Goal: Task Accomplishment & Management: Manage account settings

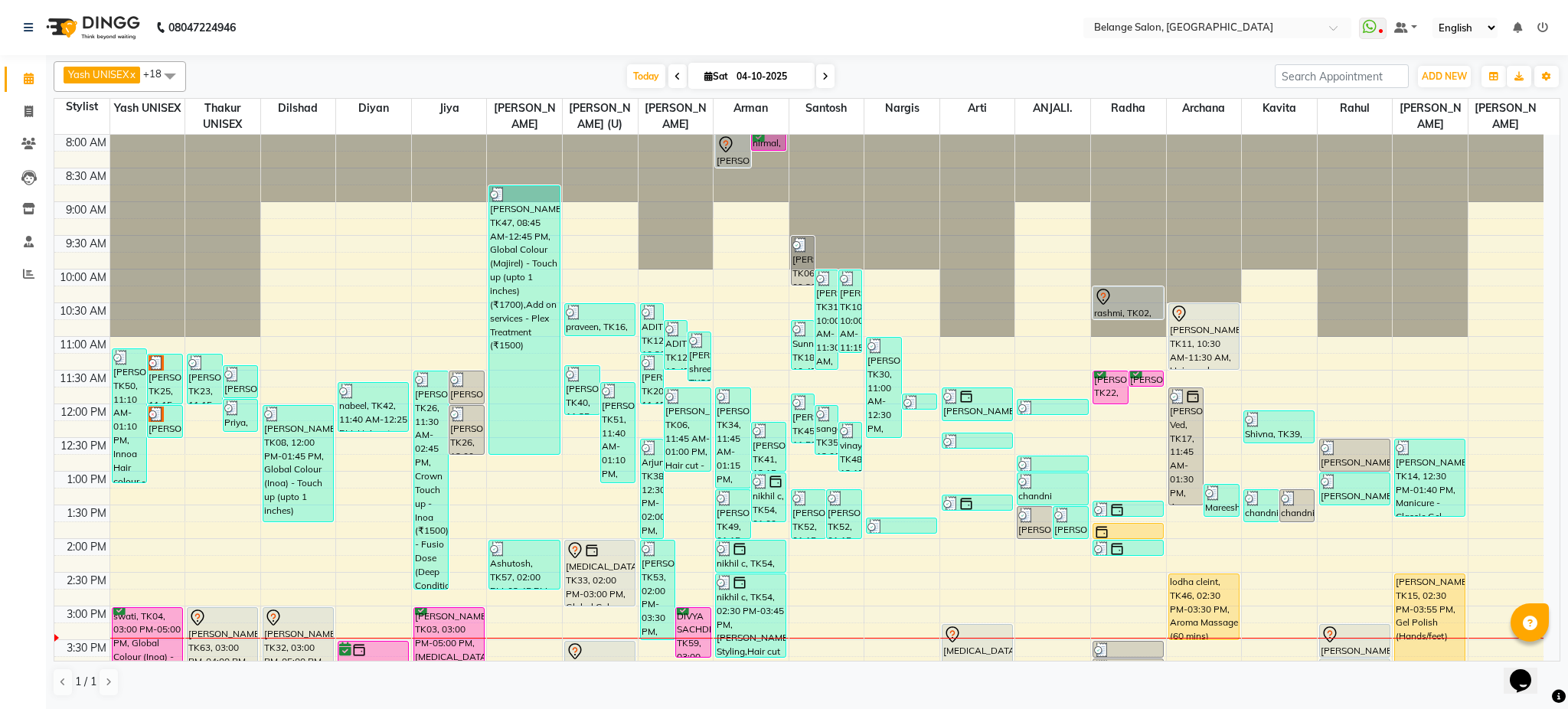
scroll to position [312, 0]
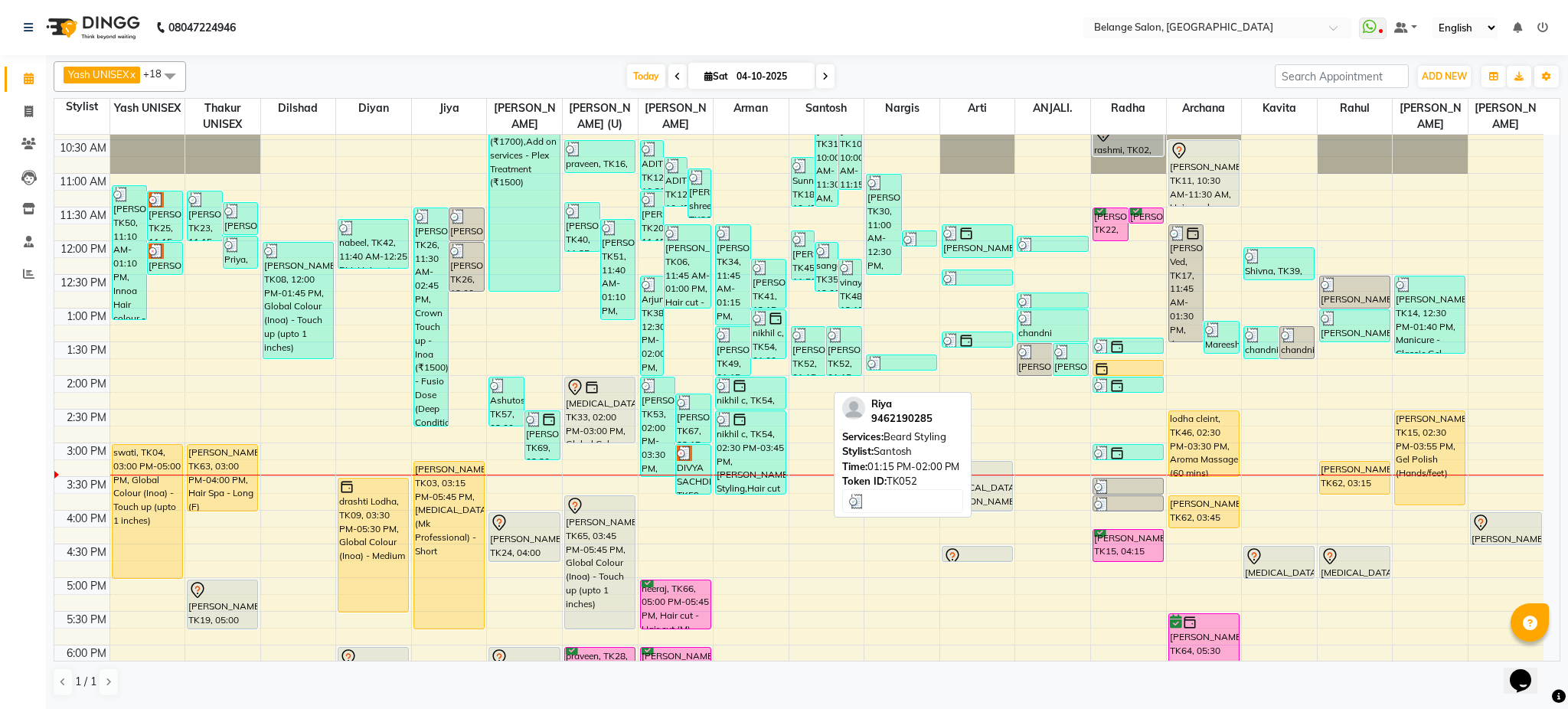
scroll to position [185, 0]
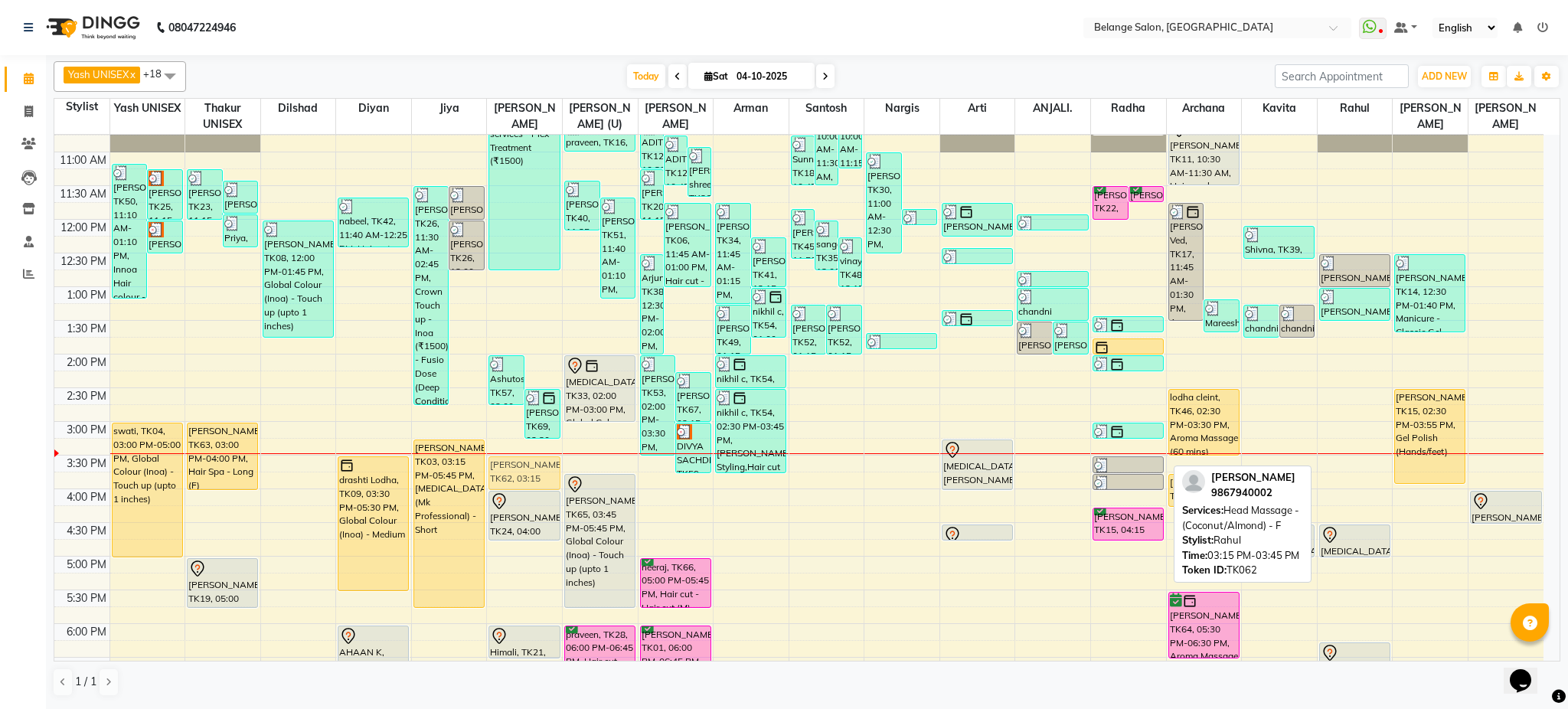
drag, startPoint x: 1370, startPoint y: 465, endPoint x: 535, endPoint y: 479, distance: 835.1
click at [535, 479] on tr "Mareesha, TK50, 11:10 AM-01:10 PM, Innoa Hair colour - M (₹1500),Hair cut - Hai…" at bounding box center [799, 455] width 1490 height 1010
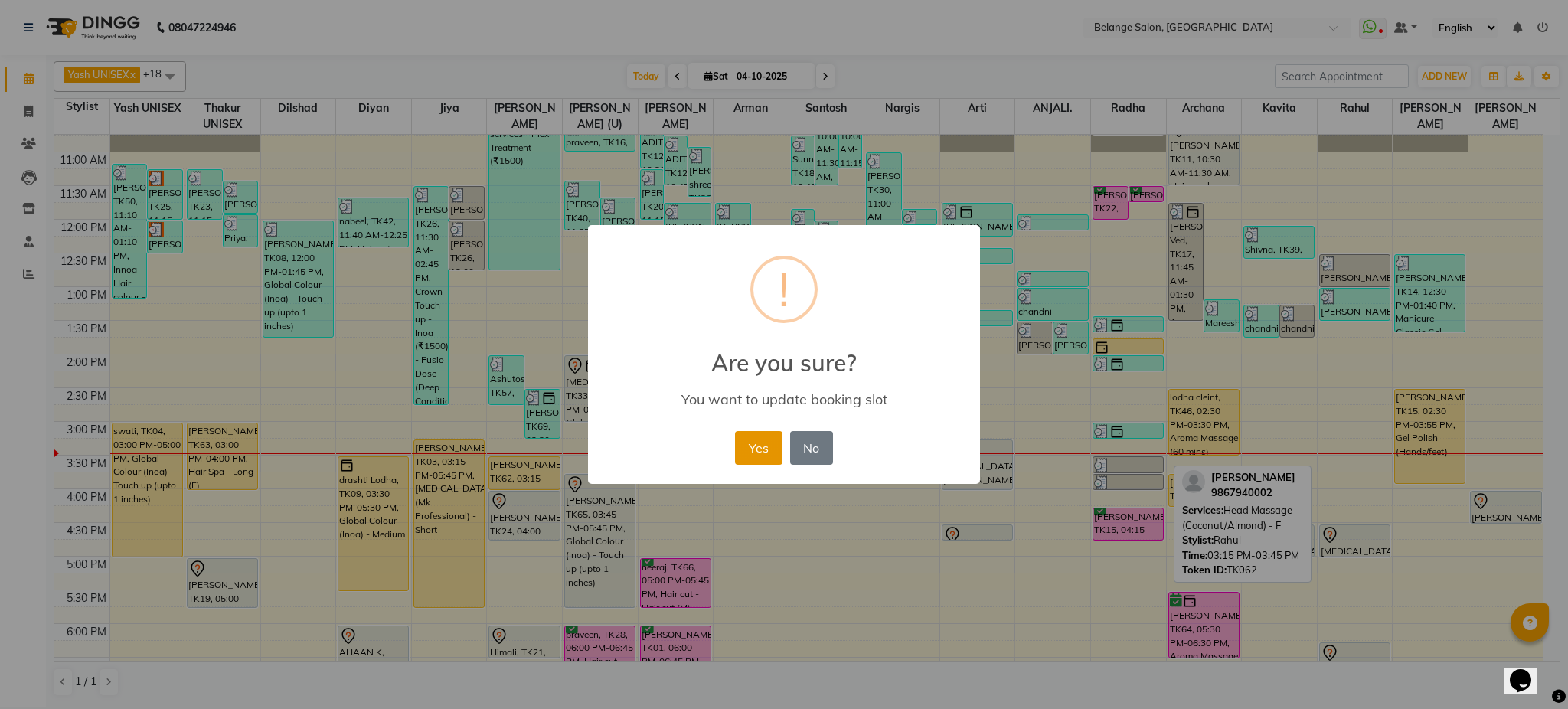
click at [761, 446] on button "Yes" at bounding box center [758, 448] width 47 height 34
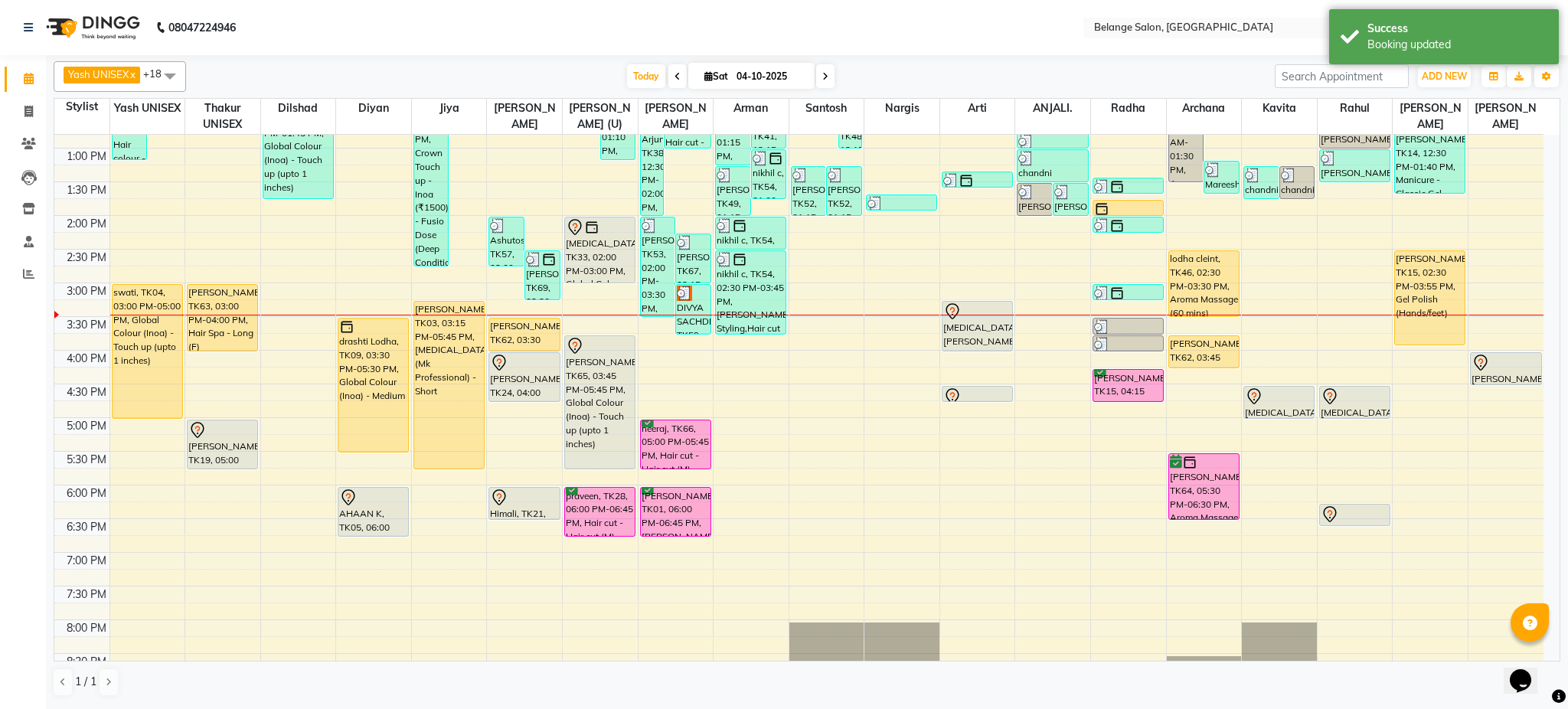
scroll to position [342, 0]
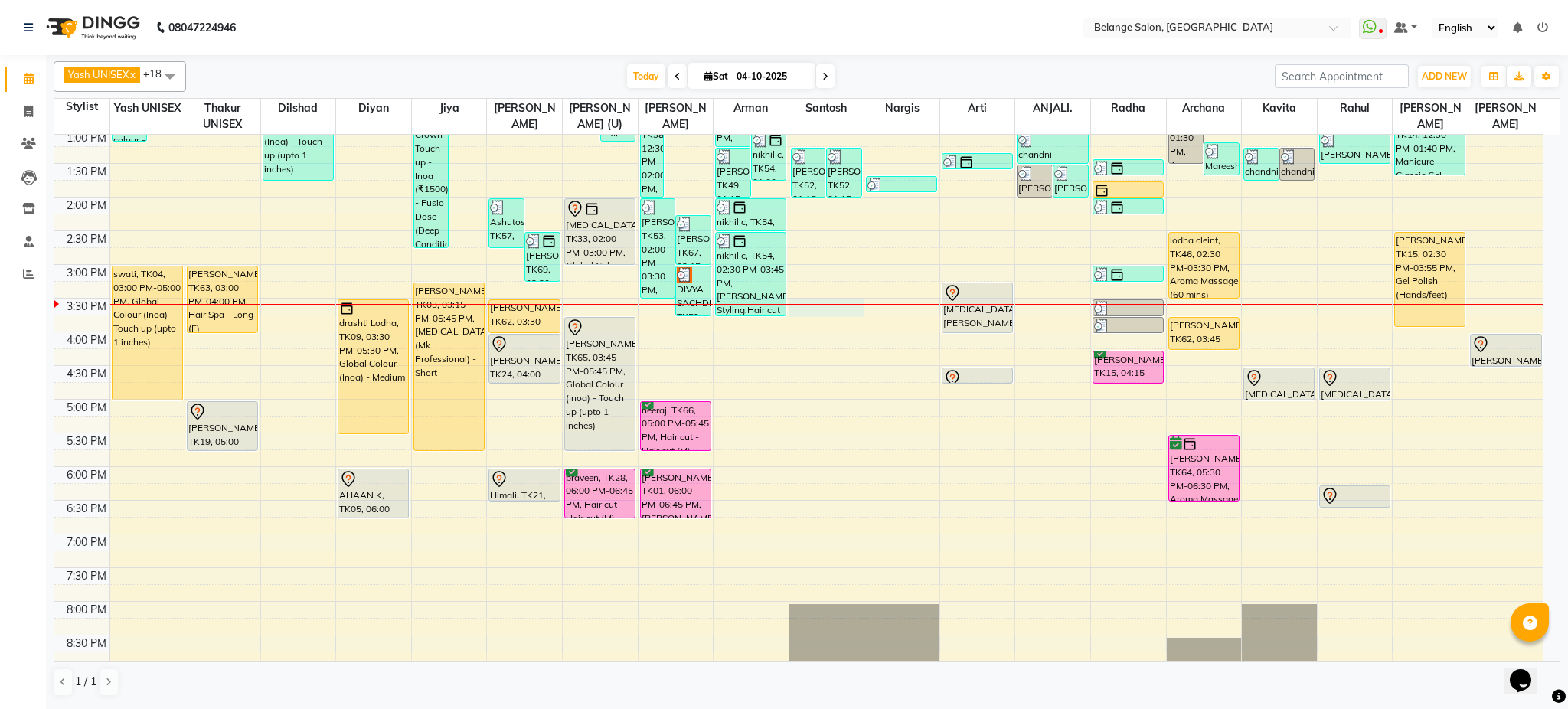
click at [820, 312] on div "8:00 AM 8:30 AM 9:00 AM 9:30 AM 10:00 AM 10:30 AM 11:00 AM 11:30 AM 12:00 PM 12…" at bounding box center [799, 298] width 1490 height 1010
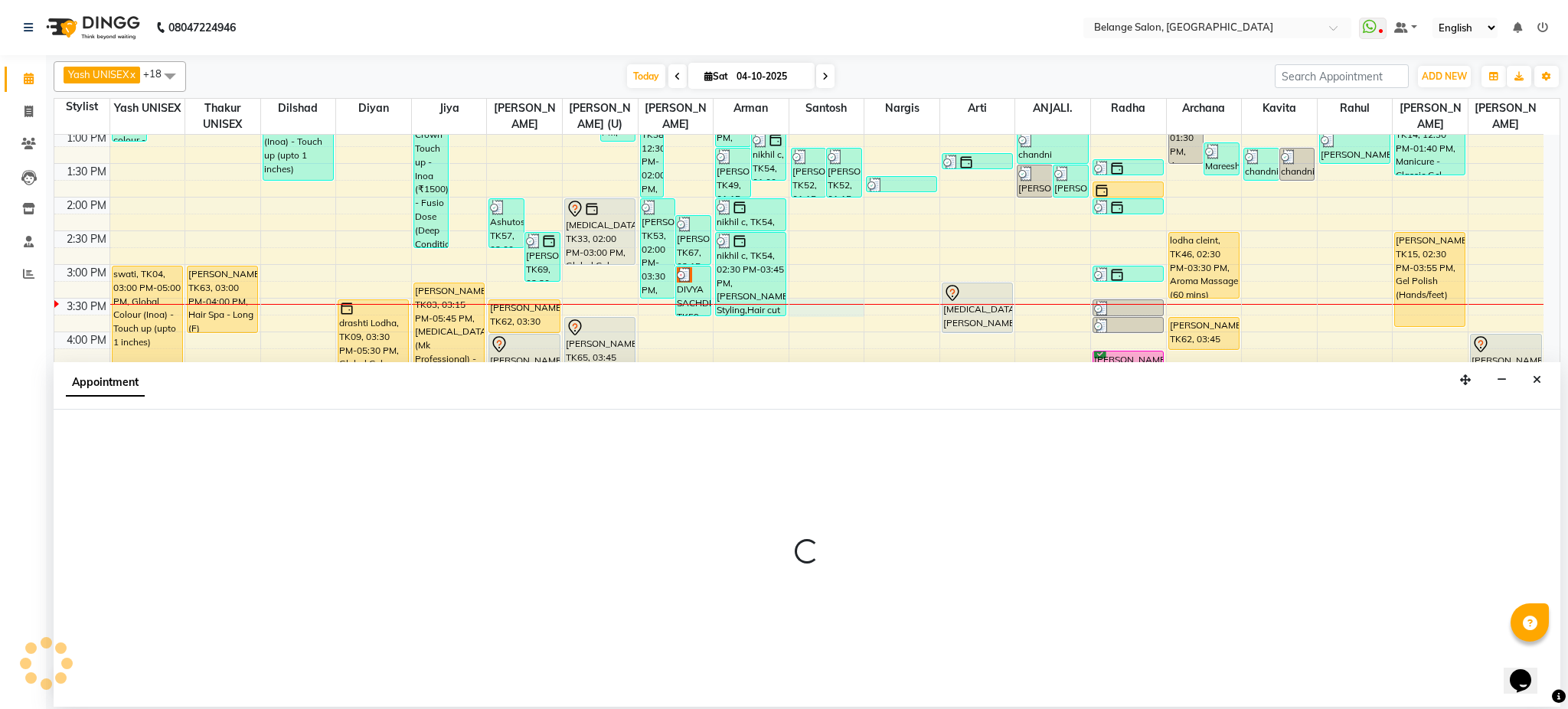
select select "45203"
select select "930"
select select "tentative"
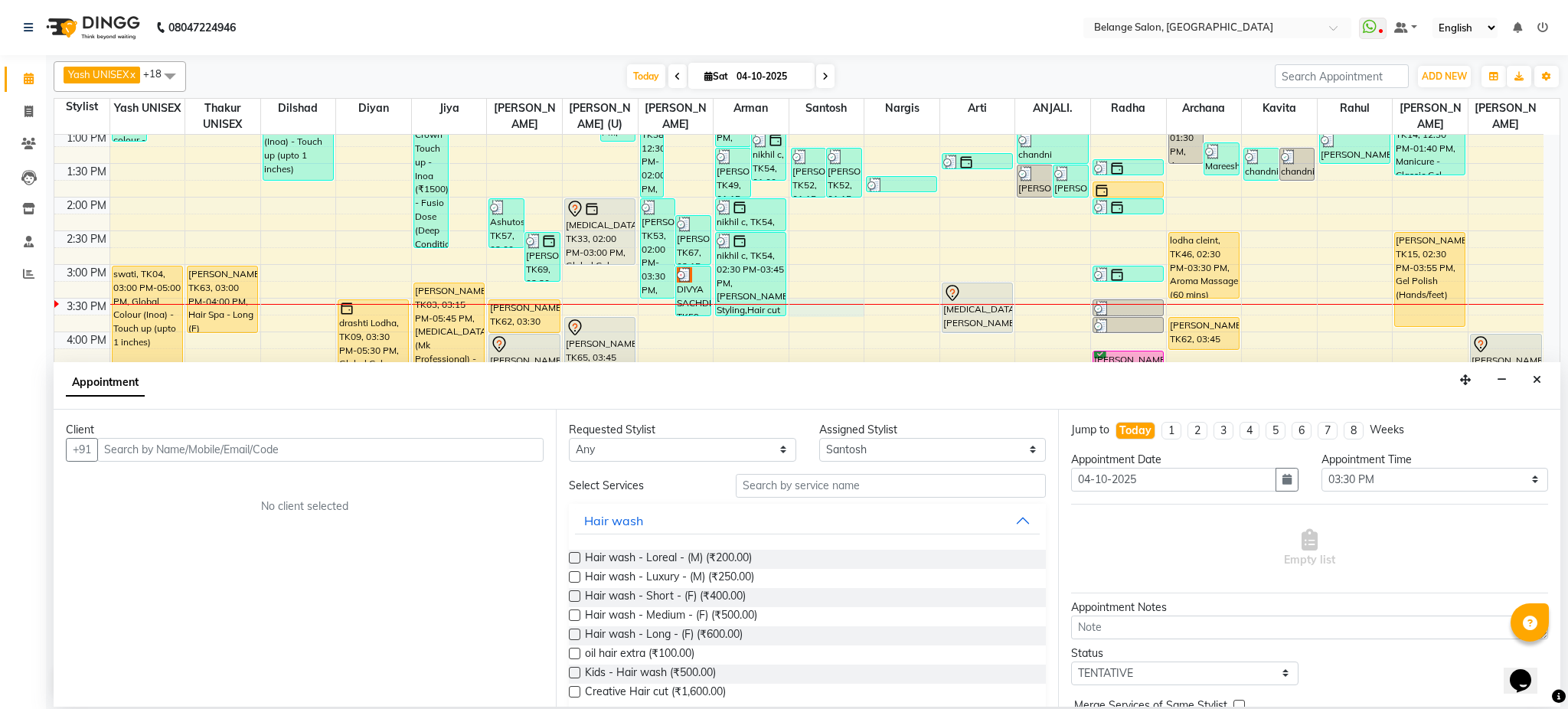
click at [255, 449] on input "text" at bounding box center [320, 450] width 446 height 24
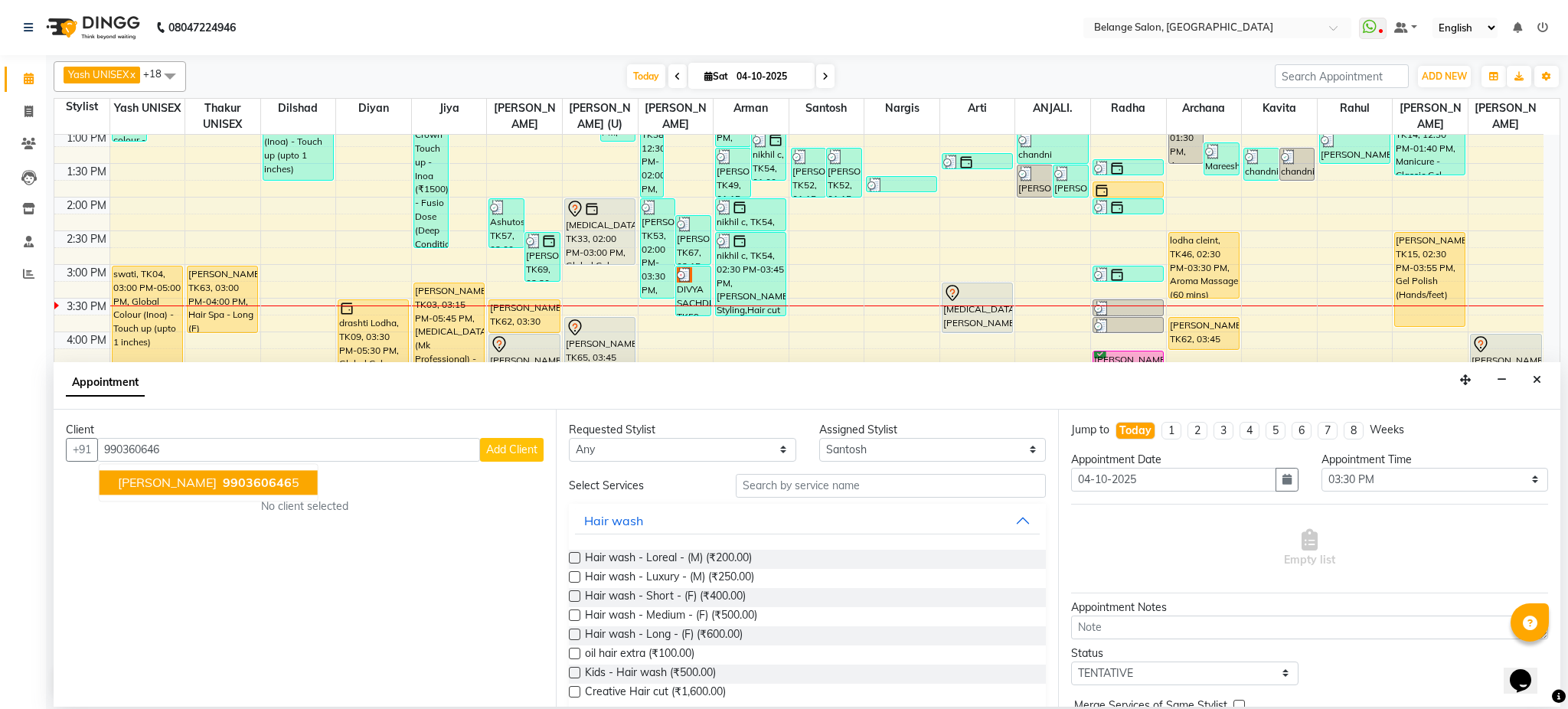
click at [223, 487] on span "990360646" at bounding box center [256, 482] width 69 height 15
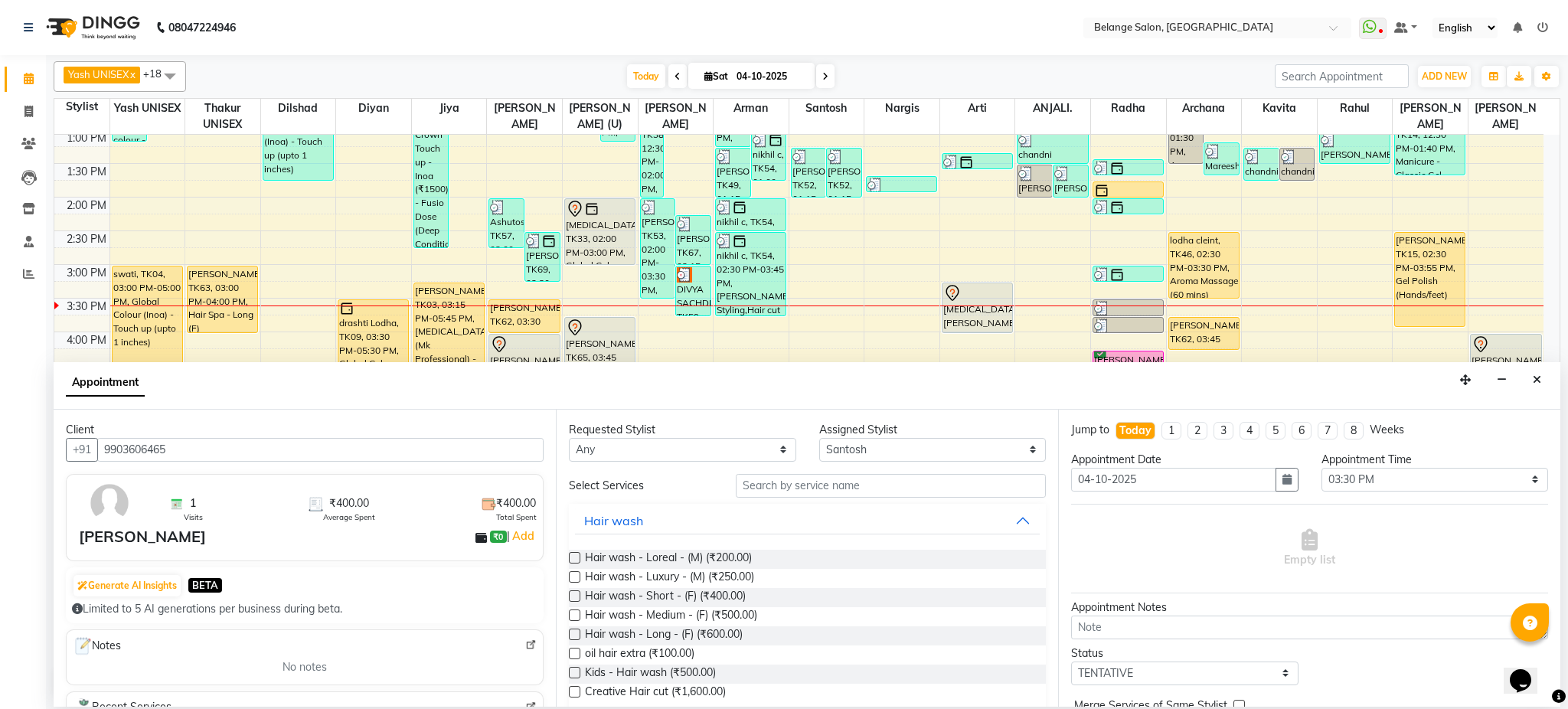
type input "9903606465"
click at [761, 496] on input "text" at bounding box center [891, 486] width 310 height 24
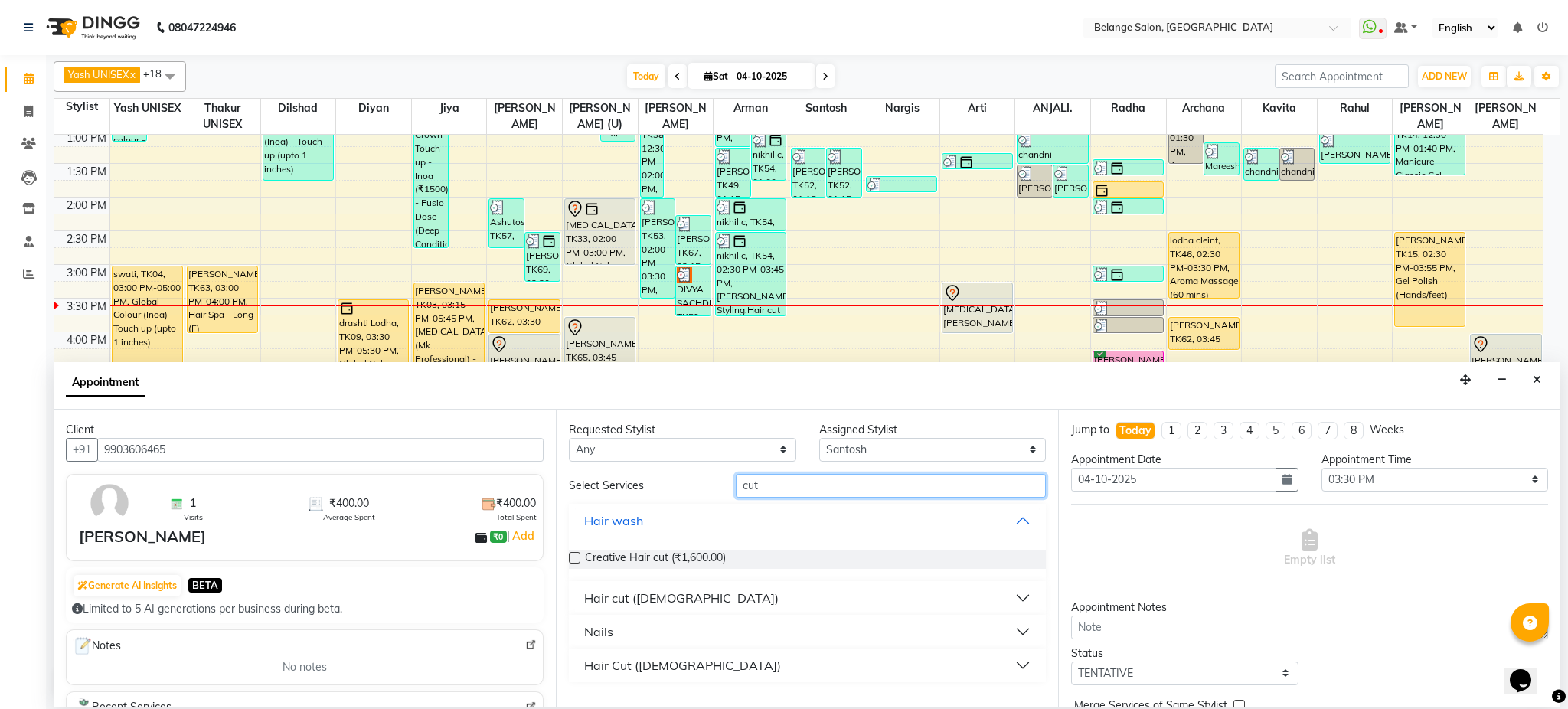
type input "cut"
click at [600, 599] on div "Hair cut (Male)" at bounding box center [682, 598] width 195 height 18
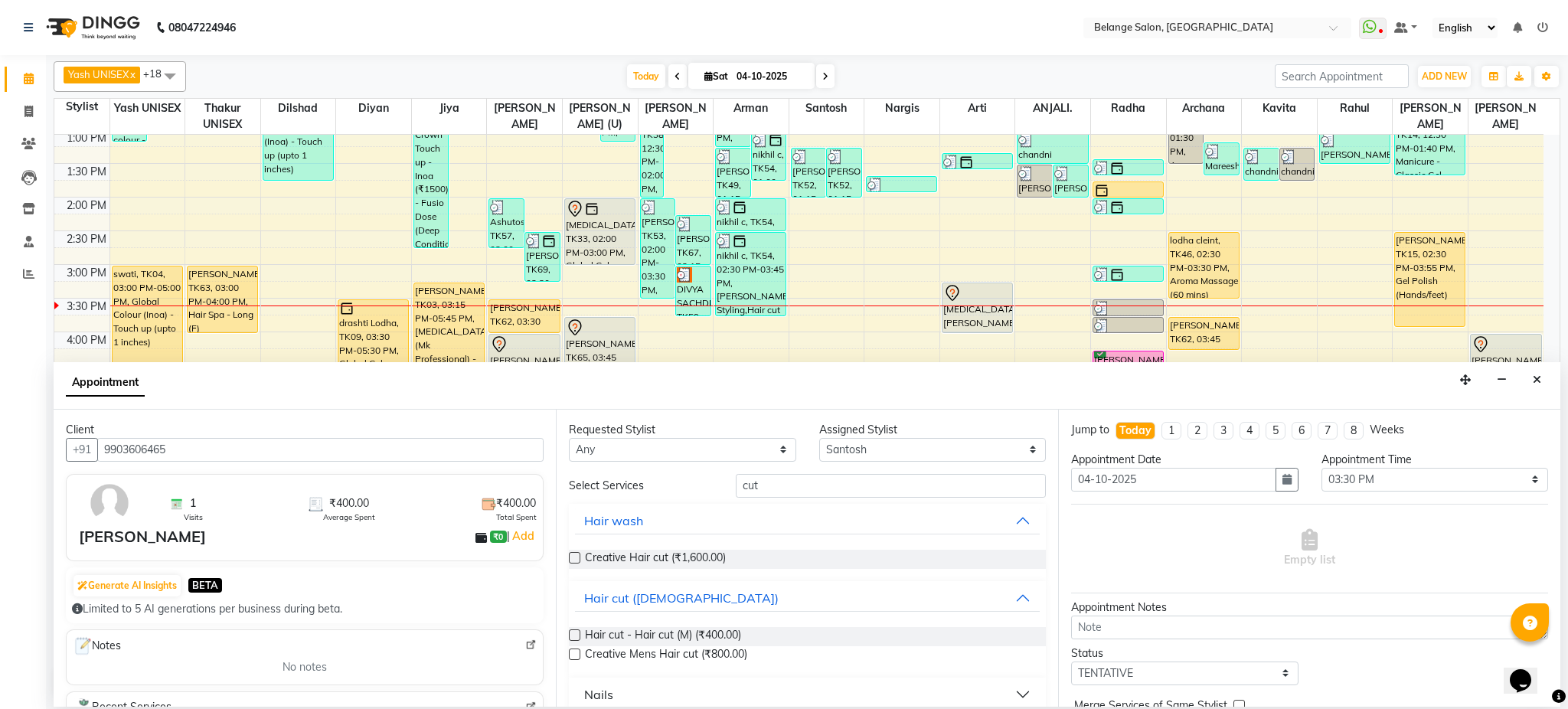
click at [573, 631] on label at bounding box center [575, 636] width 12 height 12
click at [573, 632] on input "checkbox" at bounding box center [574, 637] width 10 height 10
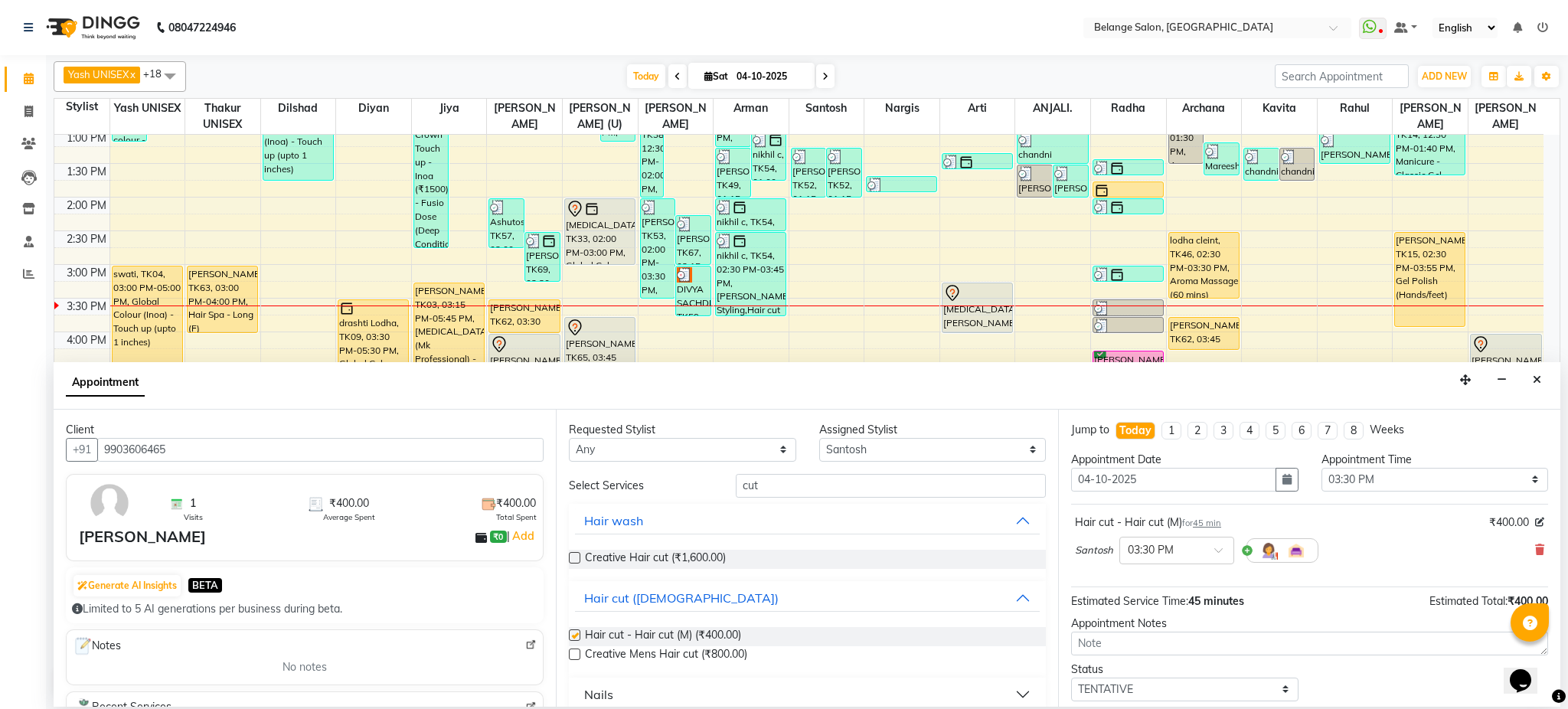
checkbox input "false"
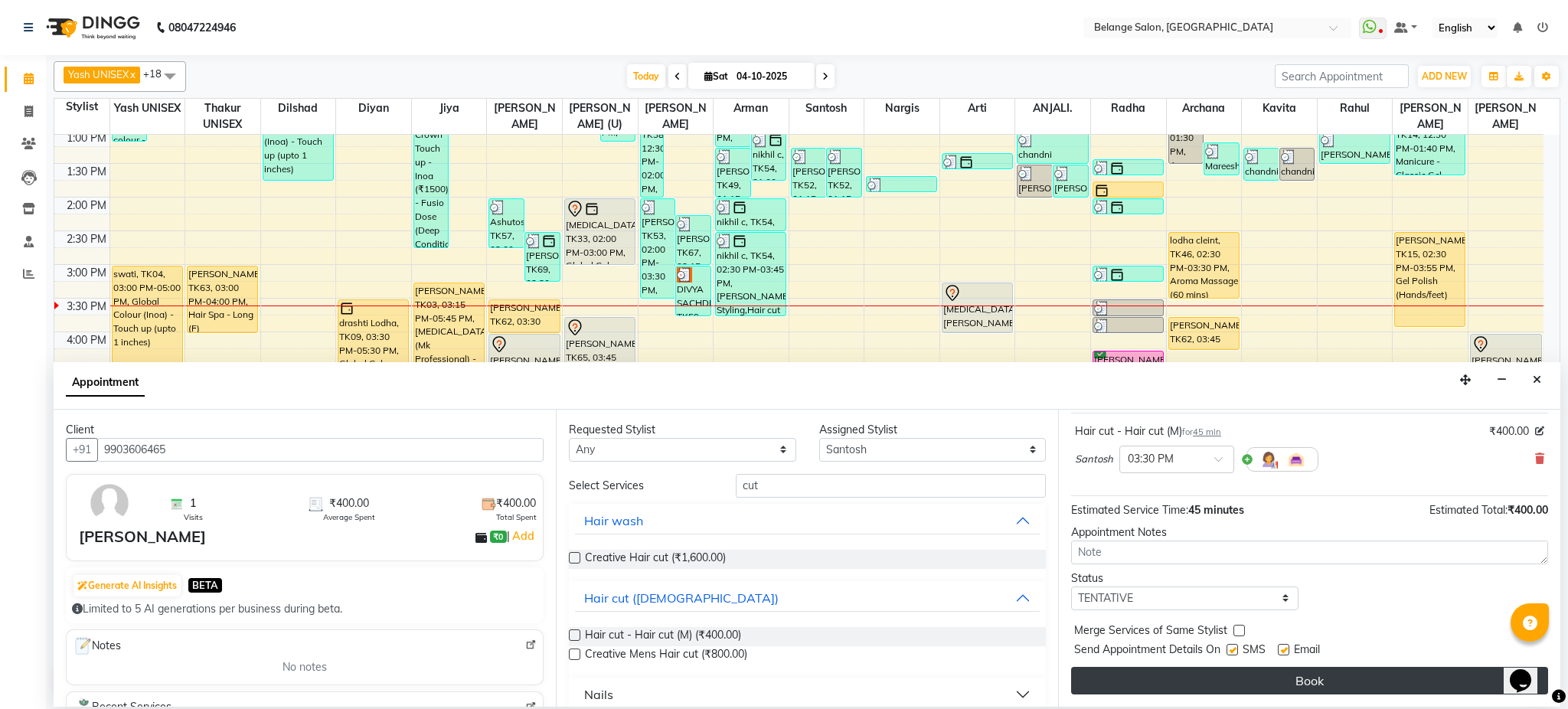
click at [1344, 686] on button "Book" at bounding box center [1310, 680] width 477 height 28
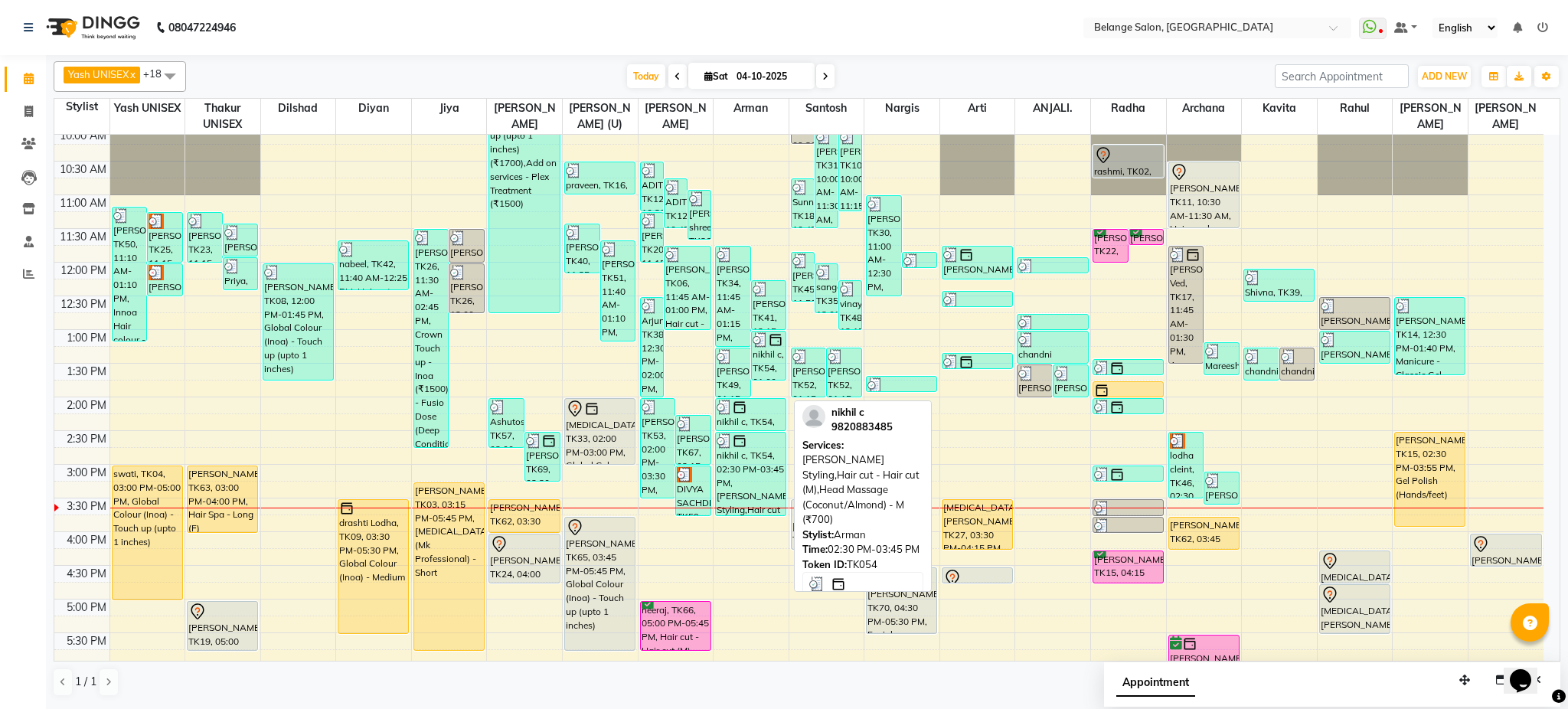
scroll to position [141, 0]
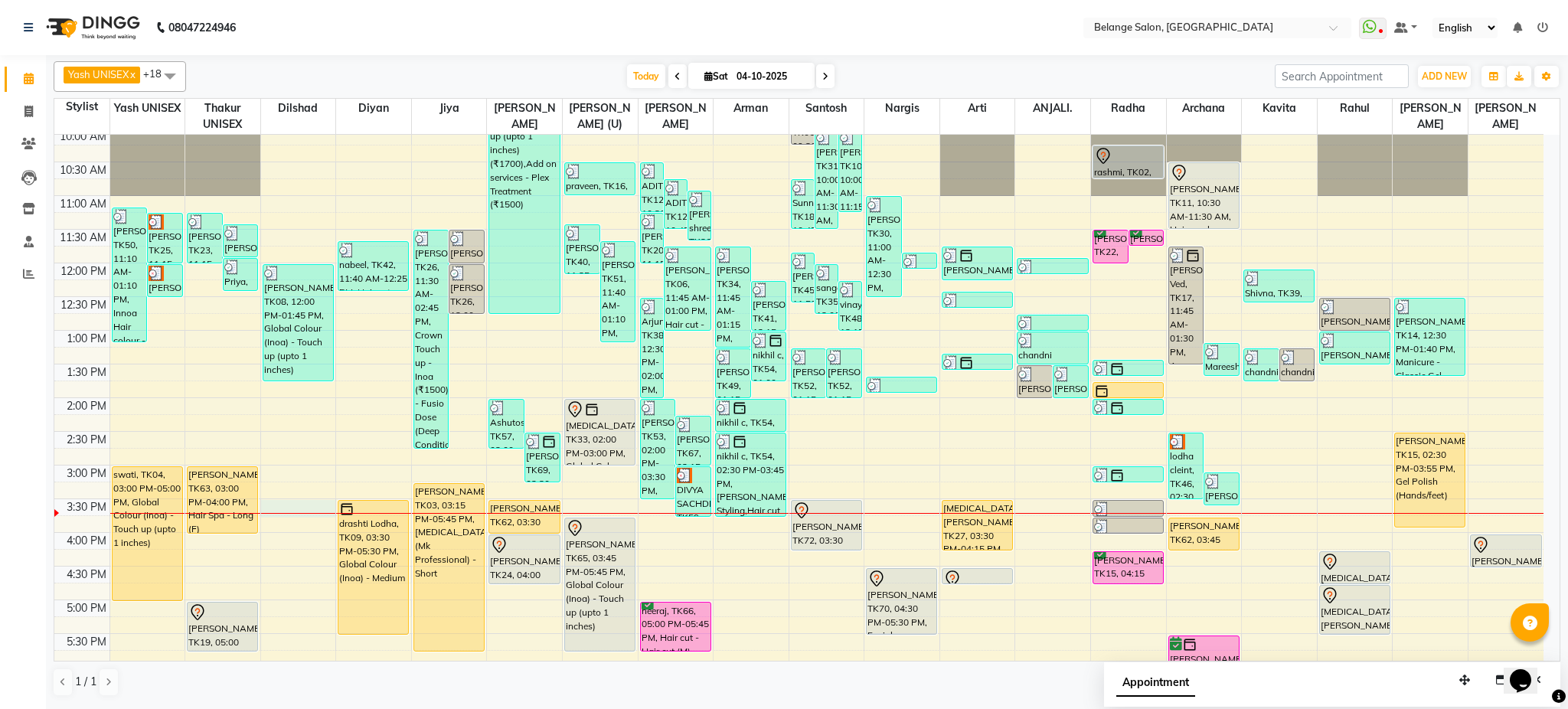
click at [294, 512] on div at bounding box center [299, 512] width 76 height 1
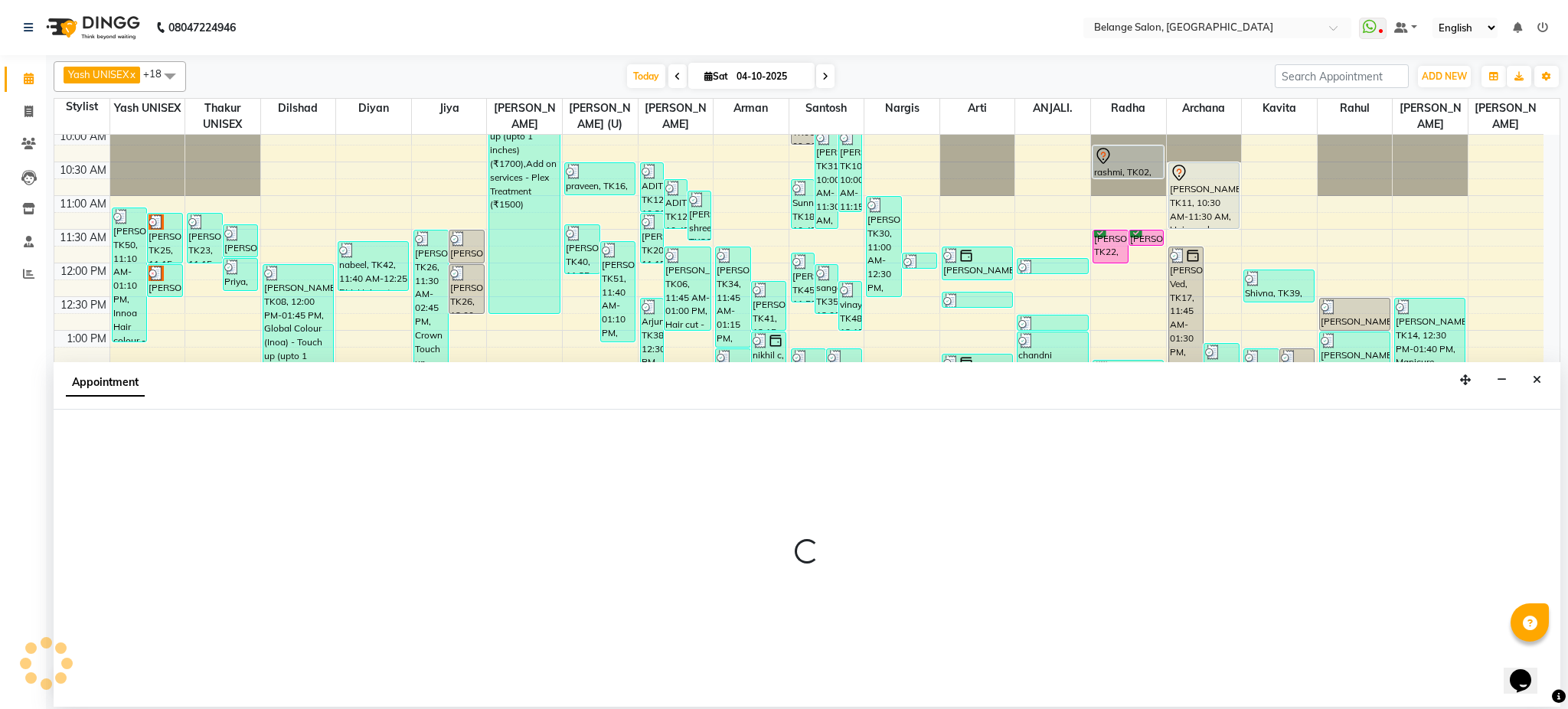
select select "87927"
select select "tentative"
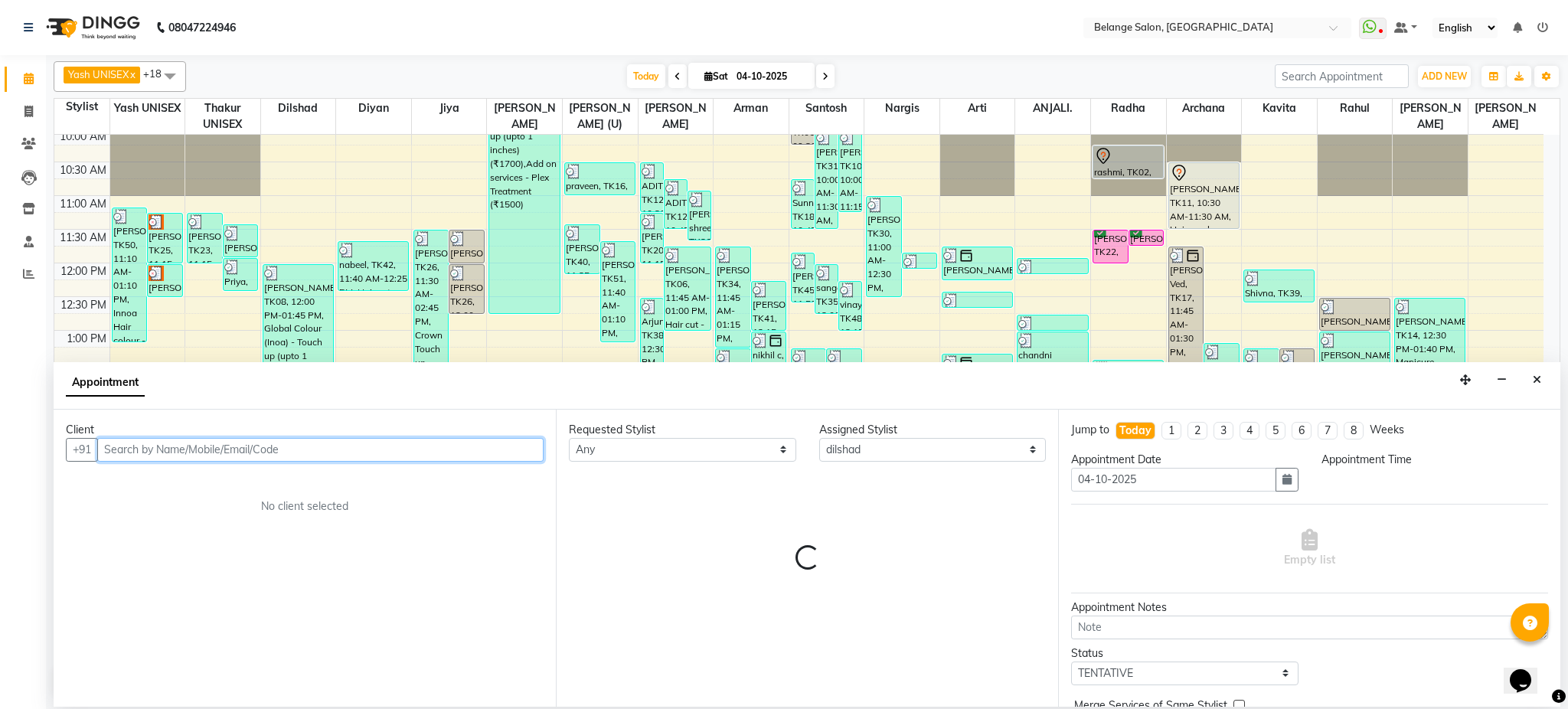
select select "930"
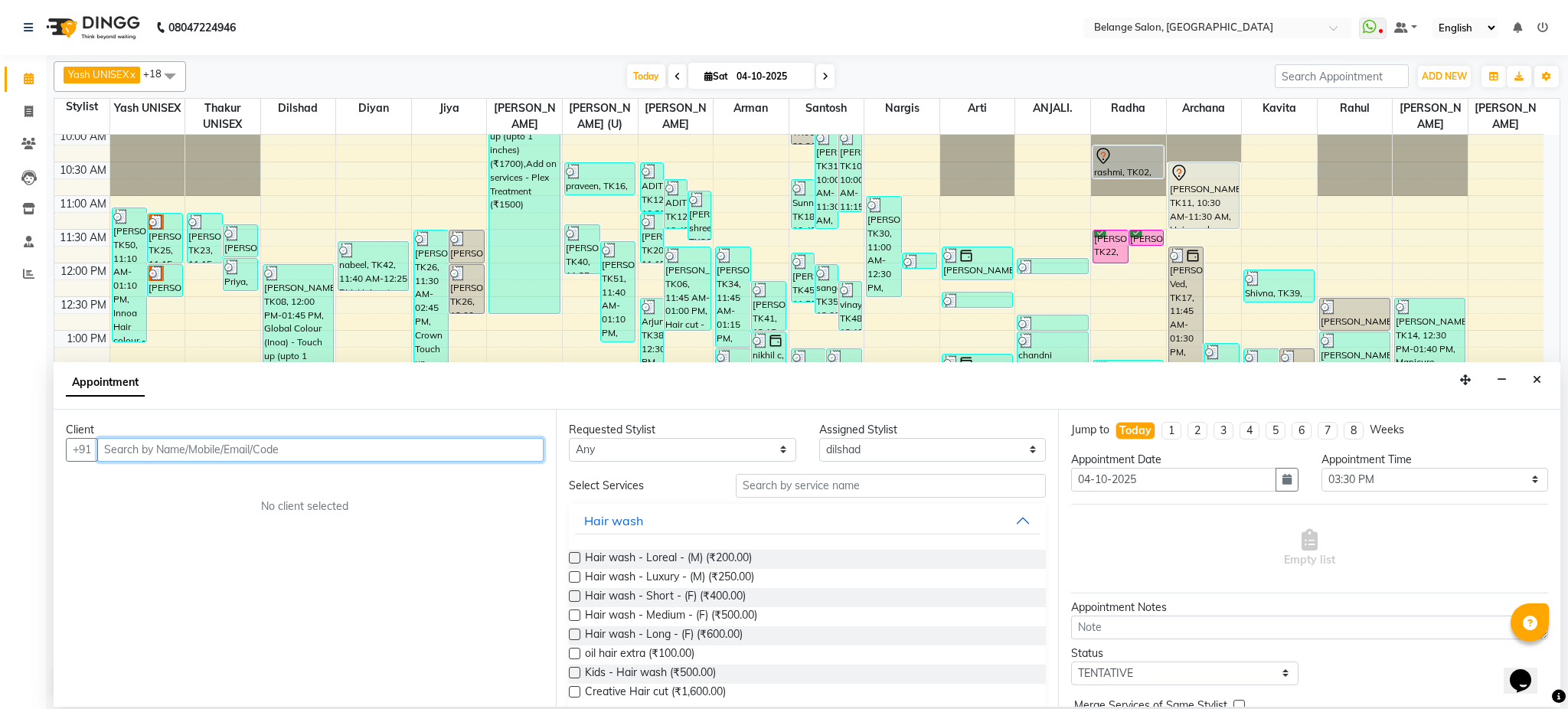
click at [187, 452] on input "text" at bounding box center [320, 450] width 446 height 24
type input "8554047073"
click at [523, 452] on span "Add Client" at bounding box center [512, 449] width 52 height 14
select select "22"
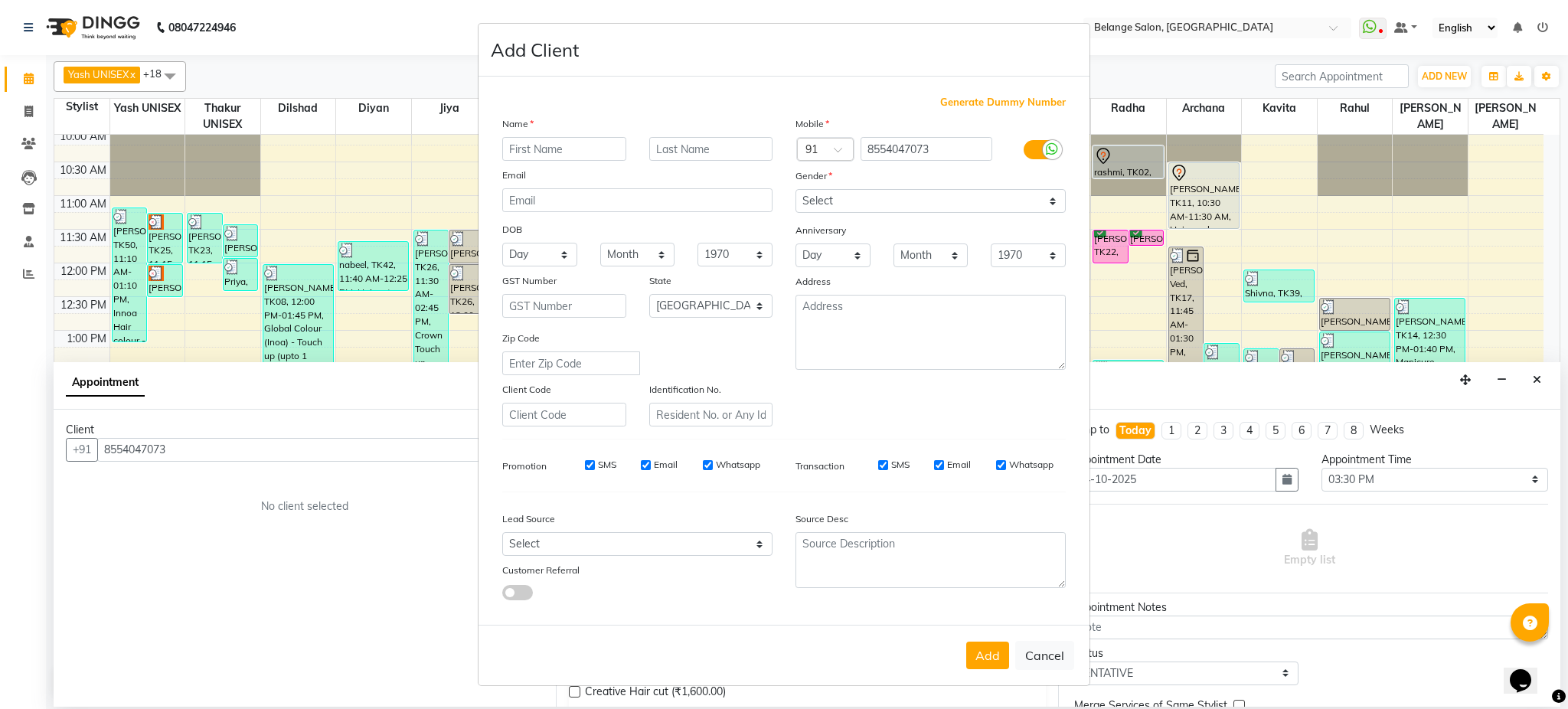
click at [561, 155] on input "text" at bounding box center [564, 149] width 124 height 24
type input "Eishika"
type input "Dhar"
click at [901, 201] on select "Select Male Female Other Prefer Not To Say" at bounding box center [931, 201] width 270 height 24
select select "female"
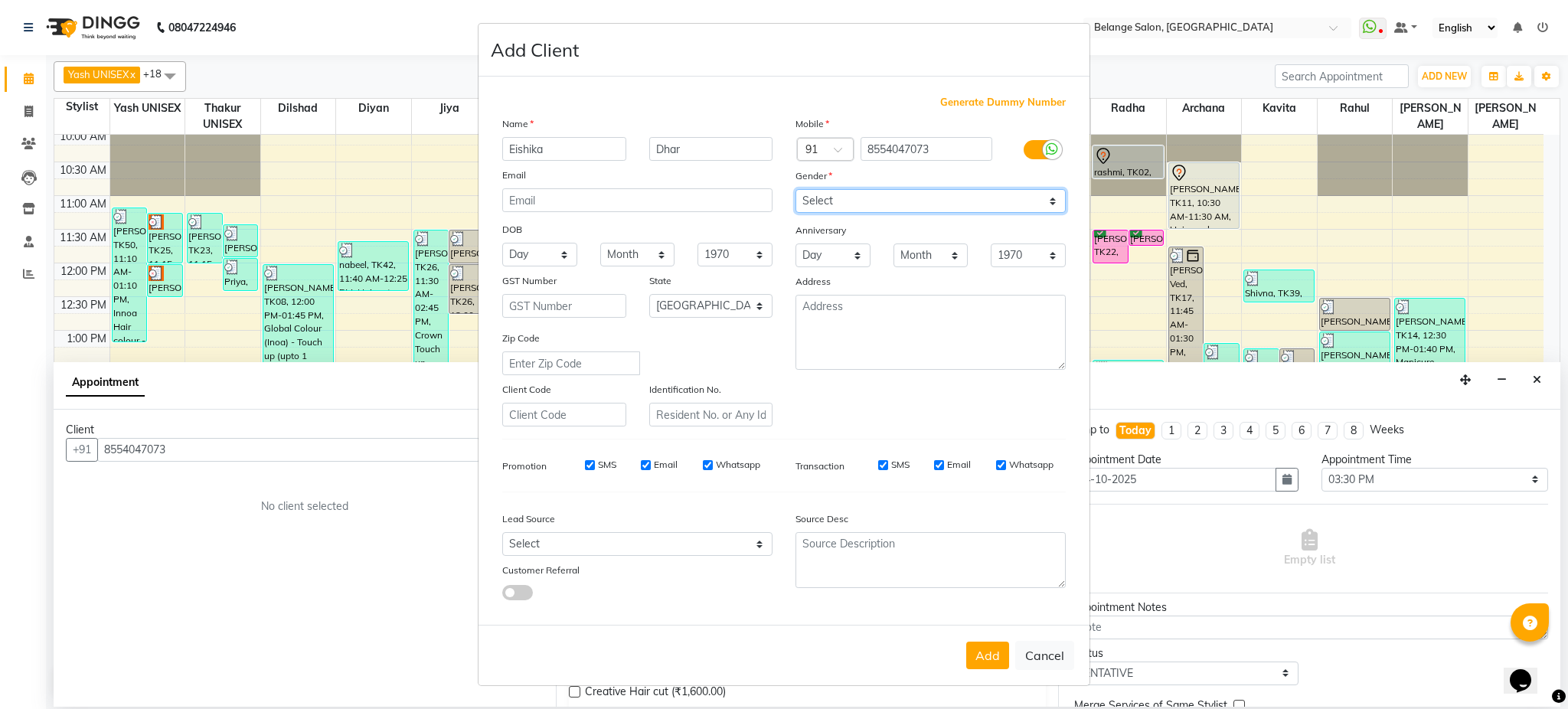
click at [796, 189] on select "Select Male Female Other Prefer Not To Say" at bounding box center [931, 201] width 270 height 24
click at [982, 649] on button "Add" at bounding box center [988, 655] width 43 height 28
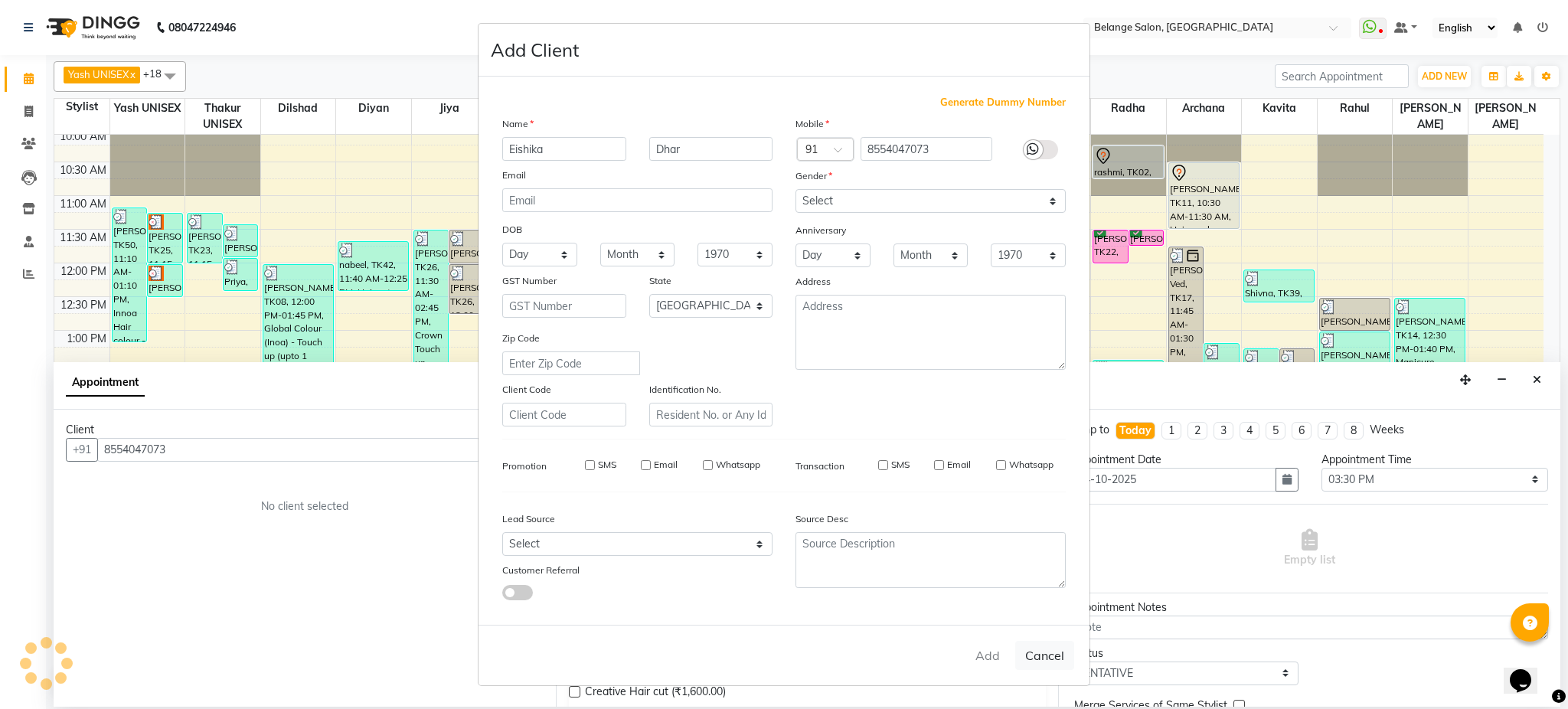
select select
select select "null"
select select
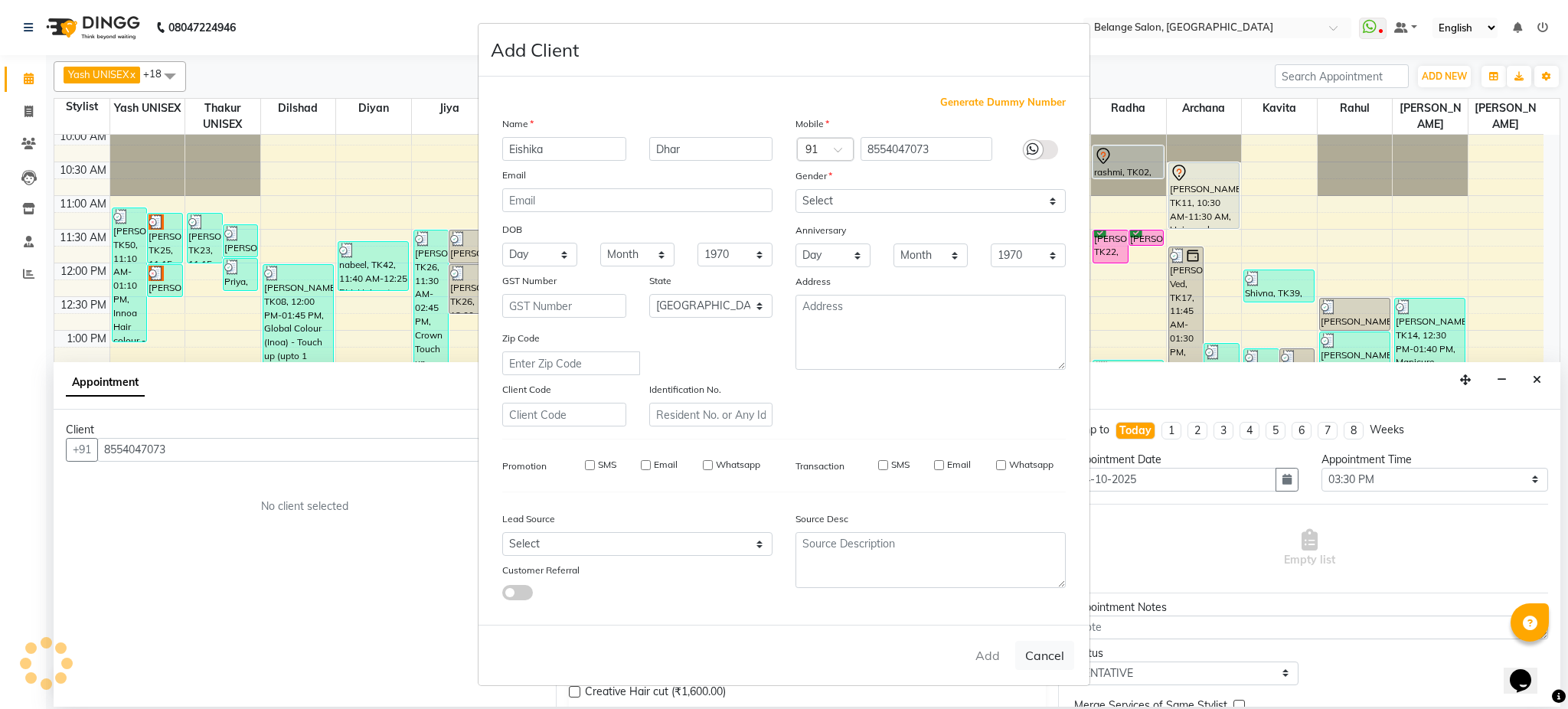
select select
checkbox input "false"
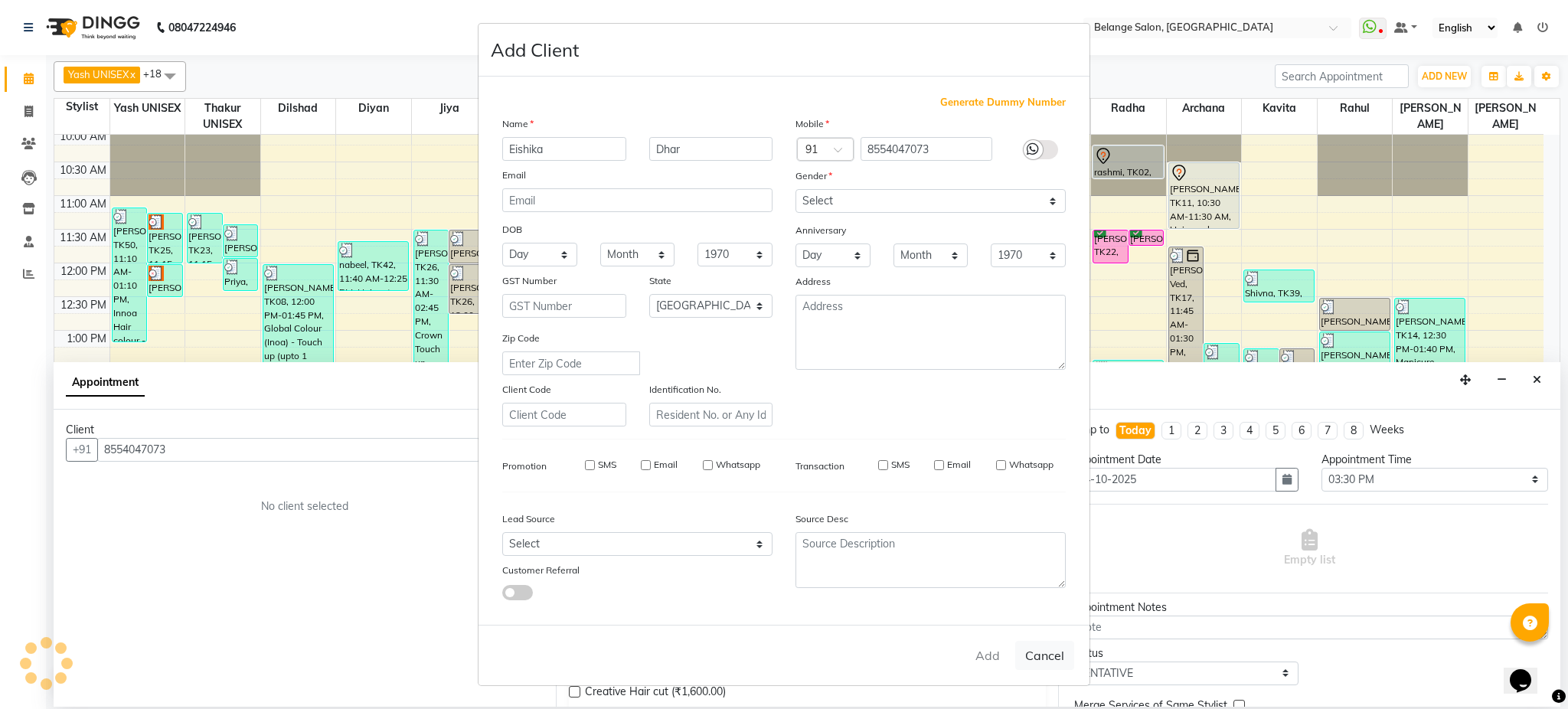
checkbox input "false"
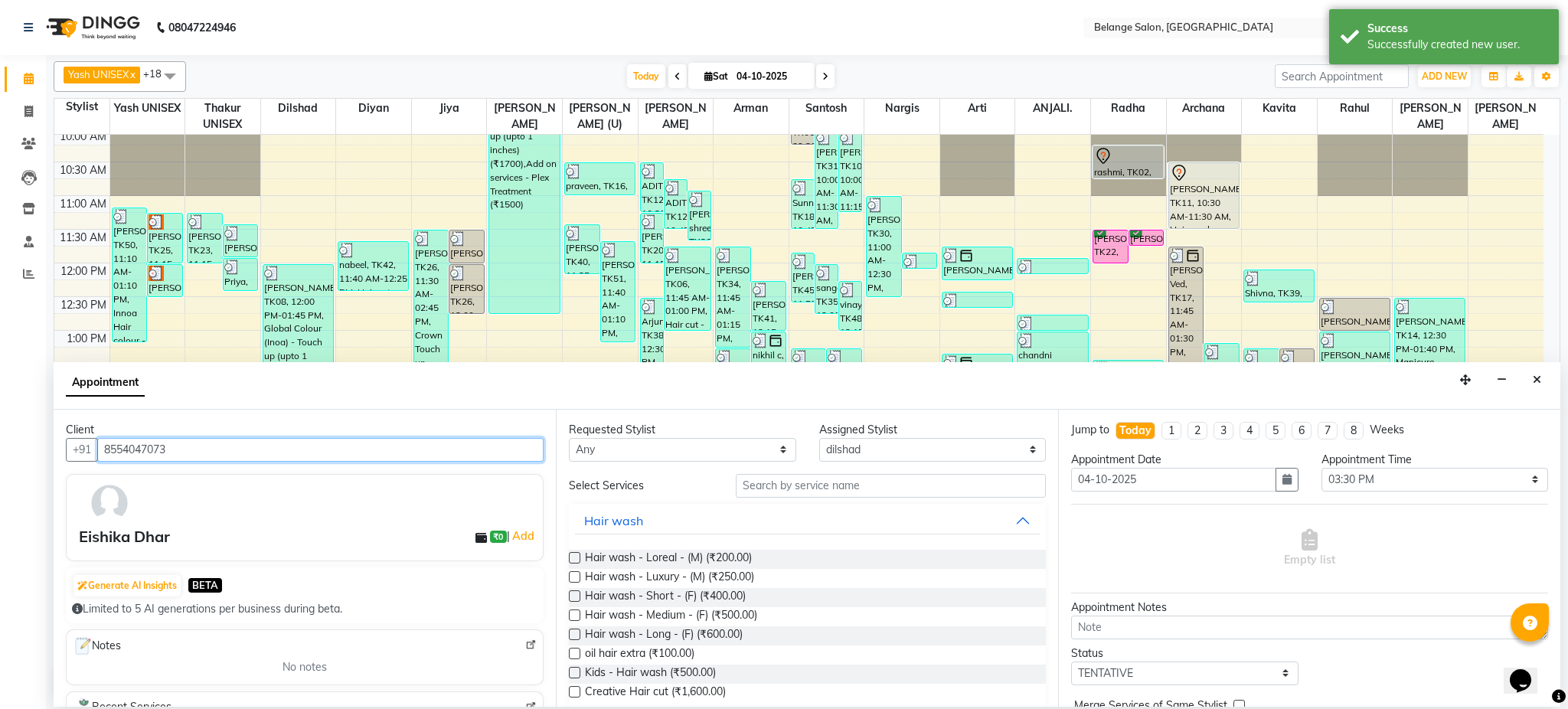
click at [312, 442] on input "8554047073" at bounding box center [320, 450] width 446 height 24
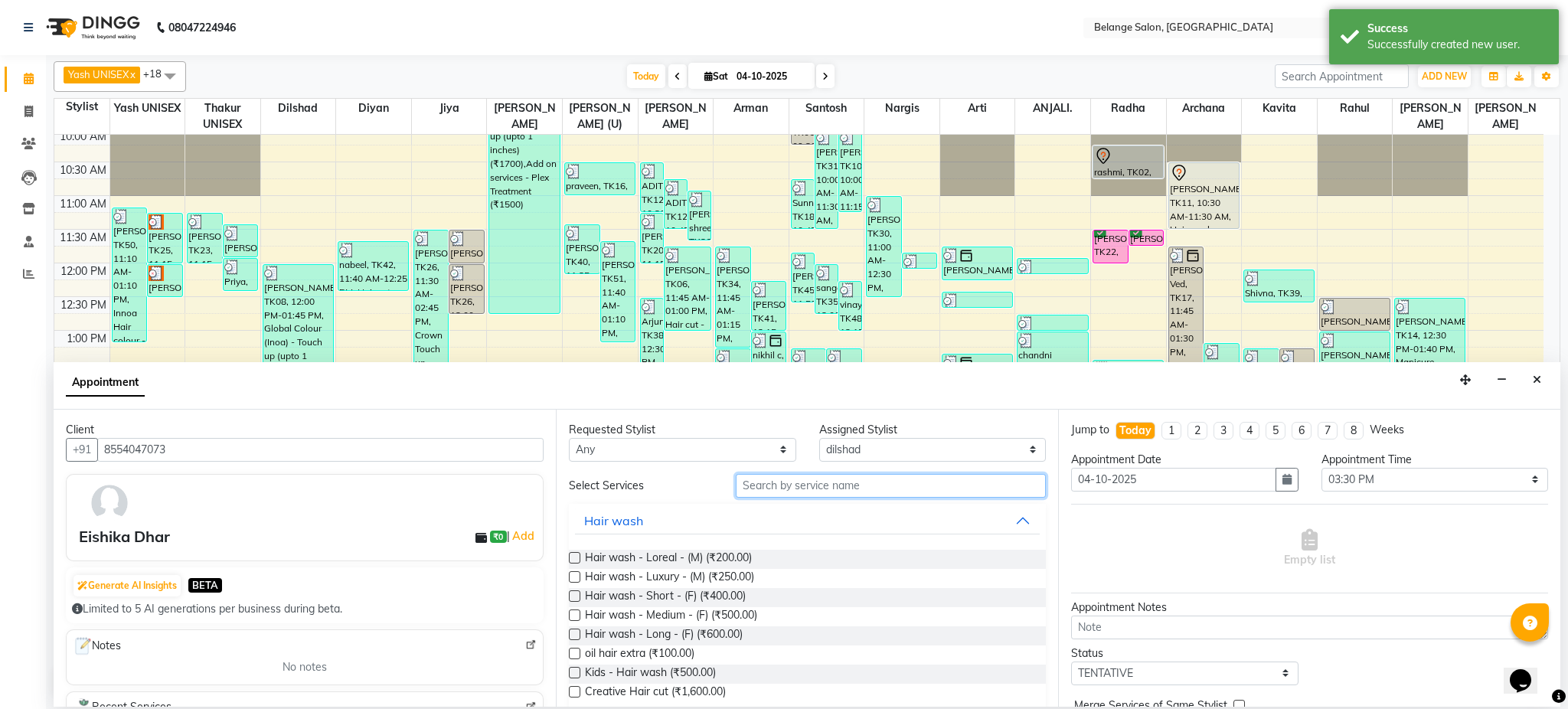
click at [917, 486] on input "text" at bounding box center [891, 486] width 310 height 24
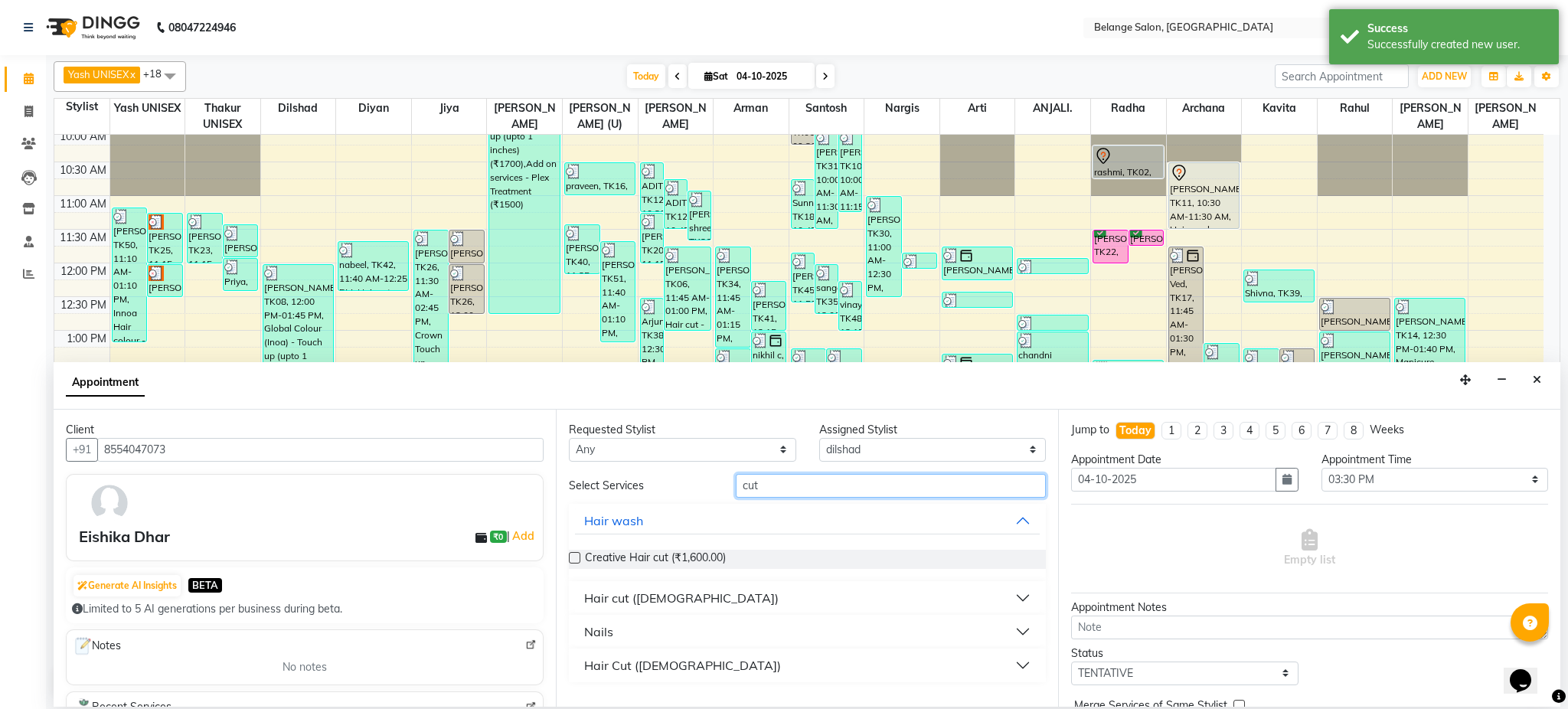
type input "cut"
click at [639, 602] on div "Hair cut ([DEMOGRAPHIC_DATA])" at bounding box center [682, 598] width 195 height 18
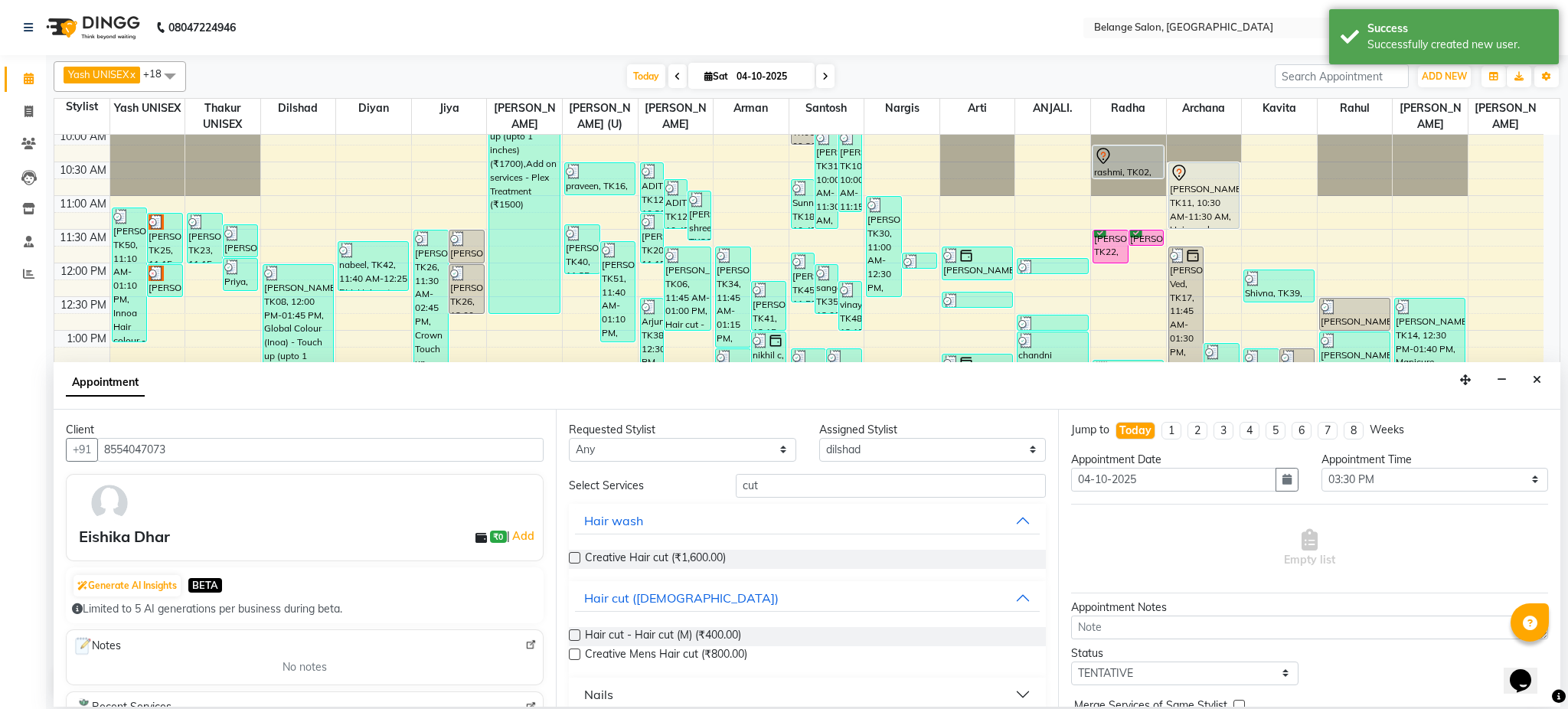
click at [569, 636] on label at bounding box center [575, 636] width 12 height 12
click at [569, 636] on input "checkbox" at bounding box center [574, 637] width 10 height 10
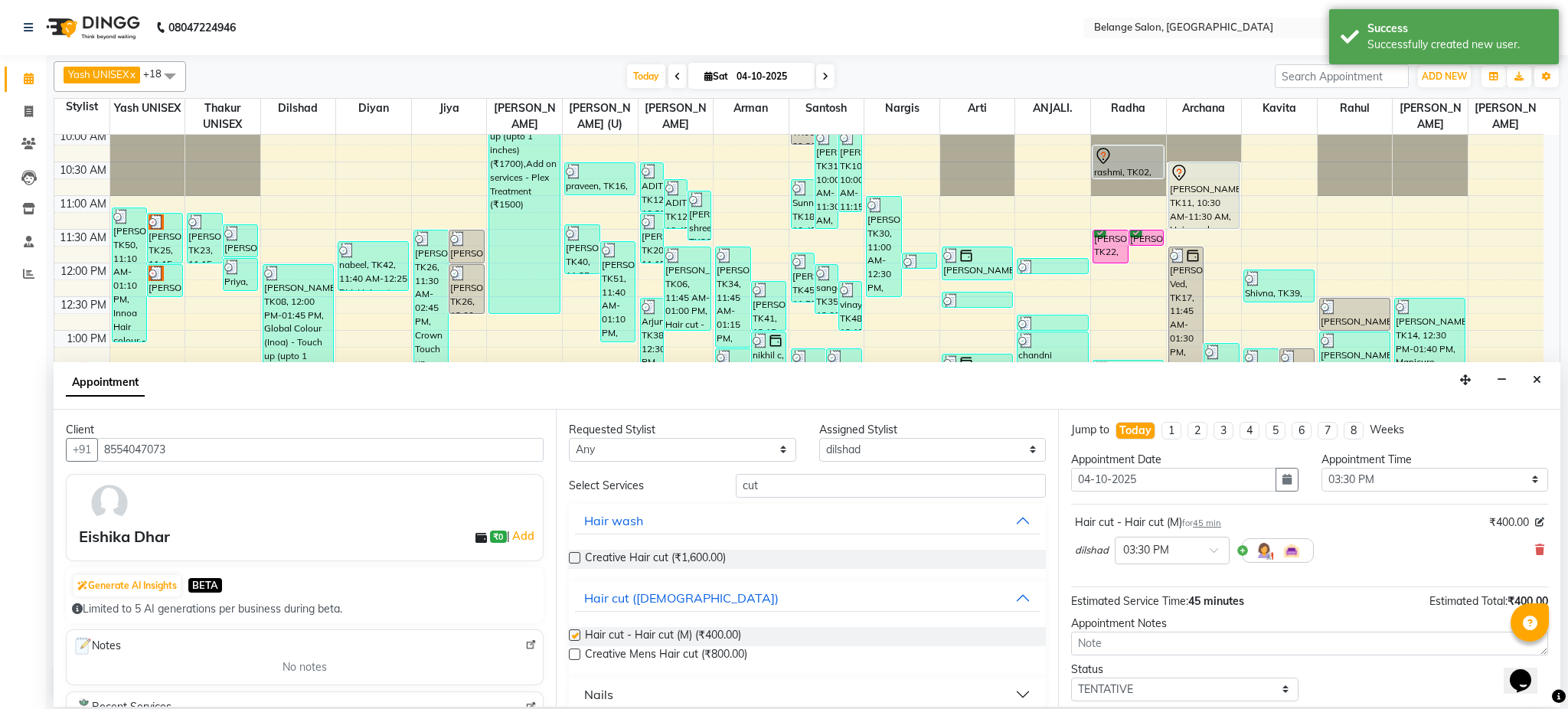
checkbox input "false"
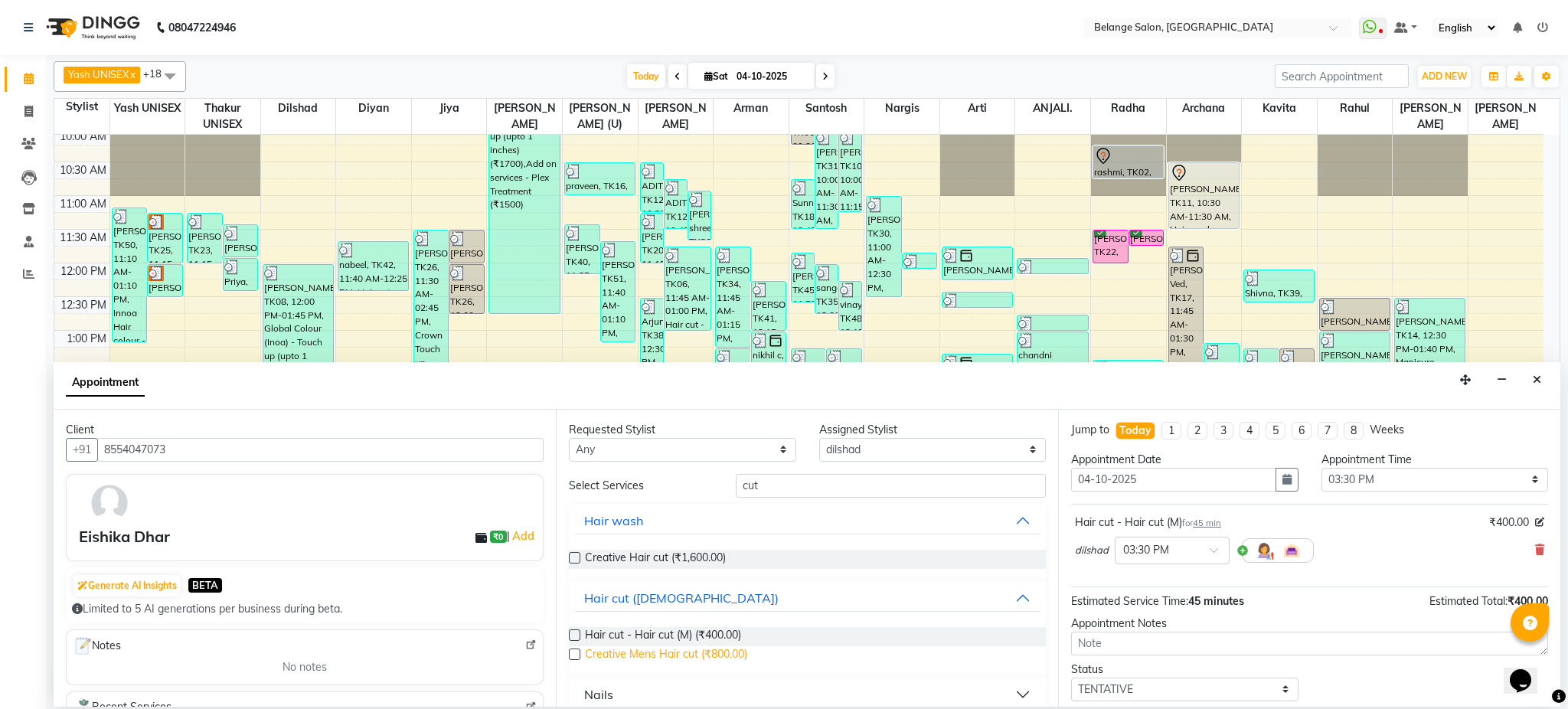
scroll to position [51, 0]
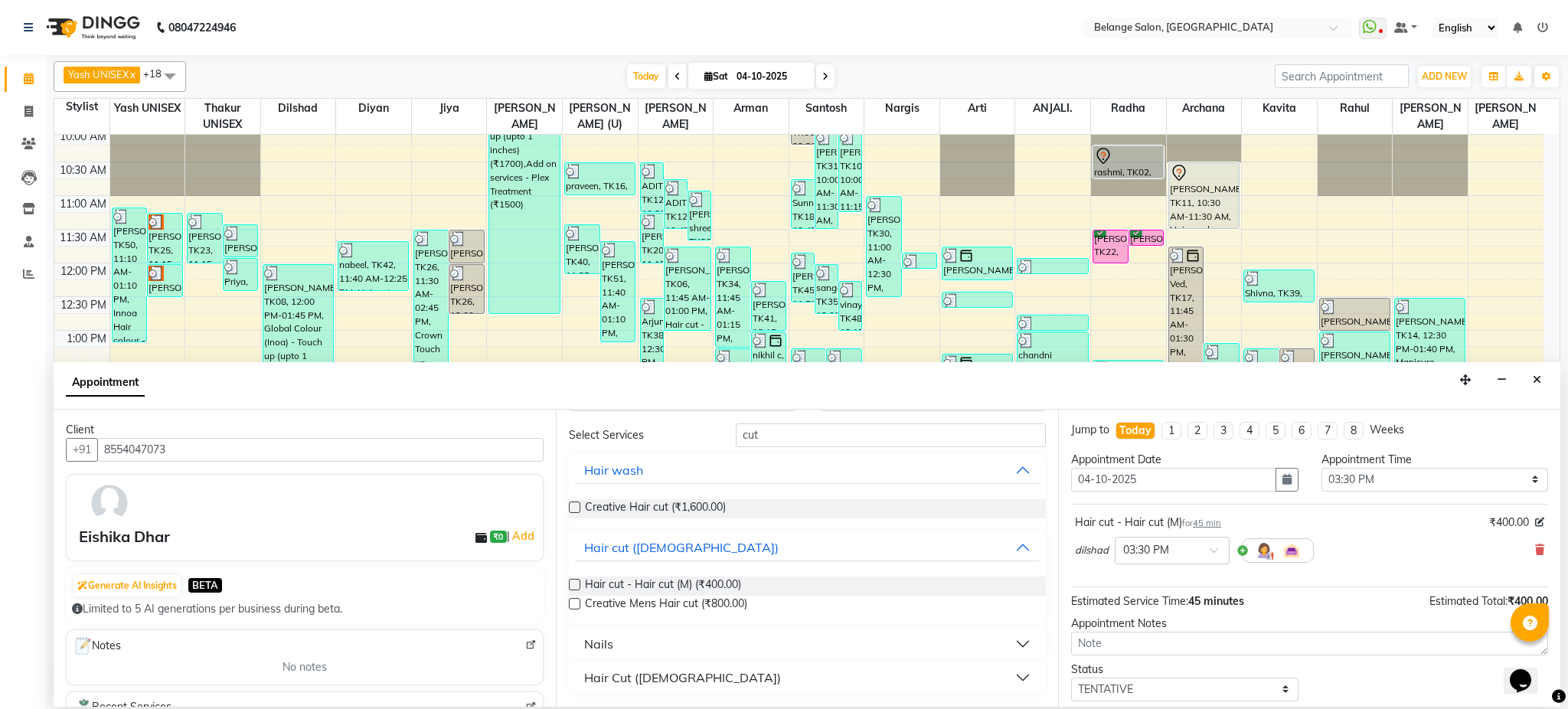
click at [596, 672] on div "Hair Cut ([DEMOGRAPHIC_DATA])" at bounding box center [683, 677] width 197 height 18
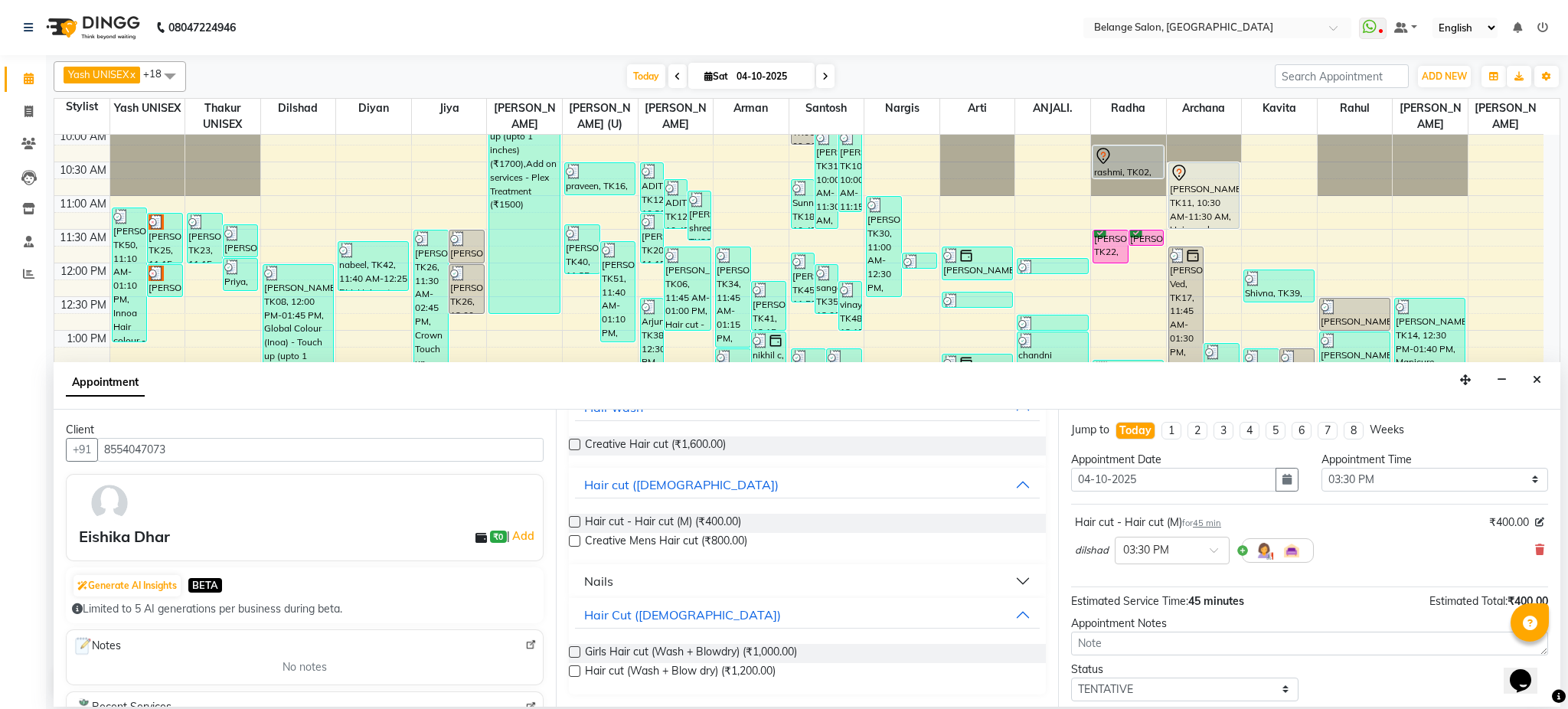
click at [573, 671] on label at bounding box center [575, 671] width 12 height 12
click at [573, 671] on input "checkbox" at bounding box center [574, 672] width 10 height 10
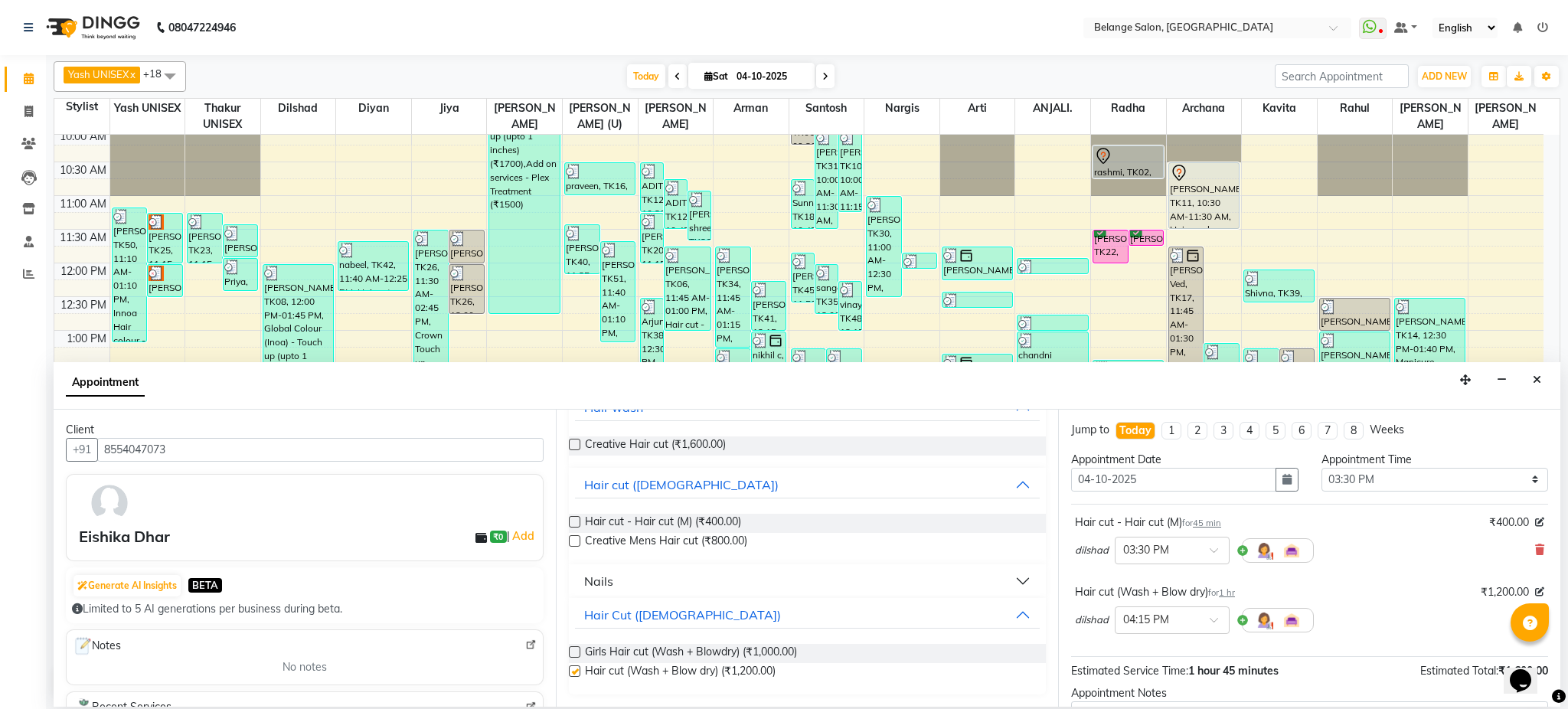
checkbox input "false"
click at [1535, 551] on icon at bounding box center [1539, 549] width 9 height 11
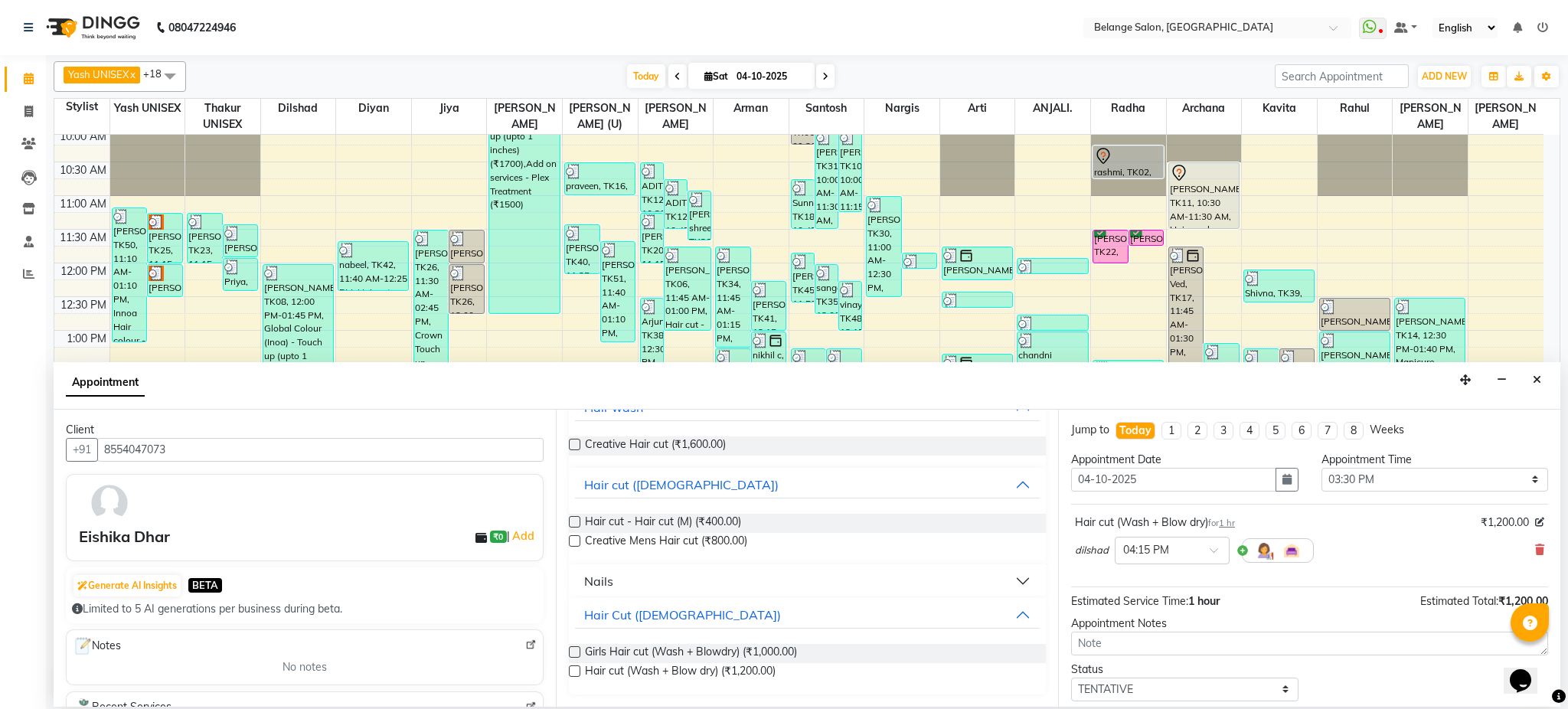
scroll to position [91, 0]
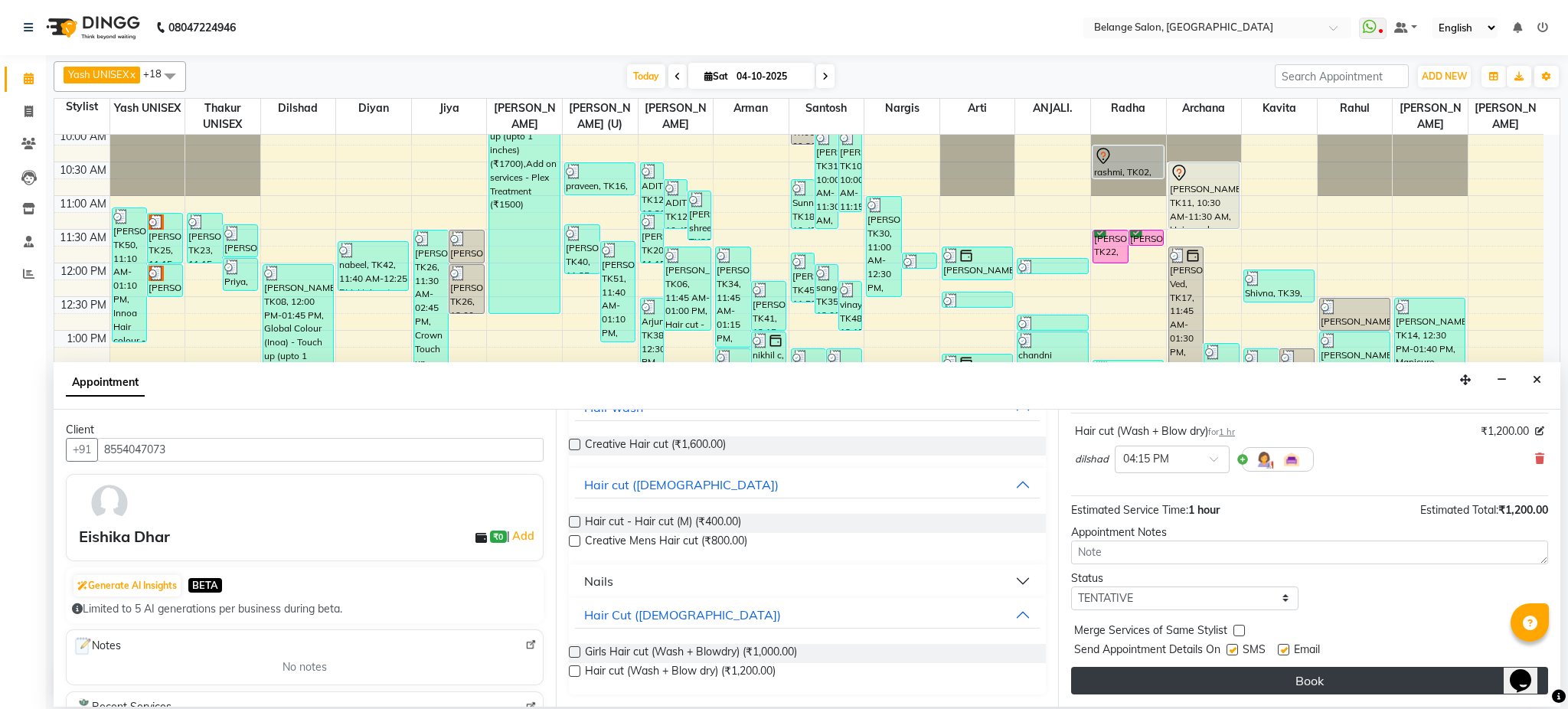
click at [1407, 686] on button "Book" at bounding box center [1310, 680] width 477 height 28
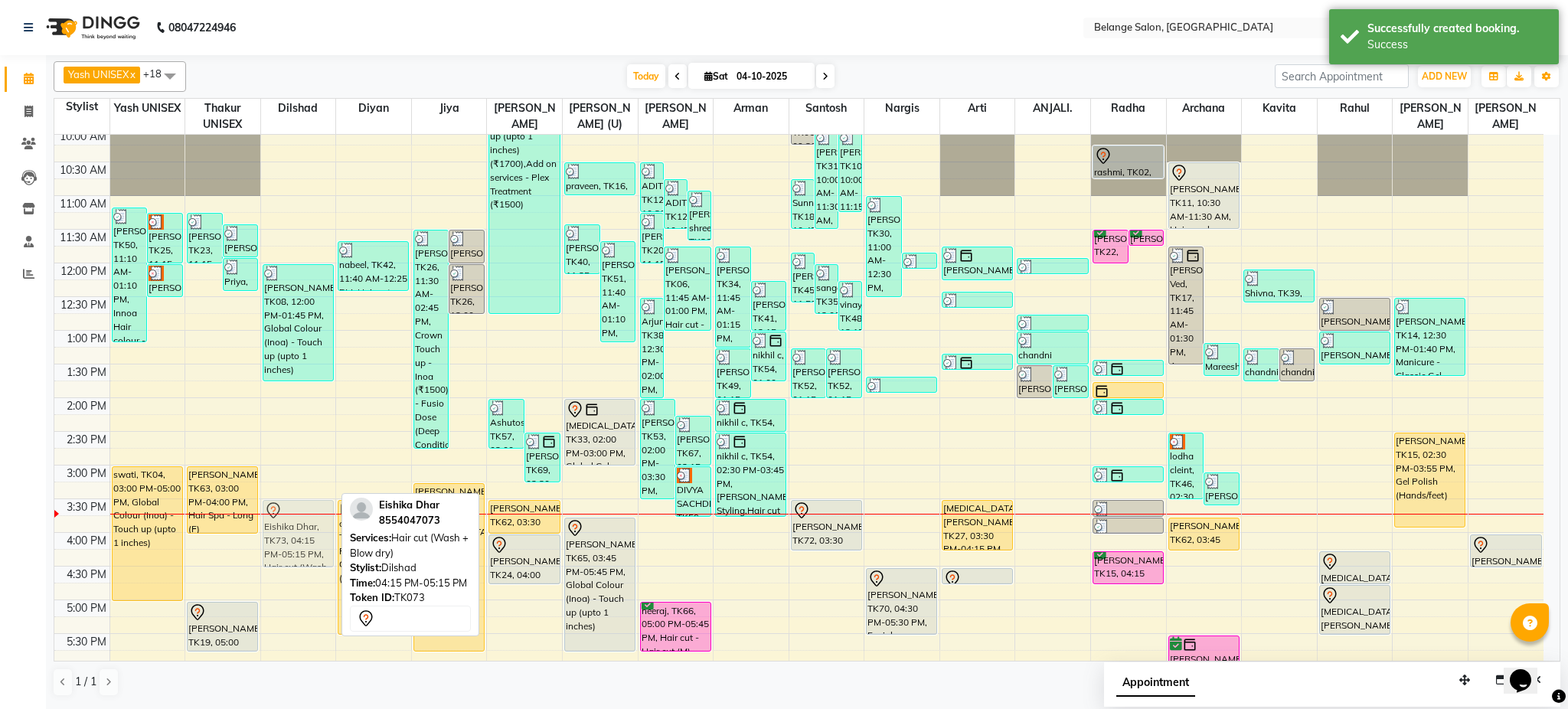
drag, startPoint x: 295, startPoint y: 573, endPoint x: 288, endPoint y: 530, distance: 43.6
click at [288, 530] on div "Balvindar, TK08, 12:00 PM-01:45 PM, Global Colour (Inoa) - Touch up (upto 1 inc…" at bounding box center [299, 498] width 76 height 1010
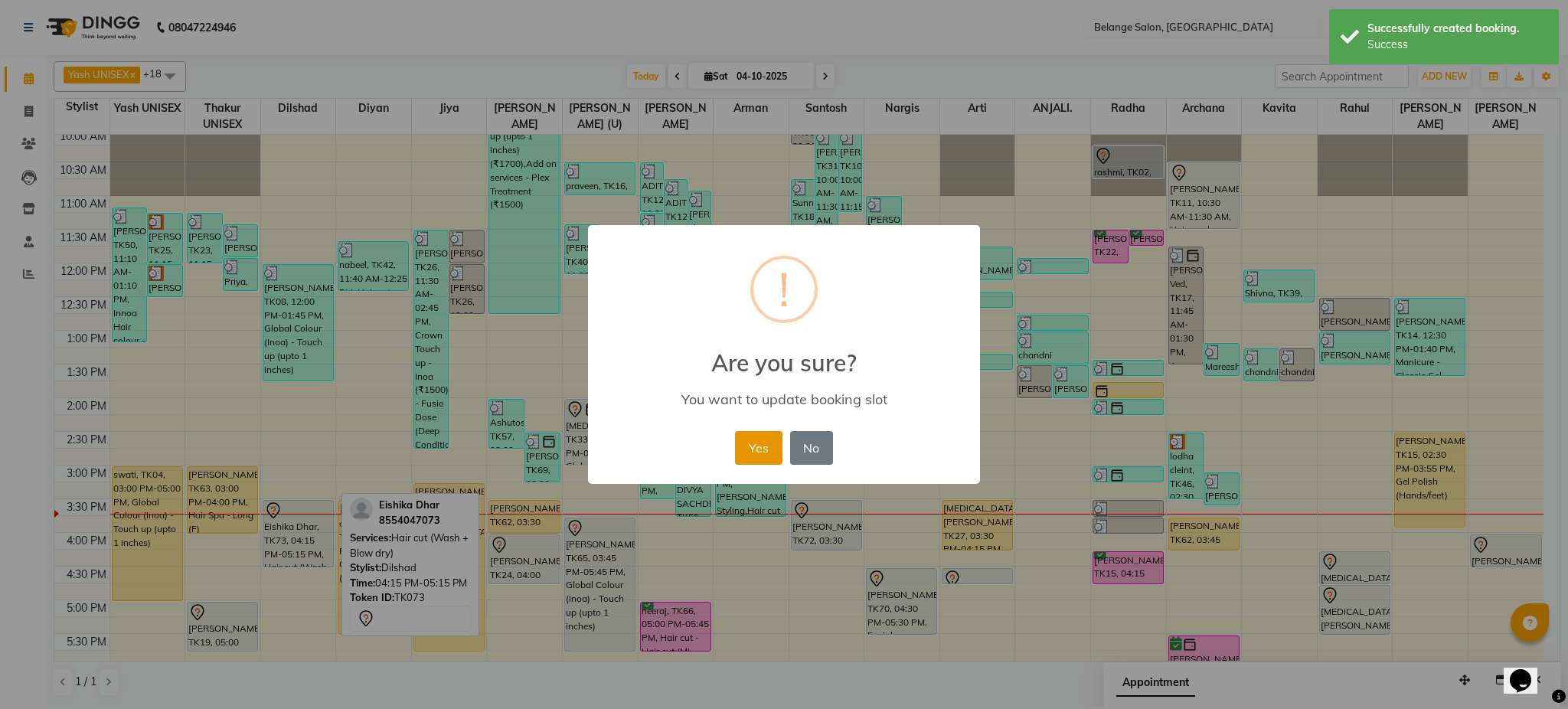
click at [773, 442] on button "Yes" at bounding box center [758, 448] width 47 height 34
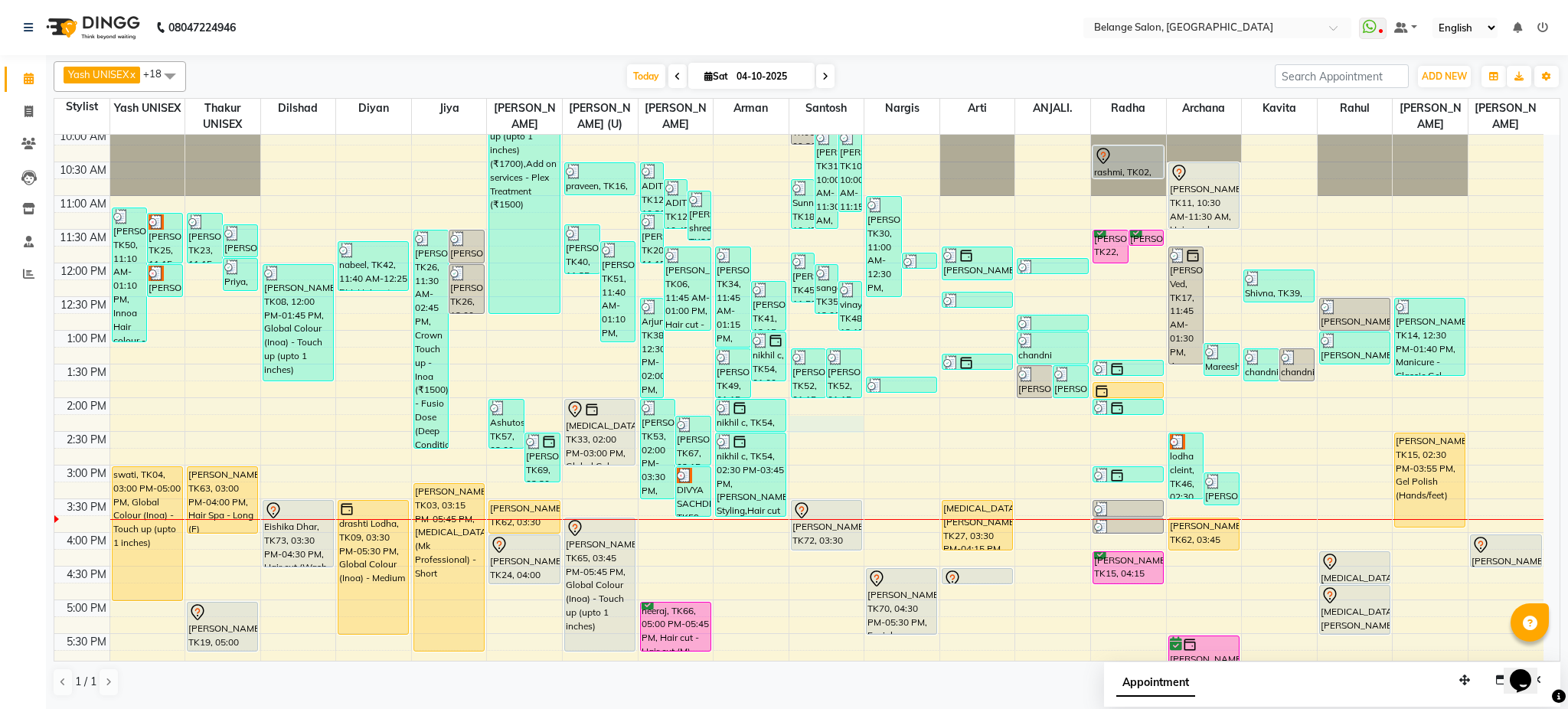
click at [827, 415] on div "8:00 AM 8:30 AM 9:00 AM 9:30 AM 10:00 AM 10:30 AM 11:00 AM 11:30 AM 12:00 PM 12…" at bounding box center [799, 498] width 1490 height 1010
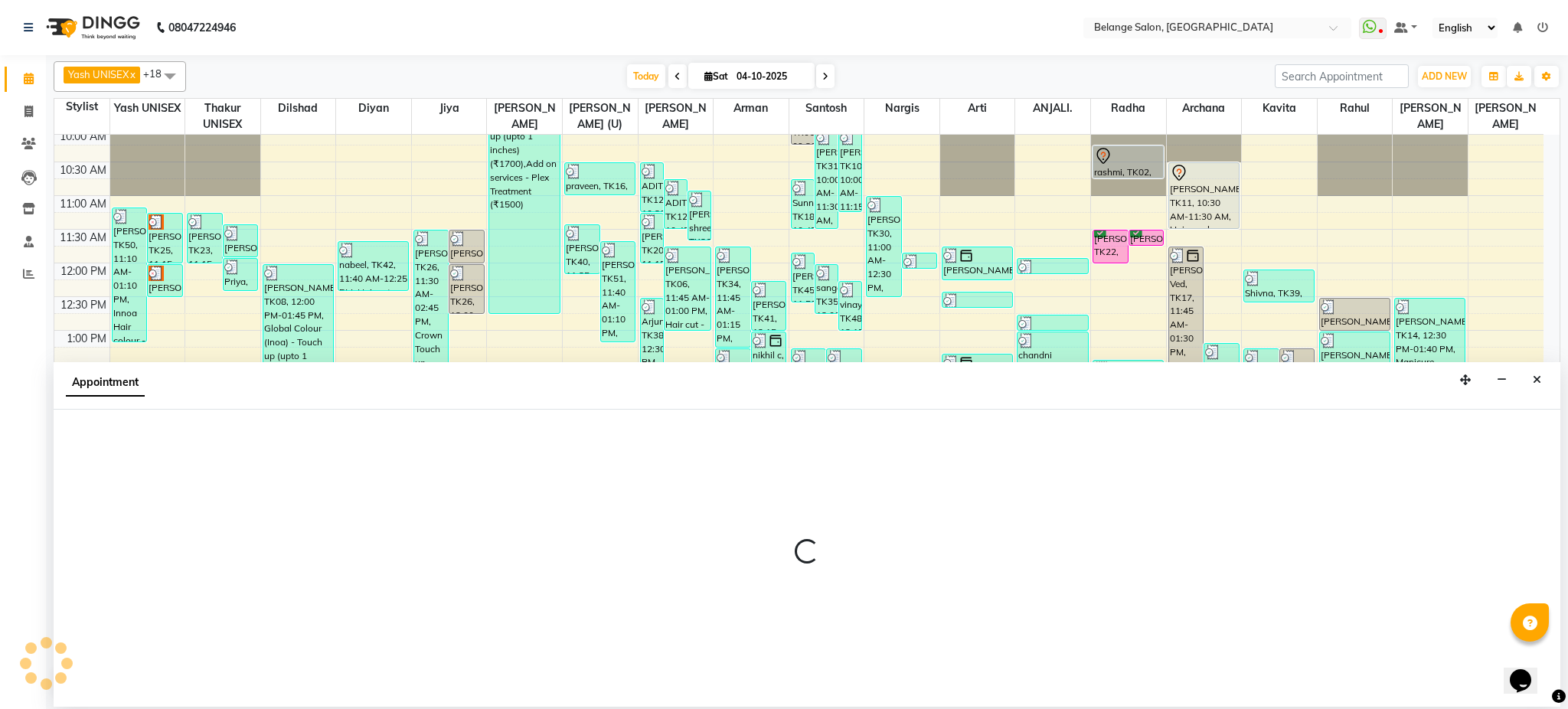
select select "45203"
select select "855"
select select "tentative"
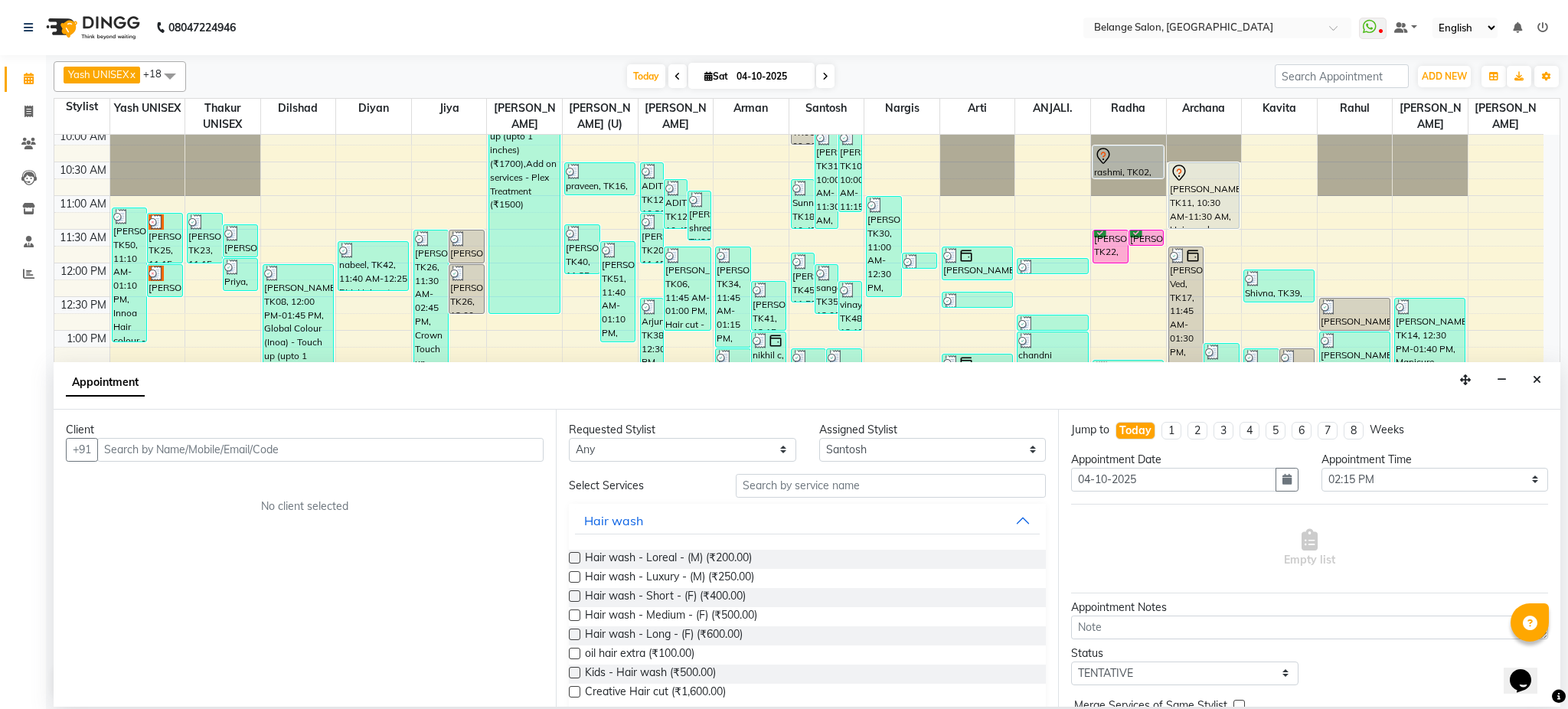
click at [384, 453] on input "text" at bounding box center [320, 450] width 446 height 24
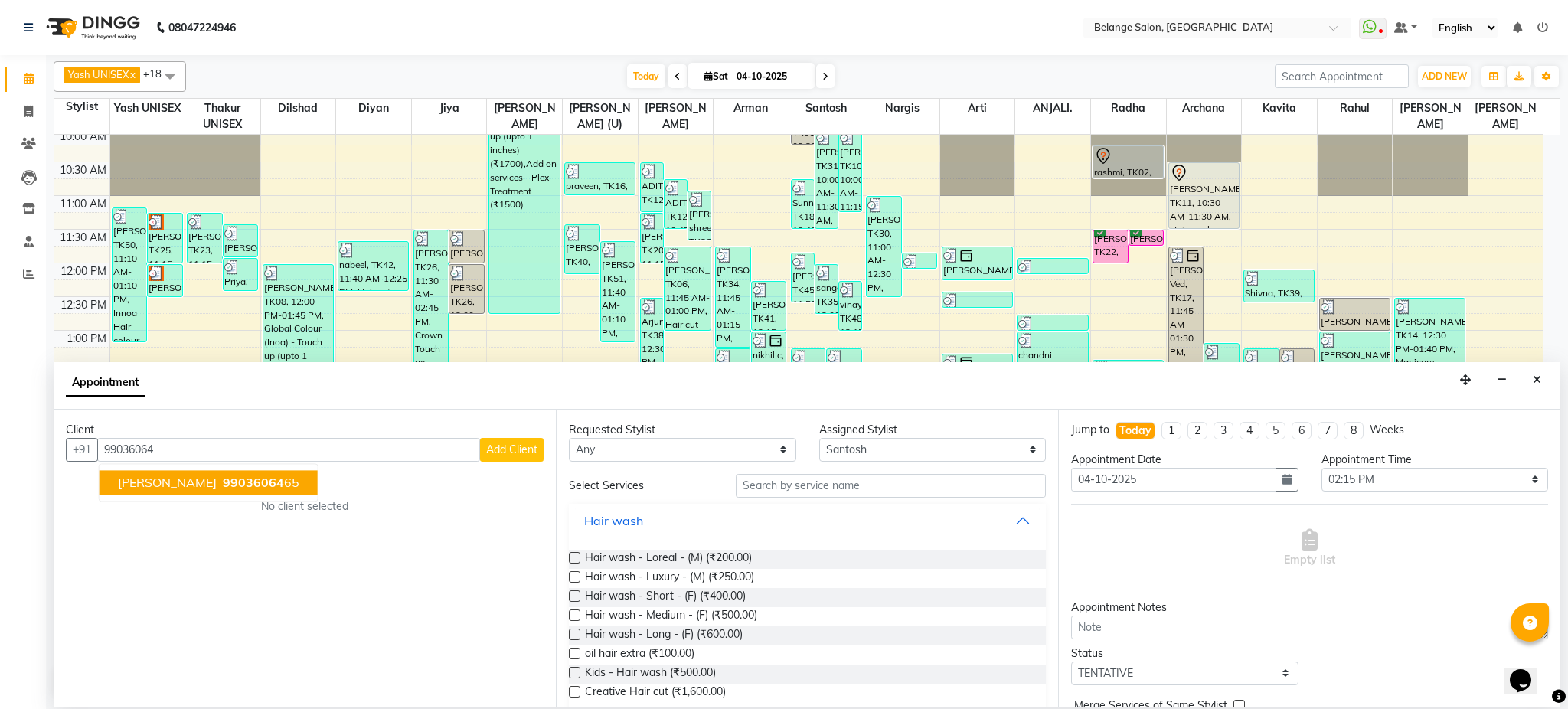
click at [209, 490] on button "rachit 99036064 65" at bounding box center [209, 482] width 219 height 25
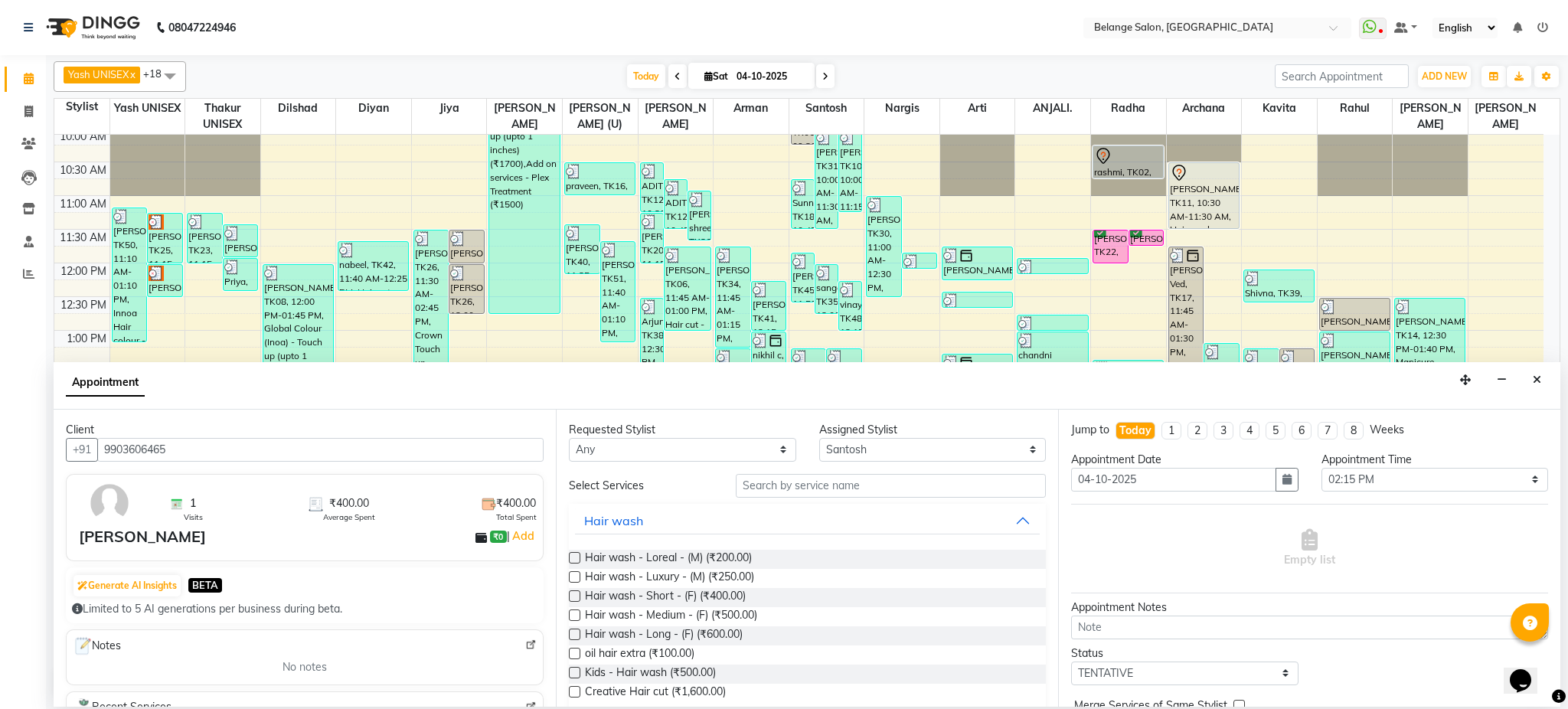
type input "9903606465"
click at [813, 487] on input "text" at bounding box center [891, 486] width 310 height 24
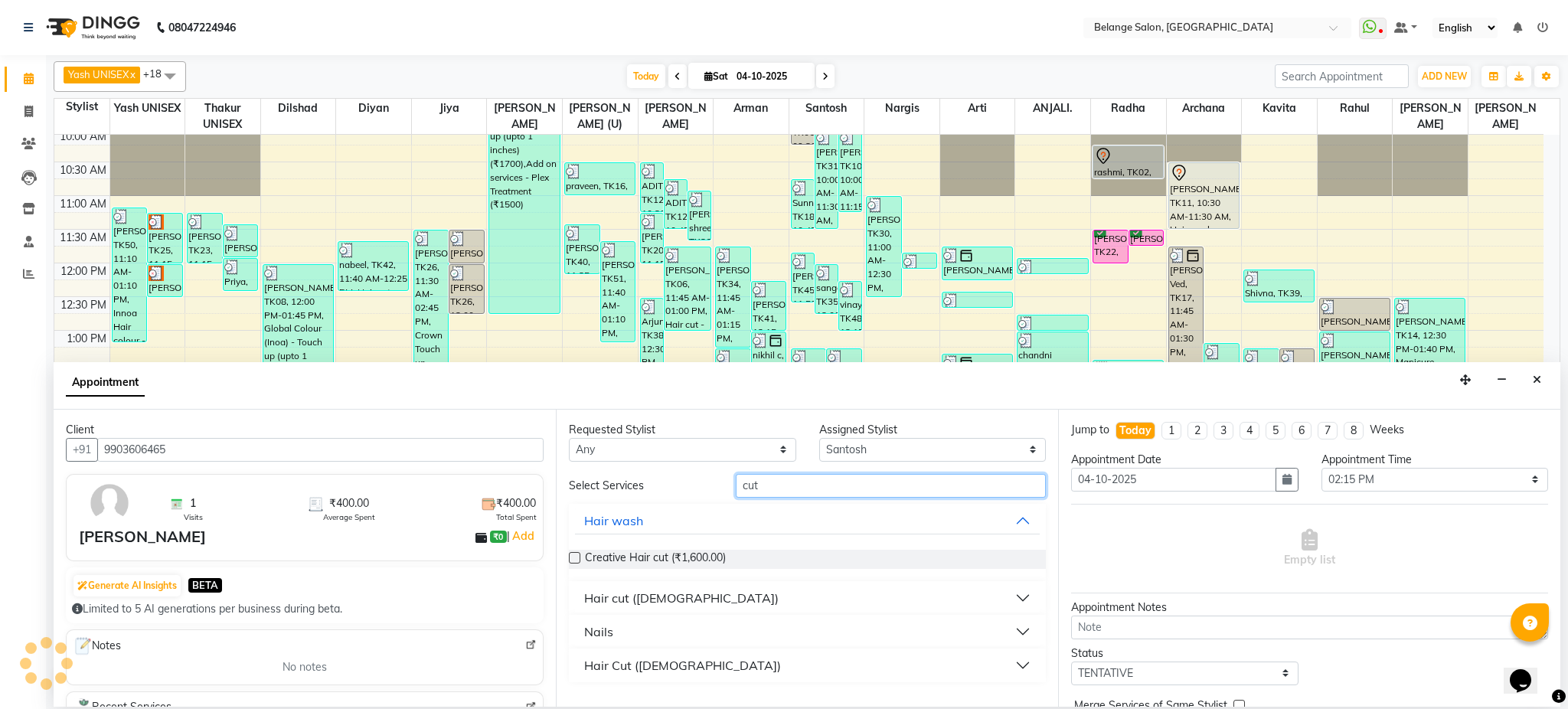
type input "cut"
click at [1019, 599] on button "Hair cut ([DEMOGRAPHIC_DATA])" at bounding box center [808, 598] width 465 height 28
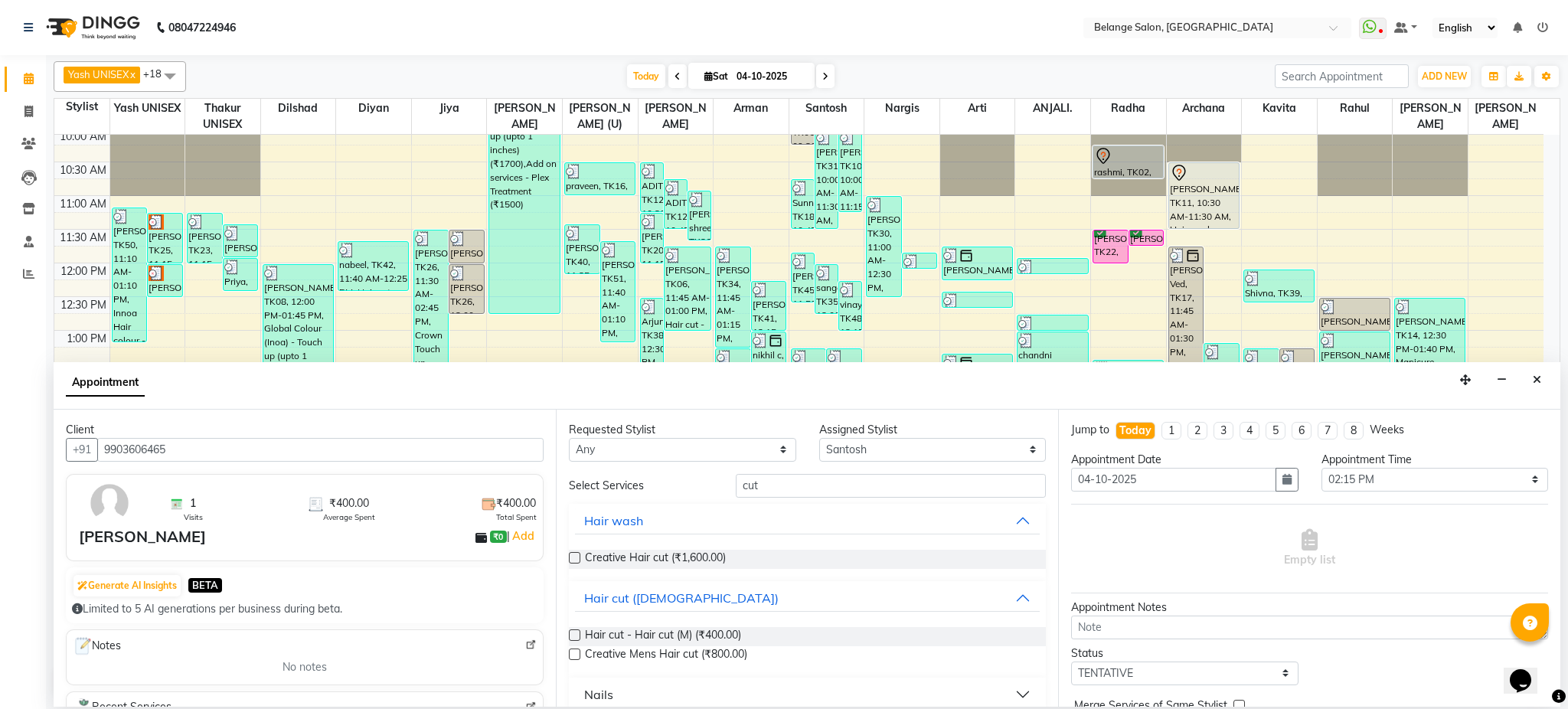
click at [576, 636] on label at bounding box center [575, 636] width 12 height 12
click at [576, 636] on input "checkbox" at bounding box center [574, 637] width 10 height 10
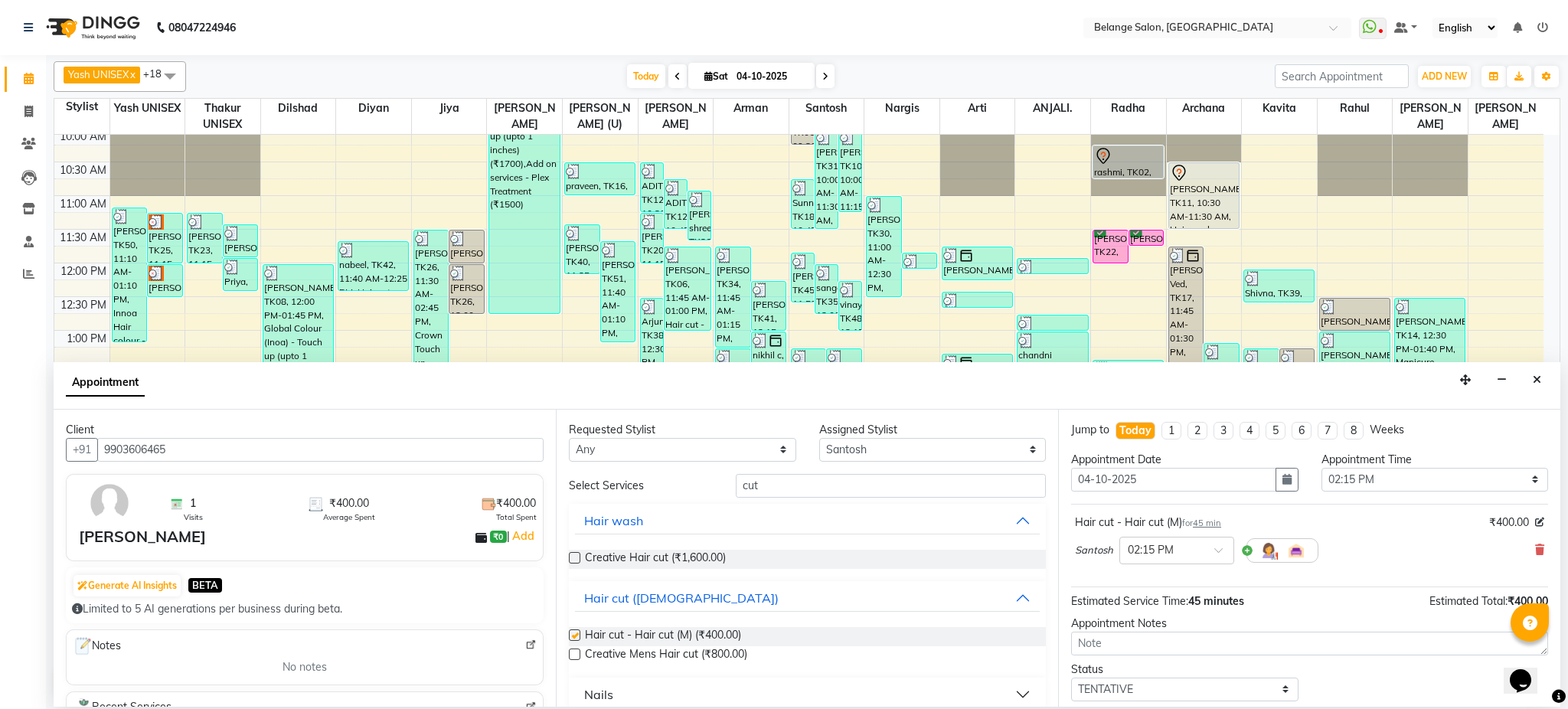
checkbox input "false"
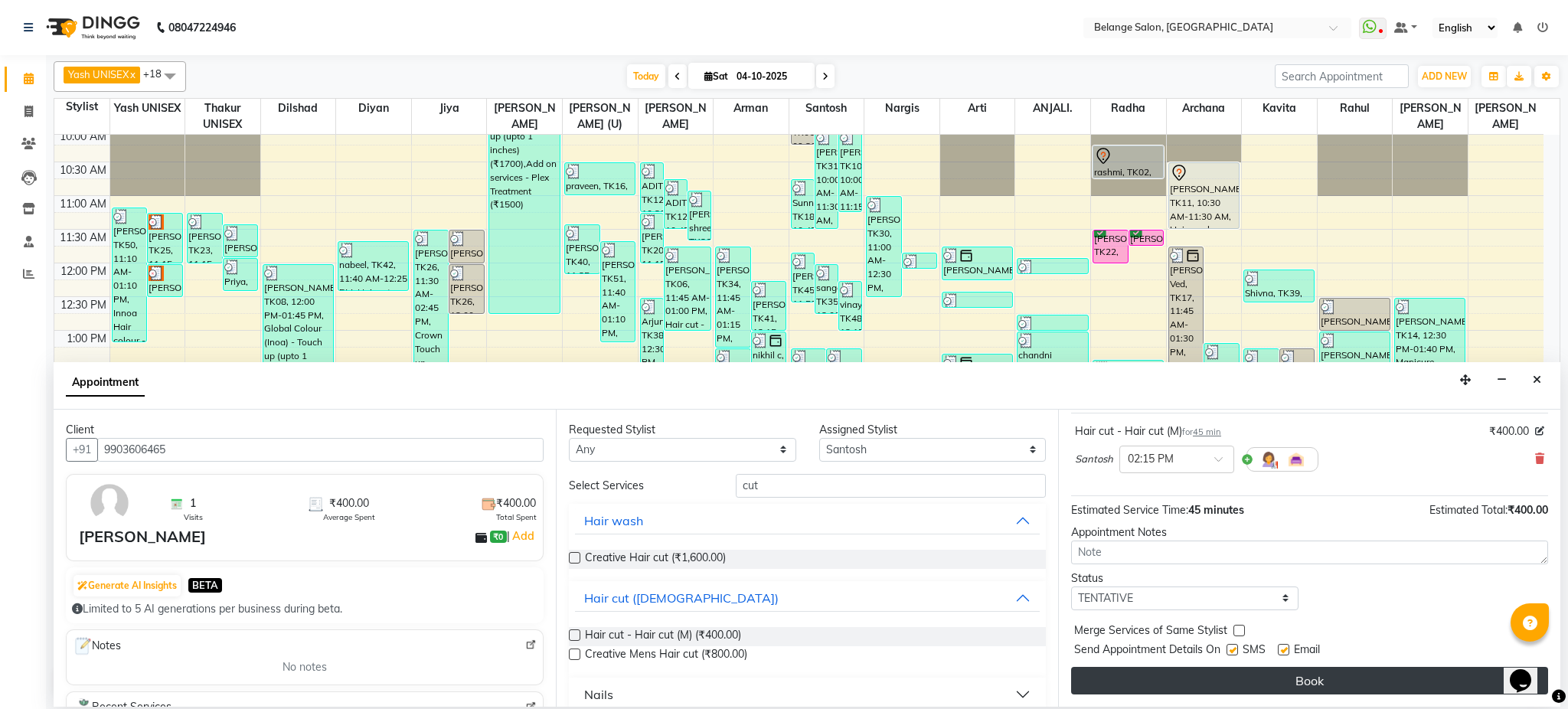
click at [1196, 678] on button "Book" at bounding box center [1310, 680] width 477 height 28
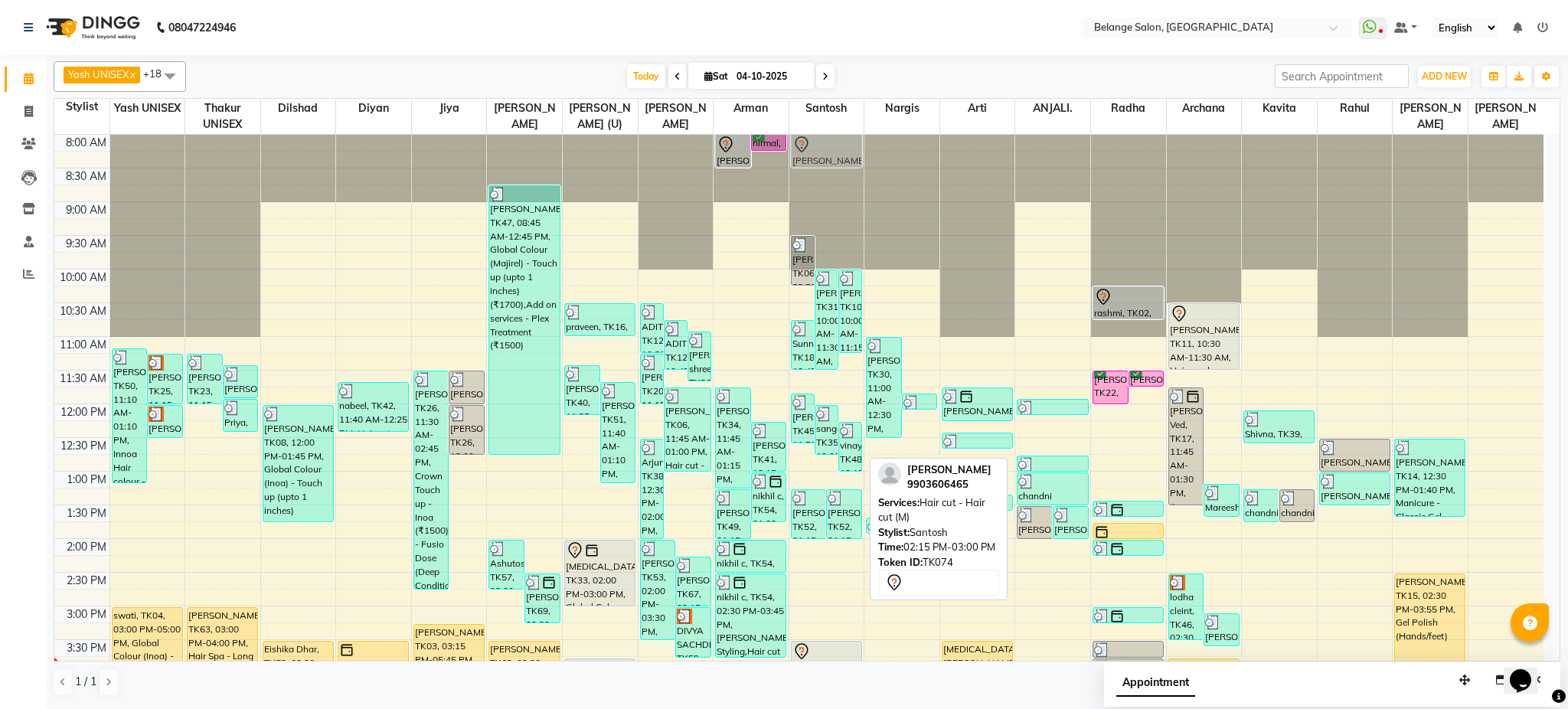
scroll to position [1, 0]
drag, startPoint x: 817, startPoint y: 437, endPoint x: 823, endPoint y: 138, distance: 299.1
click at [823, 138] on div "Shivani, TK06, 09:30 AM-10:15 AM, Global Colour (Inoa) - Touch up (upto 1 inche…" at bounding box center [828, 638] width 76 height 1010
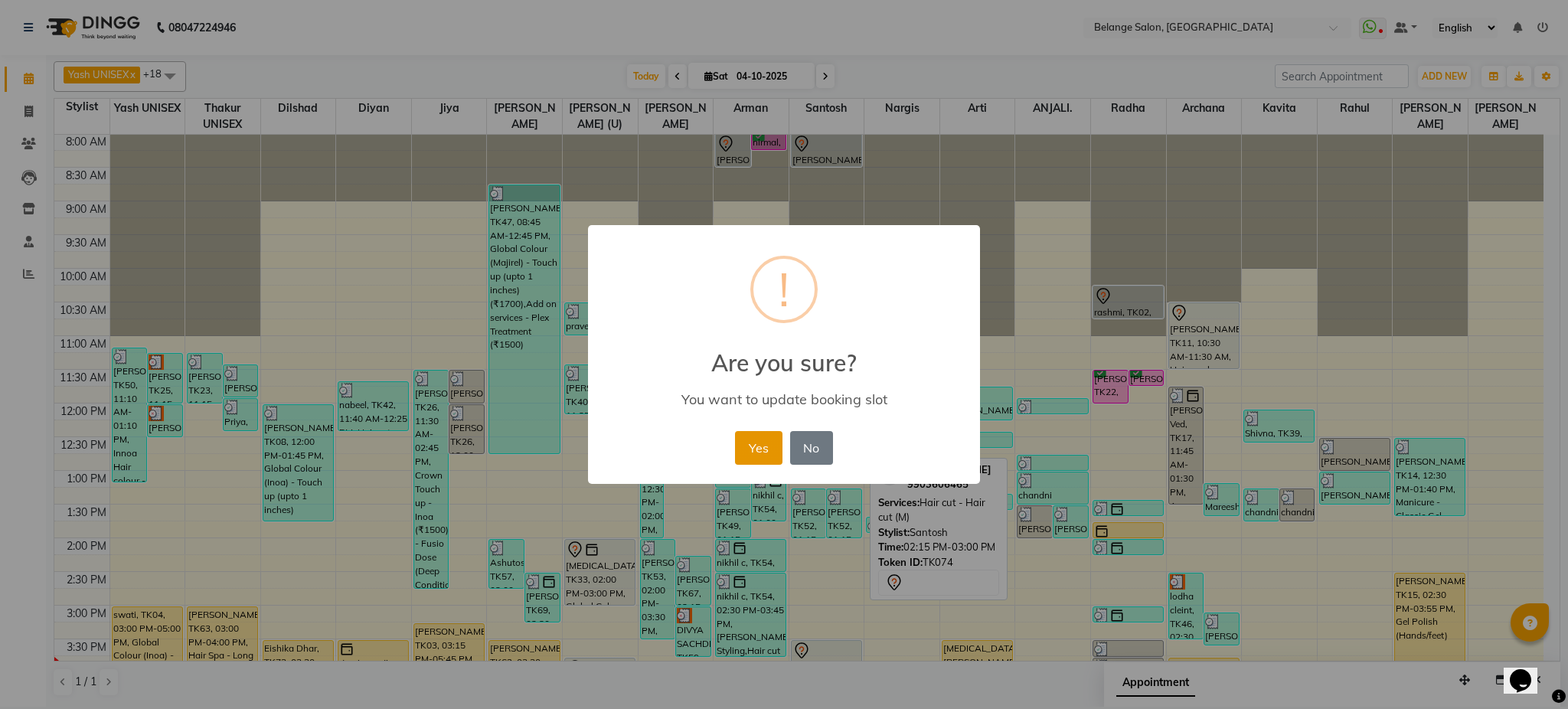
click at [766, 441] on button "Yes" at bounding box center [758, 448] width 47 height 34
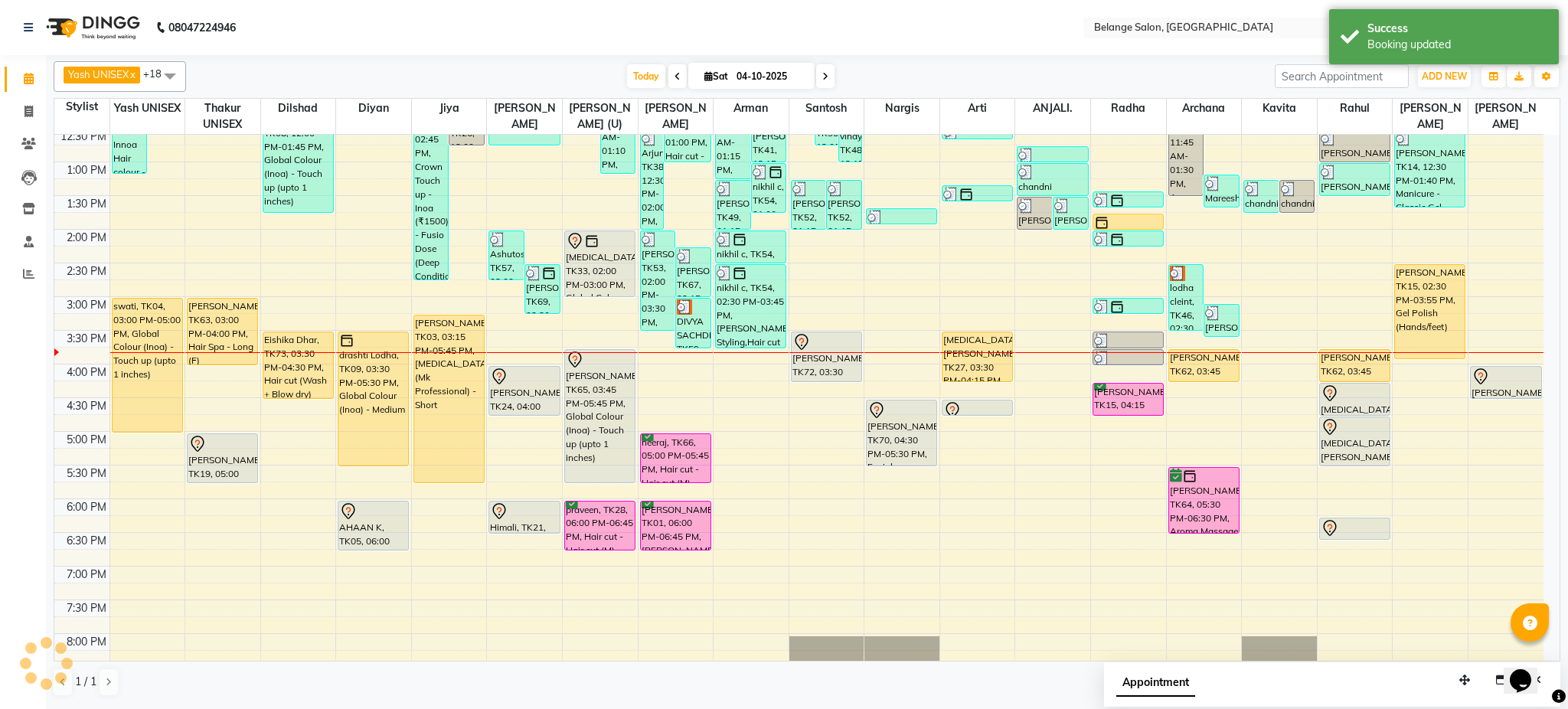
scroll to position [311, 0]
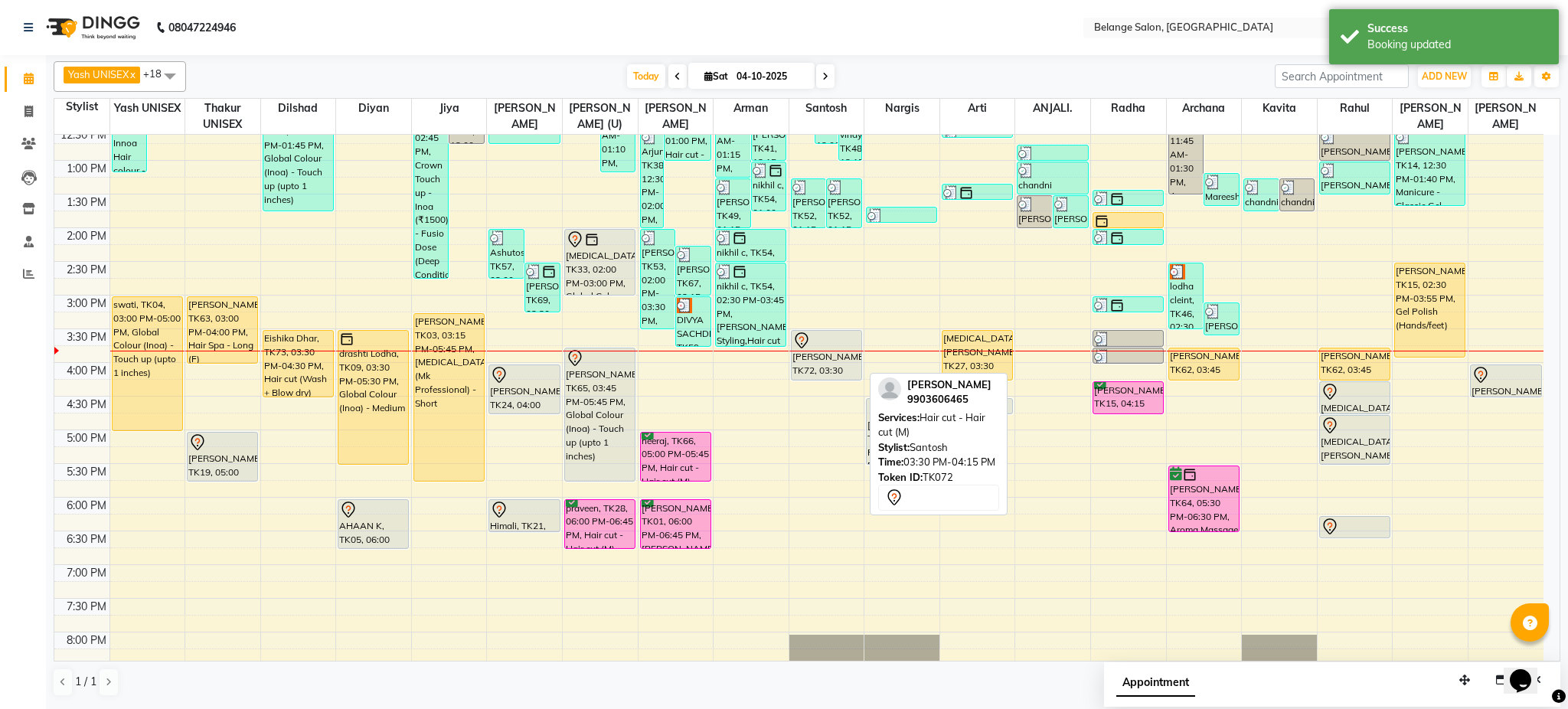
click at [810, 370] on div "rachit, TK72, 03:30 PM-04:15 PM, Hair cut - Hair cut (M)" at bounding box center [827, 354] width 70 height 49
click at [813, 367] on div "rachit, TK72, 03:30 PM-04:15 PM, Hair cut - Hair cut (M)" at bounding box center [827, 354] width 70 height 49
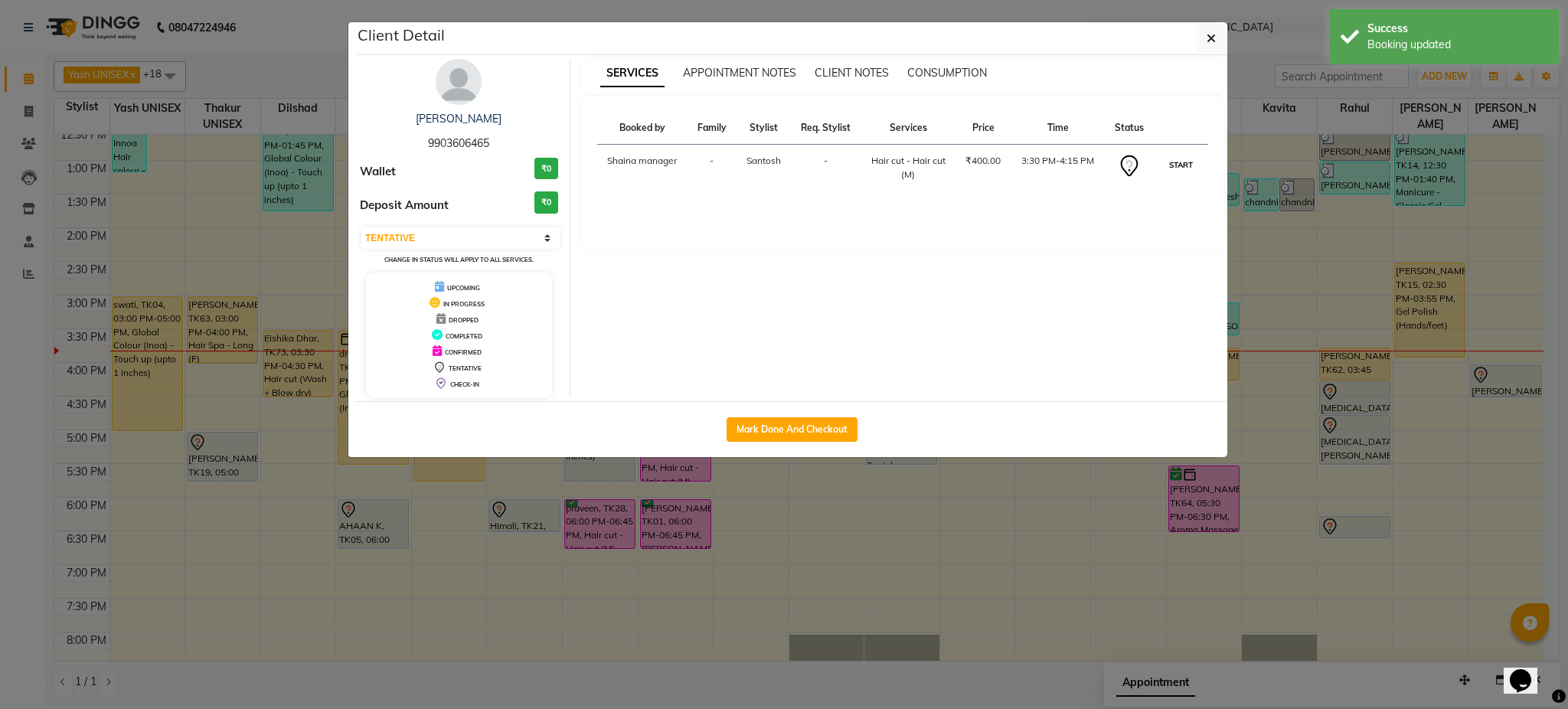
click at [1180, 160] on button "START" at bounding box center [1181, 164] width 32 height 19
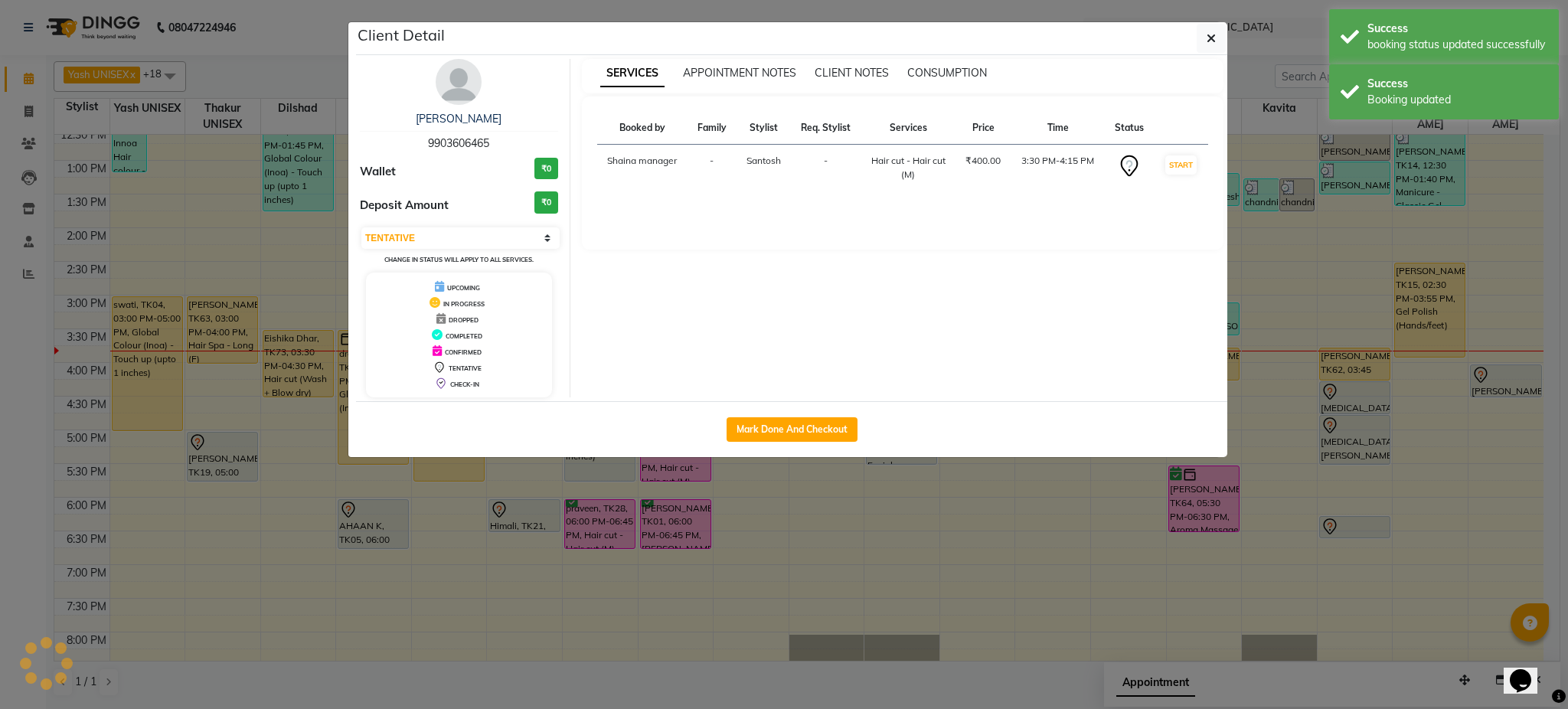
select select "1"
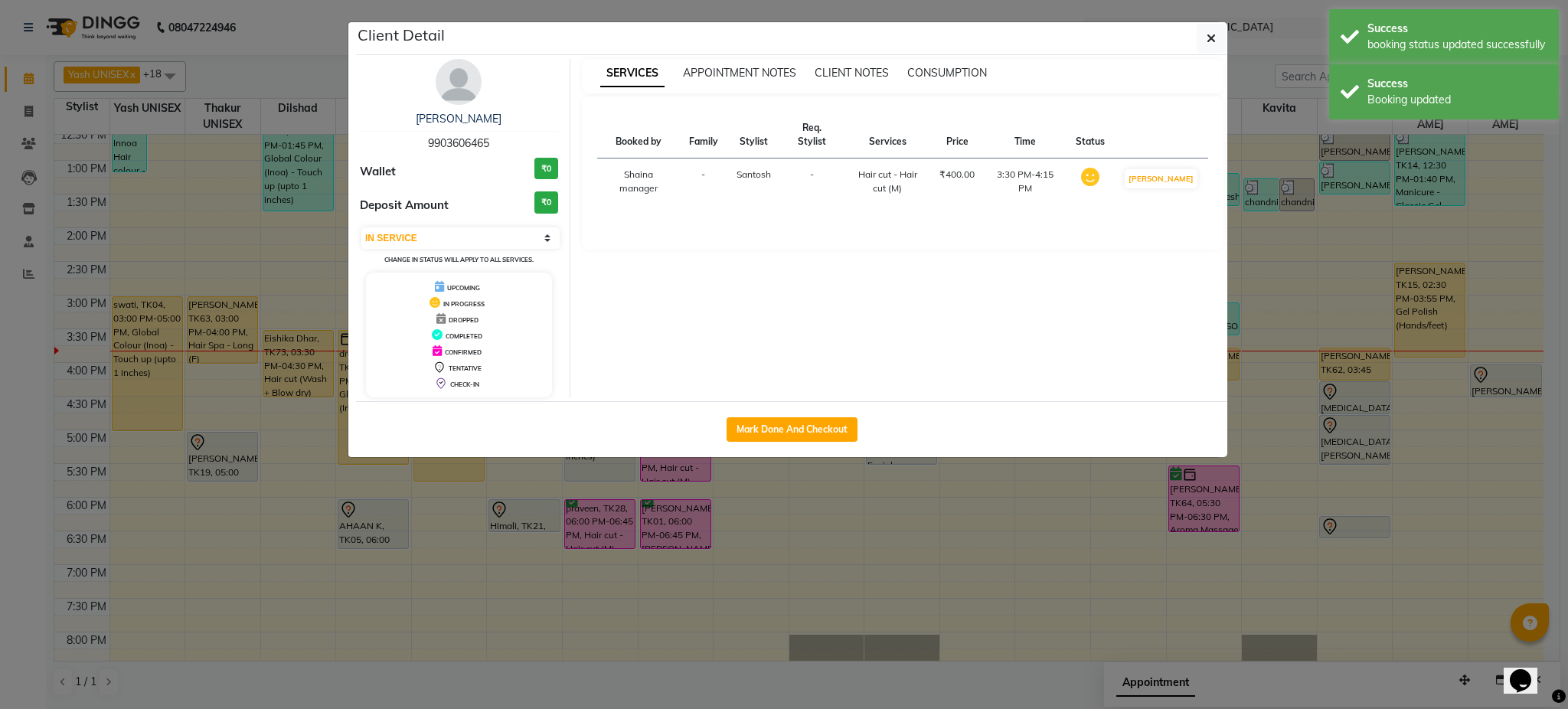
click at [1274, 243] on ngb-modal-window "Client Detail rachit 9903606465 Wallet ₹0 Deposit Amount ₹0 Select IN SERVICE C…" at bounding box center [784, 354] width 1568 height 709
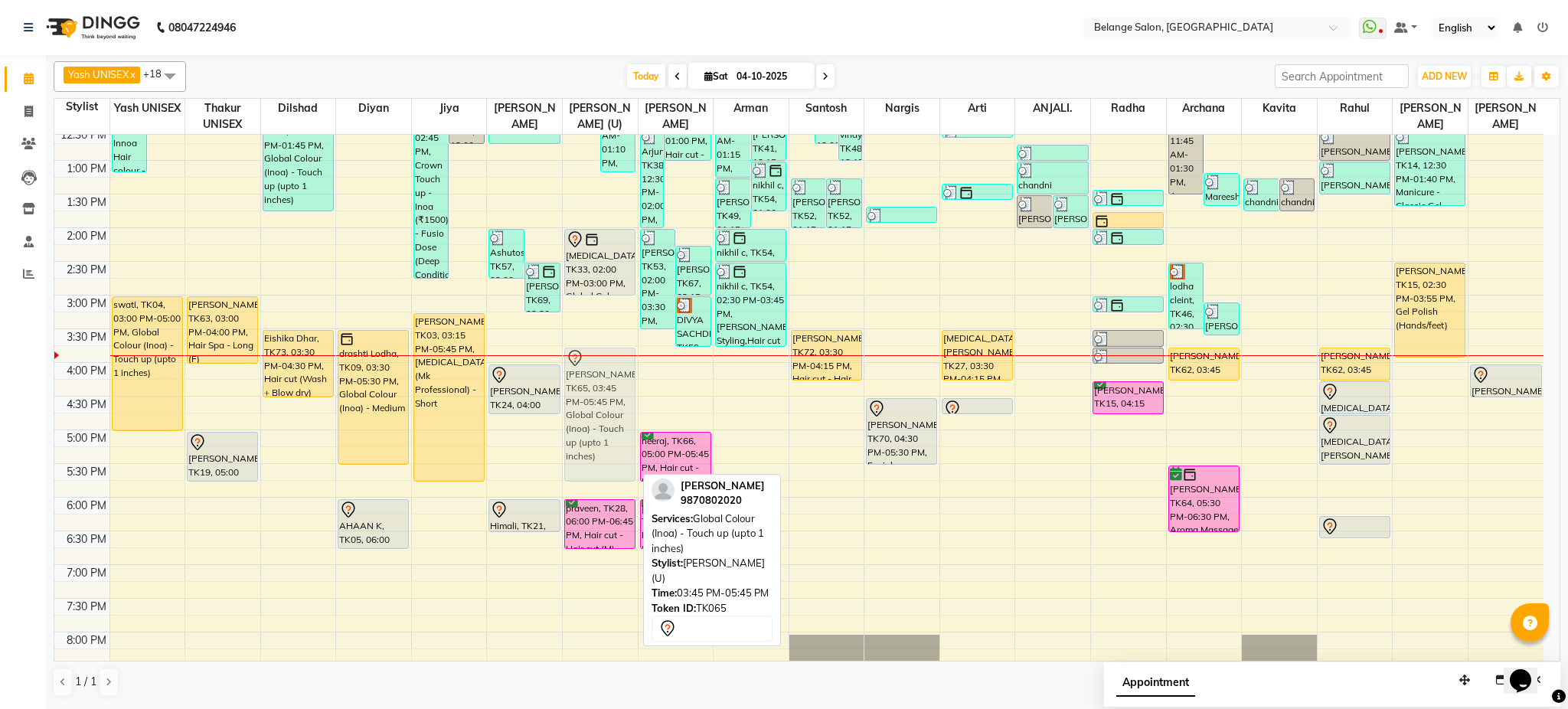
click at [593, 388] on div "Rajesh, TK40, 11:25 AM-12:10 PM, Hair cut - Hair cut (M) (₹400) jay, TK51, 11:4…" at bounding box center [600, 329] width 76 height 1010
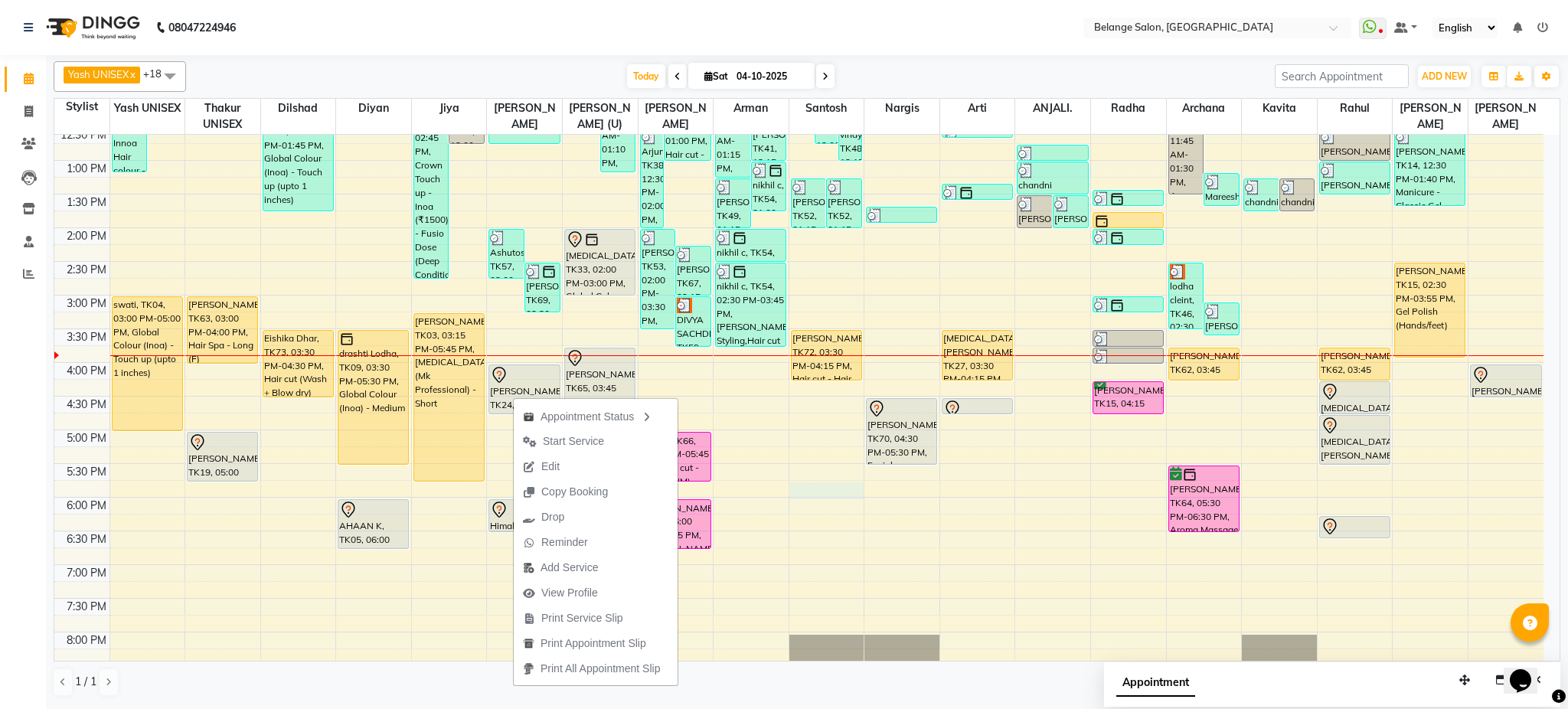
click at [811, 498] on div "8:00 AM 8:30 AM 9:00 AM 9:30 AM 10:00 AM 10:30 AM 11:00 AM 11:30 AM 12:00 PM 12…" at bounding box center [799, 329] width 1490 height 1010
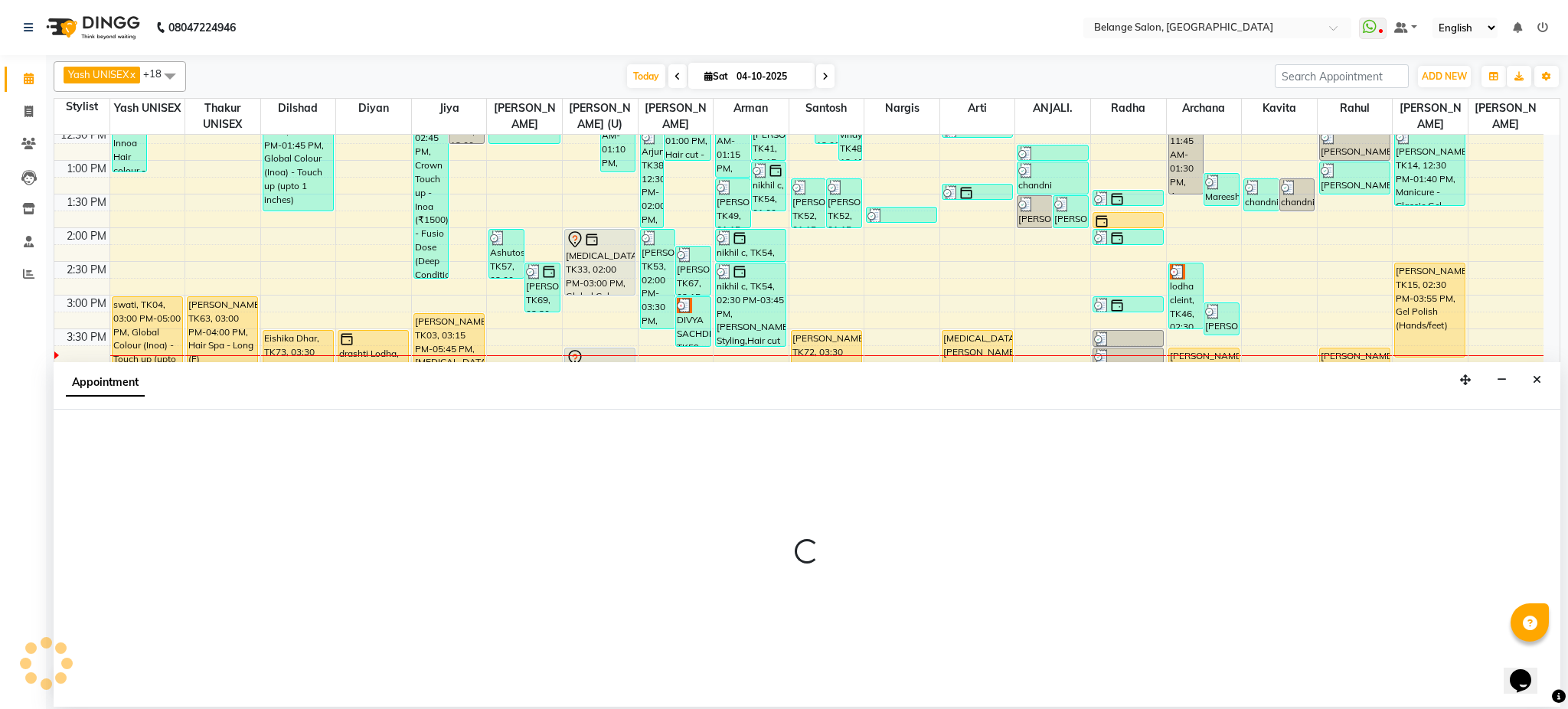
select select "45203"
select select "1065"
select select "tentative"
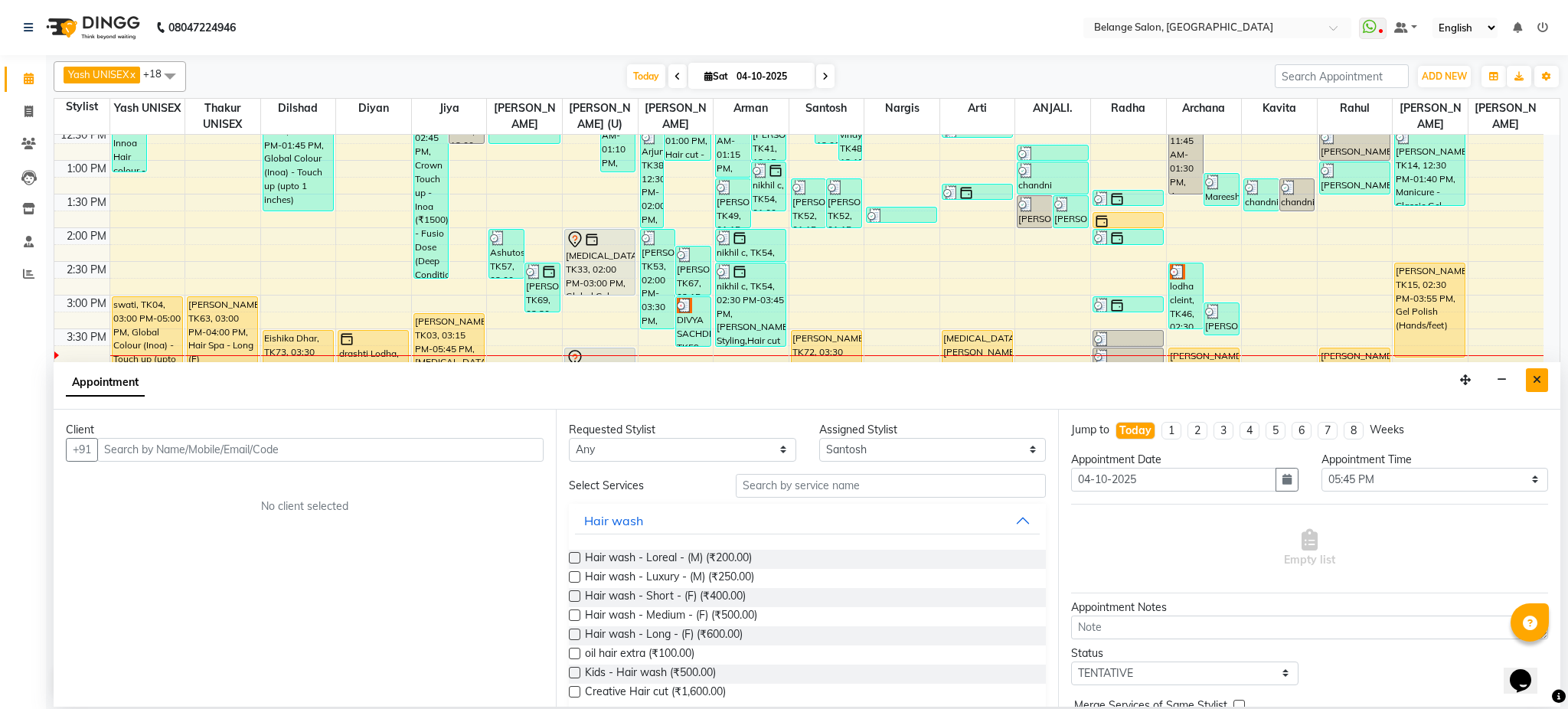
click at [1540, 381] on icon "Close" at bounding box center [1537, 379] width 8 height 11
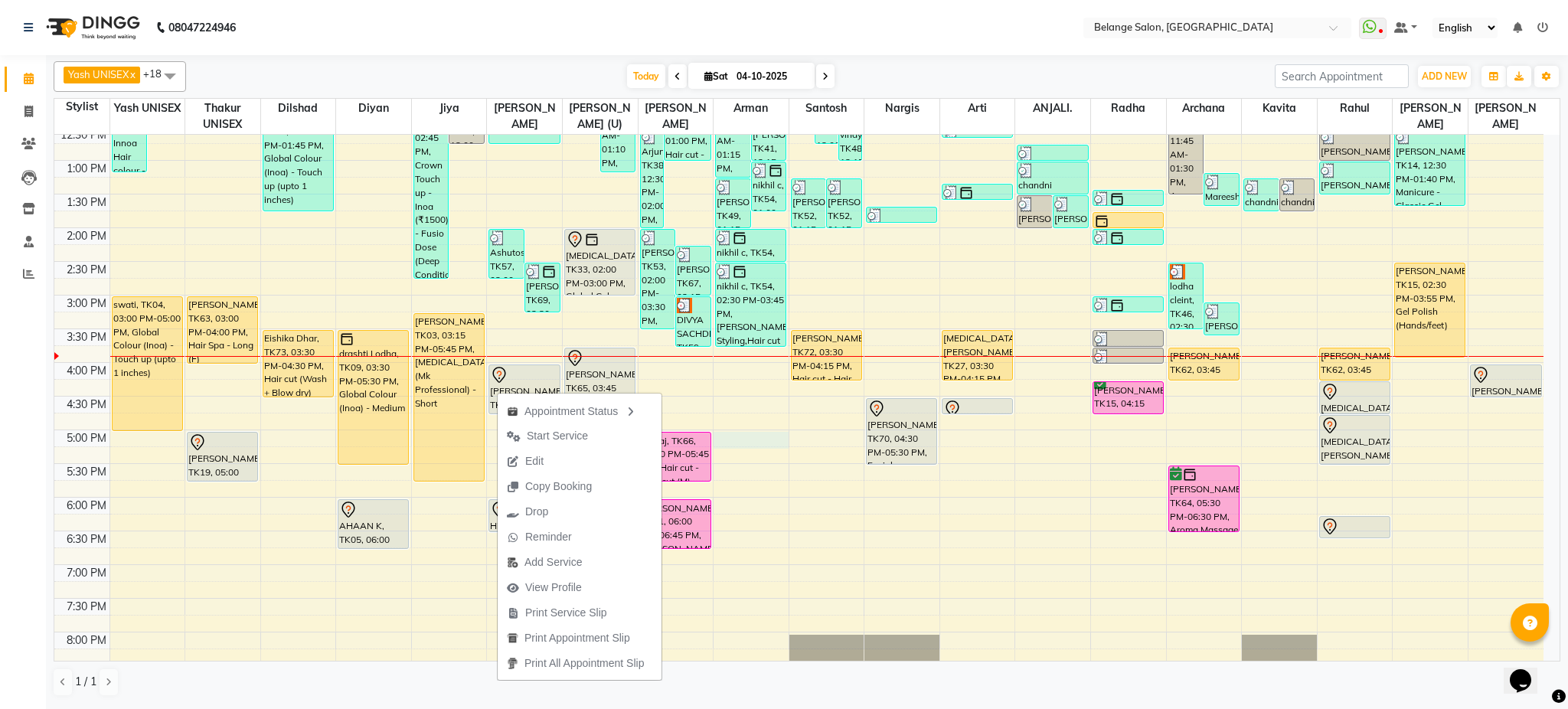
click at [749, 442] on div "8:00 AM 8:30 AM 9:00 AM 9:30 AM 10:00 AM 10:30 AM 11:00 AM 11:30 AM 12:00 PM 12…" at bounding box center [799, 329] width 1490 height 1010
select select "78262"
select select "1020"
select select "tentative"
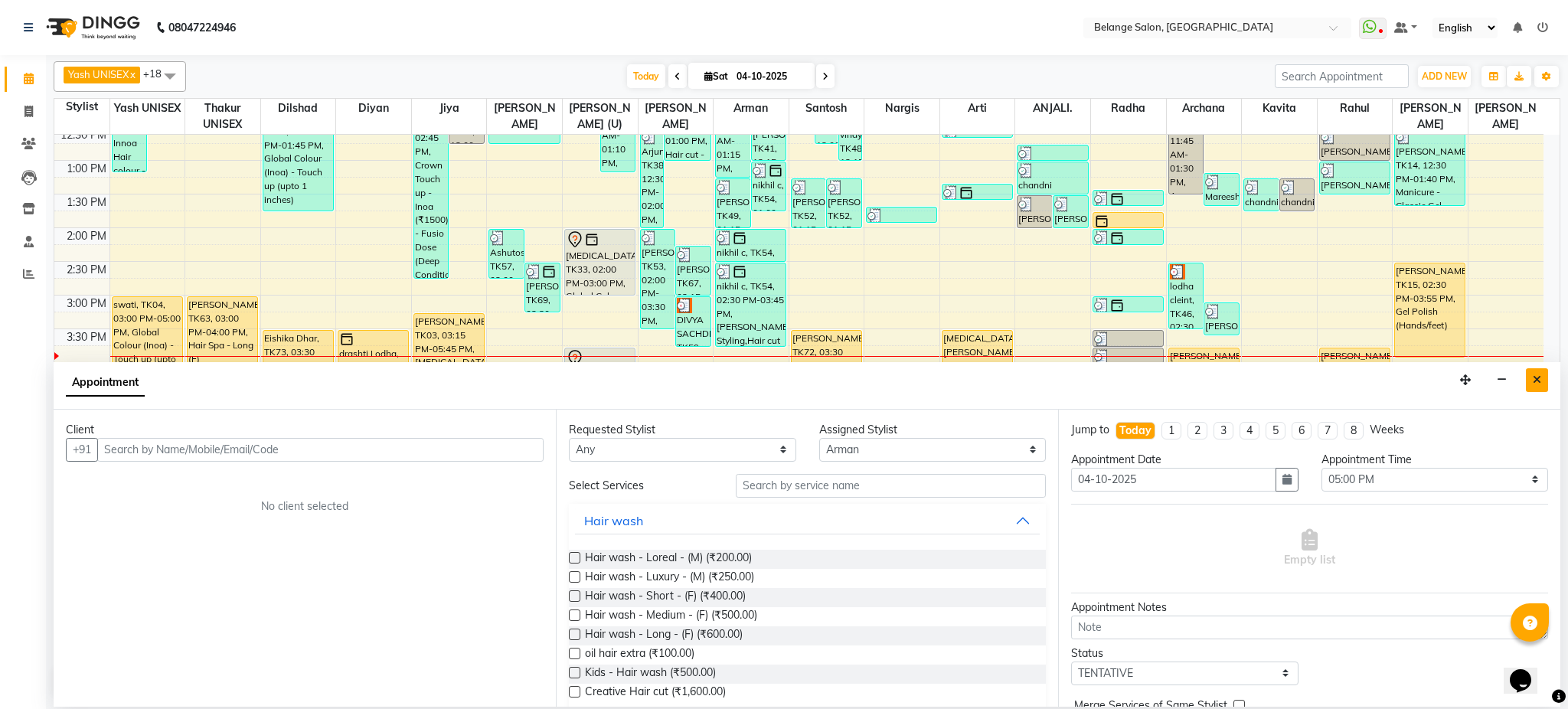
click at [1531, 379] on button "Close" at bounding box center [1537, 380] width 22 height 24
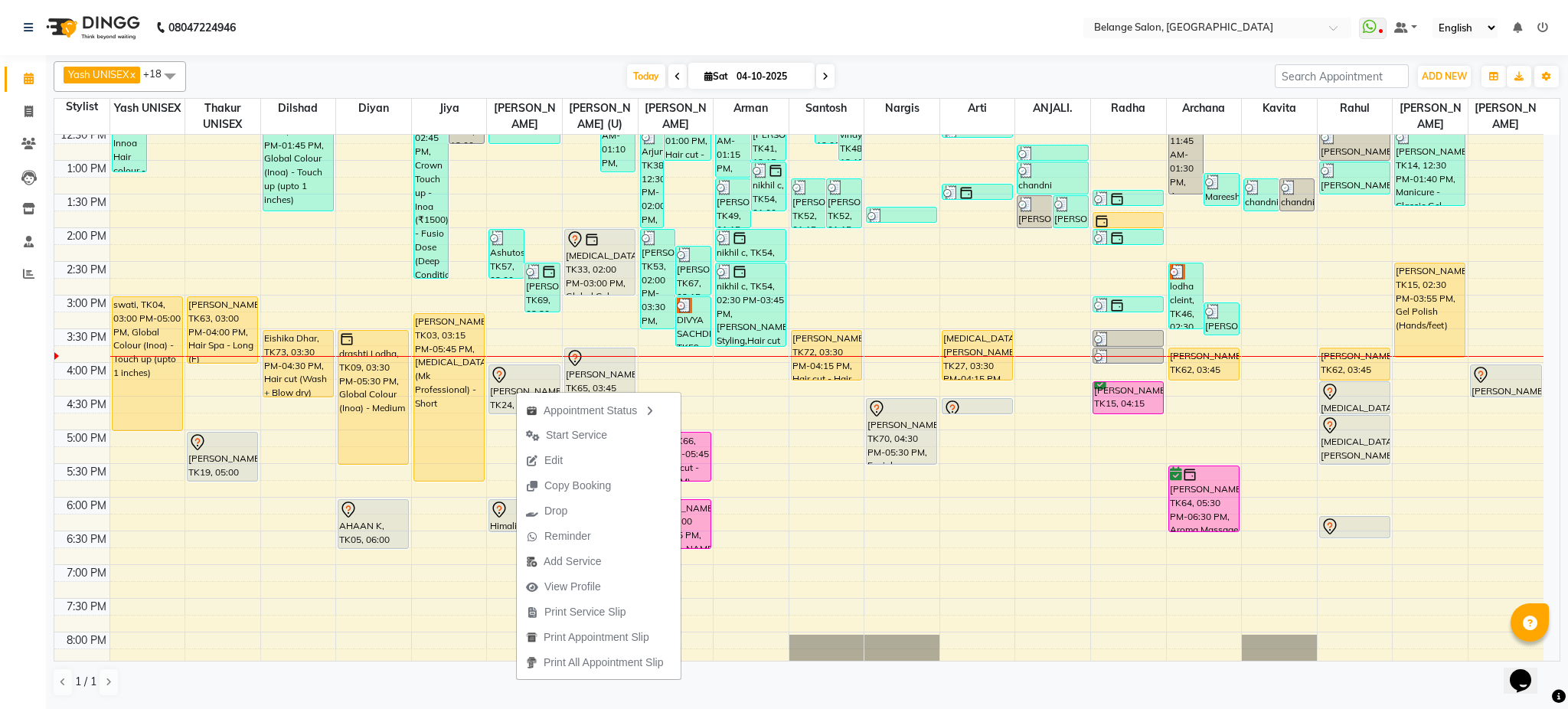
click at [905, 67] on div "Today Sat 04-10-2025" at bounding box center [730, 76] width 1074 height 23
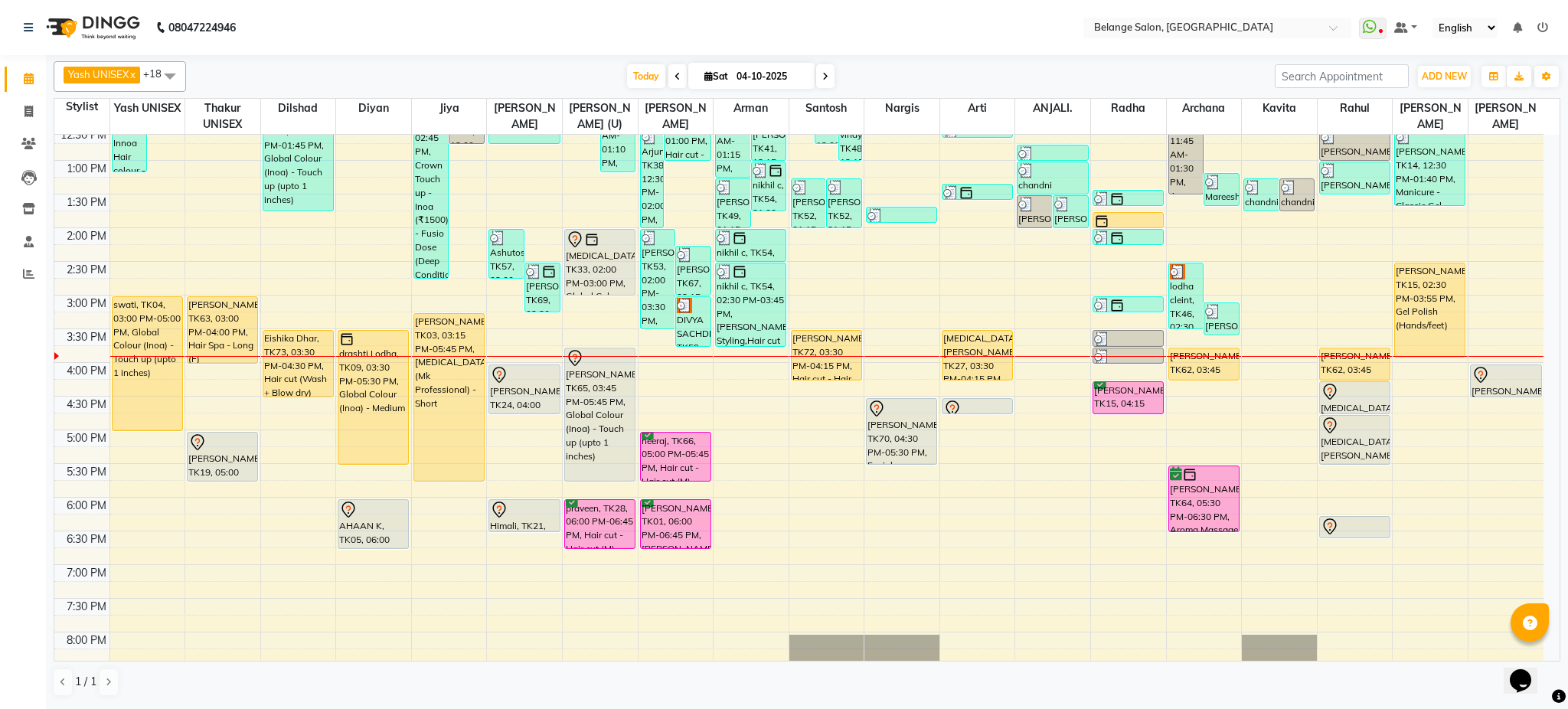
click at [905, 63] on div "Yash UNISEX x Thakur UNISEX x dilshad x diyan x Jiya x amit x aftab (U) x [PERS…" at bounding box center [807, 76] width 1507 height 31
drag, startPoint x: 895, startPoint y: 463, endPoint x: 896, endPoint y: 499, distance: 36.0
click at [896, 499] on div "Shikha, TK30, 11:00 AM-12:30 PM, Chocolate wax - Any One (Full Arms/Half legs/H…" at bounding box center [902, 329] width 76 height 1010
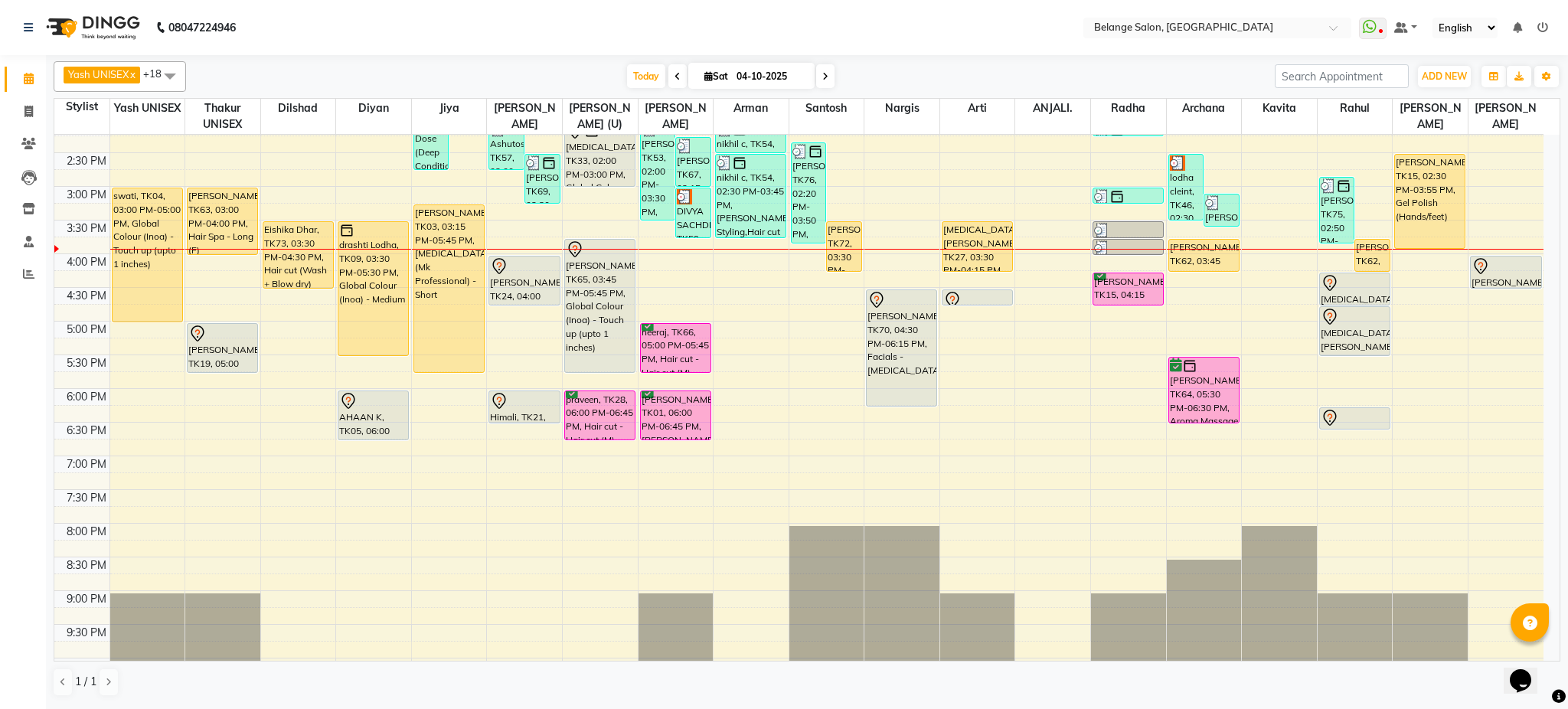
scroll to position [422, 0]
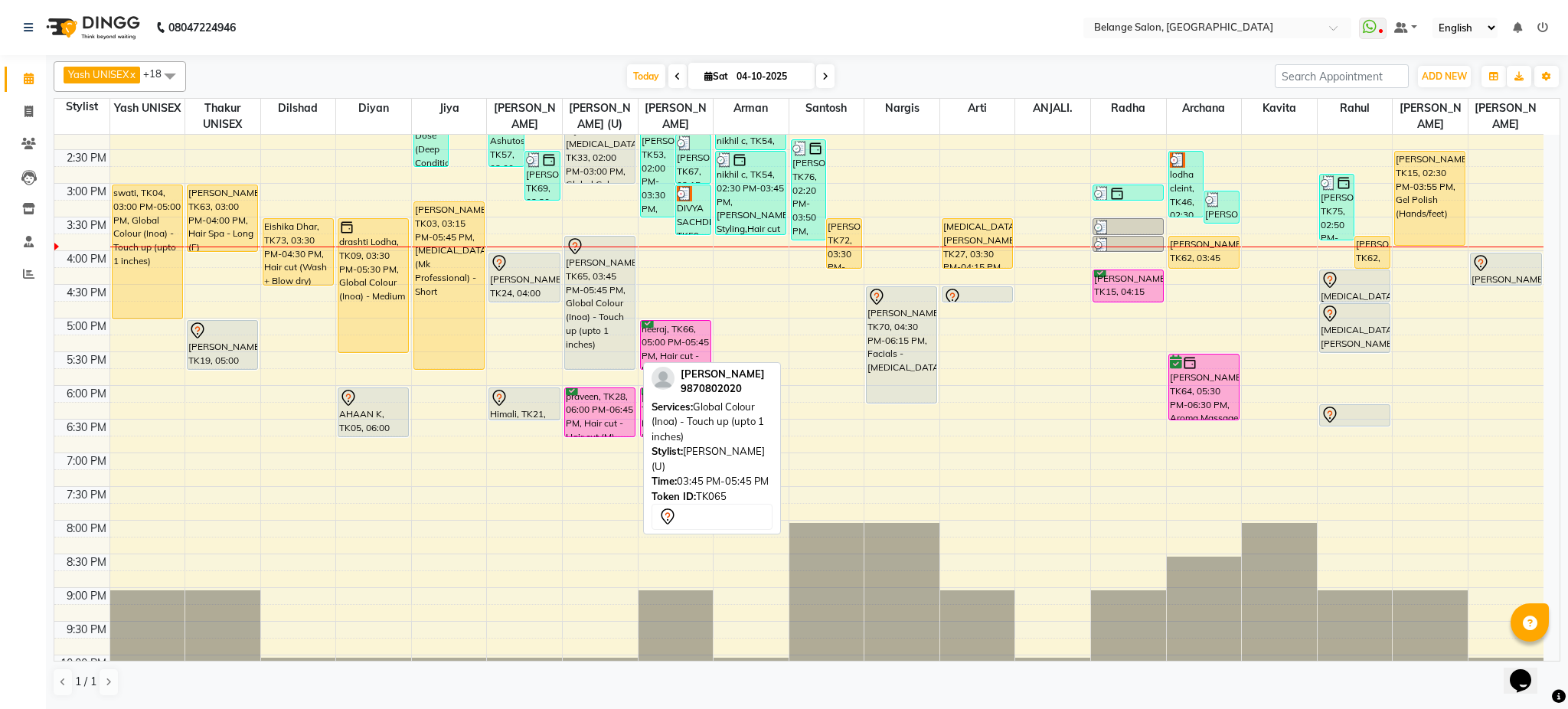
click at [598, 360] on div "[PERSON_NAME], TK65, 03:45 PM-05:45 PM, Global Colour (Inoa) - Touch up (upto 1…" at bounding box center [600, 302] width 70 height 132
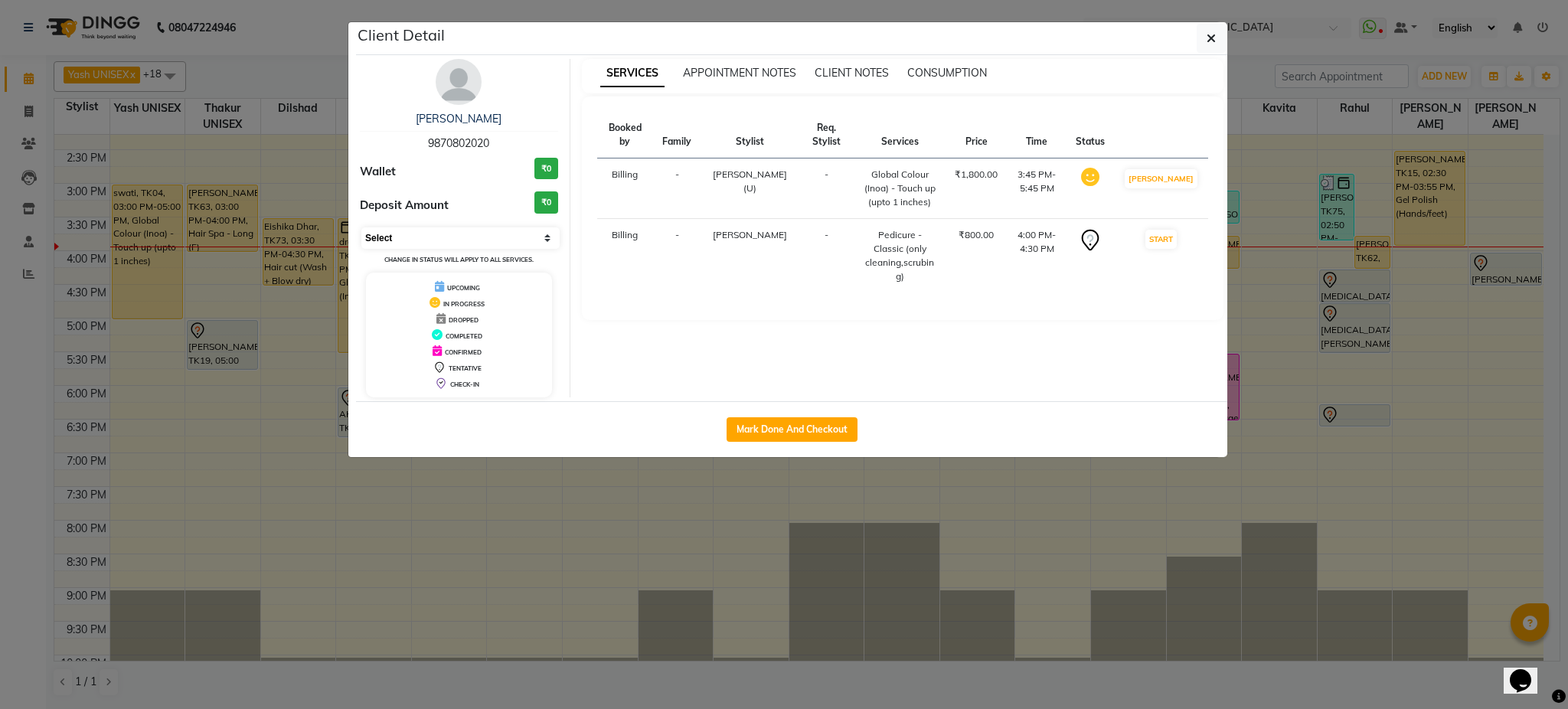
click at [486, 232] on select "Select IN SERVICE CONFIRMED TENTATIVE CHECK IN MARK DONE DROPPED UPCOMING" at bounding box center [461, 238] width 199 height 22
select select "8"
click at [362, 227] on select "Select IN SERVICE CONFIRMED TENTATIVE CHECK IN MARK DONE DROPPED UPCOMING" at bounding box center [461, 238] width 199 height 22
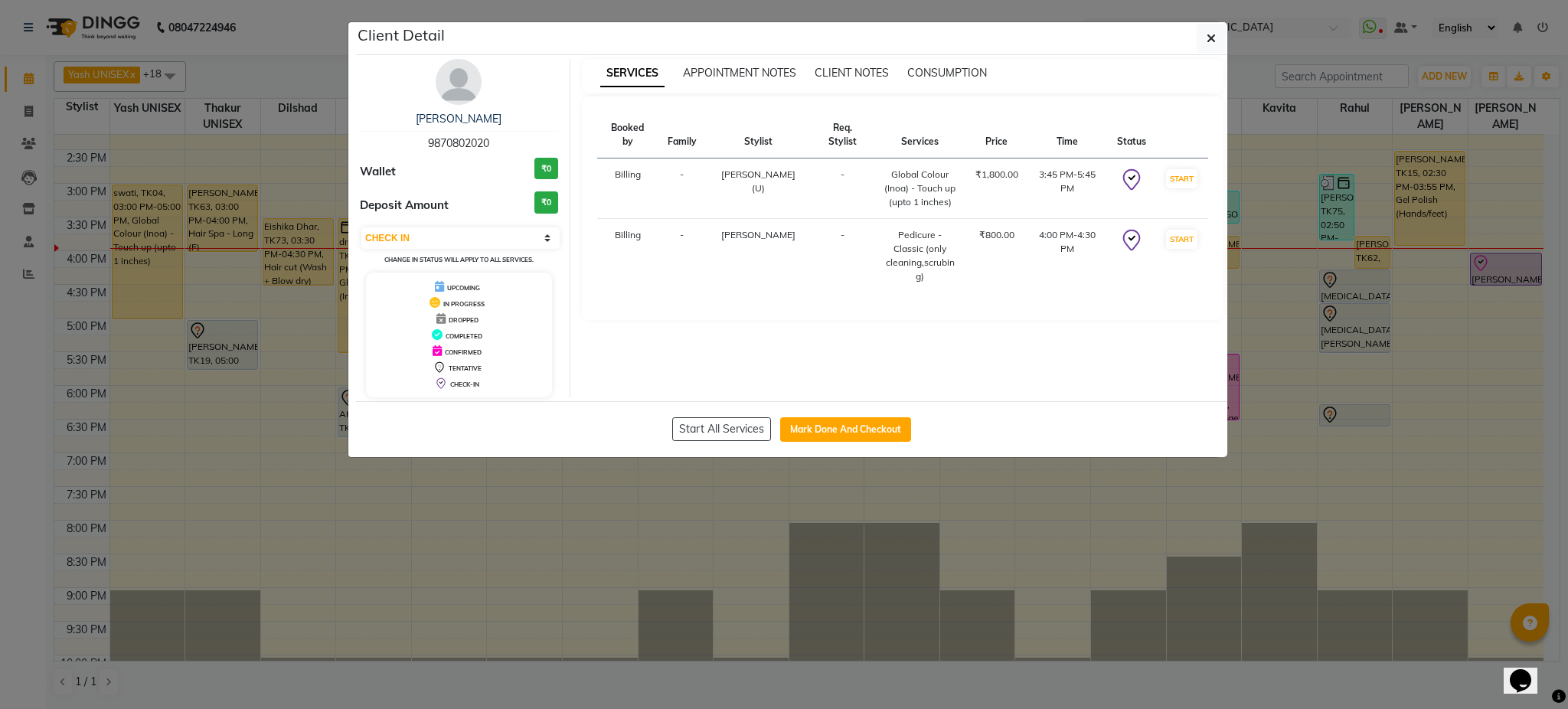
click at [546, 589] on ngb-modal-window "Client Detail Poonam Chaudhry 9870802020 Wallet ₹0 Deposit Amount ₹0 Select IN …" at bounding box center [784, 354] width 1568 height 709
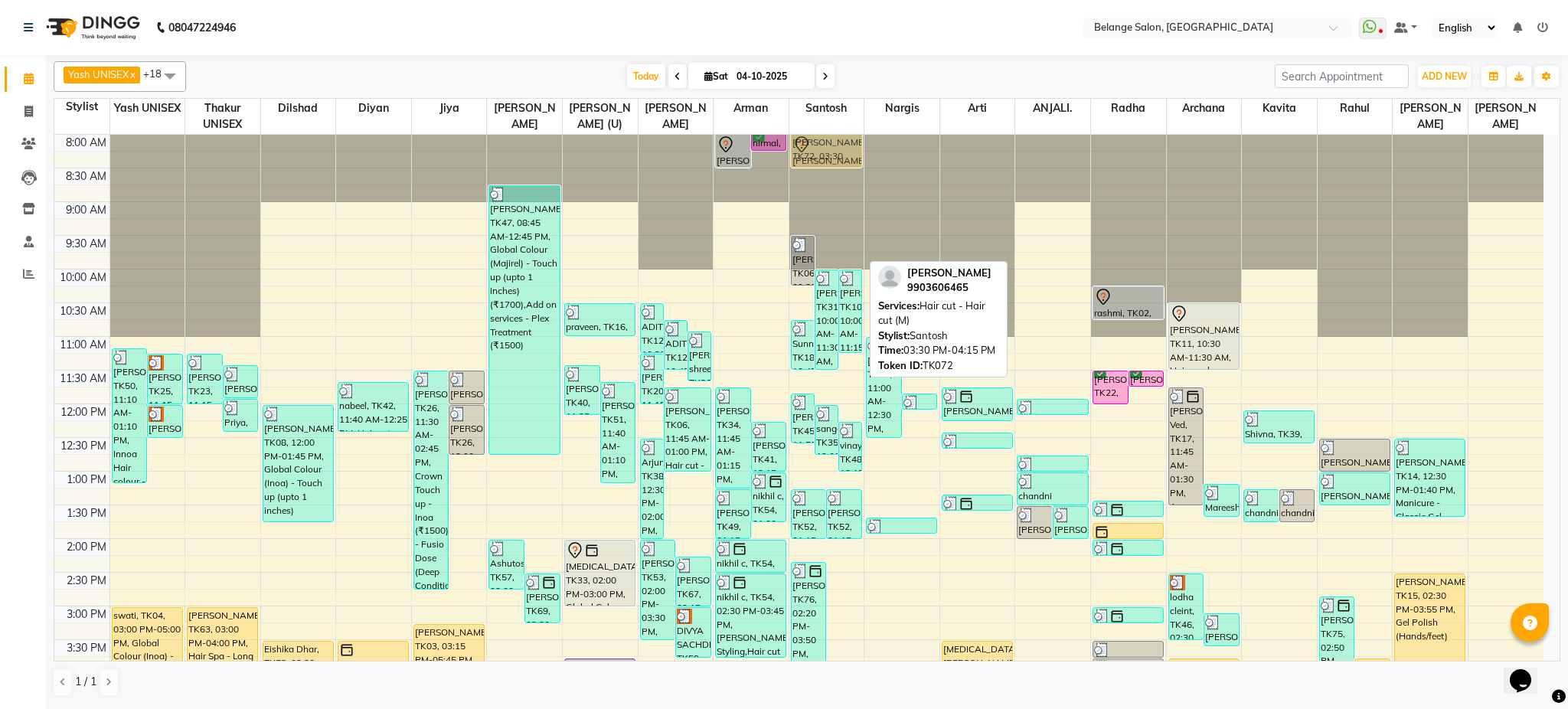
scroll to position [1, 0]
drag, startPoint x: 837, startPoint y: 252, endPoint x: 834, endPoint y: 143, distance: 109.0
click at [834, 143] on div "Shivani, TK06, 09:30 AM-10:15 AM, Global Colour (Inoa) - Touch up (upto 1 inche…" at bounding box center [828, 638] width 76 height 1010
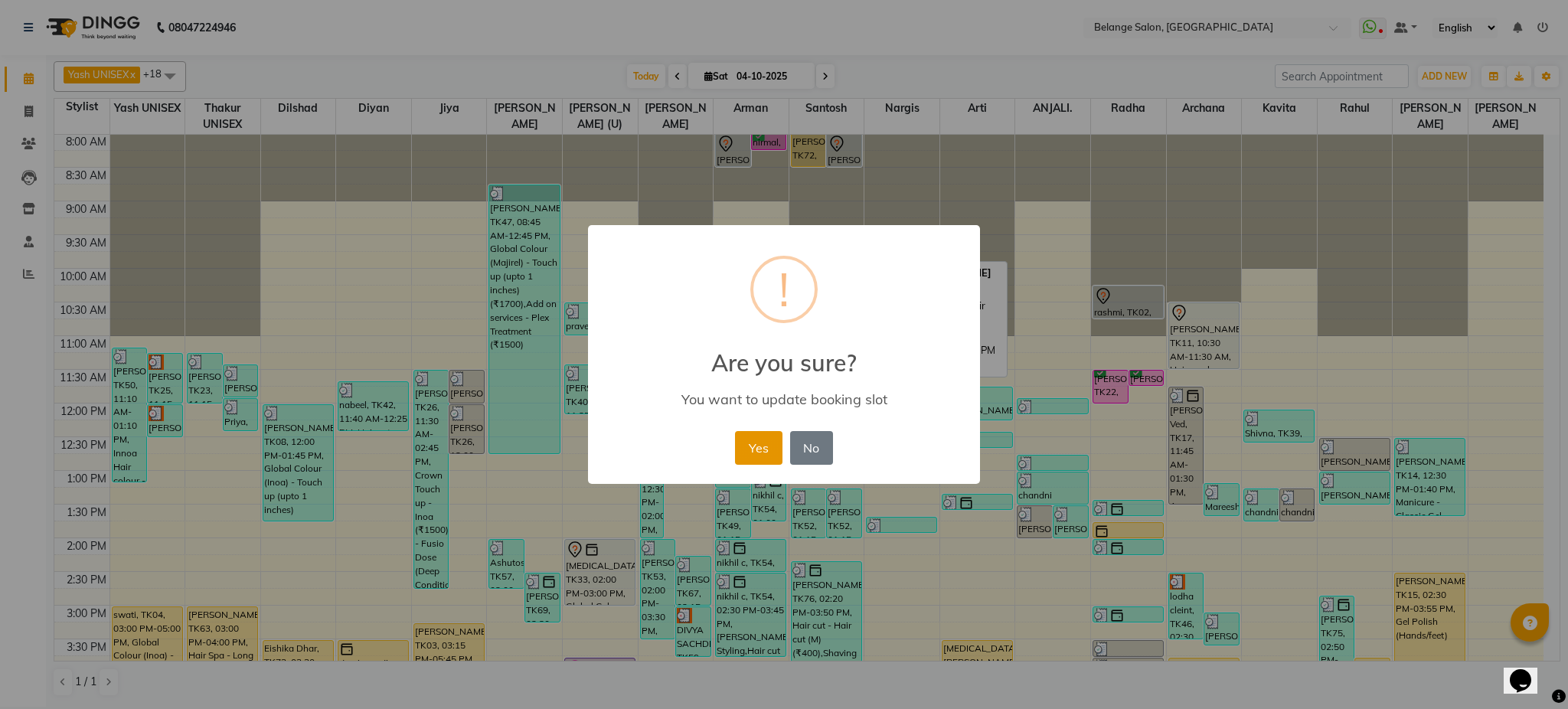
click at [760, 439] on button "Yes" at bounding box center [758, 448] width 47 height 34
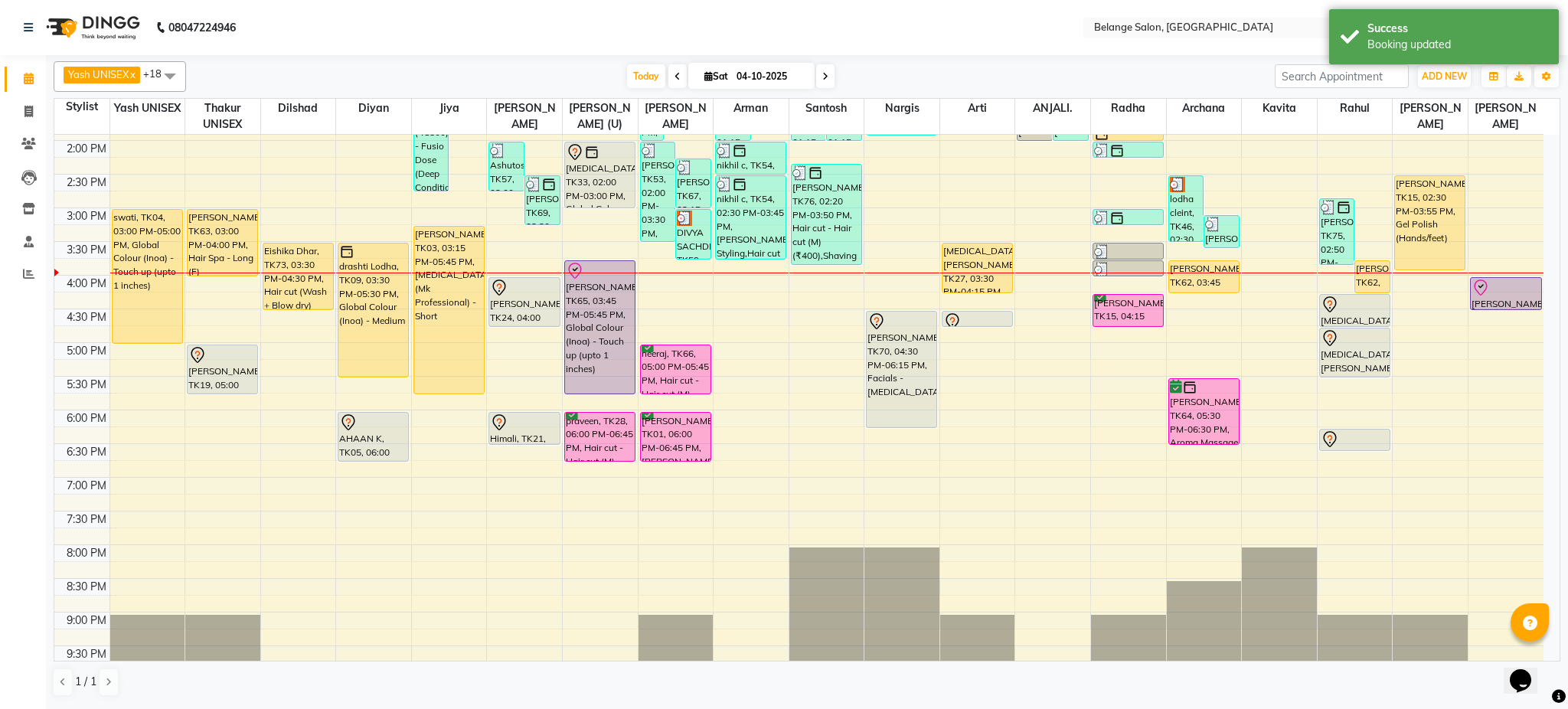
scroll to position [409, 0]
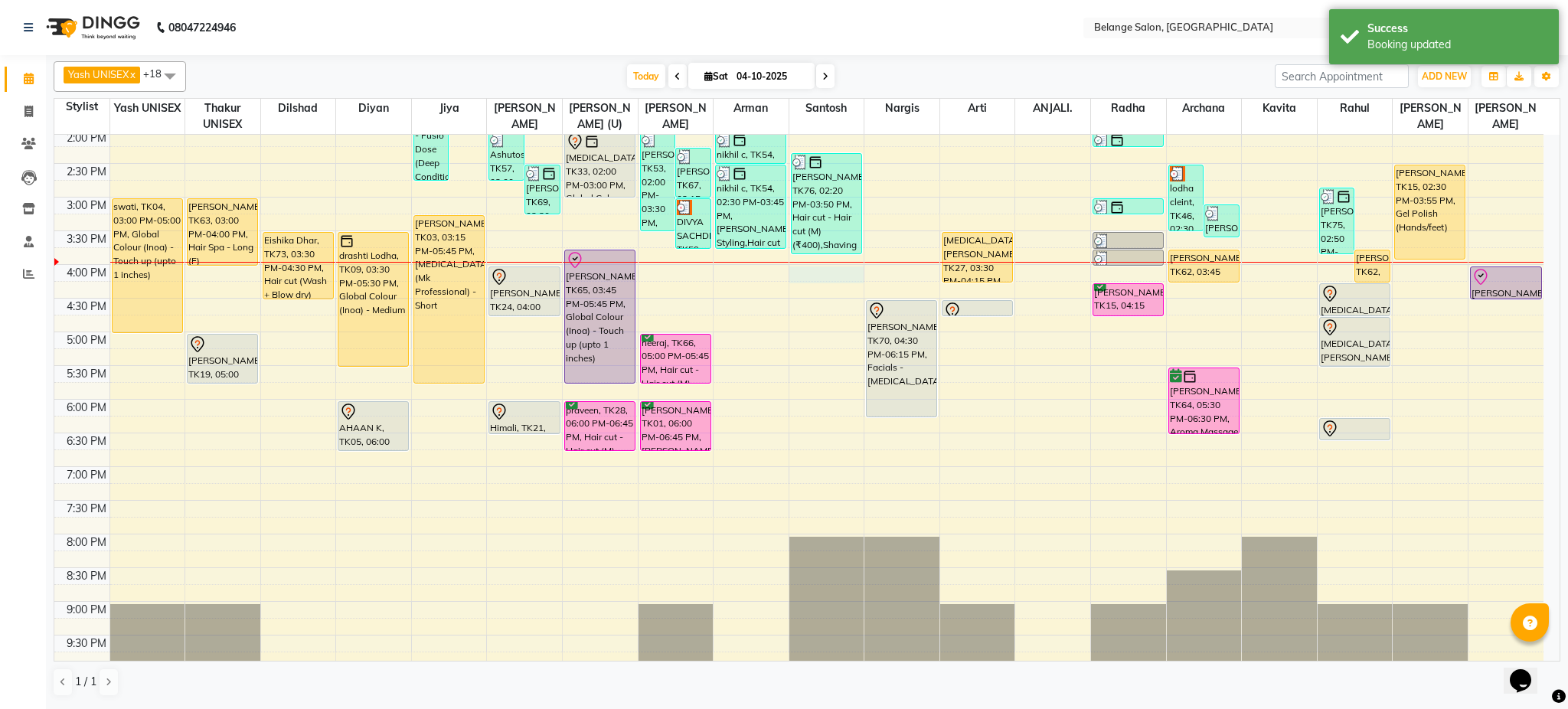
click at [838, 277] on div "8:00 AM 8:30 AM 9:00 AM 9:30 AM 10:00 AM 10:30 AM 11:00 AM 11:30 AM 12:00 PM 12…" at bounding box center [799, 230] width 1490 height 1010
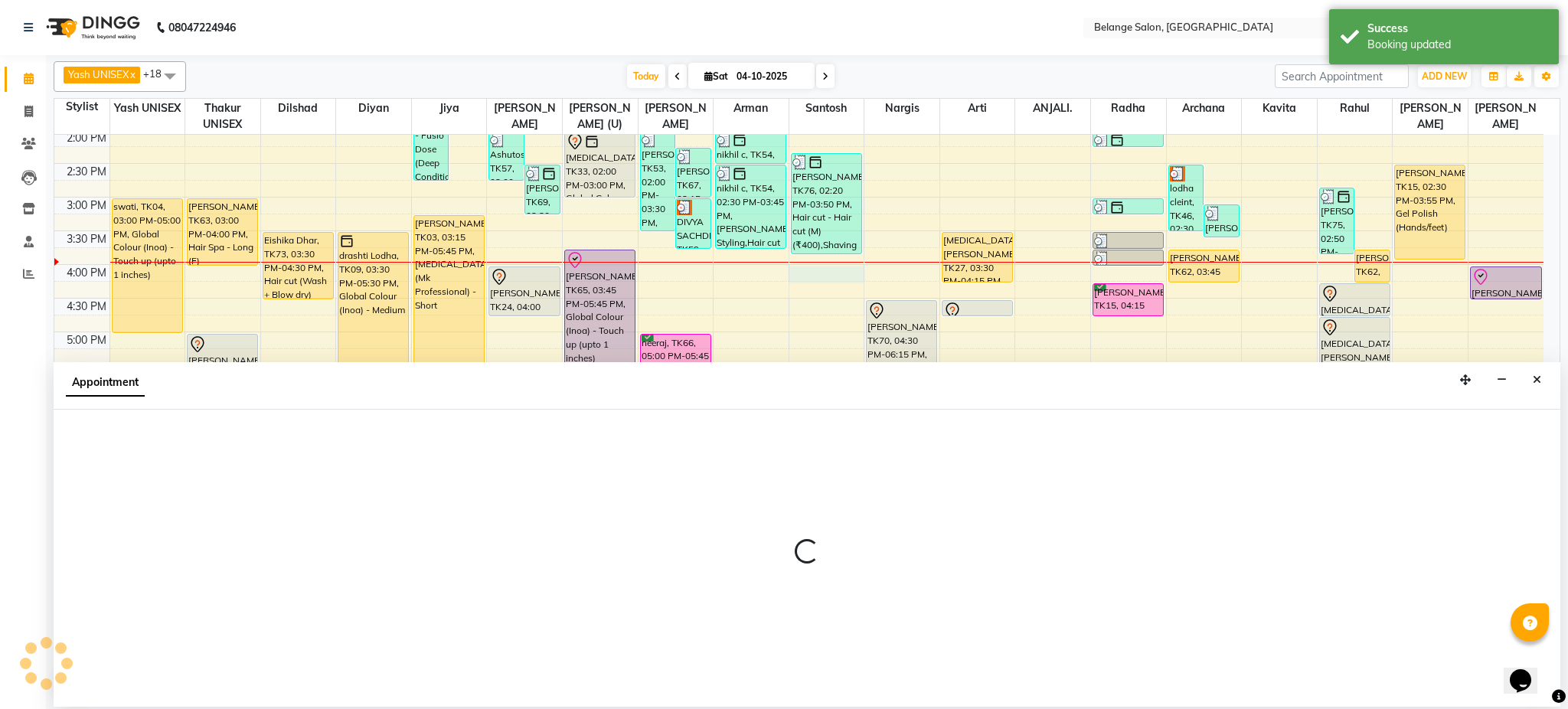
select select "45203"
select select "960"
select select "tentative"
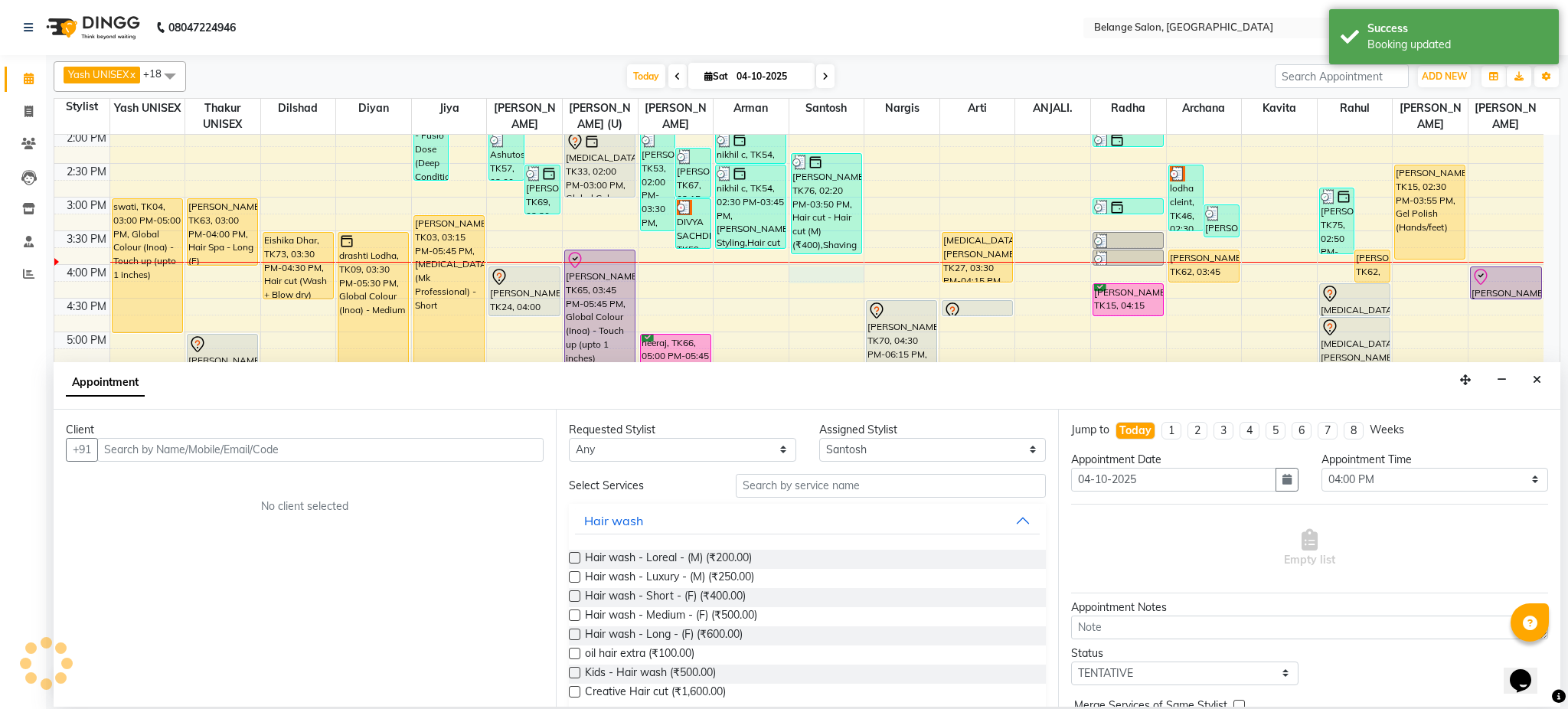
click at [369, 453] on input "text" at bounding box center [320, 450] width 446 height 24
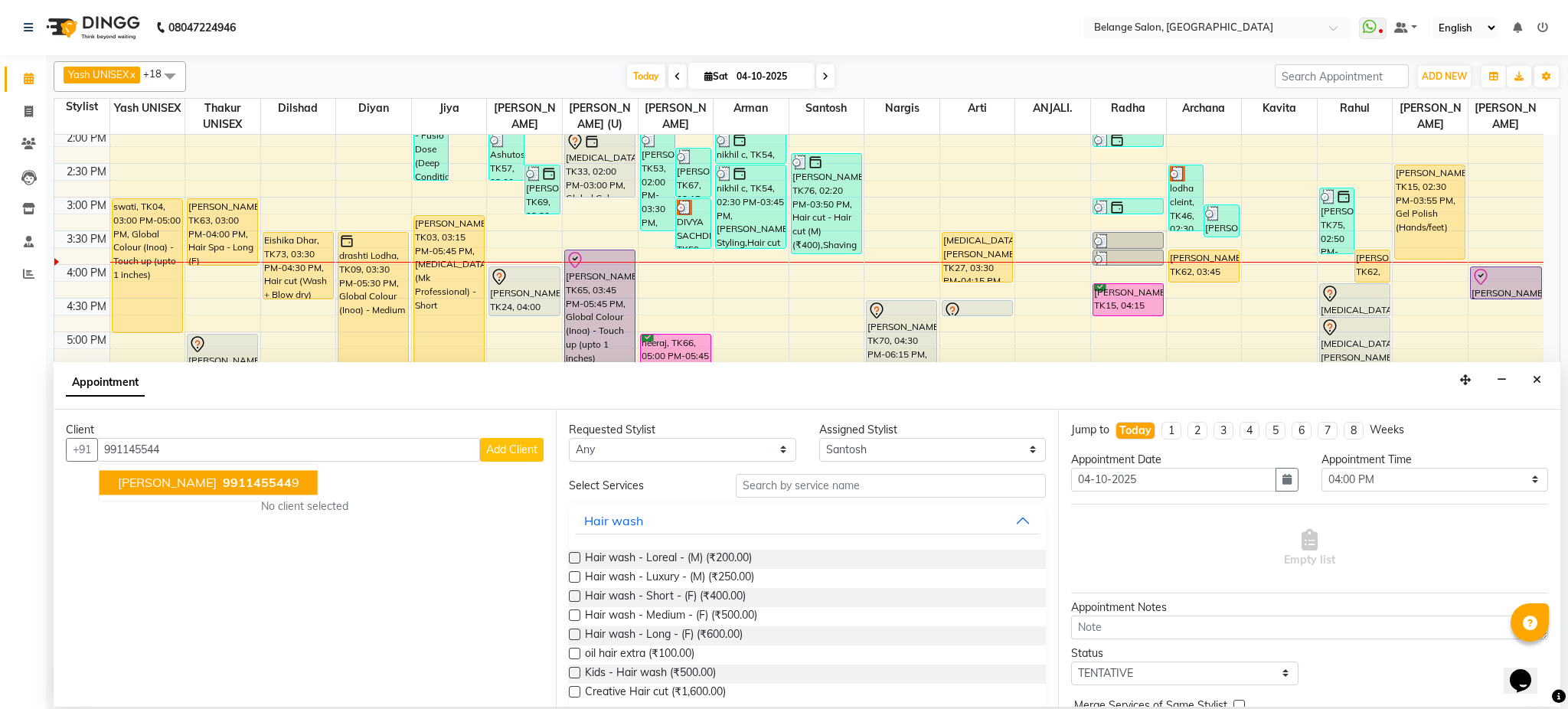
click at [273, 486] on ngb-highlight "991145544 9" at bounding box center [259, 482] width 79 height 15
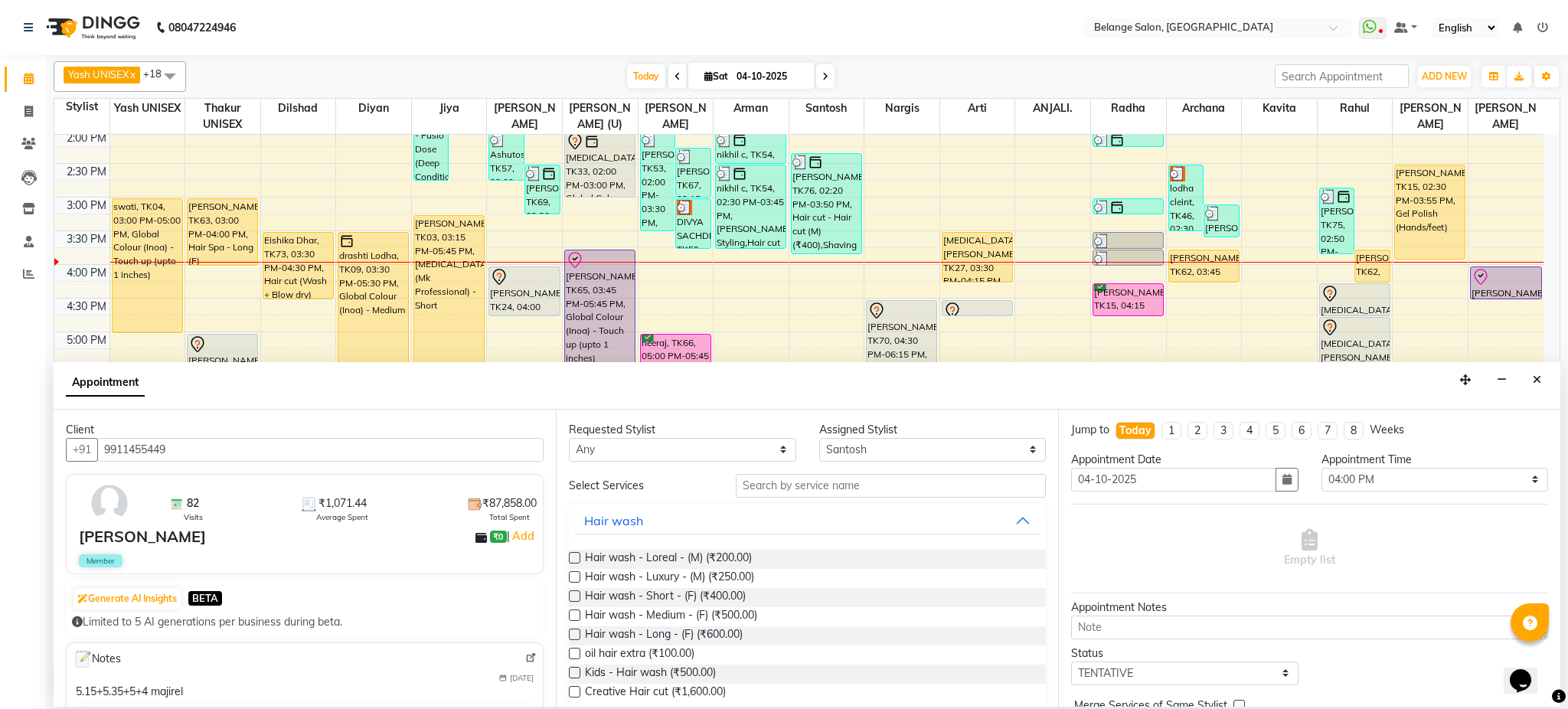
type input "9911455449"
click at [836, 485] on input "text" at bounding box center [891, 486] width 310 height 24
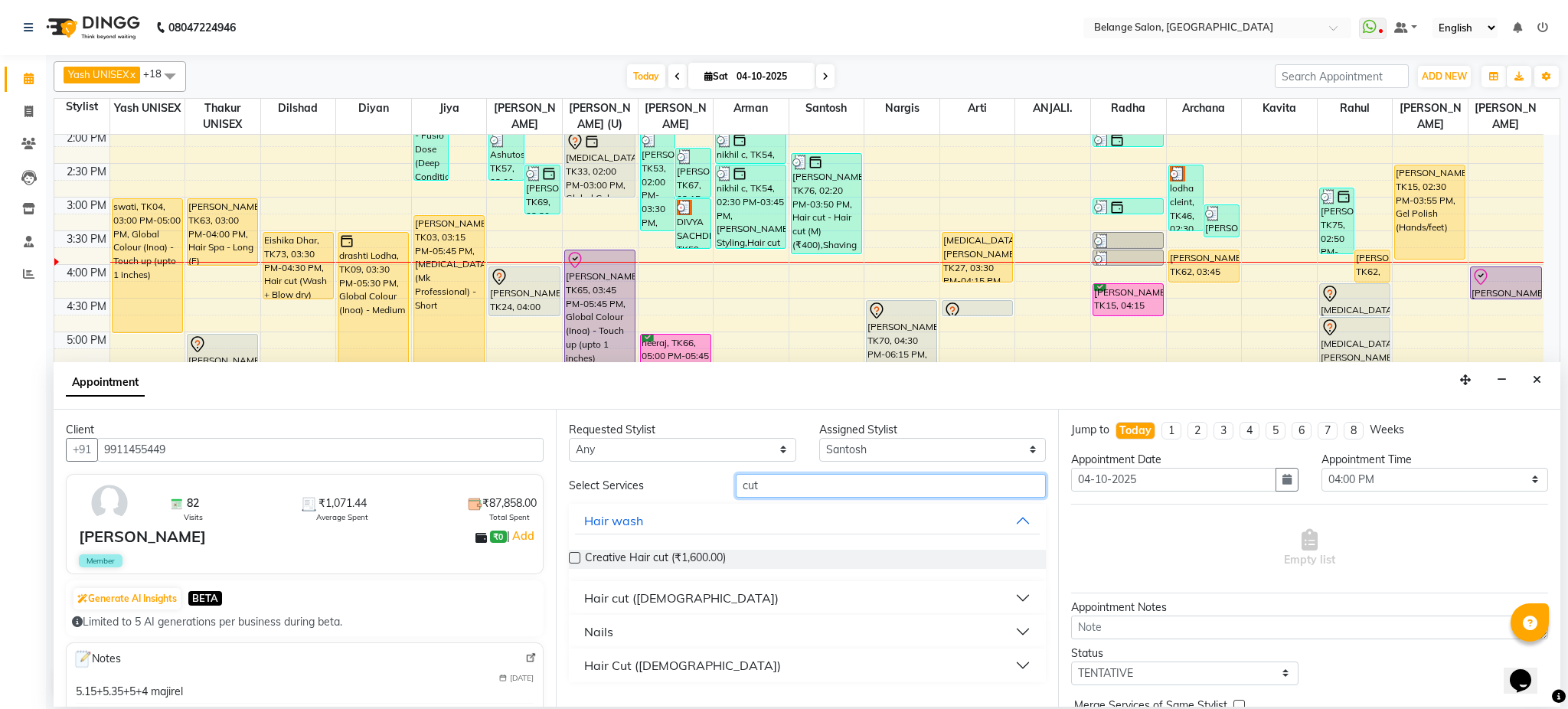
type input "cut"
click at [756, 604] on button "Hair cut ([DEMOGRAPHIC_DATA])" at bounding box center [808, 598] width 465 height 28
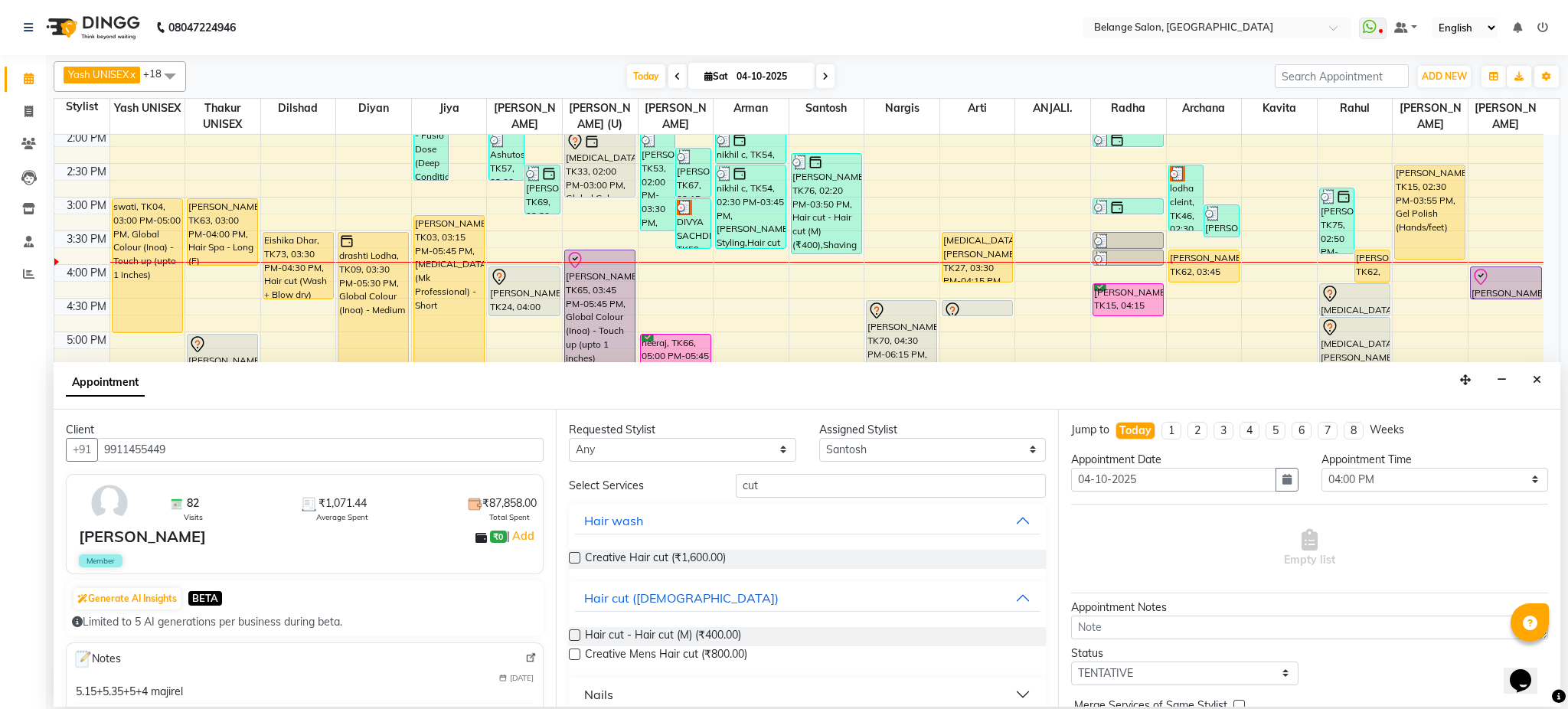
click at [578, 631] on label at bounding box center [575, 636] width 12 height 12
click at [578, 632] on input "checkbox" at bounding box center [574, 637] width 10 height 10
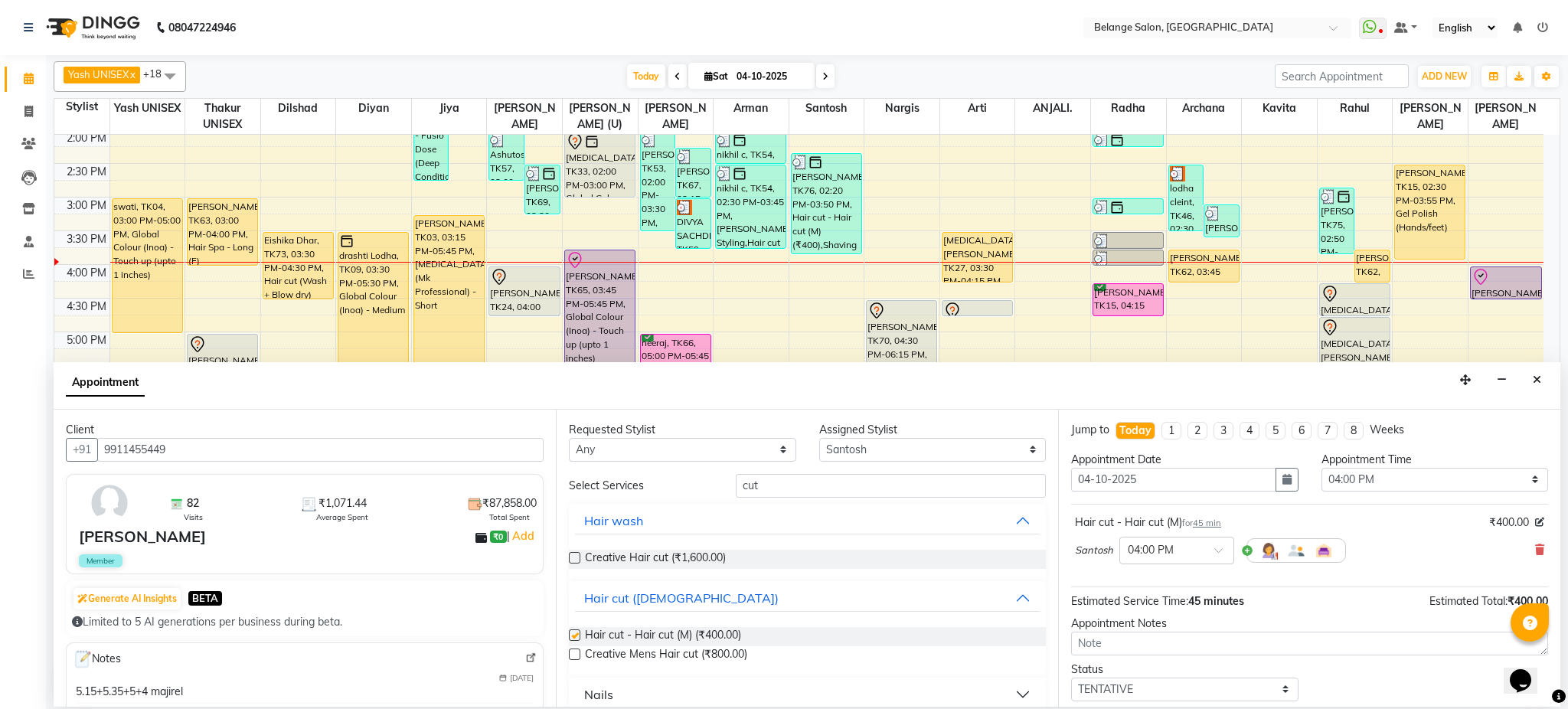
checkbox input "false"
click at [812, 493] on input "cut" at bounding box center [891, 486] width 310 height 24
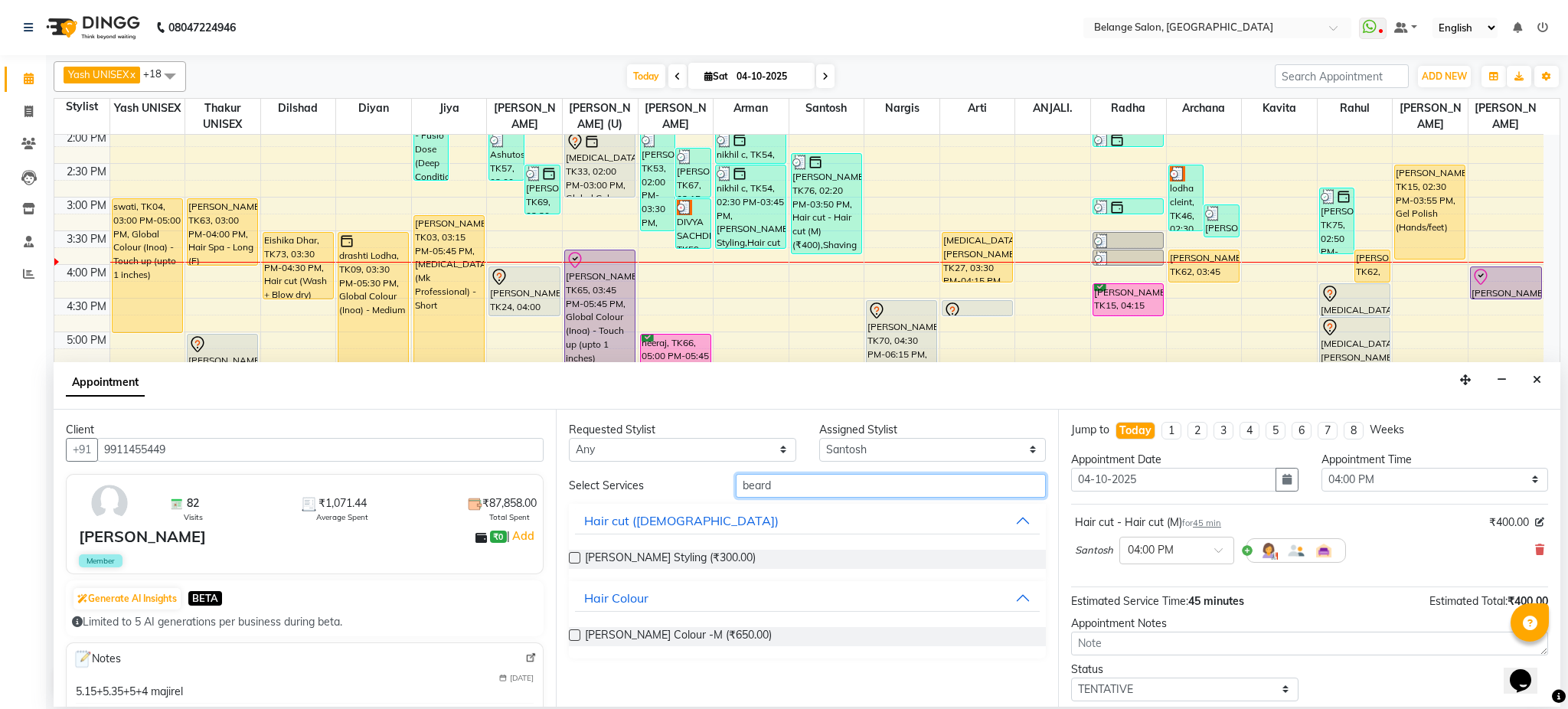
type input "beard"
click at [577, 556] on label at bounding box center [575, 558] width 12 height 12
click at [577, 556] on input "checkbox" at bounding box center [574, 559] width 10 height 10
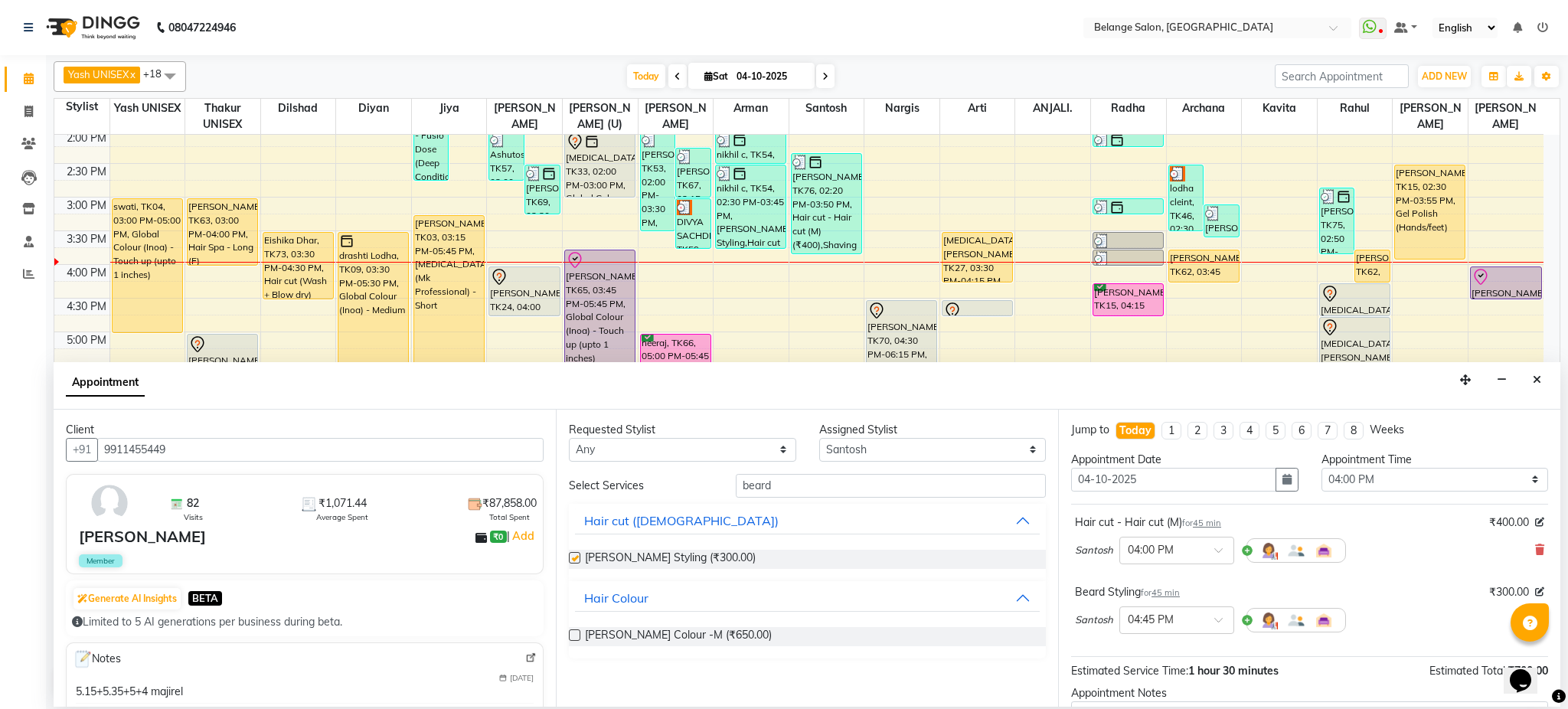
checkbox input "false"
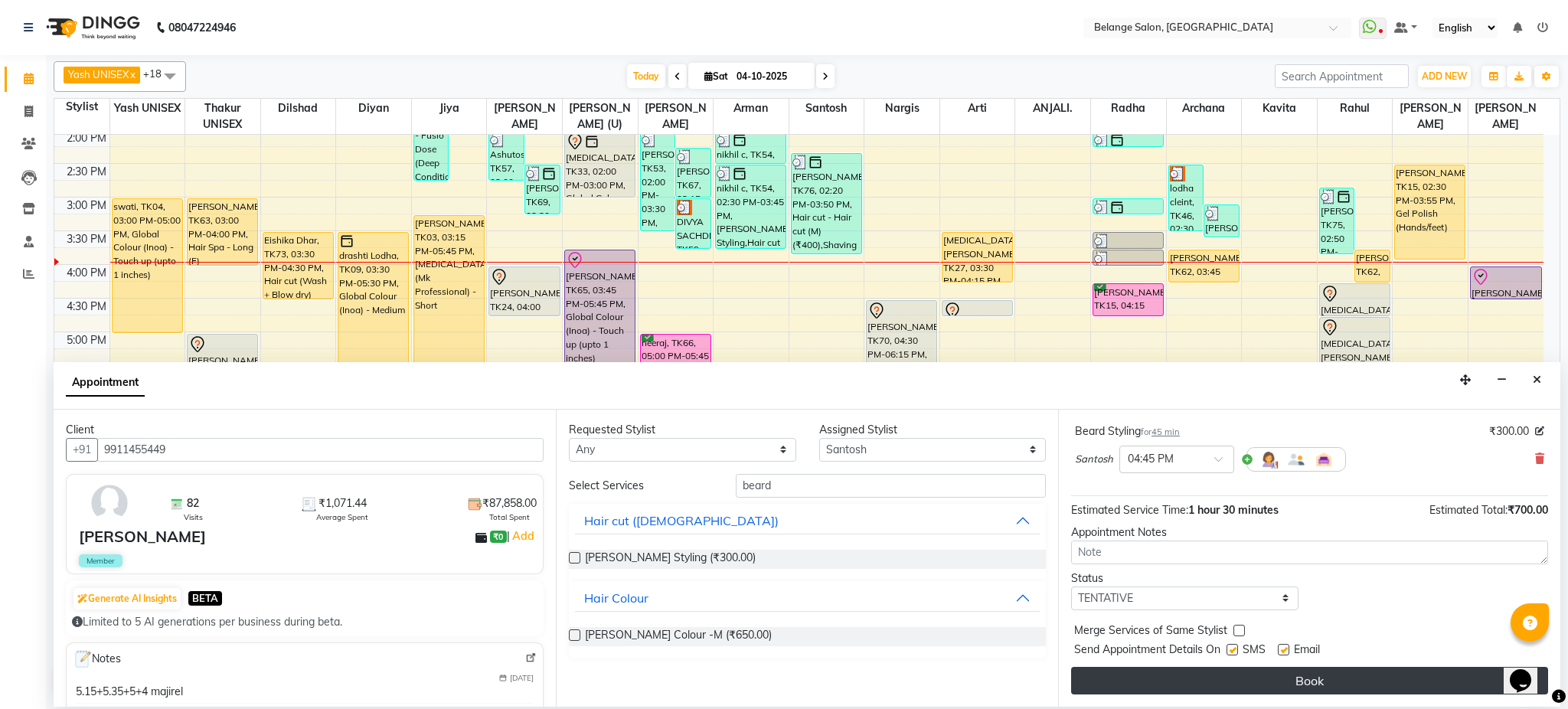
click at [1292, 683] on button "Book" at bounding box center [1310, 680] width 477 height 28
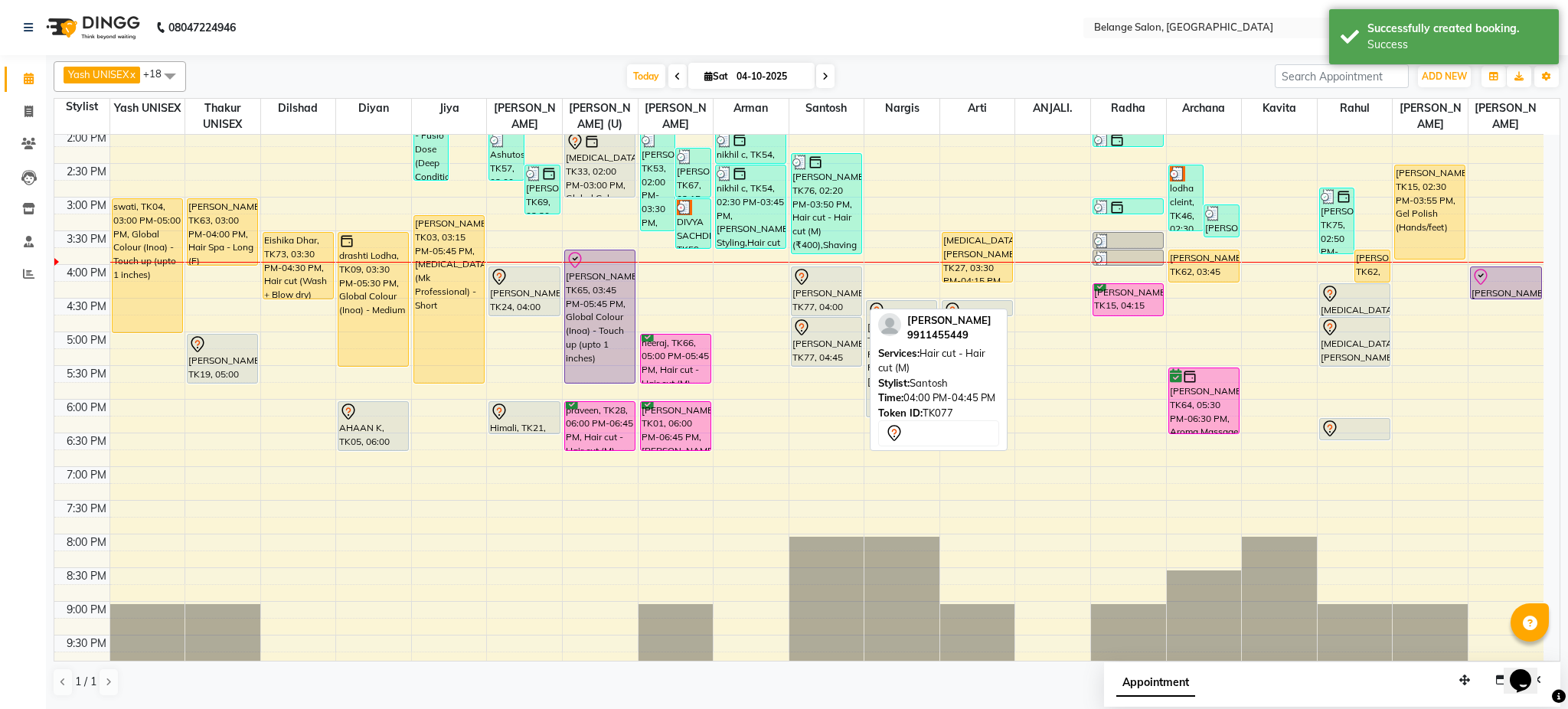
click at [830, 288] on div "[PERSON_NAME], TK77, 04:00 PM-04:45 PM, Hair cut - Hair cut (M)" at bounding box center [827, 291] width 70 height 49
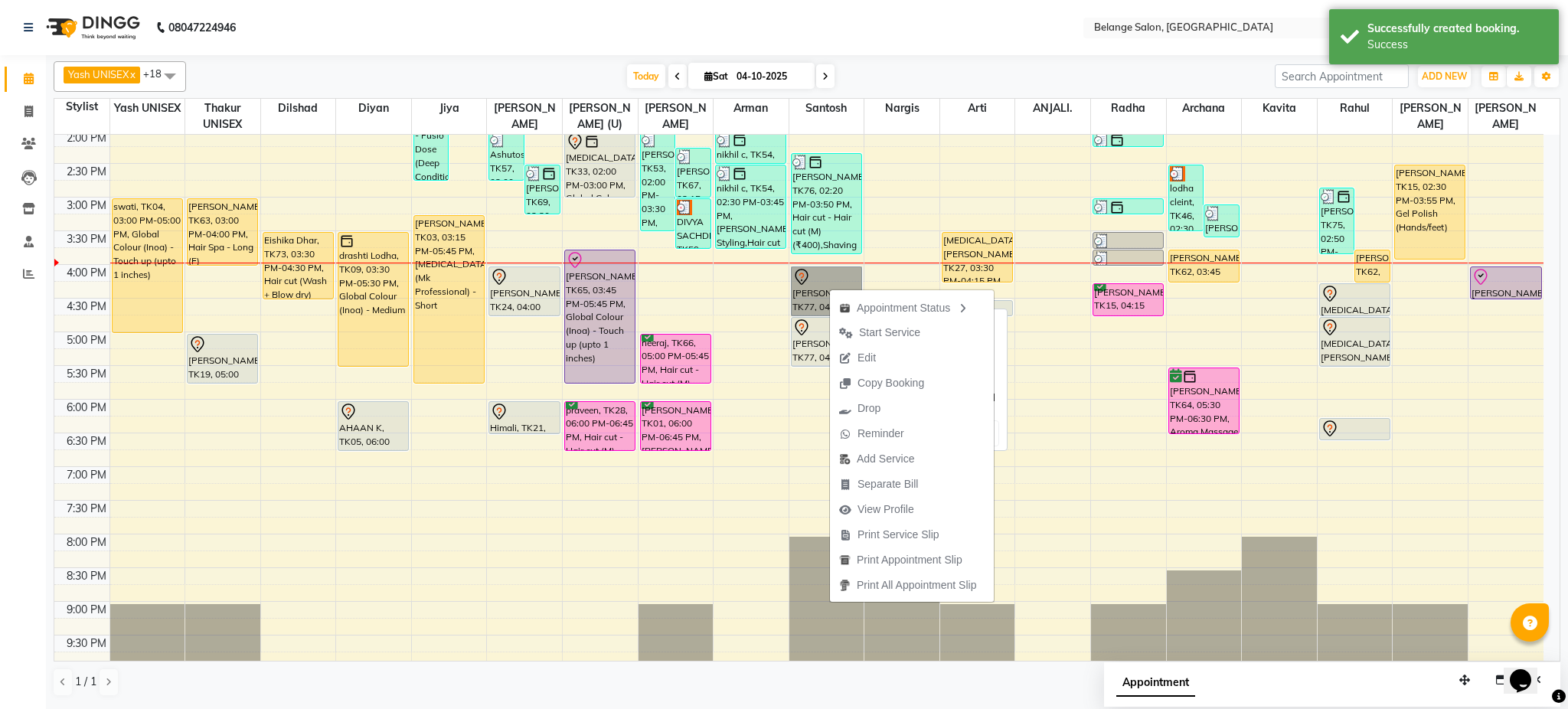
drag, startPoint x: 830, startPoint y: 288, endPoint x: 795, endPoint y: 314, distance: 43.6
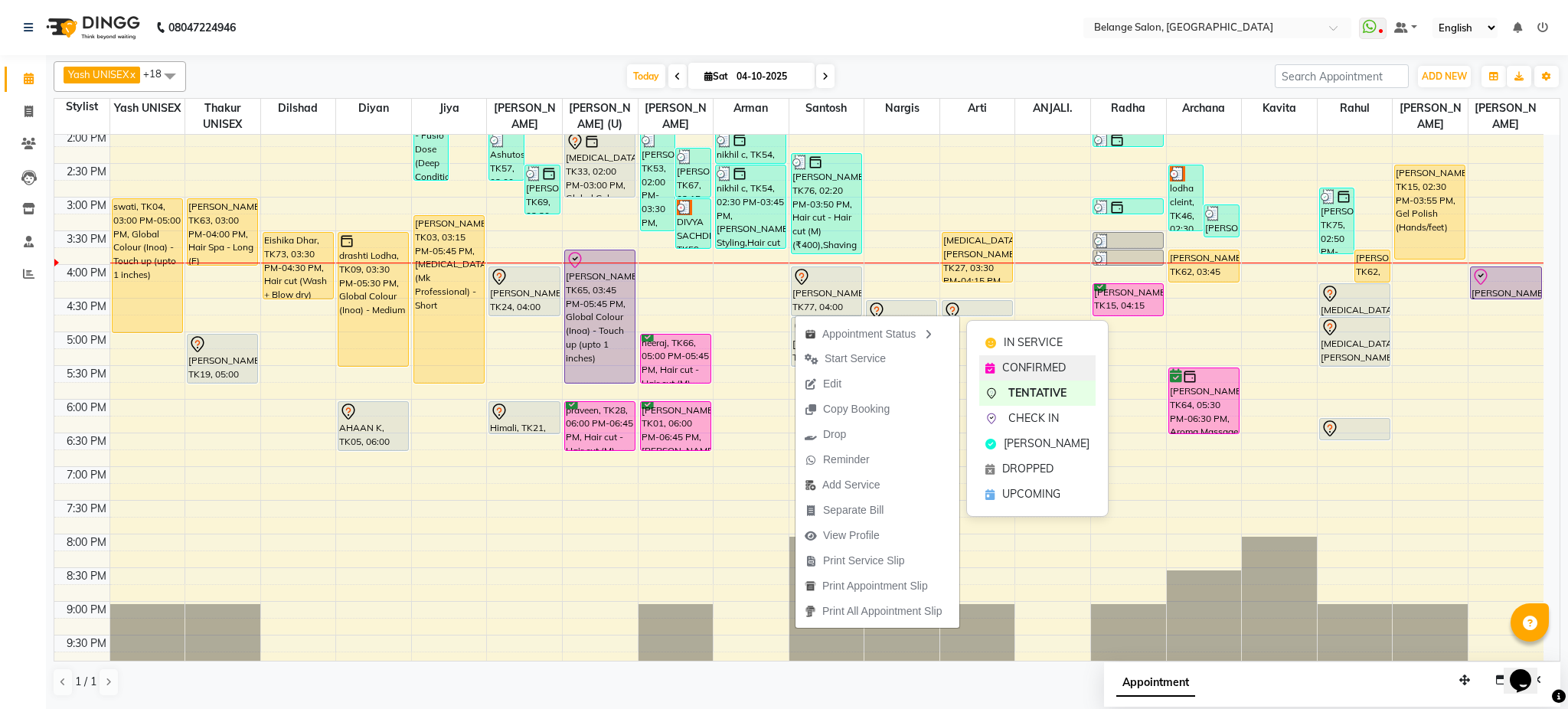
click at [994, 371] on icon at bounding box center [990, 367] width 9 height 11
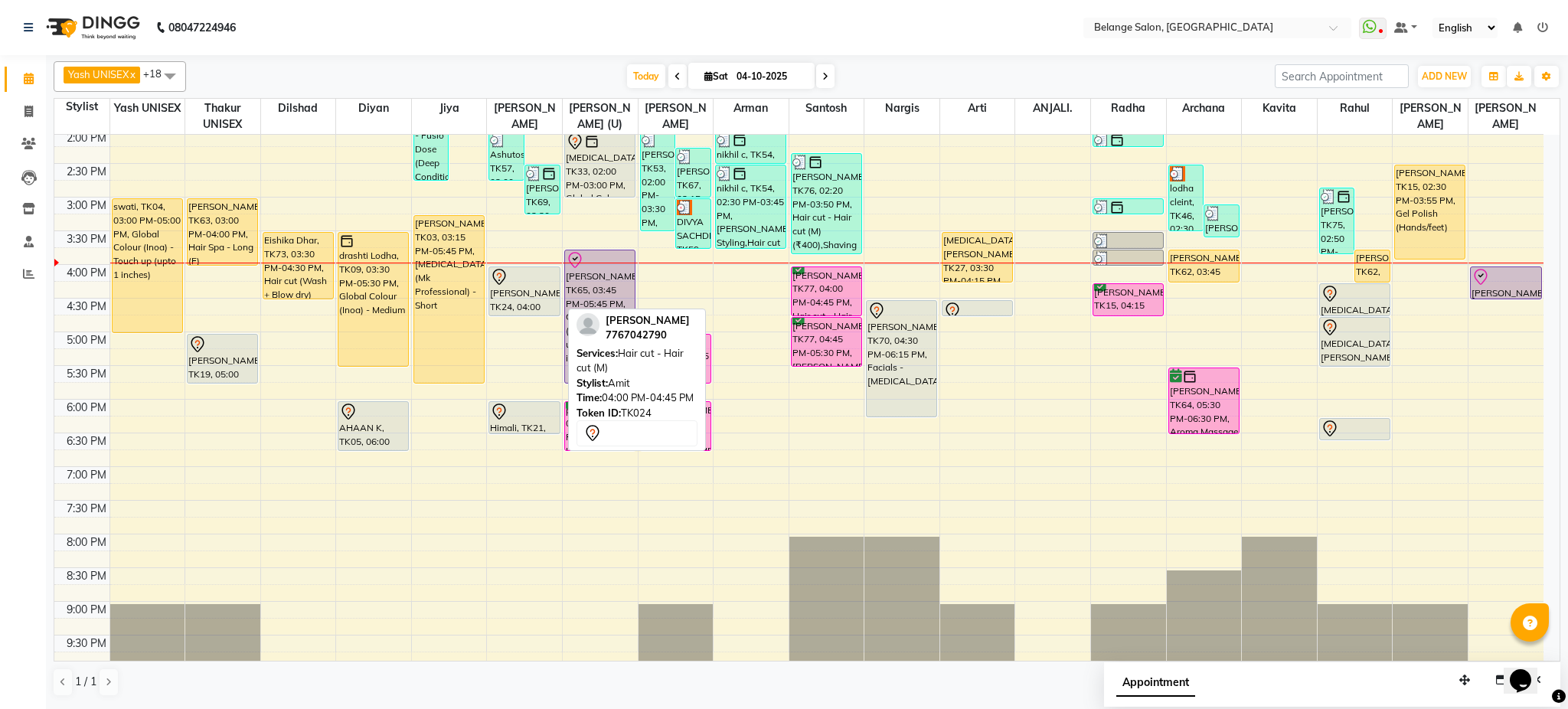
click at [536, 286] on div "vishwas, TK24, 04:00 PM-04:45 PM, Hair cut - Hair cut (M)" at bounding box center [524, 291] width 70 height 49
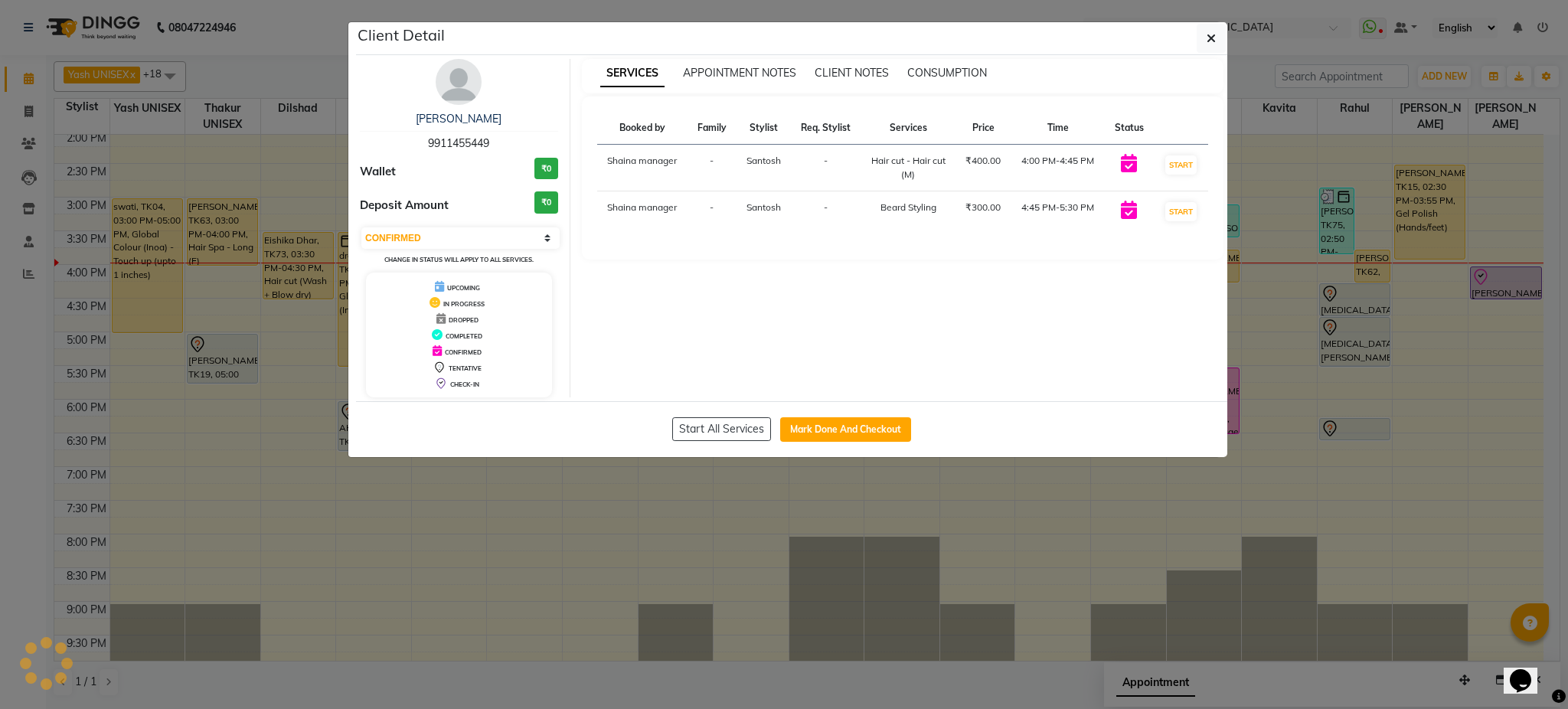
select select "7"
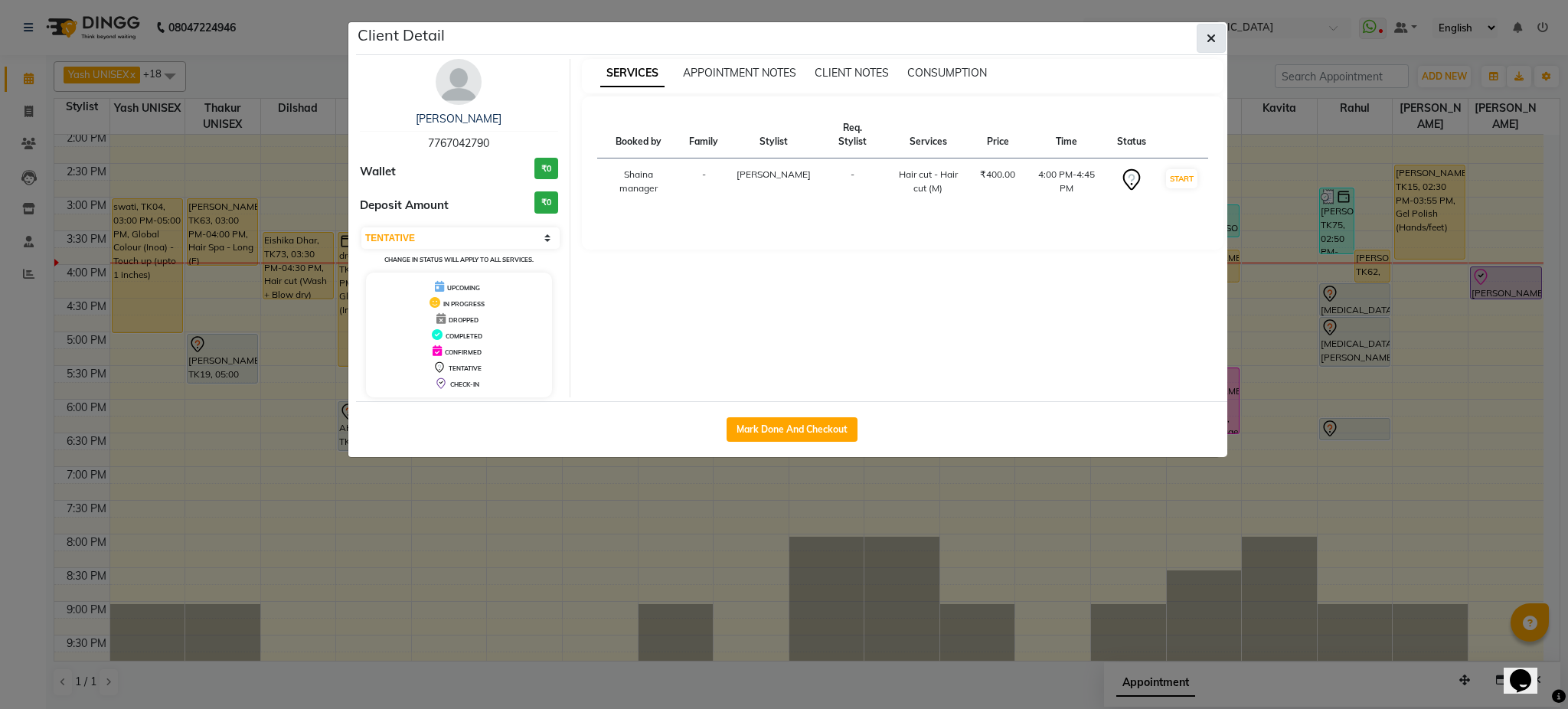
click at [1207, 37] on icon "button" at bounding box center [1211, 38] width 9 height 12
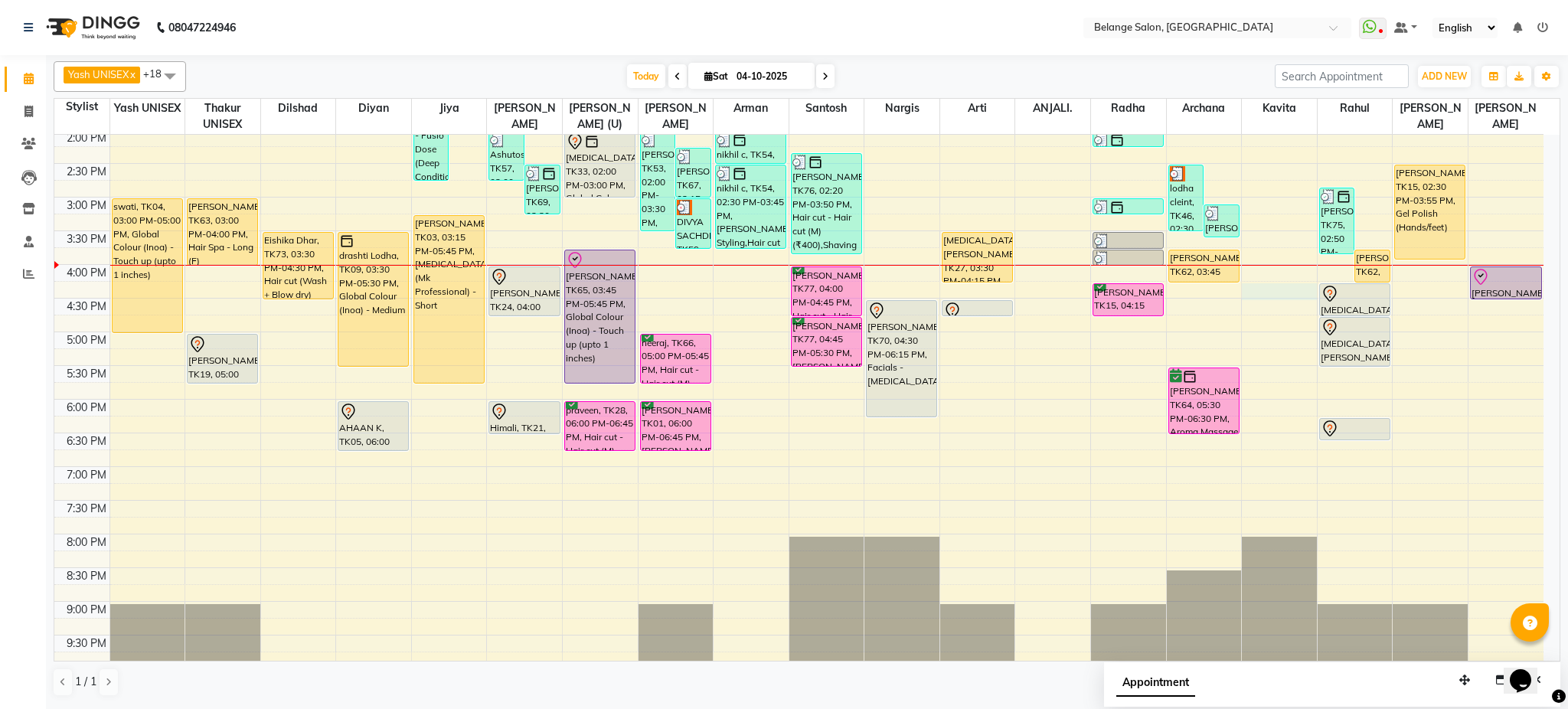
click at [1267, 291] on div "8:00 AM 8:30 AM 9:00 AM 9:30 AM 10:00 AM 10:30 AM 11:00 AM 11:30 AM 12:00 PM 12…" at bounding box center [799, 230] width 1490 height 1010
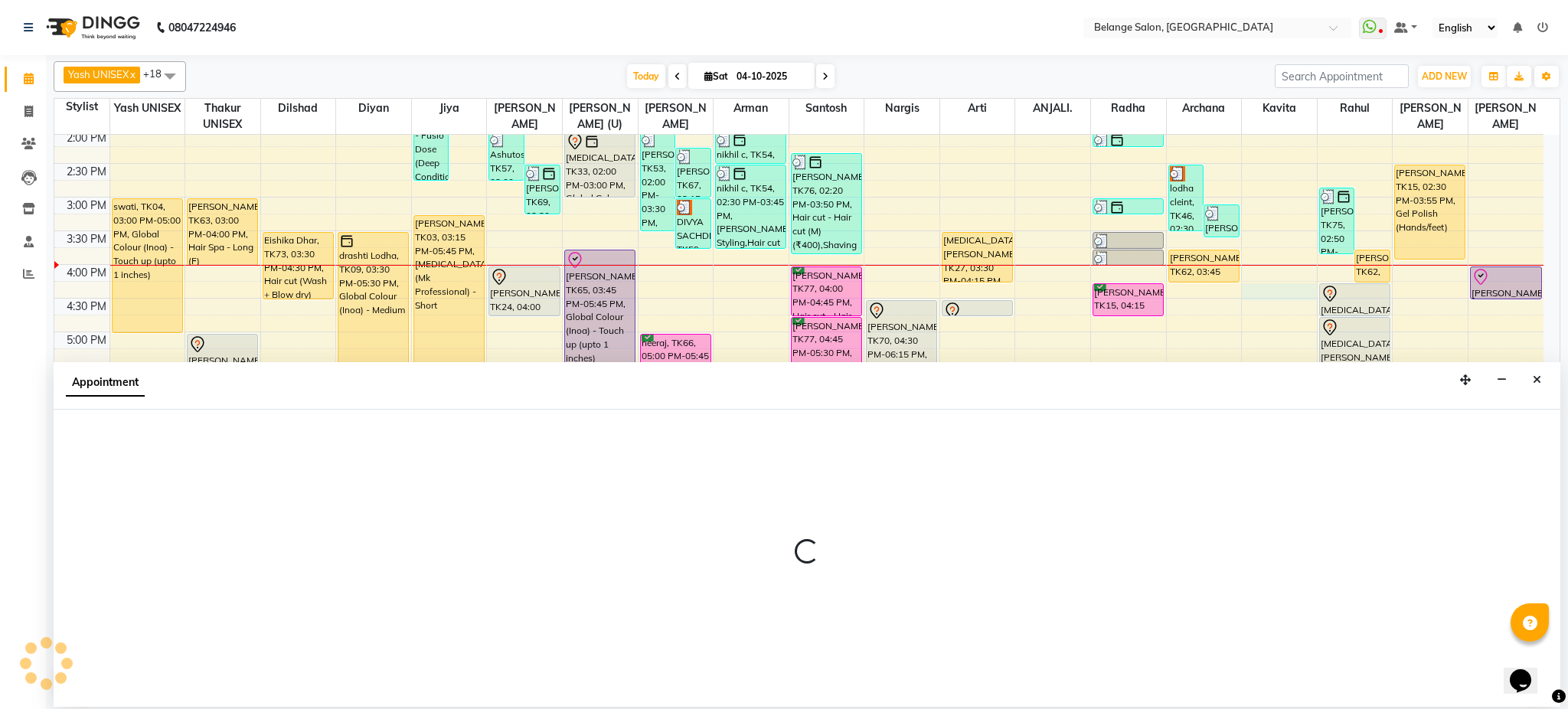
select select "60057"
select select "975"
select select "tentative"
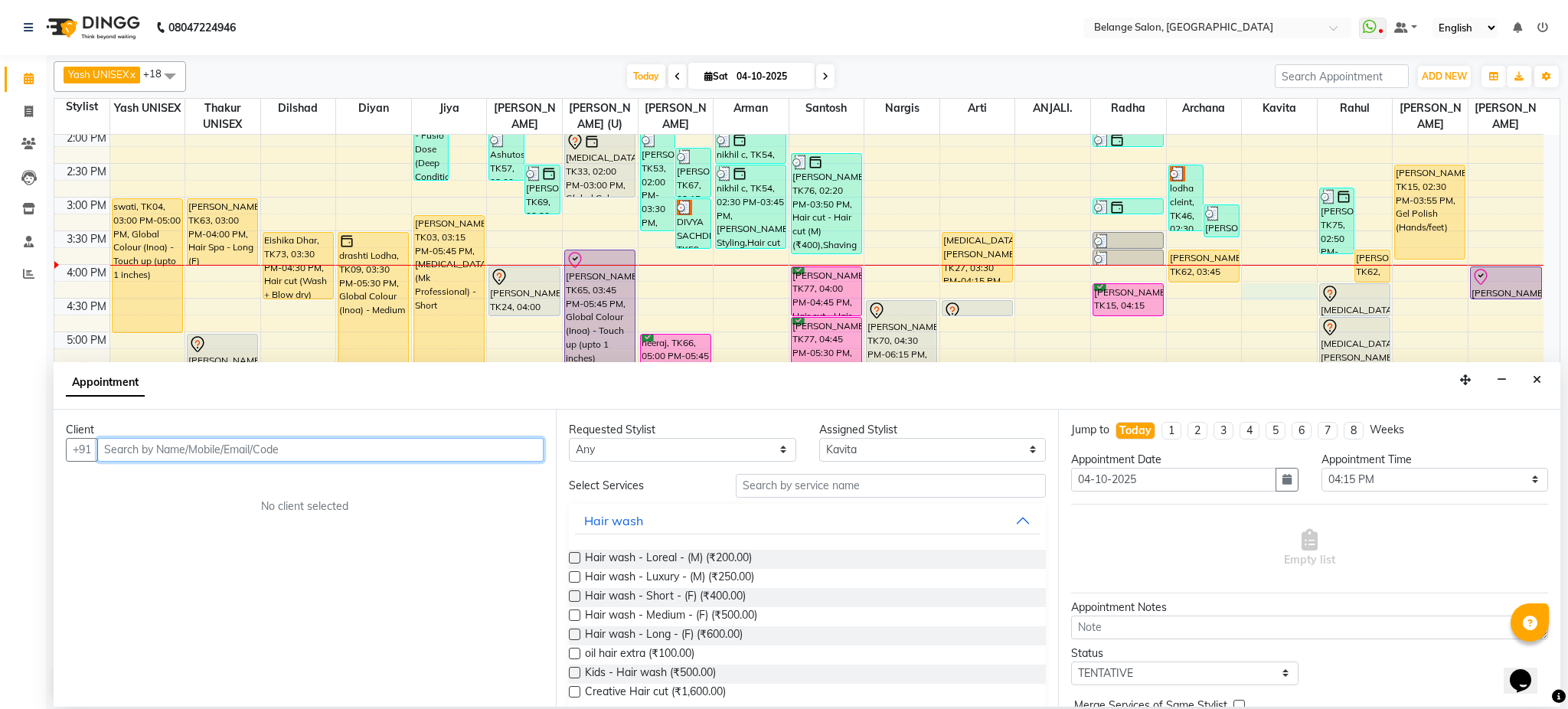
click at [254, 459] on input "text" at bounding box center [320, 450] width 446 height 24
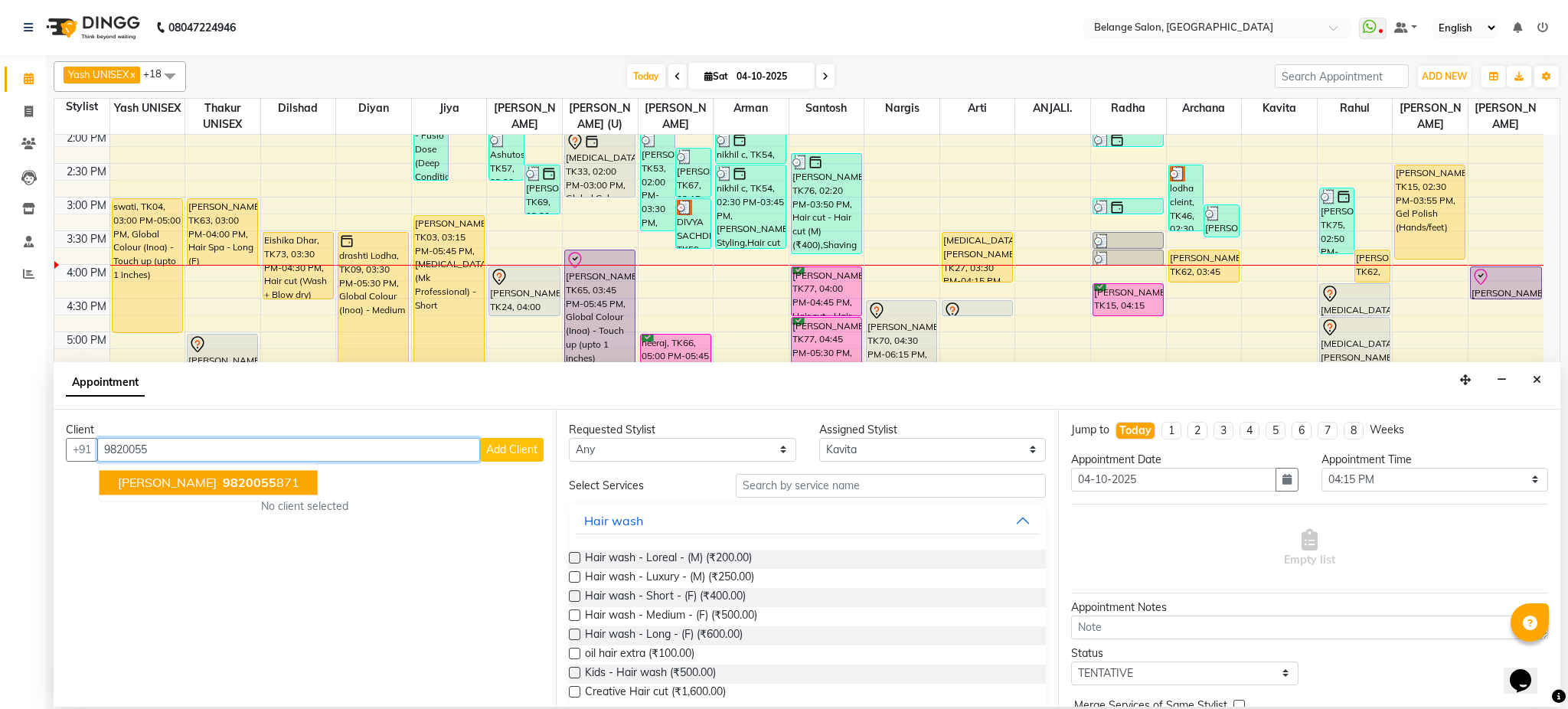
click at [222, 478] on ngb-highlight "9820055 871" at bounding box center [259, 482] width 79 height 15
type input "9820055871pedi"
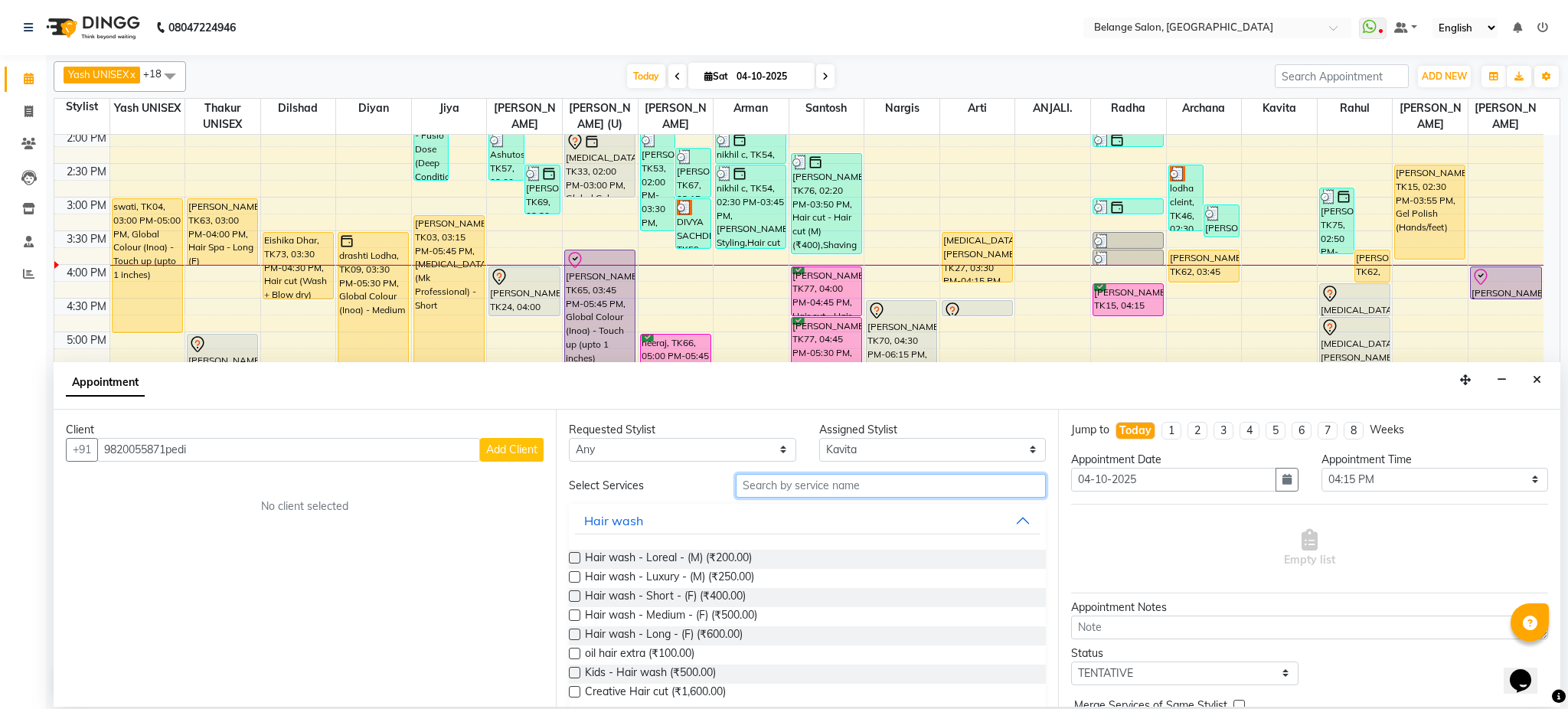
click at [791, 487] on input "text" at bounding box center [891, 486] width 310 height 24
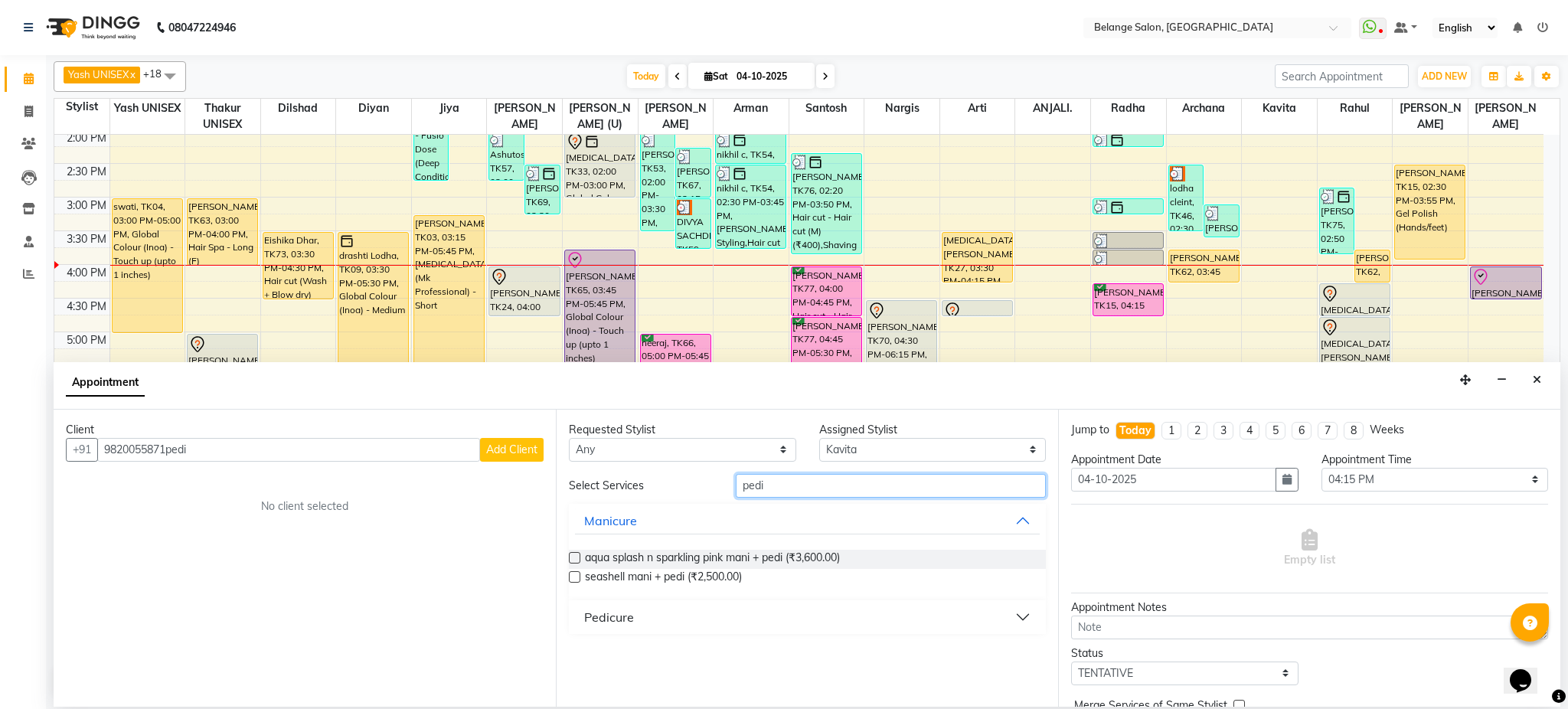
type input "pedi"
click at [593, 616] on div "Pedicure" at bounding box center [609, 617] width 50 height 18
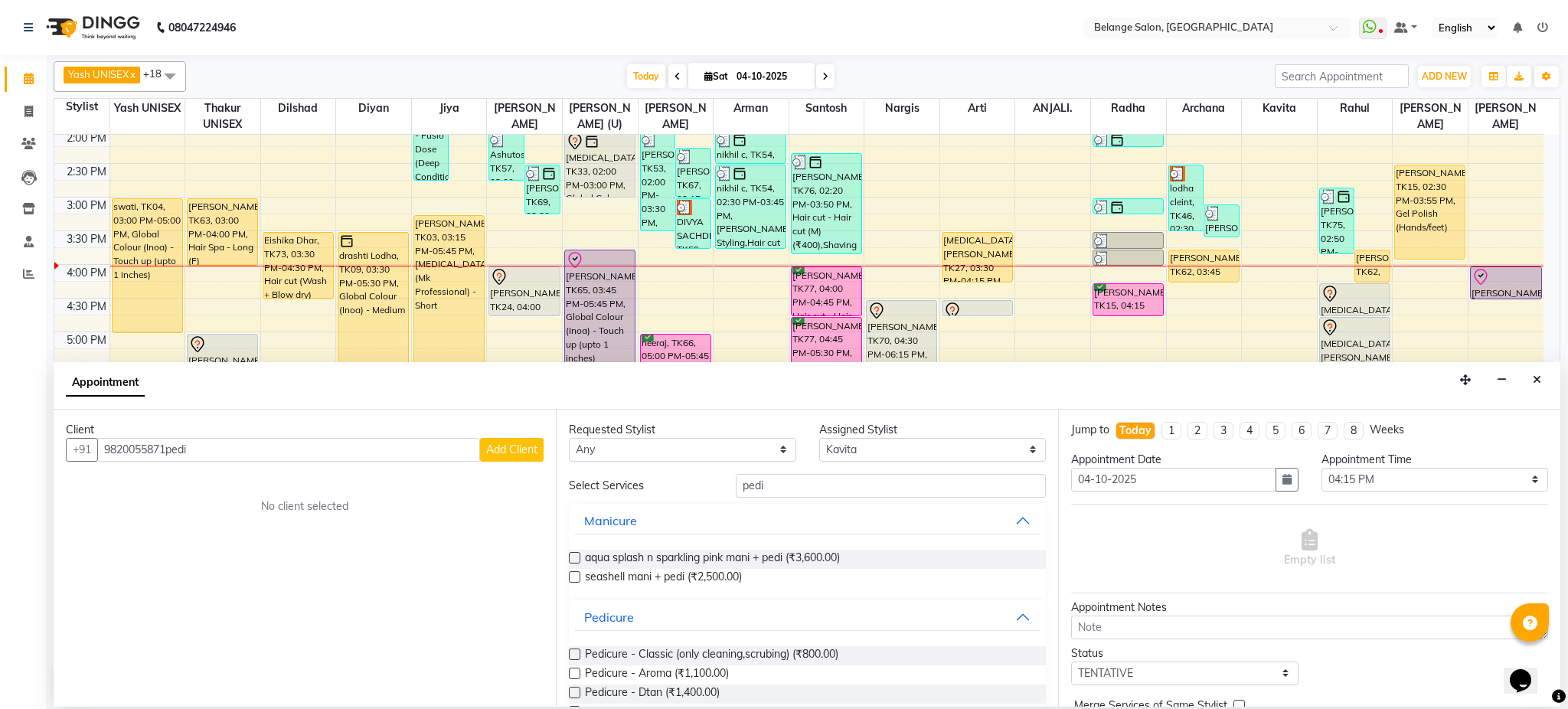
click at [573, 652] on label at bounding box center [575, 654] width 12 height 12
click at [573, 652] on input "checkbox" at bounding box center [574, 655] width 10 height 10
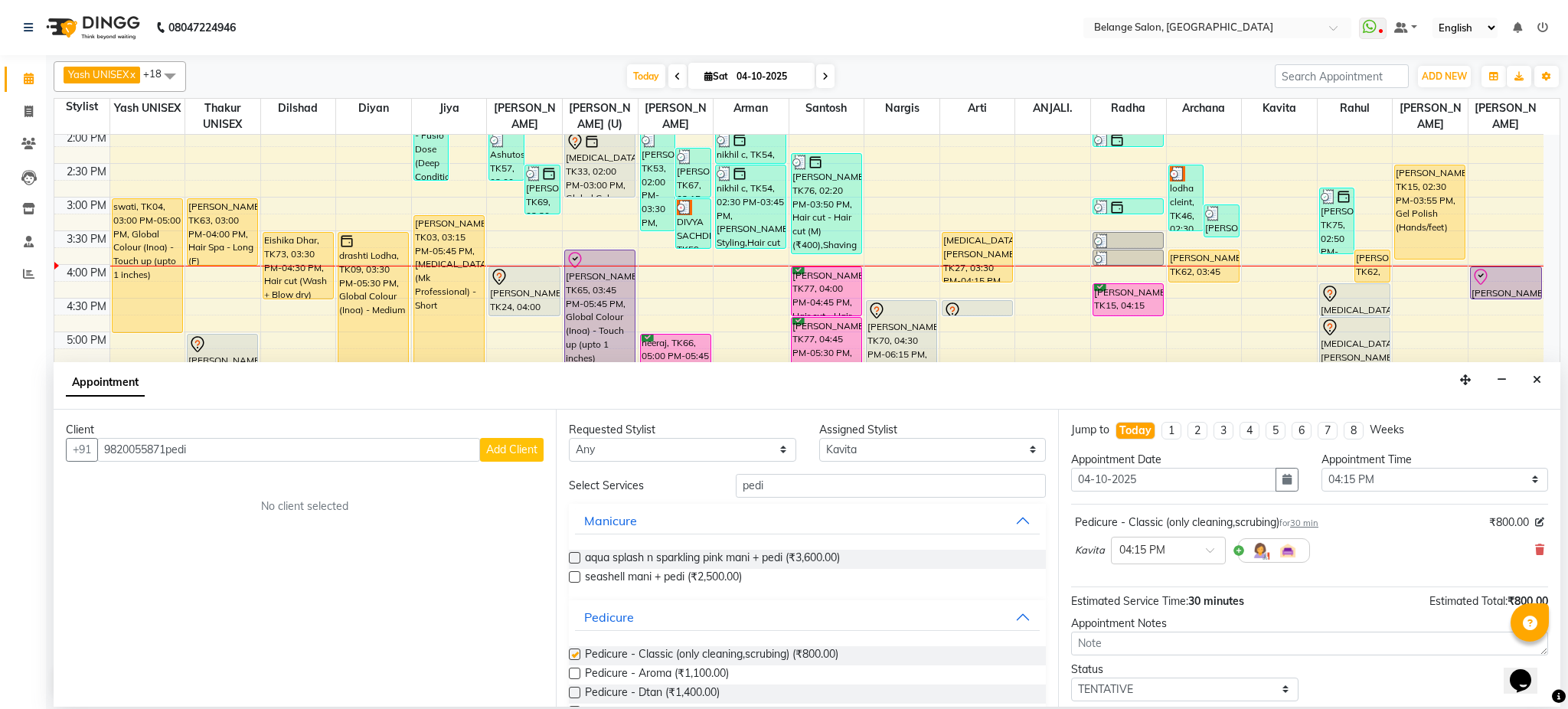
checkbox input "false"
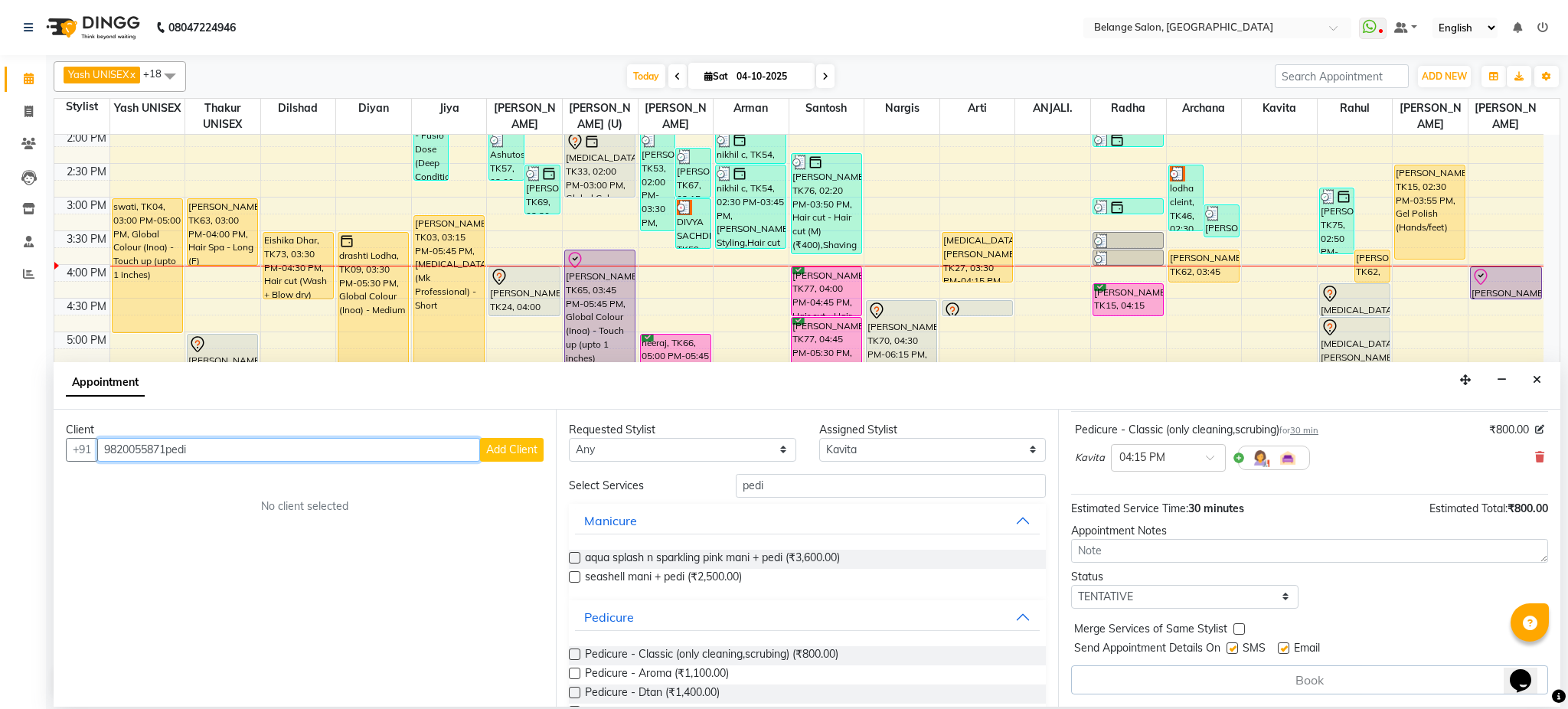
click at [282, 449] on input "9820055871pedi" at bounding box center [288, 450] width 383 height 24
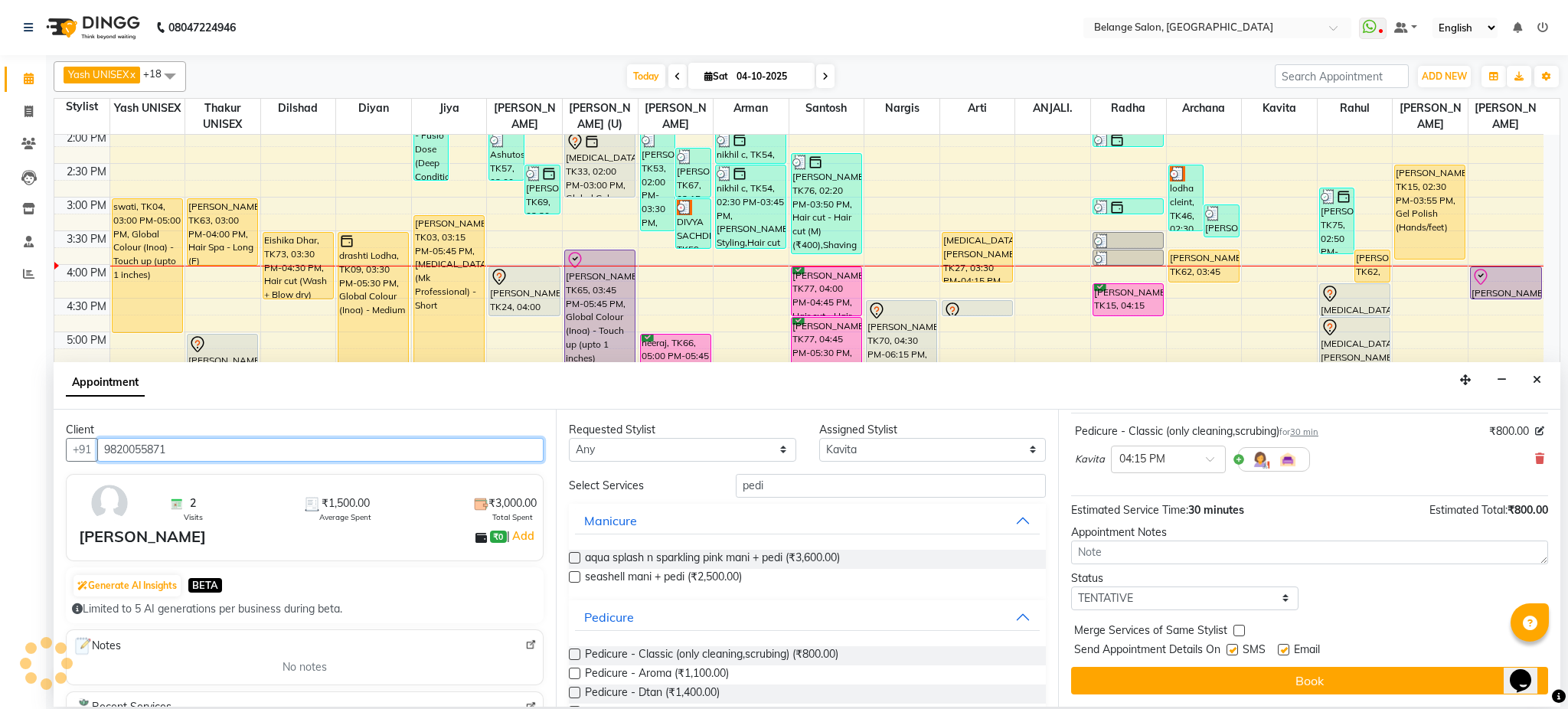
scroll to position [91, 0]
click at [223, 488] on span "9820055871" at bounding box center [260, 482] width 77 height 15
type input "9820055871"
click at [578, 652] on label at bounding box center [575, 654] width 12 height 12
click at [578, 652] on input "checkbox" at bounding box center [574, 655] width 10 height 10
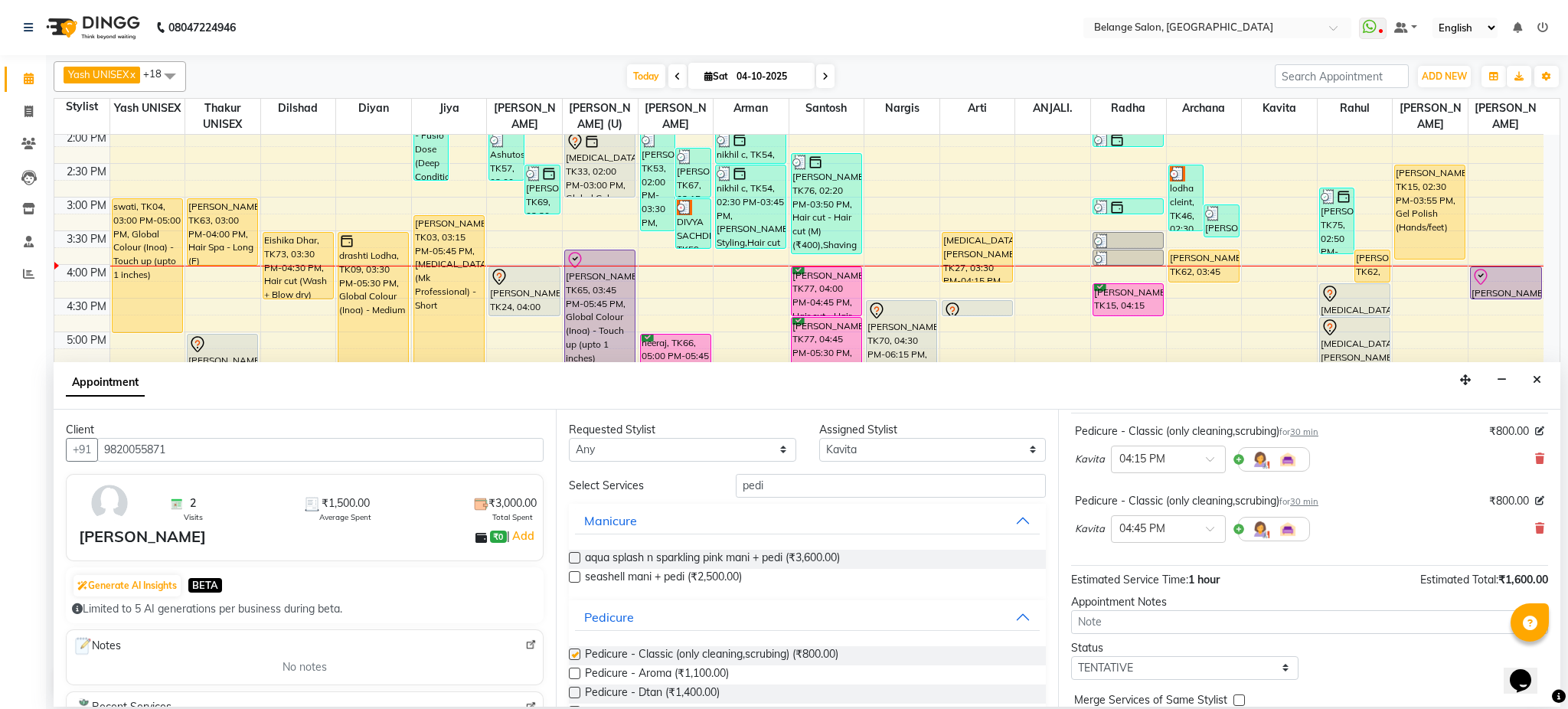
scroll to position [92, 0]
checkbox input "false"
click at [1100, 630] on textarea at bounding box center [1310, 621] width 477 height 24
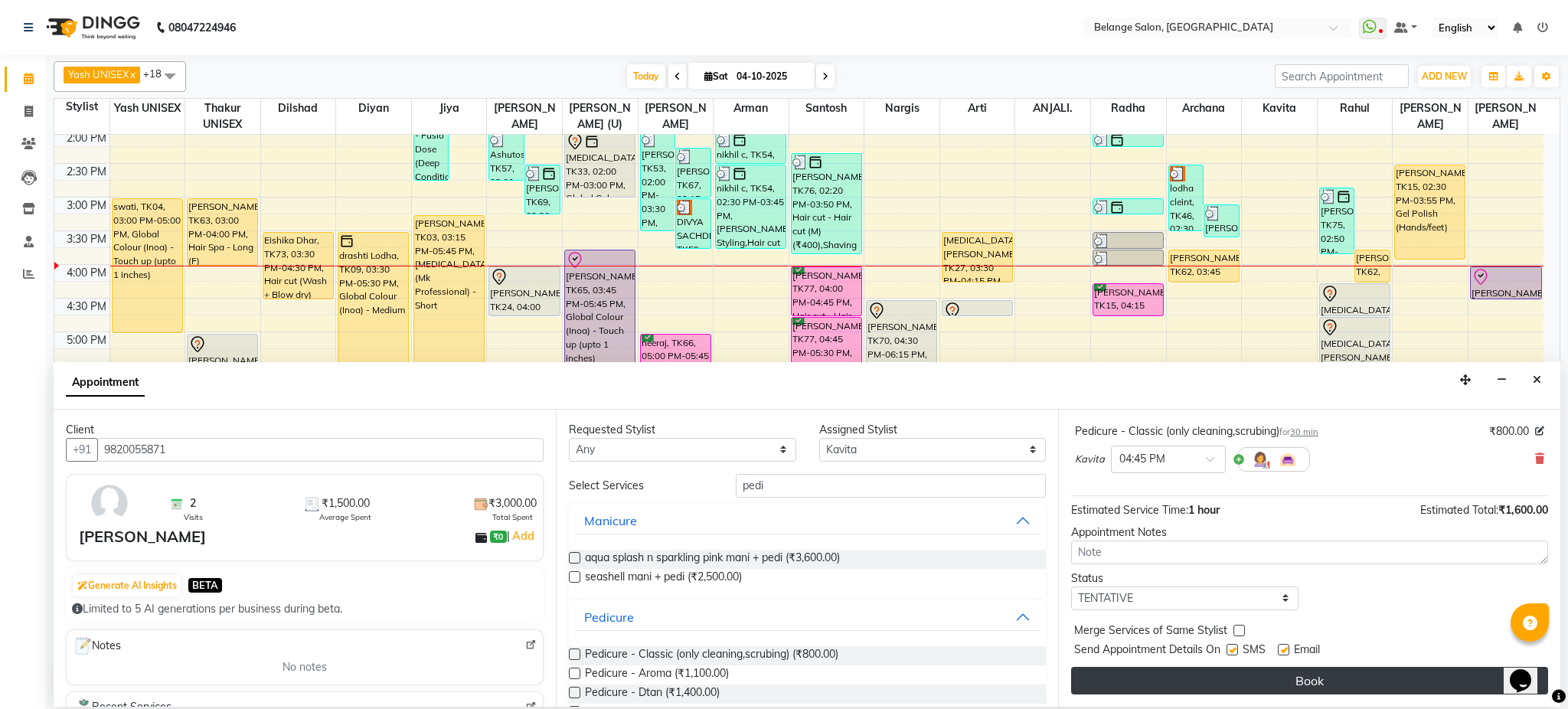
click at [1243, 672] on button "Book" at bounding box center [1310, 680] width 477 height 28
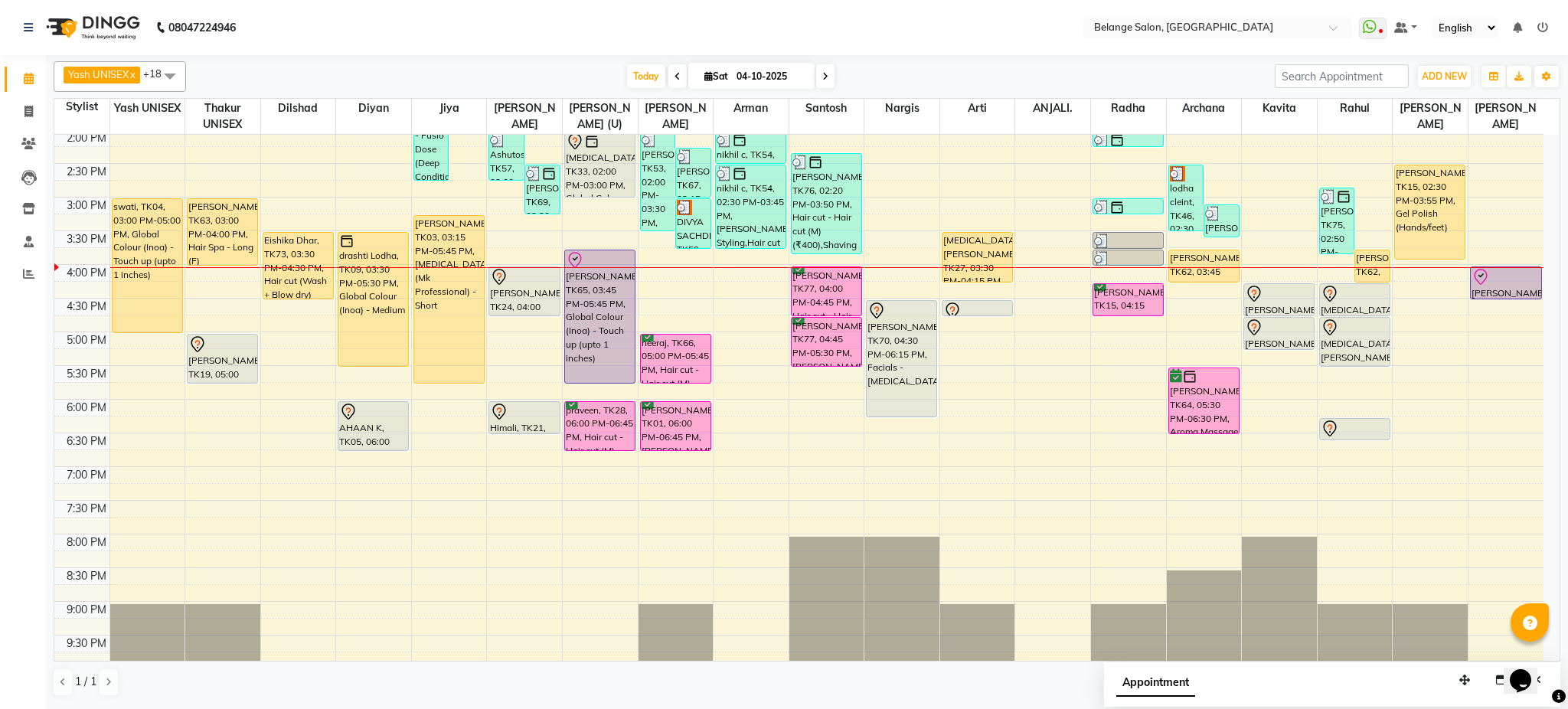
click at [878, 279] on div "8:00 AM 8:30 AM 9:00 AM 9:30 AM 10:00 AM 10:30 AM 11:00 AM 11:30 AM 12:00 PM 12…" at bounding box center [799, 230] width 1490 height 1010
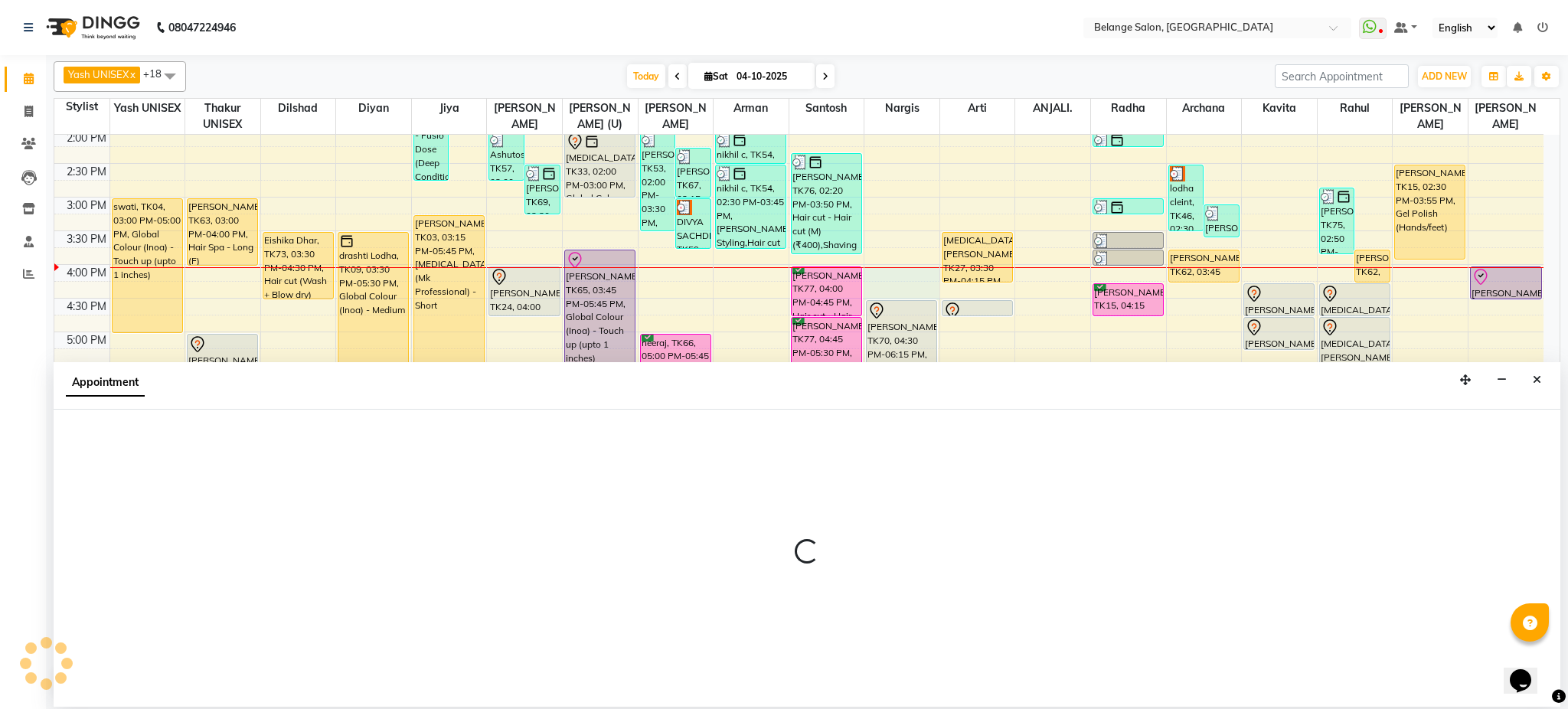
select select "33845"
select select "960"
select select "tentative"
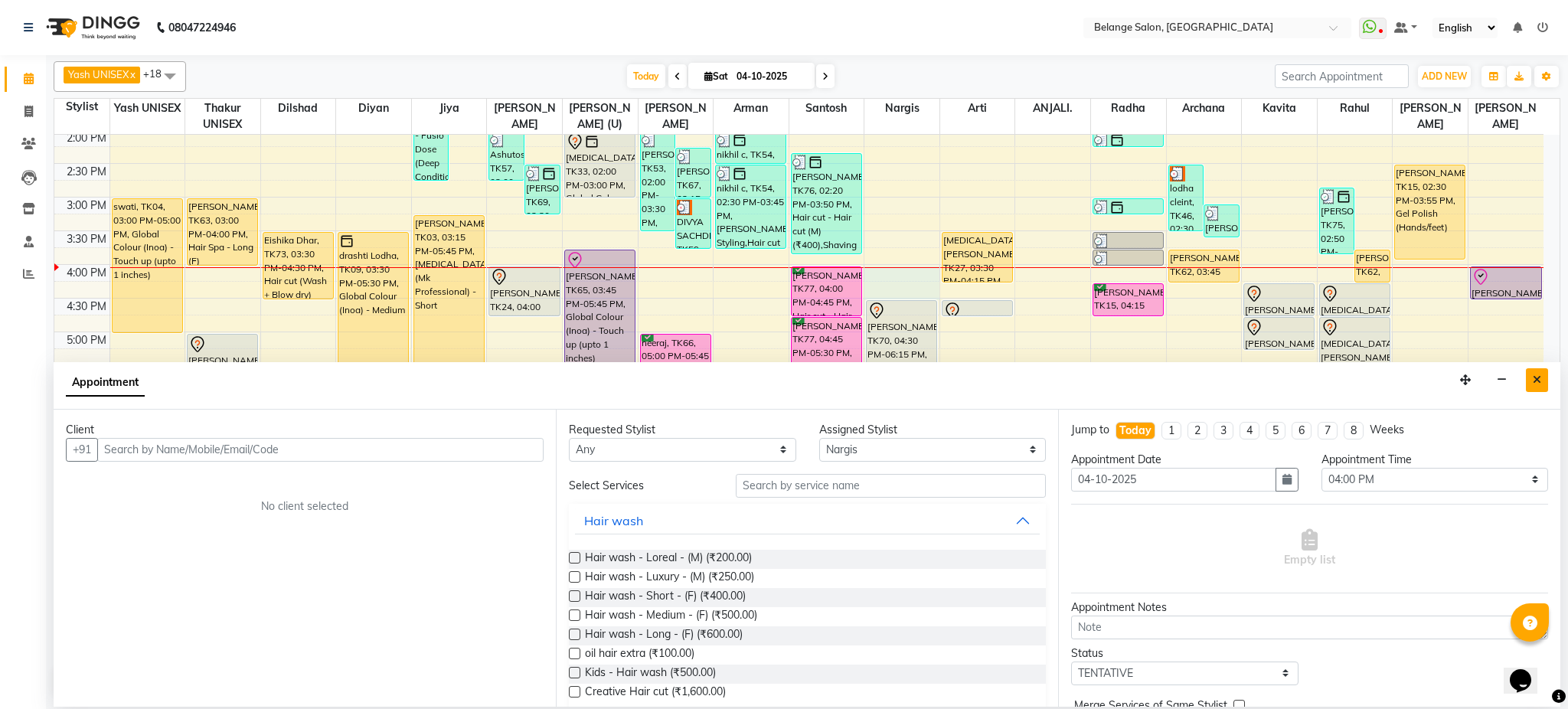
click at [1541, 379] on icon "Close" at bounding box center [1537, 379] width 8 height 11
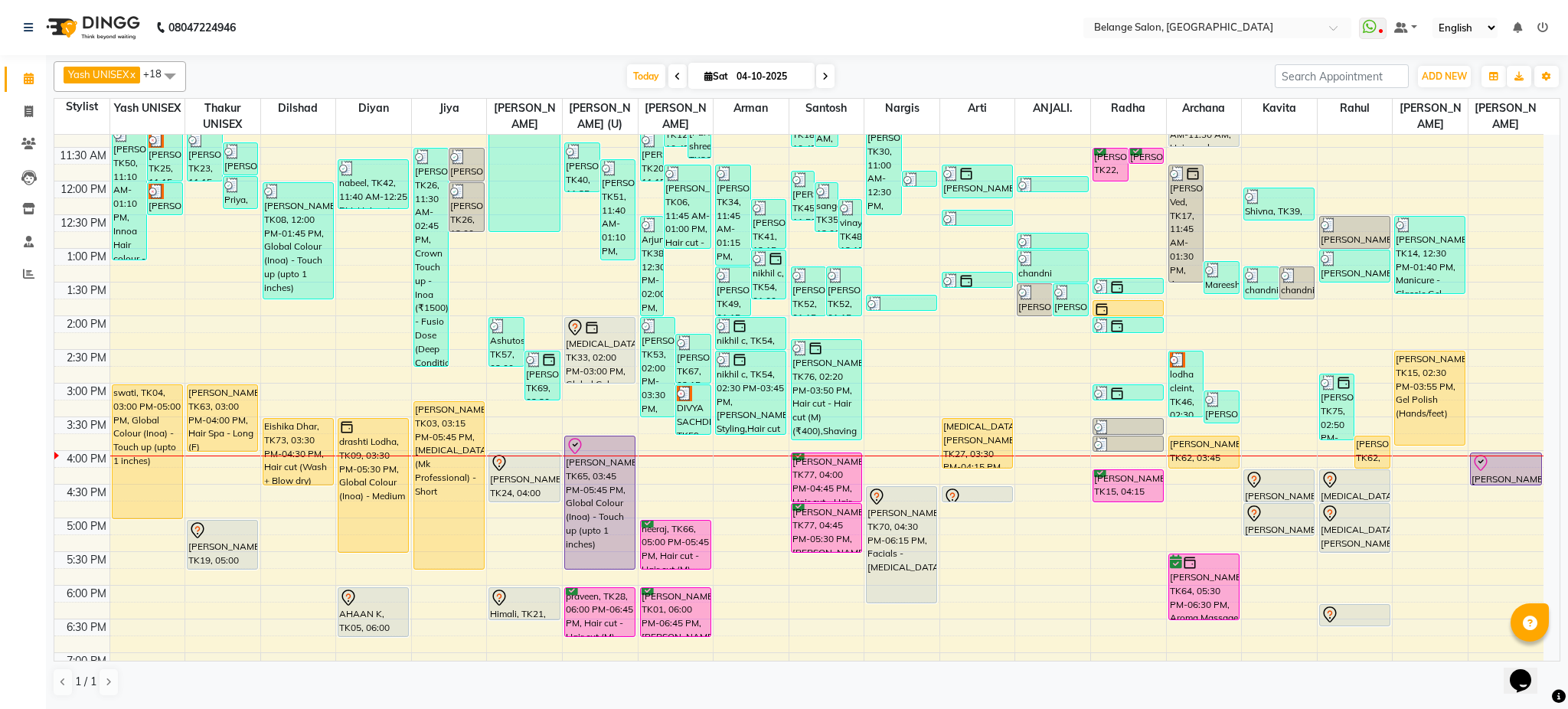
scroll to position [222, 0]
click at [744, 466] on div "8:00 AM 8:30 AM 9:00 AM 9:30 AM 10:00 AM 10:30 AM 11:00 AM 11:30 AM 12:00 PM 12…" at bounding box center [799, 417] width 1490 height 1010
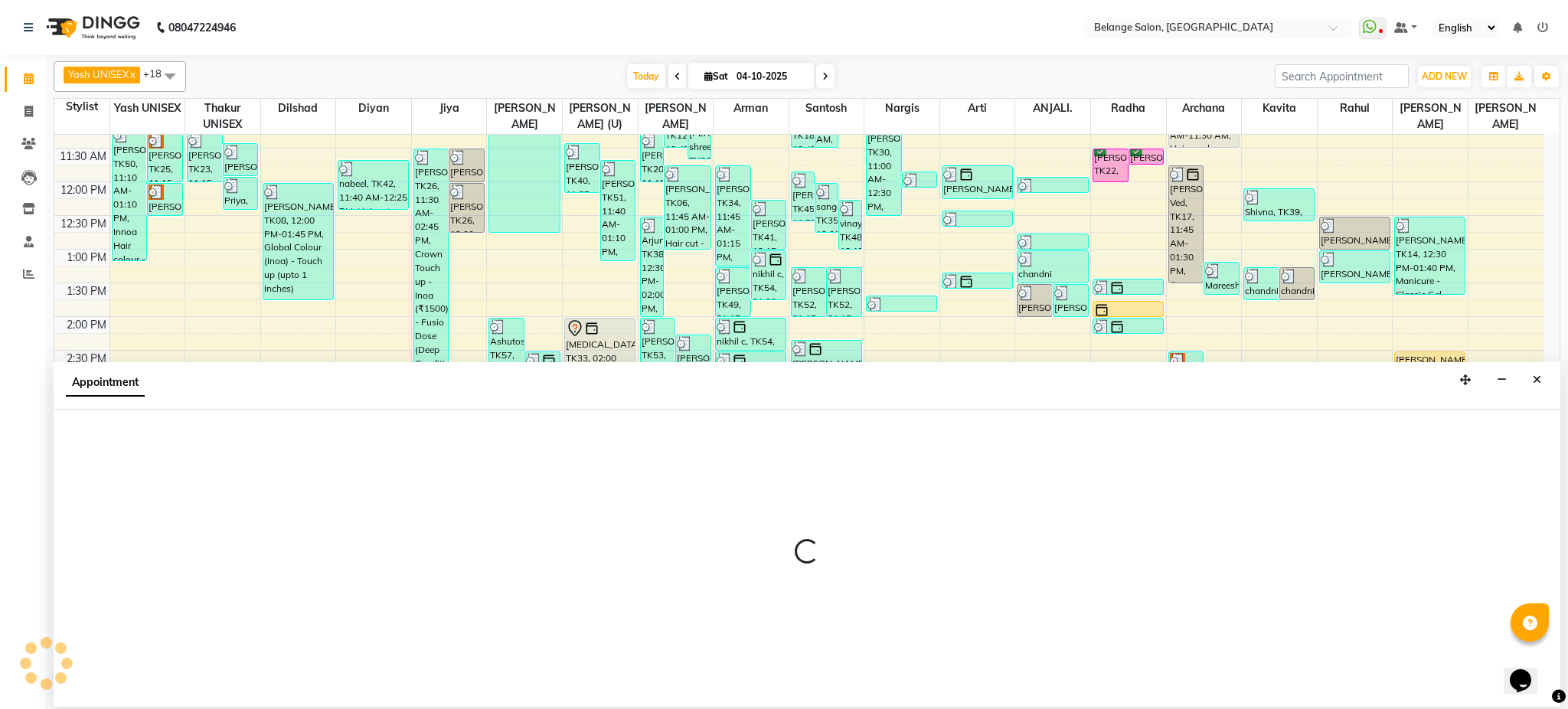
select select "78262"
select select "tentative"
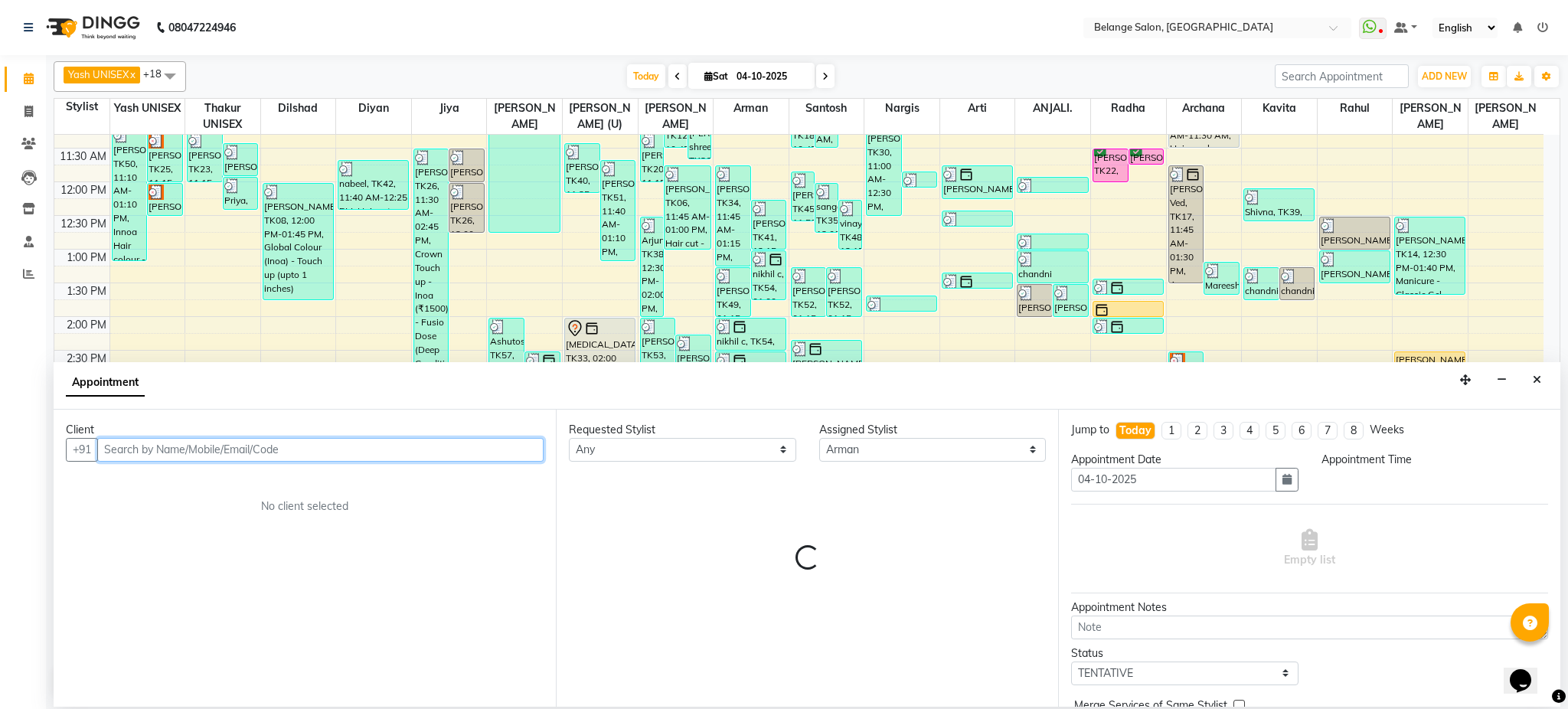
select select "960"
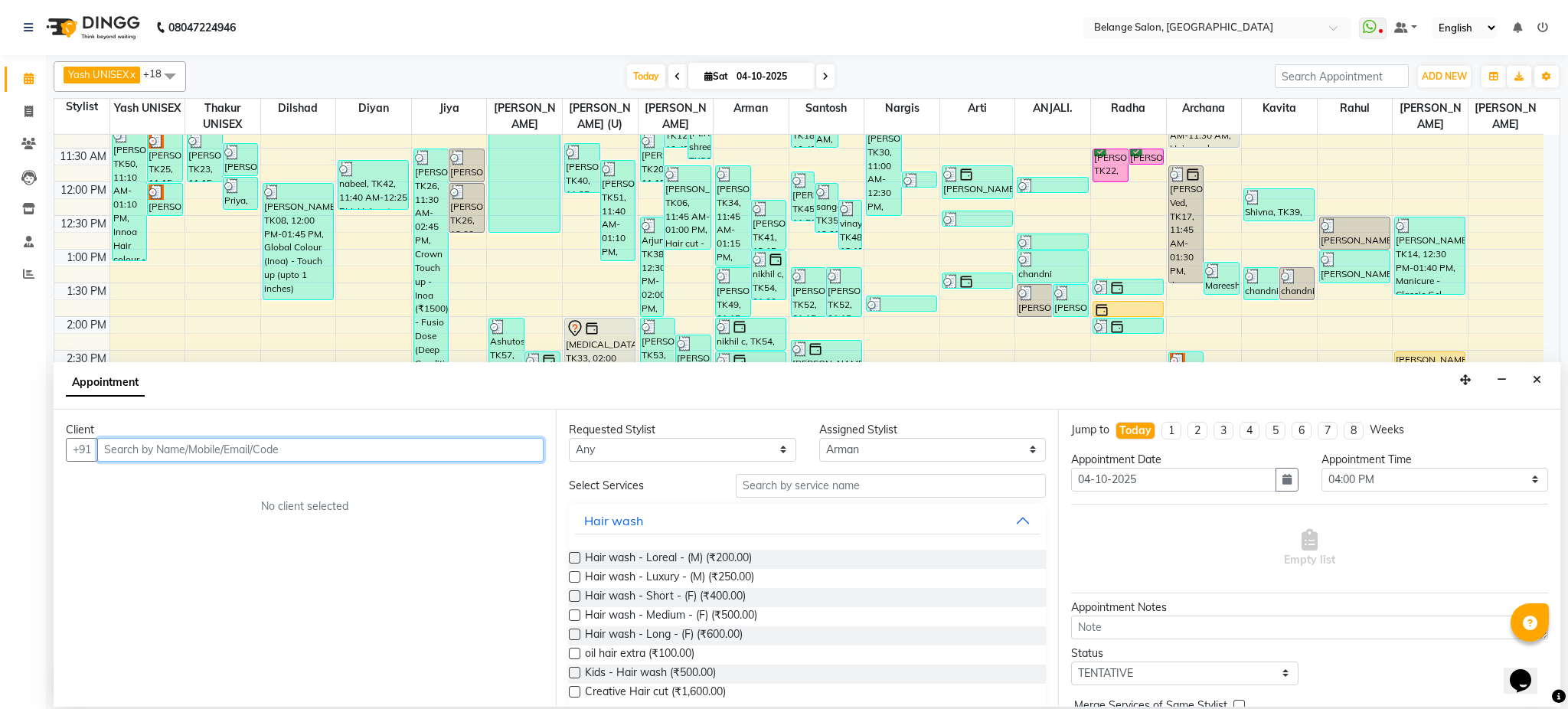
click at [172, 442] on input "text" at bounding box center [320, 450] width 446 height 24
type input "9833540066"
click at [503, 451] on span "Add Client" at bounding box center [512, 449] width 52 height 14
select select "22"
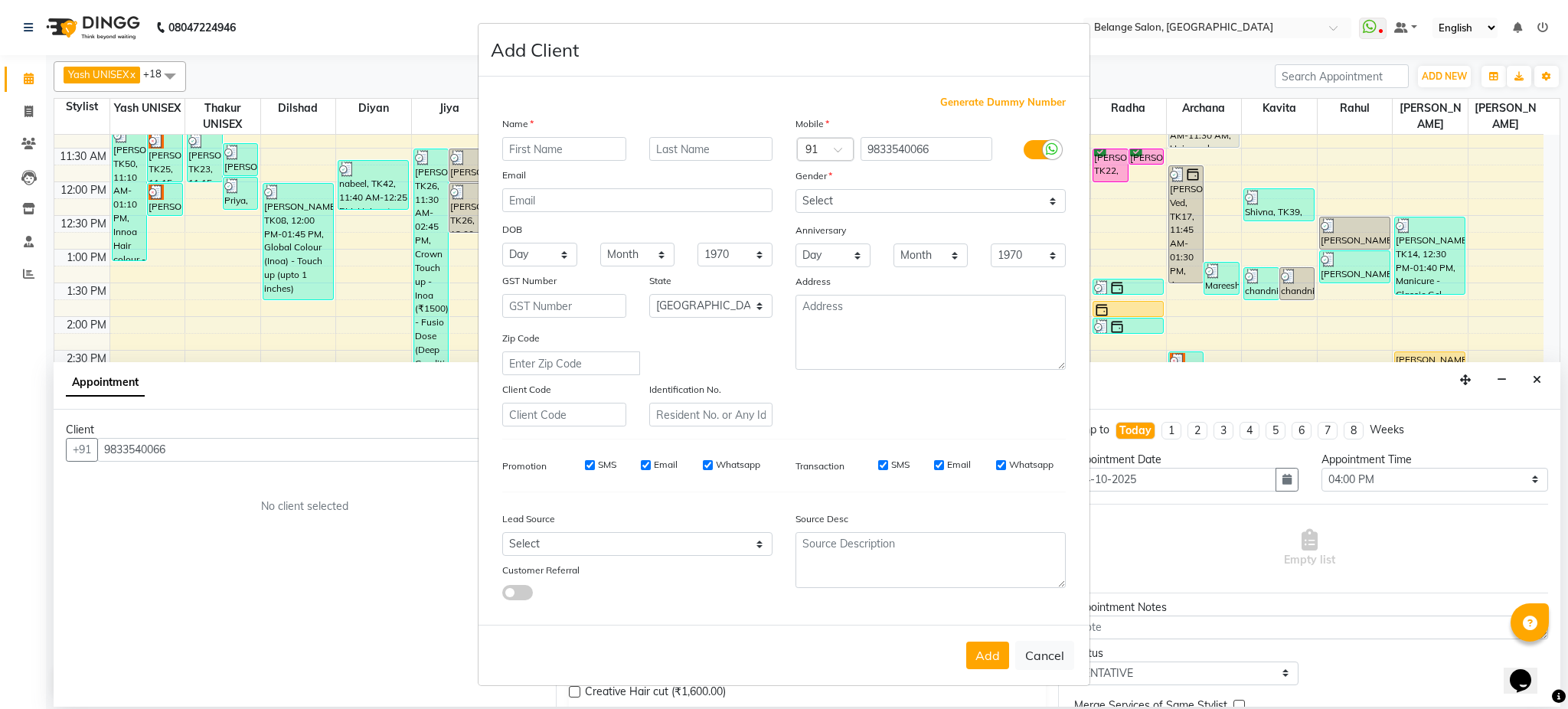
click at [542, 141] on input "text" at bounding box center [564, 149] width 124 height 24
click at [704, 145] on input "text" at bounding box center [711, 149] width 124 height 24
click at [524, 150] on input "Chjirag" at bounding box center [564, 149] width 124 height 24
type input "Chirag"
click at [703, 150] on input "text" at bounding box center [711, 149] width 124 height 24
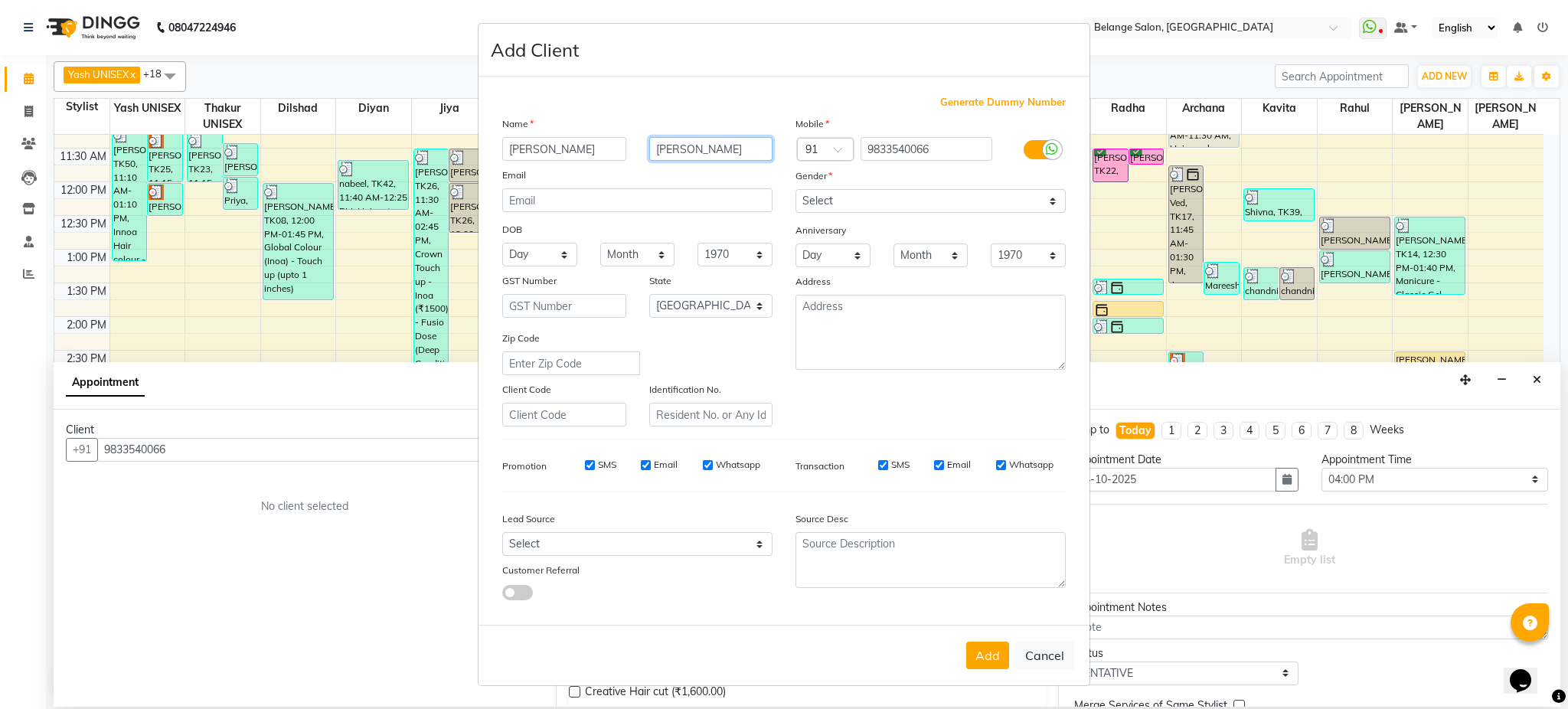
type input "Shah"
click at [873, 189] on div "Gender" at bounding box center [930, 179] width 293 height 22
click at [871, 197] on select "Select Male Female Other Prefer Not To Say" at bounding box center [931, 201] width 270 height 24
select select "male"
click at [796, 189] on select "Select Male Female Other Prefer Not To Say" at bounding box center [931, 201] width 270 height 24
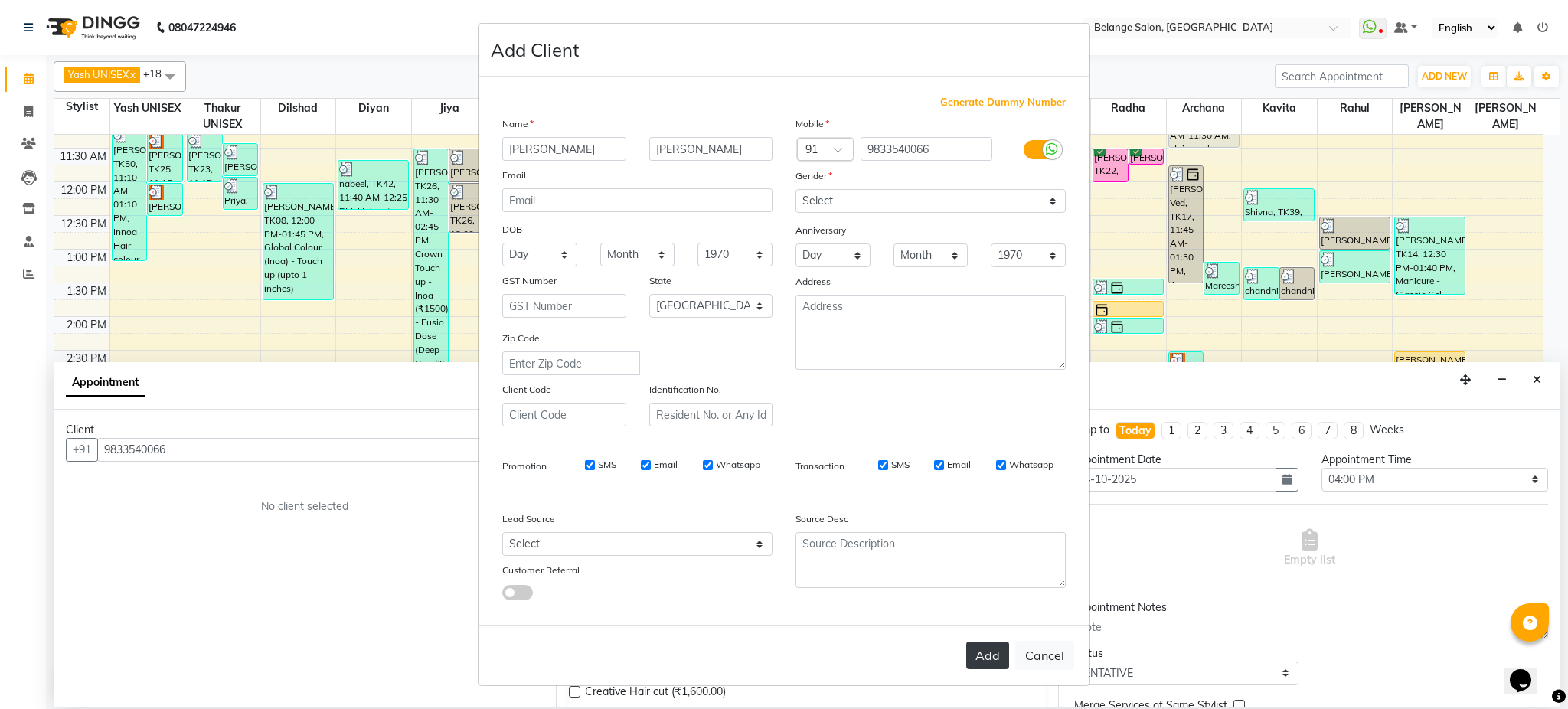
click at [981, 655] on button "Add" at bounding box center [988, 655] width 43 height 28
select select
select select "null"
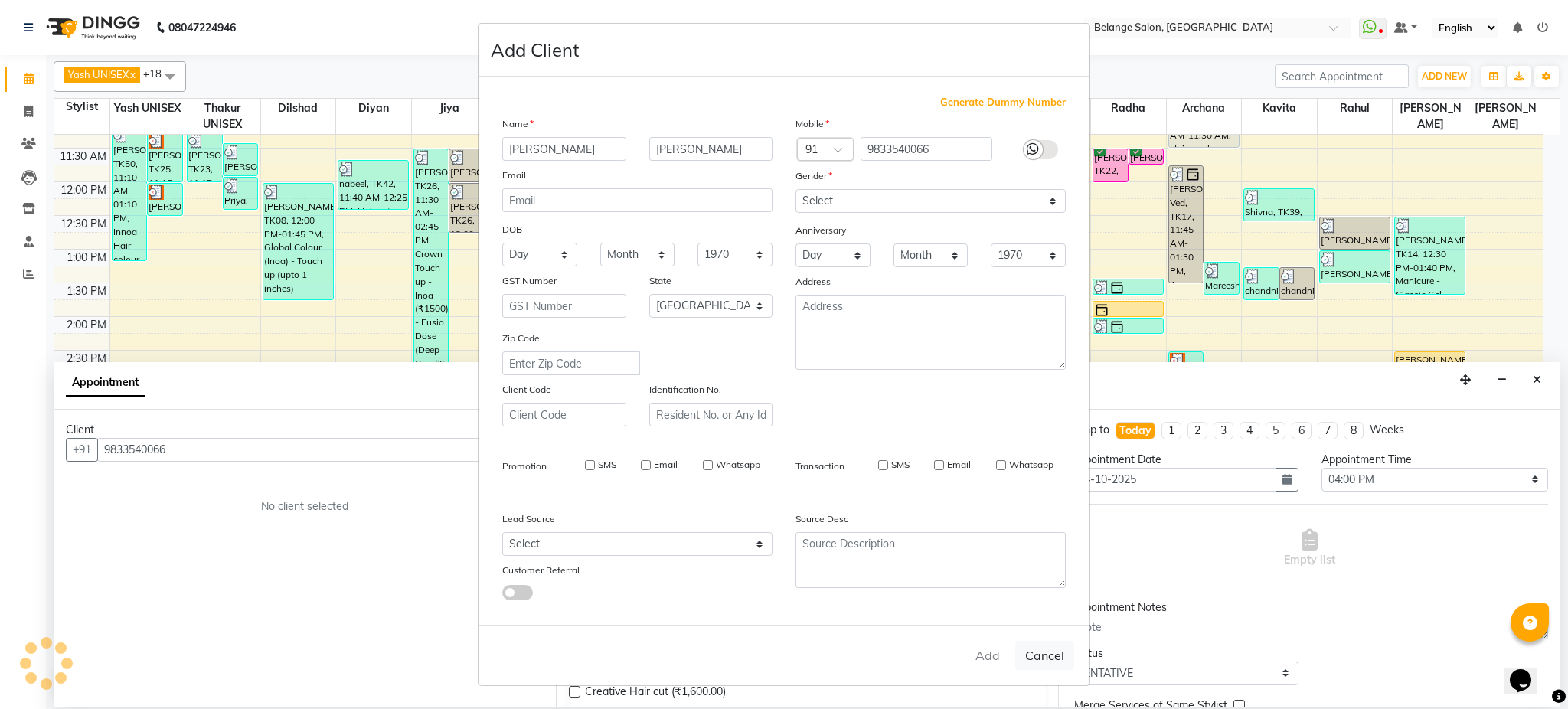
select select
checkbox input "false"
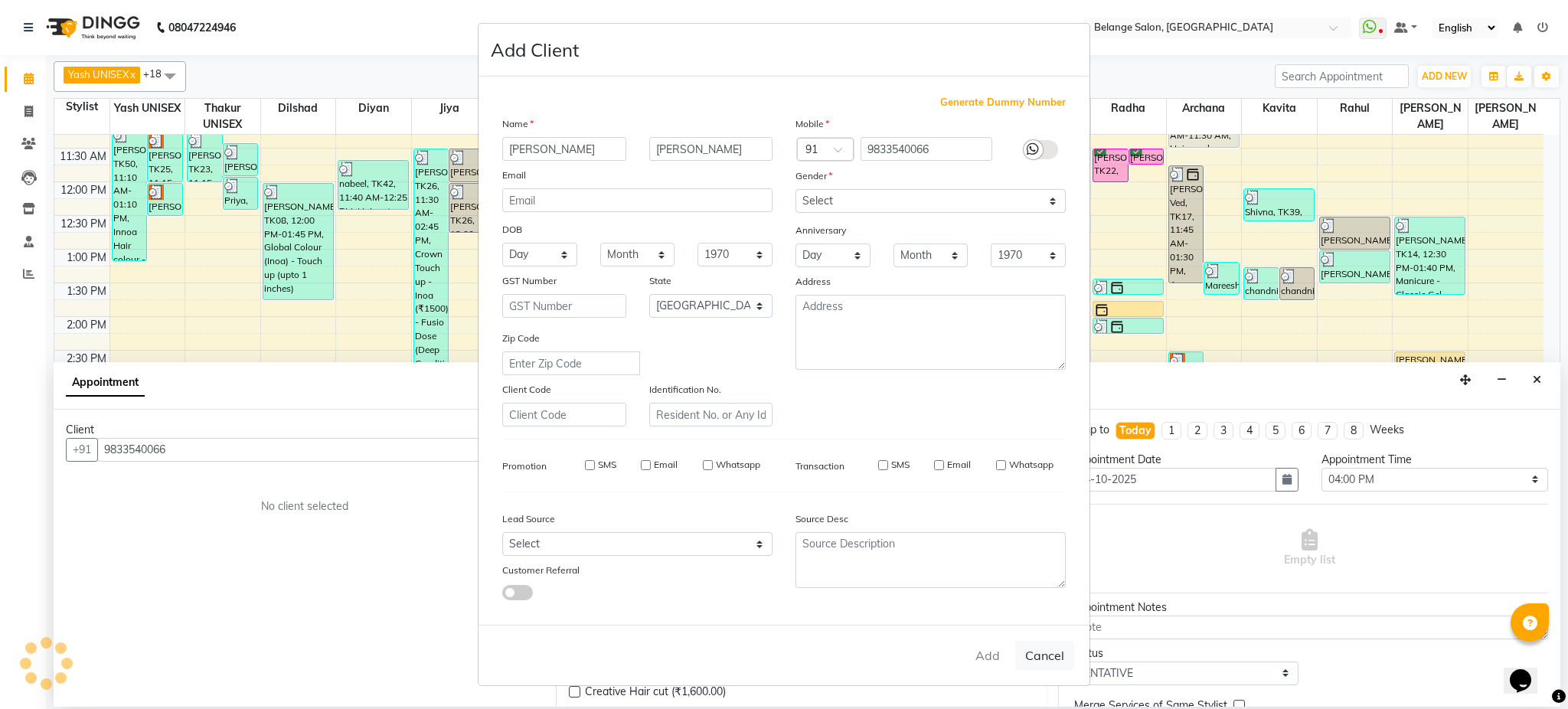
checkbox input "false"
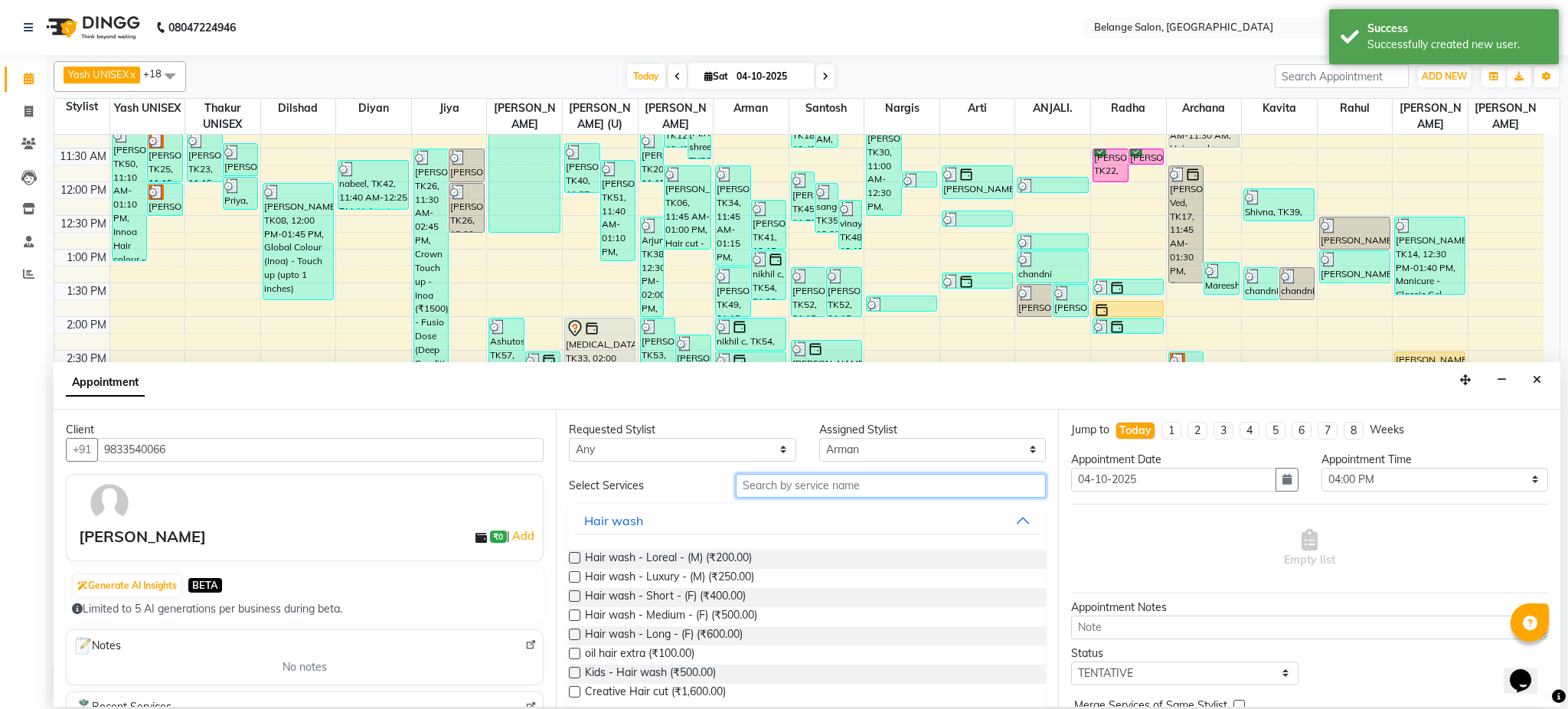
click at [870, 492] on input "text" at bounding box center [891, 486] width 310 height 24
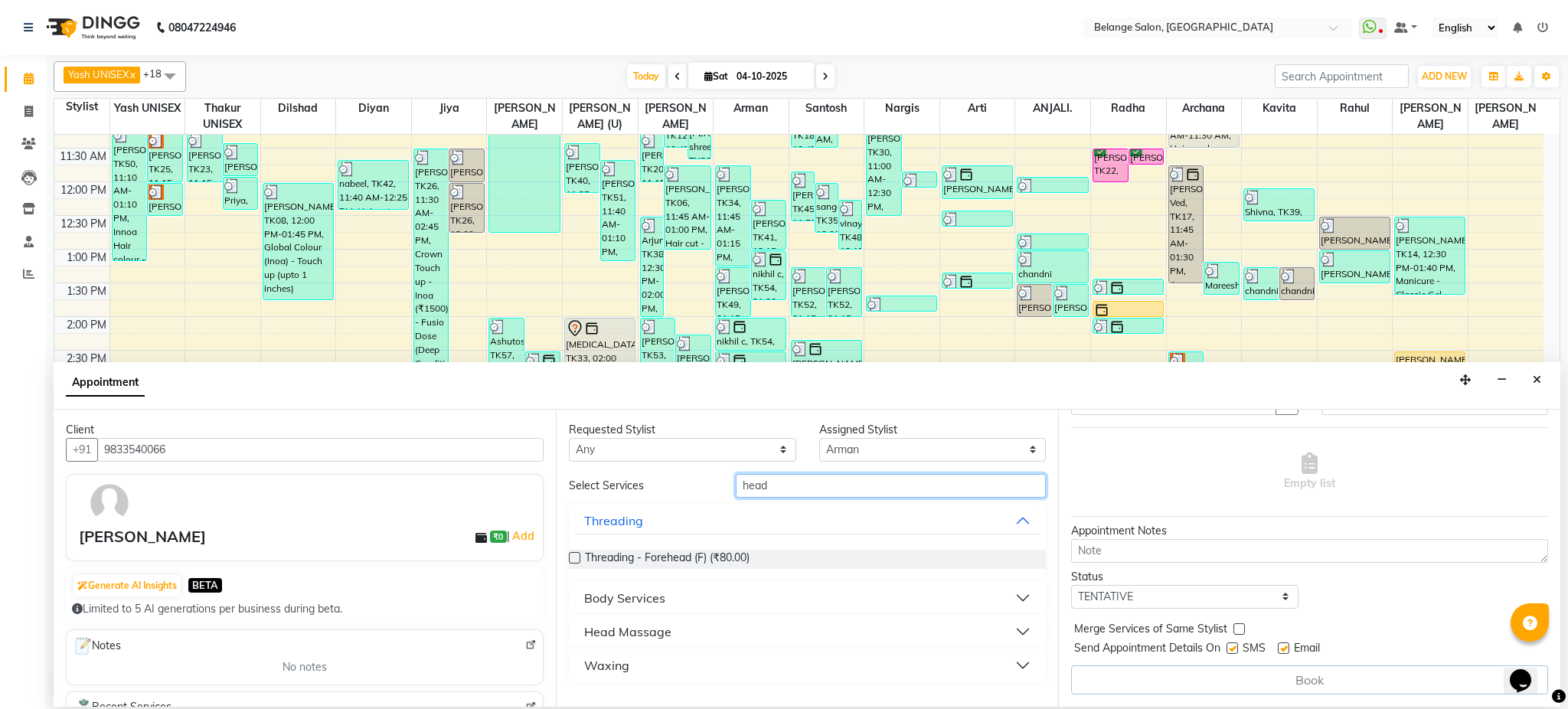
scroll to position [0, 0]
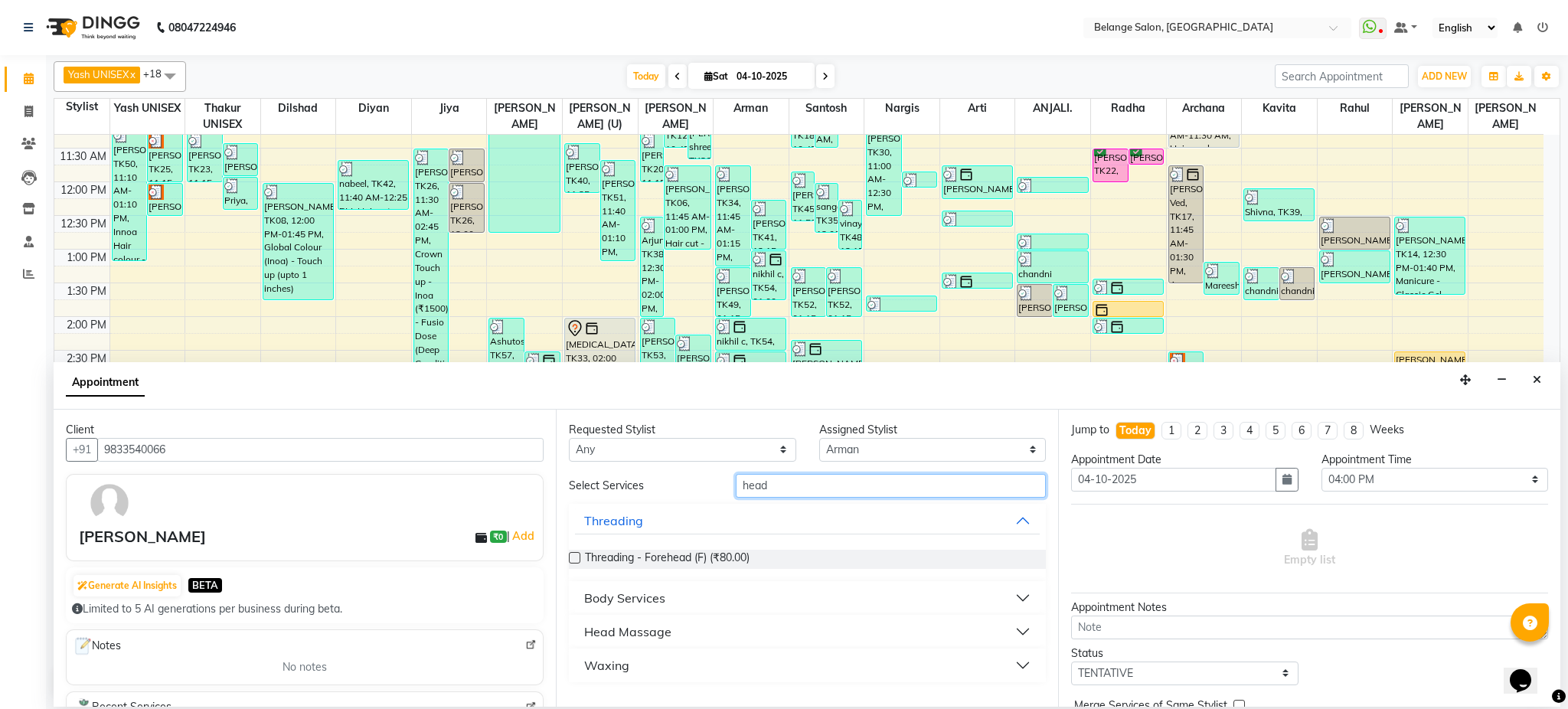
type input "head"
click at [639, 629] on div "Head Massage" at bounding box center [628, 632] width 87 height 18
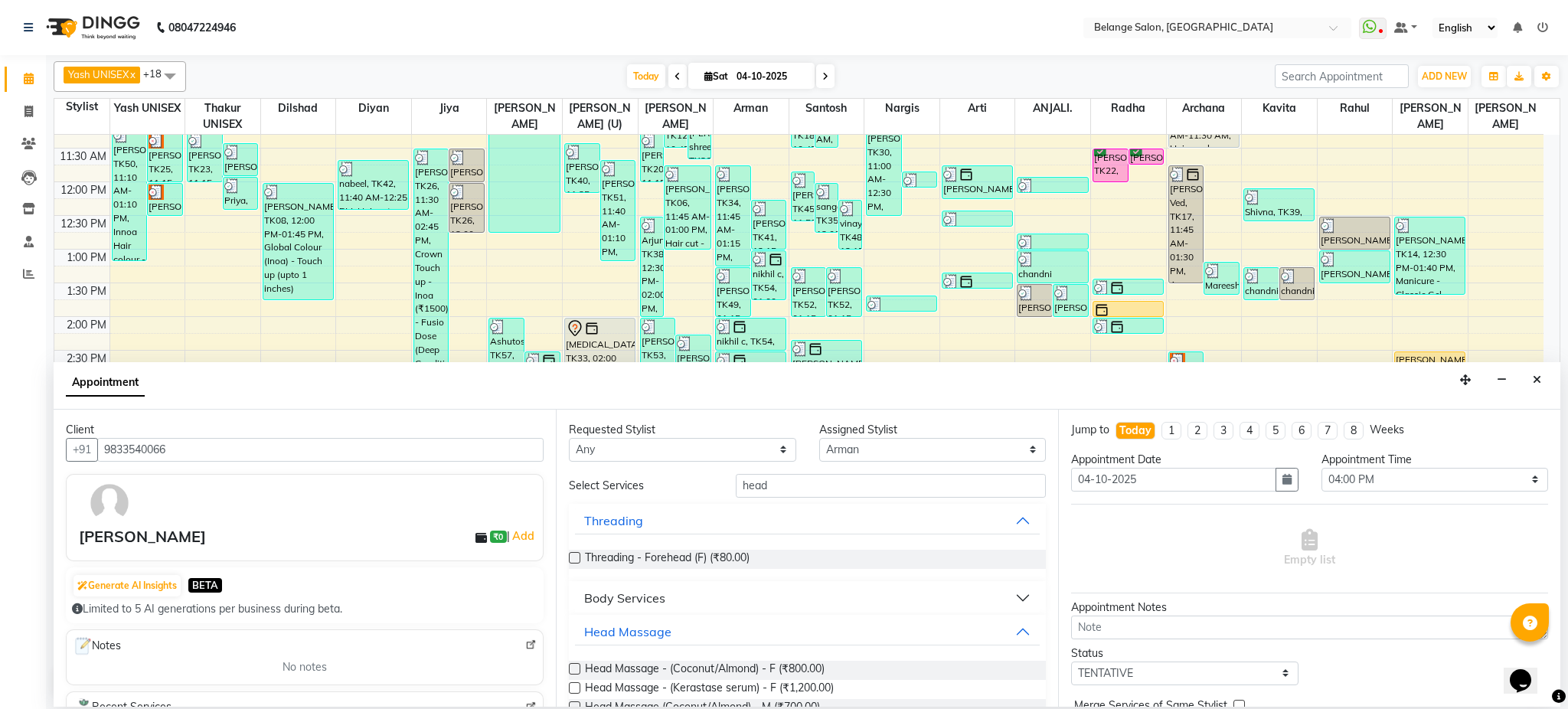
click at [577, 668] on label at bounding box center [575, 668] width 12 height 12
click at [577, 668] on input "checkbox" at bounding box center [574, 670] width 10 height 10
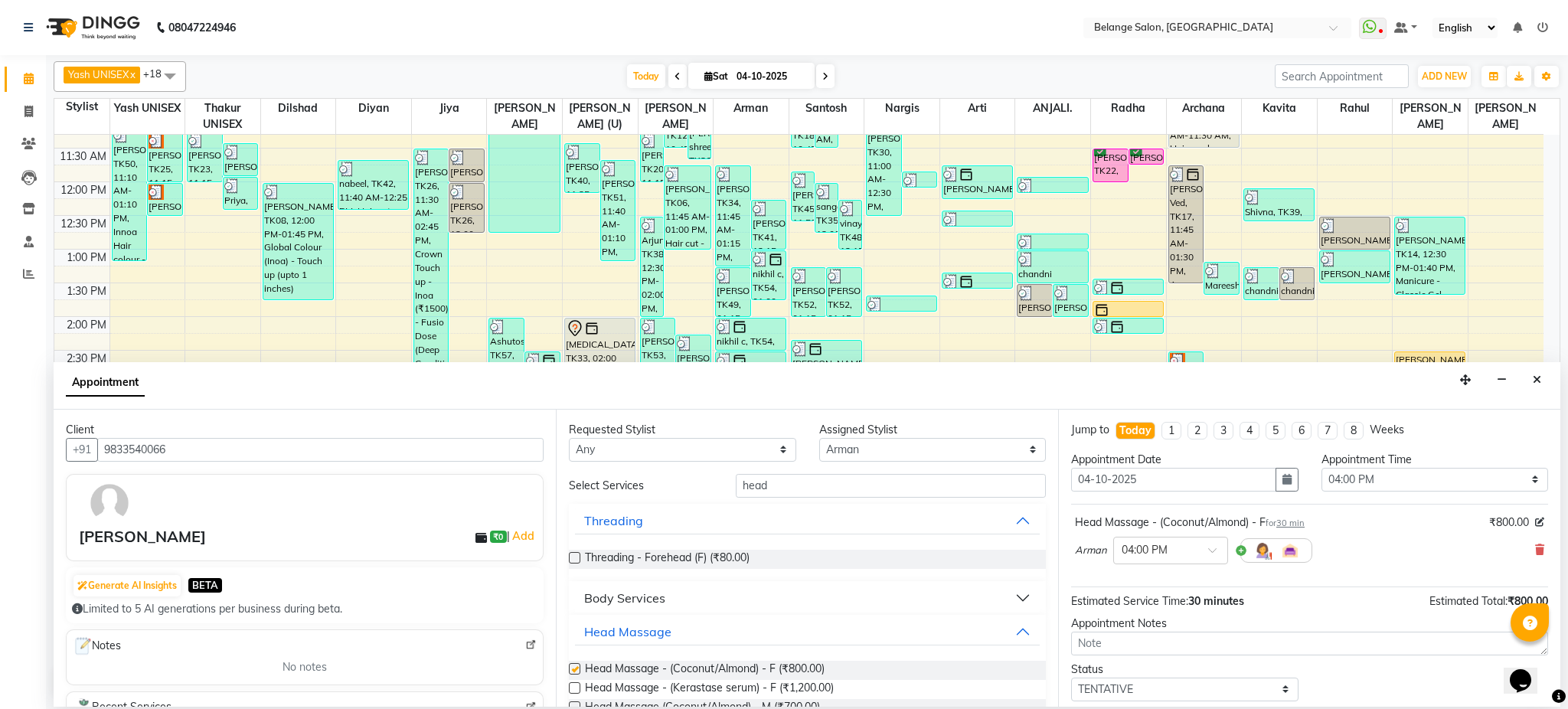
checkbox input "false"
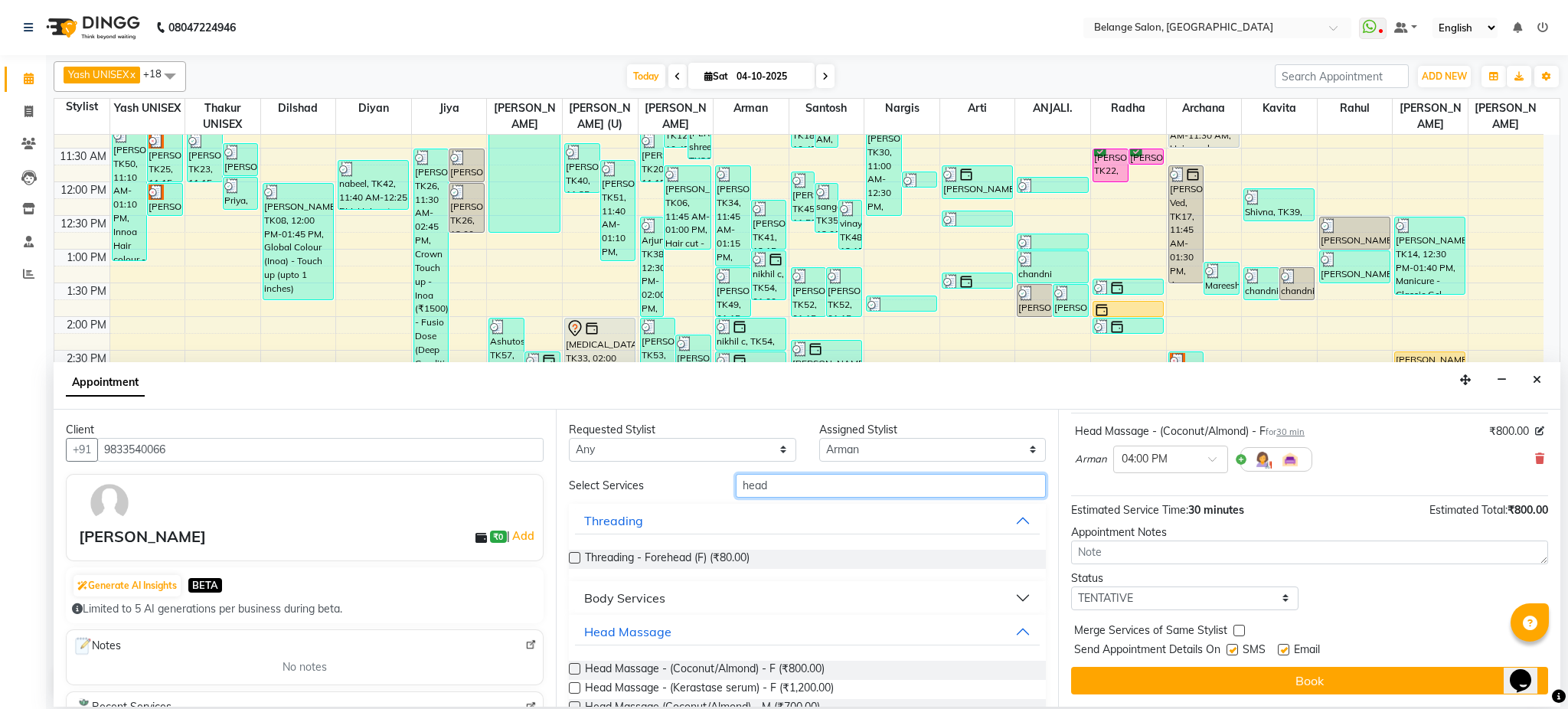
click at [925, 479] on input "head" at bounding box center [891, 486] width 310 height 24
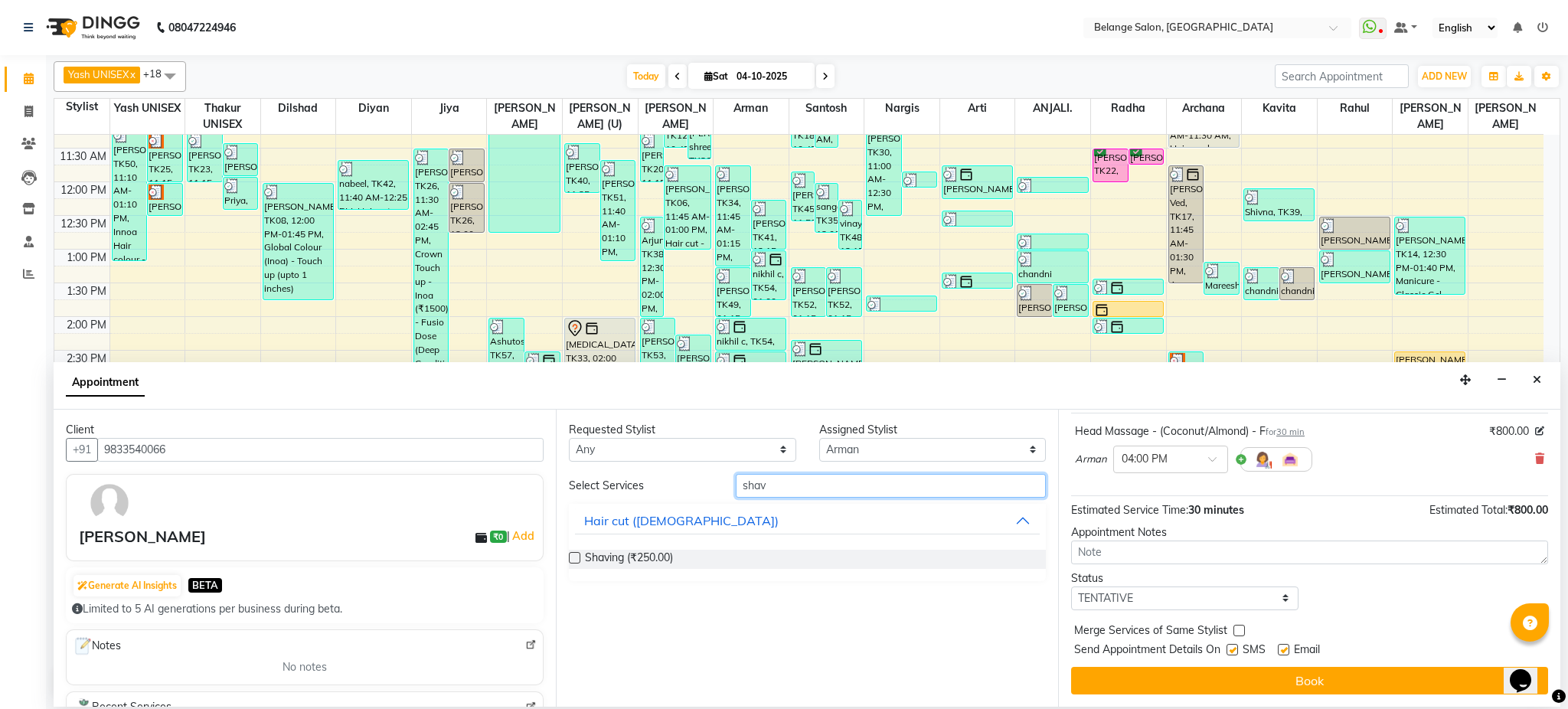
type input "shav"
click at [573, 558] on label at bounding box center [575, 558] width 12 height 12
click at [573, 558] on input "checkbox" at bounding box center [574, 559] width 10 height 10
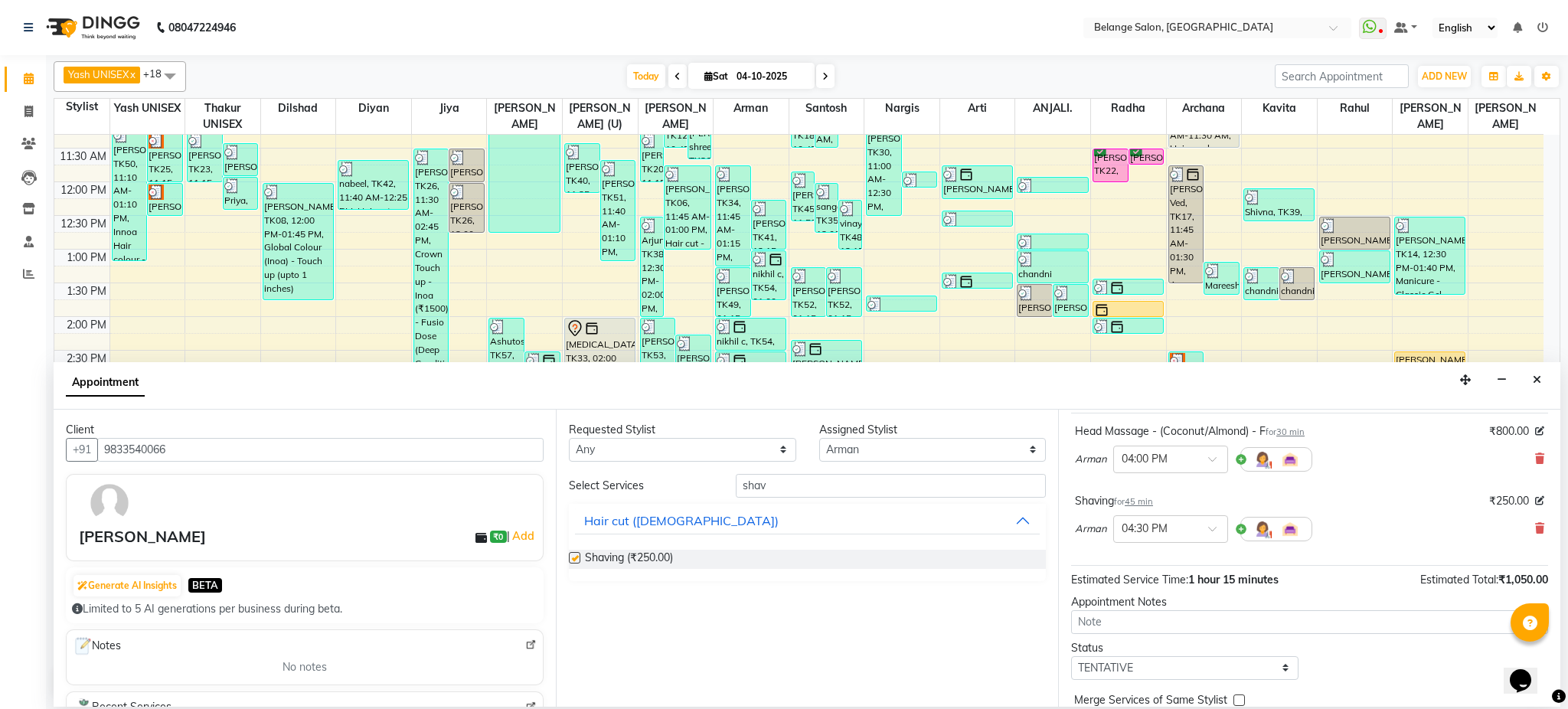
checkbox input "false"
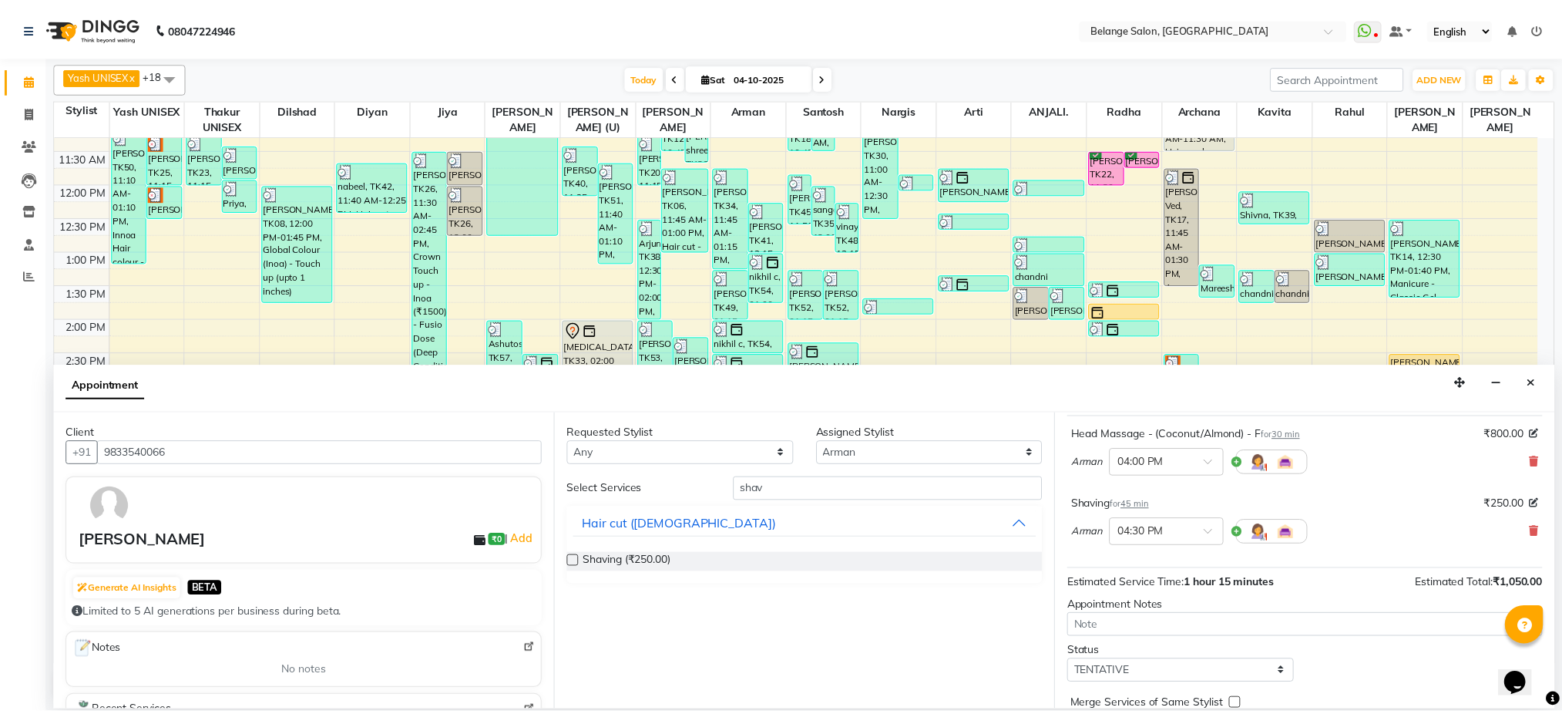
scroll to position [162, 0]
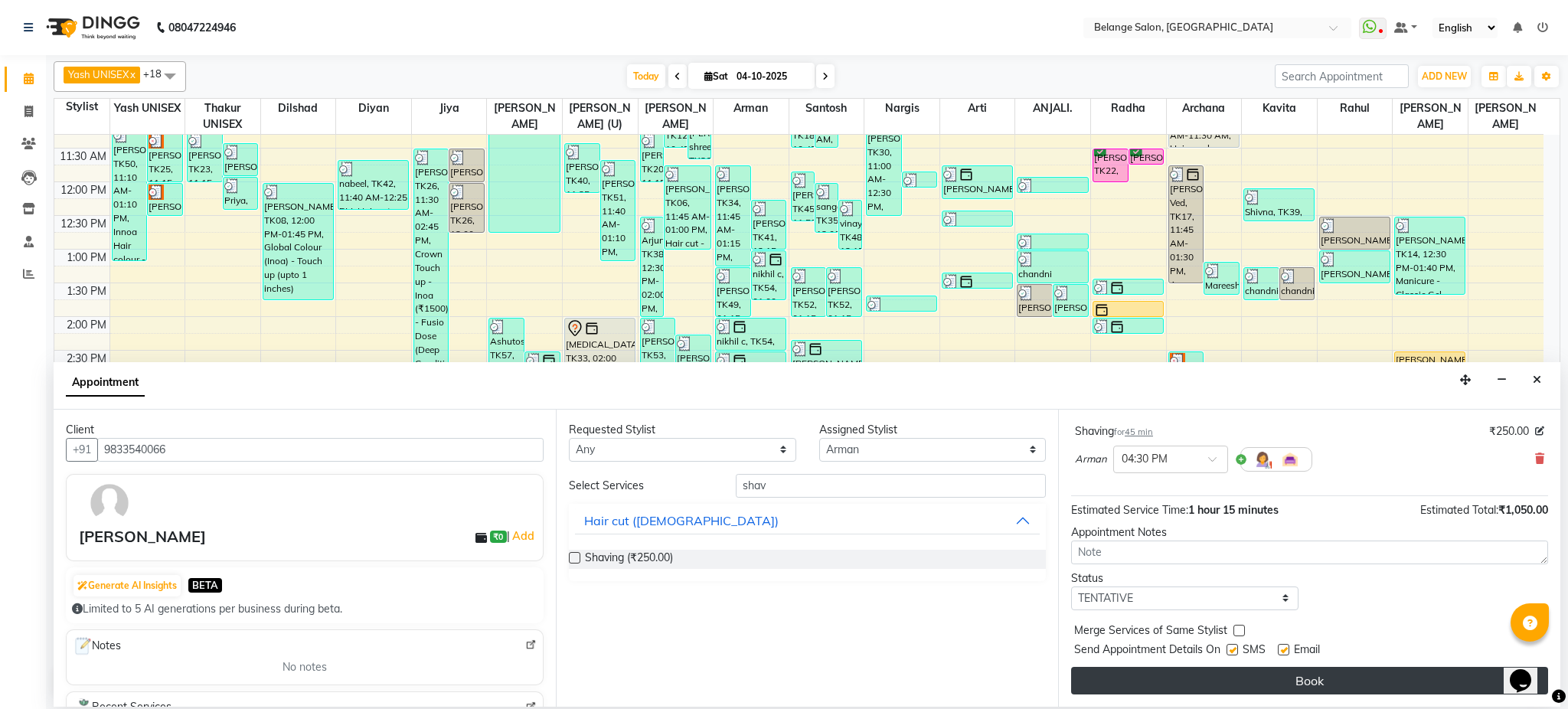
click at [1275, 686] on button "Book" at bounding box center [1310, 680] width 477 height 28
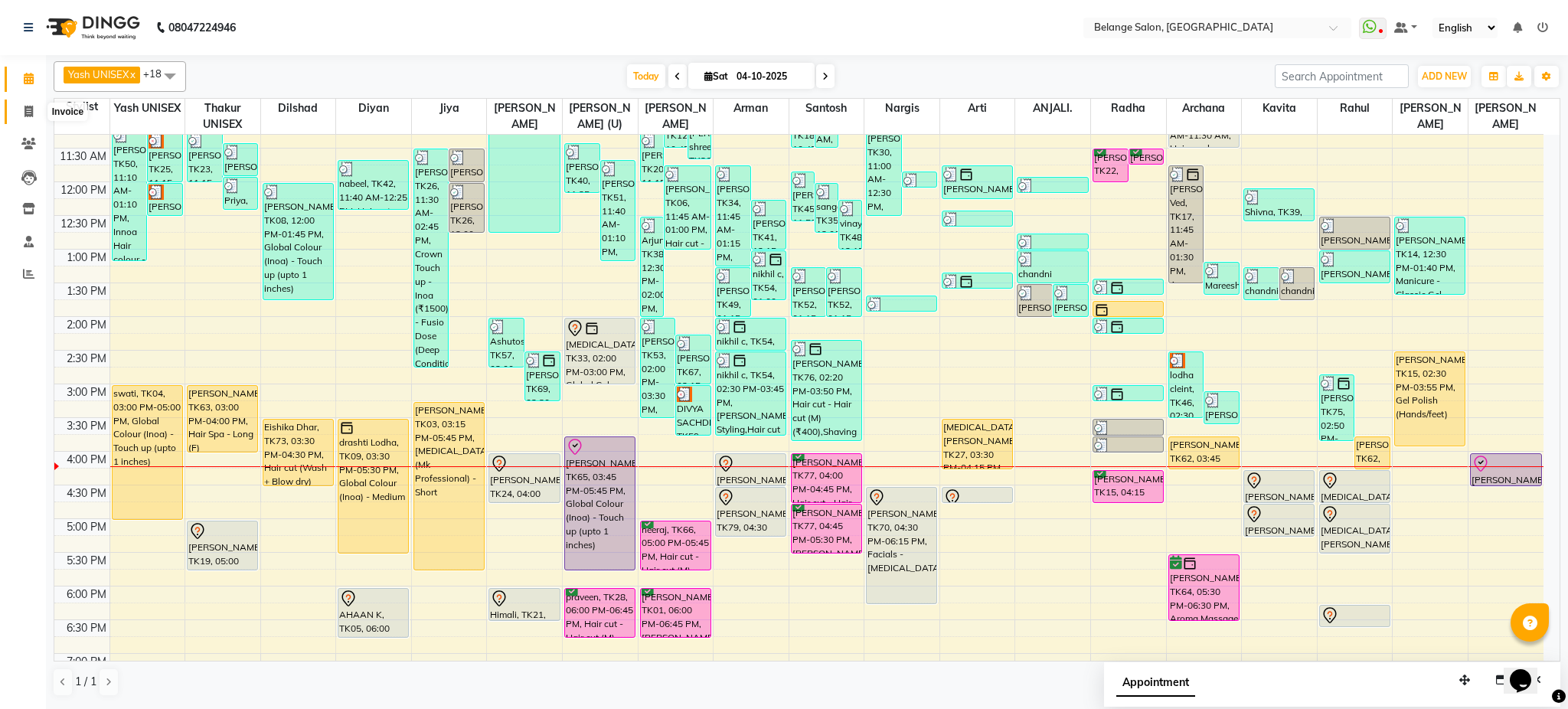
click at [32, 113] on span at bounding box center [28, 112] width 27 height 18
select select "service"
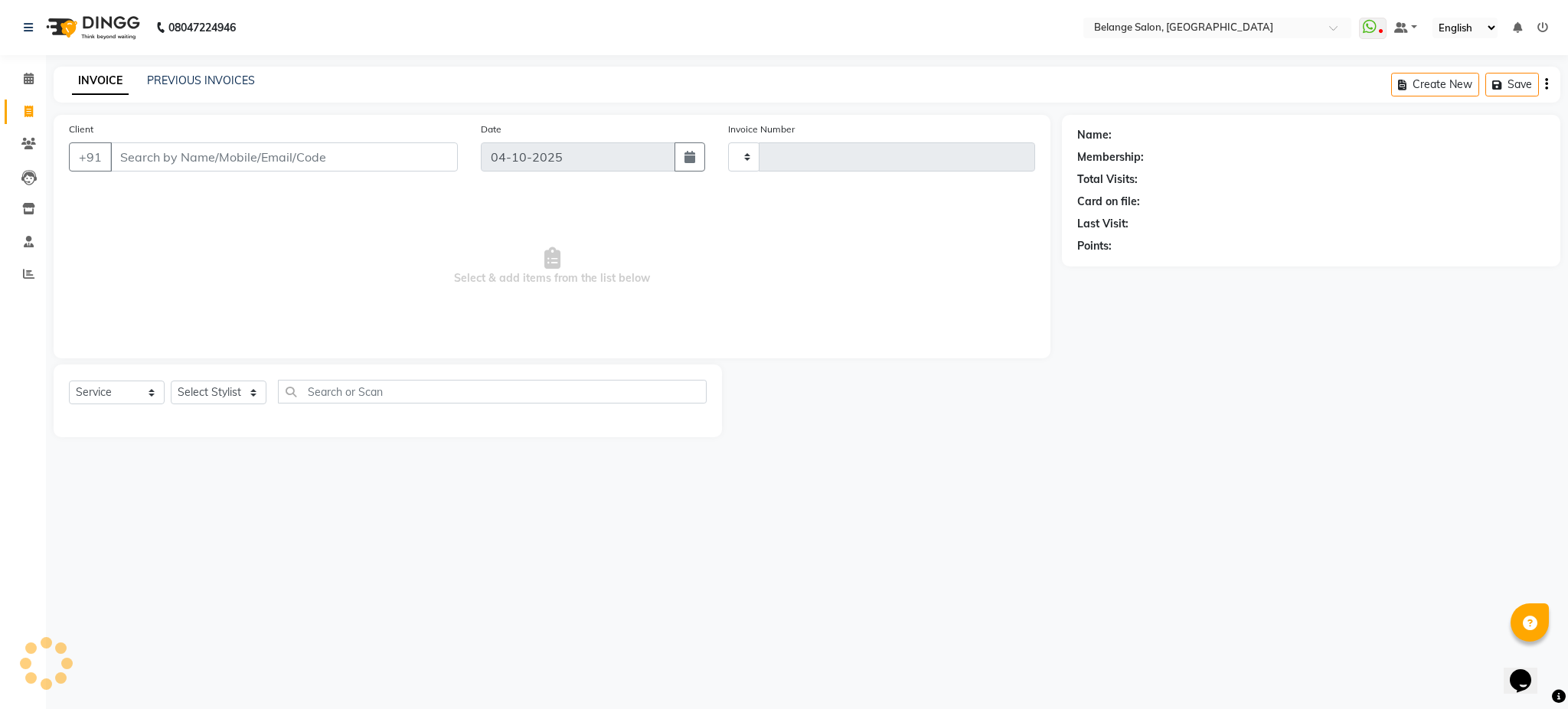
type input "13576"
select select "5076"
click at [279, 166] on input "Client" at bounding box center [284, 156] width 348 height 29
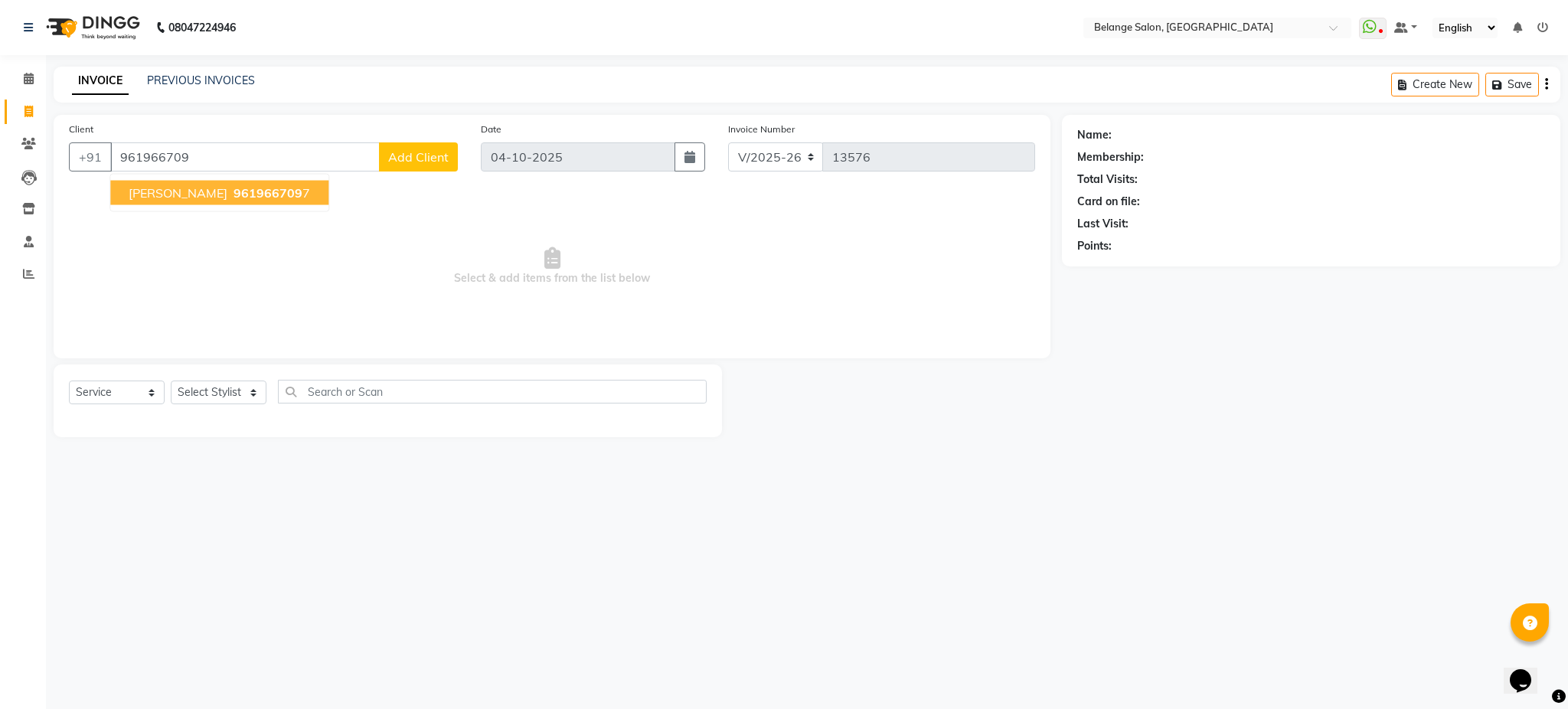
click at [211, 203] on button "Upasna 961966709 7" at bounding box center [220, 193] width 219 height 25
type input "9619667097"
select select "1: Object"
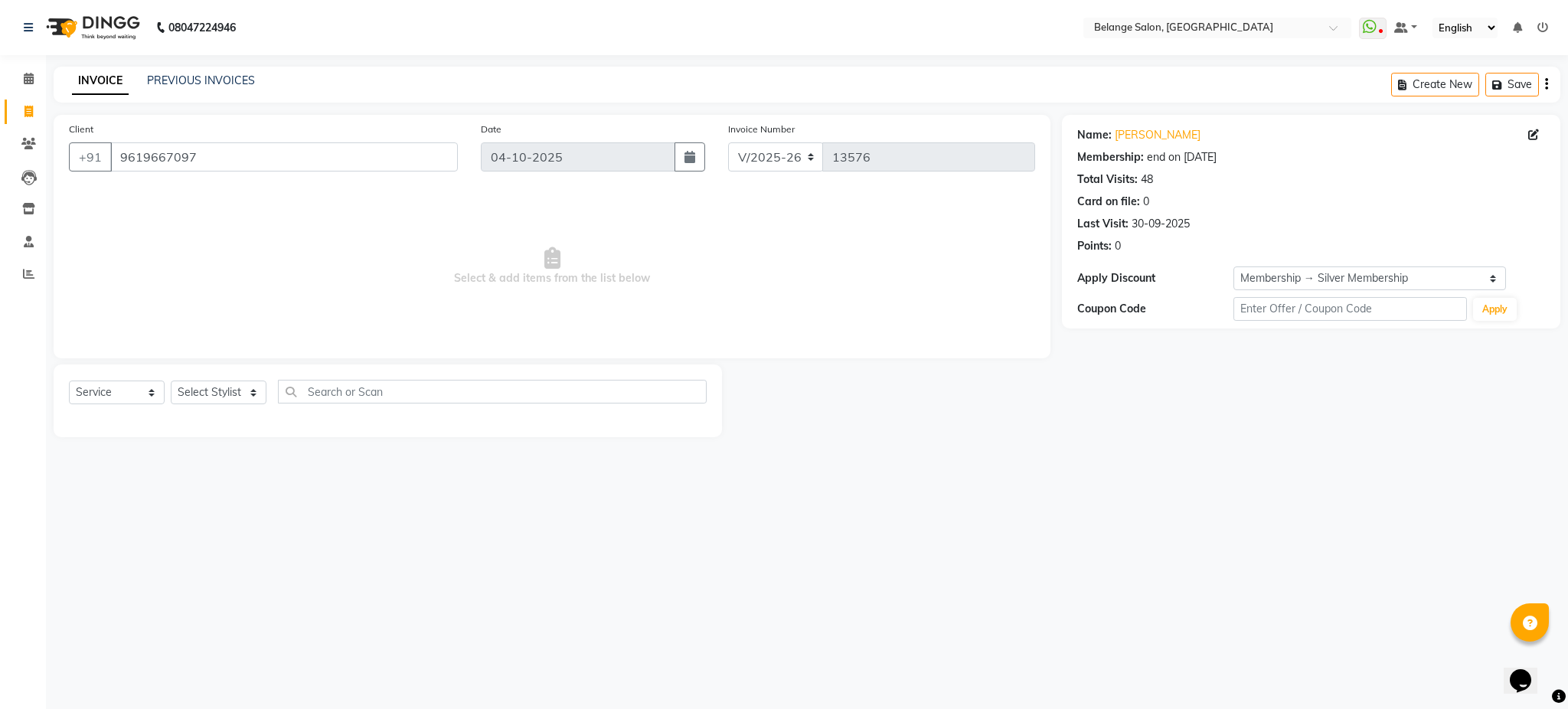
click at [236, 405] on div "Select Service Product Membership Package Voucher Prepaid Gift Card Select Styl…" at bounding box center [388, 397] width 638 height 36
click at [218, 388] on select "Select Stylist aftab (U) Ali amit ANJALI. Archana Arman Arti Belange Billing de…" at bounding box center [219, 392] width 95 height 24
select select "82348"
click at [171, 381] on select "Select Stylist aftab (U) Ali amit ANJALI. Archana Arman Arti Belange Billing de…" at bounding box center [219, 392] width 95 height 24
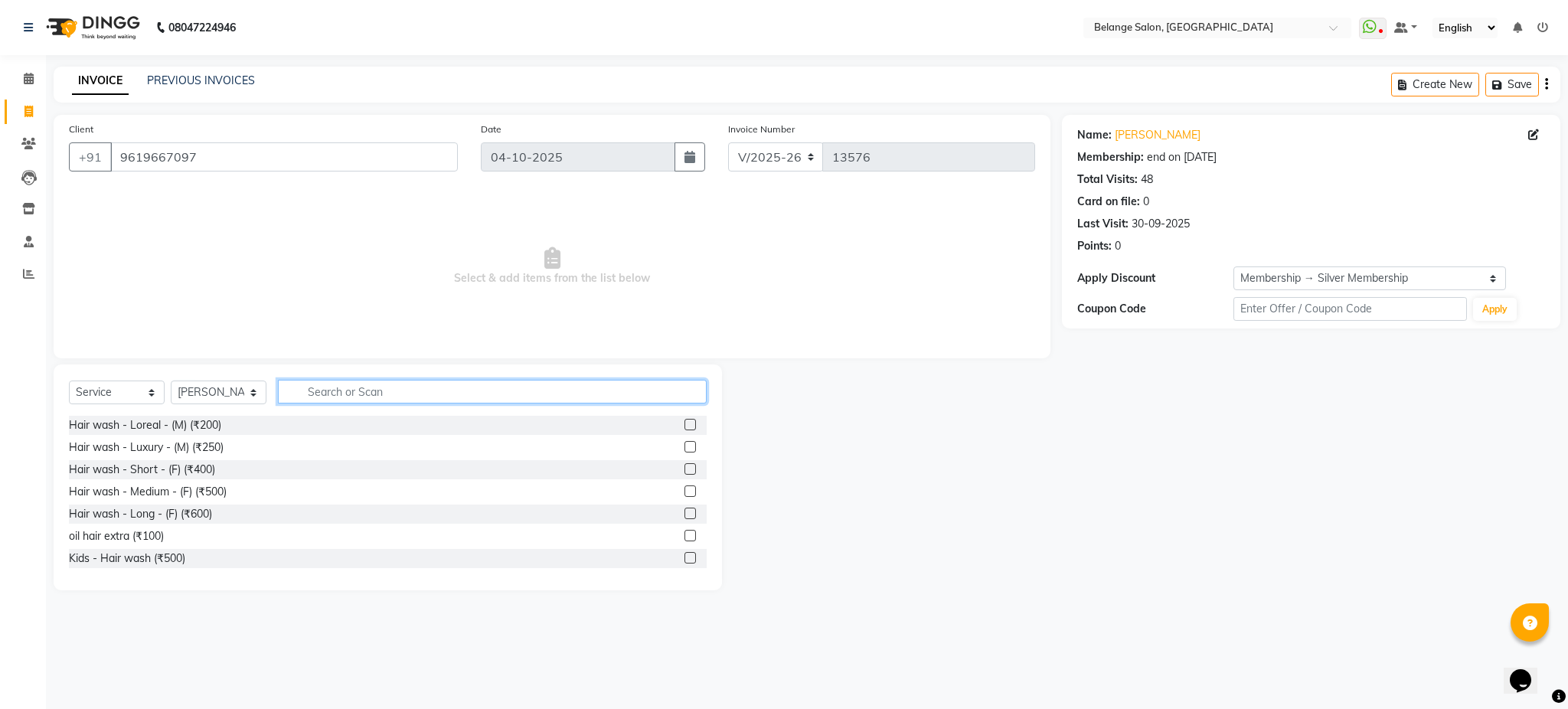
click at [375, 387] on input "text" at bounding box center [493, 391] width 429 height 24
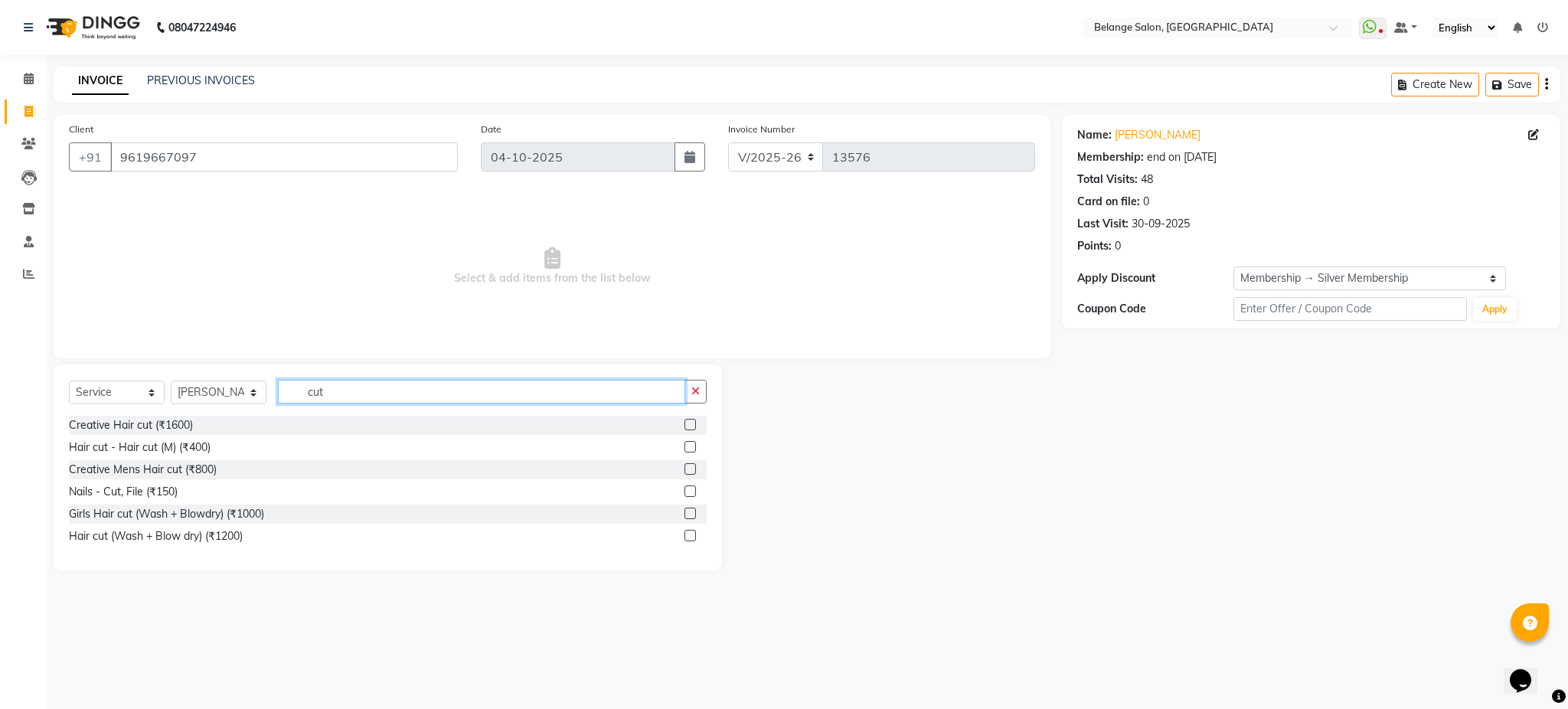
type input "cut"
click at [690, 449] on label at bounding box center [691, 447] width 12 height 12
click at [690, 449] on input "checkbox" at bounding box center [690, 447] width 10 height 10
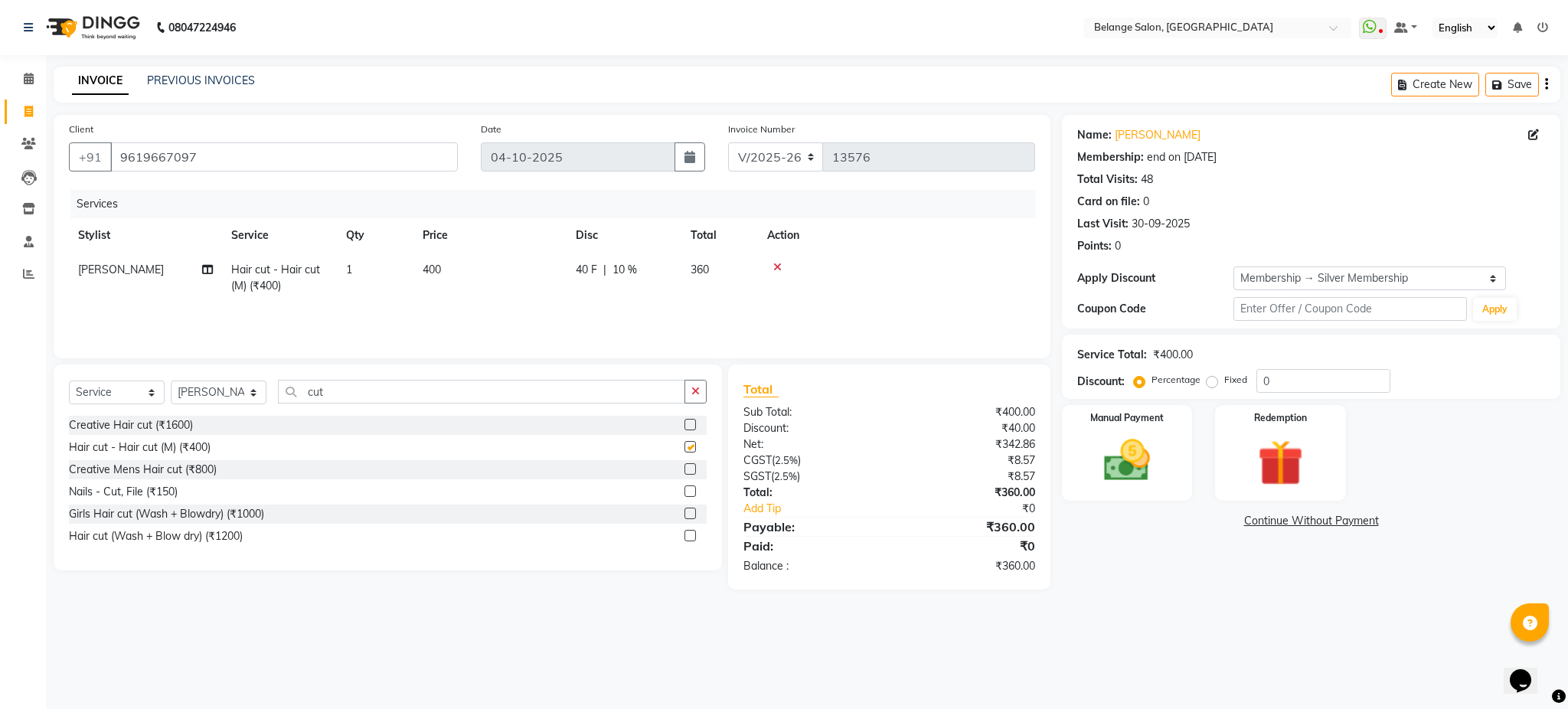
checkbox input "false"
click at [572, 395] on input "cut" at bounding box center [482, 391] width 407 height 24
type input "c"
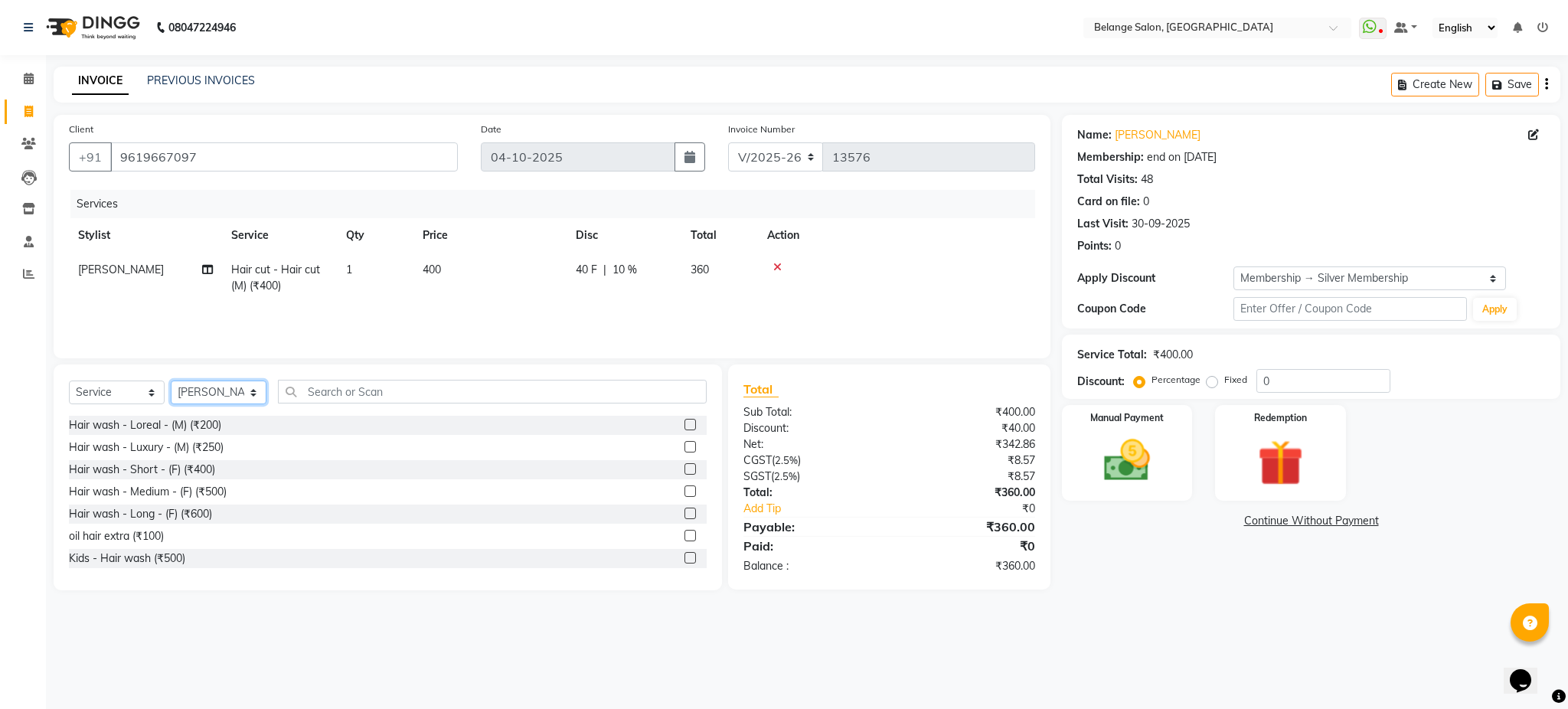
click at [235, 401] on select "Select Stylist aftab (U) Ali amit ANJALI. Archana Arman Arti Belange Billing de…" at bounding box center [219, 392] width 95 height 24
select select "84872"
click at [171, 381] on select "Select Stylist aftab (U) Ali amit ANJALI. Archana Arman Arti Belange Billing de…" at bounding box center [219, 392] width 95 height 24
click at [399, 388] on input "text" at bounding box center [493, 391] width 429 height 24
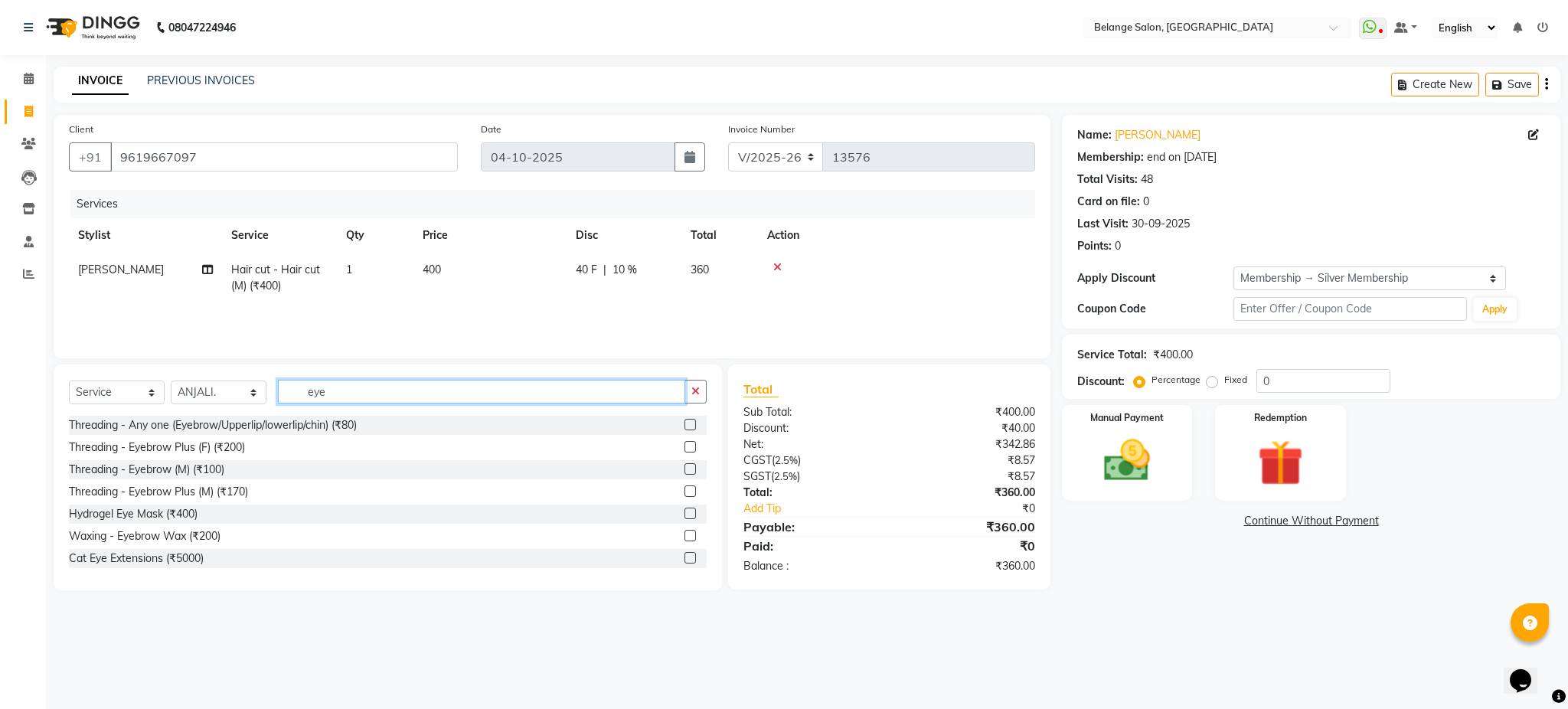
type input "eye"
click at [685, 426] on label at bounding box center [691, 425] width 12 height 12
click at [685, 426] on input "checkbox" at bounding box center [690, 425] width 10 height 10
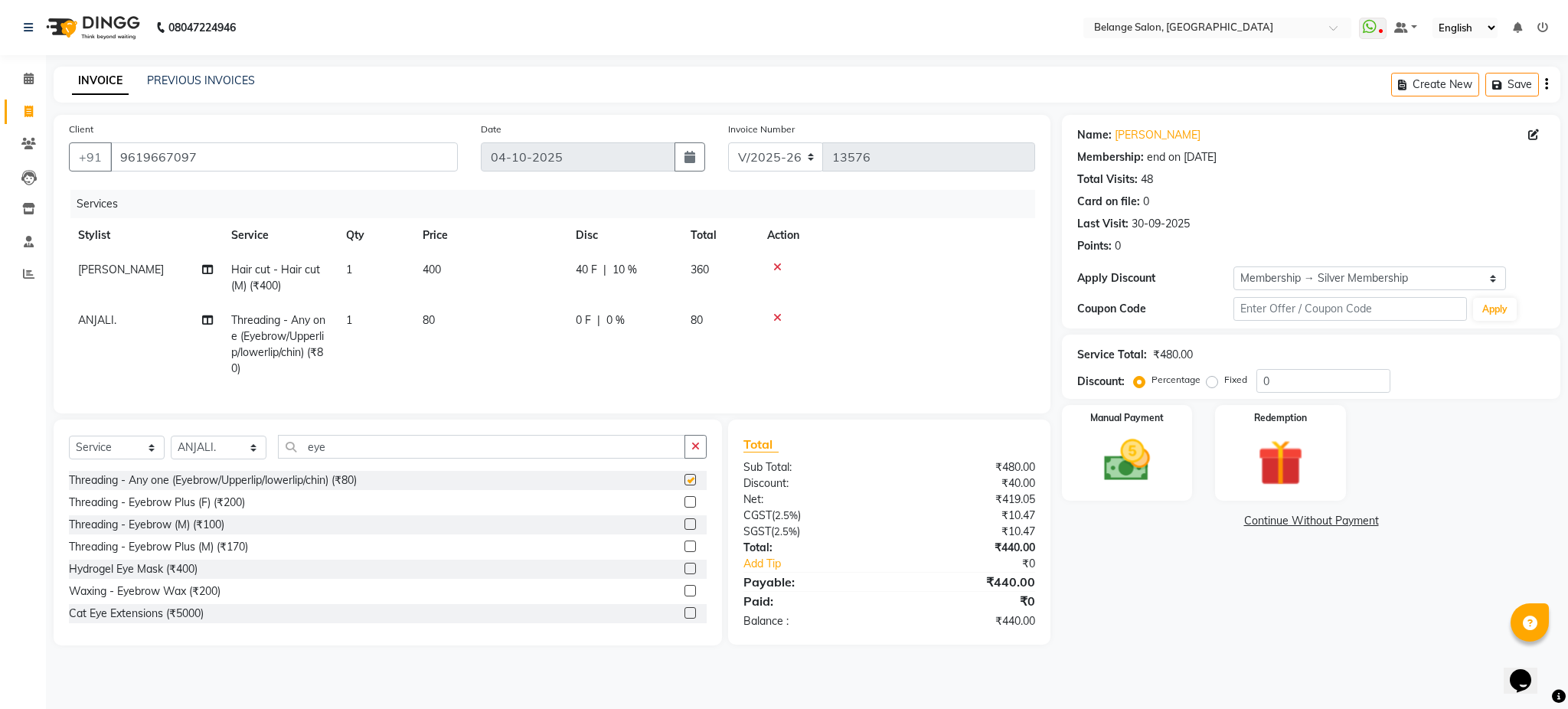
checkbox input "false"
click at [382, 313] on td "1" at bounding box center [375, 344] width 77 height 82
select select "84872"
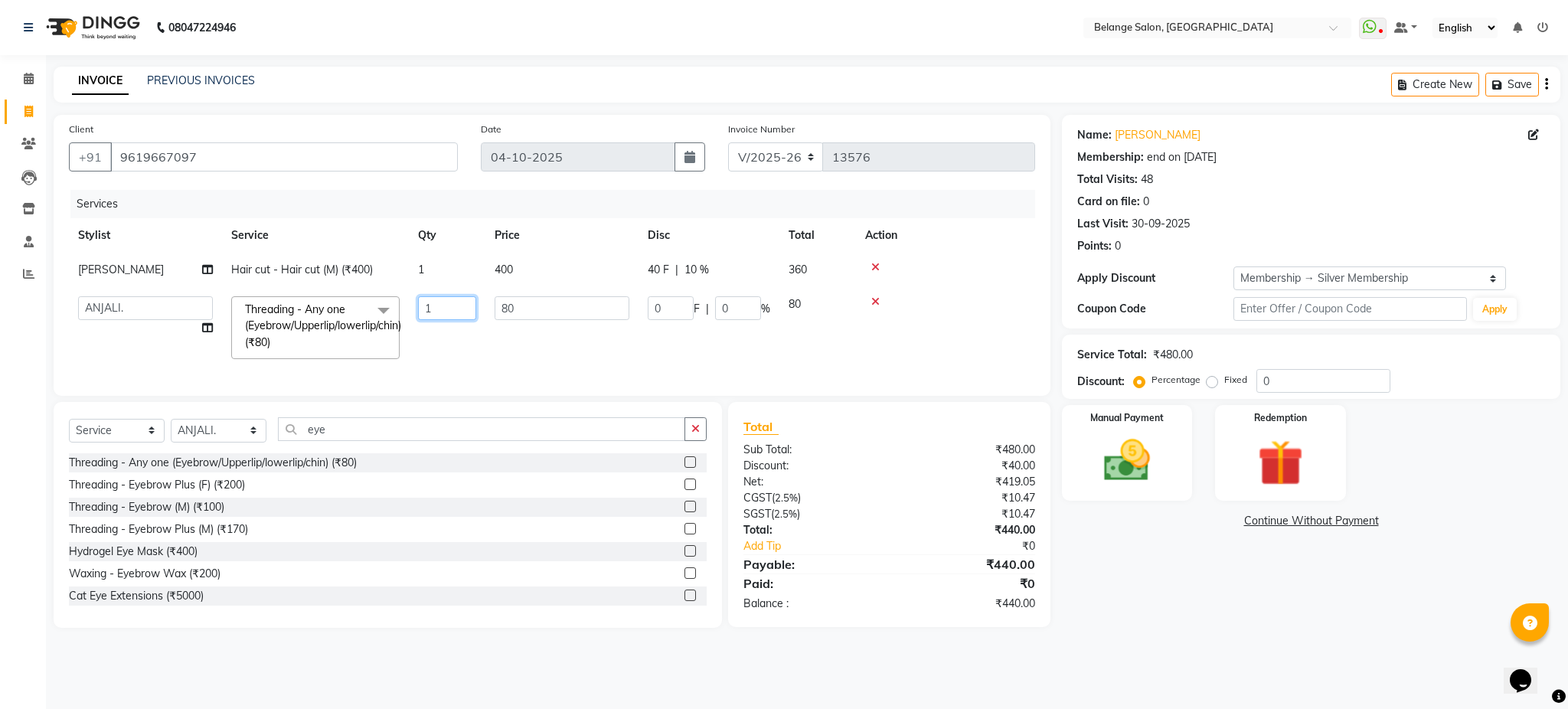
click at [429, 301] on input "1" at bounding box center [447, 308] width 59 height 24
type input "2"
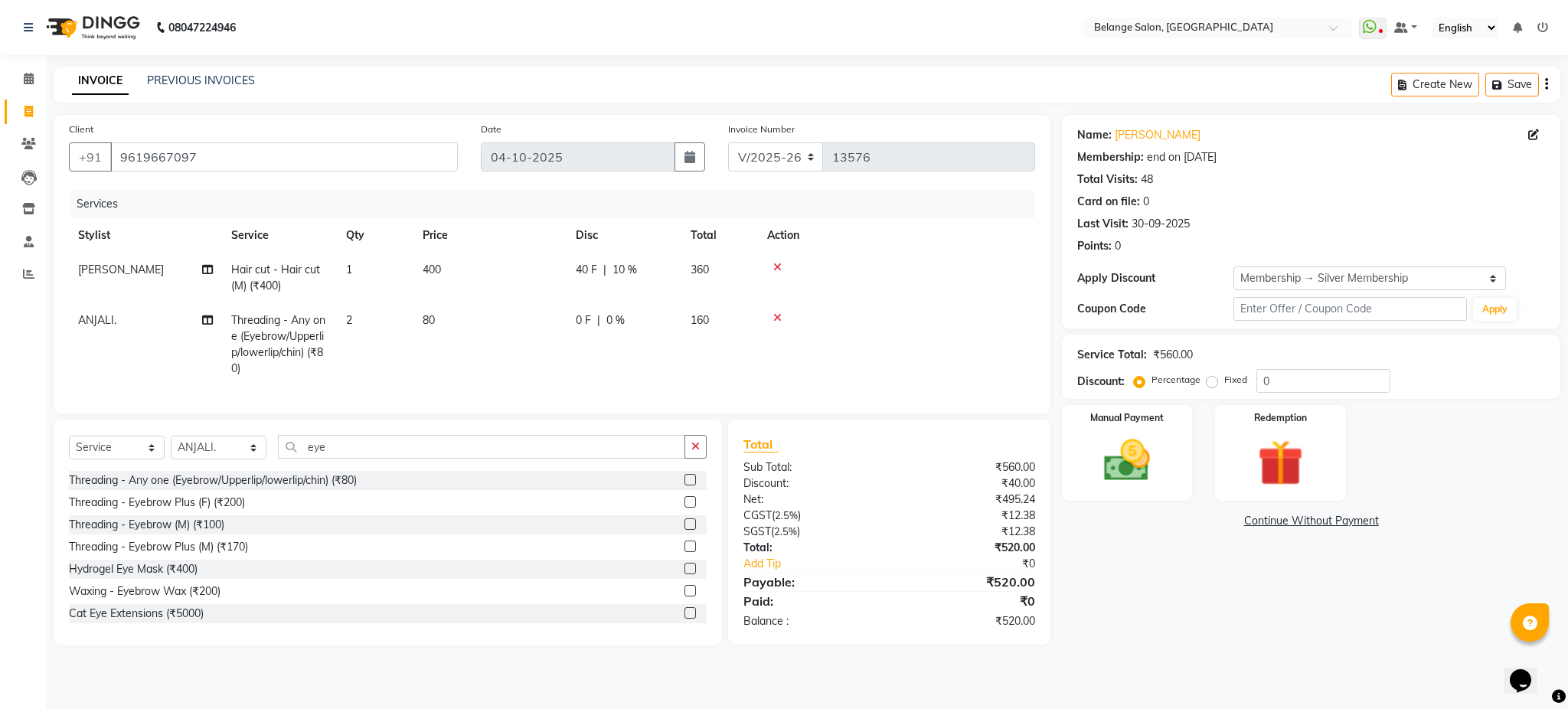
click at [490, 347] on td "80" at bounding box center [490, 344] width 153 height 82
select select "84872"
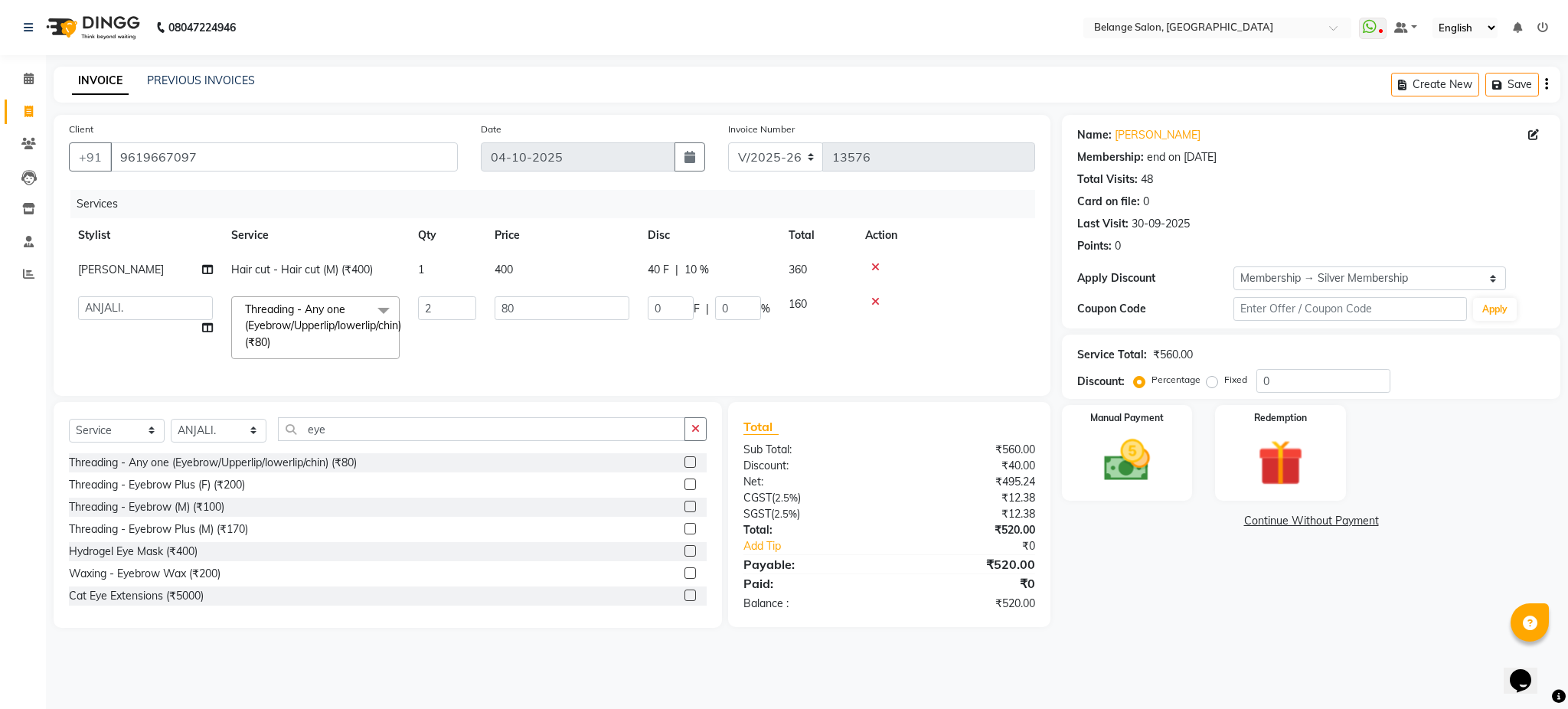
click at [327, 267] on span "Hair cut - Hair cut (M) (₹400)" at bounding box center [302, 269] width 142 height 14
select select "82348"
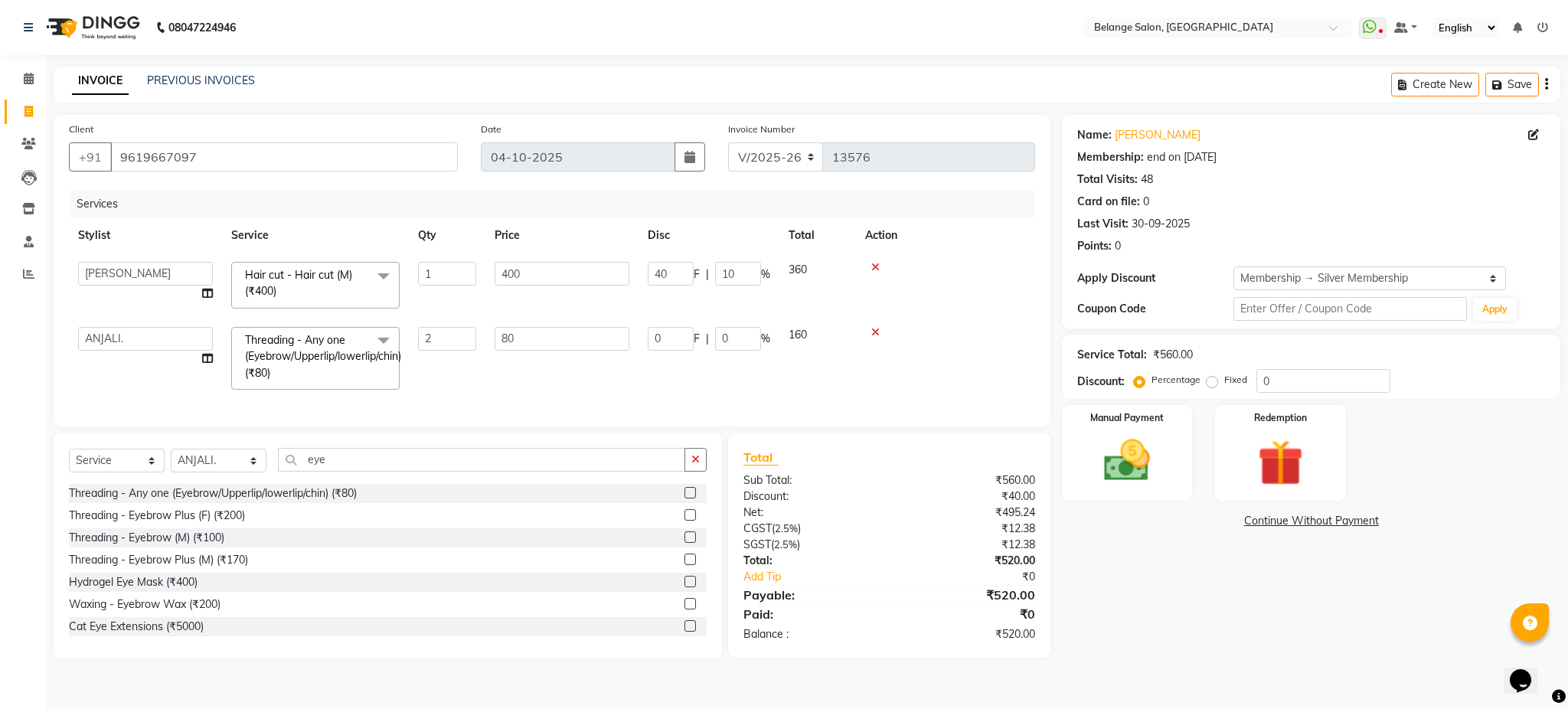
click at [327, 267] on span "Hair cut - Hair cut (M) (₹400) x" at bounding box center [309, 283] width 135 height 33
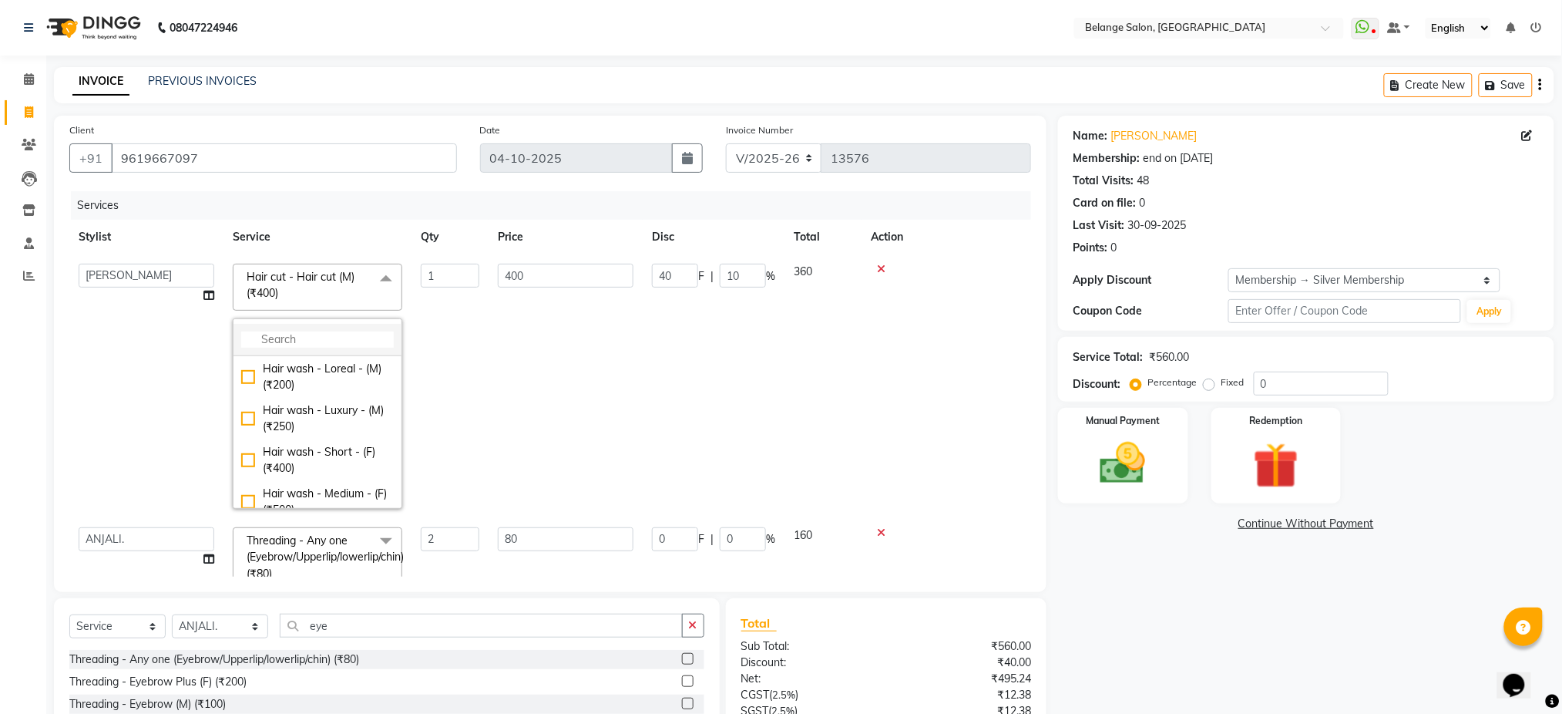
click at [325, 338] on input "multiselect-search" at bounding box center [317, 339] width 153 height 16
type input "wash"
click at [260, 428] on div "Hair wash - Medium - (F) (₹500)" at bounding box center [317, 432] width 153 height 32
checkbox input "true"
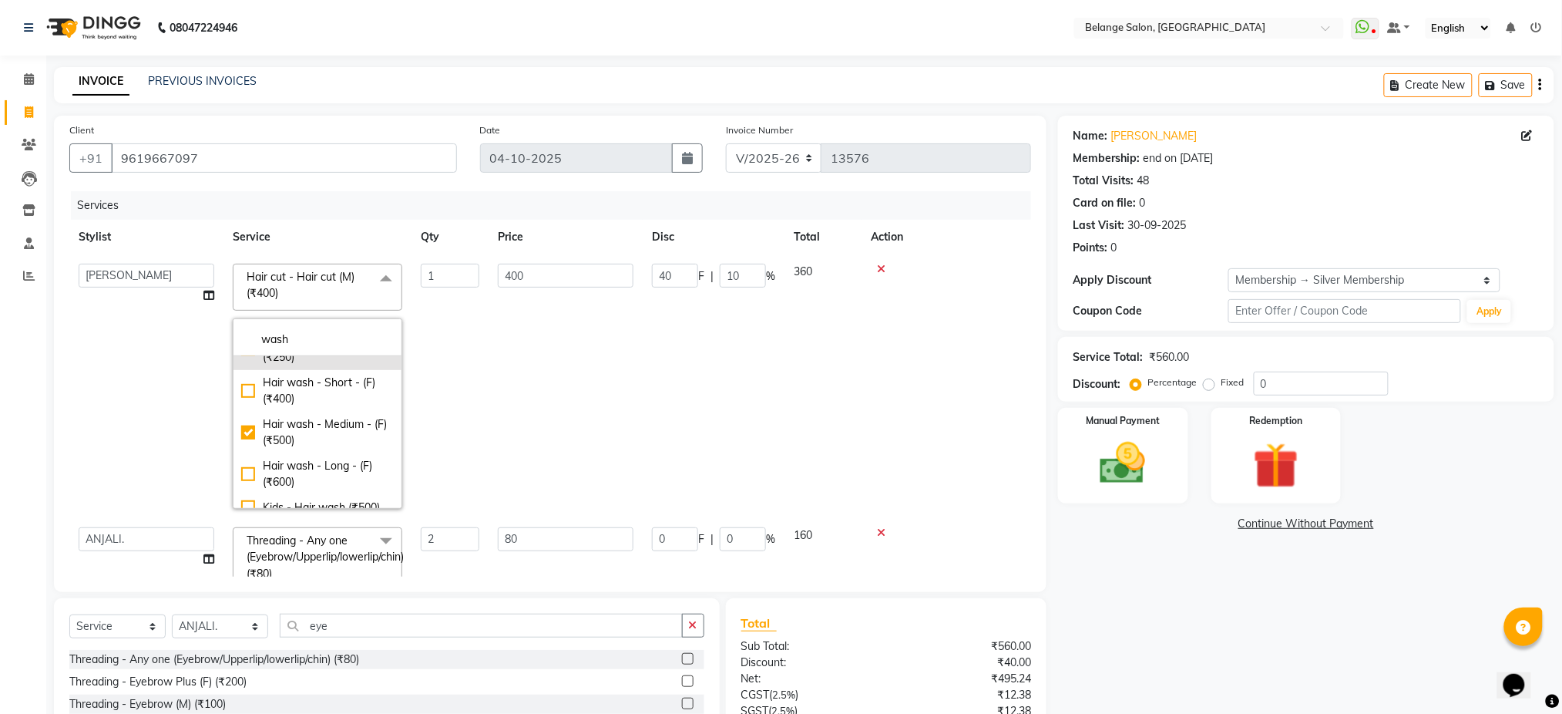
type input "500"
type input "50"
click at [539, 449] on td "500" at bounding box center [566, 386] width 154 height 264
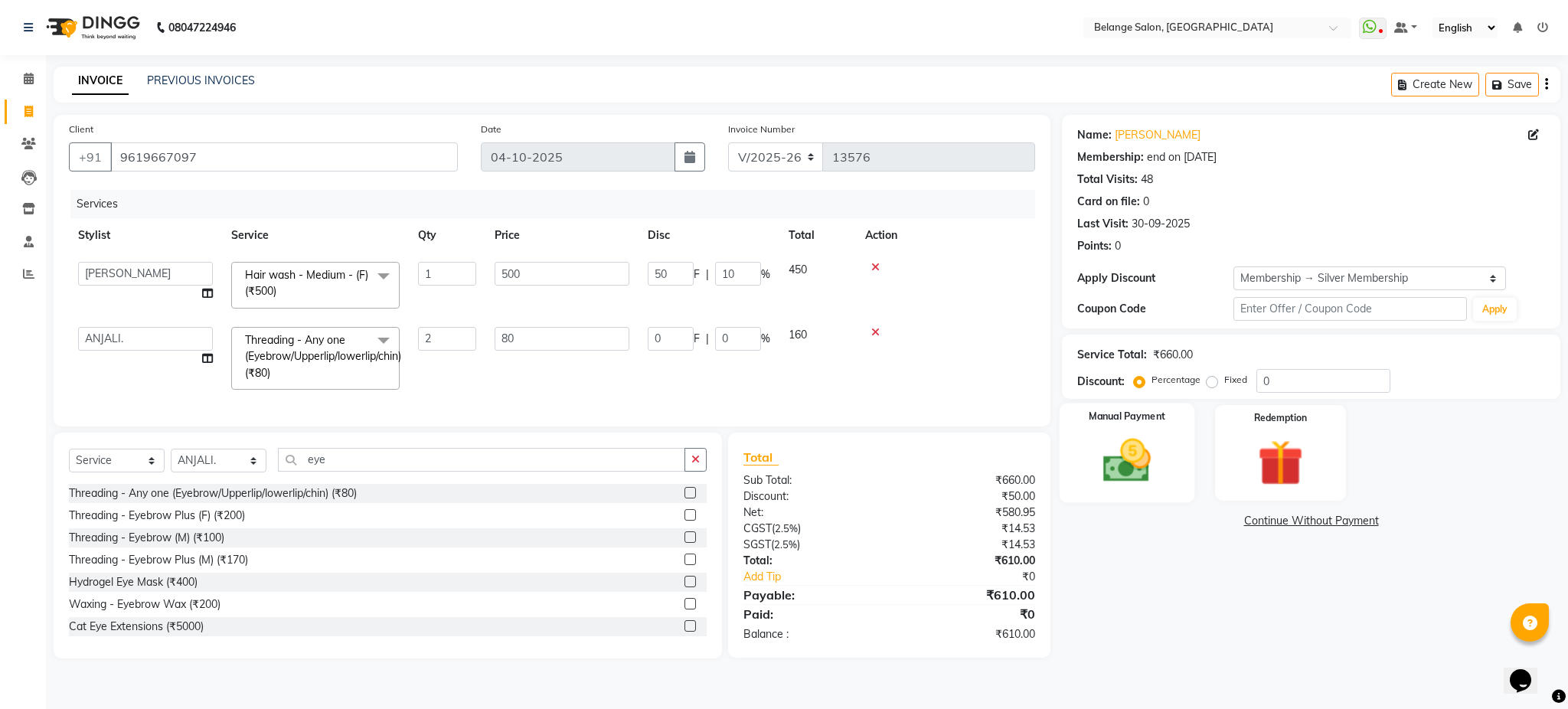
click at [1158, 425] on div "Manual Payment" at bounding box center [1128, 453] width 135 height 99
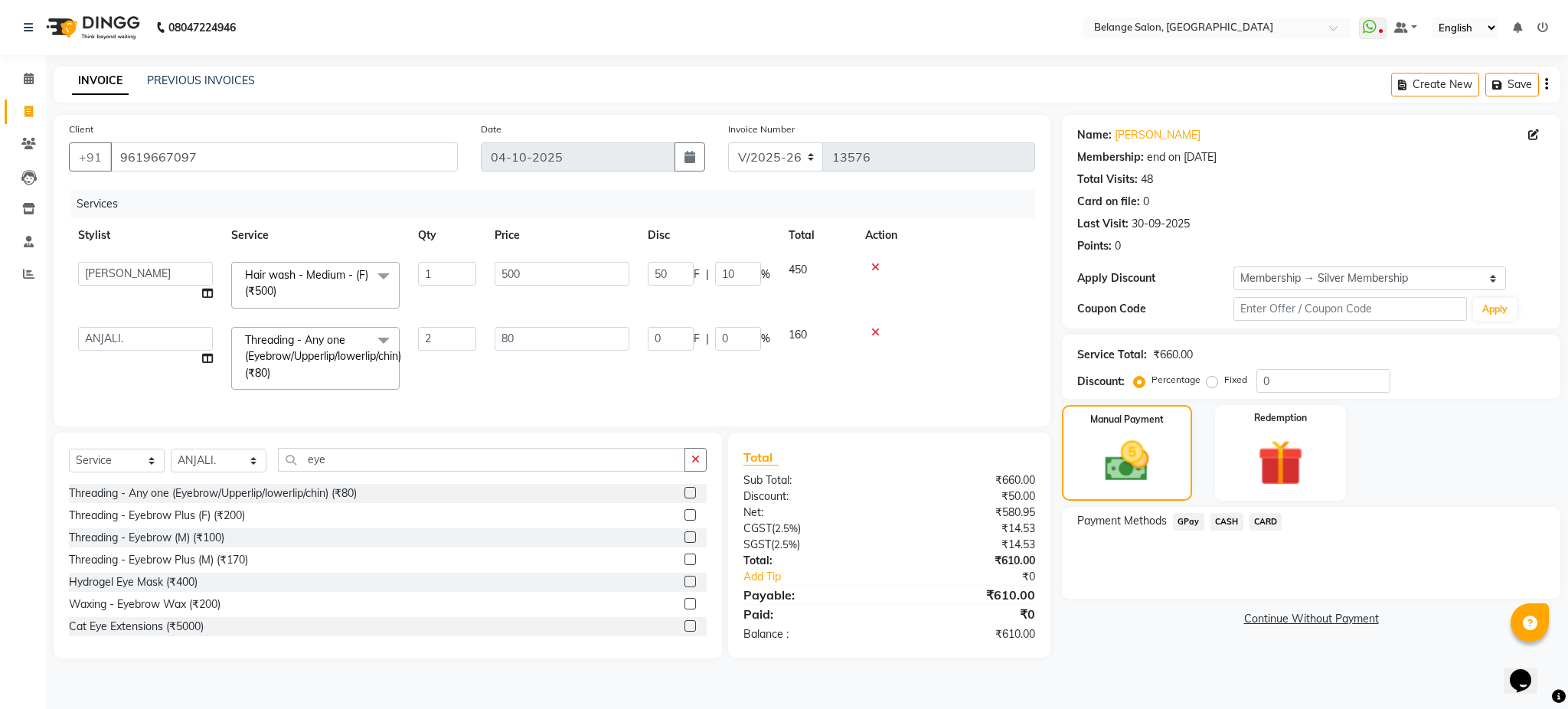
click at [1192, 521] on span "GPay" at bounding box center [1189, 521] width 32 height 18
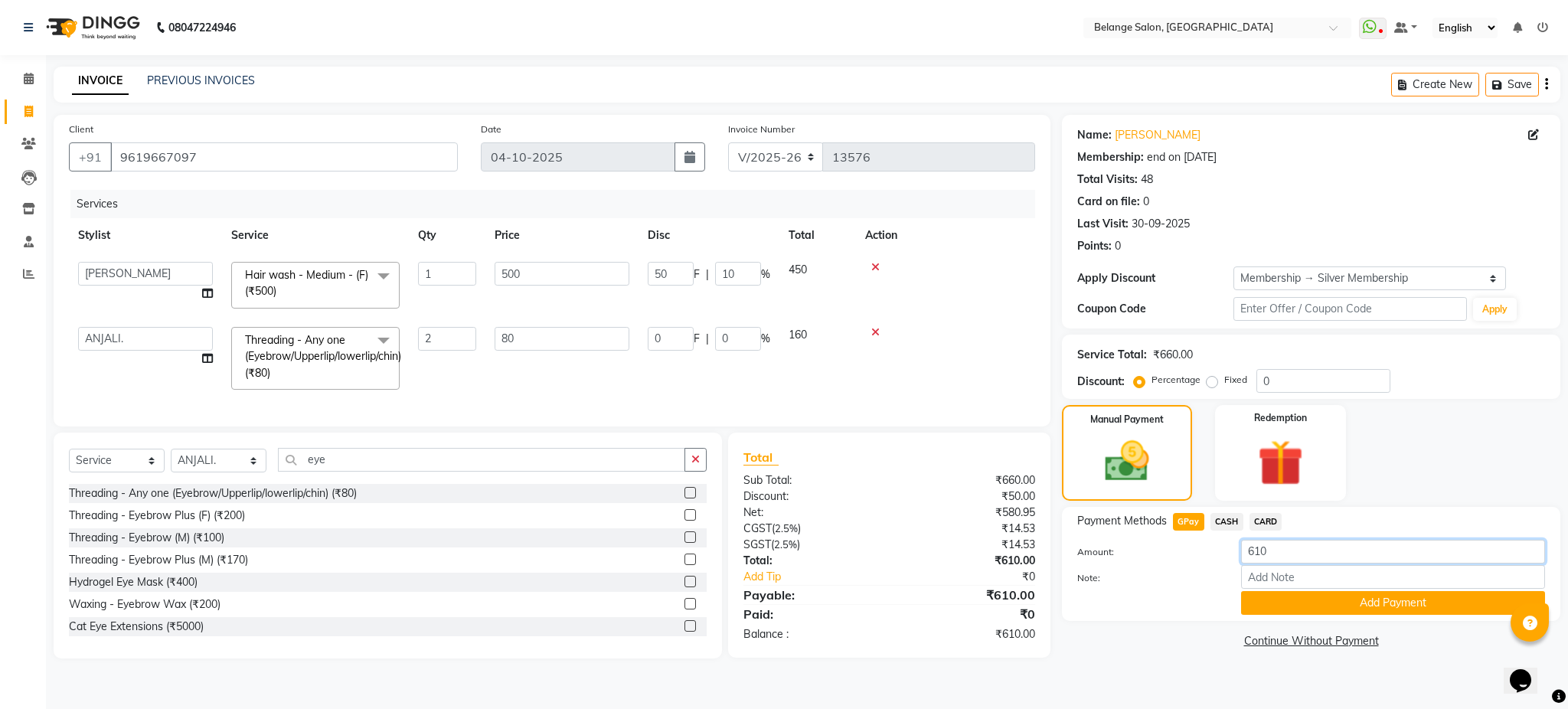
click at [1284, 558] on input "610" at bounding box center [1393, 551] width 304 height 24
type input "6"
type input "650"
click at [1318, 603] on button "Add Payment" at bounding box center [1393, 603] width 304 height 24
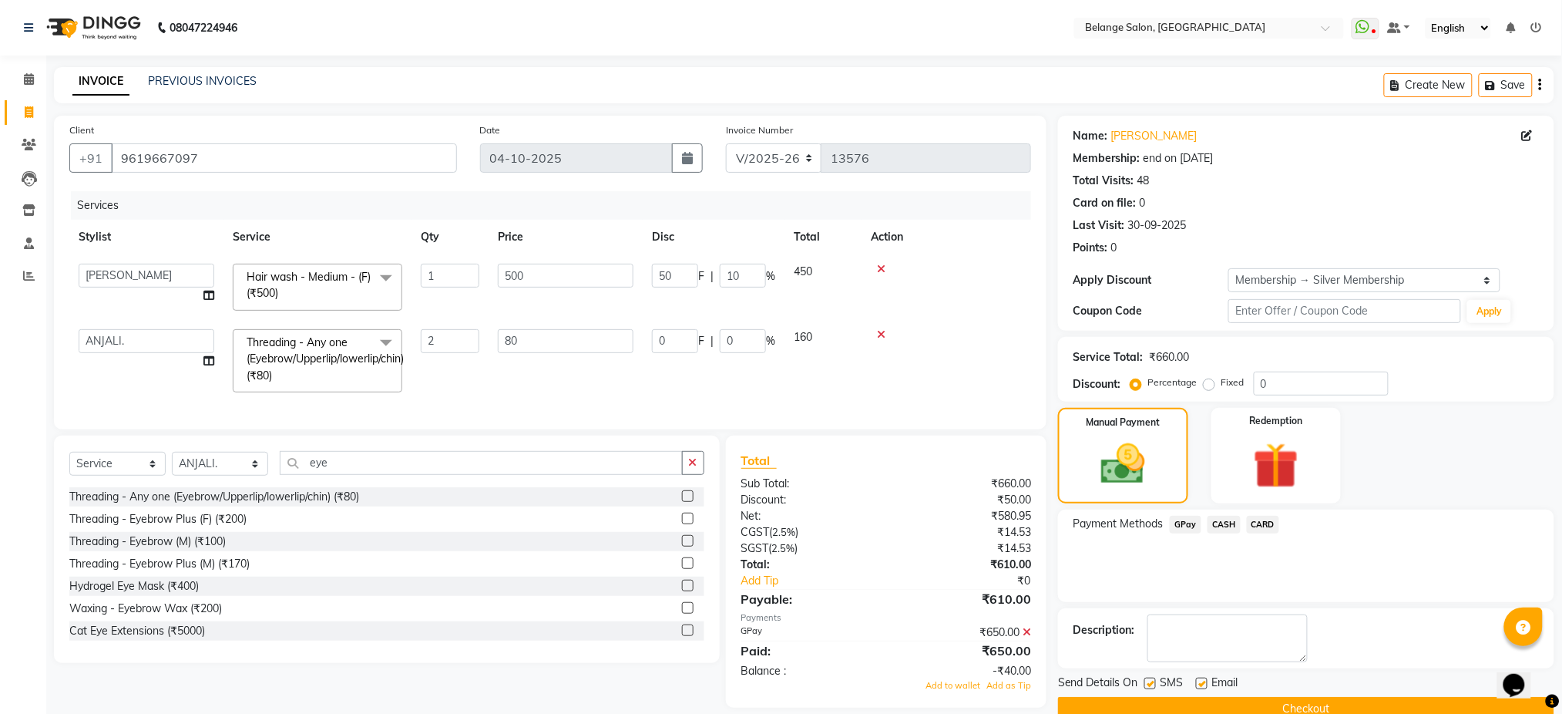
scroll to position [32, 0]
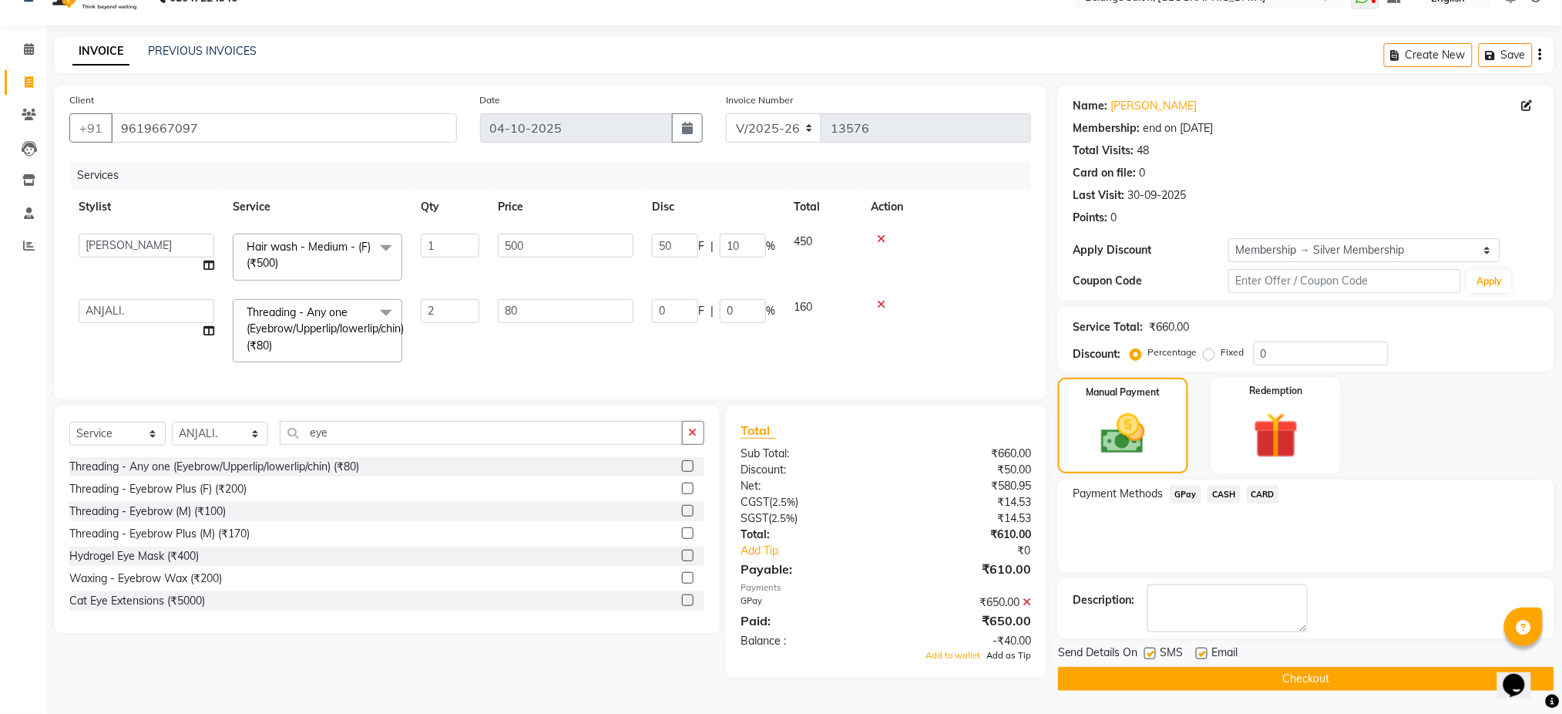
click at [1027, 660] on span "Add as Tip" at bounding box center [1009, 655] width 45 height 11
click at [1159, 682] on button "Checkout" at bounding box center [1306, 679] width 496 height 24
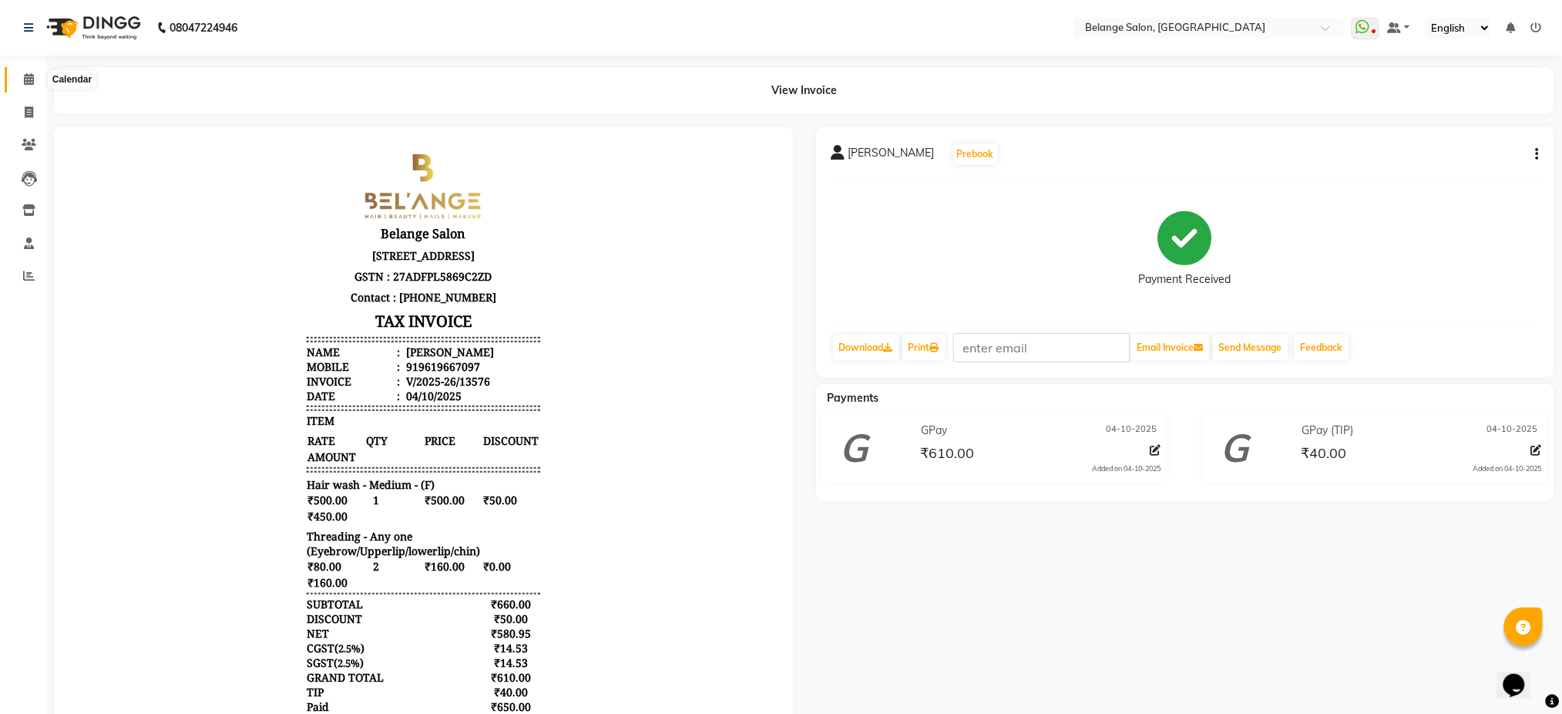
click at [28, 80] on icon at bounding box center [29, 79] width 10 height 12
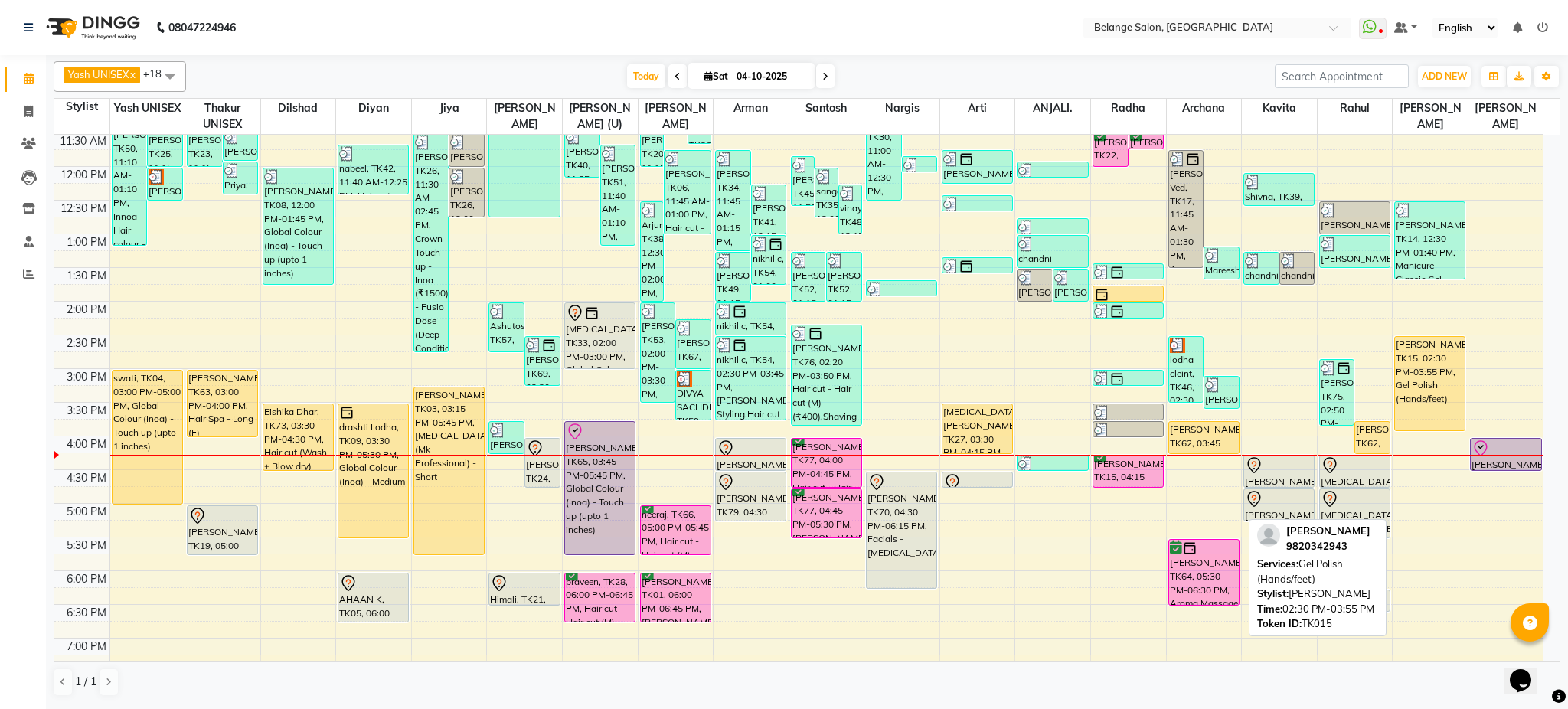
scroll to position [238, 0]
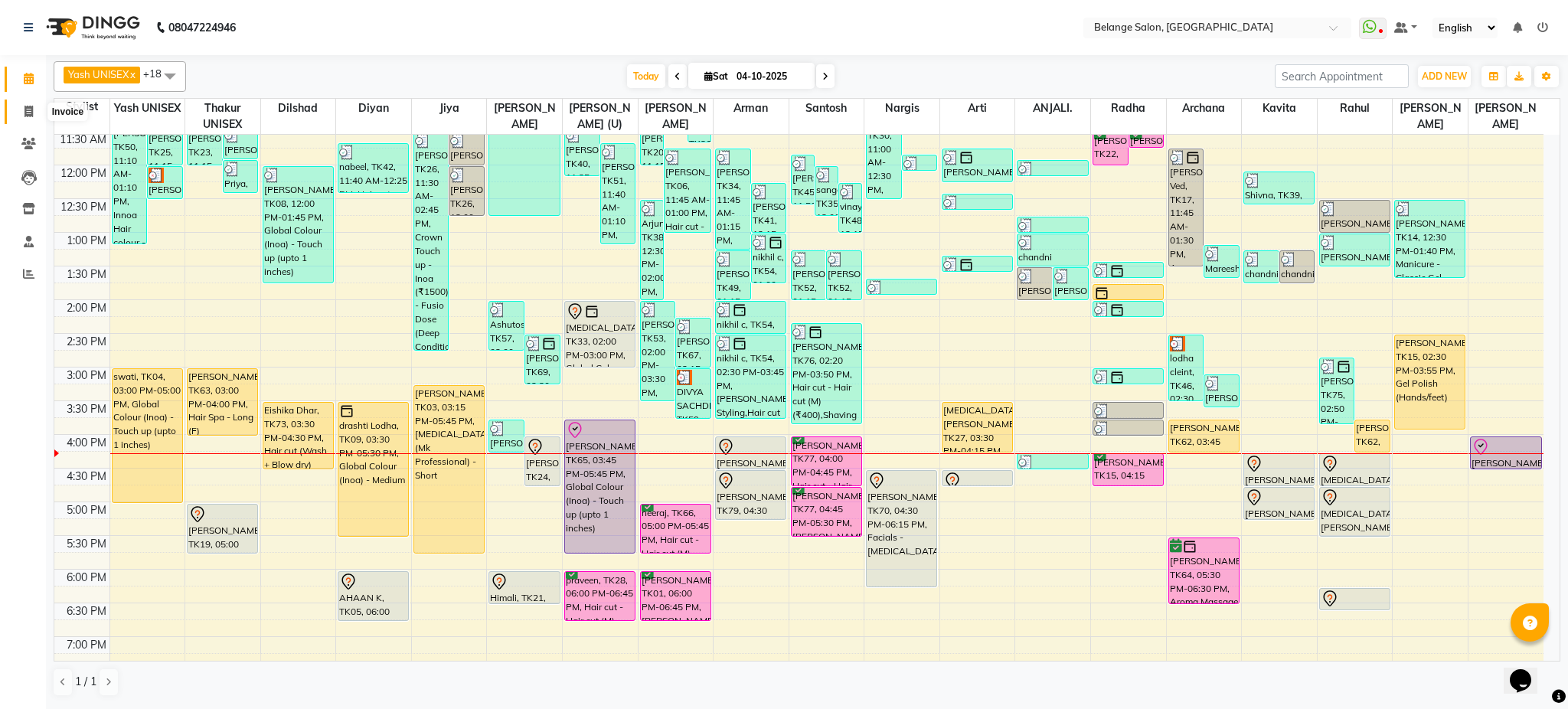
click at [15, 114] on span at bounding box center [28, 112] width 27 height 18
select select "service"
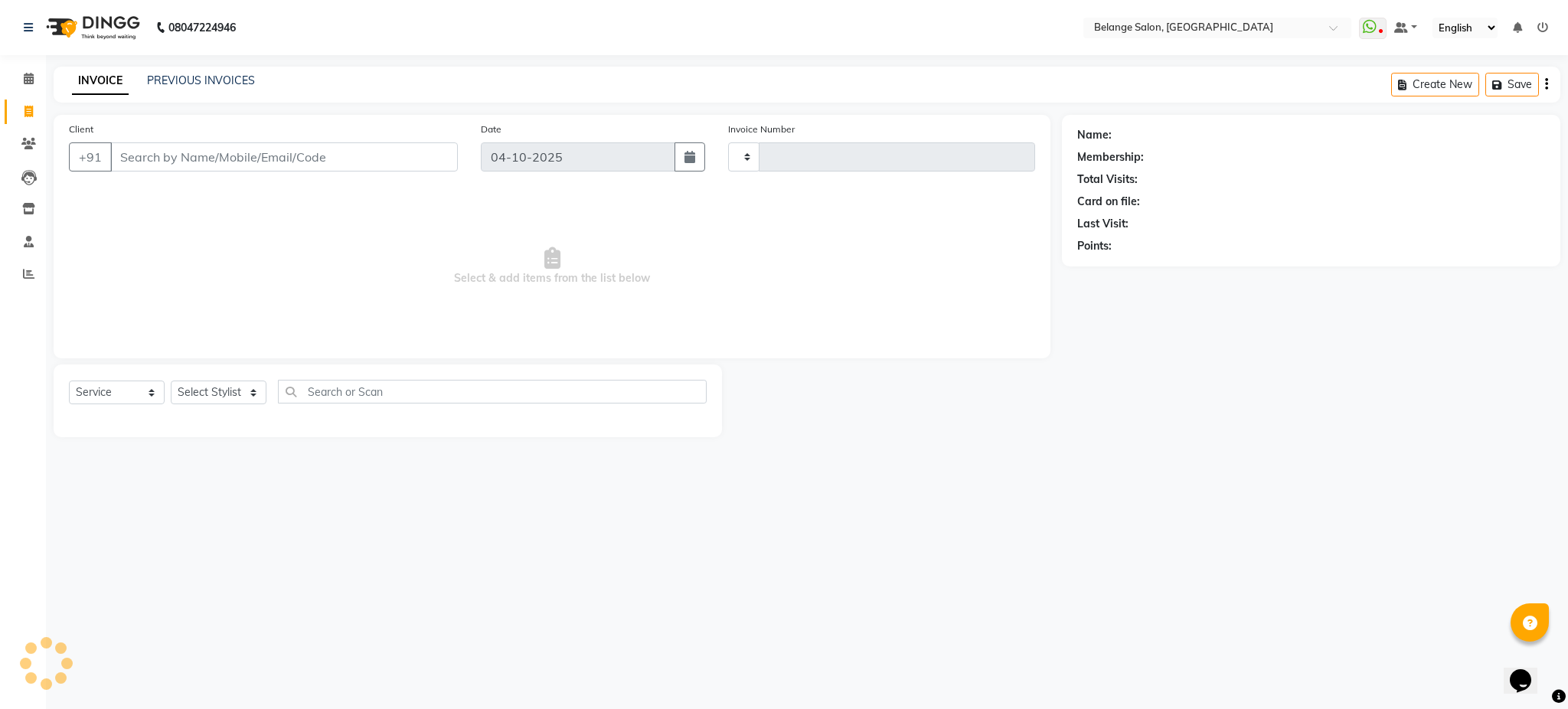
type input "13577"
select select "5076"
click at [195, 154] on input "Client" at bounding box center [284, 156] width 348 height 29
type input "9"
click at [27, 79] on icon at bounding box center [29, 78] width 10 height 12
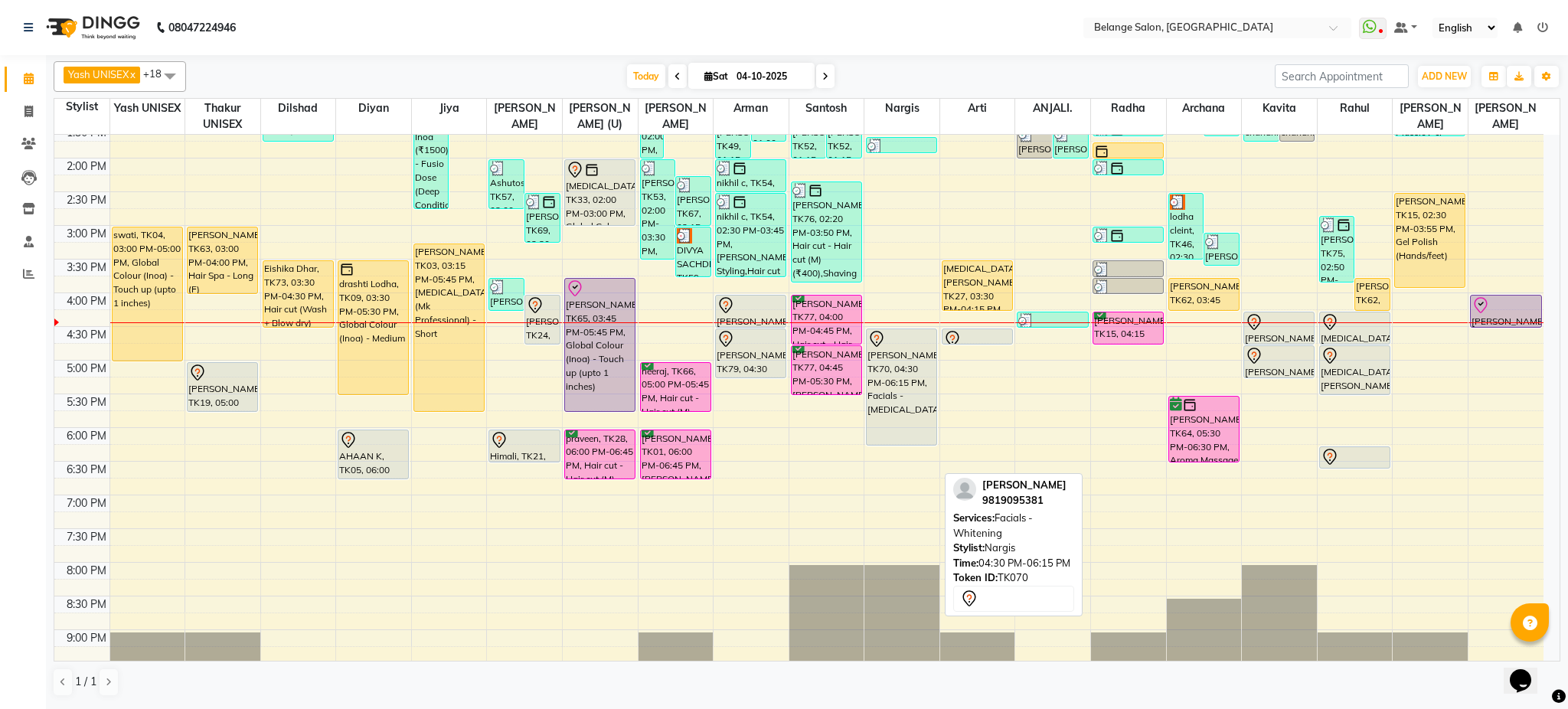
scroll to position [382, 0]
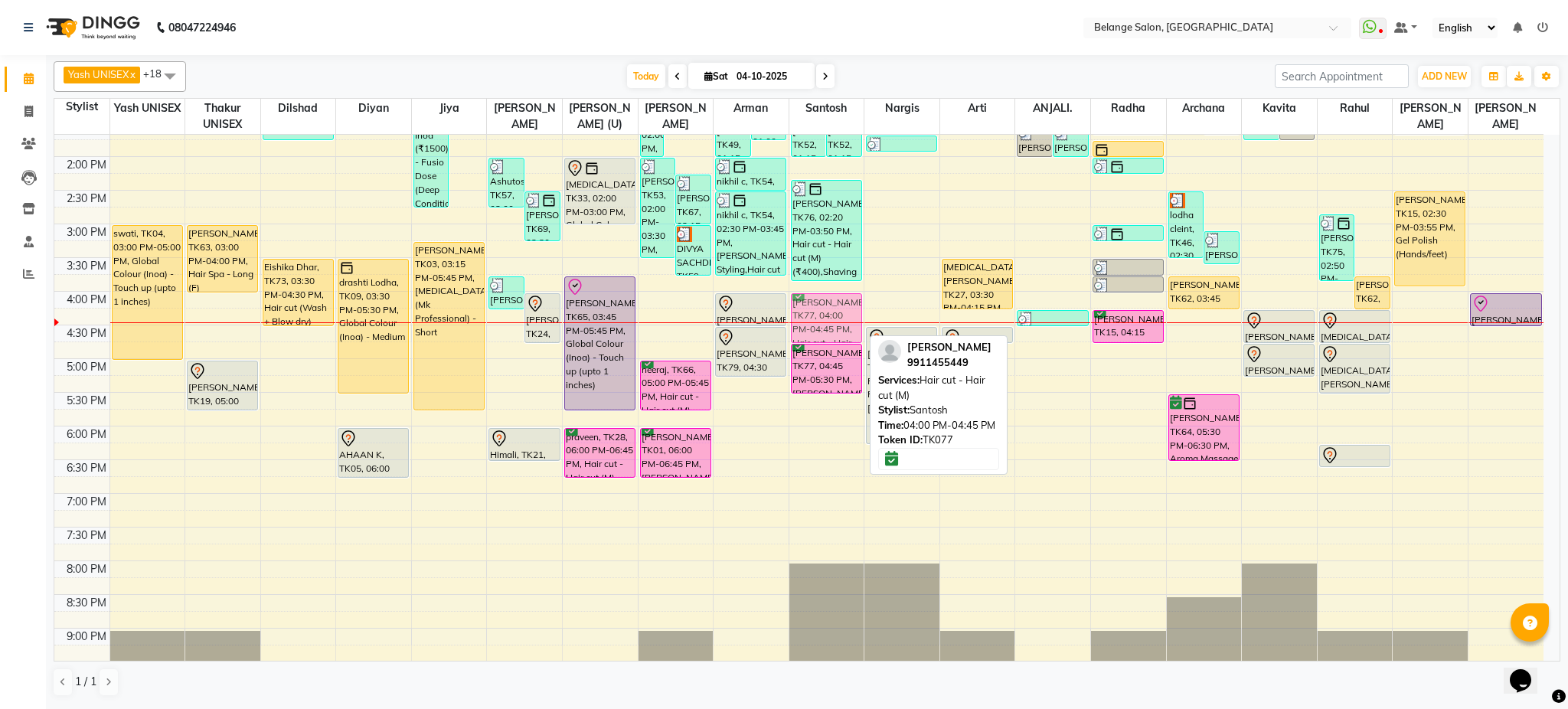
click at [830, 302] on div "Shivani, TK06, 09:30 AM-10:15 AM, Global Colour (Inoa) - Touch up (upto 1 inche…" at bounding box center [828, 257] width 76 height 1010
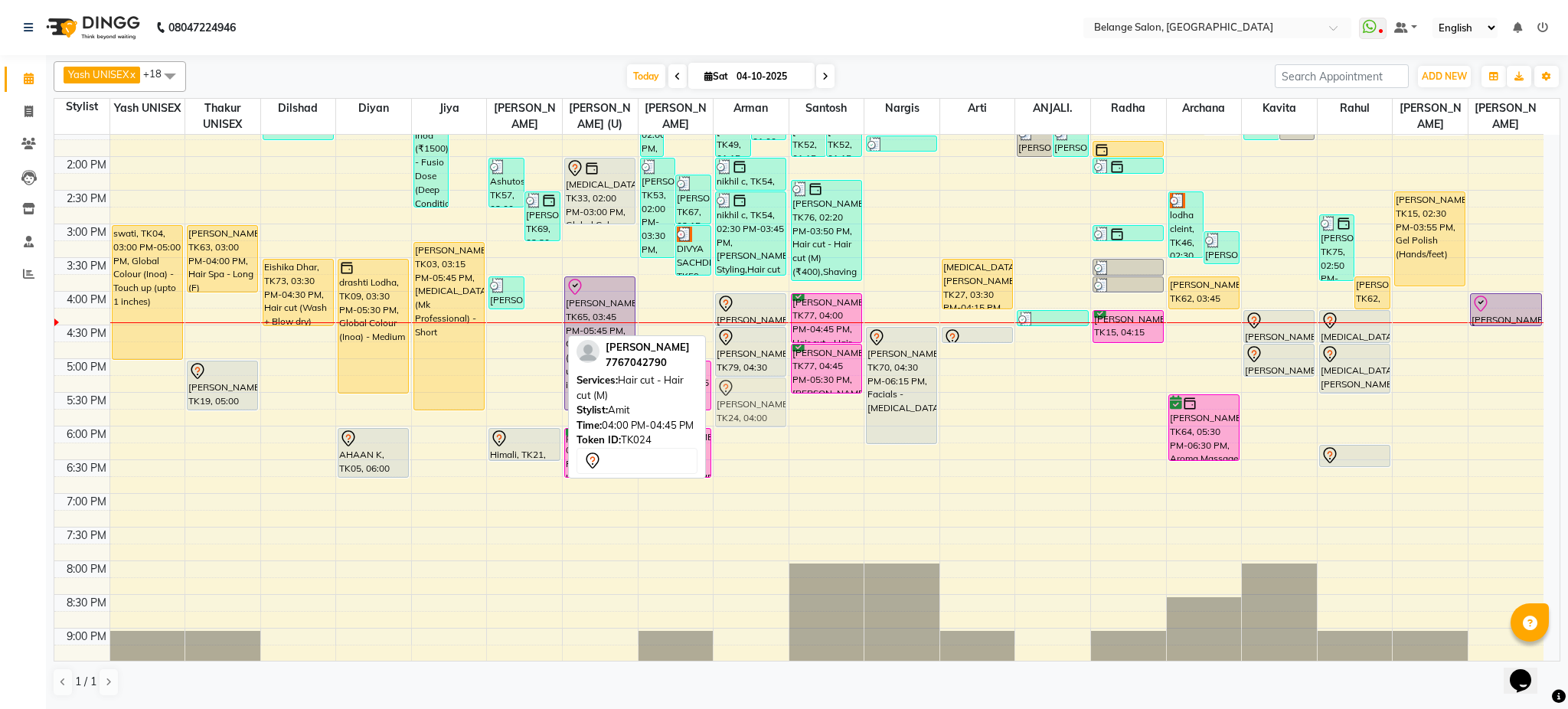
drag, startPoint x: 533, startPoint y: 332, endPoint x: 713, endPoint y: 412, distance: 197.0
click at [713, 412] on div "8:00 AM 8:30 AM 9:00 AM 9:30 AM 10:00 AM 10:30 AM 11:00 AM 11:30 AM 12:00 PM 12…" at bounding box center [799, 257] width 1490 height 1010
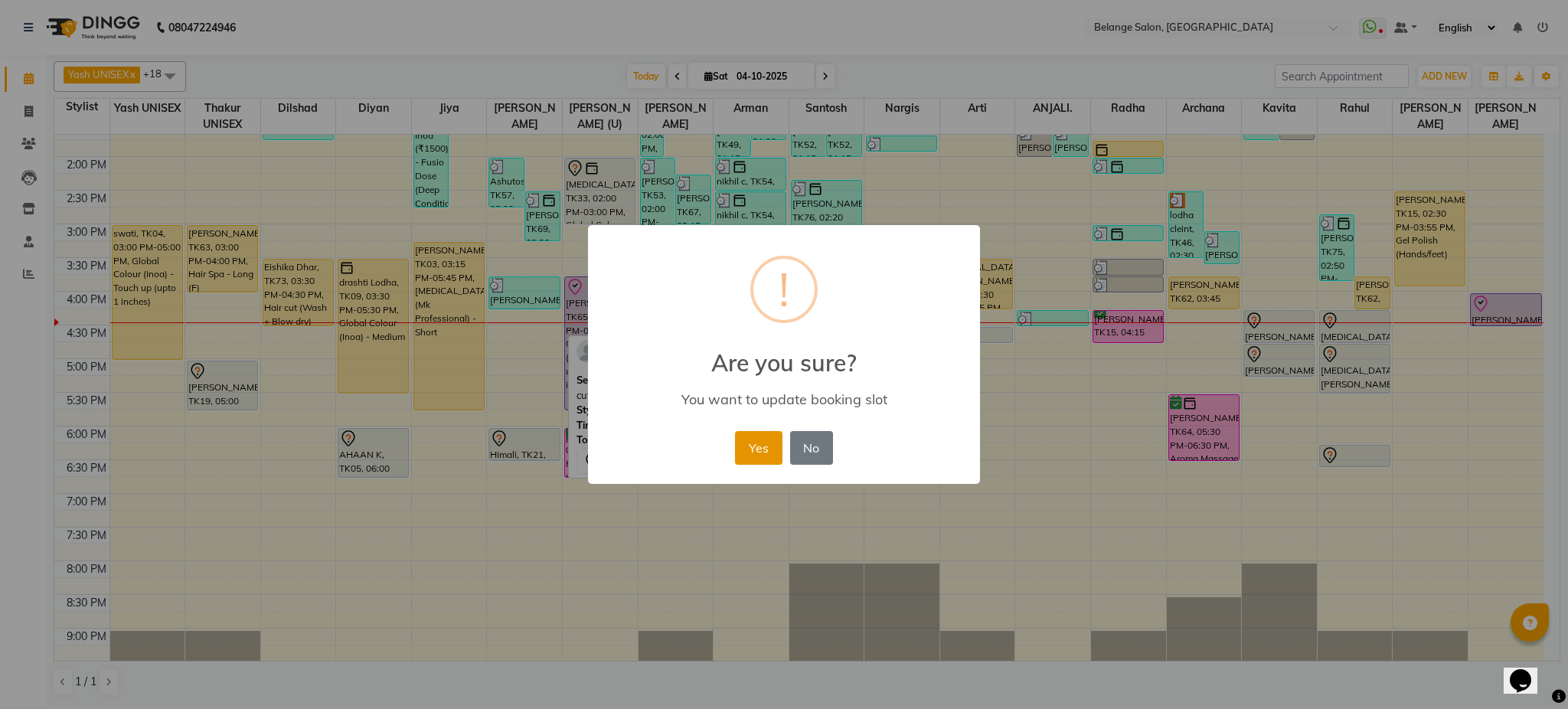
click at [762, 451] on button "Yes" at bounding box center [758, 448] width 47 height 34
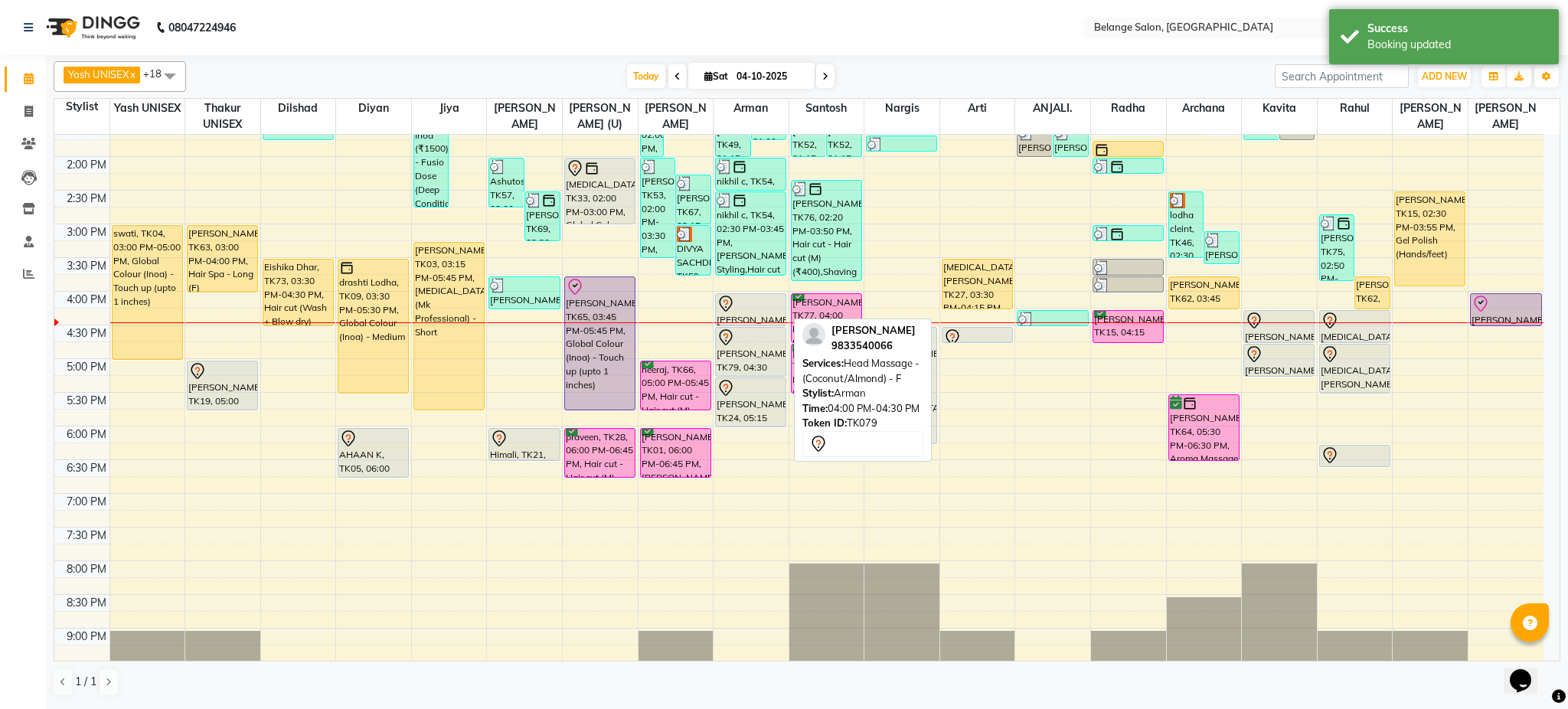
click at [748, 311] on div at bounding box center [750, 304] width 69 height 18
select select "7"
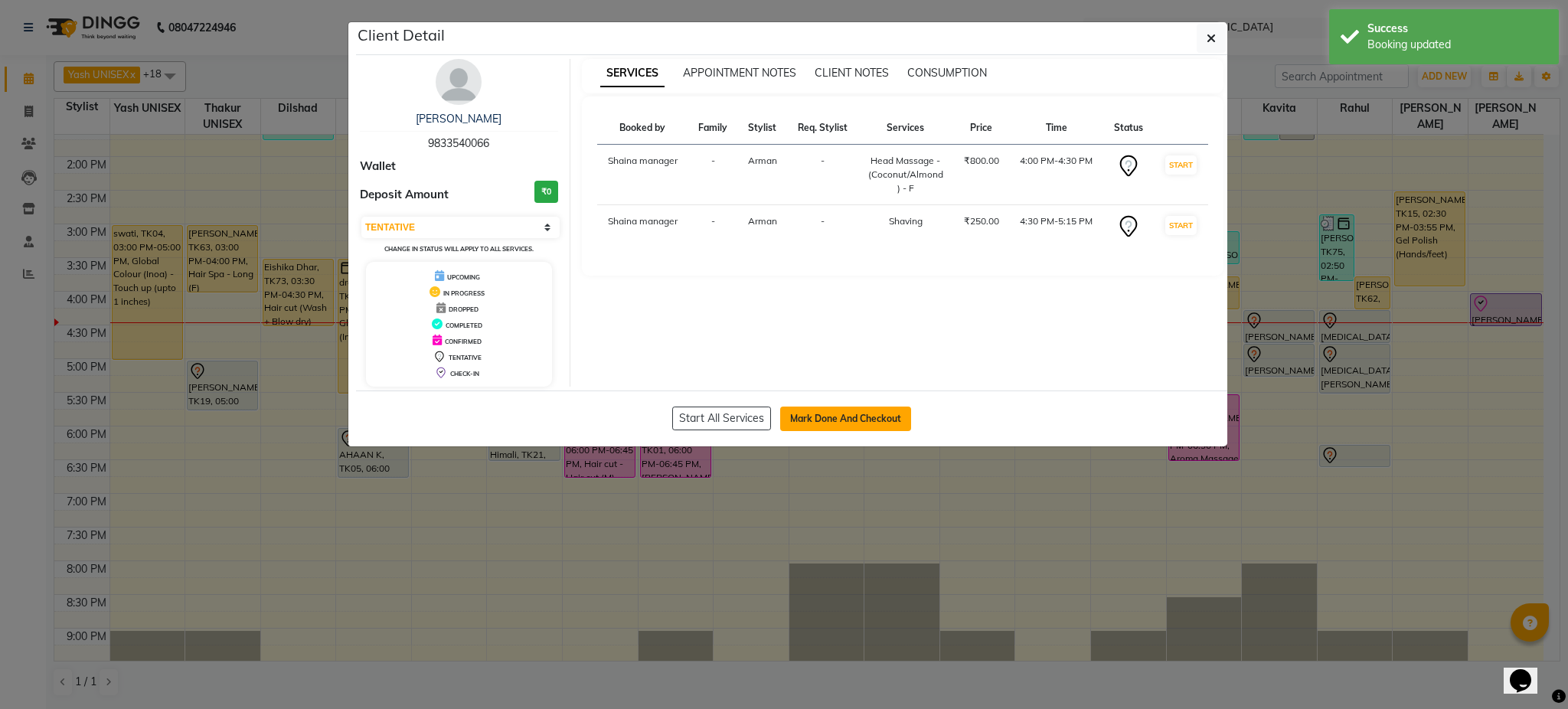
click at [813, 418] on button "Mark Done And Checkout" at bounding box center [846, 418] width 131 height 25
select select "5076"
select select "service"
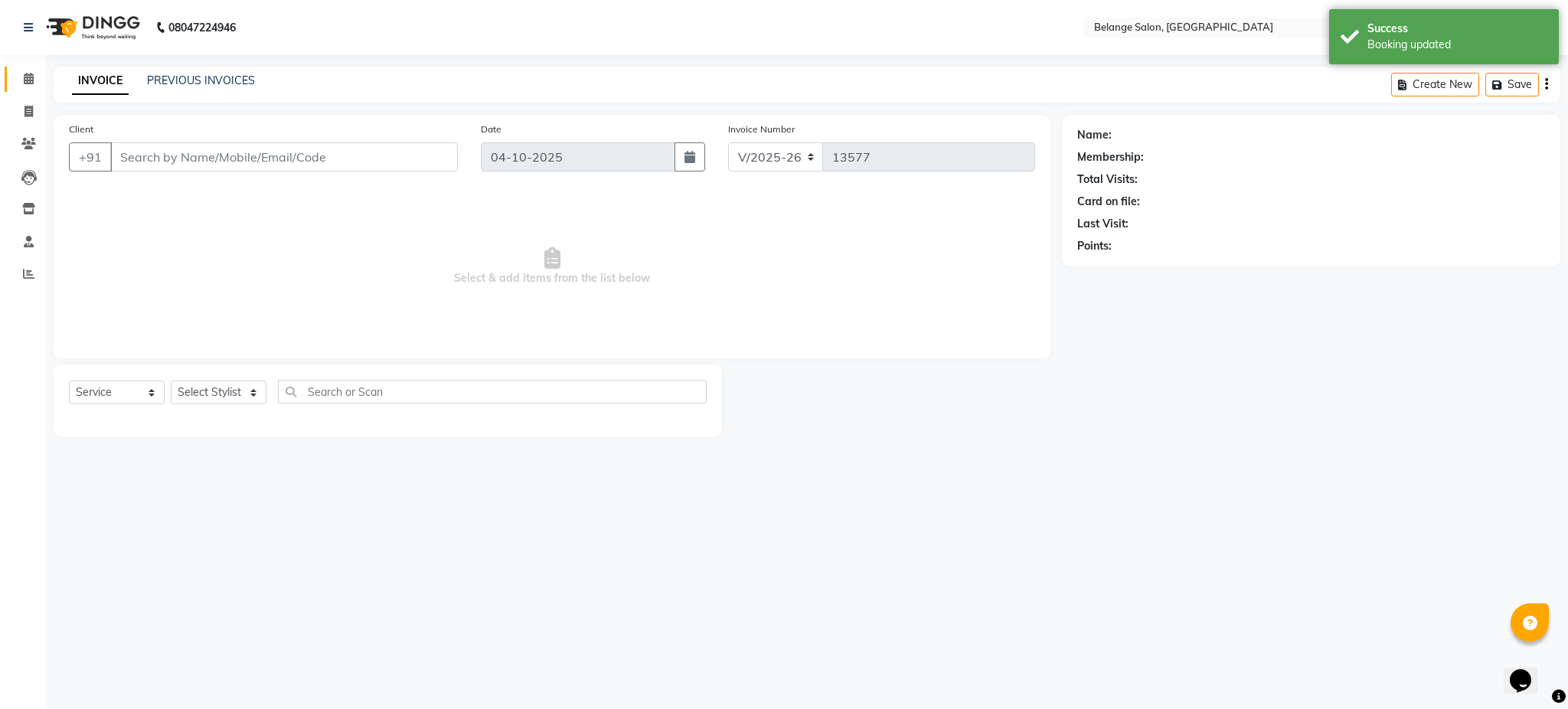
type input "9833540066"
select select "78262"
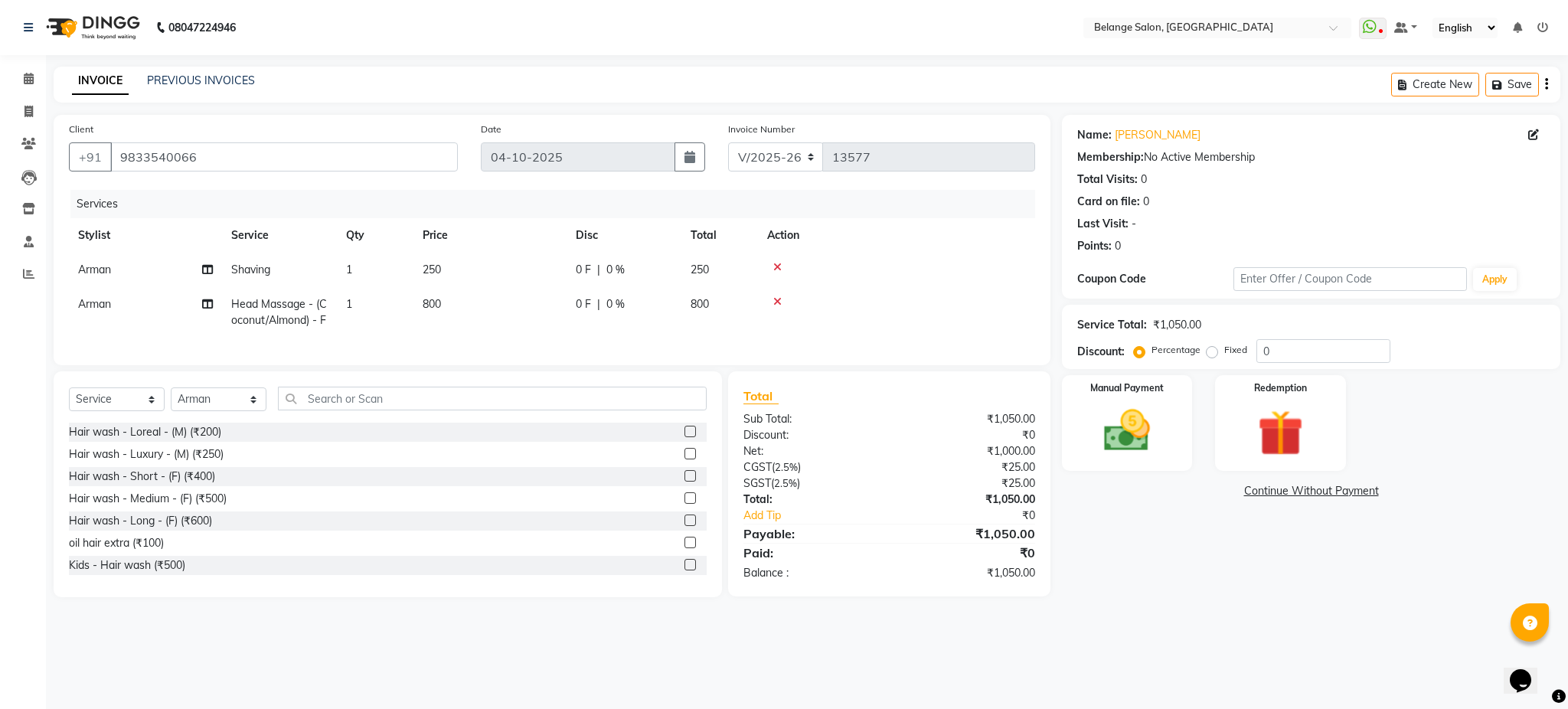
click at [323, 317] on span "Head Massage - (Coconut/Almond) - F" at bounding box center [279, 312] width 95 height 30
select select "78262"
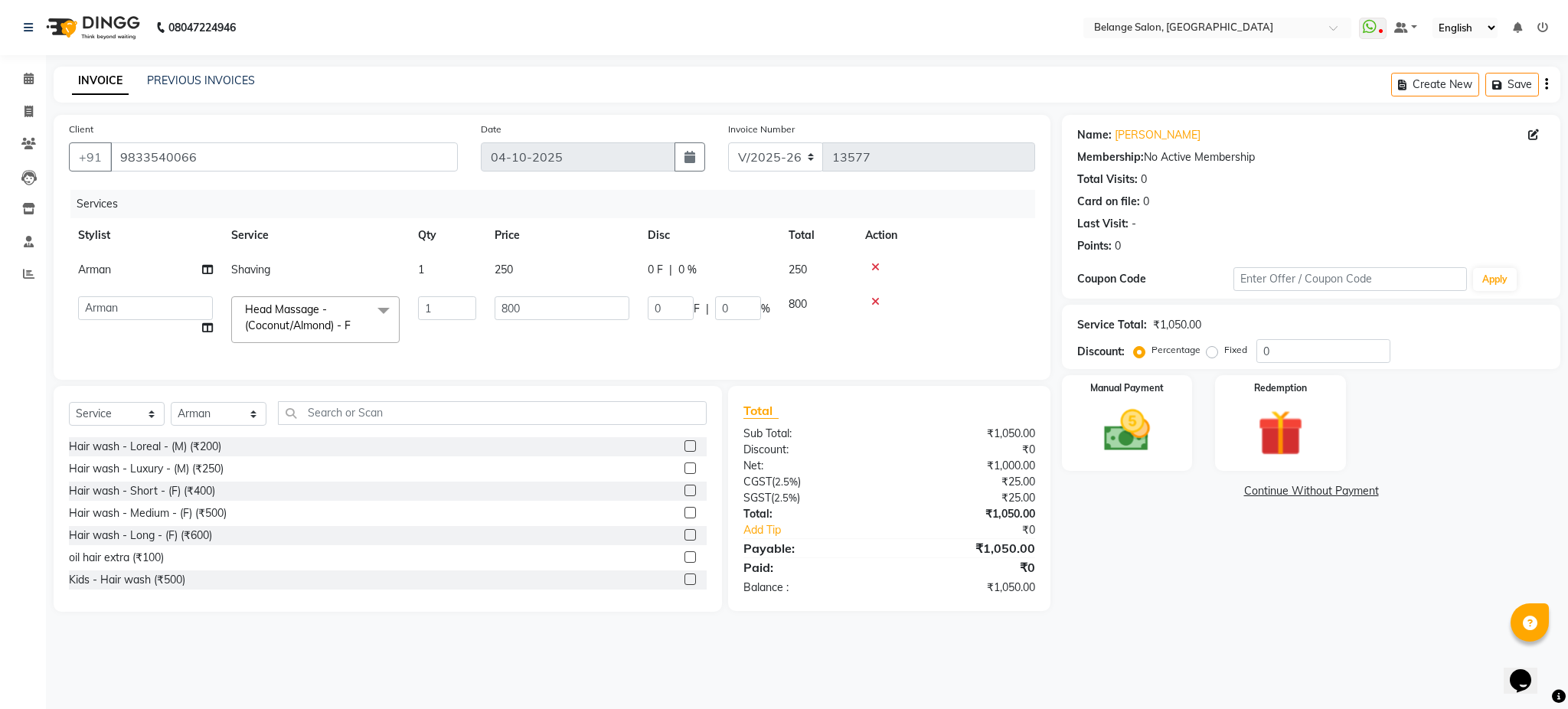
click at [323, 317] on span "Head Massage - (Coconut/Almond) - F x" at bounding box center [309, 318] width 135 height 33
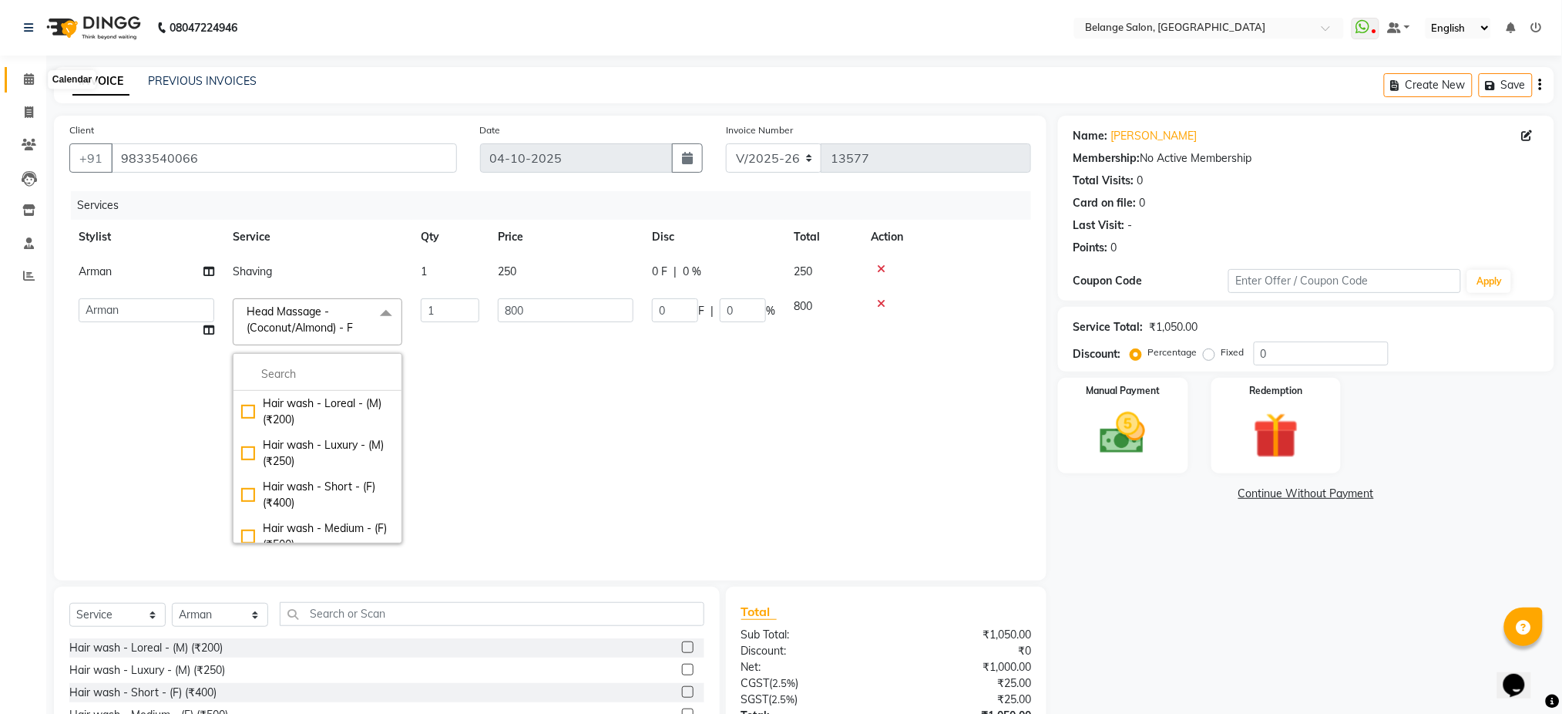
click at [21, 85] on span at bounding box center [28, 80] width 27 height 18
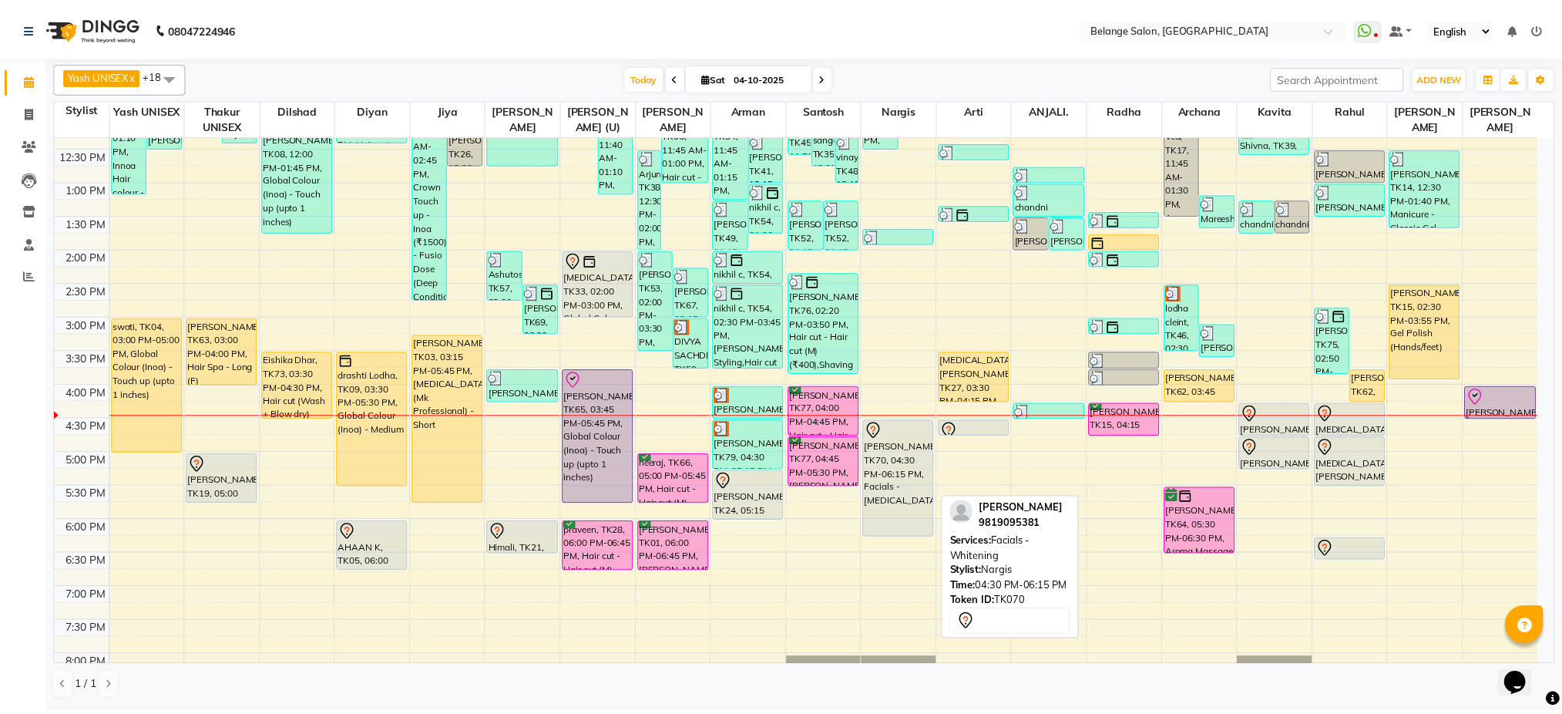
scroll to position [297, 0]
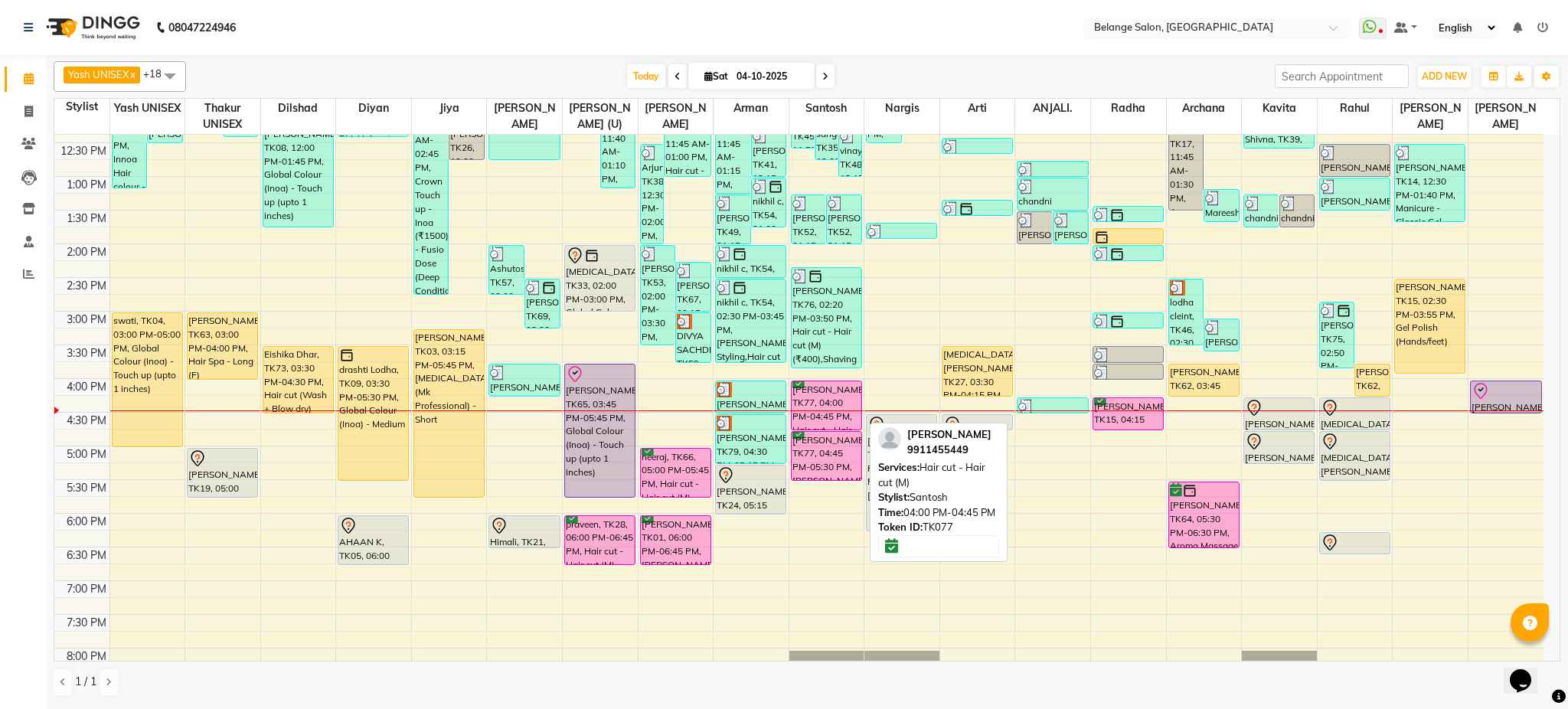
click at [831, 395] on div "[PERSON_NAME], TK77, 04:00 PM-04:45 PM, Hair cut - Hair cut (M)" at bounding box center [827, 405] width 70 height 49
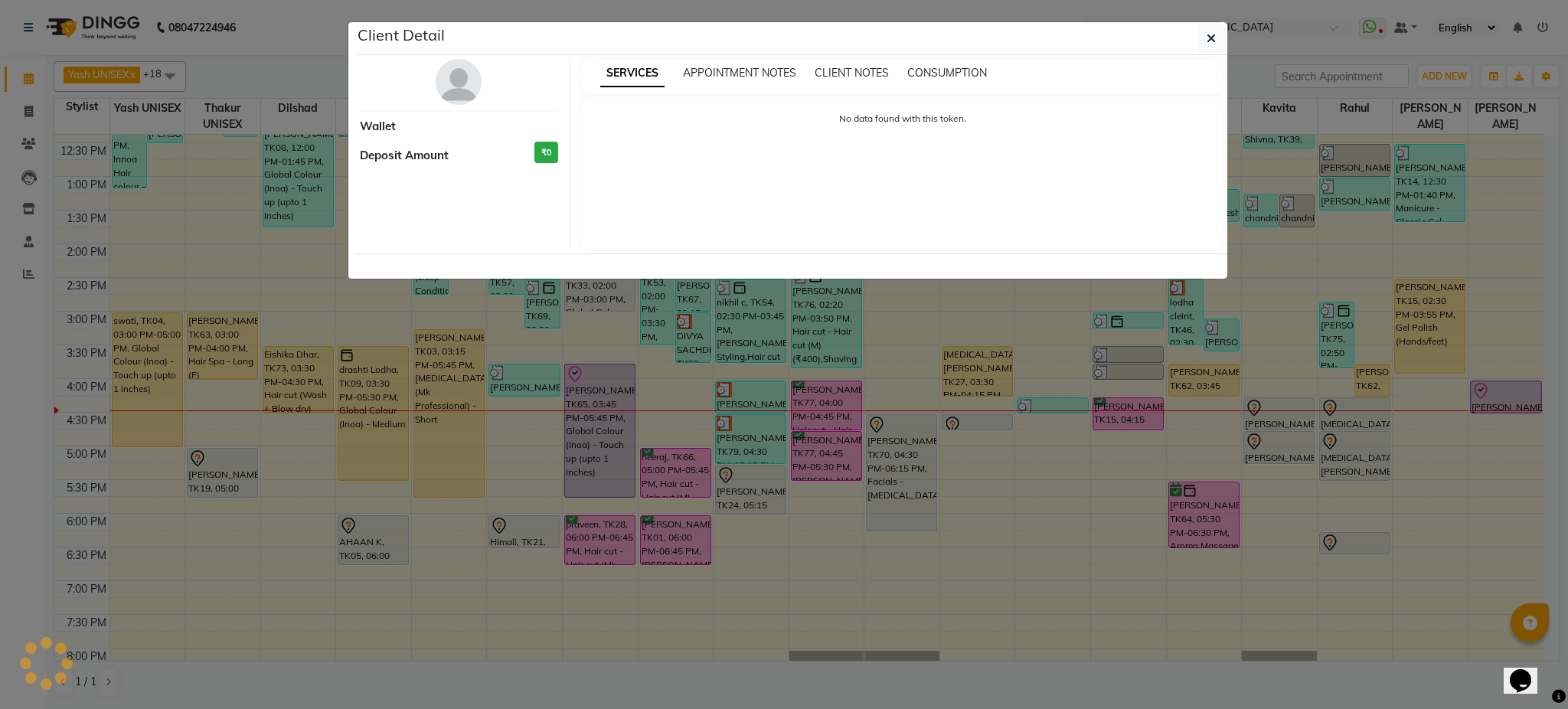
select select "6"
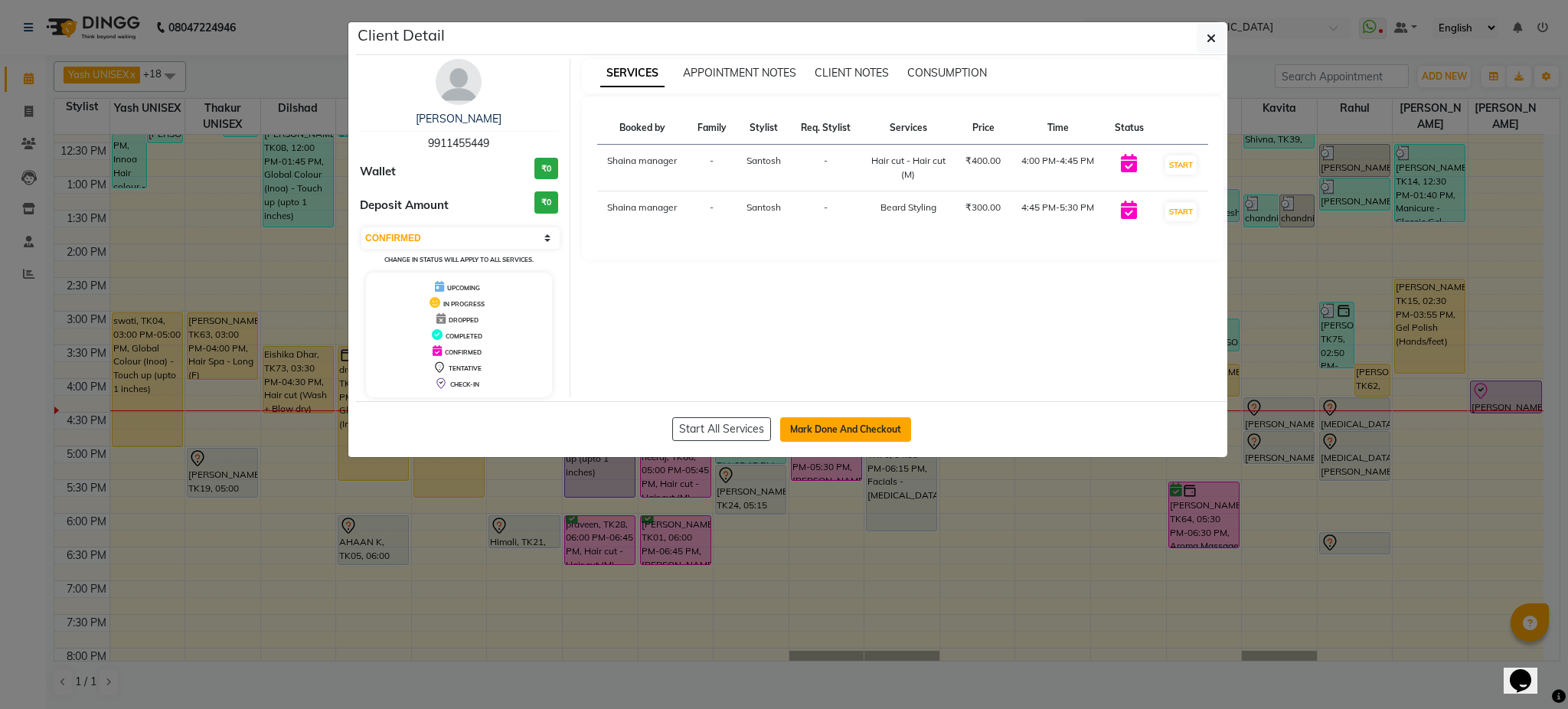
click at [839, 436] on button "Mark Done And Checkout" at bounding box center [846, 429] width 131 height 25
select select "service"
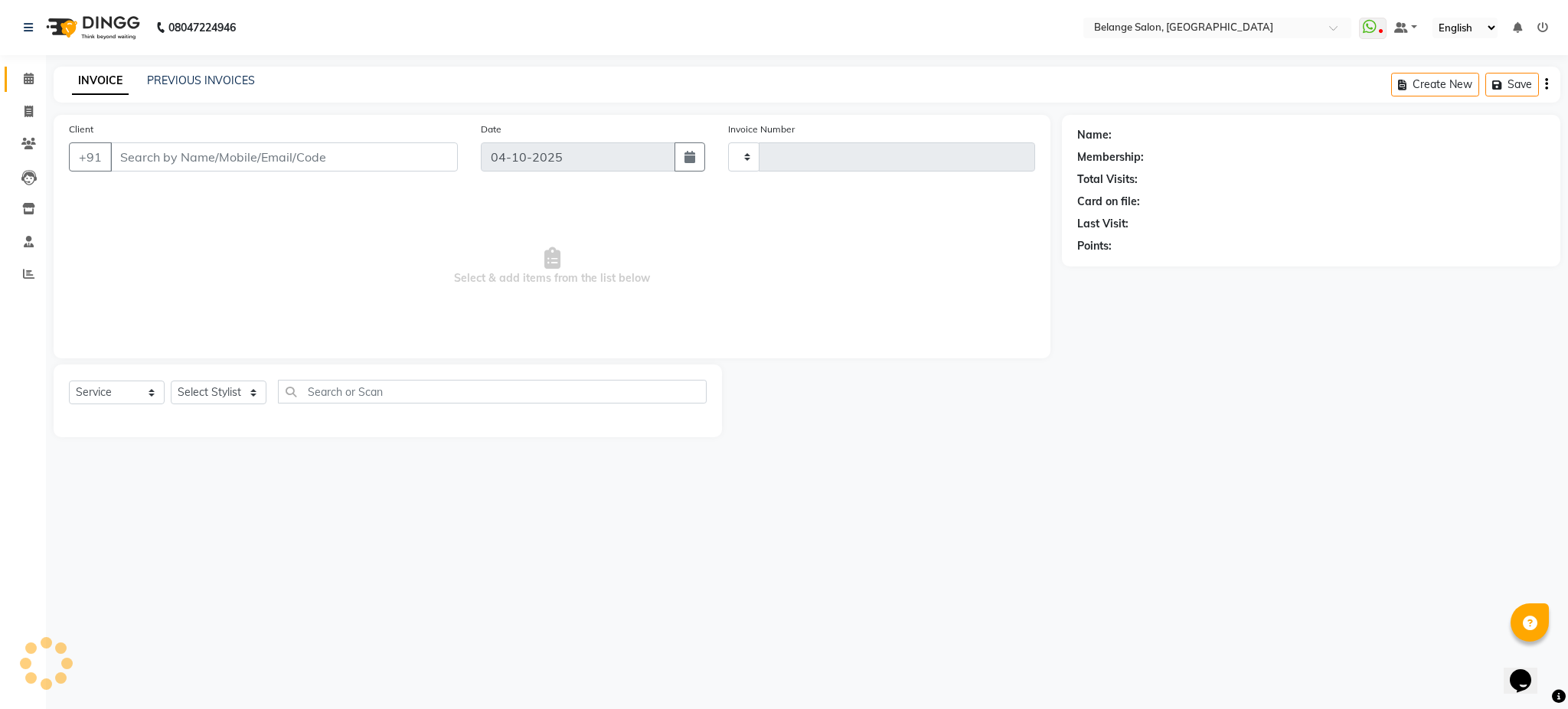
type input "13577"
select select "3"
select select "5076"
type input "9911455449"
select select "45203"
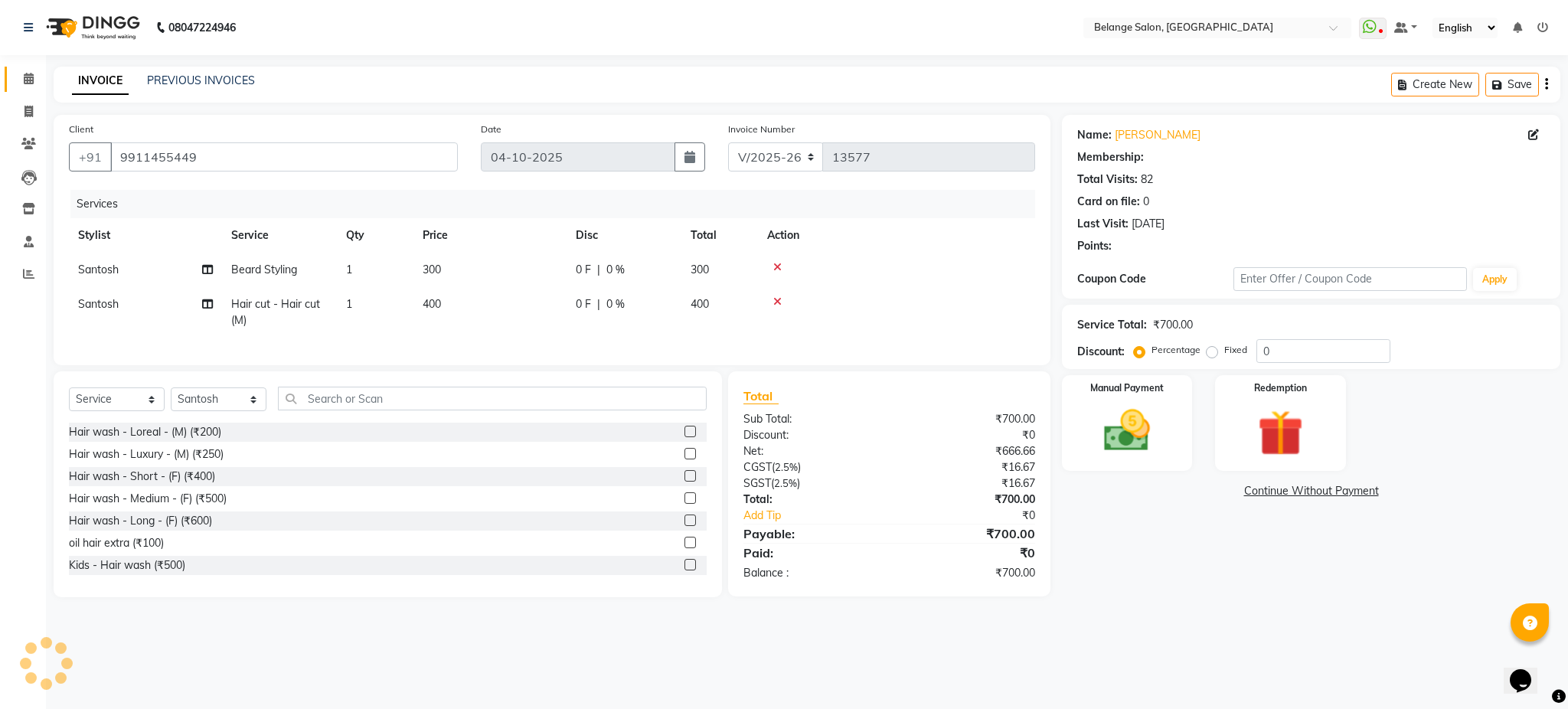
select select "1: Object"
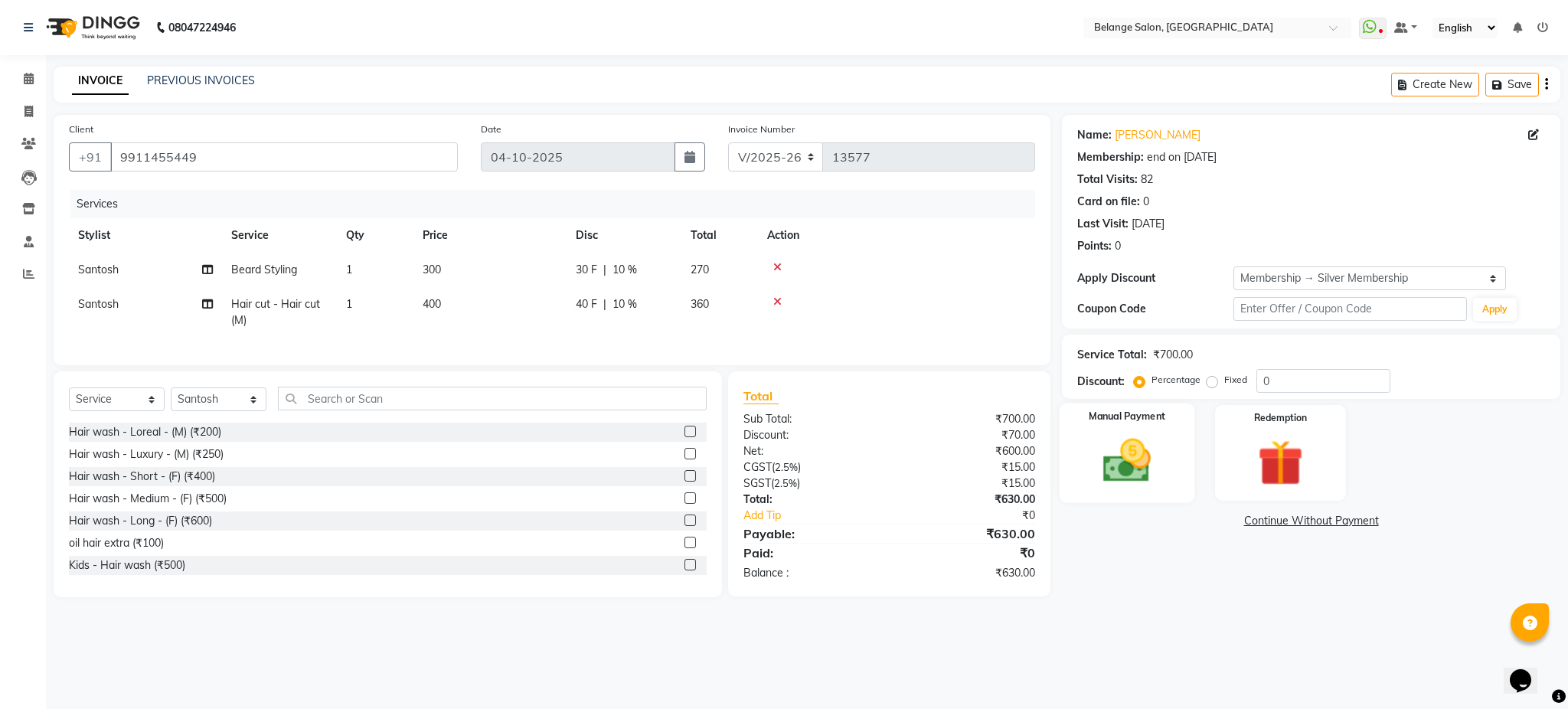
click at [1149, 470] on img at bounding box center [1127, 460] width 78 height 55
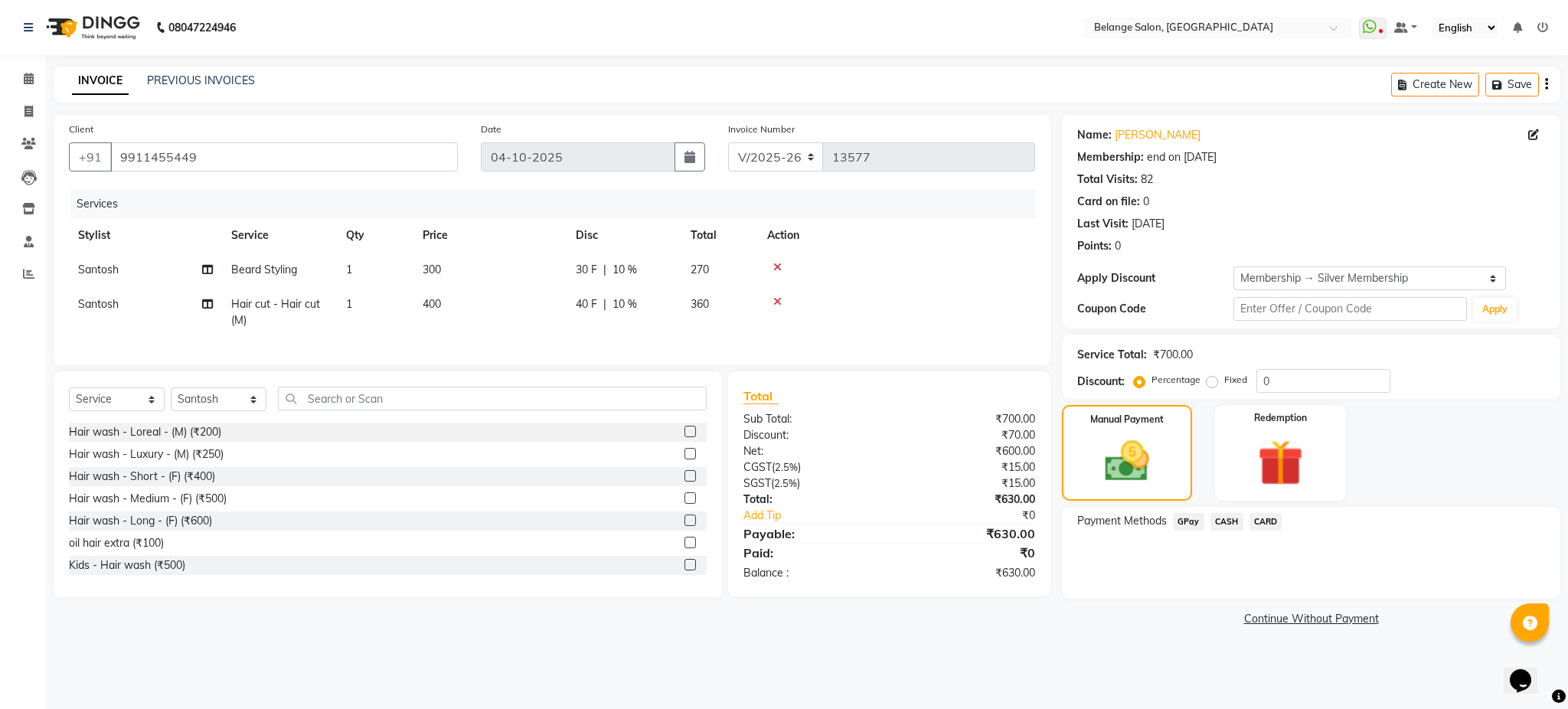
click at [1183, 522] on span "GPay" at bounding box center [1189, 521] width 32 height 18
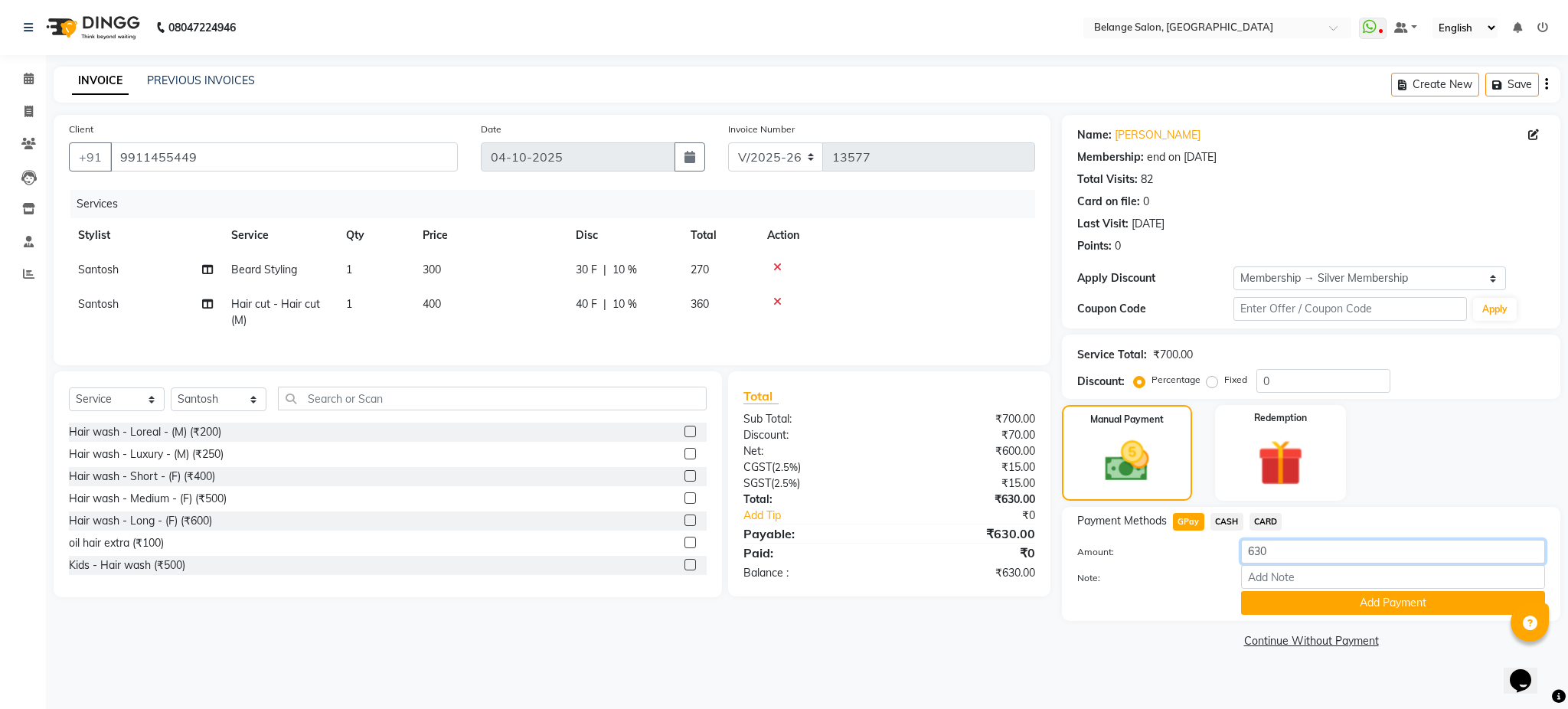
click at [1278, 554] on input "630" at bounding box center [1393, 551] width 304 height 24
type input "6"
type input "700"
click at [1308, 609] on button "Add Payment" at bounding box center [1393, 603] width 304 height 24
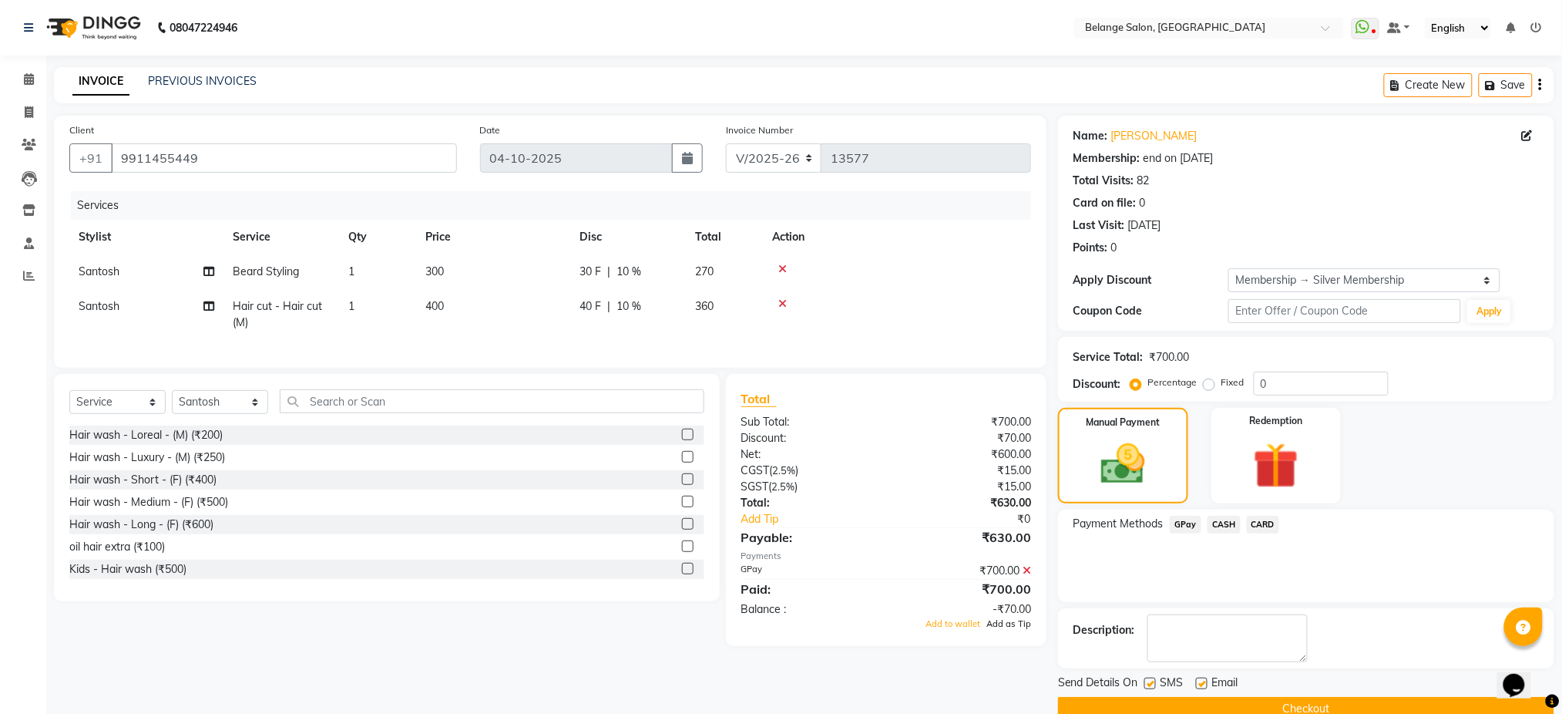
click at [1021, 629] on span "Add as Tip" at bounding box center [1009, 623] width 45 height 11
click at [1237, 703] on button "Checkout" at bounding box center [1306, 709] width 496 height 24
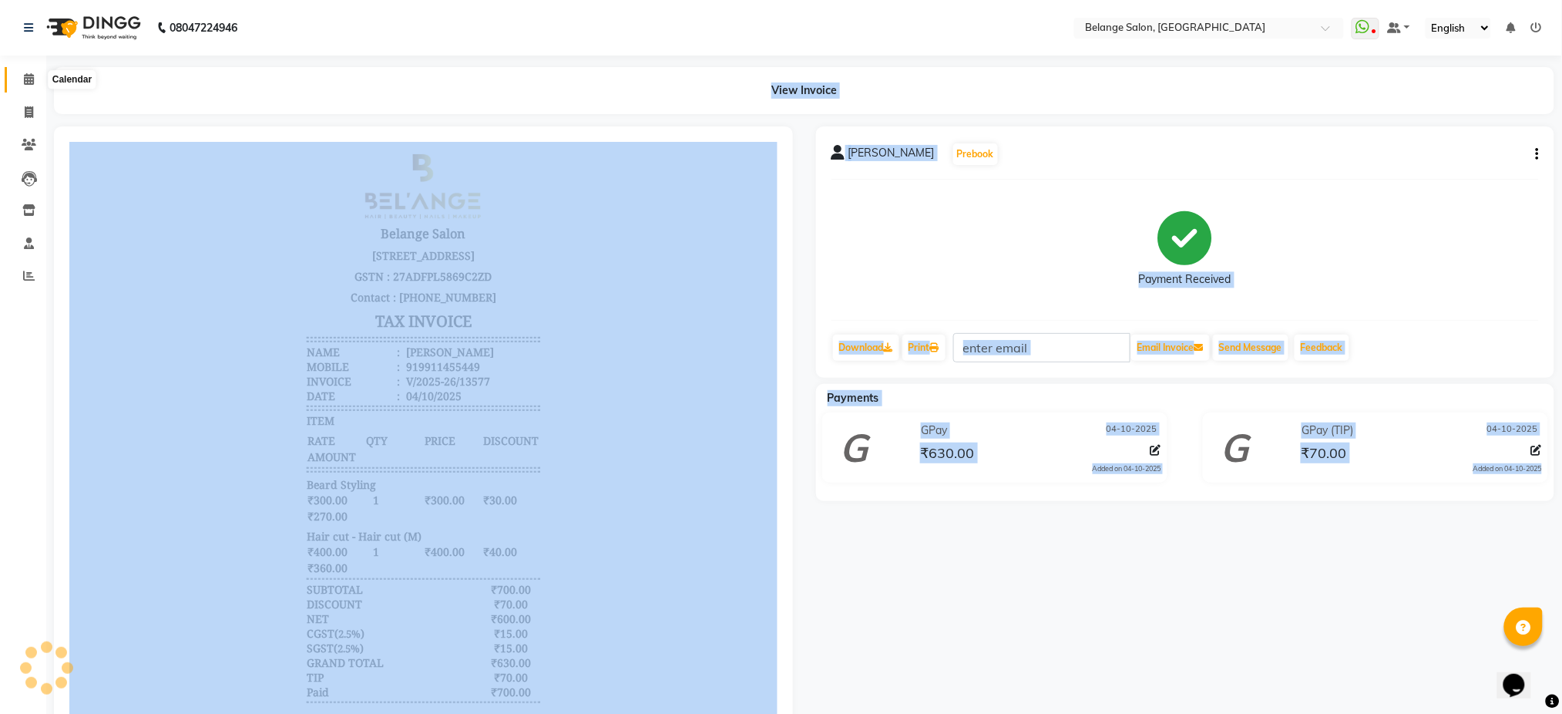
click at [18, 82] on span at bounding box center [28, 80] width 27 height 18
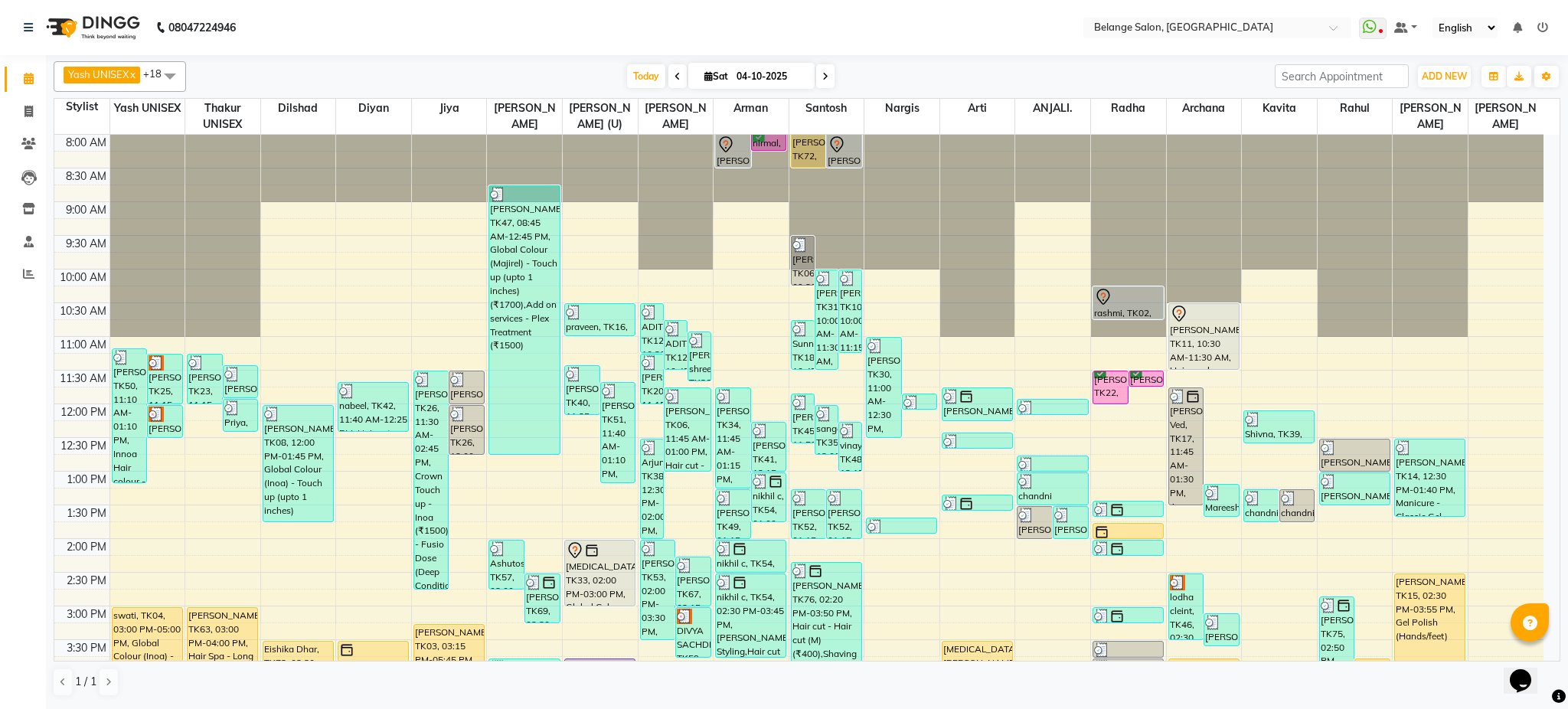
drag, startPoint x: 830, startPoint y: 81, endPoint x: 1241, endPoint y: 78, distance: 411.0
click at [1241, 78] on div "Today Sat 04-10-2025" at bounding box center [730, 76] width 1074 height 23
click at [1383, 583] on div "8:00 AM 8:30 AM 9:00 AM 9:30 AM 10:00 AM 10:30 AM 11:00 AM 11:30 AM 12:00 PM 12…" at bounding box center [799, 639] width 1490 height 1010
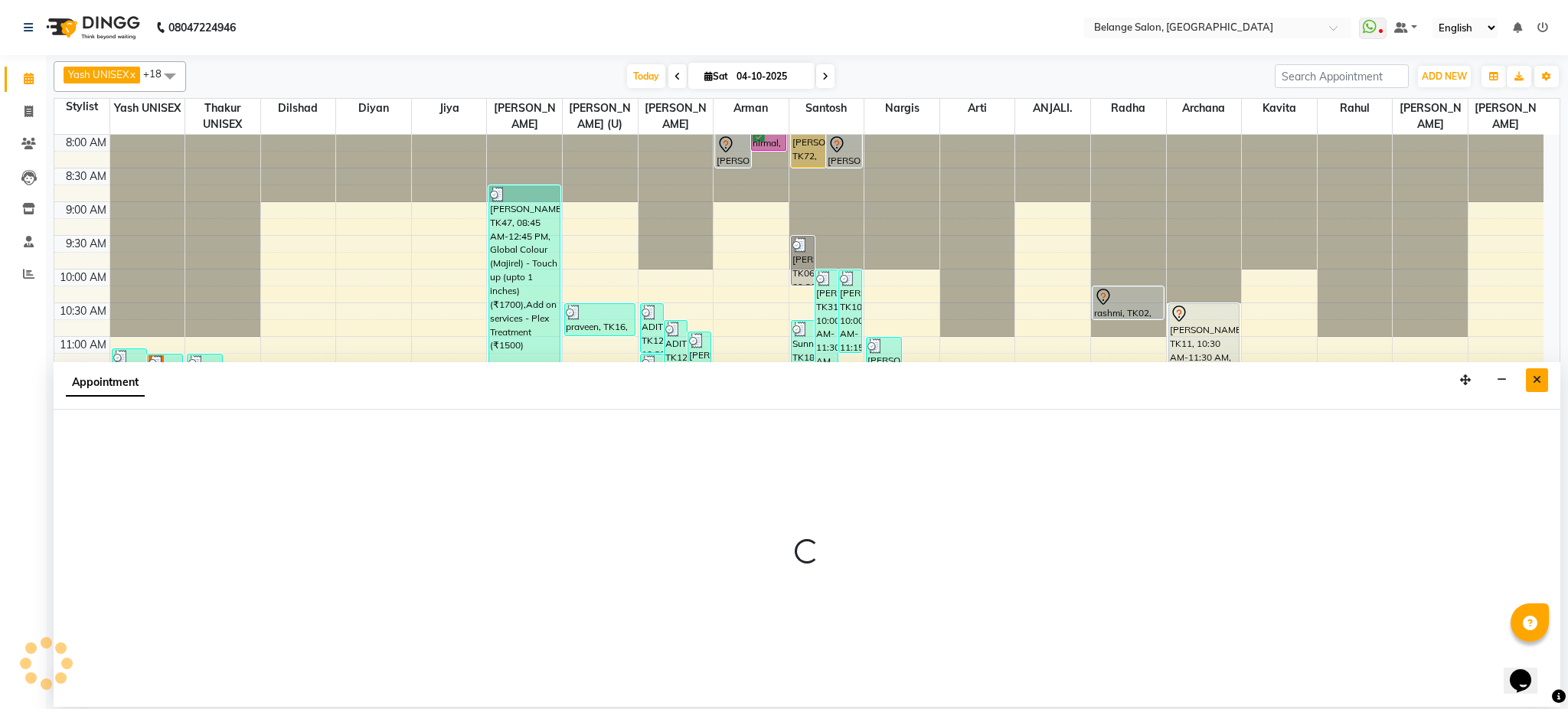
select select "47452"
select select "870"
select select "tentative"
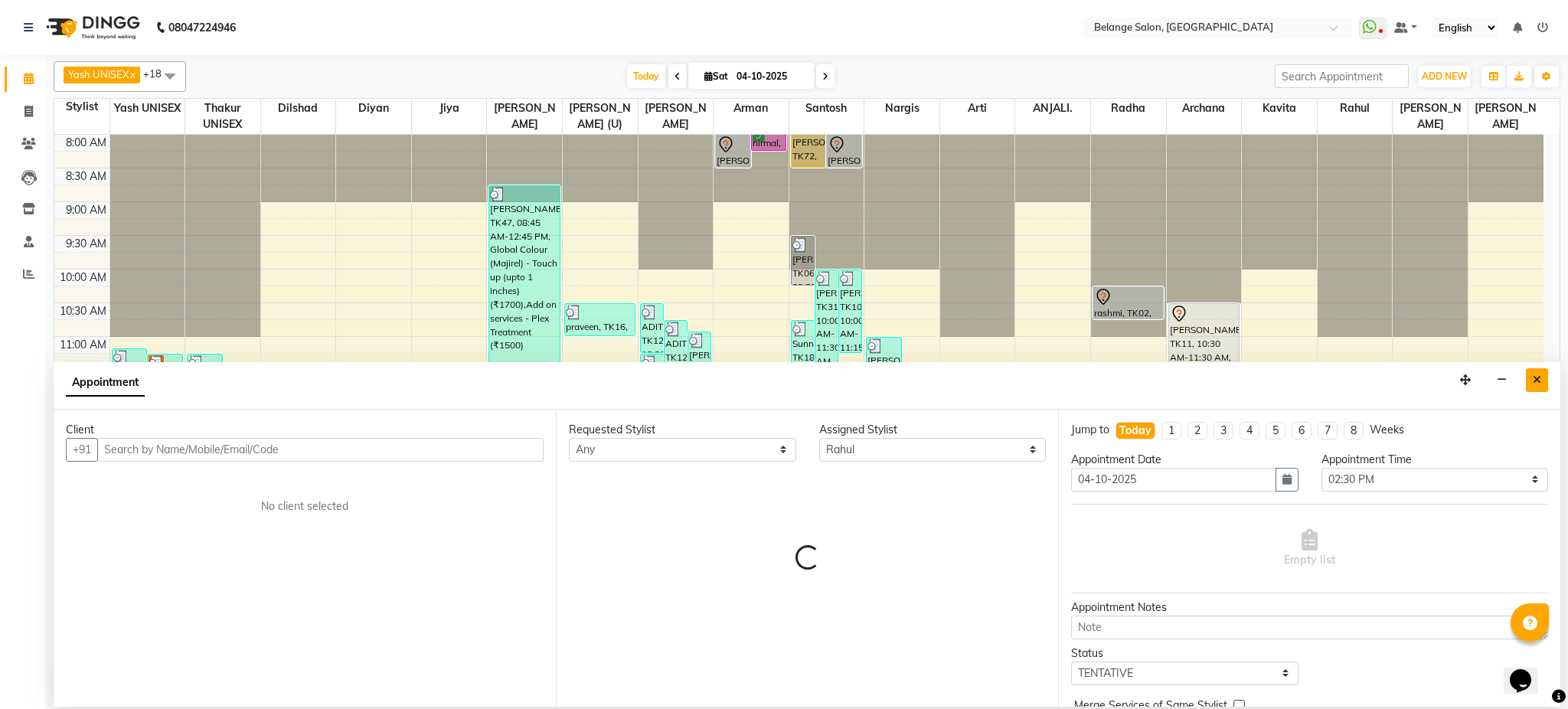
click at [1531, 384] on button "Close" at bounding box center [1537, 380] width 22 height 24
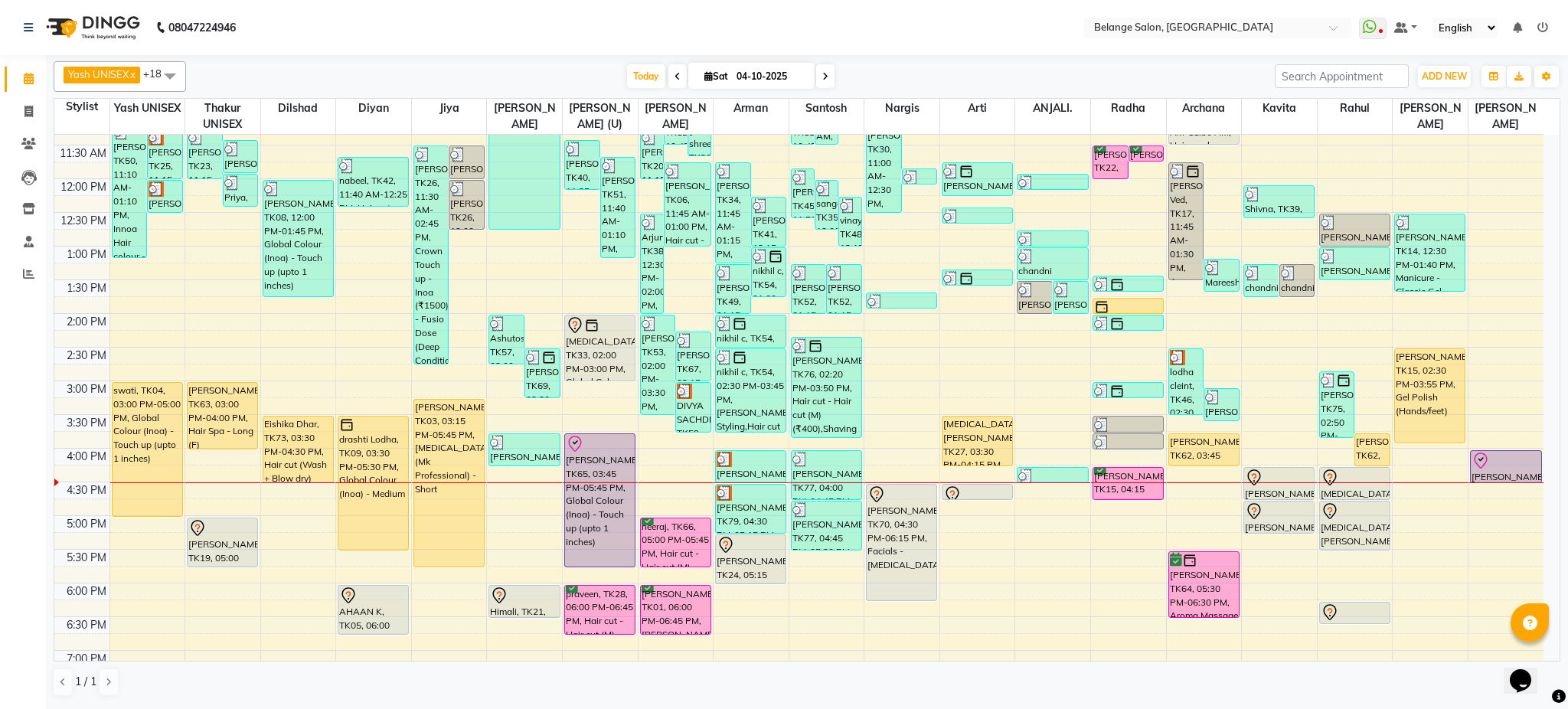
scroll to position [226, 0]
drag, startPoint x: 1101, startPoint y: 699, endPoint x: 1032, endPoint y: 71, distance: 631.8
click at [1032, 71] on div "Today Sat 04-10-2025" at bounding box center [730, 76] width 1074 height 23
drag, startPoint x: 1169, startPoint y: 520, endPoint x: 1190, endPoint y: 679, distance: 160.4
drag, startPoint x: 1190, startPoint y: 679, endPoint x: 1154, endPoint y: 95, distance: 585.1
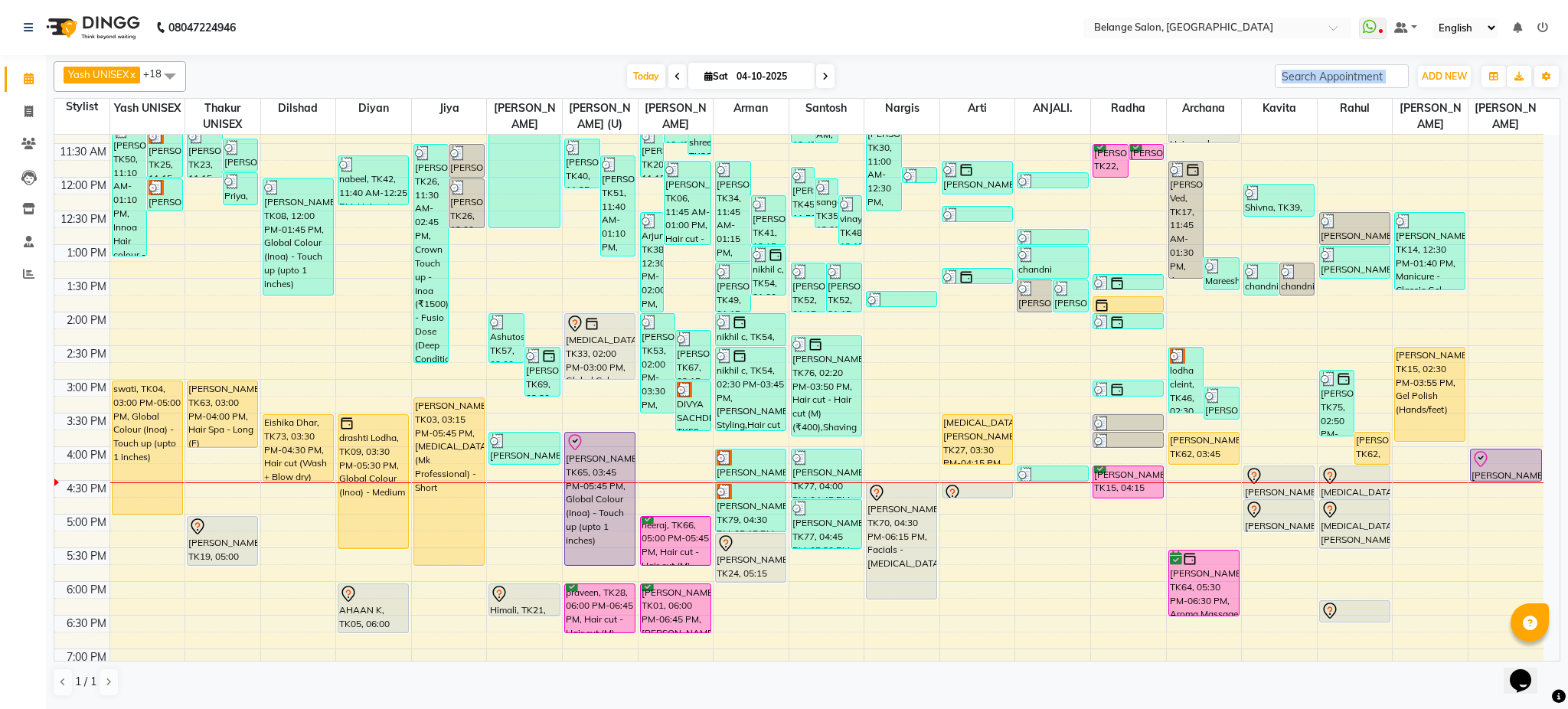
click at [1154, 95] on div "Yash UNISEX x Thakur UNISEX x dilshad x diyan x Jiya x amit x aftab (U) x Ali x…" at bounding box center [807, 378] width 1507 height 647
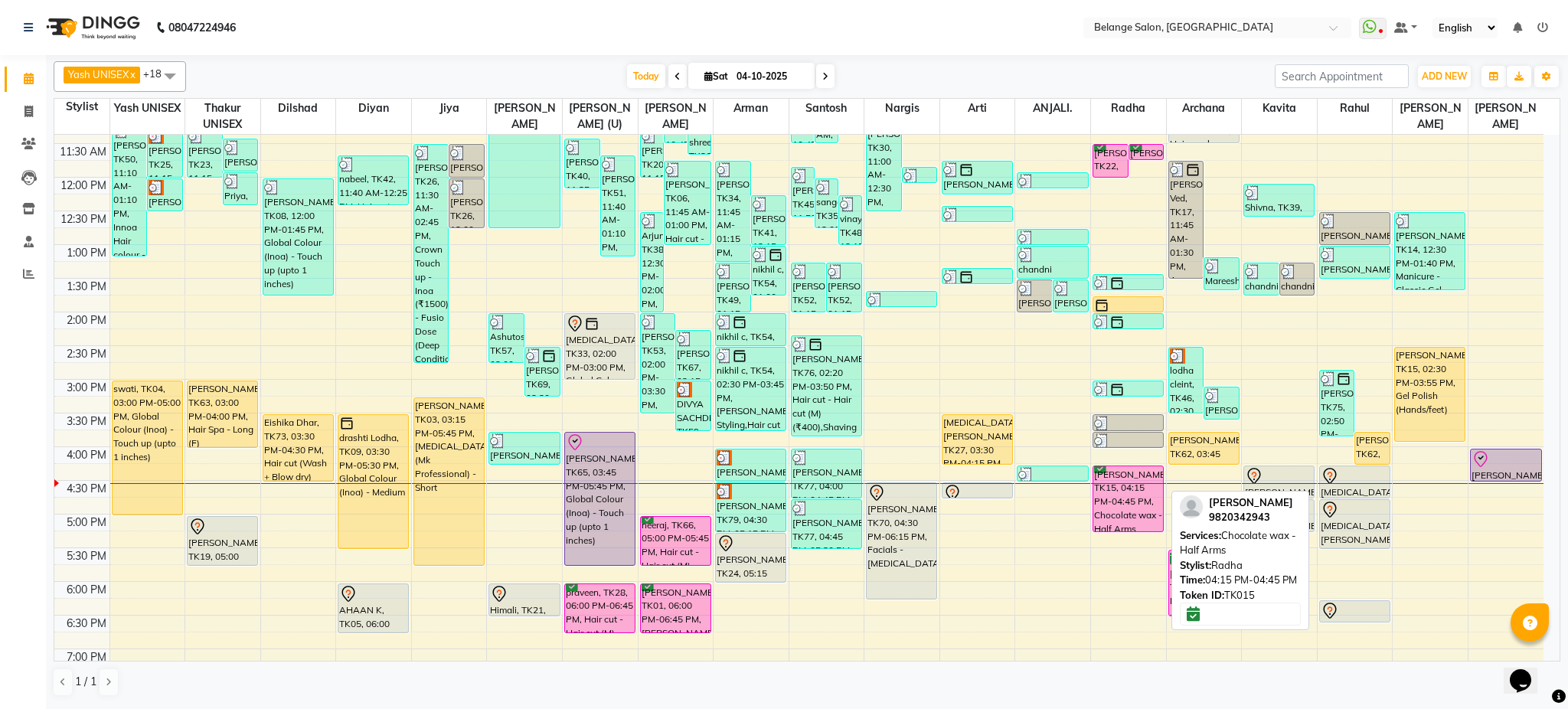
drag, startPoint x: 1136, startPoint y: 496, endPoint x: 1134, endPoint y: 515, distance: 19.1
click at [1134, 515] on div "Dipti jhaveri, TK22, 11:30 AM-12:00 PM, Pedicure - Classic (only cleaning,scrub…" at bounding box center [1129, 413] width 76 height 1010
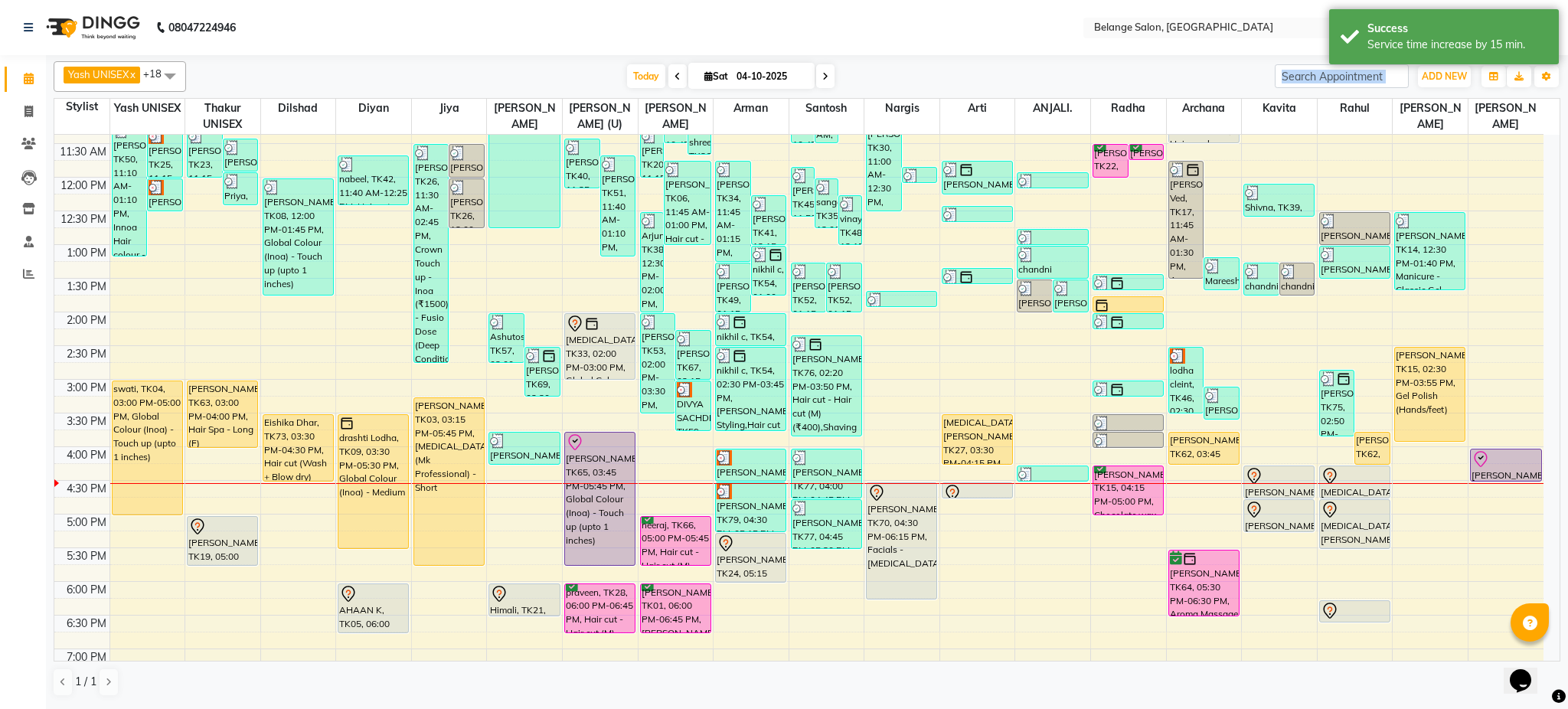
click at [940, 57] on div "Yash UNISEX x Thakur UNISEX x dilshad x diyan x Jiya x amit x aftab (U) x Ali x…" at bounding box center [807, 378] width 1507 height 647
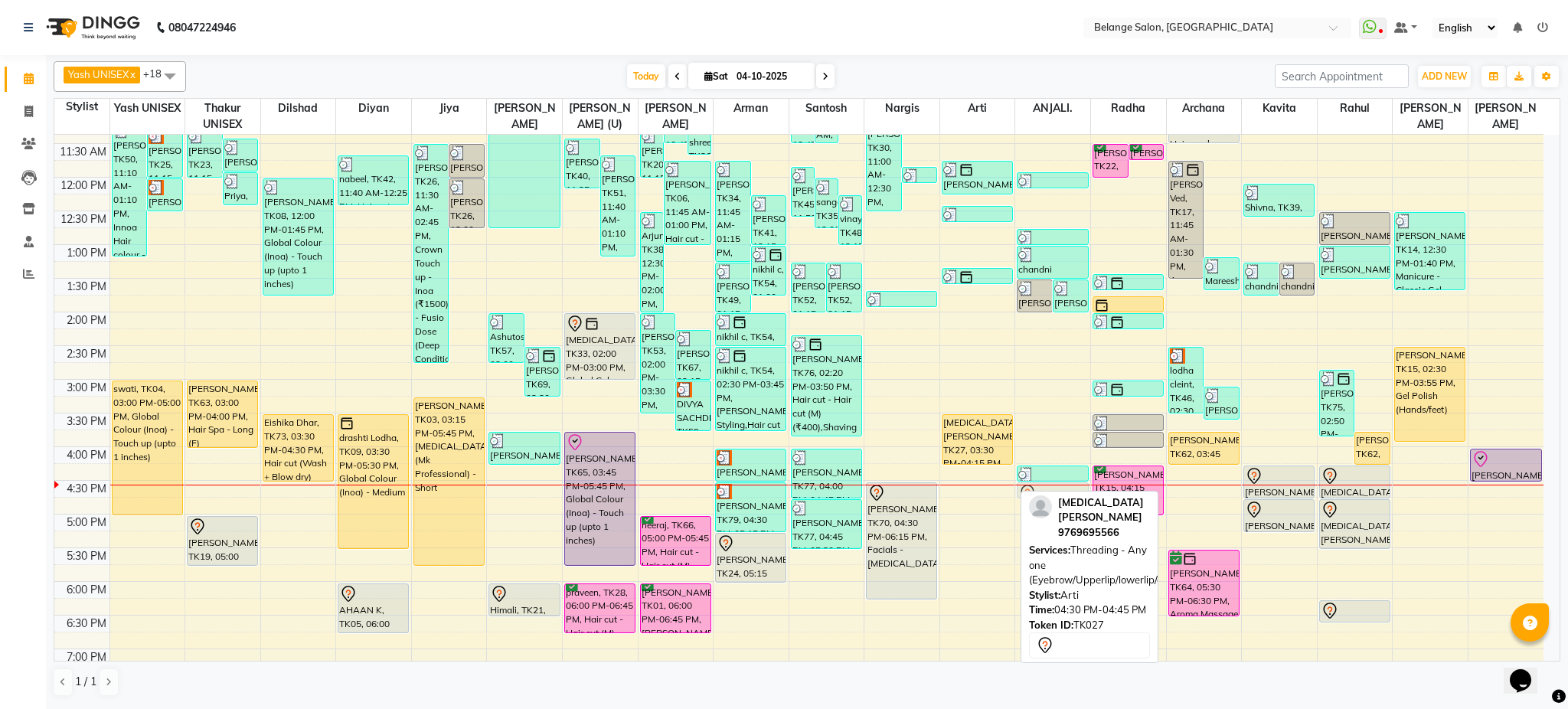
drag, startPoint x: 976, startPoint y: 491, endPoint x: 1029, endPoint y: 485, distance: 53.3
click at [1029, 485] on tr "Mareesha, TK50, 11:10 AM-01:10 PM, Innoa Hair colour - M (₹1500),Hair cut - Hai…" at bounding box center [799, 413] width 1490 height 1010
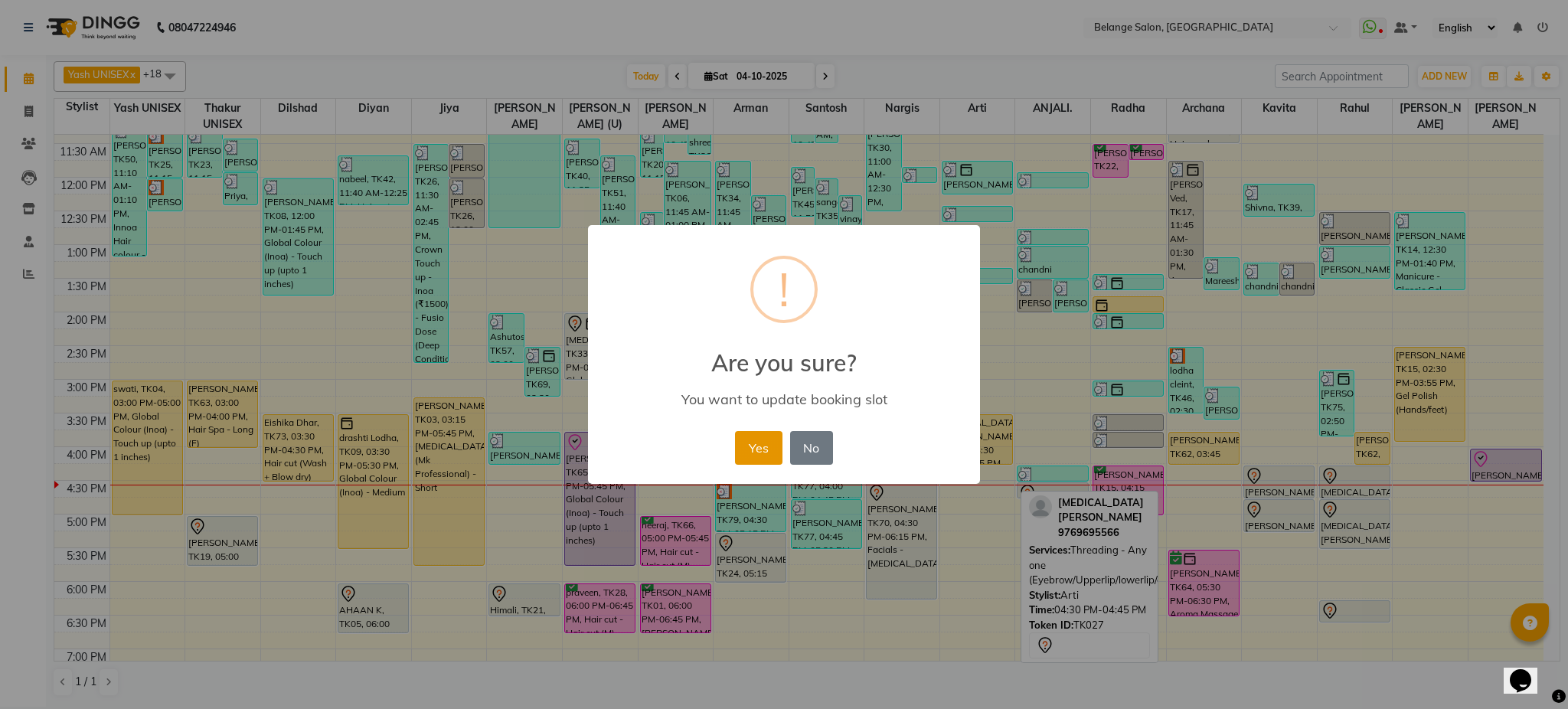
click at [772, 449] on button "Yes" at bounding box center [758, 448] width 47 height 34
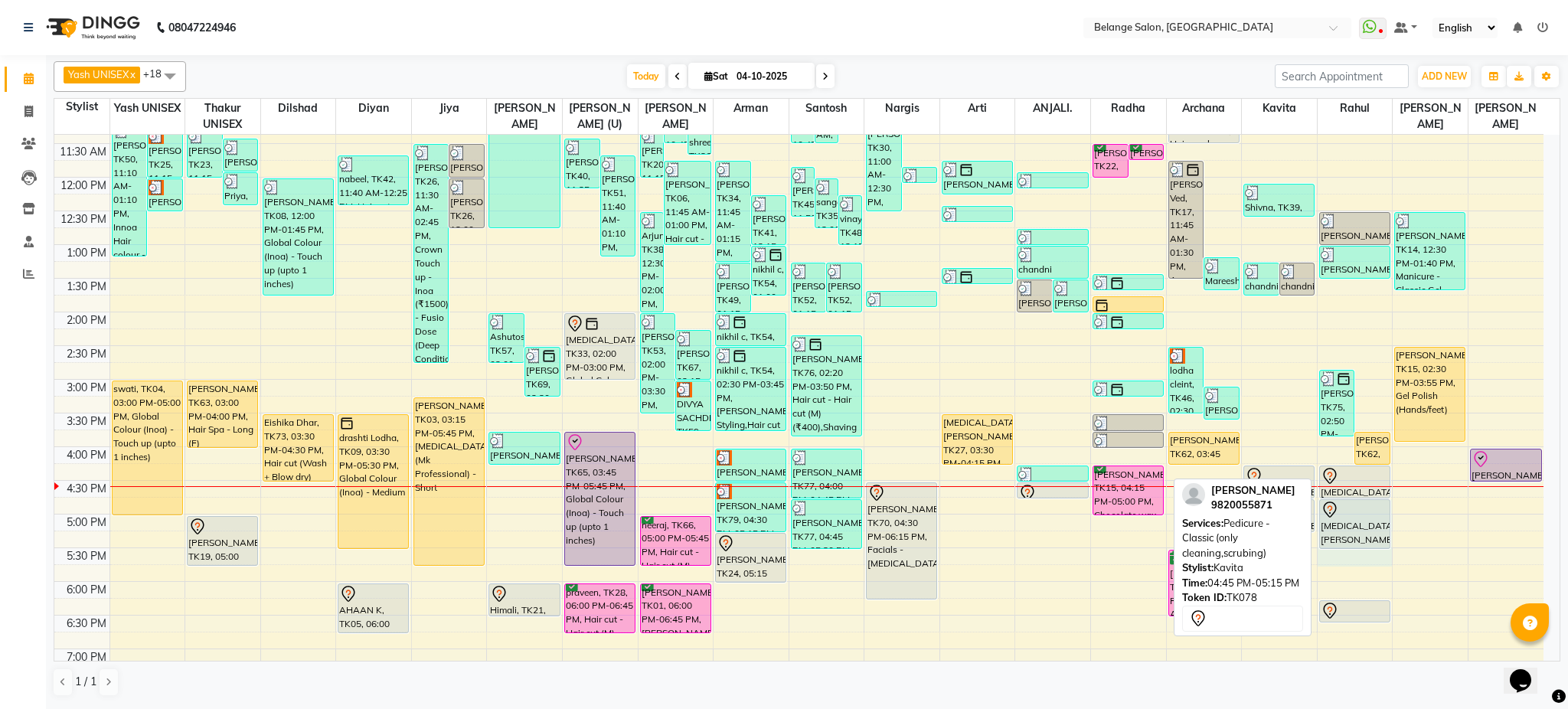
drag, startPoint x: 1329, startPoint y: 550, endPoint x: 1240, endPoint y: 501, distance: 101.6
click at [1240, 501] on tbody "8:00 AM 8:30 AM 9:00 AM 9:30 AM 10:00 AM 10:30 AM 11:00 AM 11:30 AM 12:00 PM 12…" at bounding box center [799, 413] width 1490 height 1010
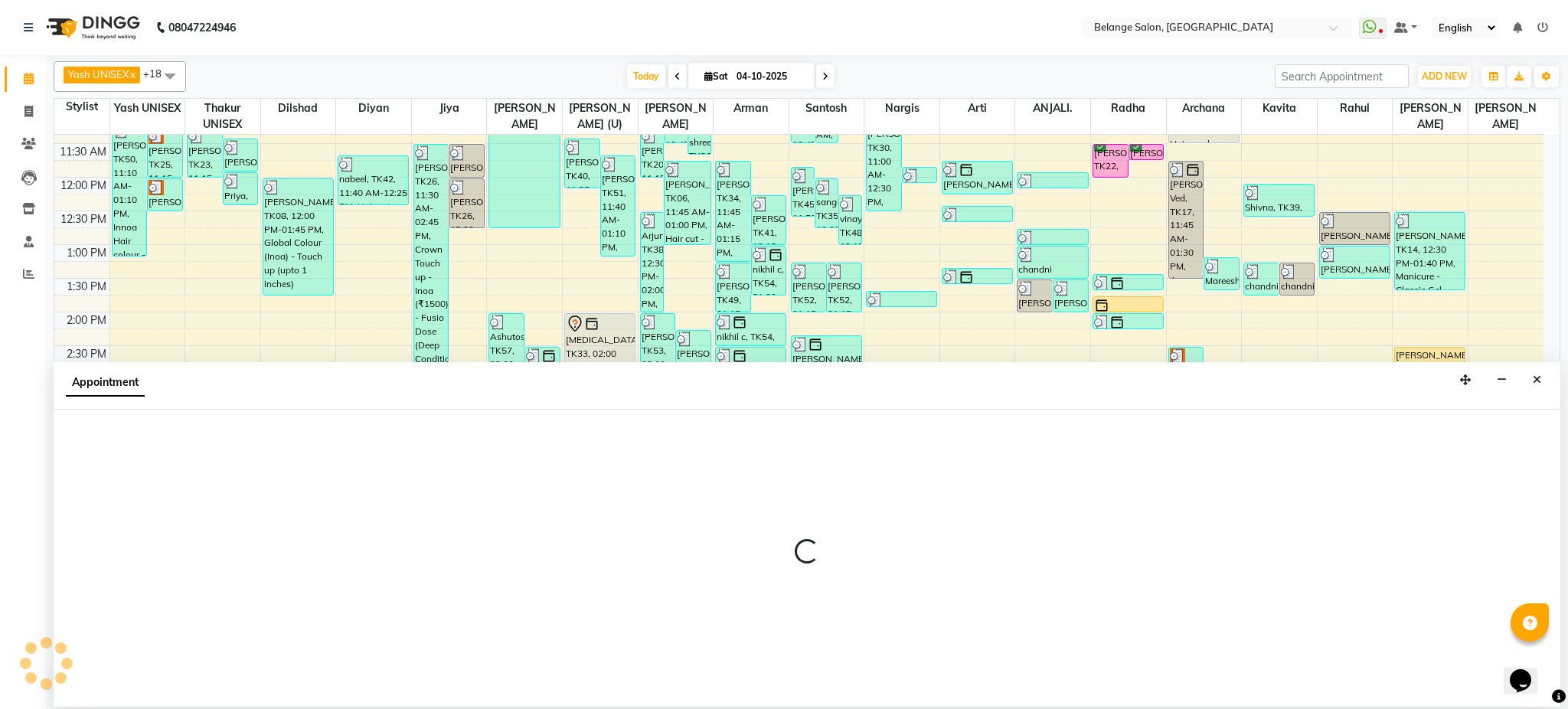
select select "47452"
select select "1005"
select select "tentative"
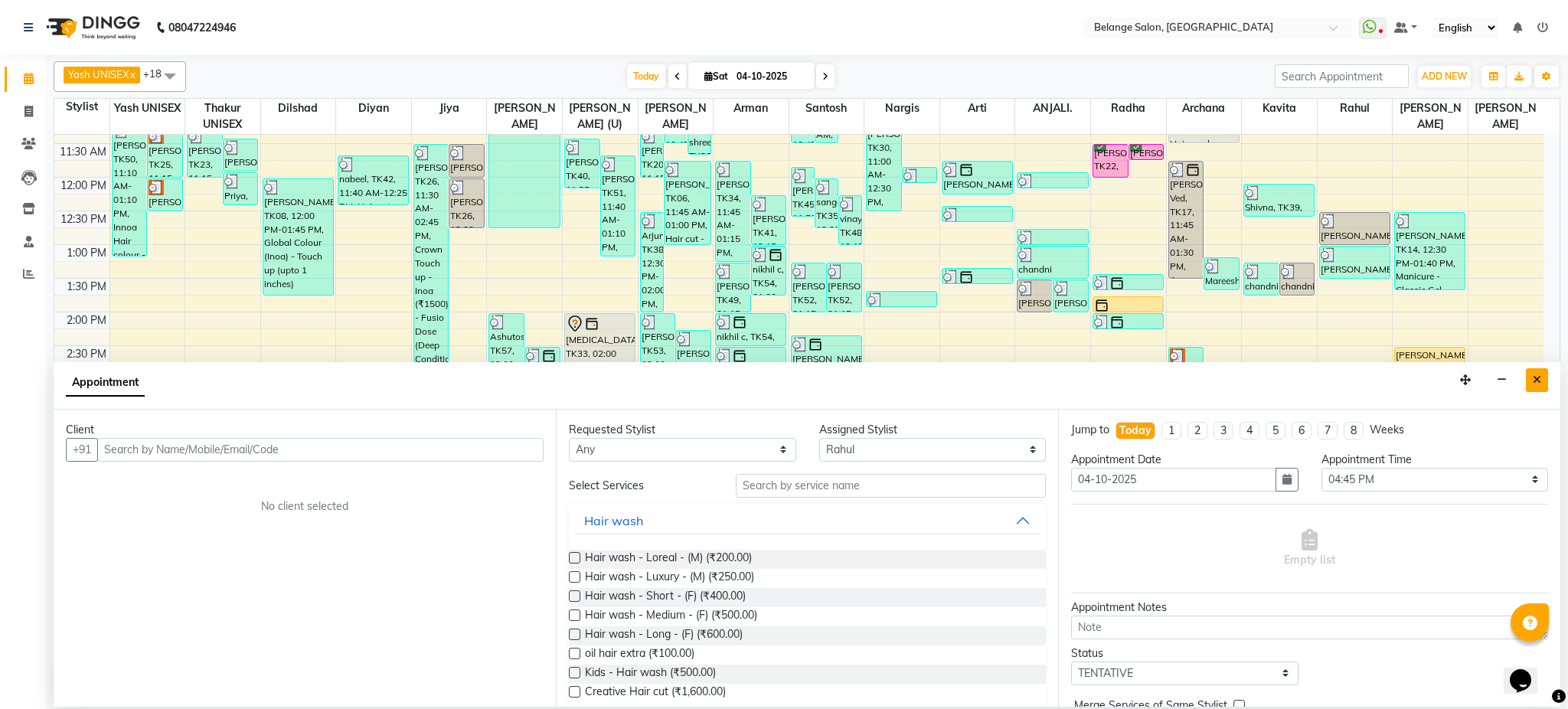
click at [1532, 379] on button "Close" at bounding box center [1537, 380] width 22 height 24
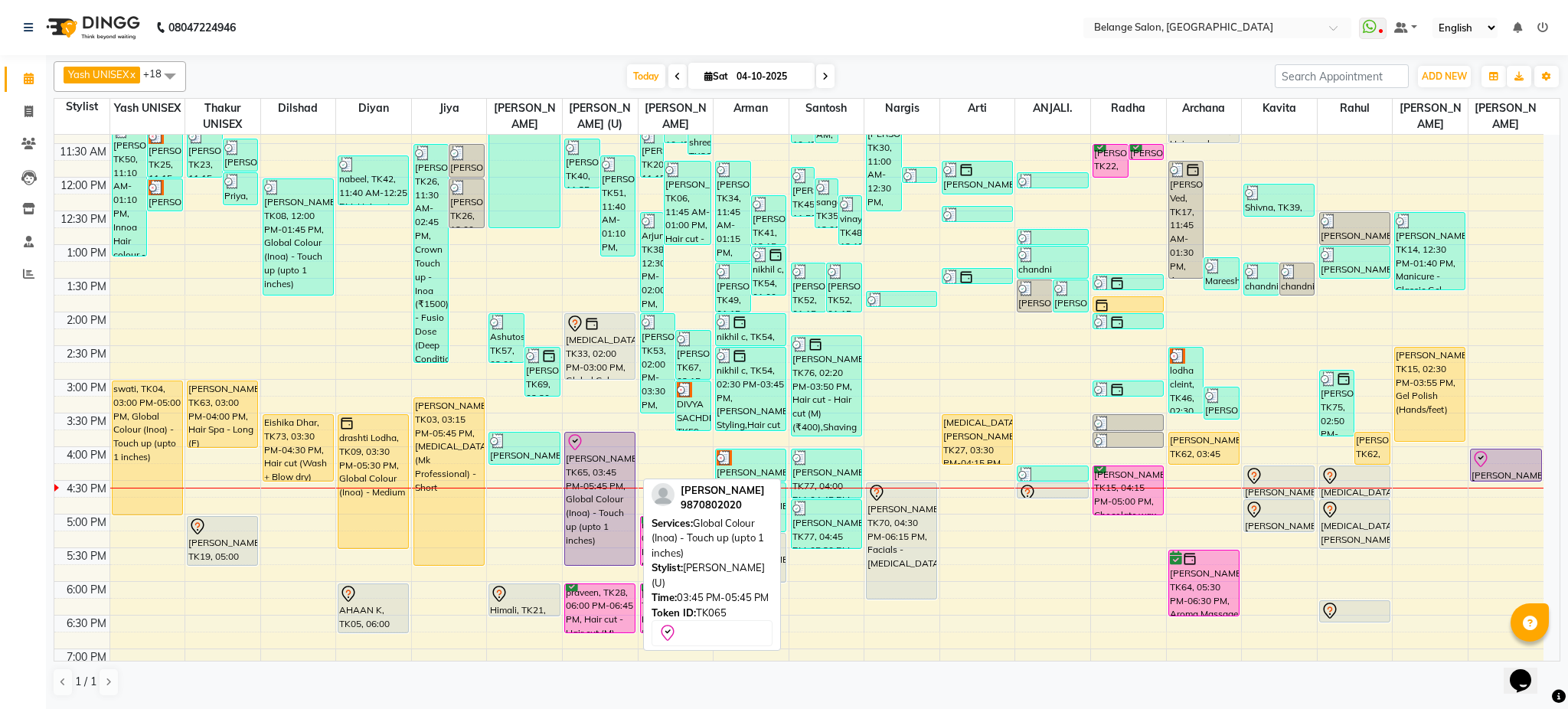
click at [600, 526] on div "[PERSON_NAME], TK65, 03:45 PM-05:45 PM, Global Colour (Inoa) - Touch up (upto 1…" at bounding box center [600, 497] width 70 height 132
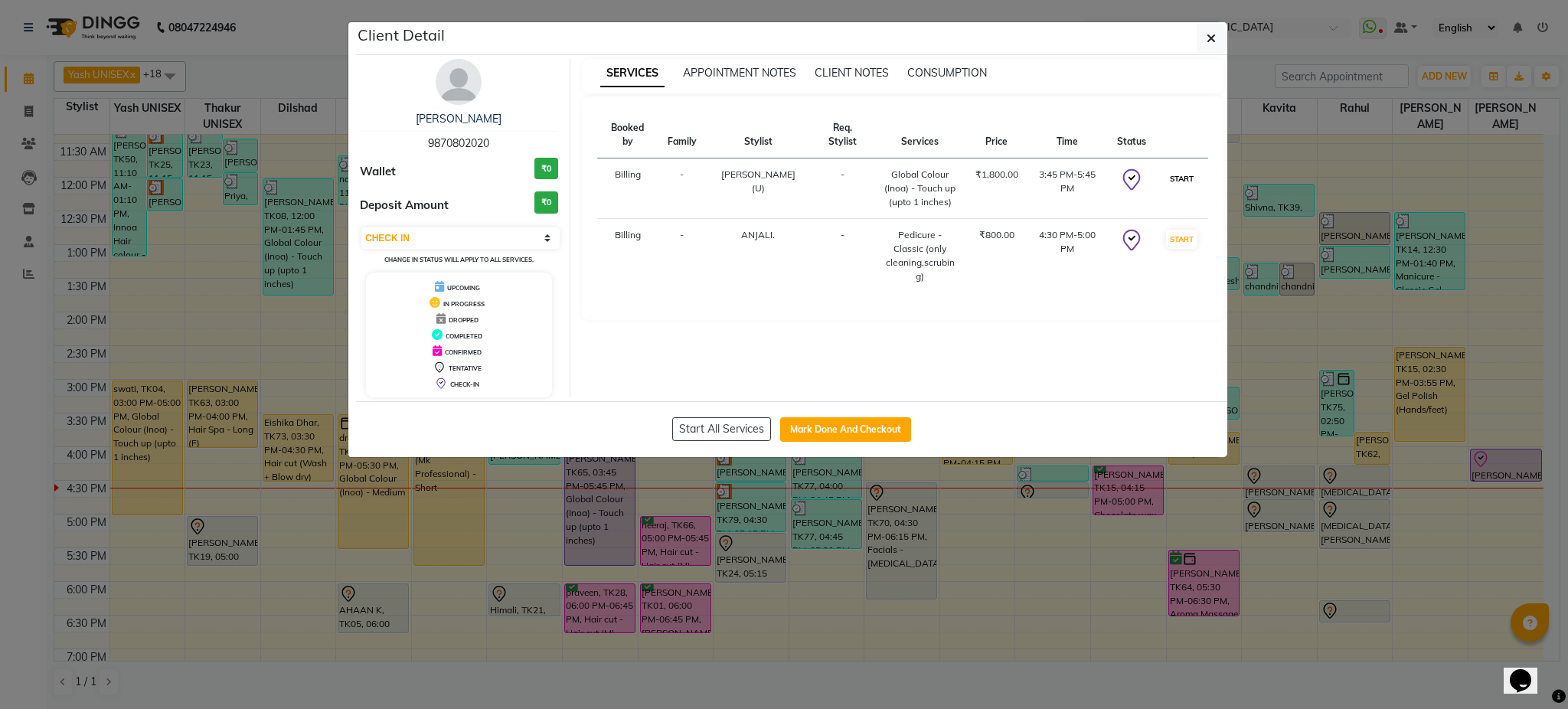
click at [1186, 169] on button "START" at bounding box center [1182, 178] width 32 height 19
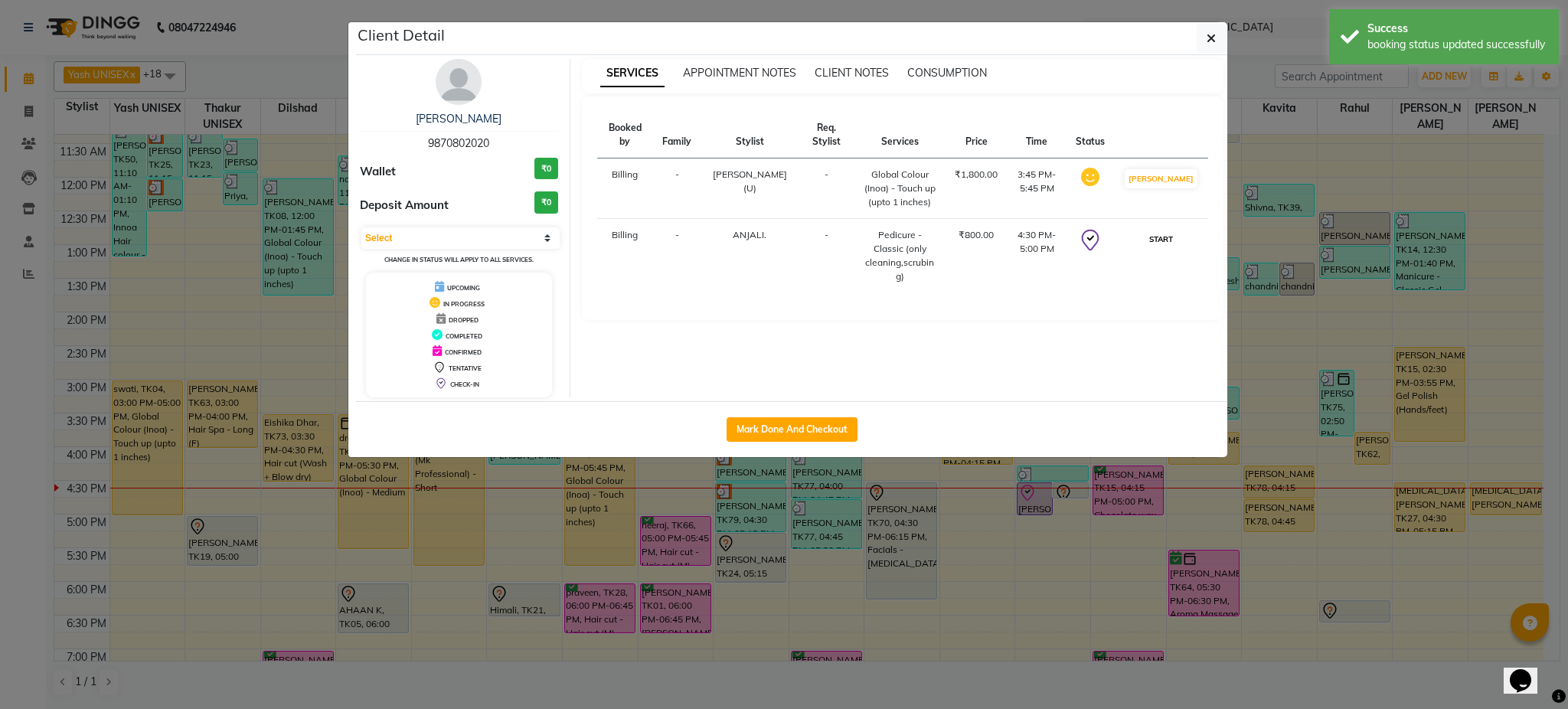
click at [1177, 229] on button "START" at bounding box center [1162, 238] width 32 height 19
select select "1"
click at [1271, 203] on ngb-modal-window "Client Detail Poonam Chaudhry 9870802020 Wallet ₹0 Deposit Amount ₹0 Select IN …" at bounding box center [784, 354] width 1568 height 709
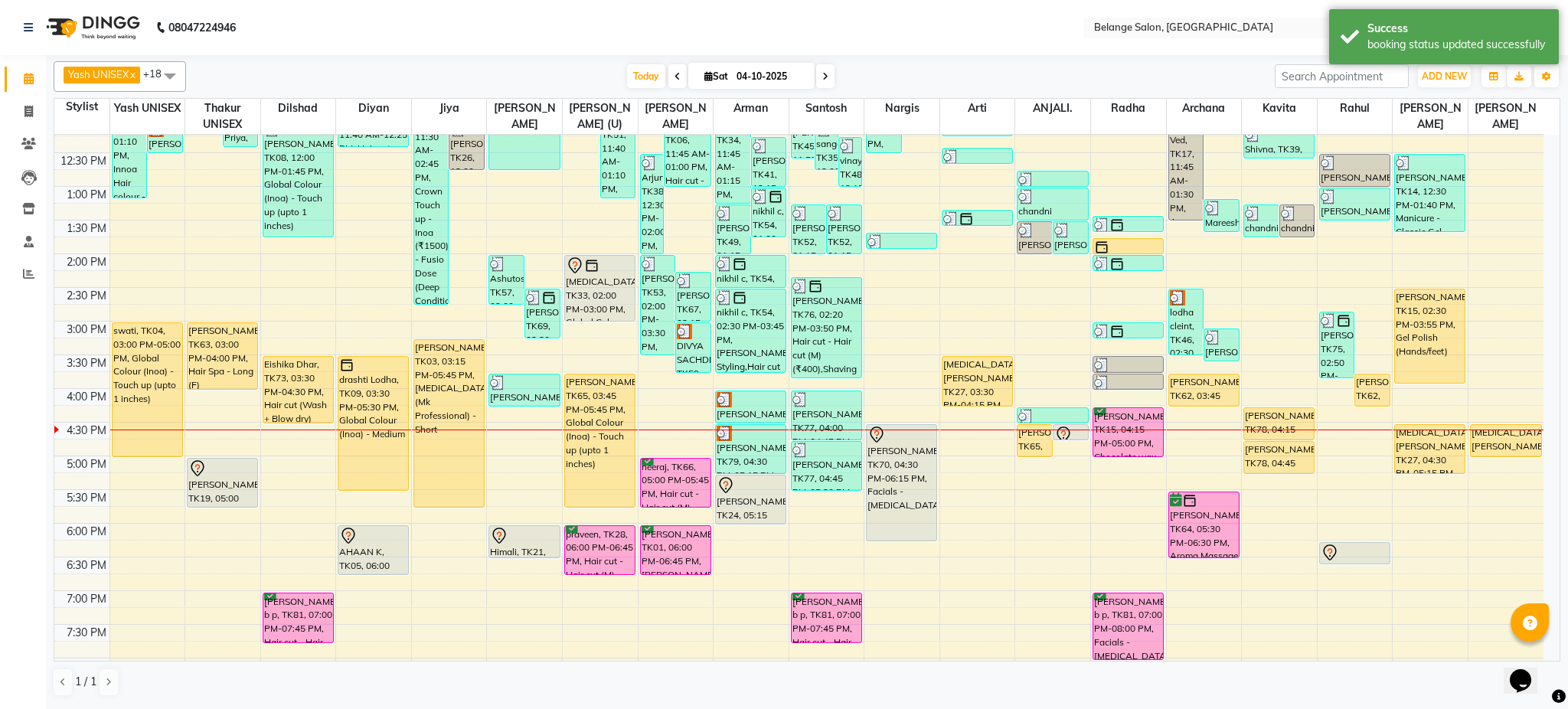
scroll to position [317, 0]
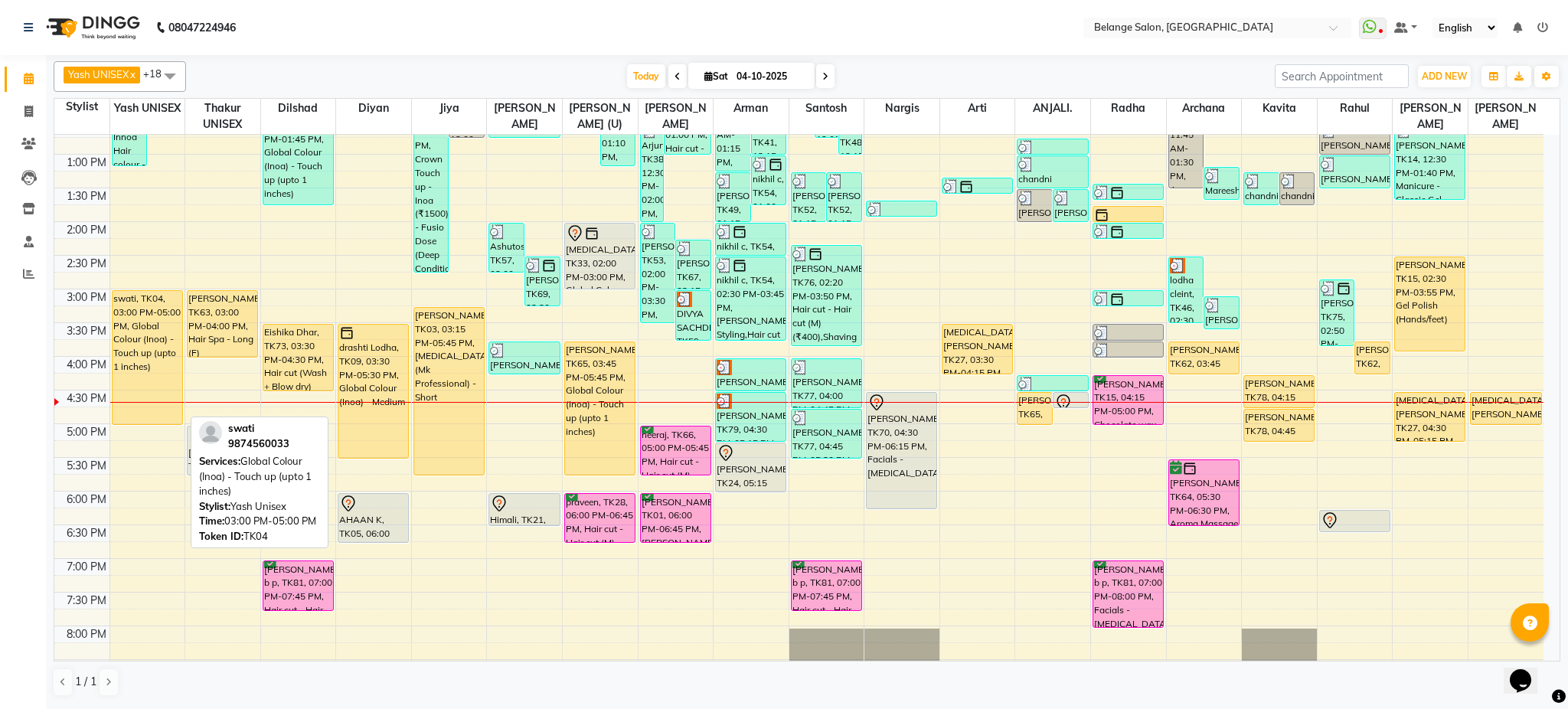
click at [169, 356] on div "swati, TK04, 03:00 PM-05:00 PM, Global Colour (Inoa) - Touch up (upto 1 inches)" at bounding box center [147, 357] width 70 height 133
select select "1"
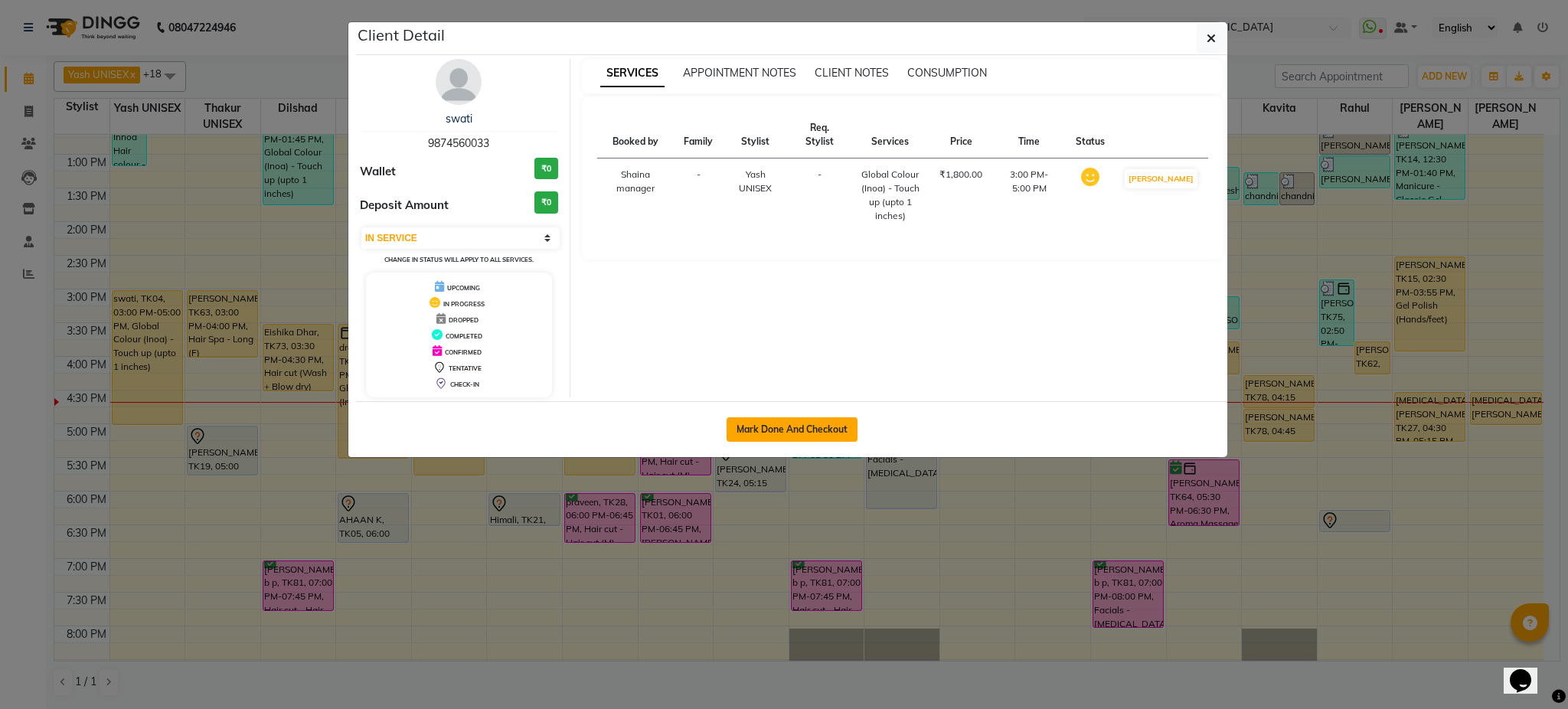
click at [770, 429] on button "Mark Done And Checkout" at bounding box center [792, 429] width 131 height 25
select select "service"
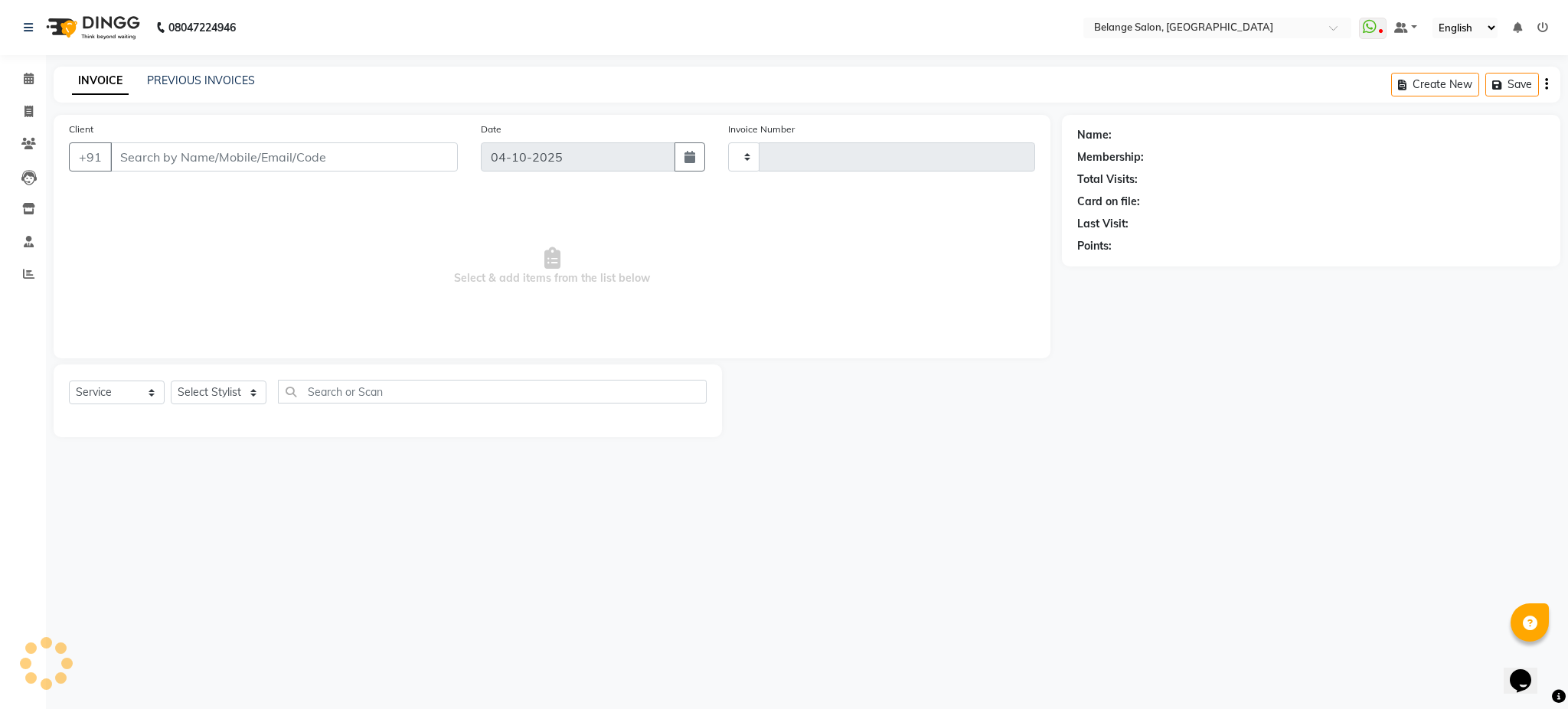
type input "13578"
select select "3"
select select "5076"
type input "9874560033"
select select "66547"
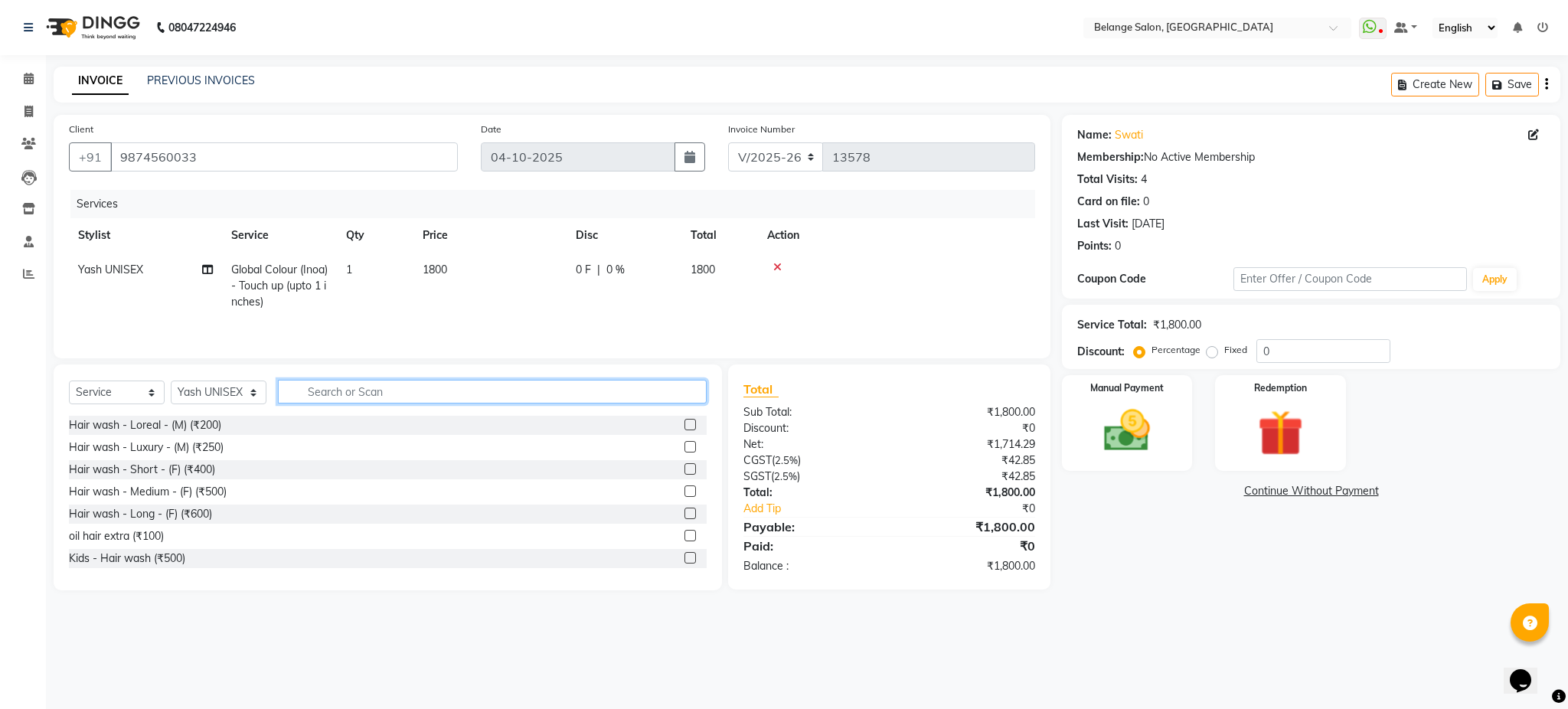
click at [409, 401] on input "text" at bounding box center [493, 391] width 429 height 24
type input "wash"
click at [685, 496] on label at bounding box center [691, 492] width 12 height 12
click at [685, 496] on input "checkbox" at bounding box center [690, 492] width 10 height 10
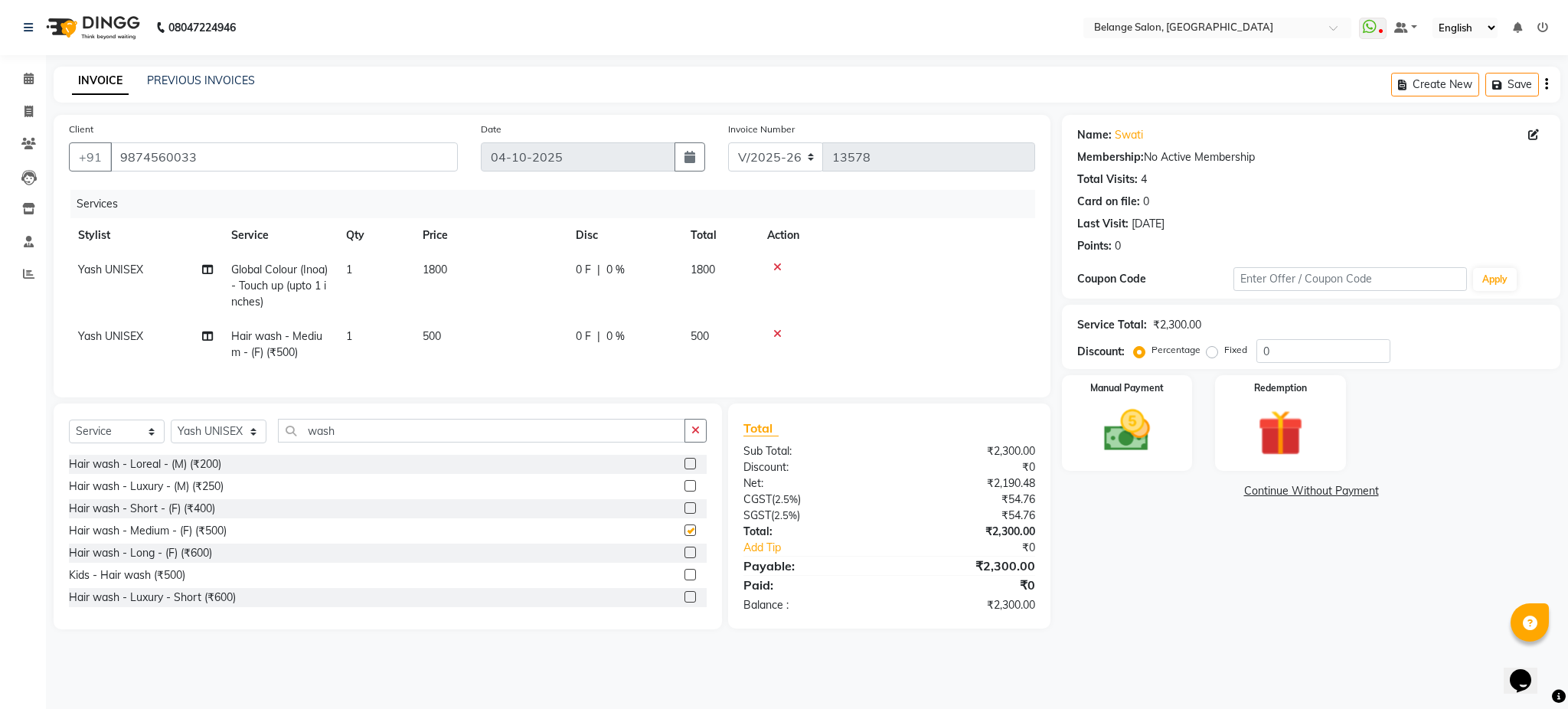
checkbox input "false"
click at [413, 442] on input "wash" at bounding box center [482, 431] width 407 height 24
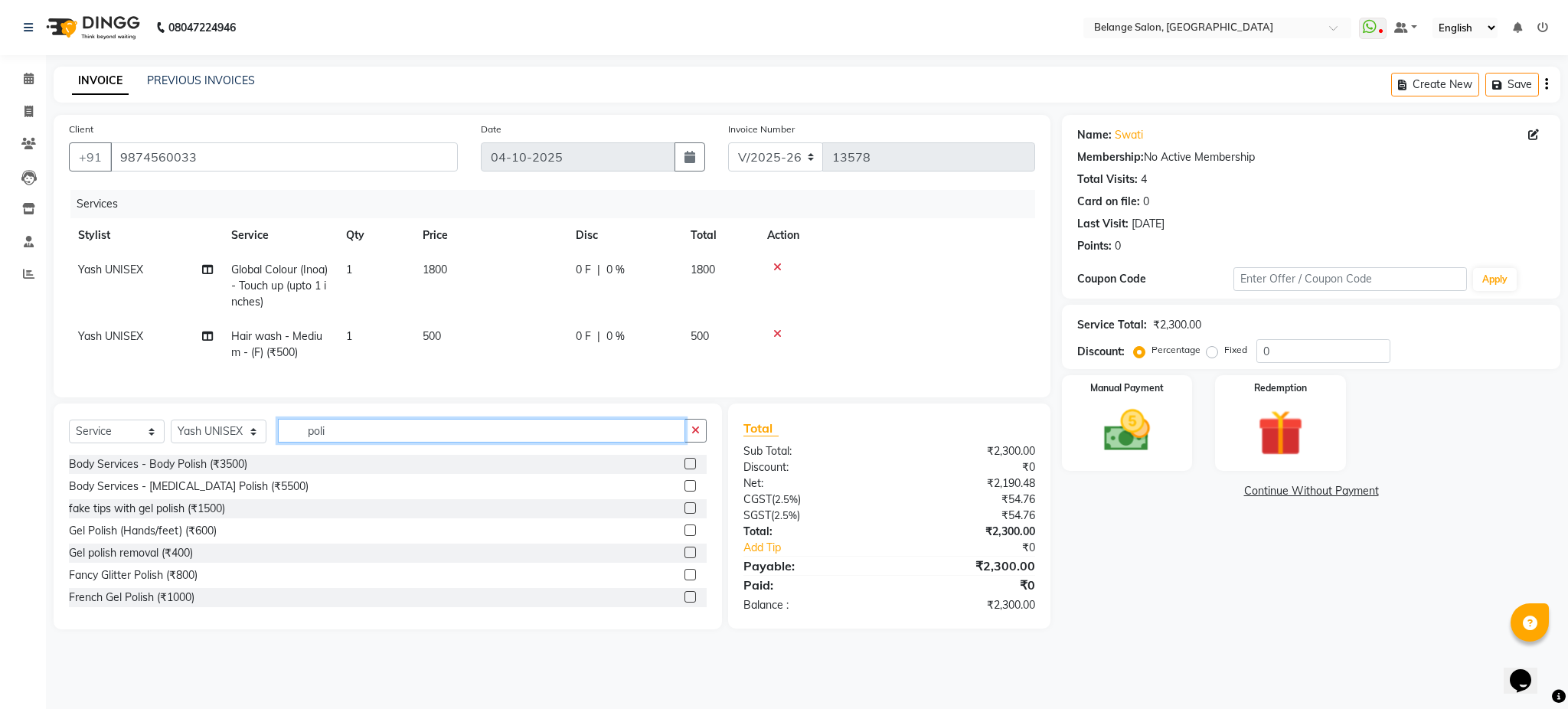
click at [446, 442] on input "poli" at bounding box center [482, 431] width 407 height 24
click at [475, 442] on input "polish" at bounding box center [482, 431] width 407 height 24
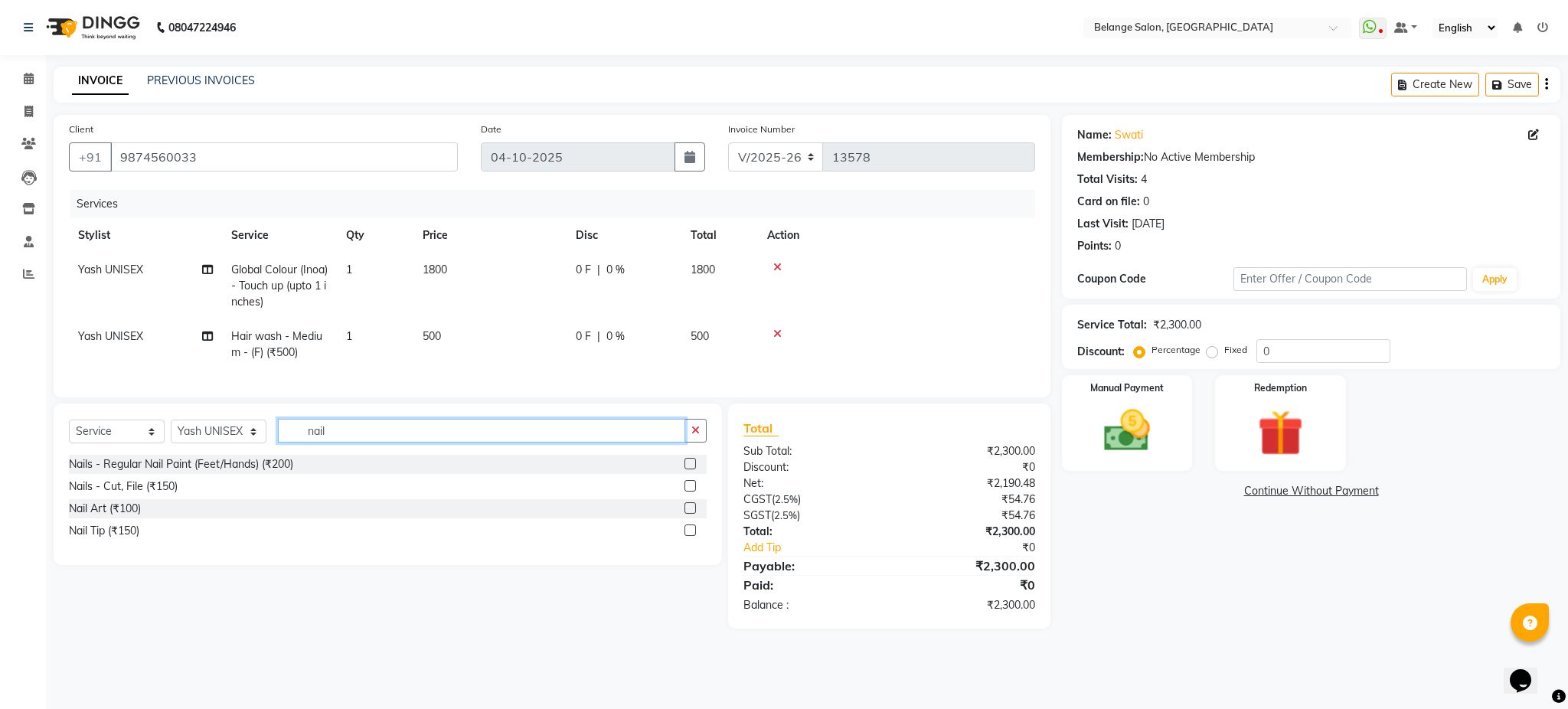
type input "nail"
click at [694, 469] on label at bounding box center [691, 464] width 12 height 12
click at [694, 469] on input "checkbox" at bounding box center [690, 464] width 10 height 10
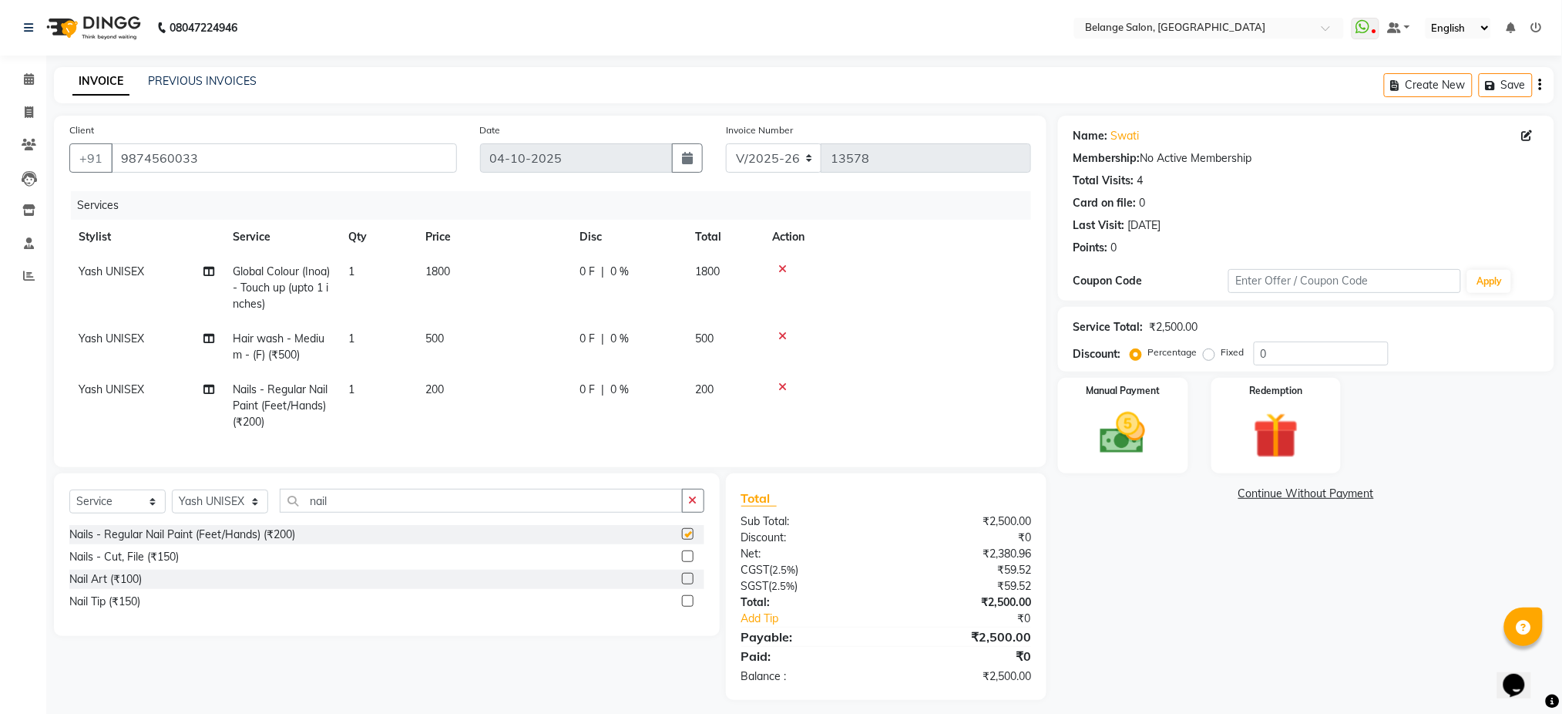
checkbox input "false"
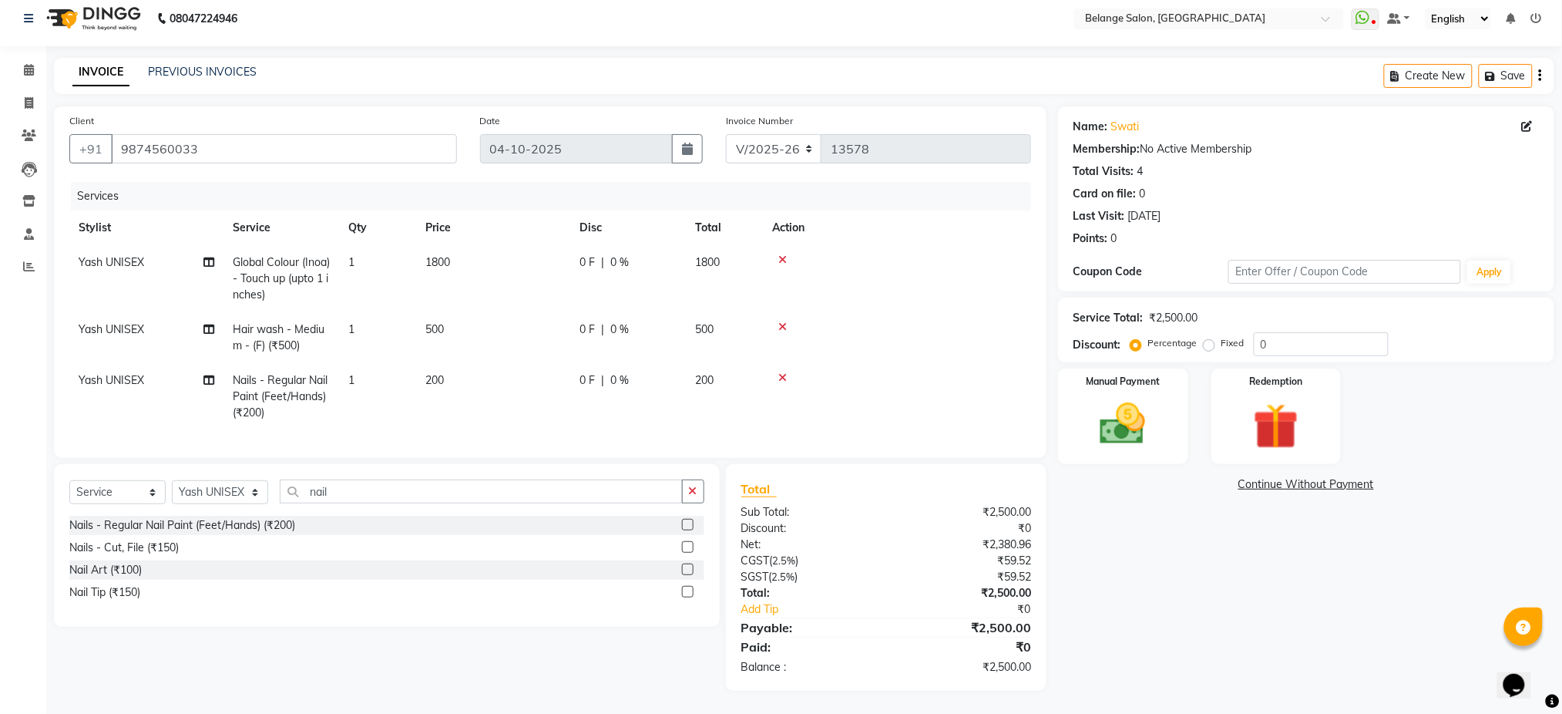
click at [623, 254] on span "0 %" at bounding box center [619, 262] width 18 height 16
select select "66547"
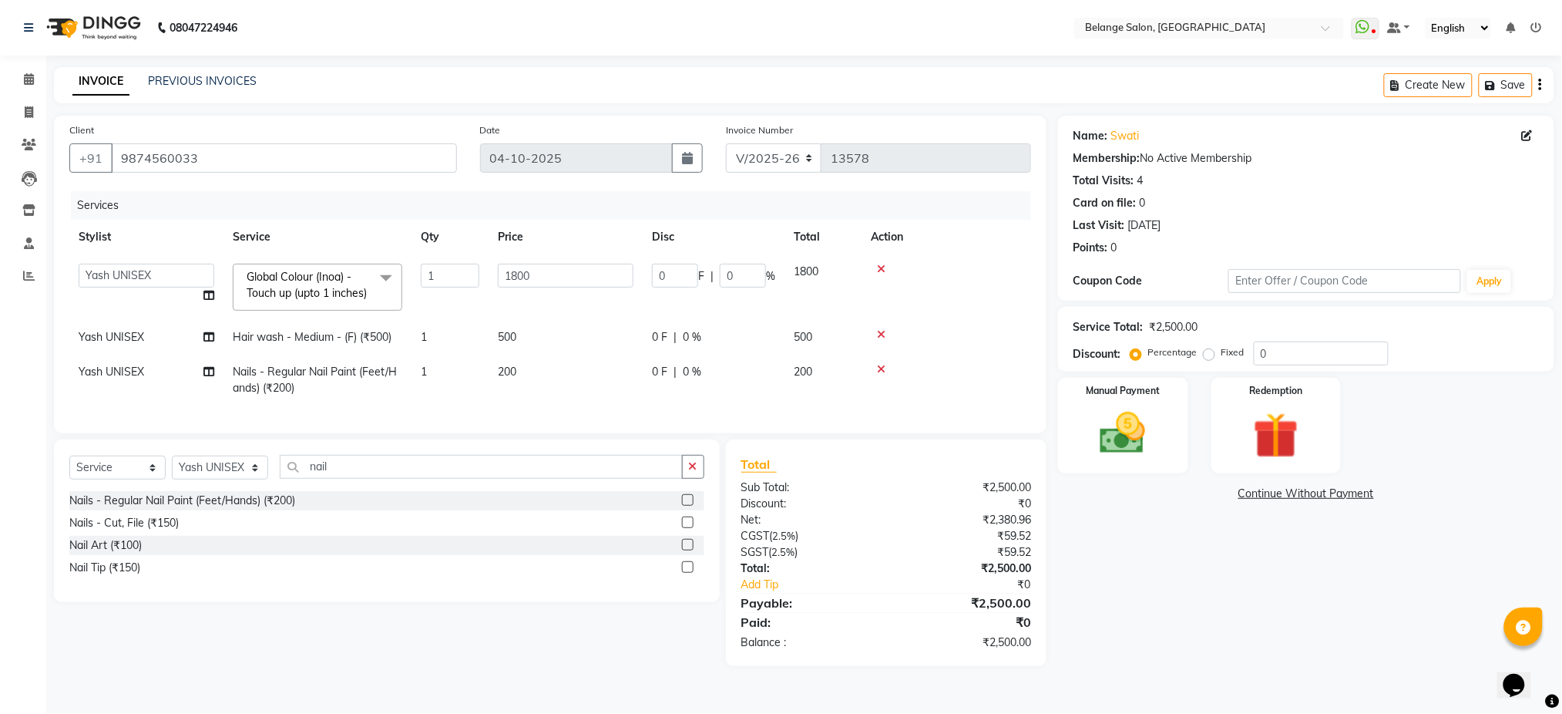
scroll to position [7, 0]
click at [741, 267] on input "0" at bounding box center [743, 276] width 46 height 24
type input "10"
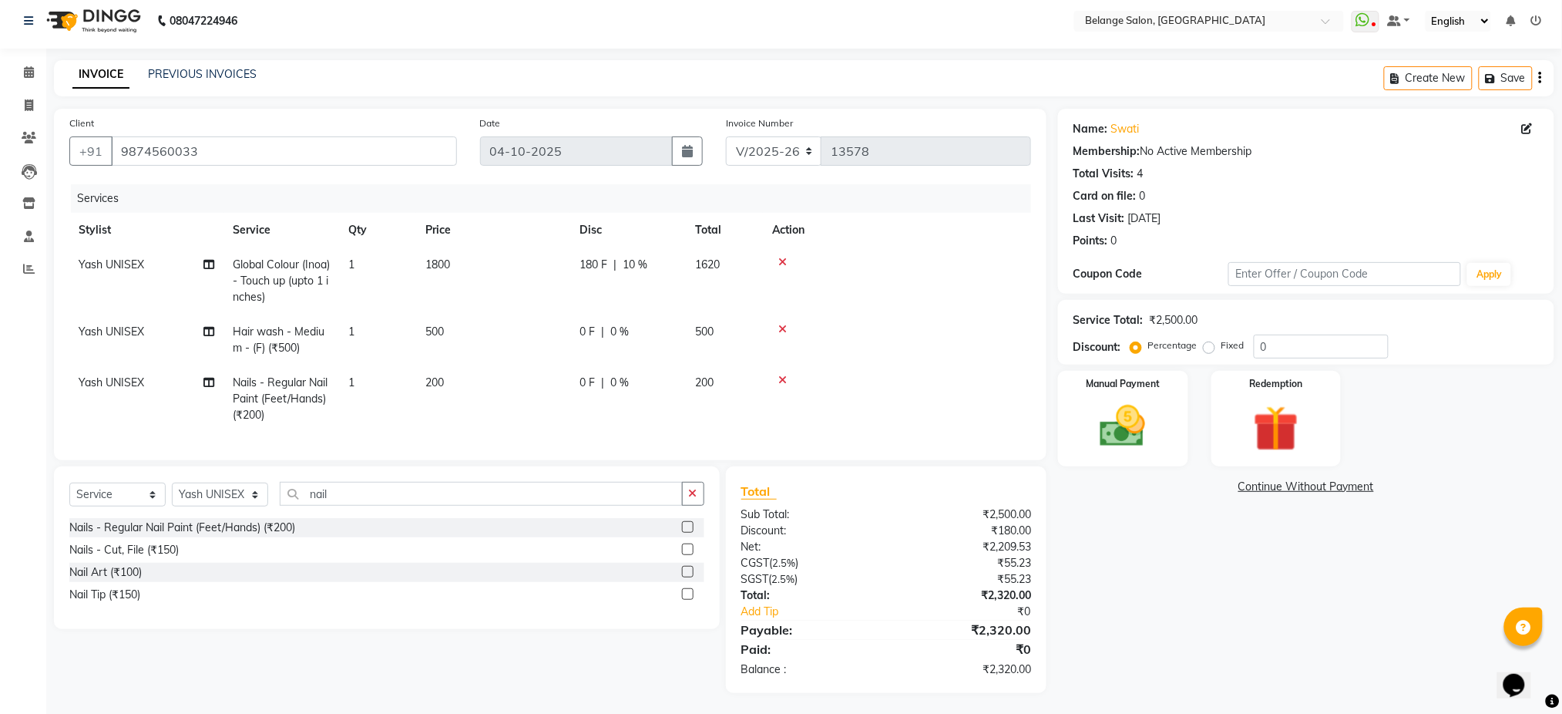
click at [721, 341] on tr "Yash UNISEX Hair wash - Medium - (F) (₹500) 1 500 0 F | 0 % 500" at bounding box center [550, 339] width 962 height 51
click at [617, 329] on span "0 %" at bounding box center [619, 332] width 18 height 16
select select "66547"
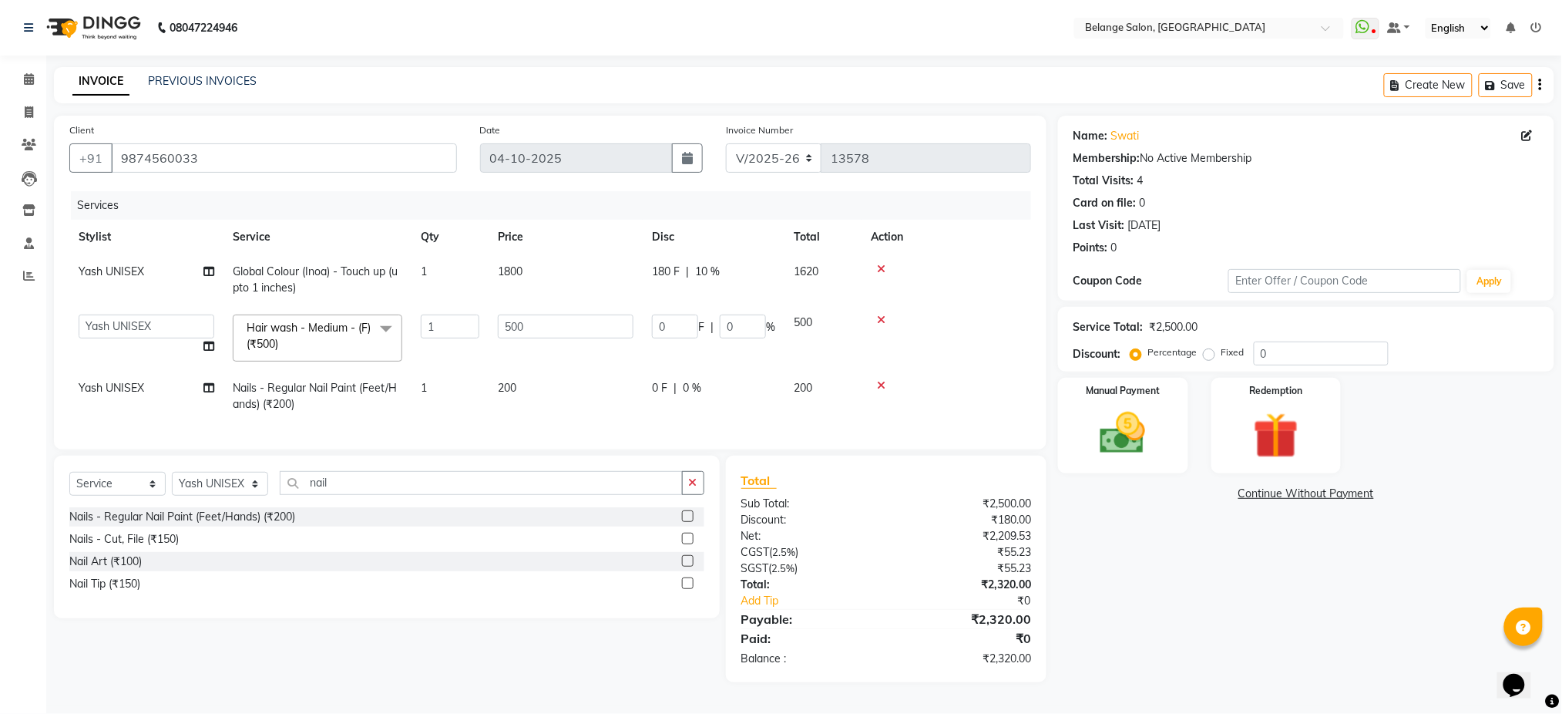
scroll to position [6, 0]
click at [747, 318] on input "0" at bounding box center [743, 326] width 46 height 24
type input "10"
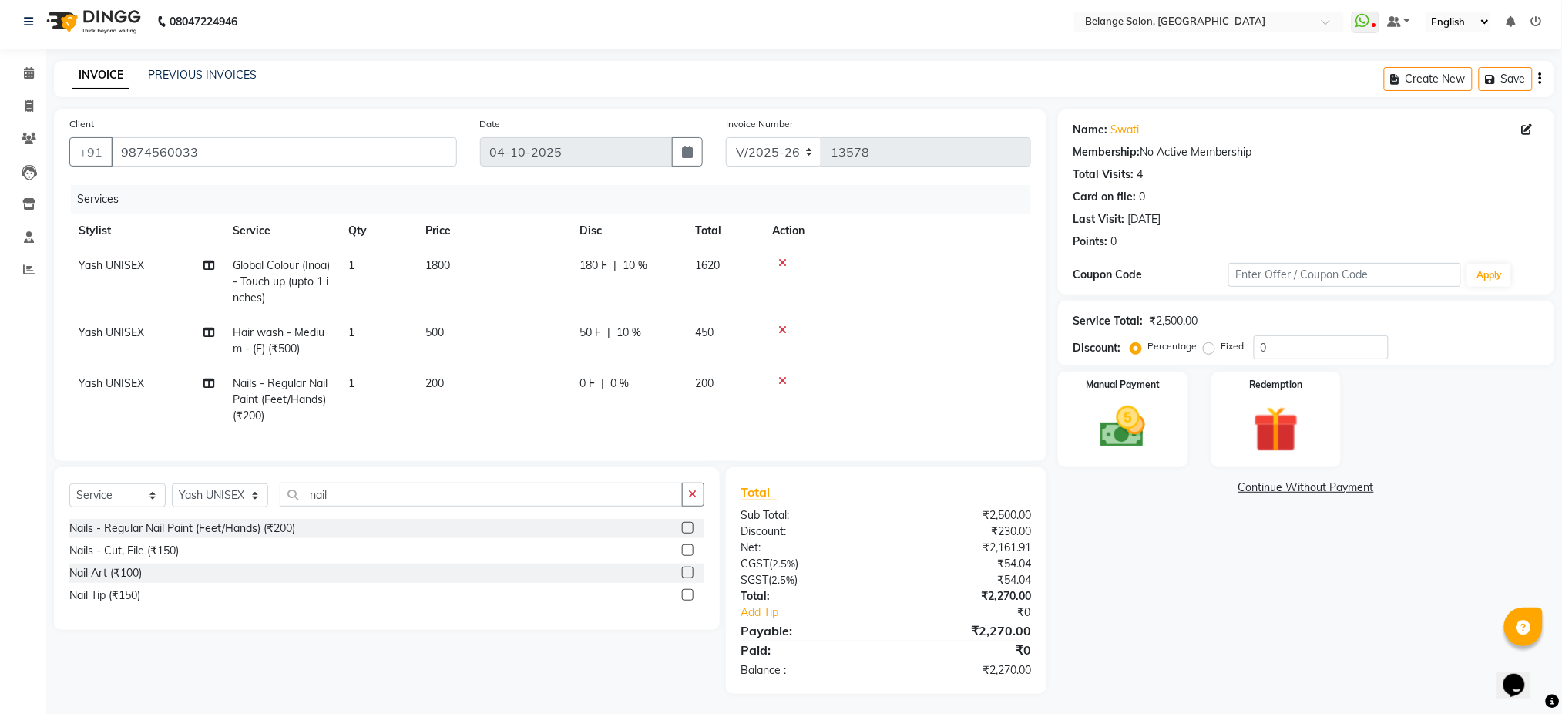
click at [707, 384] on tr "Yash UNISEX Nails - Regular Nail Paint (Feet/Hands) (₹200) 1 200 0 F | 0 % 200" at bounding box center [550, 399] width 962 height 67
click at [630, 380] on div "0 F | 0 %" at bounding box center [628, 383] width 97 height 16
select select "66547"
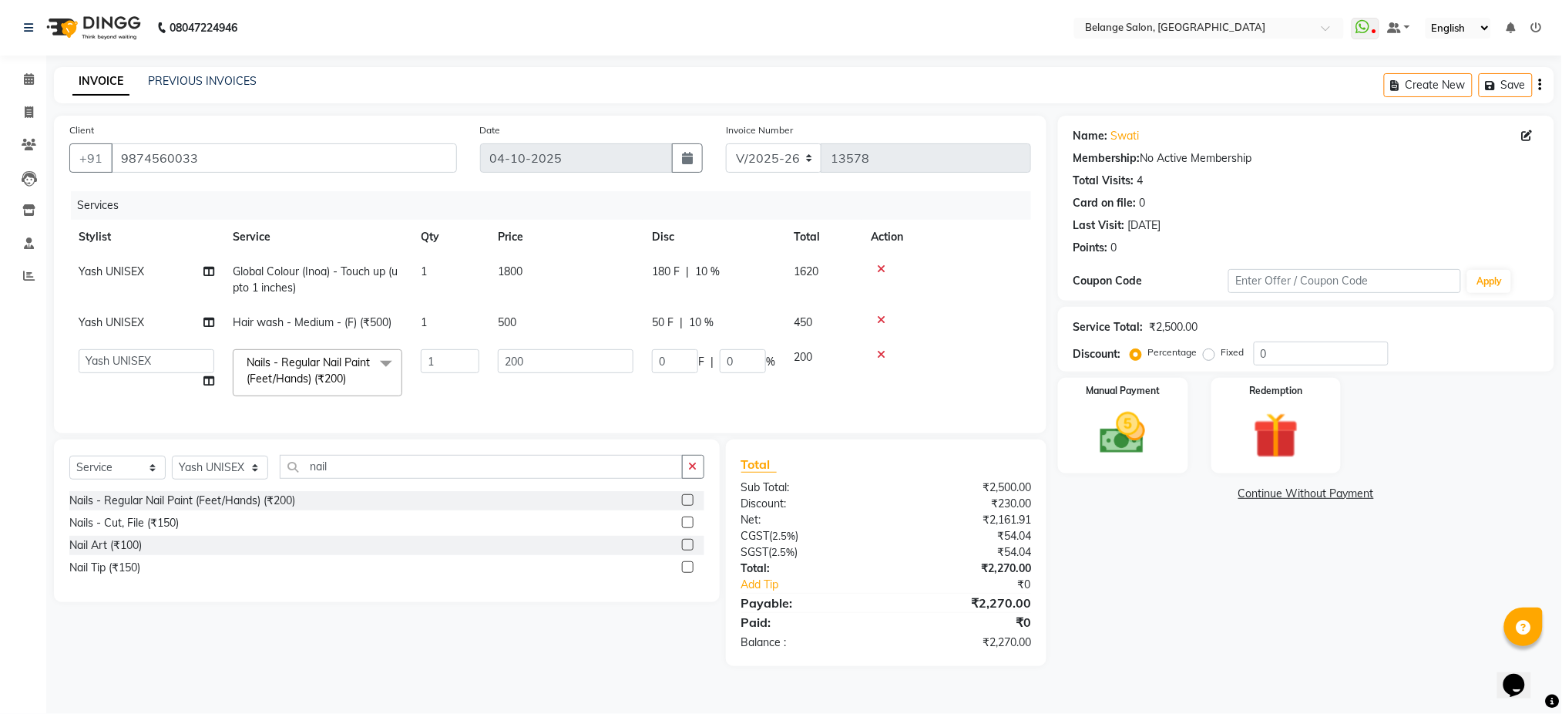
scroll to position [0, 0]
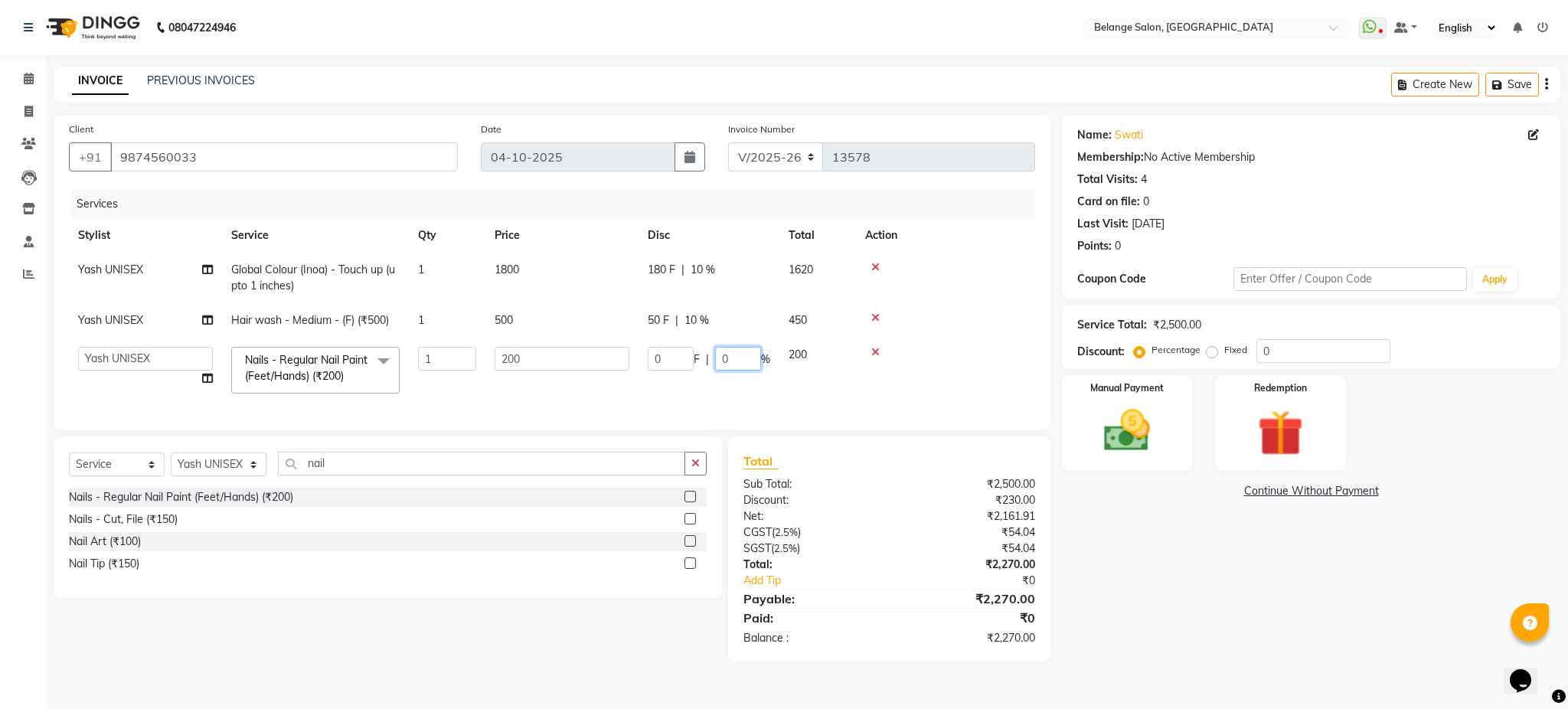
click at [736, 352] on input "0" at bounding box center [738, 358] width 46 height 24
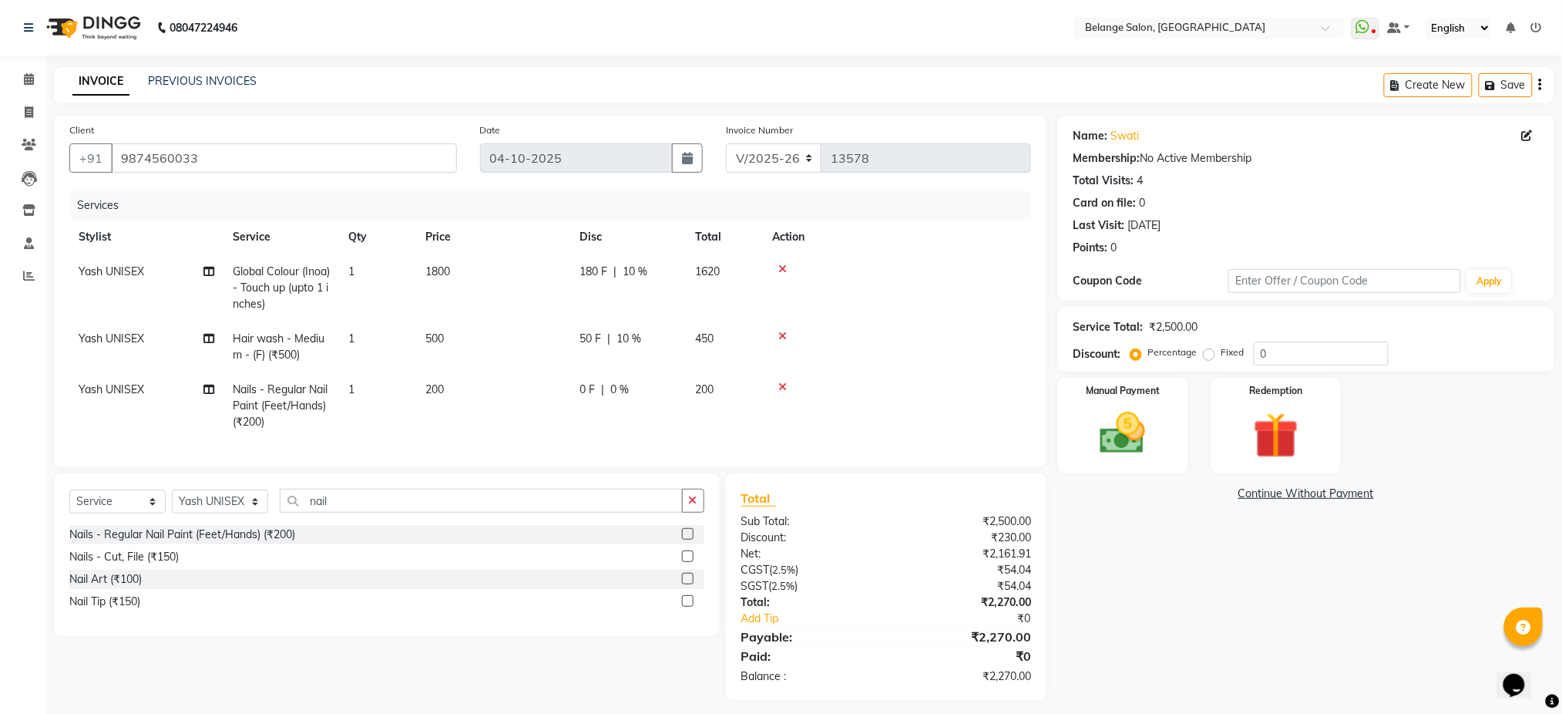
click at [738, 398] on tr "Yash UNISEX Nails - Regular Nail Paint (Feet/Hands) (₹200) 1 200 0 F | 0 % 200" at bounding box center [550, 405] width 962 height 67
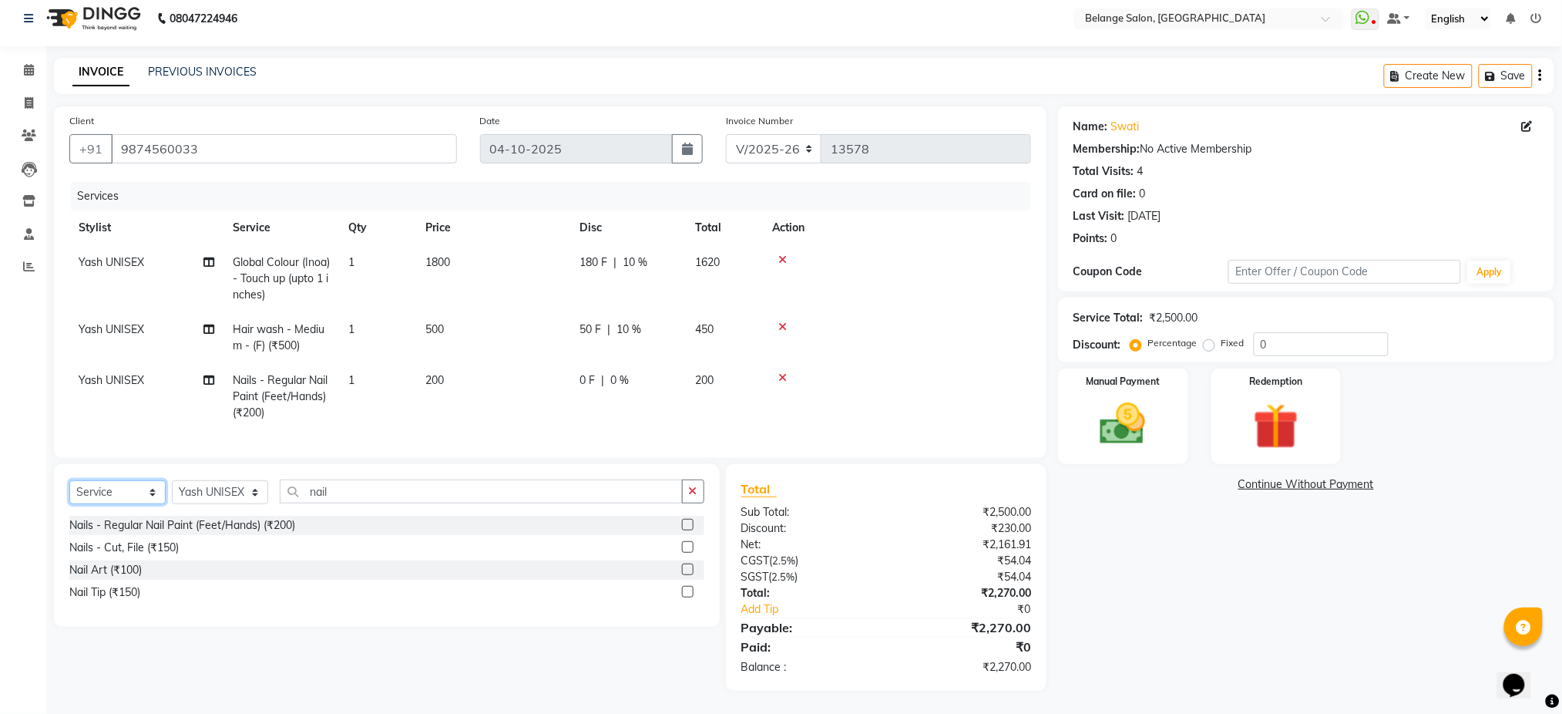
click at [96, 503] on select "Select Service Product Membership Package Voucher Prepaid Gift Card" at bounding box center [117, 492] width 96 height 24
click at [69, 481] on select "Select Service Product Membership Package Voucher Prepaid Gift Card" at bounding box center [117, 492] width 96 height 24
click at [213, 497] on select "Select Stylist aftab (U) Ali amit ANJALI. Archana Arman Arti Belange Billing de…" at bounding box center [220, 492] width 96 height 24
click at [172, 481] on select "Select Stylist aftab (U) Ali amit ANJALI. Archana Arman Arti Belange Billing de…" at bounding box center [220, 492] width 96 height 24
click at [689, 529] on label at bounding box center [688, 525] width 12 height 12
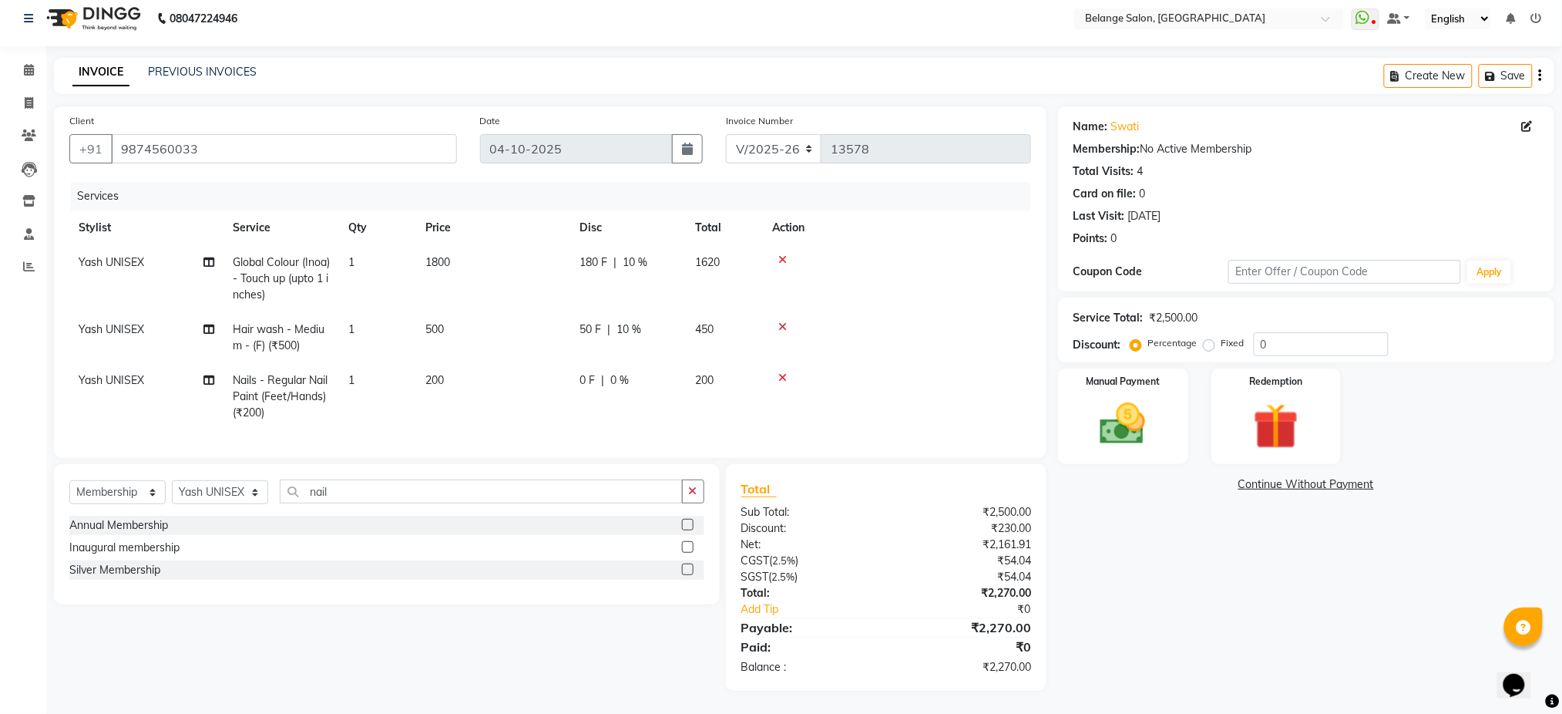
click at [689, 529] on input "checkbox" at bounding box center [687, 525] width 10 height 10
select select "select"
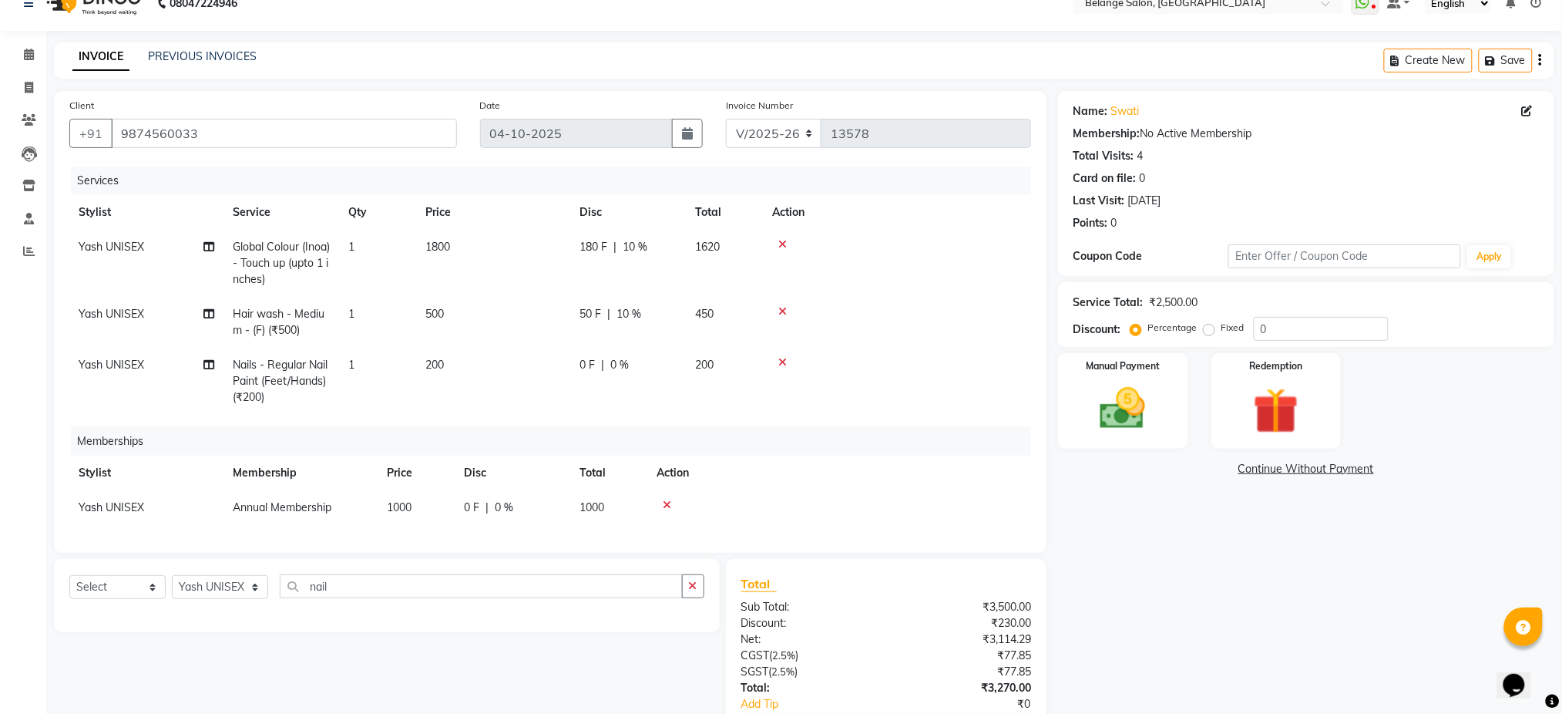
scroll to position [133, 0]
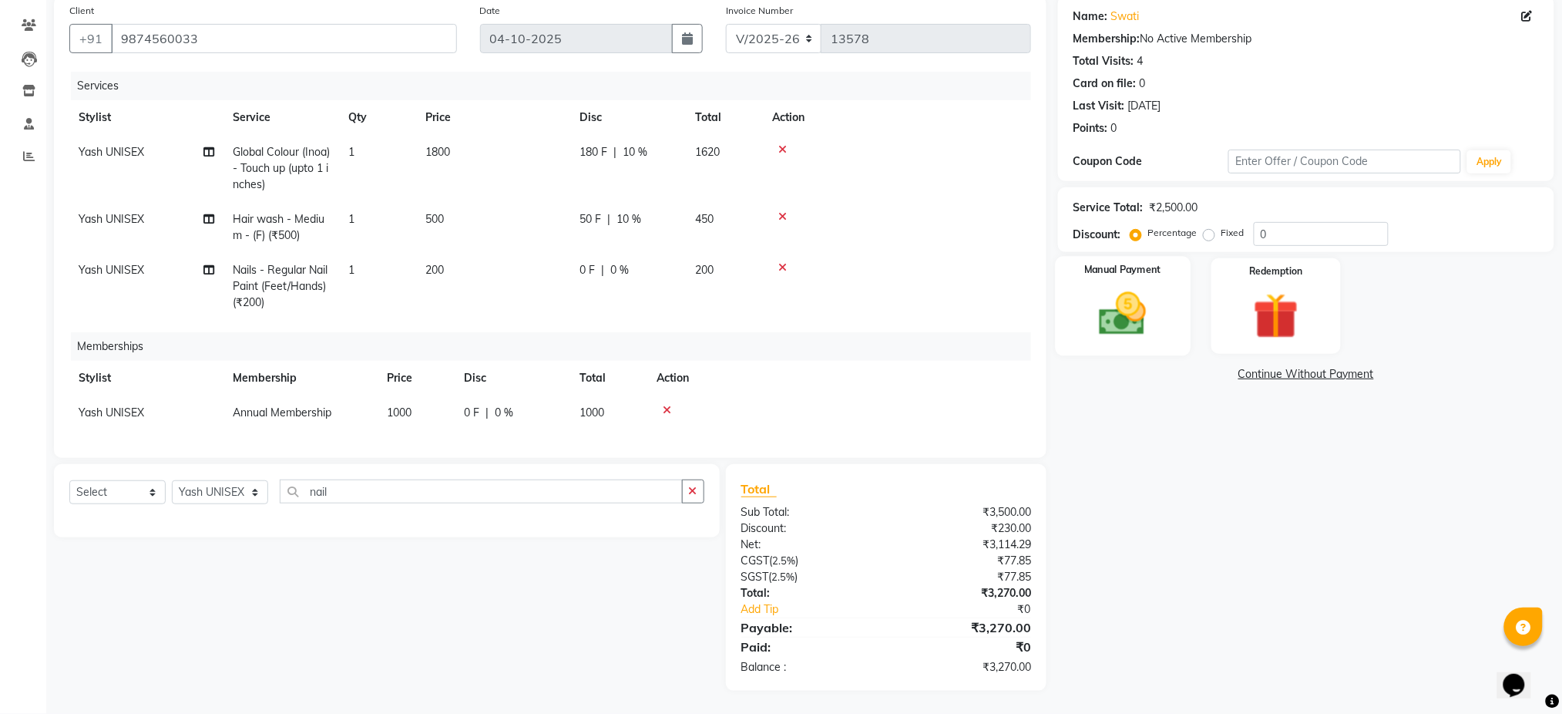
click at [1133, 311] on img at bounding box center [1122, 314] width 77 height 55
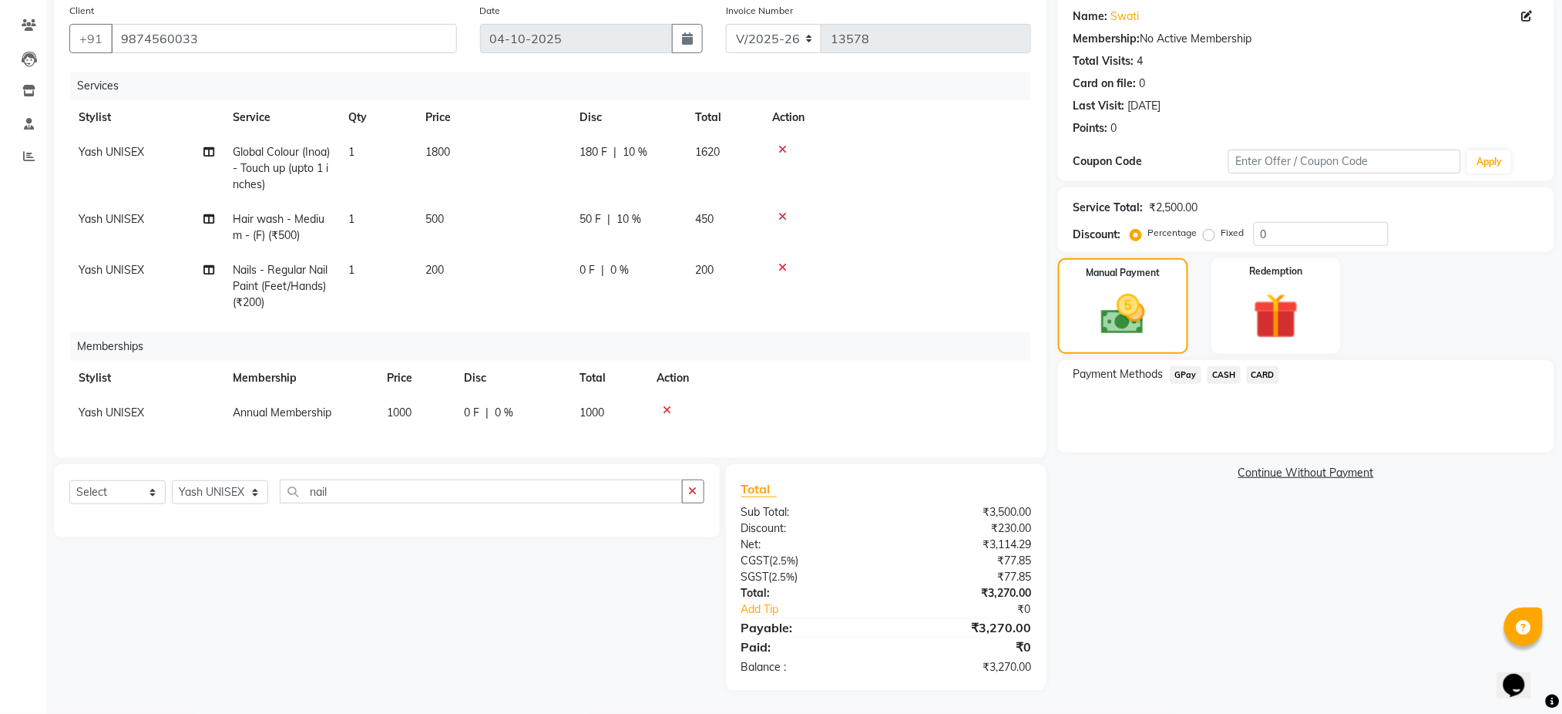
click at [1185, 366] on span "GPay" at bounding box center [1186, 375] width 32 height 18
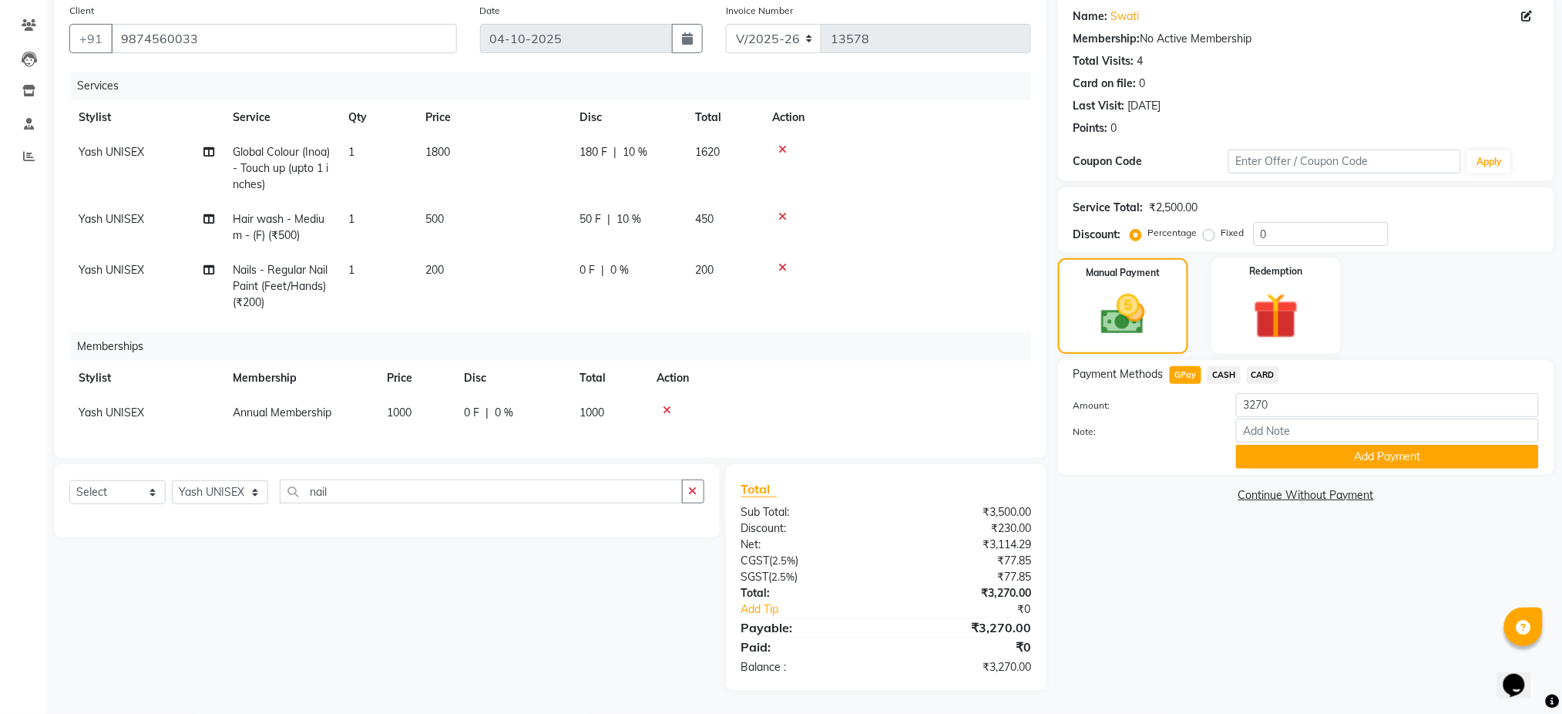
click at [1276, 366] on span "CARD" at bounding box center [1263, 375] width 33 height 18
click at [1297, 445] on button "Add Payment" at bounding box center [1387, 457] width 303 height 24
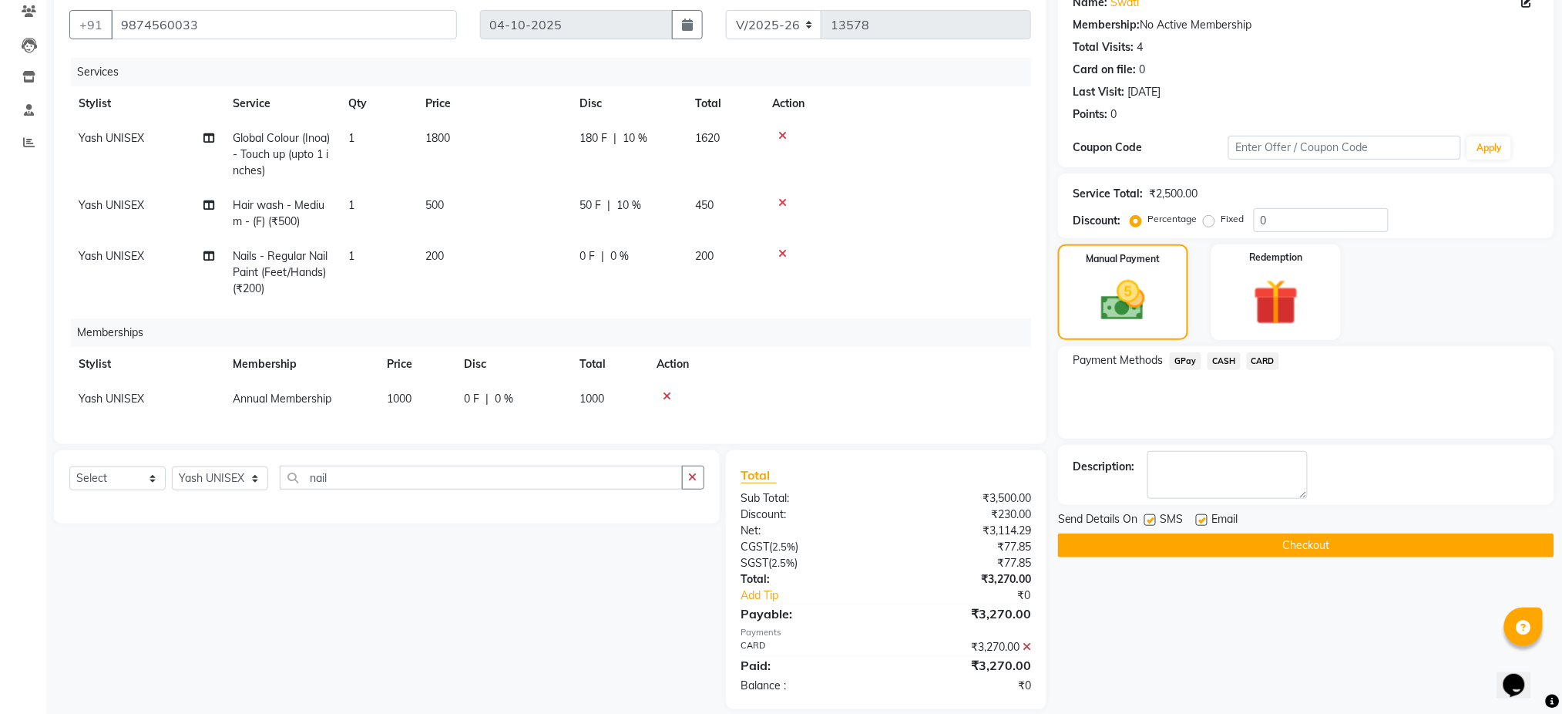
scroll to position [166, 0]
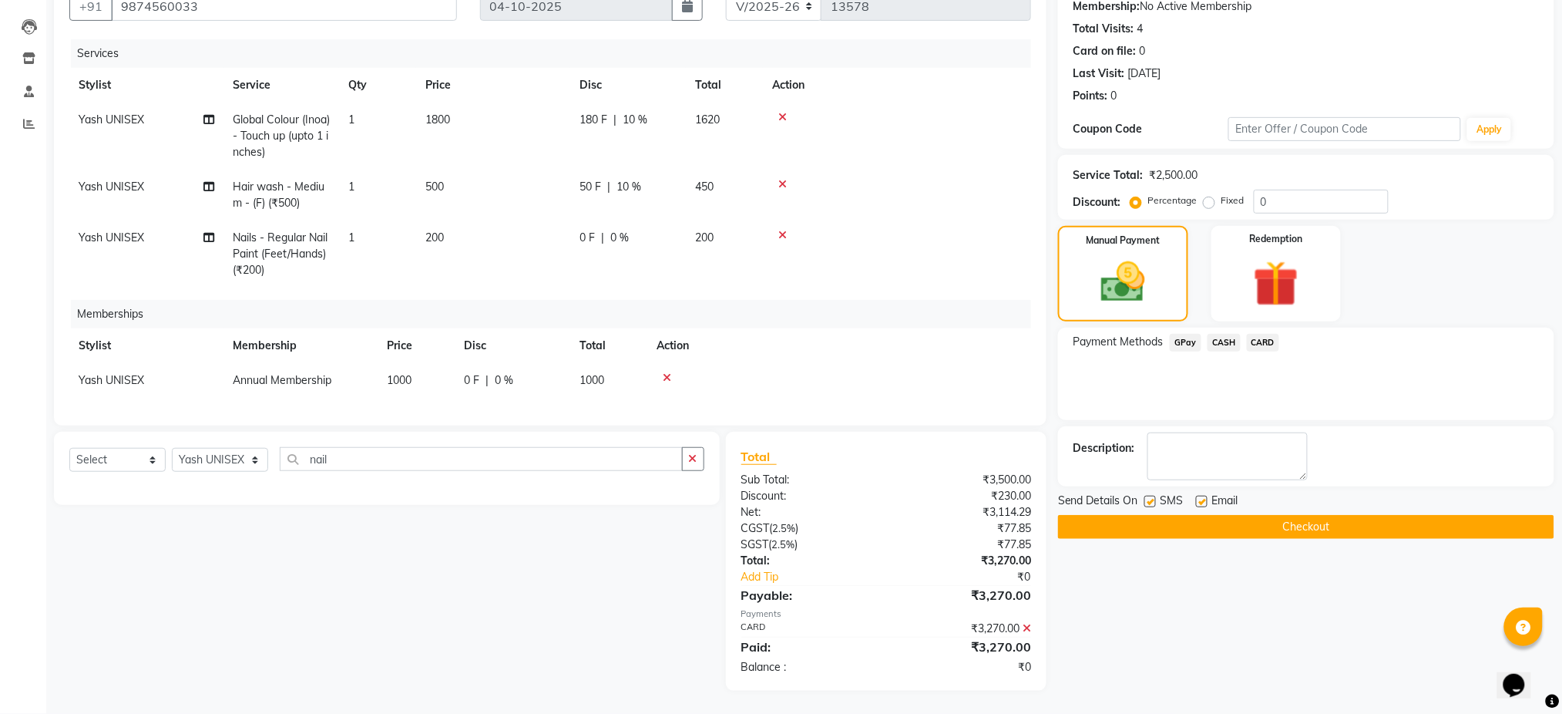
click at [1289, 515] on button "Checkout" at bounding box center [1306, 527] width 496 height 24
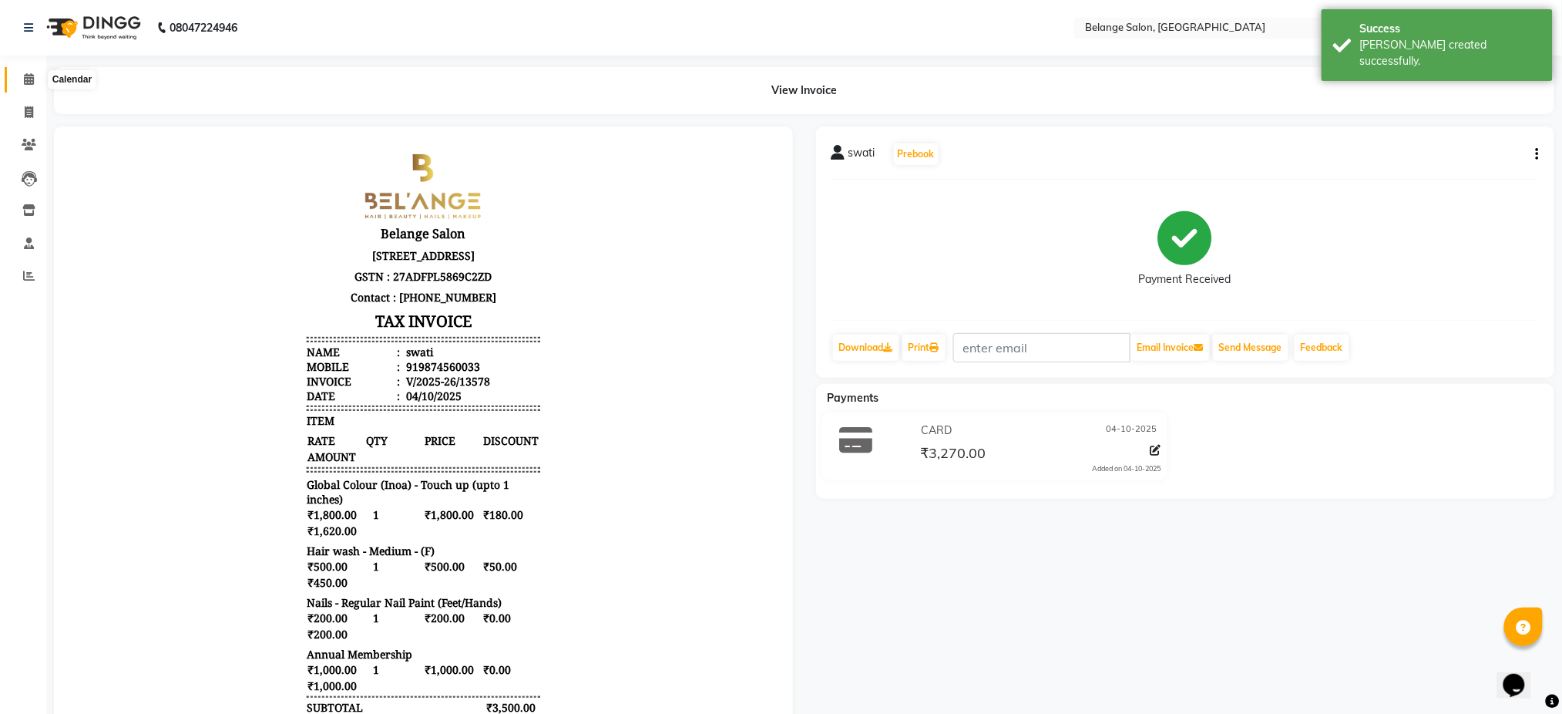
click at [17, 78] on span at bounding box center [28, 80] width 27 height 18
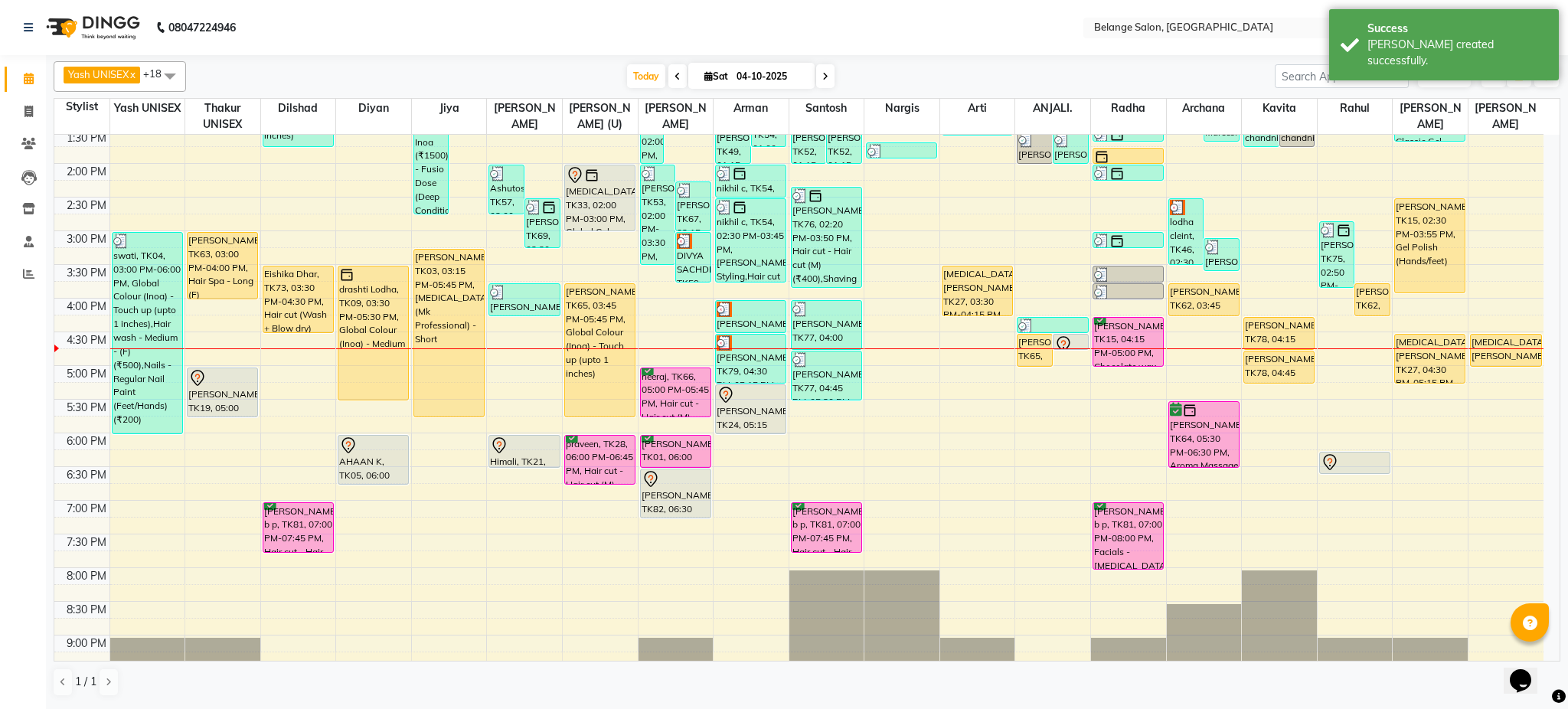
scroll to position [486, 0]
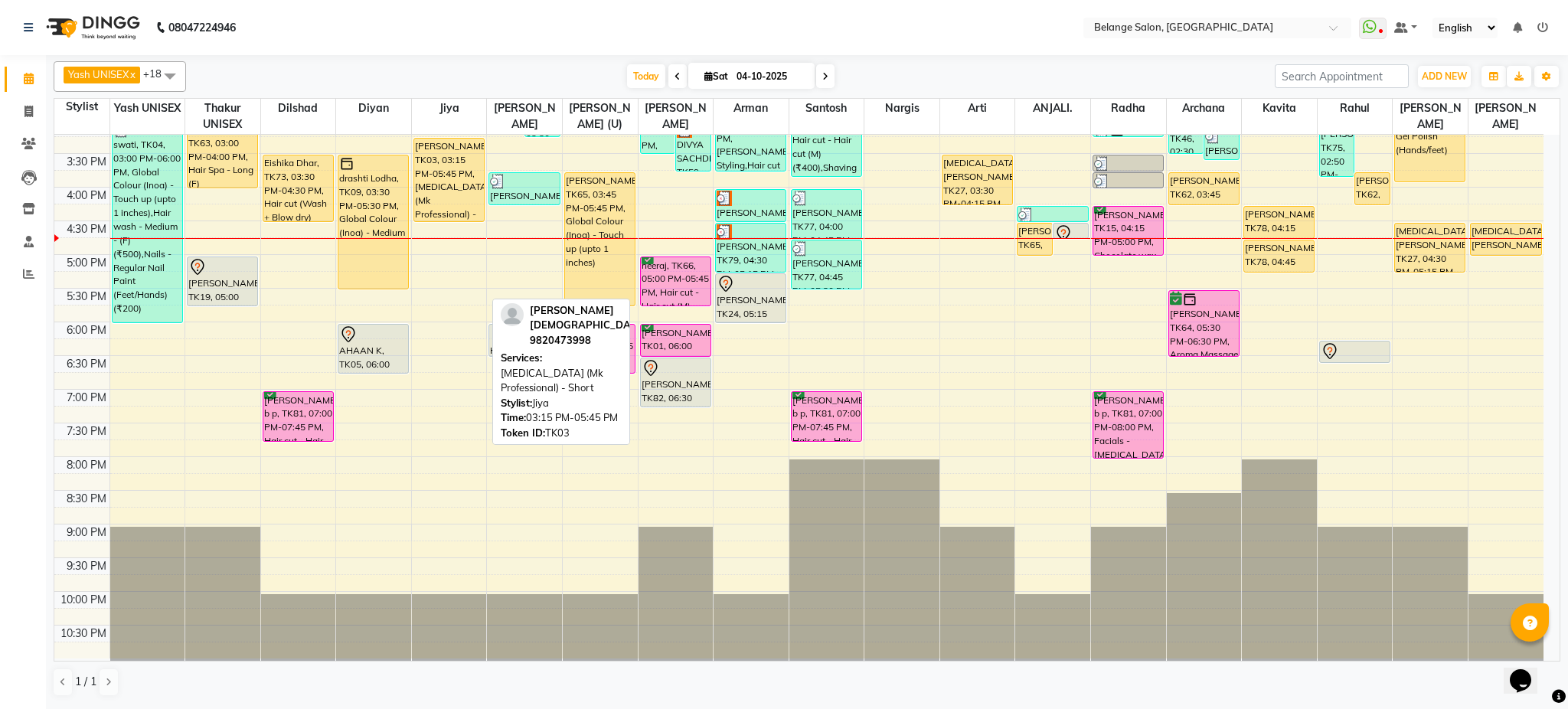
drag, startPoint x: 445, startPoint y: 302, endPoint x: 456, endPoint y: 215, distance: 87.7
click at [456, 215] on div "Rekha Sheety, TK26, 11:30 AM-02:45 PM, Crown Touch up - Inoa (₹1500),Kerastase …" at bounding box center [450, 153] width 76 height 1010
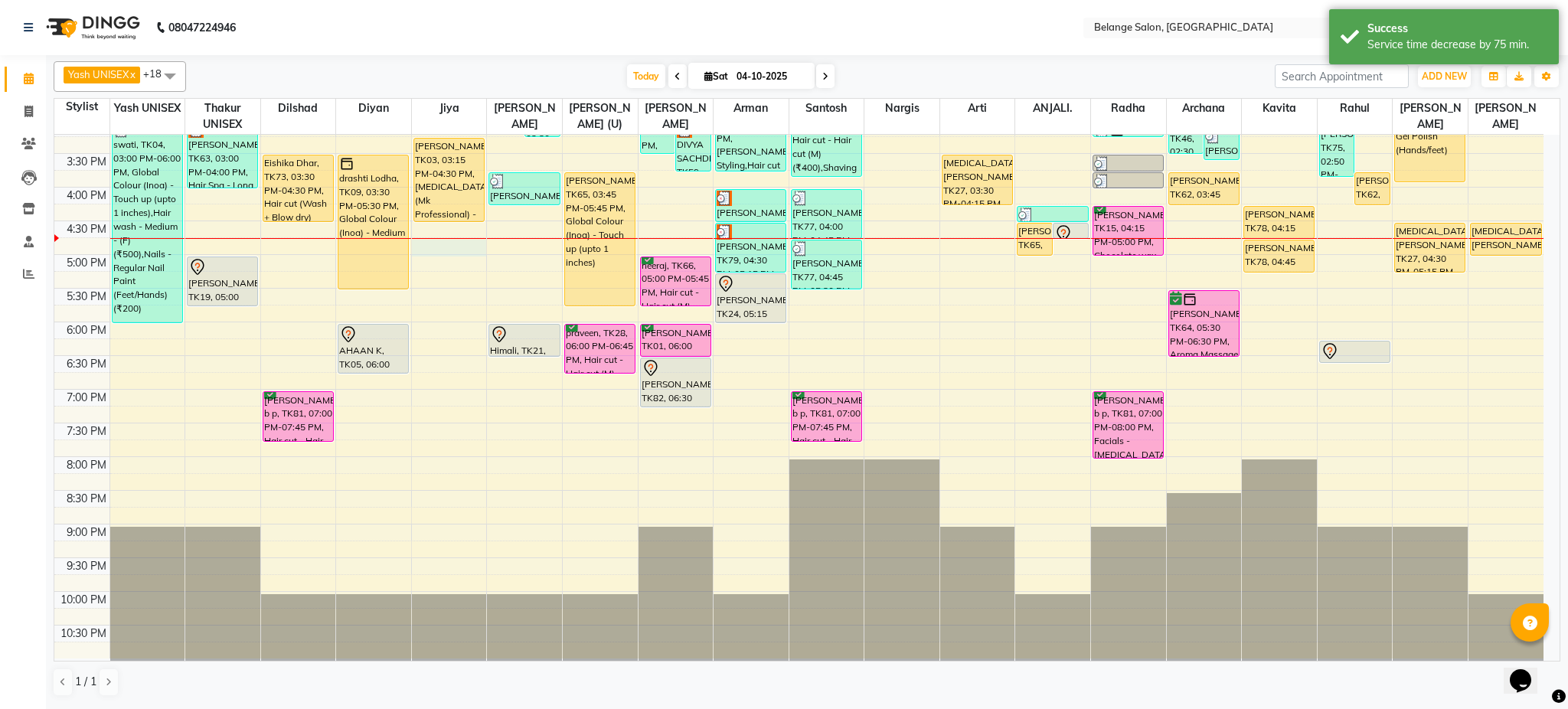
click at [446, 242] on div "8:00 AM 8:30 AM 9:00 AM 9:30 AM 10:00 AM 10:30 AM 11:00 AM 11:30 AM 12:00 PM 12…" at bounding box center [799, 153] width 1490 height 1010
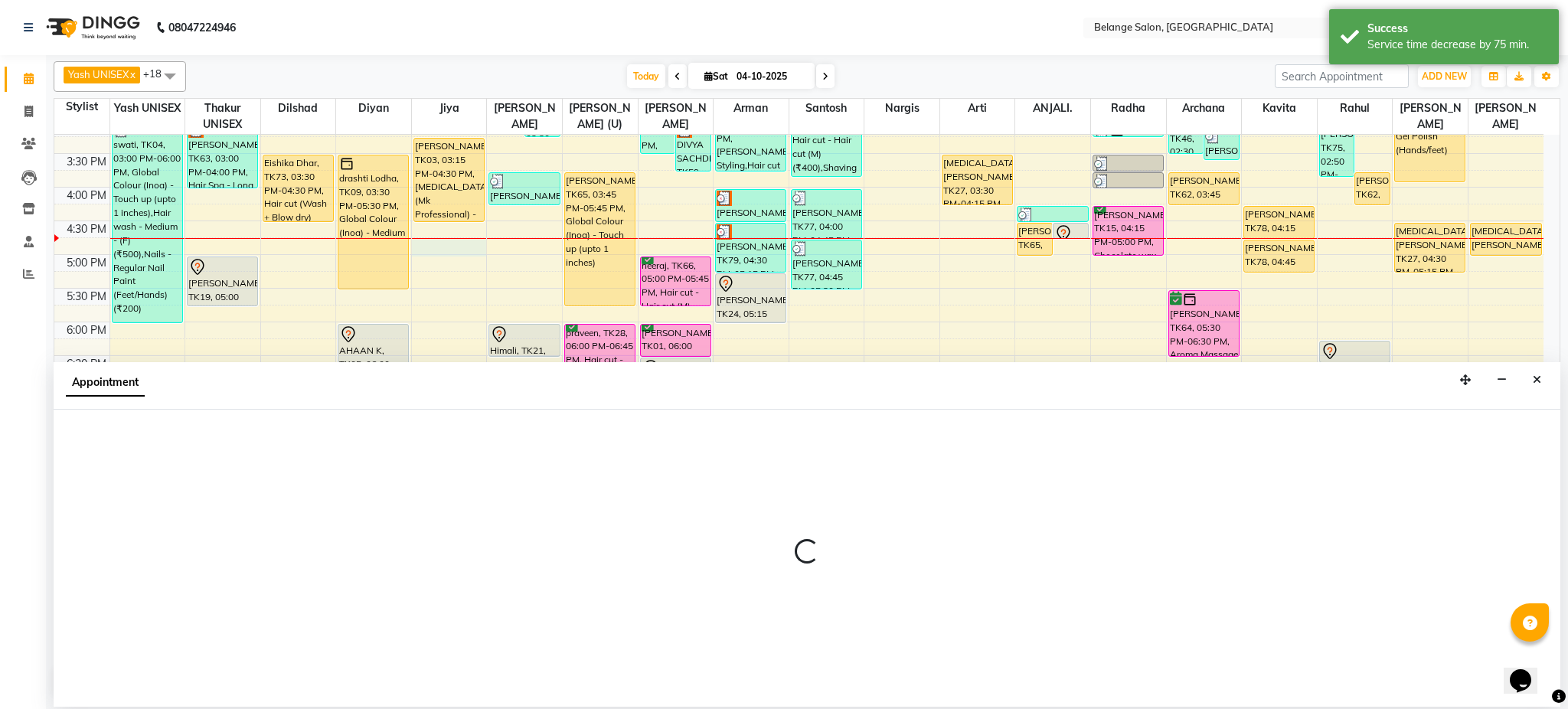
select select "74454"
select select "1005"
select select "tentative"
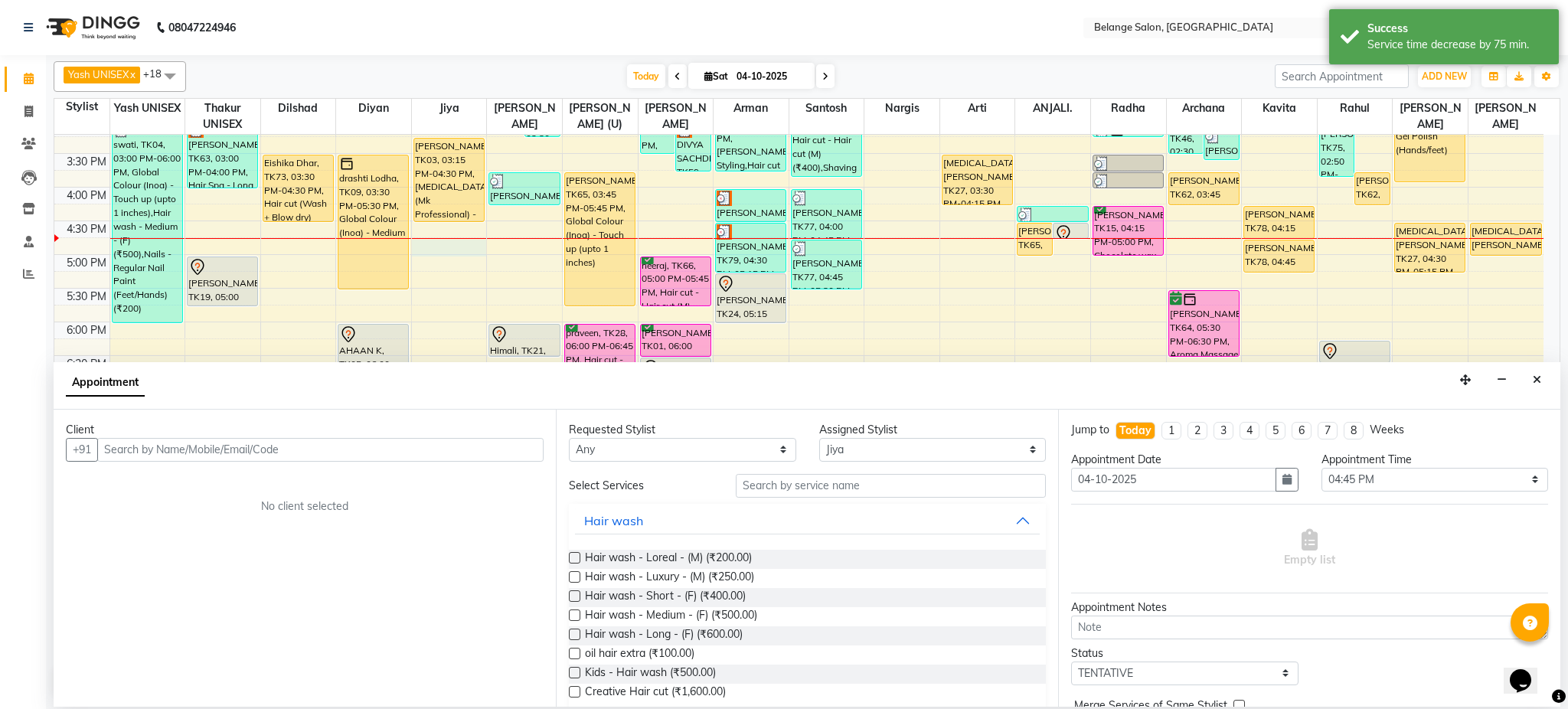
click at [235, 447] on input "text" at bounding box center [320, 450] width 446 height 24
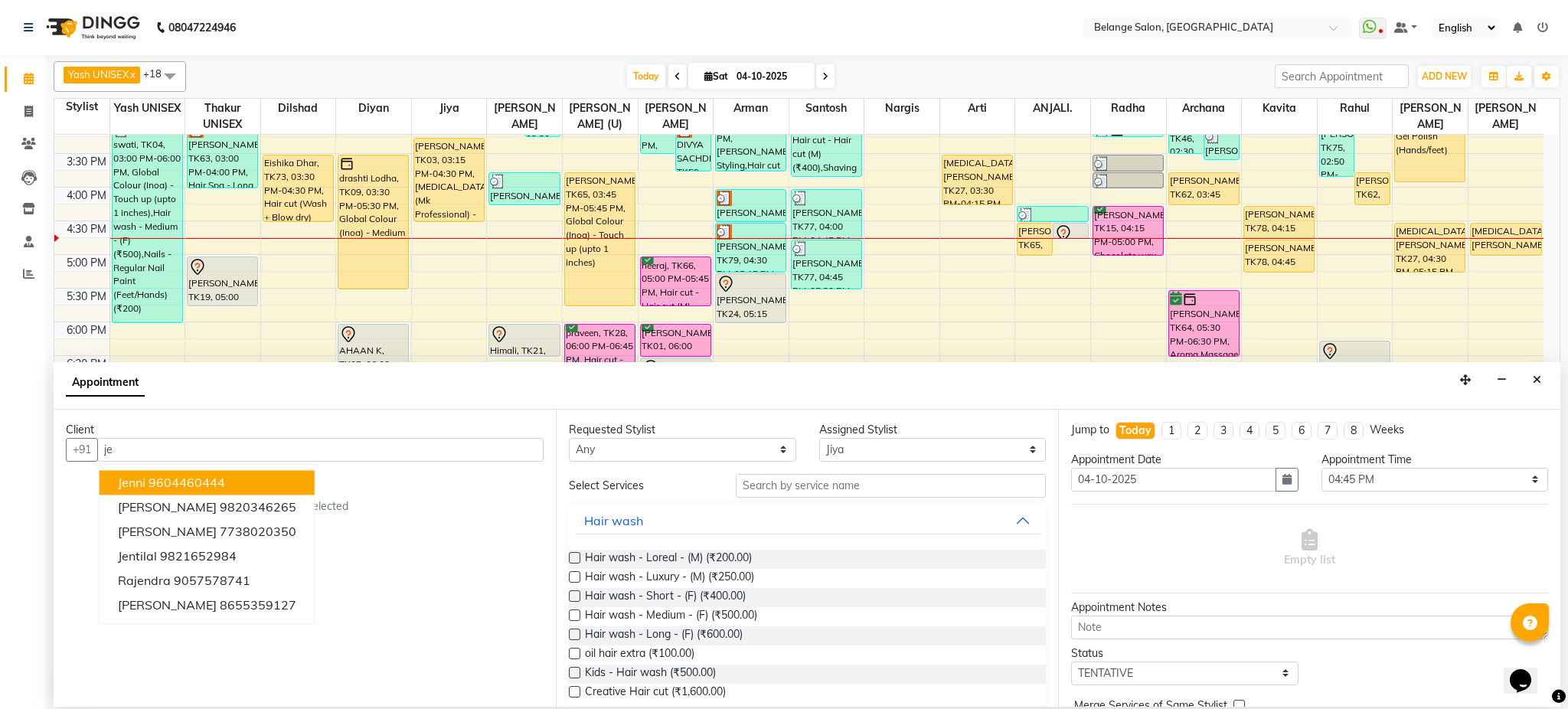
type input "j"
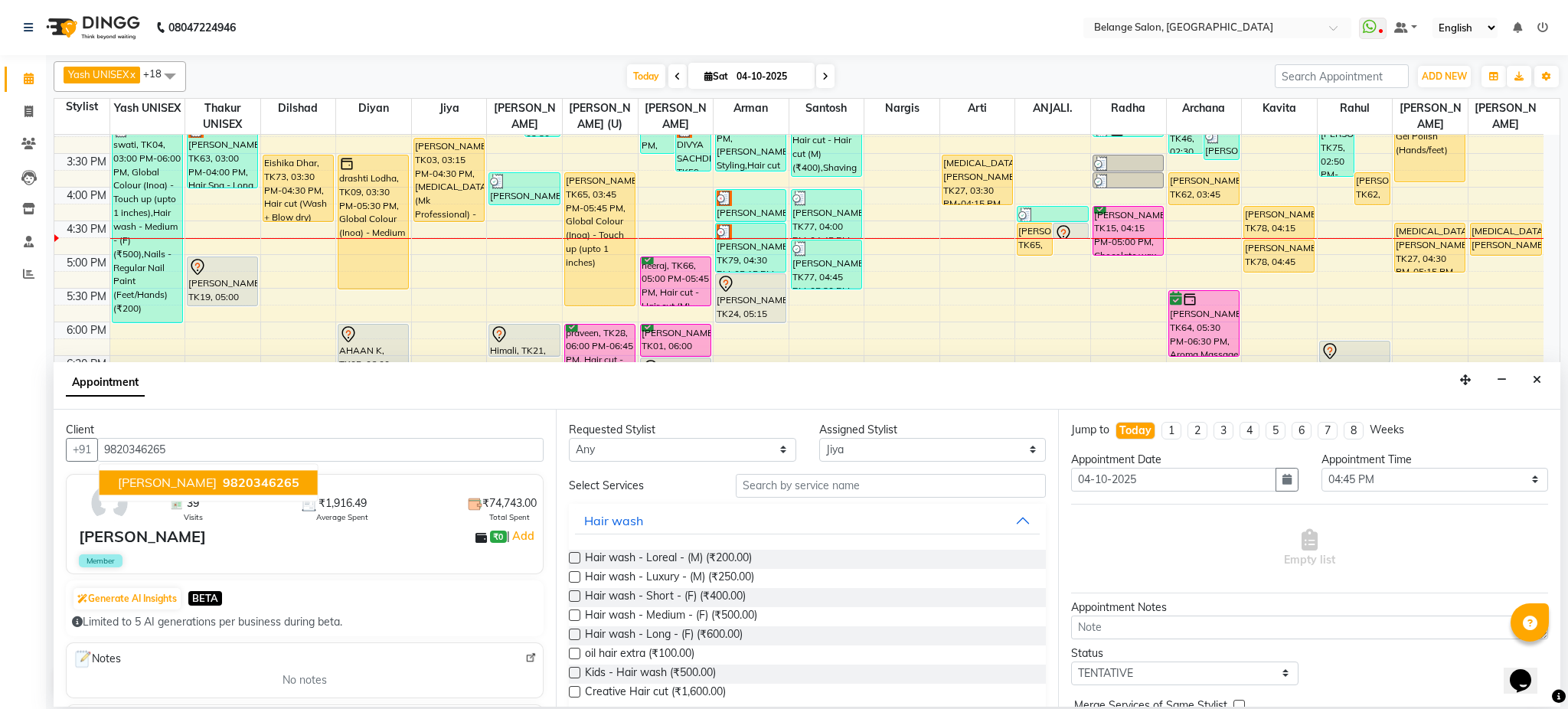
click at [226, 487] on span "9820346265" at bounding box center [260, 482] width 77 height 15
type input "9820346265"
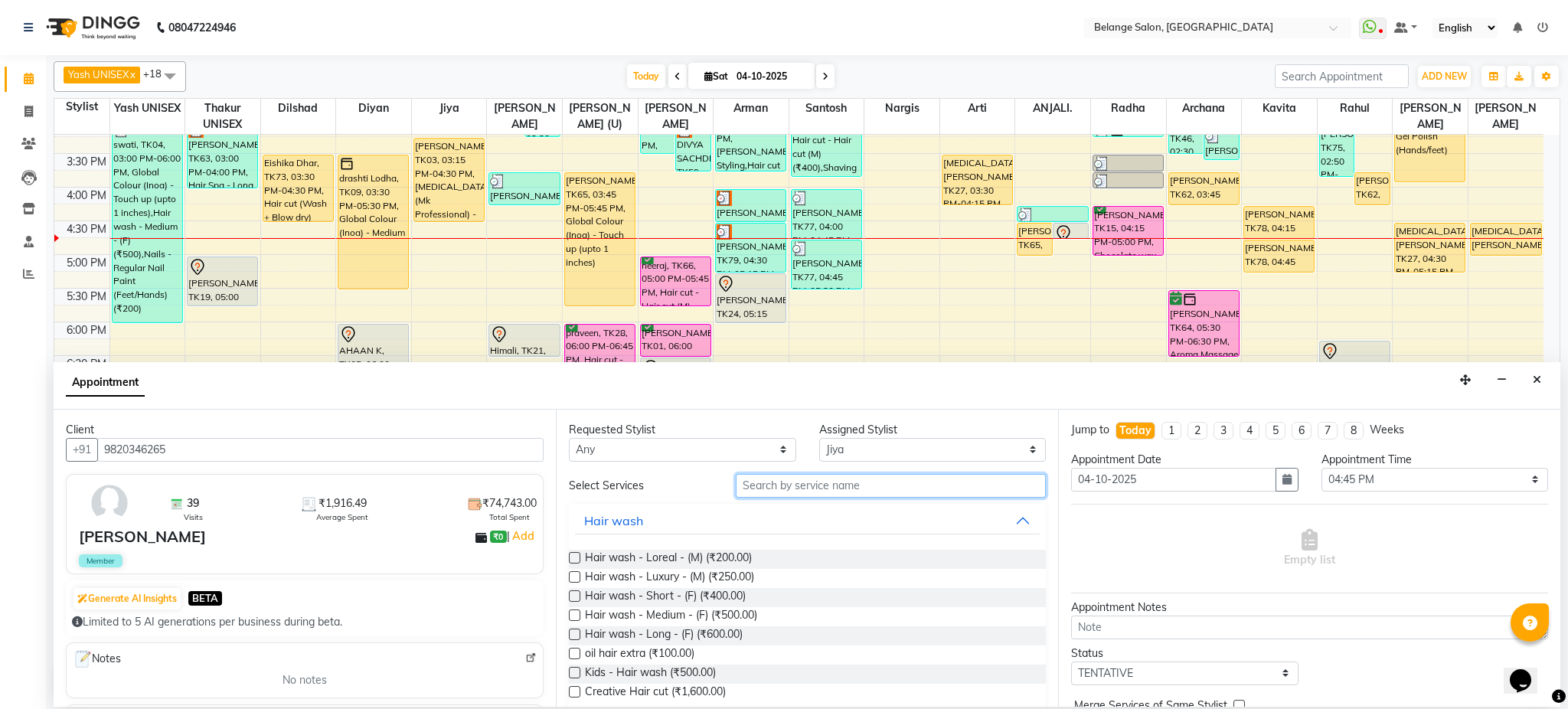
click at [836, 481] on input "text" at bounding box center [891, 486] width 310 height 24
type input "was"
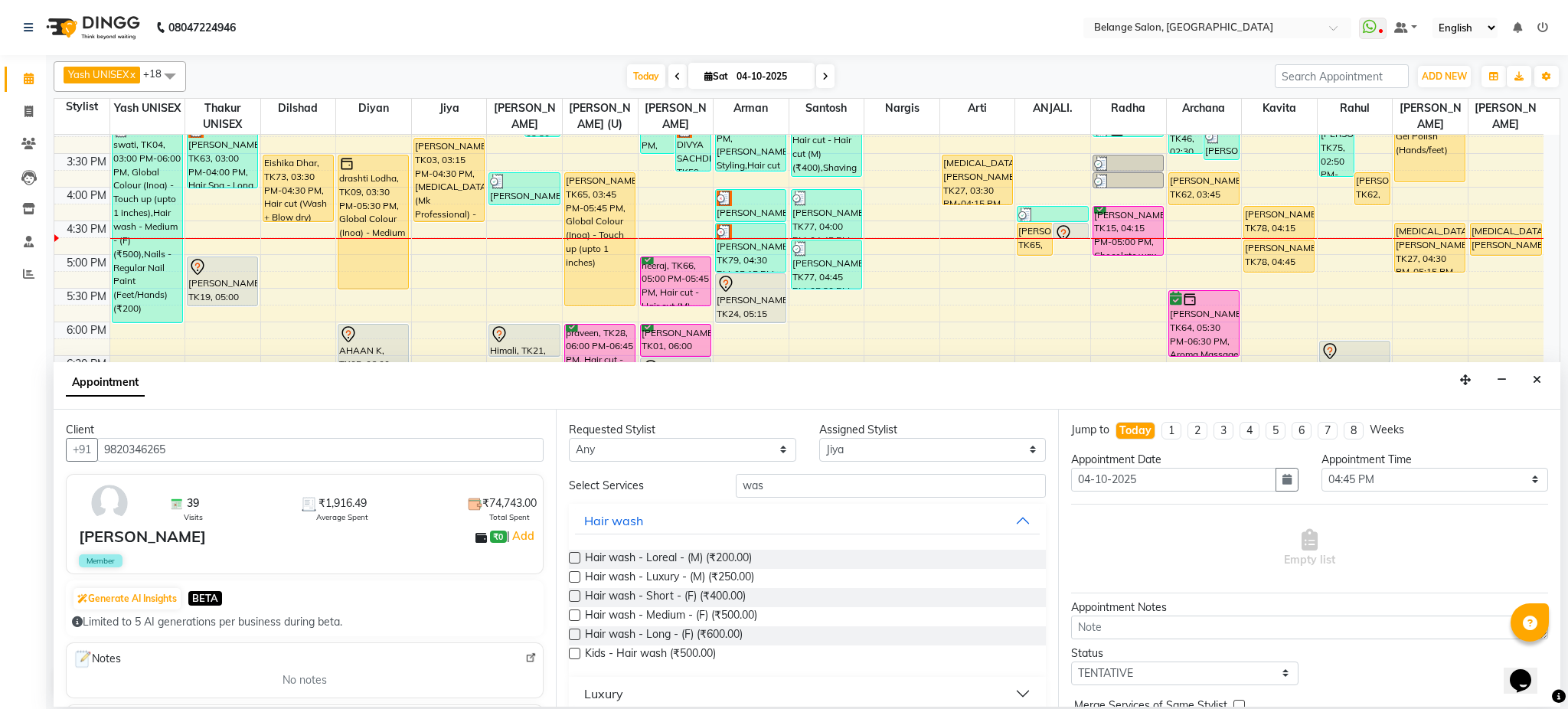
click at [576, 637] on label at bounding box center [575, 635] width 12 height 12
click at [576, 637] on input "checkbox" at bounding box center [574, 636] width 10 height 10
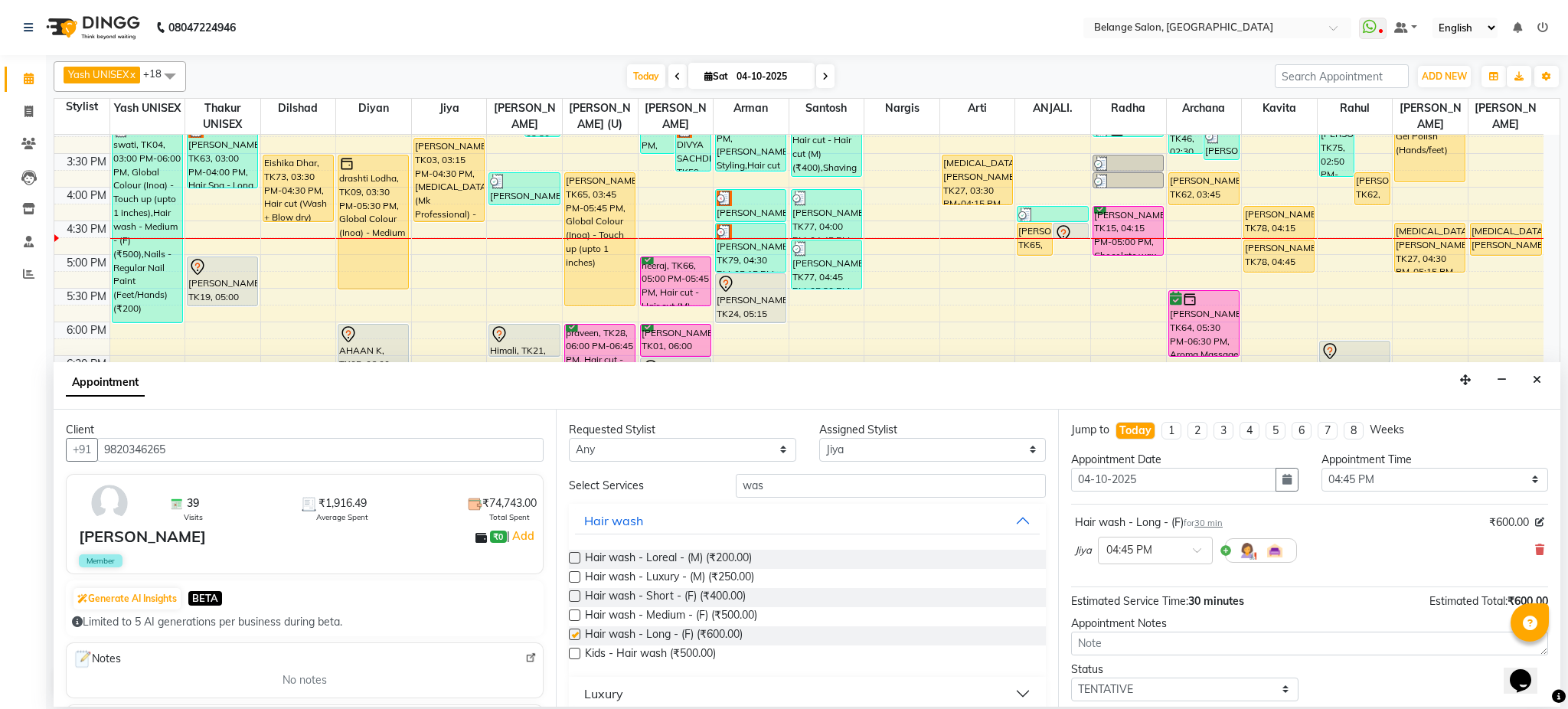
checkbox input "false"
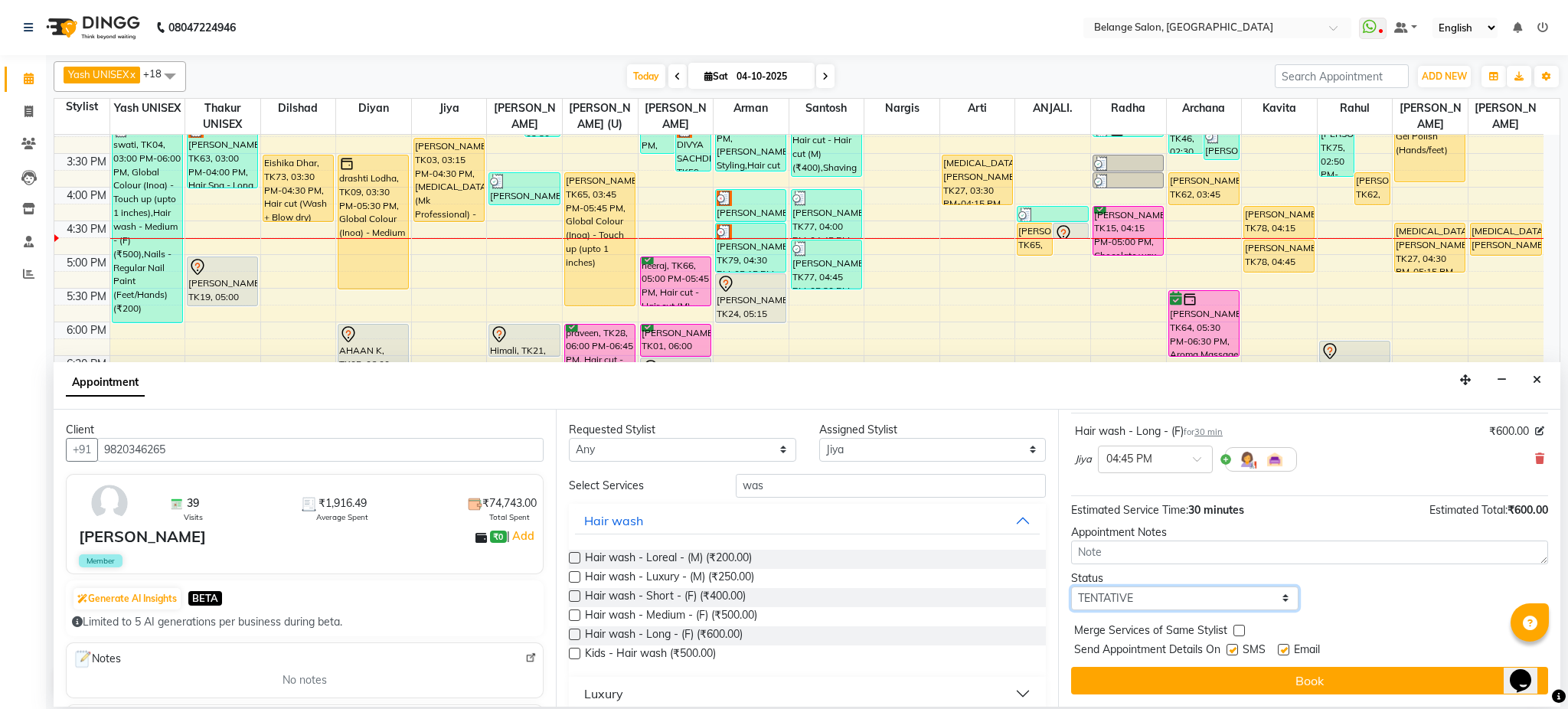
click at [1225, 593] on select "Select TENTATIVE CONFIRM CHECK-IN UPCOMING" at bounding box center [1184, 598] width 228 height 24
select select "confirm booking"
click at [1071, 586] on select "Select TENTATIVE CONFIRM CHECK-IN UPCOMING" at bounding box center [1184, 598] width 228 height 24
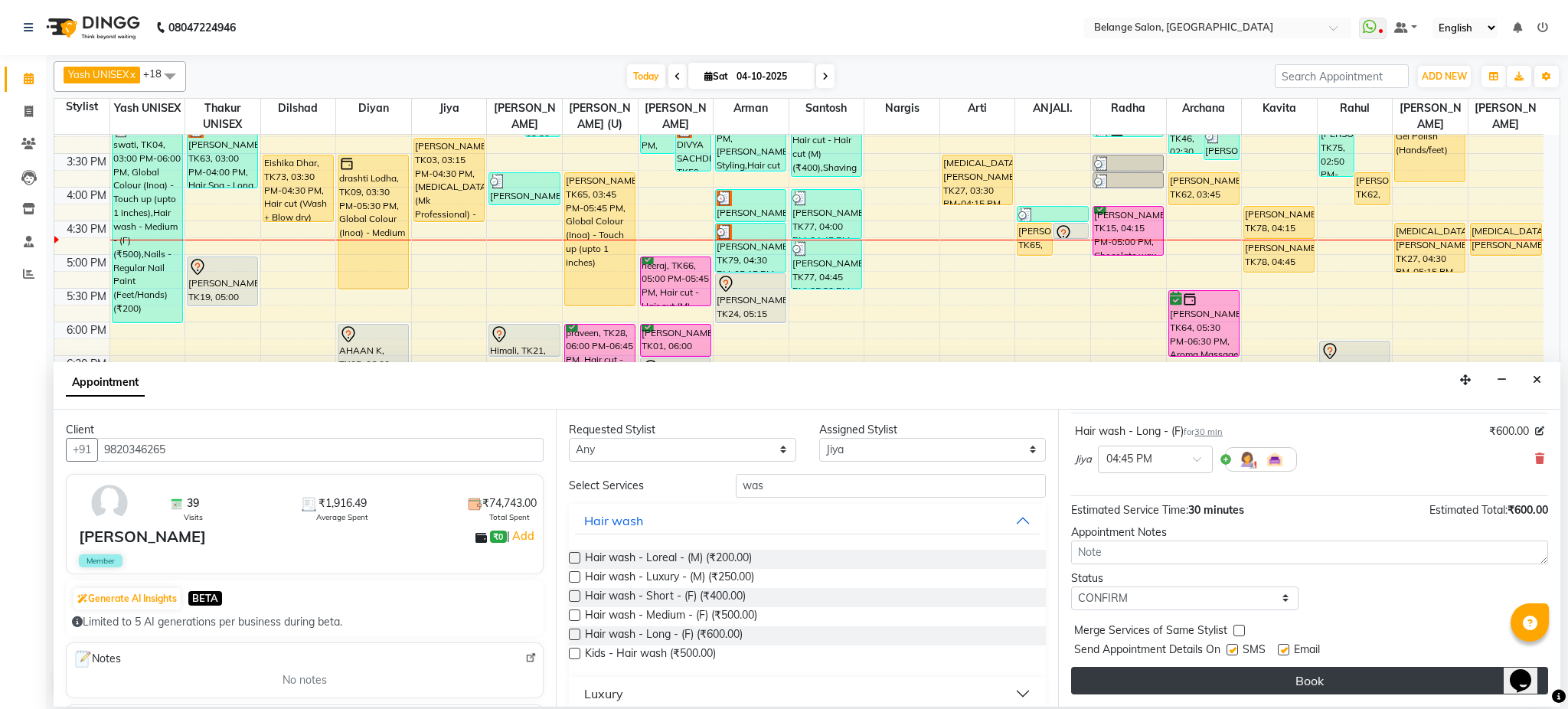
click at [1184, 682] on button "Book" at bounding box center [1310, 680] width 477 height 28
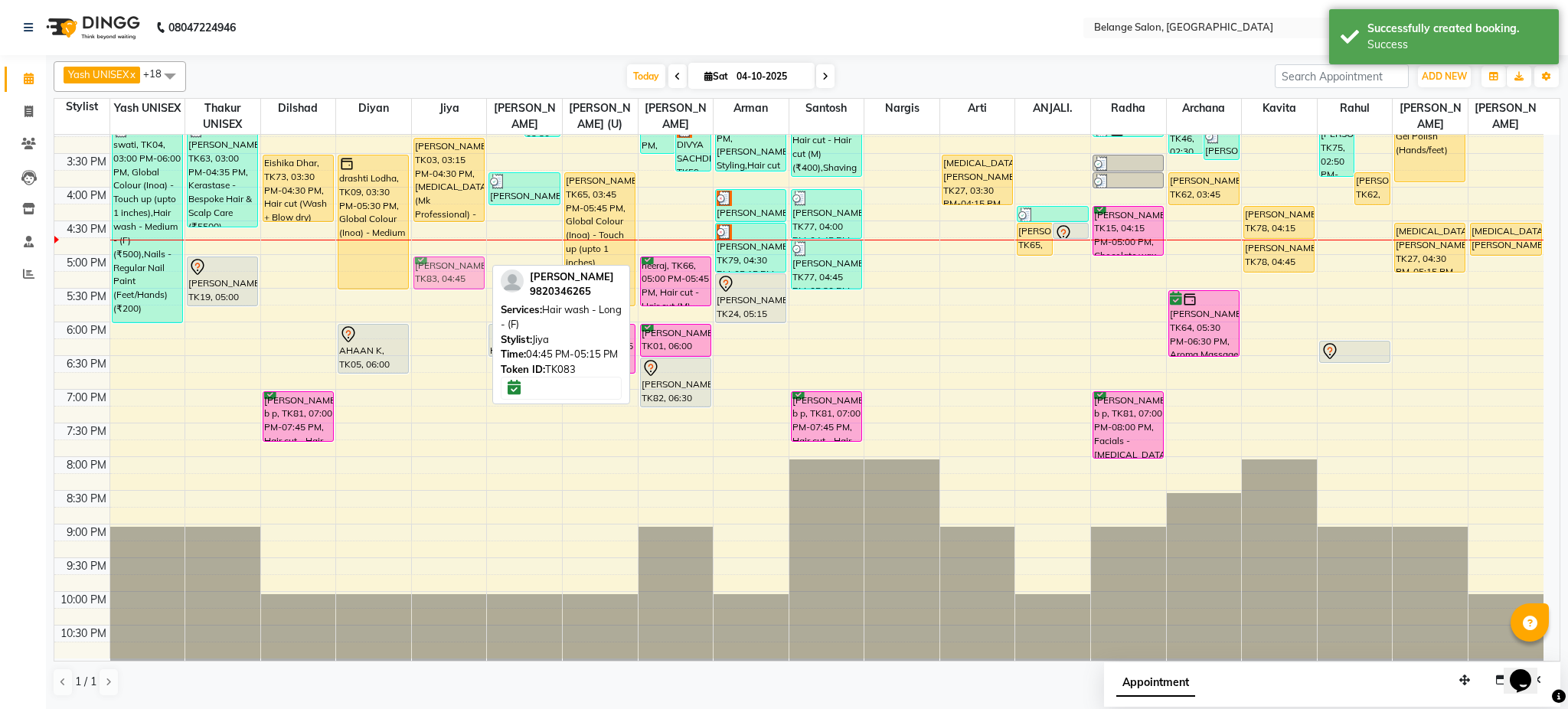
drag, startPoint x: 437, startPoint y: 256, endPoint x: 439, endPoint y: 280, distance: 24.1
click at [439, 280] on div "Rekha Sheety, TK26, 11:30 AM-02:45 PM, Crown Touch up - Inoa (₹1500),Kerastase …" at bounding box center [450, 153] width 76 height 1010
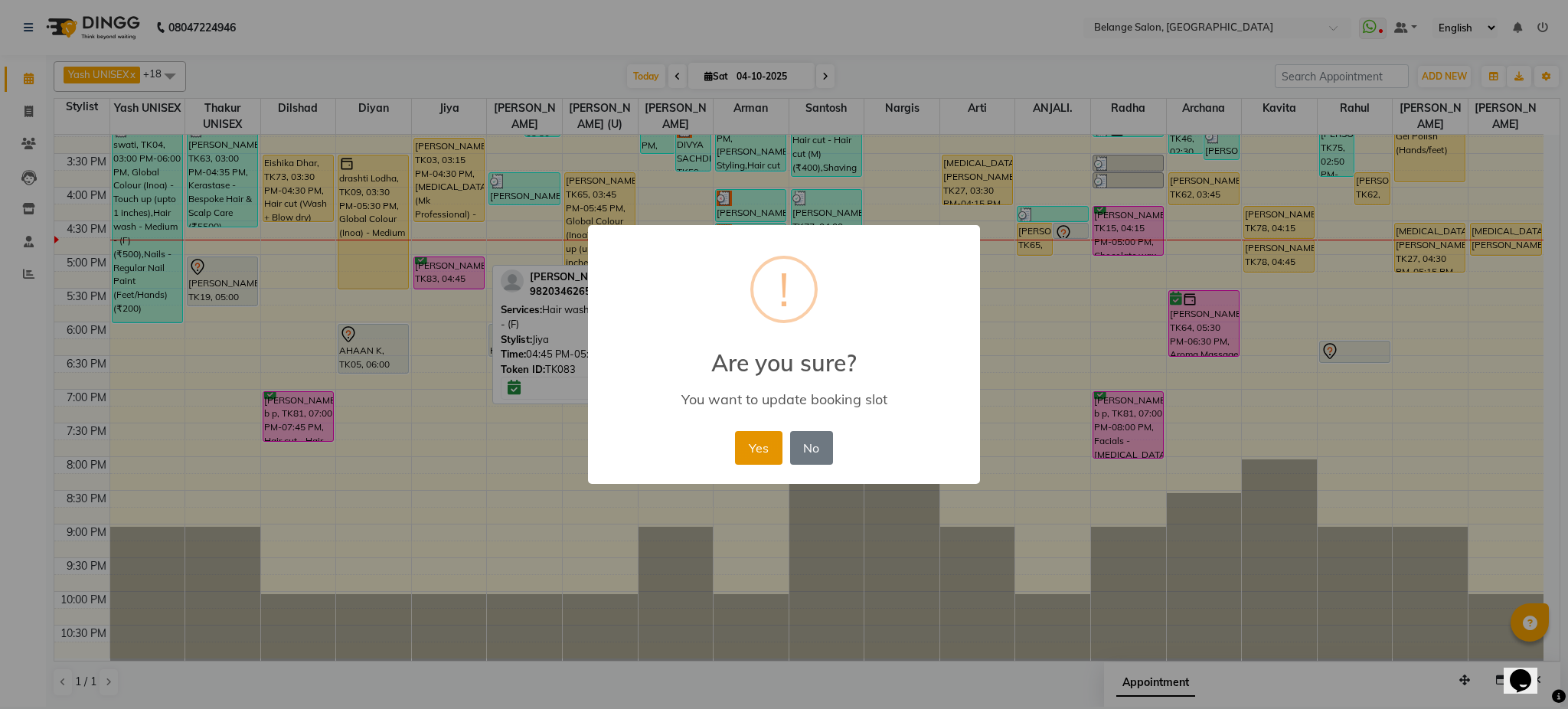
click at [743, 432] on button "Yes" at bounding box center [758, 448] width 47 height 34
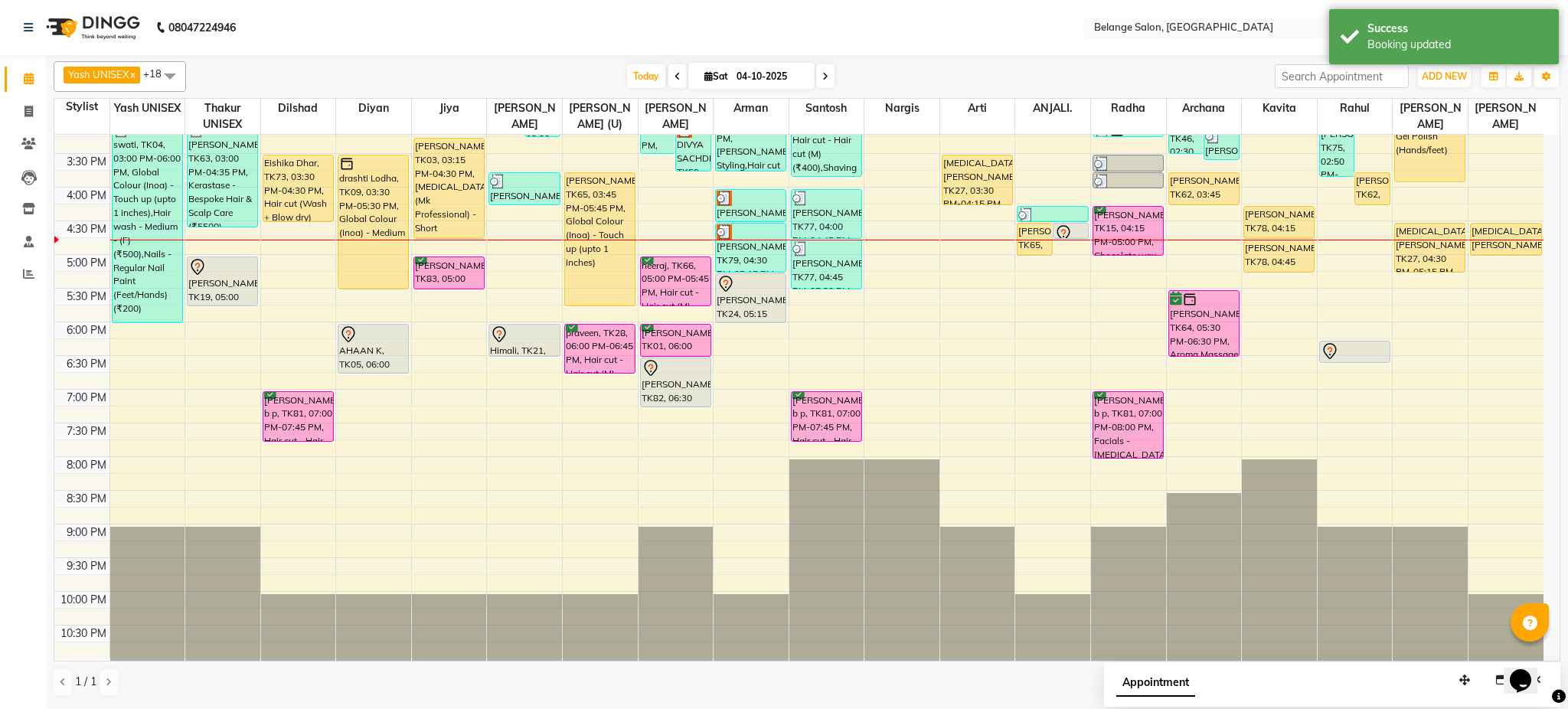
drag, startPoint x: 438, startPoint y: 219, endPoint x: 442, endPoint y: 237, distance: 18.4
click at [442, 237] on div "Rekha Sheety, TK26, 11:30 AM-02:45 PM, Crown Touch up - Inoa (₹1500),Kerastase …" at bounding box center [450, 153] width 76 height 1010
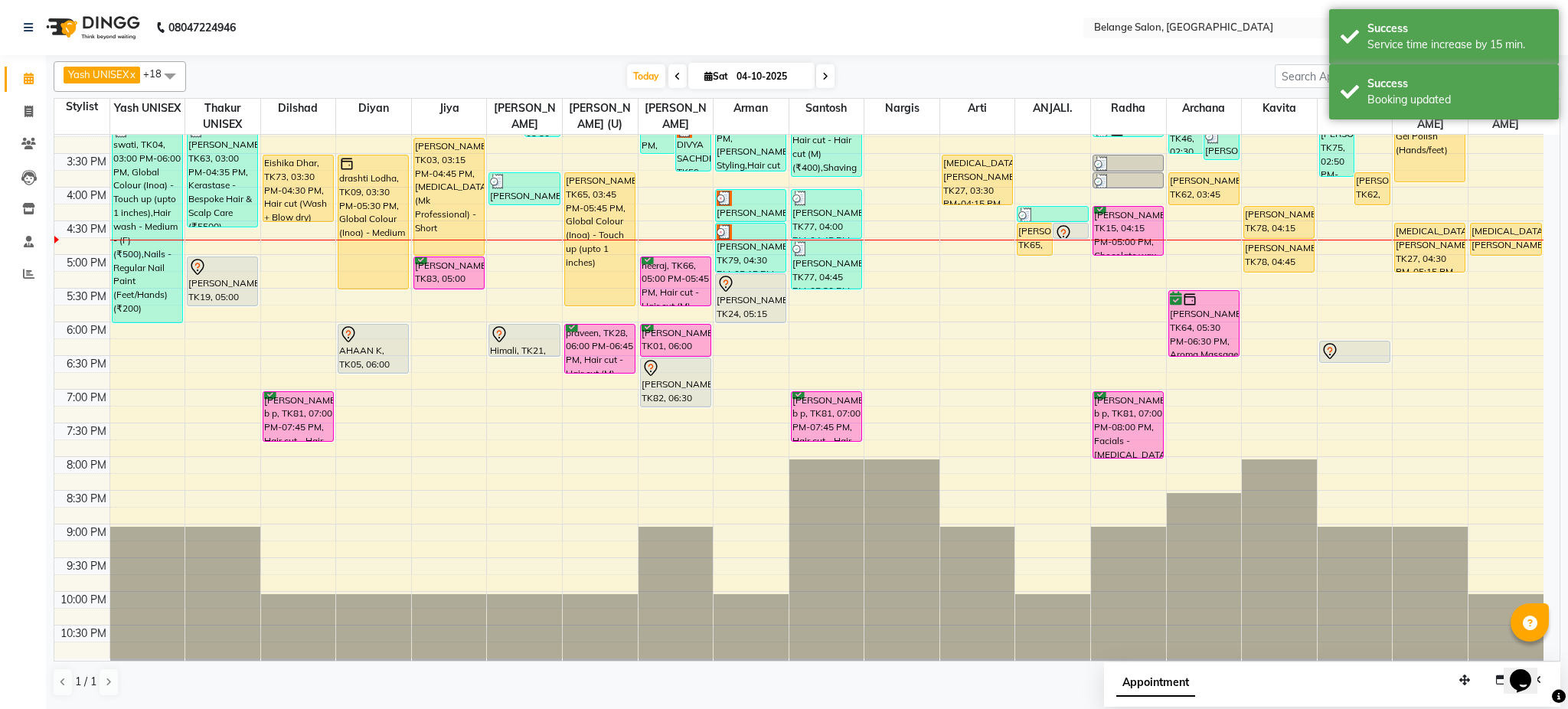
click at [442, 242] on div "Rekha Sheety, TK26, 11:30 AM-02:45 PM, Crown Touch up - Inoa (₹1500),Kerastase …" at bounding box center [450, 153] width 76 height 1010
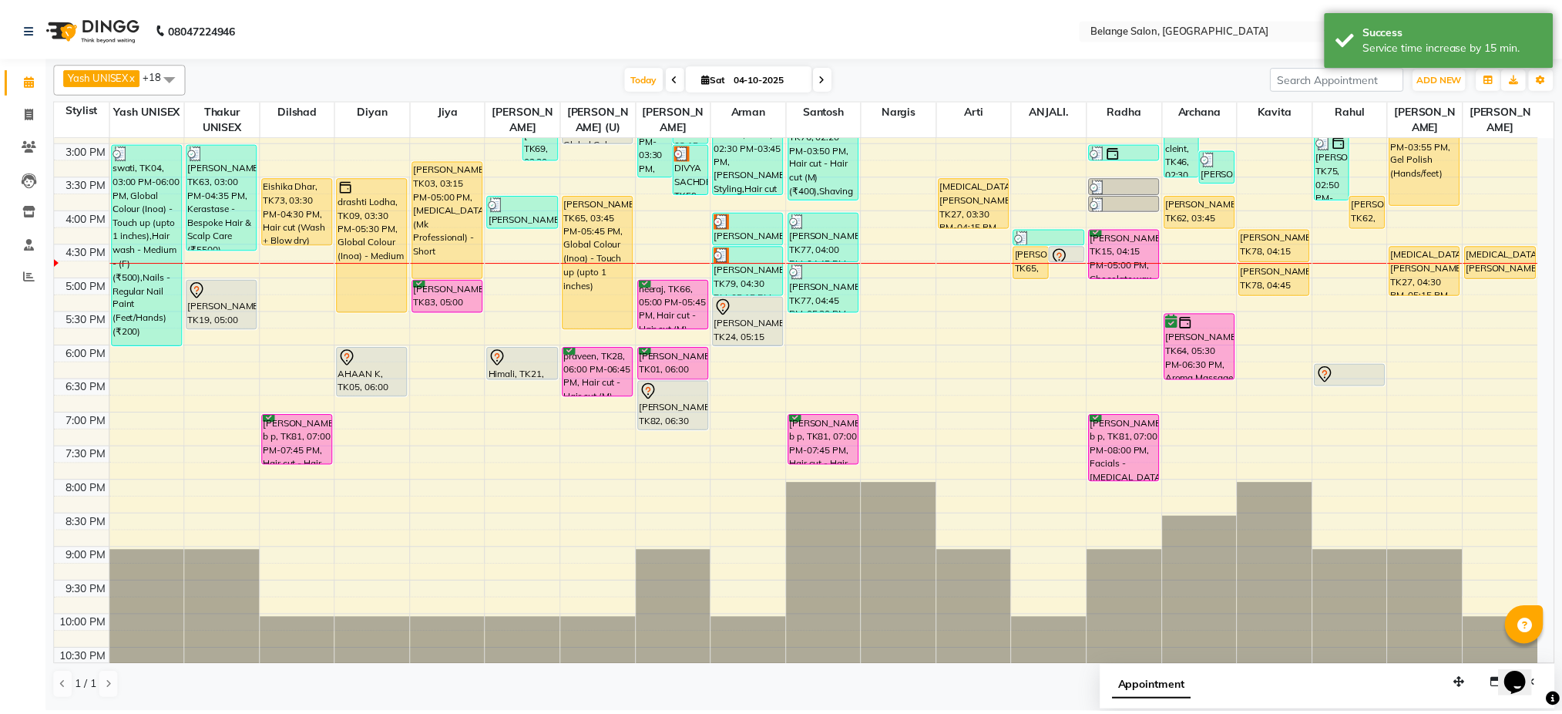
scroll to position [470, 0]
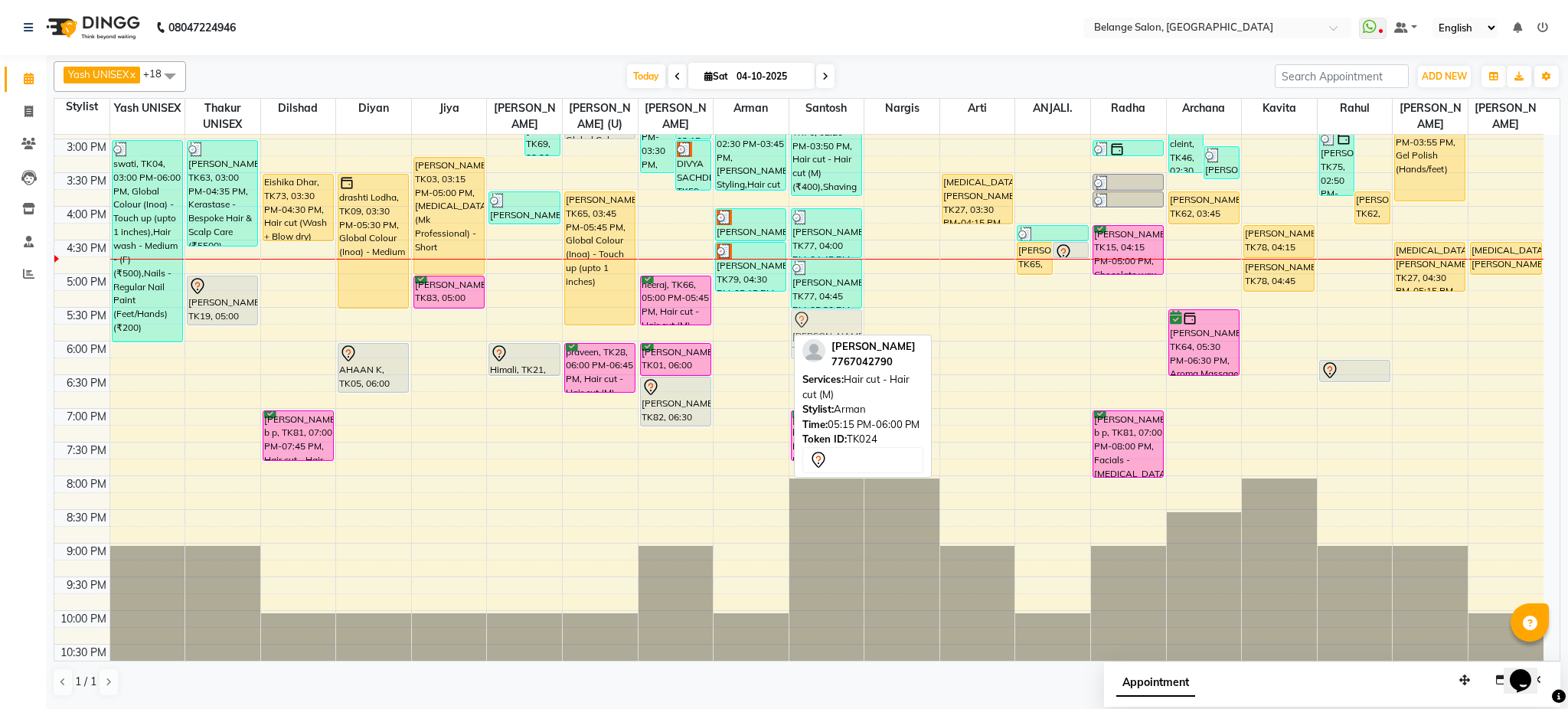
drag, startPoint x: 756, startPoint y: 322, endPoint x: 816, endPoint y: 343, distance: 63.6
click at [816, 343] on div "Yash UNISEX x Thakur UNISEX x dilshad x diyan x Jiya x amit x aftab (U) x Ali x…" at bounding box center [807, 378] width 1507 height 647
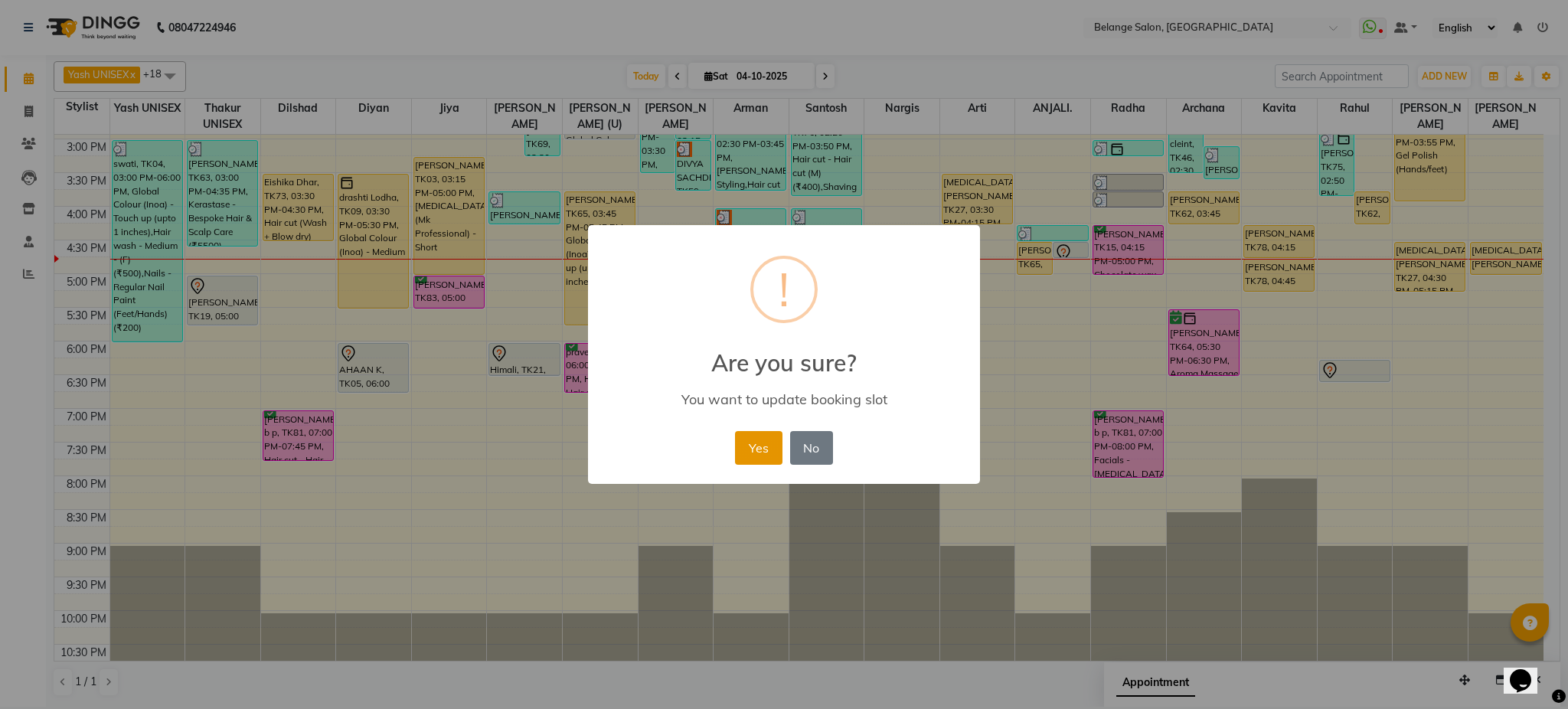
click at [763, 452] on button "Yes" at bounding box center [758, 448] width 47 height 34
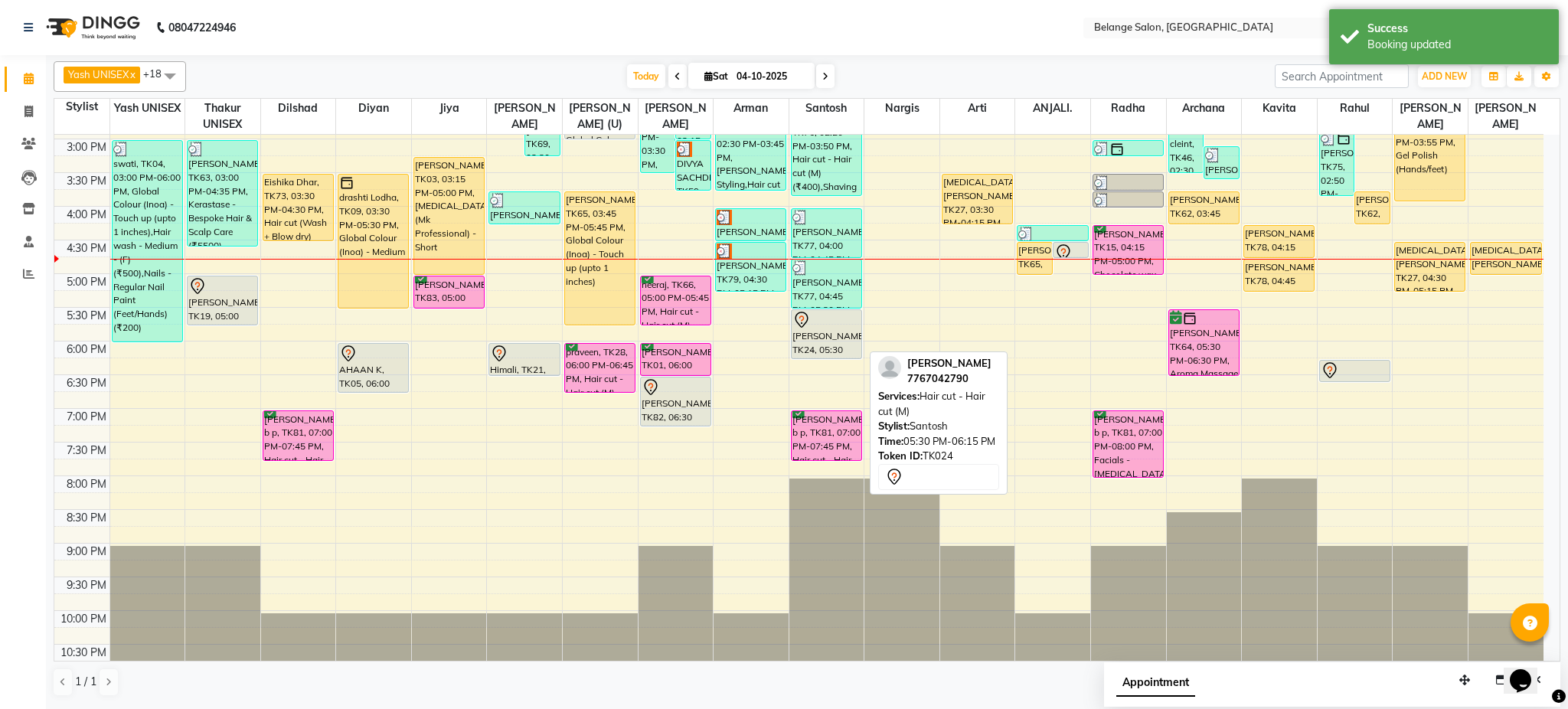
click at [842, 338] on div "[PERSON_NAME], TK24, 05:30 PM-06:15 PM, Hair cut - Hair cut (M)" at bounding box center [827, 334] width 70 height 49
select select "7"
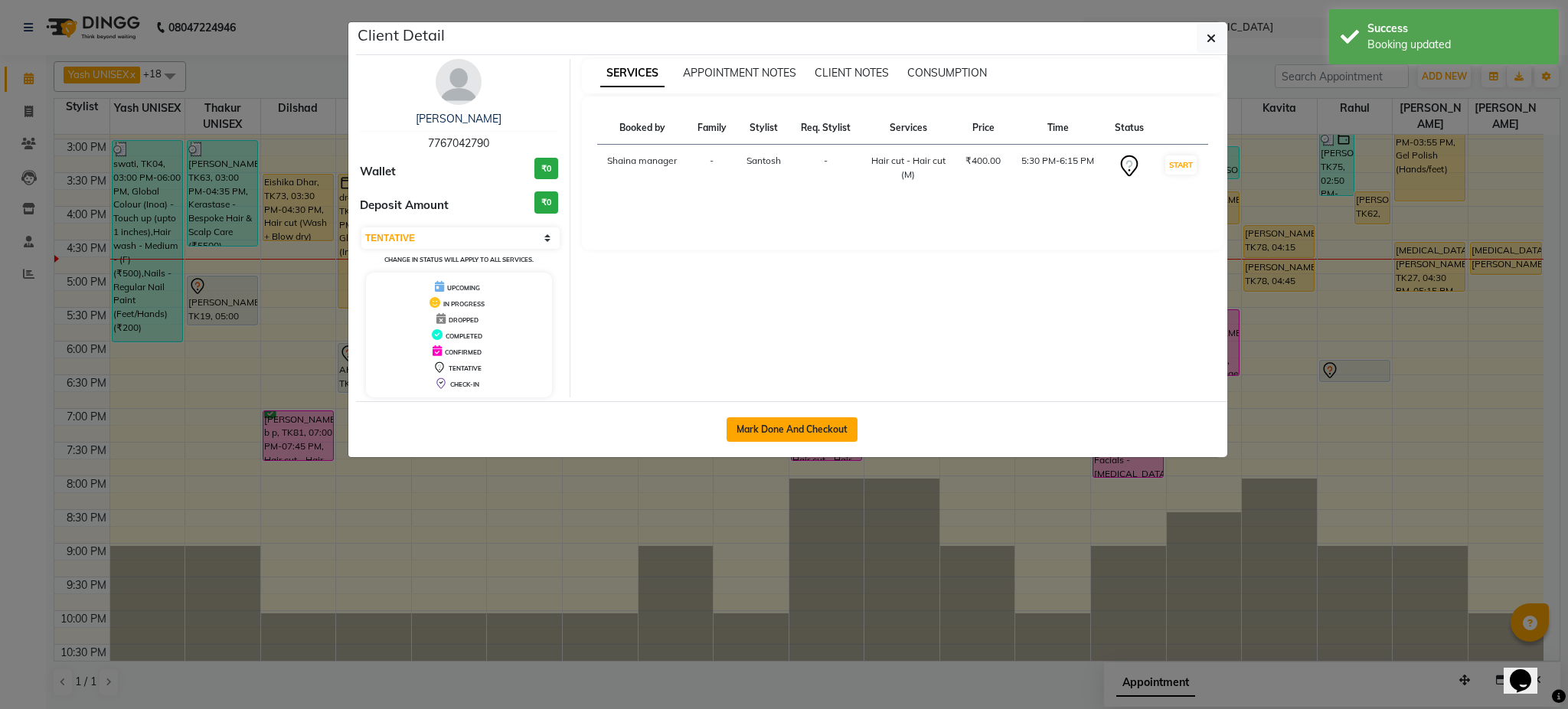
click at [809, 436] on button "Mark Done And Checkout" at bounding box center [792, 429] width 131 height 25
select select "service"
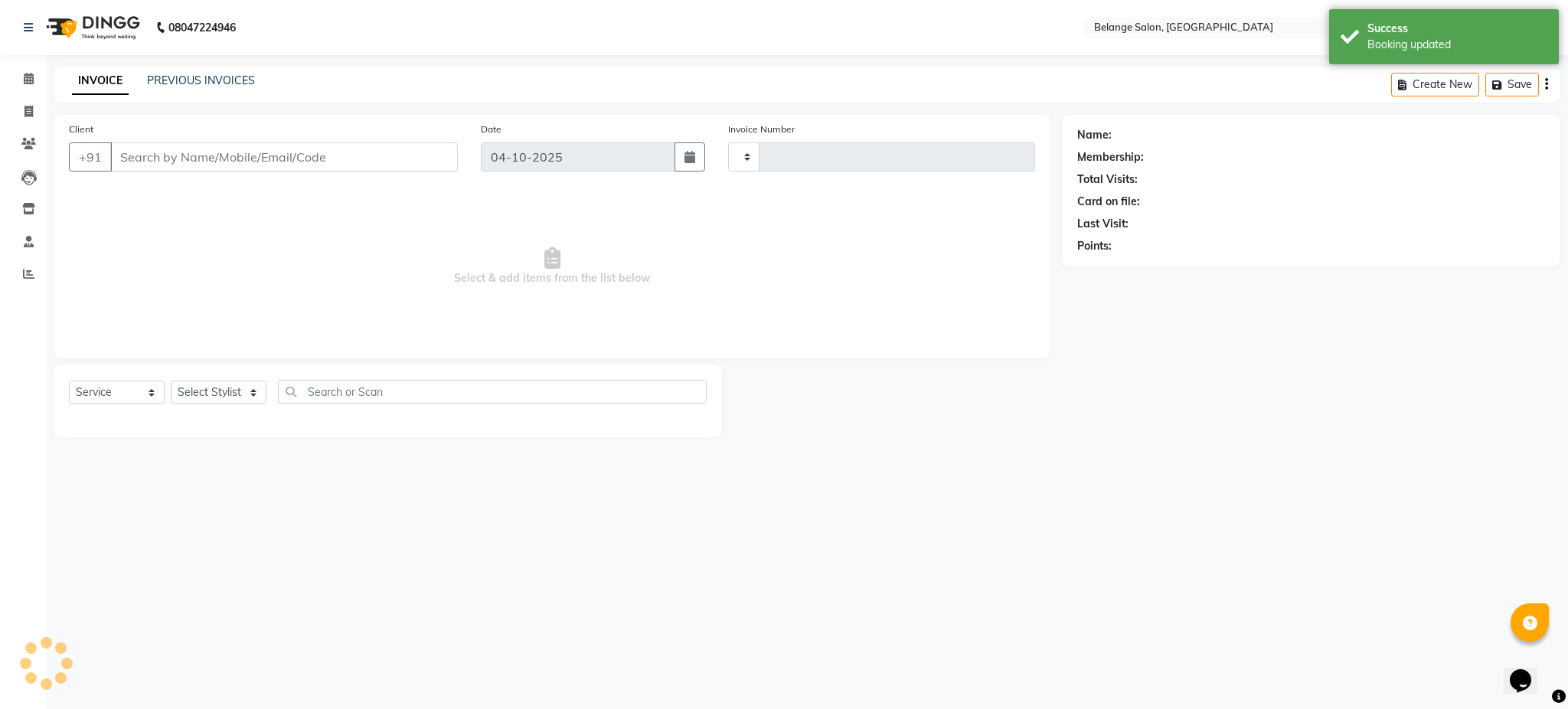
type input "13580"
select select "5076"
type input "7767042790"
select select "45203"
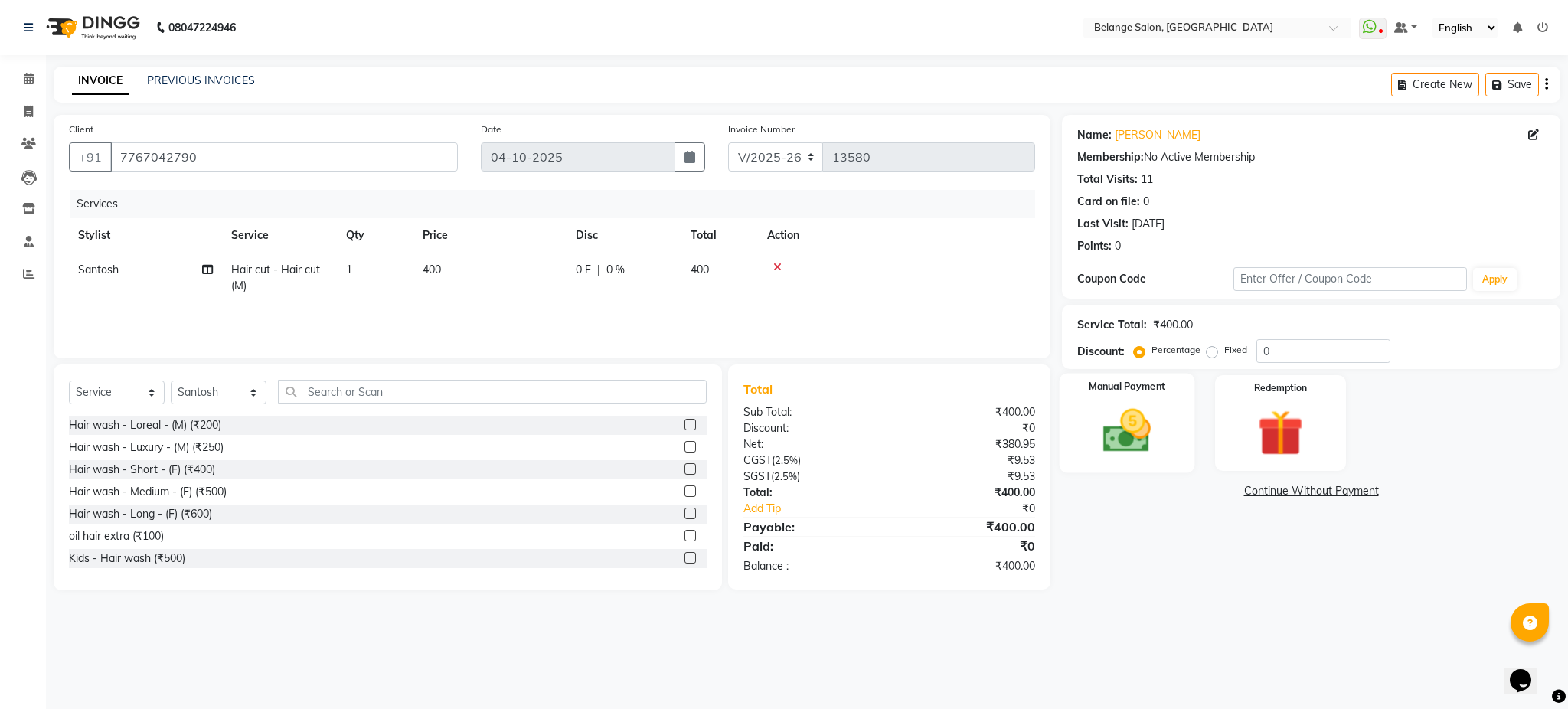
click at [1088, 423] on img at bounding box center [1127, 430] width 78 height 55
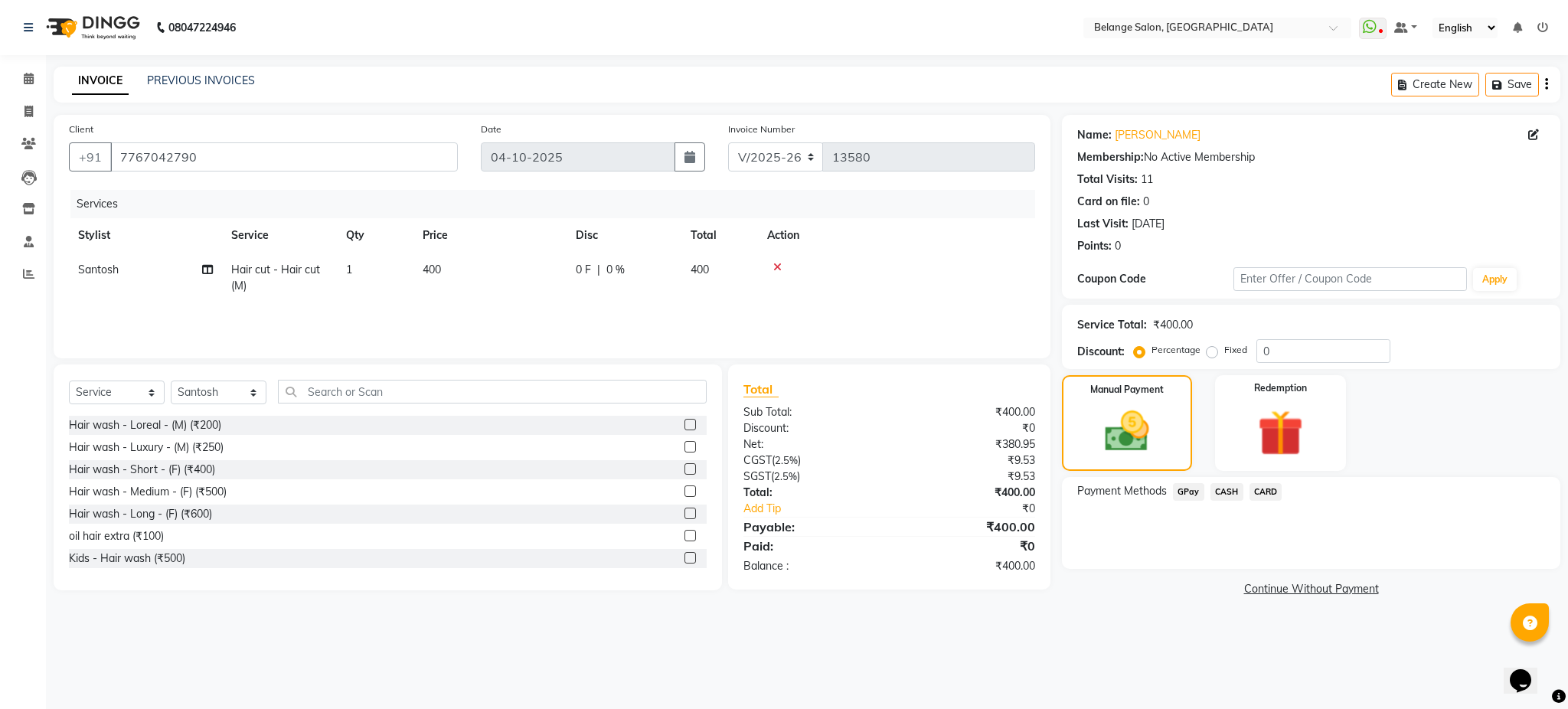
click at [1217, 493] on span "CASH" at bounding box center [1226, 492] width 33 height 18
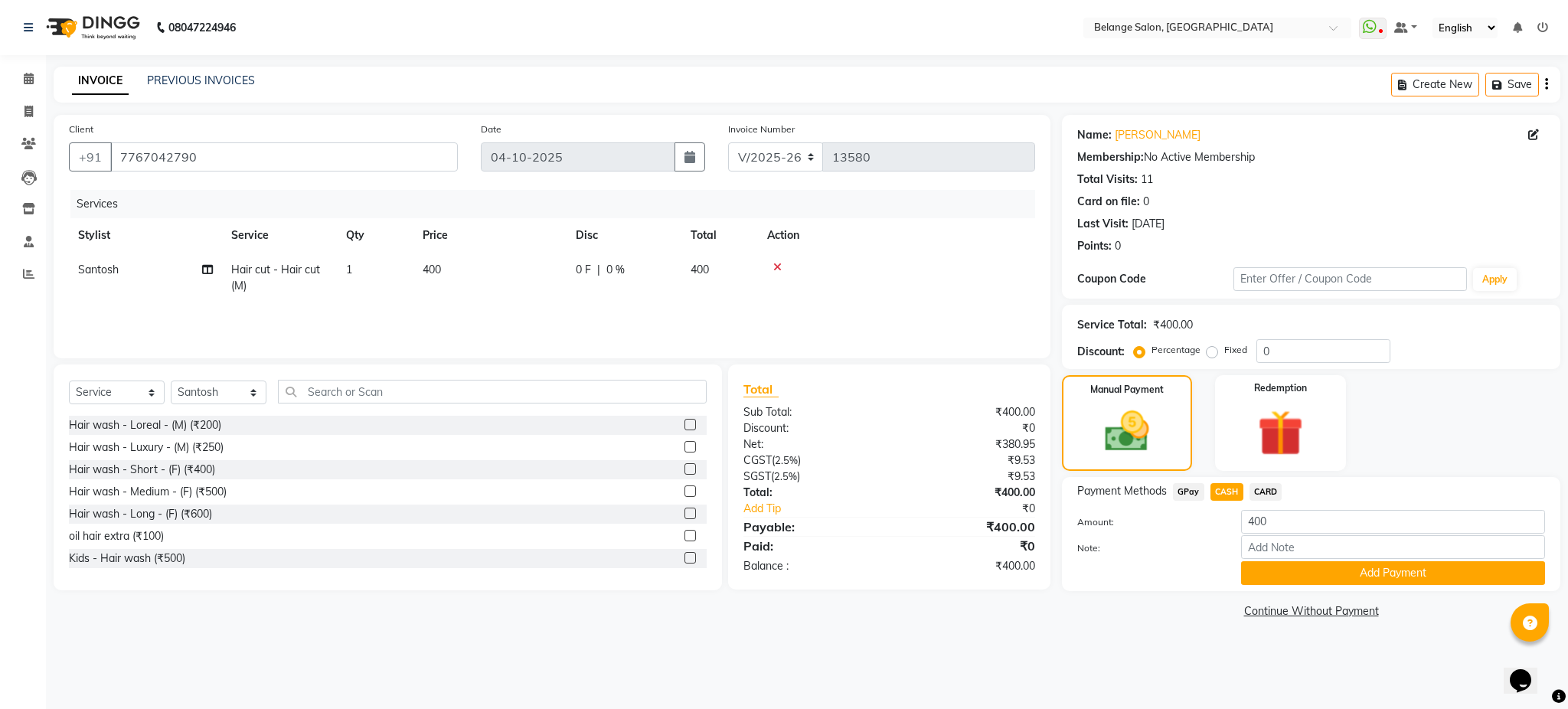
click at [1254, 489] on span "CARD" at bounding box center [1266, 492] width 33 height 18
click at [1302, 572] on button "Add Payment" at bounding box center [1393, 573] width 304 height 24
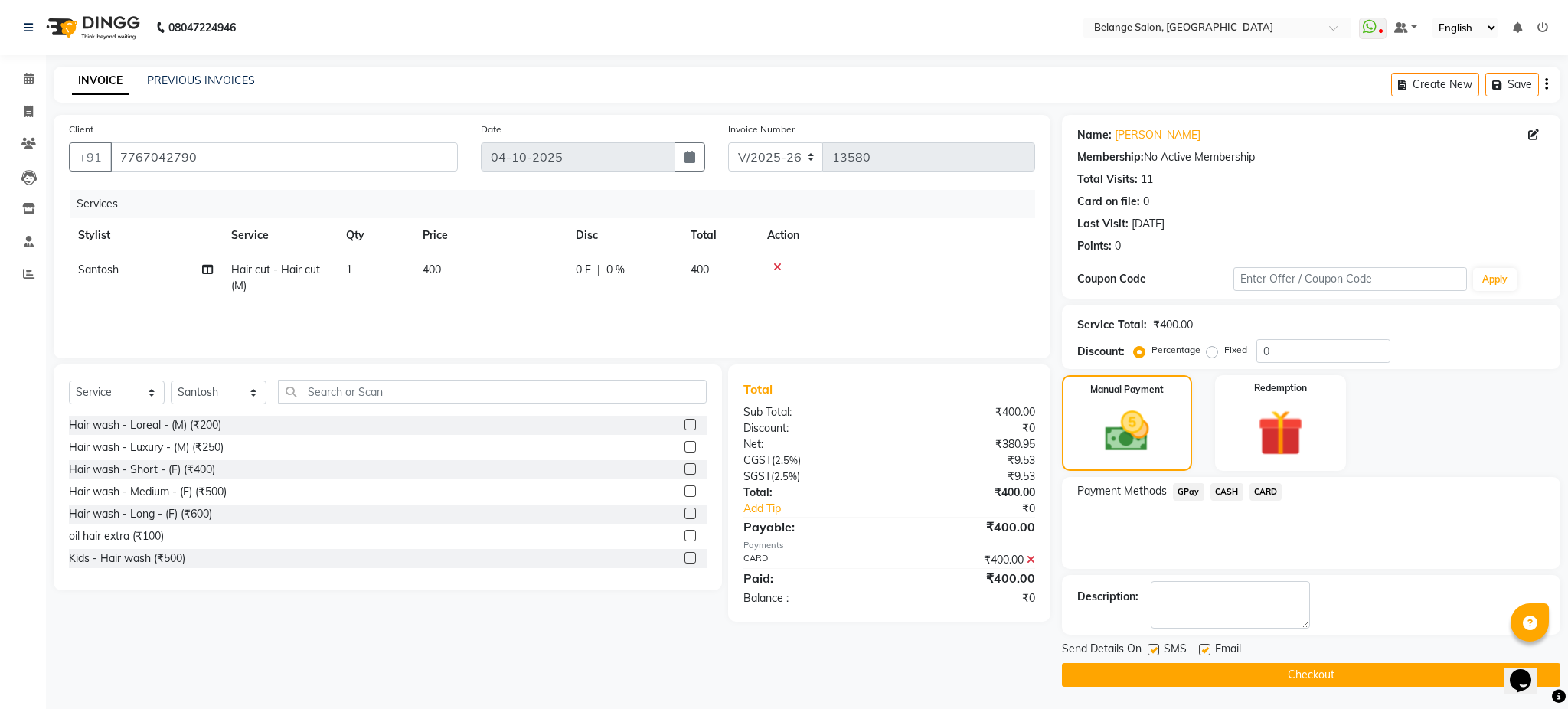
click at [1311, 672] on button "Checkout" at bounding box center [1312, 674] width 499 height 24
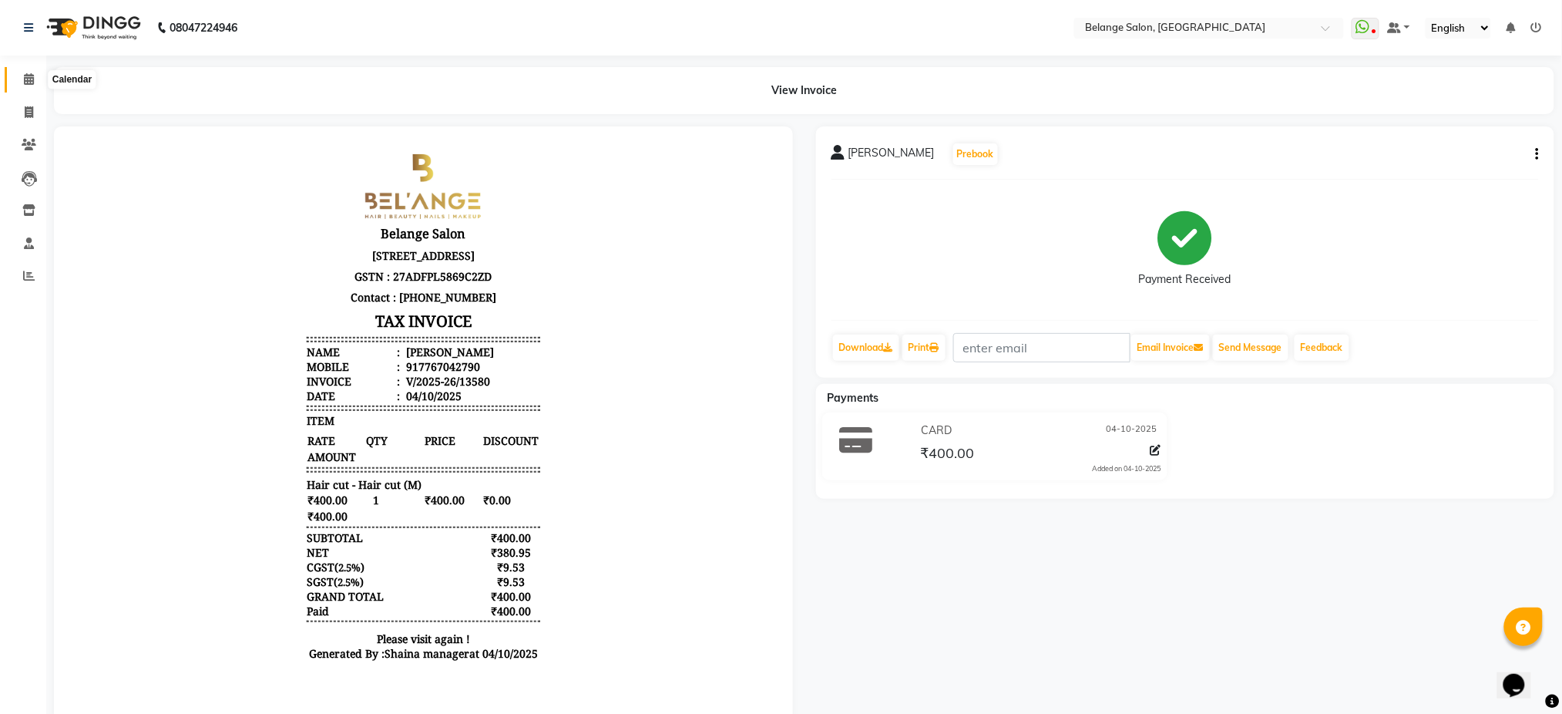
click at [20, 86] on span at bounding box center [28, 80] width 27 height 18
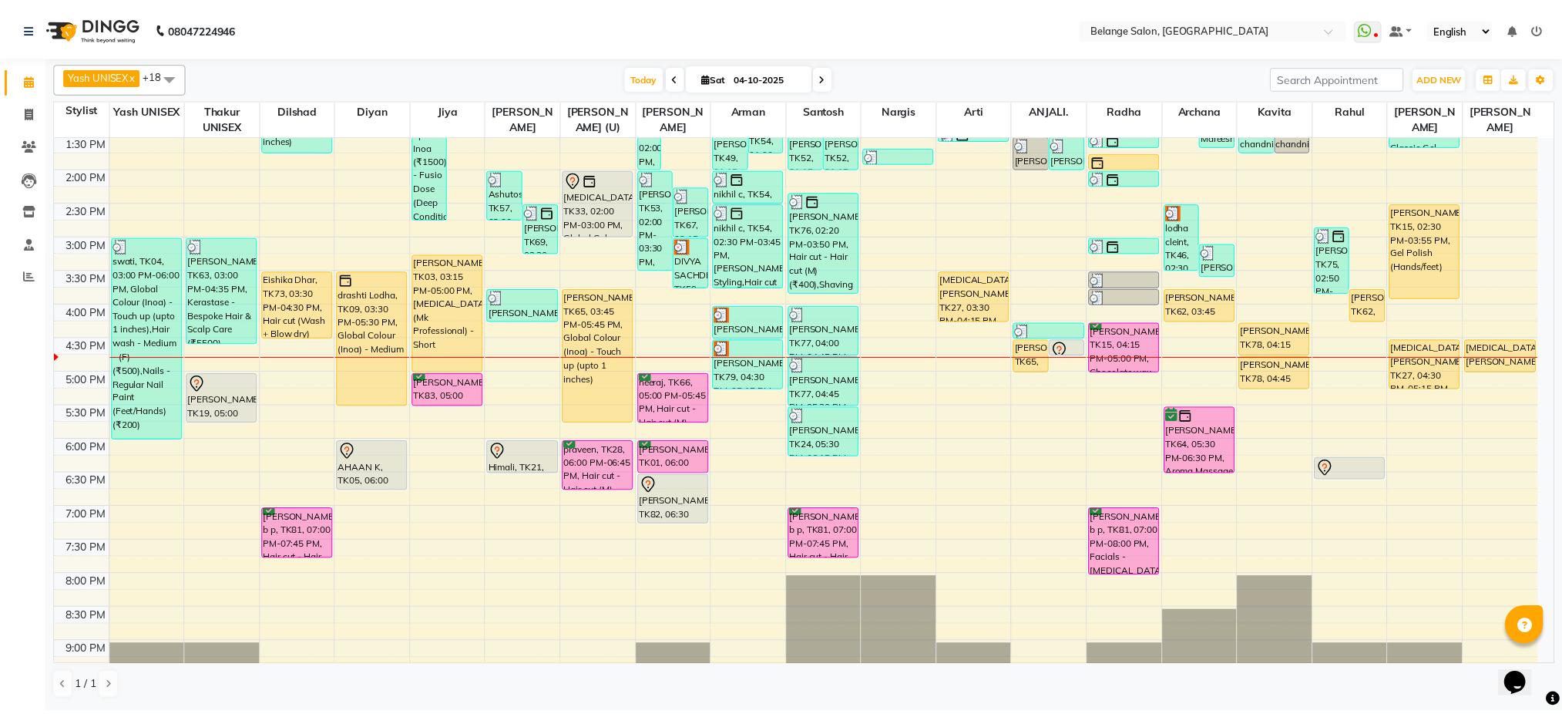
scroll to position [374, 0]
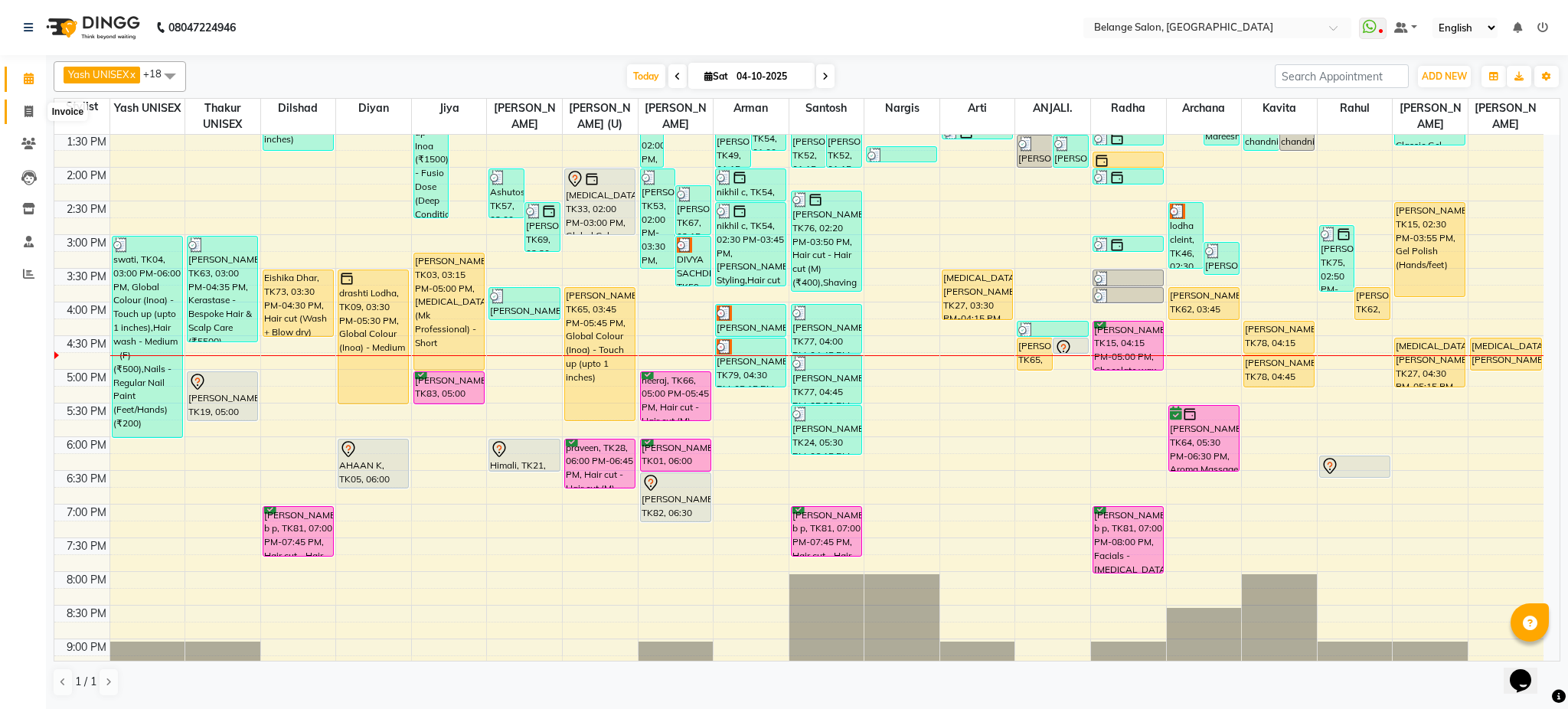
click at [27, 109] on icon at bounding box center [29, 111] width 8 height 12
select select "service"
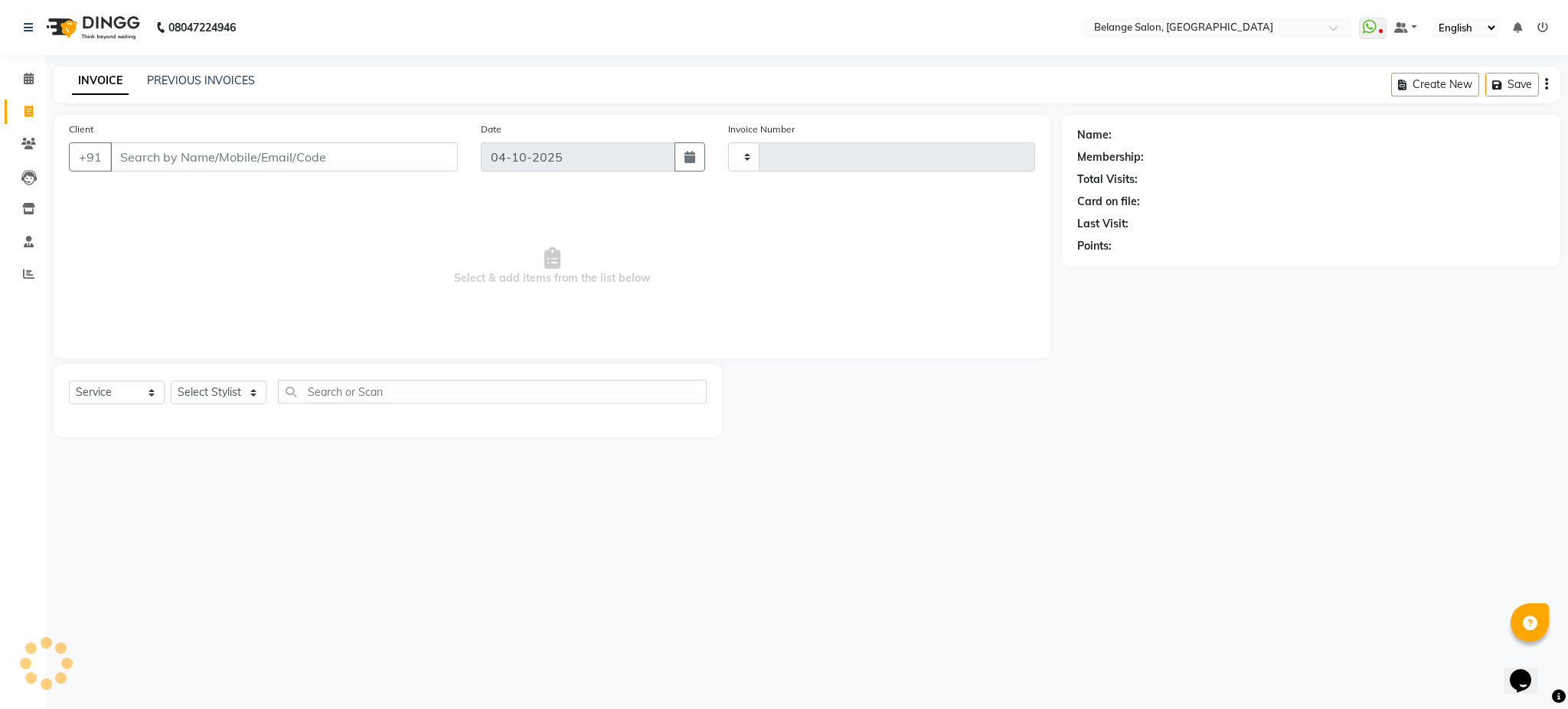
type input "13581"
select select "5076"
click at [221, 168] on input "Client" at bounding box center [284, 156] width 348 height 29
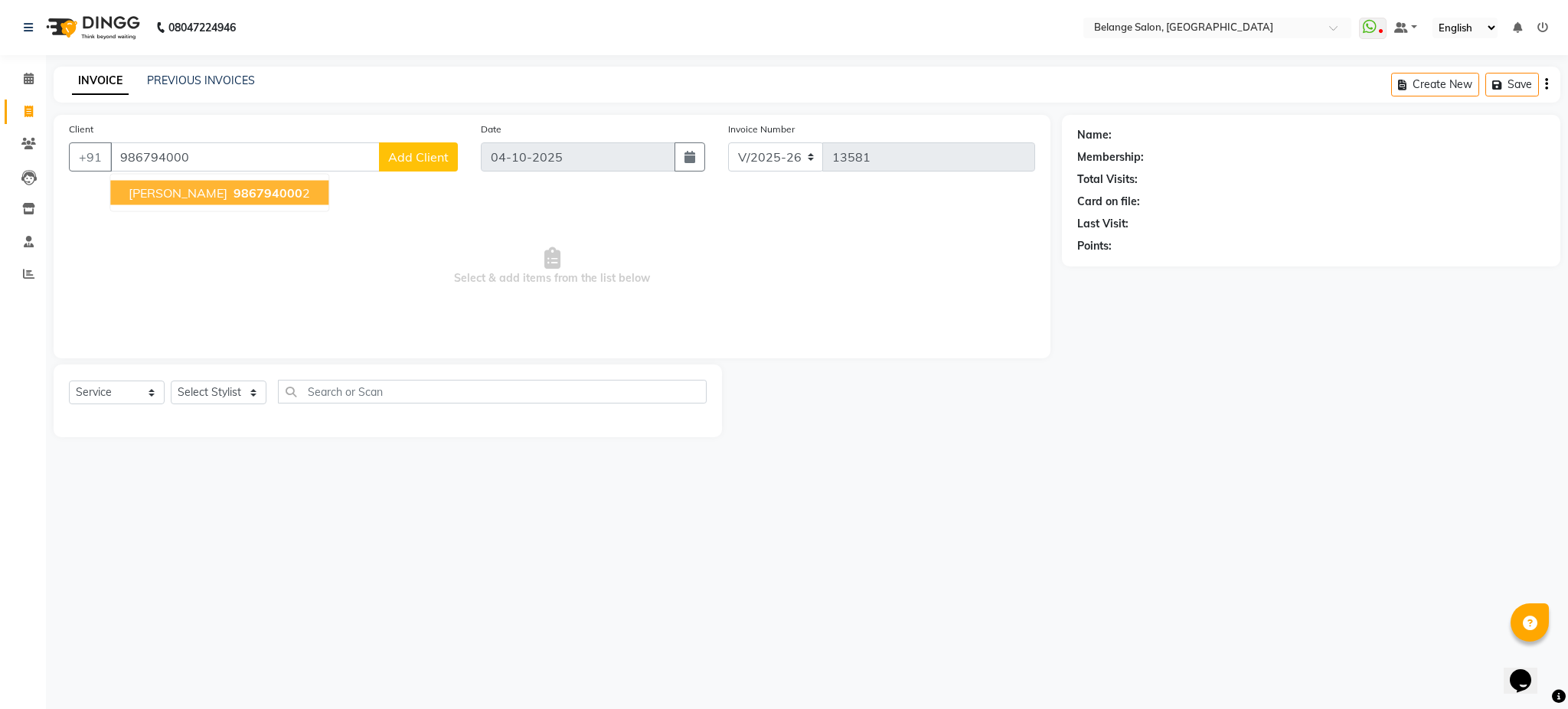
click at [250, 193] on span "986794000" at bounding box center [267, 193] width 69 height 15
type input "9867940002"
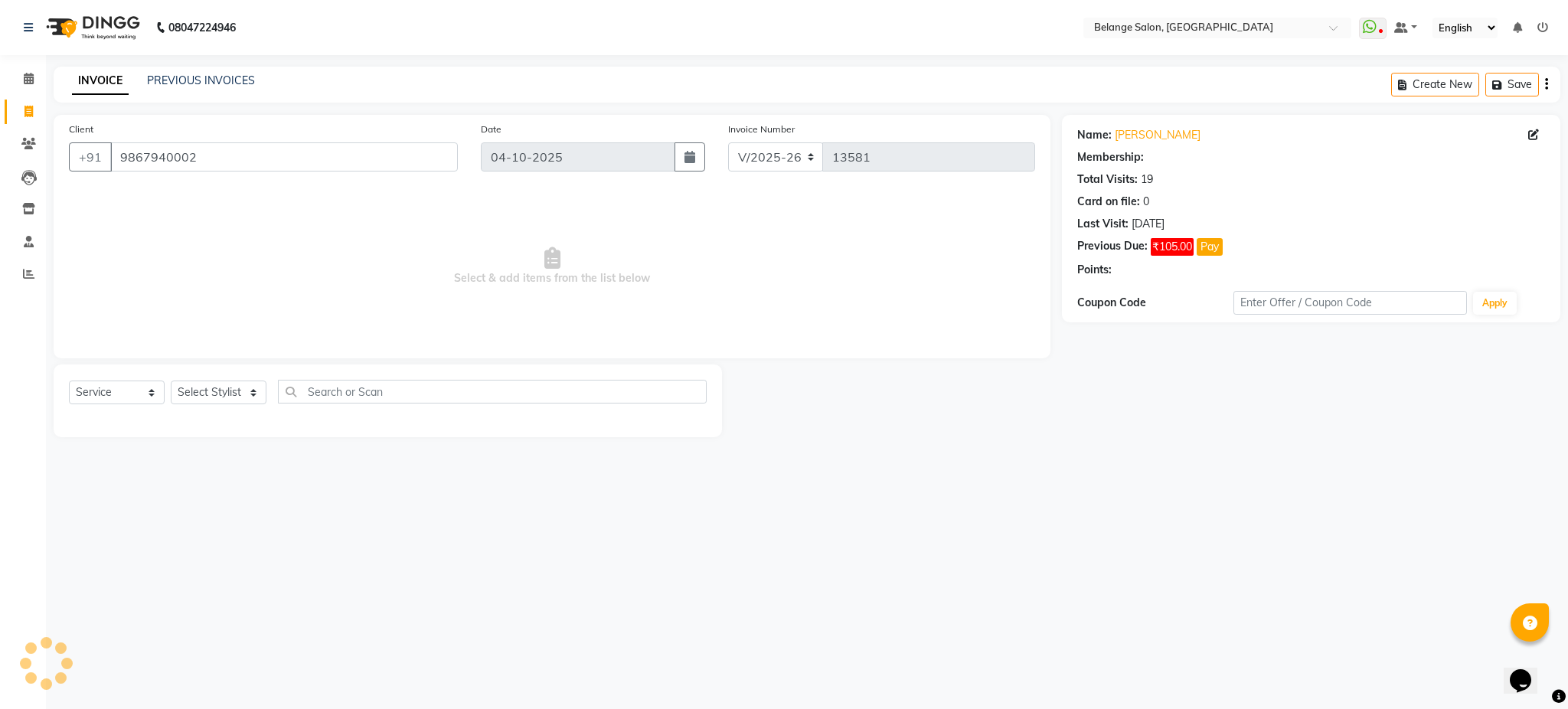
select select "1: Object"
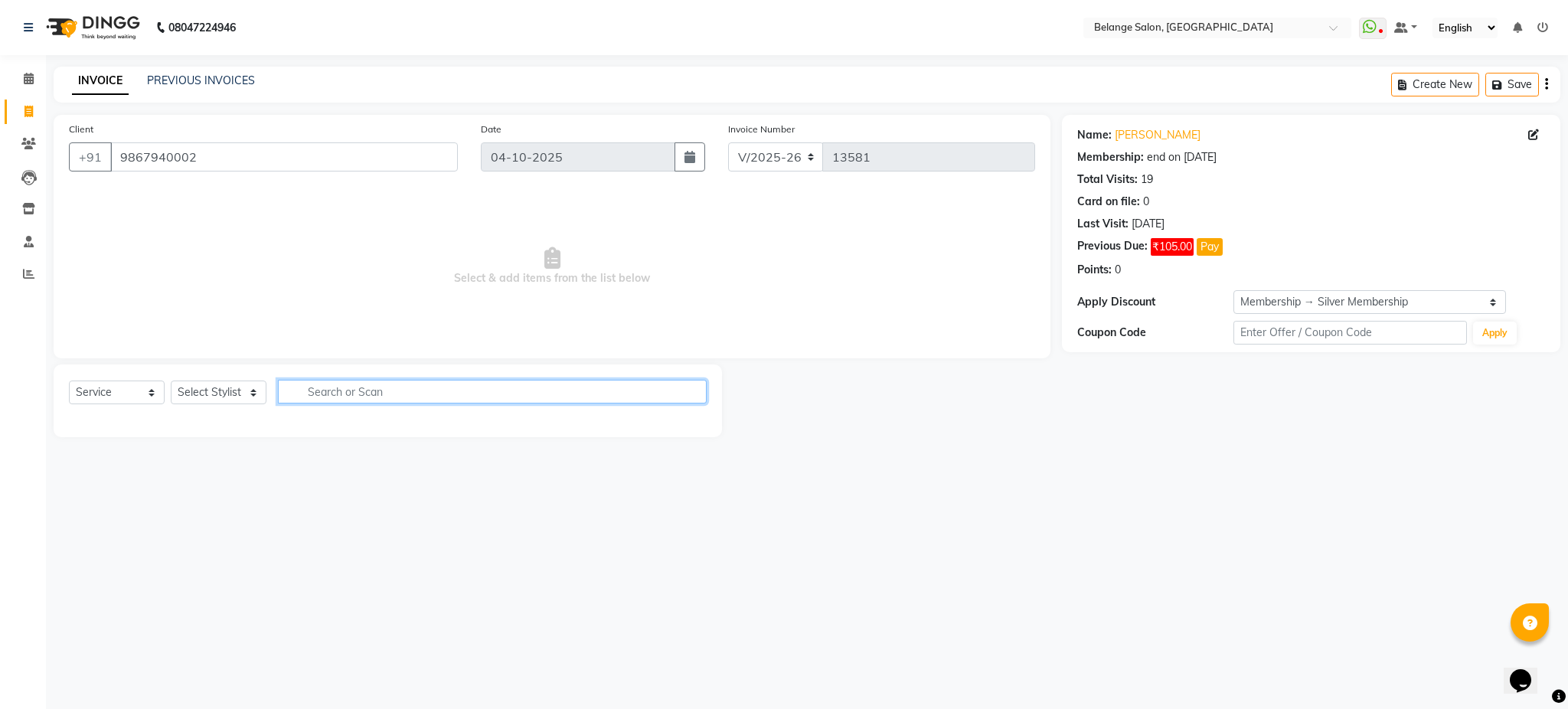
click at [496, 402] on input "text" at bounding box center [493, 391] width 429 height 24
click at [247, 392] on select "Select Stylist aftab (U) Ali amit ANJALI. Archana Arman Arti Belange Billing de…" at bounding box center [219, 392] width 95 height 24
select select "47452"
click at [171, 381] on select "Select Stylist aftab (U) Ali amit ANJALI. Archana Arman Arti Belange Billing de…" at bounding box center [219, 392] width 95 height 24
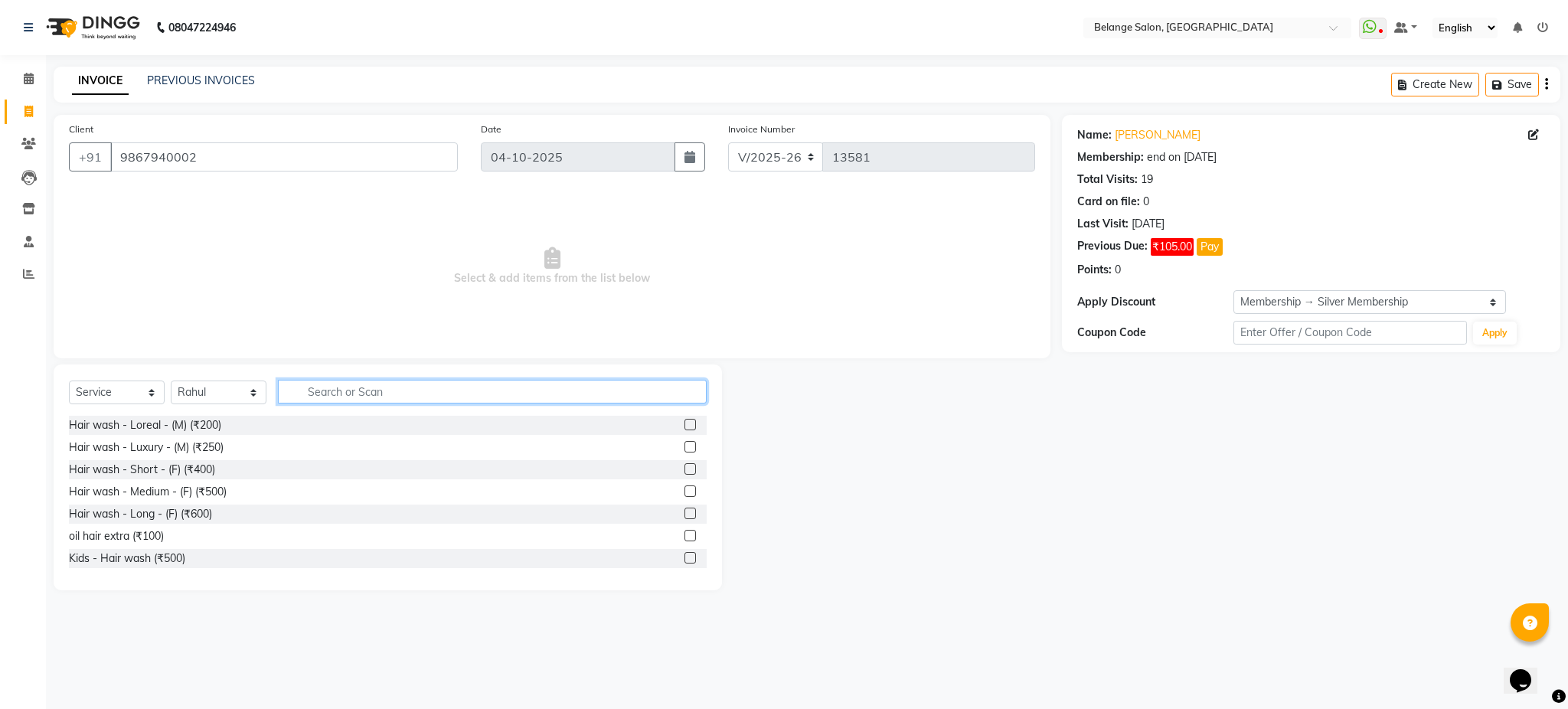
click at [362, 396] on input "text" at bounding box center [493, 391] width 429 height 24
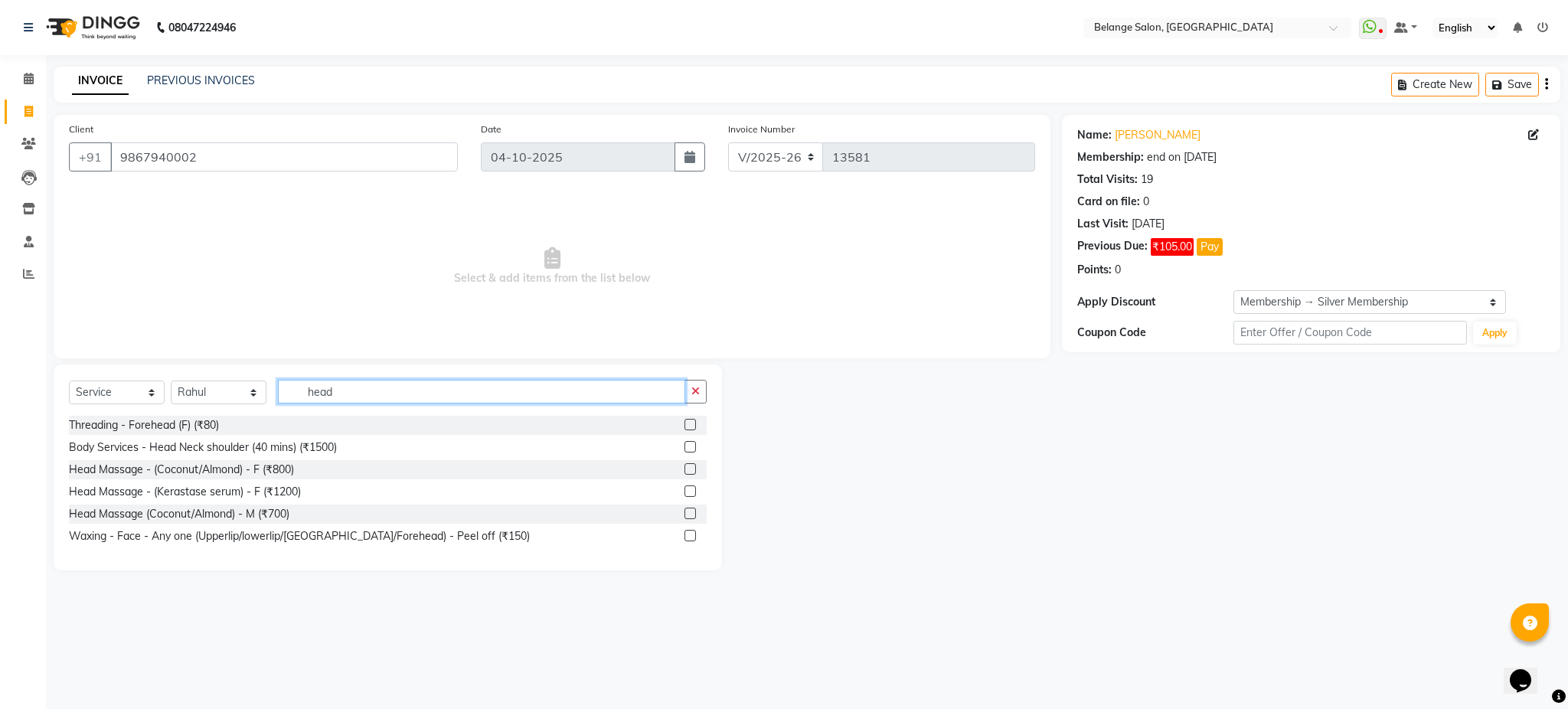
type input "head"
click at [693, 473] on label at bounding box center [691, 469] width 12 height 12
click at [693, 473] on input "checkbox" at bounding box center [690, 470] width 10 height 10
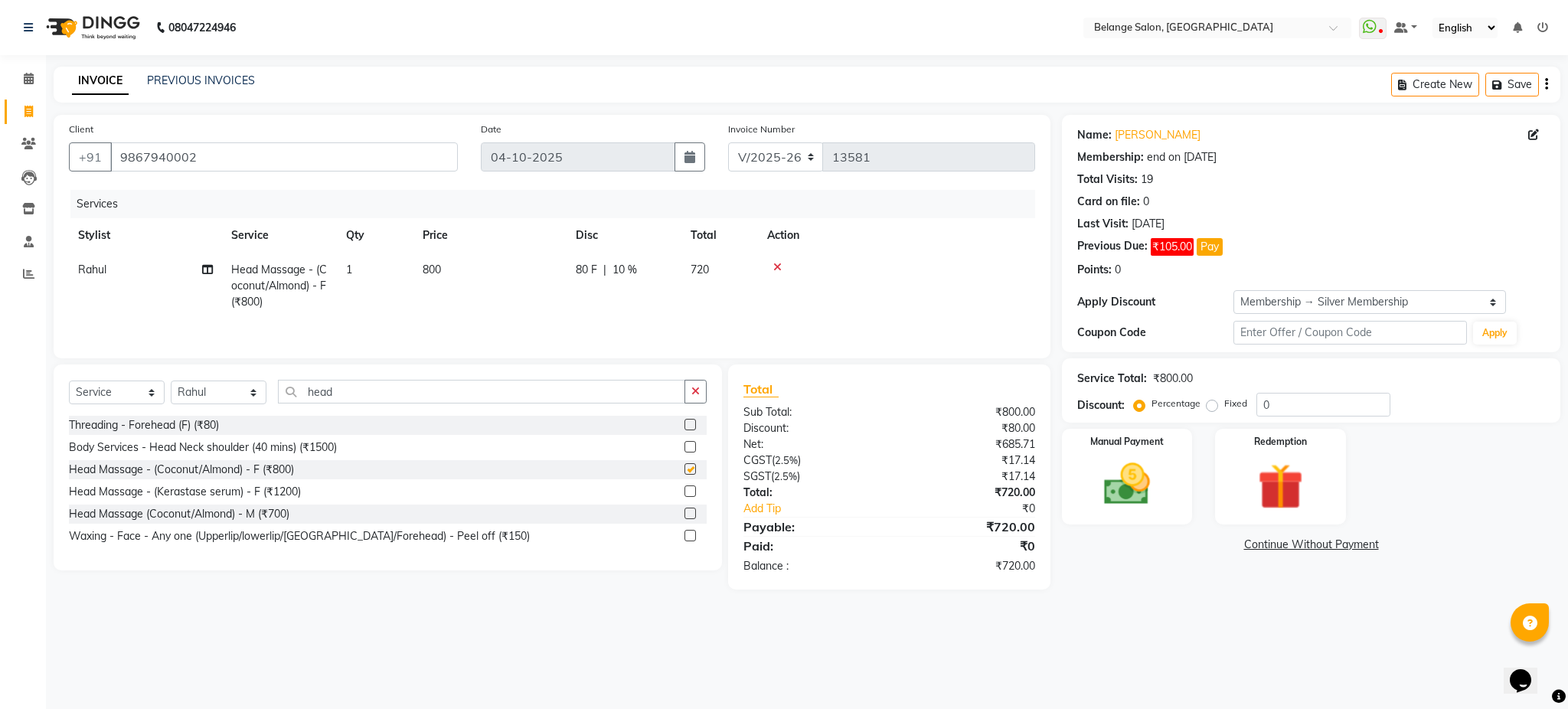
checkbox input "false"
click at [469, 393] on input "head" at bounding box center [482, 391] width 407 height 24
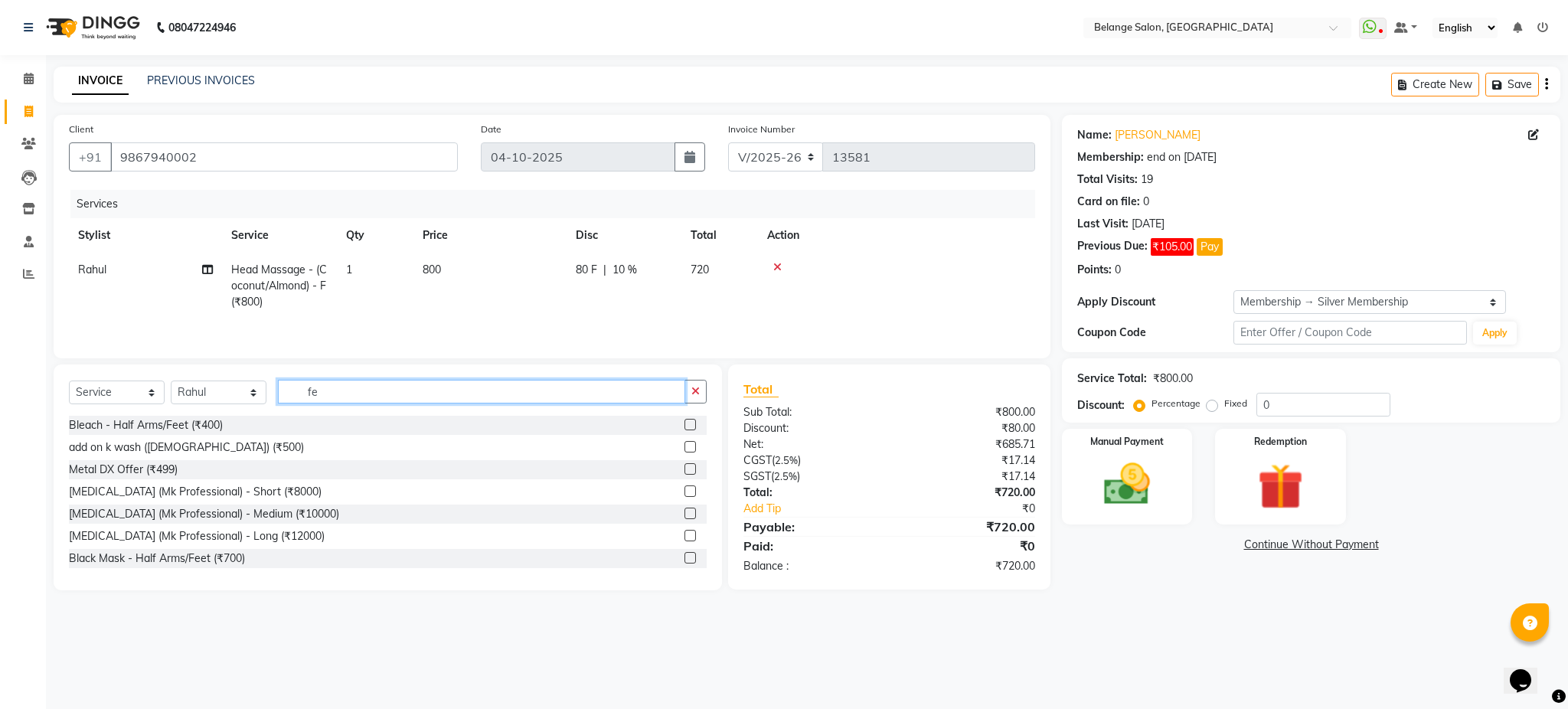
type input "f"
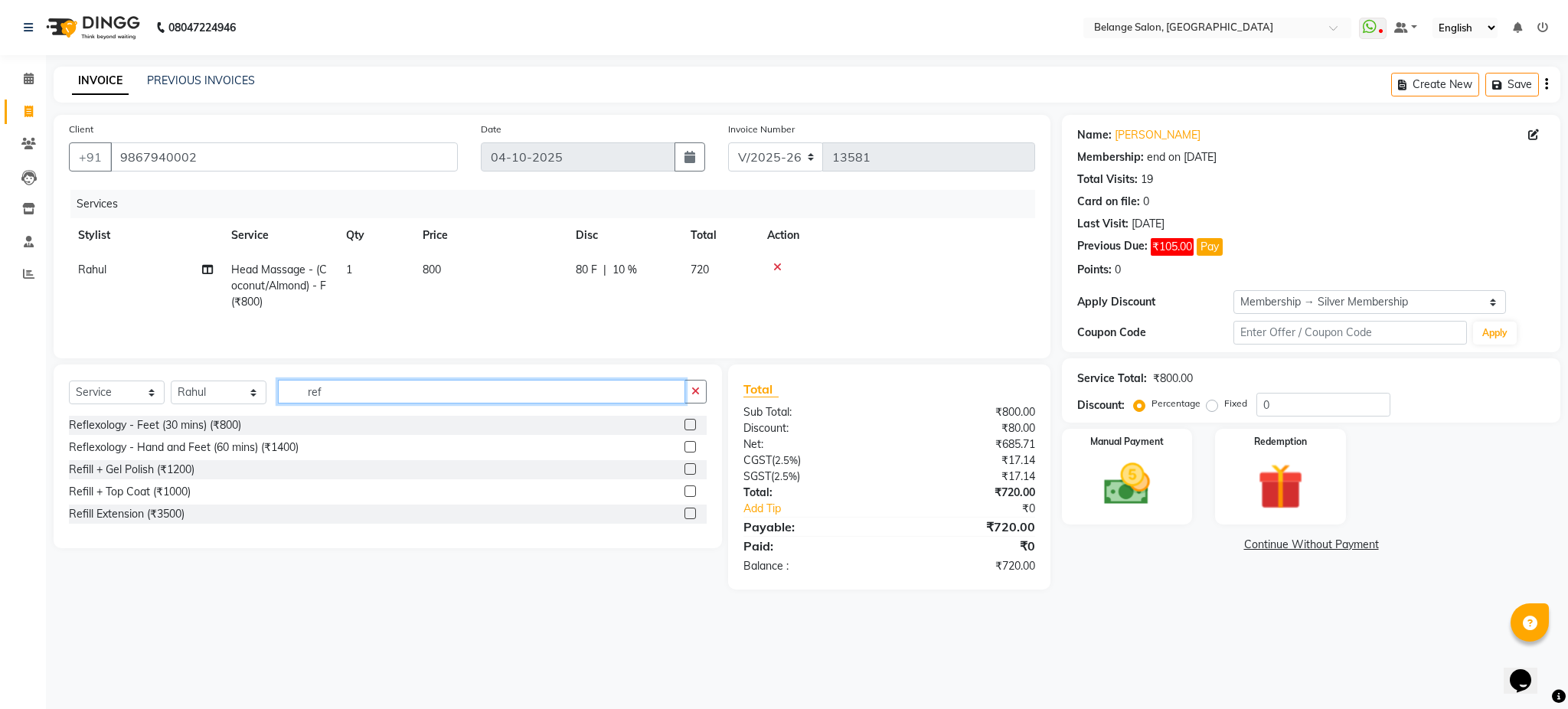
type input "ref"
click at [689, 425] on label at bounding box center [691, 425] width 12 height 12
click at [689, 425] on input "checkbox" at bounding box center [690, 425] width 10 height 10
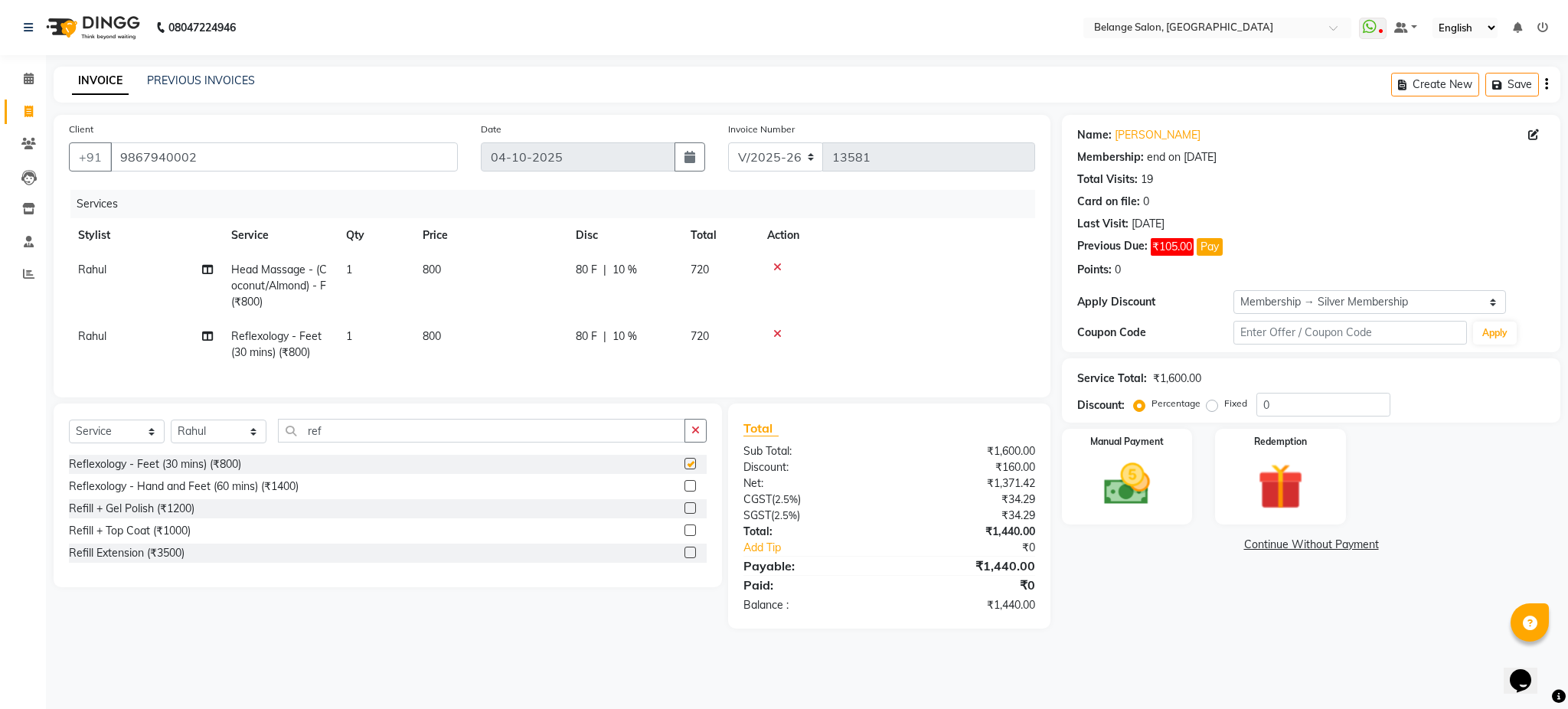
checkbox input "false"
click at [129, 349] on td "Rahul" at bounding box center [145, 344] width 153 height 51
select select "47452"
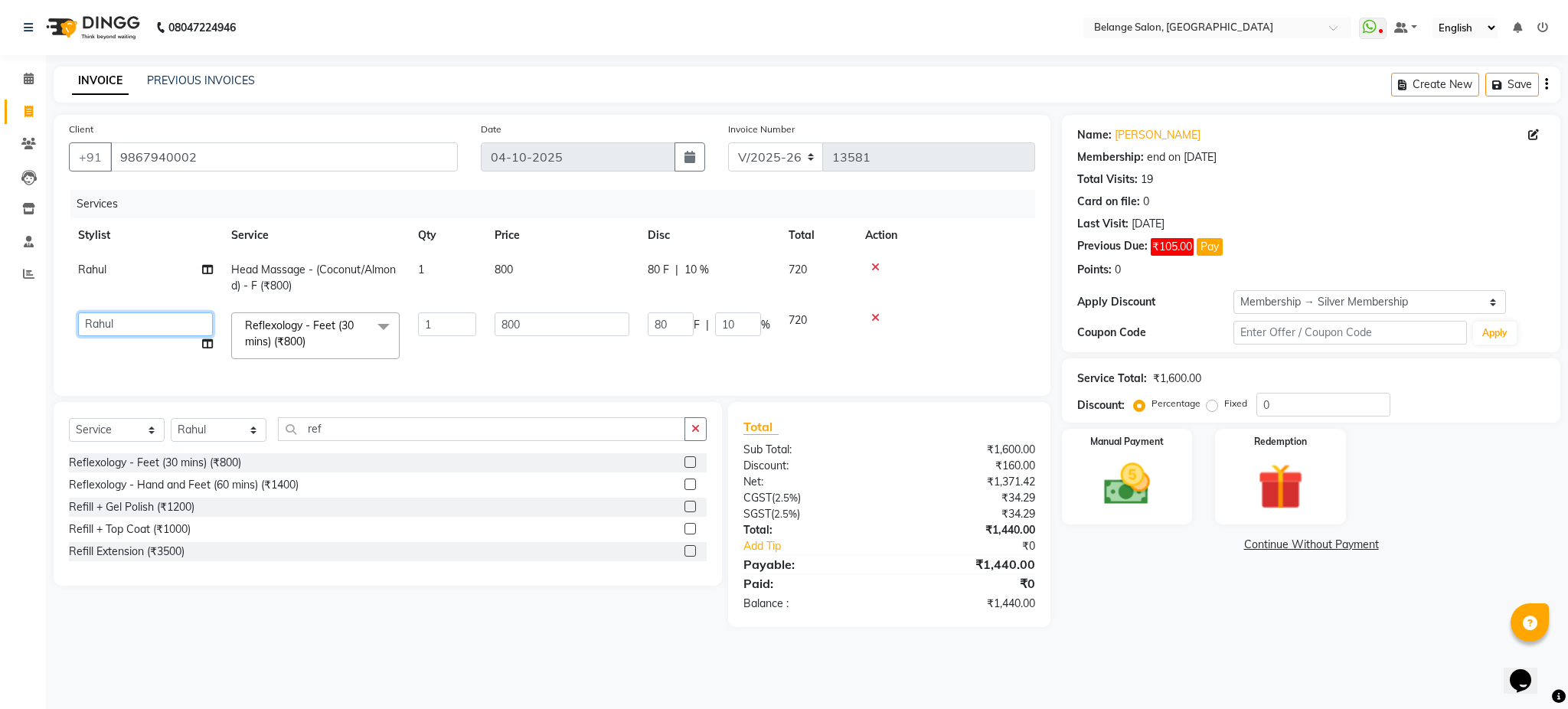
click at [142, 326] on select "[PERSON_NAME] (U) [PERSON_NAME]. [PERSON_NAME] [PERSON_NAME] Billing [PERSON_NA…" at bounding box center [146, 324] width 135 height 24
select select "70102"
click at [1151, 593] on div "Name: Sadhana Shanbhag Membership: end on 14-08-2026 Total Visits: 19 Card on f…" at bounding box center [1317, 371] width 510 height 512
click at [1128, 497] on img at bounding box center [1127, 484] width 78 height 55
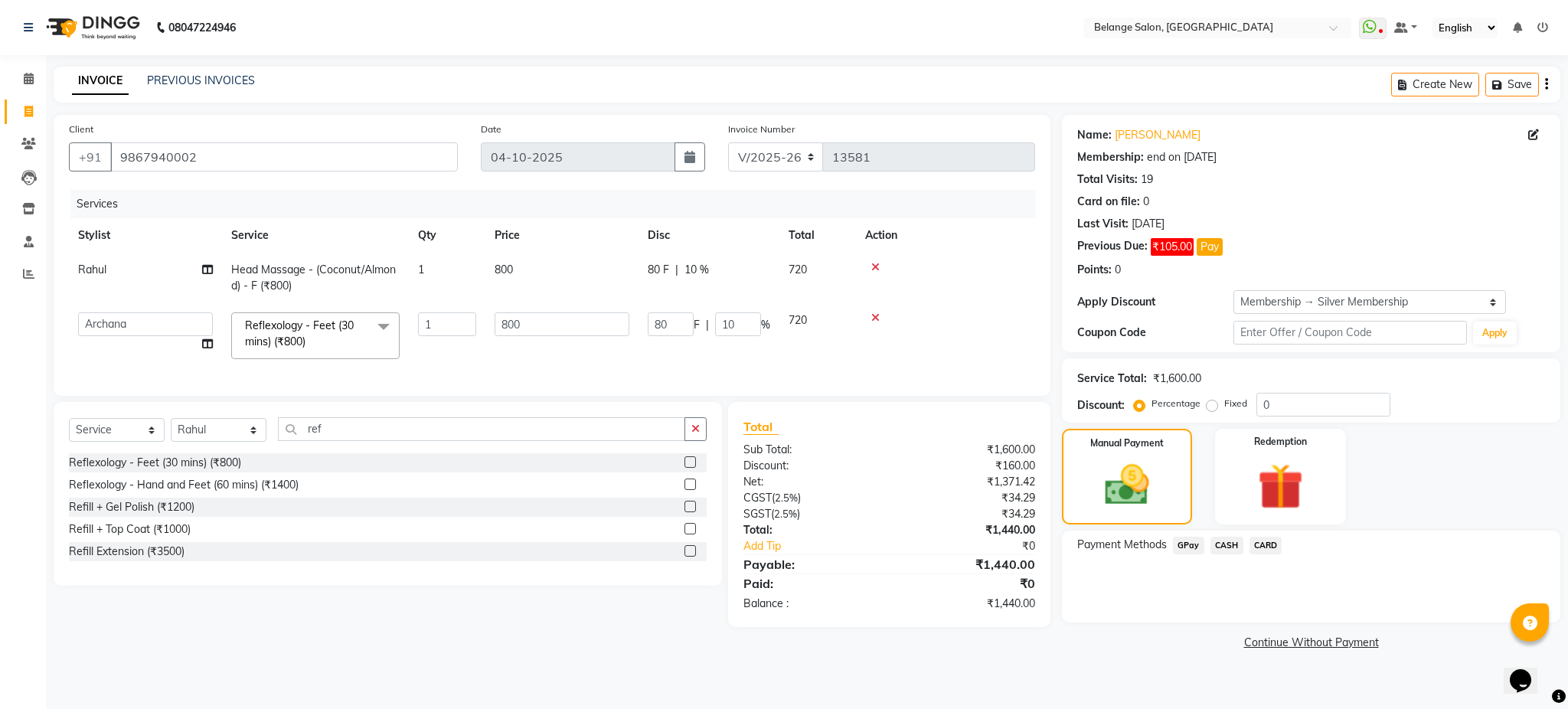
click at [1196, 546] on span "GPay" at bounding box center [1189, 545] width 32 height 18
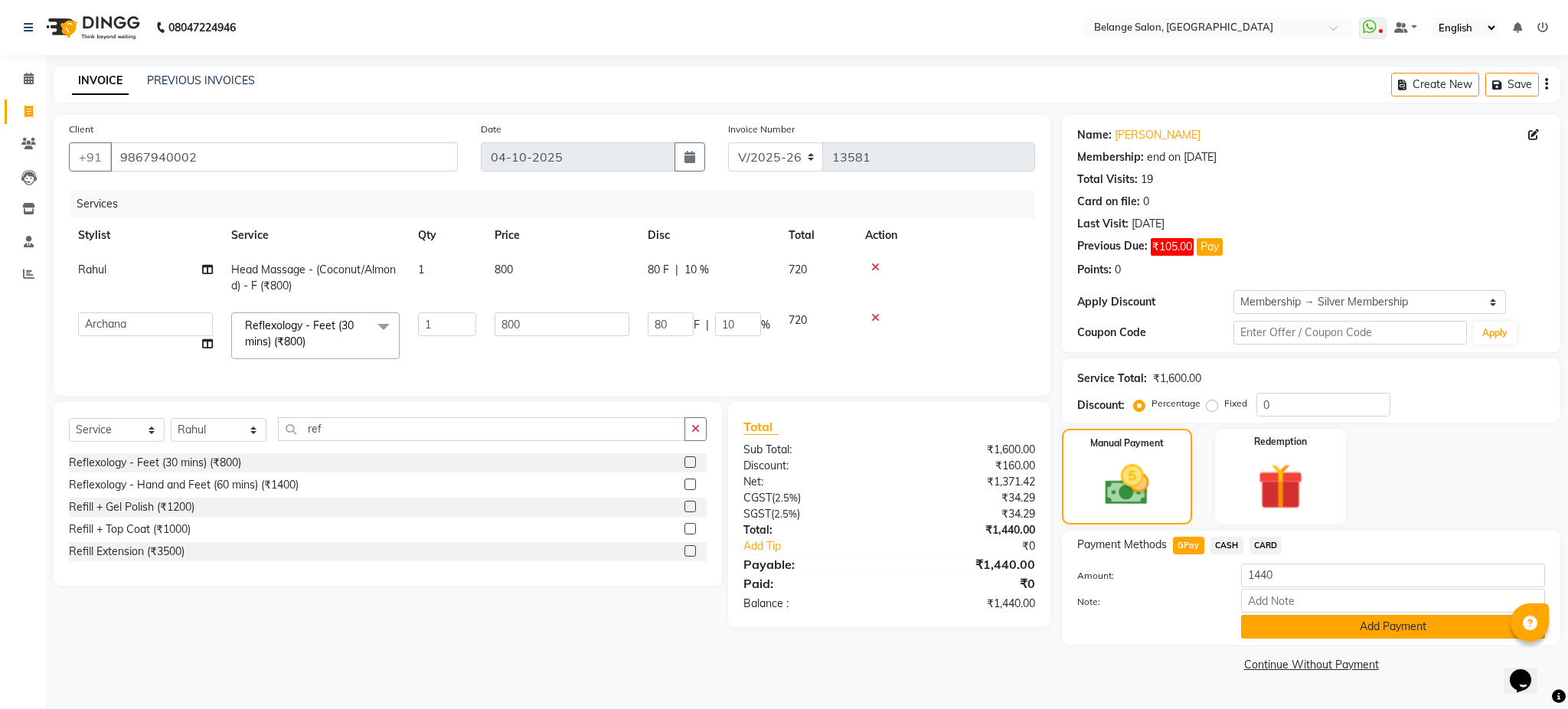
click at [1273, 626] on button "Add Payment" at bounding box center [1393, 627] width 304 height 24
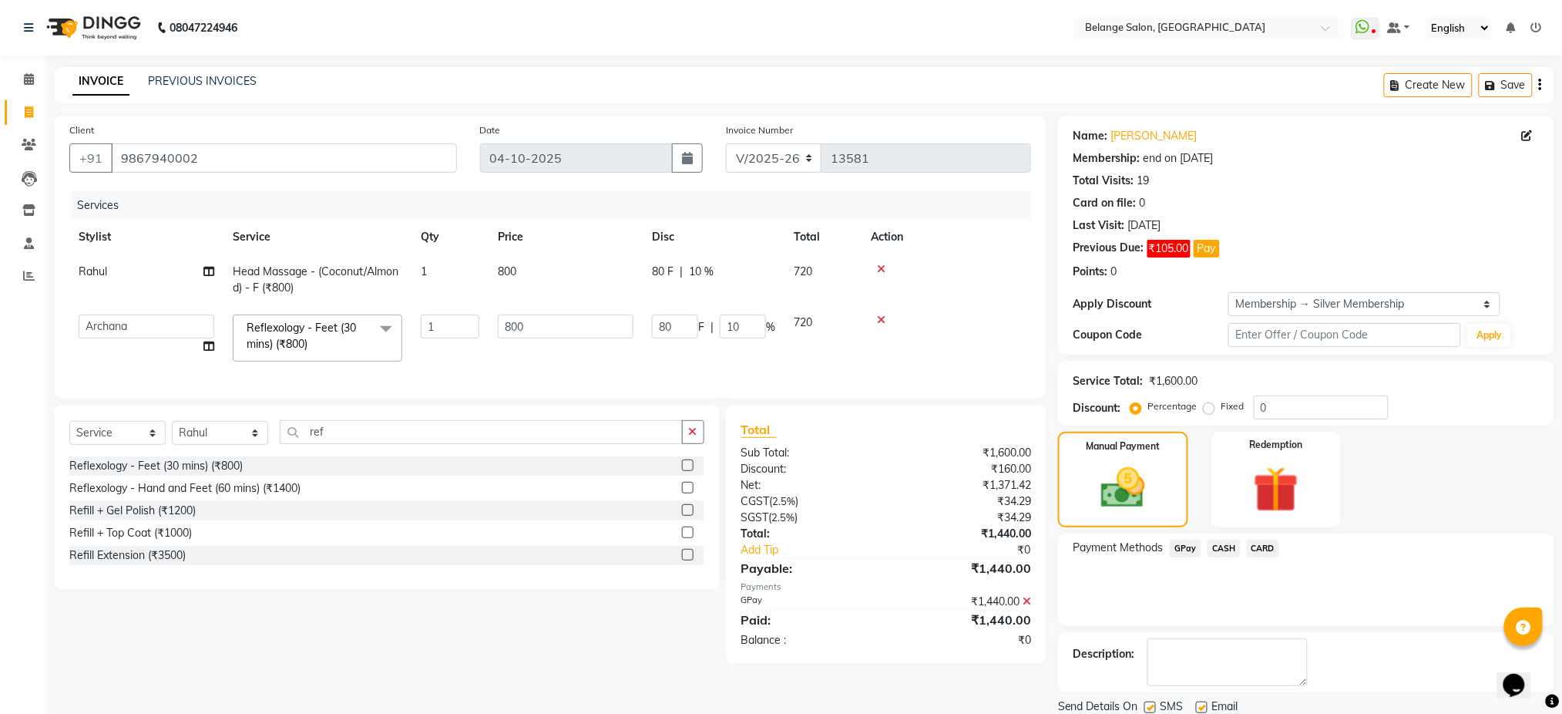
scroll to position [53, 0]
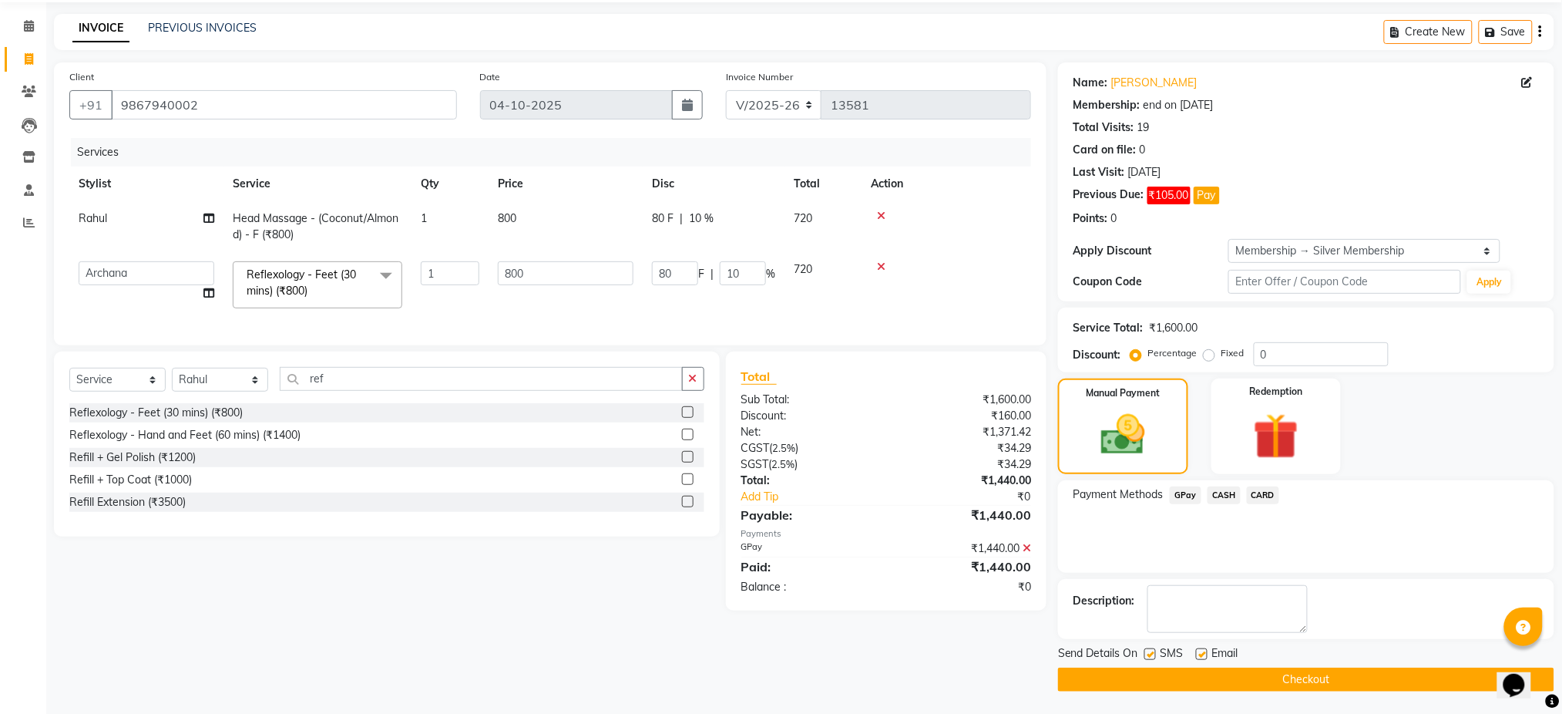
click at [1301, 684] on button "Checkout" at bounding box center [1306, 679] width 496 height 24
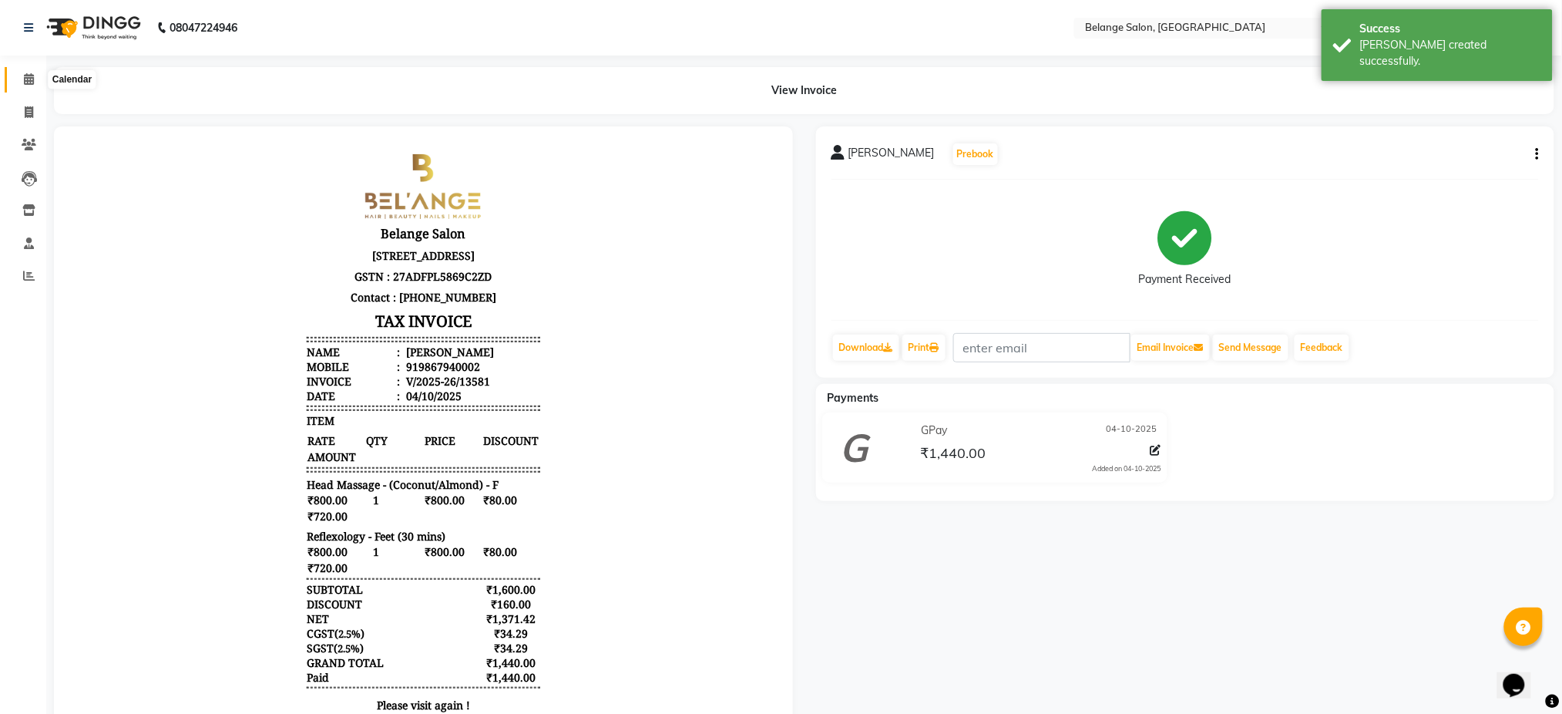
click at [33, 75] on span at bounding box center [28, 80] width 27 height 18
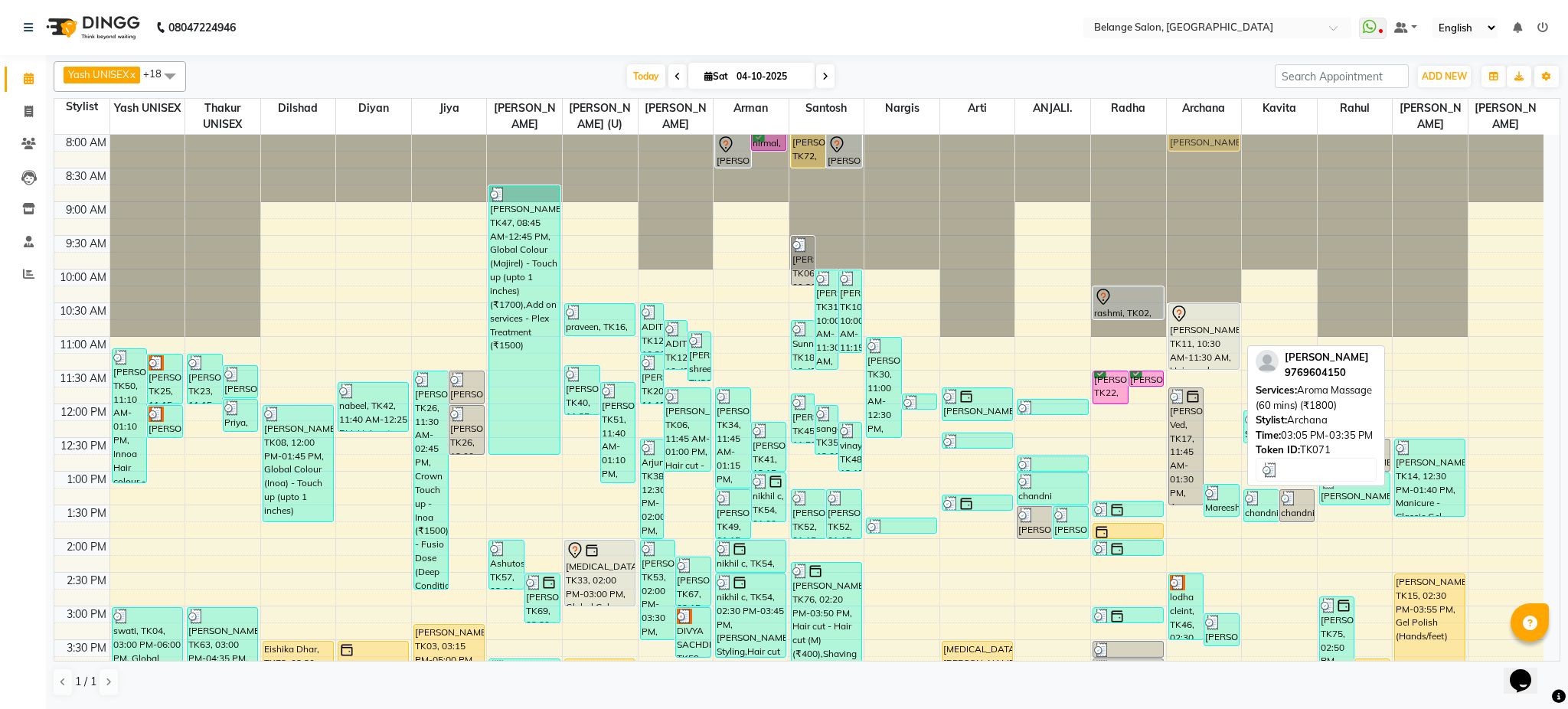
scroll to position [1, 0]
drag, startPoint x: 1203, startPoint y: 391, endPoint x: 1204, endPoint y: 140, distance: 251.0
click at [1204, 140] on div "Dhaval Ved, TK17, 11:45 AM-01:30 PM, Aroma Massage (60 mins) Mareesha, TK50, 01…" at bounding box center [1205, 638] width 76 height 1010
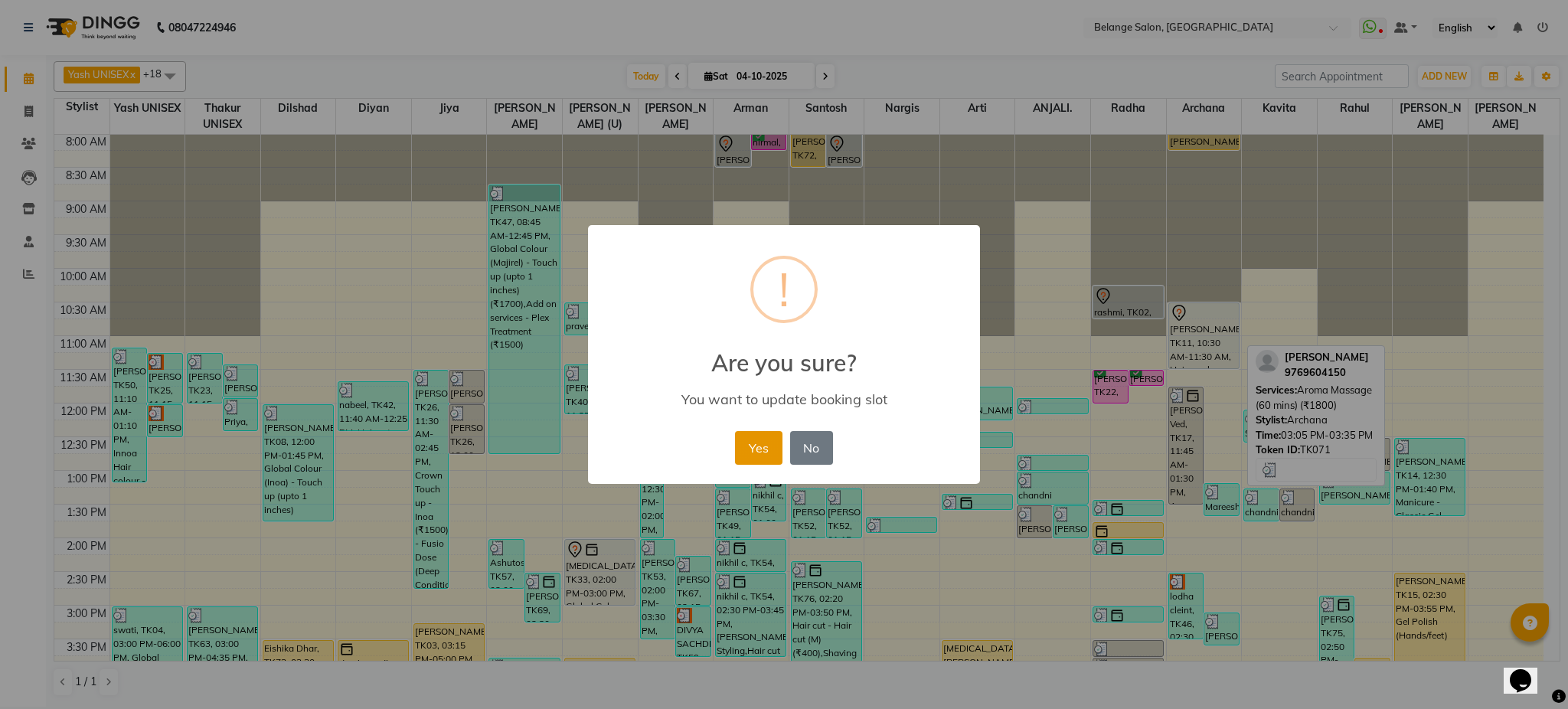
click at [747, 446] on button "Yes" at bounding box center [758, 448] width 47 height 34
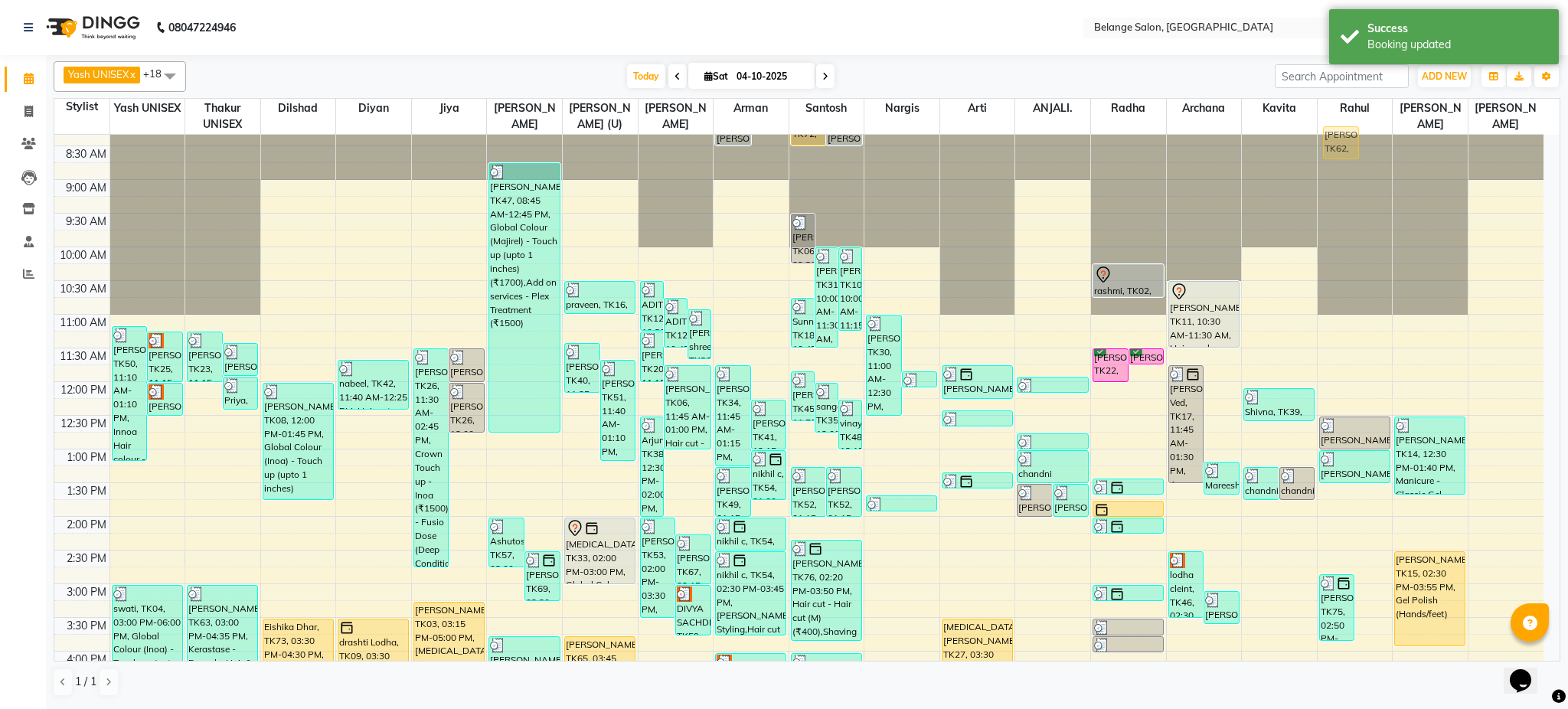
scroll to position [0, 0]
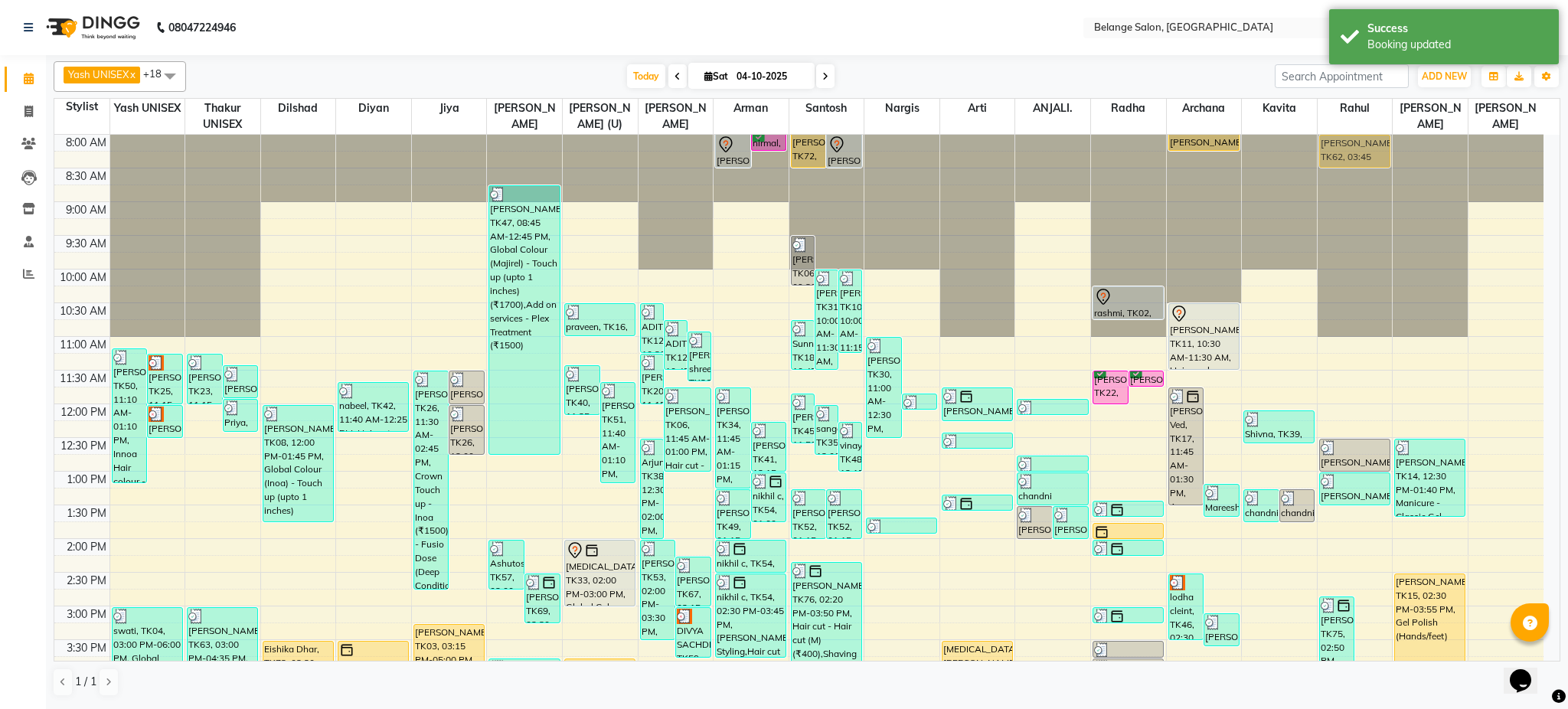
drag, startPoint x: 1376, startPoint y: 436, endPoint x: 1352, endPoint y: 144, distance: 293.0
click at [1352, 144] on div "Pallavi singhal, TK75, 02:50 PM-03:50 PM, Pedicure - Alga Fondue (₹1600),Reflex…" at bounding box center [1355, 639] width 76 height 1010
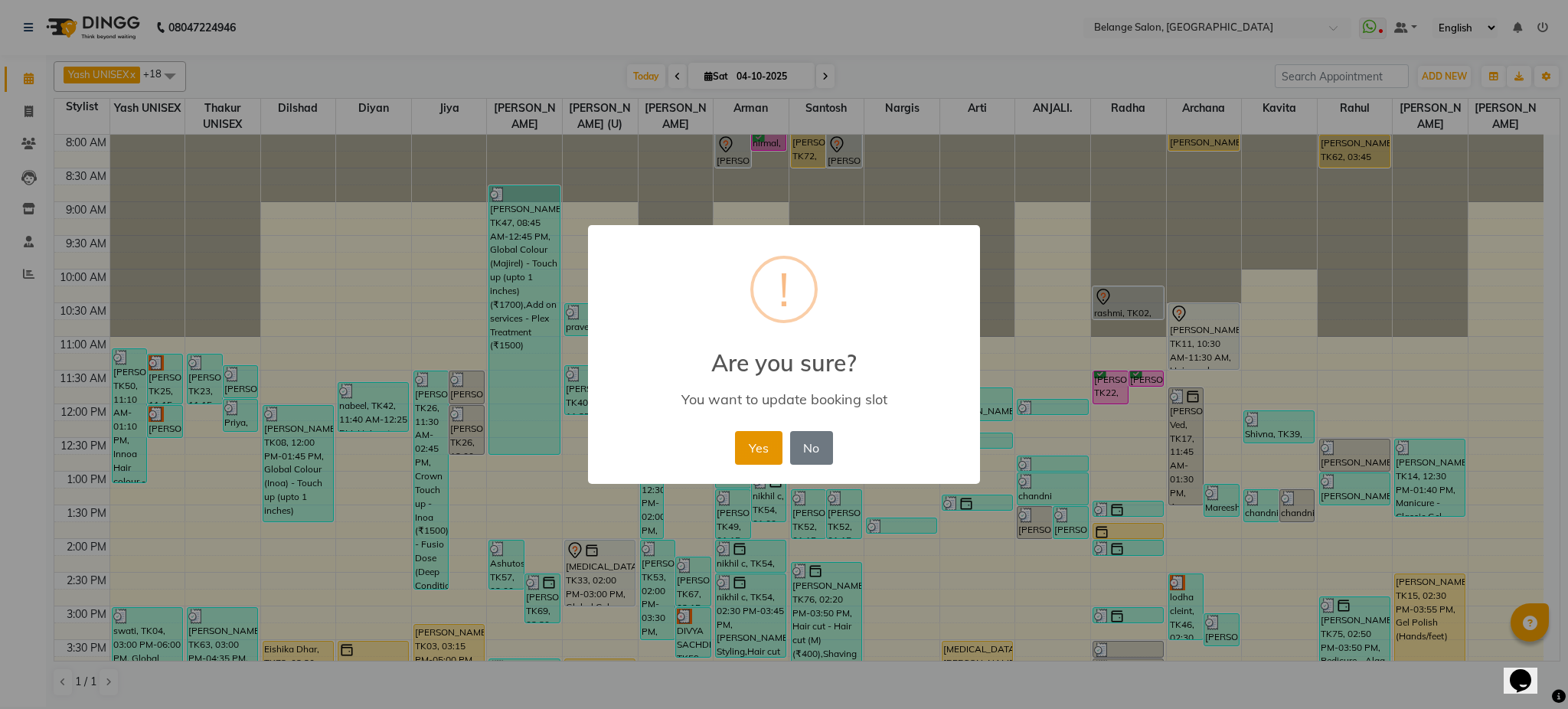
click at [765, 444] on button "Yes" at bounding box center [758, 448] width 47 height 34
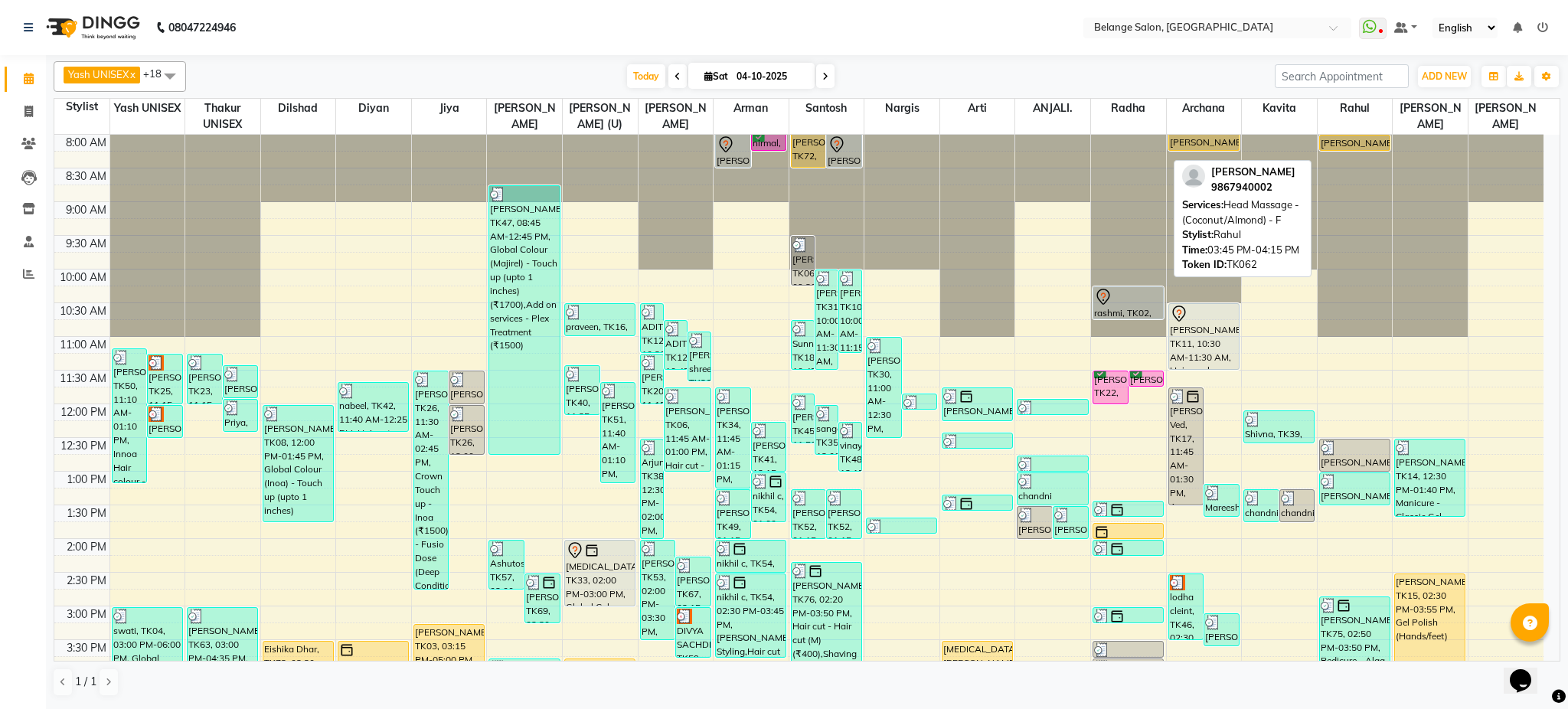
drag, startPoint x: 1344, startPoint y: 166, endPoint x: 1344, endPoint y: 144, distance: 22.0
click at [1344, 144] on div "Sadhana shanbhag, TK62, 08:00 AM-08:30 AM, Head Massage - (Coconut/Almond) - F …" at bounding box center [1355, 639] width 76 height 1010
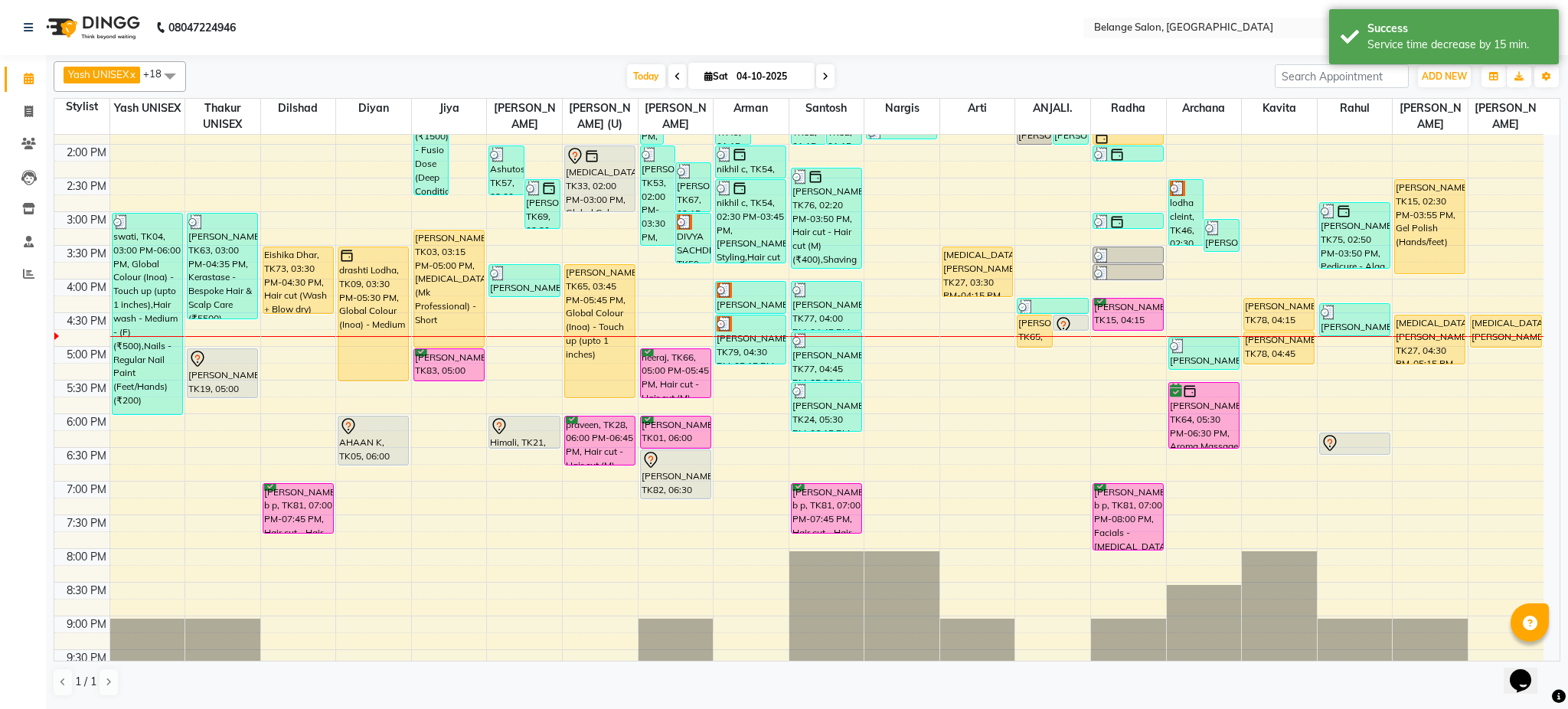
scroll to position [426, 0]
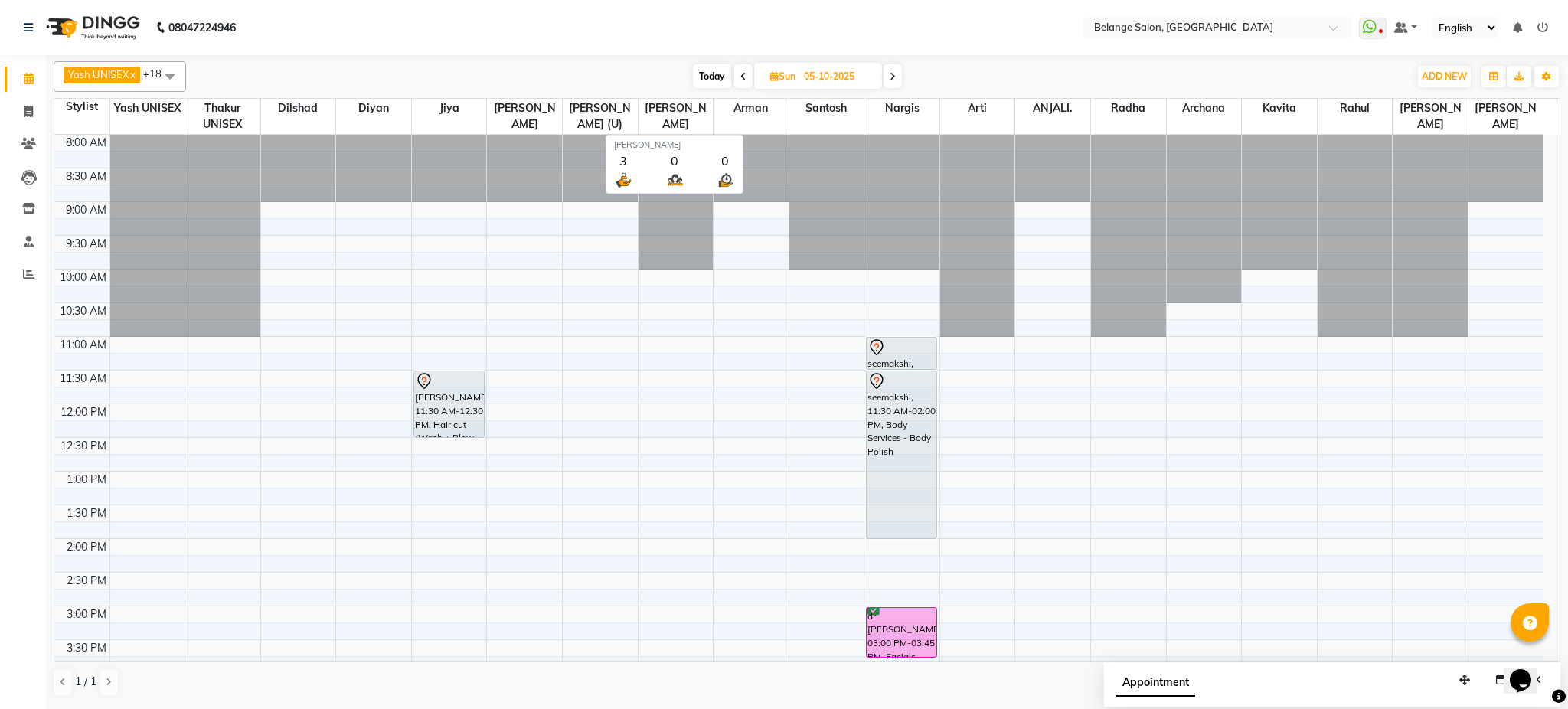
scroll to position [406, 0]
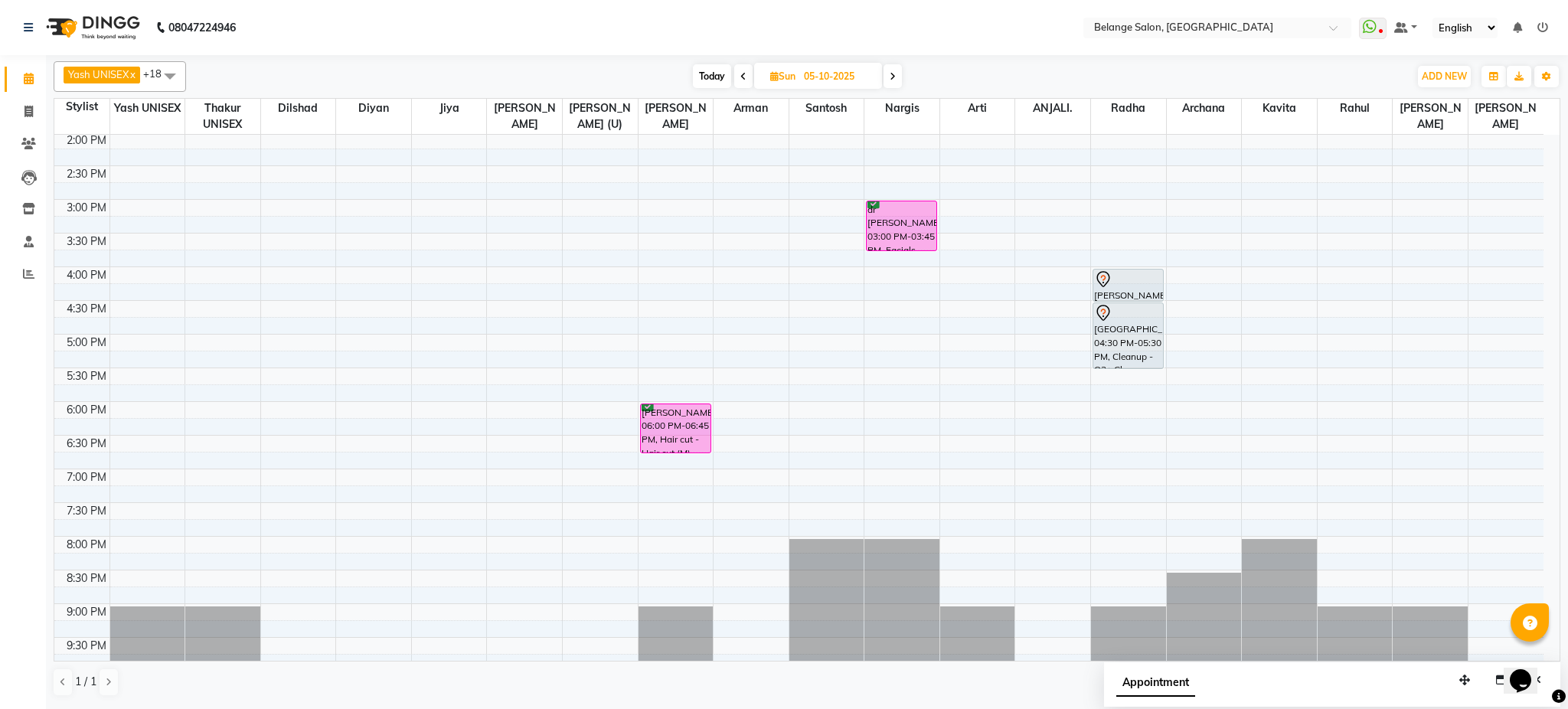
click at [713, 80] on span "Today" at bounding box center [711, 76] width 39 height 24
type input "04-10-2025"
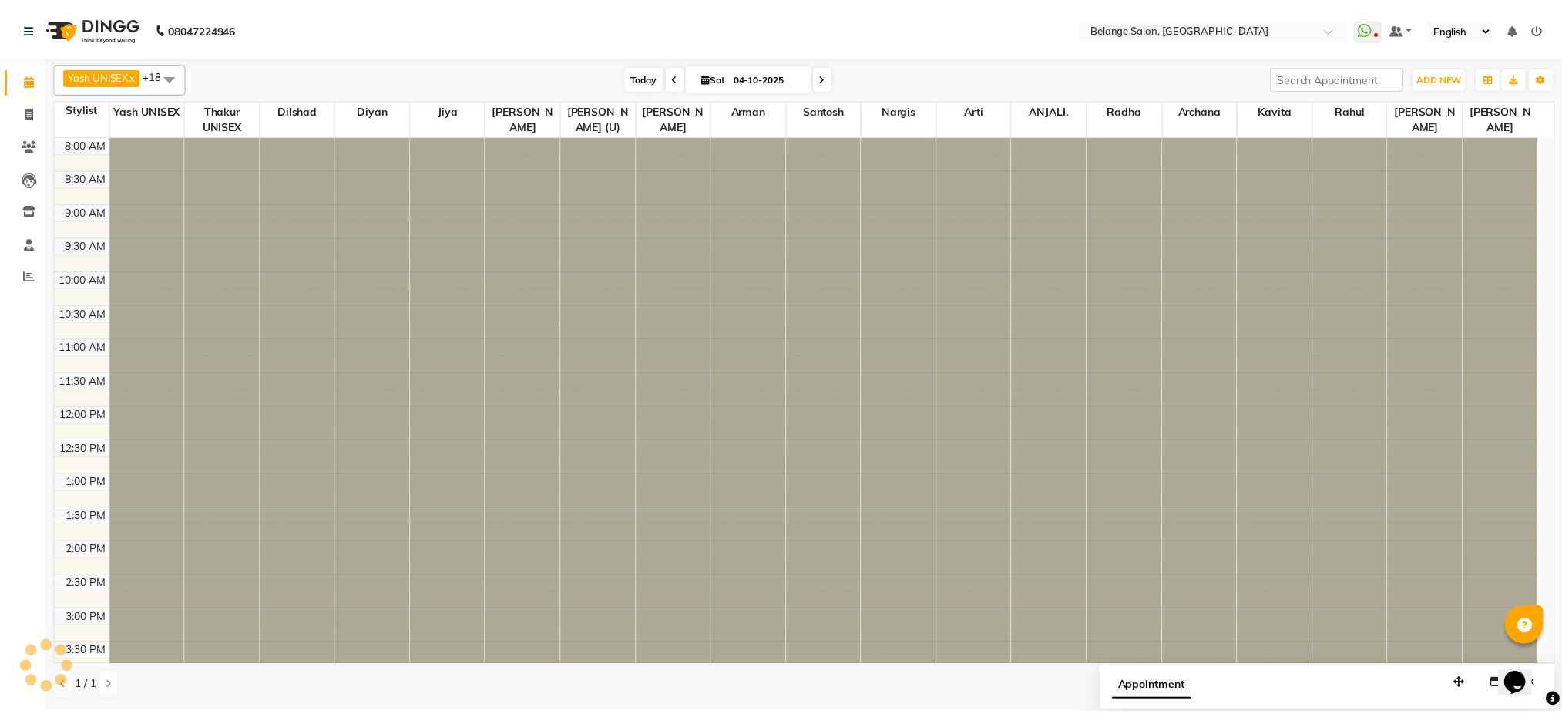
scroll to position [489, 0]
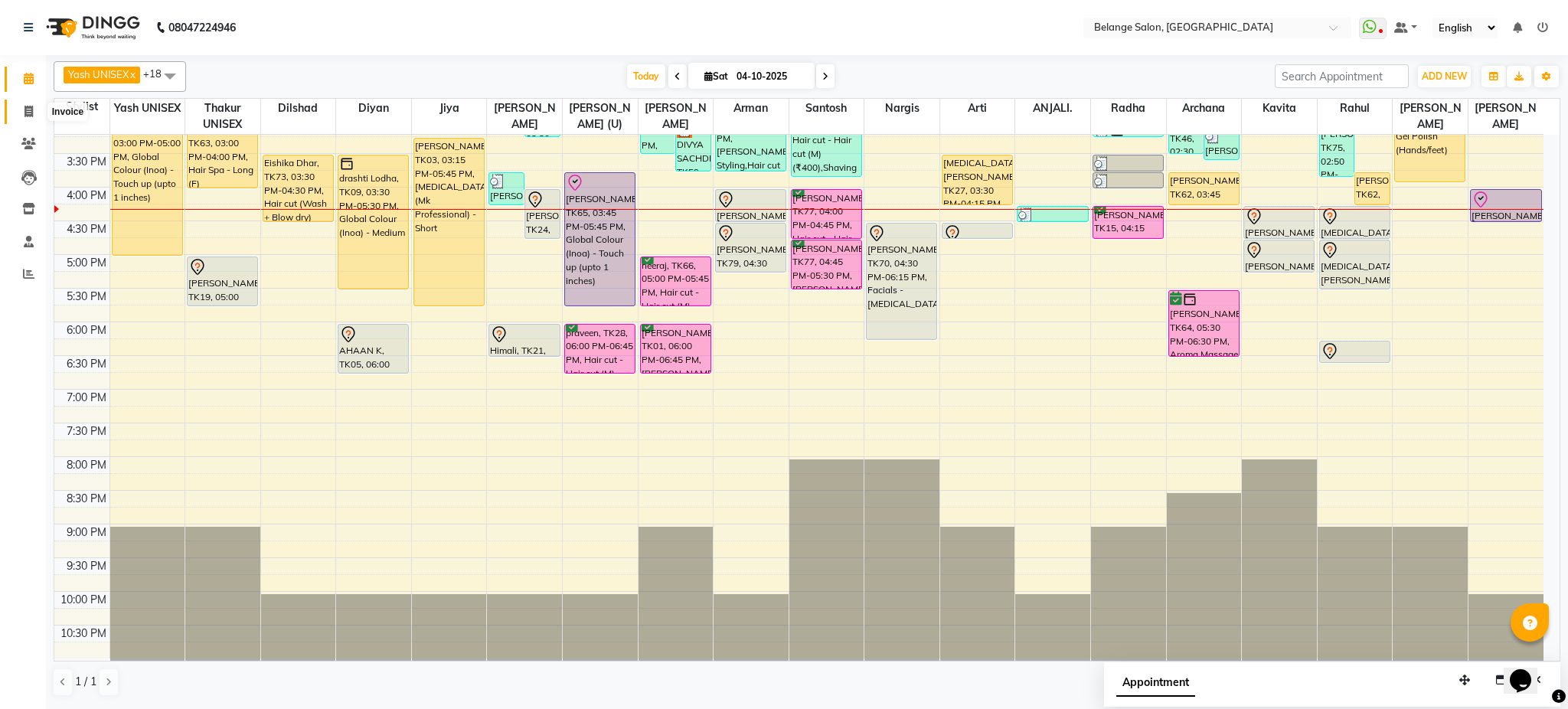
click at [22, 107] on span at bounding box center [28, 112] width 27 height 18
select select "service"
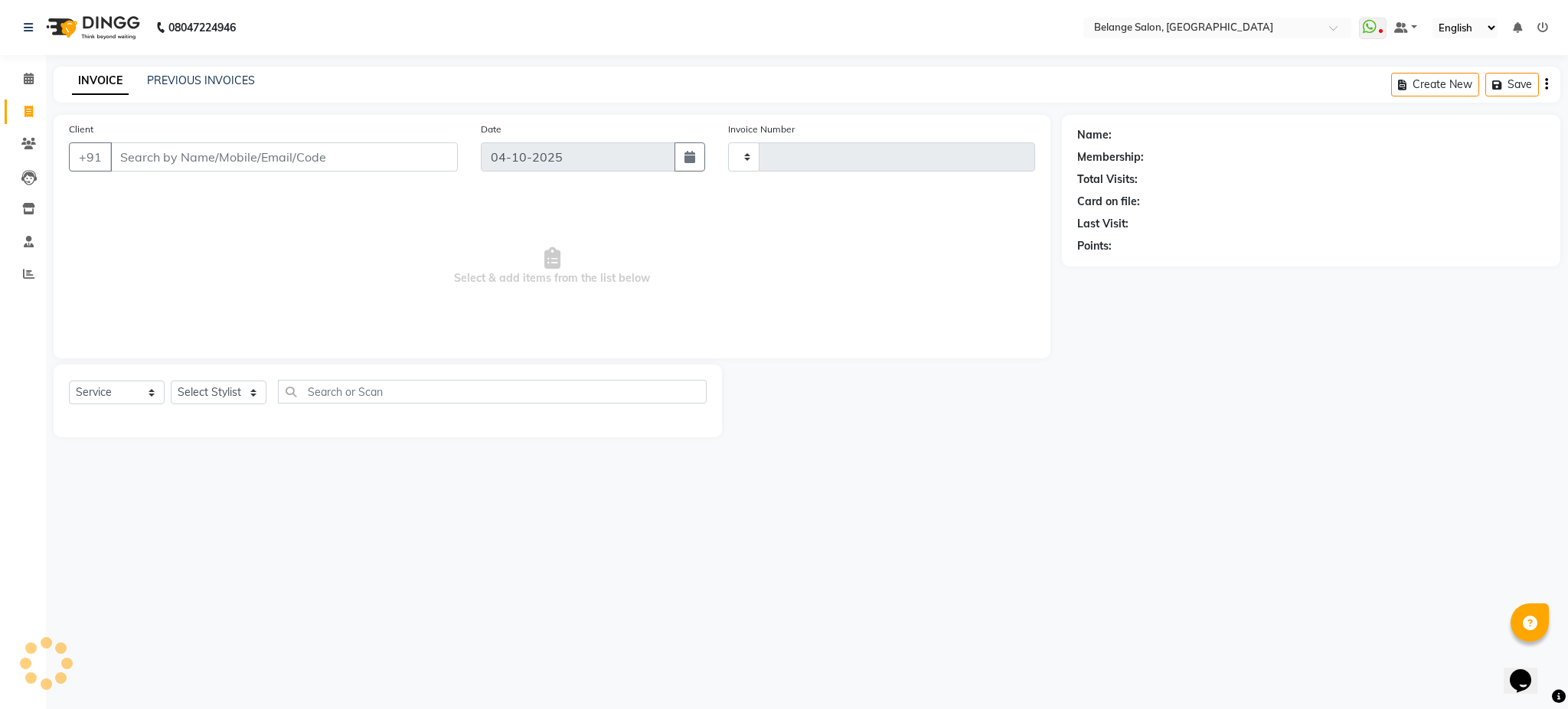
type input "13577"
select select "5076"
click at [217, 167] on input "Client" at bounding box center [284, 156] width 348 height 29
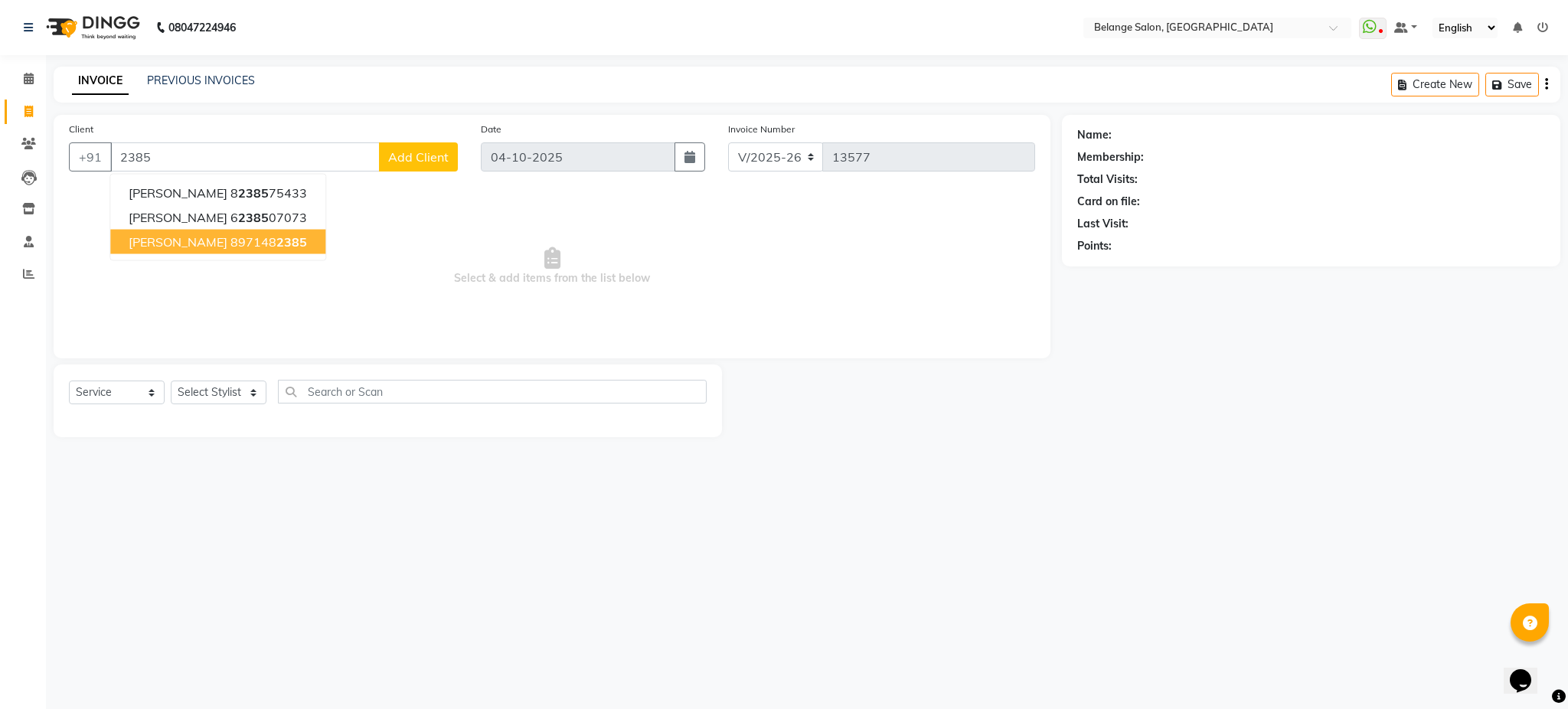
click at [251, 232] on button "clint 897148 2385" at bounding box center [218, 241] width 216 height 25
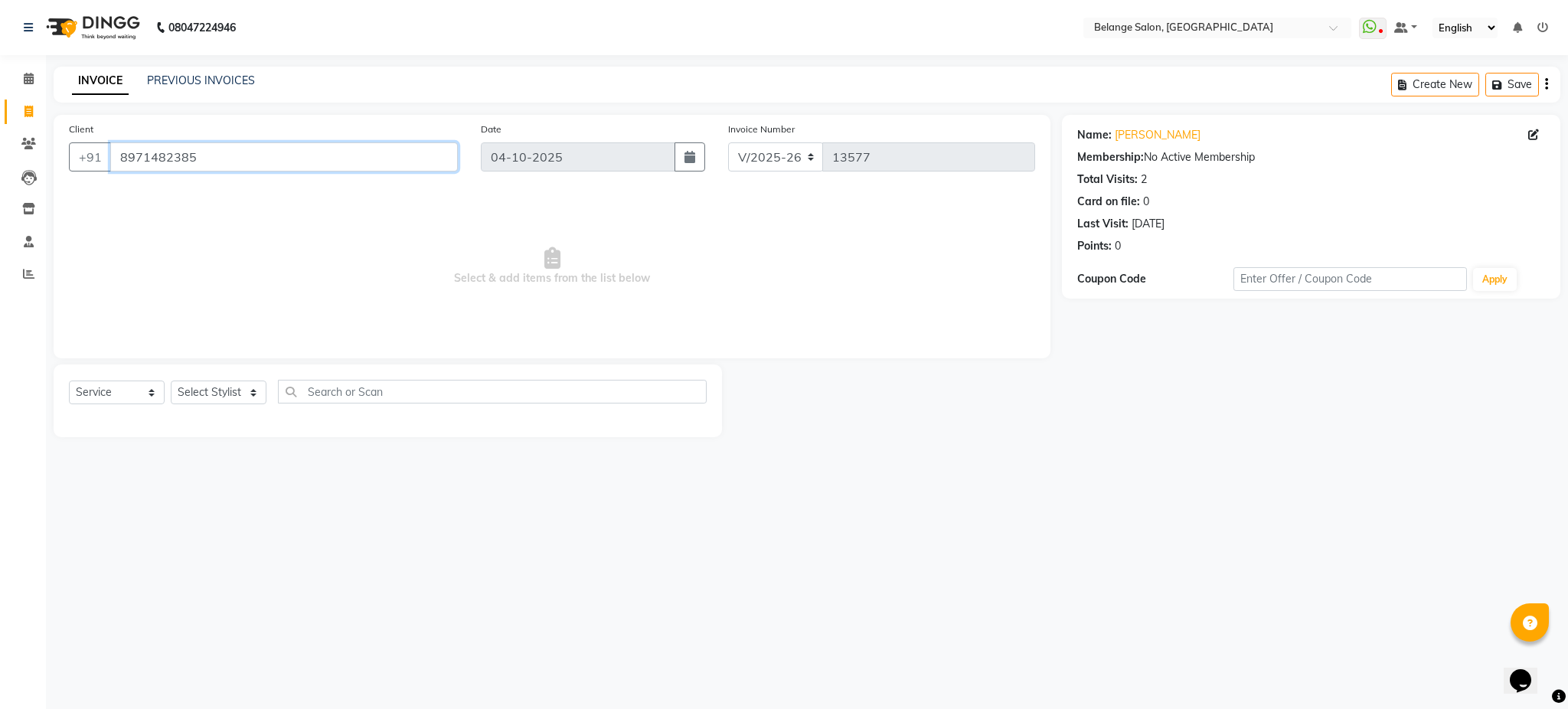
click at [287, 148] on input "8971482385" at bounding box center [284, 156] width 348 height 29
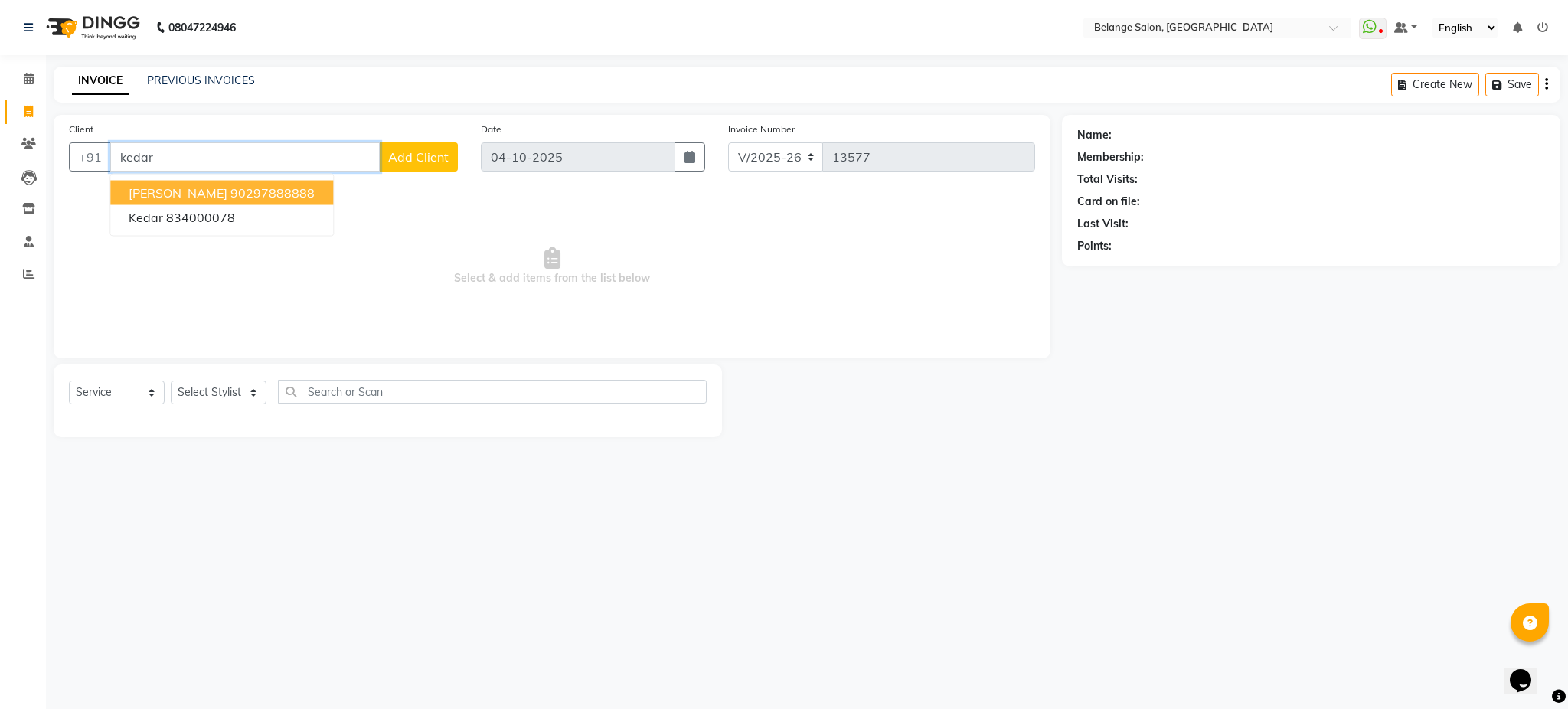
click at [275, 193] on ngb-highlight "90297888888" at bounding box center [272, 193] width 84 height 15
type input "90297888888"
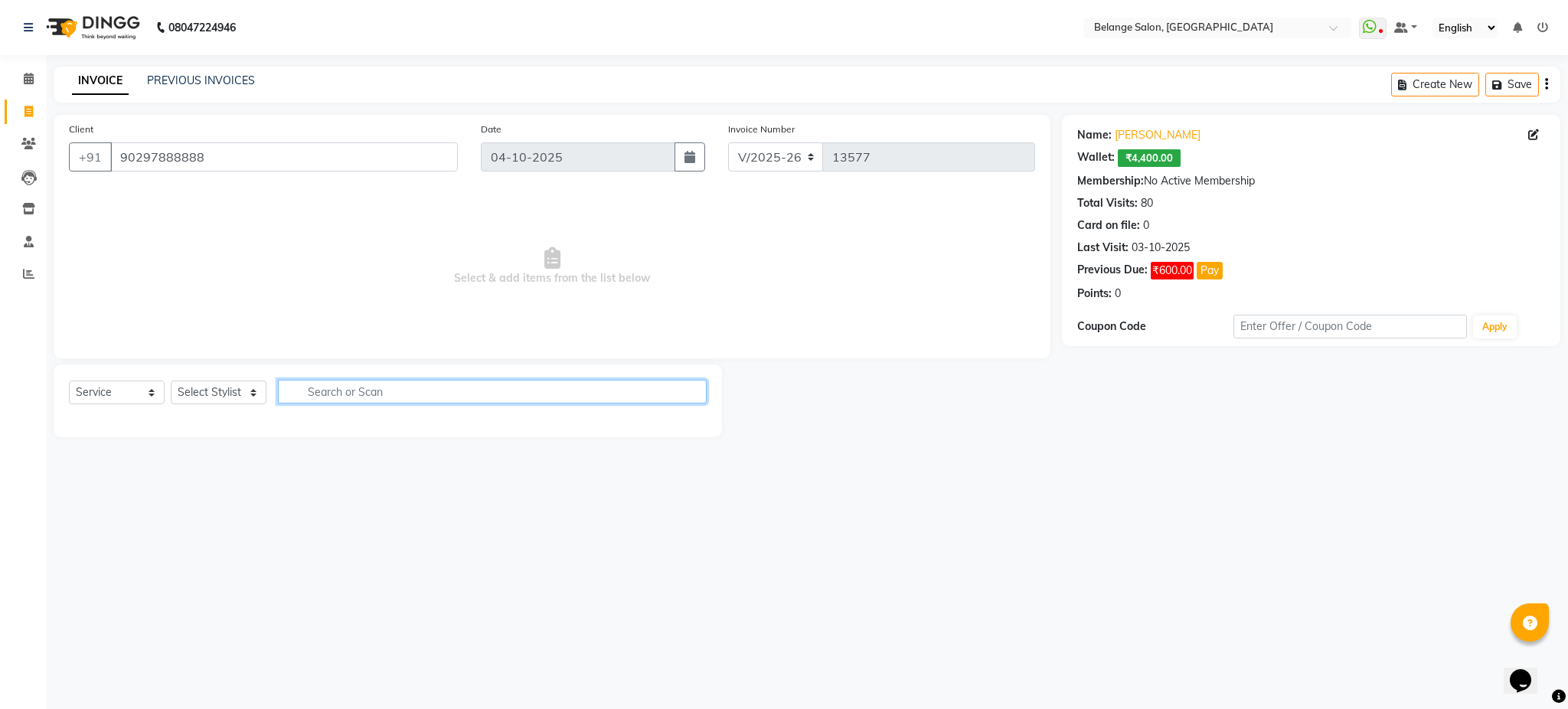
click at [513, 390] on input "text" at bounding box center [493, 391] width 429 height 24
click at [229, 398] on select "Select Stylist aftab (U) Ali amit ANJALI. Archana Arman Arti Belange Billing de…" at bounding box center [219, 392] width 95 height 24
select select "91327"
click at [171, 381] on select "Select Stylist aftab (U) Ali amit ANJALI. Archana Arman Arti Belange Billing de…" at bounding box center [219, 392] width 95 height 24
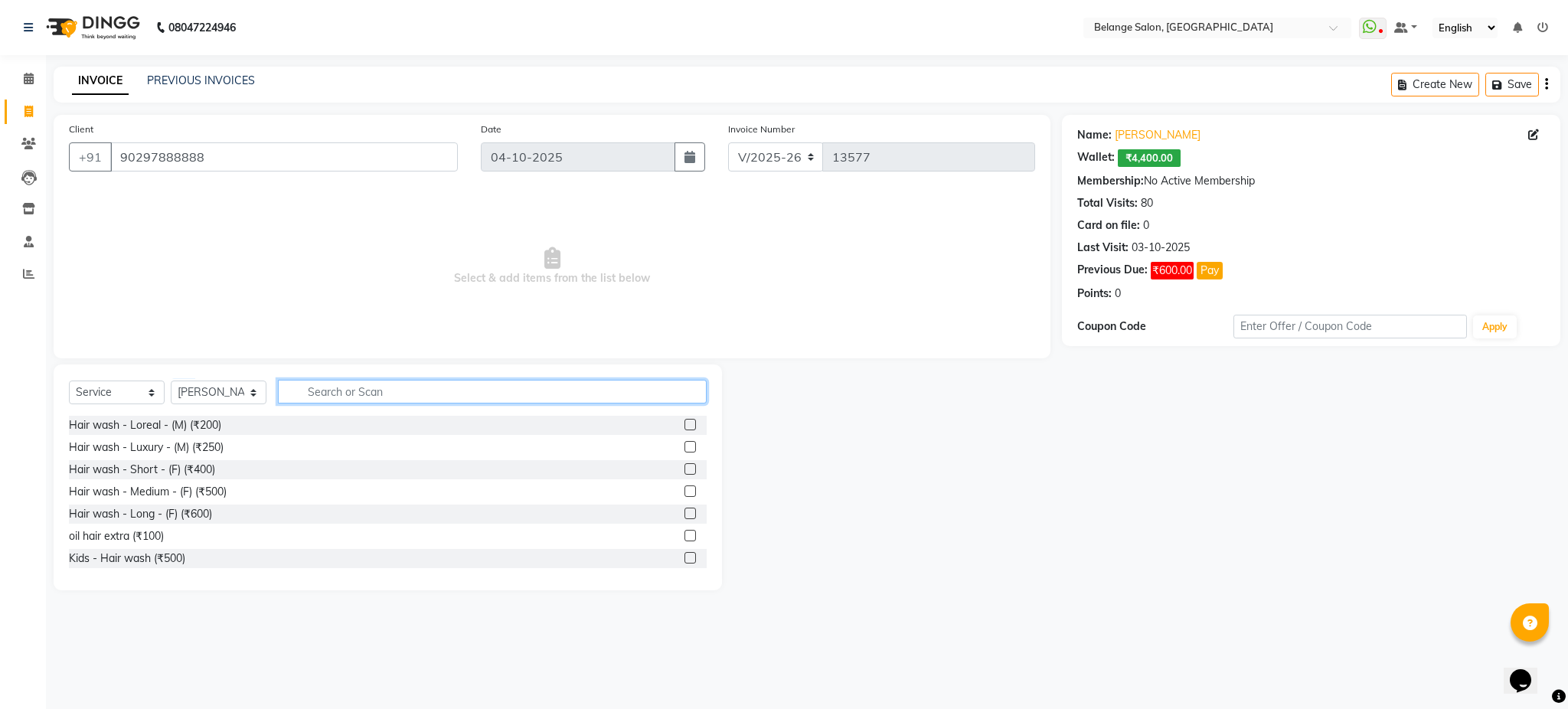
click at [343, 391] on input "text" at bounding box center [493, 391] width 429 height 24
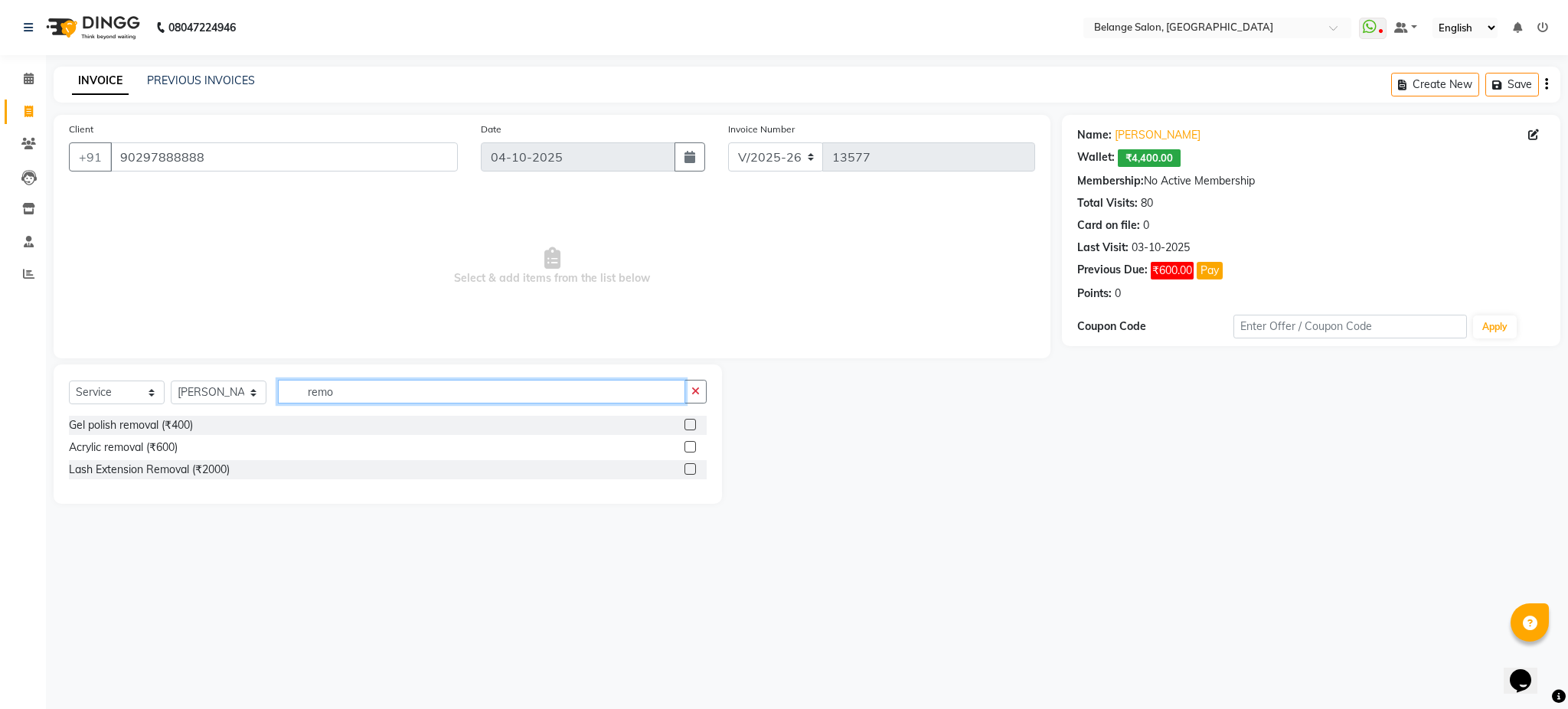
click at [543, 386] on input "remo" at bounding box center [482, 391] width 407 height 24
type input "nail"
click at [688, 427] on label at bounding box center [691, 425] width 12 height 12
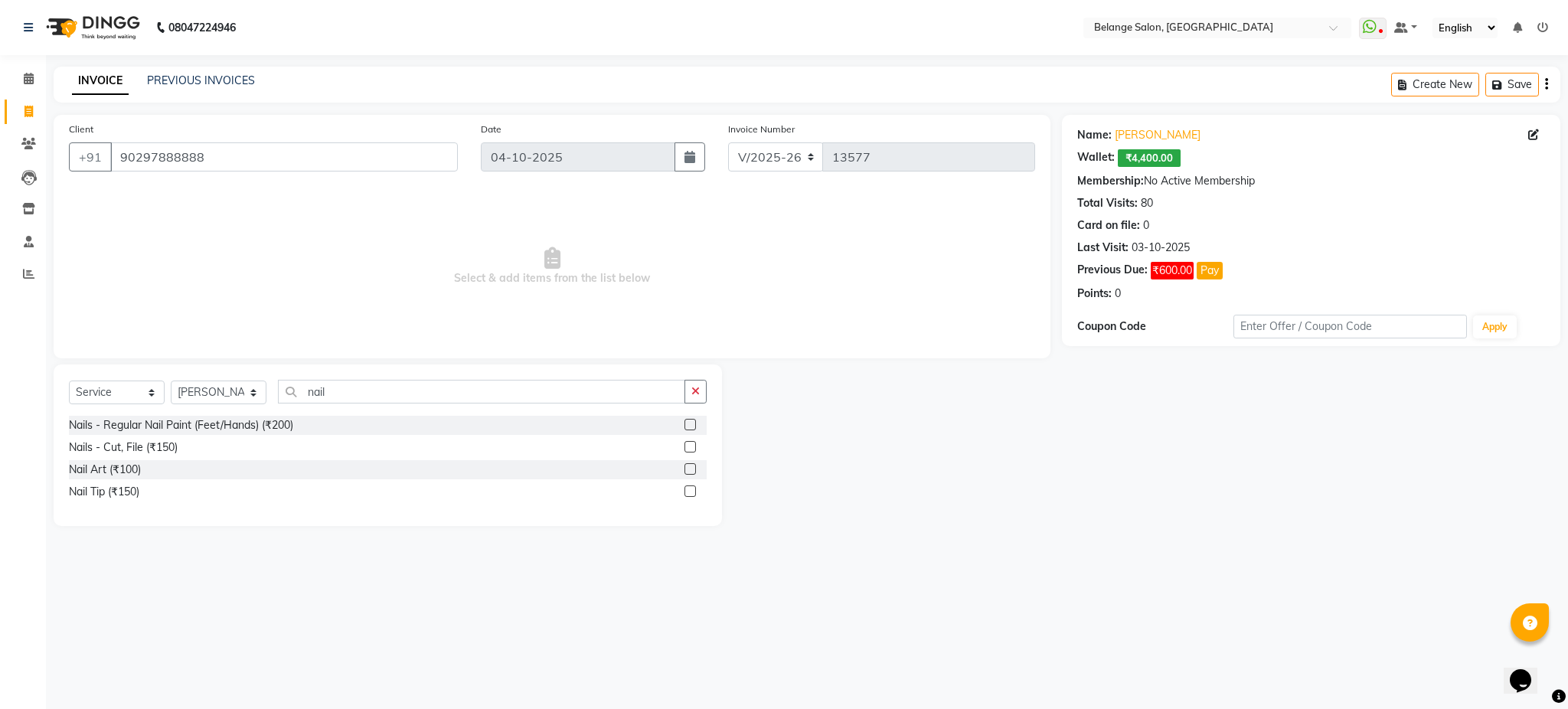
click at [688, 427] on input "checkbox" at bounding box center [690, 425] width 10 height 10
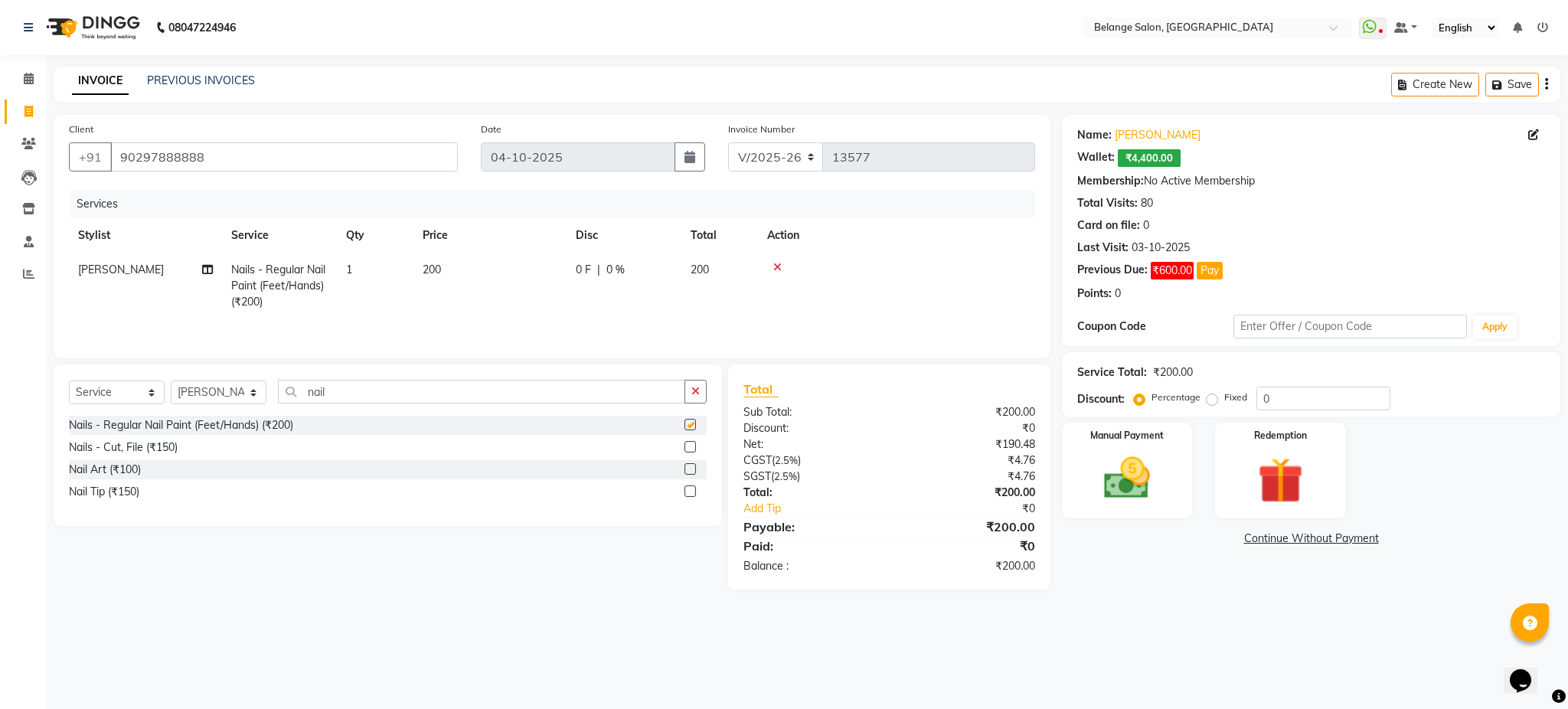
checkbox input "false"
click at [530, 396] on input "nail" at bounding box center [482, 391] width 407 height 24
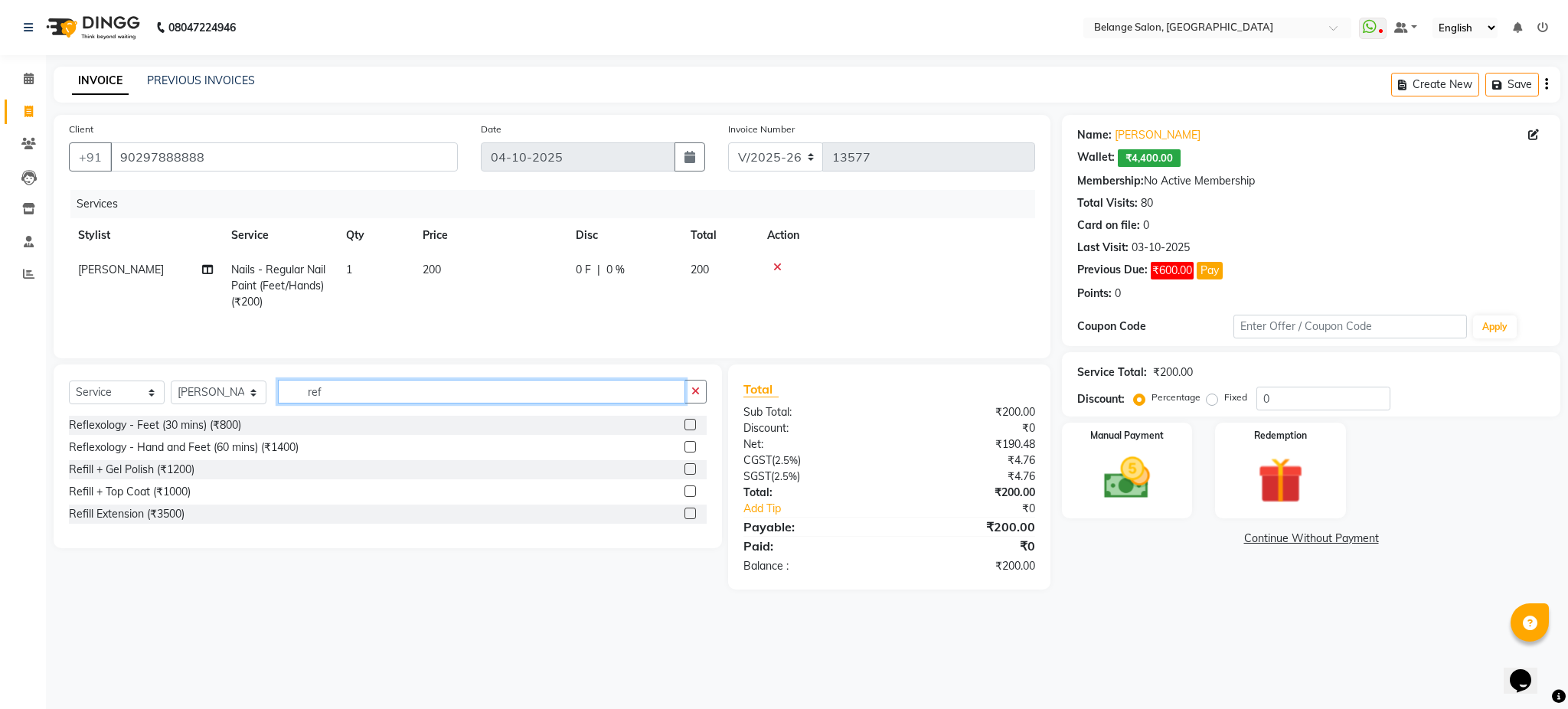
click at [506, 391] on input "ref" at bounding box center [482, 391] width 407 height 24
type input "gel"
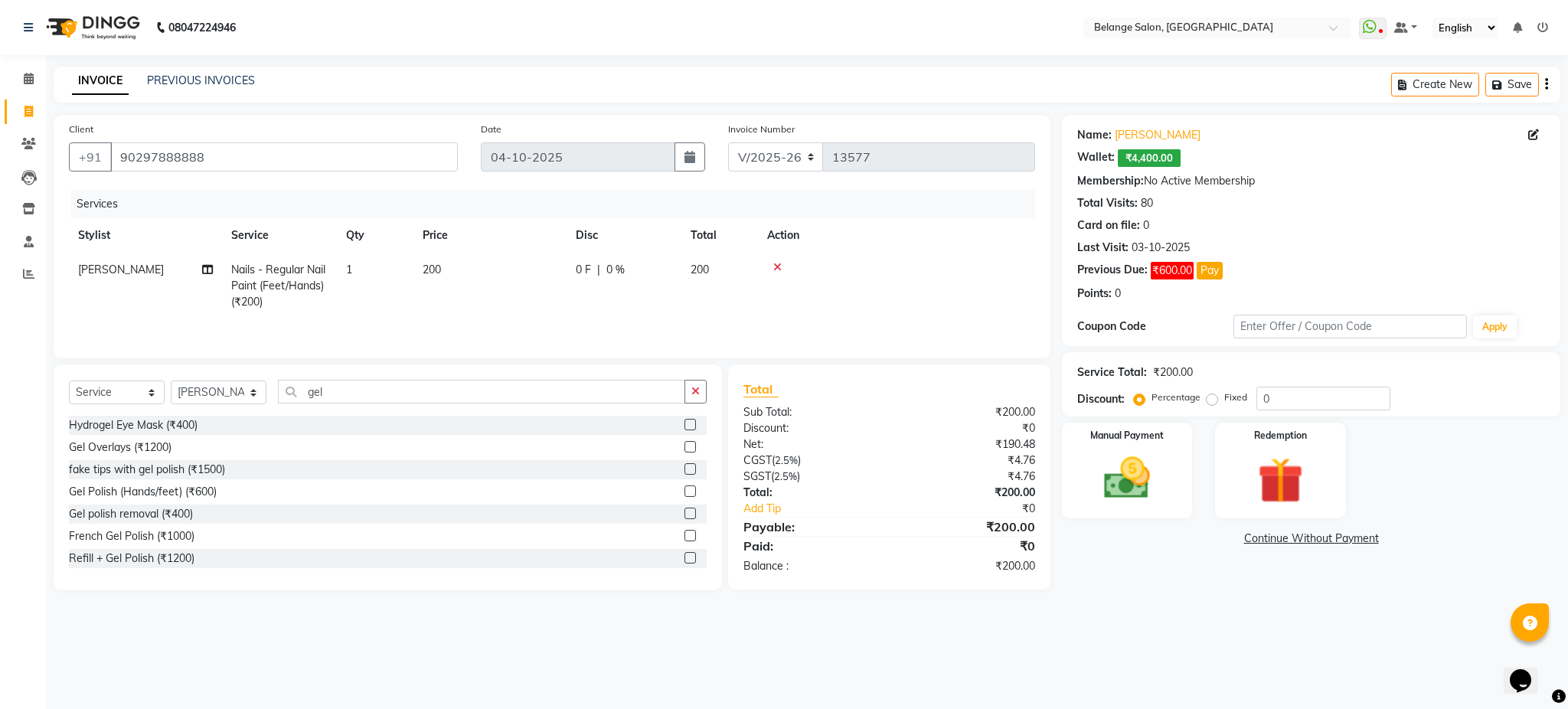
click at [685, 450] on label at bounding box center [691, 447] width 12 height 12
click at [685, 450] on input "checkbox" at bounding box center [690, 447] width 10 height 10
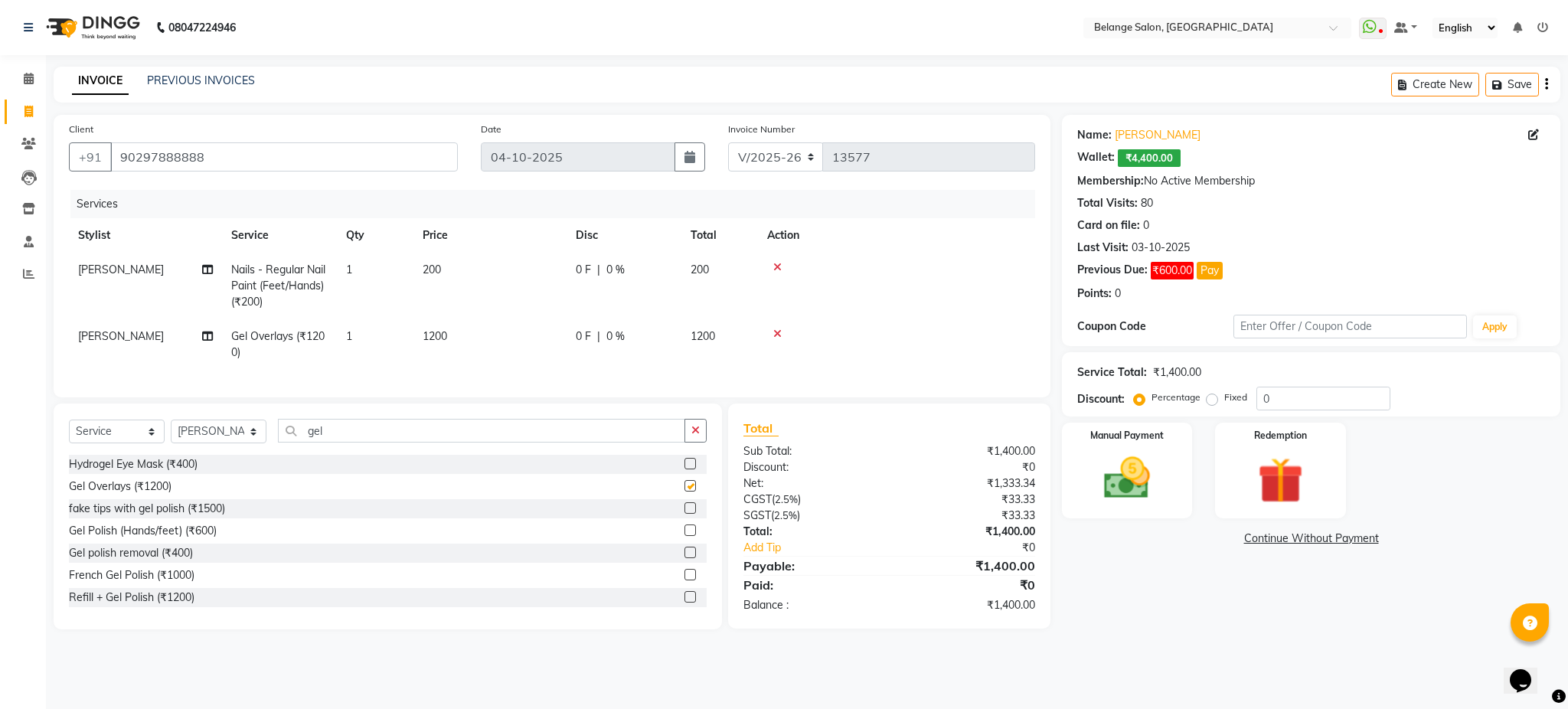
checkbox input "false"
click at [506, 439] on input "gel" at bounding box center [482, 431] width 407 height 24
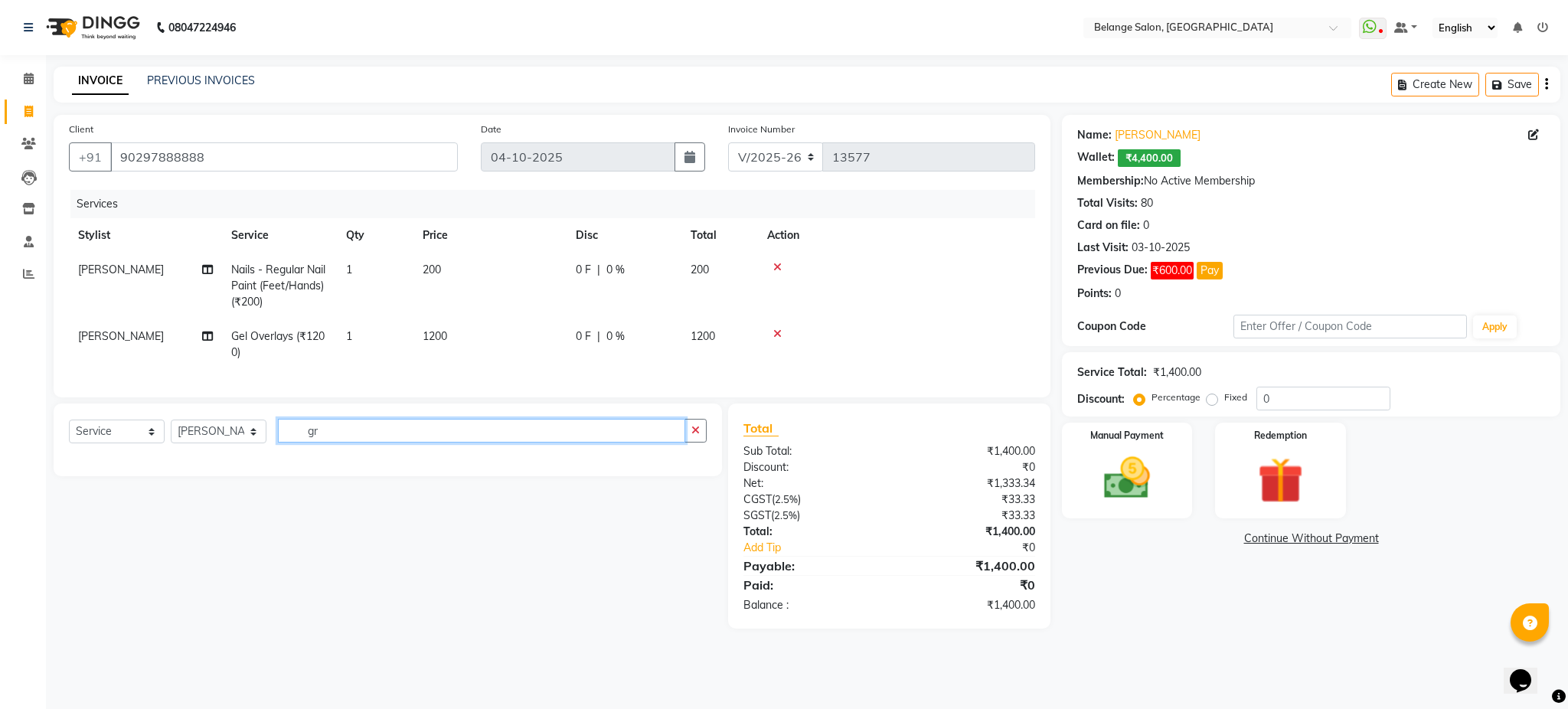
type input "g"
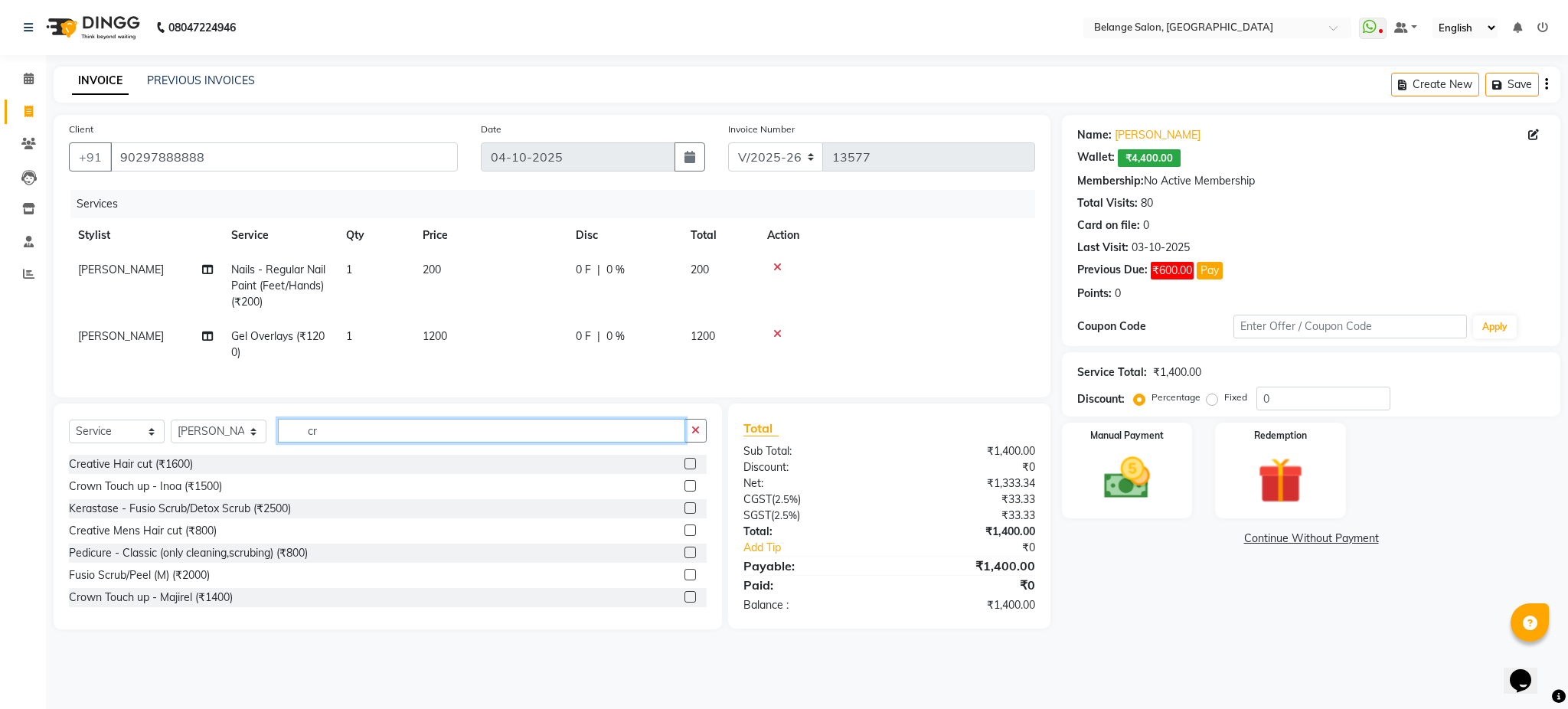
type input "c"
type input "gel"
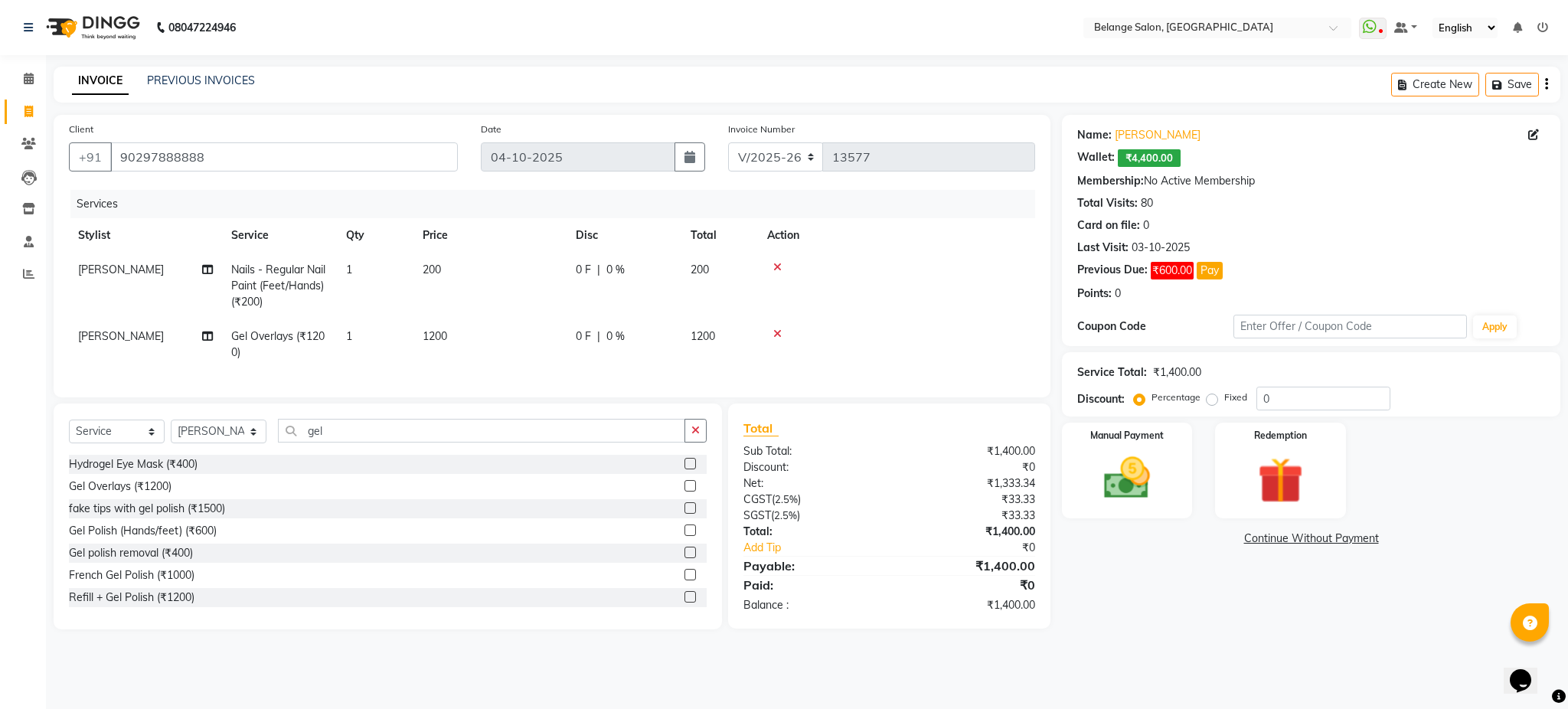
click at [685, 535] on label at bounding box center [691, 530] width 12 height 12
click at [685, 535] on input "checkbox" at bounding box center [690, 530] width 10 height 10
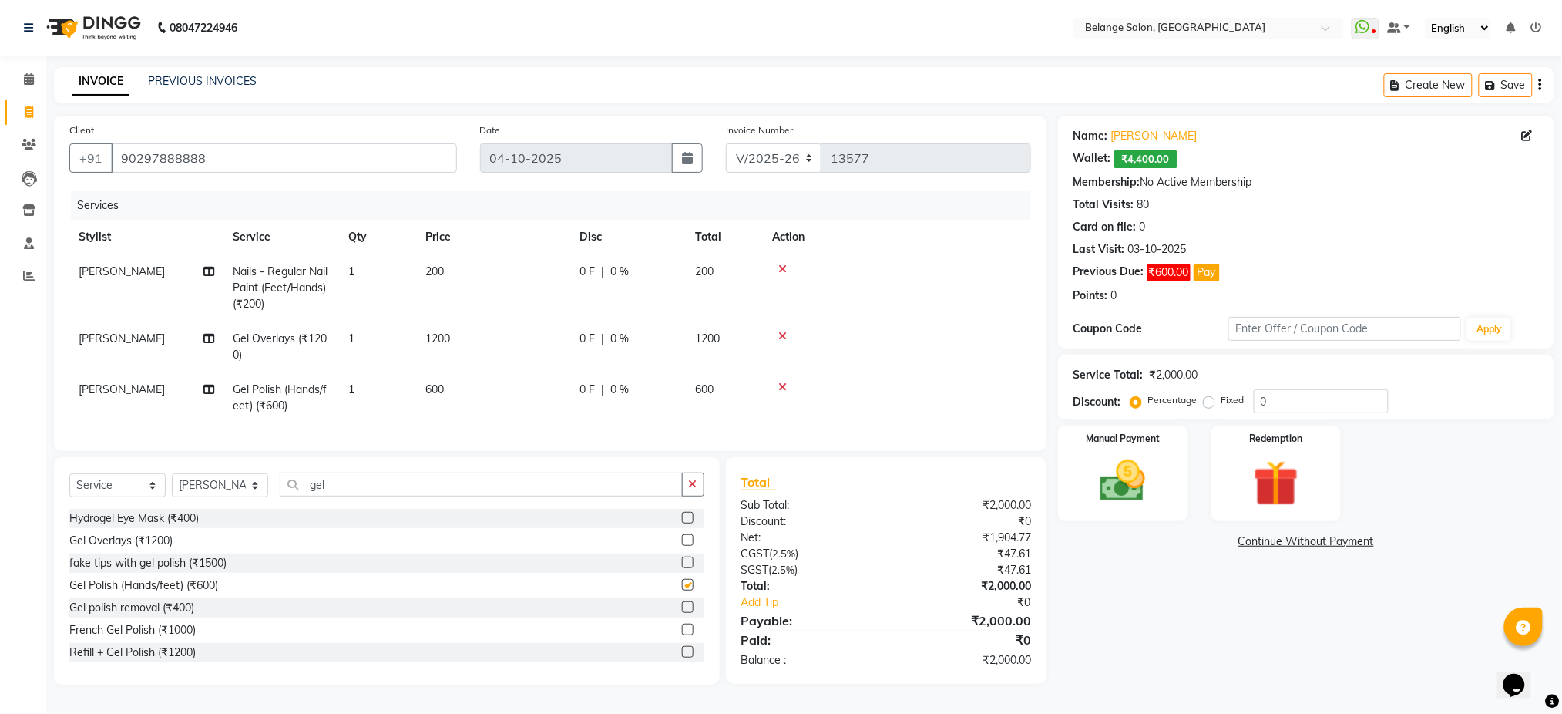
checkbox input "false"
click at [565, 496] on input "gel" at bounding box center [481, 484] width 403 height 24
type input "g"
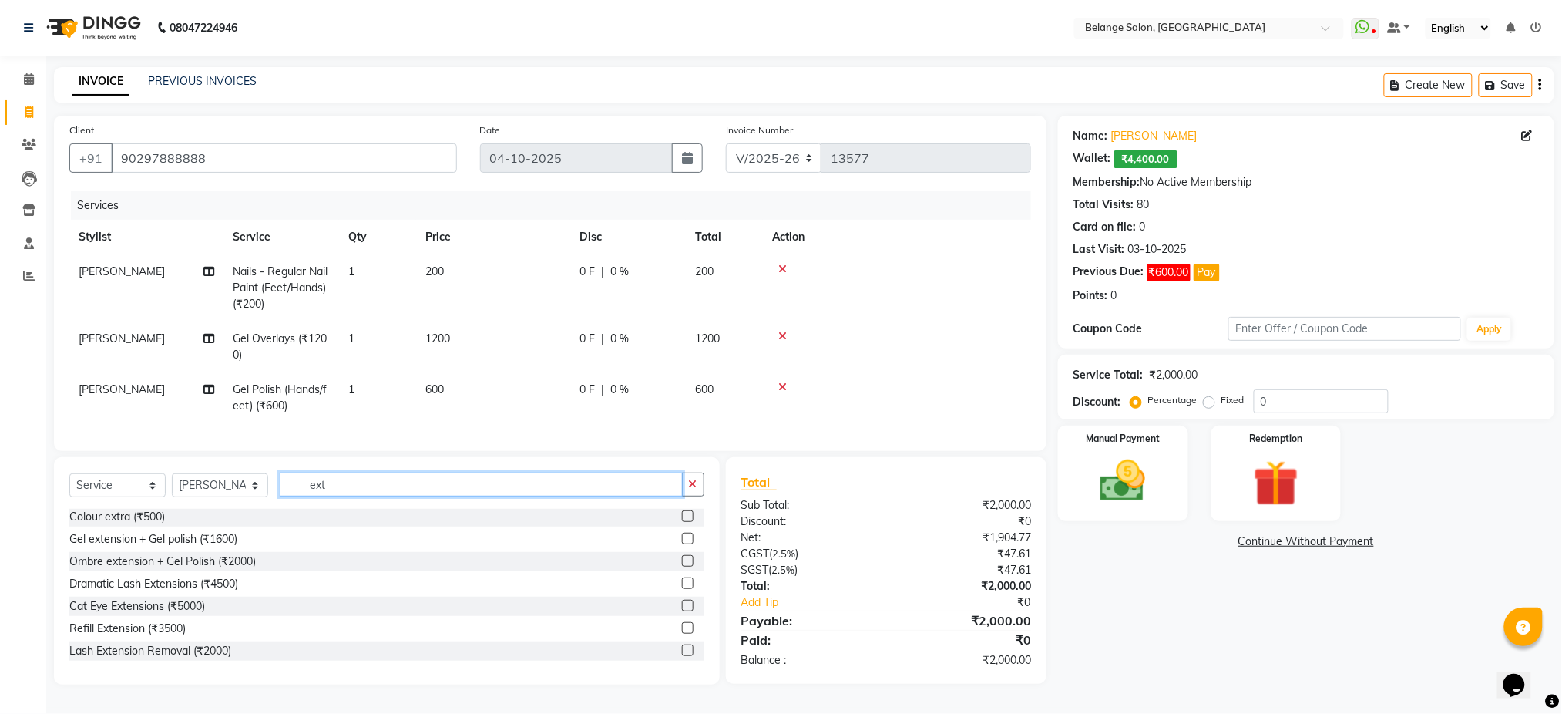
scroll to position [91, 0]
click at [511, 496] on input "ext" at bounding box center [481, 484] width 403 height 24
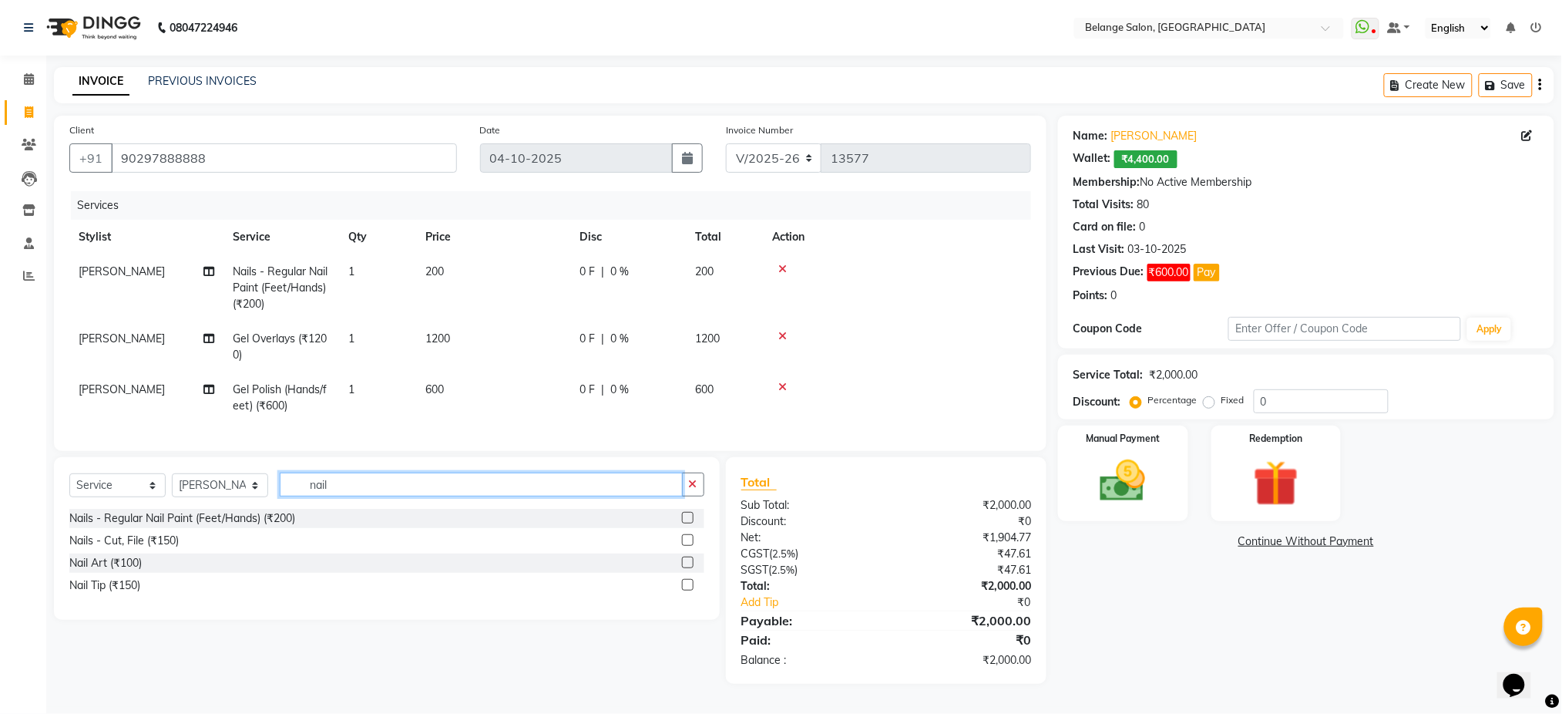
type input "nail"
click at [685, 590] on label at bounding box center [688, 585] width 12 height 12
click at [685, 590] on input "checkbox" at bounding box center [687, 585] width 10 height 10
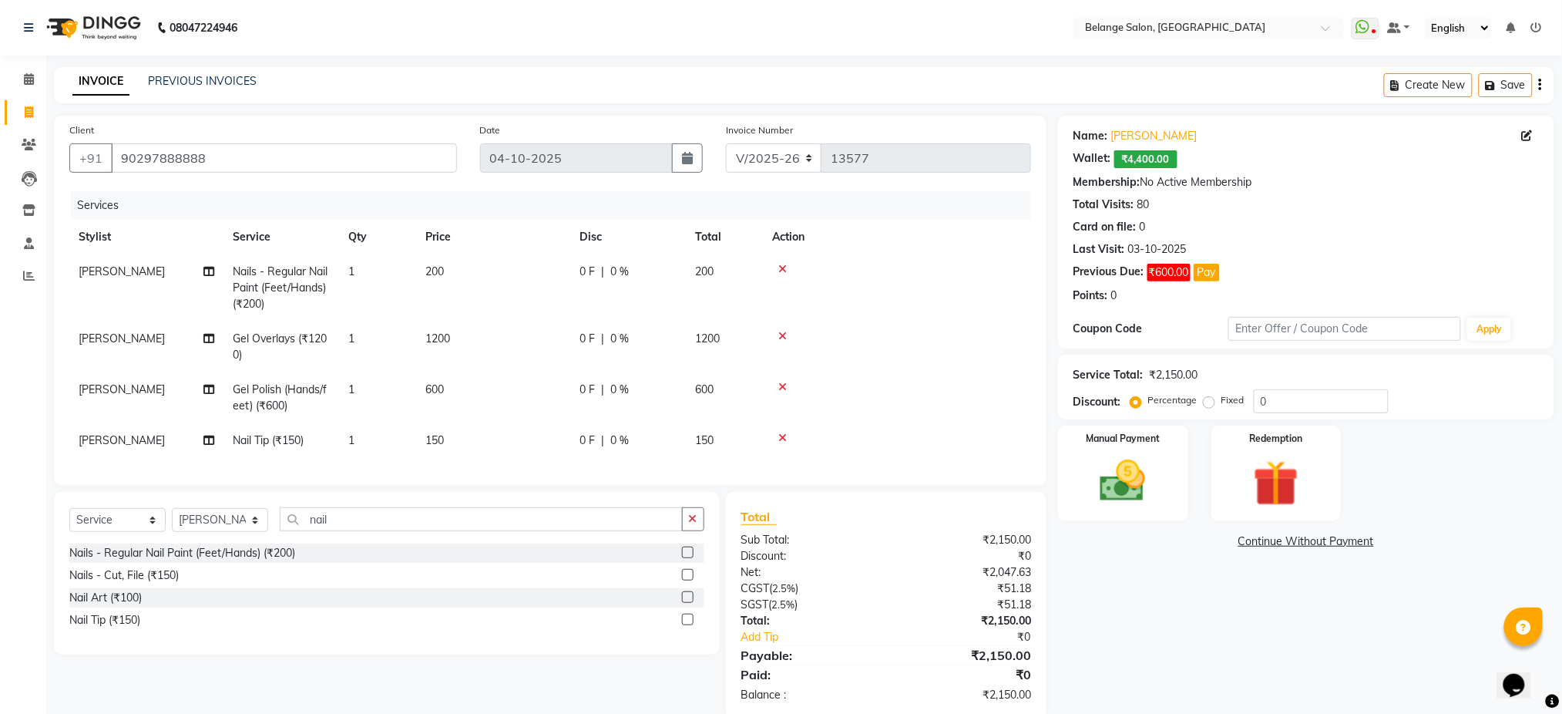
click at [689, 625] on label at bounding box center [688, 619] width 12 height 12
click at [689, 625] on input "checkbox" at bounding box center [687, 620] width 10 height 10
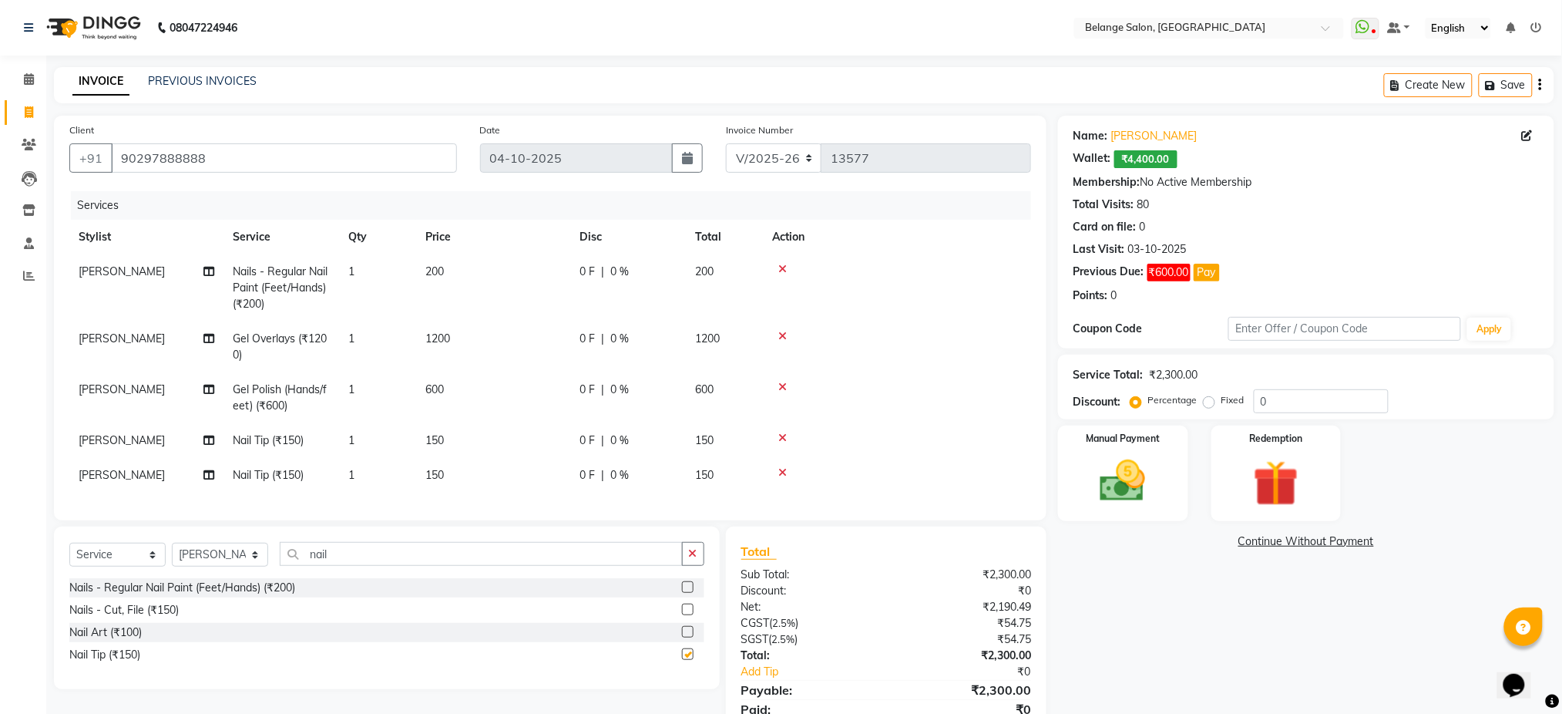
checkbox input "false"
click at [481, 558] on input "nail" at bounding box center [481, 554] width 403 height 24
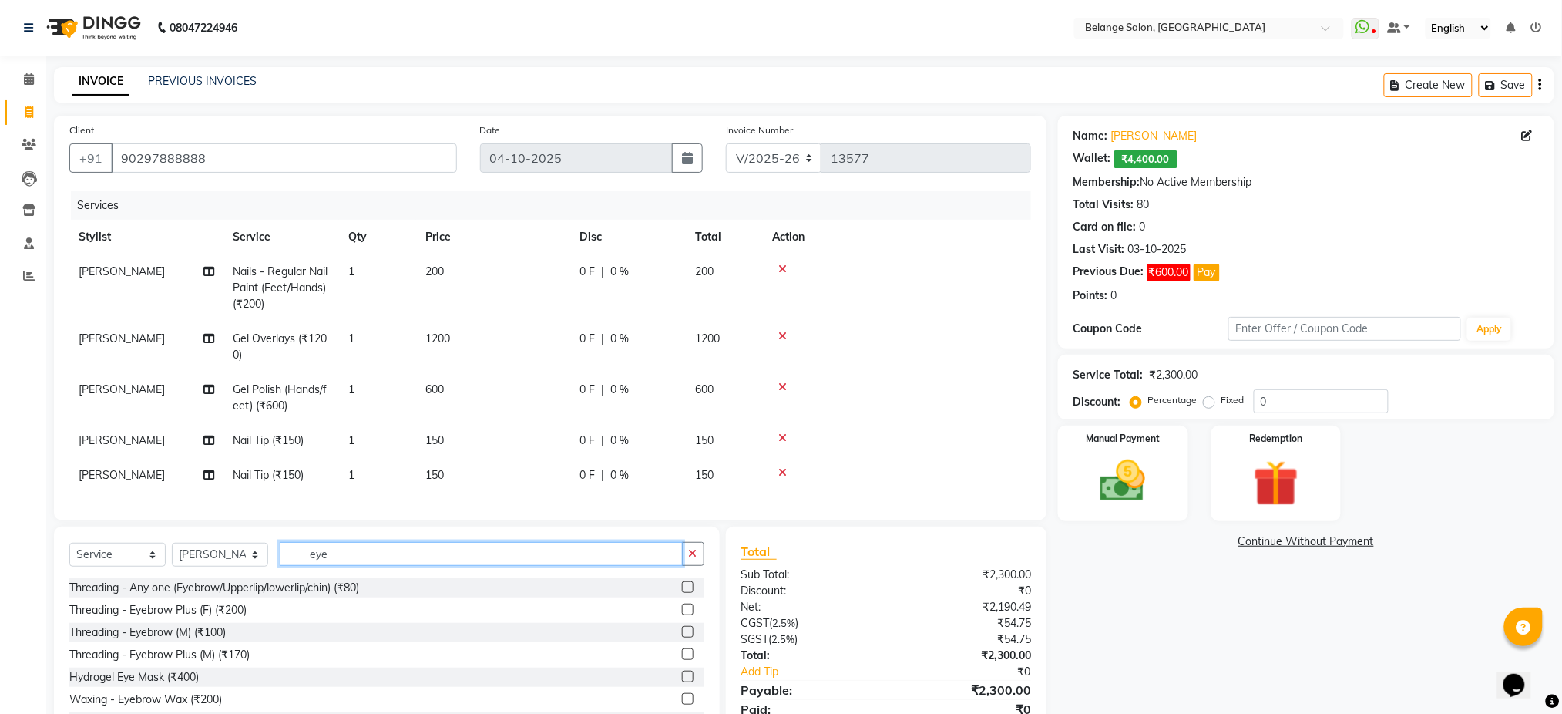
type input "eye"
click at [682, 593] on label at bounding box center [688, 587] width 12 height 12
click at [682, 593] on input "checkbox" at bounding box center [687, 588] width 10 height 10
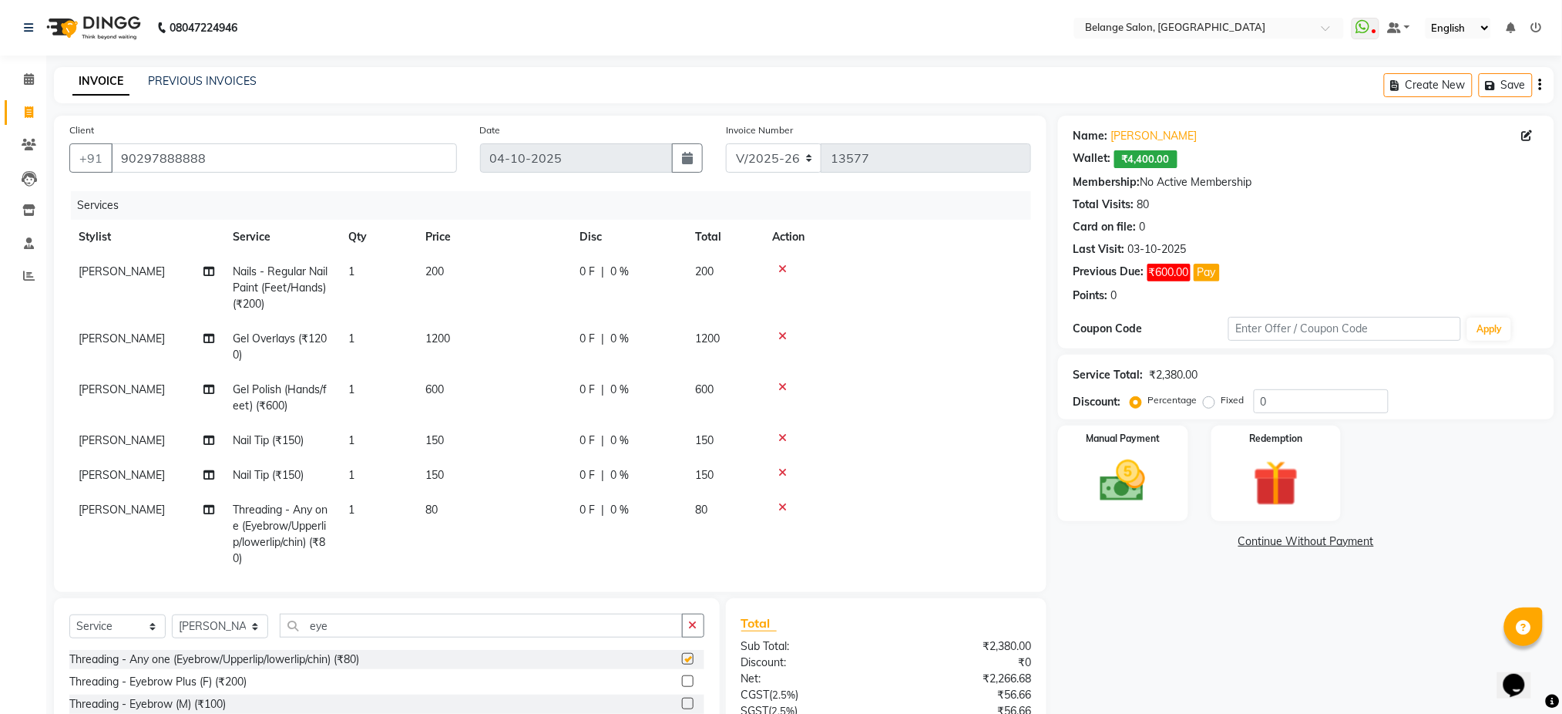
checkbox input "false"
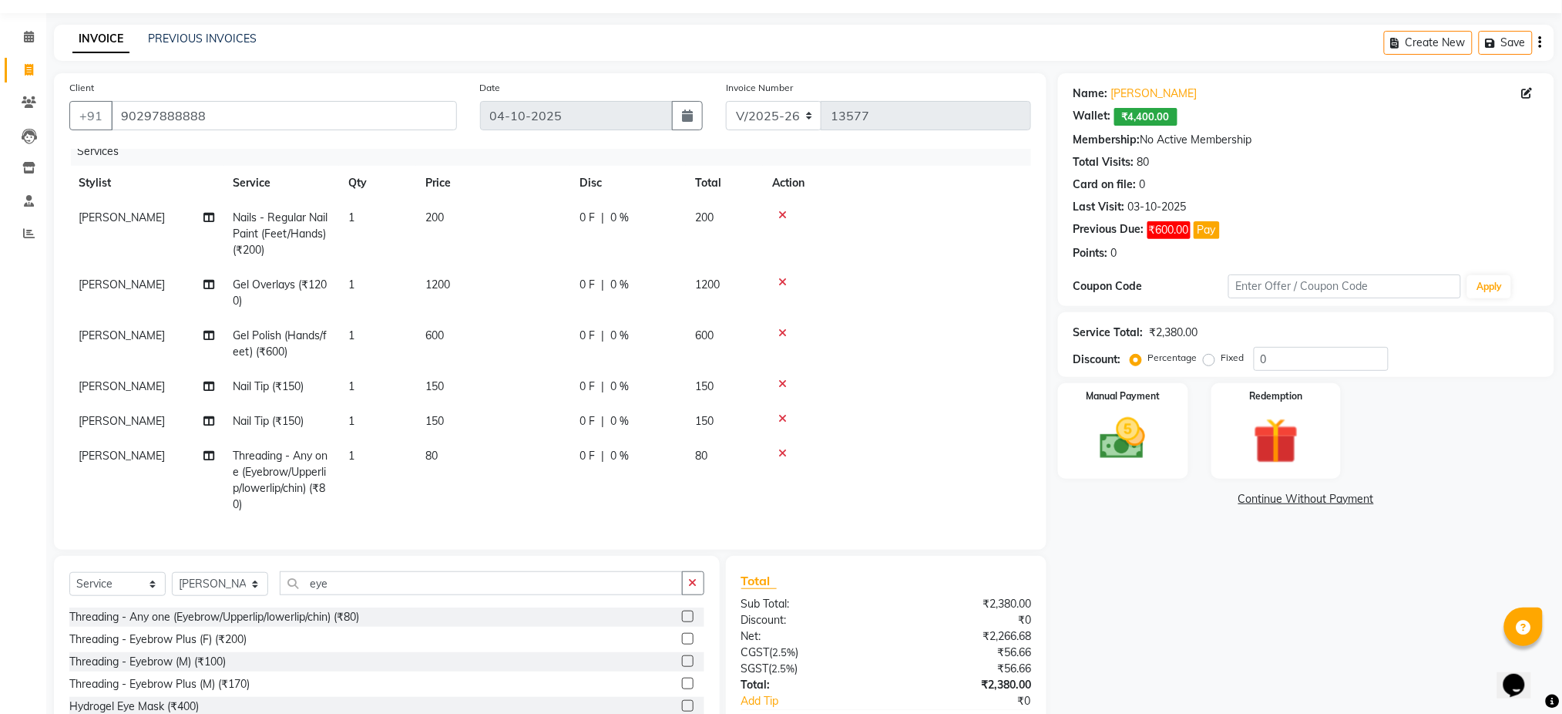
scroll to position [134, 0]
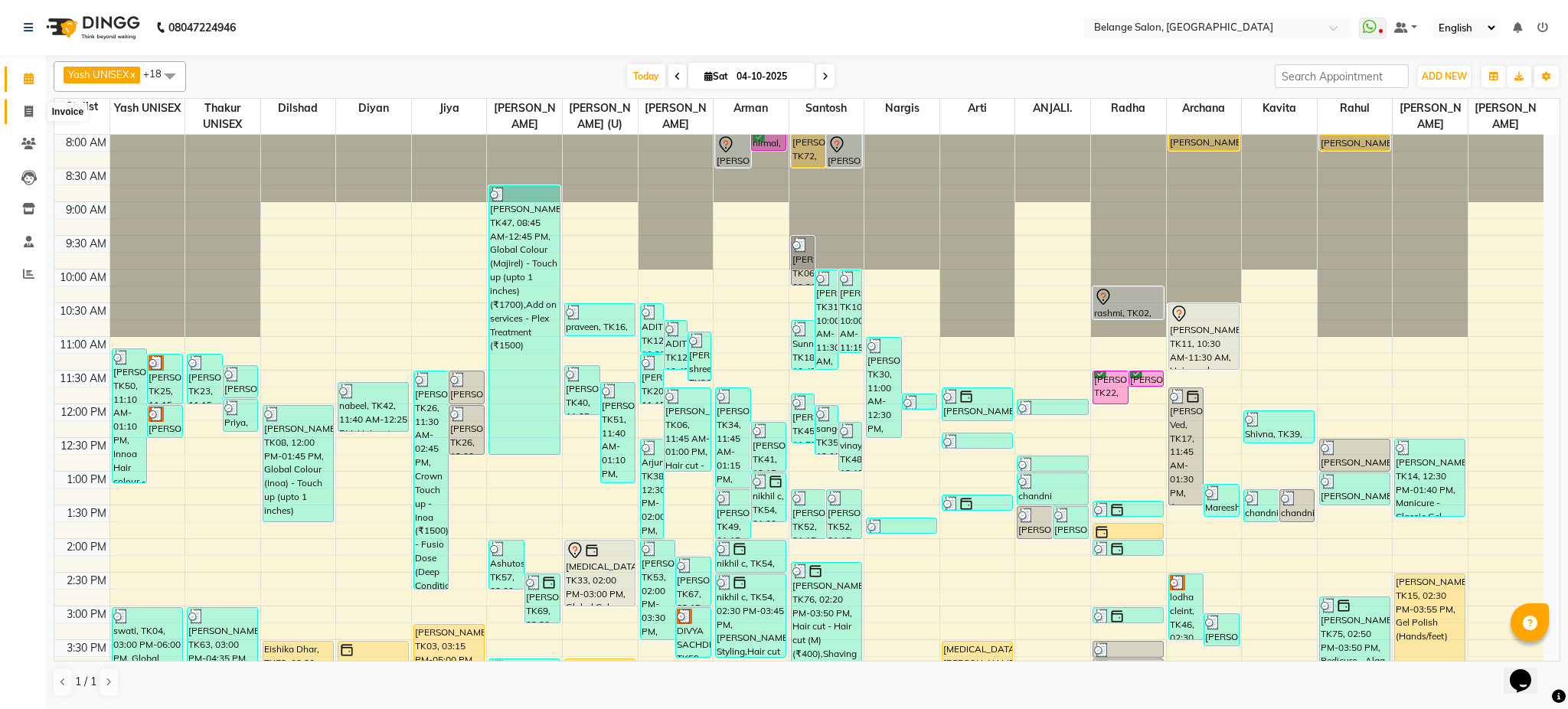
click at [25, 108] on icon at bounding box center [29, 111] width 8 height 12
select select "5076"
select select "service"
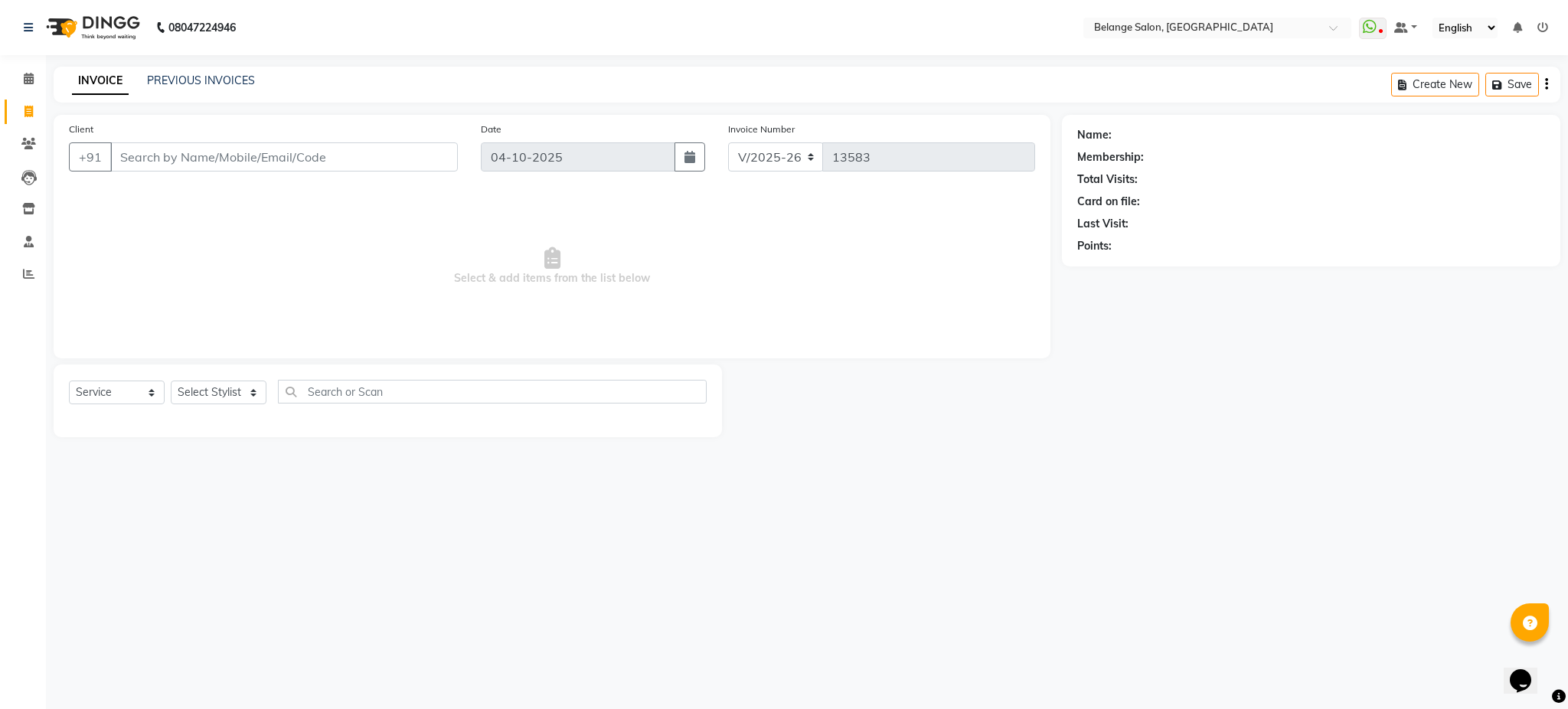
click at [201, 159] on input "Client" at bounding box center [284, 156] width 348 height 29
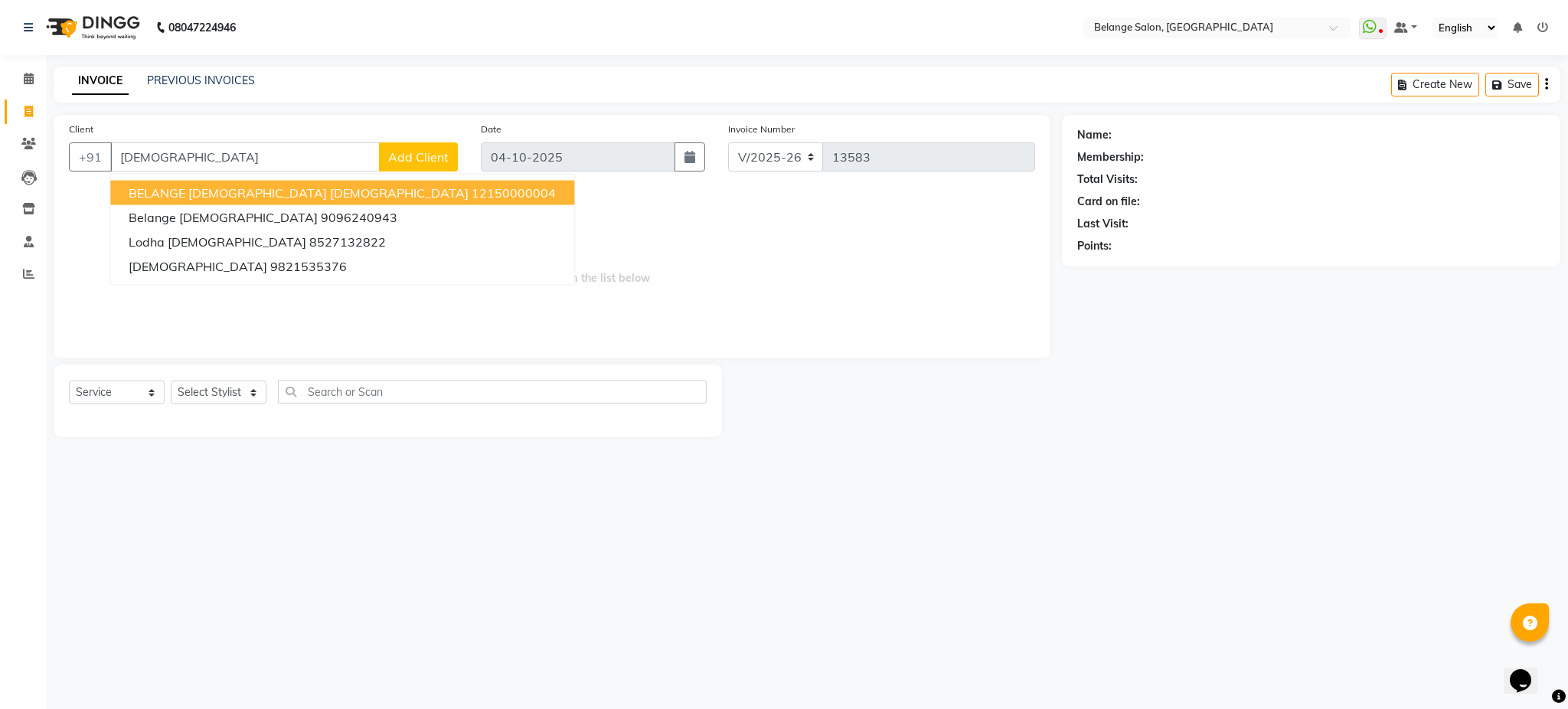
click at [218, 187] on span "BELANGE FEMALE Female" at bounding box center [298, 193] width 340 height 15
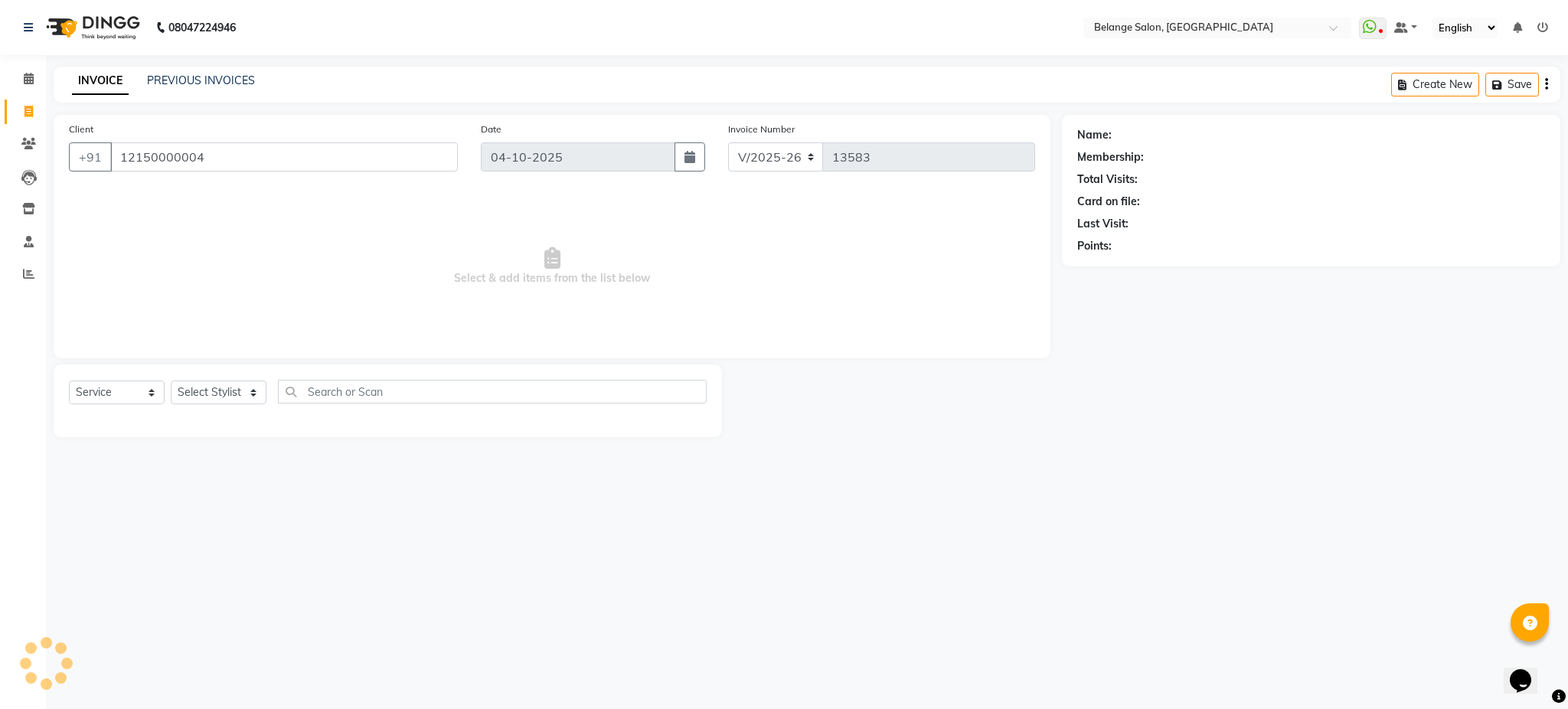
type input "12150000004"
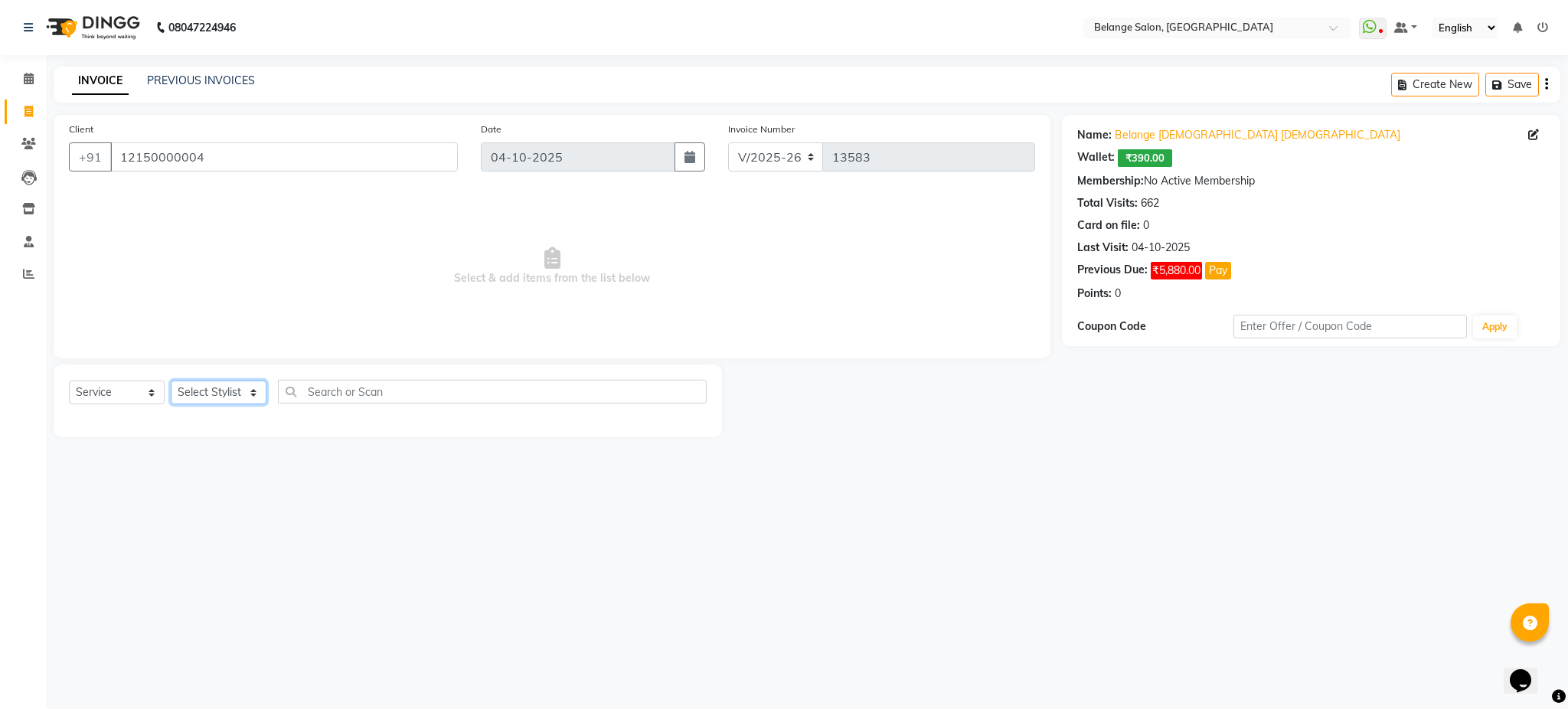
click at [235, 392] on select "Select Stylist aftab (U) Ali amit ANJALI. Archana Arman Arti Belange Billing de…" at bounding box center [219, 392] width 95 height 24
select select "52812"
click at [171, 381] on select "Select Stylist aftab (U) Ali amit ANJALI. Archana Arman Arti Belange Billing de…" at bounding box center [219, 392] width 95 height 24
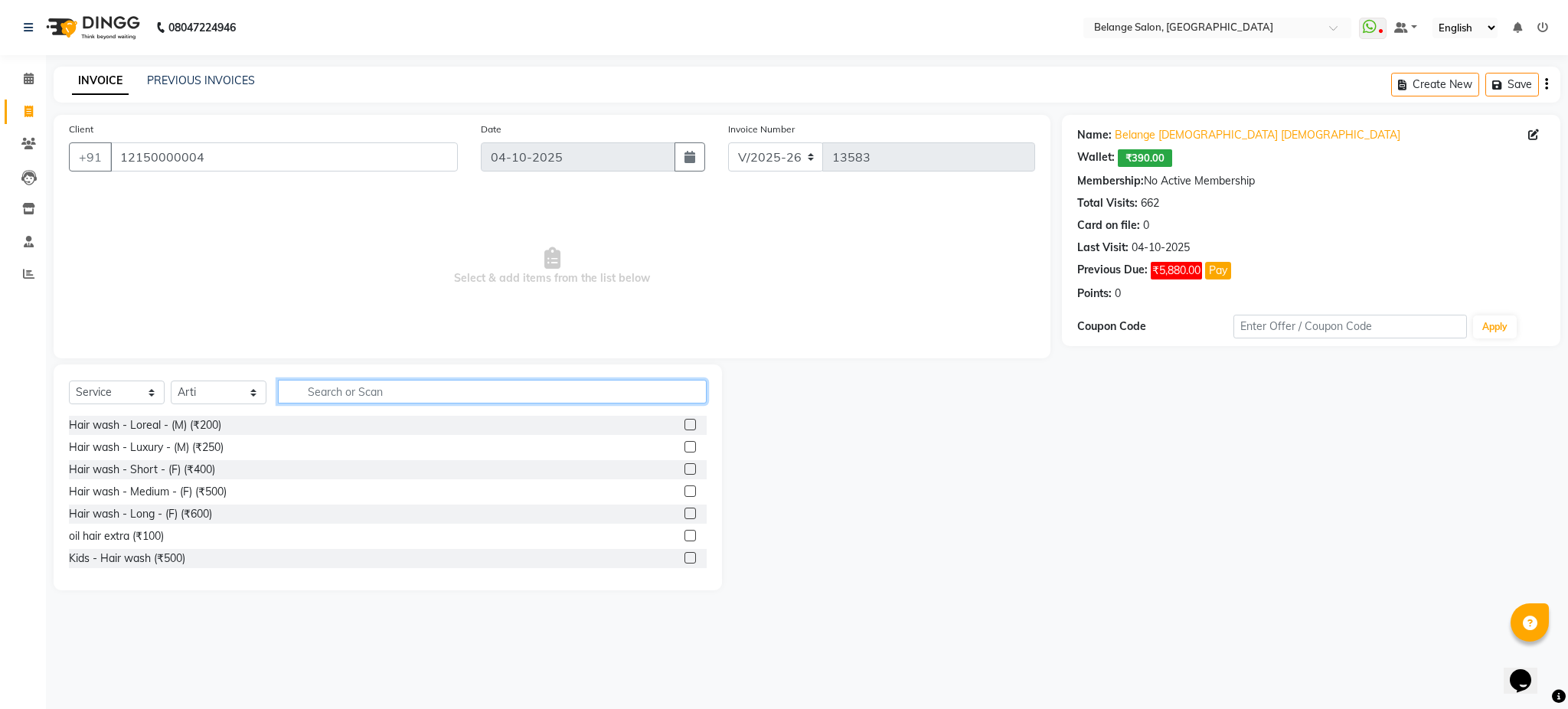
click at [390, 395] on input "text" at bounding box center [493, 391] width 429 height 24
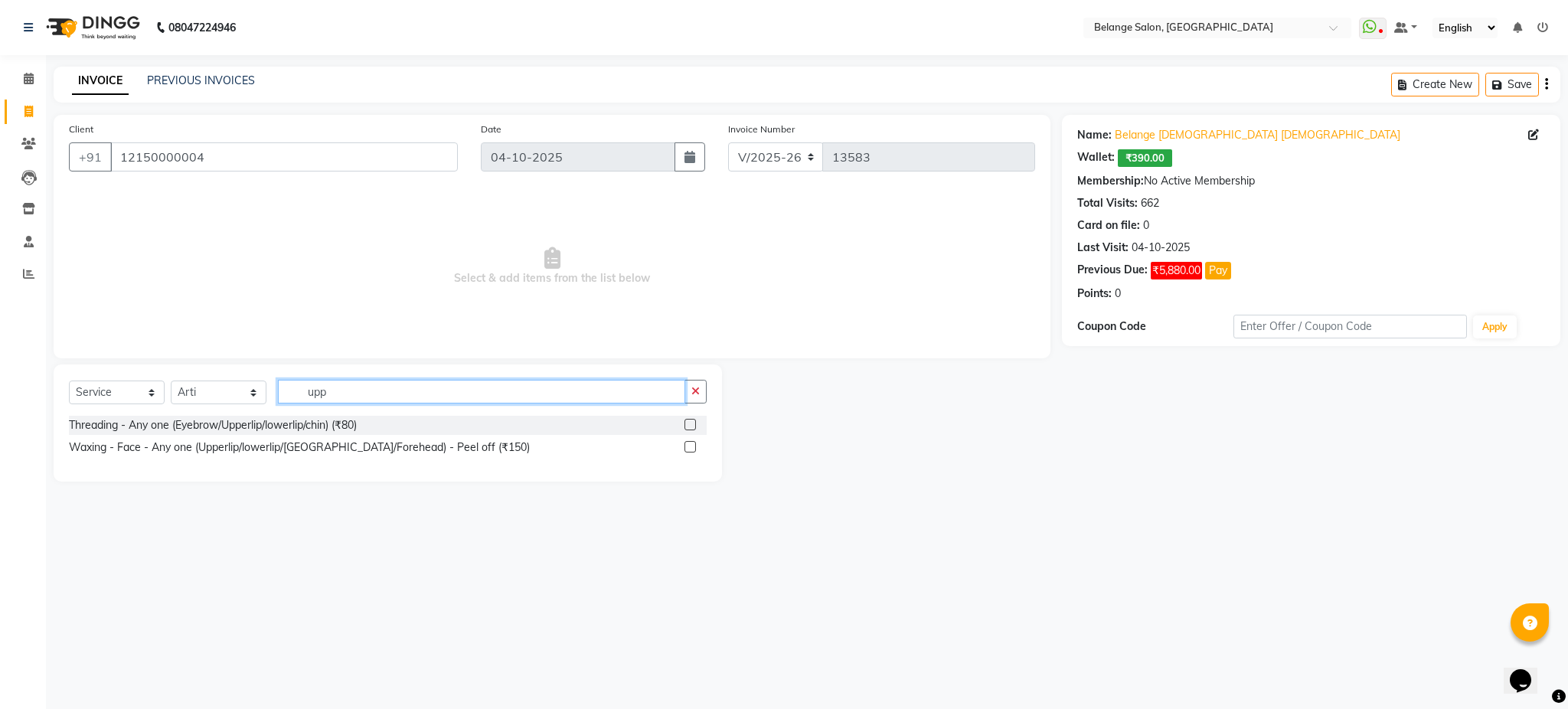
type input "upp"
click at [690, 426] on label at bounding box center [691, 425] width 12 height 12
click at [690, 426] on input "checkbox" at bounding box center [690, 425] width 10 height 10
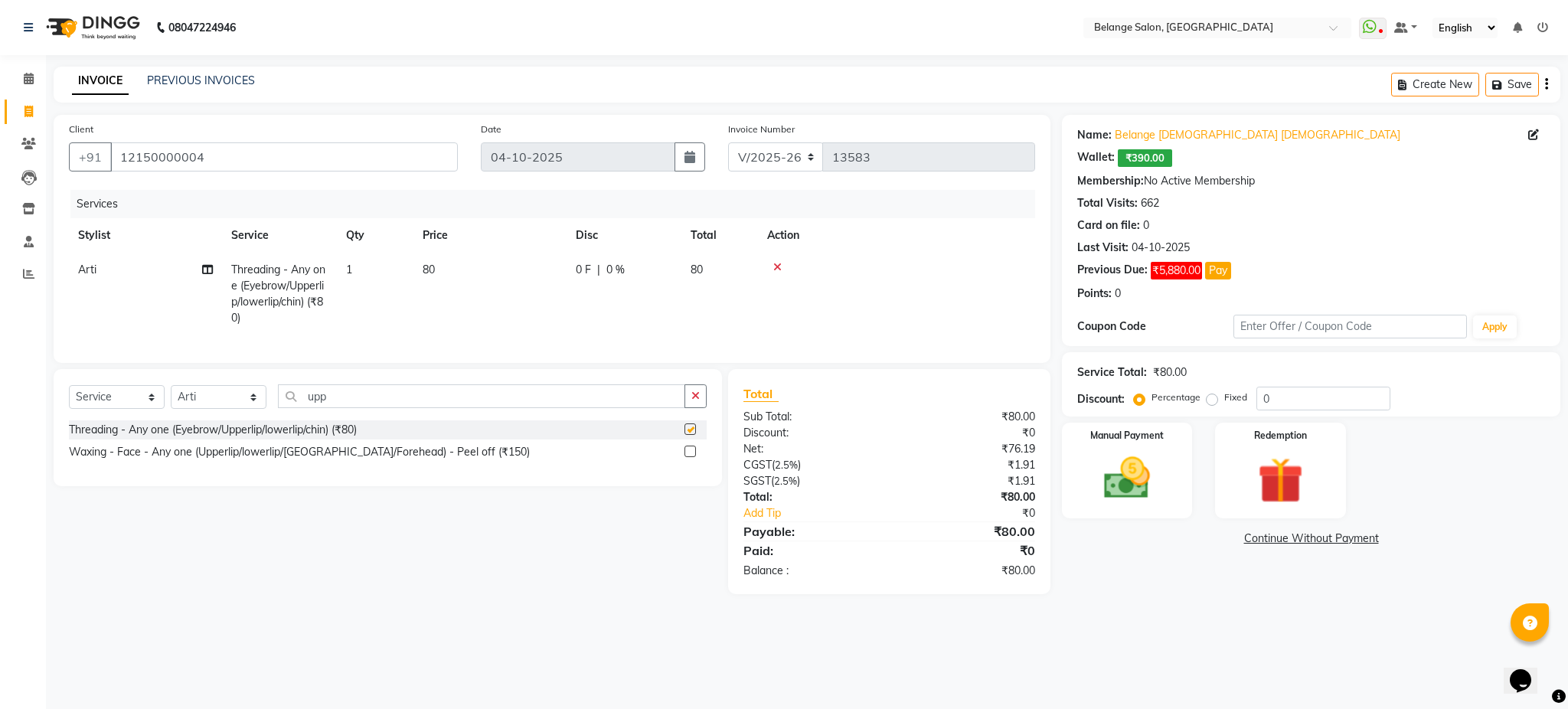
checkbox input "false"
click at [1159, 466] on img at bounding box center [1127, 478] width 78 height 55
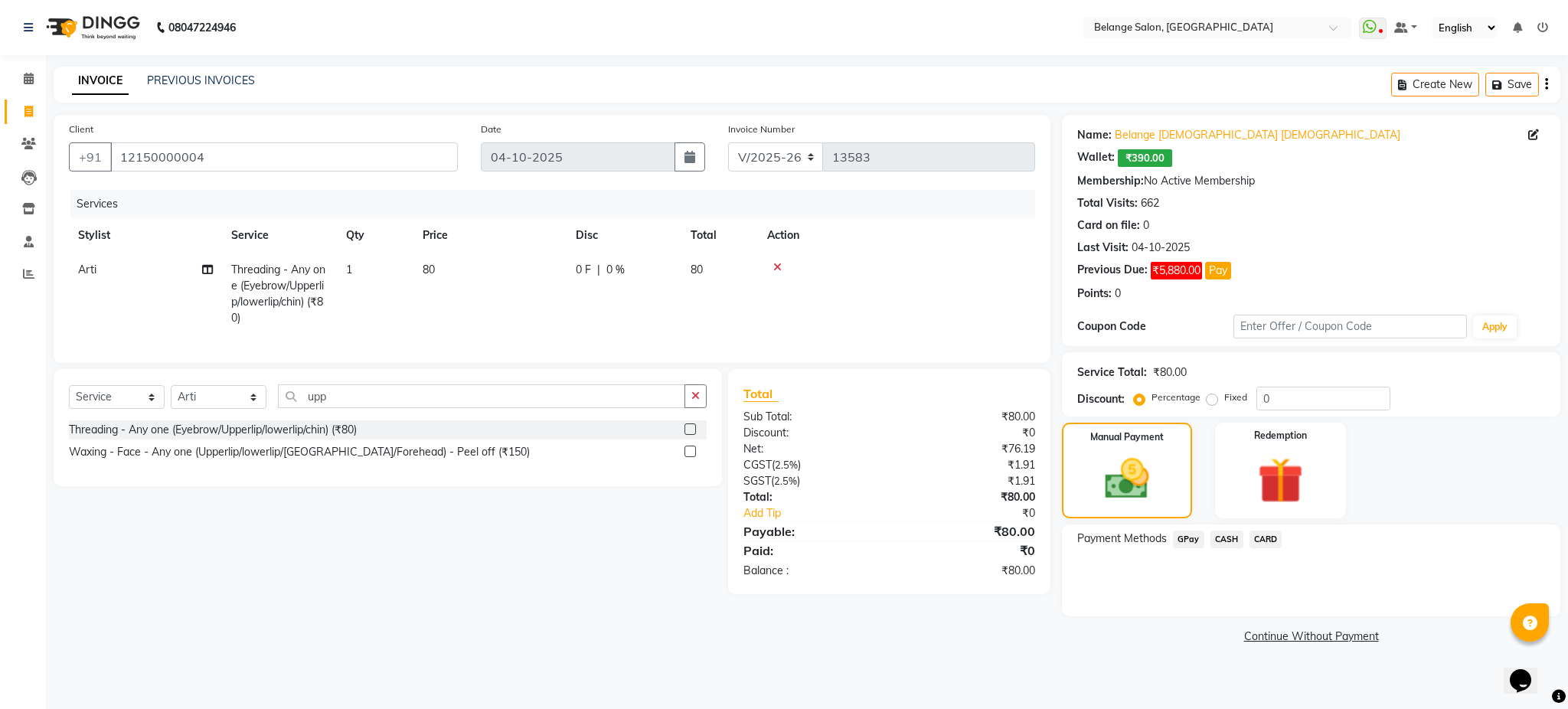
click at [1193, 542] on span "GPay" at bounding box center [1189, 539] width 32 height 18
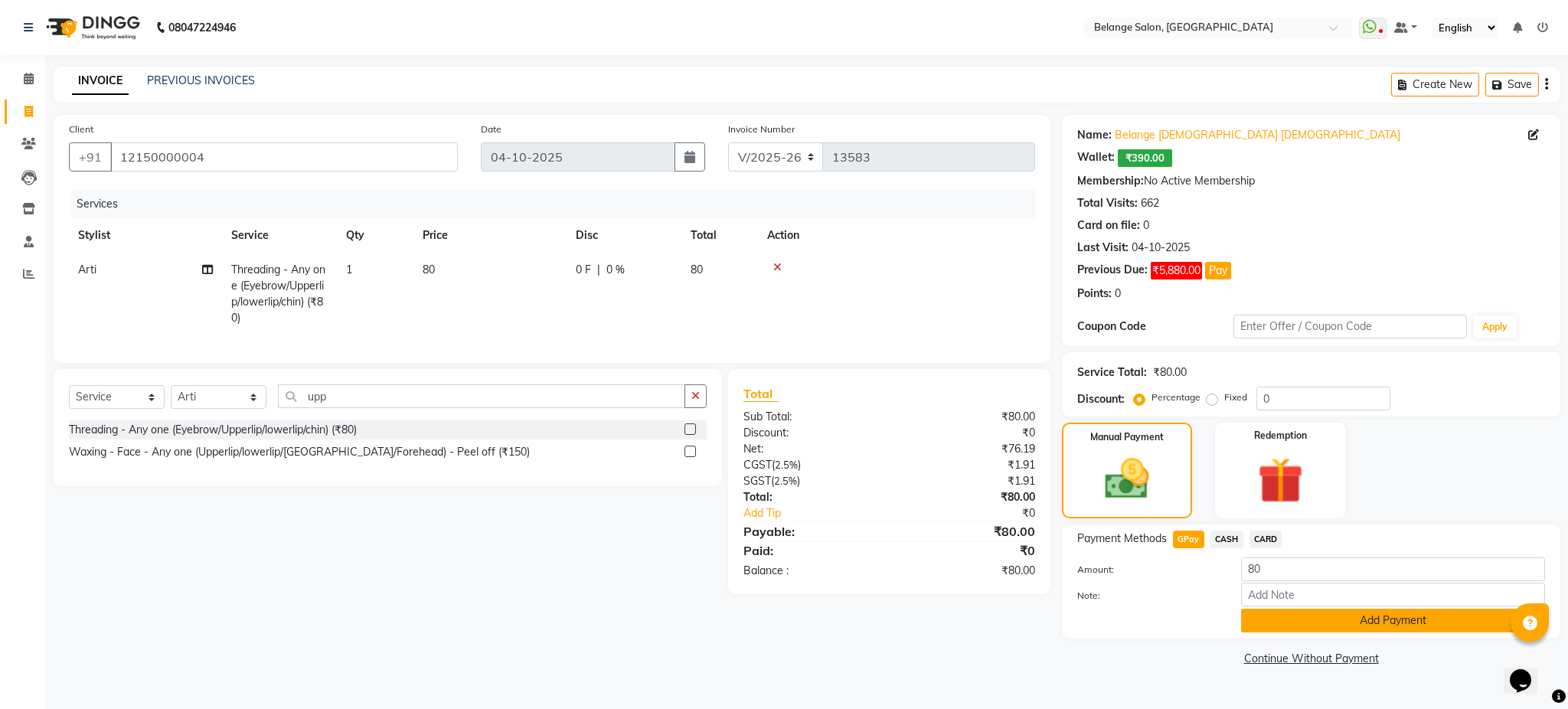
click at [1281, 630] on button "Add Payment" at bounding box center [1393, 621] width 304 height 24
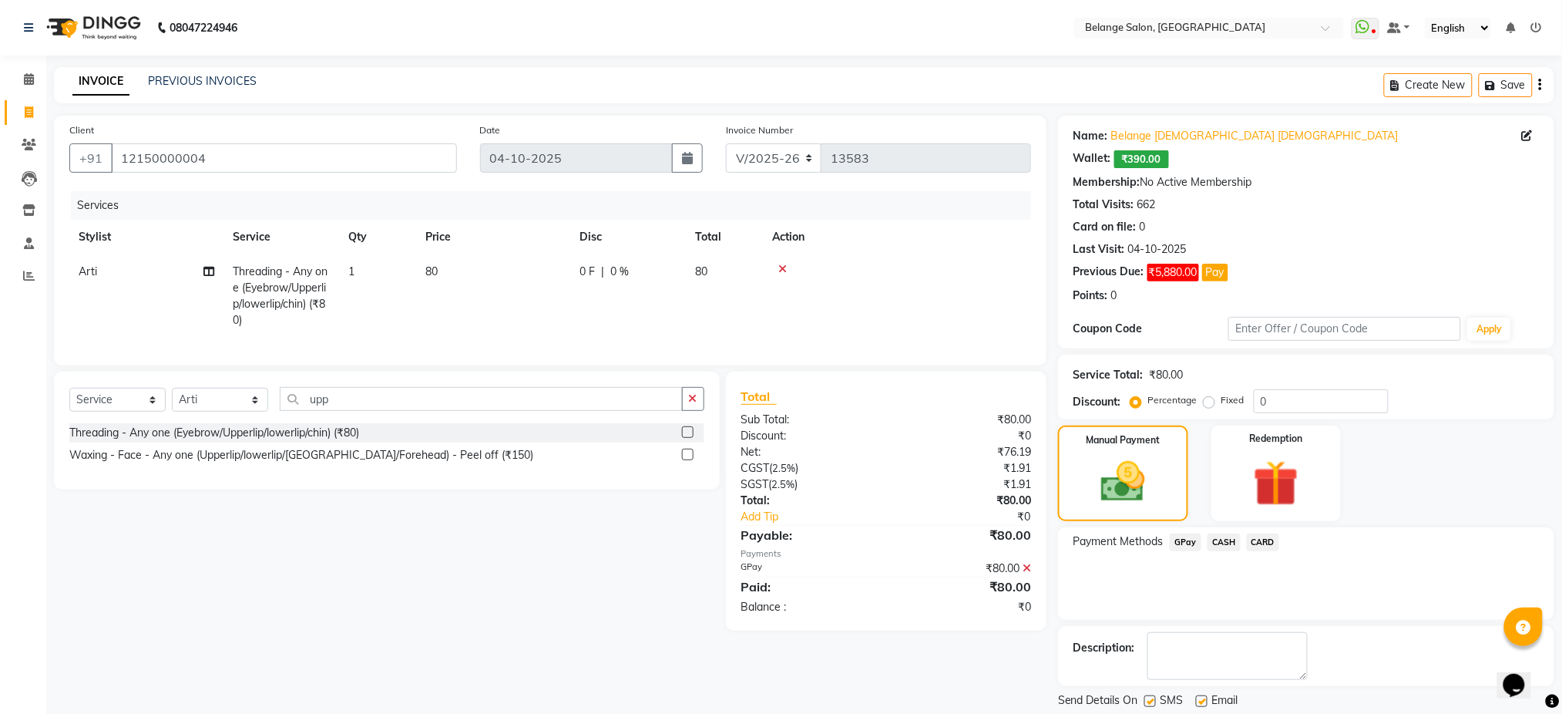
scroll to position [47, 0]
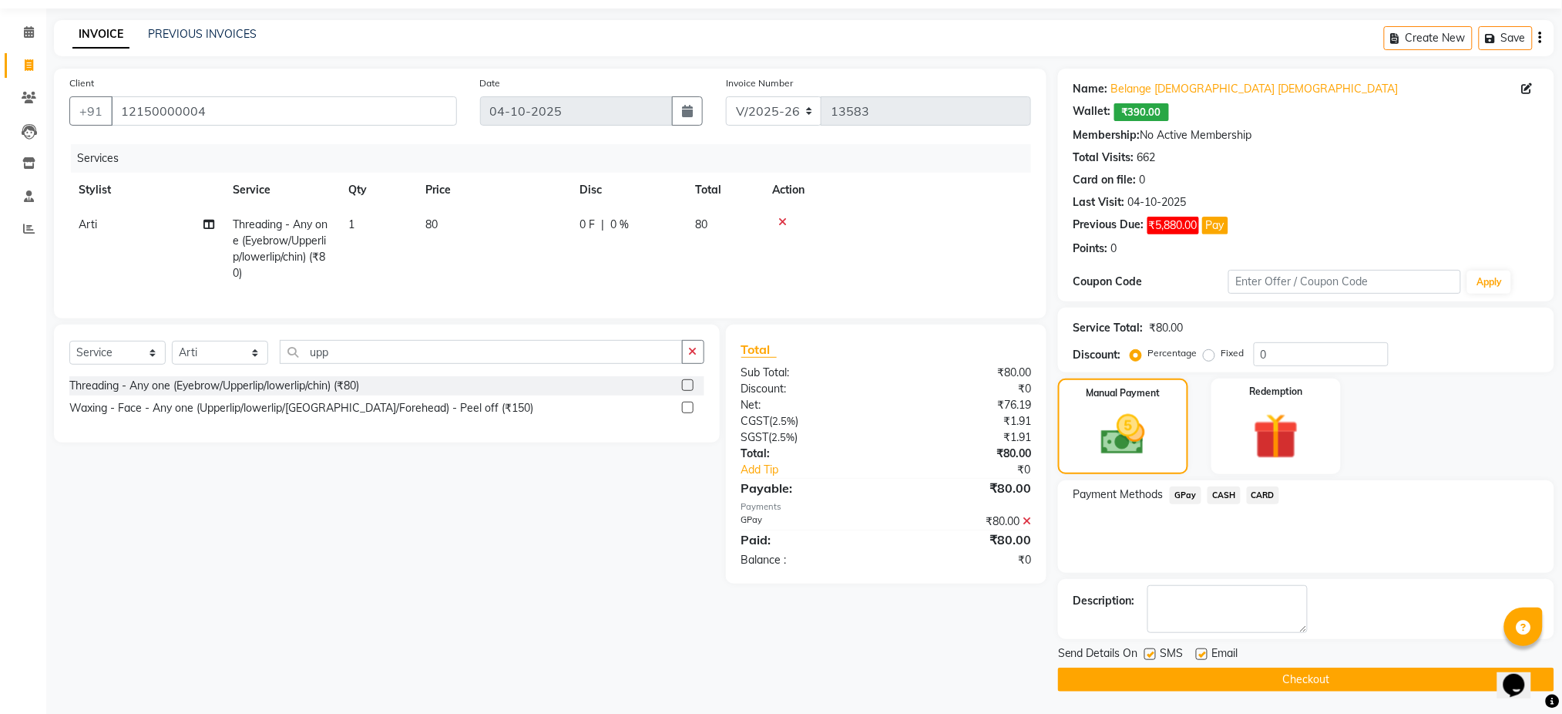
click at [1295, 677] on button "Checkout" at bounding box center [1306, 679] width 496 height 24
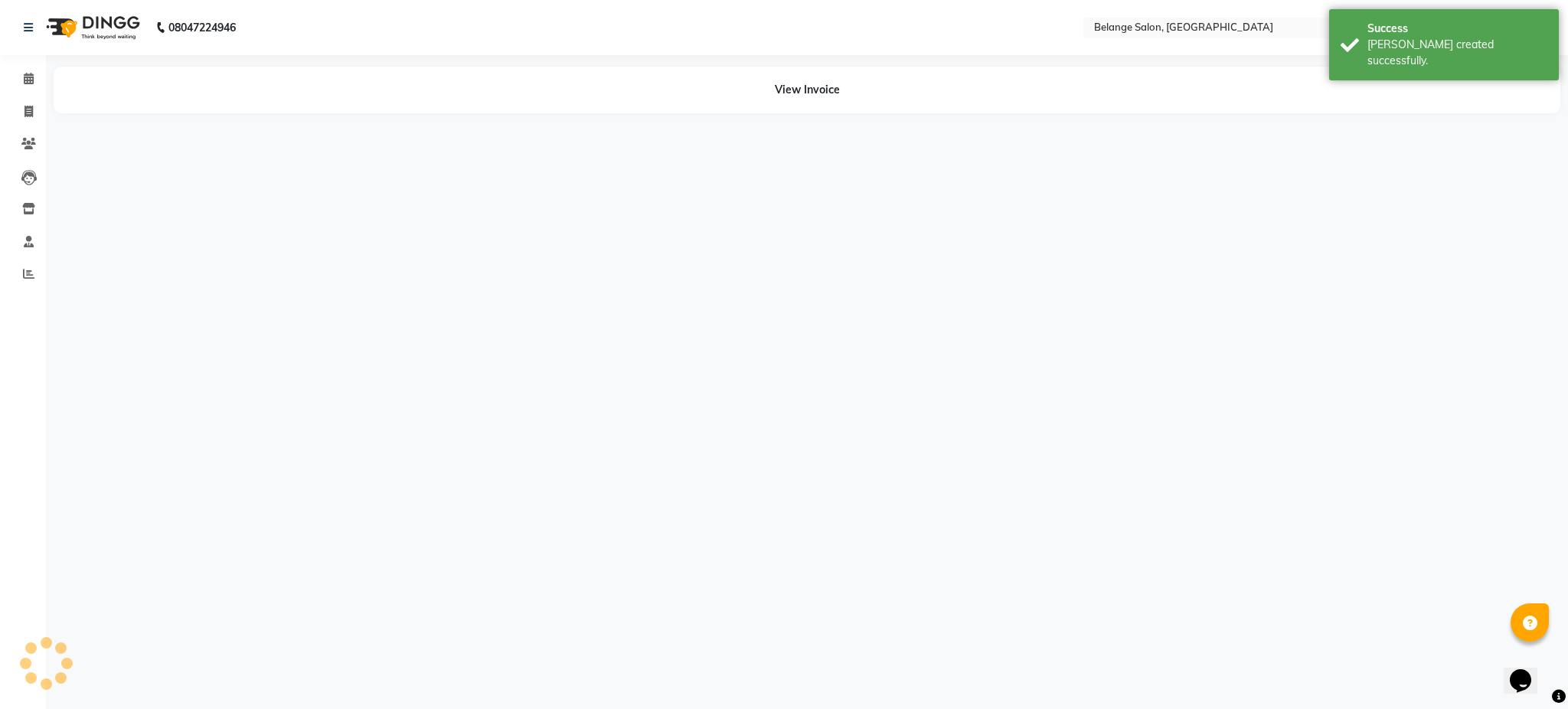
drag, startPoint x: 1287, startPoint y: 672, endPoint x: 1030, endPoint y: 381, distance: 388.2
click at [1030, 381] on div "08047224946 Select Location × Belange Salon, Wadala East WhatsApp Status ✕ Stat…" at bounding box center [784, 354] width 1568 height 709
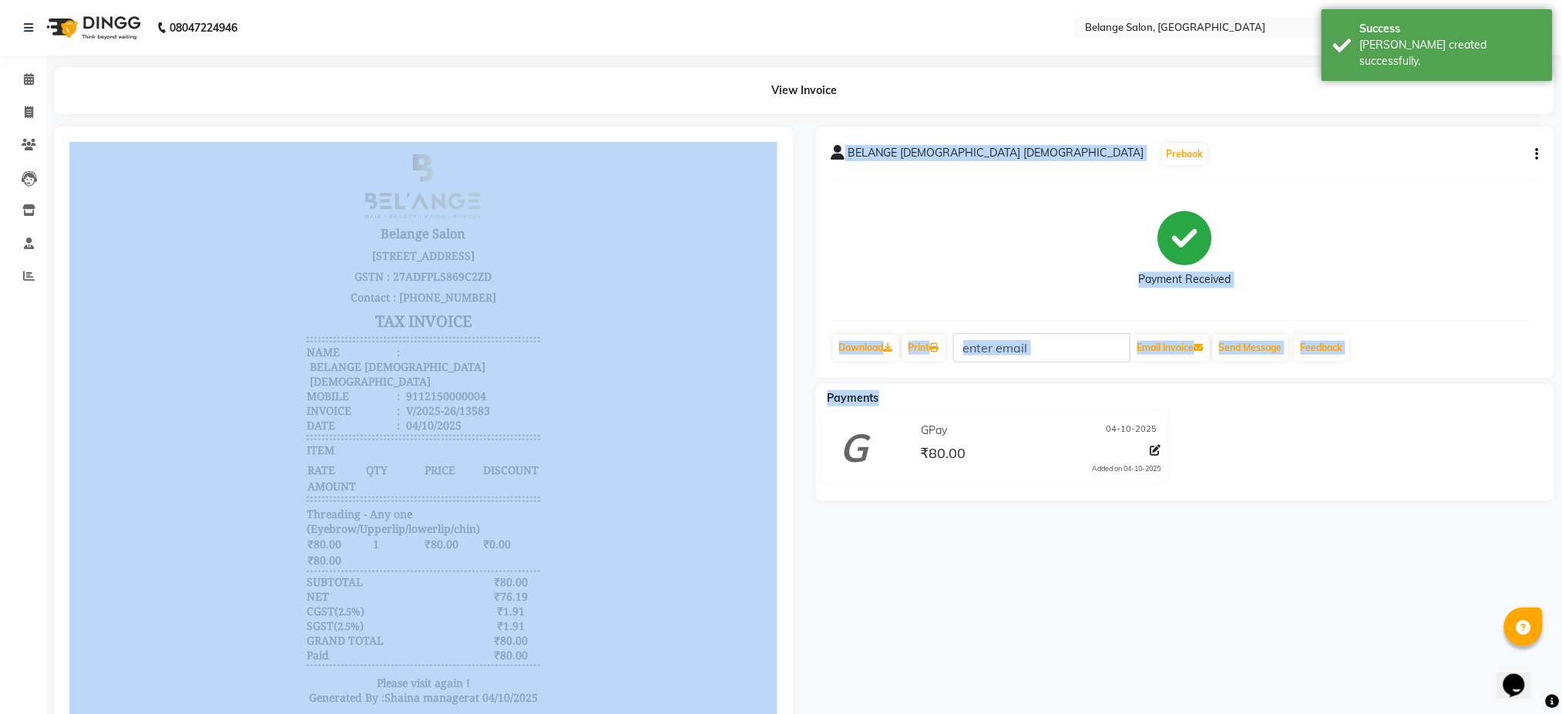
drag, startPoint x: 1105, startPoint y: 525, endPoint x: 254, endPoint y: 305, distance: 879.5
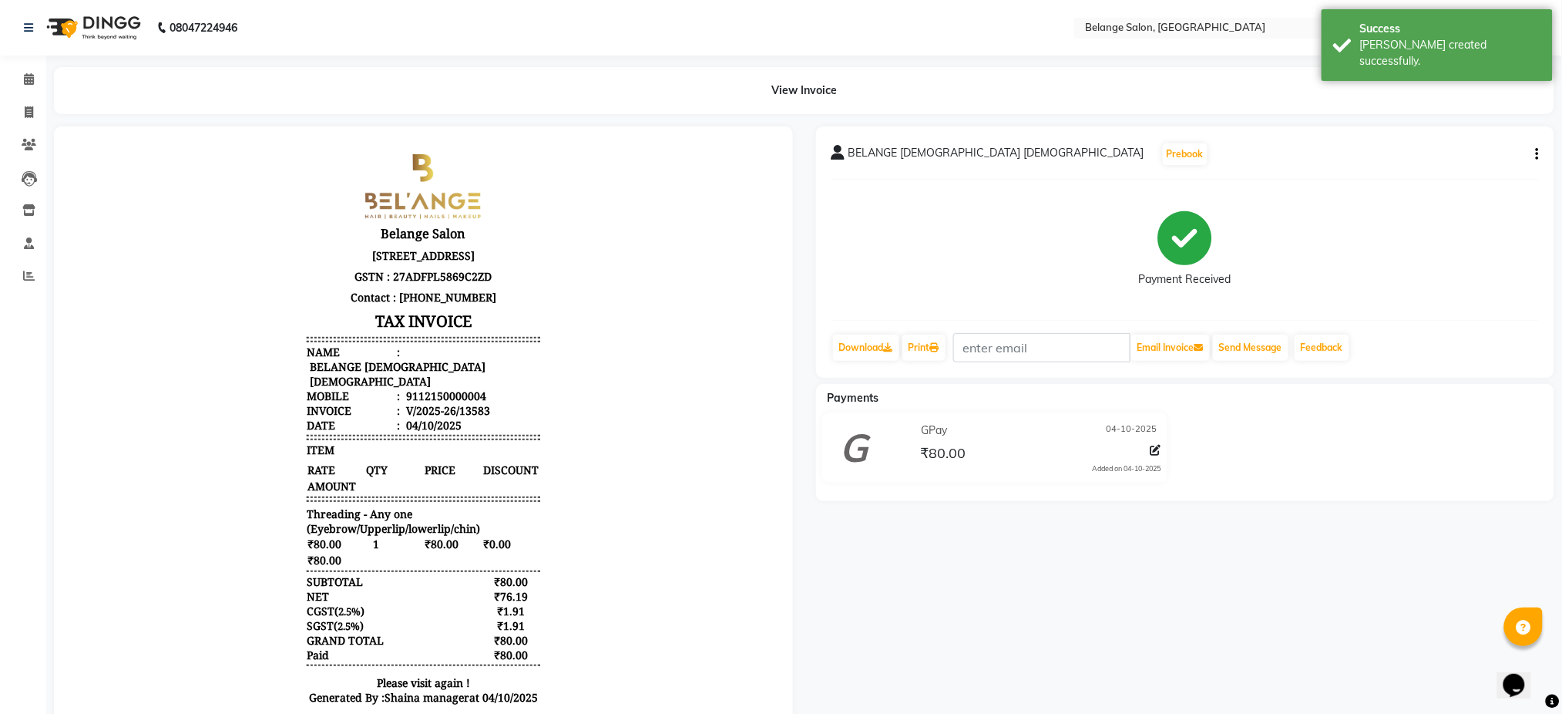
click at [70, 106] on div "View Invoice" at bounding box center [804, 90] width 1501 height 47
click at [25, 73] on icon at bounding box center [29, 79] width 10 height 12
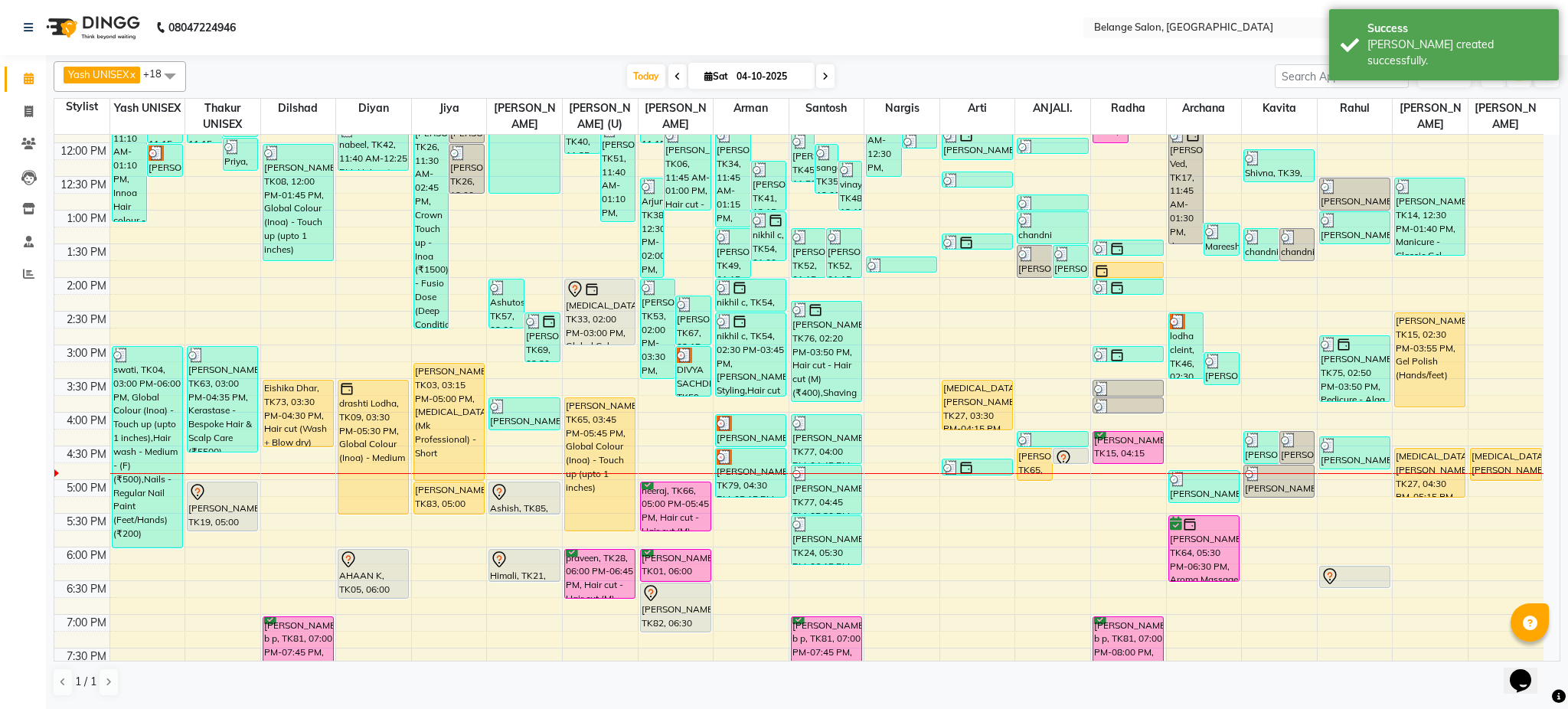
scroll to position [262, 0]
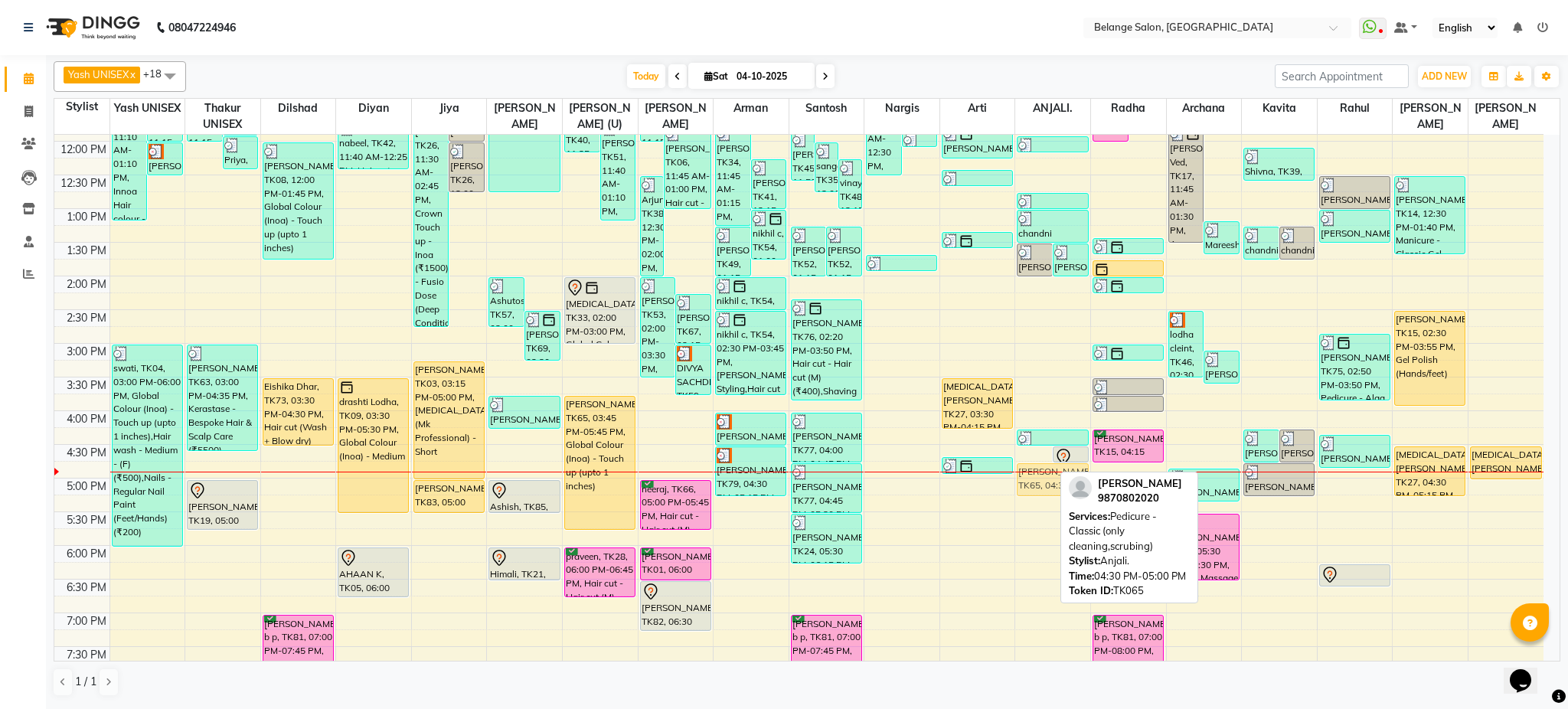
drag, startPoint x: 1039, startPoint y: 464, endPoint x: 1050, endPoint y: 482, distance: 21.1
click at [1050, 482] on div "Balvindar, TK08, 01:30 PM-02:00 PM, Underarms - Chocolate Balvindar, TK08, 01:3…" at bounding box center [1053, 376] width 76 height 1010
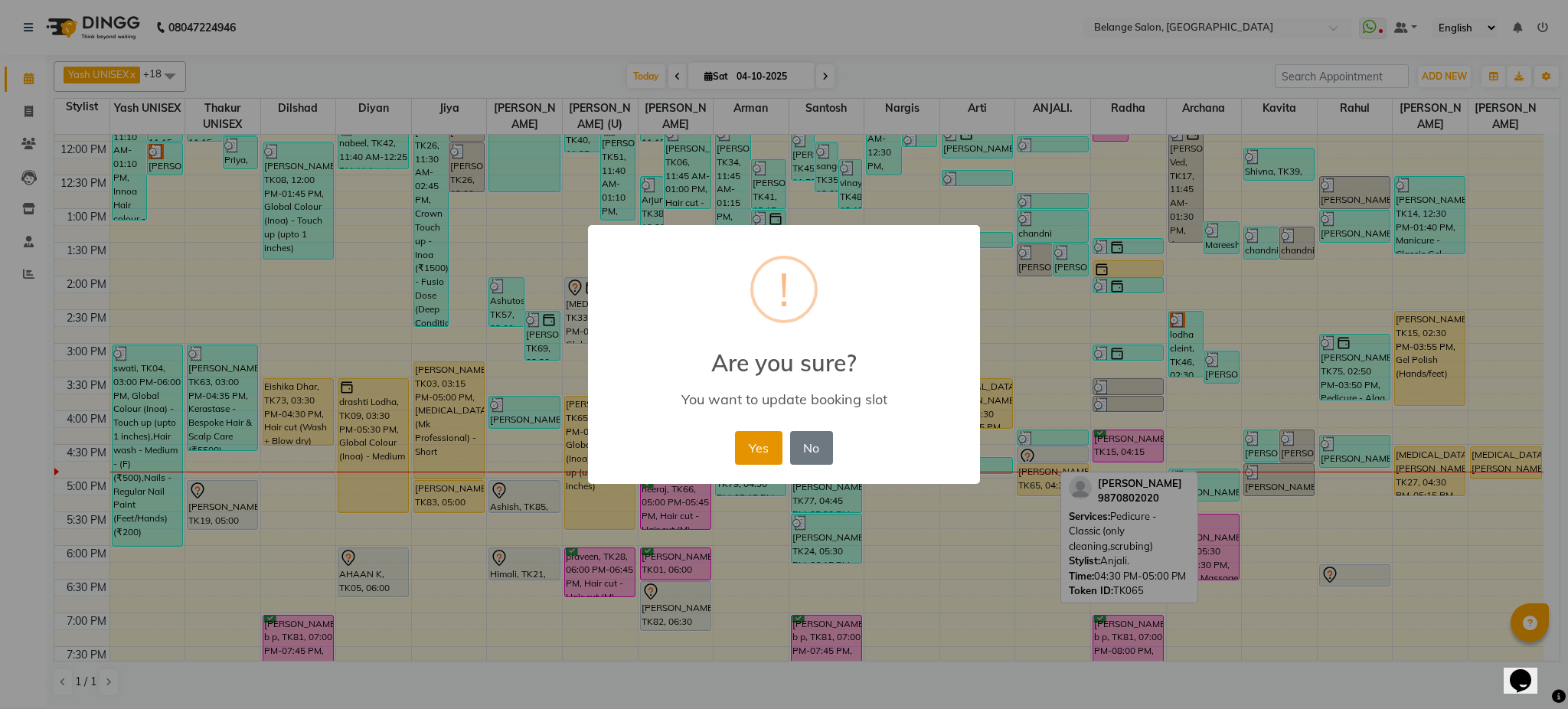
click at [769, 439] on button "Yes" at bounding box center [758, 448] width 47 height 34
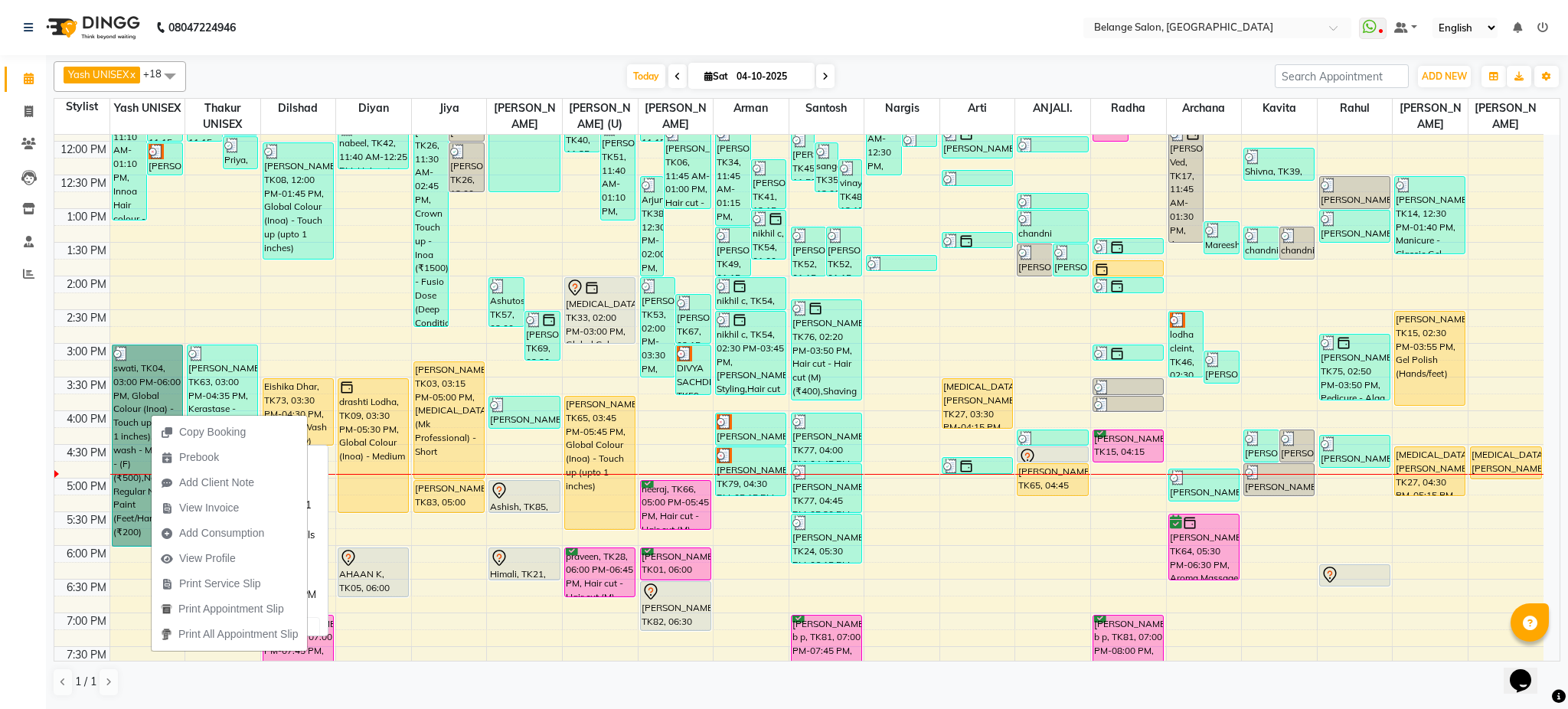
click at [137, 362] on link "swati, TK04, 03:00 PM-06:00 PM, Global Colour (Inoa) - Touch up (upto 1 inches)…" at bounding box center [148, 445] width 72 height 202
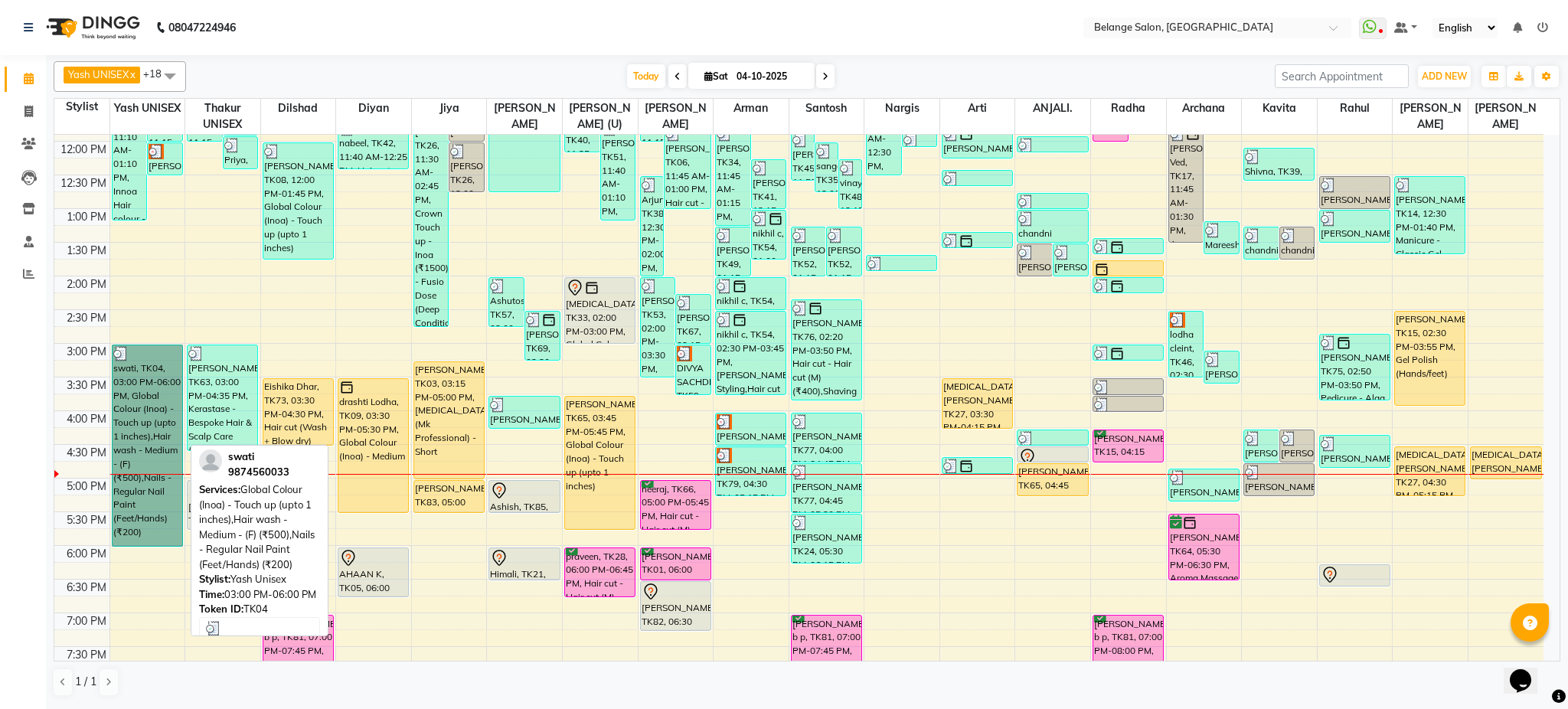
click at [137, 362] on link "swati, TK04, 03:00 PM-06:00 PM, Global Colour (Inoa) - Touch up (upto 1 inches)…" at bounding box center [148, 445] width 72 height 202
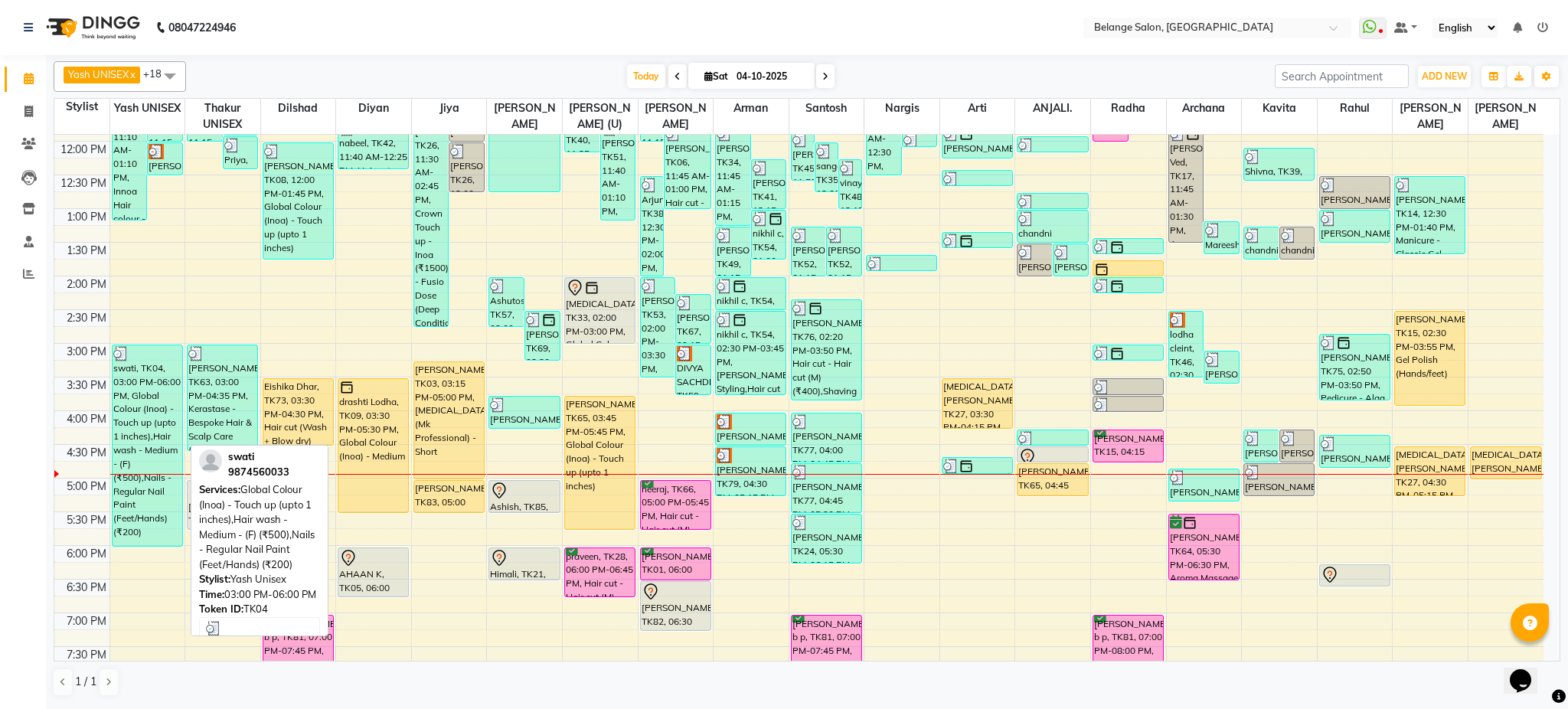
select select "3"
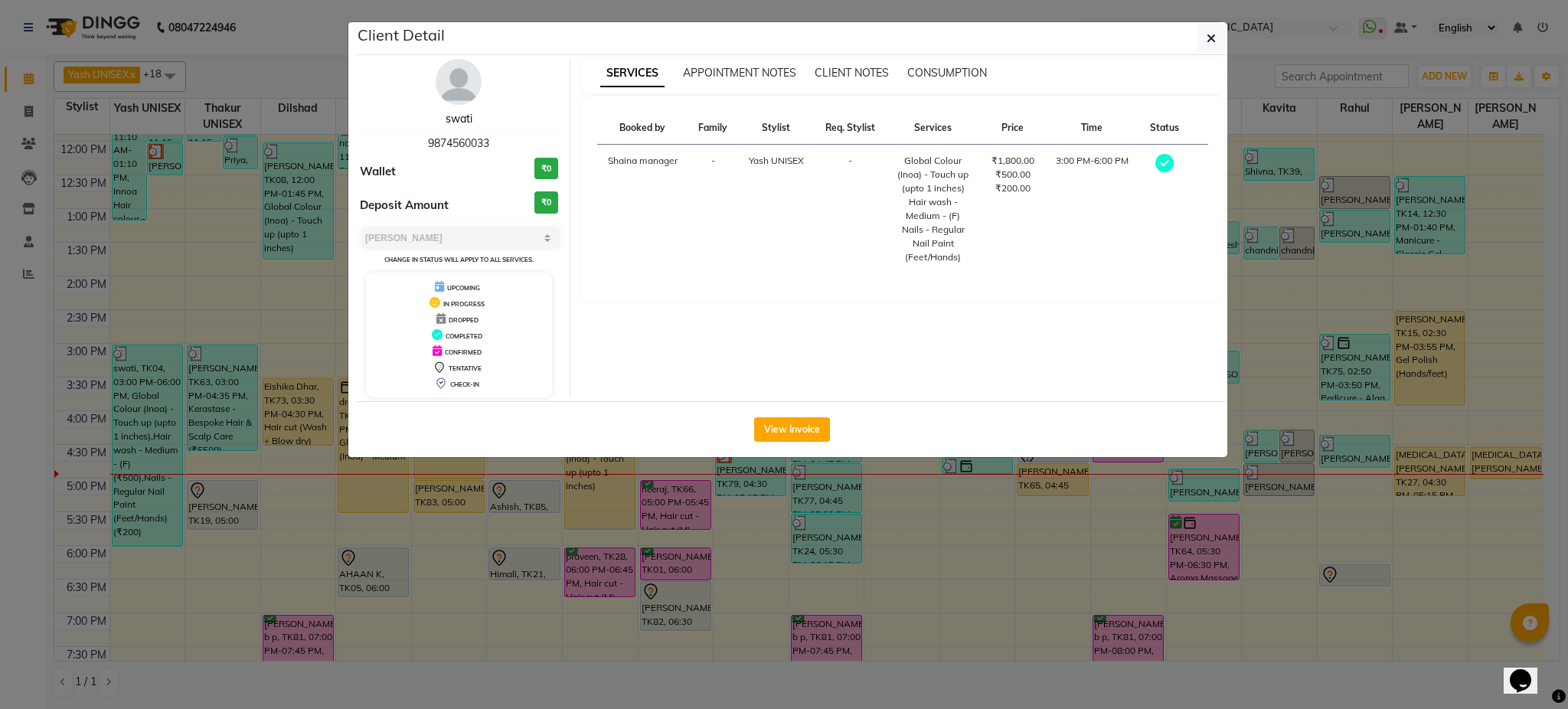
click at [461, 119] on link "swati" at bounding box center [459, 119] width 27 height 14
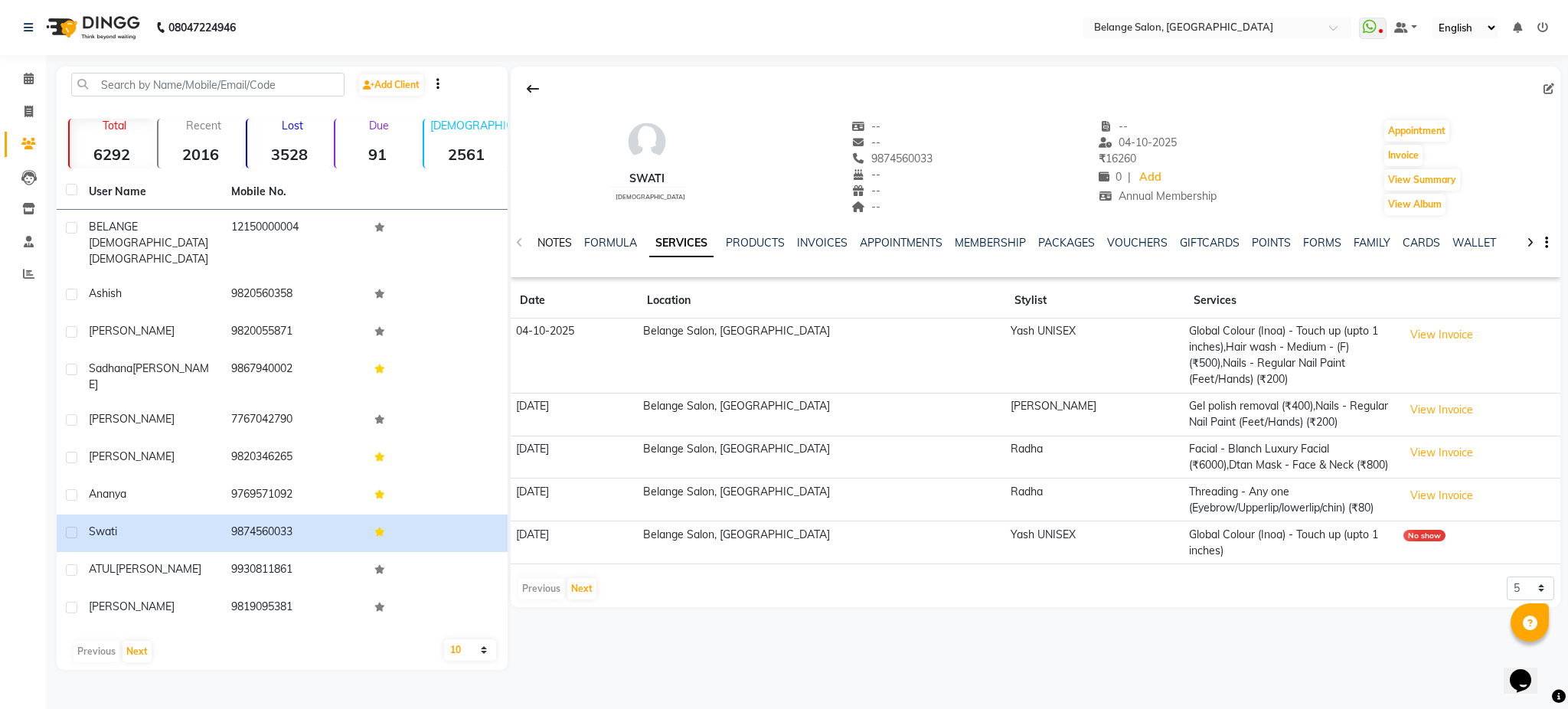
click at [554, 244] on link "NOTES" at bounding box center [554, 242] width 35 height 14
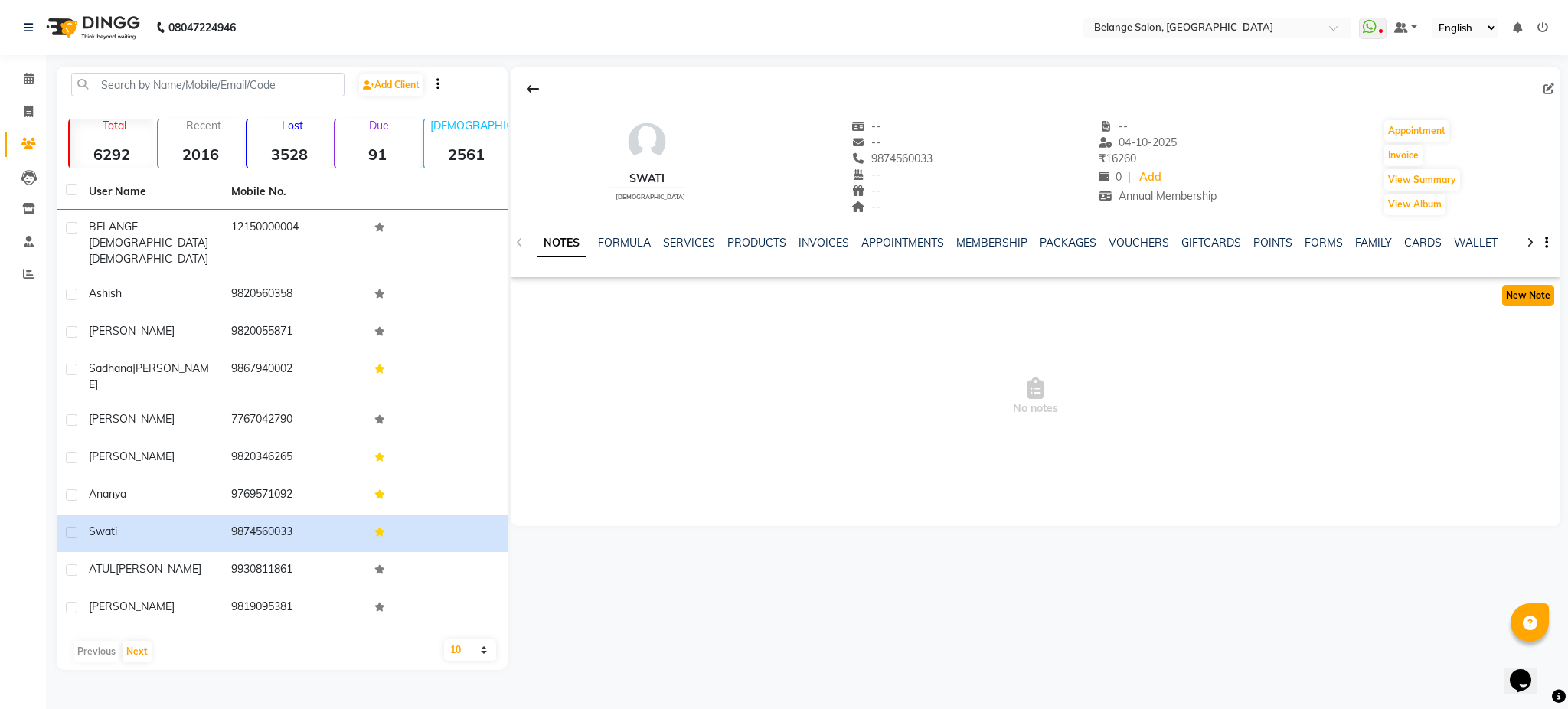
click at [1523, 297] on button "New Note" at bounding box center [1528, 296] width 52 height 22
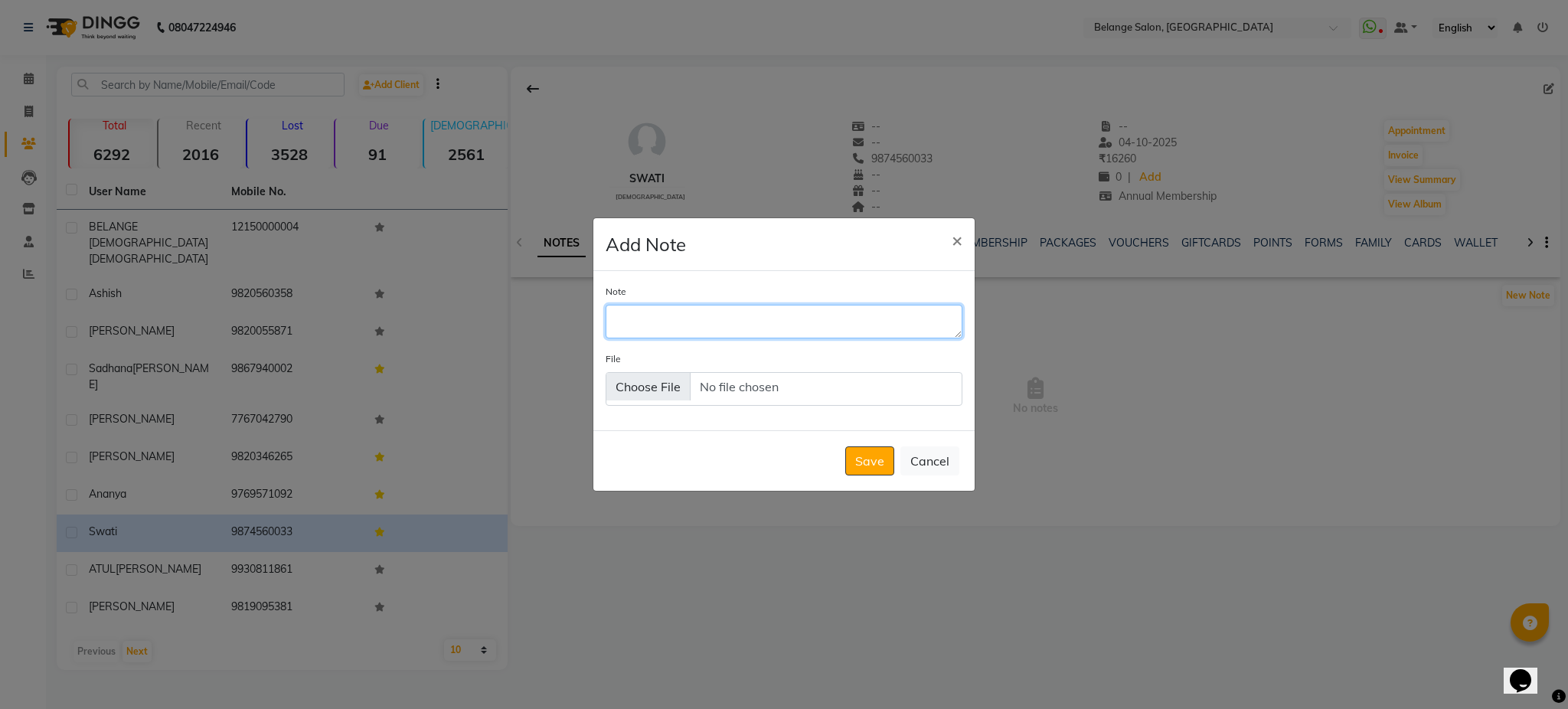
click at [779, 330] on textarea "Note" at bounding box center [784, 322] width 357 height 34
type textarea "inoa 4 1/4 4.15 1/8"
click at [871, 463] on button "Save" at bounding box center [869, 460] width 49 height 29
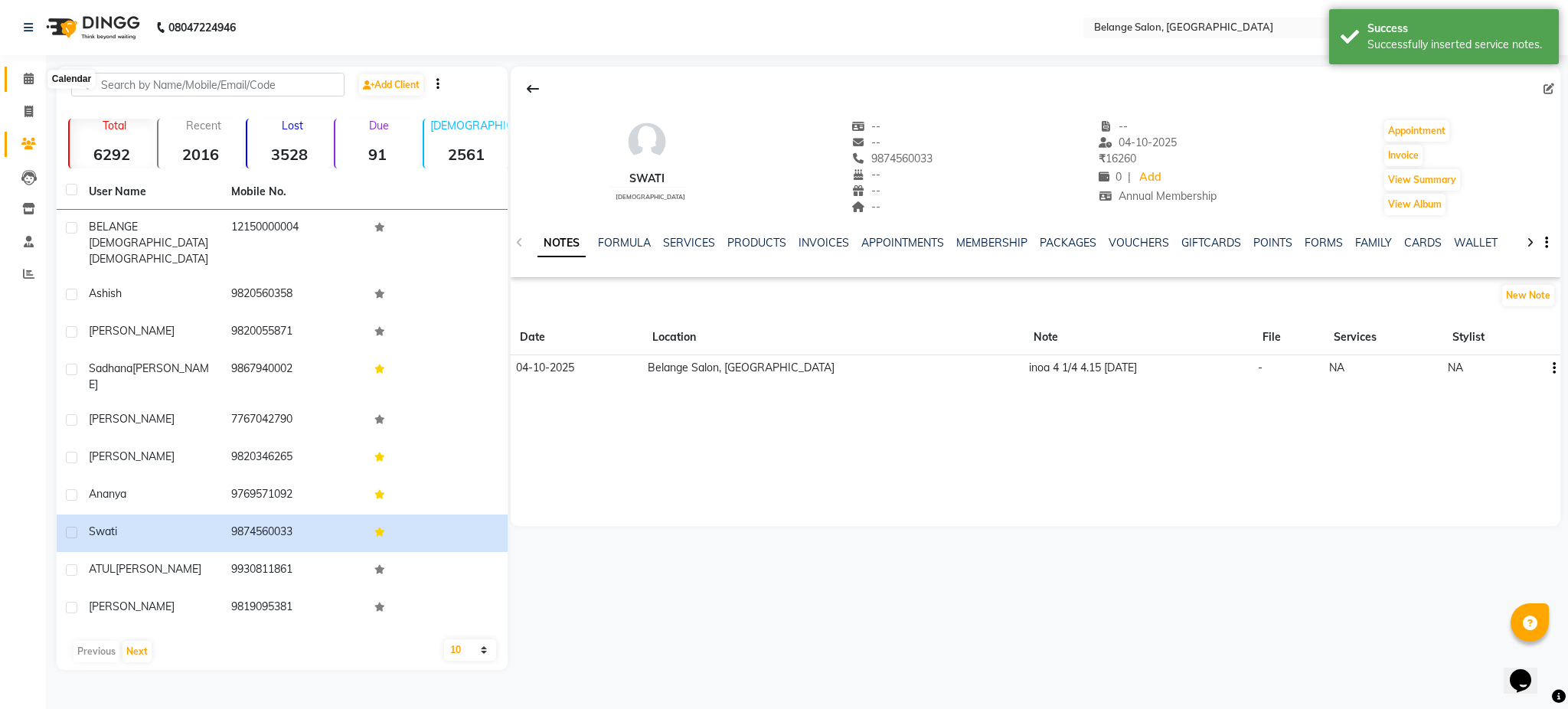
click at [27, 75] on icon at bounding box center [29, 78] width 10 height 12
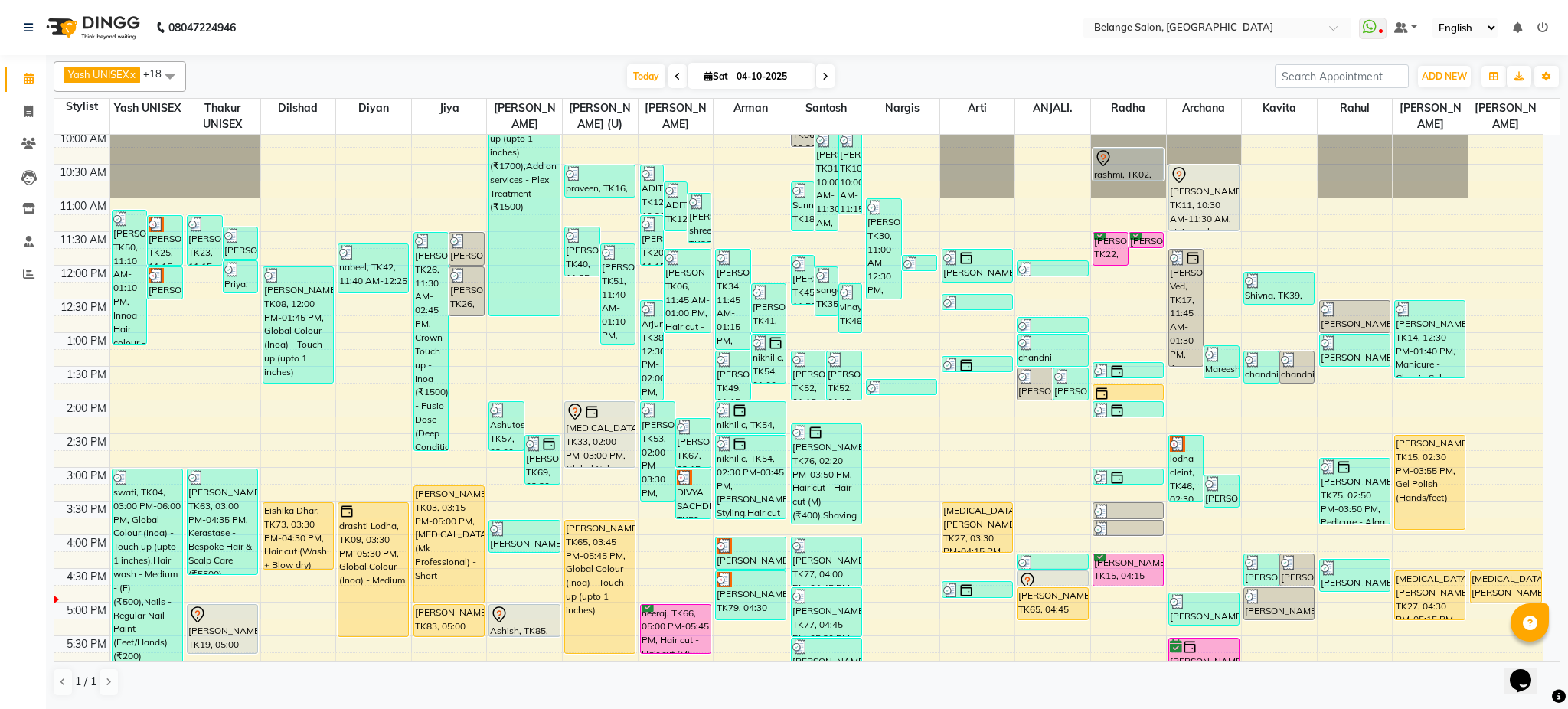
scroll to position [169, 0]
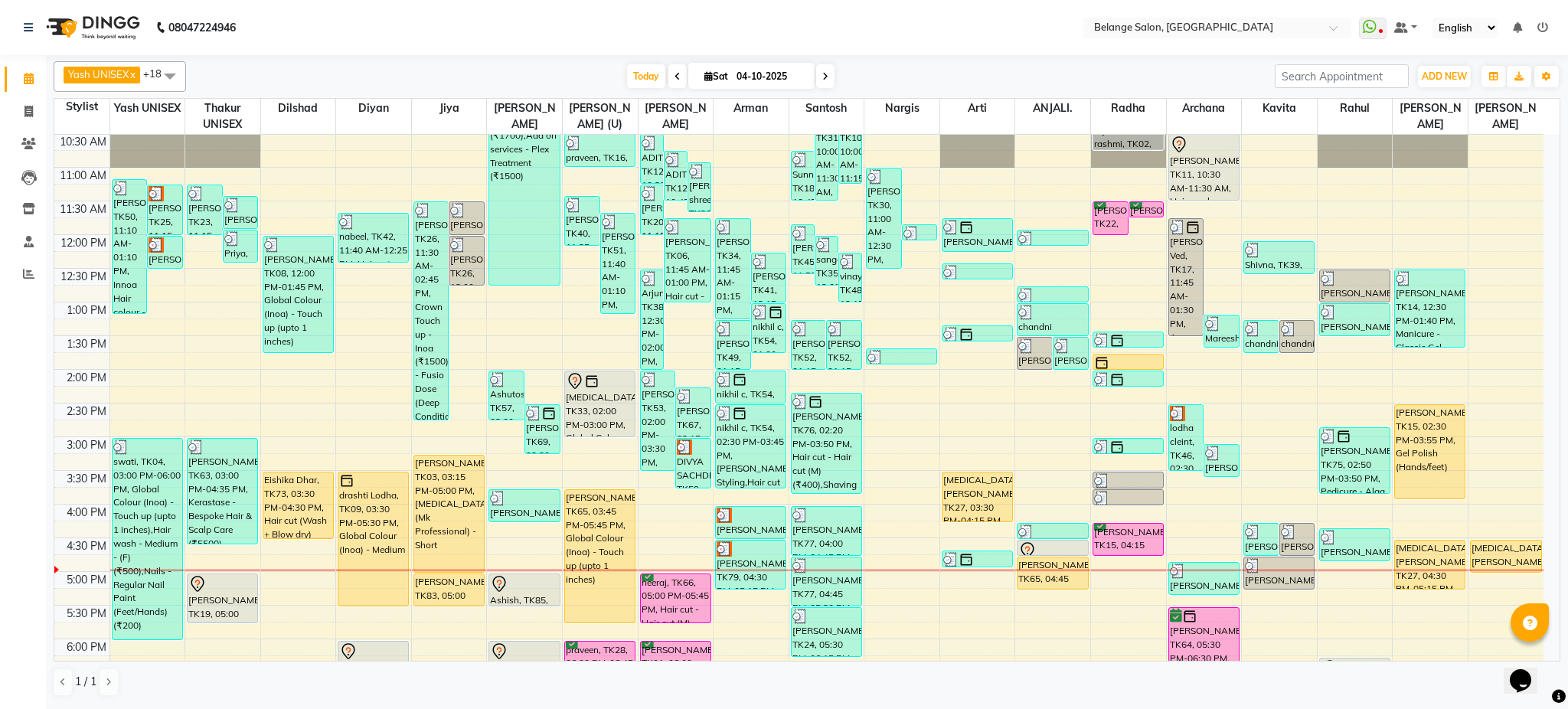
click at [399, 79] on div "Today Sat 04-10-2025" at bounding box center [730, 76] width 1074 height 23
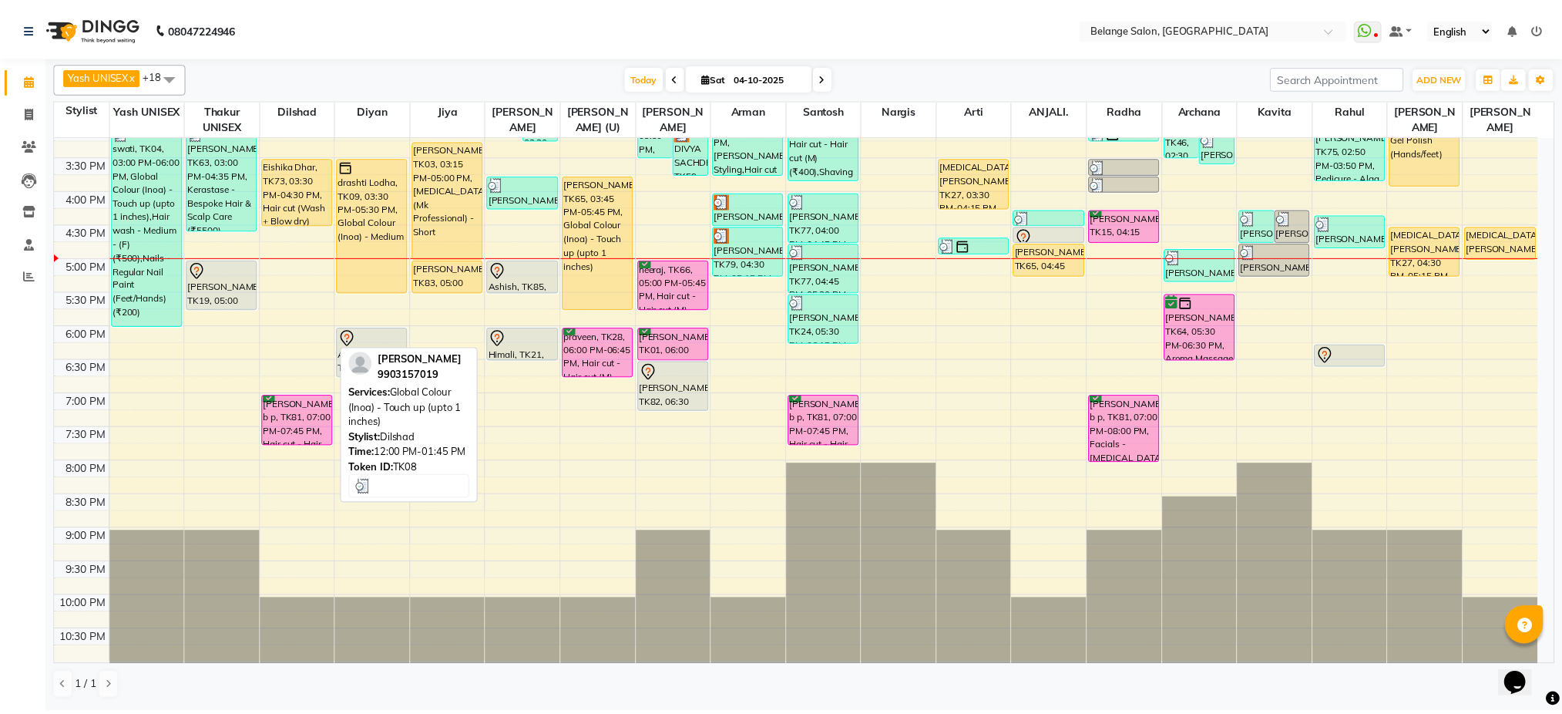
scroll to position [489, 0]
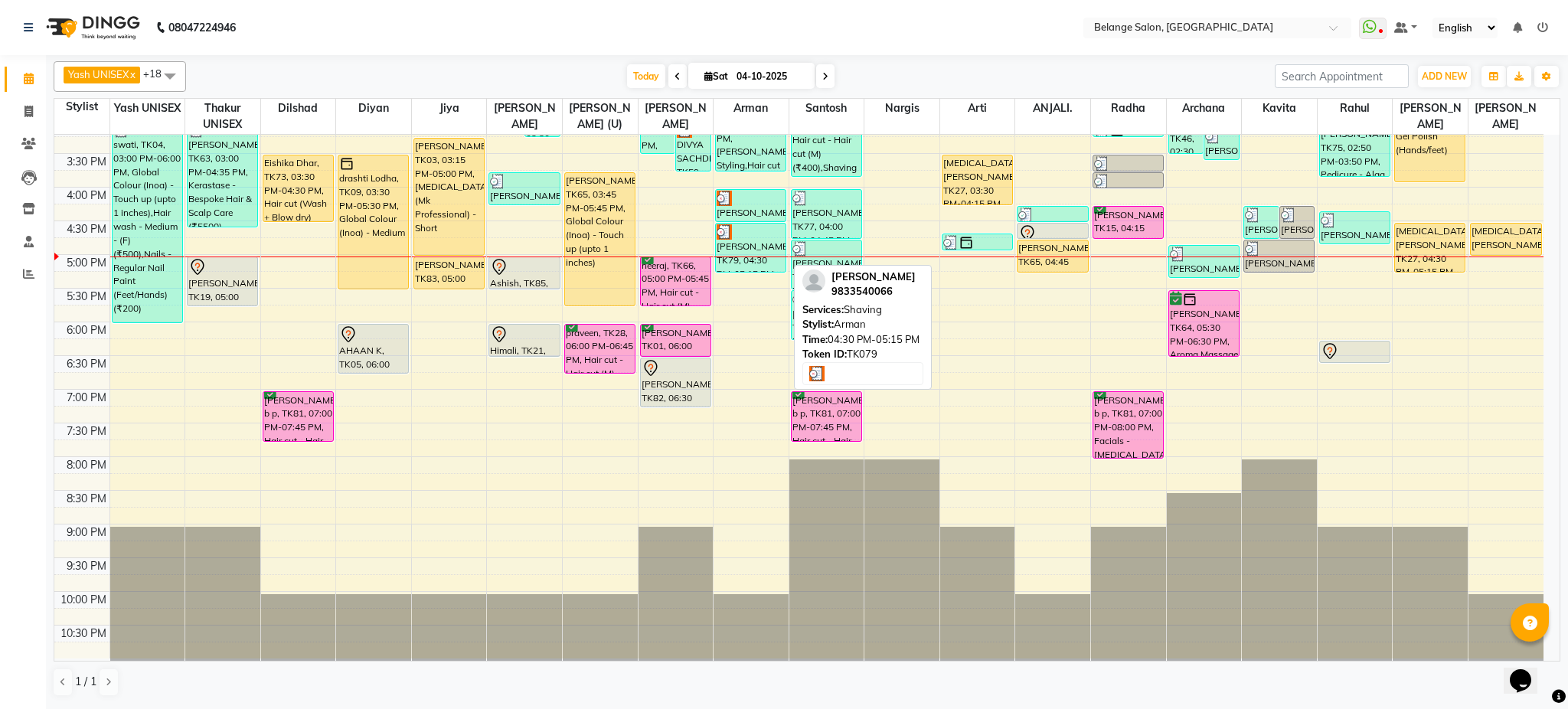
click at [758, 232] on div at bounding box center [750, 231] width 69 height 15
select select "3"
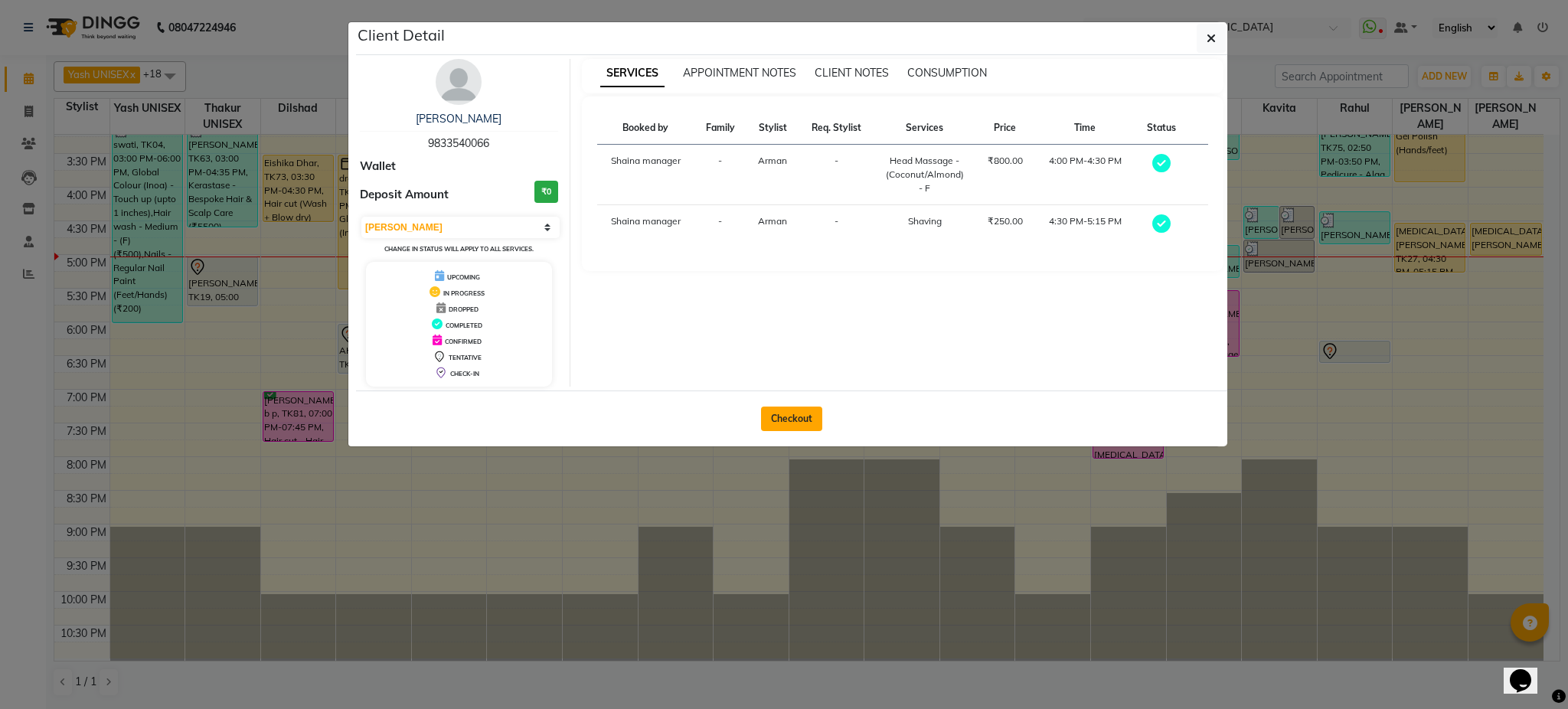
click at [782, 417] on button "Checkout" at bounding box center [792, 418] width 62 height 25
select select "service"
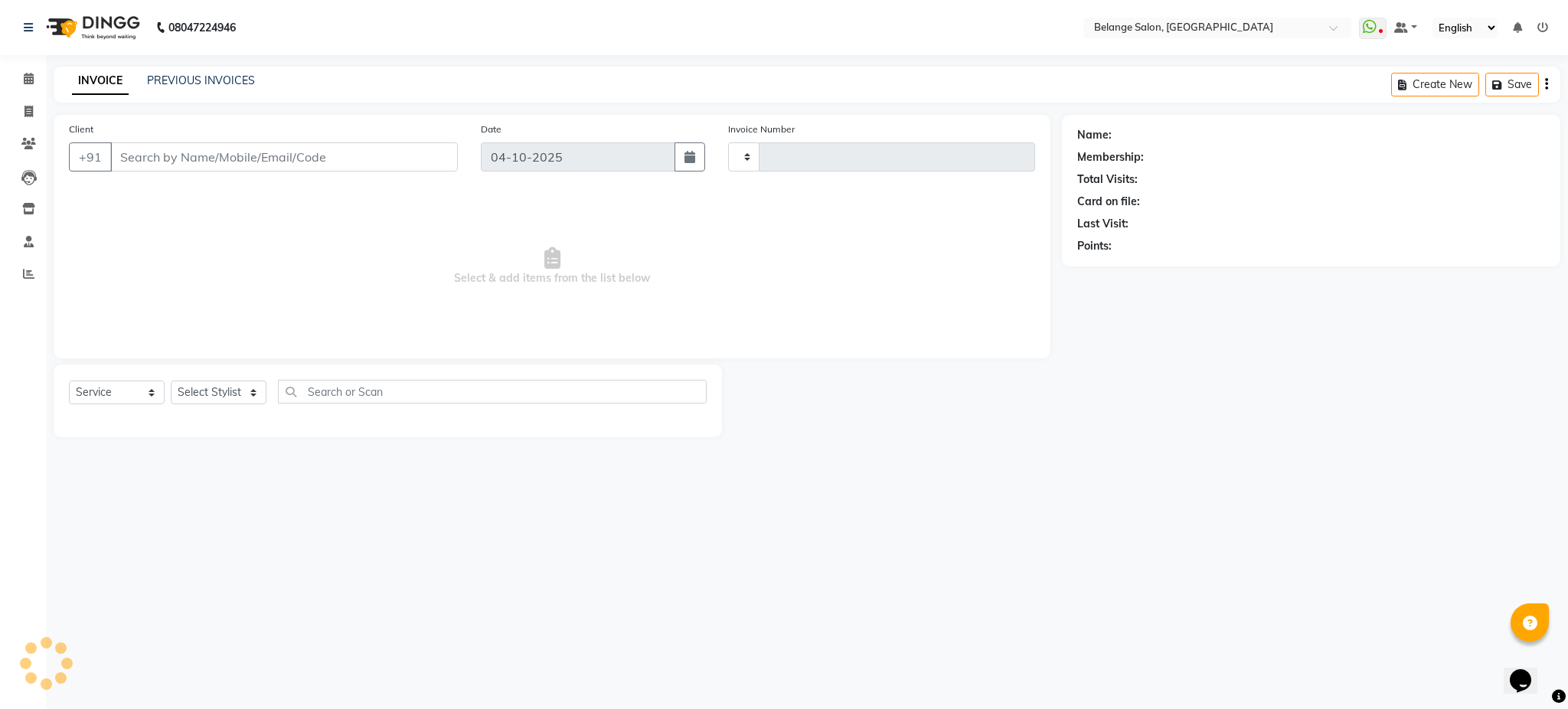
type input "13584"
select select "5076"
type input "9833540066"
select select "78262"
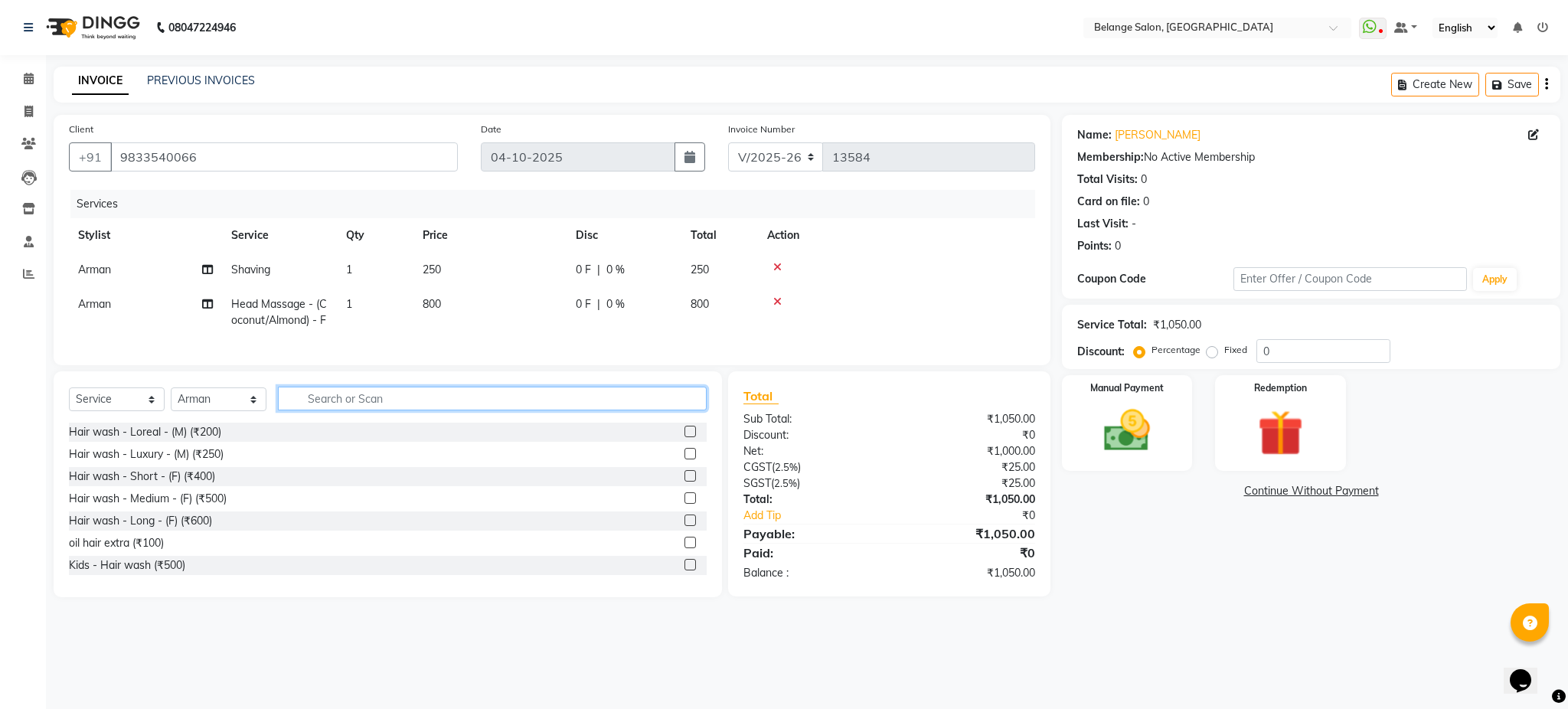
click at [373, 410] on input "text" at bounding box center [493, 398] width 429 height 24
click at [685, 437] on label at bounding box center [691, 432] width 12 height 12
click at [685, 437] on input "checkbox" at bounding box center [690, 432] width 10 height 10
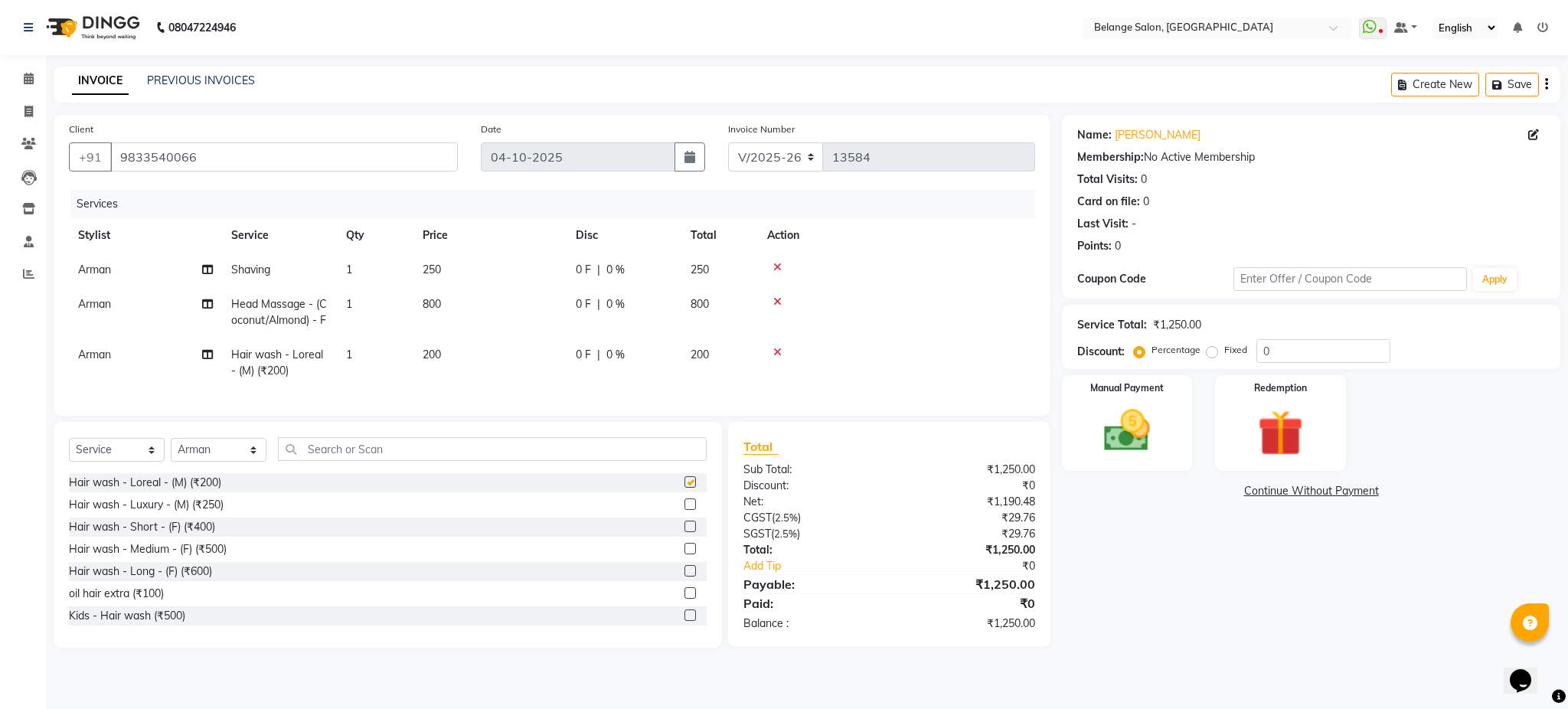
checkbox input "false"
click at [1184, 441] on div "Manual Payment" at bounding box center [1128, 423] width 135 height 99
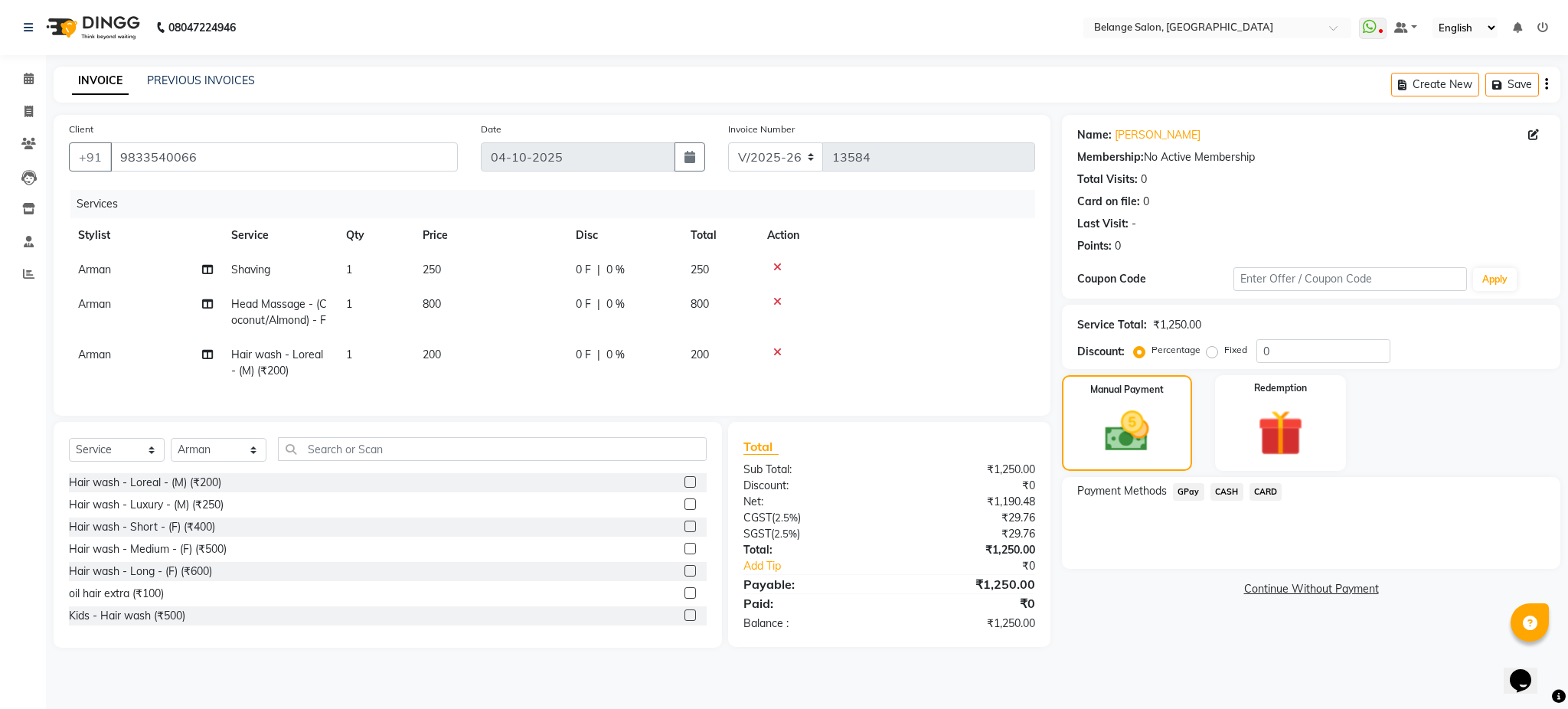
click at [1266, 494] on span "CARD" at bounding box center [1266, 492] width 33 height 18
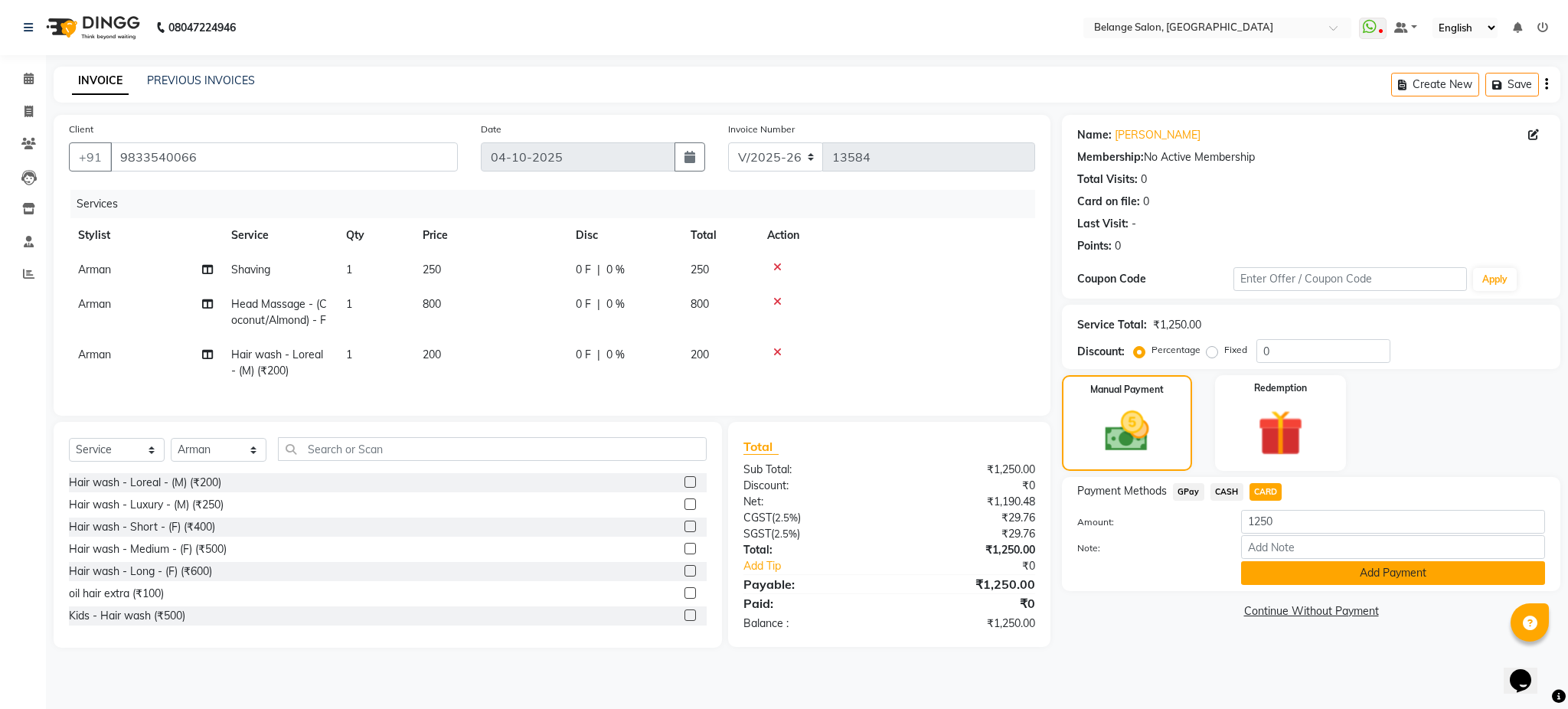
click at [1288, 571] on button "Add Payment" at bounding box center [1393, 573] width 304 height 24
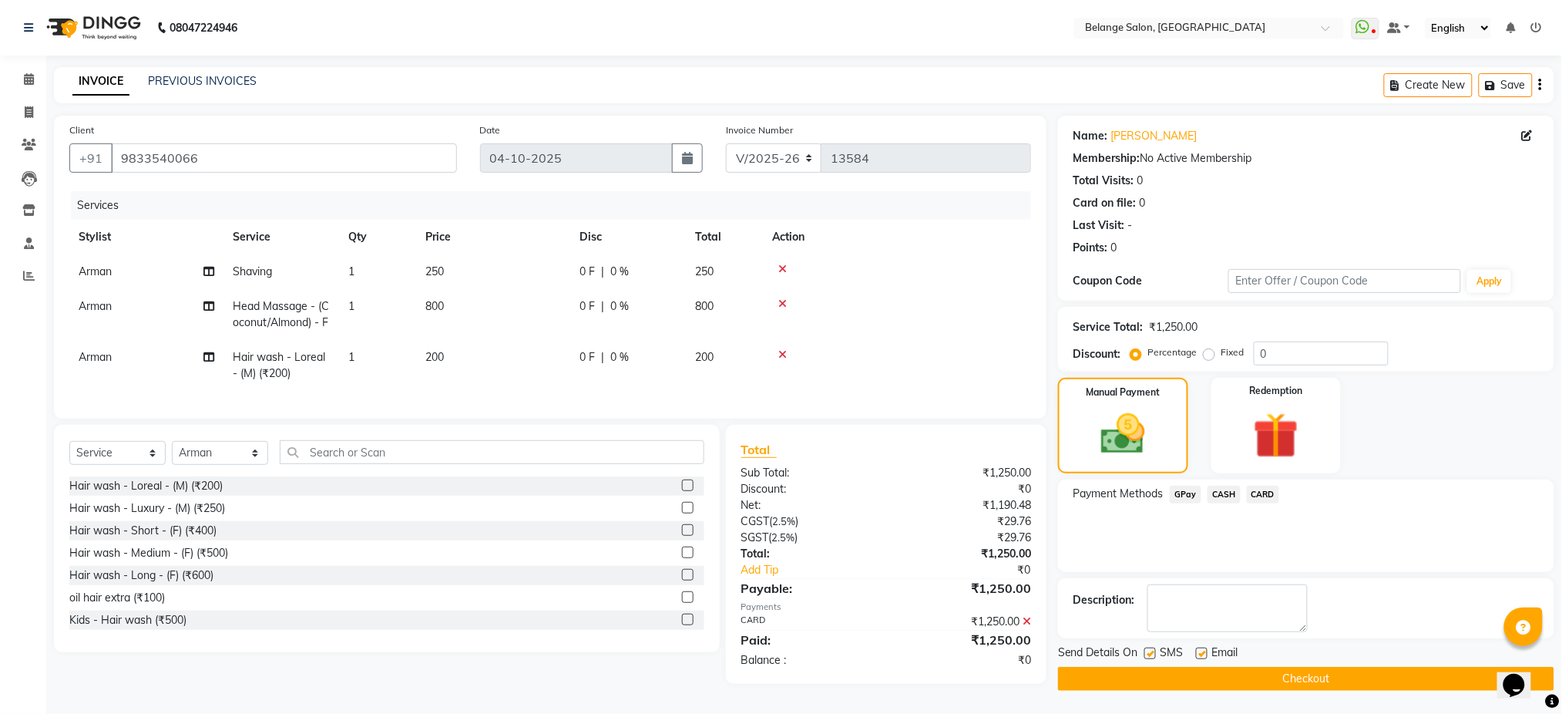
click at [1265, 679] on button "Checkout" at bounding box center [1306, 679] width 496 height 24
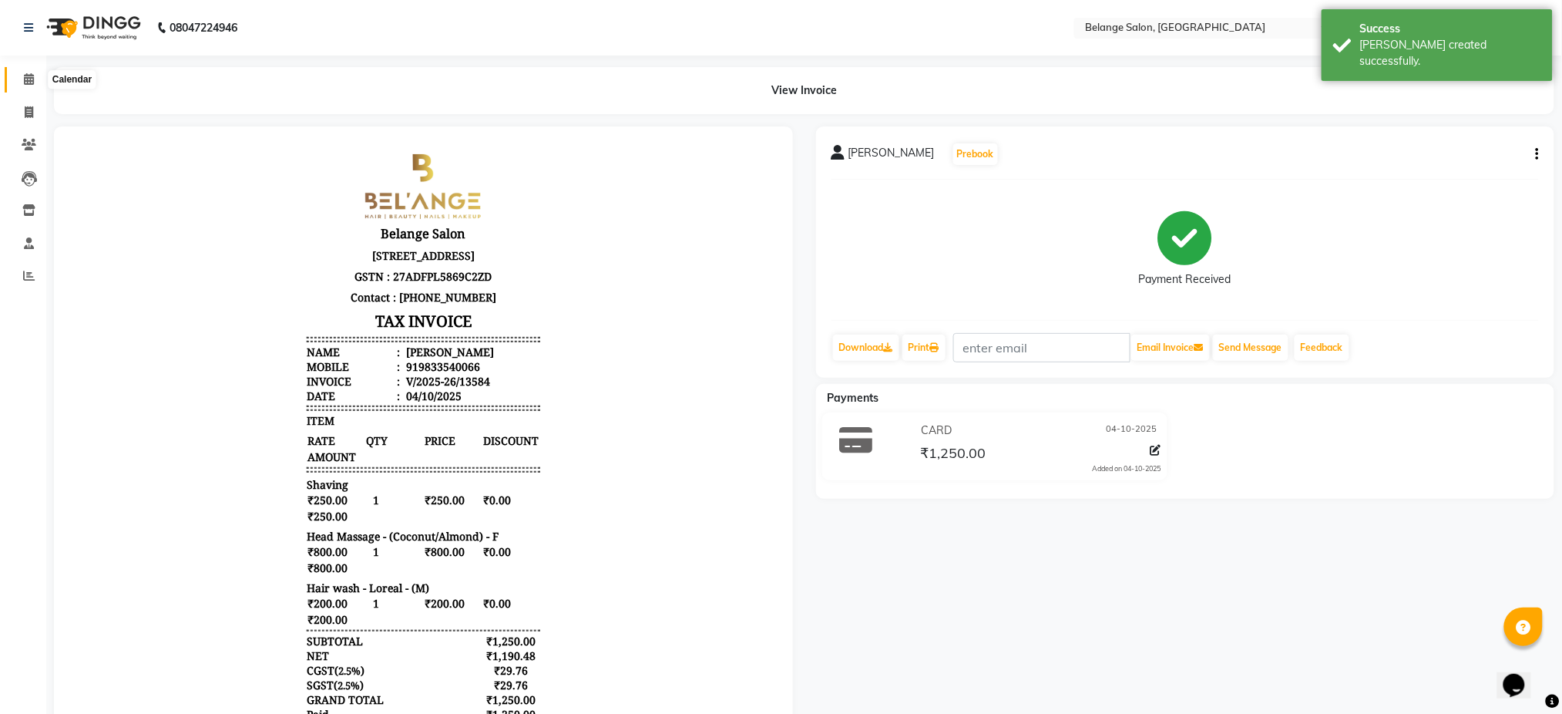
click at [15, 81] on span at bounding box center [28, 80] width 27 height 18
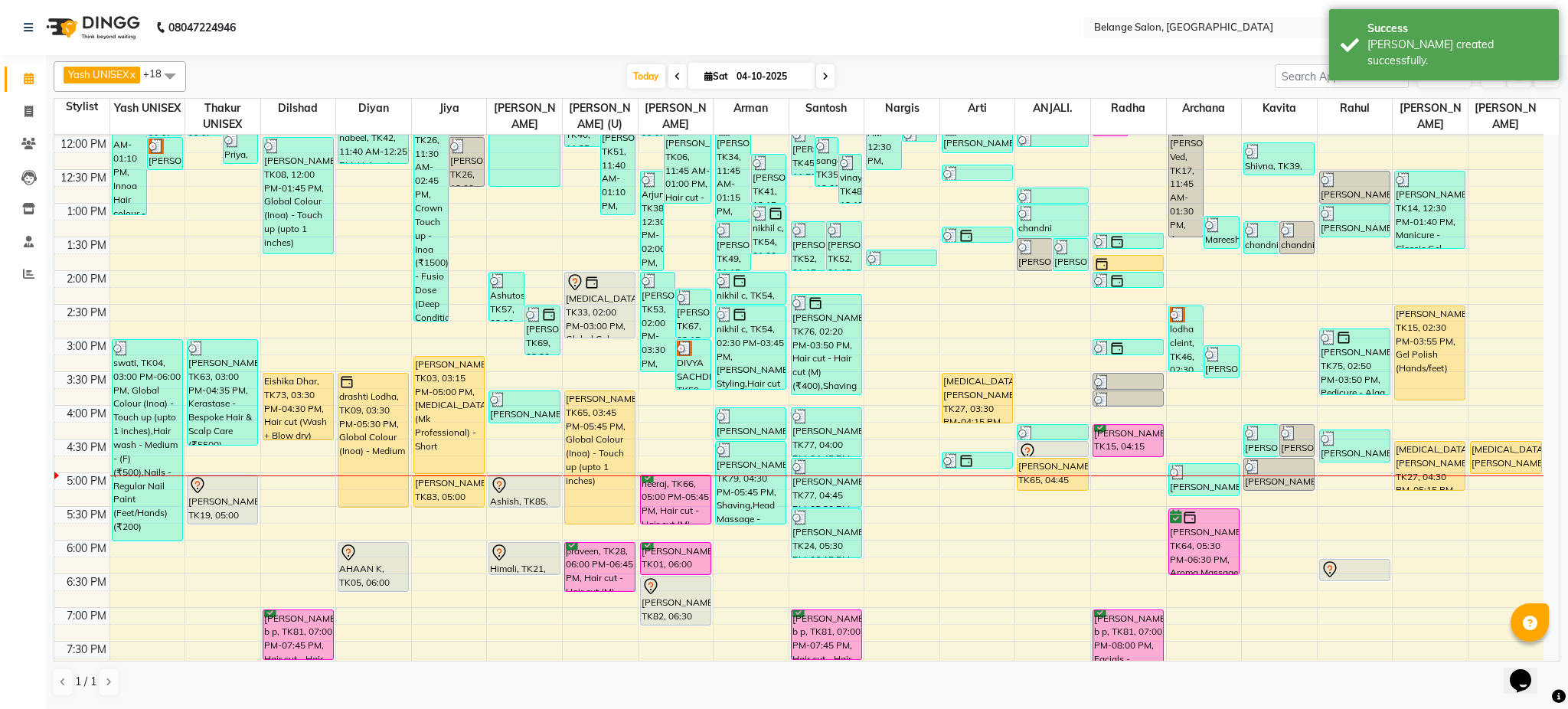
scroll to position [269, 0]
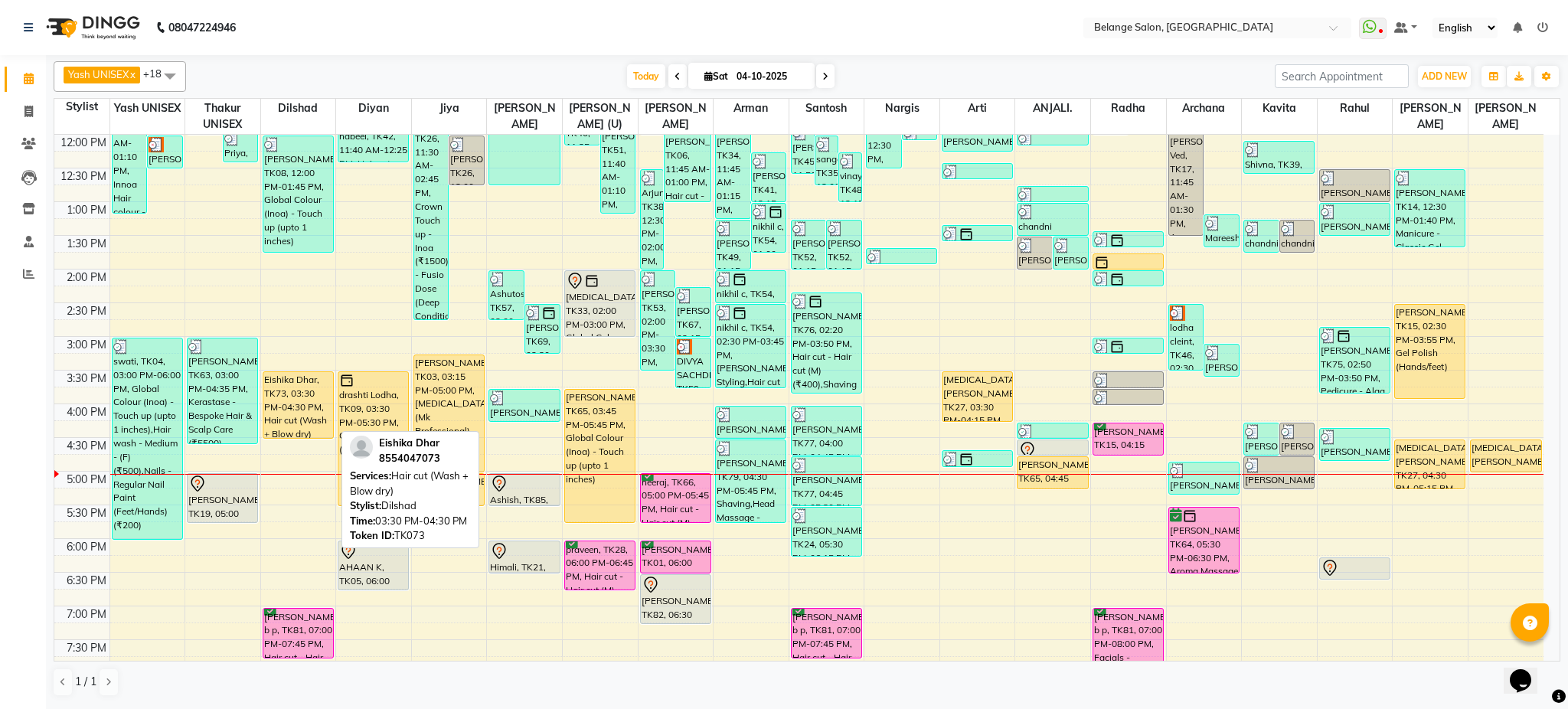
click at [302, 399] on div "Eishika Dhar, TK73, 03:30 PM-04:30 PM, Hair cut (Wash + Blow dry)" at bounding box center [298, 405] width 70 height 66
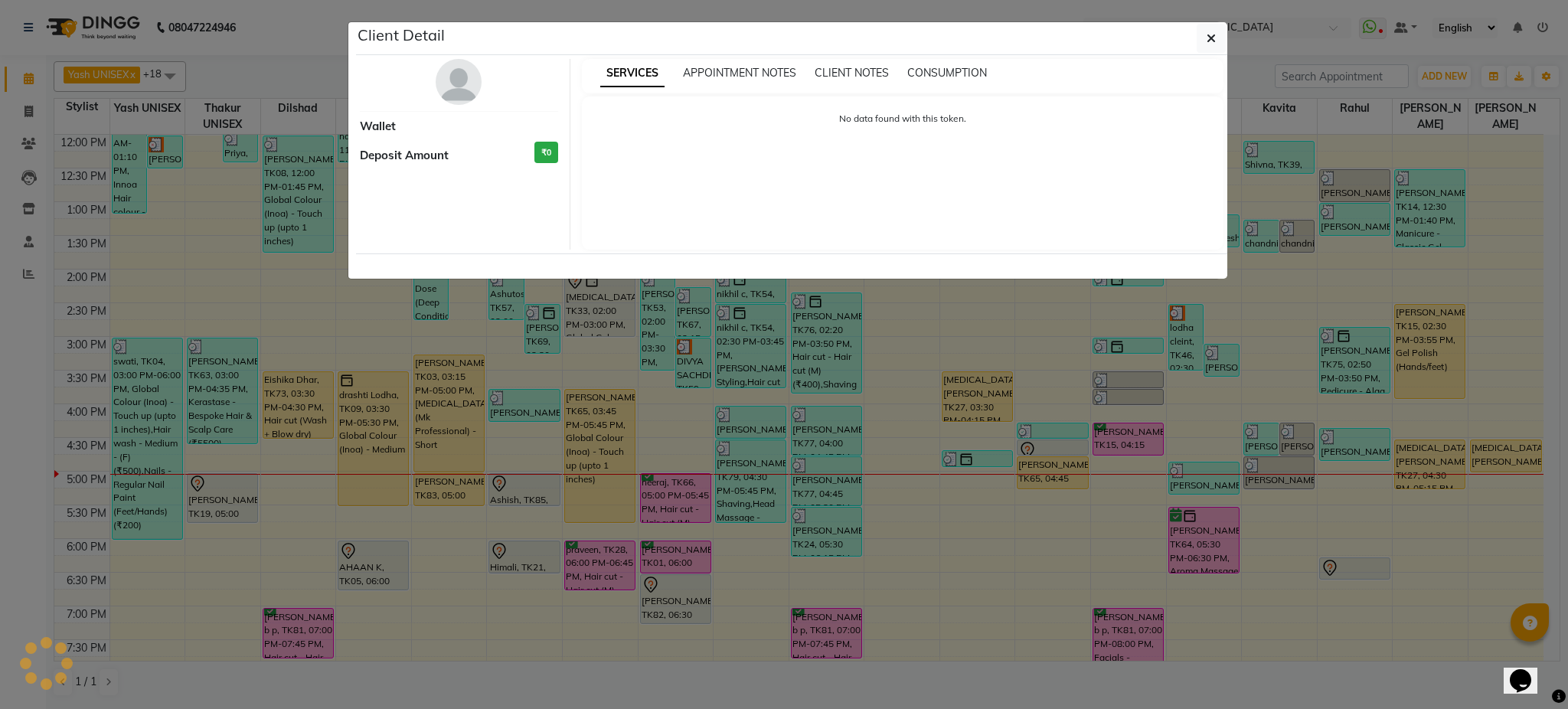
select select "1"
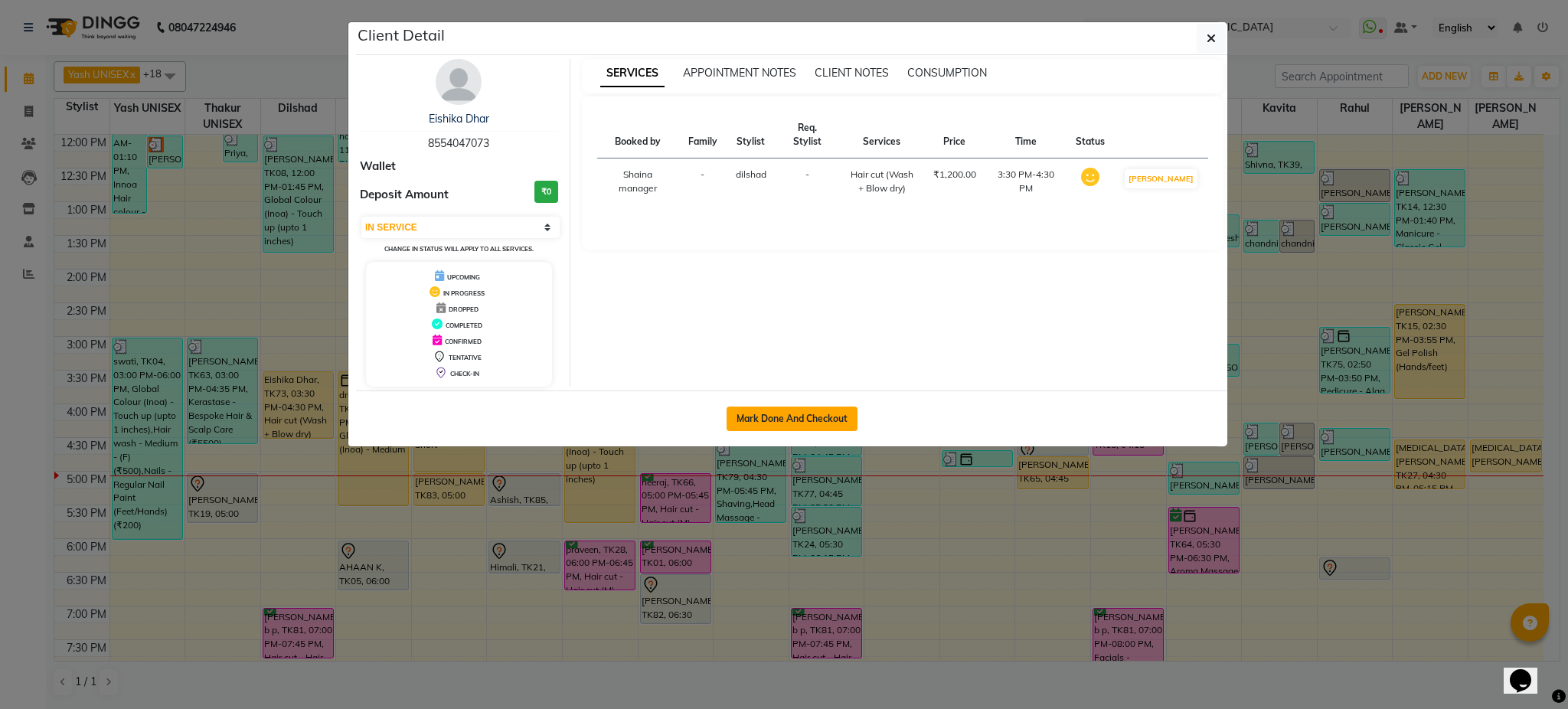
click at [763, 418] on button "Mark Done And Checkout" at bounding box center [792, 418] width 131 height 25
select select "service"
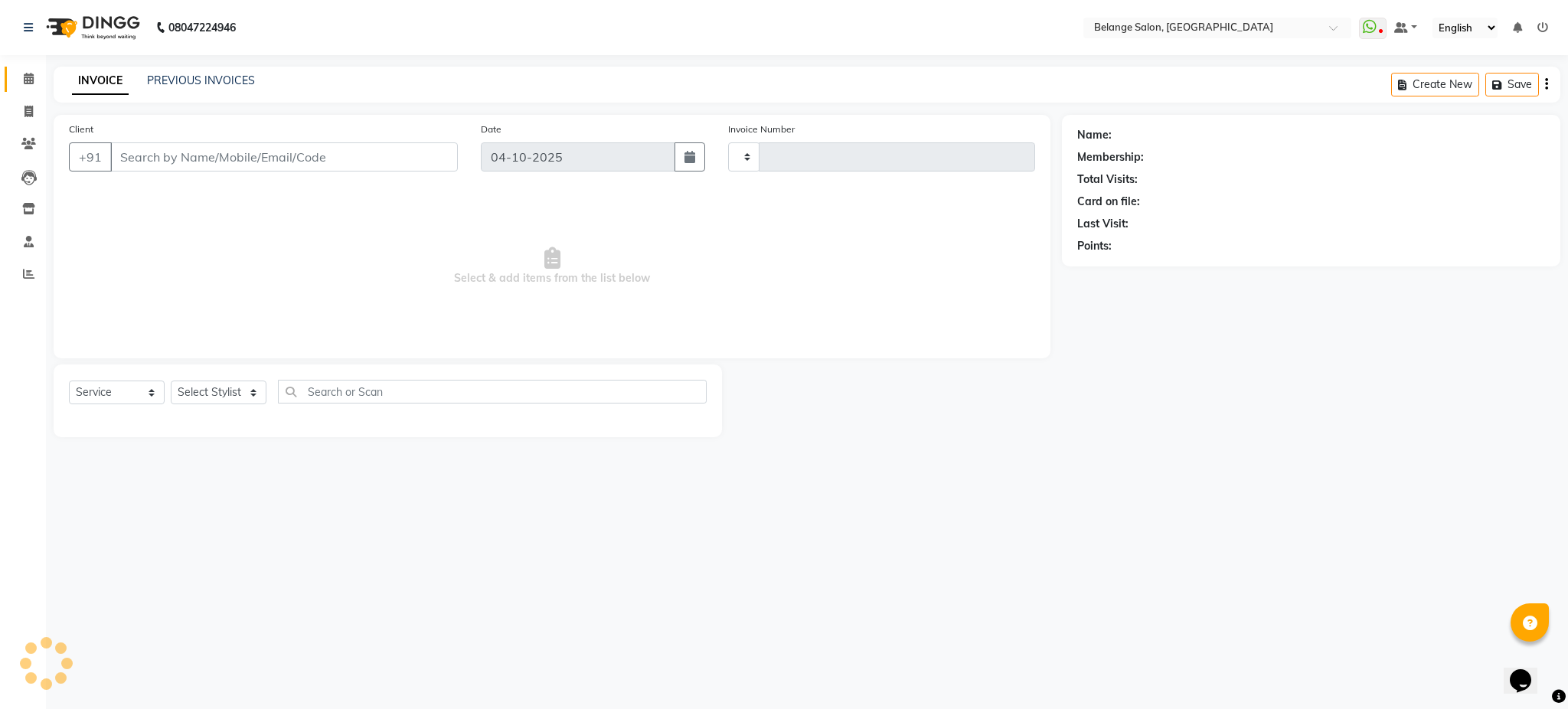
type input "13585"
select select "5076"
type input "8554047073"
select select "87927"
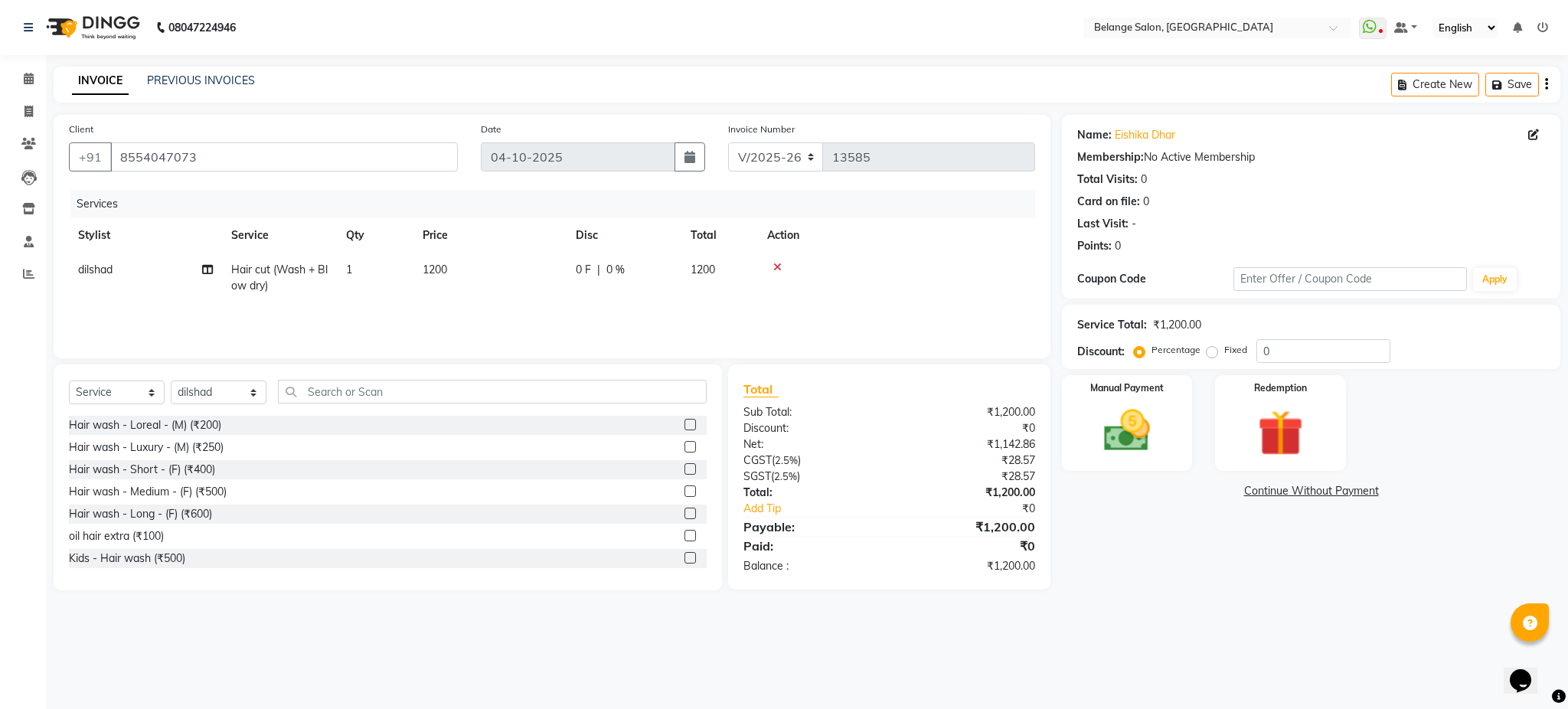
click at [1158, 567] on div "Name: Eishika Dhar Membership: No Active Membership Total Visits: 0 Card on fil…" at bounding box center [1317, 353] width 510 height 476
click at [24, 80] on icon at bounding box center [29, 78] width 10 height 12
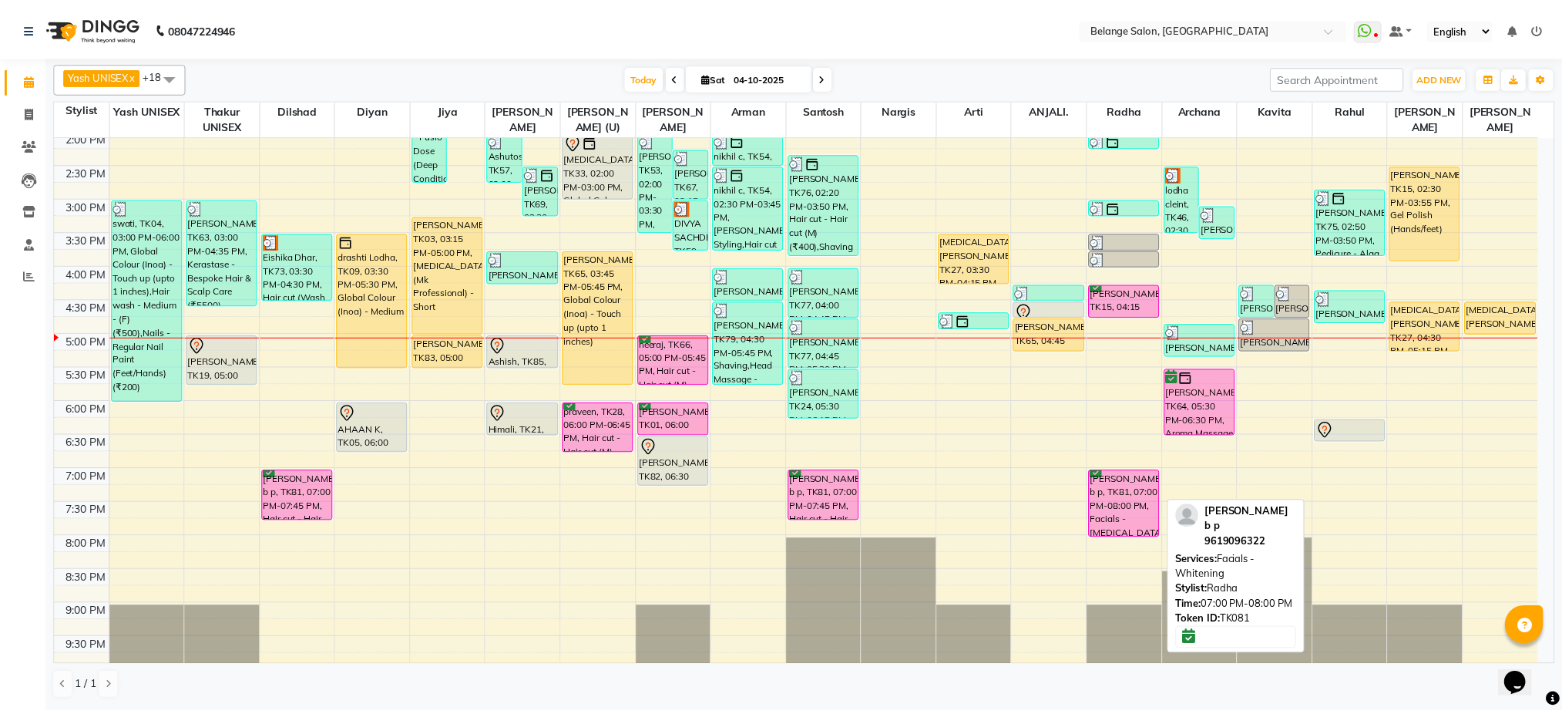
scroll to position [439, 0]
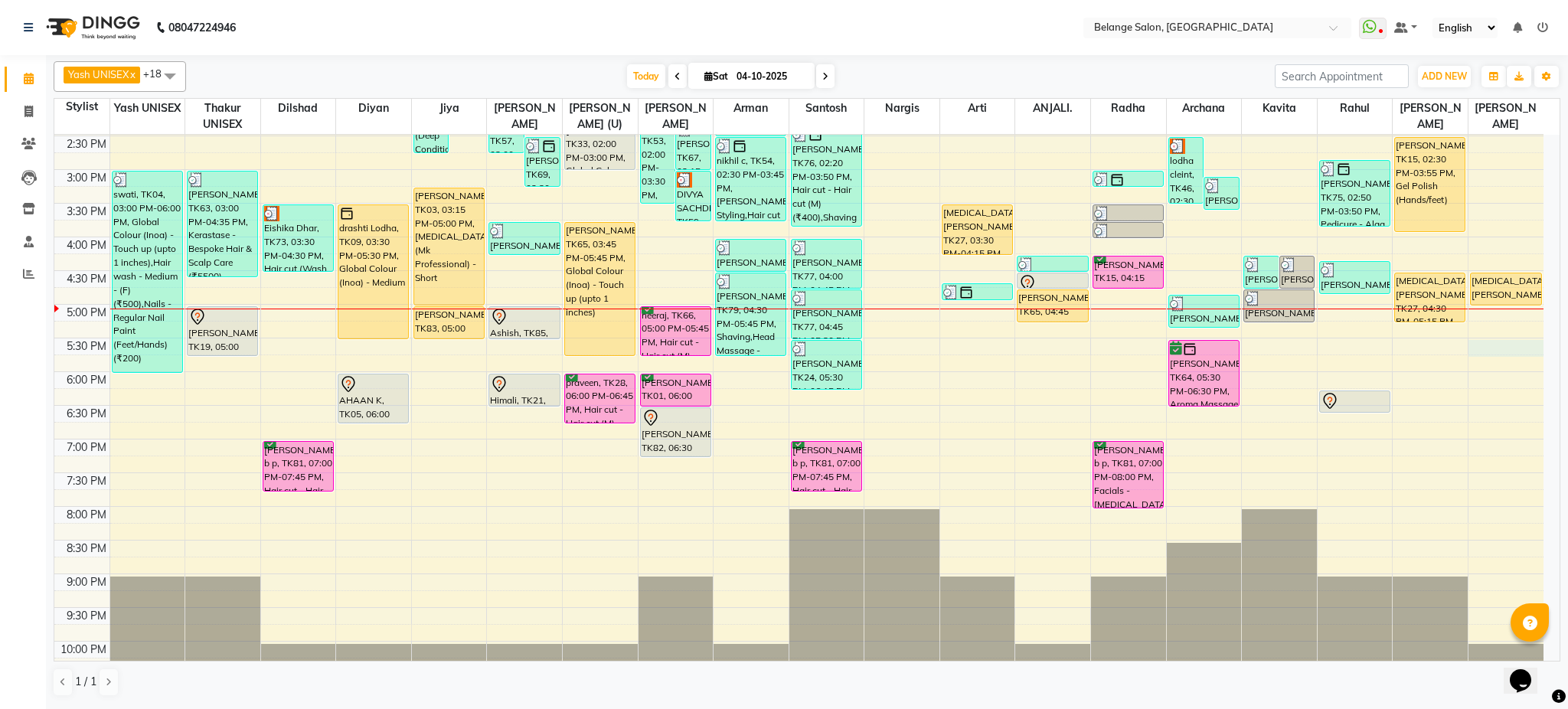
click at [1500, 353] on div "8:00 AM 8:30 AM 9:00 AM 9:30 AM 10:00 AM 10:30 AM 11:00 AM 11:30 AM 12:00 PM 12…" at bounding box center [799, 203] width 1490 height 1010
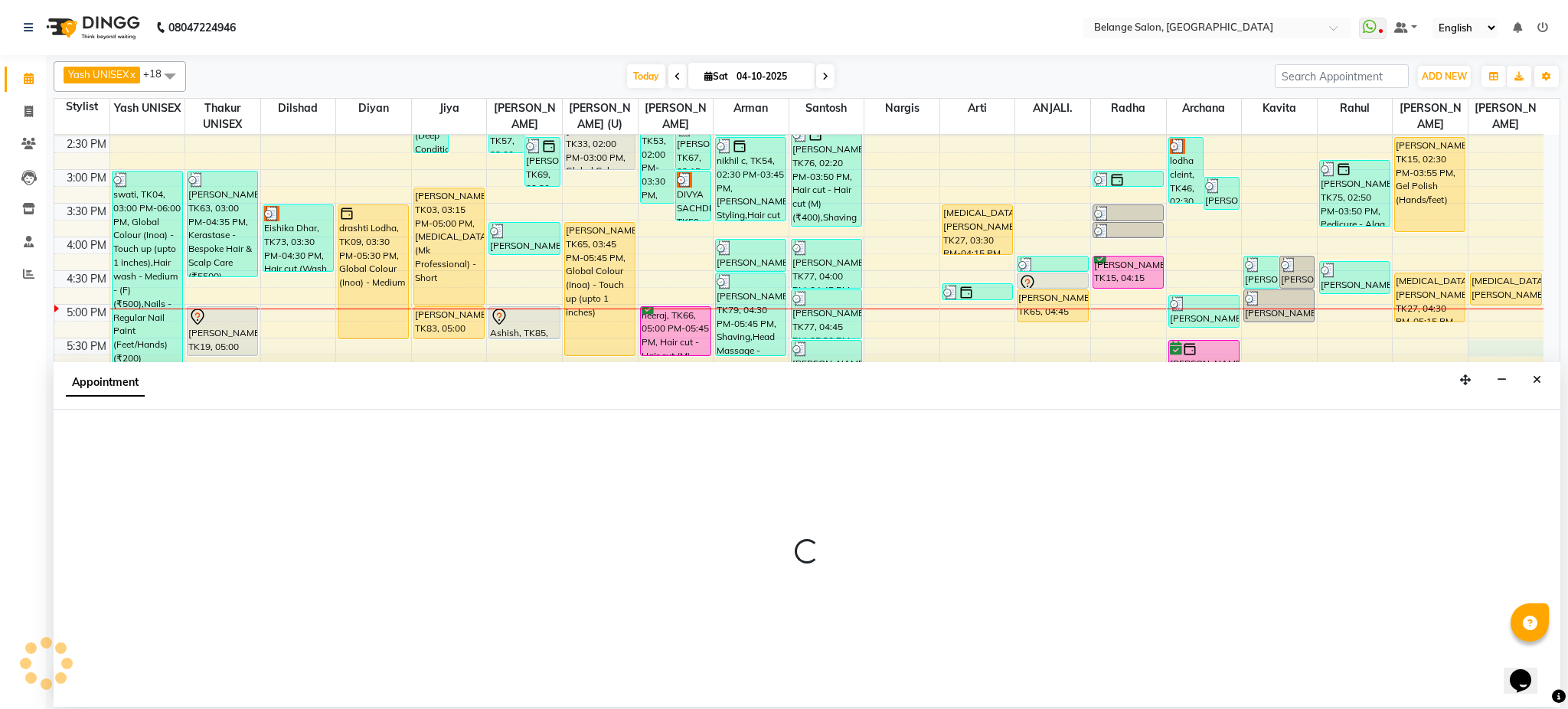
select select "91327"
select select "1050"
select select "tentative"
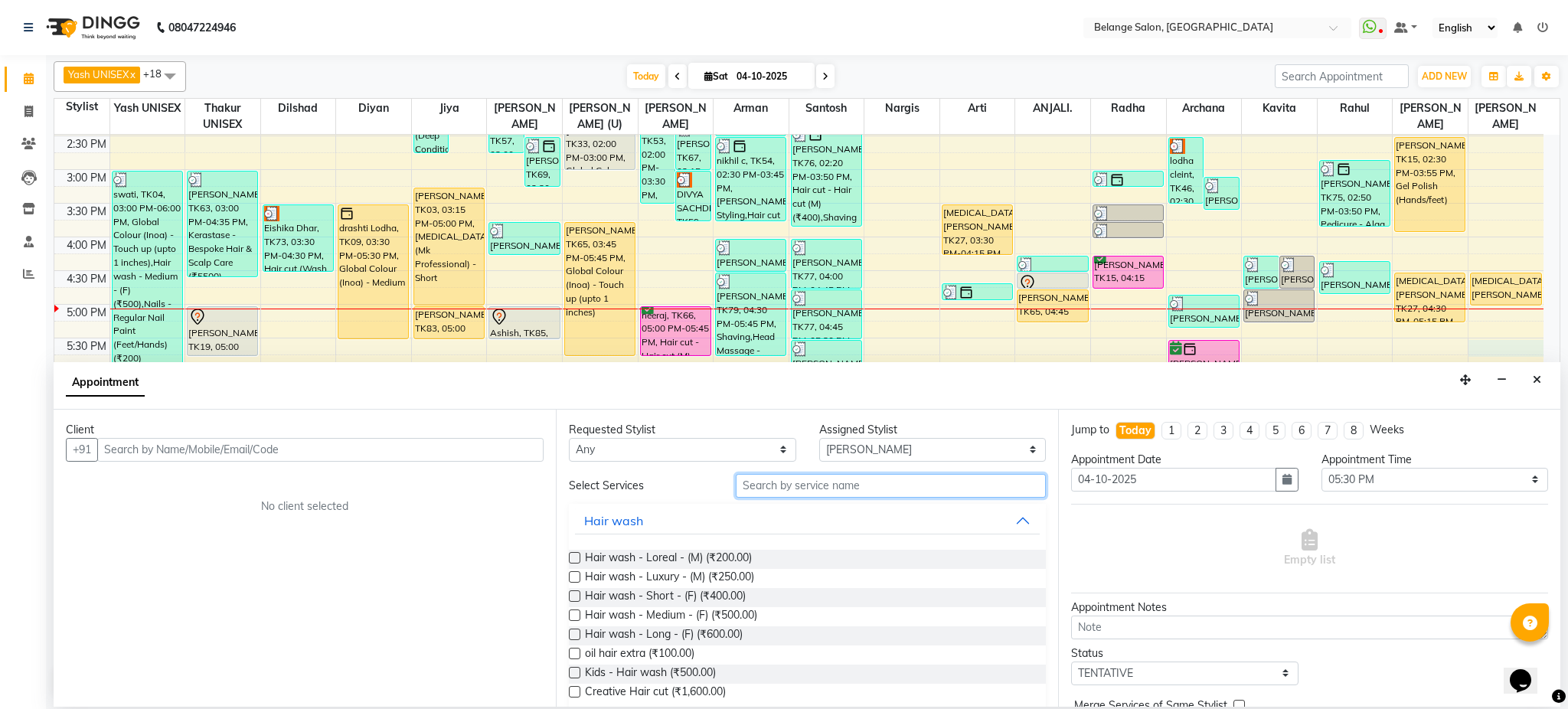
click at [866, 486] on input "text" at bounding box center [891, 486] width 310 height 24
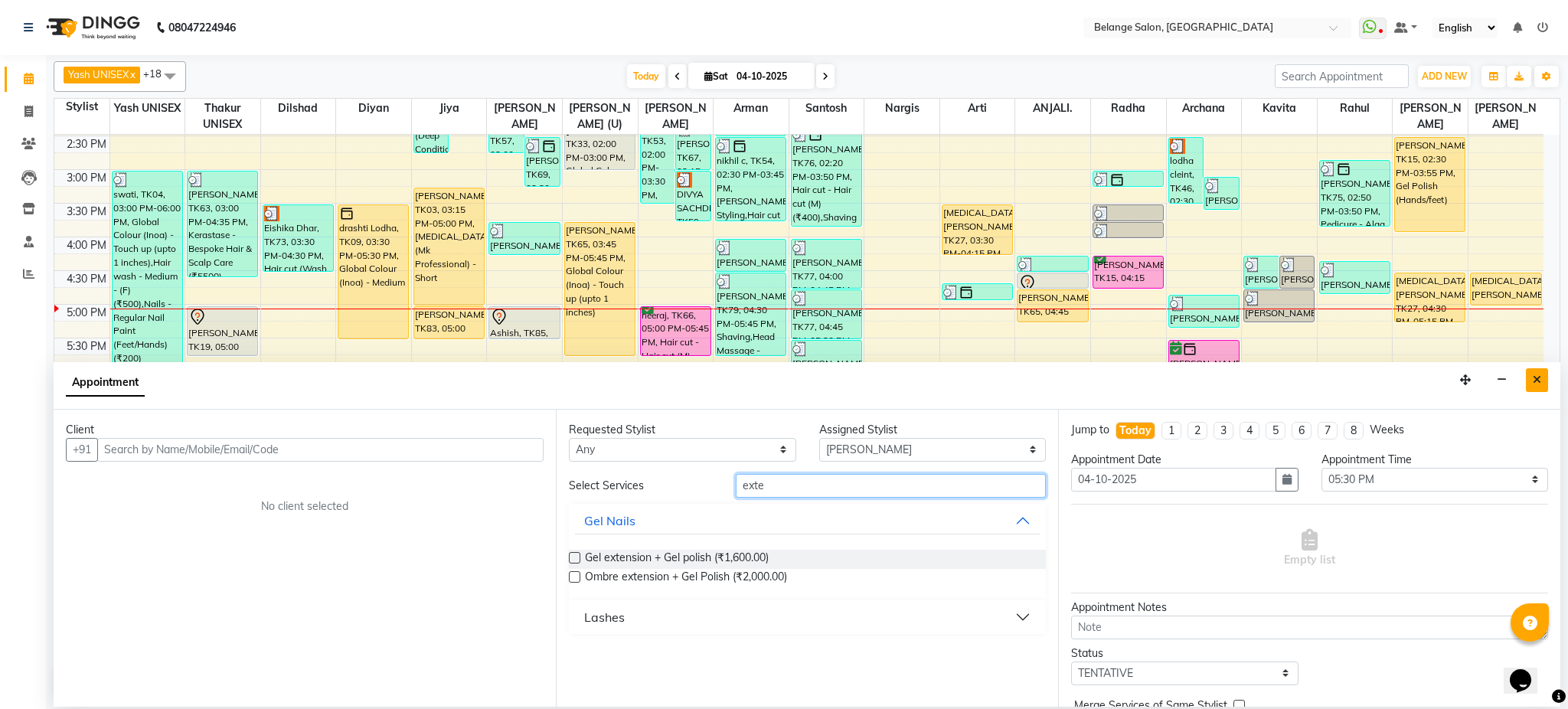
type input "exte"
click at [1542, 383] on button "Close" at bounding box center [1537, 380] width 22 height 24
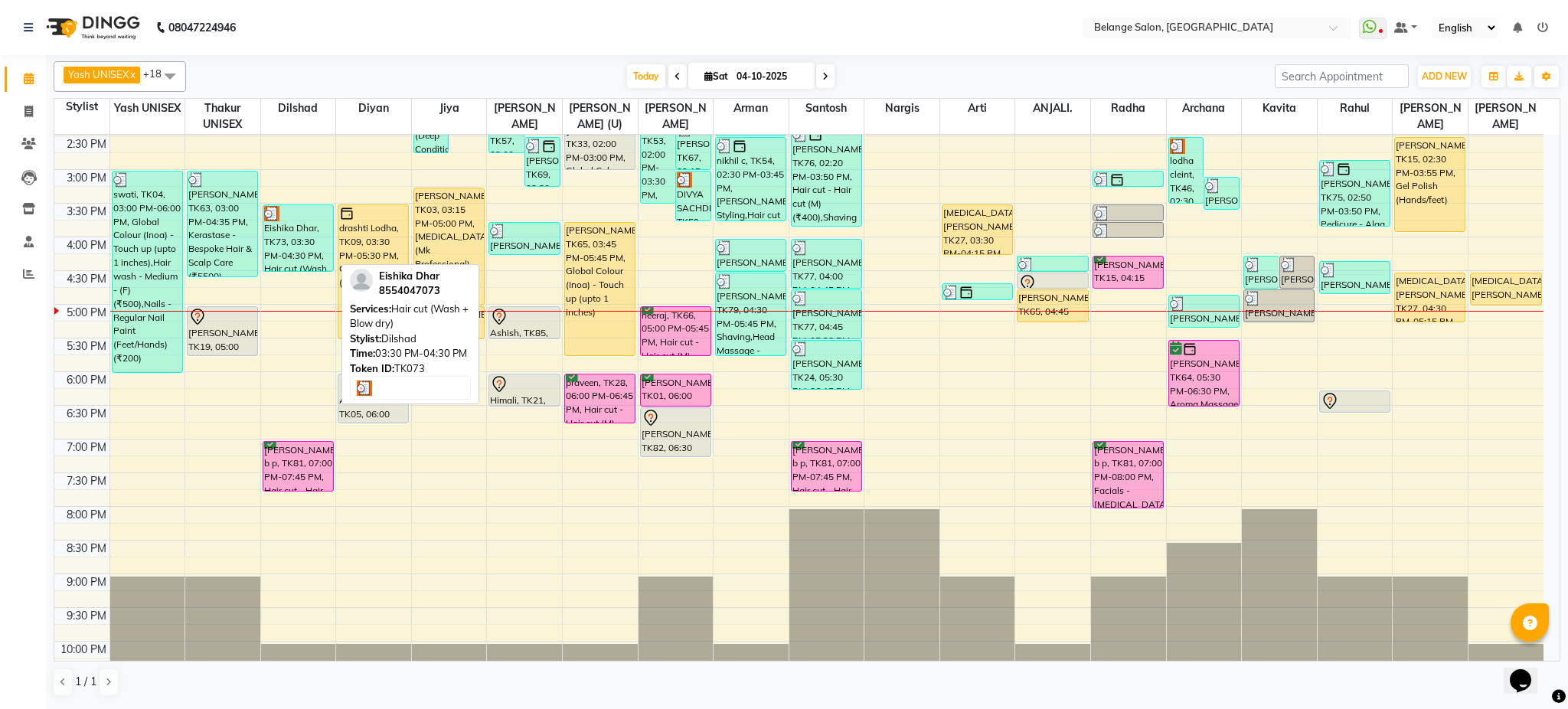
click at [305, 254] on div "Eishika Dhar, TK73, 03:30 PM-04:30 PM, Hair cut (Wash + Blow dry)" at bounding box center [298, 238] width 70 height 66
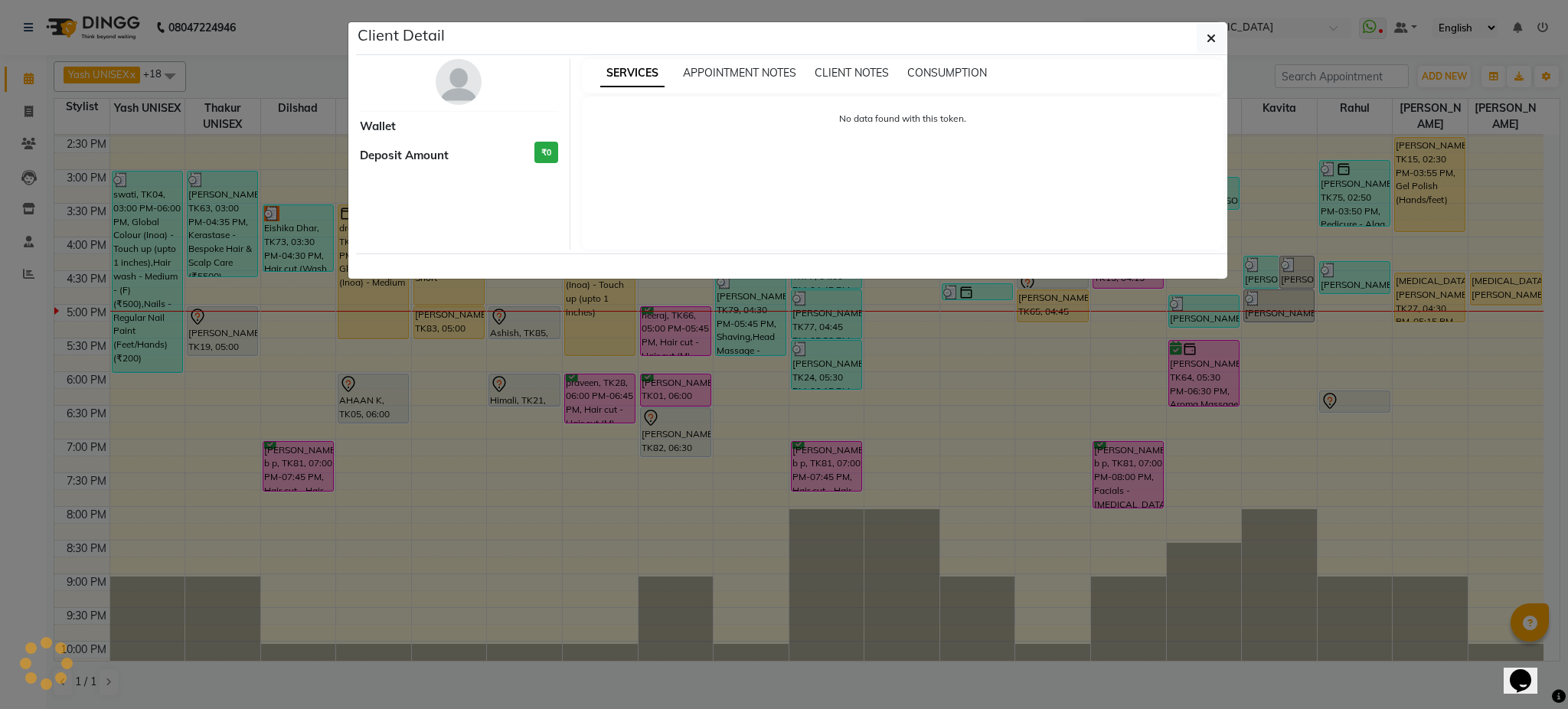
select select "3"
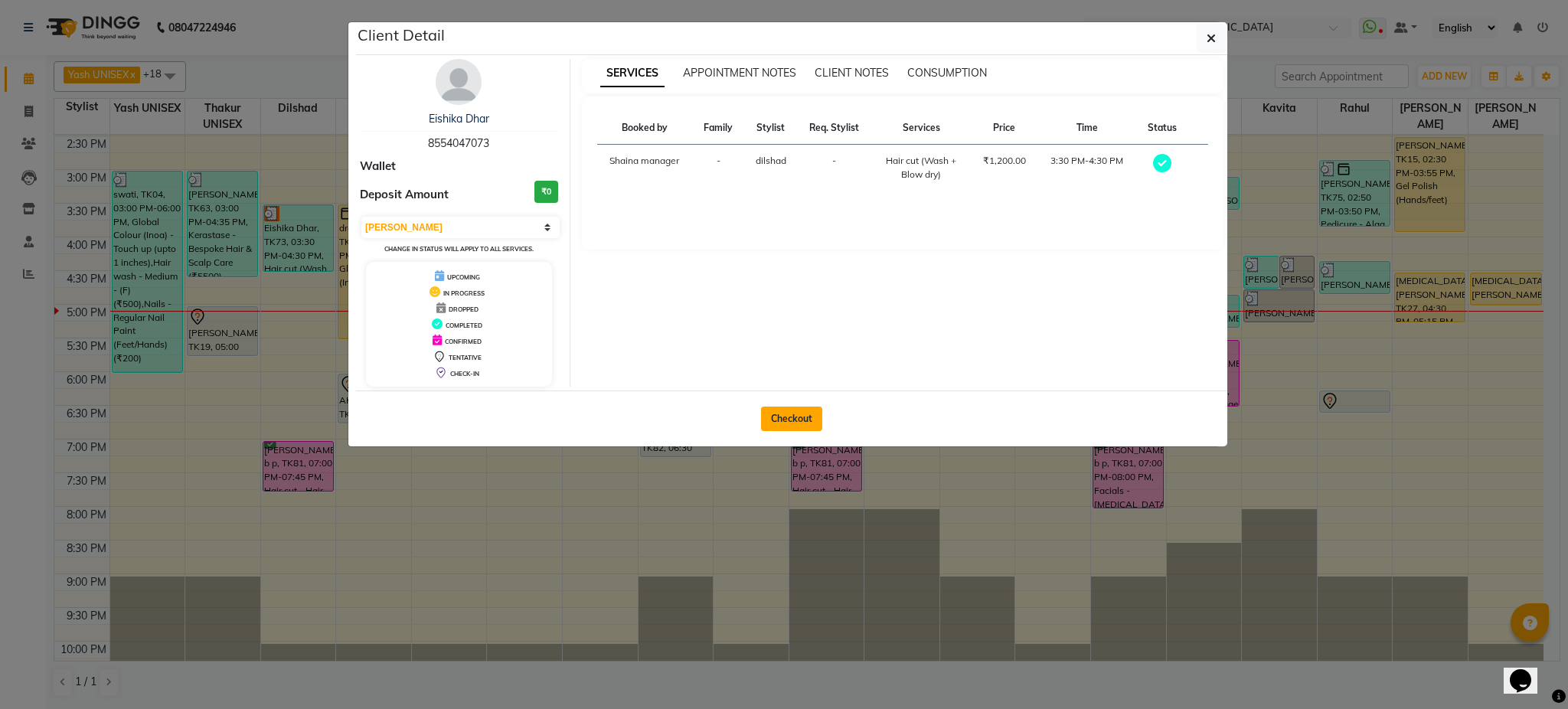
click at [787, 412] on button "Checkout" at bounding box center [792, 418] width 62 height 25
select select "service"
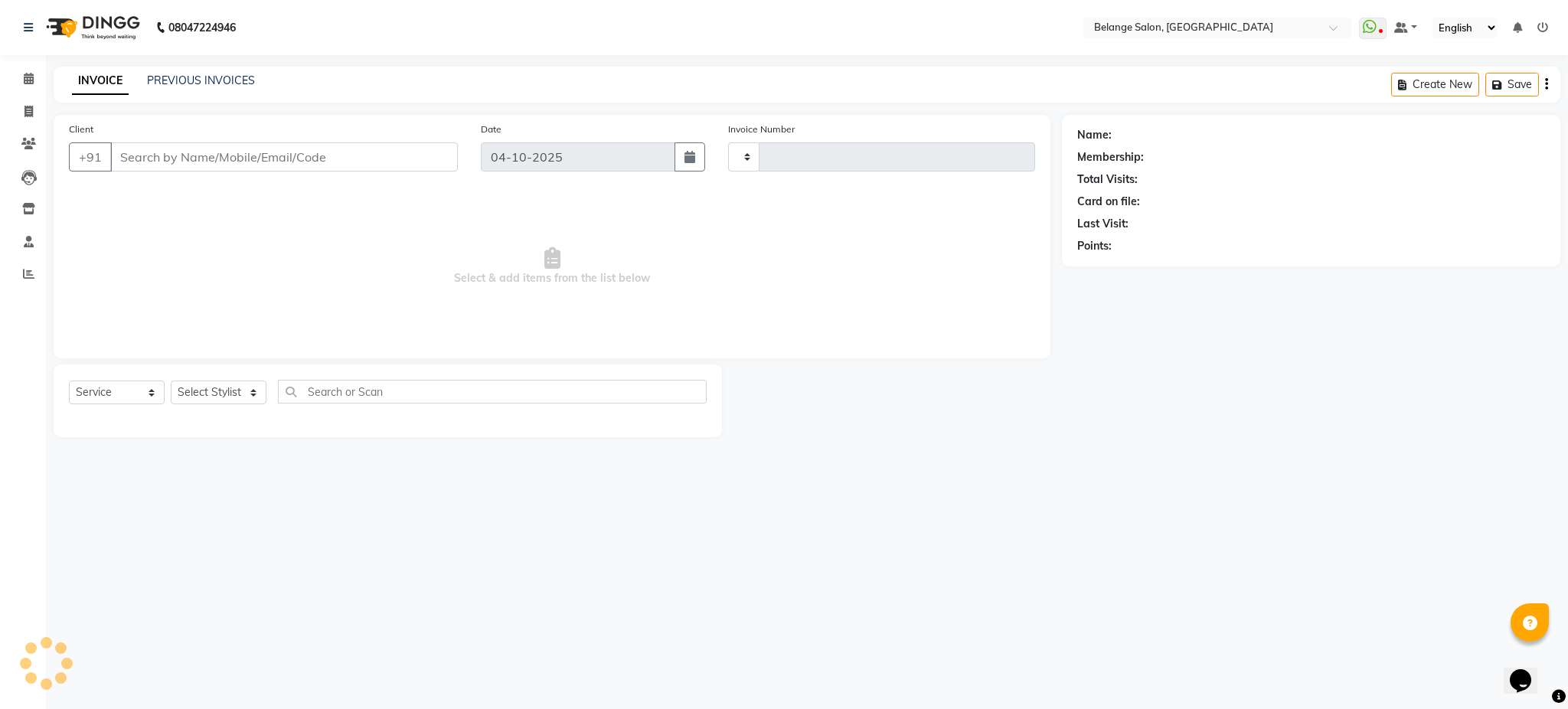
type input "13585"
select select "5076"
type input "8554047073"
select select "87927"
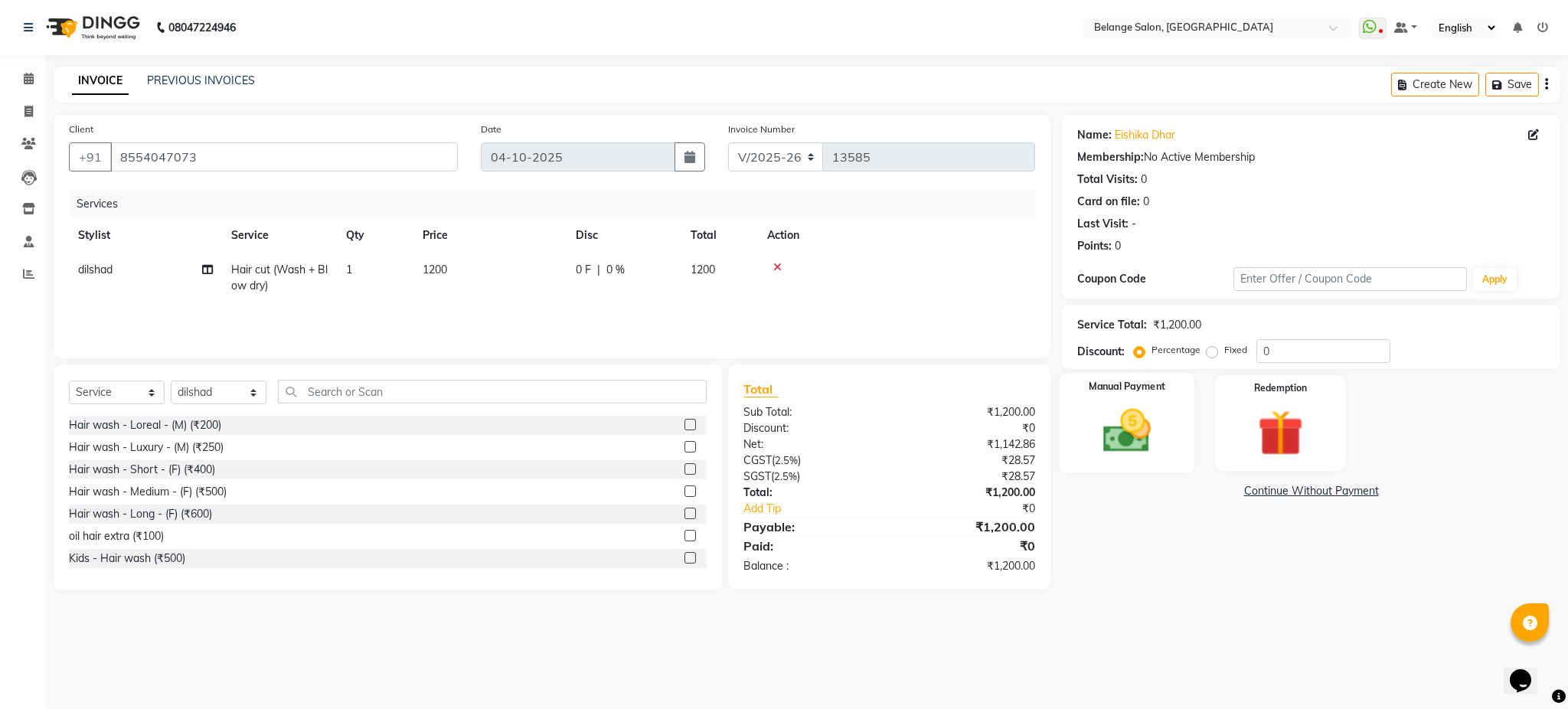
click at [1098, 455] on img at bounding box center [1127, 430] width 78 height 55
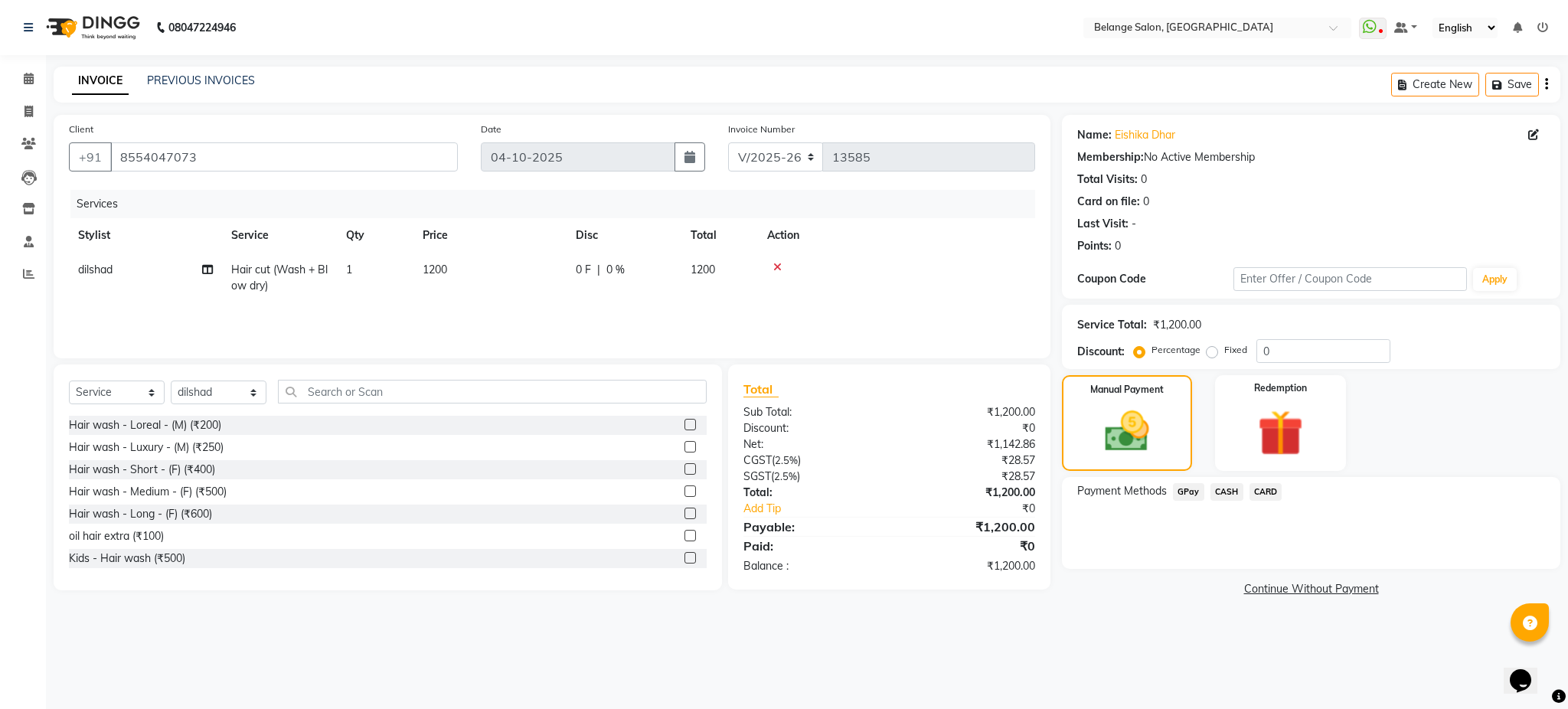
click at [1264, 488] on span "CARD" at bounding box center [1266, 492] width 33 height 18
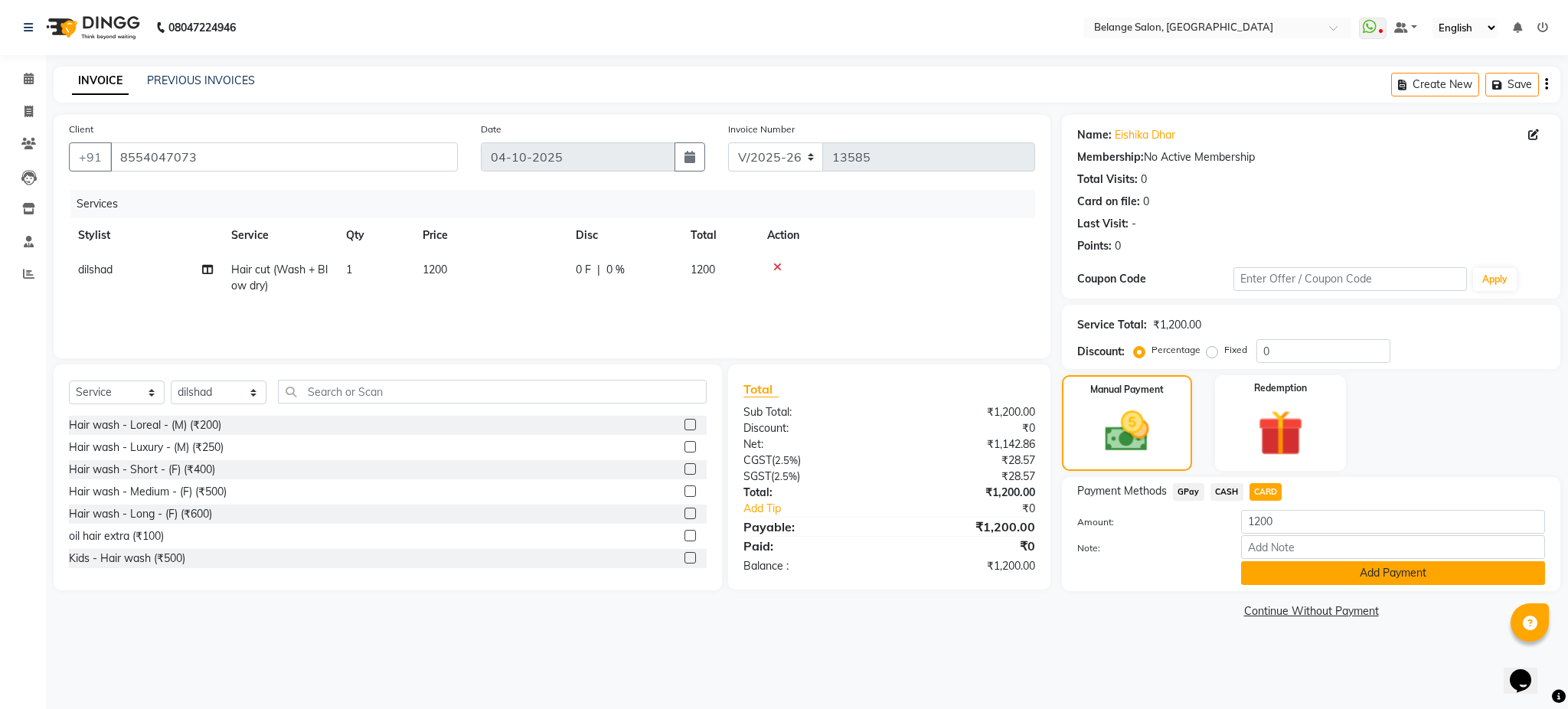
click at [1339, 573] on button "Add Payment" at bounding box center [1393, 573] width 304 height 24
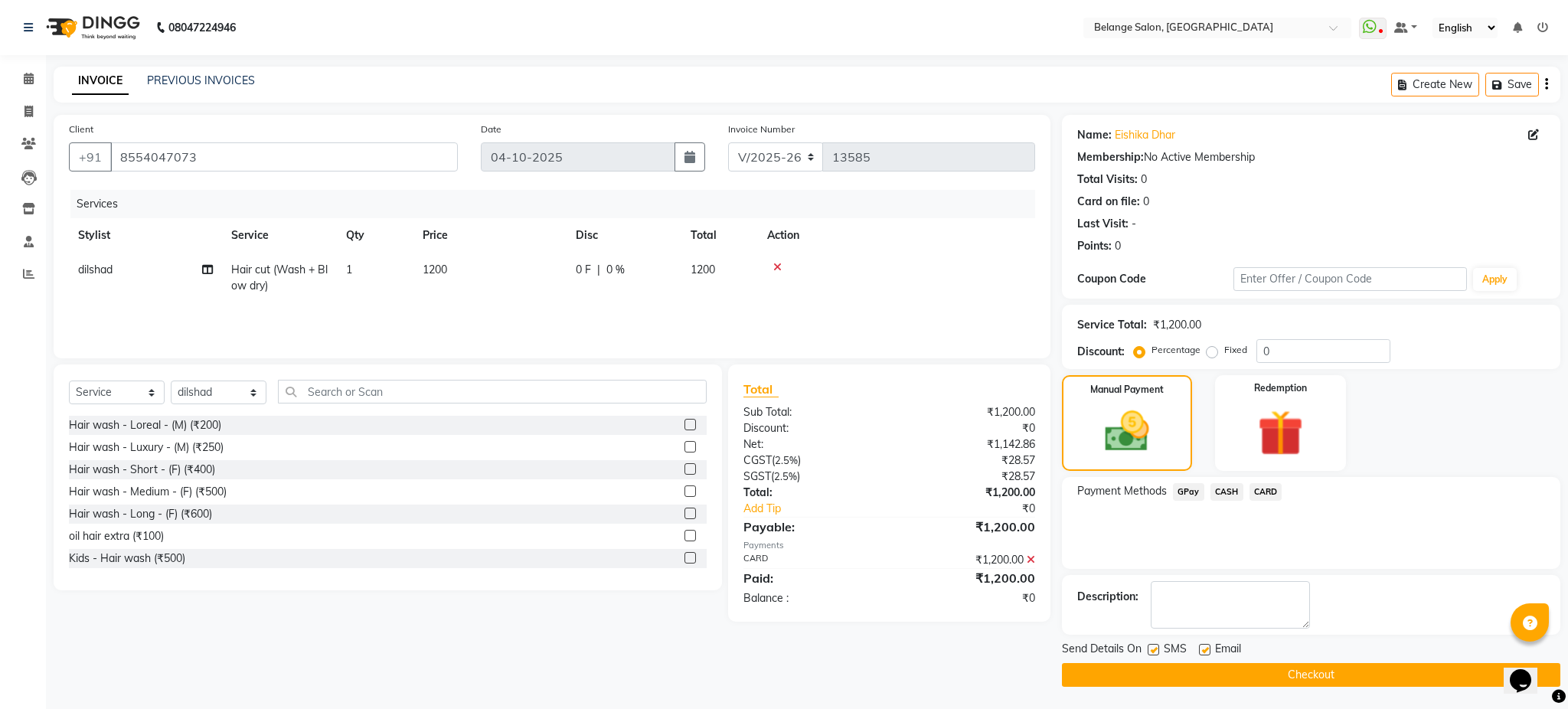
click at [1351, 670] on button "Checkout" at bounding box center [1312, 674] width 499 height 24
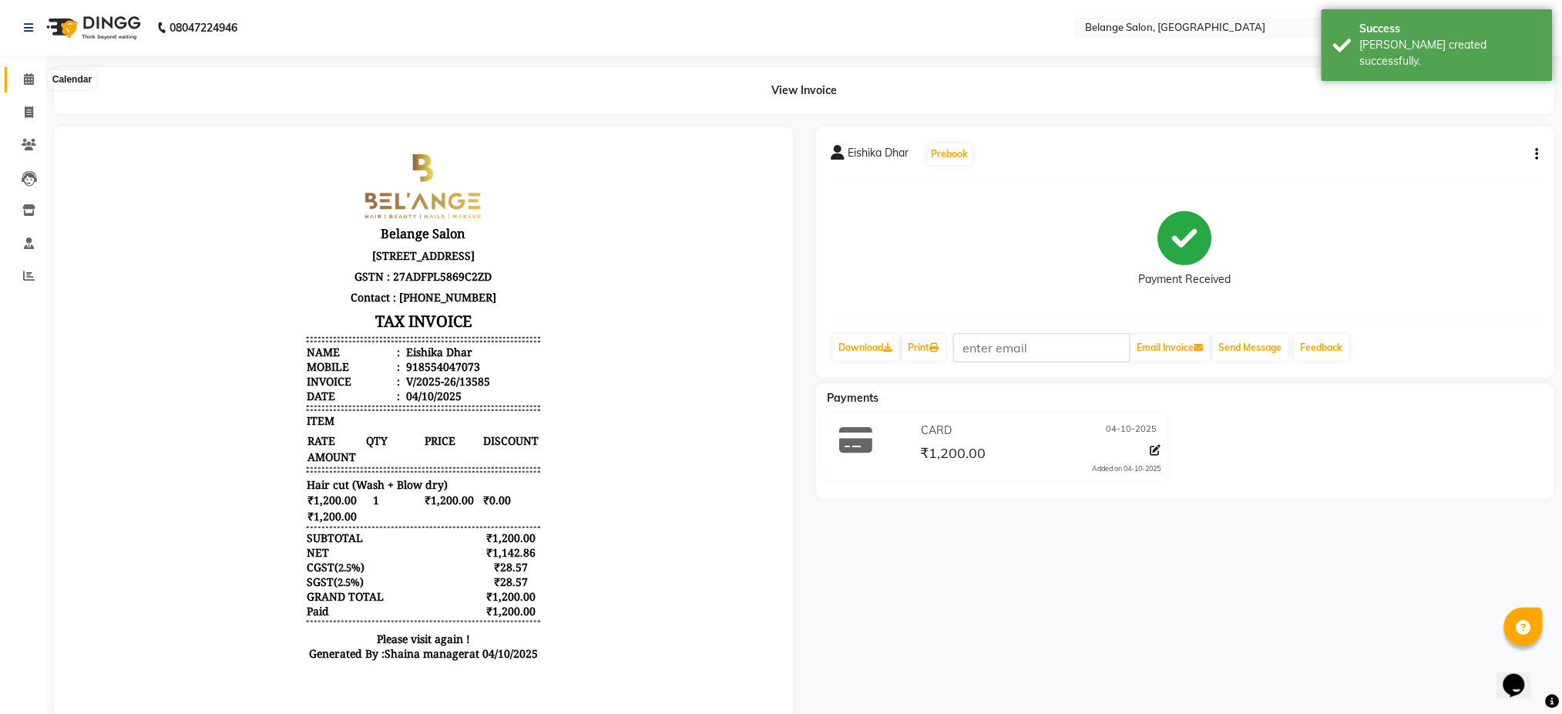
click at [30, 82] on icon at bounding box center [29, 79] width 10 height 12
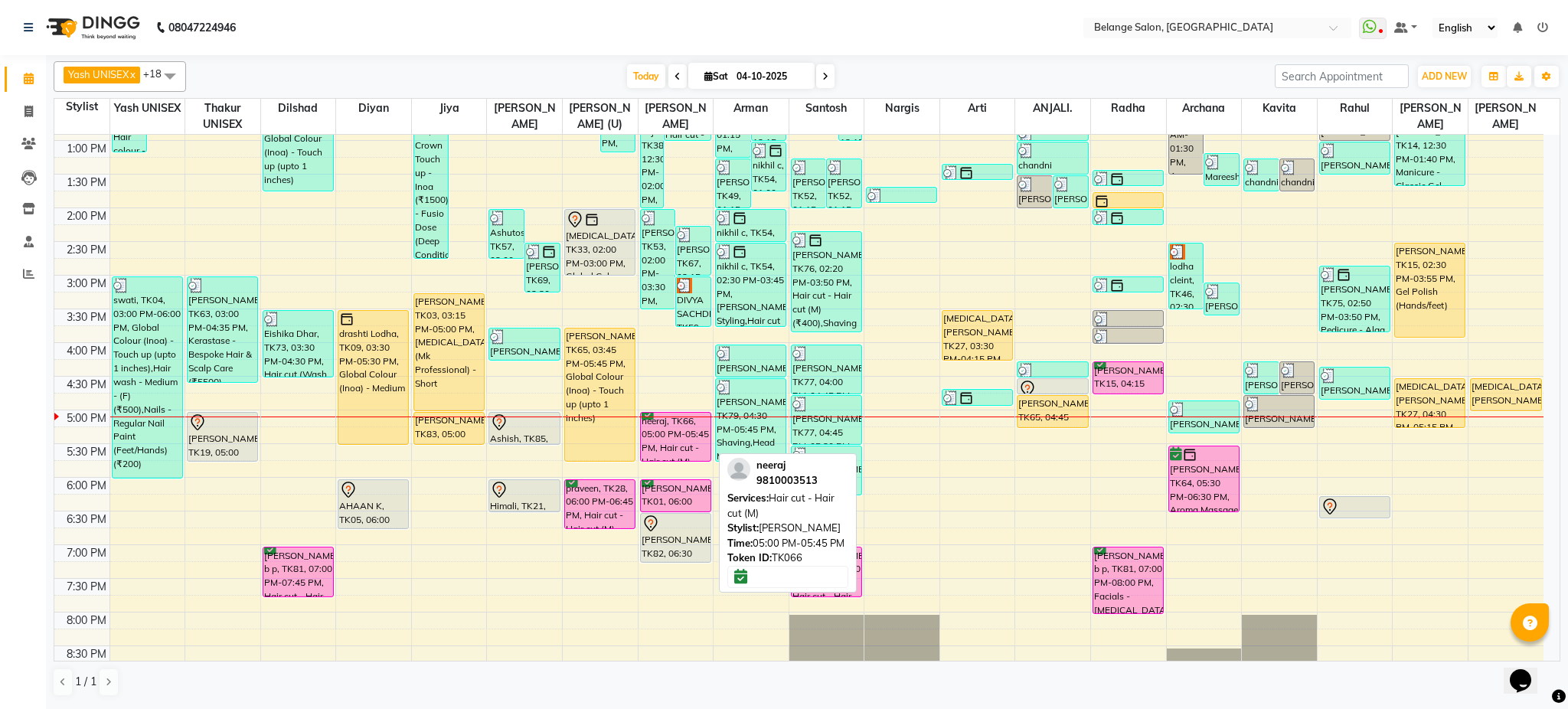
scroll to position [332, 0]
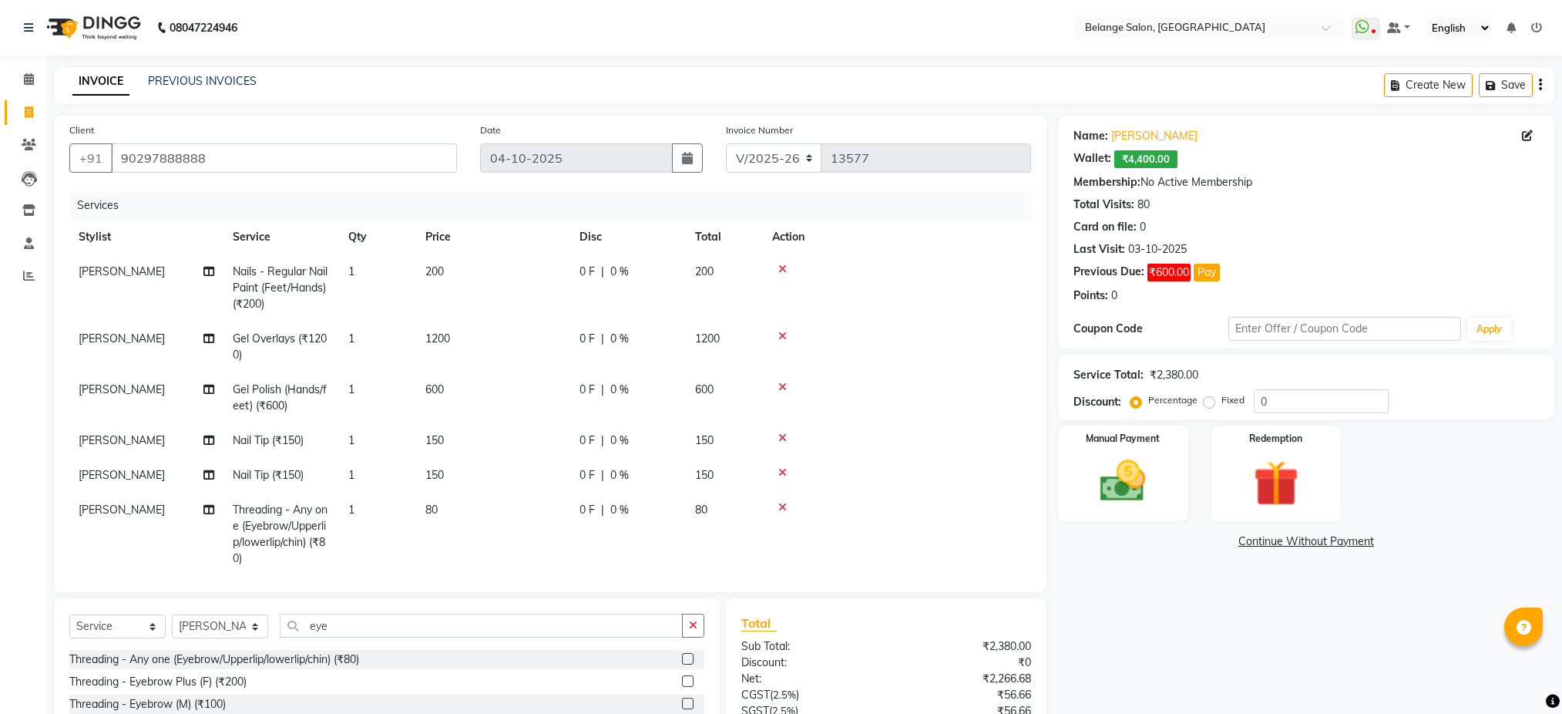
select select "5076"
select select "service"
select select "91327"
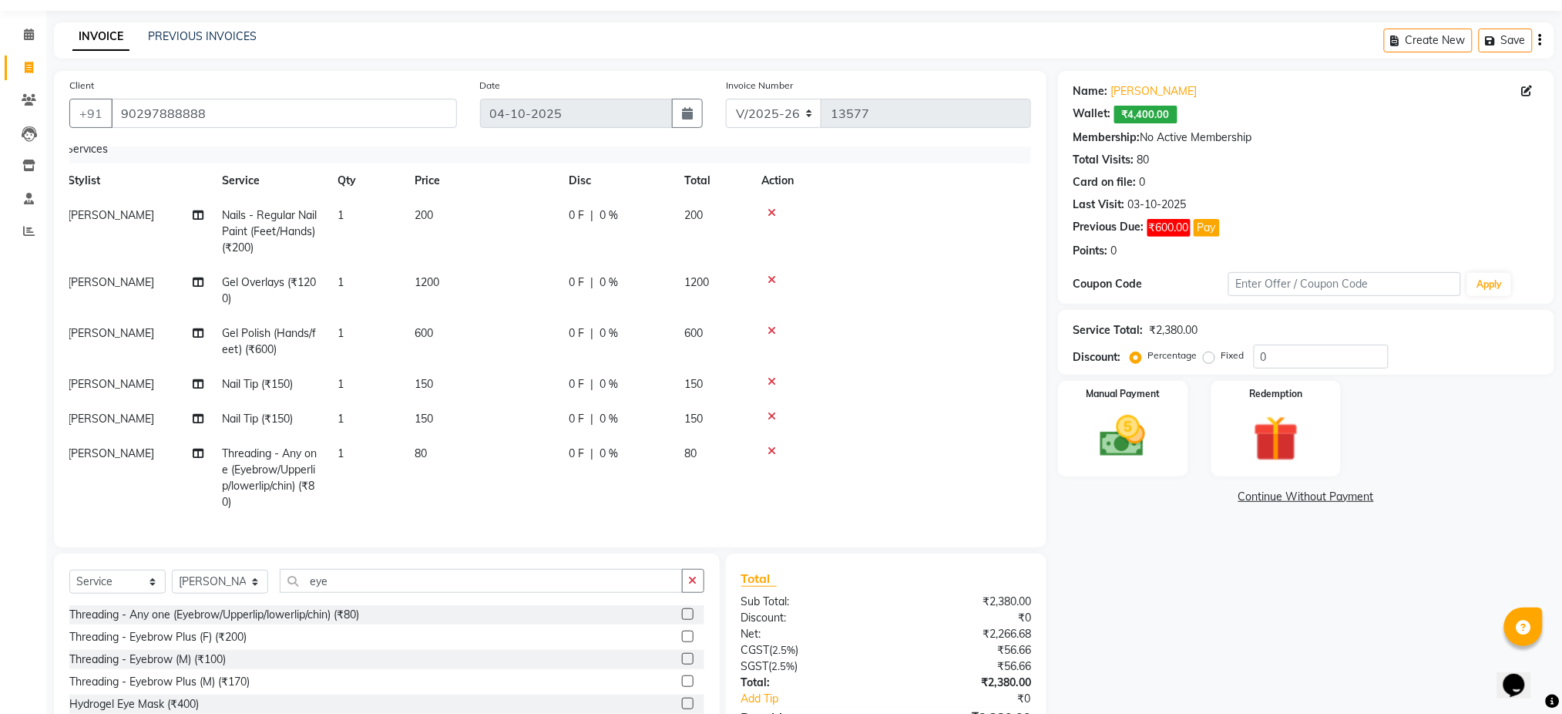
scroll to position [134, 0]
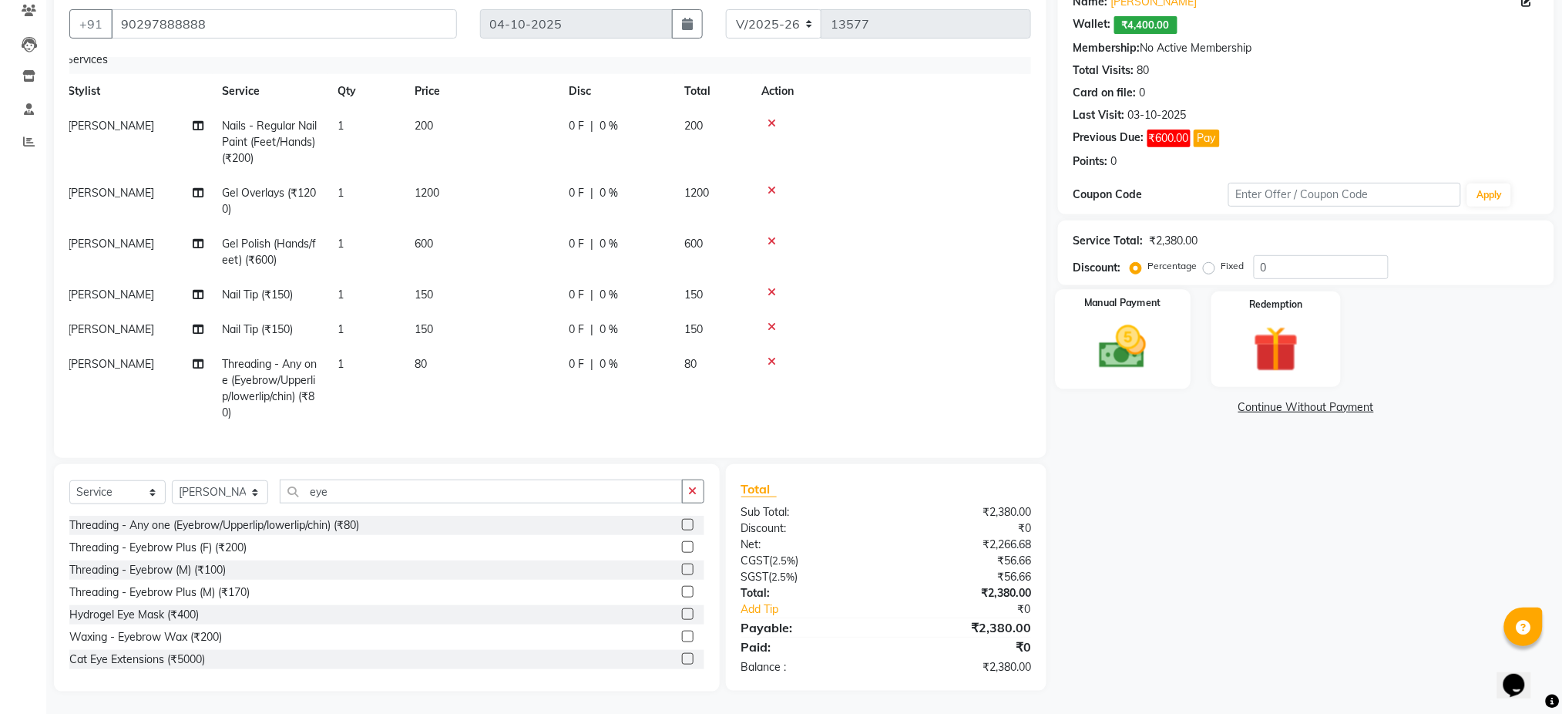
click at [1125, 347] on img at bounding box center [1122, 347] width 77 height 55
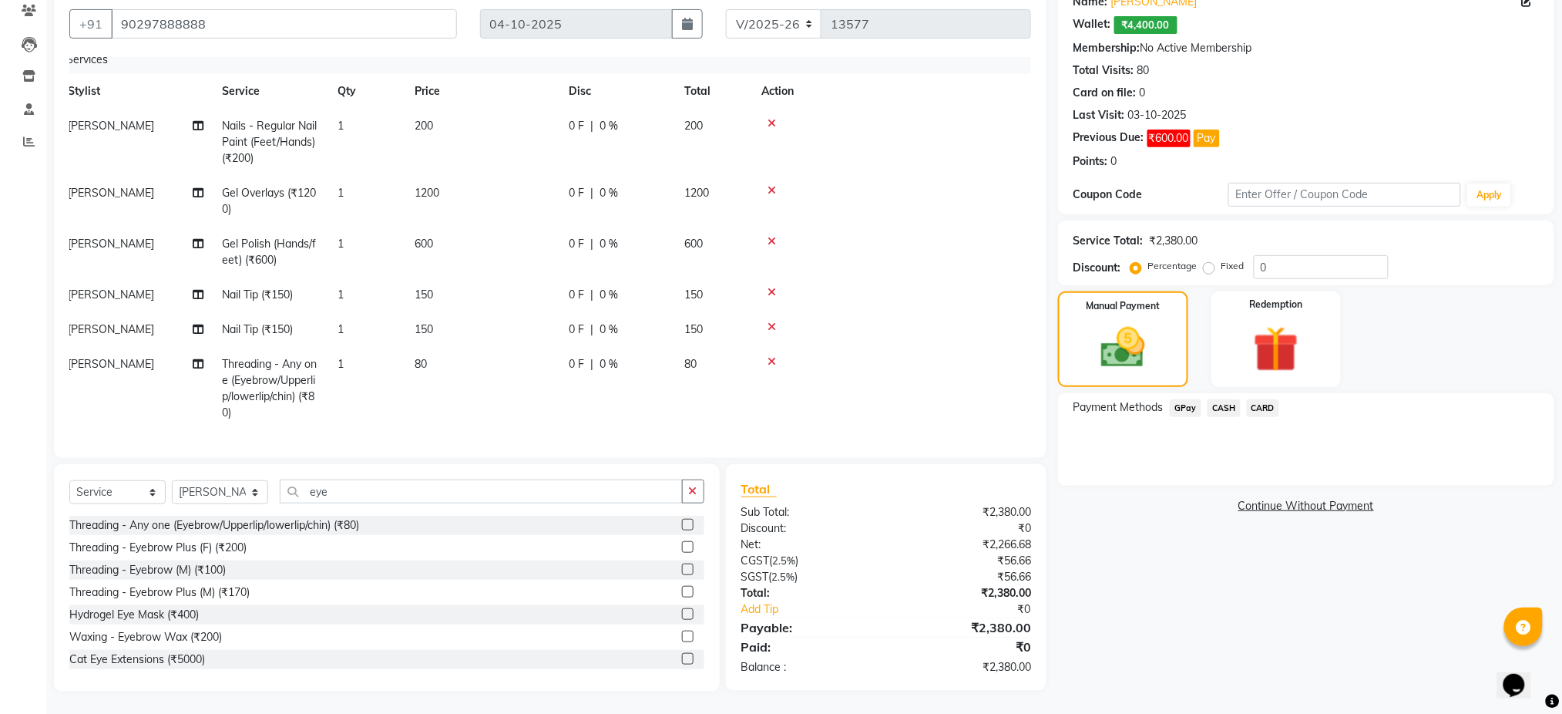
click at [1182, 411] on span "GPay" at bounding box center [1186, 408] width 32 height 18
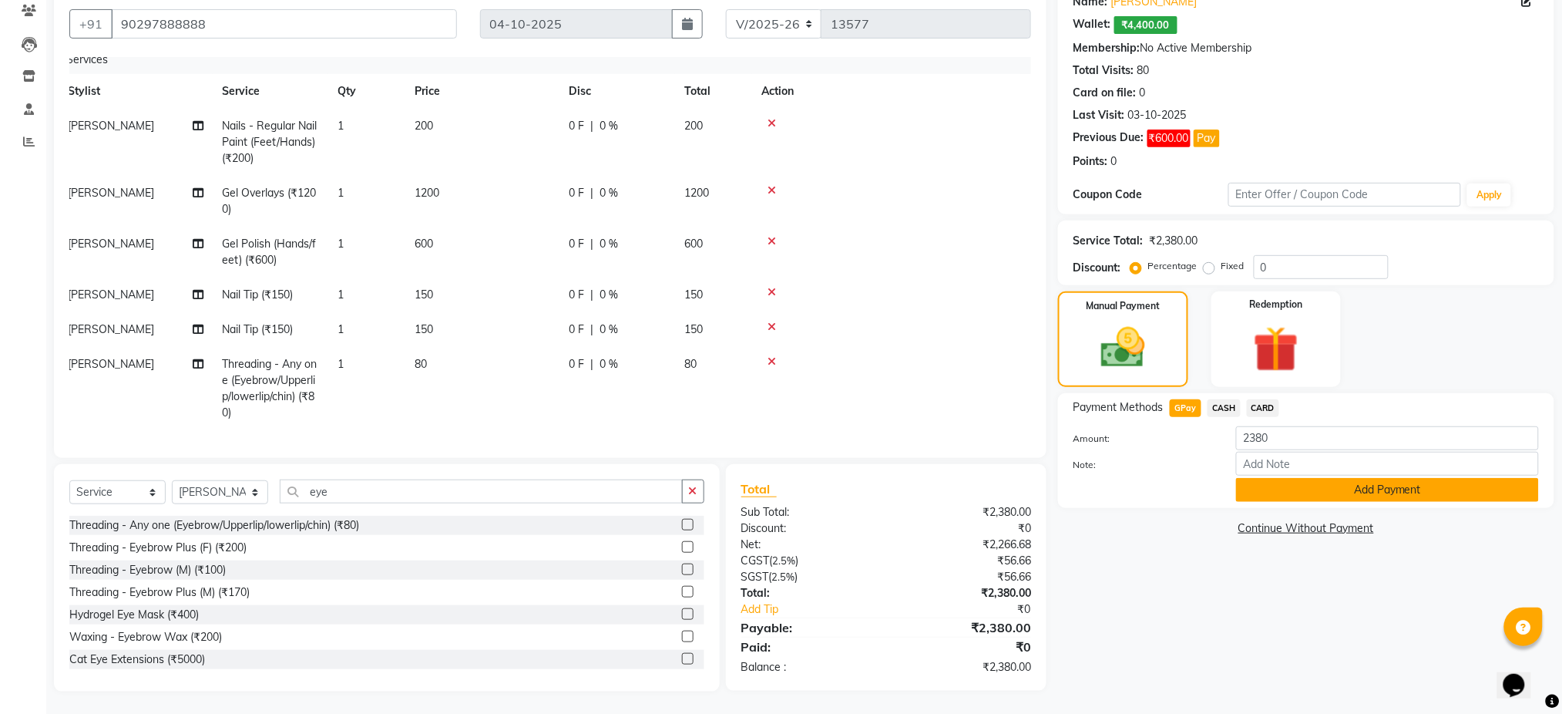
click at [1282, 494] on button "Add Payment" at bounding box center [1387, 490] width 303 height 24
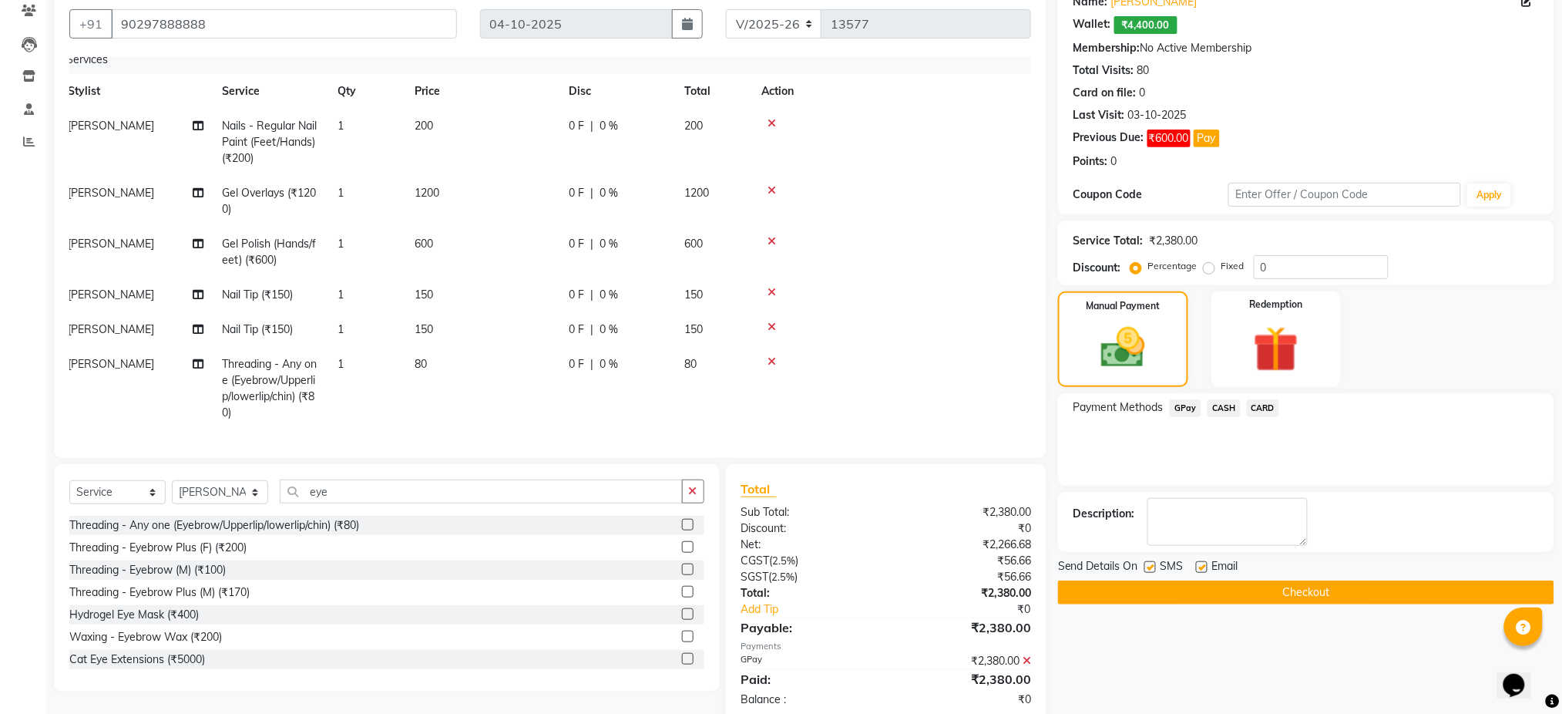
click at [1267, 600] on button "Checkout" at bounding box center [1306, 592] width 496 height 24
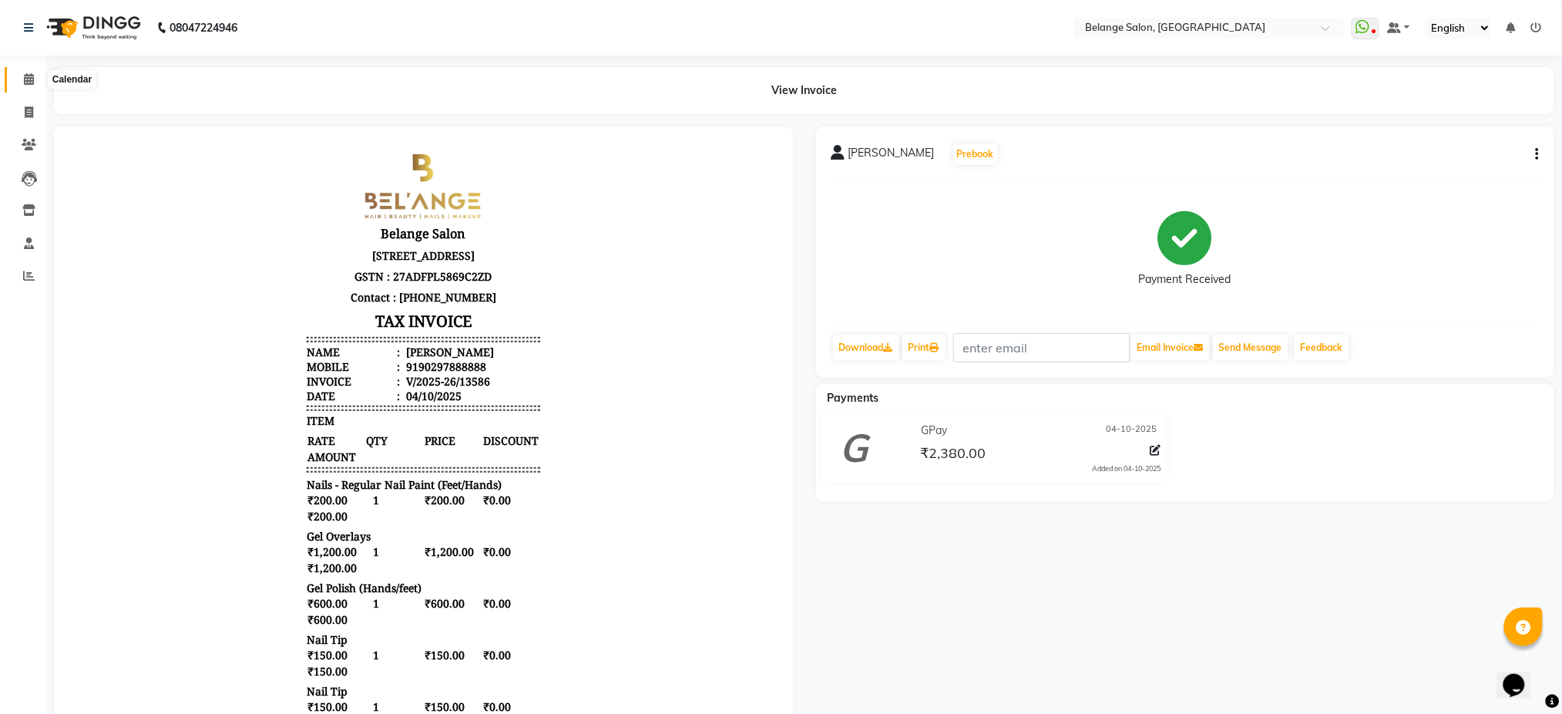
click at [30, 79] on icon at bounding box center [29, 79] width 10 height 12
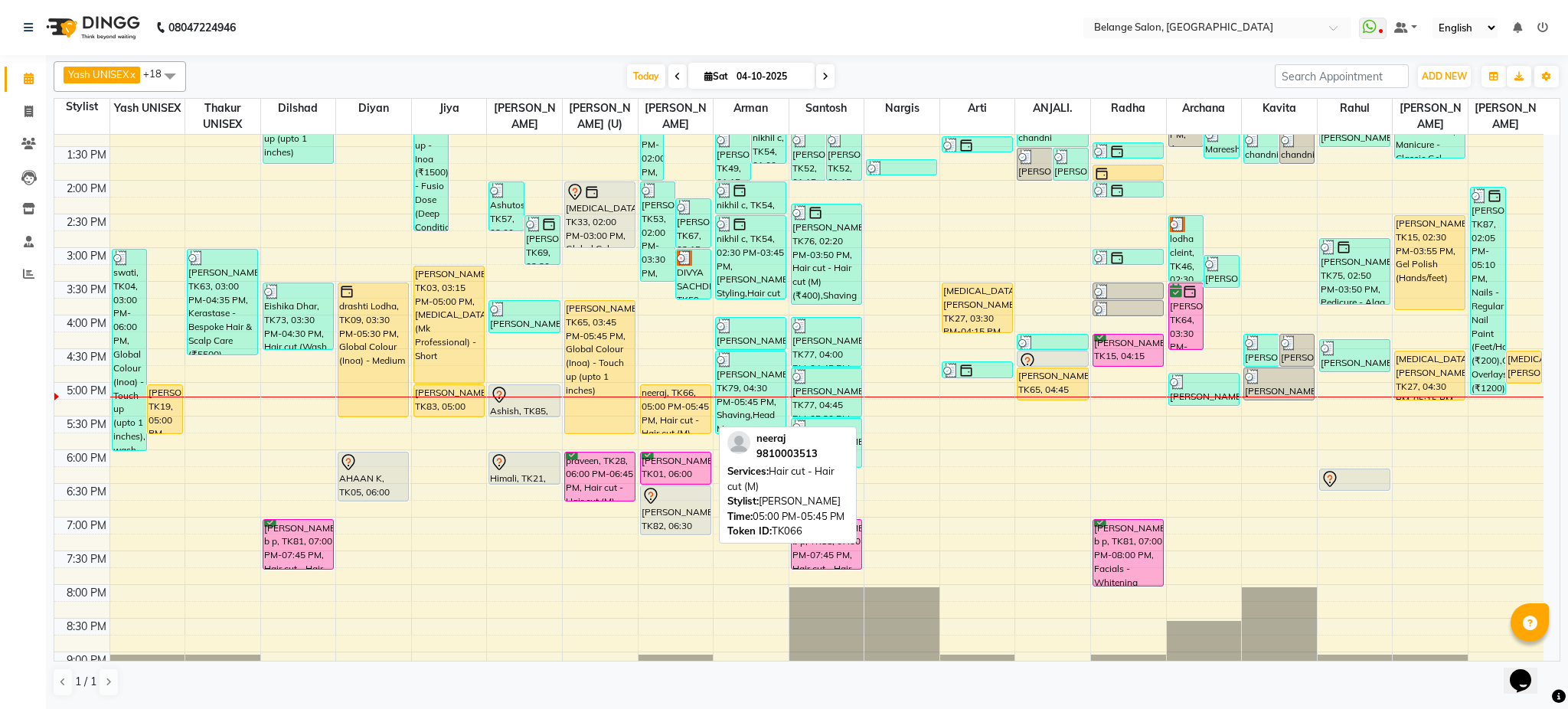
scroll to position [486, 0]
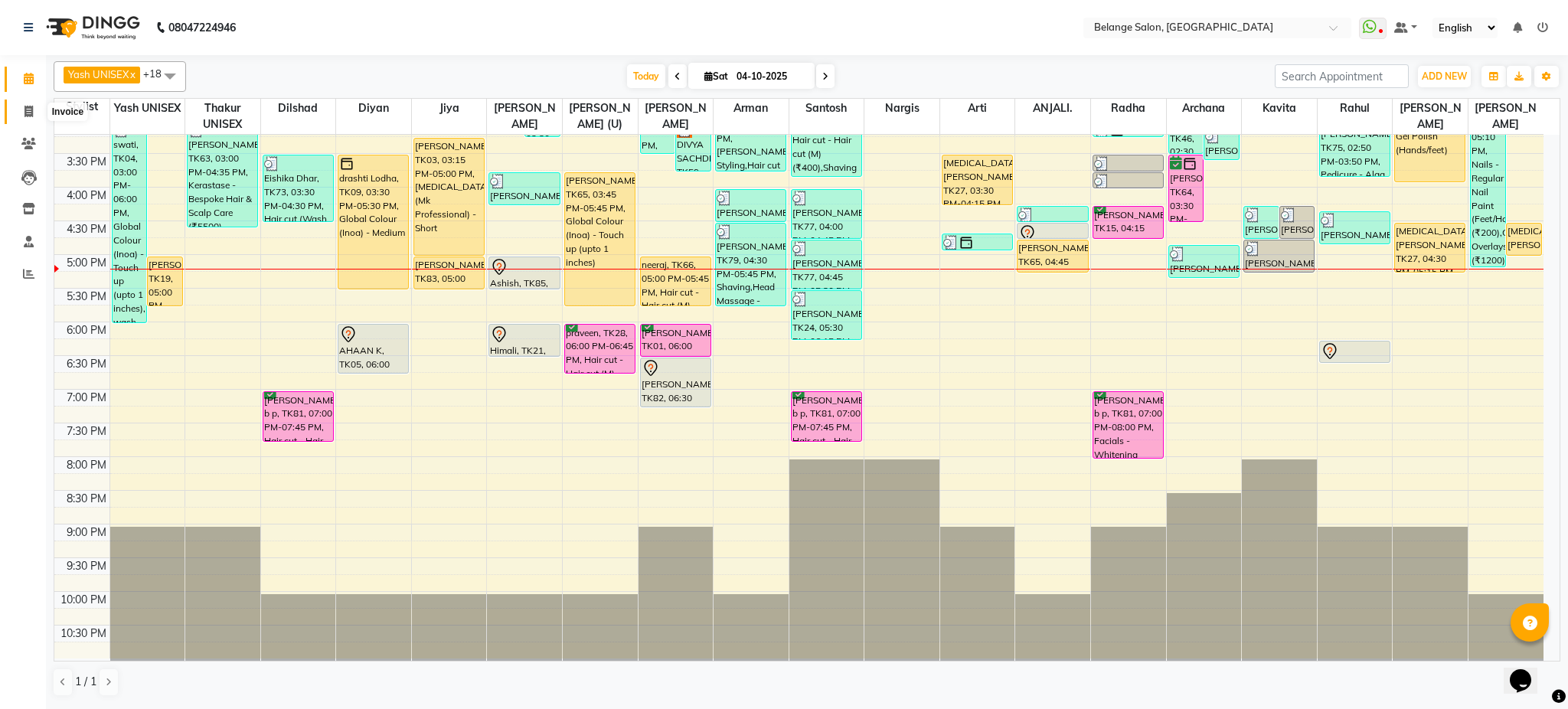
click at [31, 114] on icon at bounding box center [29, 111] width 8 height 12
select select "service"
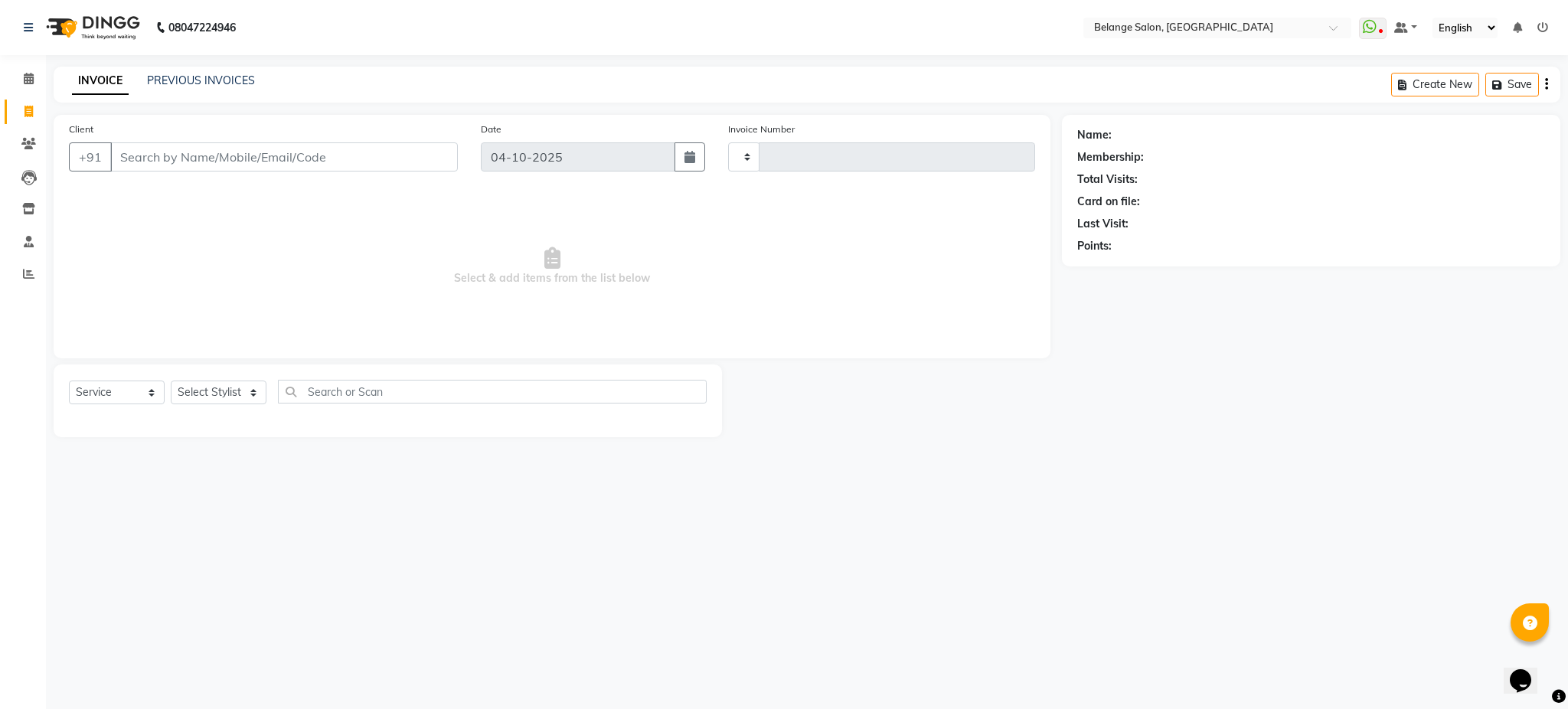
type input "13587"
select select "5076"
click at [259, 169] on input "Client" at bounding box center [284, 156] width 348 height 29
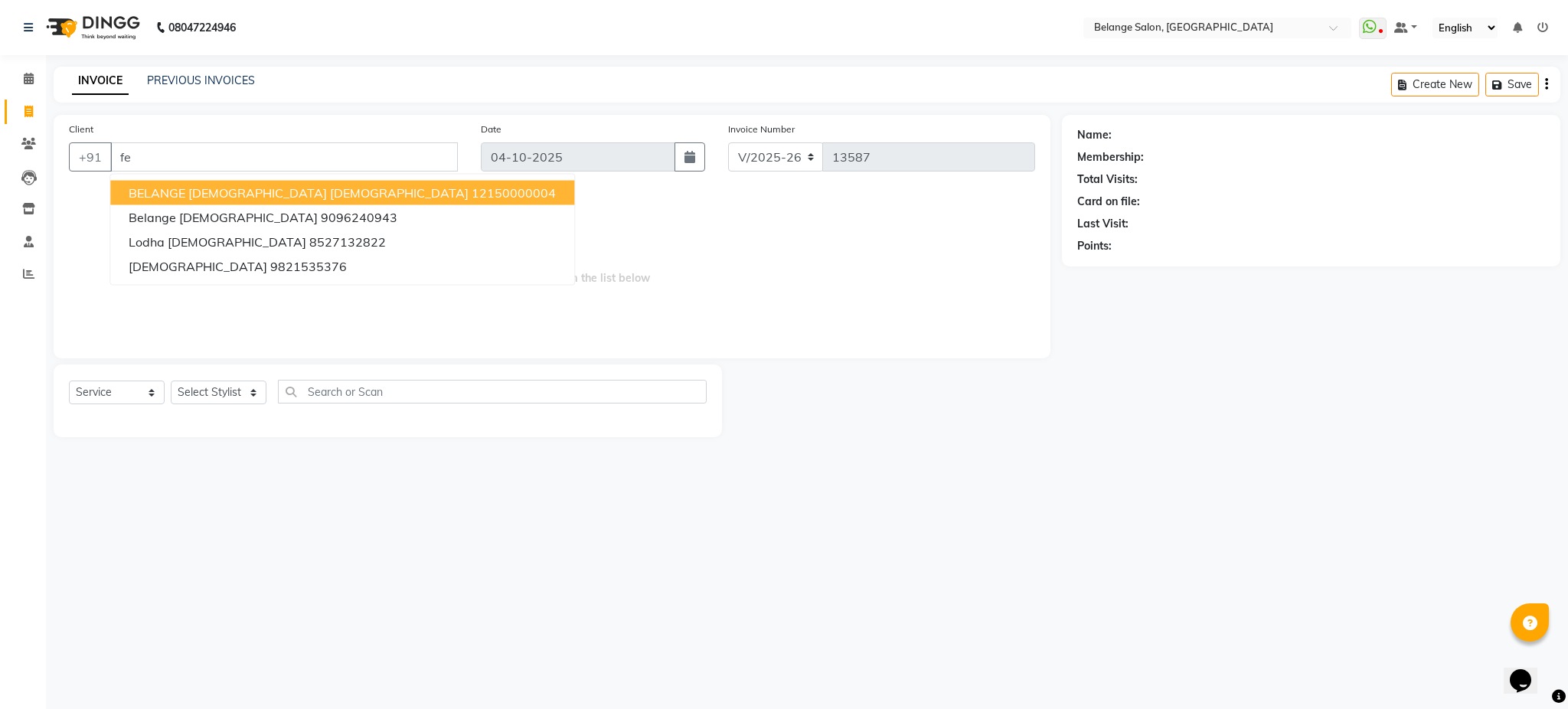
type input "f"
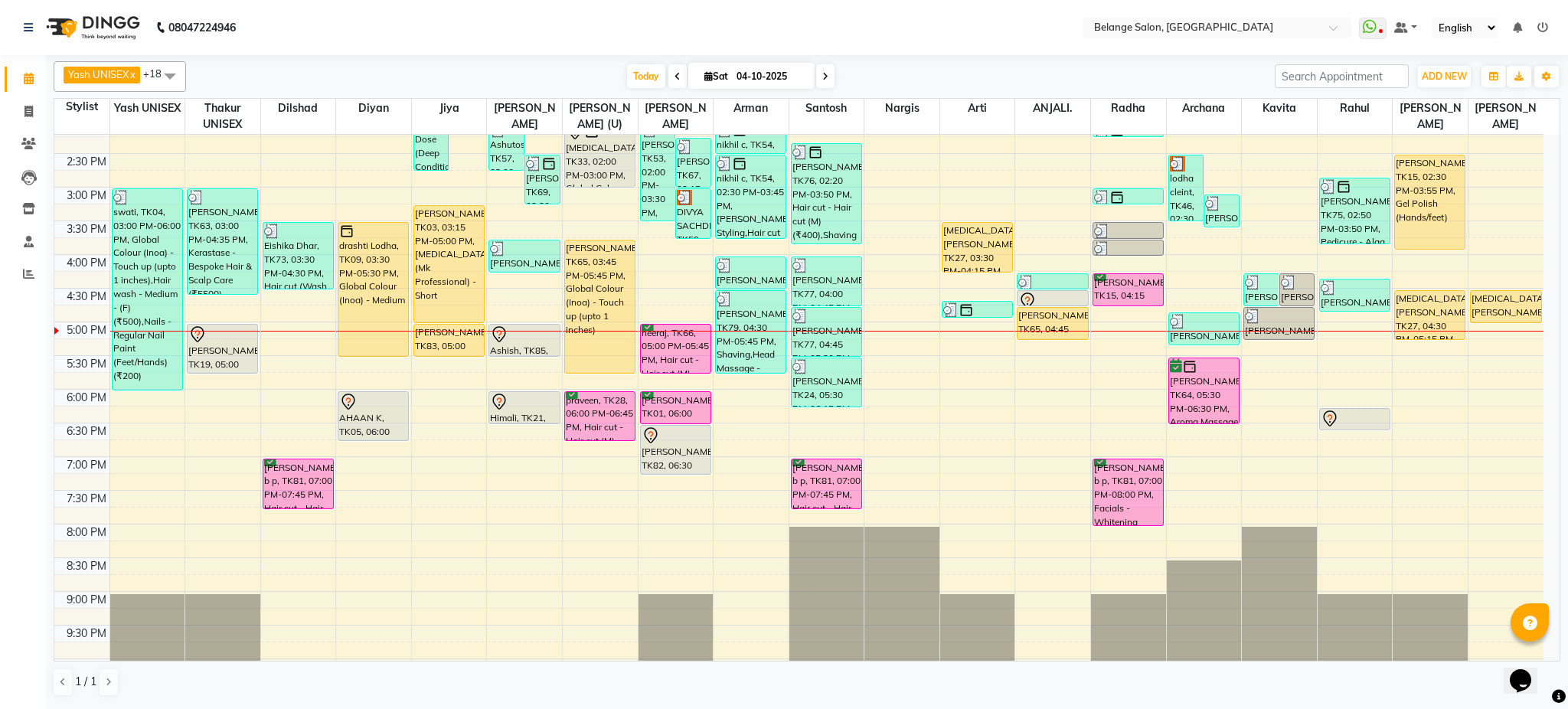
scroll to position [486, 0]
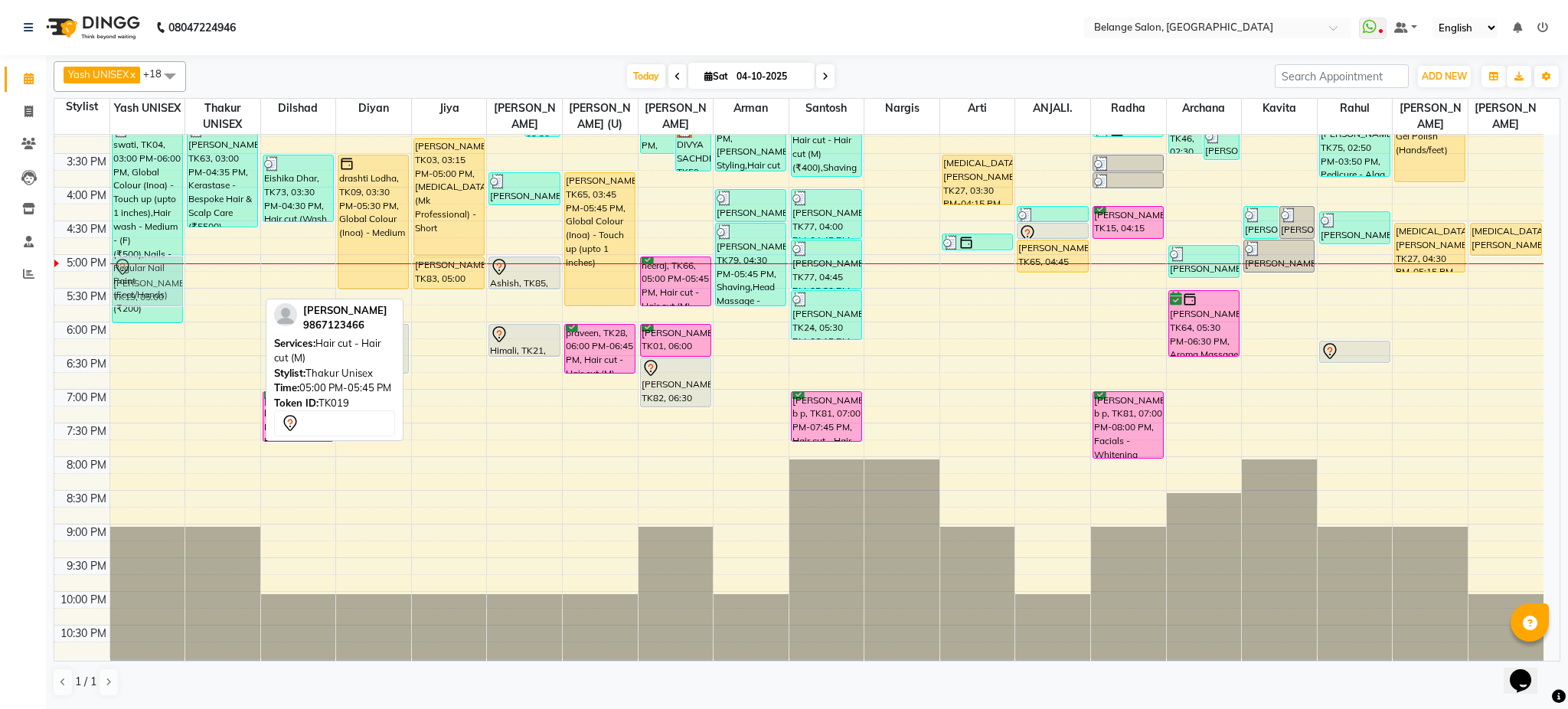
drag, startPoint x: 223, startPoint y: 285, endPoint x: 160, endPoint y: 285, distance: 63.0
click at [160, 285] on tr "Mareesha, TK50, 11:10 AM-01:10 PM, Innoa Hair colour - M (₹1500),Hair cut - Hai…" at bounding box center [799, 153] width 1490 height 1010
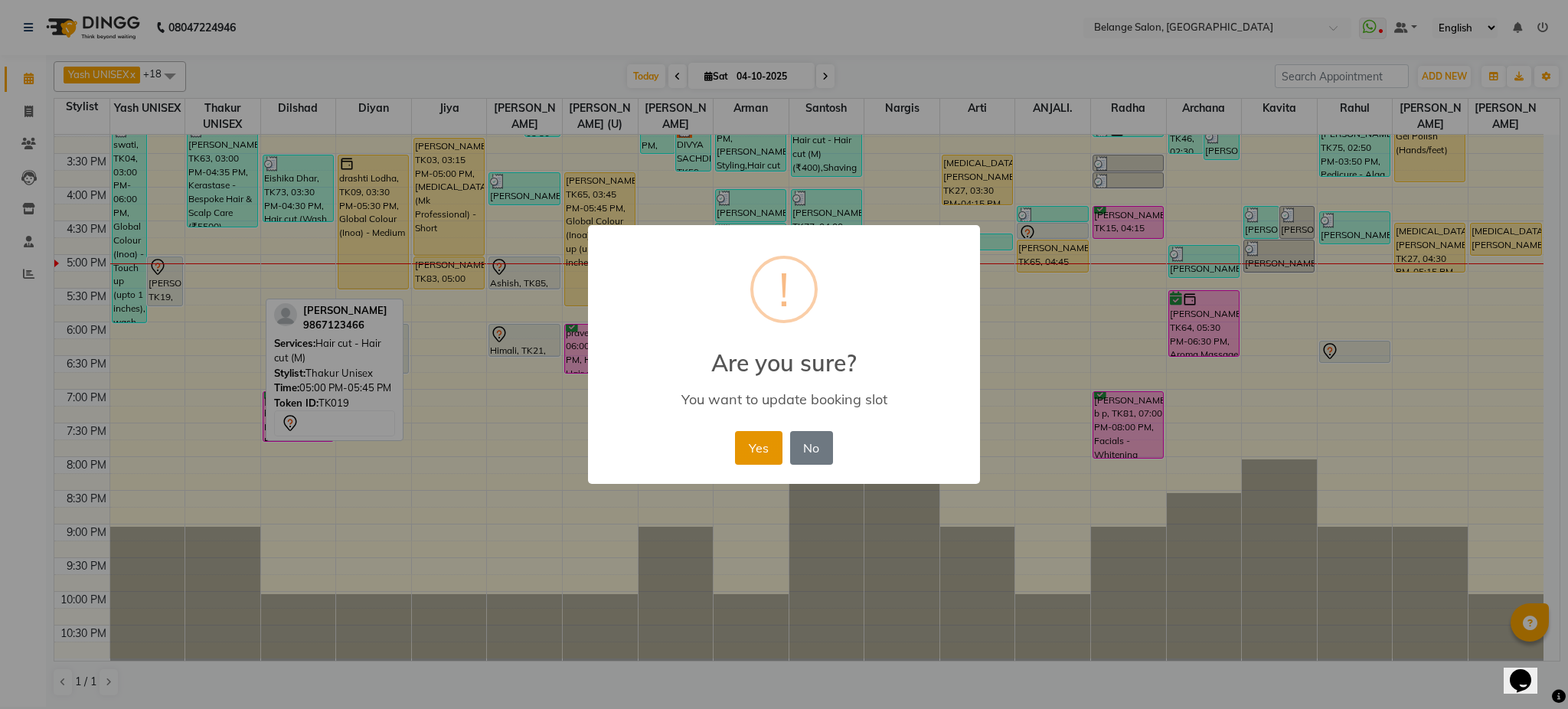
click at [745, 447] on button "Yes" at bounding box center [758, 448] width 47 height 34
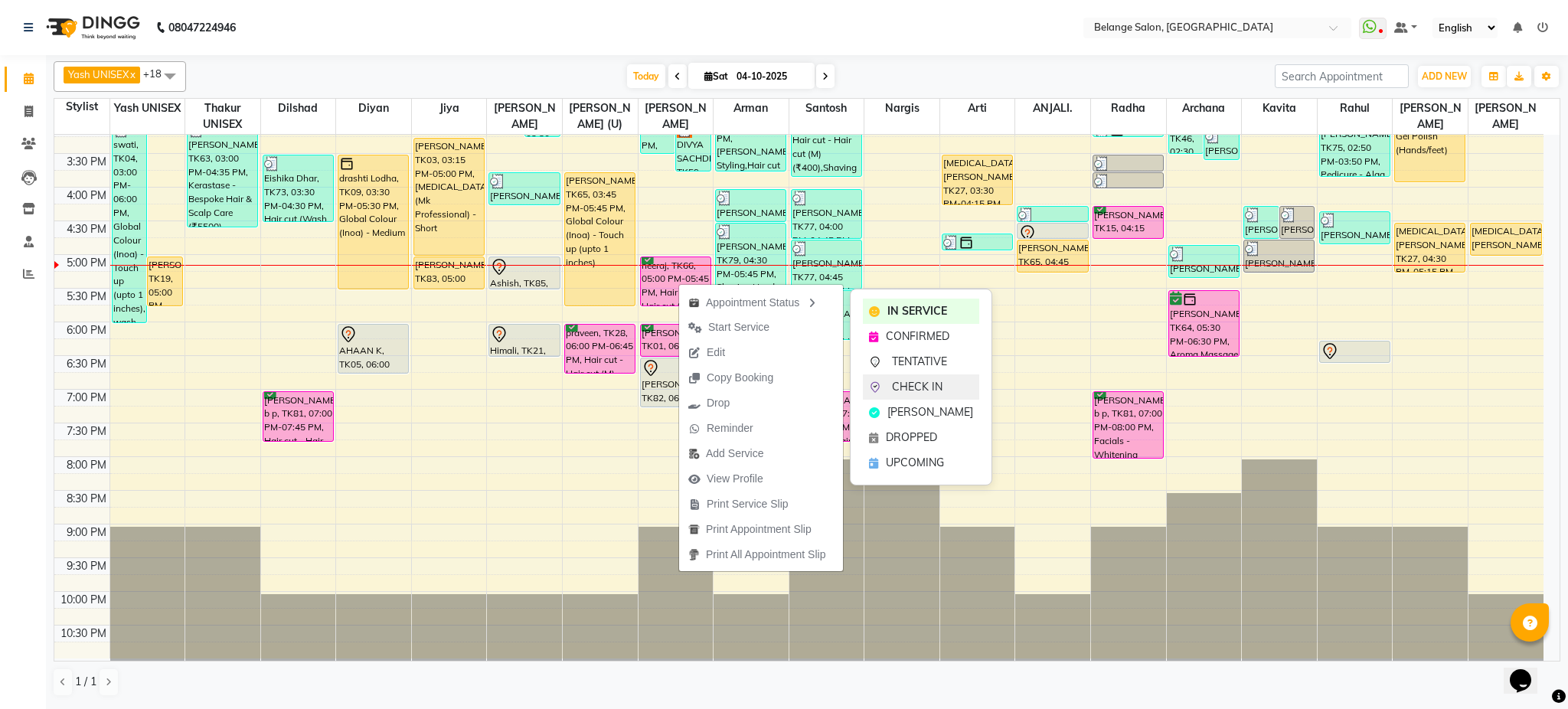
click at [917, 382] on span "CHECK IN" at bounding box center [917, 387] width 51 height 16
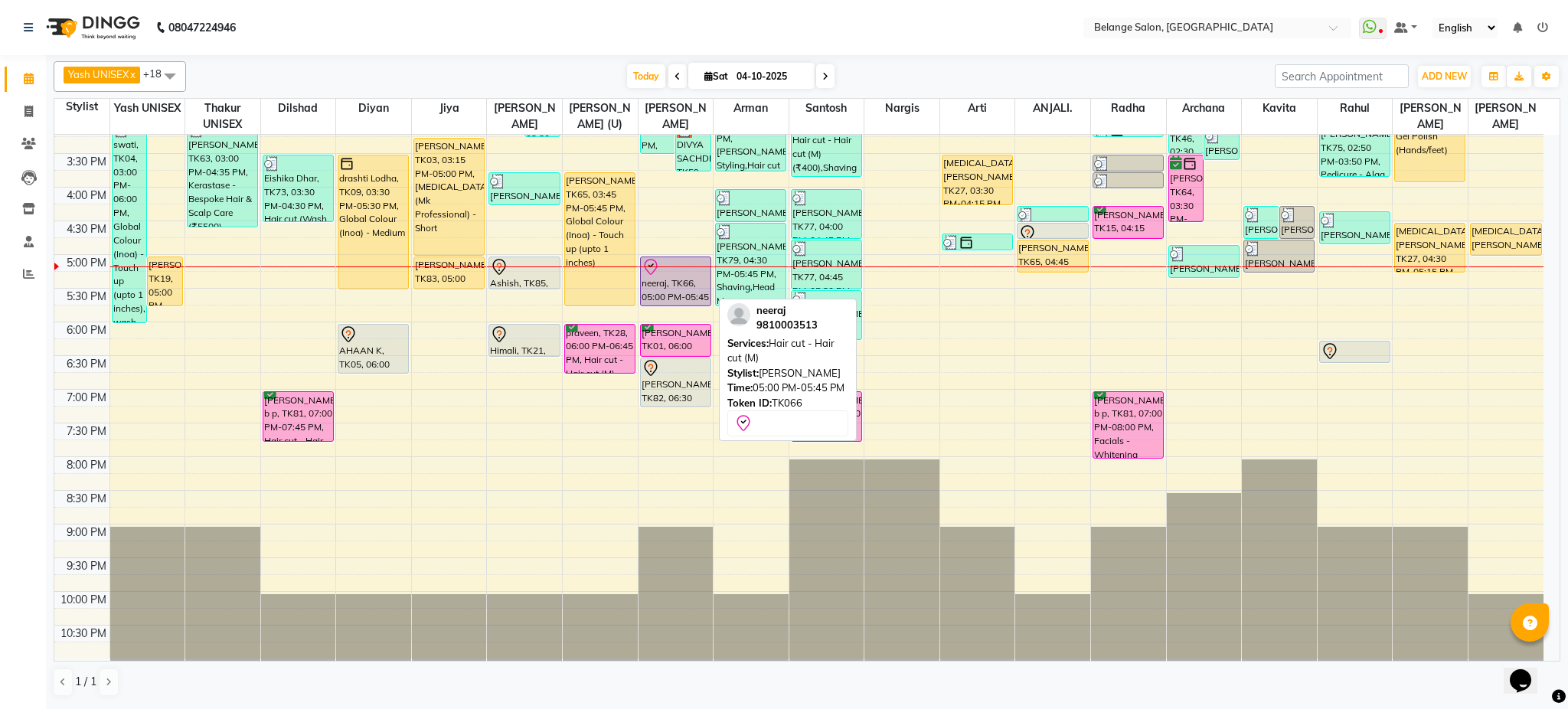
click at [690, 277] on div "neeraj, TK66, 05:00 PM-05:45 PM, Hair cut - Hair cut (M)" at bounding box center [676, 281] width 70 height 49
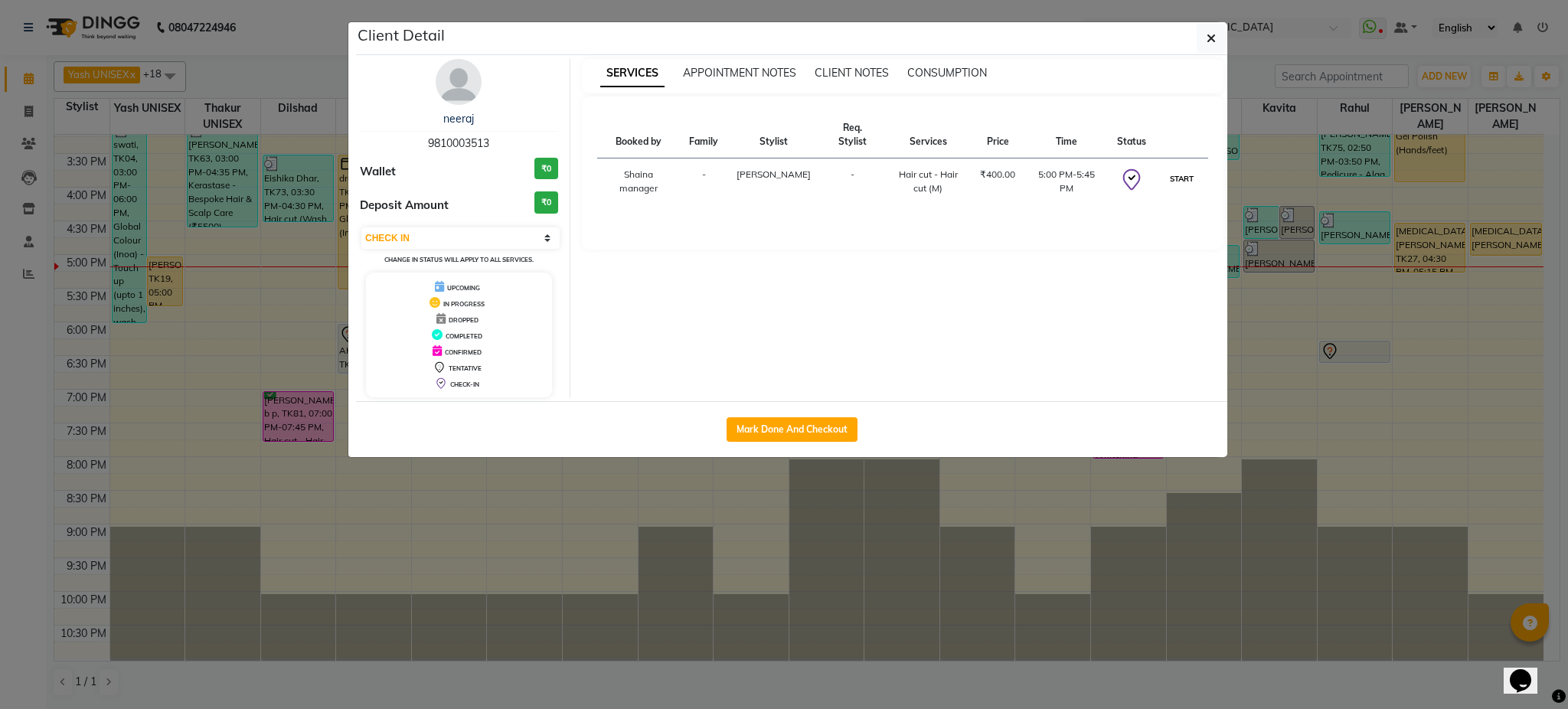
click at [1180, 169] on button "START" at bounding box center [1182, 178] width 32 height 19
select select "1"
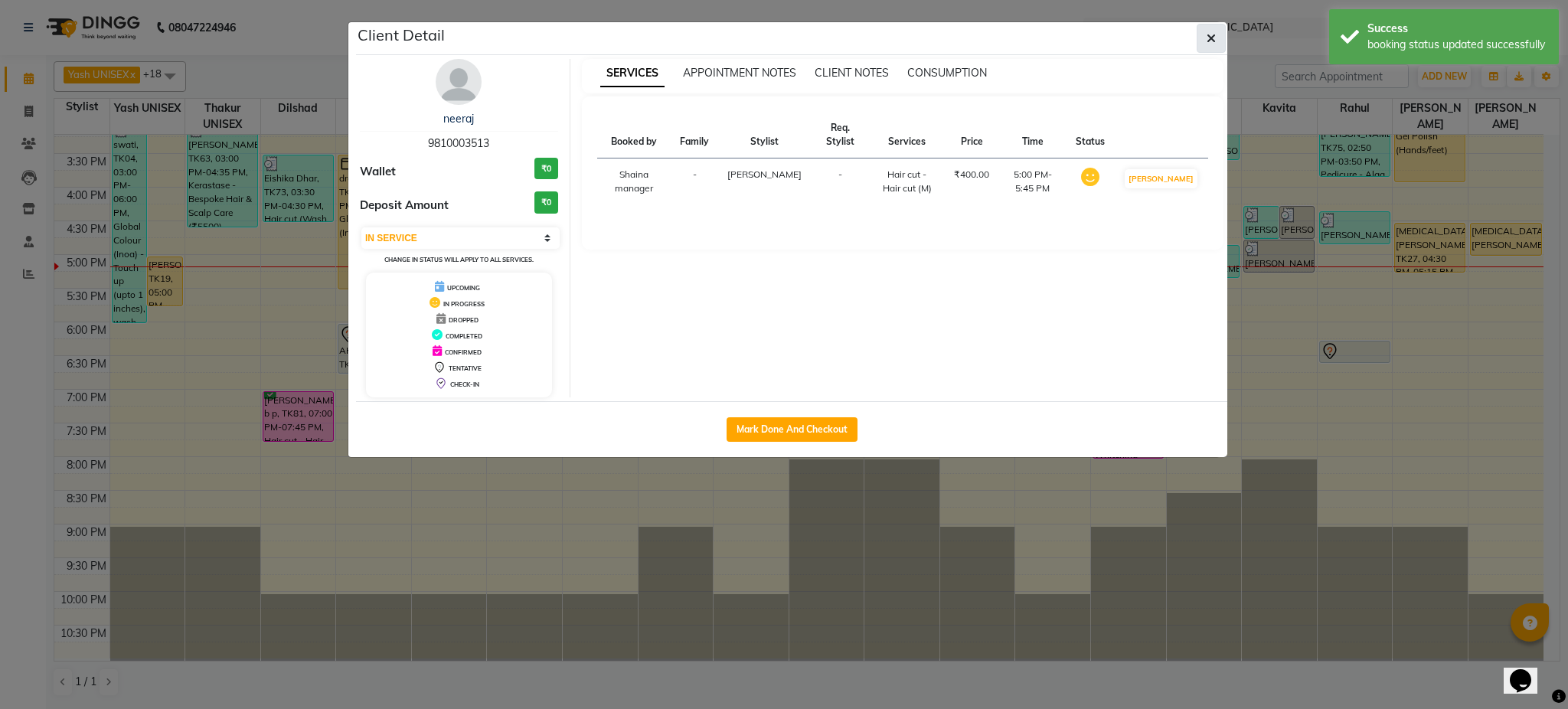
click at [1201, 42] on button "button" at bounding box center [1211, 38] width 29 height 29
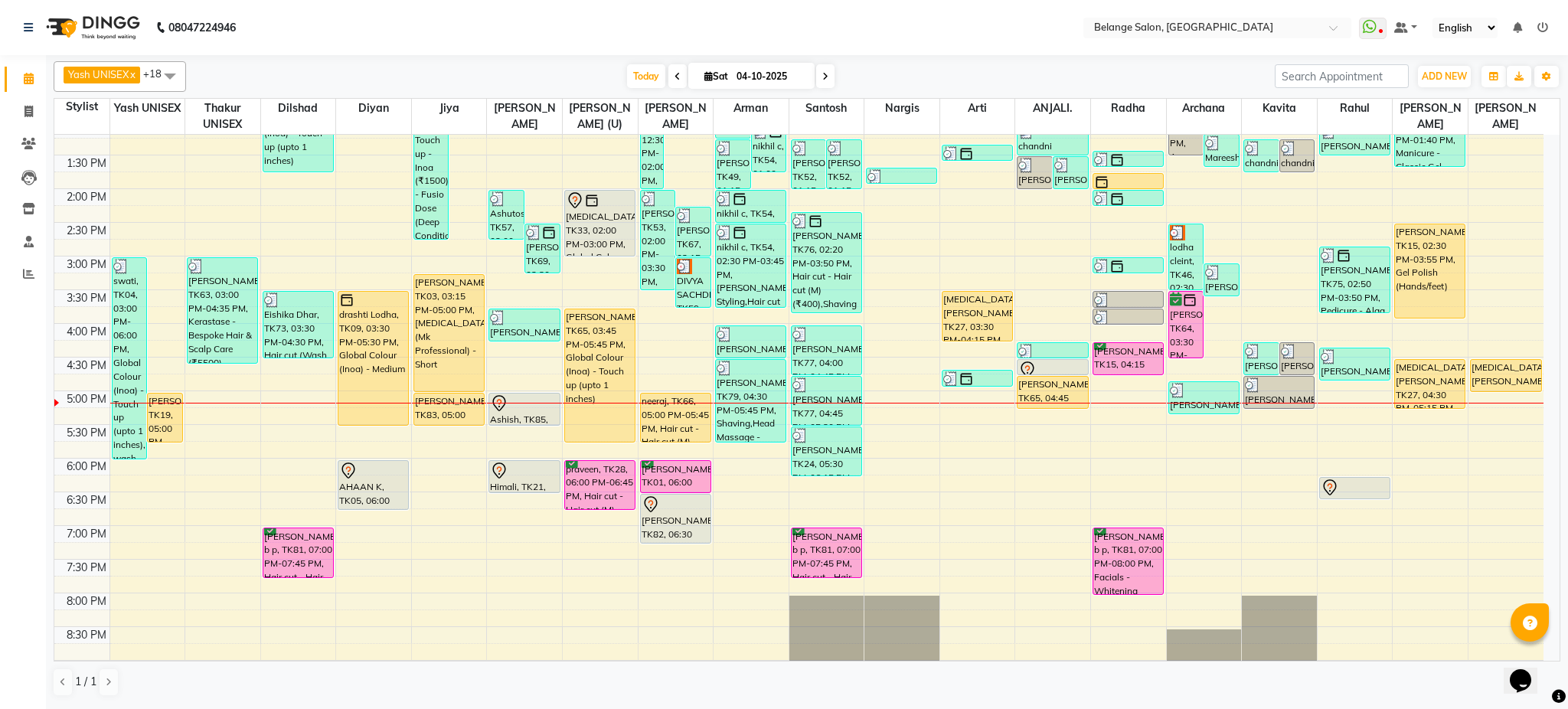
scroll to position [360, 0]
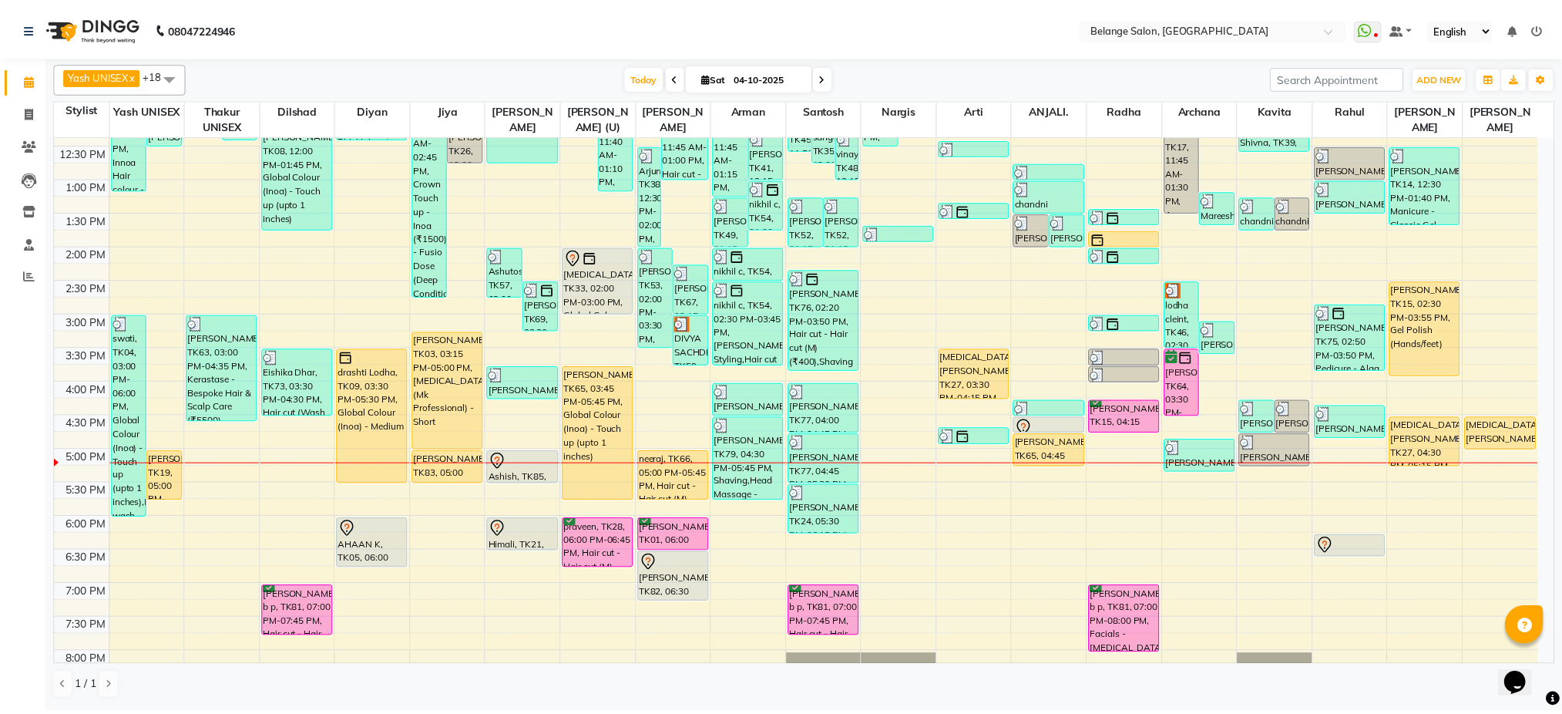
scroll to position [299, 0]
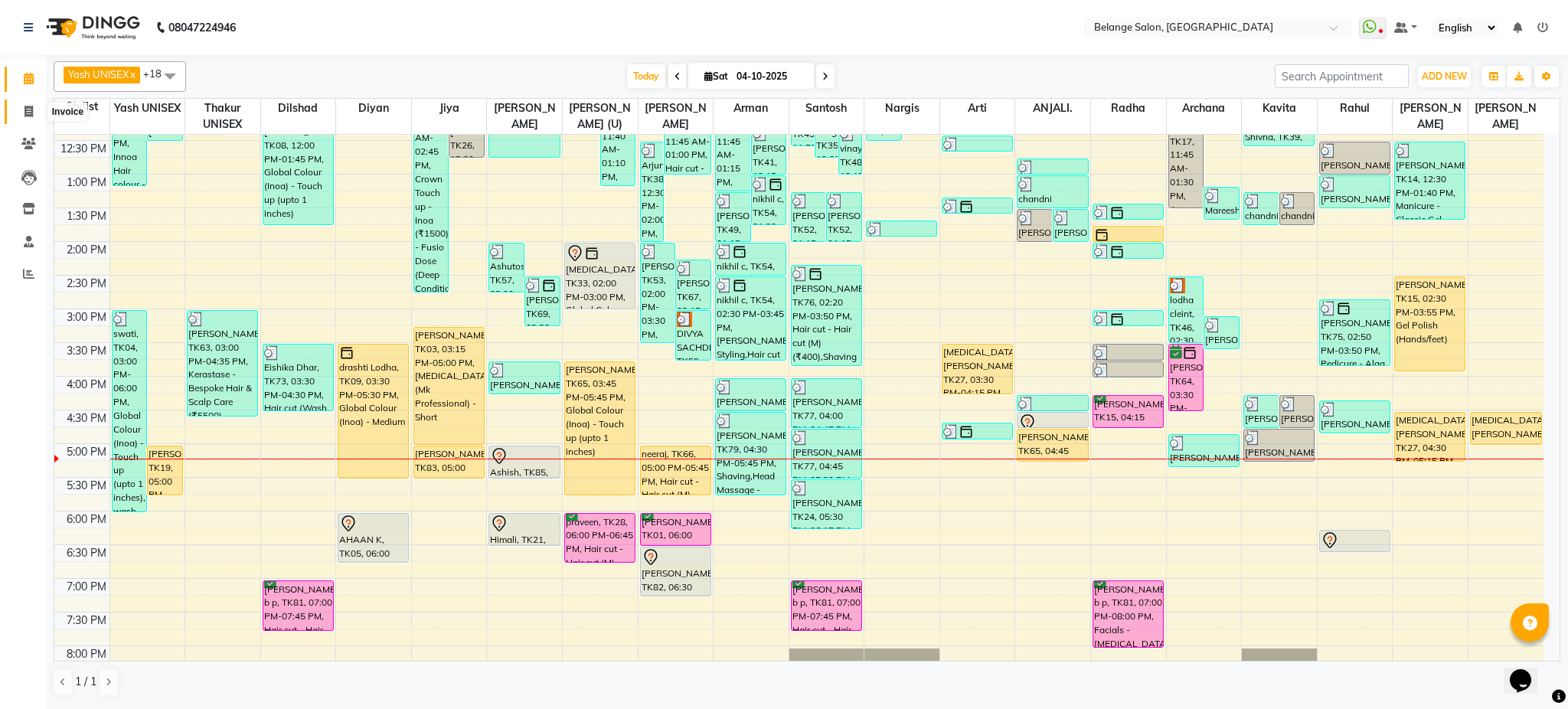
click at [25, 113] on icon at bounding box center [29, 111] width 8 height 12
select select "5076"
select select "service"
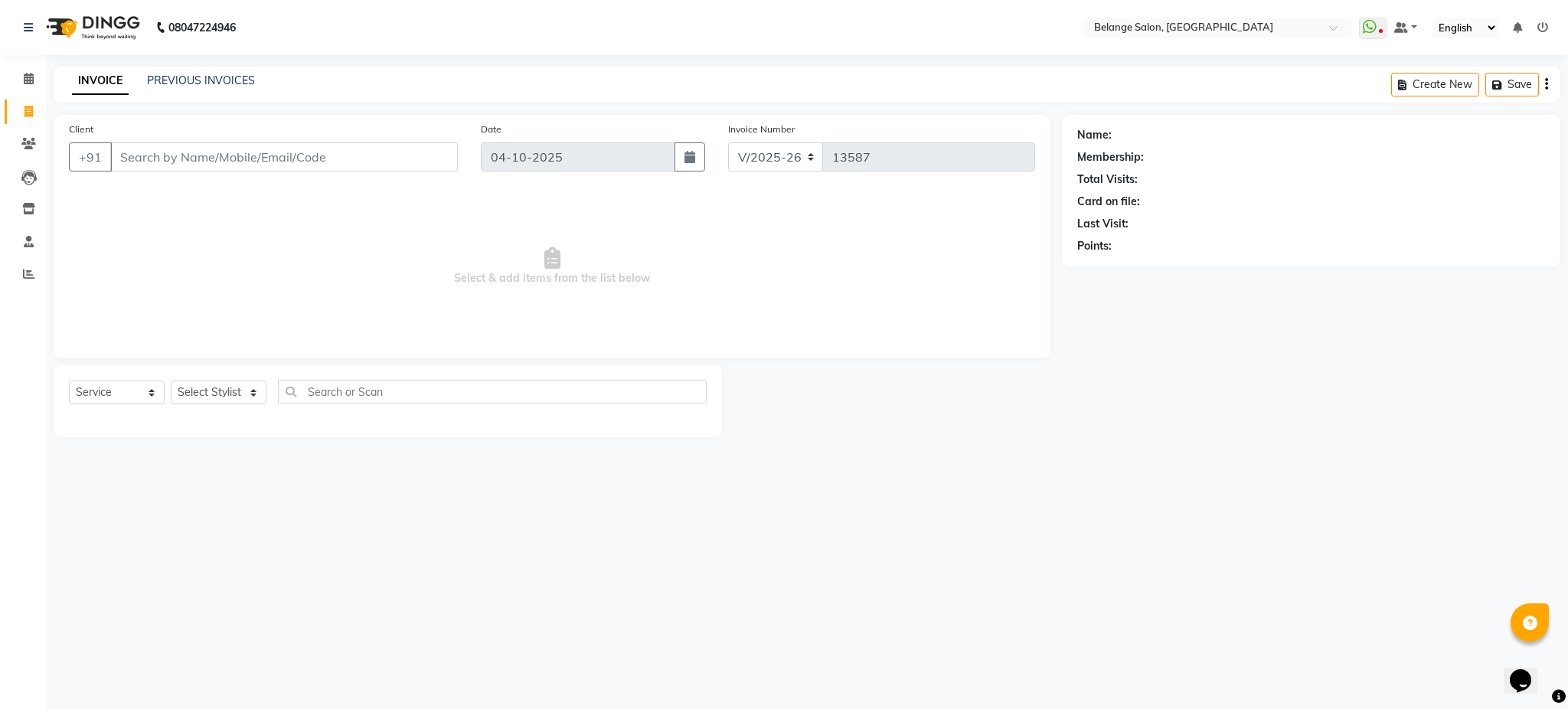
click at [430, 145] on input "Client" at bounding box center [284, 156] width 348 height 29
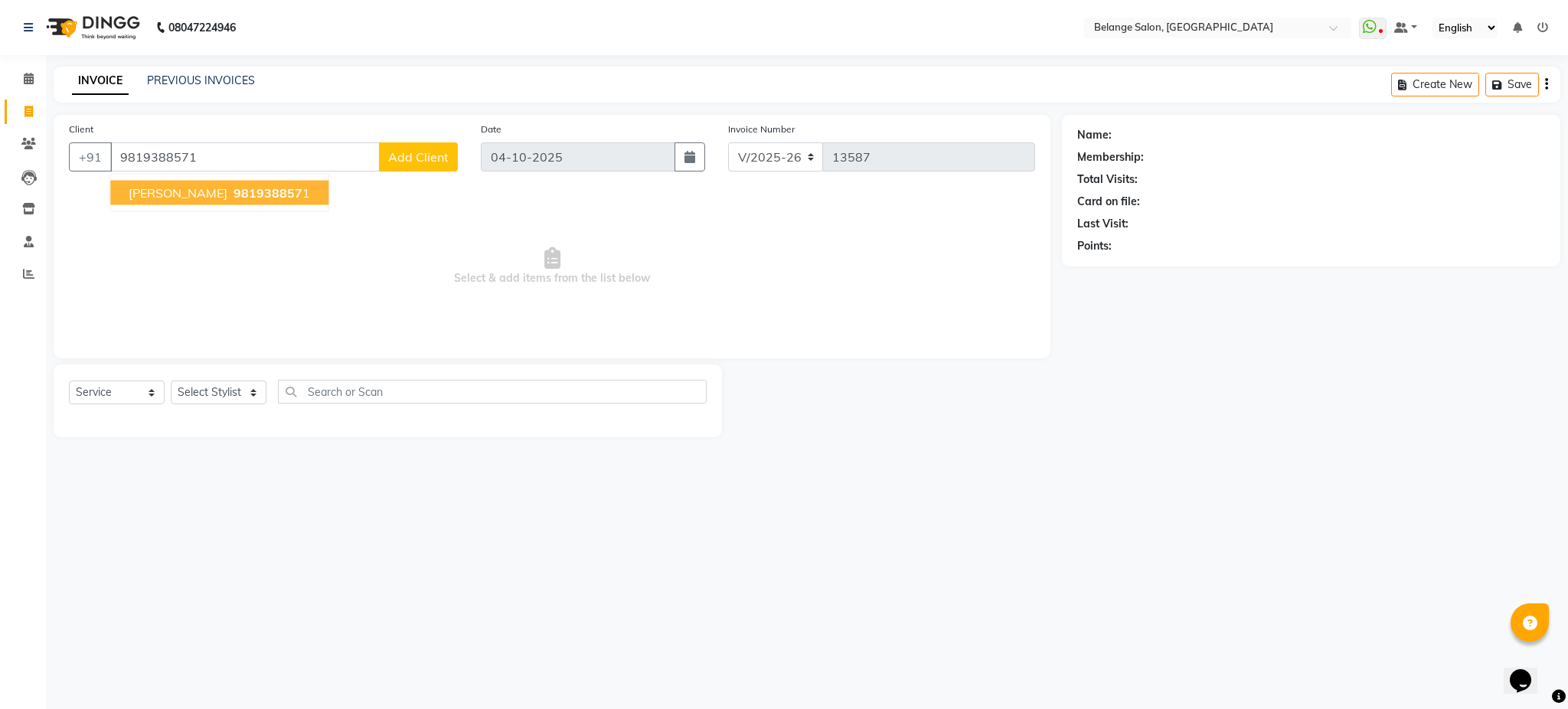
type input "9819388571"
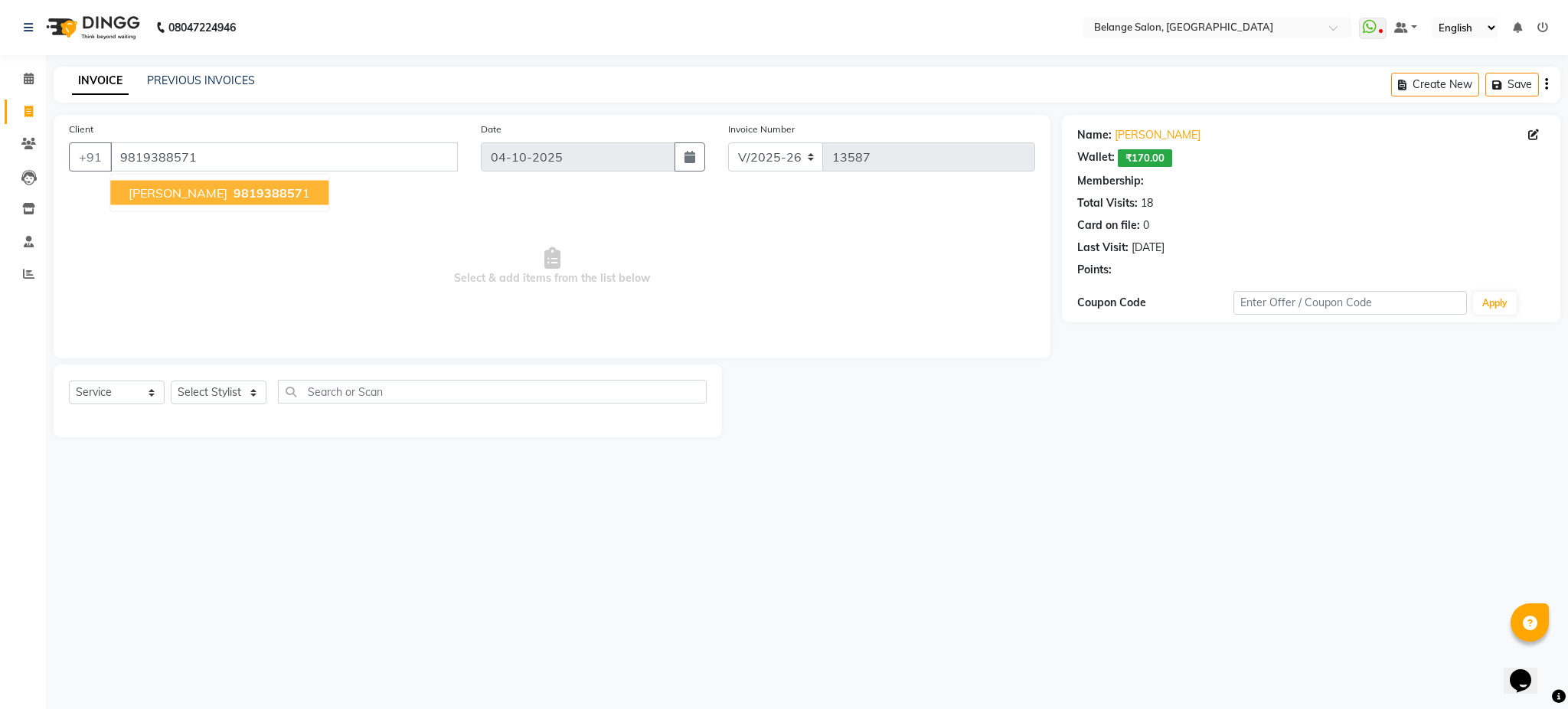
select select "1: Object"
click at [235, 192] on ngb-highlight "981938857 1" at bounding box center [270, 193] width 79 height 15
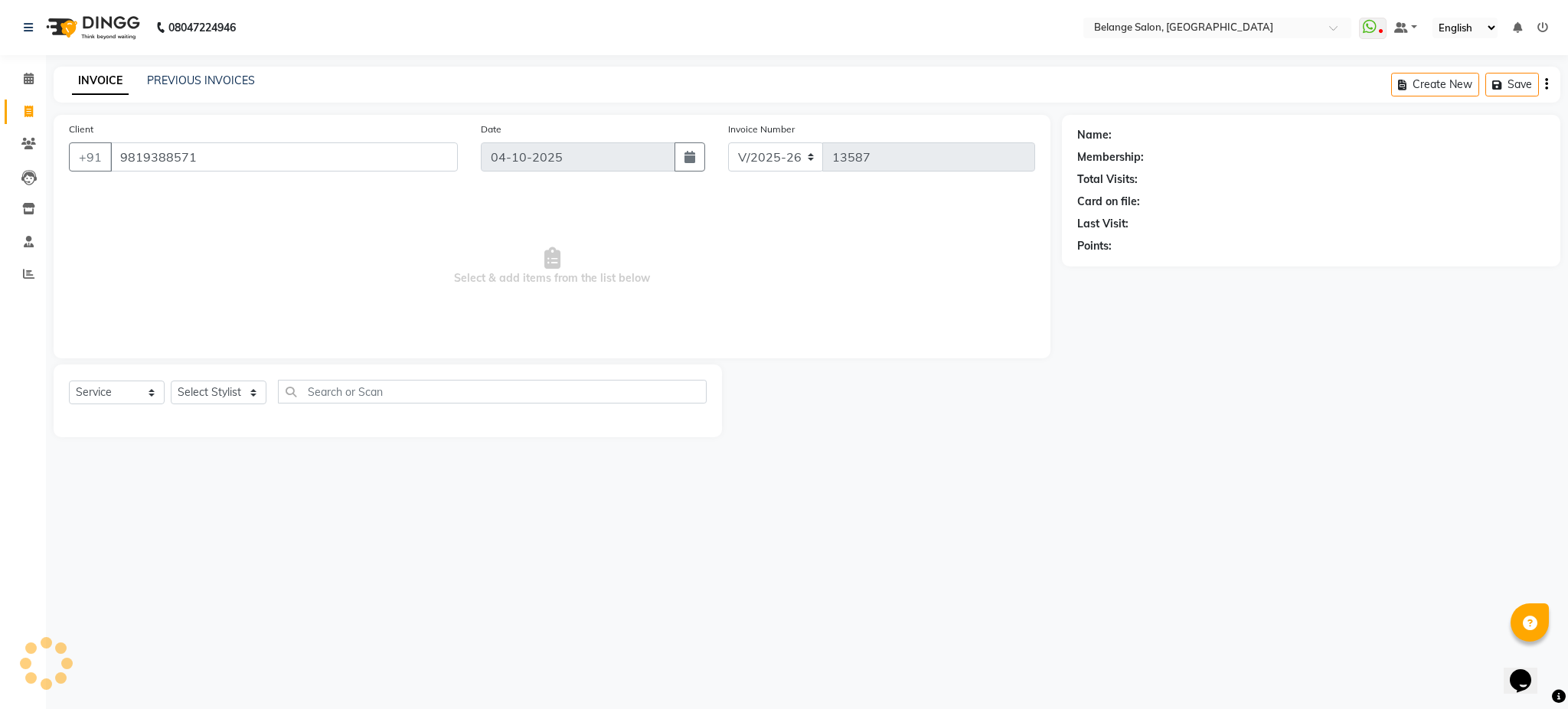
select select "1: Object"
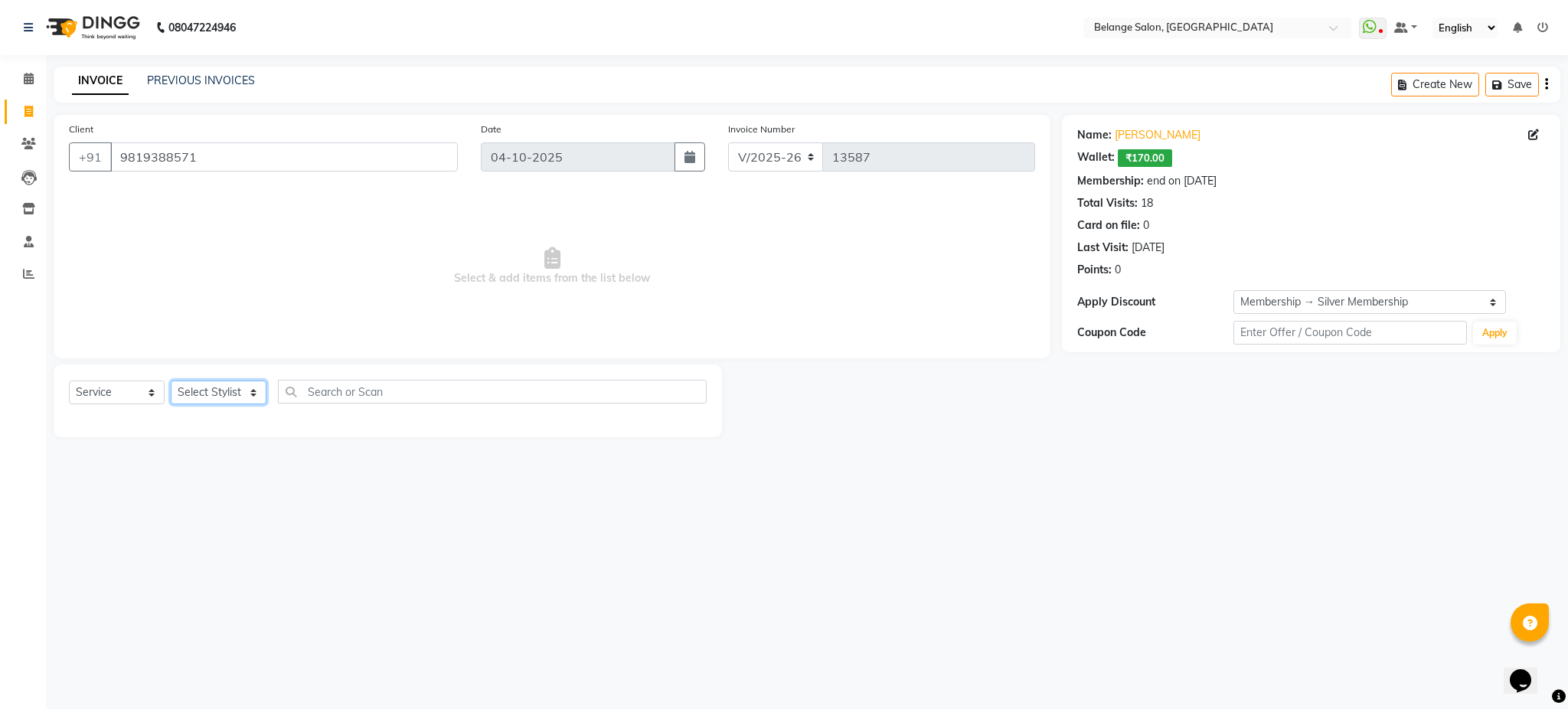
click at [224, 397] on select "Select Stylist [PERSON_NAME] (U) [PERSON_NAME]. [PERSON_NAME] [PERSON_NAME] Bil…" at bounding box center [219, 392] width 95 height 24
select select "61784"
click at [171, 381] on select "Select Stylist [PERSON_NAME] (U) [PERSON_NAME]. [PERSON_NAME] [PERSON_NAME] Bil…" at bounding box center [219, 392] width 95 height 24
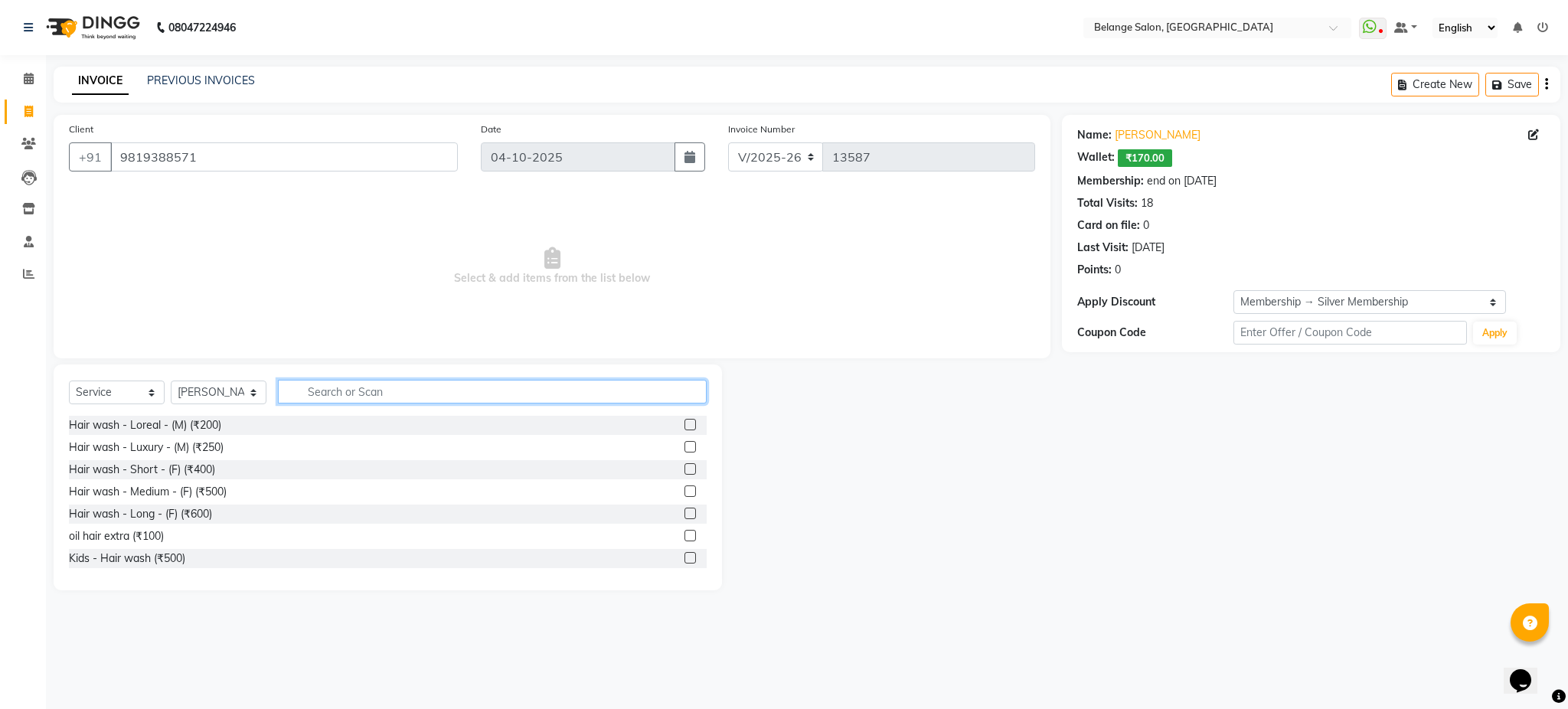
click at [334, 389] on input "text" at bounding box center [493, 391] width 429 height 24
click at [556, 402] on input "1200" at bounding box center [482, 391] width 407 height 24
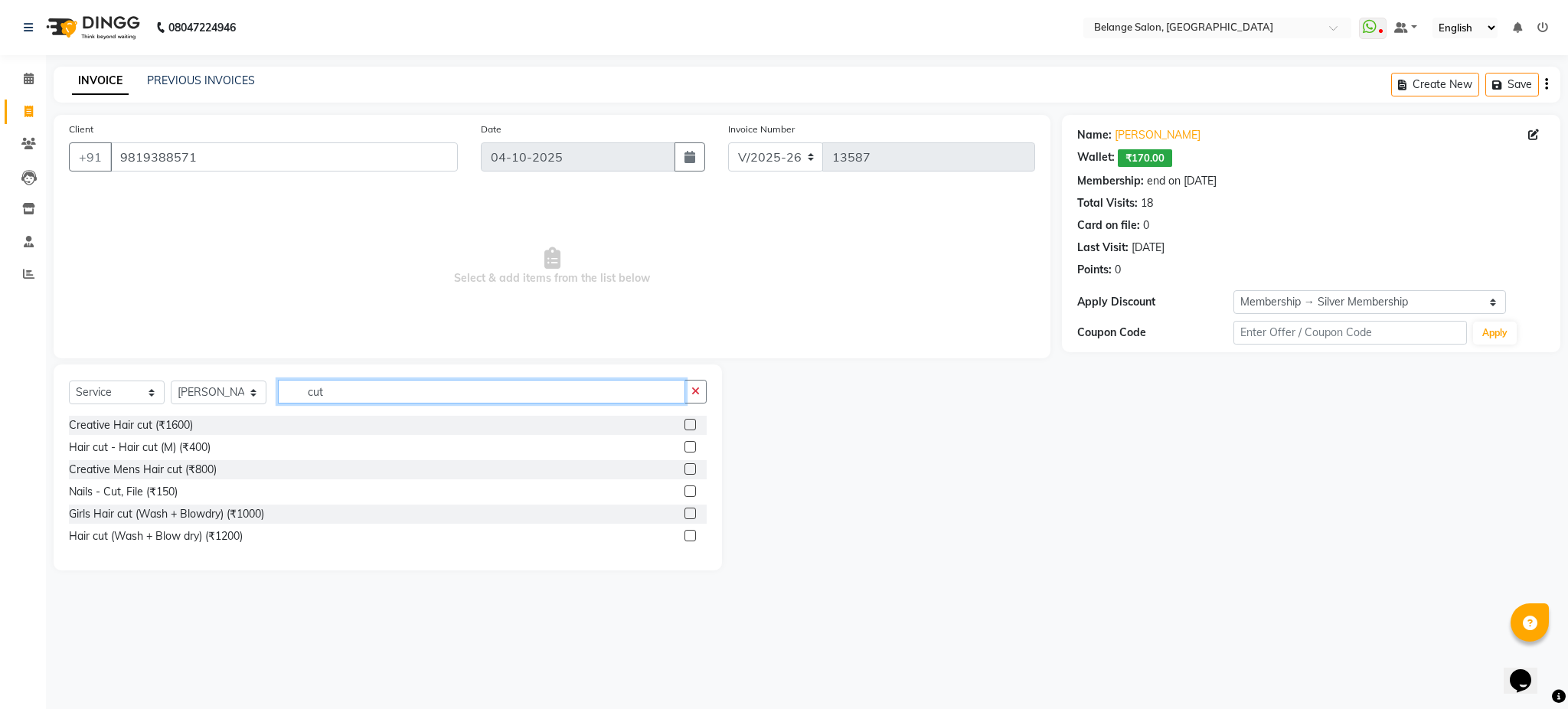
type input "cut"
click at [690, 534] on label at bounding box center [691, 535] width 12 height 12
click at [690, 534] on input "checkbox" at bounding box center [690, 536] width 10 height 10
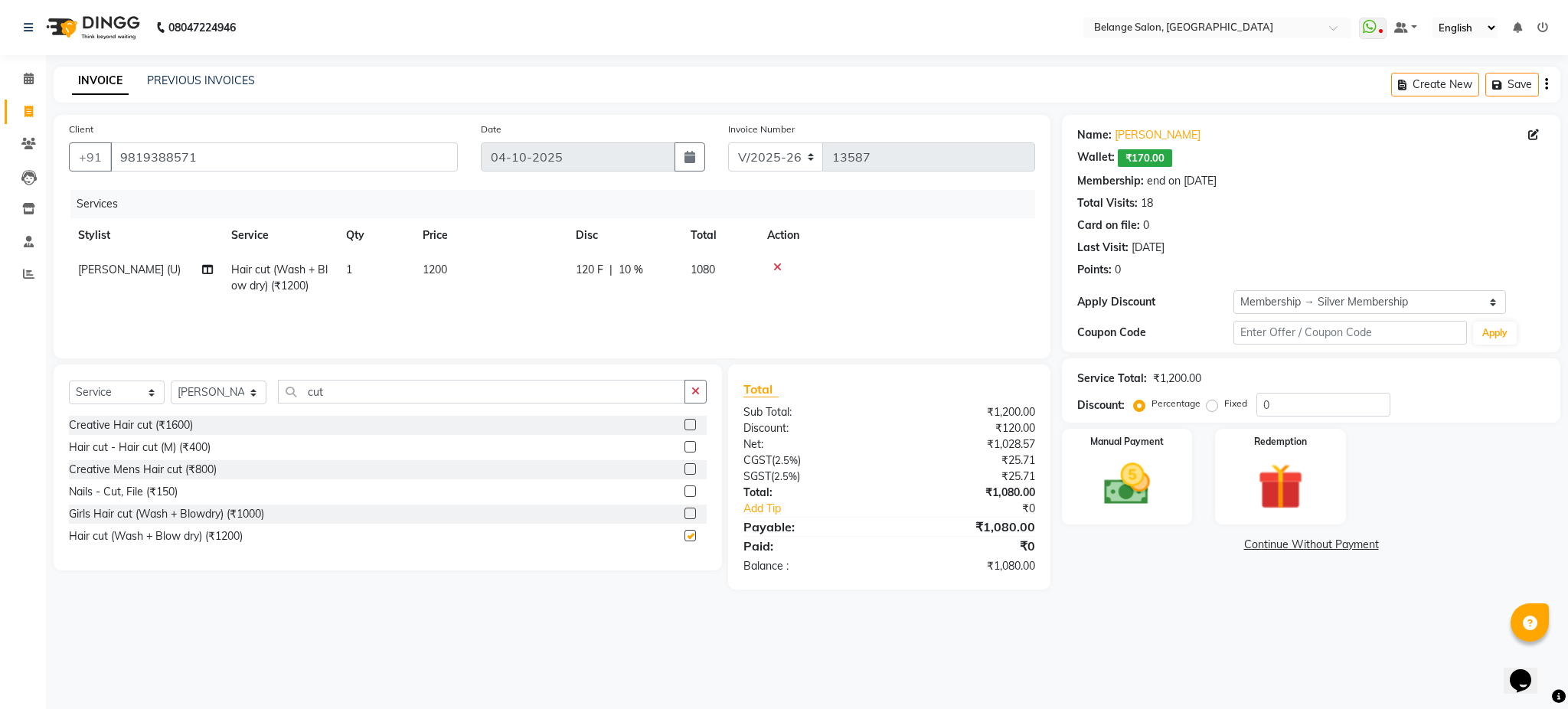
checkbox input "false"
click at [1151, 489] on img at bounding box center [1127, 484] width 78 height 55
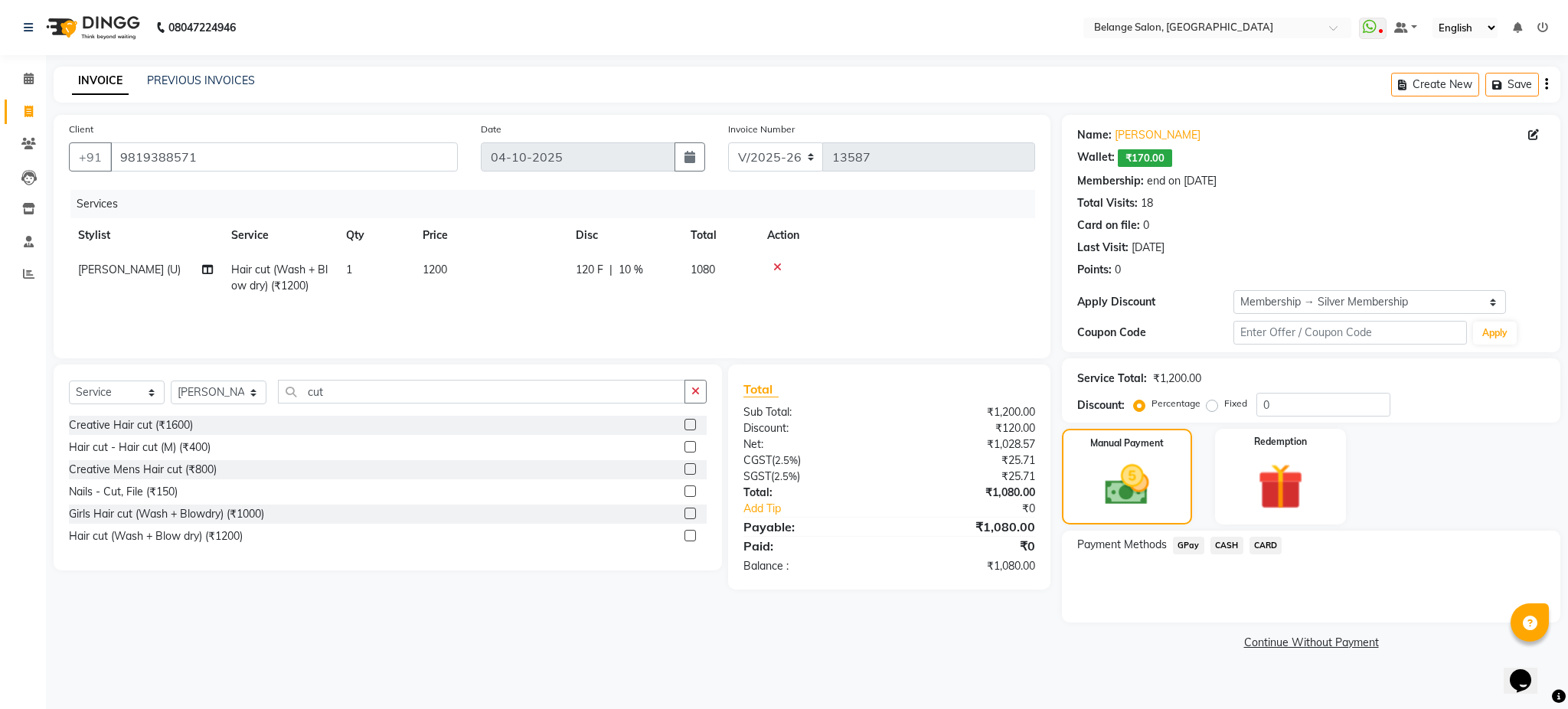
click at [1267, 542] on span "CARD" at bounding box center [1266, 545] width 33 height 18
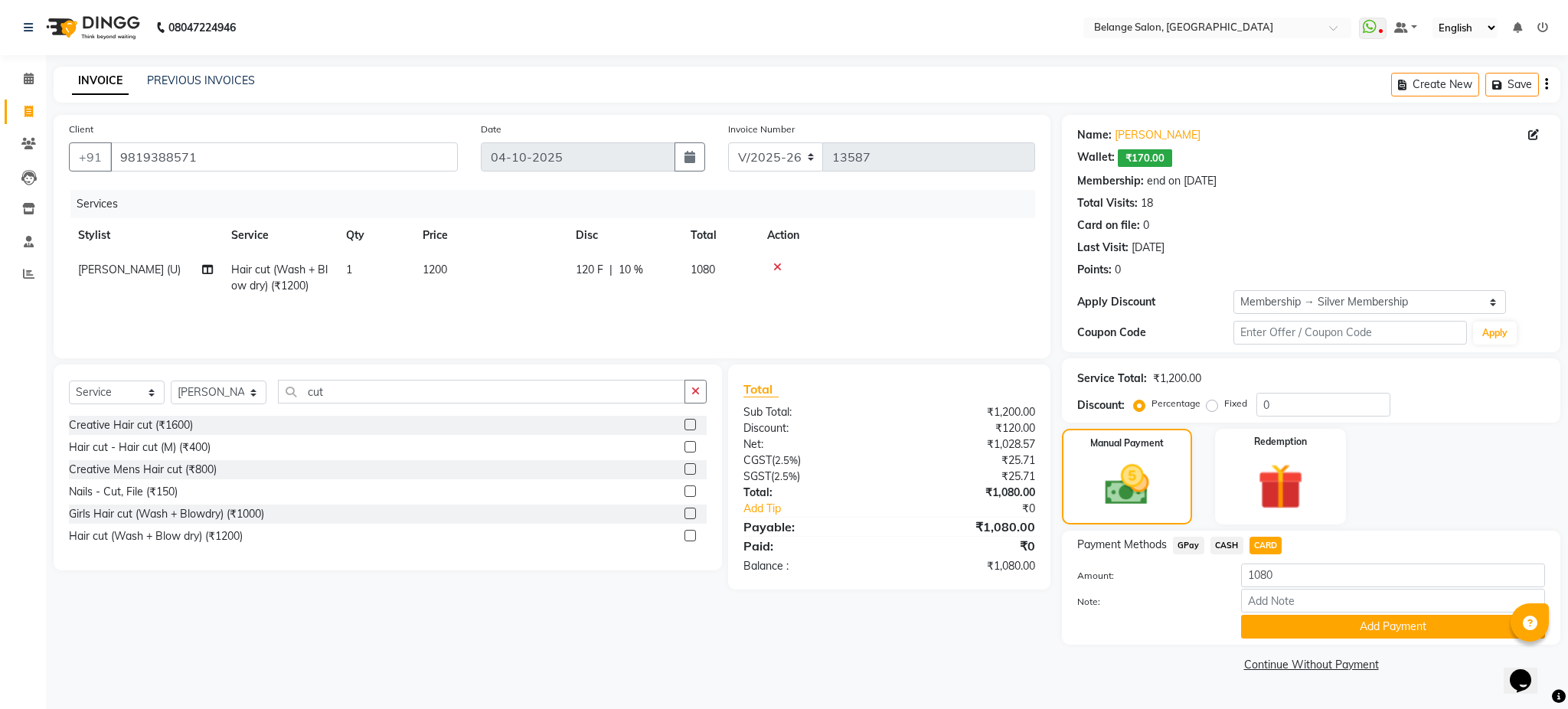
click at [1294, 642] on div "Payment Methods GPay CASH CARD Amount: 1080 Note: Add Payment" at bounding box center [1312, 587] width 499 height 114
click at [1297, 631] on button "Add Payment" at bounding box center [1393, 627] width 304 height 24
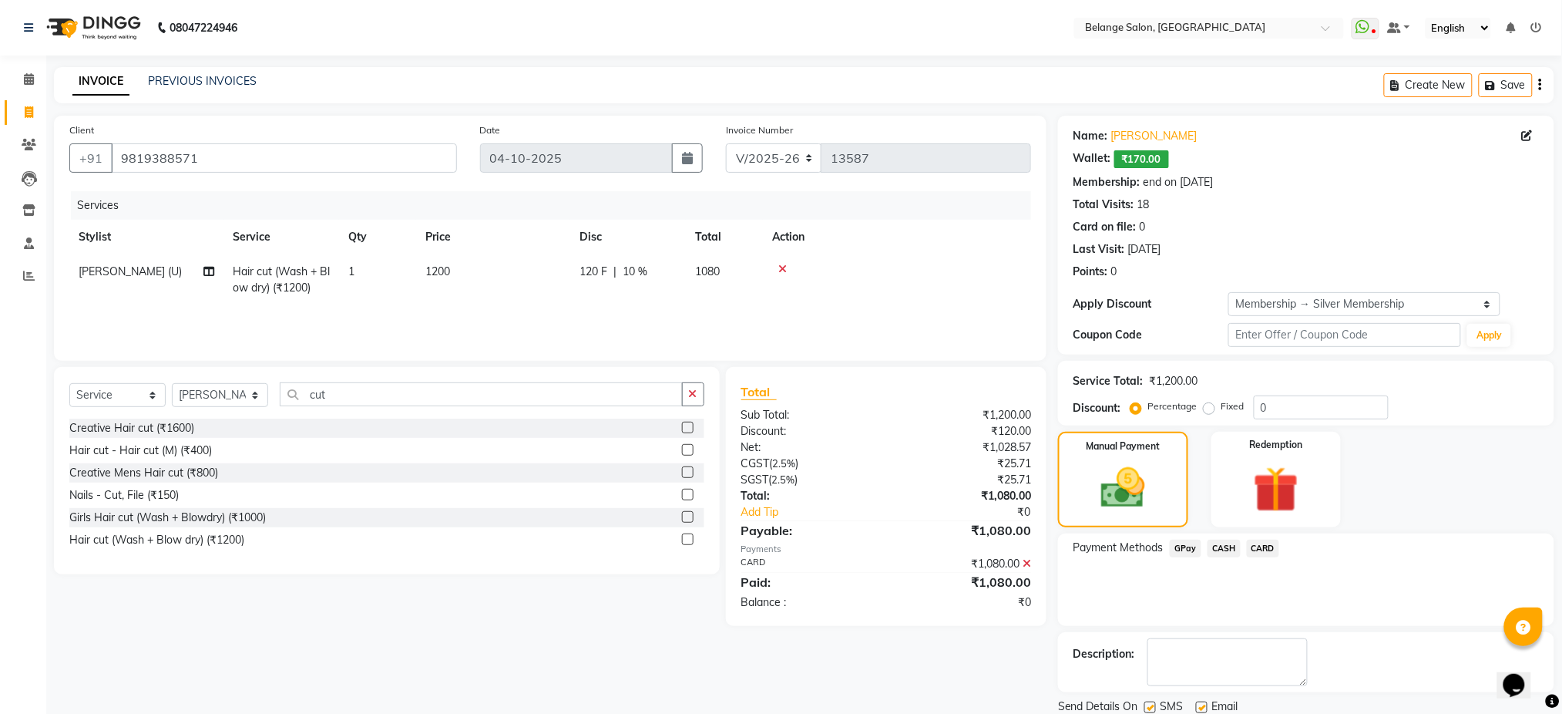
scroll to position [53, 0]
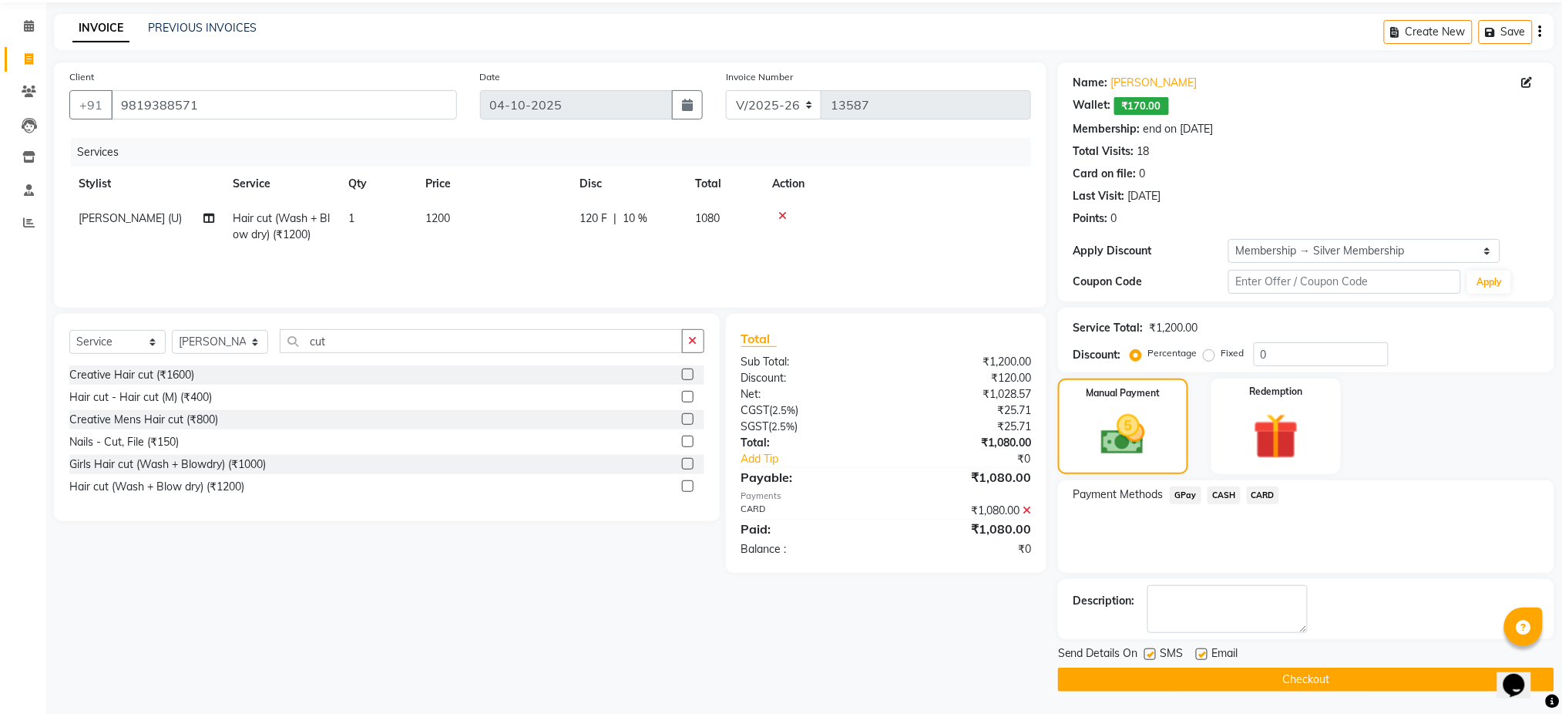
click at [1177, 672] on button "Checkout" at bounding box center [1306, 679] width 496 height 24
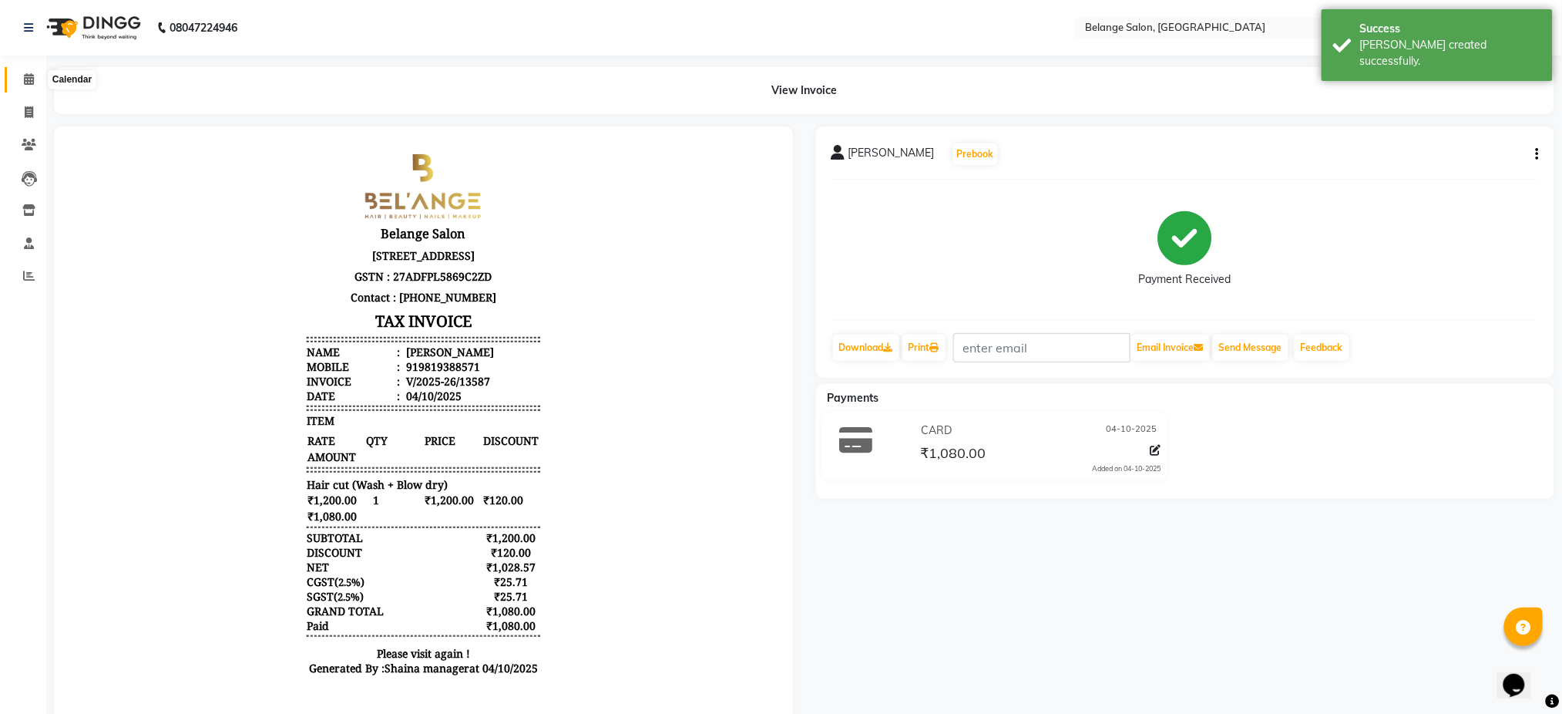
click at [25, 77] on icon at bounding box center [29, 79] width 10 height 12
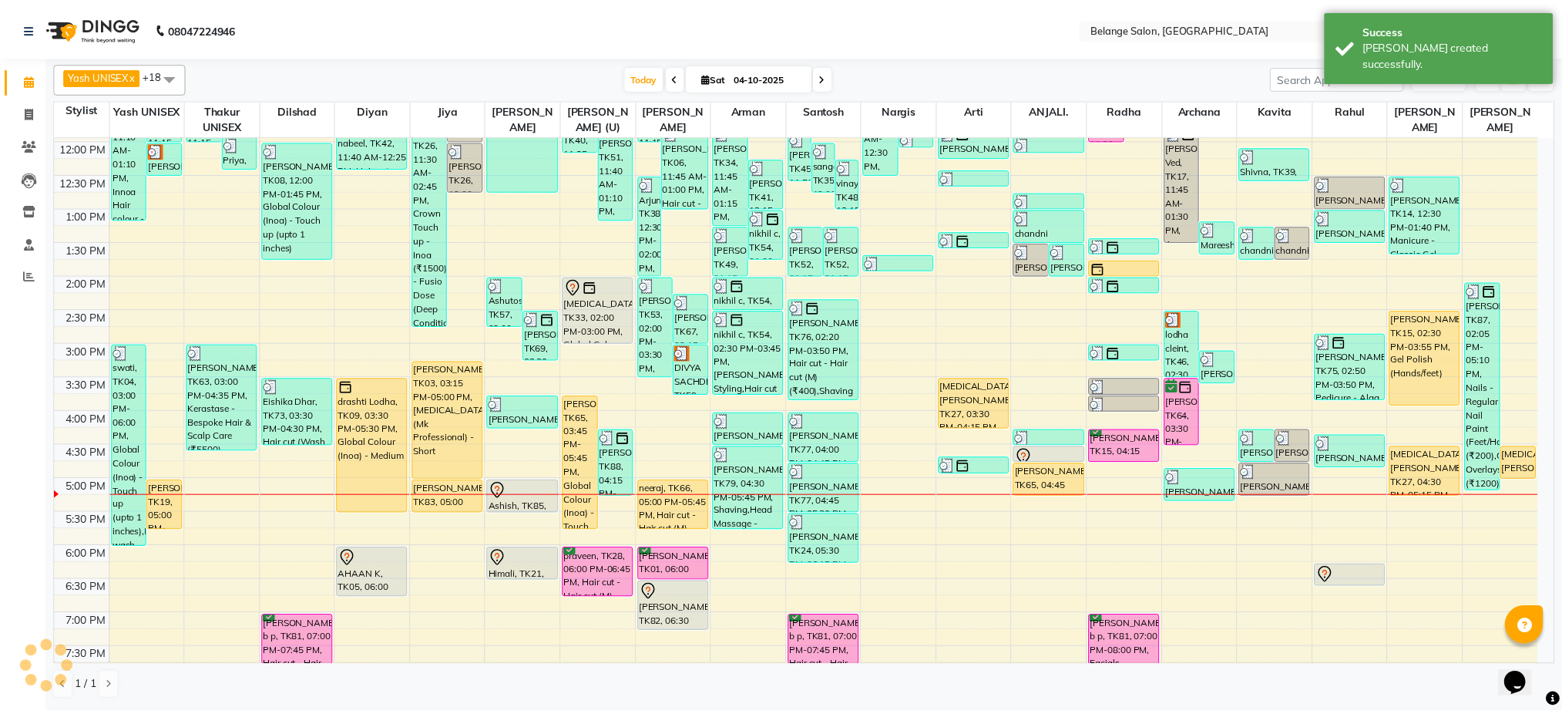
scroll to position [314, 0]
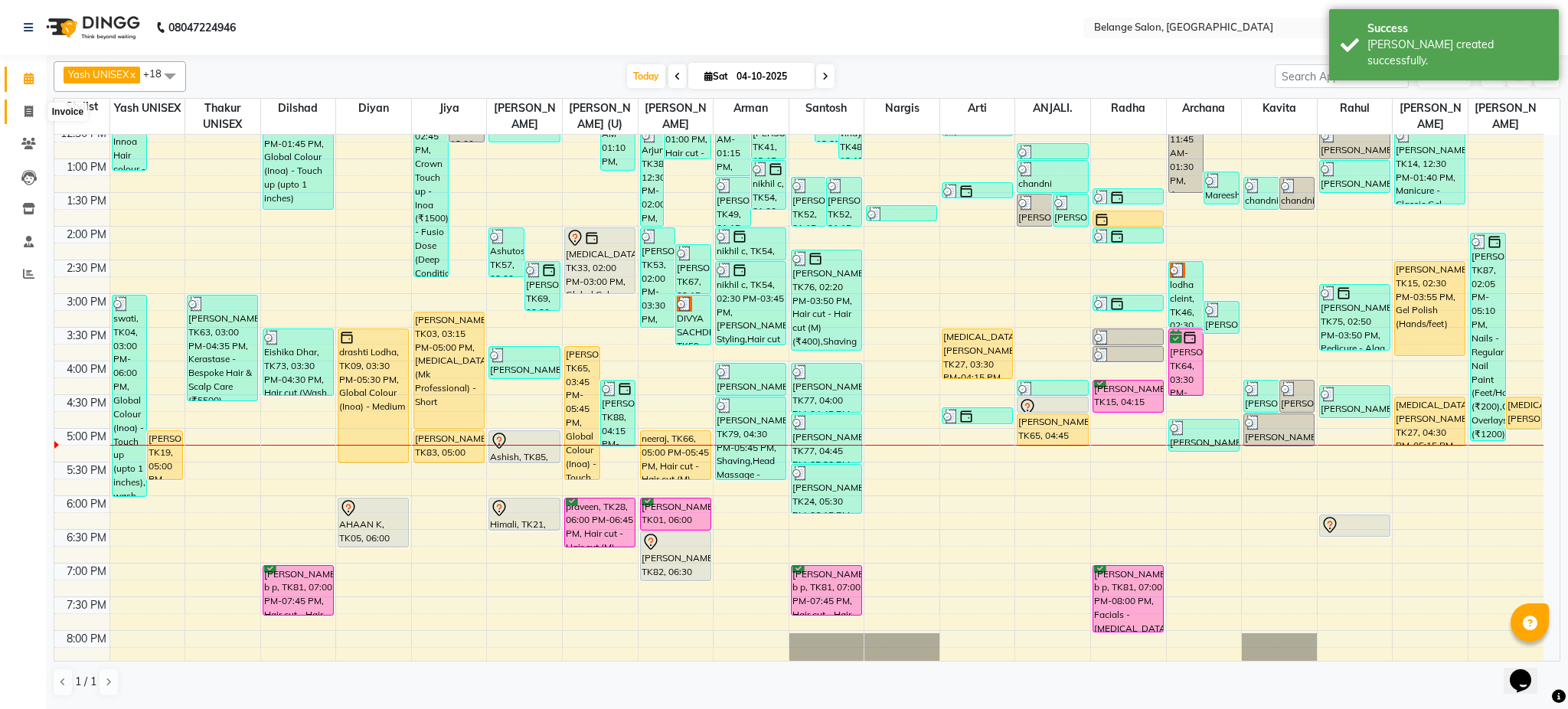
click at [26, 113] on icon at bounding box center [29, 111] width 8 height 12
select select "service"
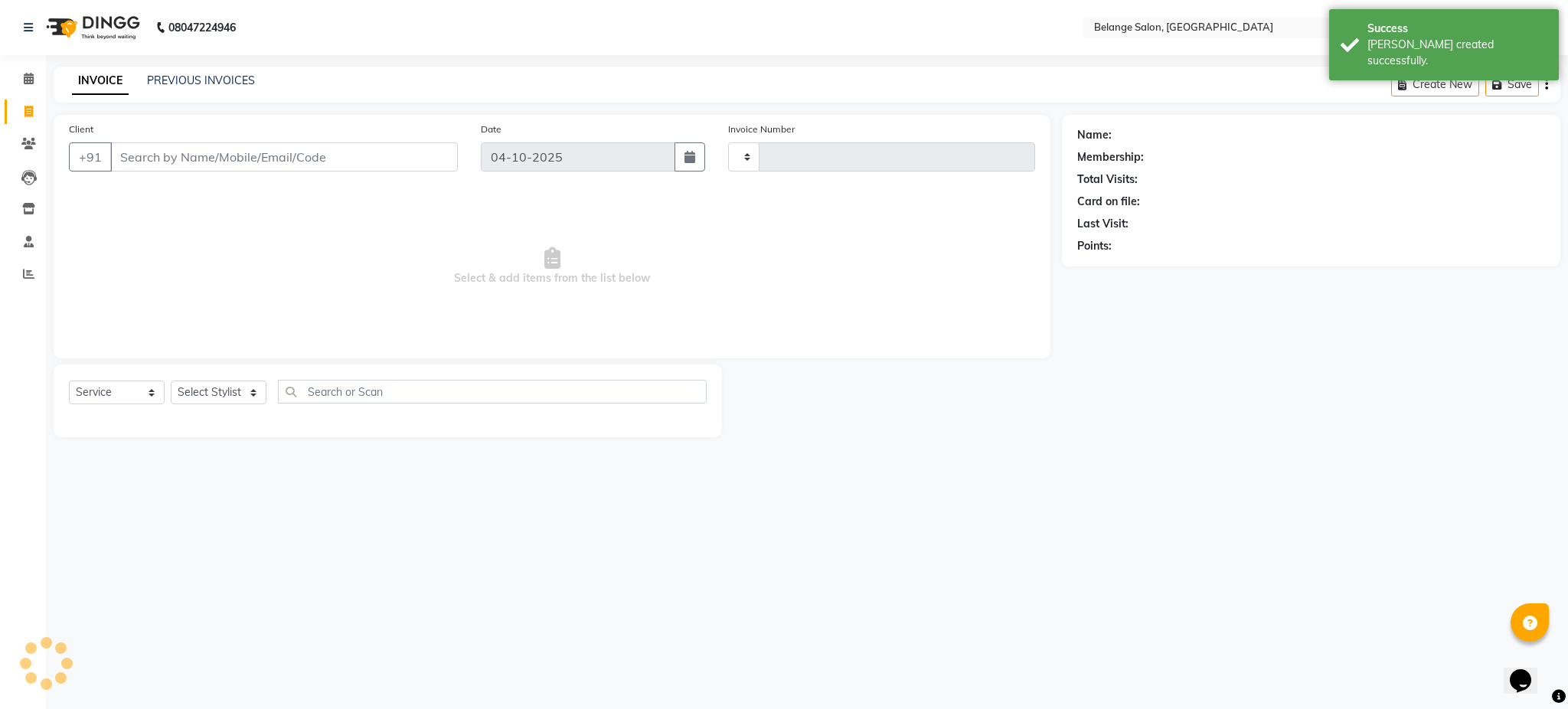
type input "13588"
select select "5076"
click at [225, 163] on input "Client" at bounding box center [284, 156] width 348 height 29
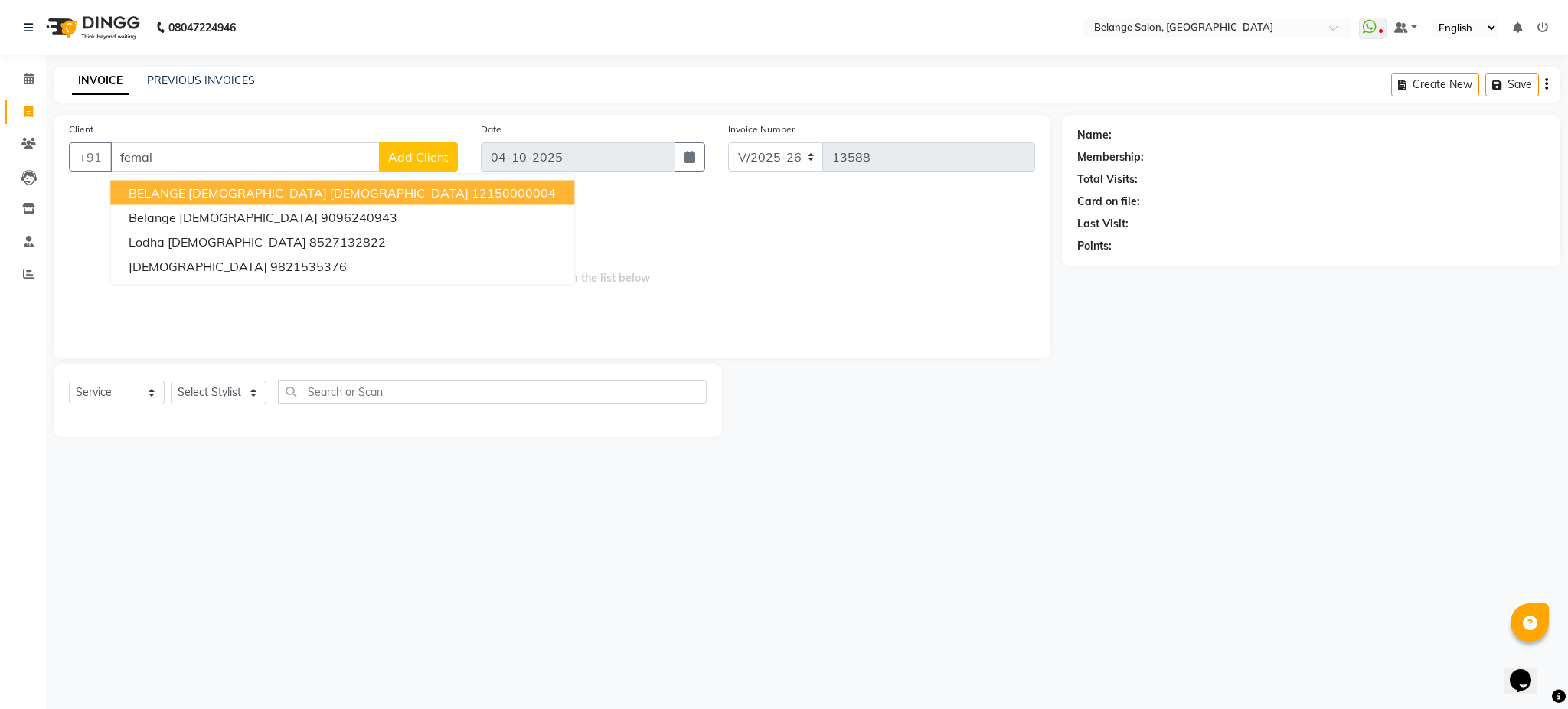
click at [253, 181] on button "BELANGE [DEMOGRAPHIC_DATA] [DEMOGRAPHIC_DATA] 12150000004" at bounding box center [342, 193] width 464 height 25
type input "12150000004"
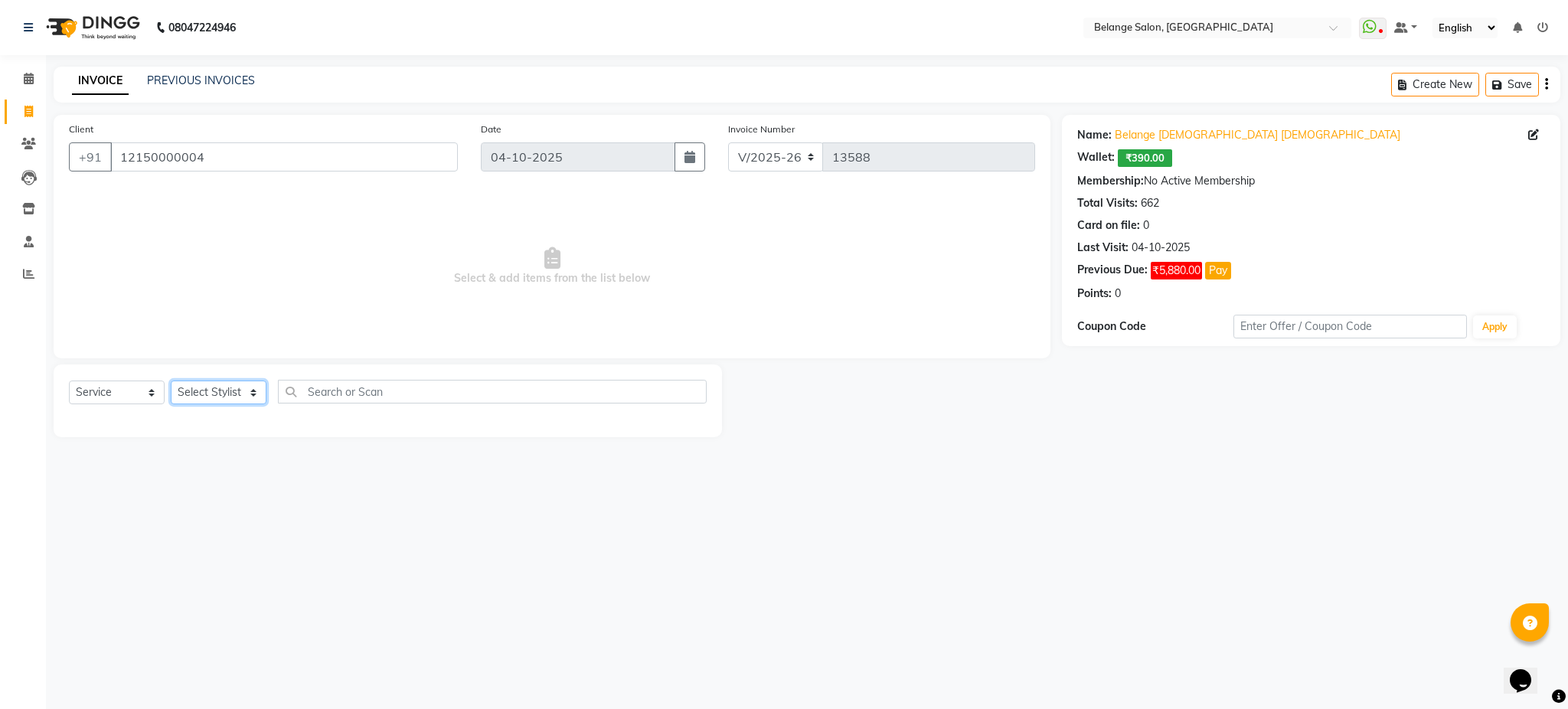
click at [237, 390] on select "Select Stylist [PERSON_NAME] (U) [PERSON_NAME]. [PERSON_NAME] [PERSON_NAME] Bil…" at bounding box center [219, 392] width 95 height 24
select select "33845"
click at [171, 381] on select "Select Stylist [PERSON_NAME] (U) [PERSON_NAME]. [PERSON_NAME] [PERSON_NAME] Bil…" at bounding box center [219, 392] width 95 height 24
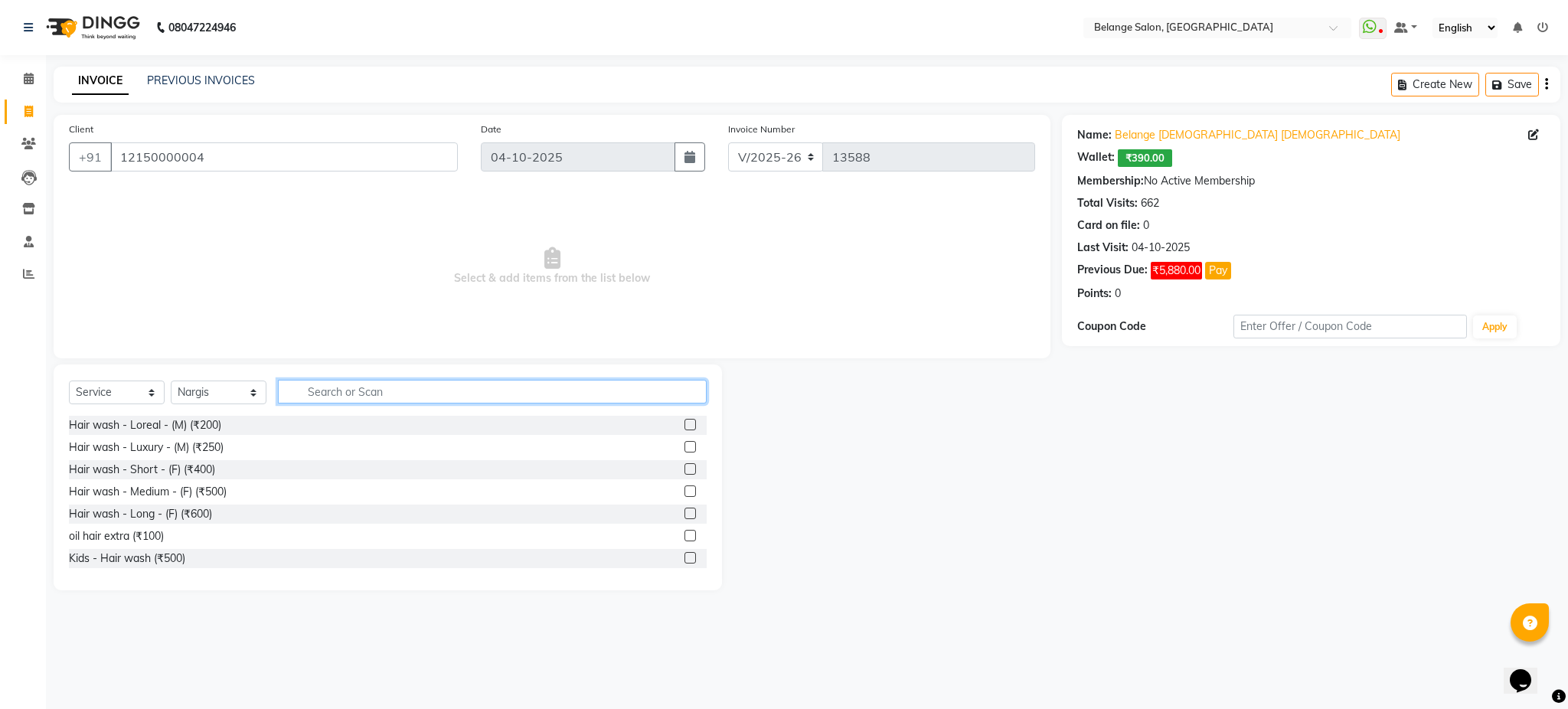
click at [329, 395] on input "text" at bounding box center [493, 391] width 429 height 24
type input "ey"
click at [685, 422] on label at bounding box center [691, 425] width 12 height 12
click at [685, 422] on input "checkbox" at bounding box center [690, 425] width 10 height 10
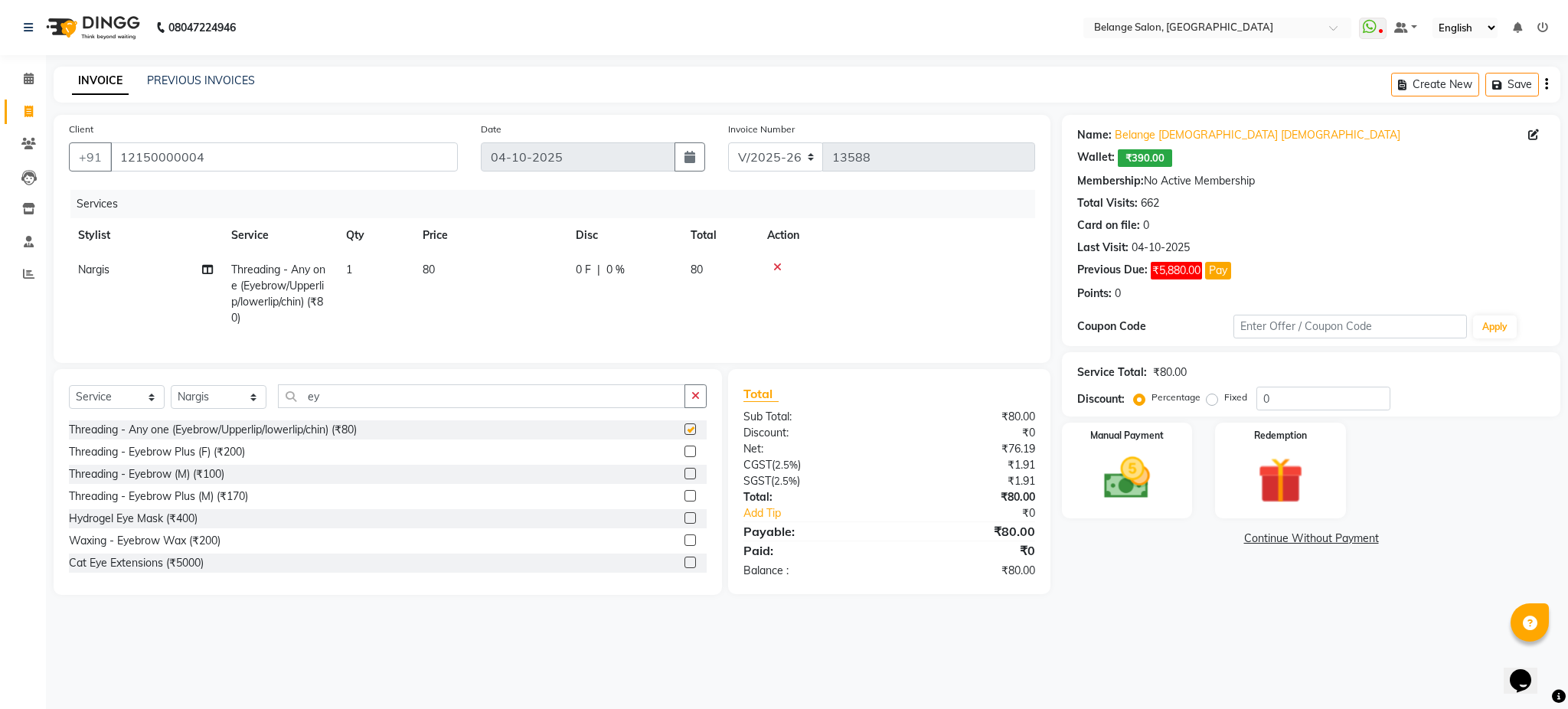
checkbox input "false"
click at [362, 270] on td "1" at bounding box center [375, 293] width 77 height 82
select select "33845"
click at [442, 268] on input "1" at bounding box center [447, 274] width 59 height 24
type input "2"
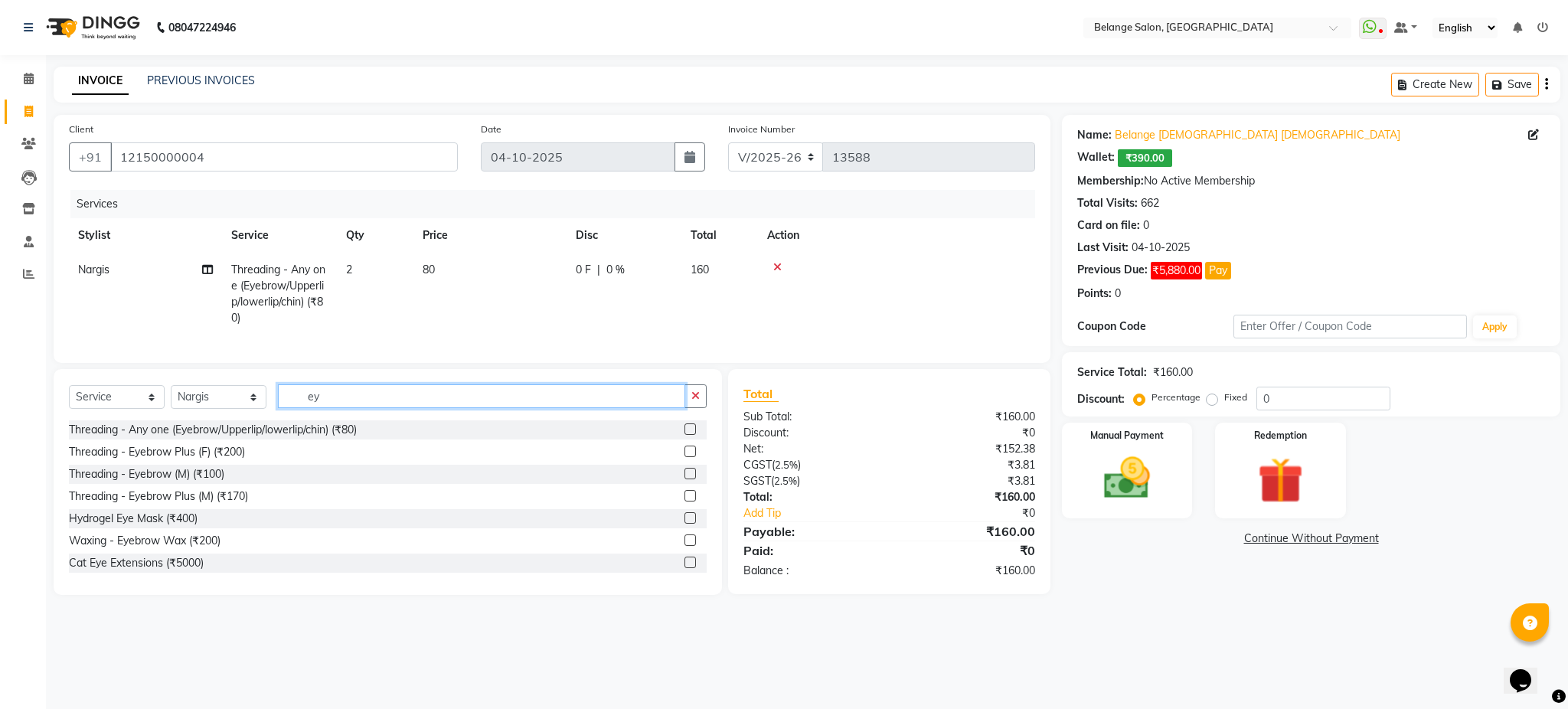
click at [419, 408] on input "ey" at bounding box center [482, 396] width 407 height 24
click at [235, 409] on select "Select Stylist aftab (U) Ali amit ANJALI. Archana Arman Arti Belange Billing de…" at bounding box center [219, 397] width 95 height 24
select select "52812"
click at [171, 401] on select "Select Stylist aftab (U) Ali amit ANJALI. Archana Arman Arti Belange Billing de…" at bounding box center [219, 397] width 95 height 24
click at [363, 408] on input "ey" at bounding box center [482, 396] width 407 height 24
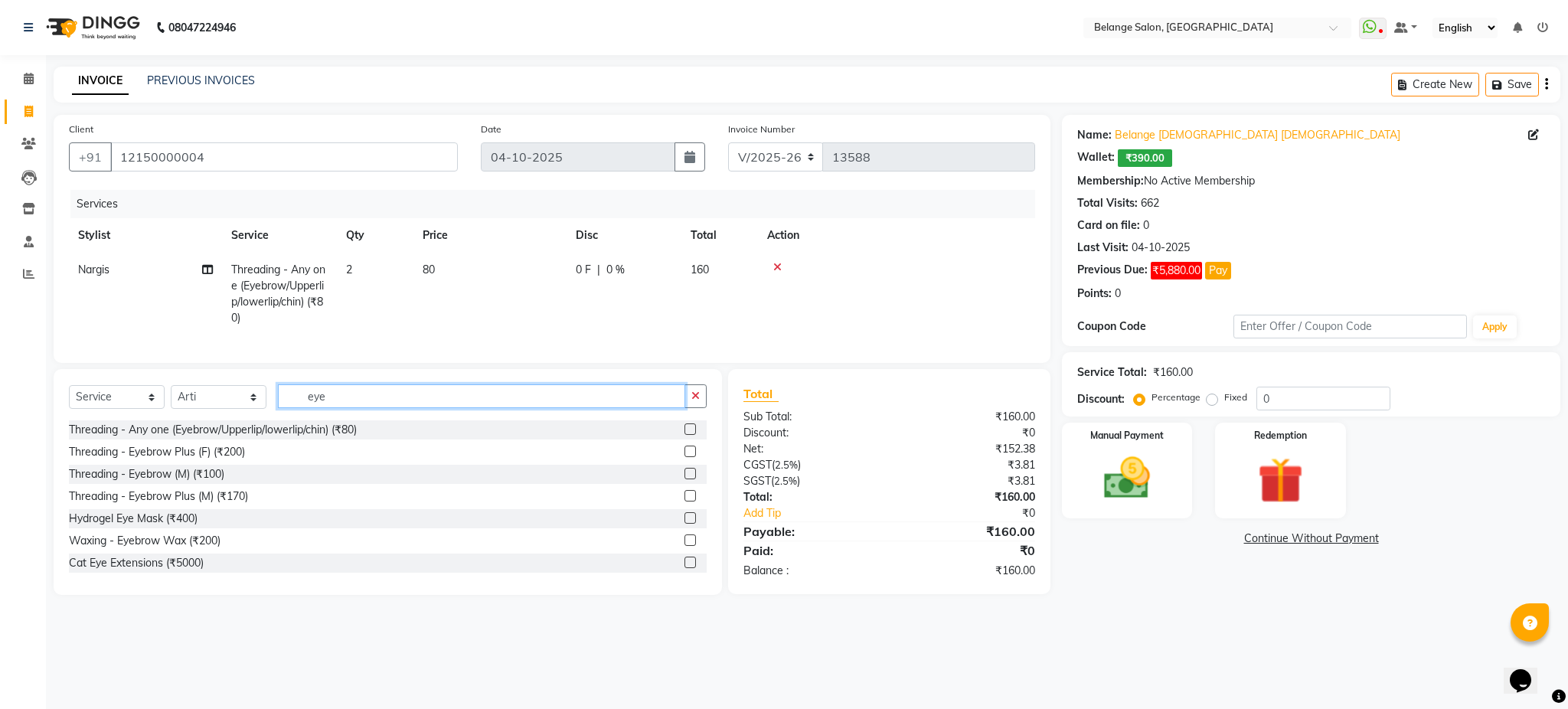
type input "eye"
click at [685, 435] on label at bounding box center [691, 429] width 12 height 12
click at [685, 435] on input "checkbox" at bounding box center [690, 430] width 10 height 10
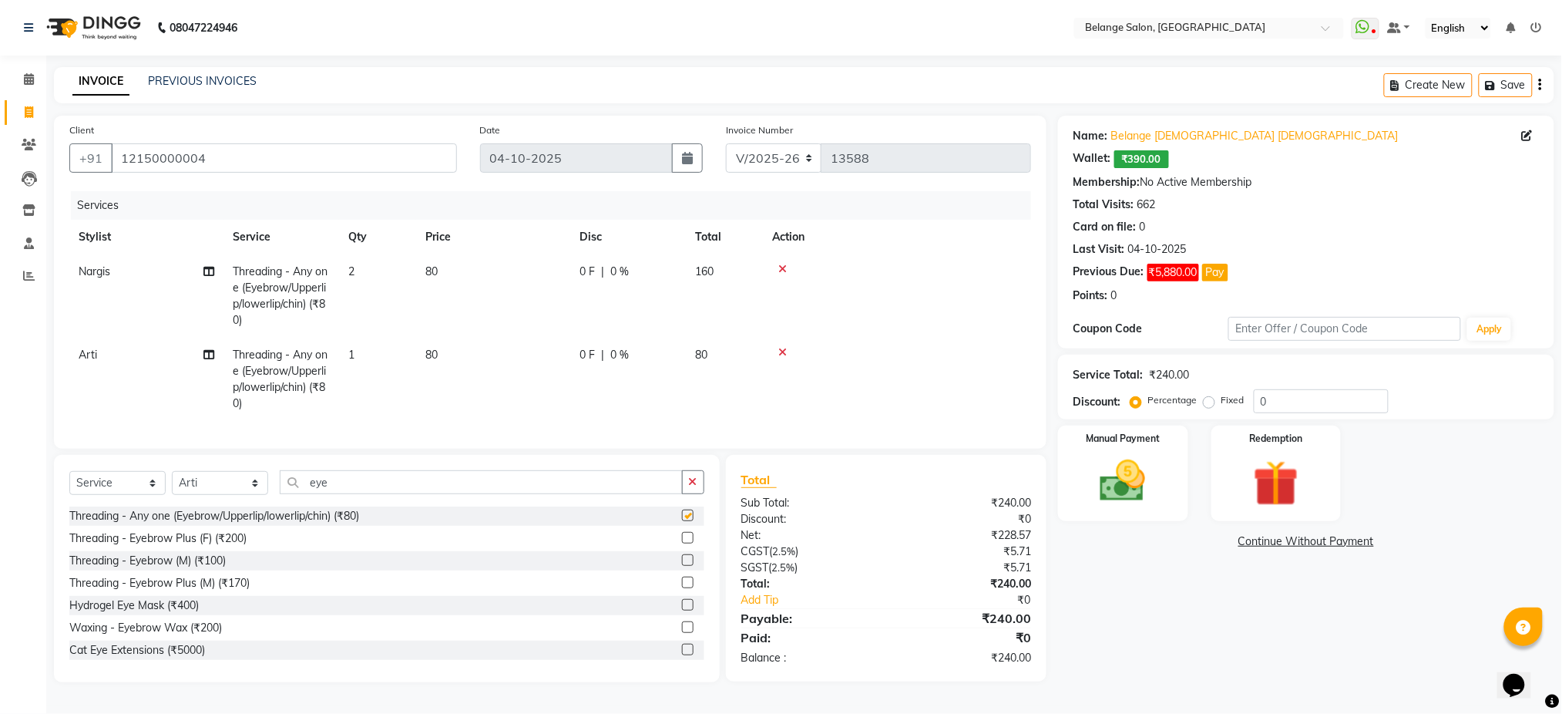
checkbox input "false"
click at [233, 495] on select "Select Stylist aftab (U) Ali amit ANJALI. Archana Arman Arti Belange Billing de…" at bounding box center [220, 483] width 96 height 24
select select "78262"
click at [172, 487] on select "Select Stylist aftab (U) Ali amit ANJALI. Archana Arman Arti Belange Billing de…" at bounding box center [220, 483] width 96 height 24
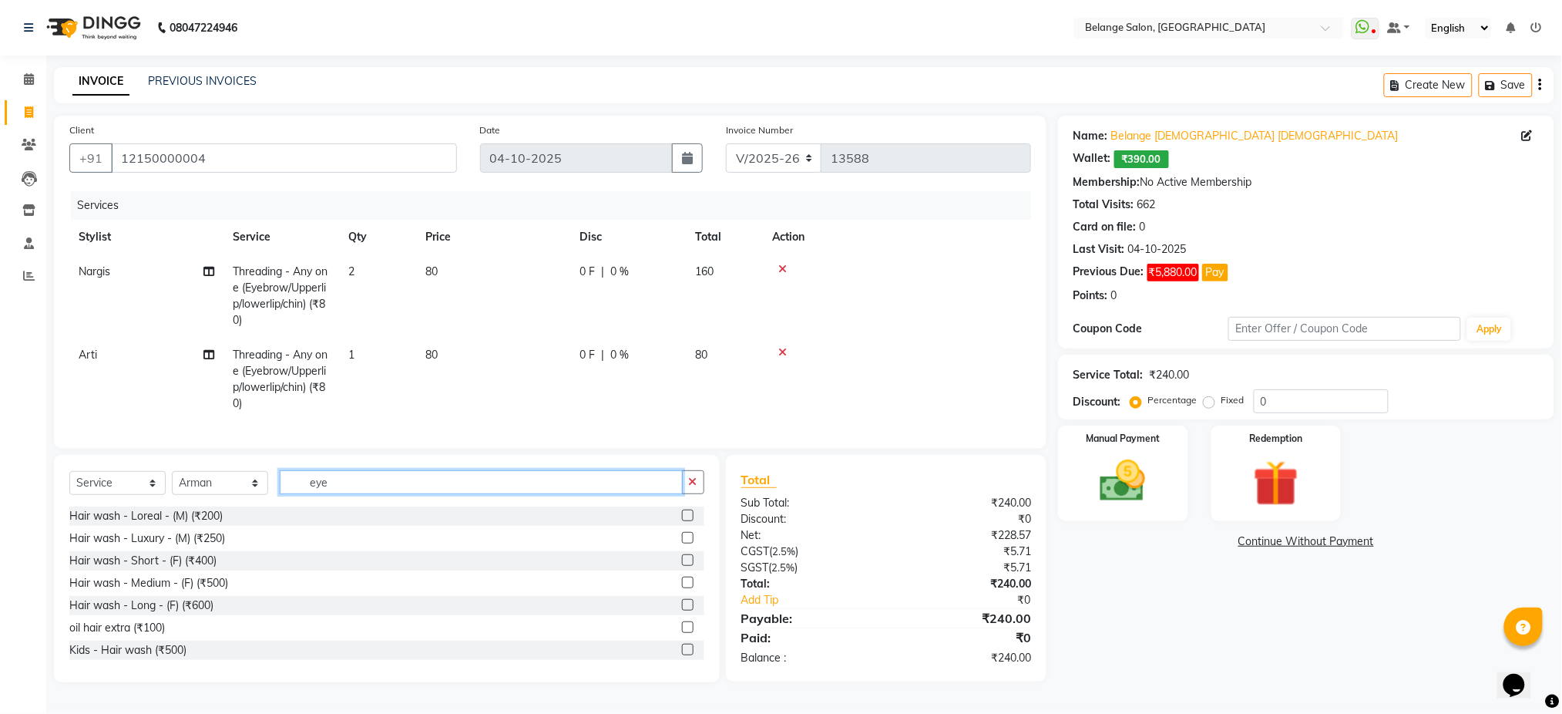
click at [338, 494] on input "eye" at bounding box center [481, 482] width 403 height 24
type input "cut"
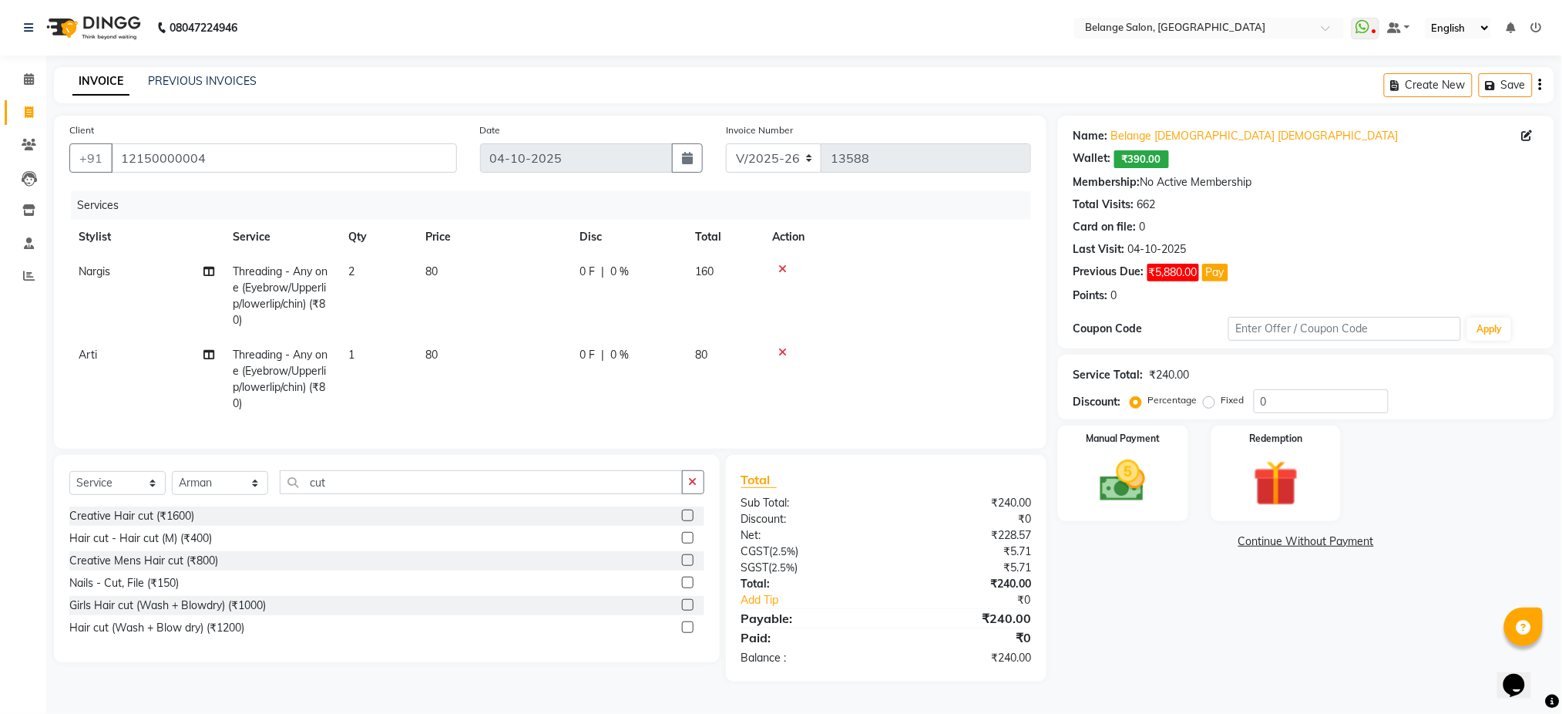
click at [686, 543] on label at bounding box center [688, 538] width 12 height 12
click at [686, 543] on input "checkbox" at bounding box center [687, 538] width 10 height 10
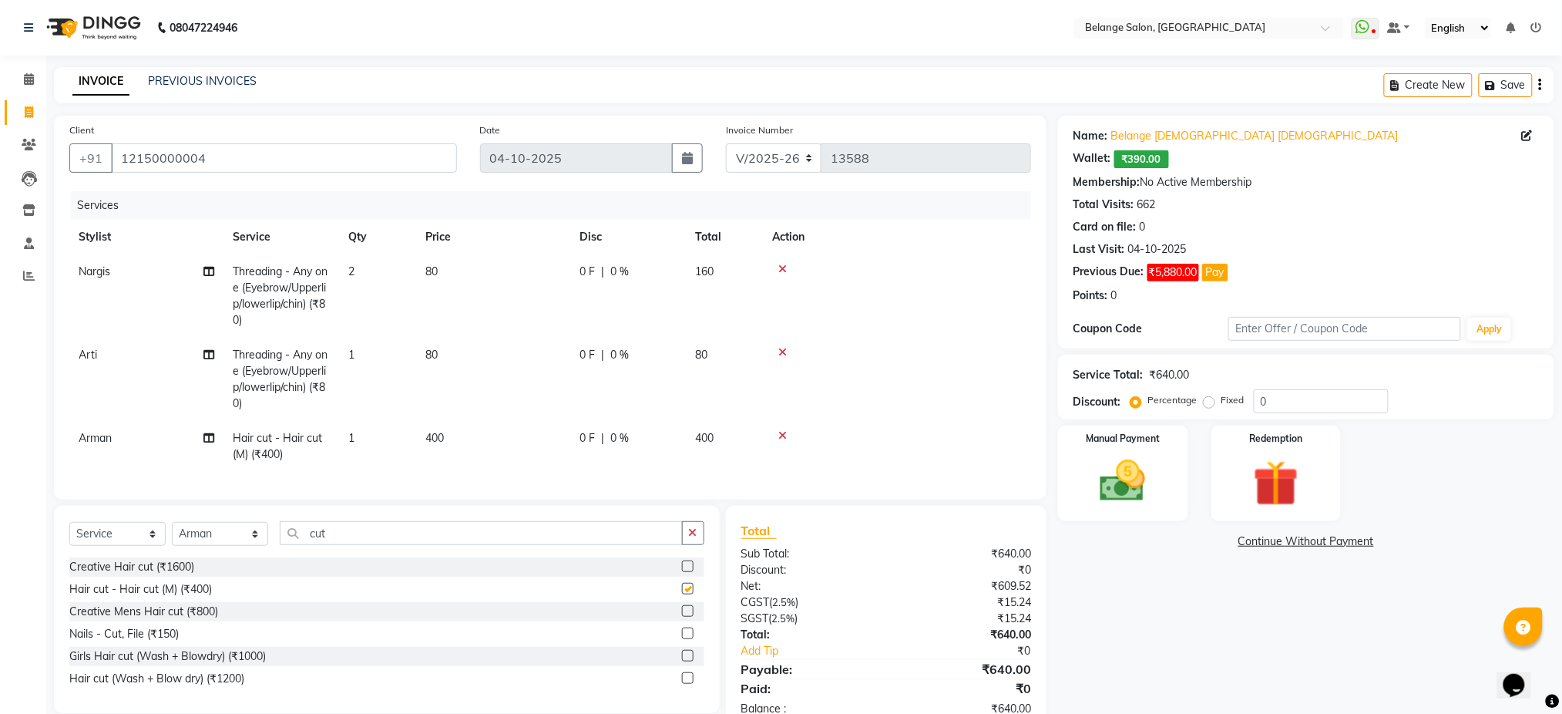
checkbox input "false"
click at [1117, 476] on img at bounding box center [1122, 481] width 77 height 55
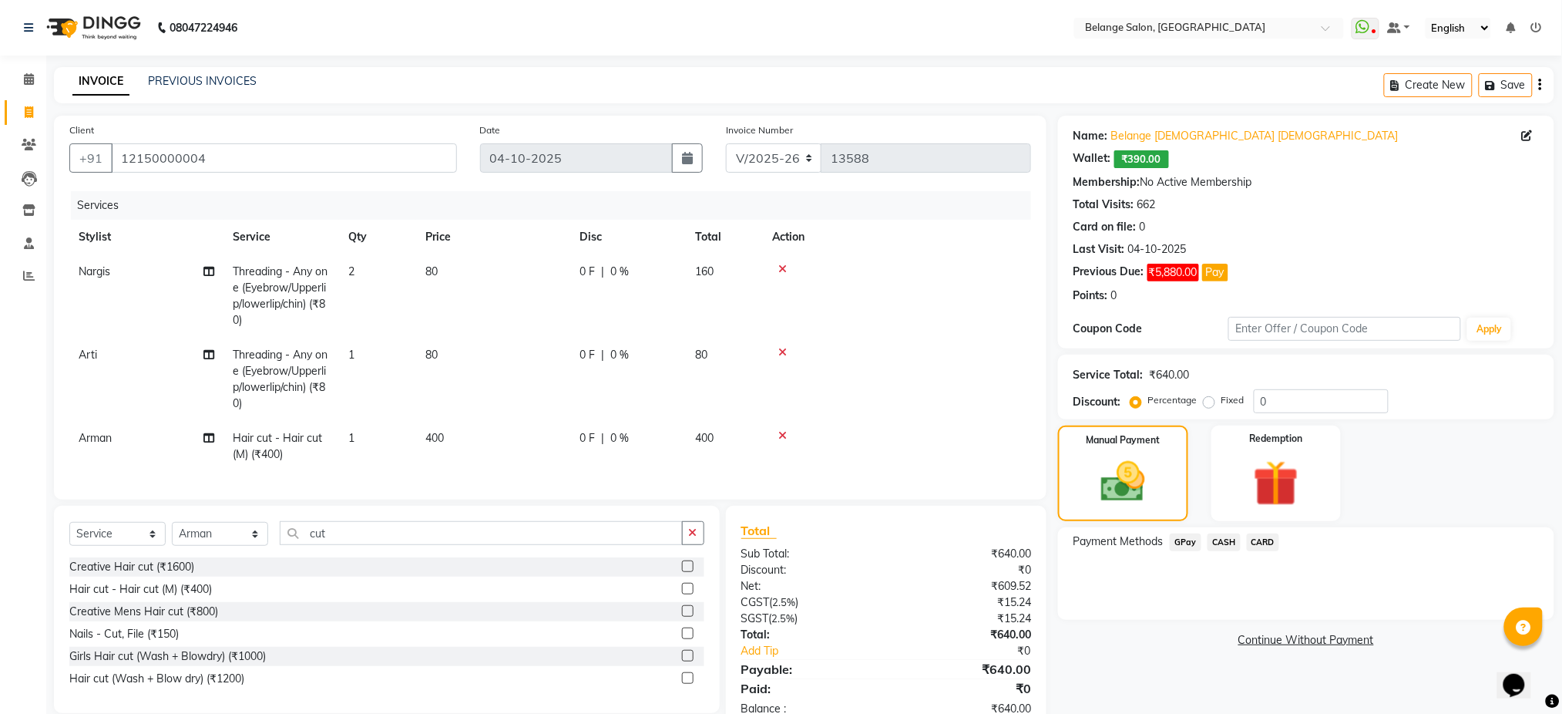
click at [1218, 539] on span "CASH" at bounding box center [1224, 542] width 33 height 18
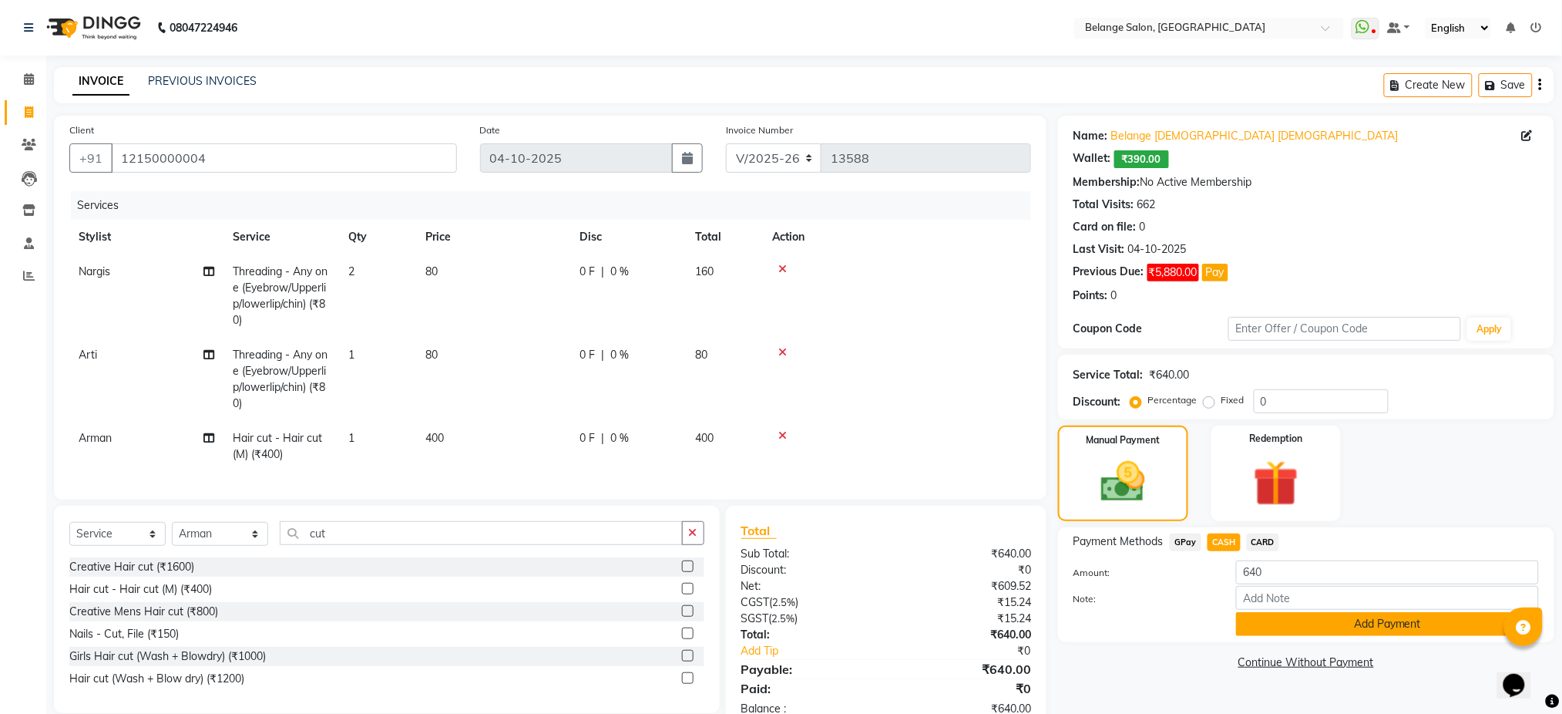
click at [1275, 621] on button "Add Payment" at bounding box center [1387, 624] width 303 height 24
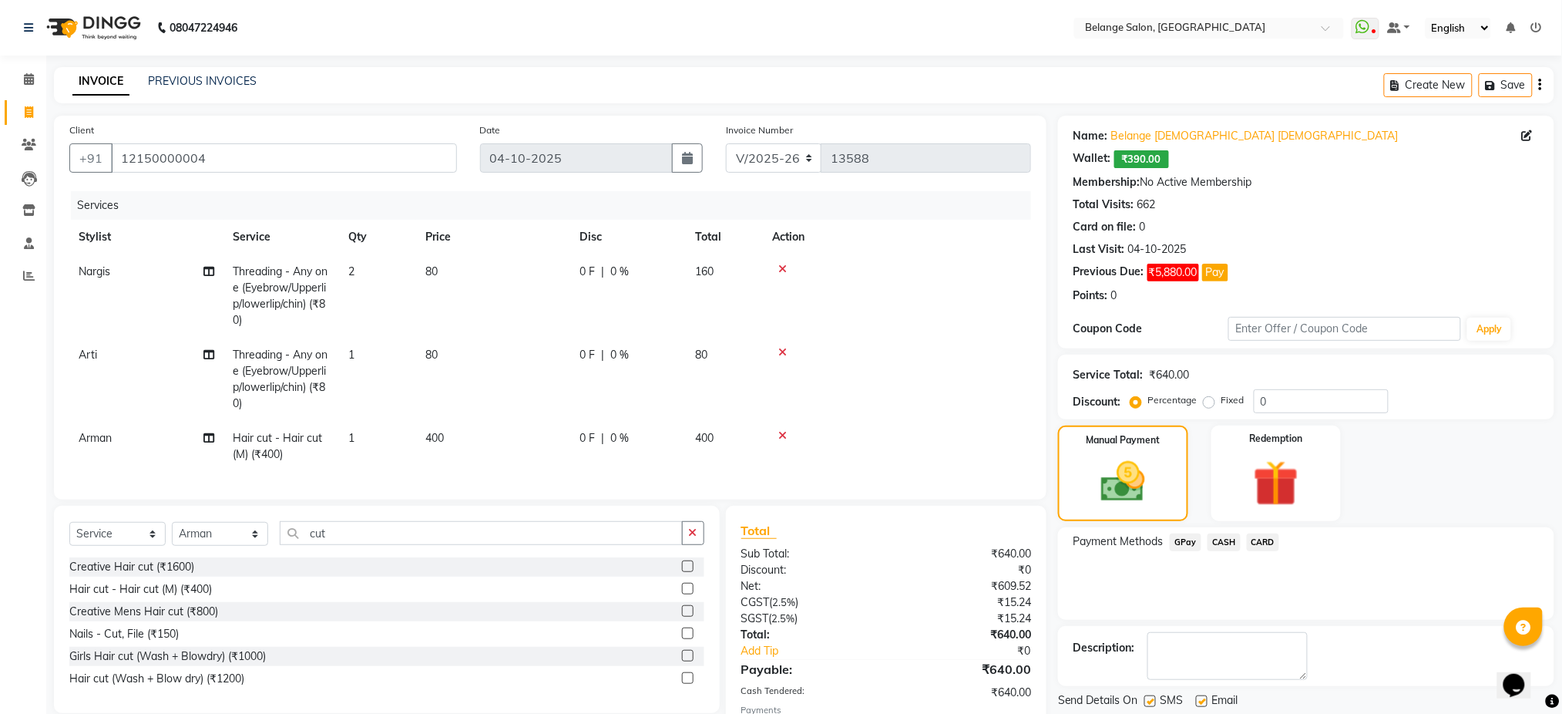
scroll to position [112, 0]
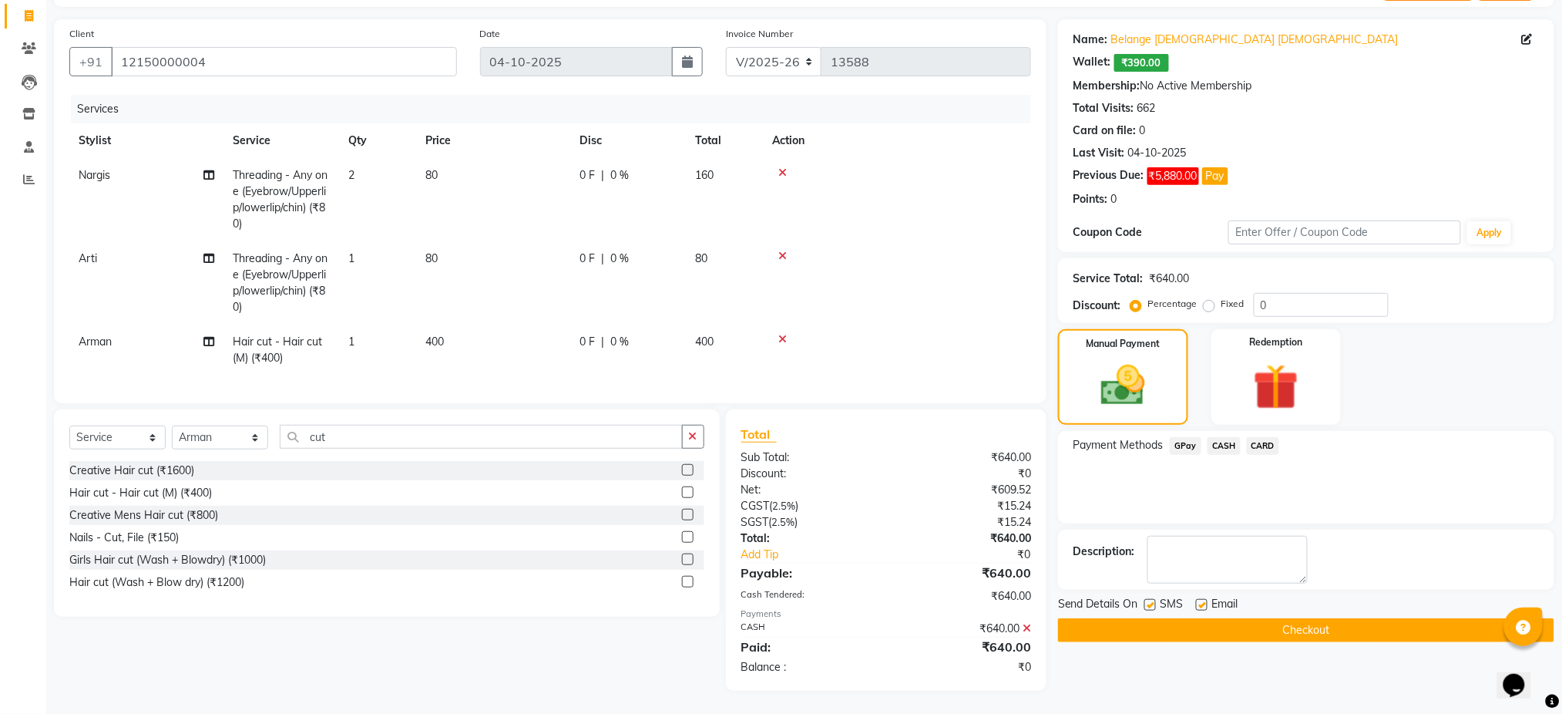
click at [1274, 621] on button "Checkout" at bounding box center [1306, 630] width 496 height 24
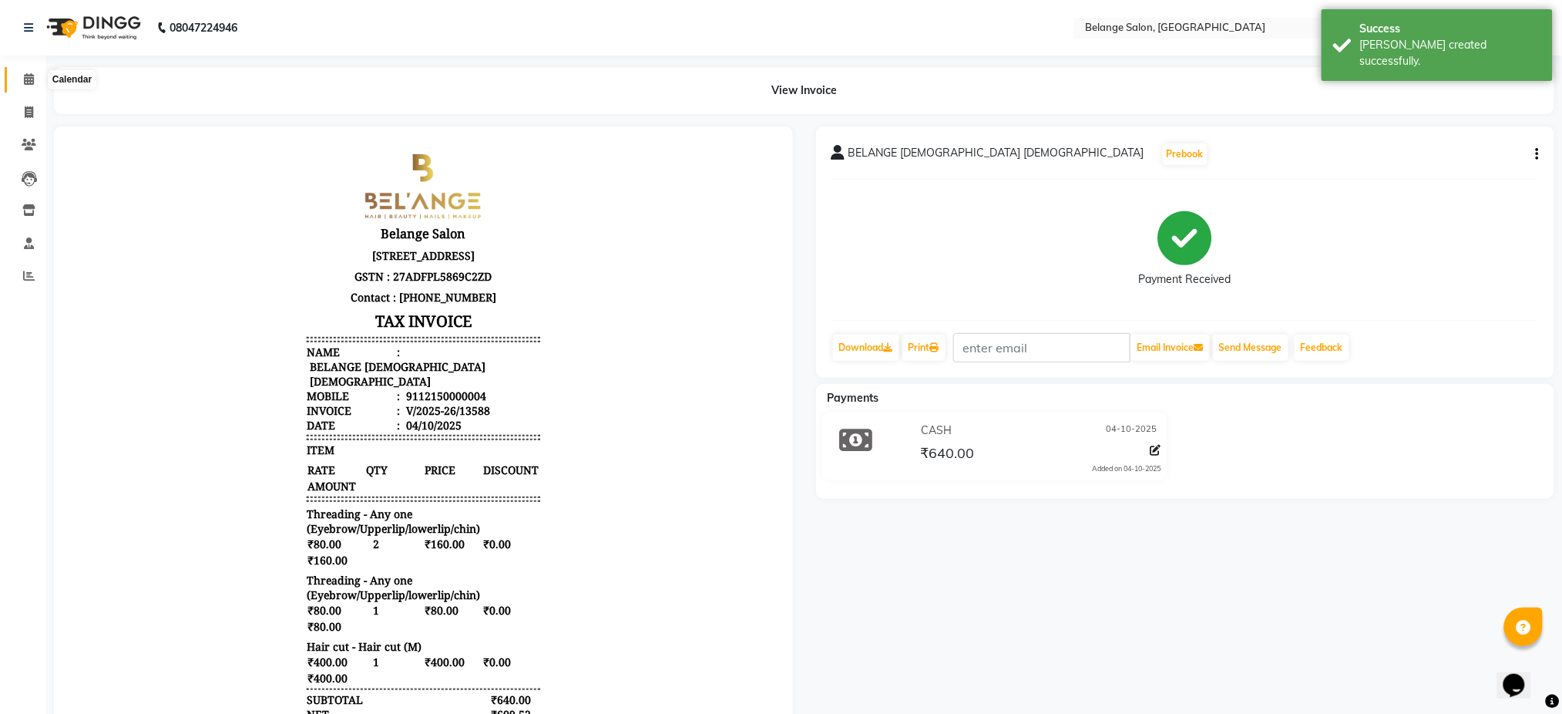
click at [19, 86] on span at bounding box center [28, 80] width 27 height 18
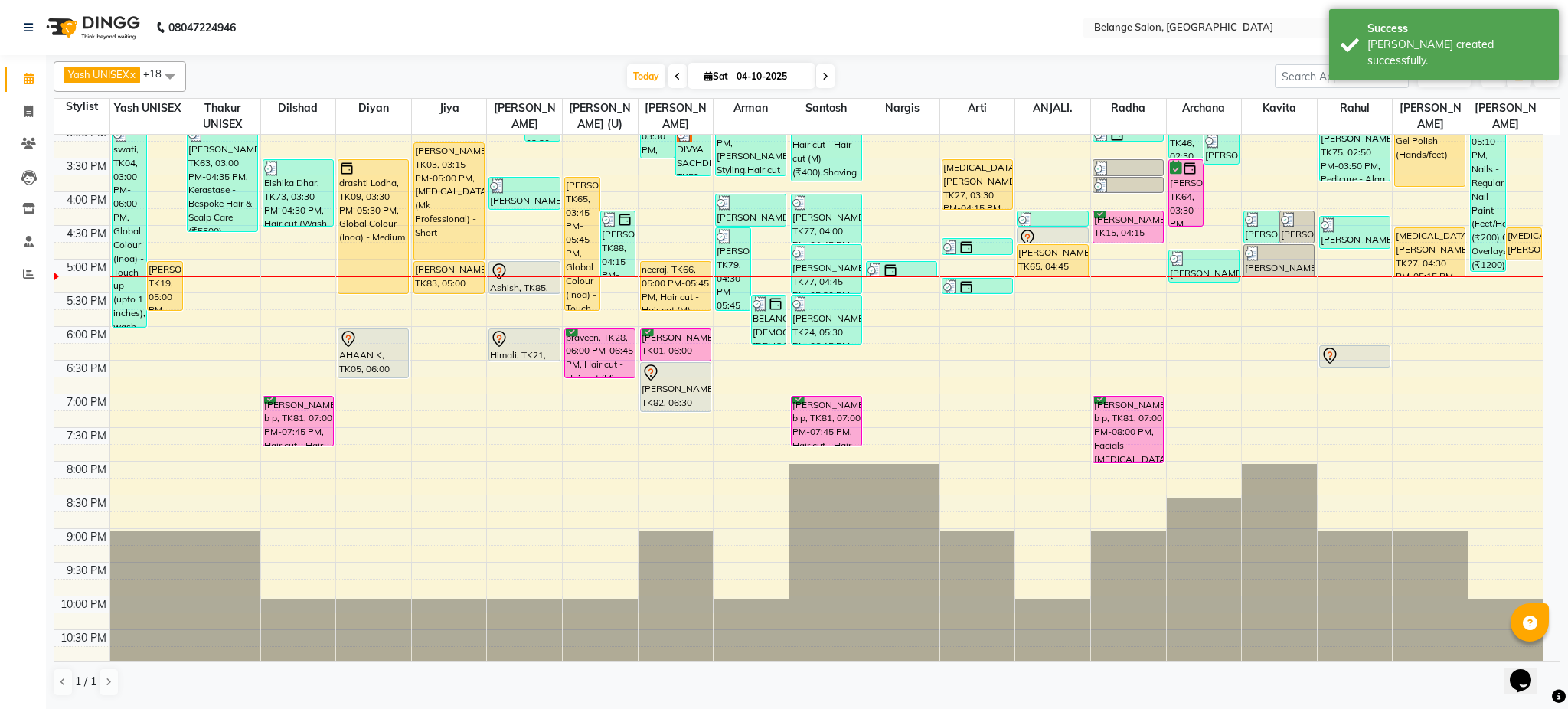
scroll to position [483, 0]
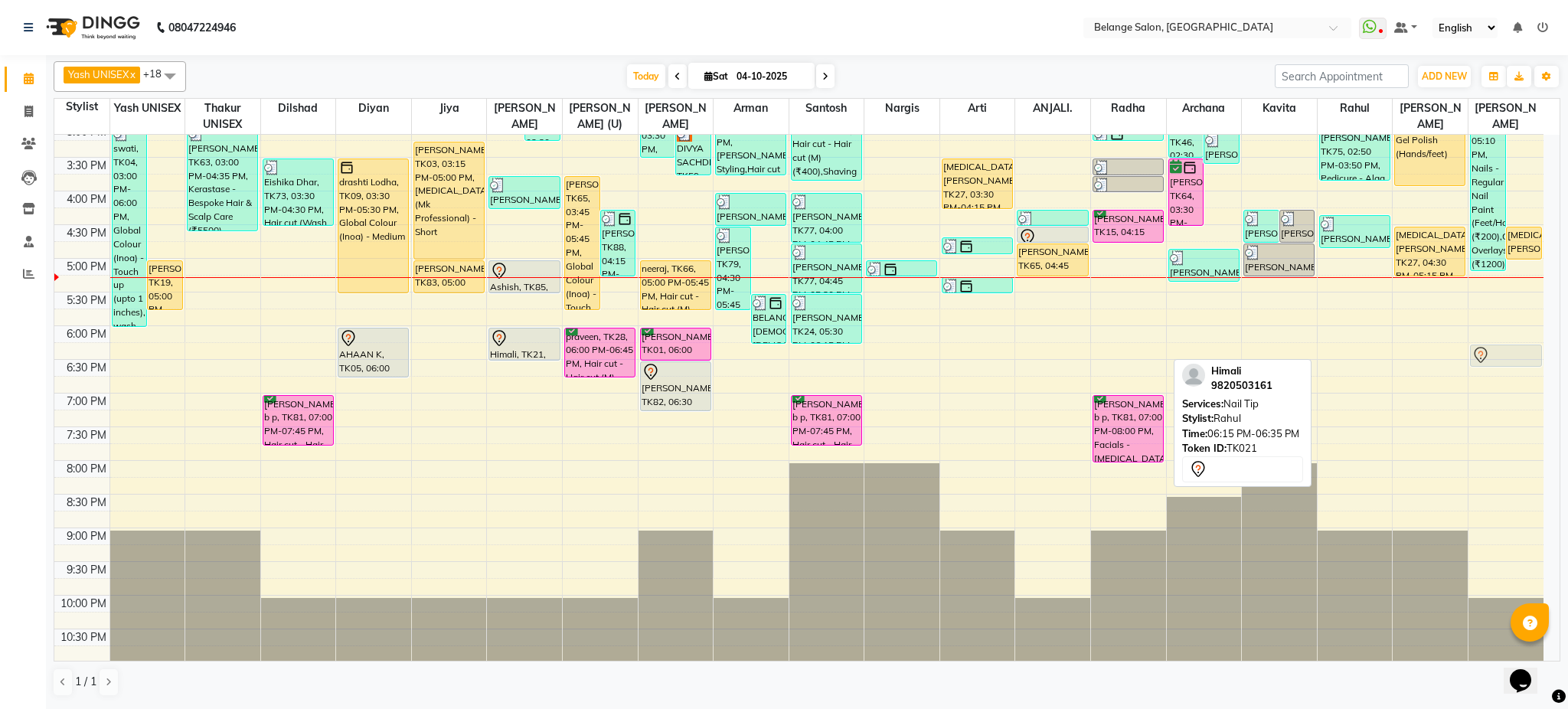
drag, startPoint x: 1361, startPoint y: 358, endPoint x: 1499, endPoint y: 364, distance: 138.1
click at [1499, 364] on tr "Mareesha, TK50, 11:10 AM-01:10 PM, Innoa Hair colour - M (₹1500),Hair cut - Hai…" at bounding box center [799, 157] width 1490 height 1010
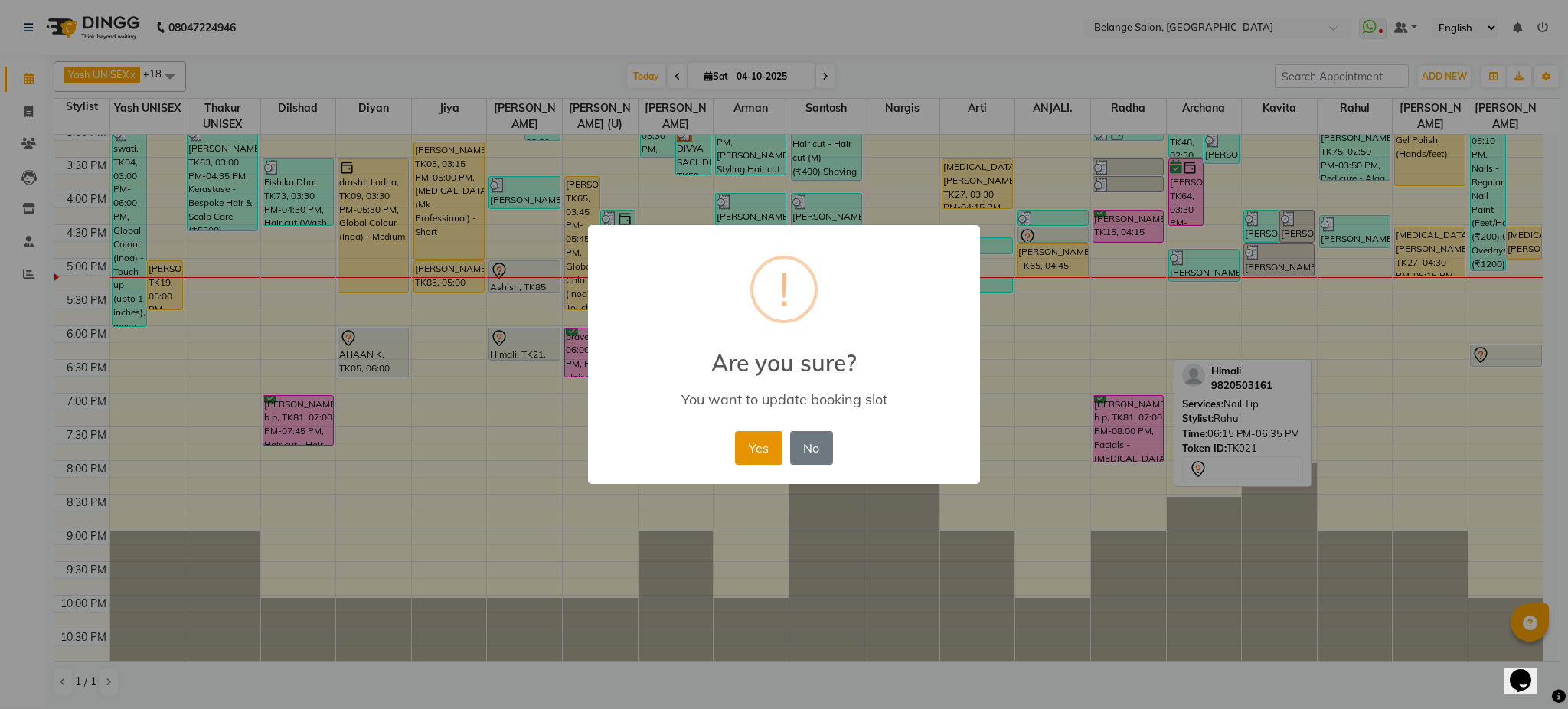
click at [754, 442] on button "Yes" at bounding box center [758, 448] width 47 height 34
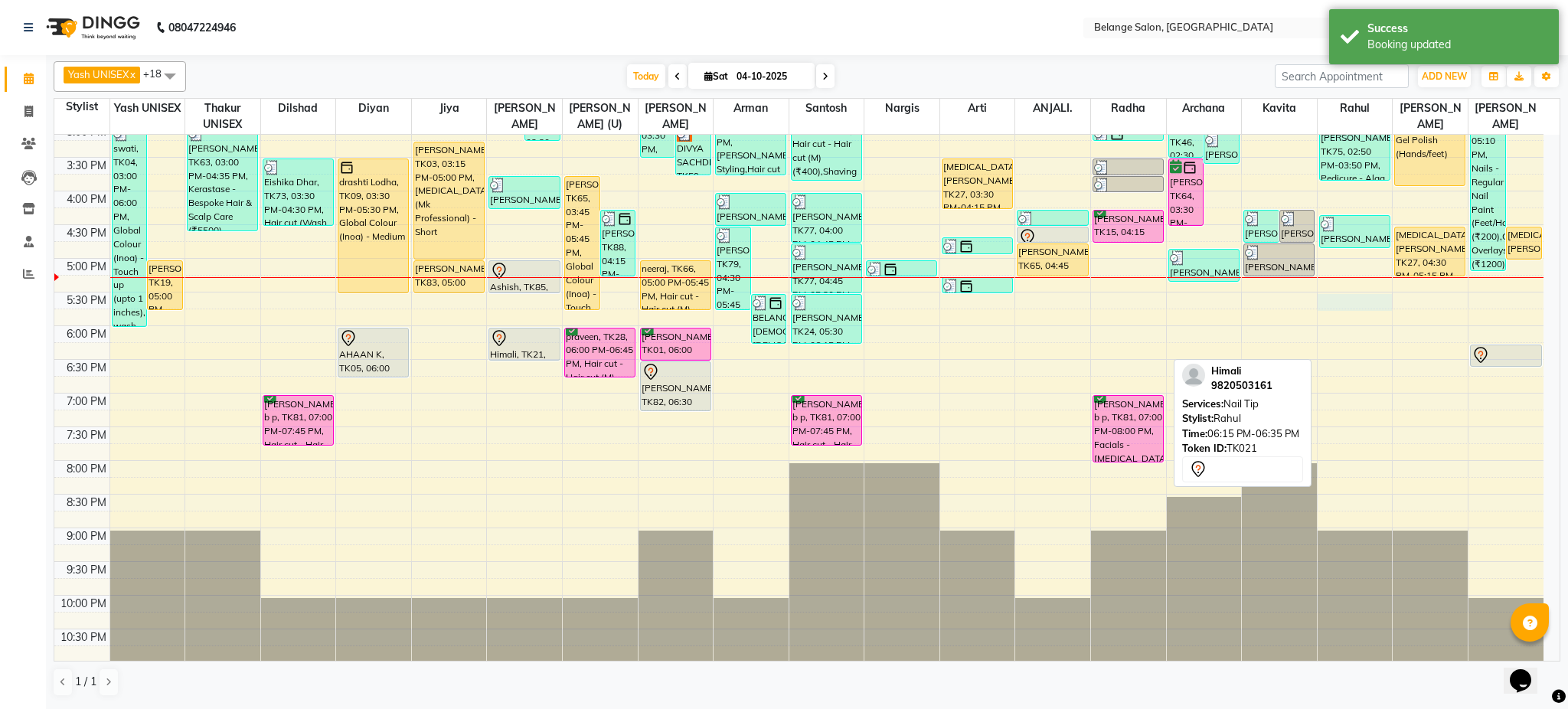
click at [1337, 303] on div "8:00 AM 8:30 AM 9:00 AM 9:30 AM 10:00 AM 10:30 AM 11:00 AM 11:30 AM 12:00 PM 12…" at bounding box center [799, 157] width 1490 height 1010
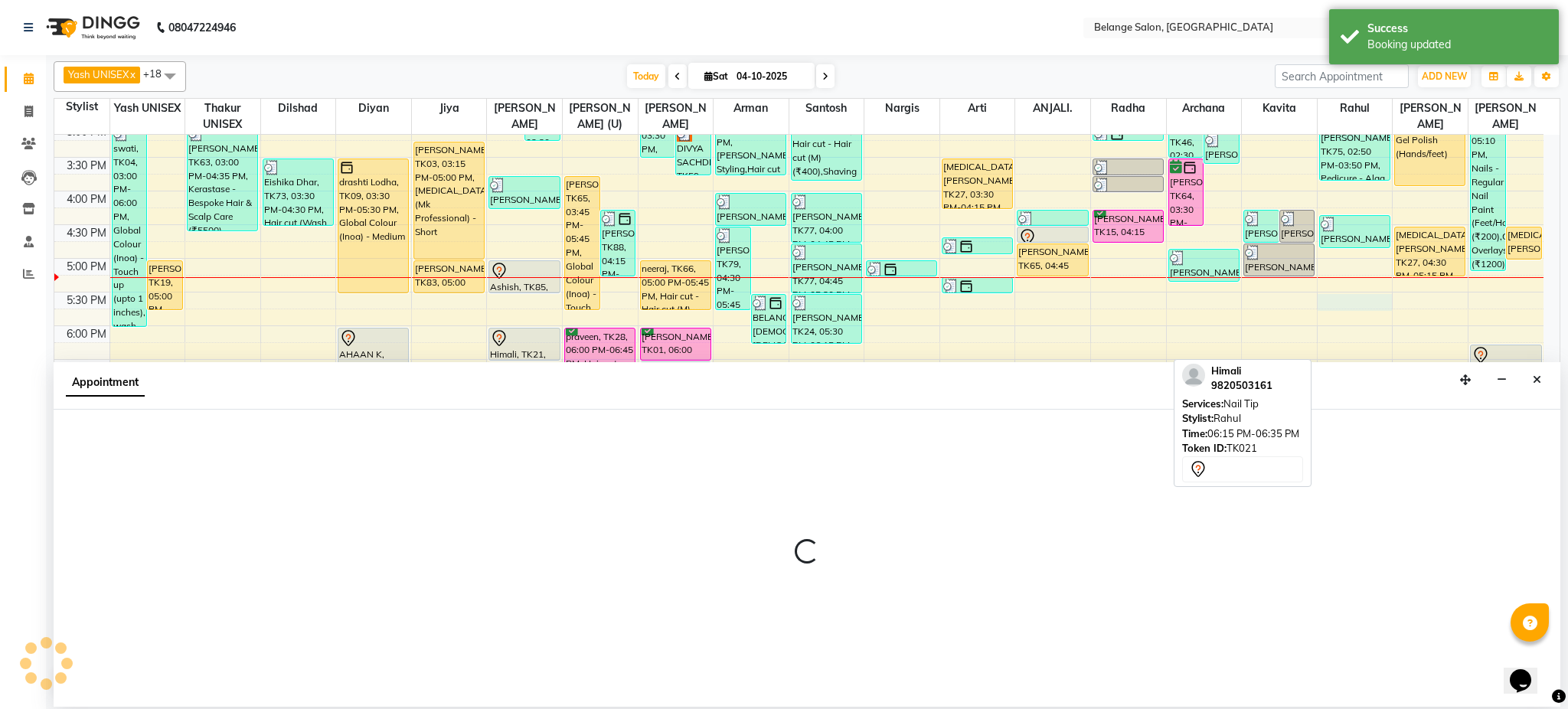
select select "47452"
select select "tentative"
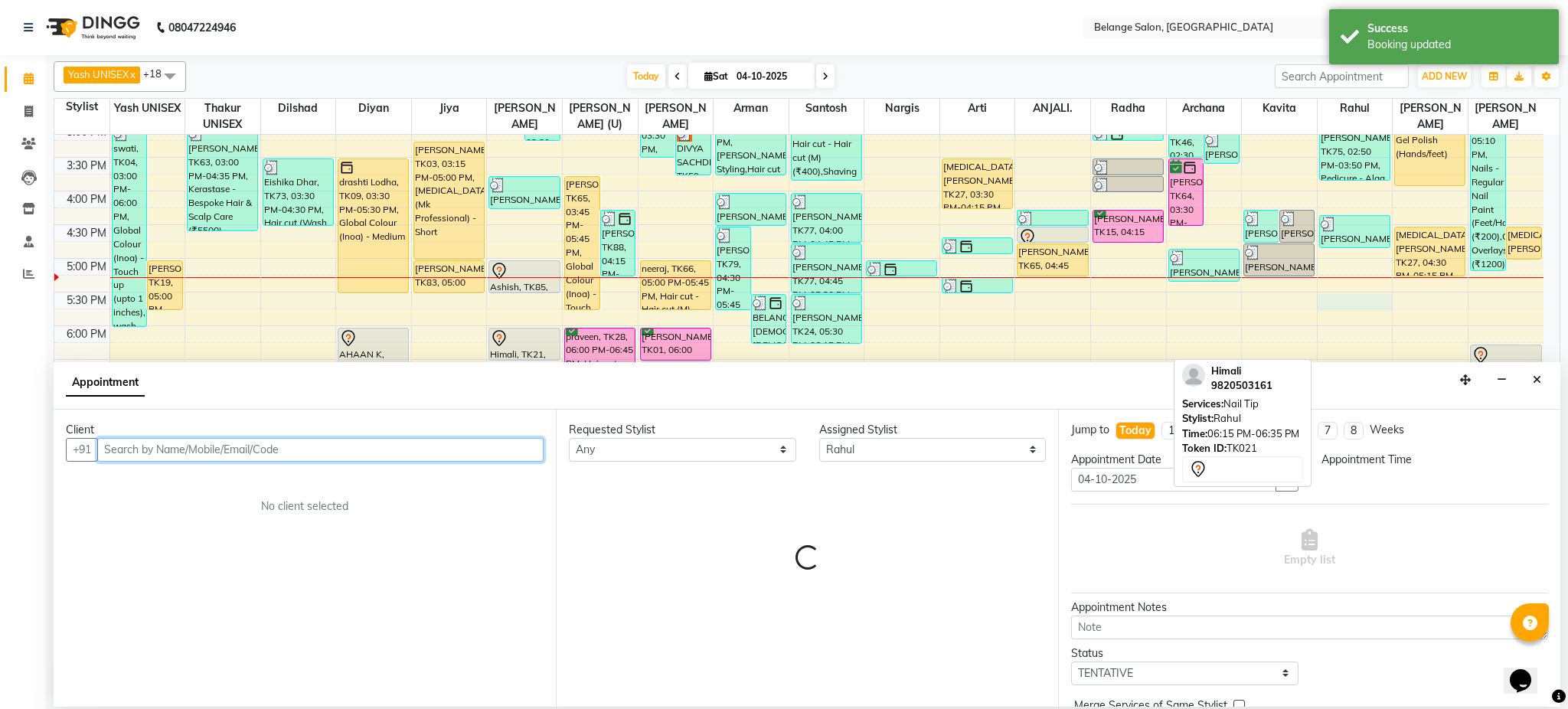
select select "1050"
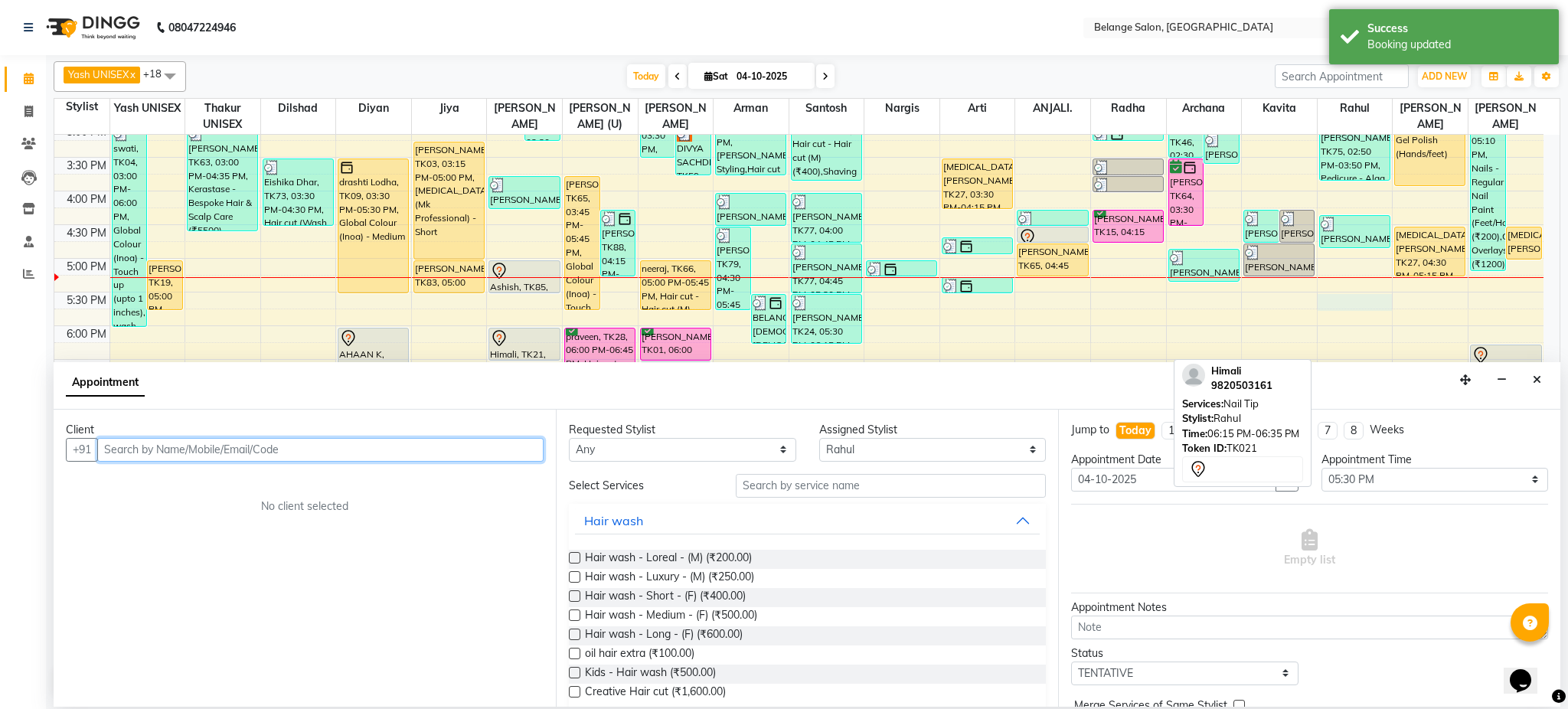
click at [341, 442] on input "text" at bounding box center [320, 450] width 446 height 24
paste input "98411 54231"
click at [142, 449] on input "98411 54231" at bounding box center [288, 450] width 383 height 24
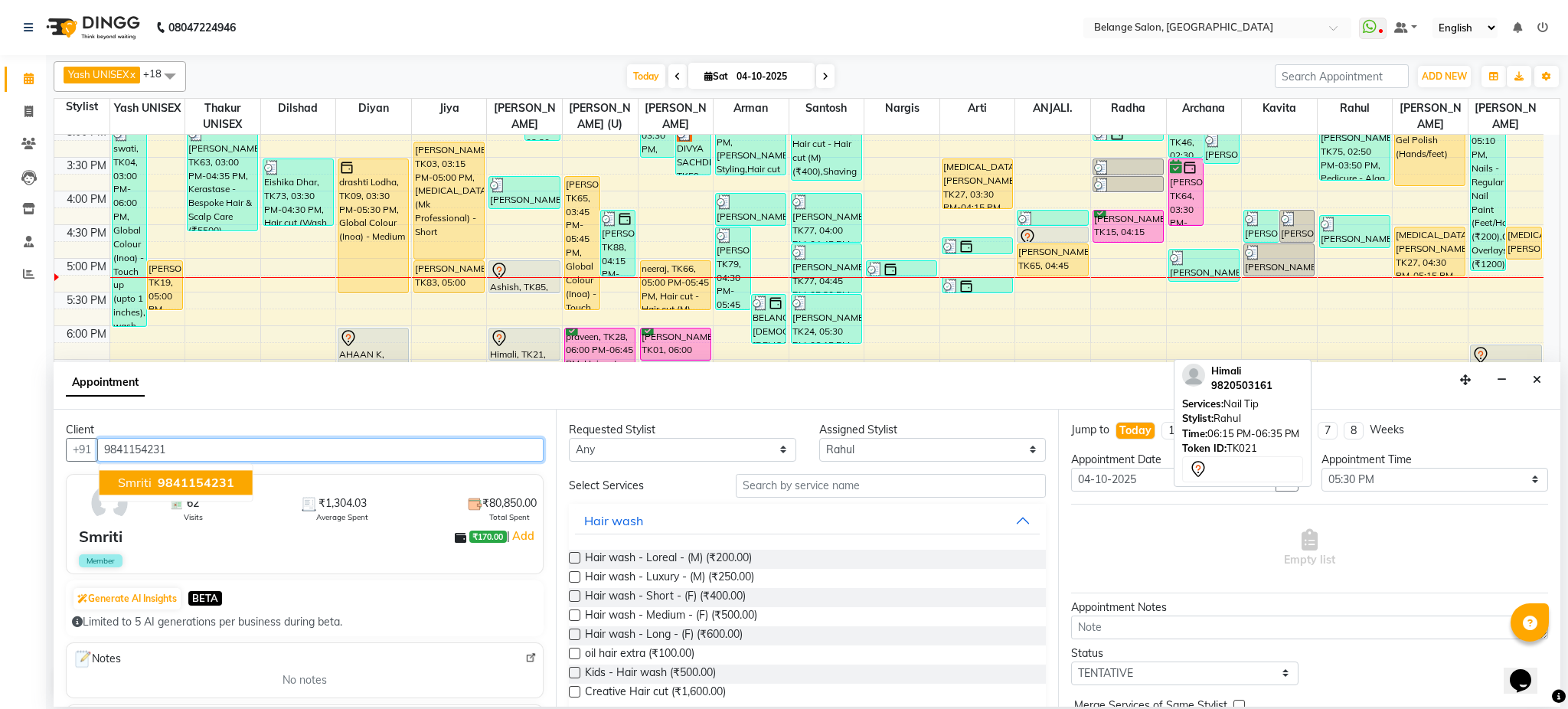
click at [199, 478] on span "9841154231" at bounding box center [196, 482] width 77 height 15
type input "9841154231"
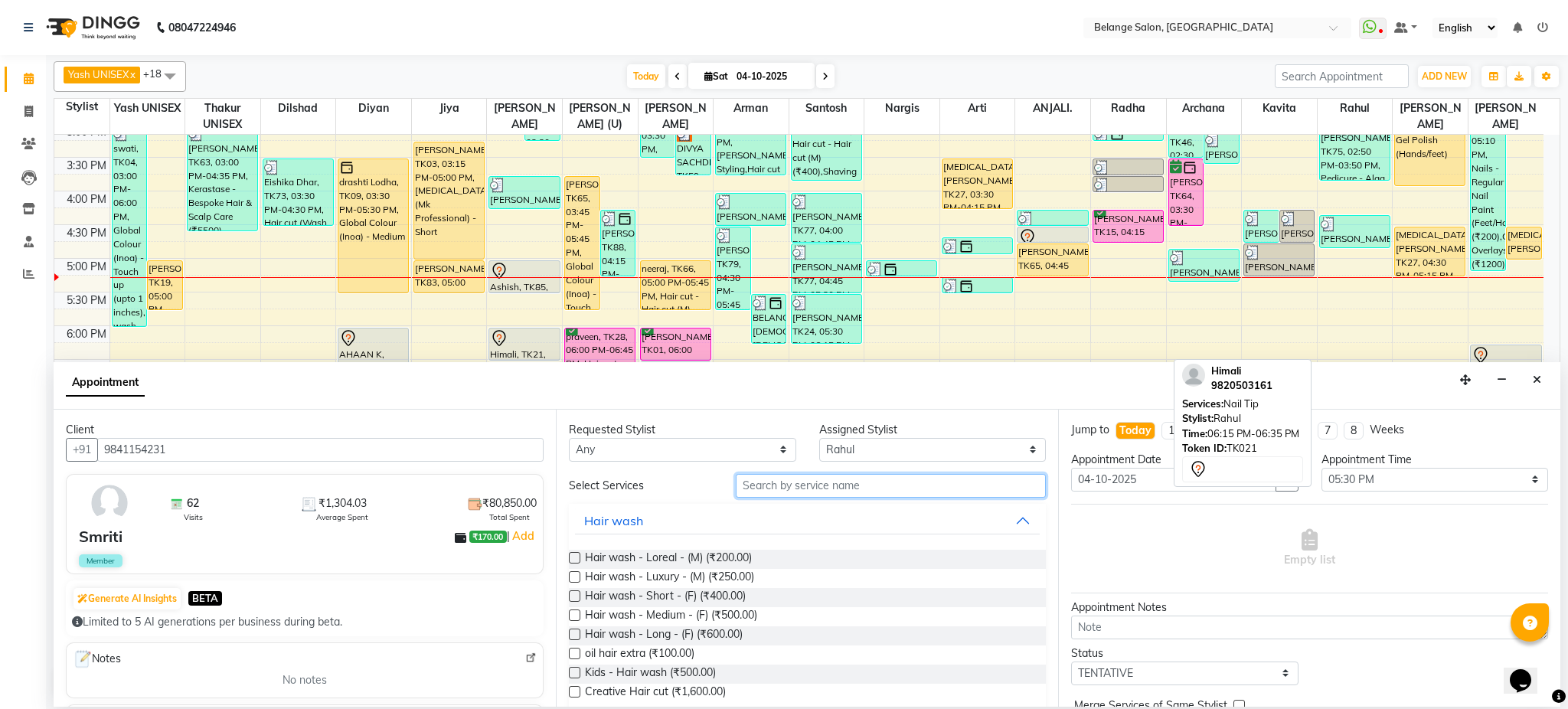
click at [745, 489] on input "text" at bounding box center [891, 486] width 310 height 24
type input "man"
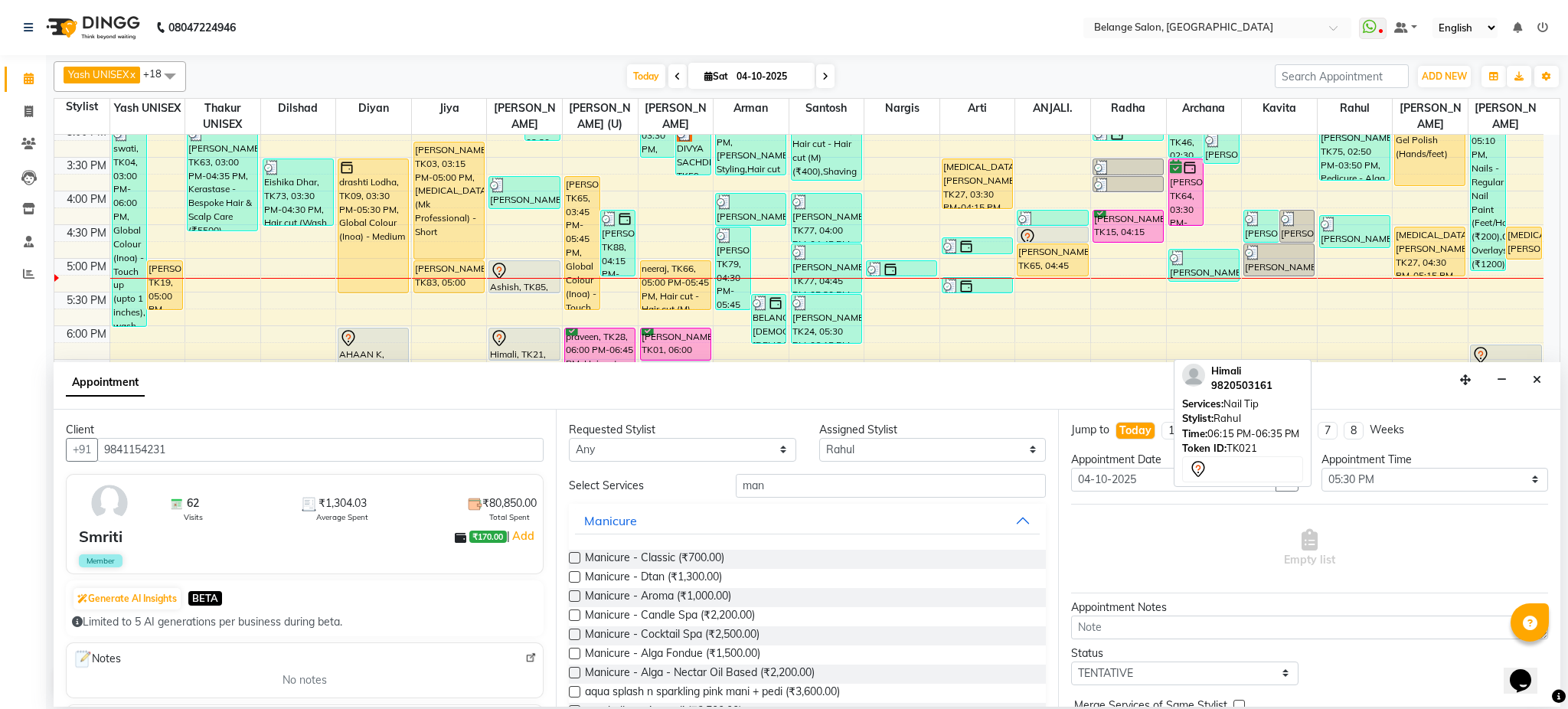
click at [574, 558] on label at bounding box center [575, 558] width 12 height 12
click at [574, 558] on input "checkbox" at bounding box center [574, 559] width 10 height 10
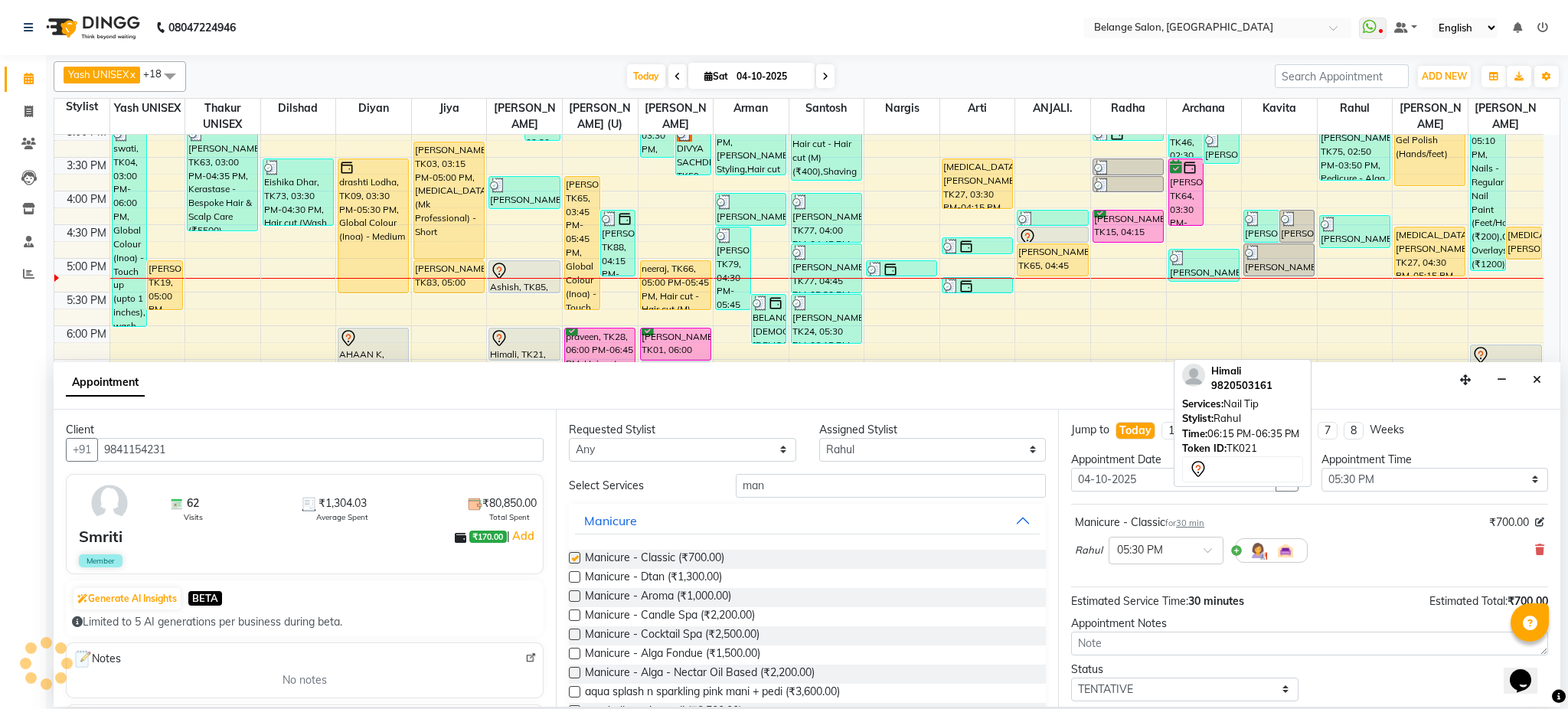
checkbox input "false"
click at [763, 486] on input "man" at bounding box center [891, 486] width 310 height 24
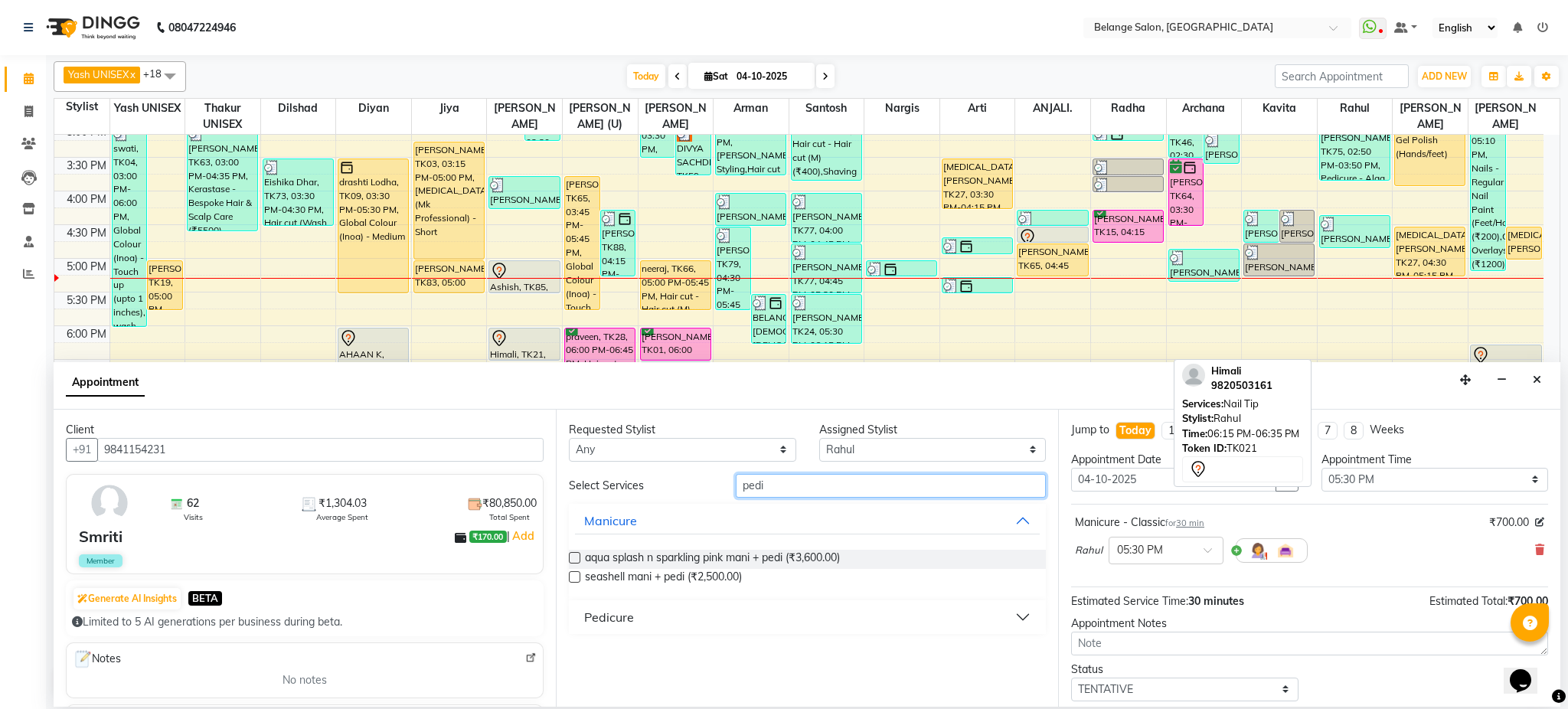
type input "pedi"
click at [610, 613] on div "Pedicure" at bounding box center [609, 617] width 50 height 18
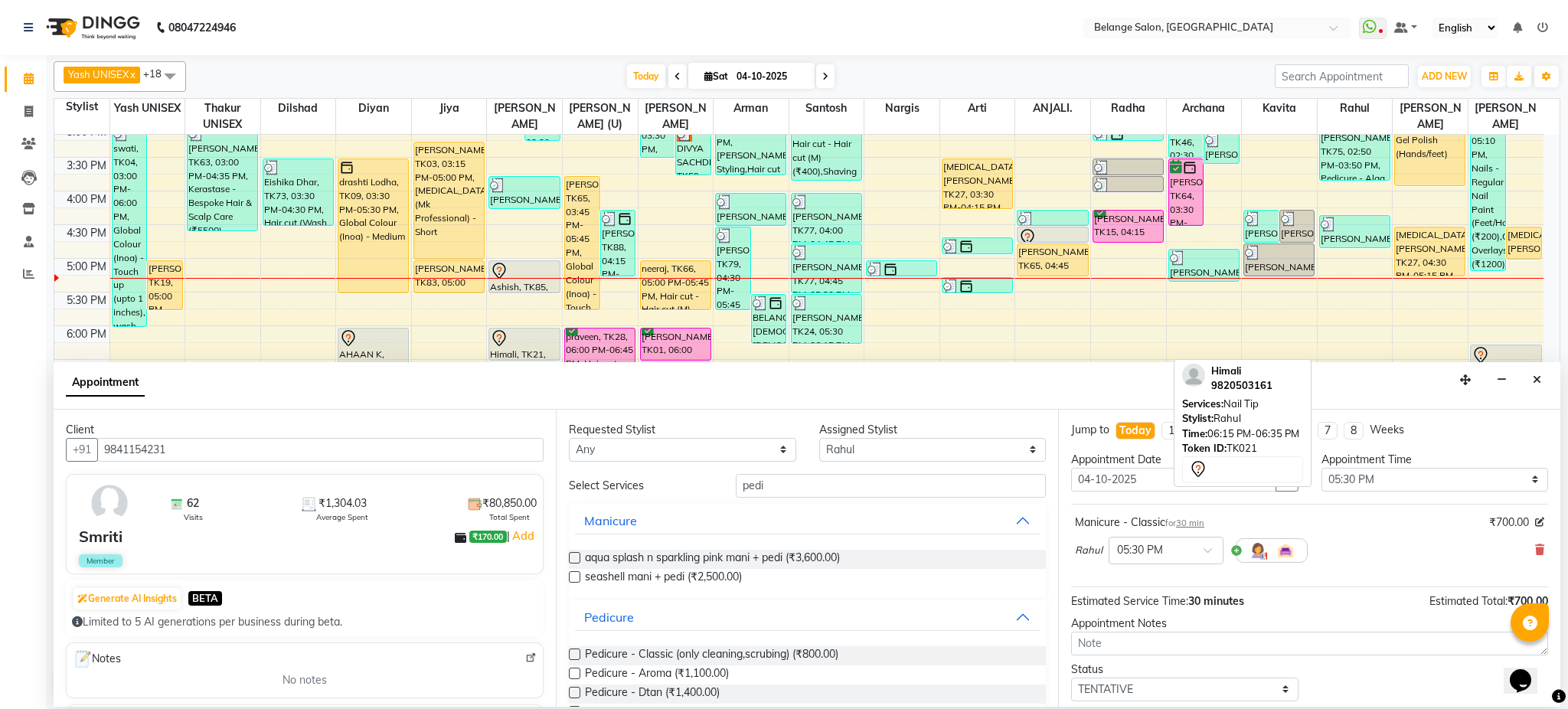
click at [576, 652] on label at bounding box center [575, 654] width 12 height 12
click at [576, 652] on input "checkbox" at bounding box center [574, 655] width 10 height 10
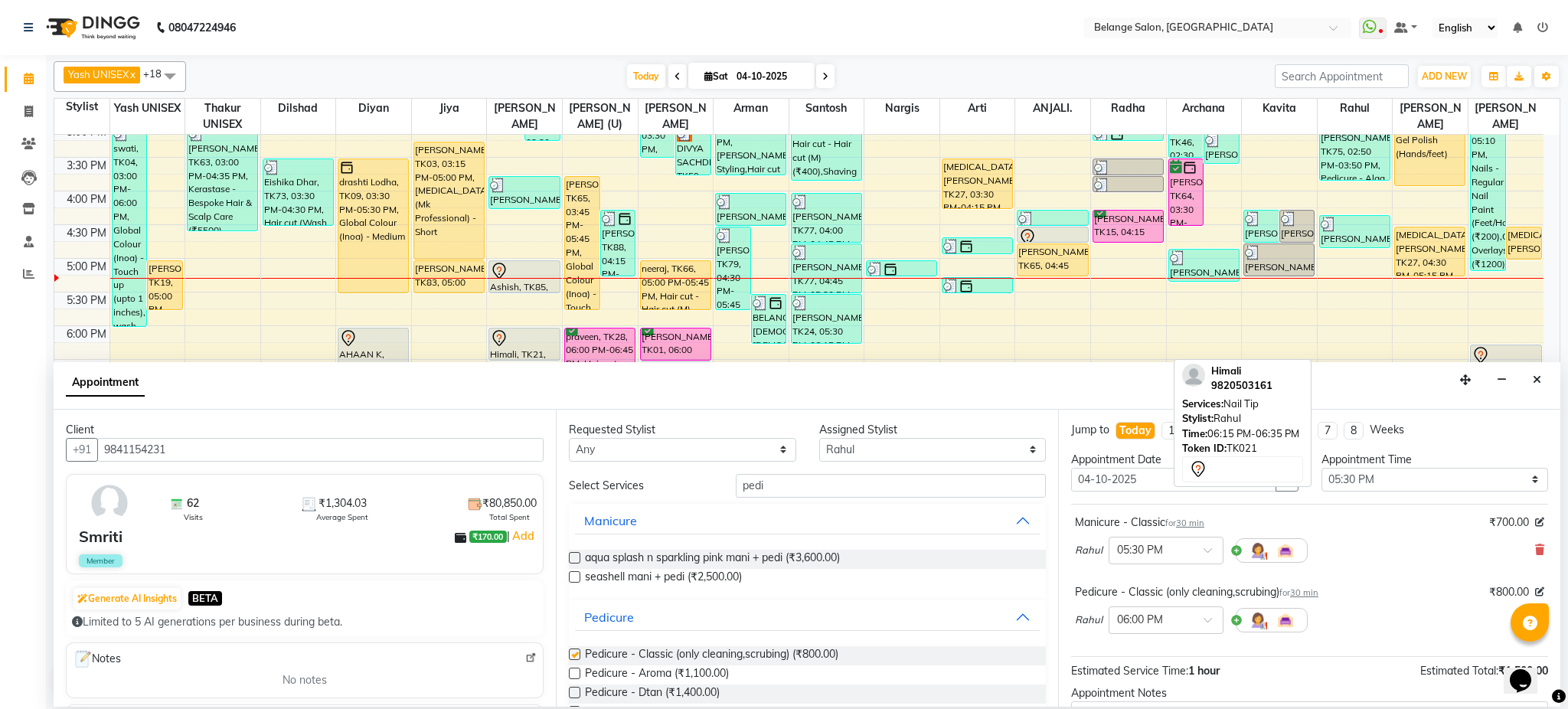
checkbox input "false"
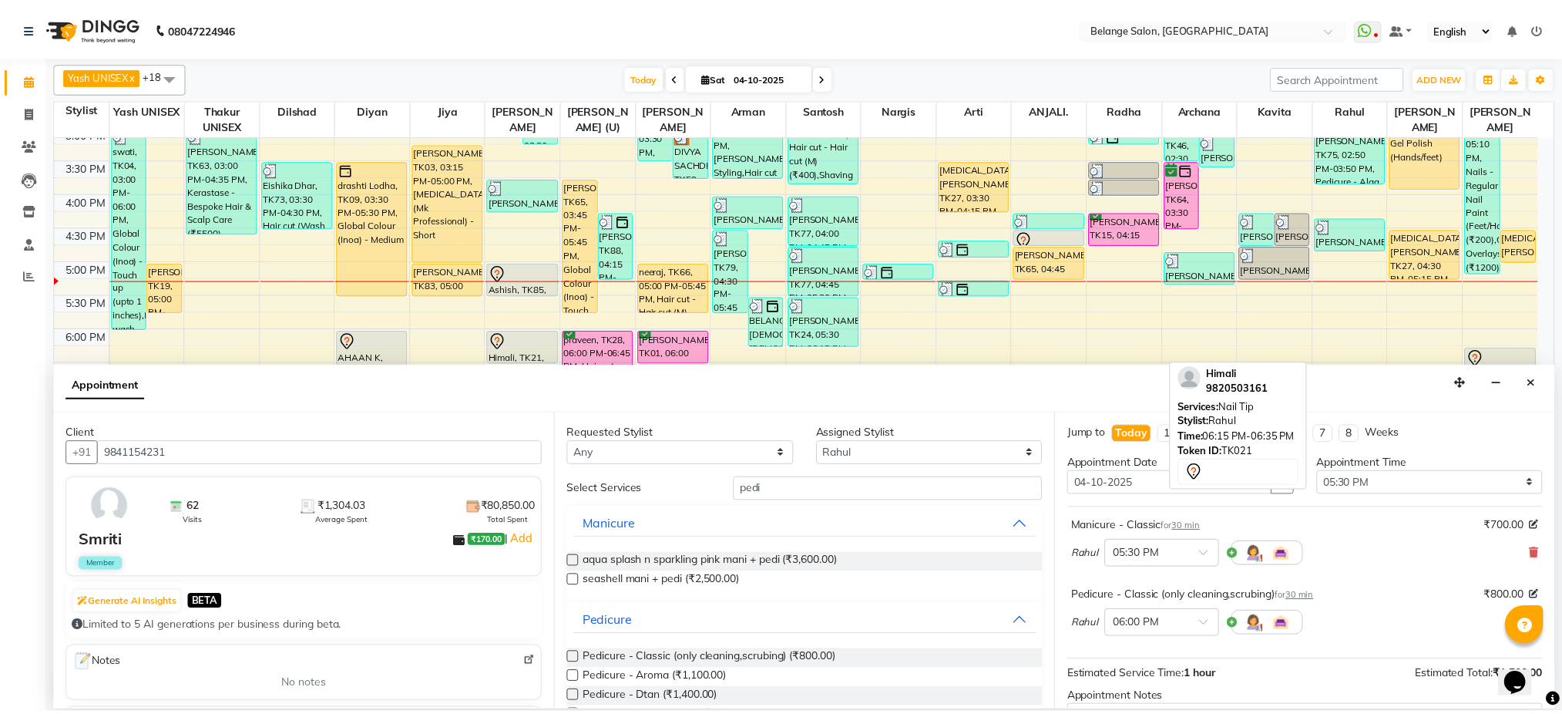
scroll to position [162, 0]
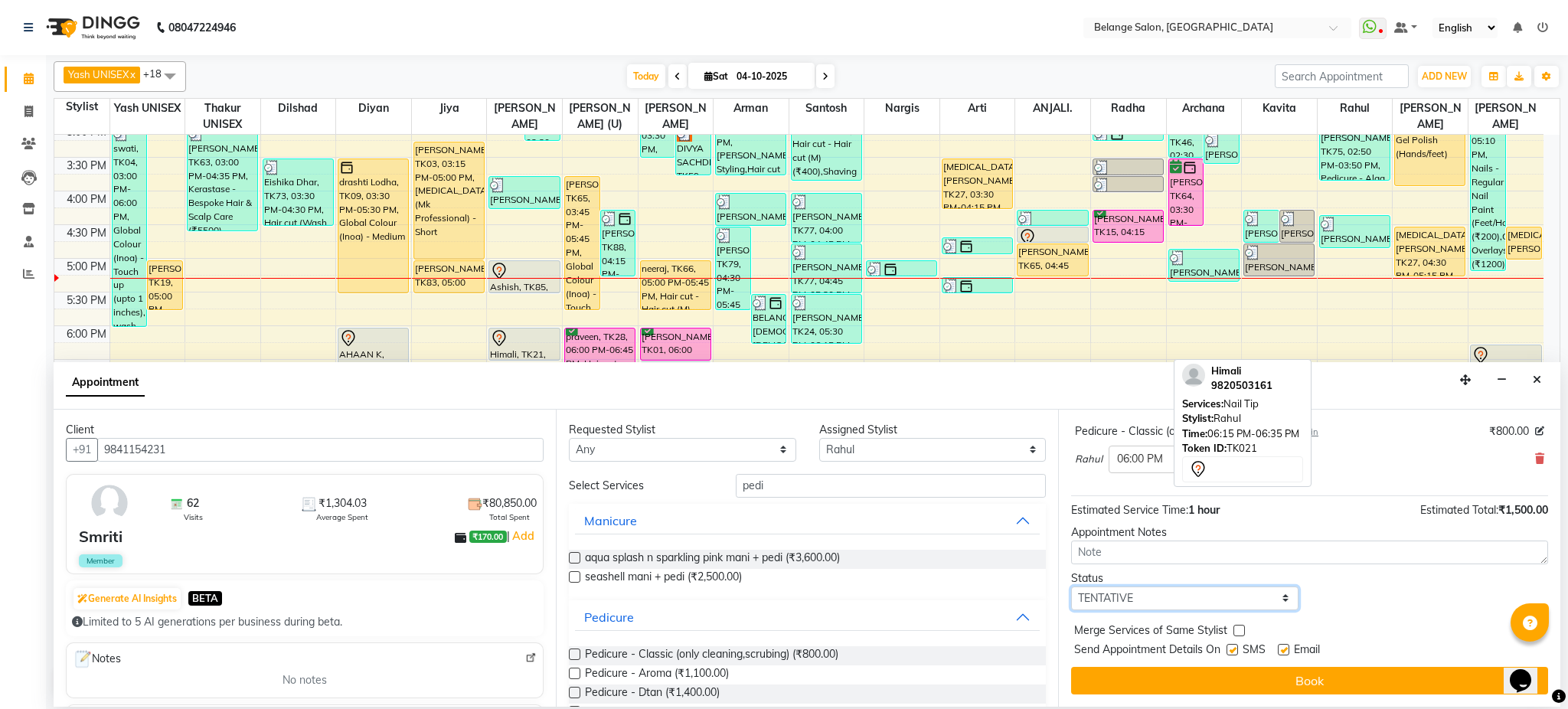
click at [1244, 597] on select "Select TENTATIVE CONFIRM CHECK-IN UPCOMING" at bounding box center [1184, 598] width 228 height 24
select select "confirm booking"
click at [1071, 586] on select "Select TENTATIVE CONFIRM CHECK-IN UPCOMING" at bounding box center [1184, 598] width 228 height 24
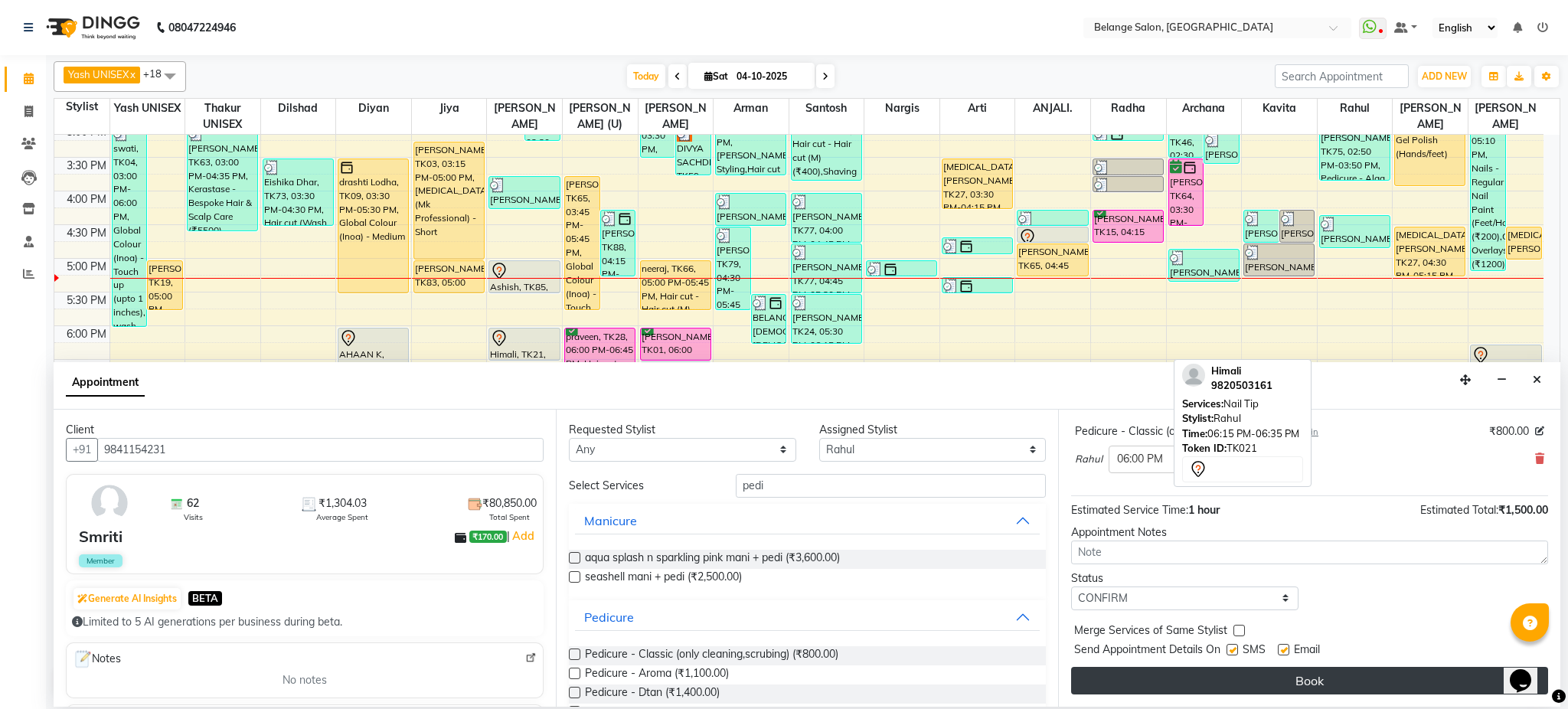
click at [1217, 672] on button "Book" at bounding box center [1310, 680] width 477 height 28
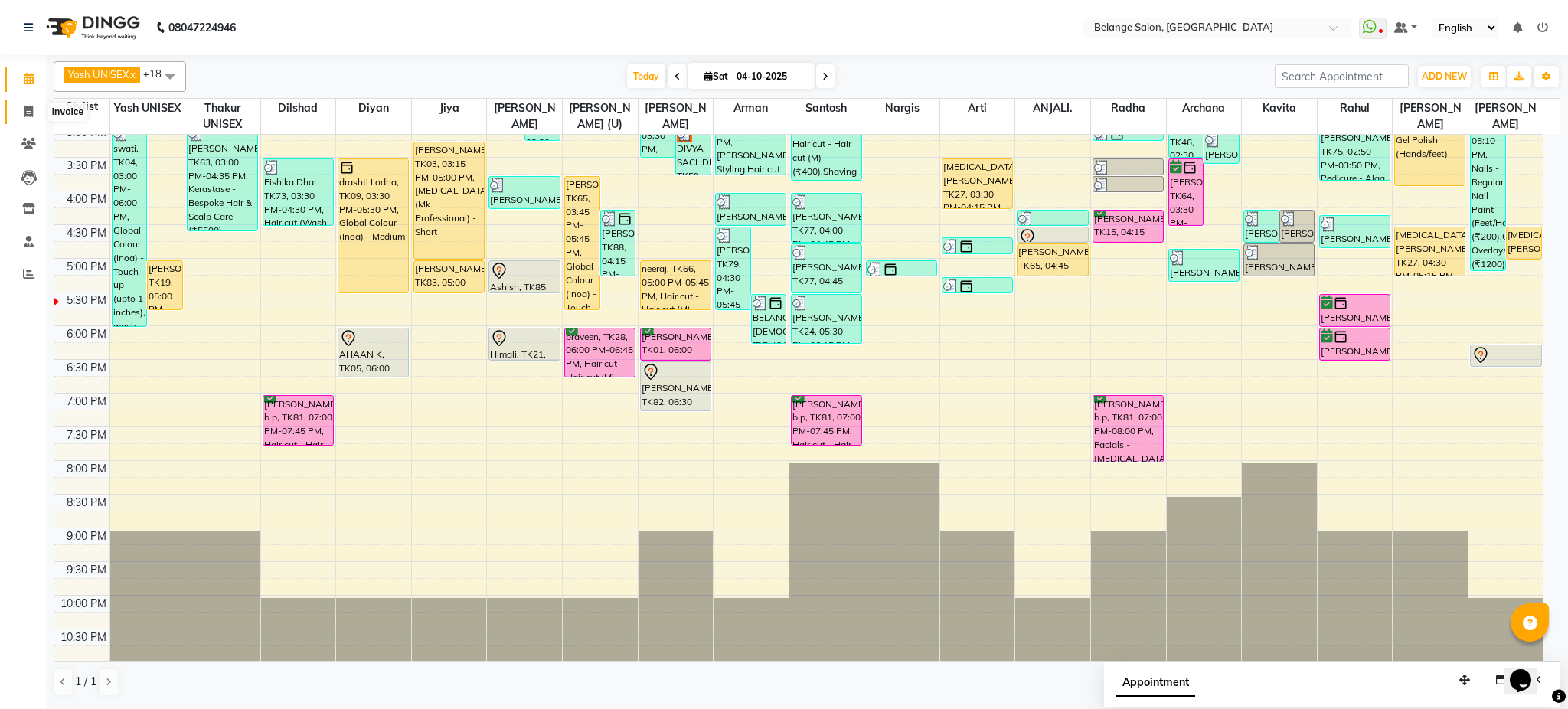
click at [32, 108] on icon at bounding box center [29, 111] width 8 height 12
select select "service"
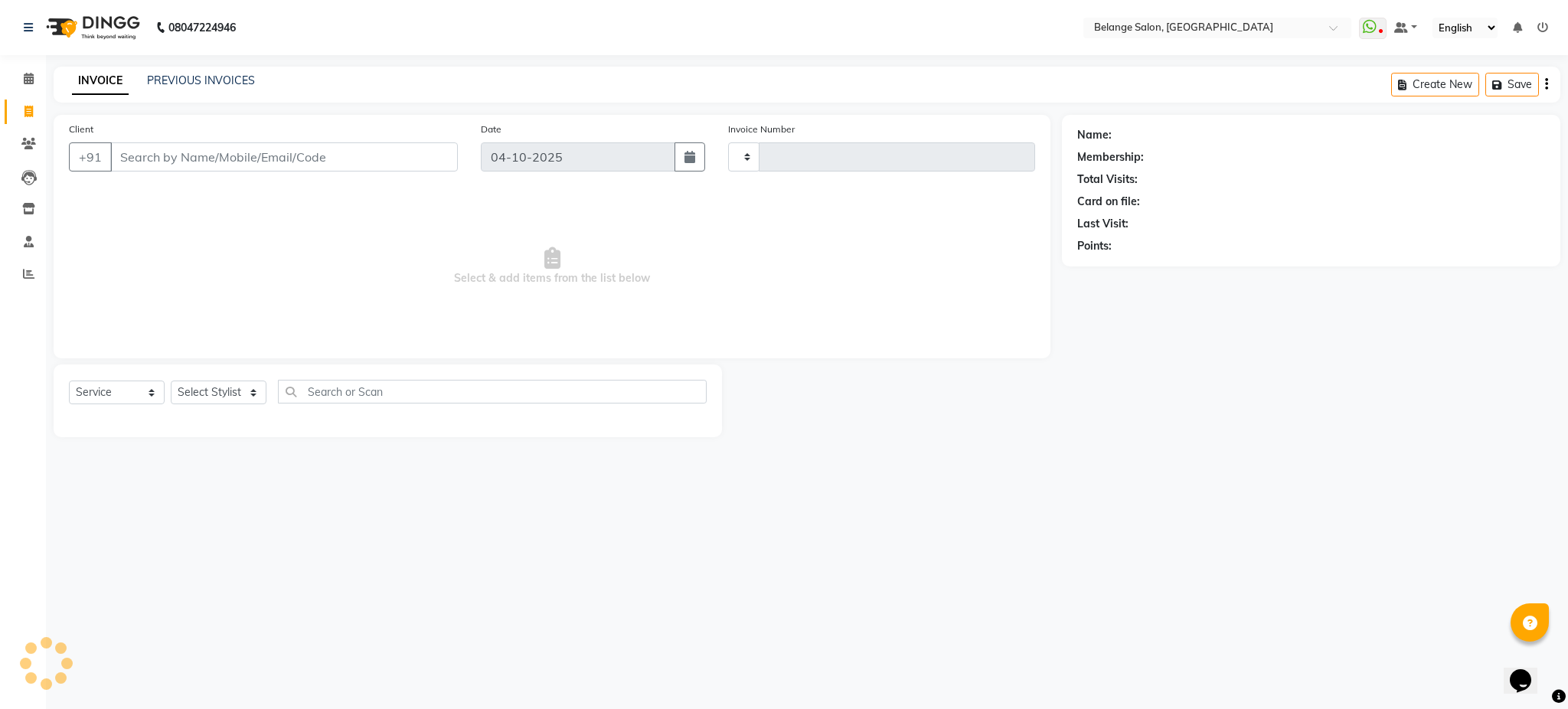
type input "13591"
select select "5076"
click at [219, 73] on link "PREVIOUS INVOICES" at bounding box center [201, 80] width 108 height 14
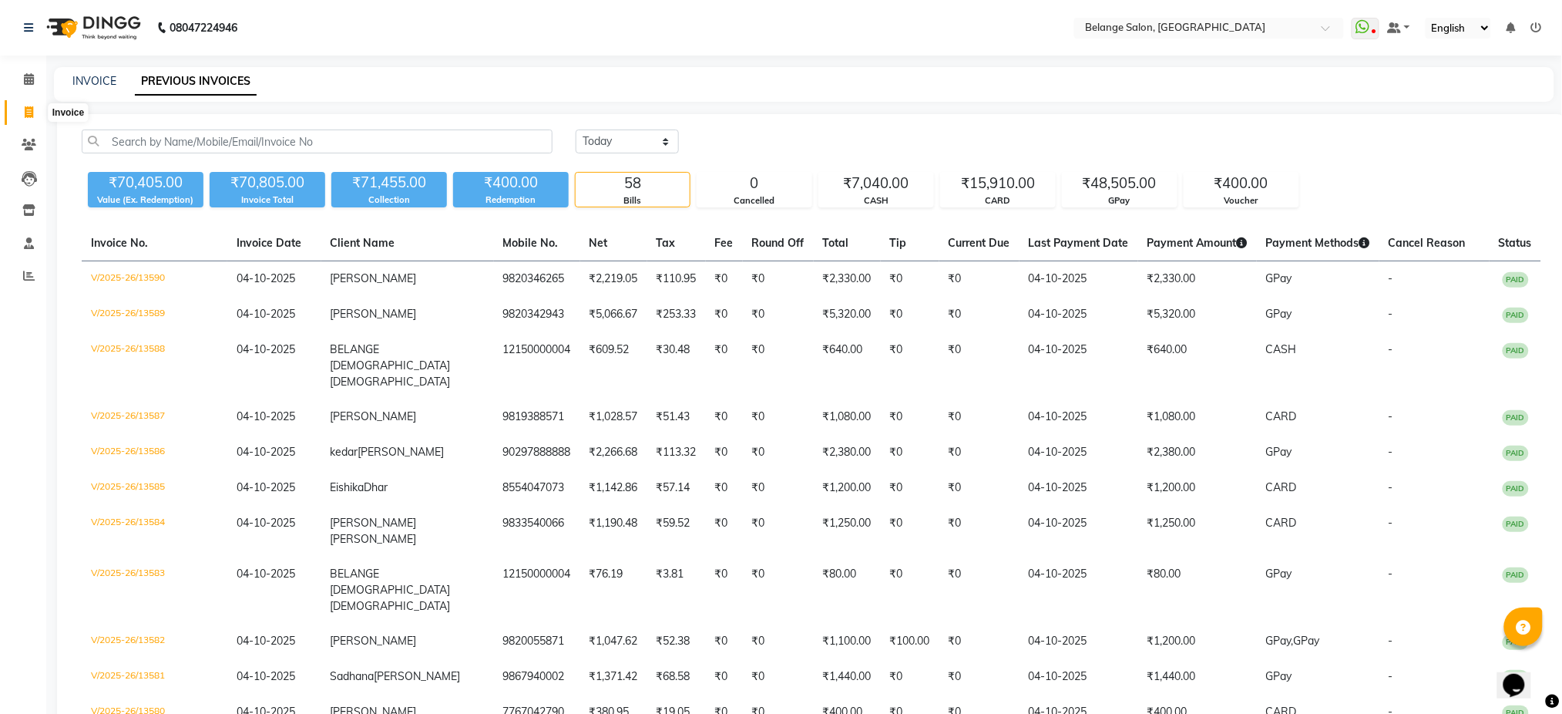
click at [32, 115] on span at bounding box center [28, 113] width 27 height 18
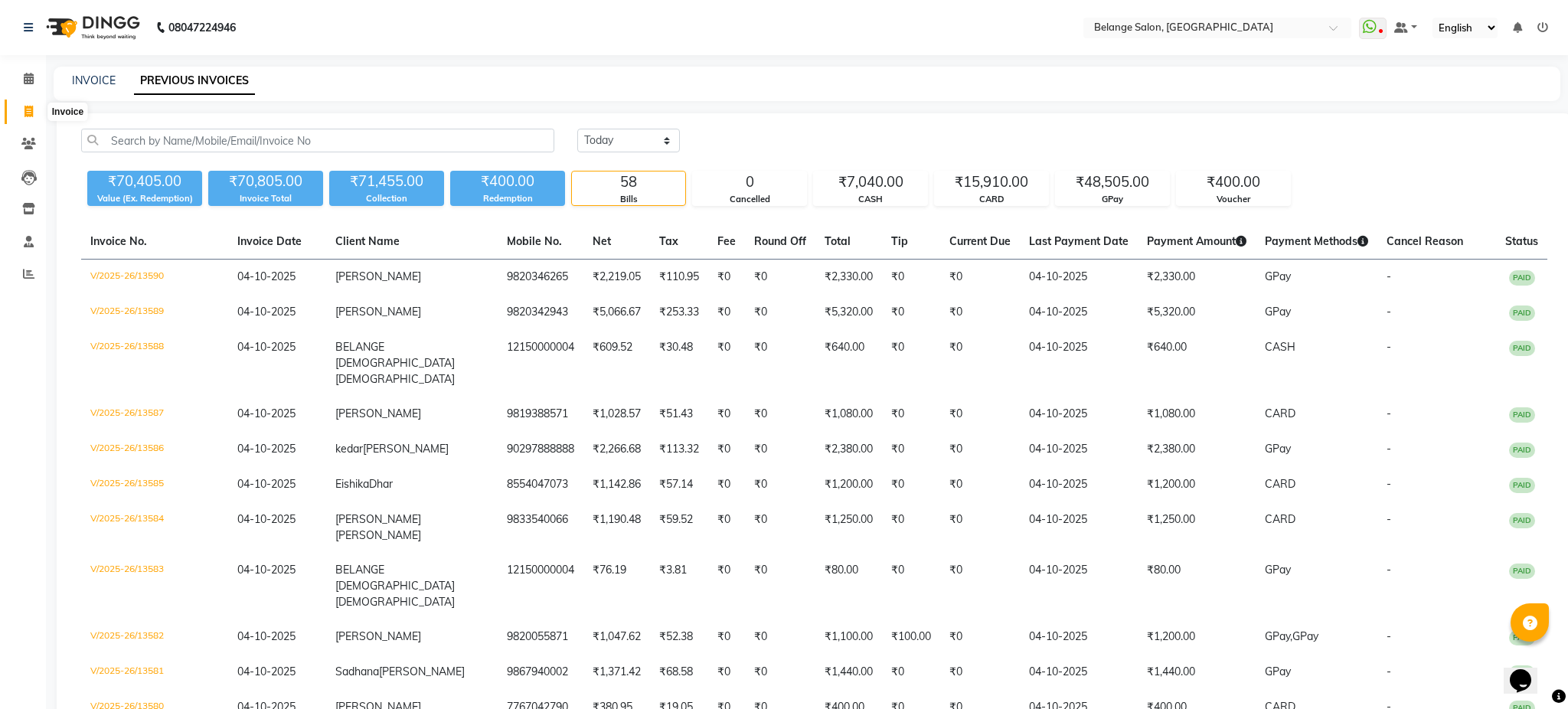
select select "5076"
select select "service"
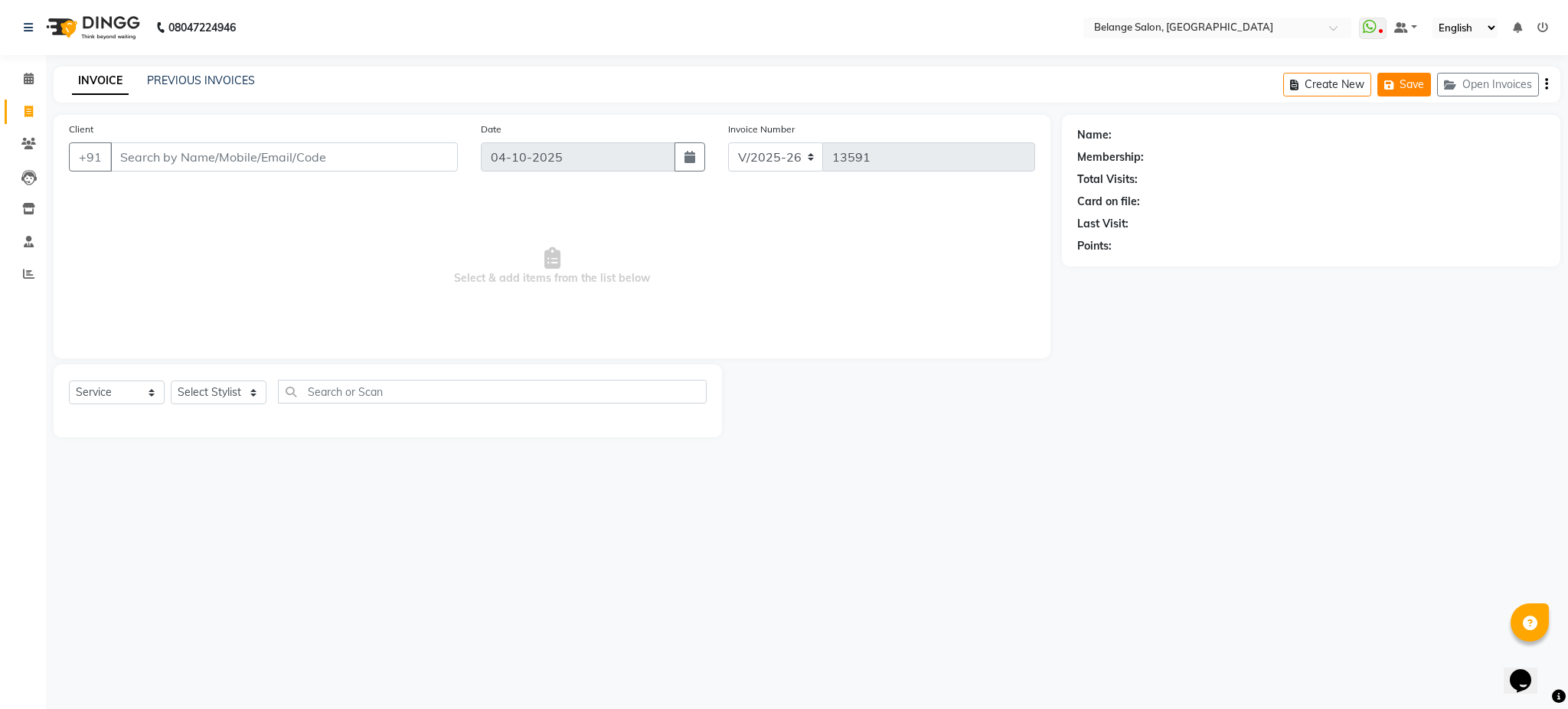
click at [1403, 83] on button "Save" at bounding box center [1405, 84] width 54 height 24
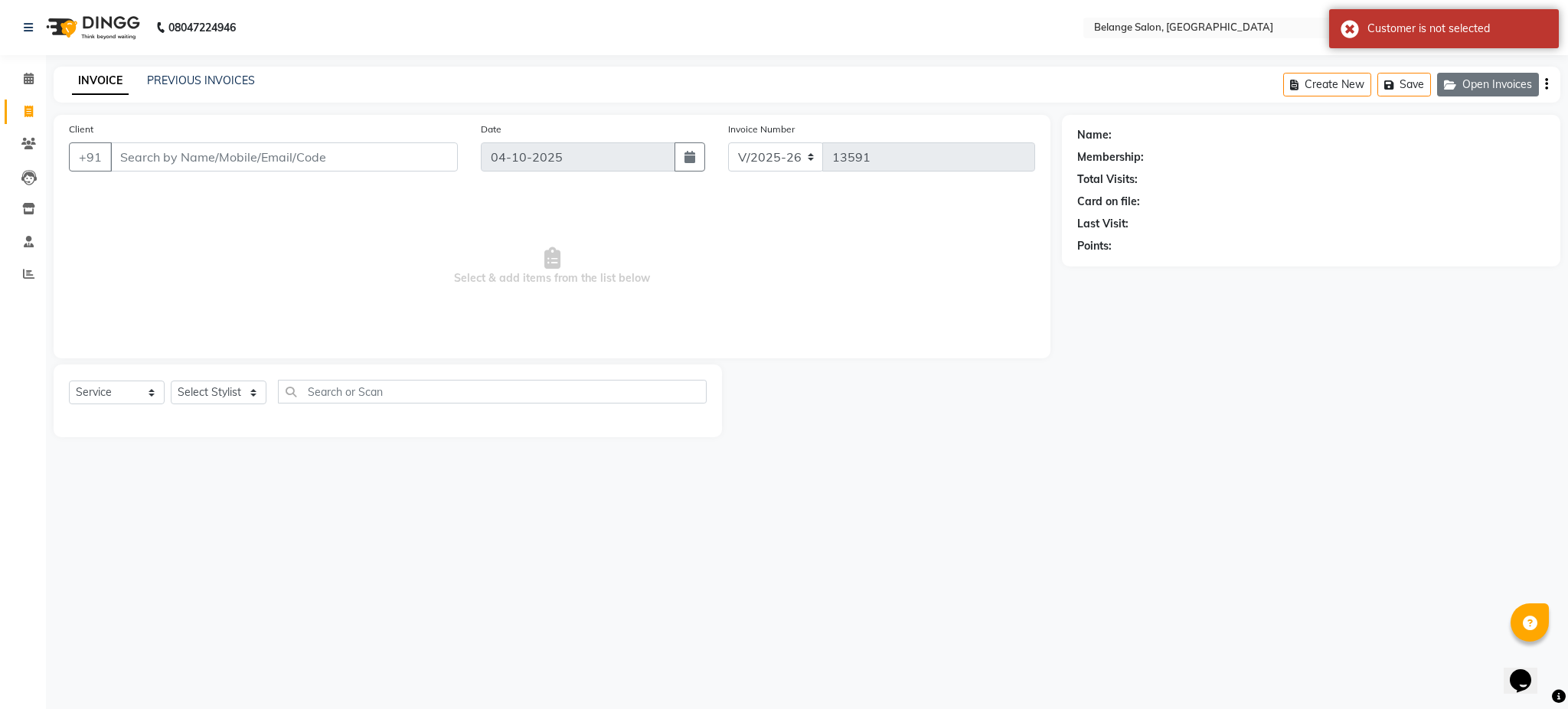
click at [1503, 77] on button "Open Invoices" at bounding box center [1489, 84] width 102 height 24
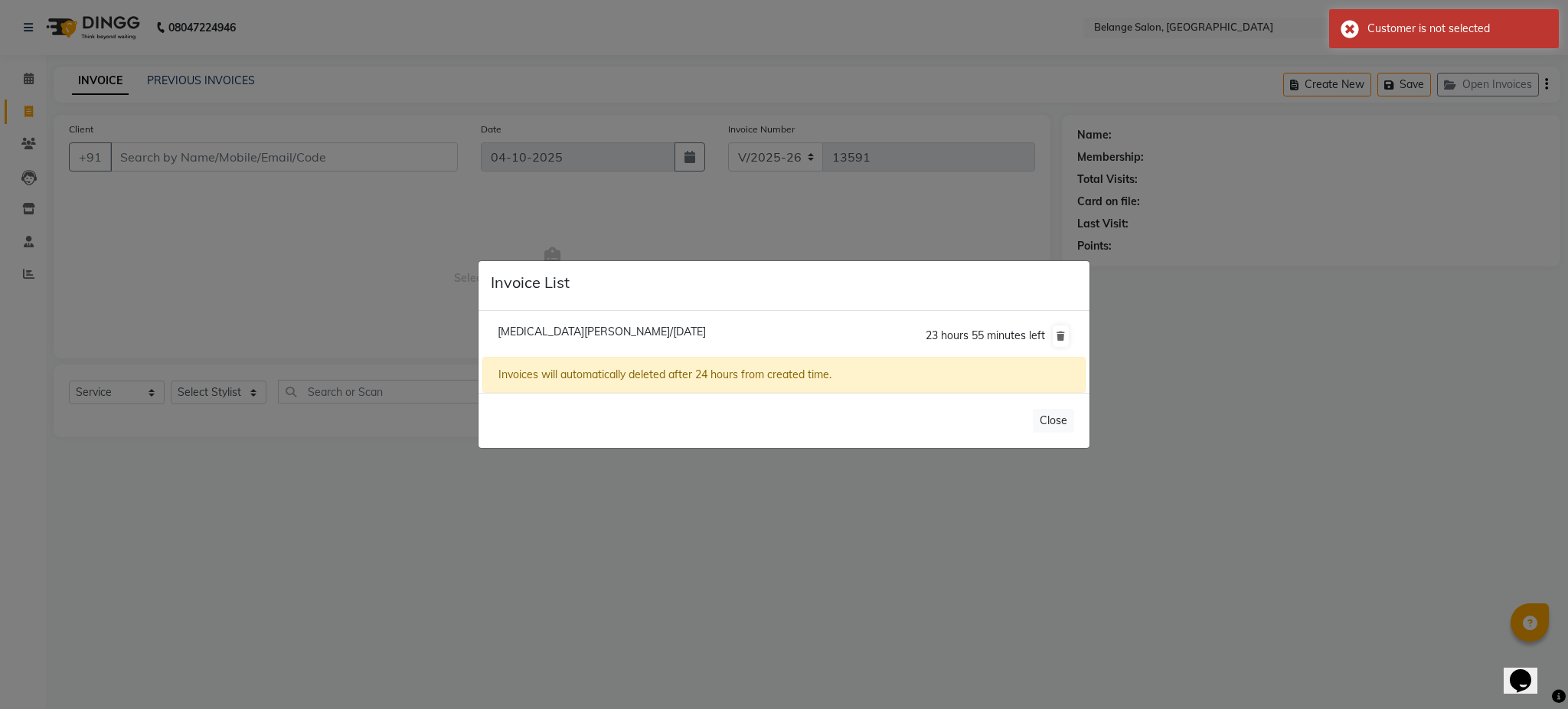
click at [580, 331] on span "Nikita Aneja/04 October 2025" at bounding box center [602, 332] width 209 height 14
type input "9769695566"
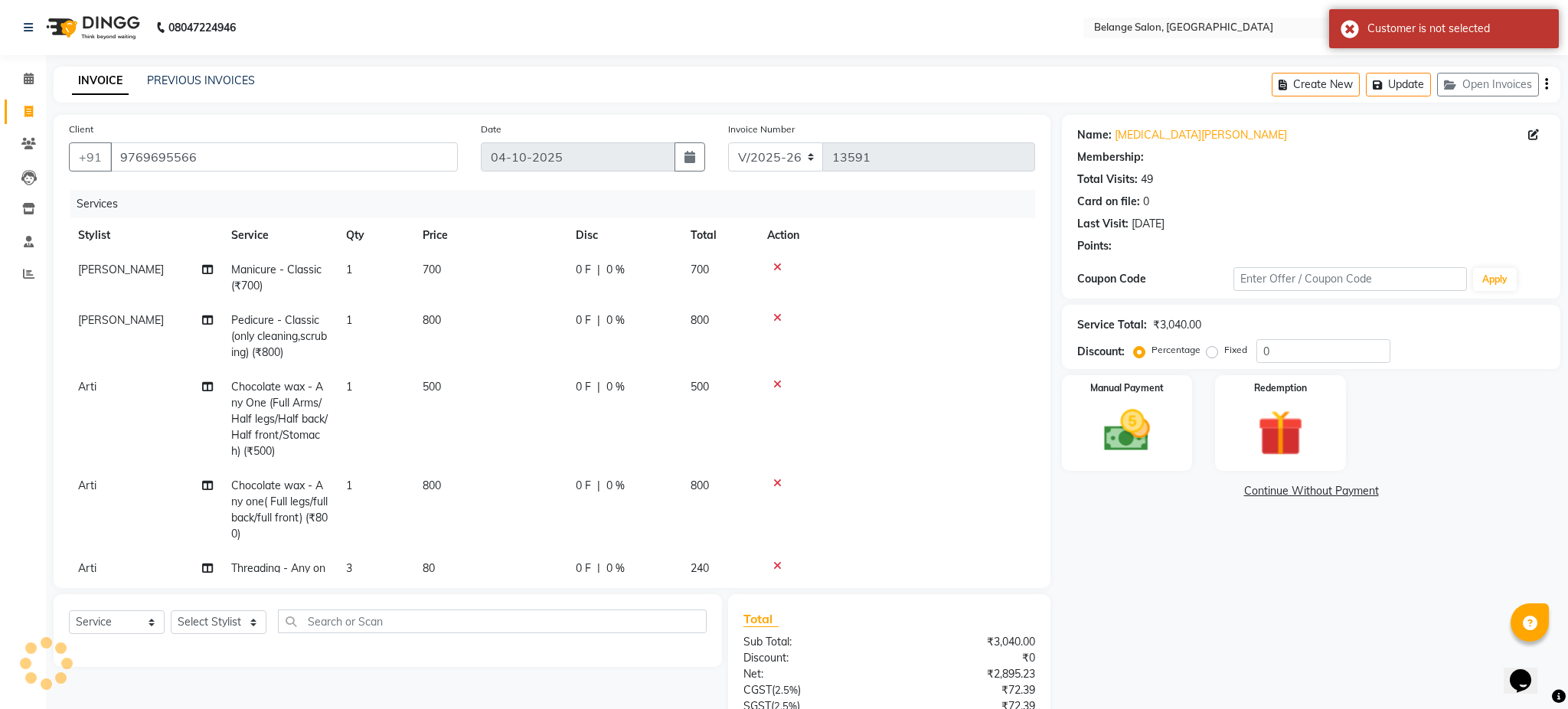
select select "1: Object"
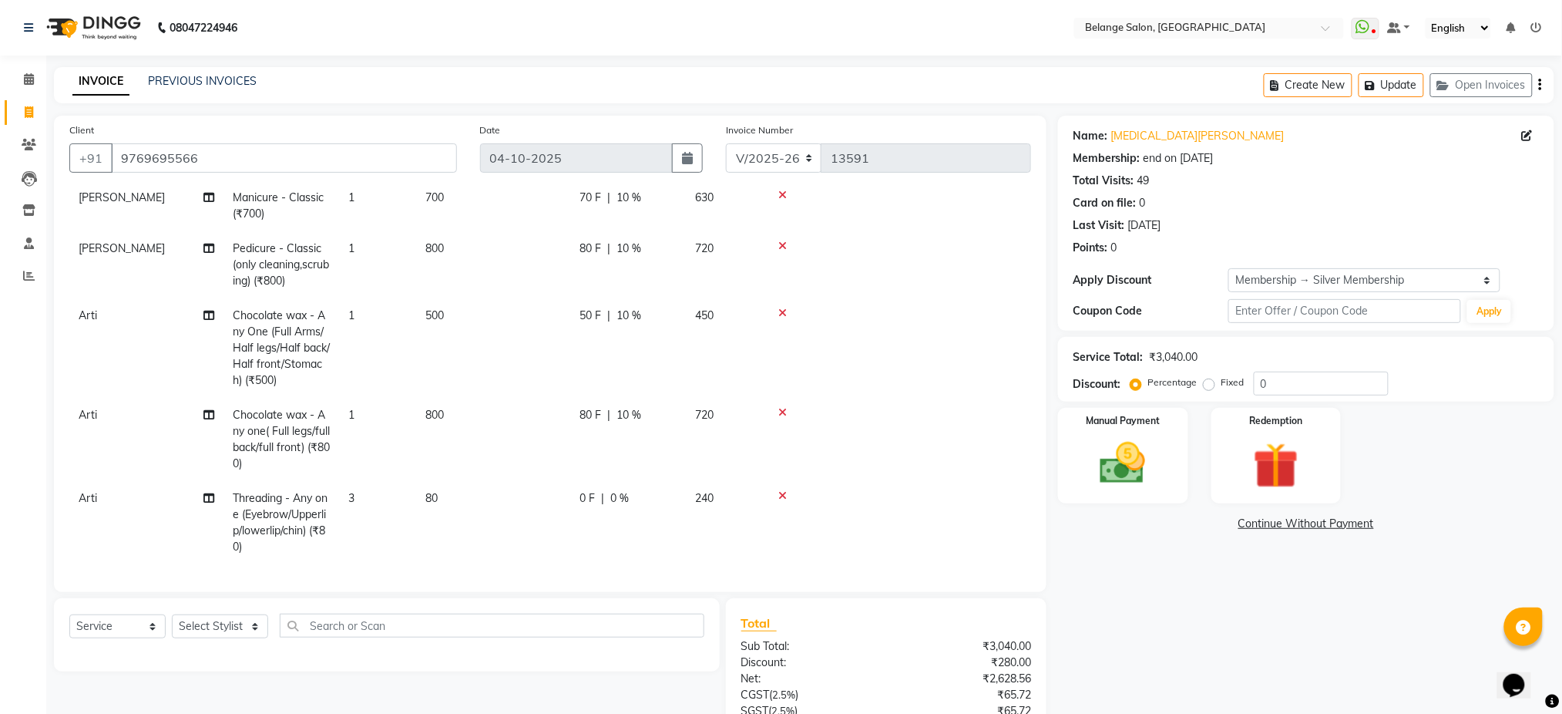
scroll to position [133, 0]
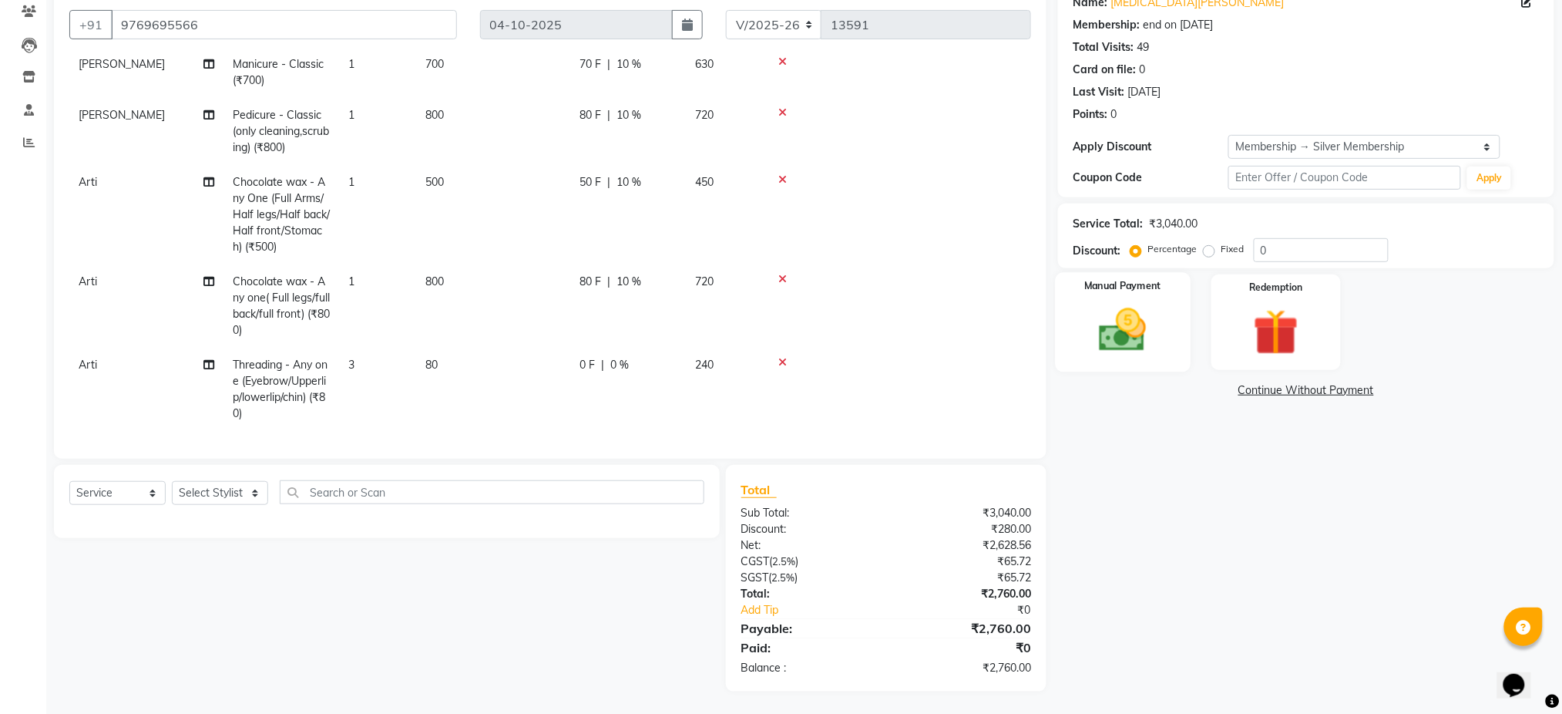
click at [1113, 318] on img at bounding box center [1122, 330] width 77 height 55
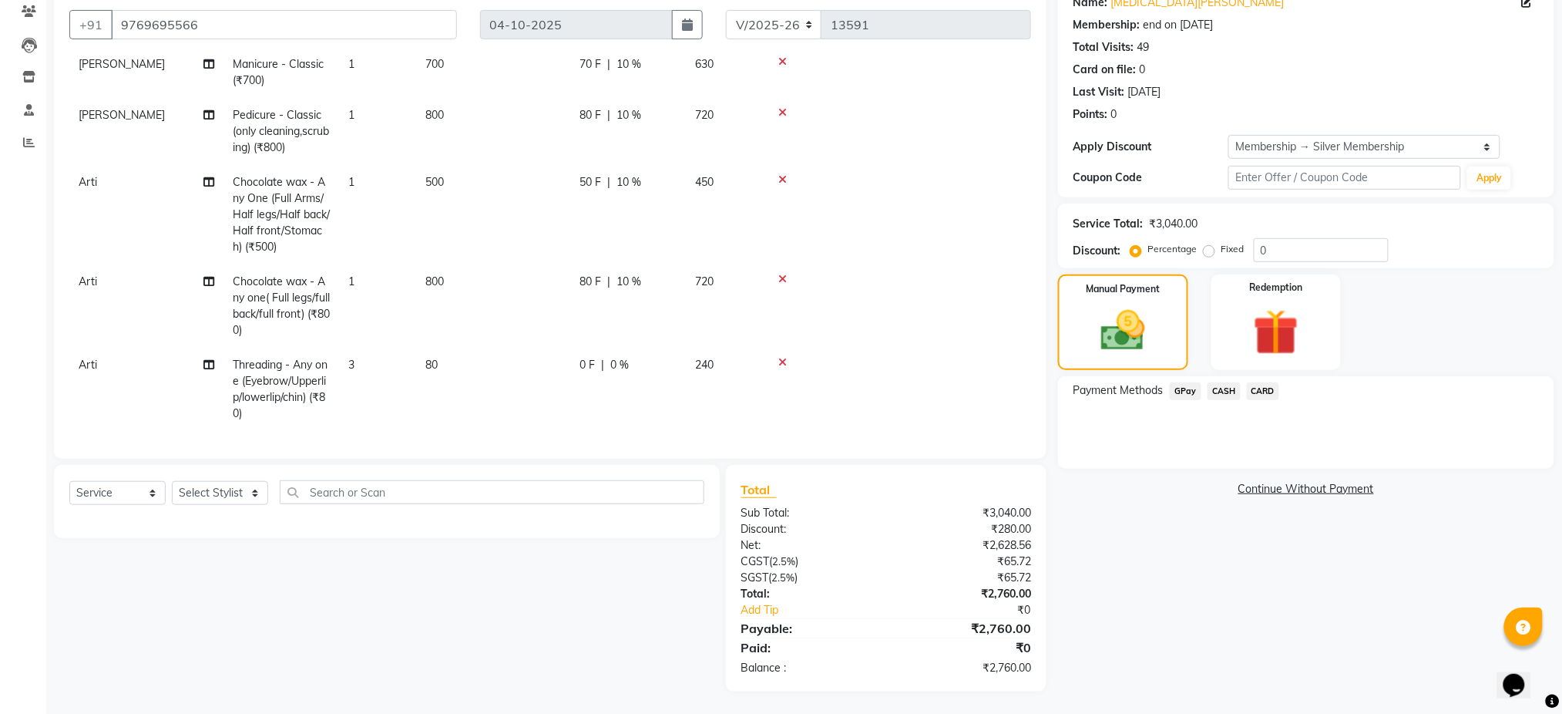
click at [1184, 382] on span "GPay" at bounding box center [1186, 391] width 32 height 18
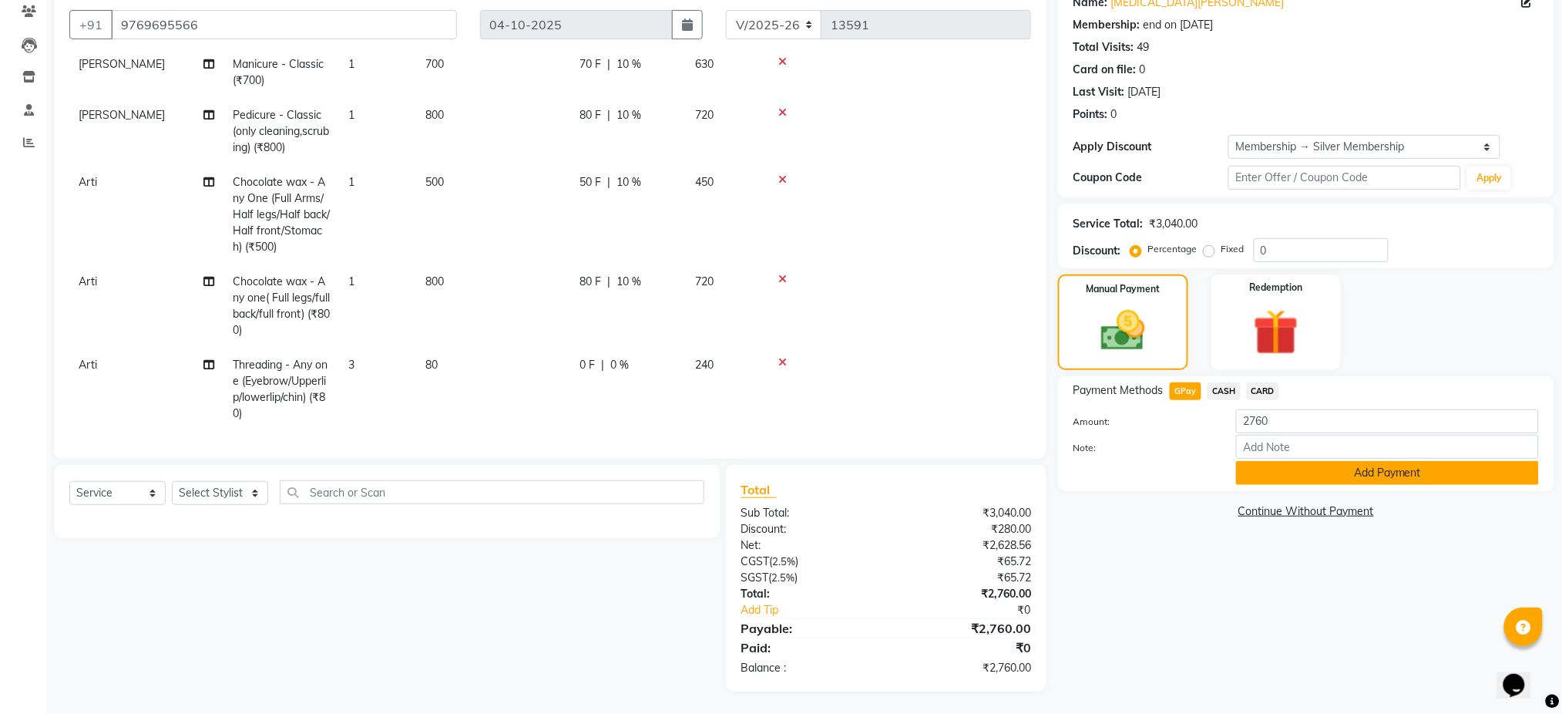
click at [1279, 463] on button "Add Payment" at bounding box center [1387, 473] width 303 height 24
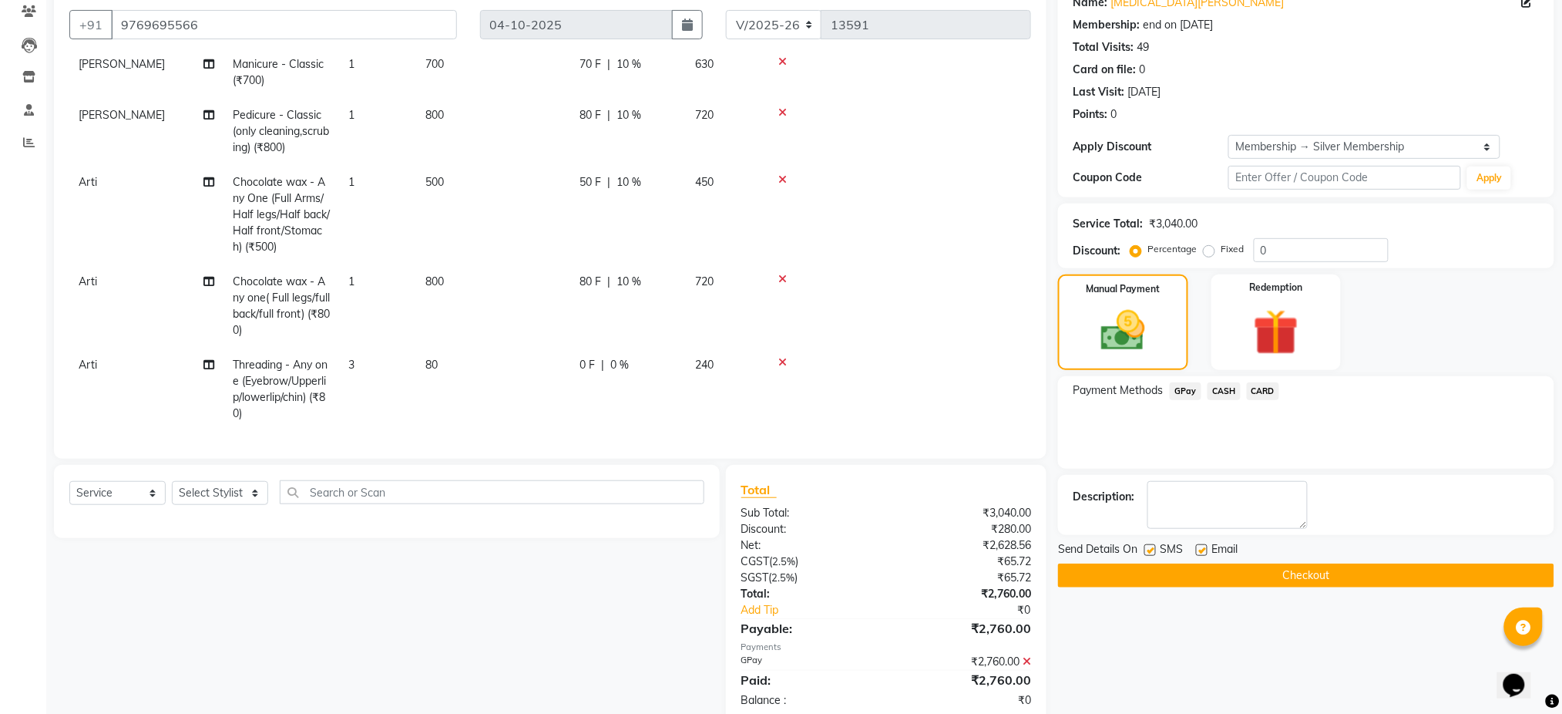
scroll to position [166, 0]
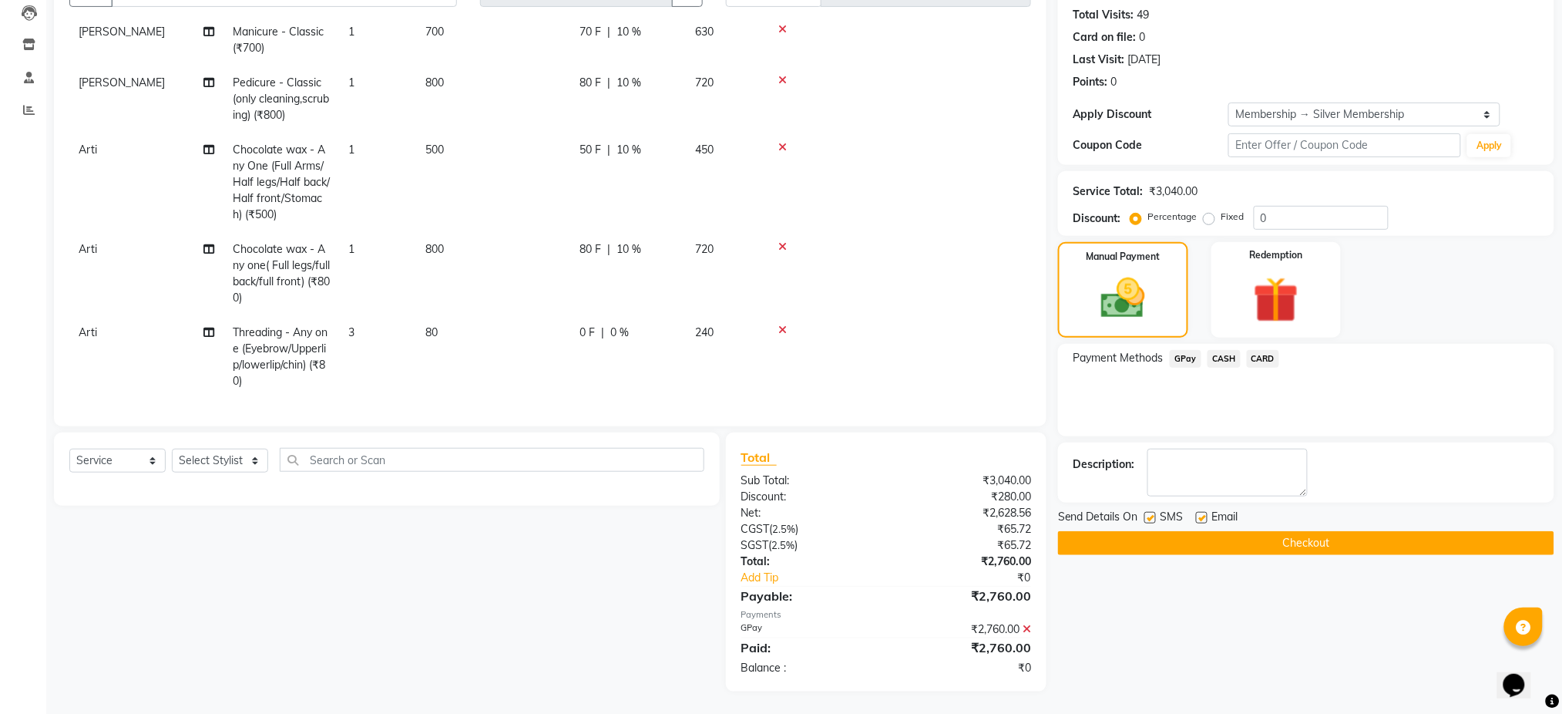
click at [1281, 536] on button "Checkout" at bounding box center [1306, 543] width 496 height 24
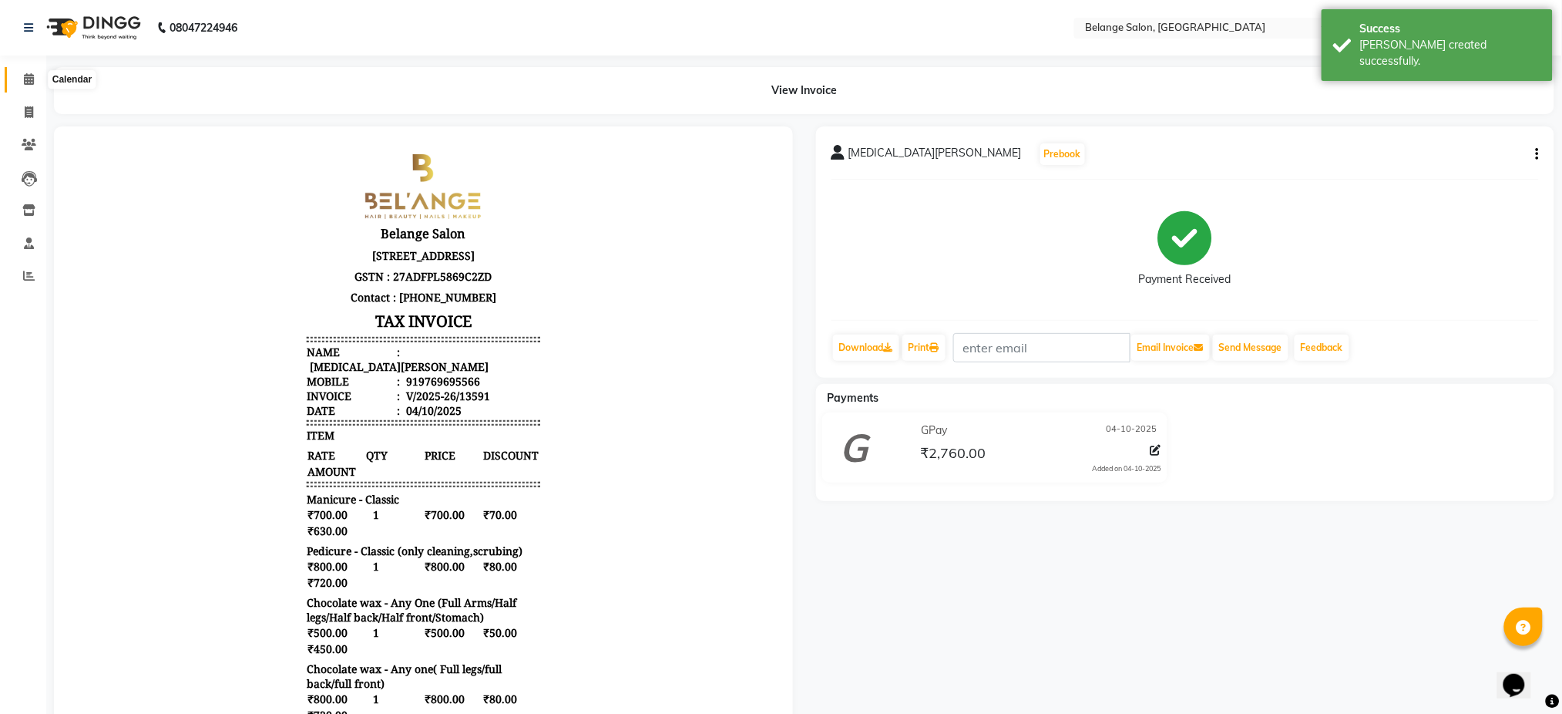
click at [22, 72] on span at bounding box center [28, 80] width 27 height 18
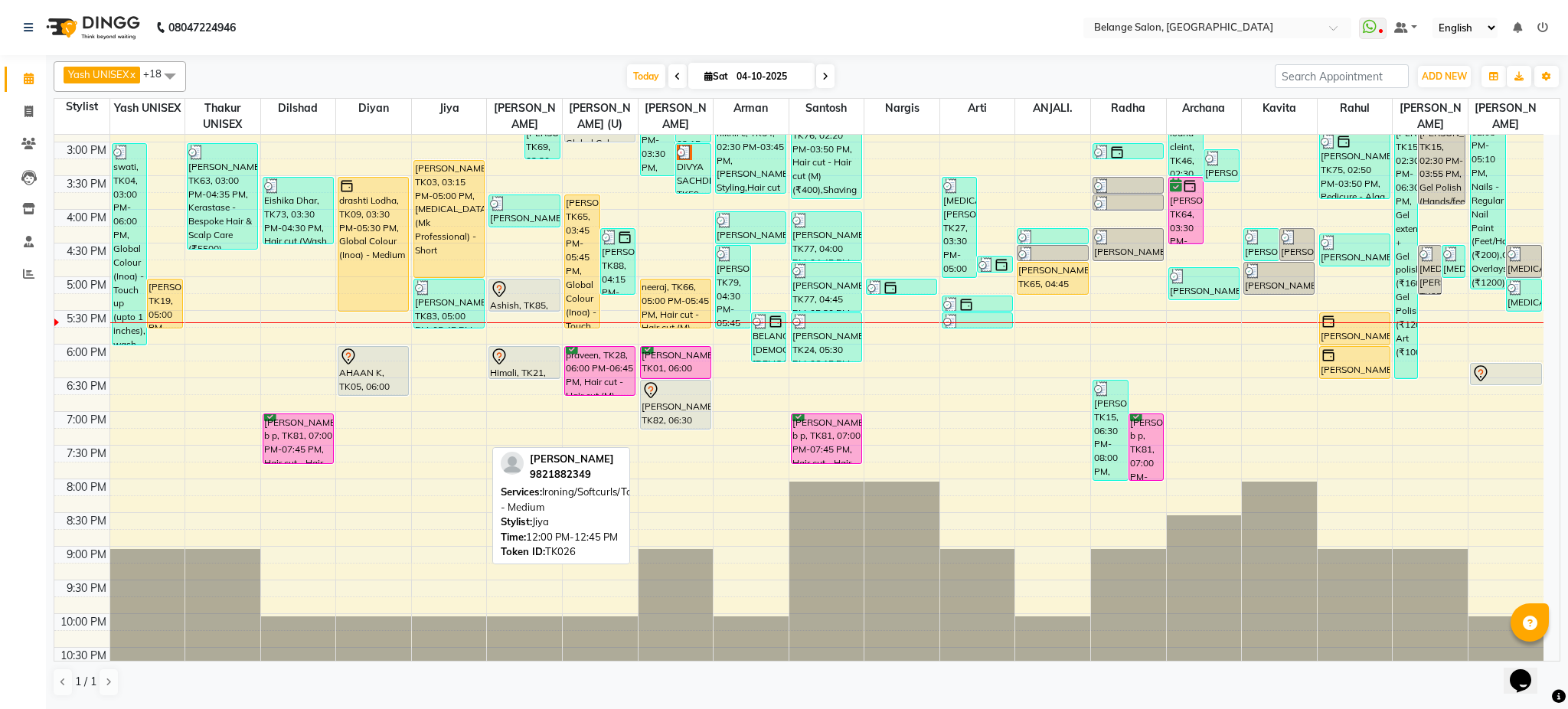
scroll to position [486, 0]
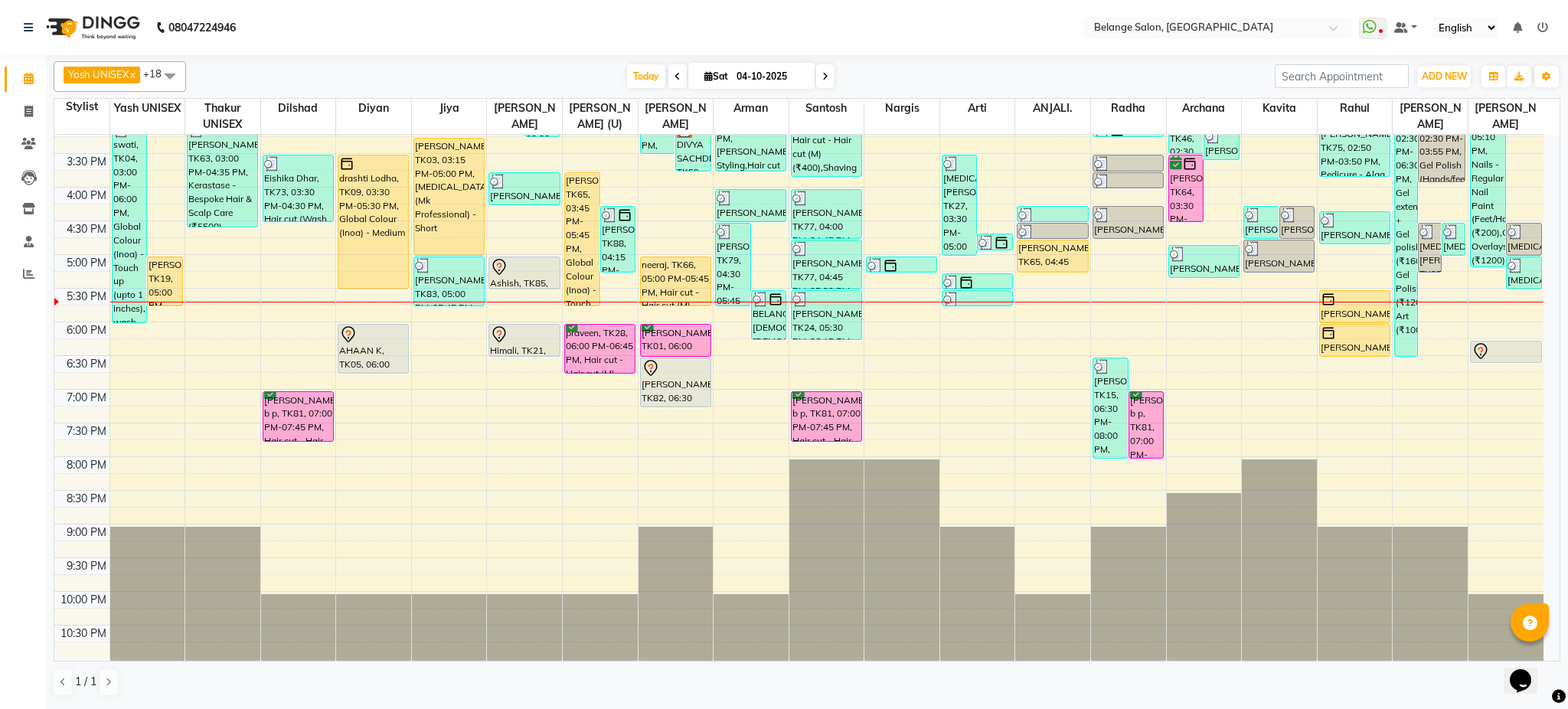
click at [511, 420] on div "8:00 AM 8:30 AM 9:00 AM 9:30 AM 10:00 AM 10:30 AM 11:00 AM 11:30 AM 12:00 PM 12…" at bounding box center [799, 153] width 1490 height 1010
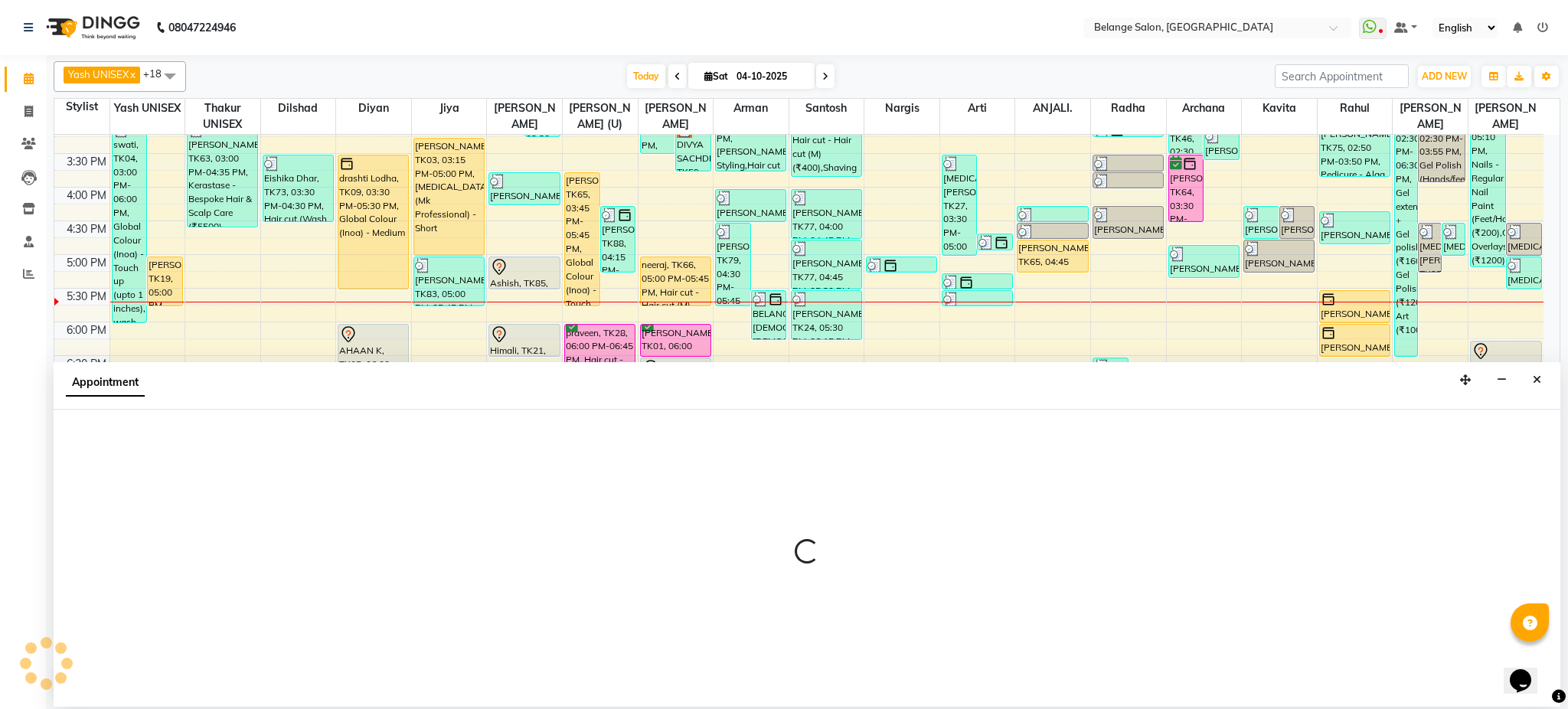
select select "82348"
select select "tentative"
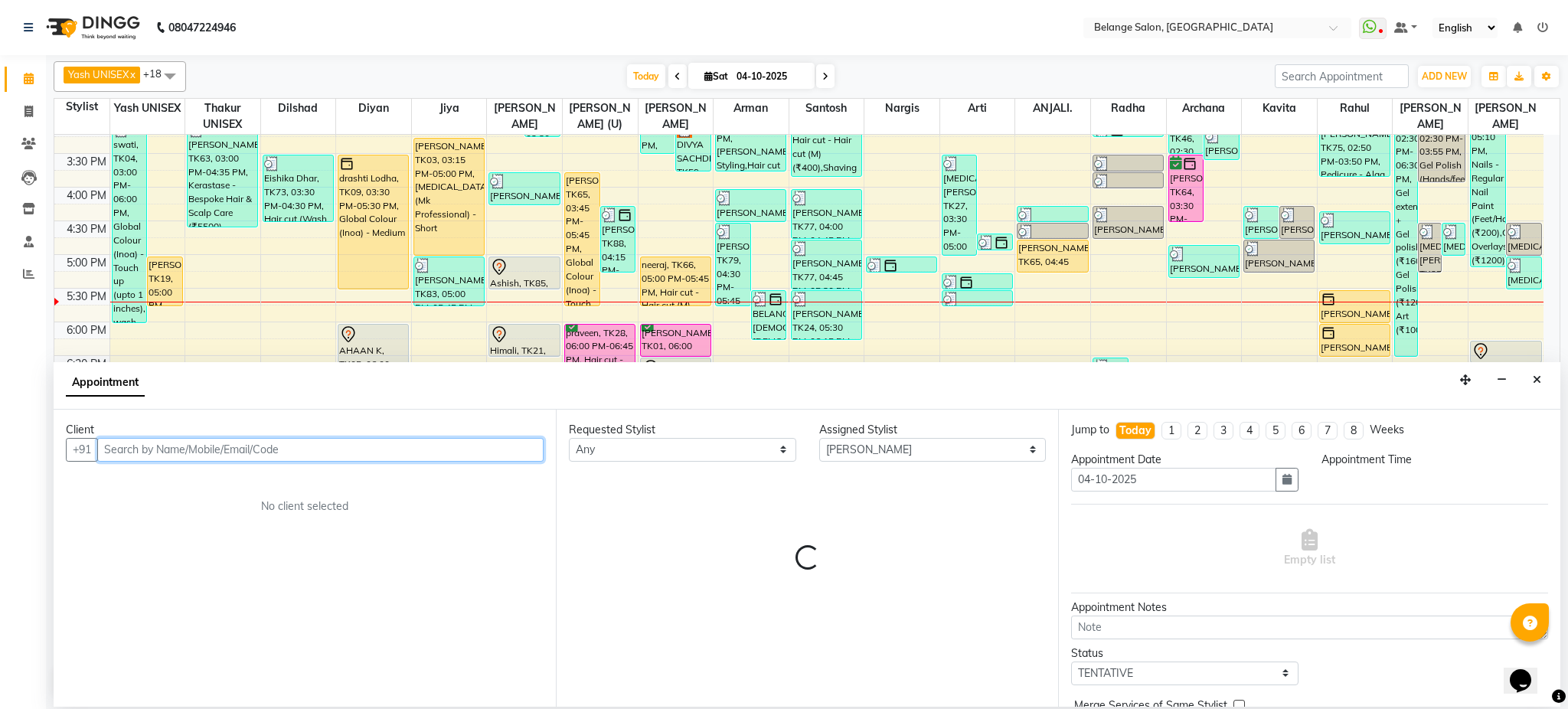
select select "1155"
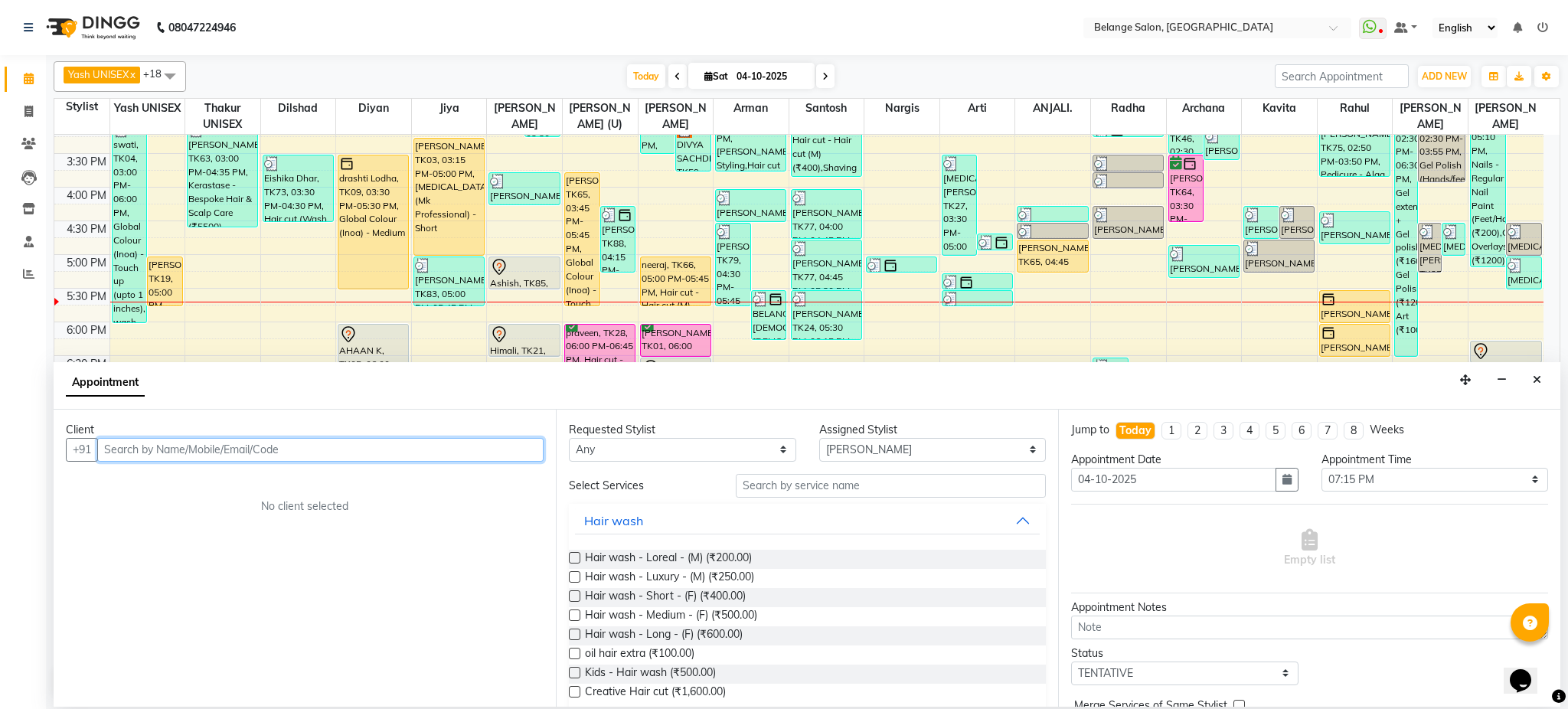
click at [199, 447] on input "text" at bounding box center [320, 450] width 446 height 24
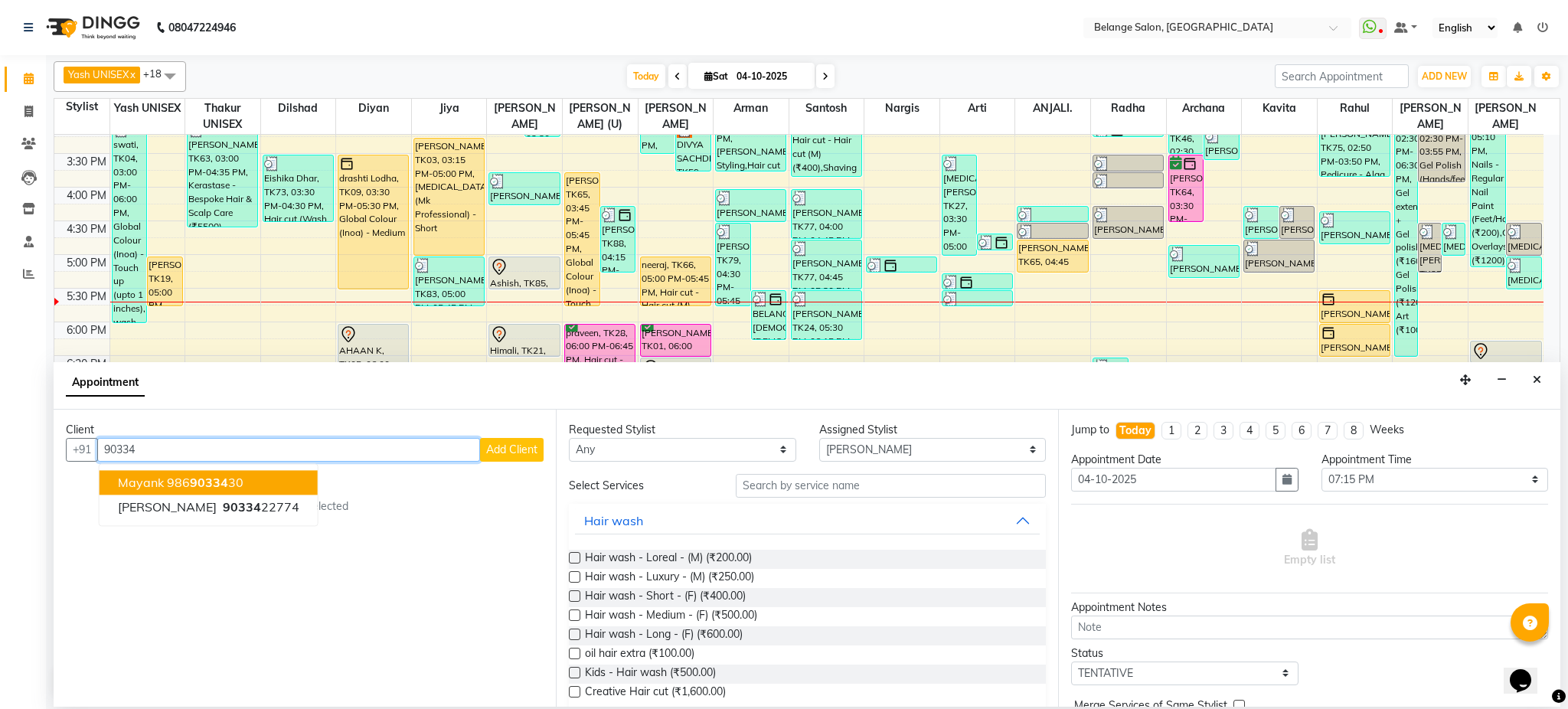
click at [195, 489] on span "90334" at bounding box center [209, 482] width 39 height 15
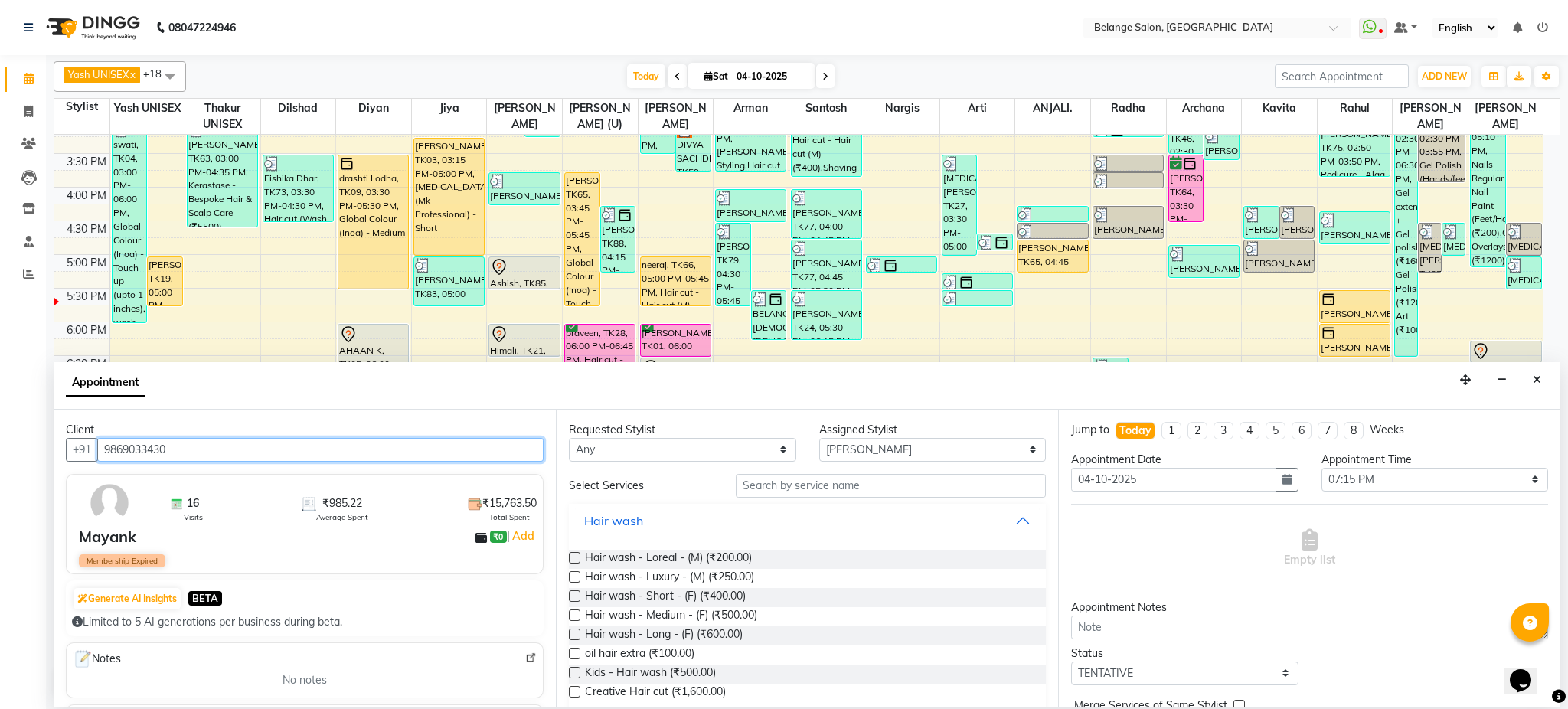
click at [386, 459] on input "9869033430" at bounding box center [320, 450] width 446 height 24
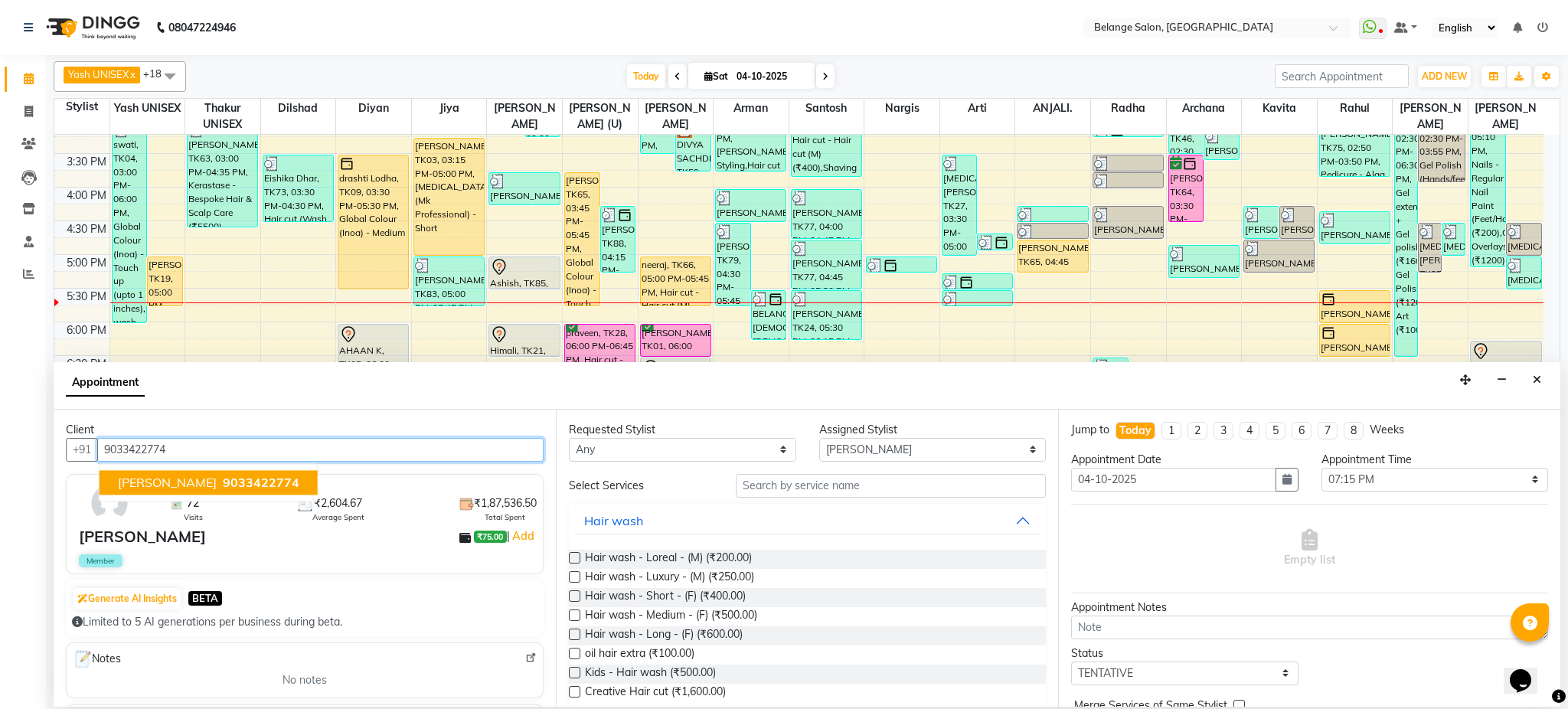
click at [122, 473] on button "Guneet 9033422774" at bounding box center [209, 482] width 219 height 25
type input "9033422774"
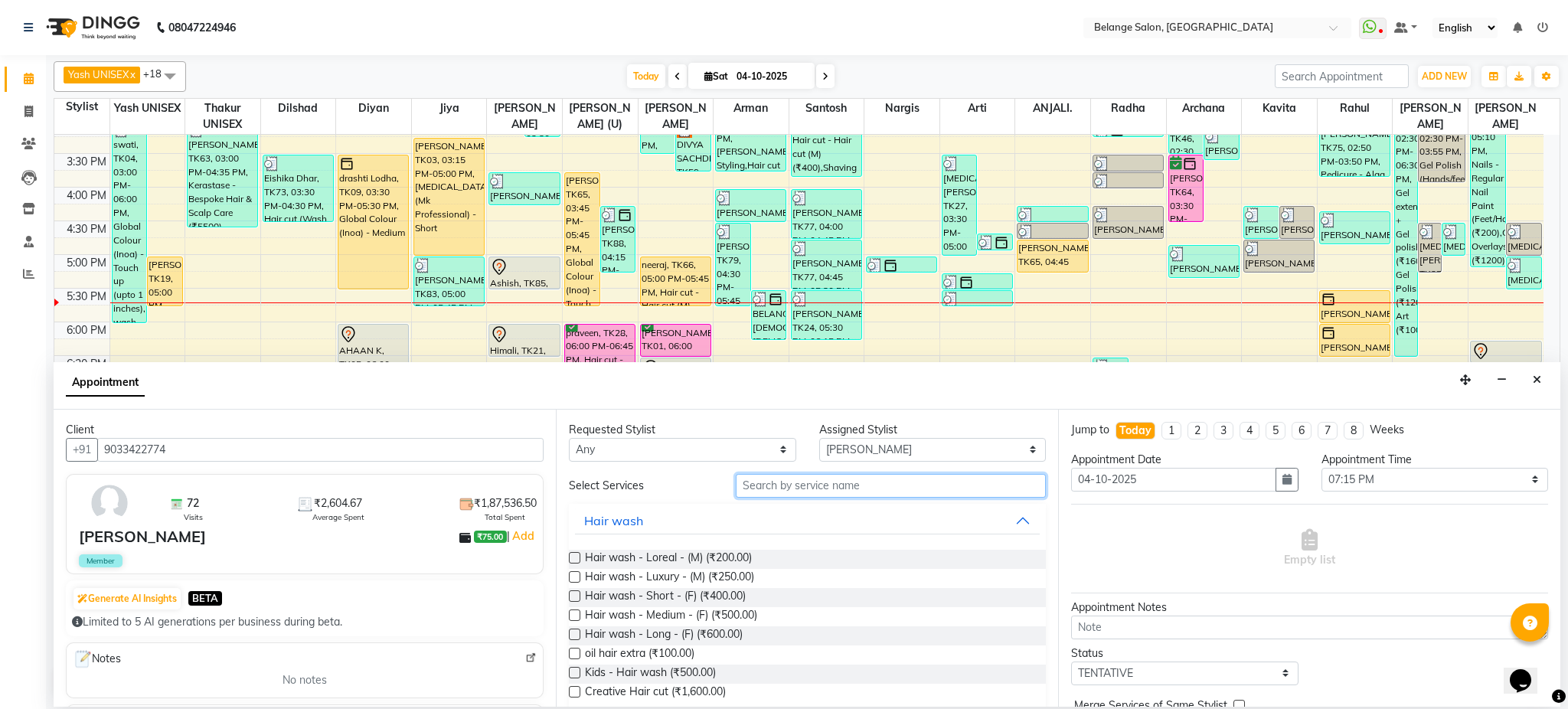
click at [810, 494] on input "text" at bounding box center [891, 486] width 310 height 24
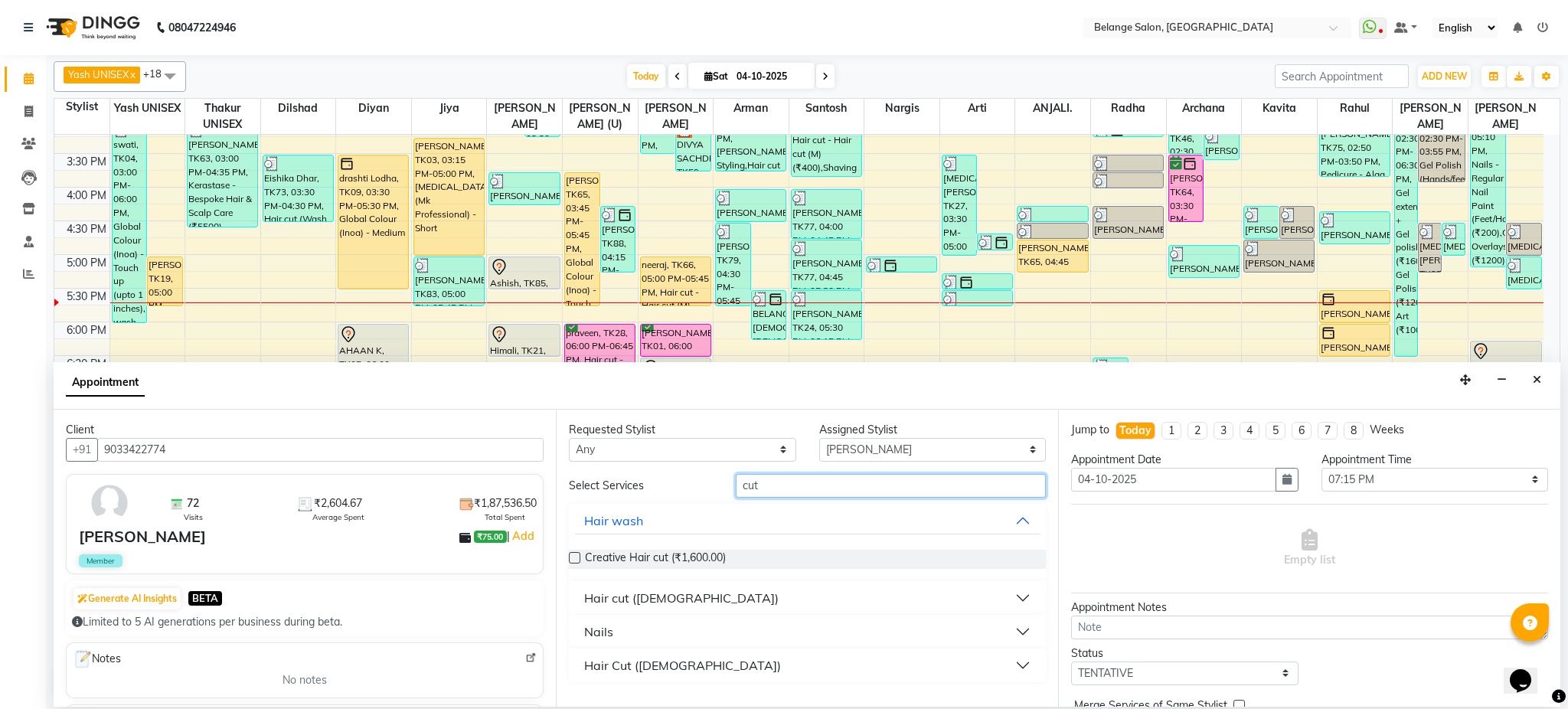
type input "cut"
click at [688, 602] on button "Hair cut ([DEMOGRAPHIC_DATA])" at bounding box center [808, 598] width 465 height 28
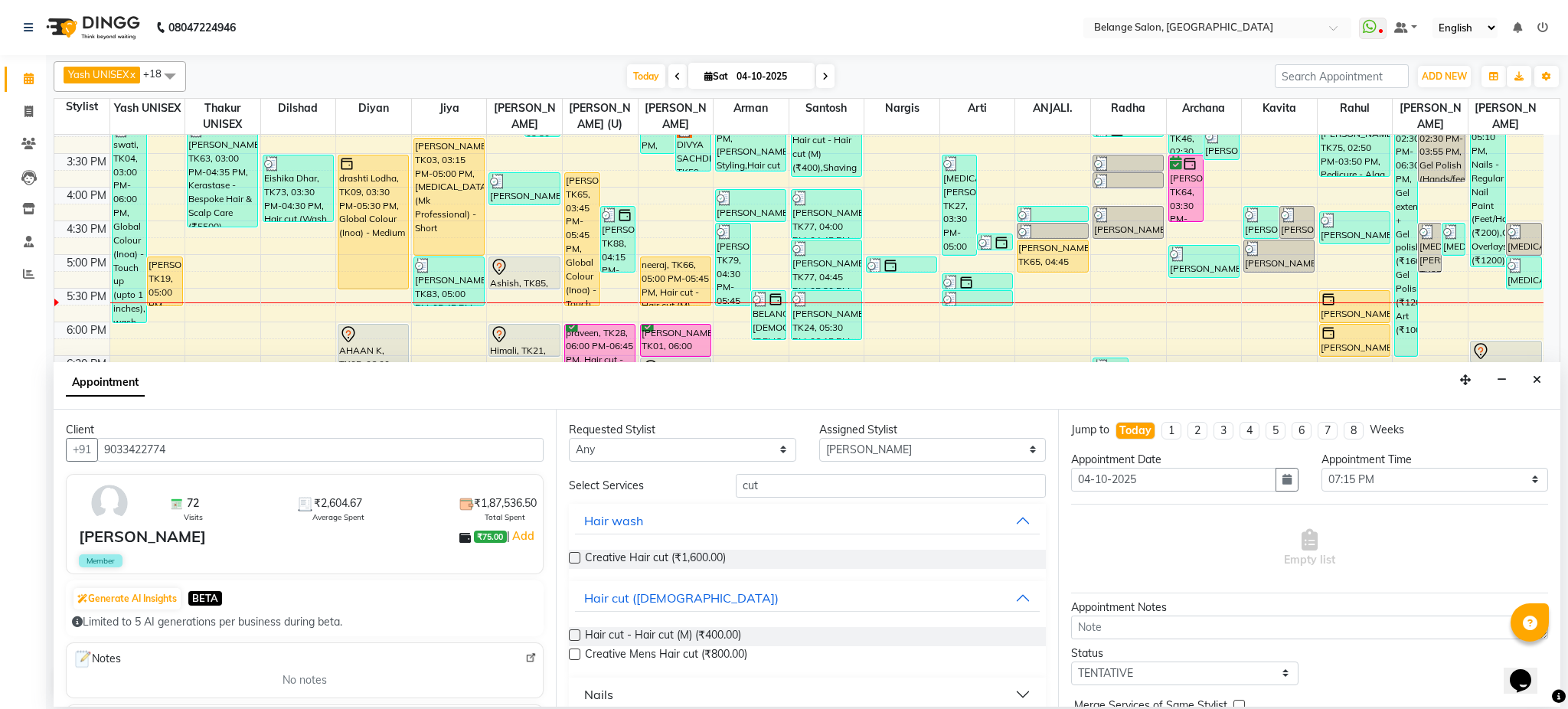
click at [573, 633] on label at bounding box center [575, 636] width 12 height 12
click at [573, 633] on input "checkbox" at bounding box center [574, 637] width 10 height 10
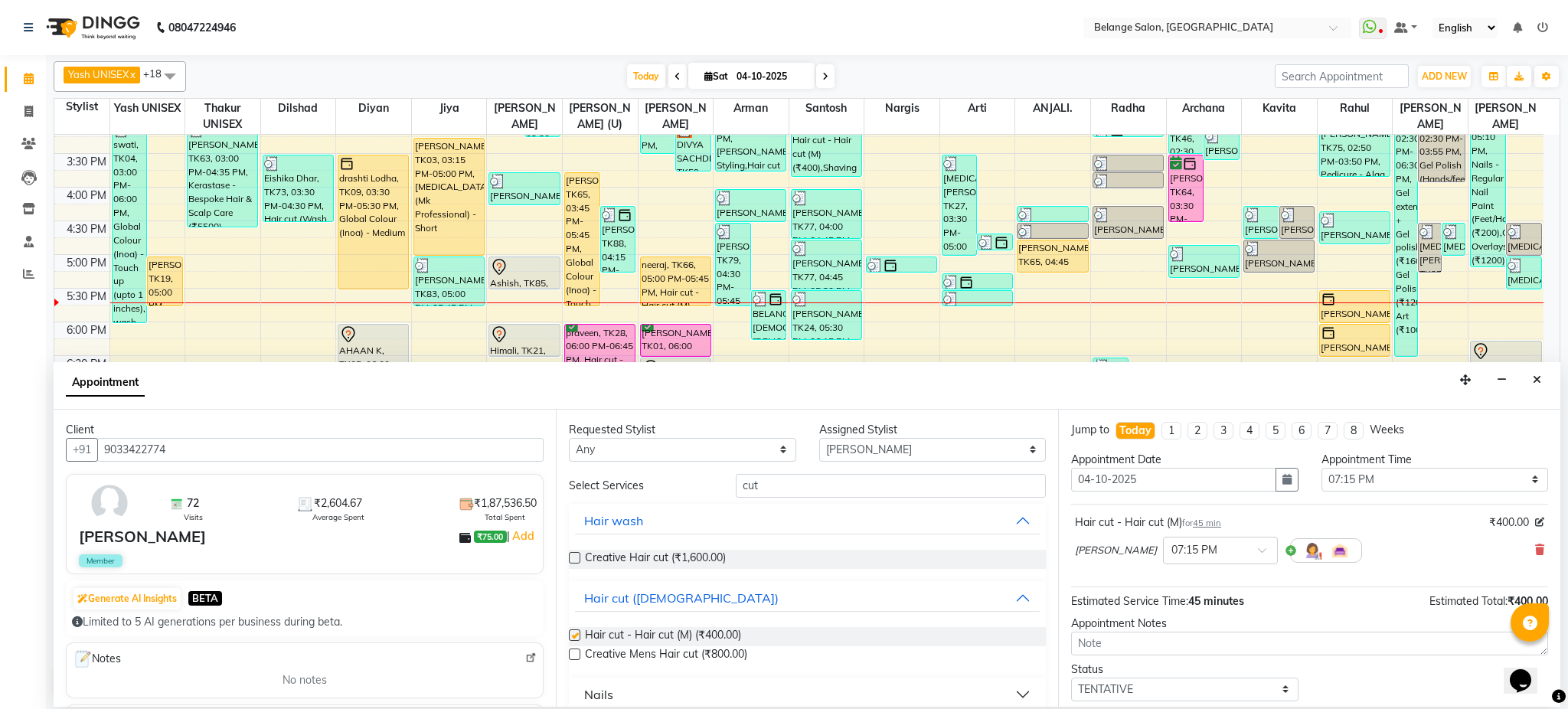
checkbox input "false"
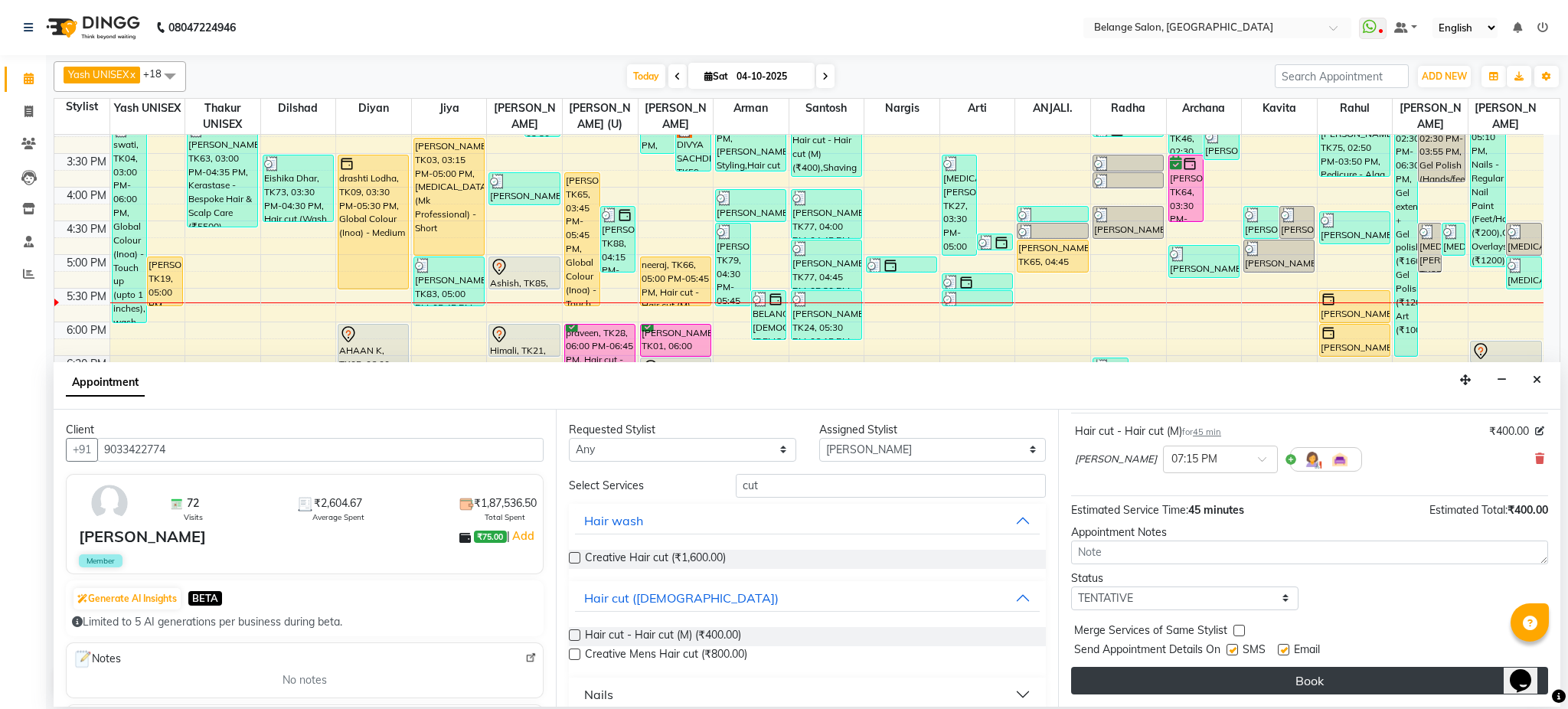
click at [1217, 689] on button "Book" at bounding box center [1310, 680] width 477 height 28
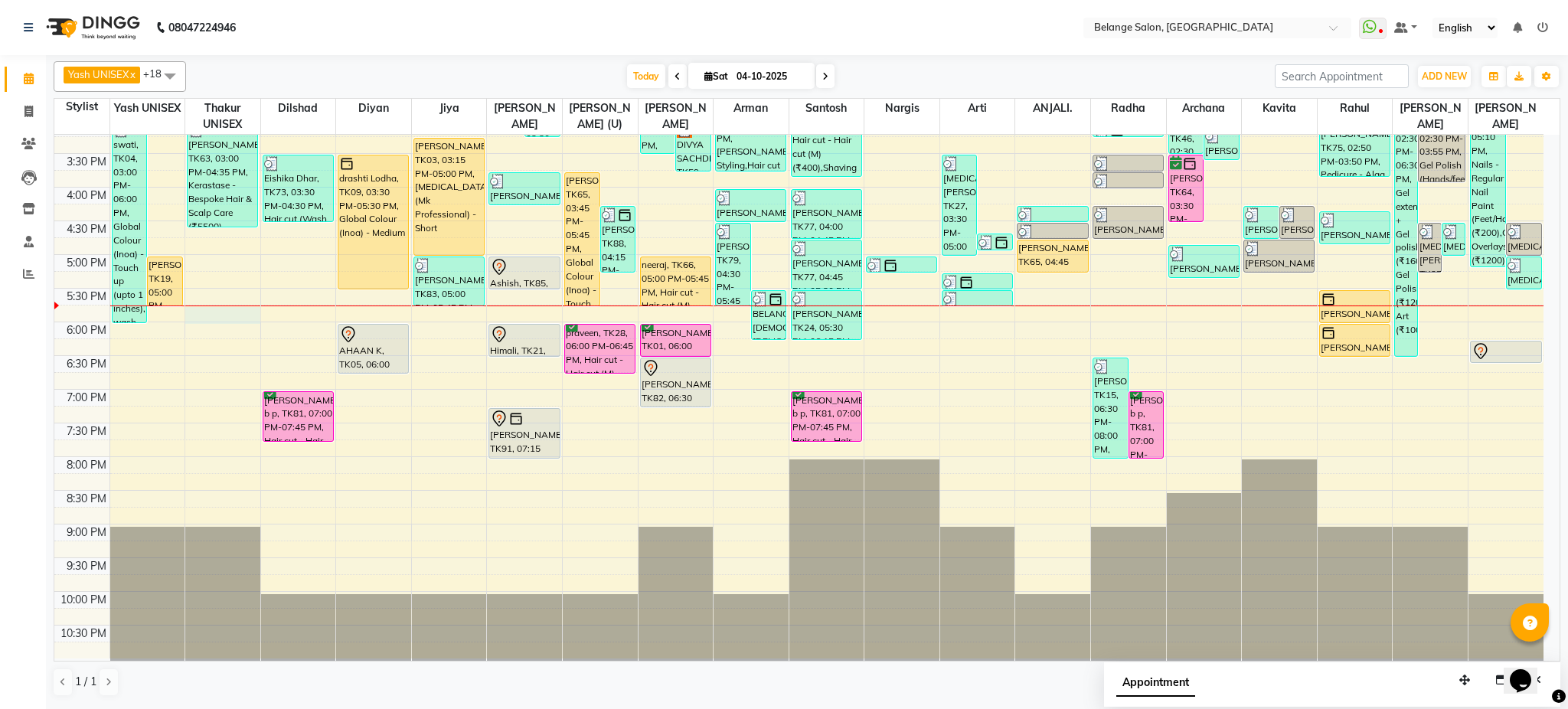
click at [212, 312] on div "8:00 AM 8:30 AM 9:00 AM 9:30 AM 10:00 AM 10:30 AM 11:00 AM 11:30 AM 12:00 PM 12…" at bounding box center [799, 153] width 1490 height 1010
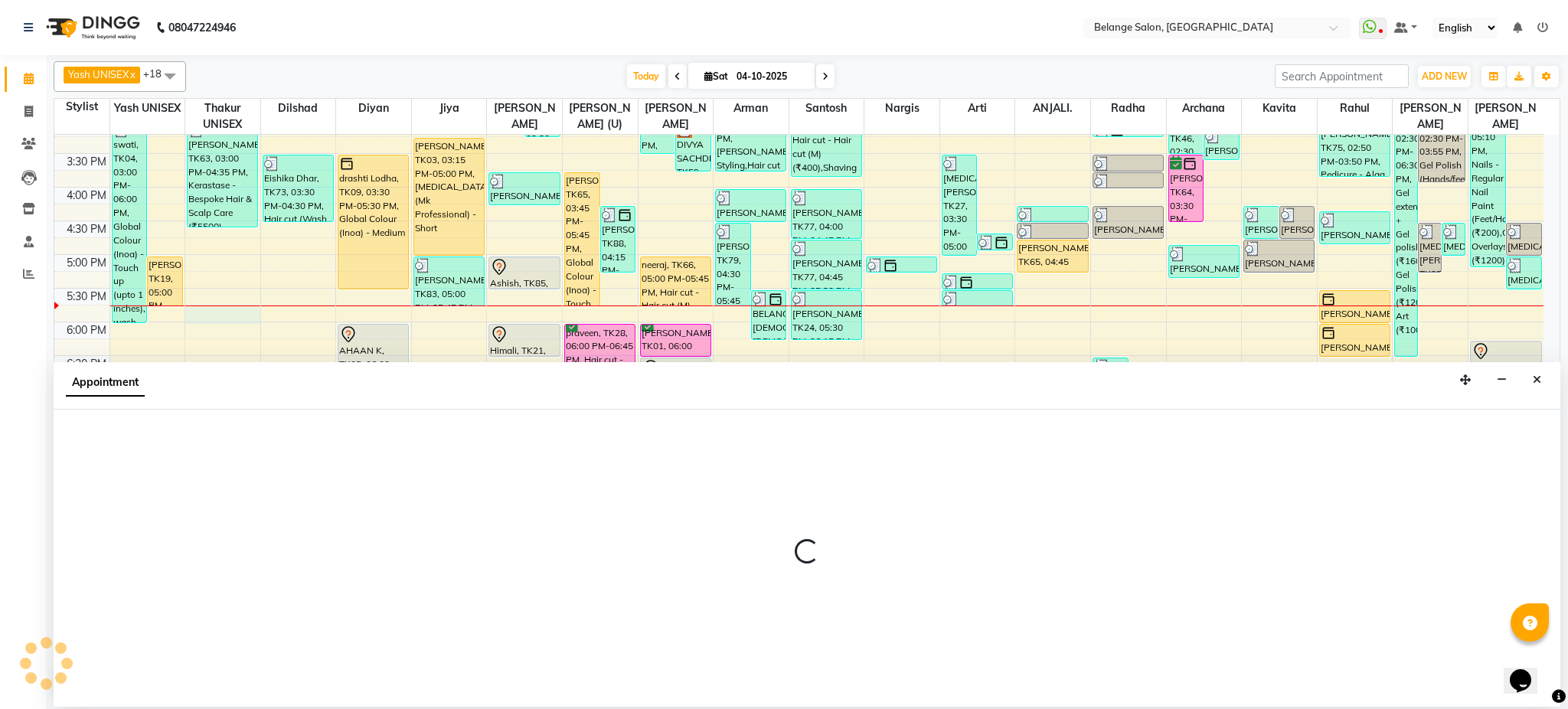
select select "63887"
select select "1065"
select select "tentative"
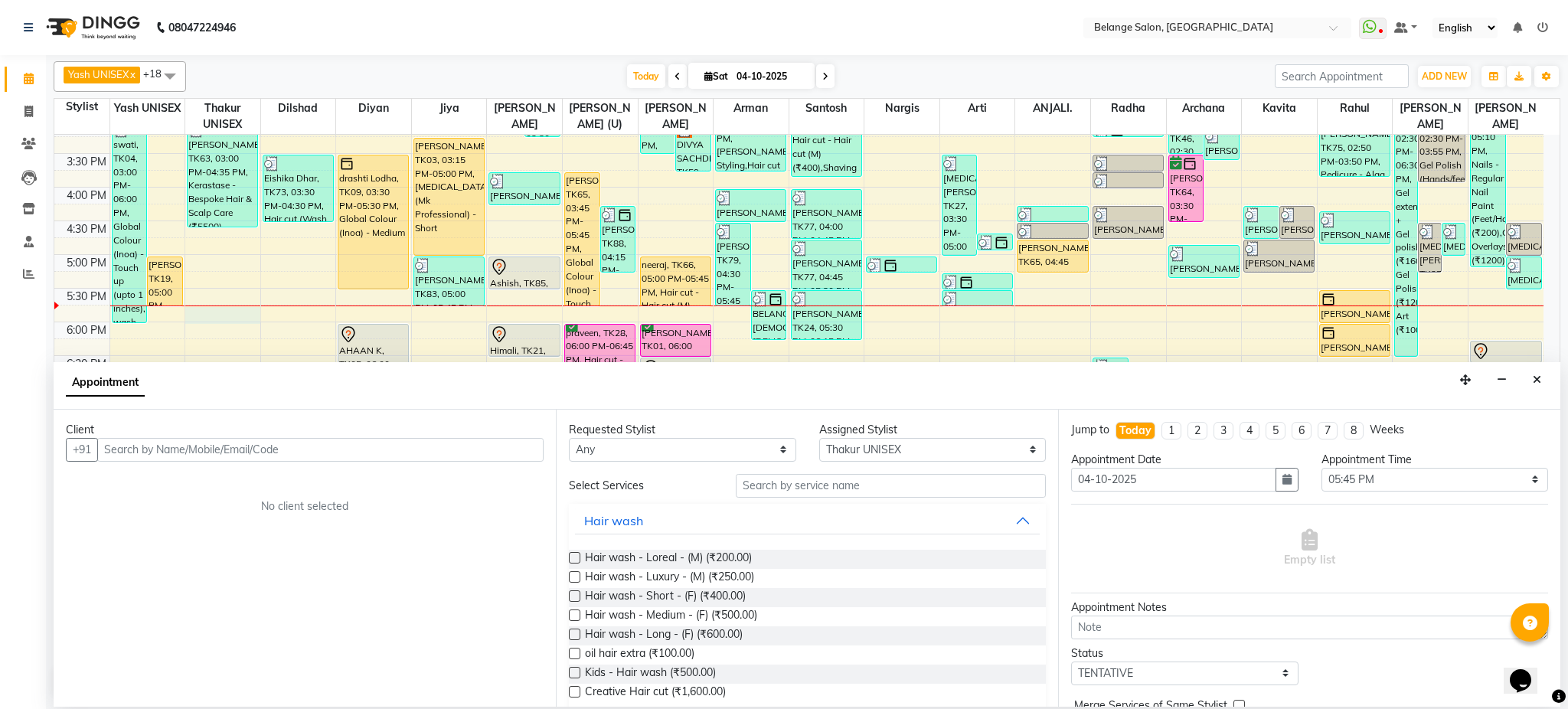
click at [192, 459] on input "text" at bounding box center [320, 450] width 446 height 24
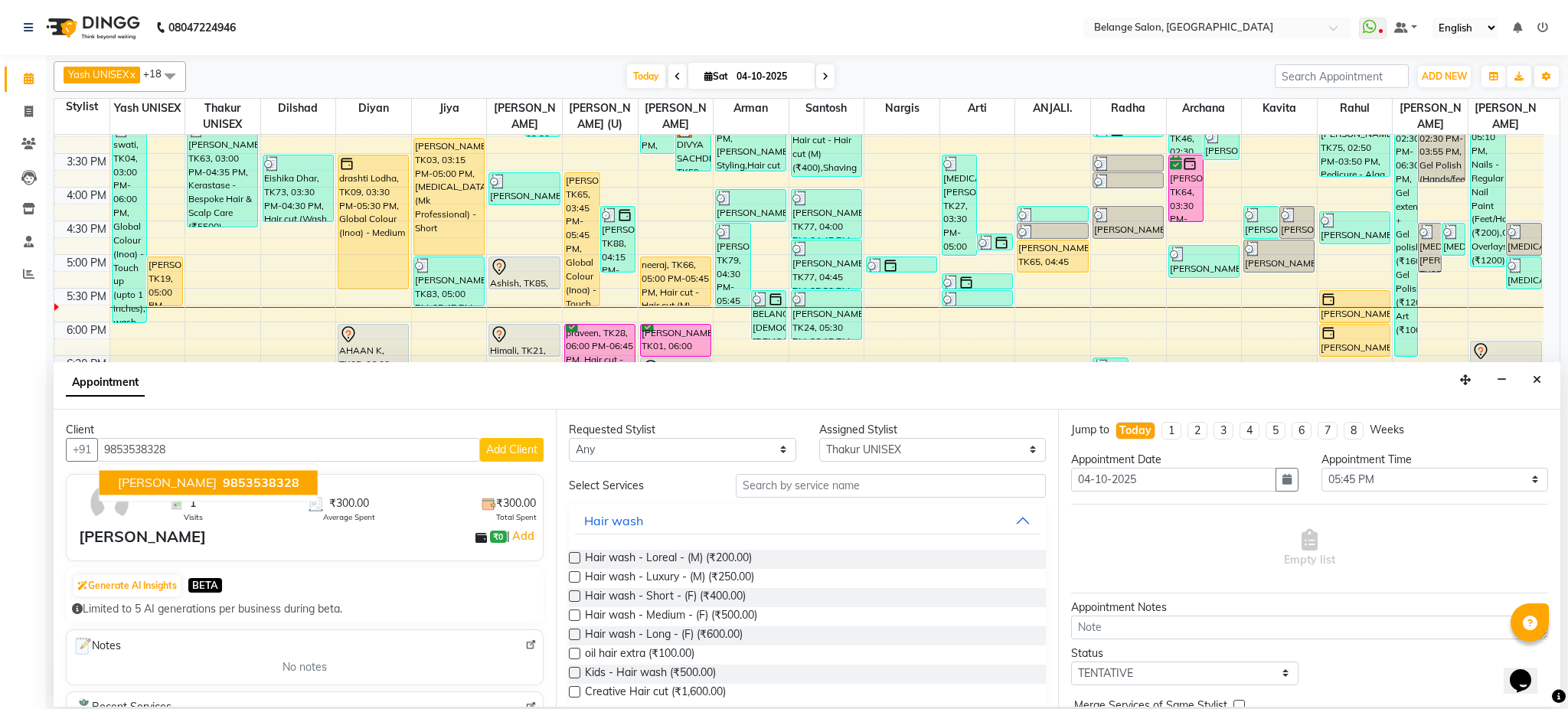
click at [223, 483] on span "9853538328" at bounding box center [260, 482] width 77 height 15
type input "9853538328"
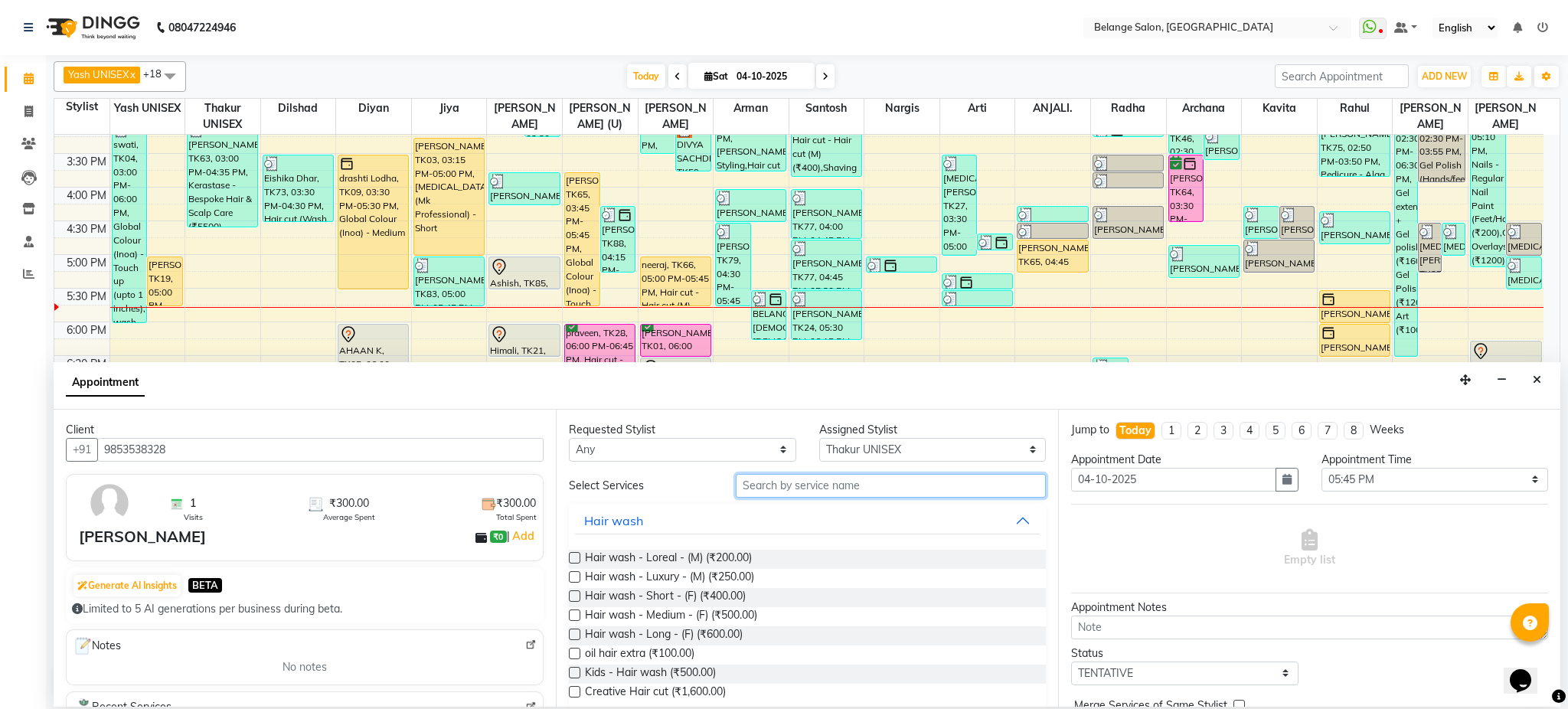
click at [753, 485] on input "text" at bounding box center [891, 486] width 310 height 24
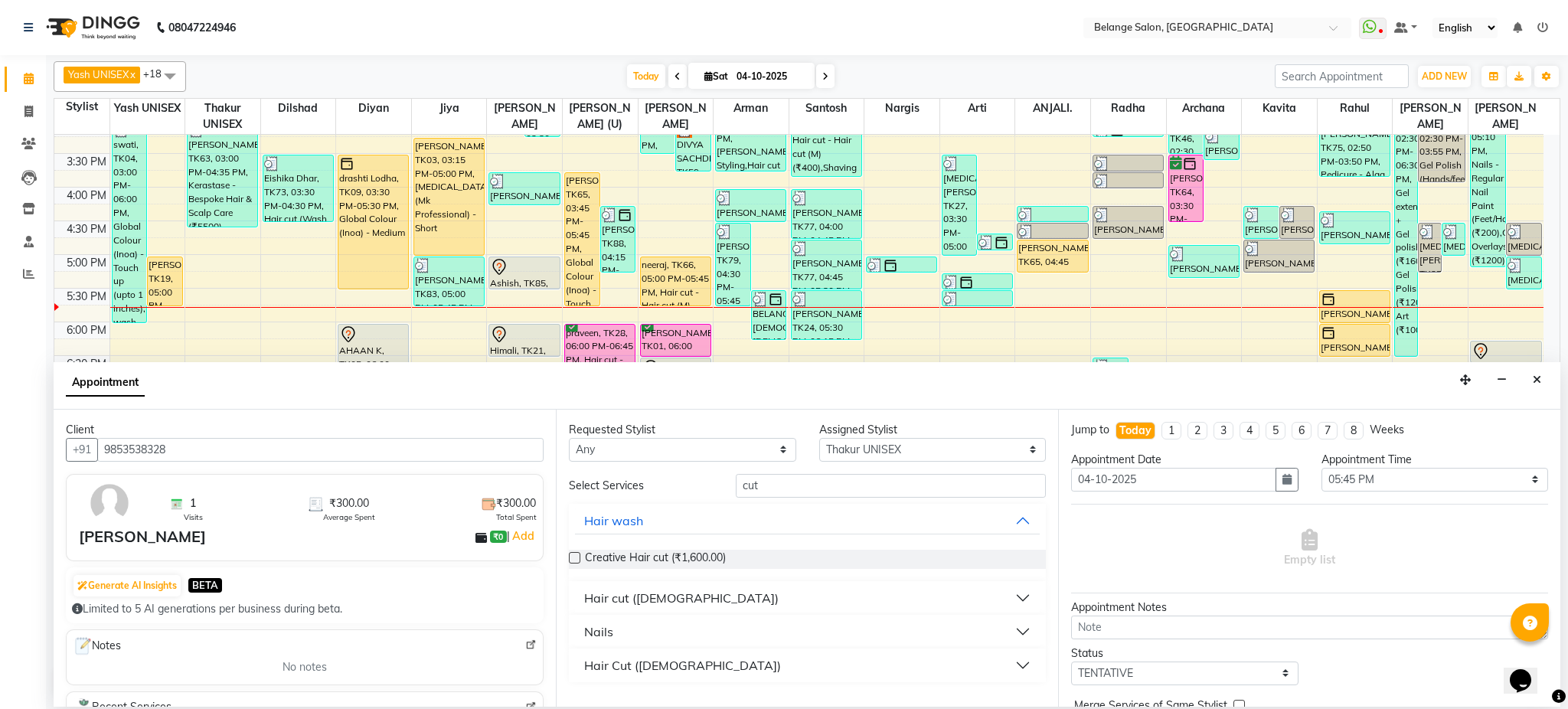
click at [670, 603] on button "Hair cut ([DEMOGRAPHIC_DATA])" at bounding box center [808, 598] width 465 height 28
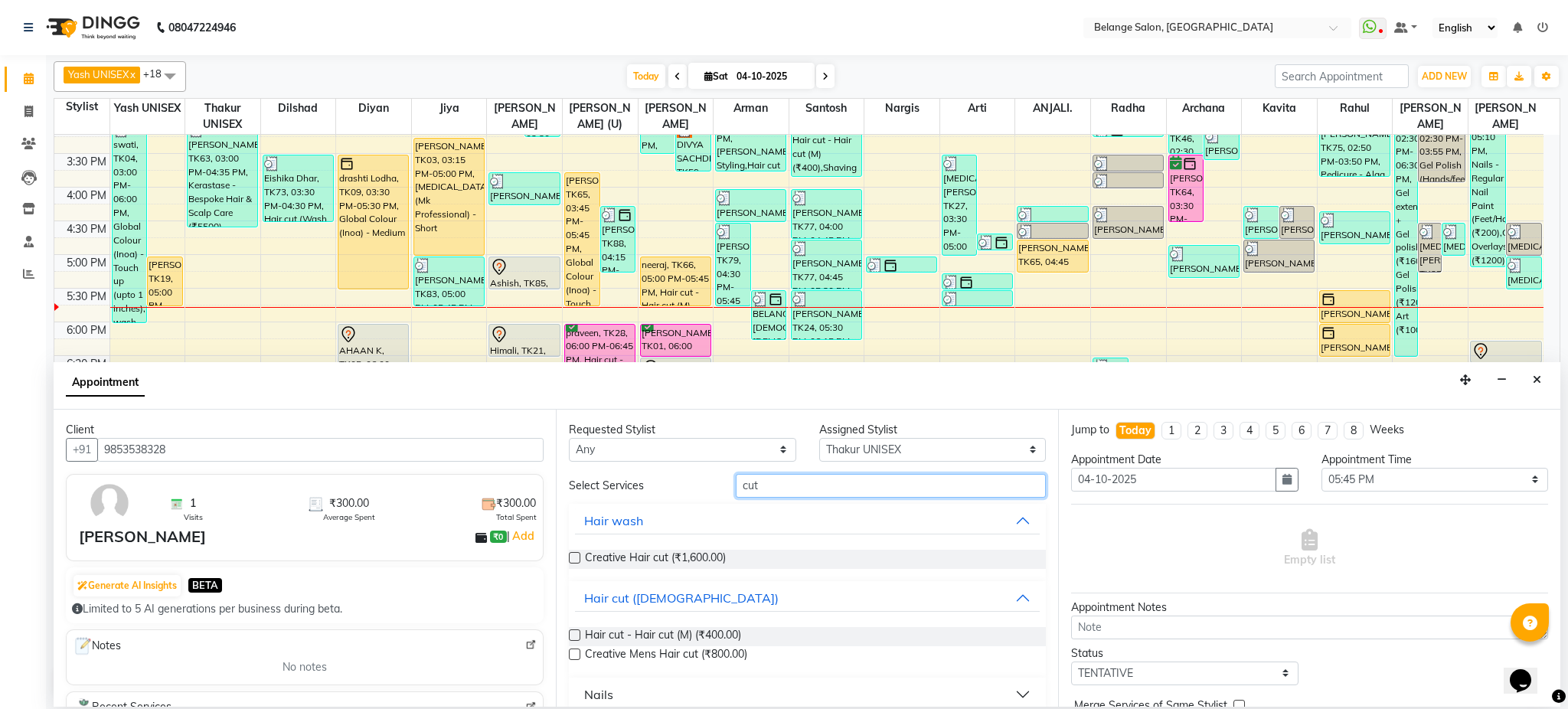
click at [834, 492] on input "cut" at bounding box center [891, 486] width 310 height 24
type input "beard"
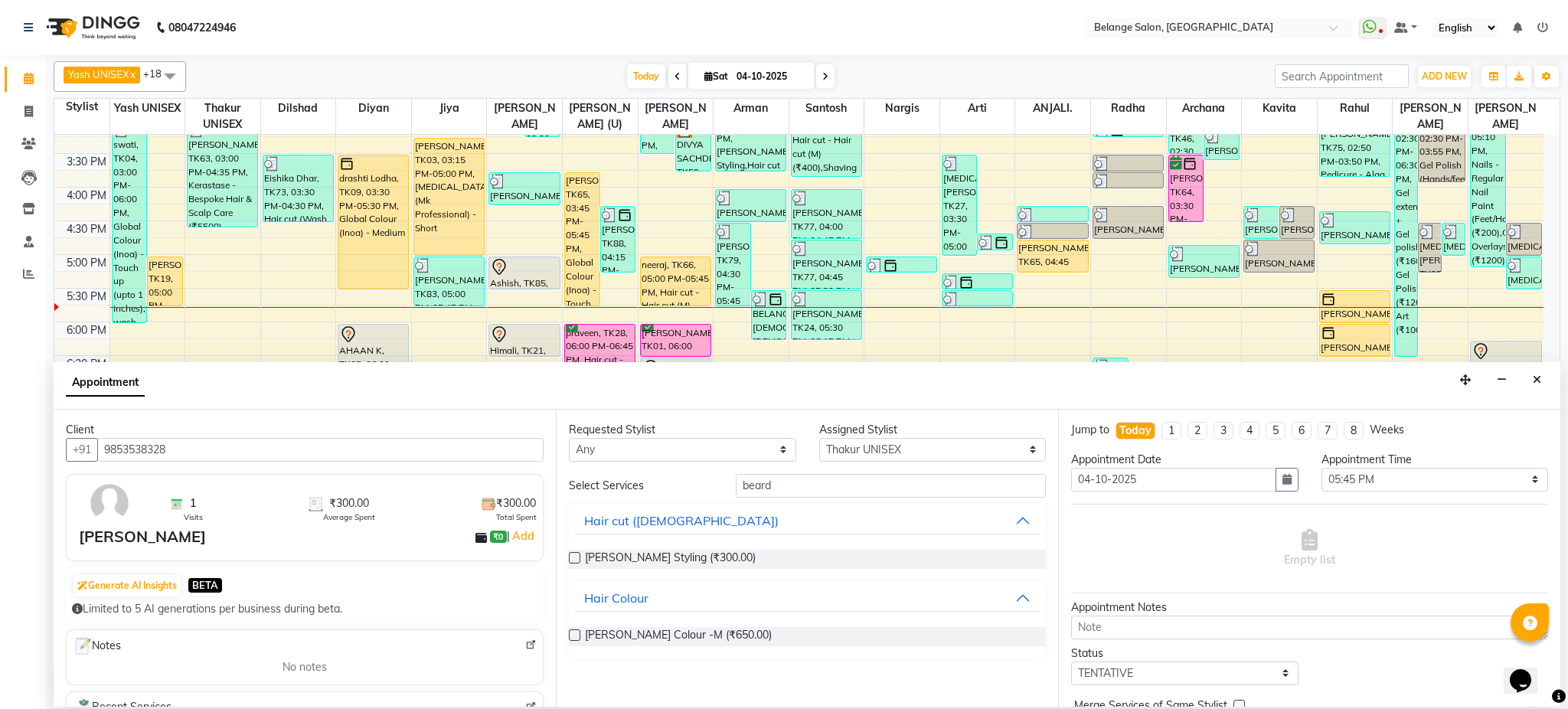
click at [571, 556] on label at bounding box center [575, 558] width 12 height 12
click at [571, 556] on input "checkbox" at bounding box center [574, 559] width 10 height 10
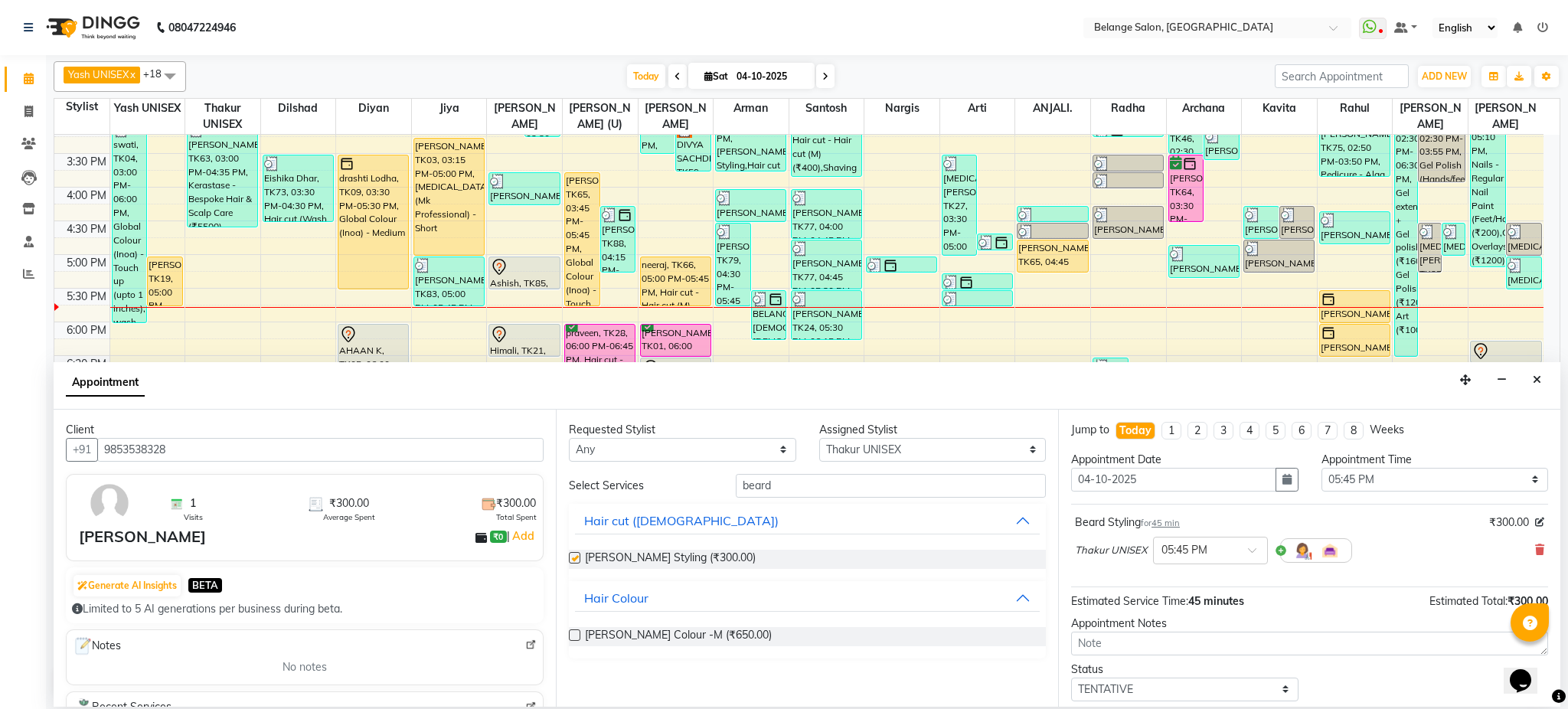
checkbox input "false"
drag, startPoint x: 795, startPoint y: 471, endPoint x: 789, endPoint y: 487, distance: 17.1
click at [789, 487] on div "Requested Stylist Any aftab (U) Ali amit ANJALI. Archana Arman Arti Belange Bil…" at bounding box center [808, 557] width 503 height 297
click at [789, 487] on input "beard" at bounding box center [891, 486] width 310 height 24
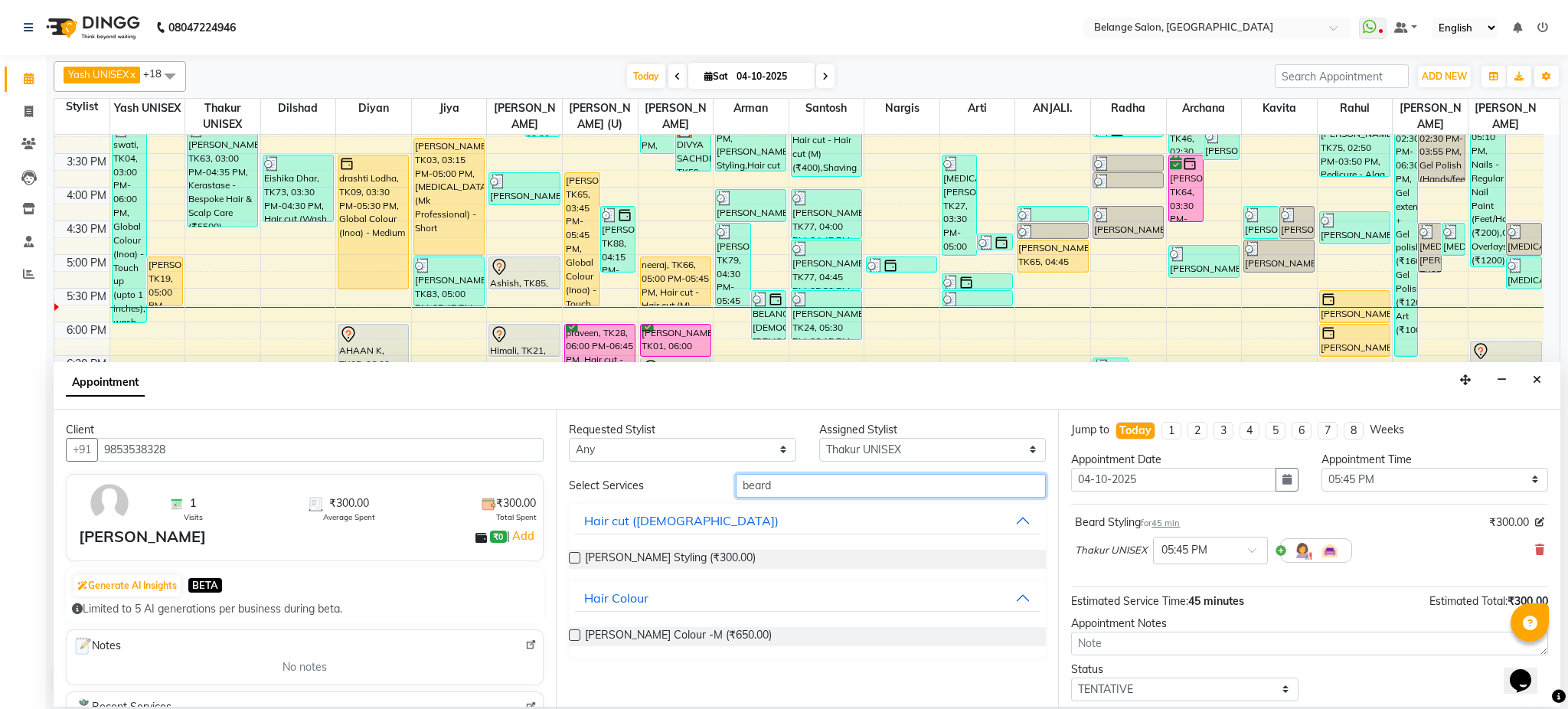
click at [789, 487] on input "beard" at bounding box center [891, 486] width 310 height 24
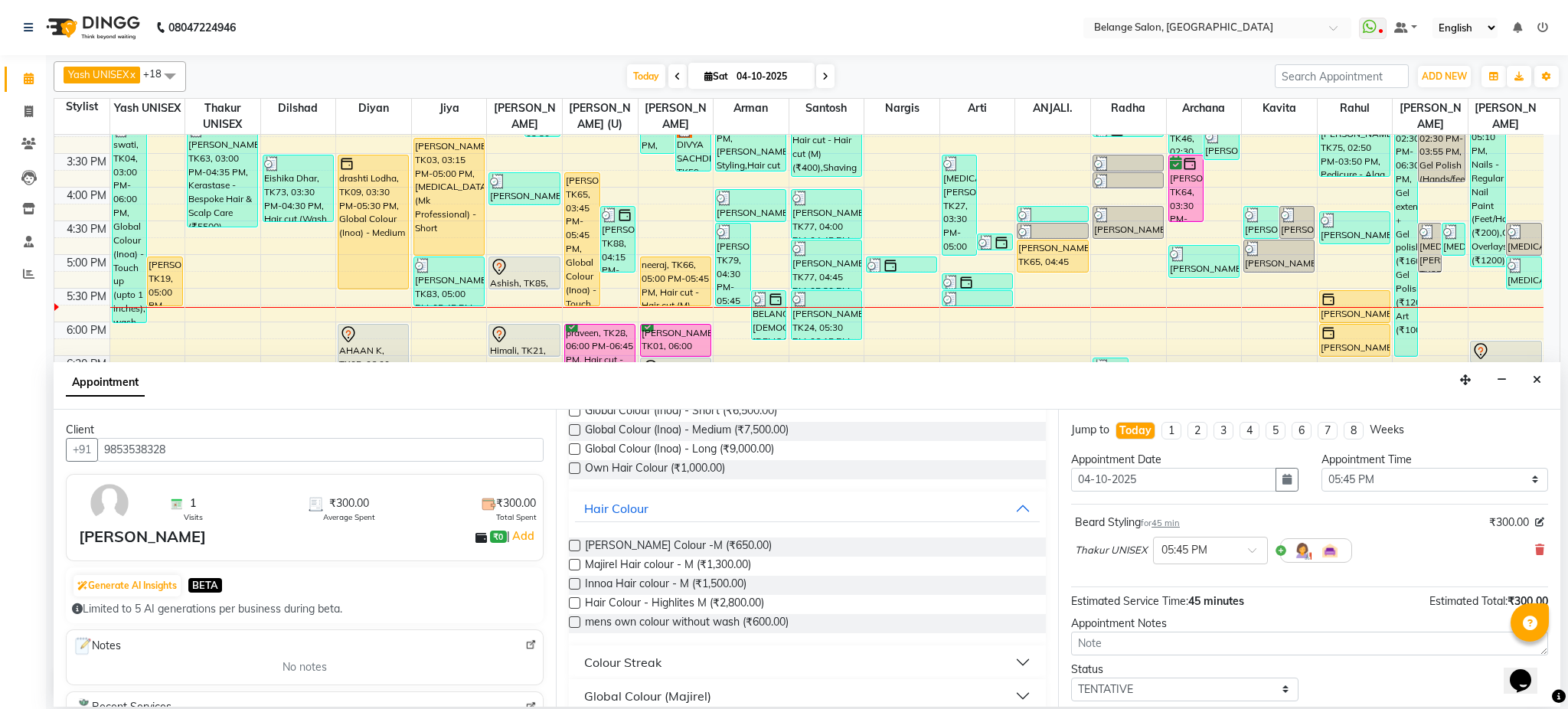
scroll to position [167, 0]
type input "colo"
click at [572, 580] on label at bounding box center [575, 583] width 12 height 12
click at [572, 580] on input "checkbox" at bounding box center [574, 584] width 10 height 10
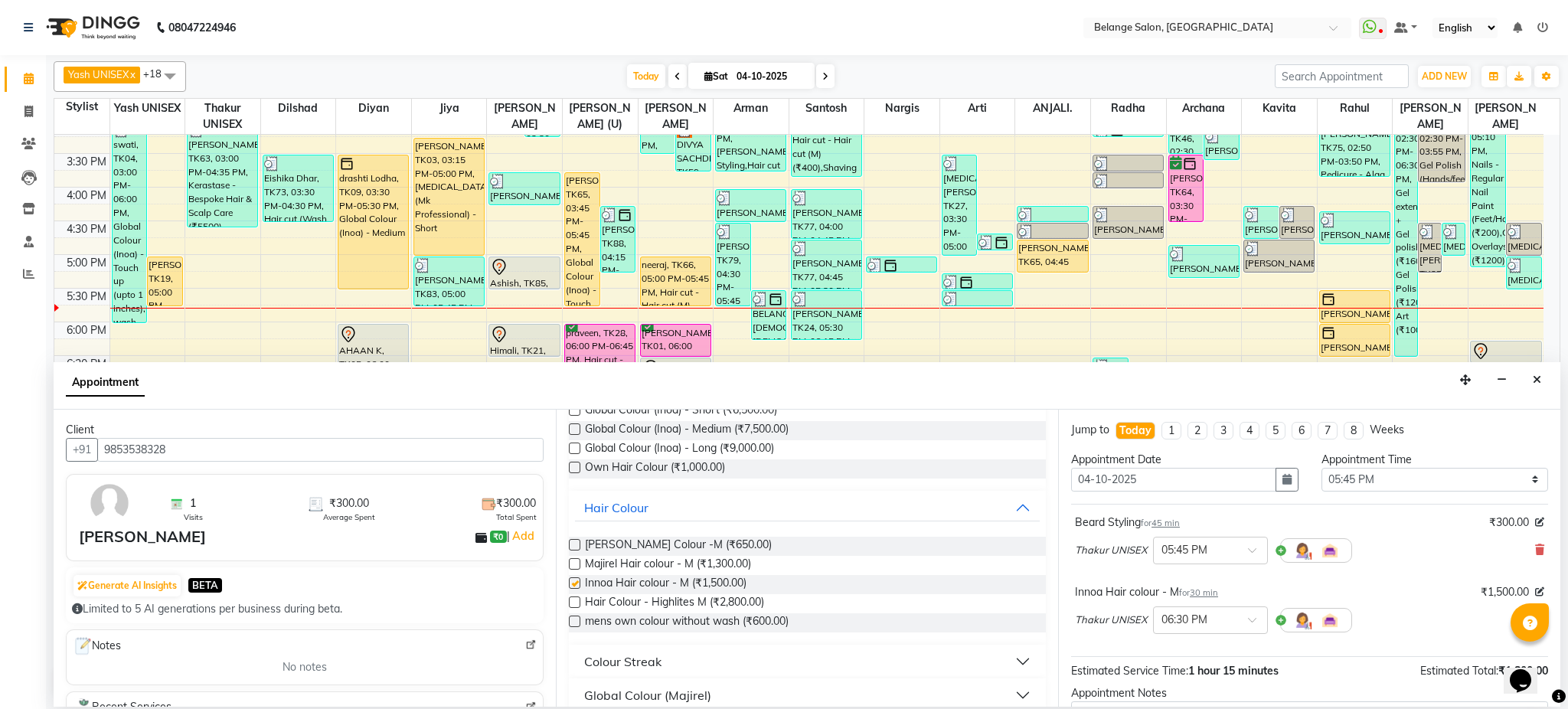
checkbox input "false"
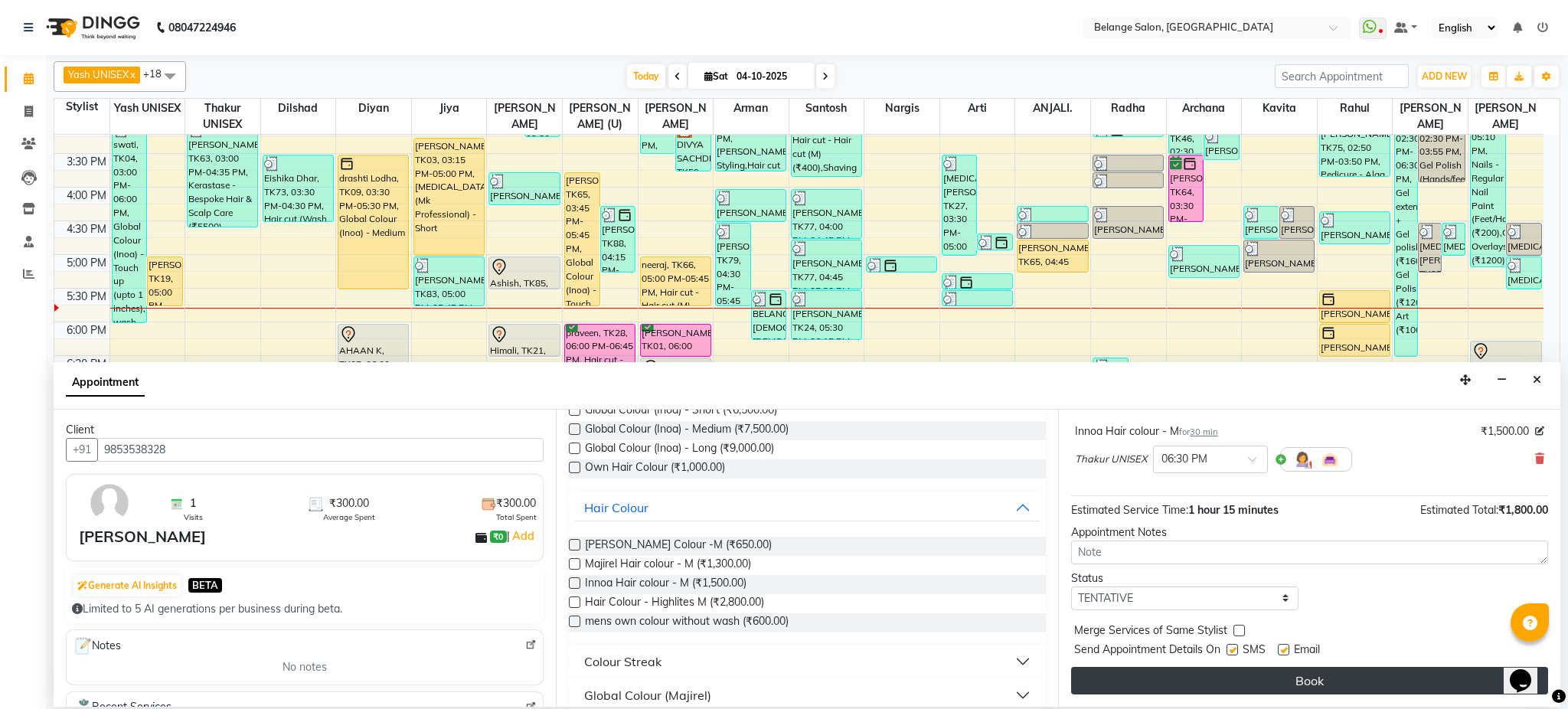
click at [1201, 682] on button "Book" at bounding box center [1310, 680] width 477 height 28
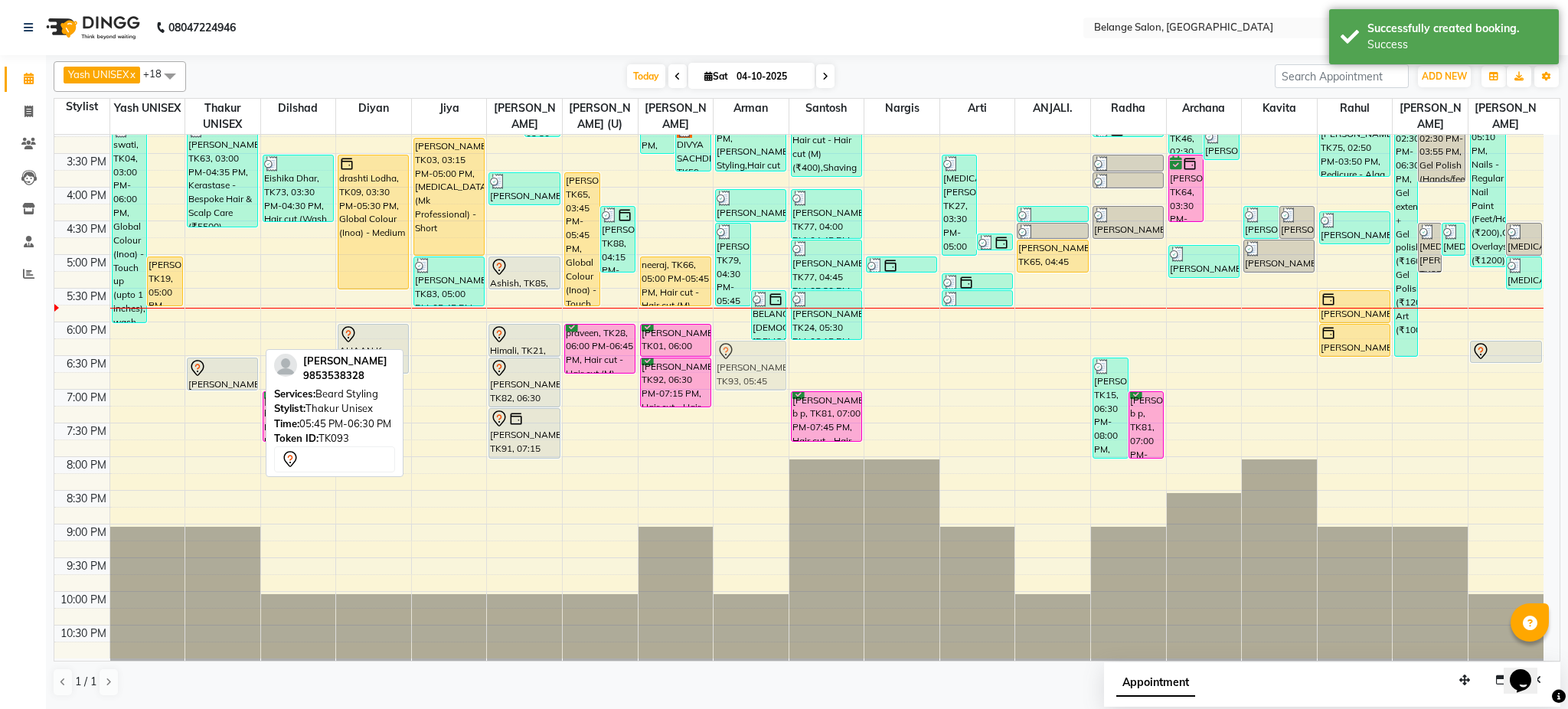
drag, startPoint x: 216, startPoint y: 332, endPoint x: 766, endPoint y: 362, distance: 550.8
click at [766, 362] on tr "Mareesha, TK50, 11:10 AM-01:10 PM, Innoa Hair colour - M (₹1500),Hair cut - Hai…" at bounding box center [799, 153] width 1490 height 1010
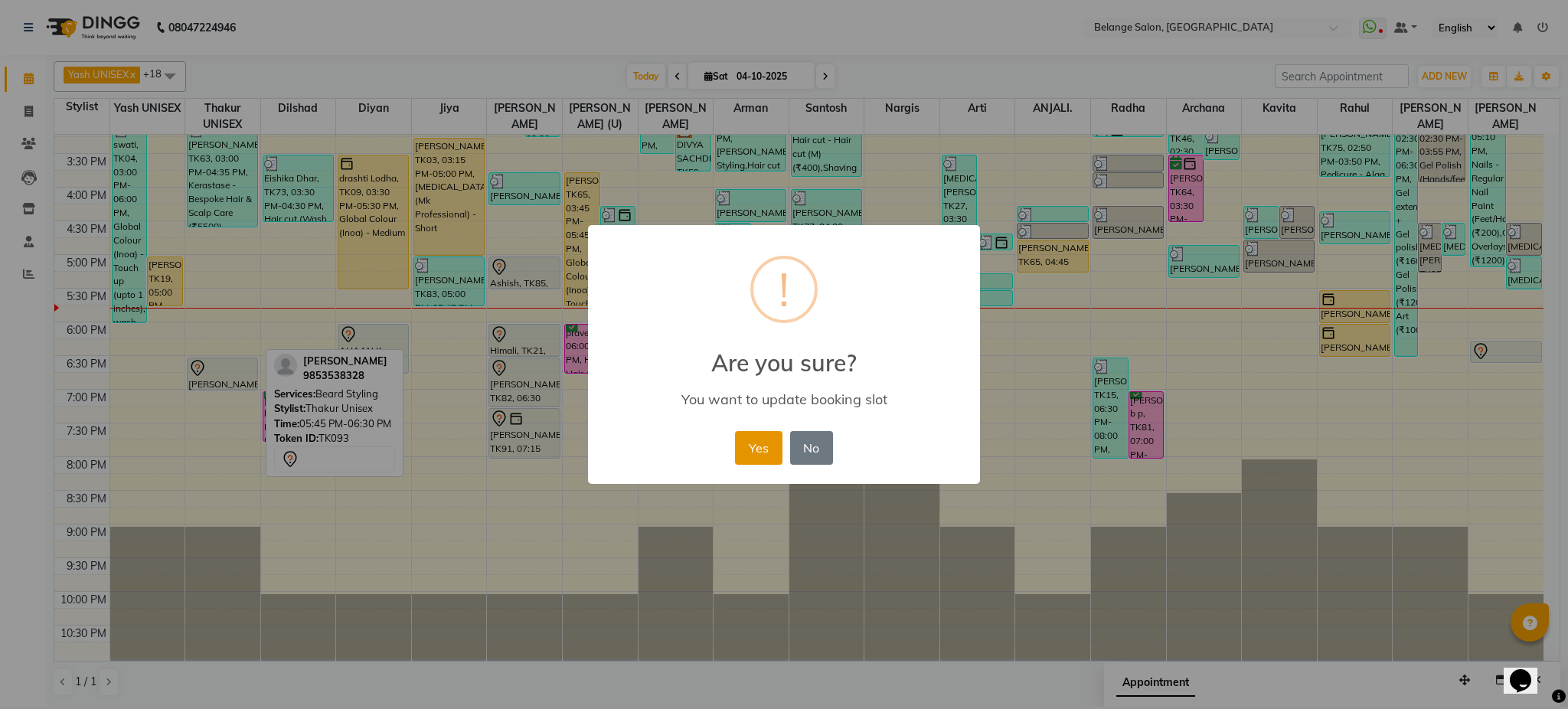
click at [765, 446] on button "Yes" at bounding box center [758, 448] width 47 height 34
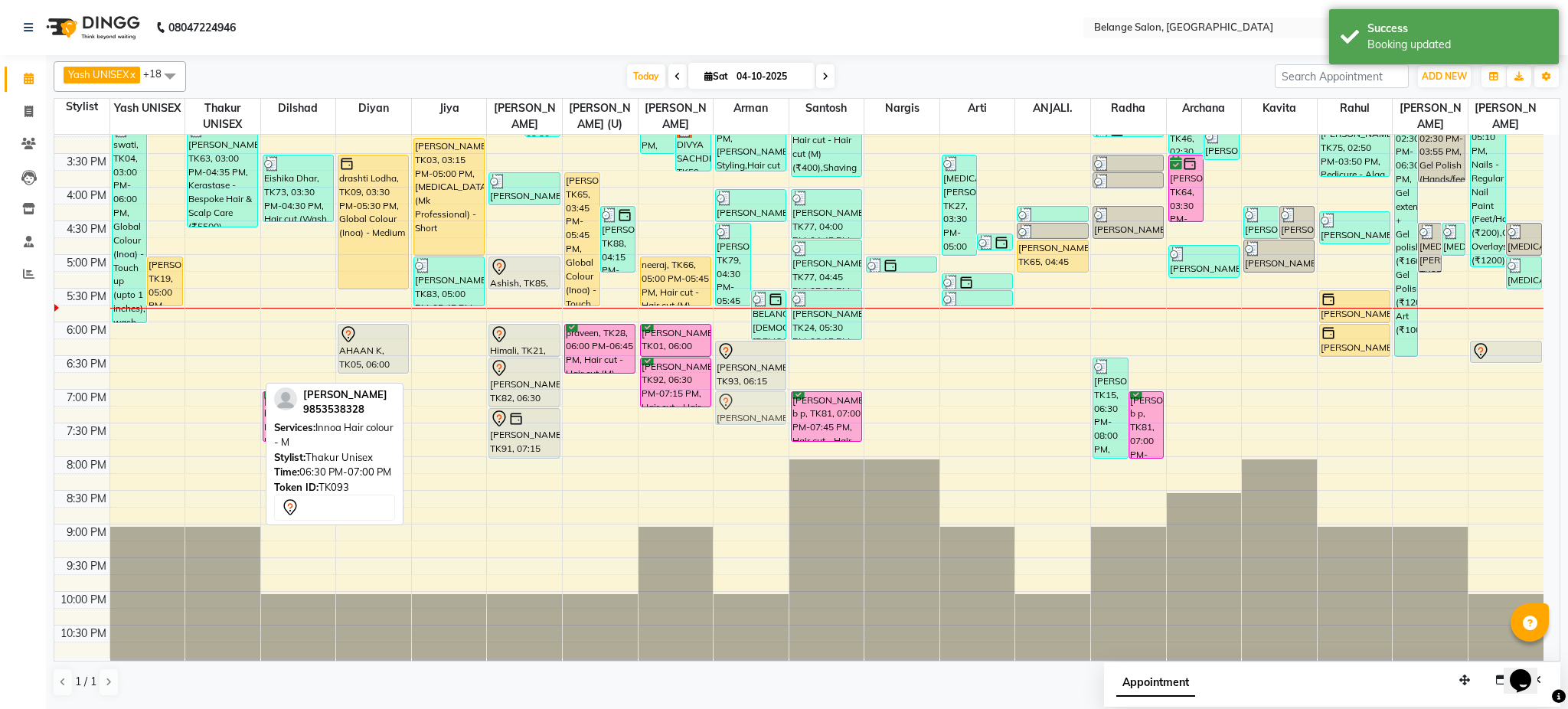
drag, startPoint x: 199, startPoint y: 377, endPoint x: 752, endPoint y: 411, distance: 554.0
click at [752, 411] on tr "Mareesha, TK50, 11:10 AM-01:10 PM, Innoa Hair colour - M (₹1500),Hair cut - Hai…" at bounding box center [799, 153] width 1490 height 1010
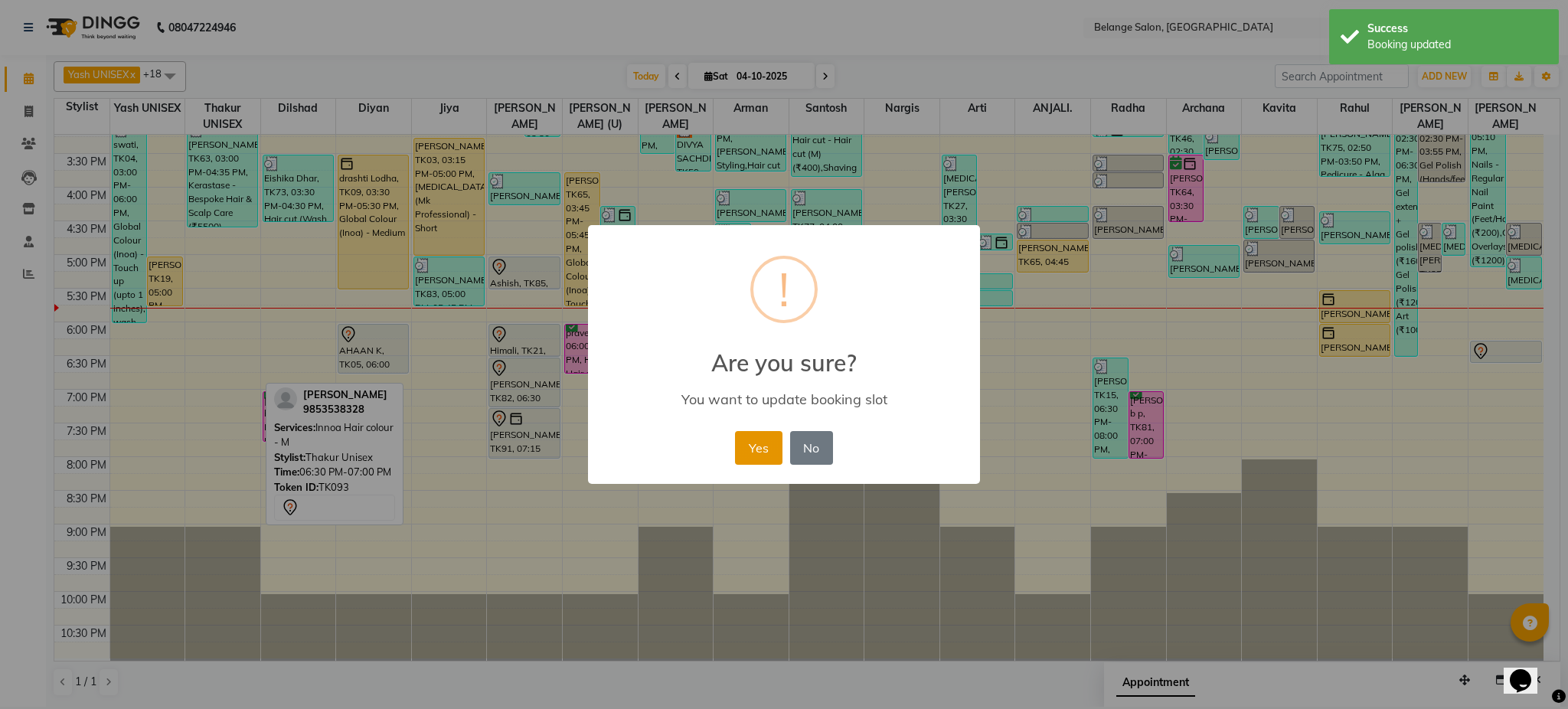
click at [760, 463] on button "Yes" at bounding box center [758, 448] width 47 height 34
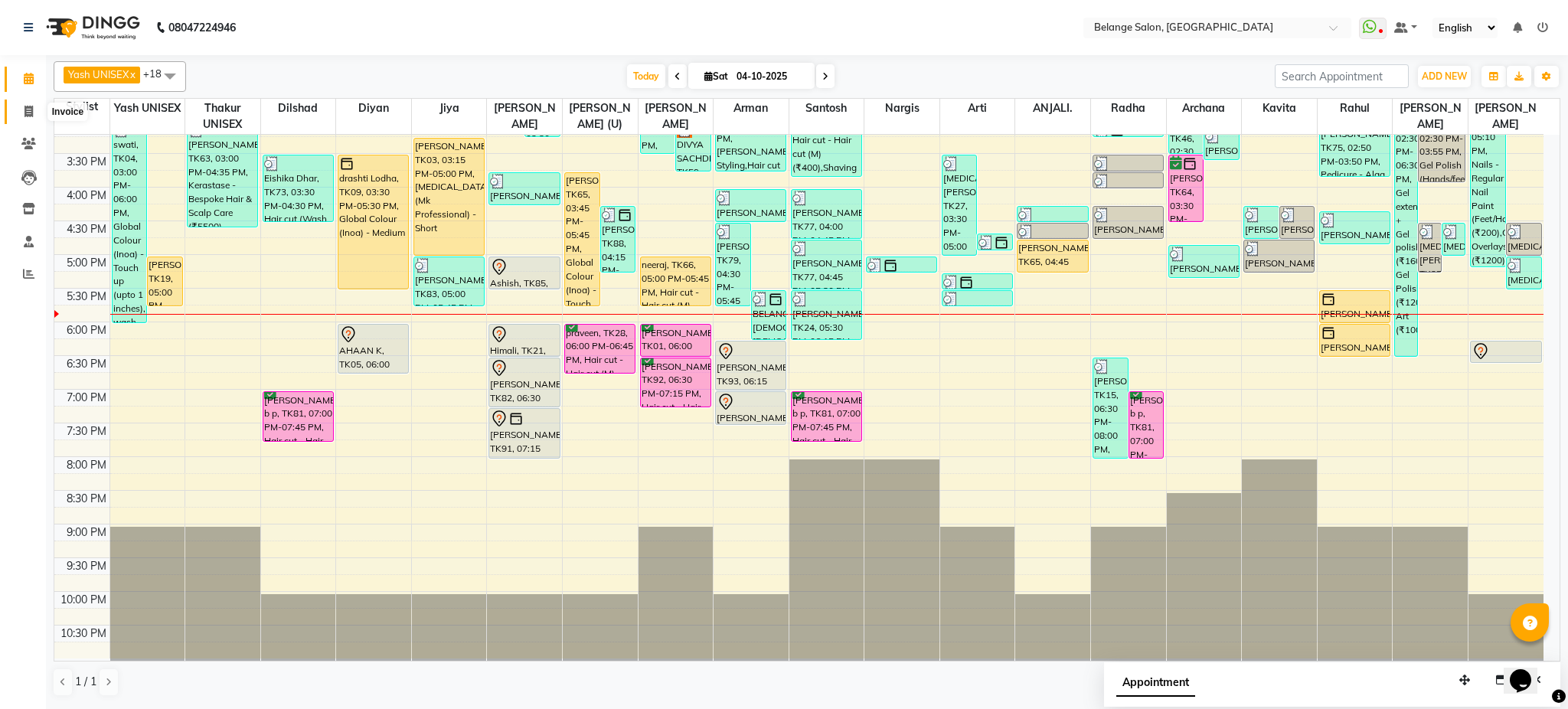
click at [29, 115] on icon at bounding box center [29, 111] width 8 height 12
select select "5076"
select select "service"
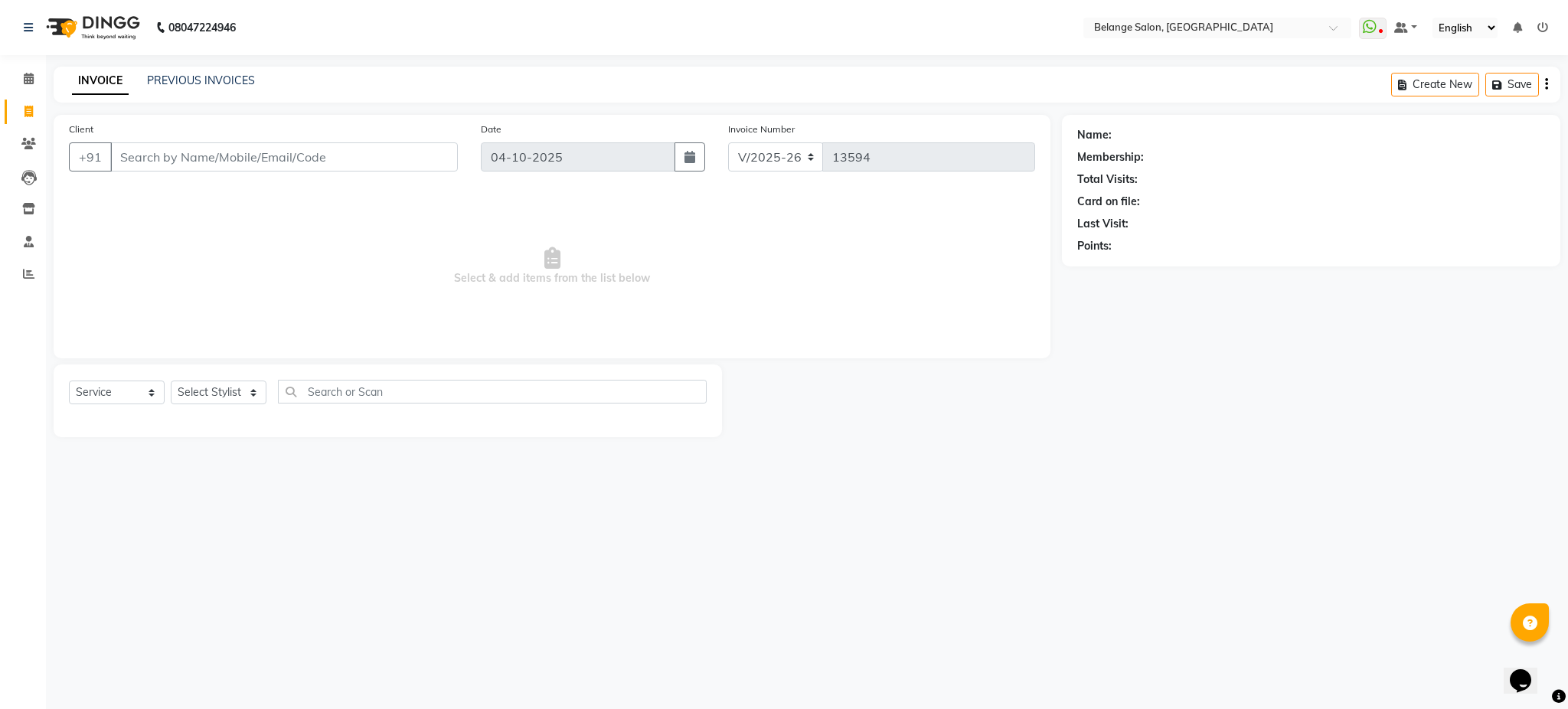
click at [375, 155] on input "Client" at bounding box center [284, 156] width 348 height 29
click at [32, 79] on icon at bounding box center [29, 78] width 10 height 12
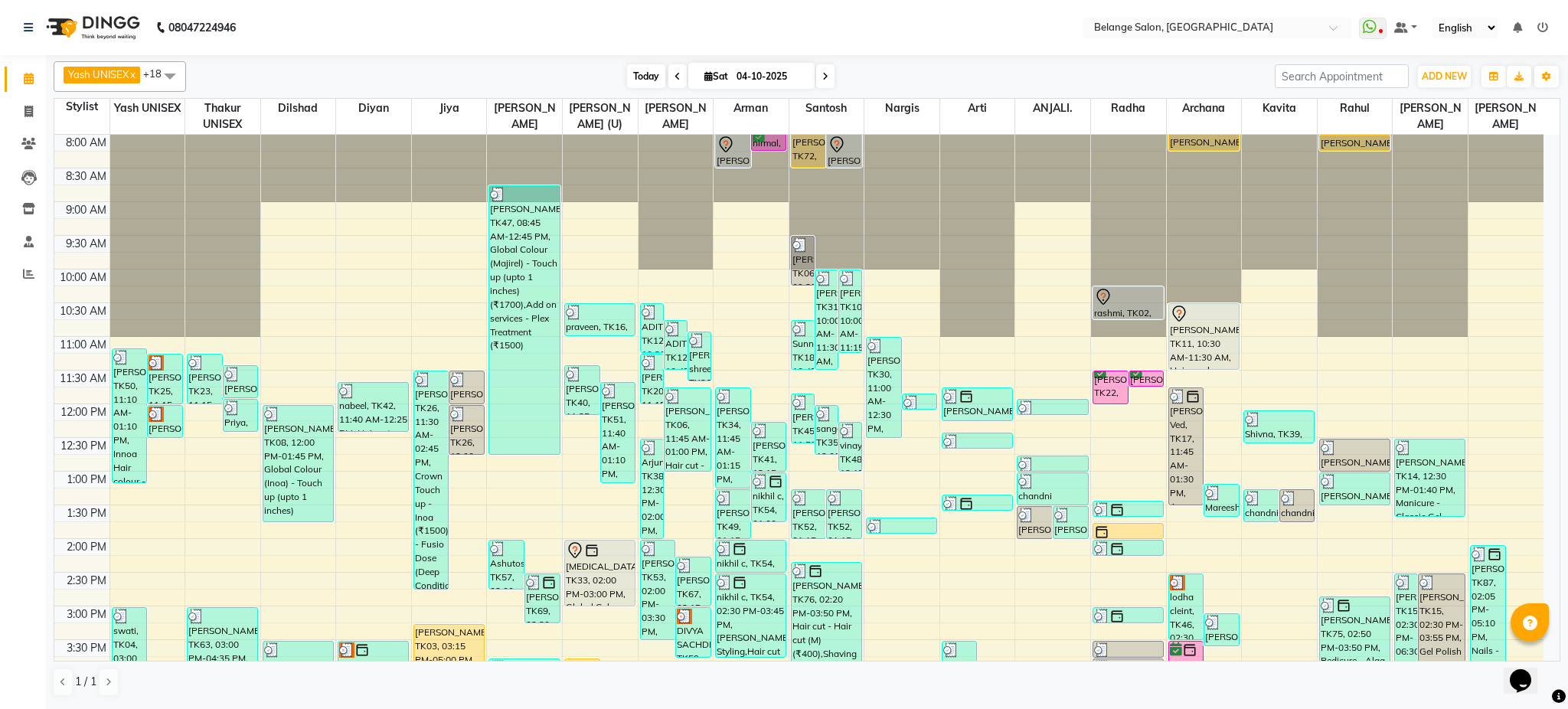
click at [643, 68] on span "Today" at bounding box center [646, 76] width 39 height 24
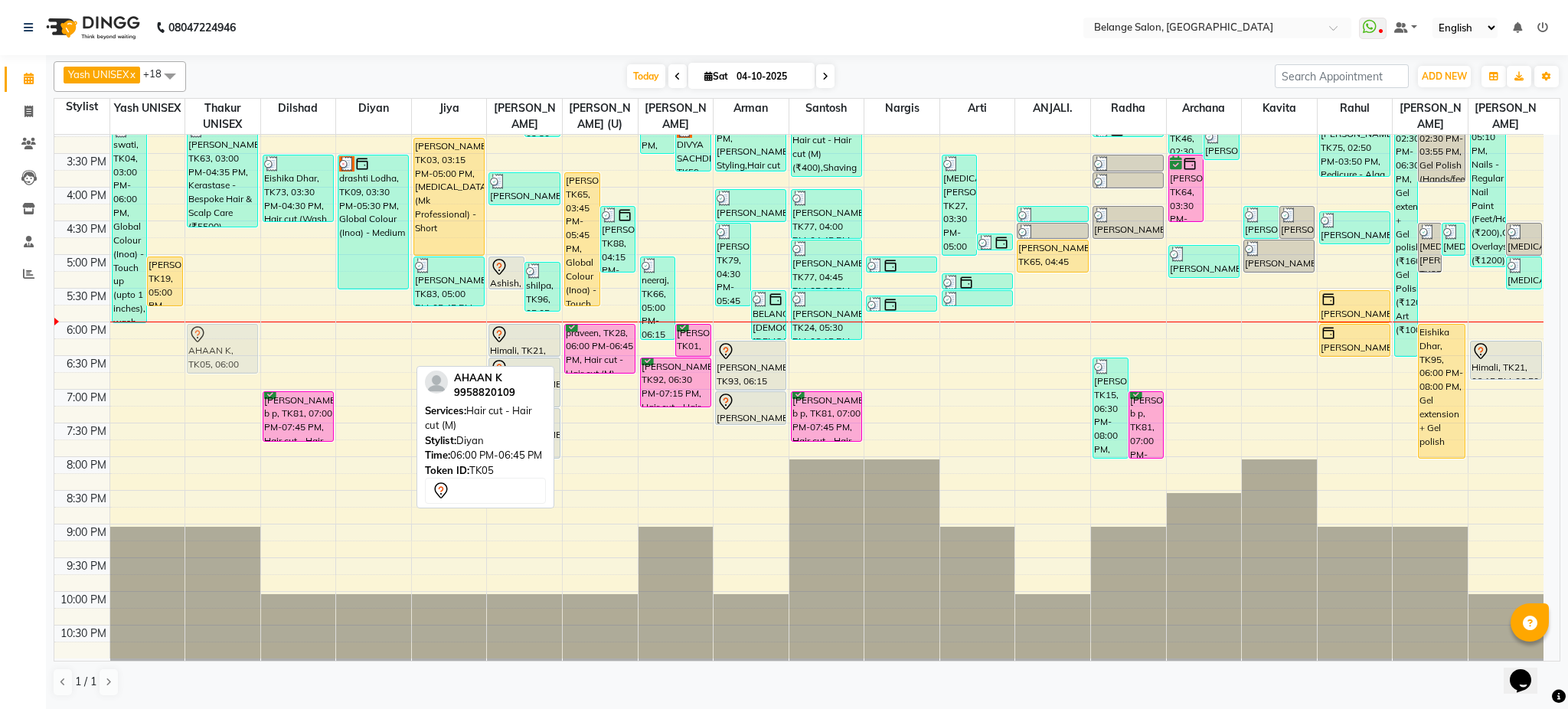
drag, startPoint x: 386, startPoint y: 351, endPoint x: 258, endPoint y: 358, distance: 128.2
click at [258, 358] on div "8:00 AM 8:30 AM 9:00 AM 9:30 AM 10:00 AM 10:30 AM 11:00 AM 11:30 AM 12:00 PM 12…" at bounding box center [799, 153] width 1490 height 1010
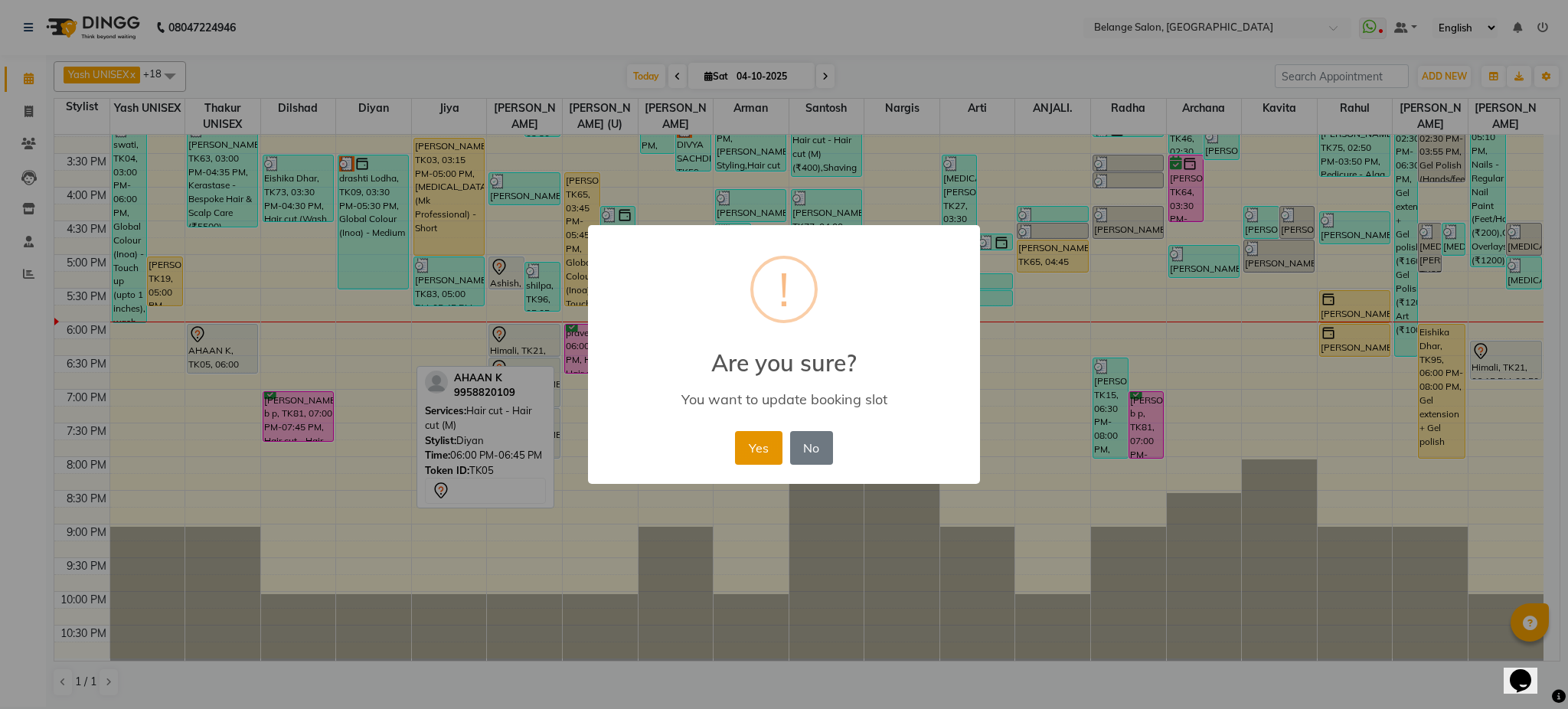
click at [751, 452] on button "Yes" at bounding box center [758, 448] width 47 height 34
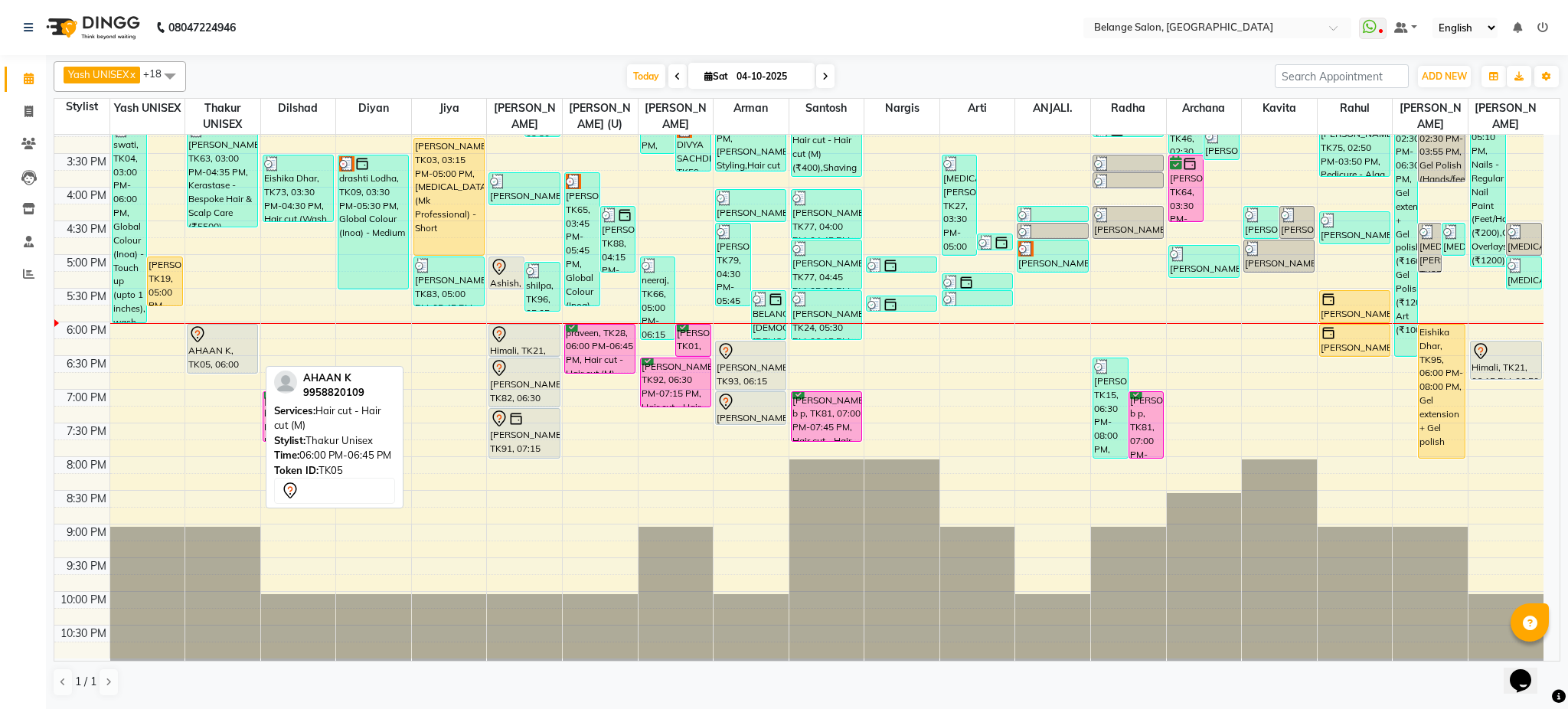
click at [212, 343] on div "AHAAN K, TK05, 06:00 PM-06:45 PM, Hair cut - Hair cut (M)" at bounding box center [223, 349] width 70 height 49
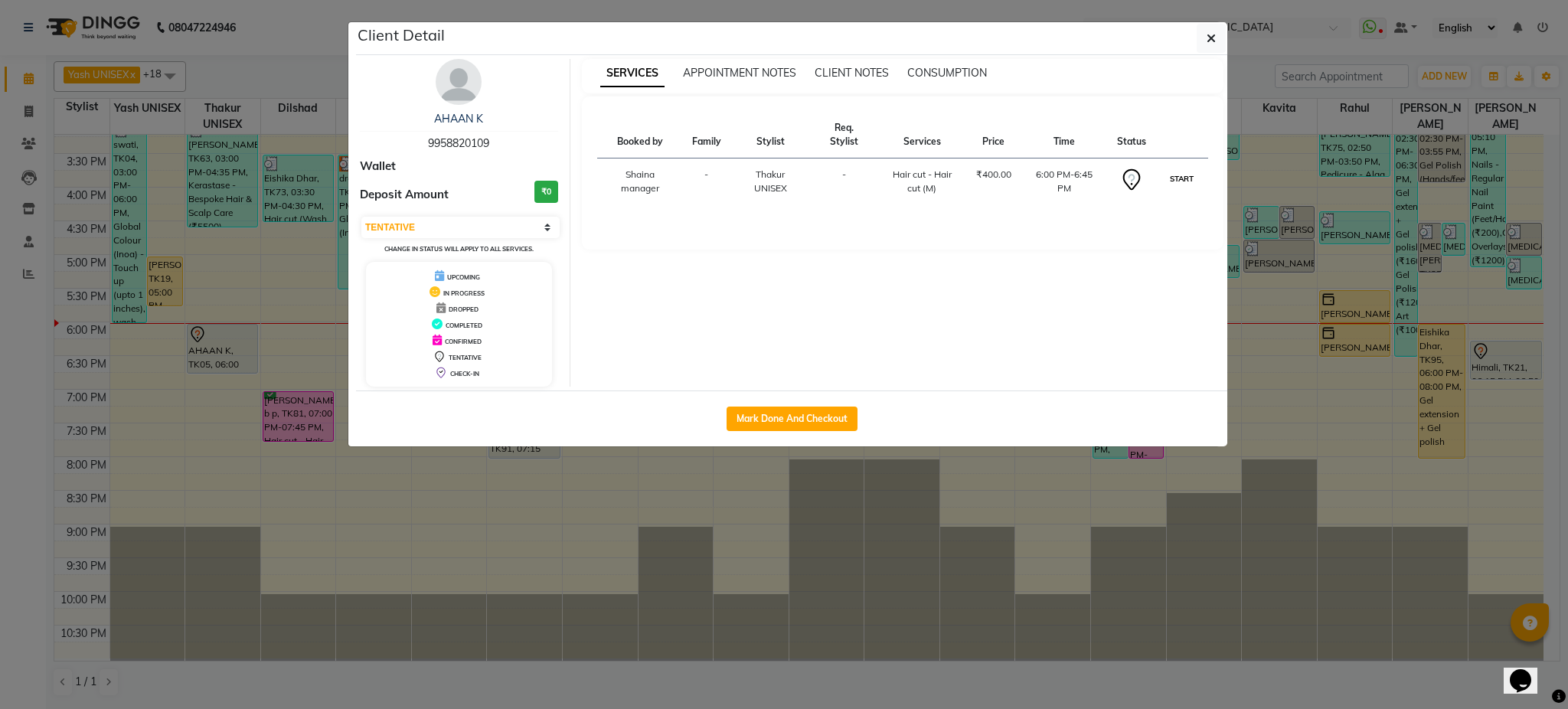
click at [1184, 176] on button "START" at bounding box center [1182, 178] width 32 height 19
select select "1"
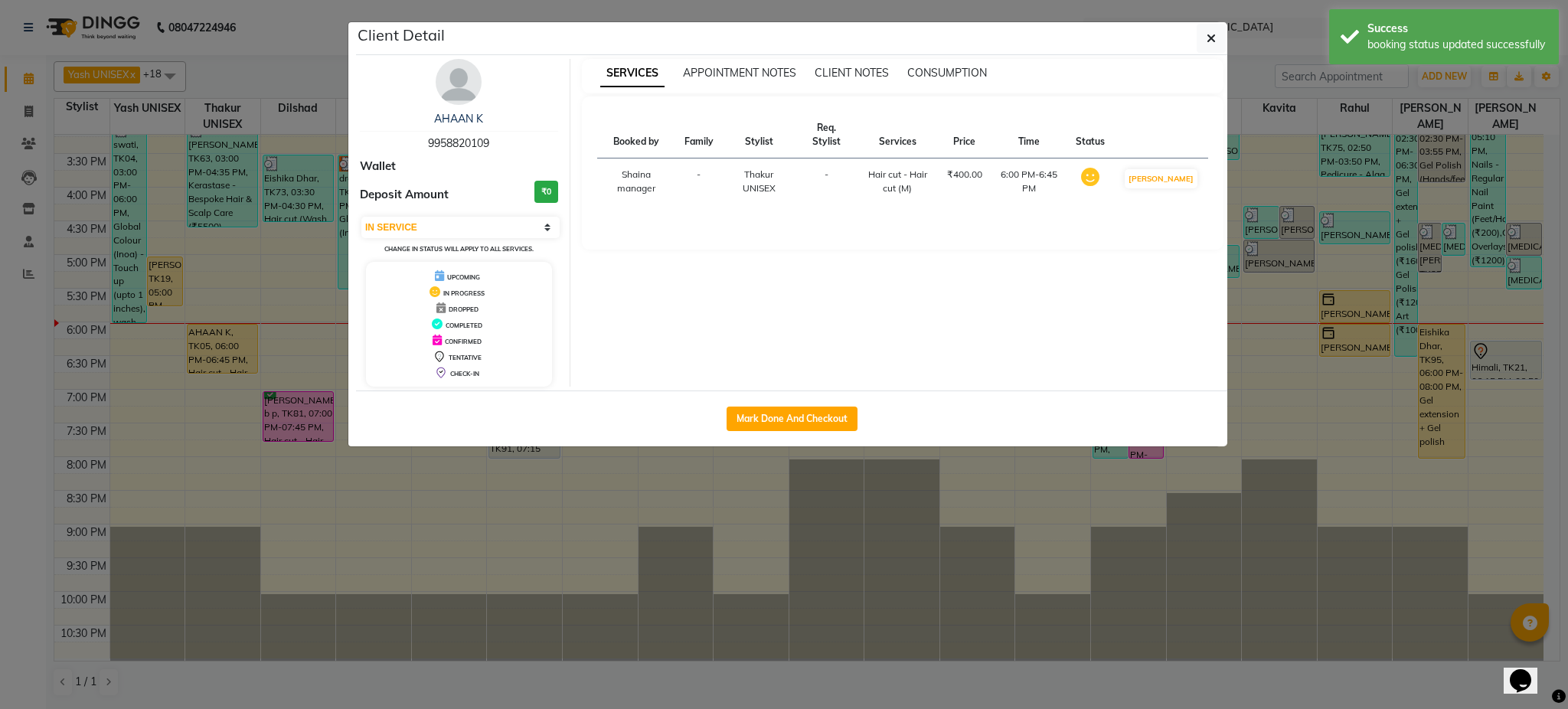
click at [1303, 152] on ngb-modal-window "Client Detail AHAAN K 9958820109 Wallet Deposit Amount ₹0 Select IN SERVICE CON…" at bounding box center [784, 354] width 1568 height 709
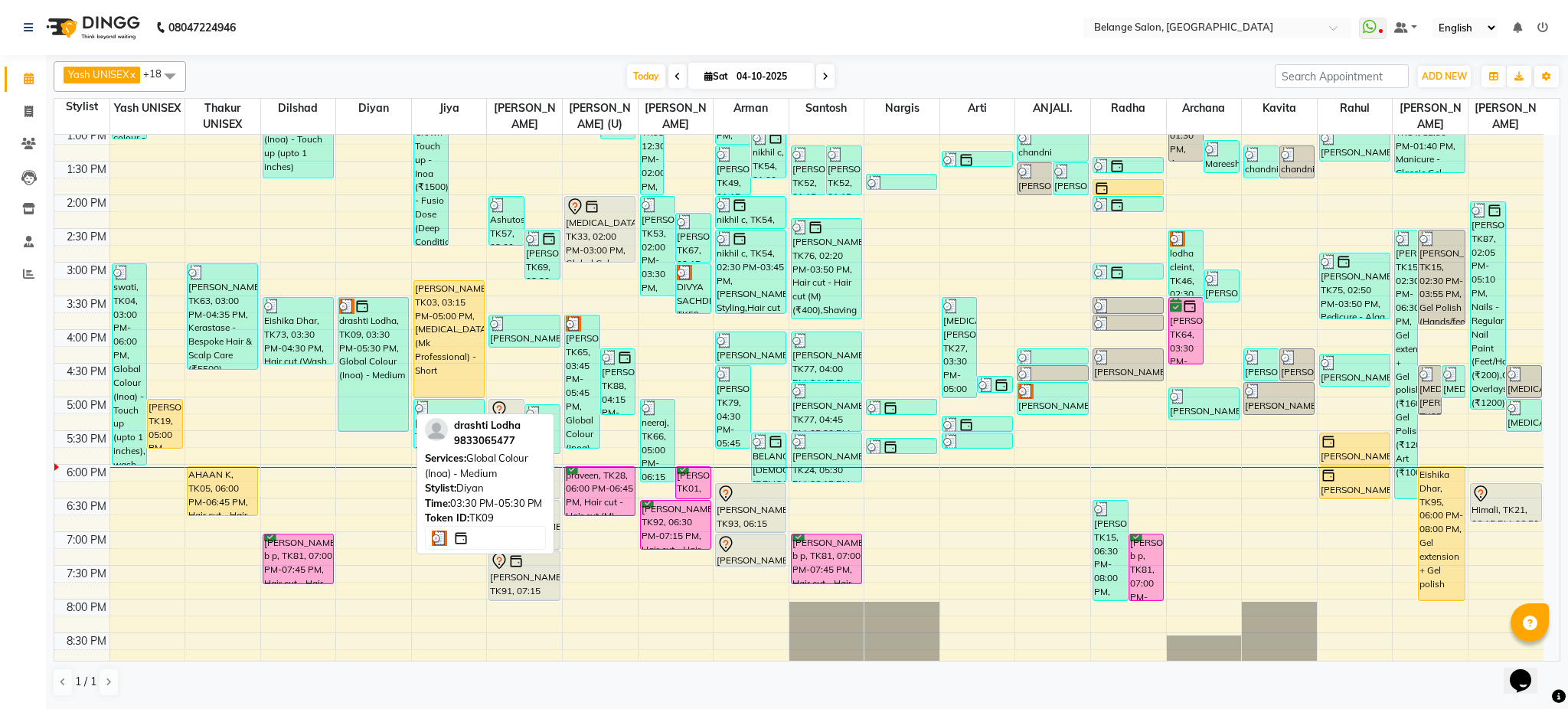
scroll to position [346, 0]
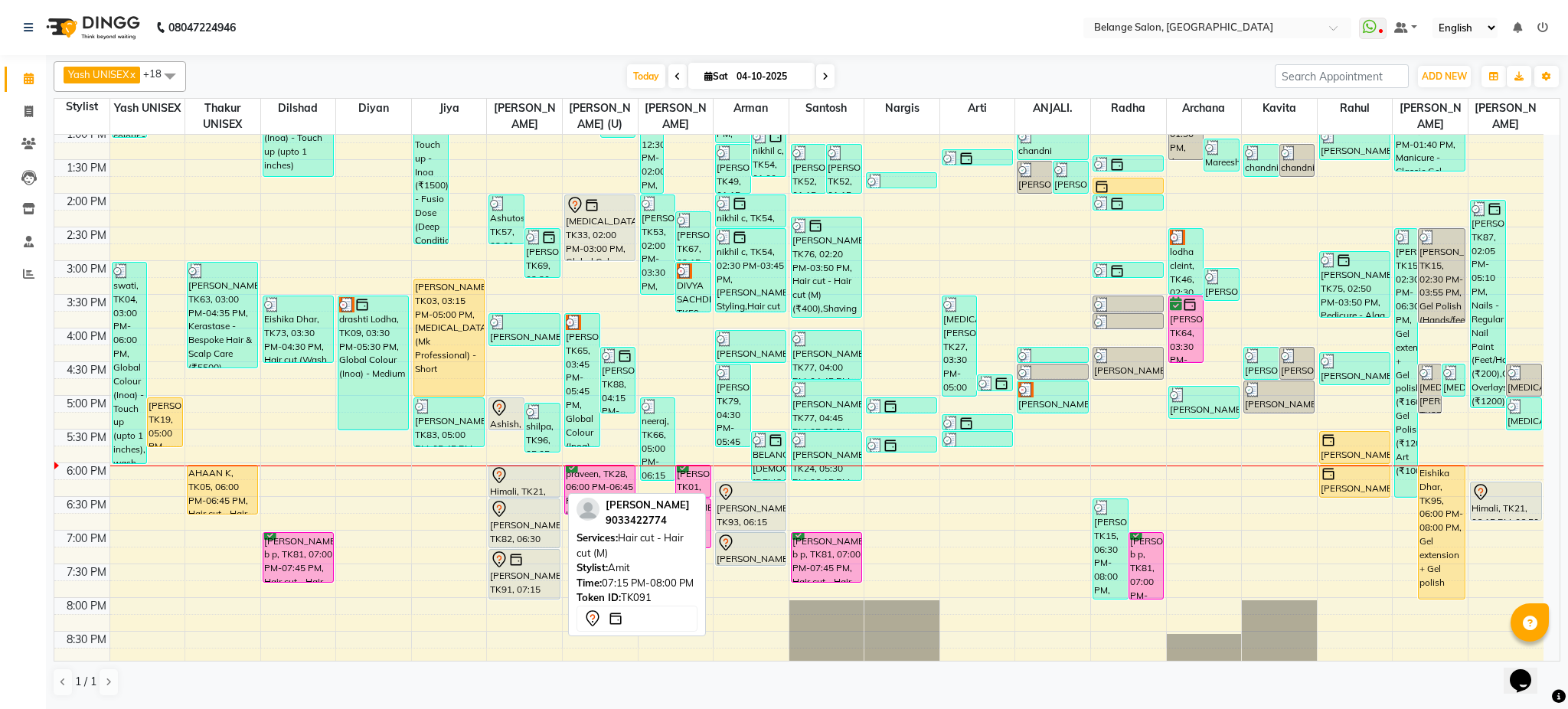
click at [520, 572] on div "Guneet, TK91, 07:15 PM-08:00 PM, Hair cut - Hair cut (M)" at bounding box center [524, 573] width 70 height 49
select select "7"
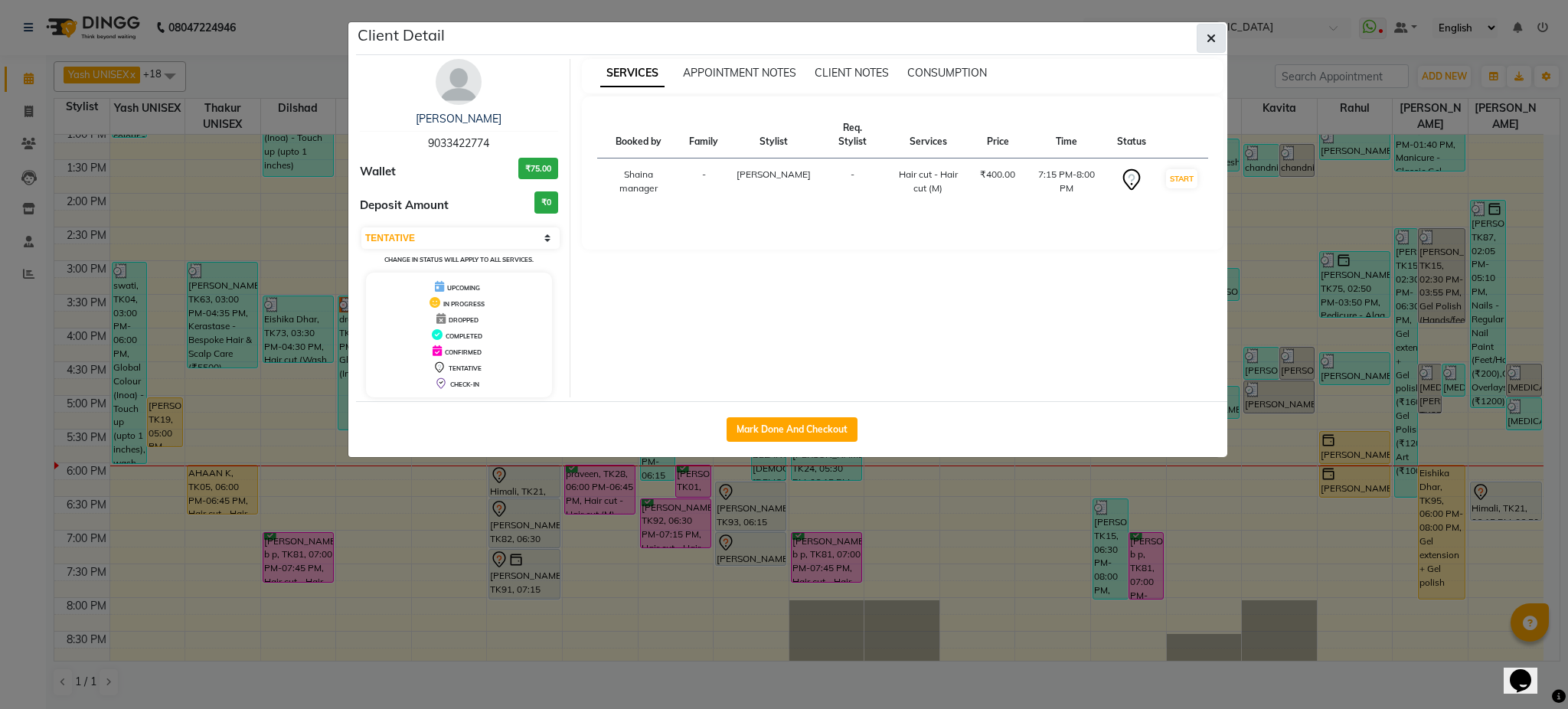
click at [1219, 45] on button "button" at bounding box center [1211, 38] width 29 height 29
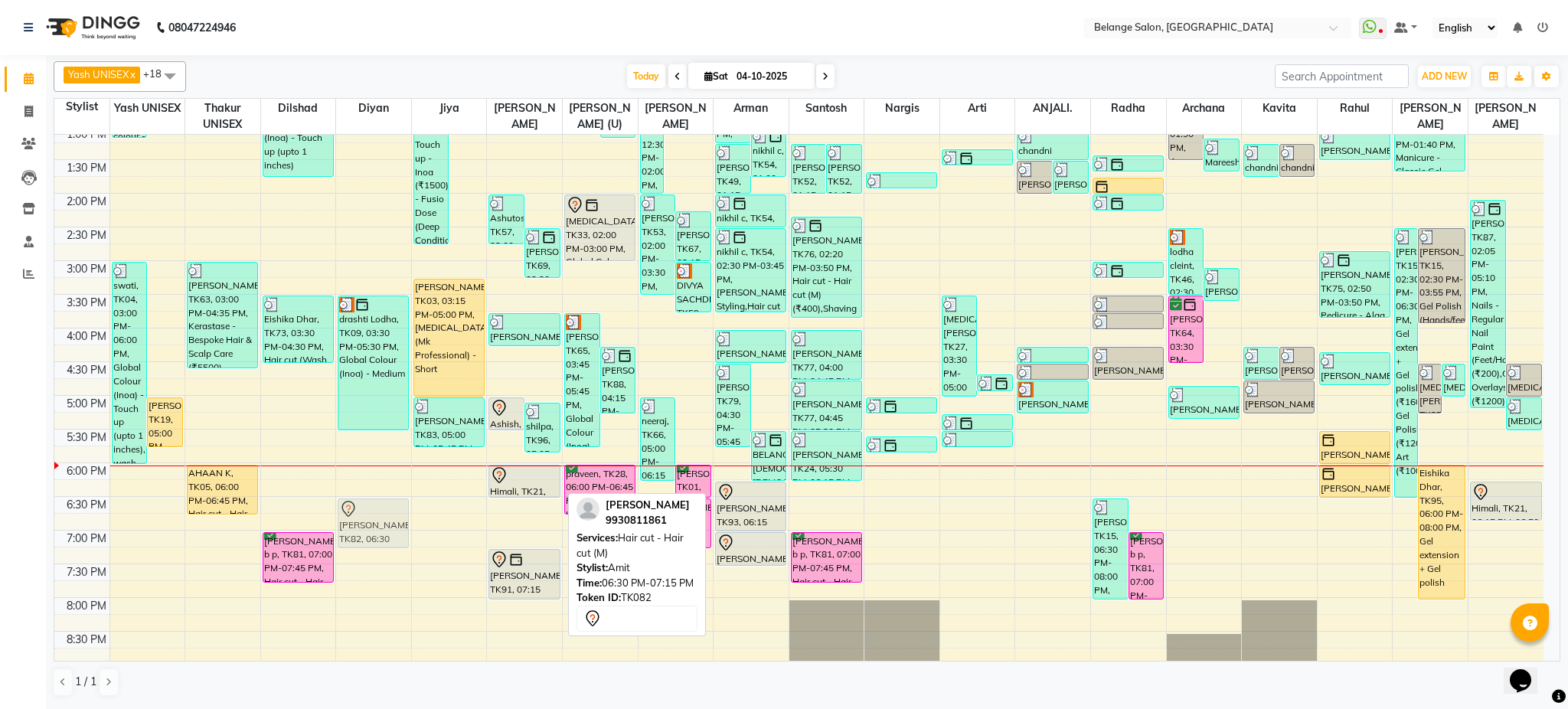
drag, startPoint x: 520, startPoint y: 525, endPoint x: 400, endPoint y: 535, distance: 120.4
click at [400, 535] on tr "Mareesha, TK50, 11:10 AM-01:10 PM, Innoa Hair colour - M (₹1500),Hair cut - Hai…" at bounding box center [799, 294] width 1490 height 1010
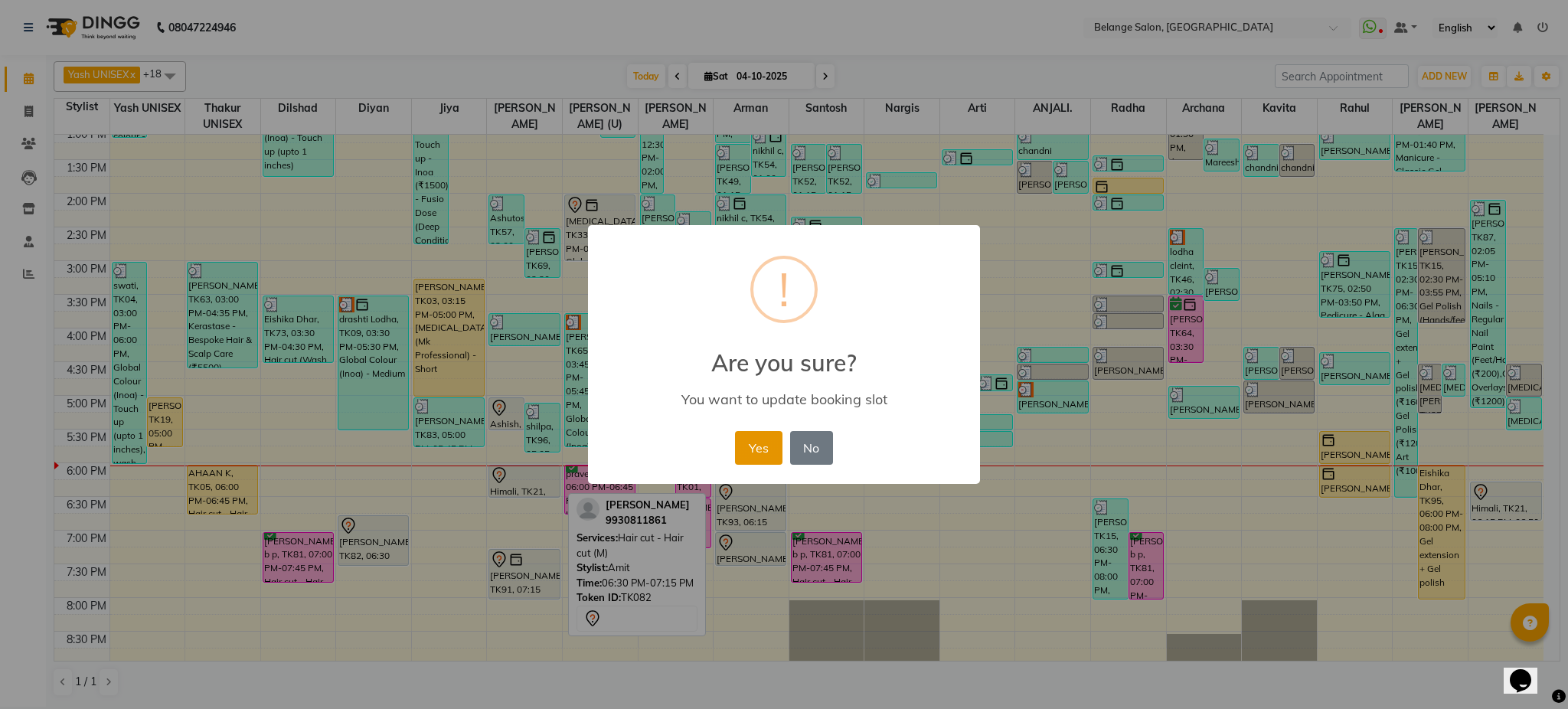
click at [752, 456] on button "Yes" at bounding box center [758, 448] width 47 height 34
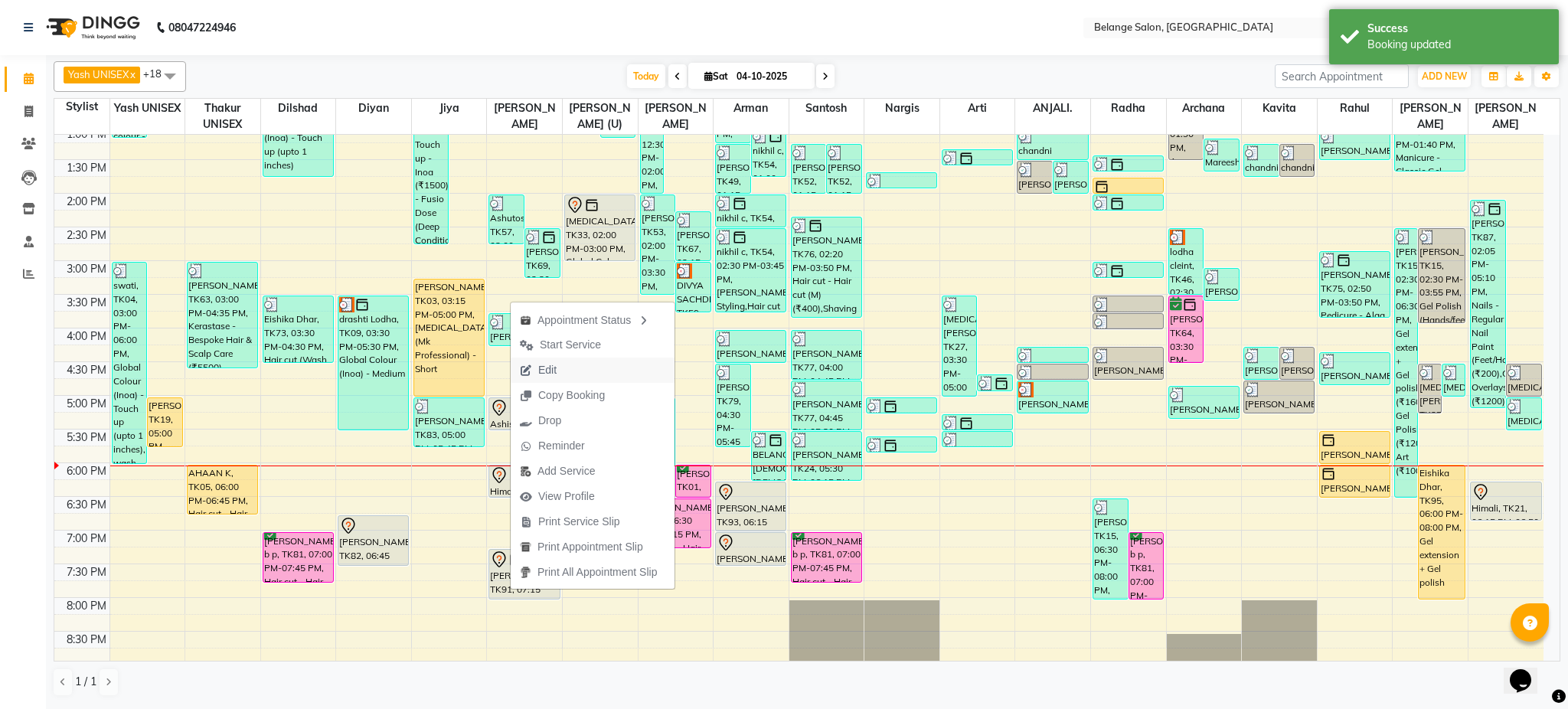
click at [574, 379] on button "Edit" at bounding box center [592, 369] width 164 height 25
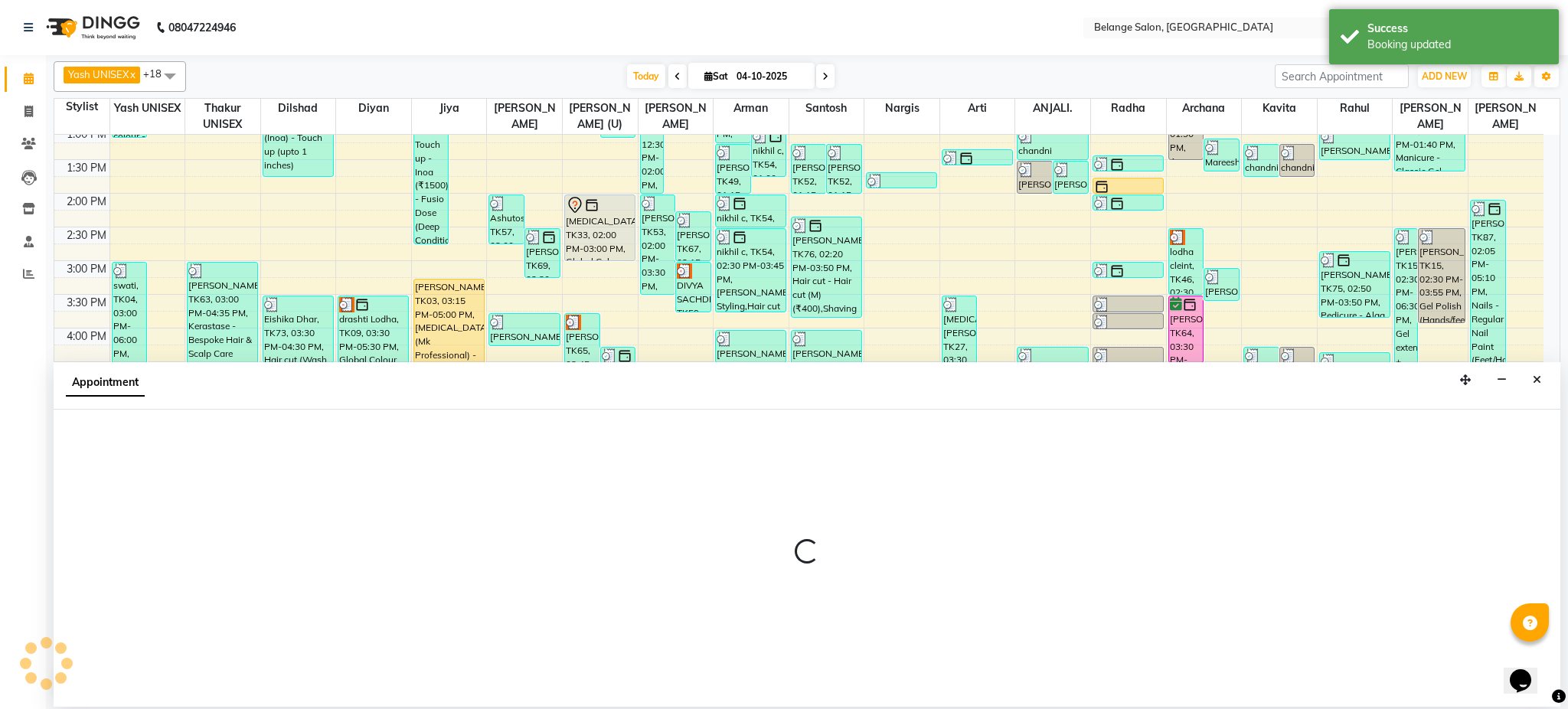
select select "tentative"
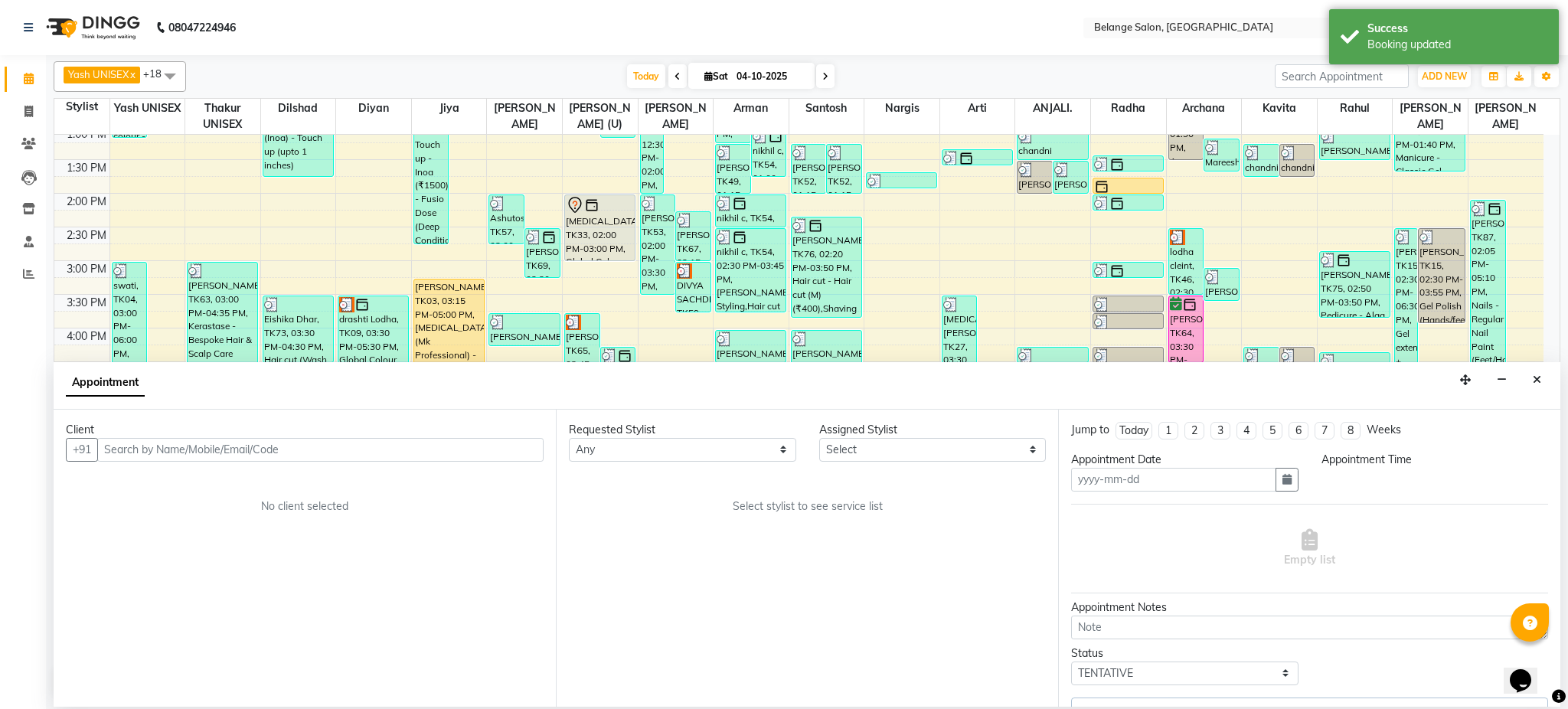
type input "04-10-2025"
select select "1155"
select select "82348"
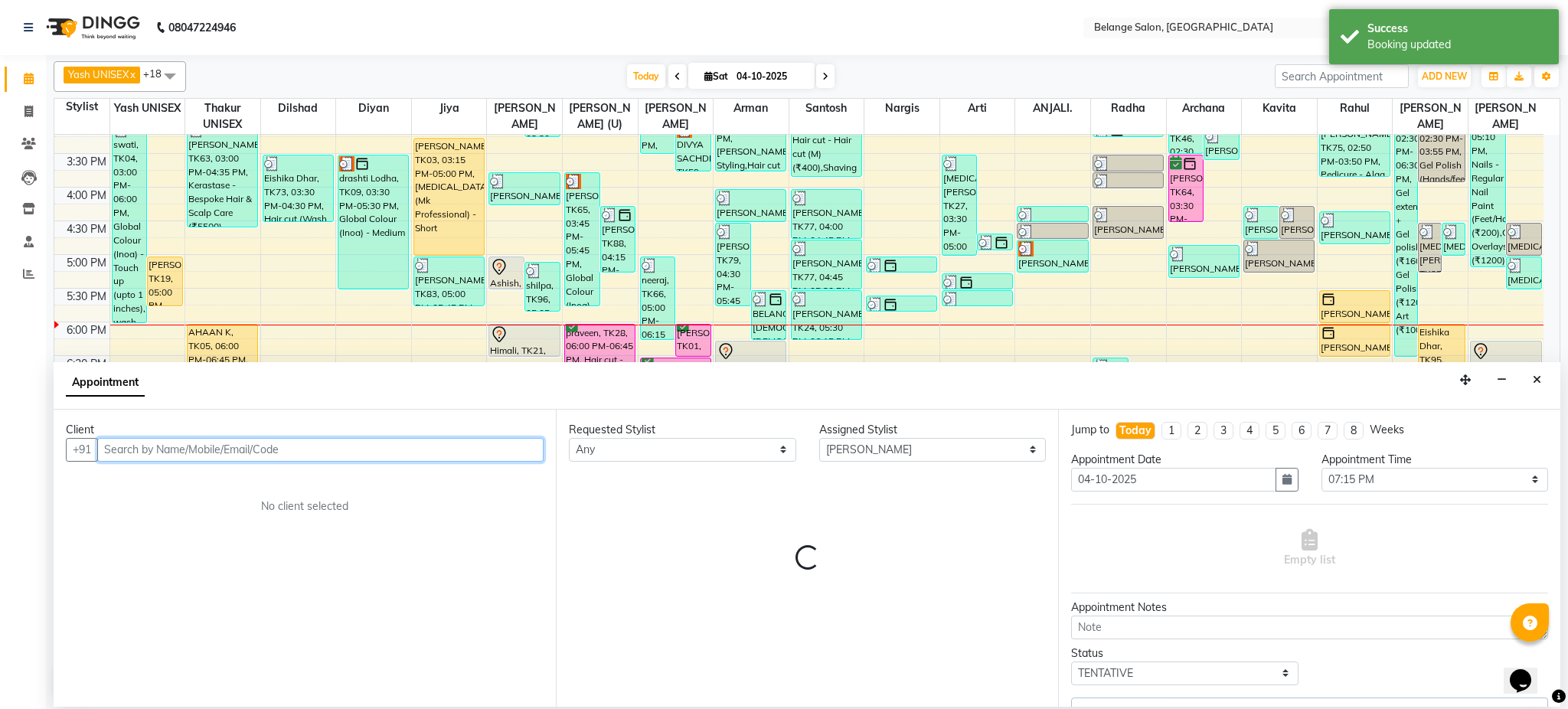
select select "2817"
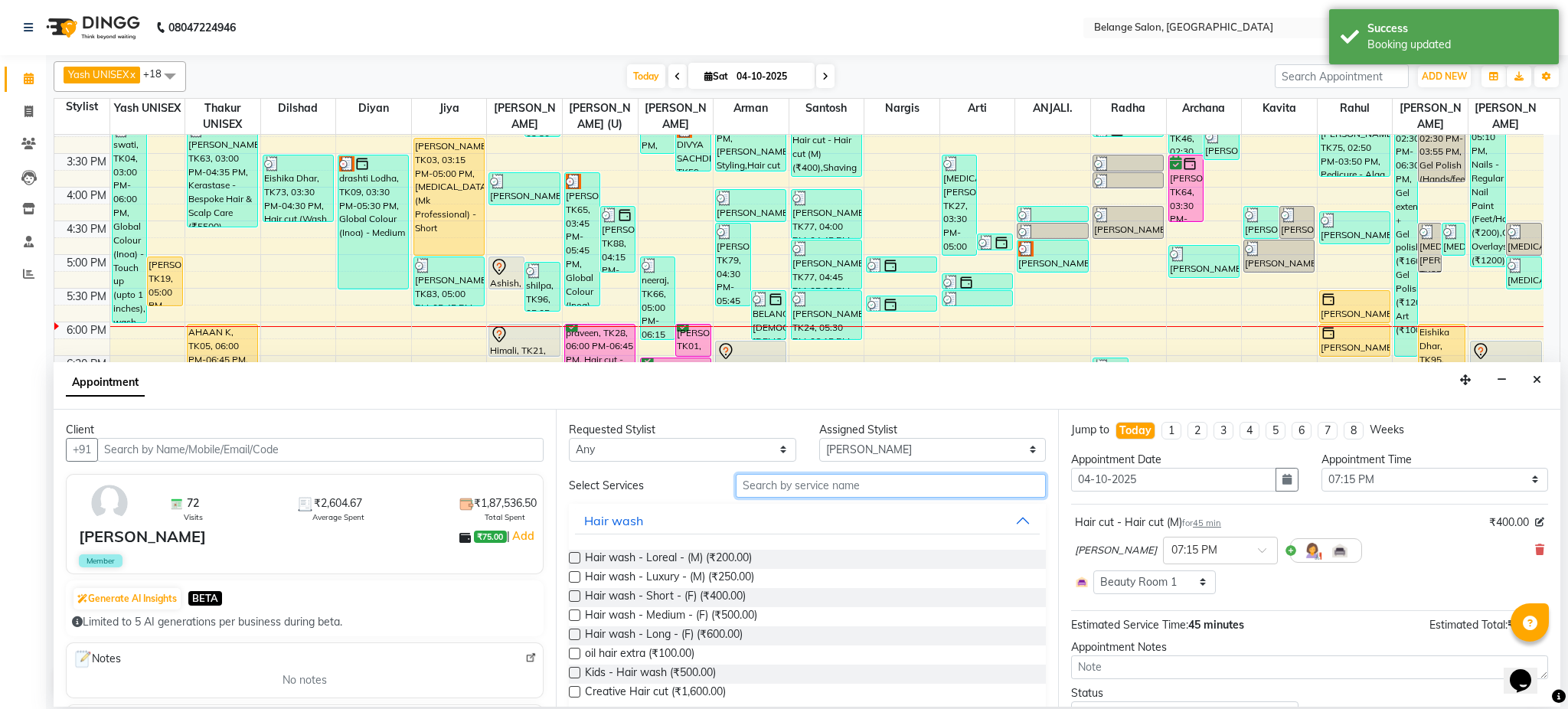
click at [793, 494] on input "text" at bounding box center [891, 486] width 310 height 24
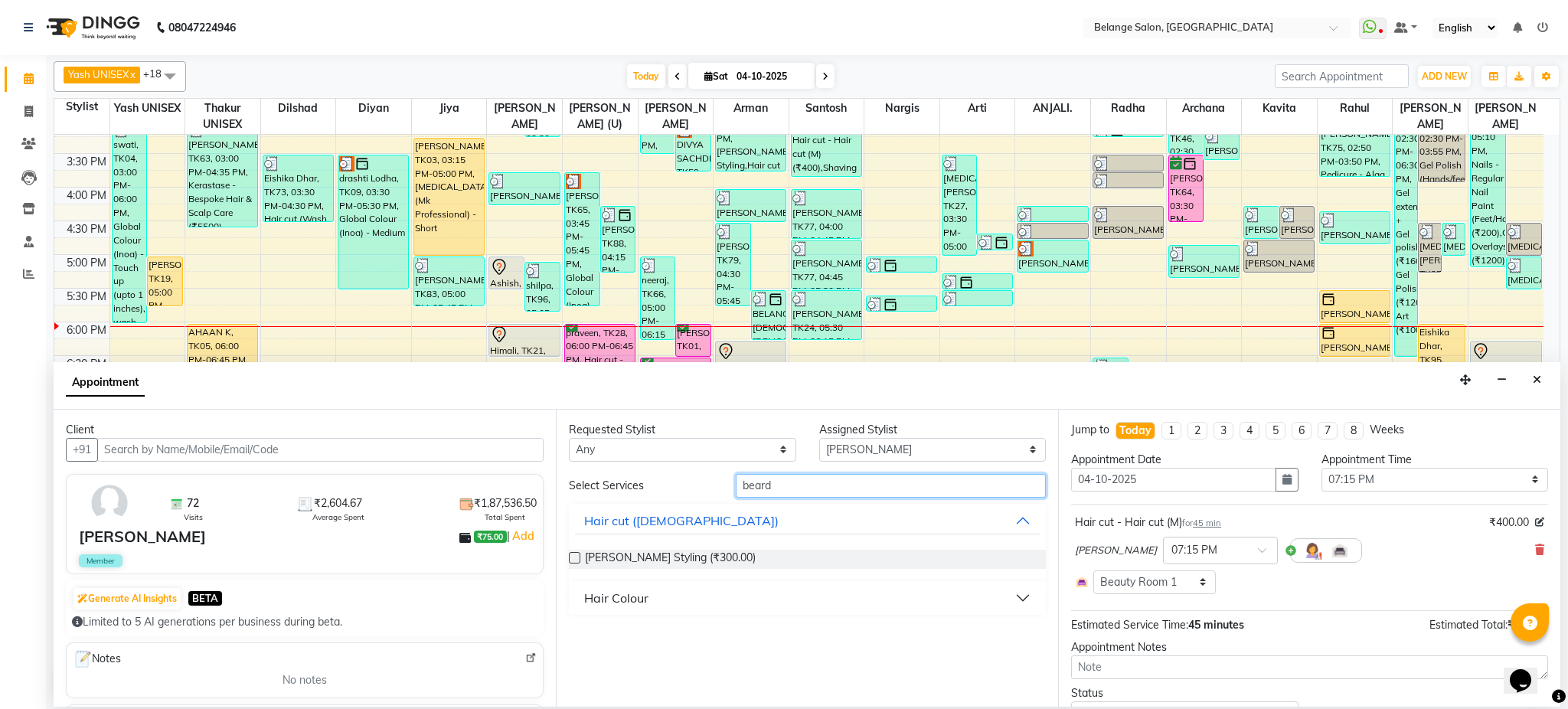
type input "beard"
click at [576, 559] on label at bounding box center [575, 558] width 12 height 12
click at [576, 559] on input "checkbox" at bounding box center [574, 559] width 10 height 10
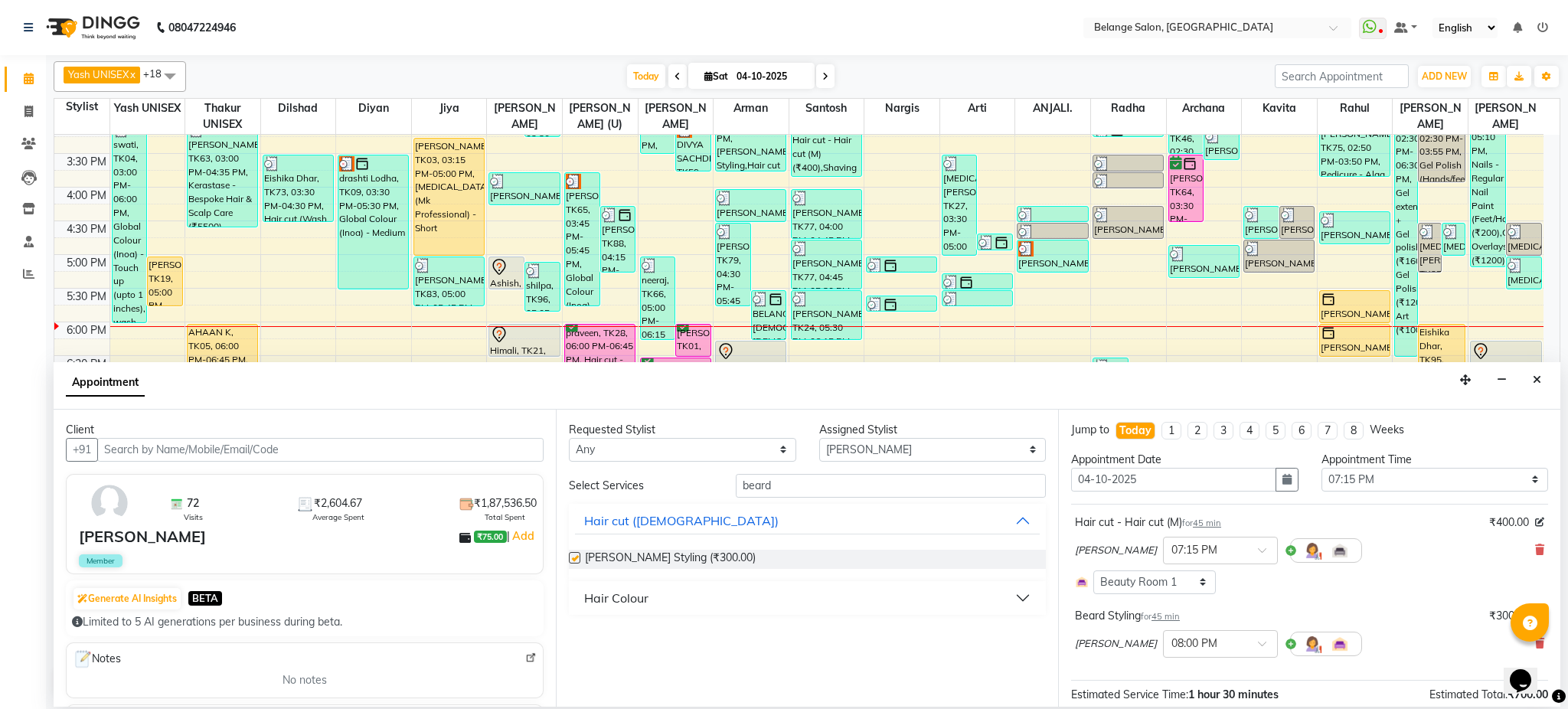
checkbox input "false"
click at [810, 482] on input "beard" at bounding box center [891, 486] width 310 height 24
type input "head"
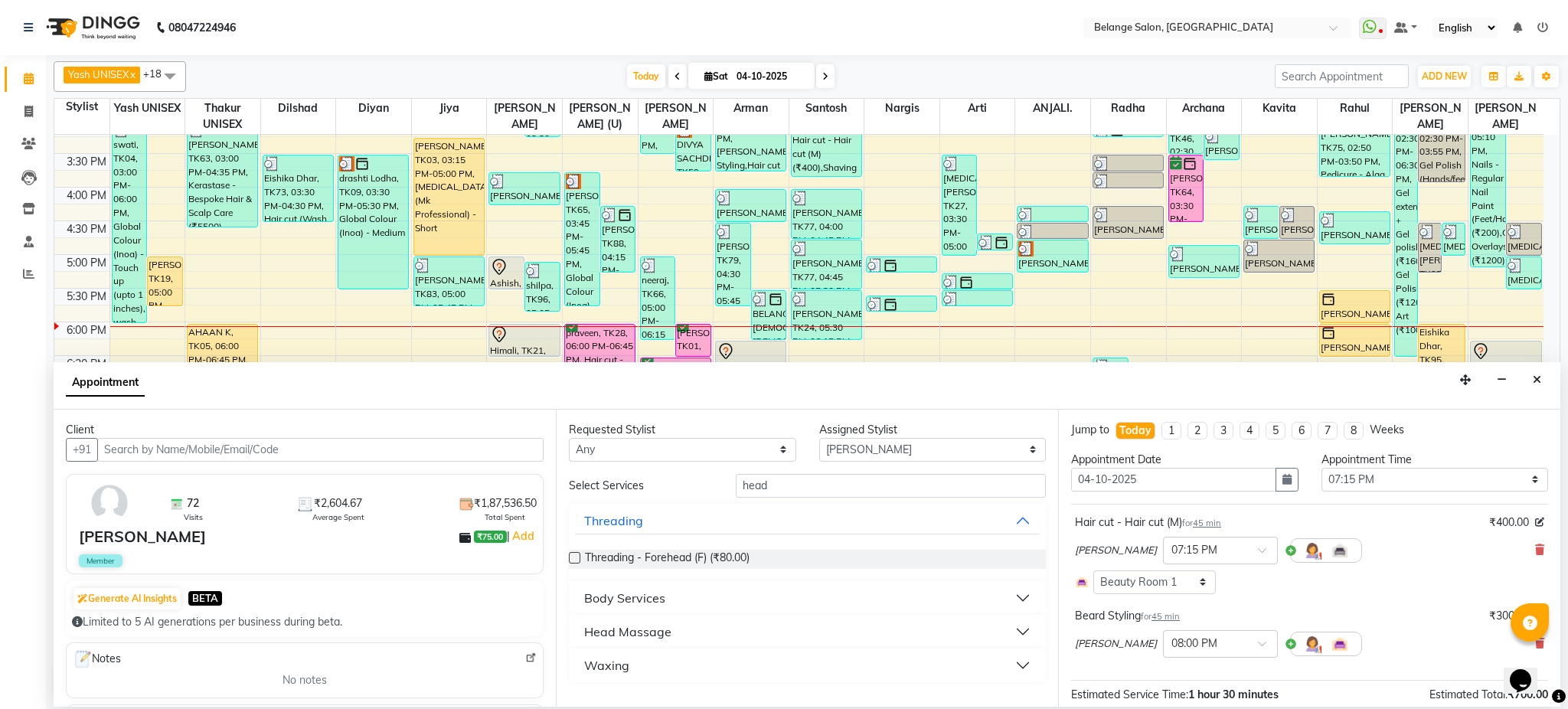
click at [676, 633] on button "Head Massage" at bounding box center [808, 632] width 465 height 28
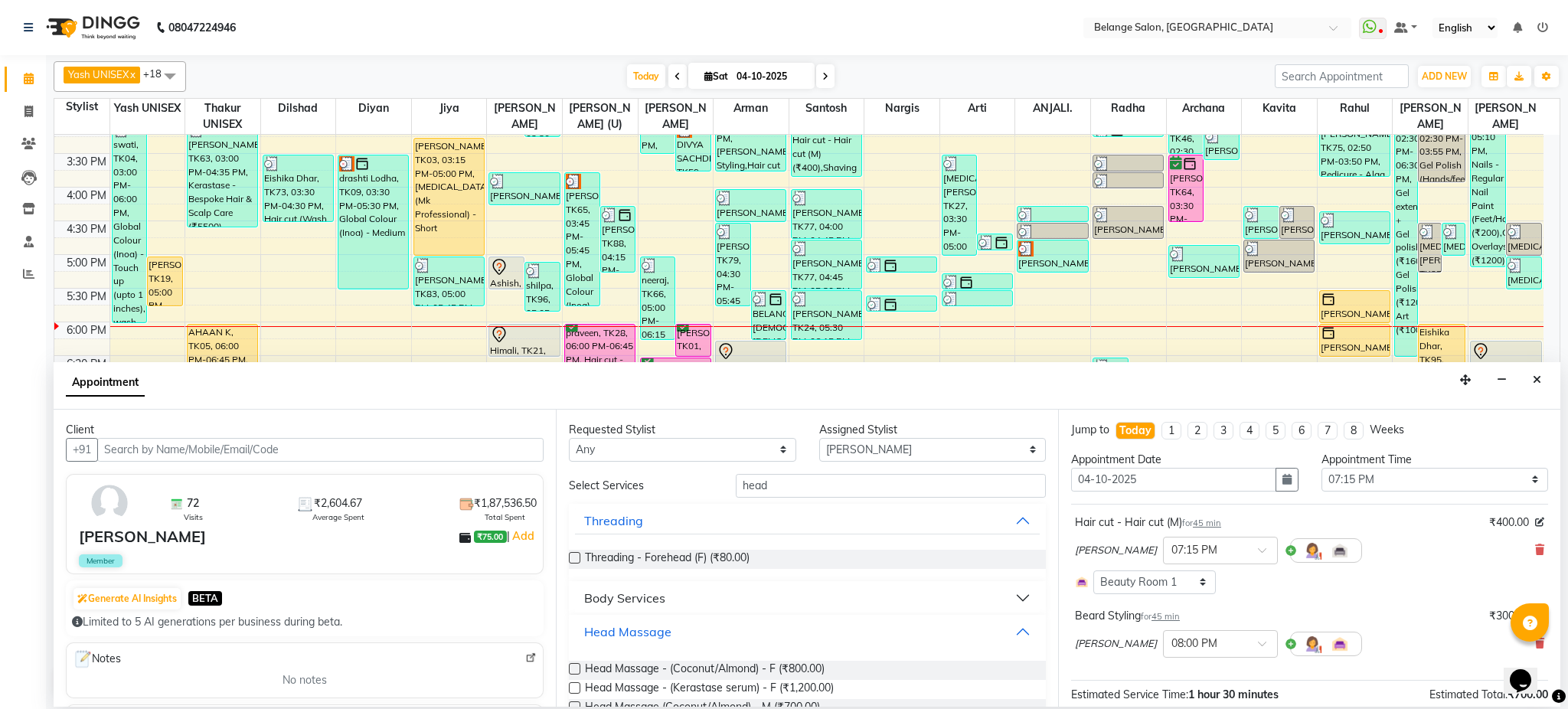
scroll to position [69, 0]
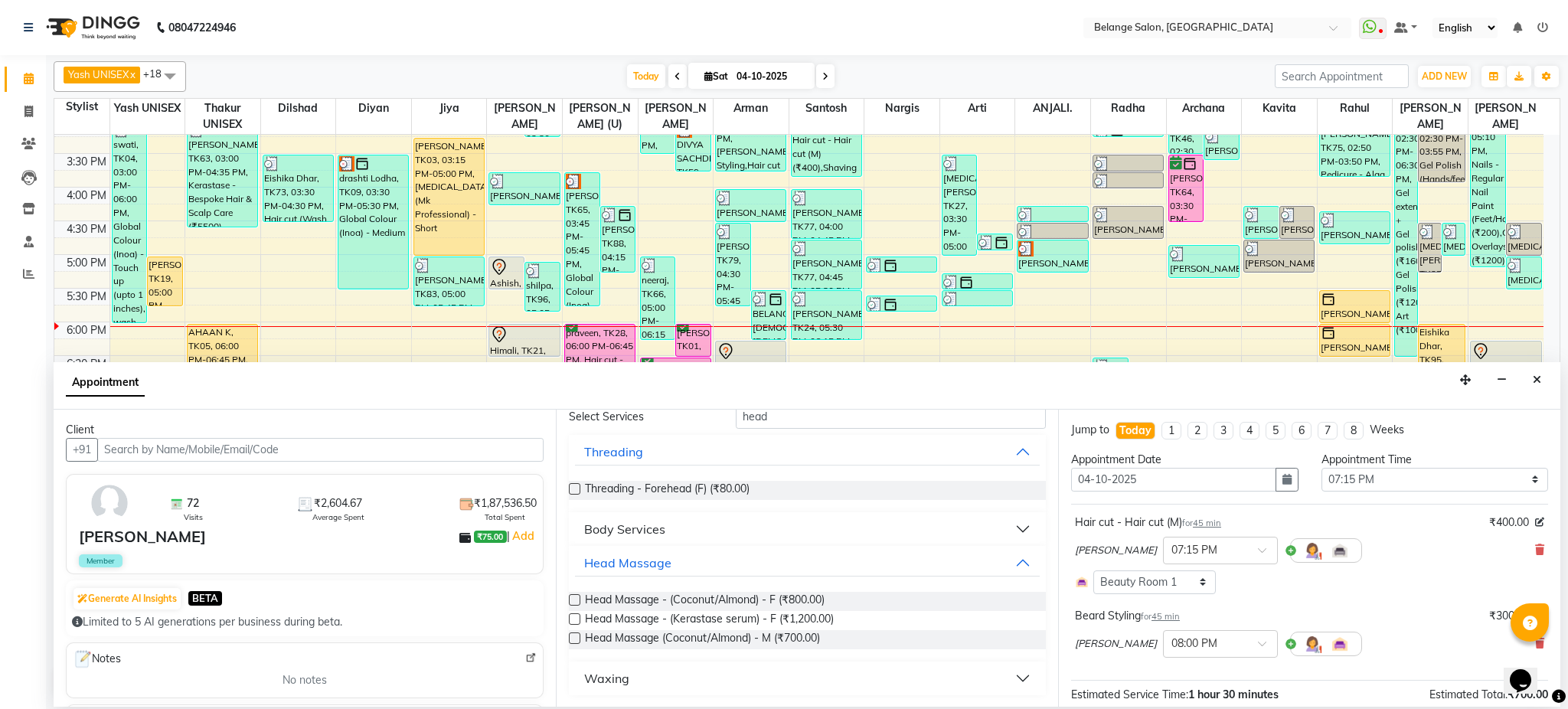
click at [570, 634] on label at bounding box center [575, 638] width 12 height 12
click at [570, 635] on input "checkbox" at bounding box center [574, 639] width 10 height 10
checkbox input "false"
click at [1535, 548] on icon at bounding box center [1539, 549] width 9 height 11
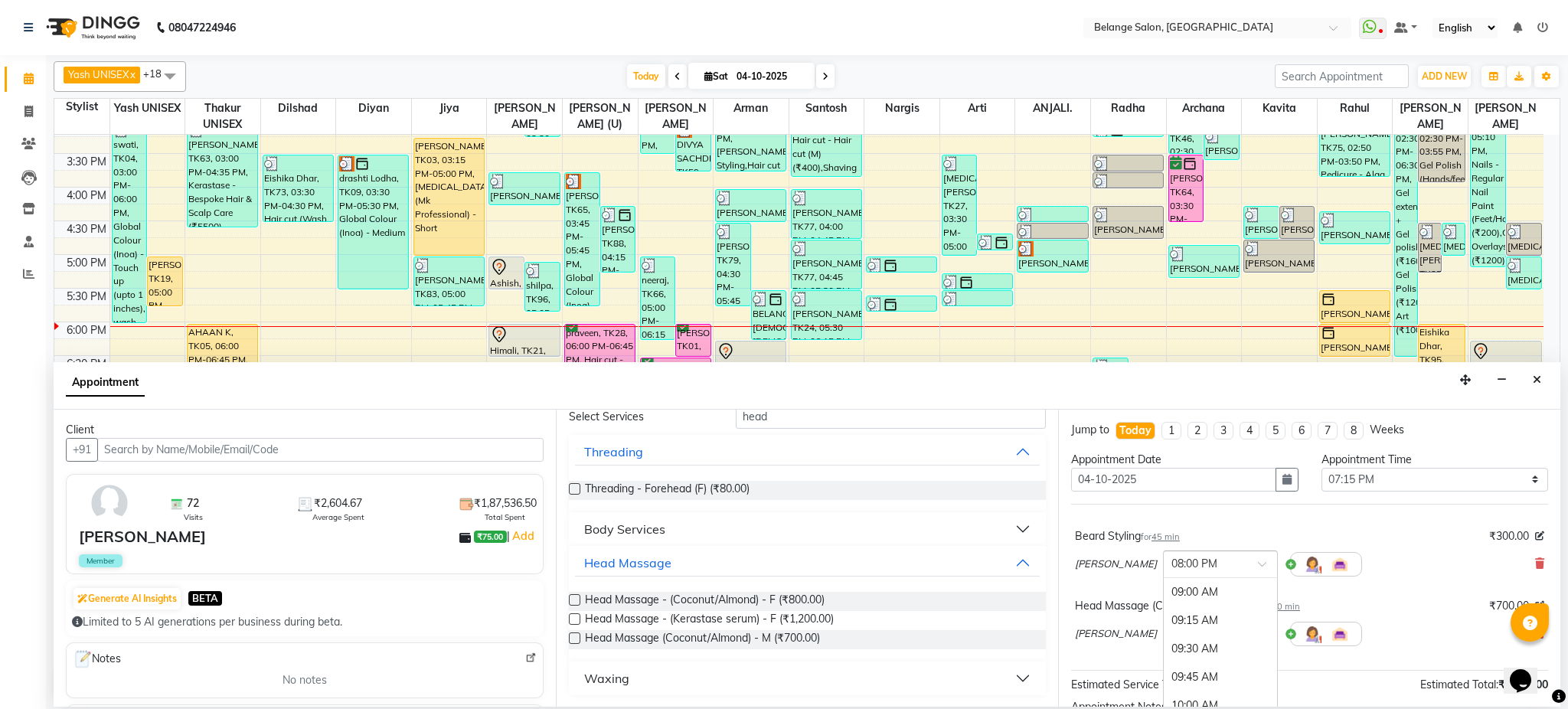
scroll to position [1267, 0]
click at [1187, 564] on div at bounding box center [1220, 563] width 113 height 16
click at [1170, 630] on div "07:00 PM" at bounding box center [1220, 637] width 113 height 29
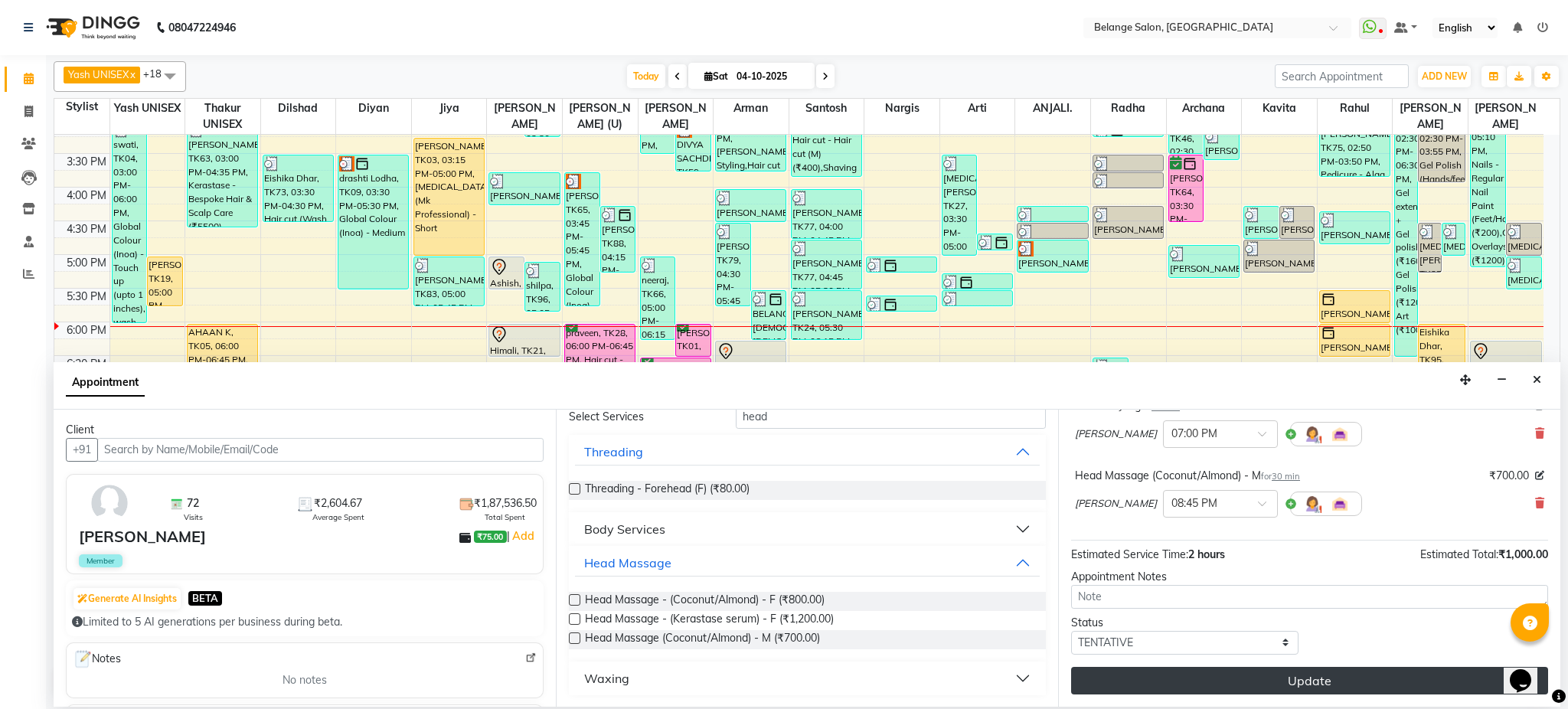
click at [1351, 681] on button "Update" at bounding box center [1310, 680] width 477 height 28
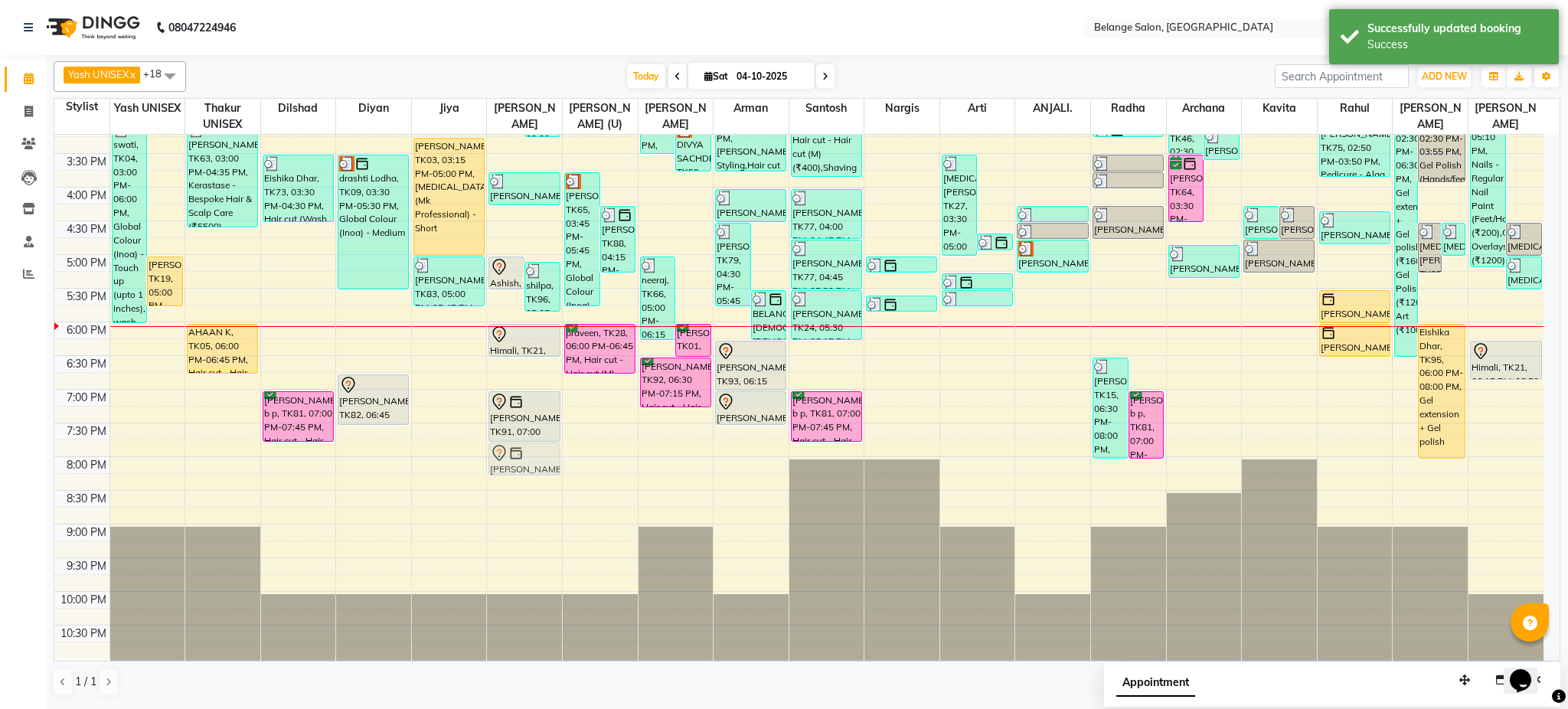
drag, startPoint x: 520, startPoint y: 528, endPoint x: 536, endPoint y: 459, distance: 70.8
click at [536, 459] on div "Ashutosh, TK57, 02:00 PM-02:45 PM, Hair cut - Hair cut (M) Parul, TK69, 02:30 P…" at bounding box center [525, 153] width 76 height 1010
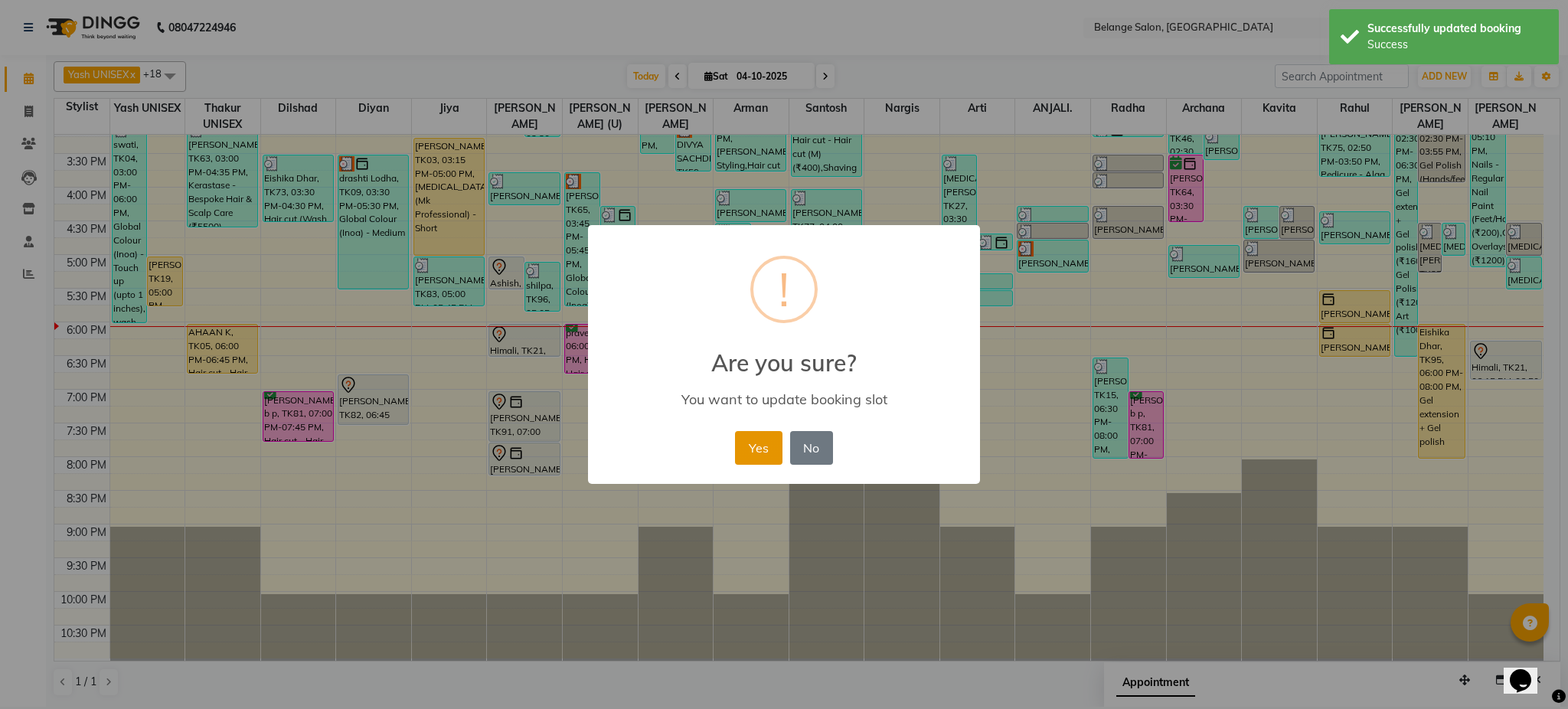
click at [750, 447] on button "Yes" at bounding box center [758, 448] width 47 height 34
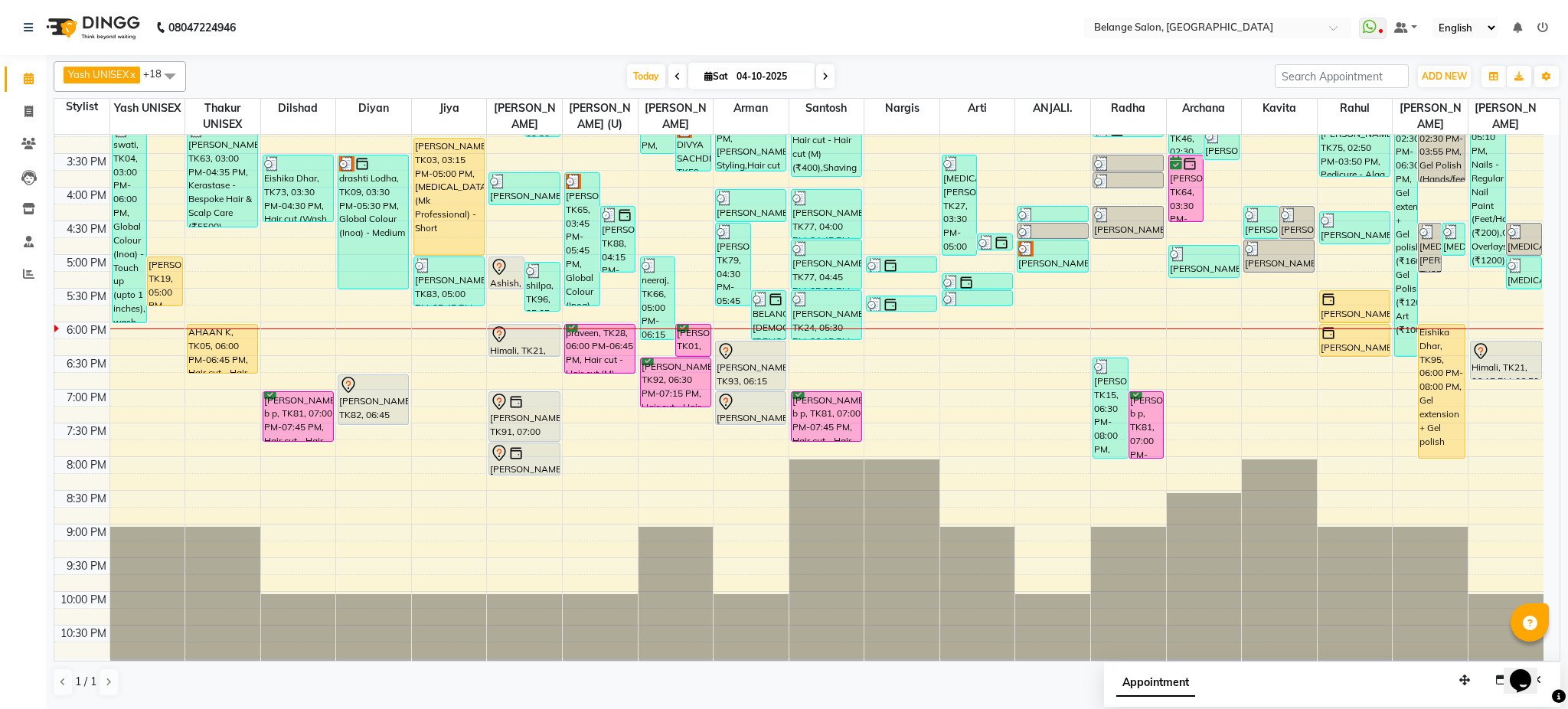
click at [870, 36] on nav "08047224946 Select Location × Belange Salon, Wadala East WhatsApp Status ✕ Stat…" at bounding box center [784, 27] width 1568 height 55
click at [750, 77] on input "04-10-2025" at bounding box center [770, 76] width 77 height 23
select select "10"
select select "2025"
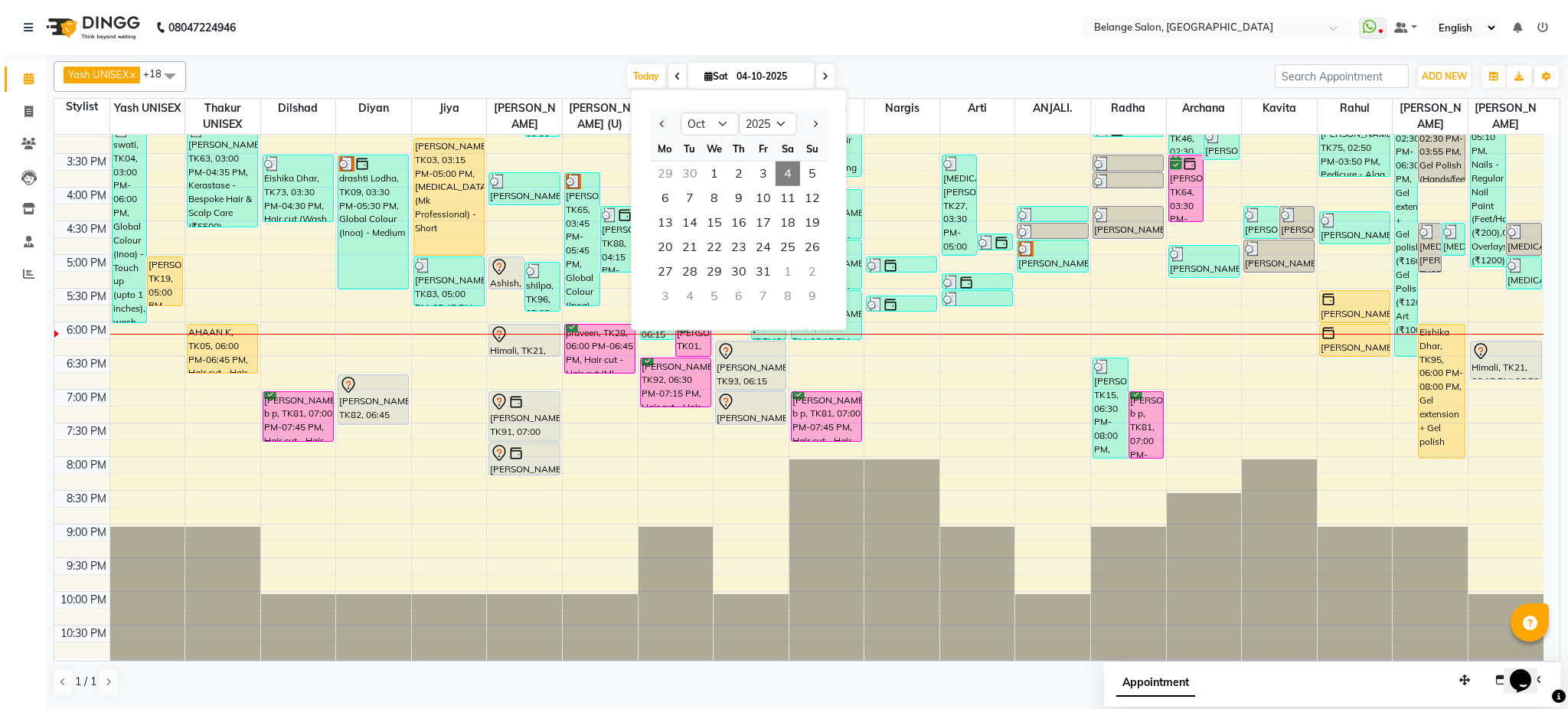
click at [548, 70] on div "Today Sat 04-10-2025 Jan Feb Mar Apr May Jun Jul Aug Sep Oct Nov Dec 2015 2016 …" at bounding box center [730, 76] width 1074 height 23
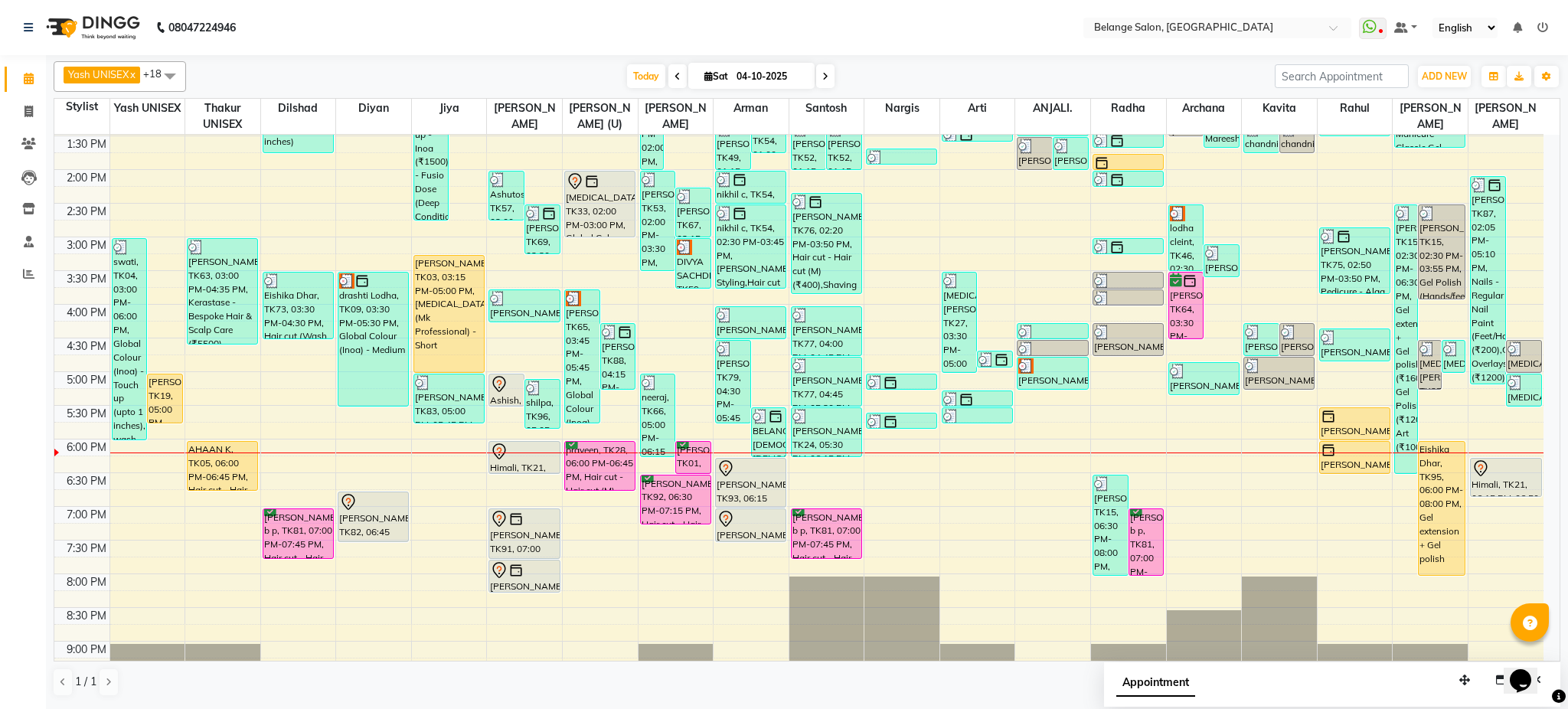
scroll to position [372, 0]
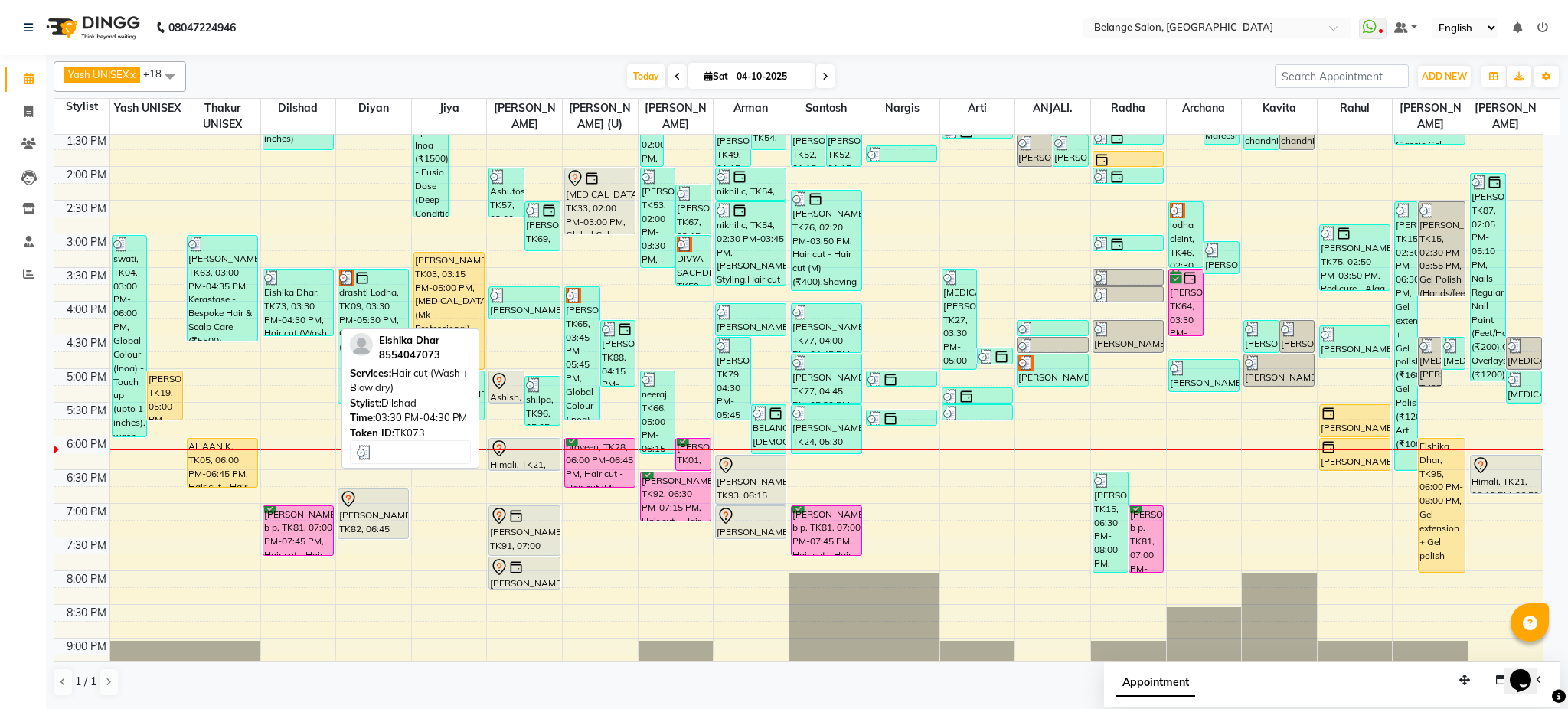
click at [296, 332] on div "Eishika Dhar, TK73, 03:30 PM-04:30 PM, Hair cut (Wash + Blow dry)" at bounding box center [298, 302] width 70 height 66
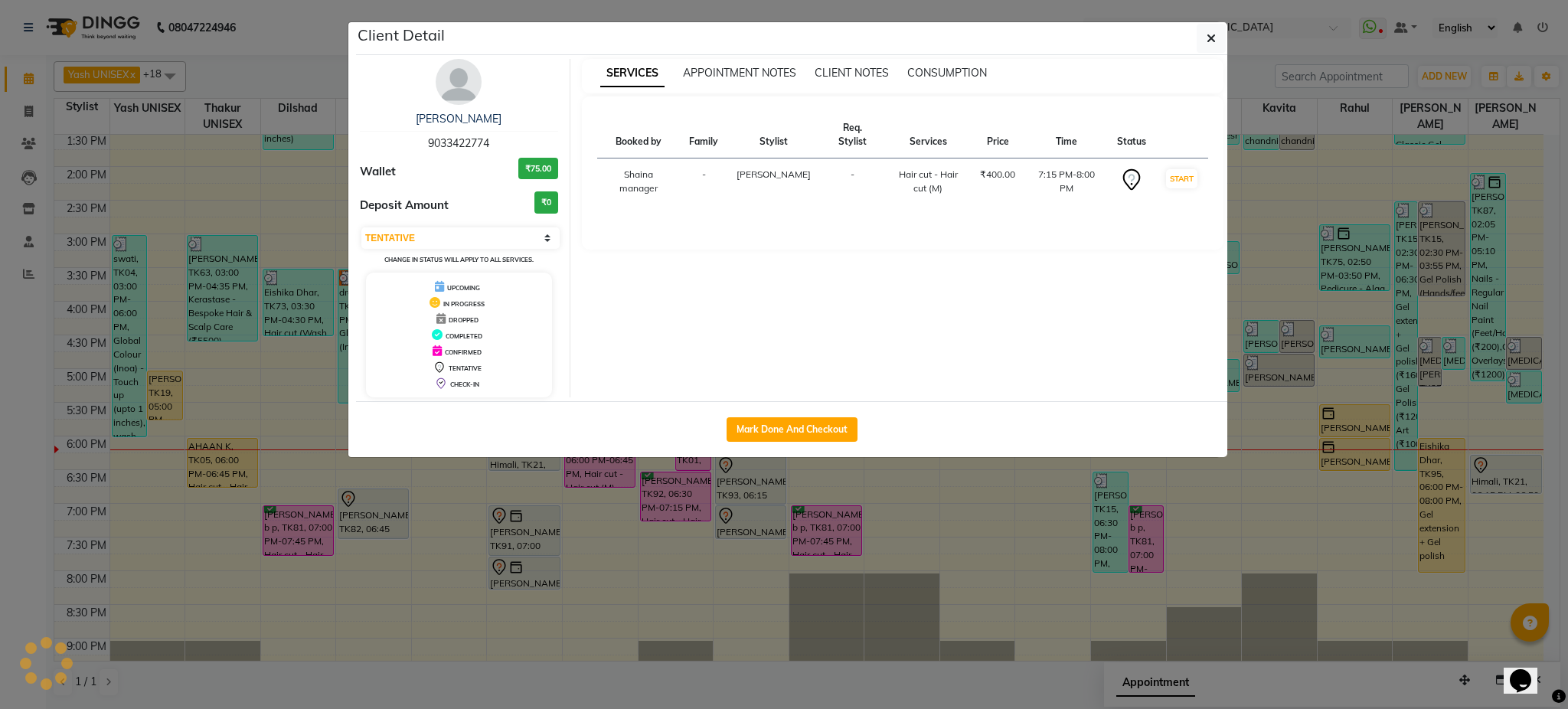
select select "3"
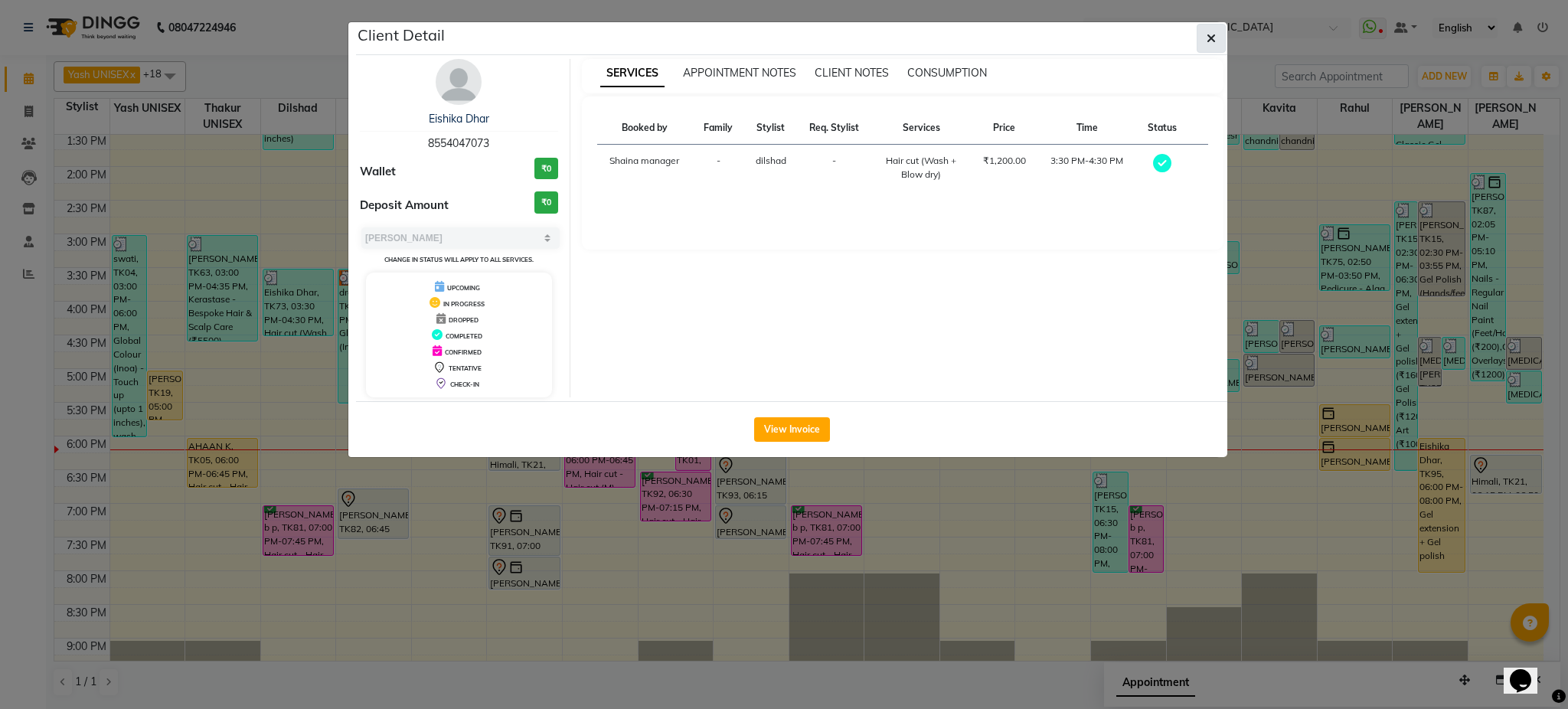
click at [1207, 42] on icon "button" at bounding box center [1211, 38] width 9 height 12
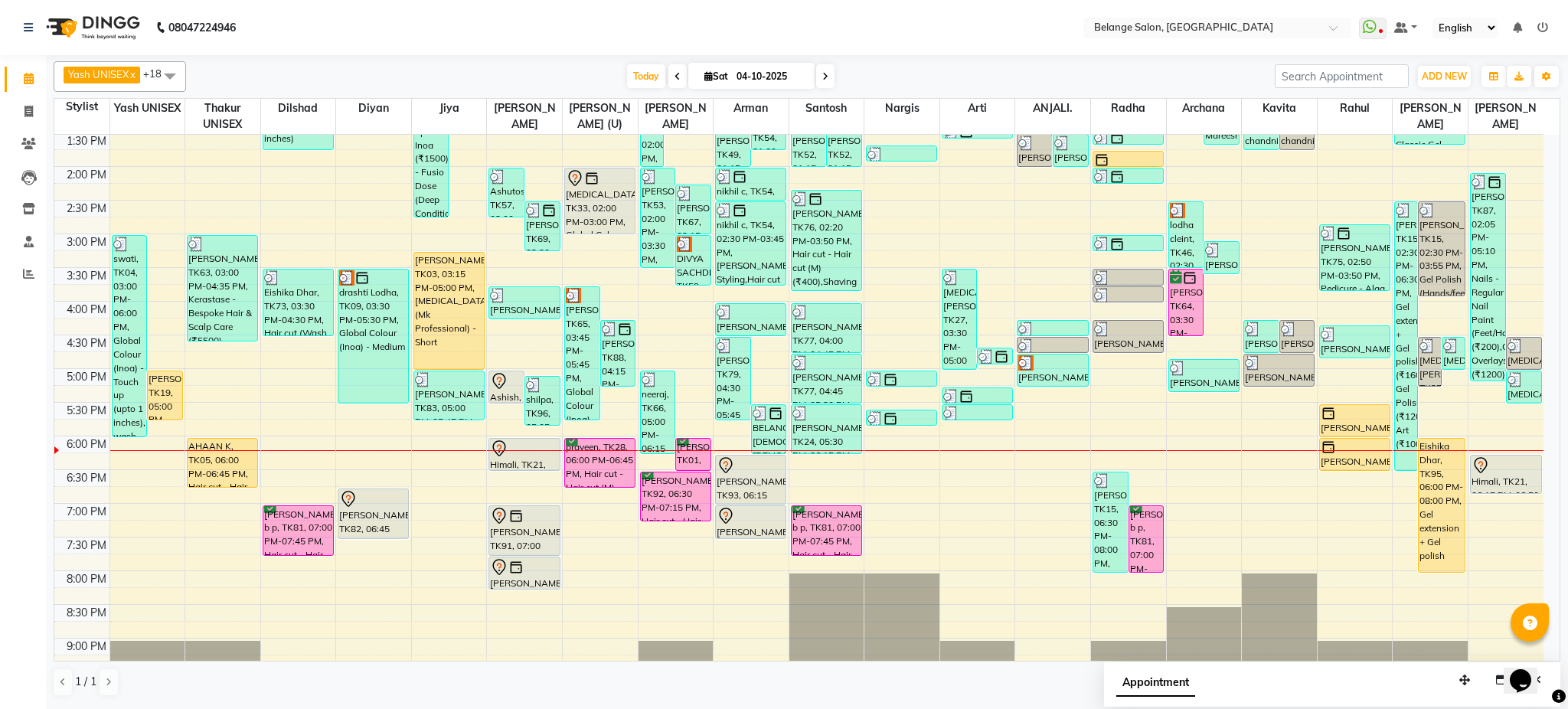
click at [623, 62] on div "Yash UNISEX x Thakur UNISEX x dilshad x diyan x Jiya x amit x aftab (U) x Ali x…" at bounding box center [807, 76] width 1507 height 31
click at [638, 74] on span "Today" at bounding box center [646, 76] width 39 height 24
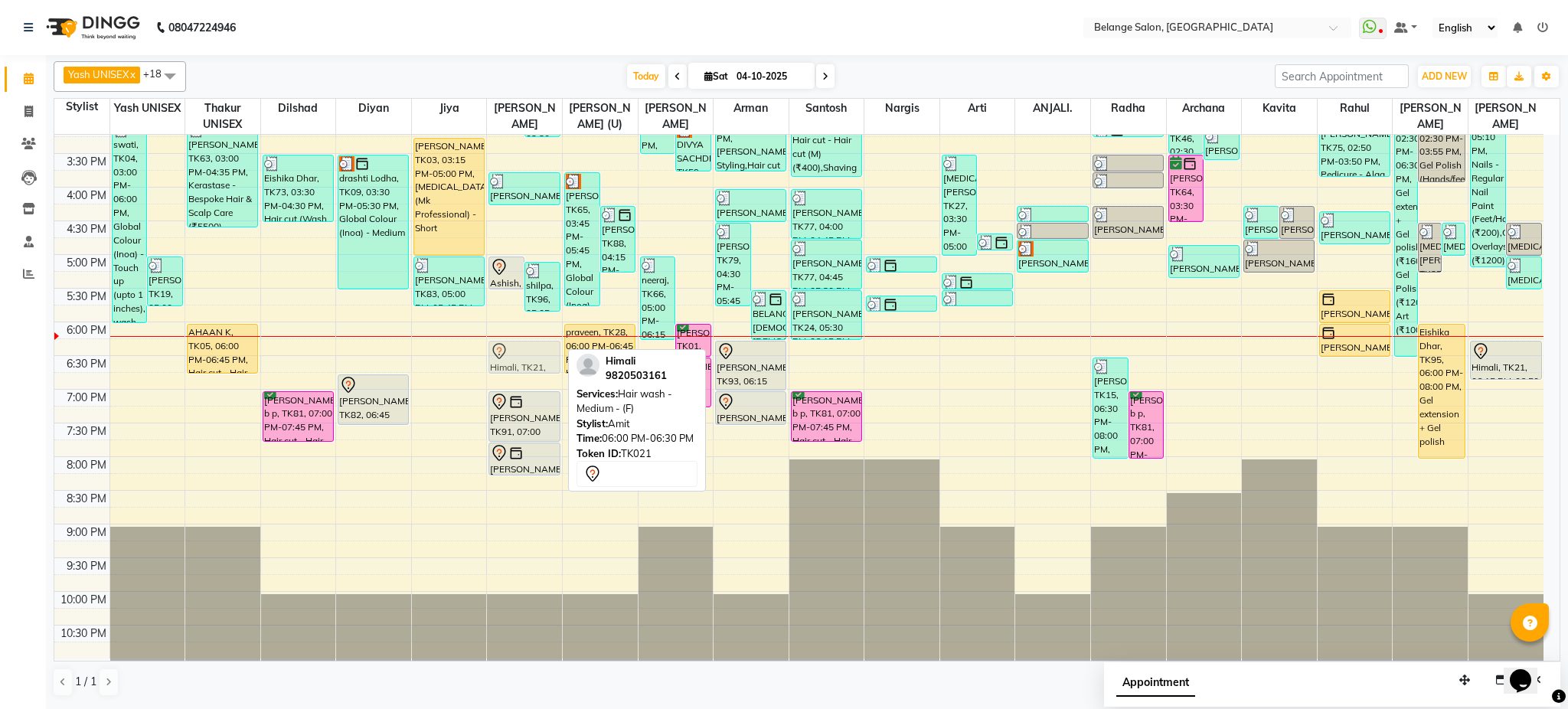
drag, startPoint x: 532, startPoint y: 343, endPoint x: 526, endPoint y: 363, distance: 20.9
click at [526, 363] on div "Ashutosh, TK57, 02:00 PM-02:45 PM, Hair cut - Hair cut (M) Parul, TK69, 02:30 P…" at bounding box center [525, 153] width 76 height 1010
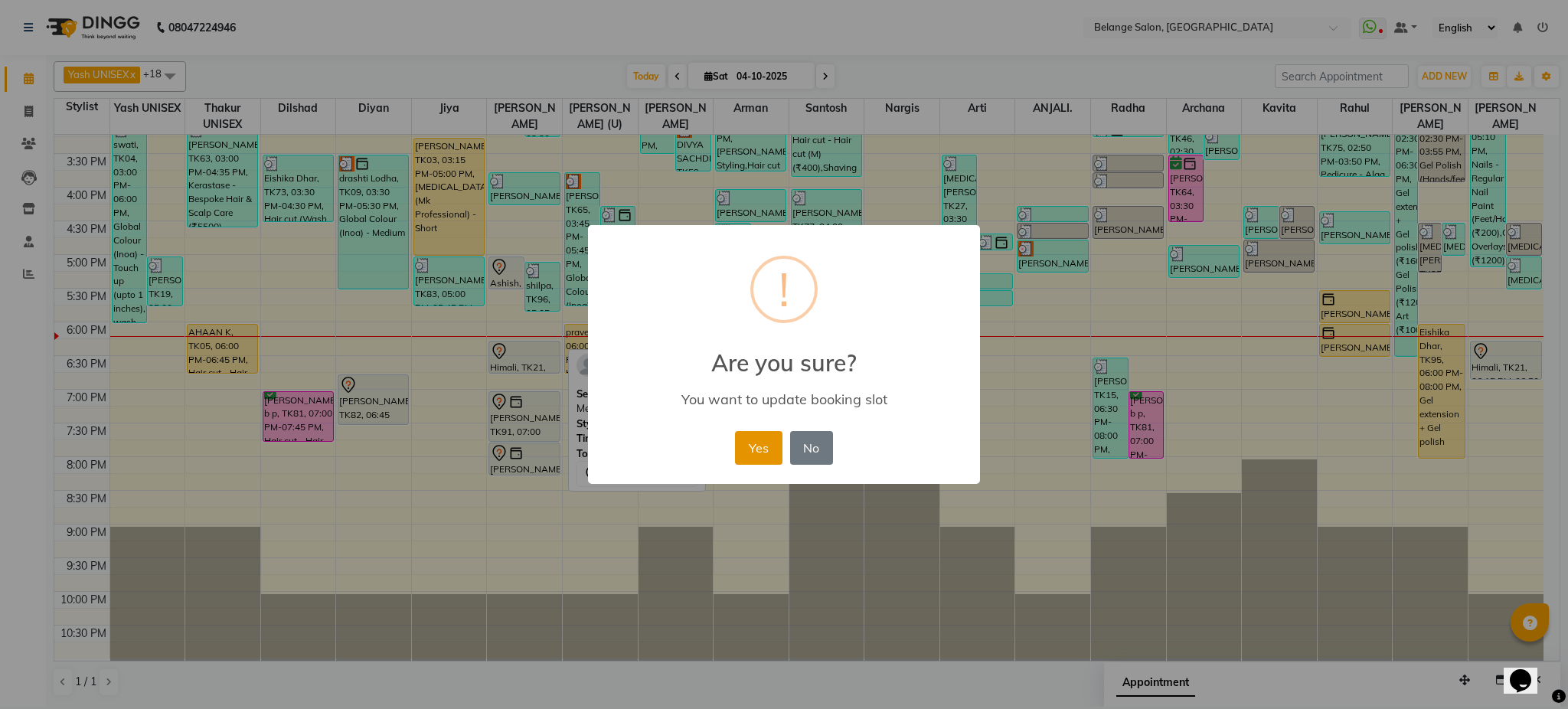
click at [760, 440] on button "Yes" at bounding box center [758, 448] width 47 height 34
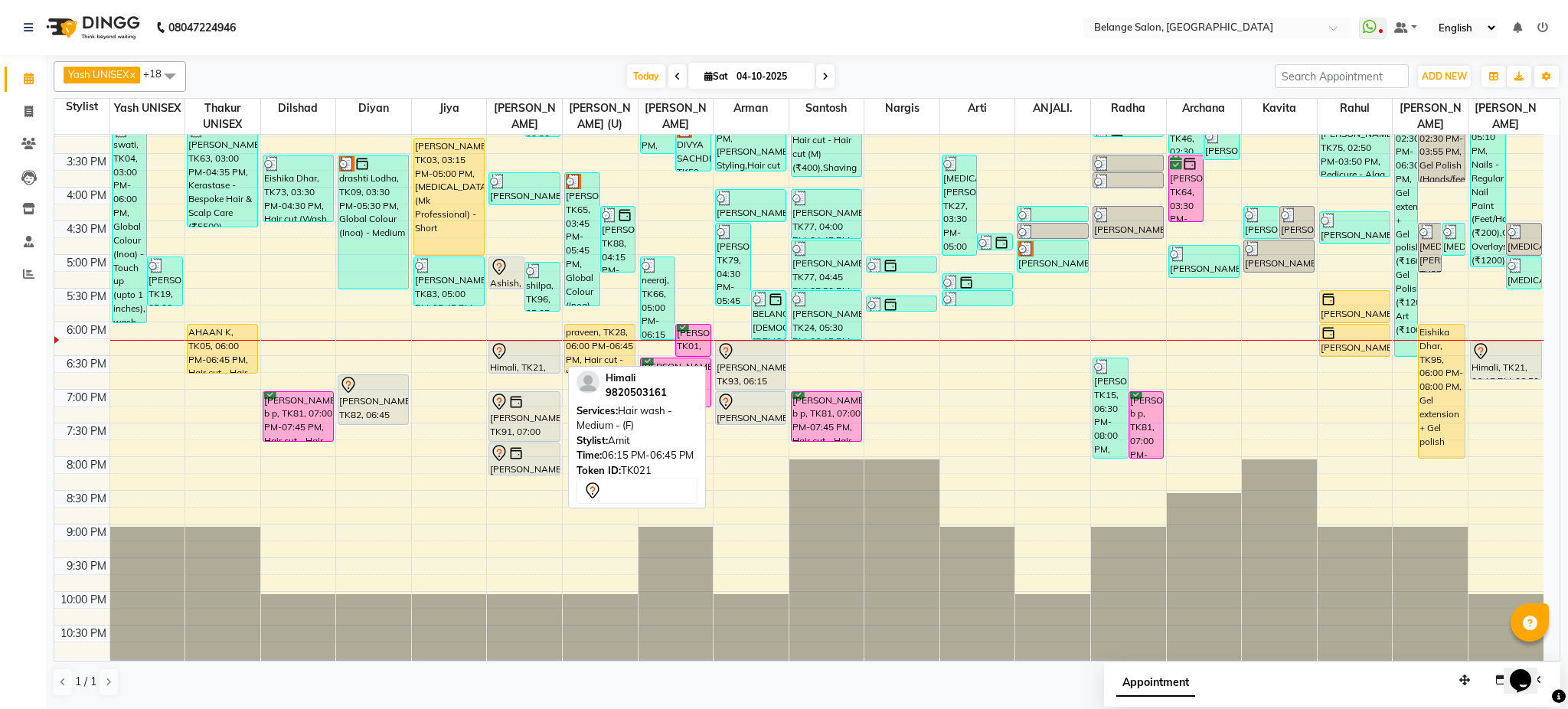
click at [513, 364] on div "Himali, TK21, 06:15 PM-06:45 PM, Hair wash - Medium - (F)" at bounding box center [524, 357] width 70 height 32
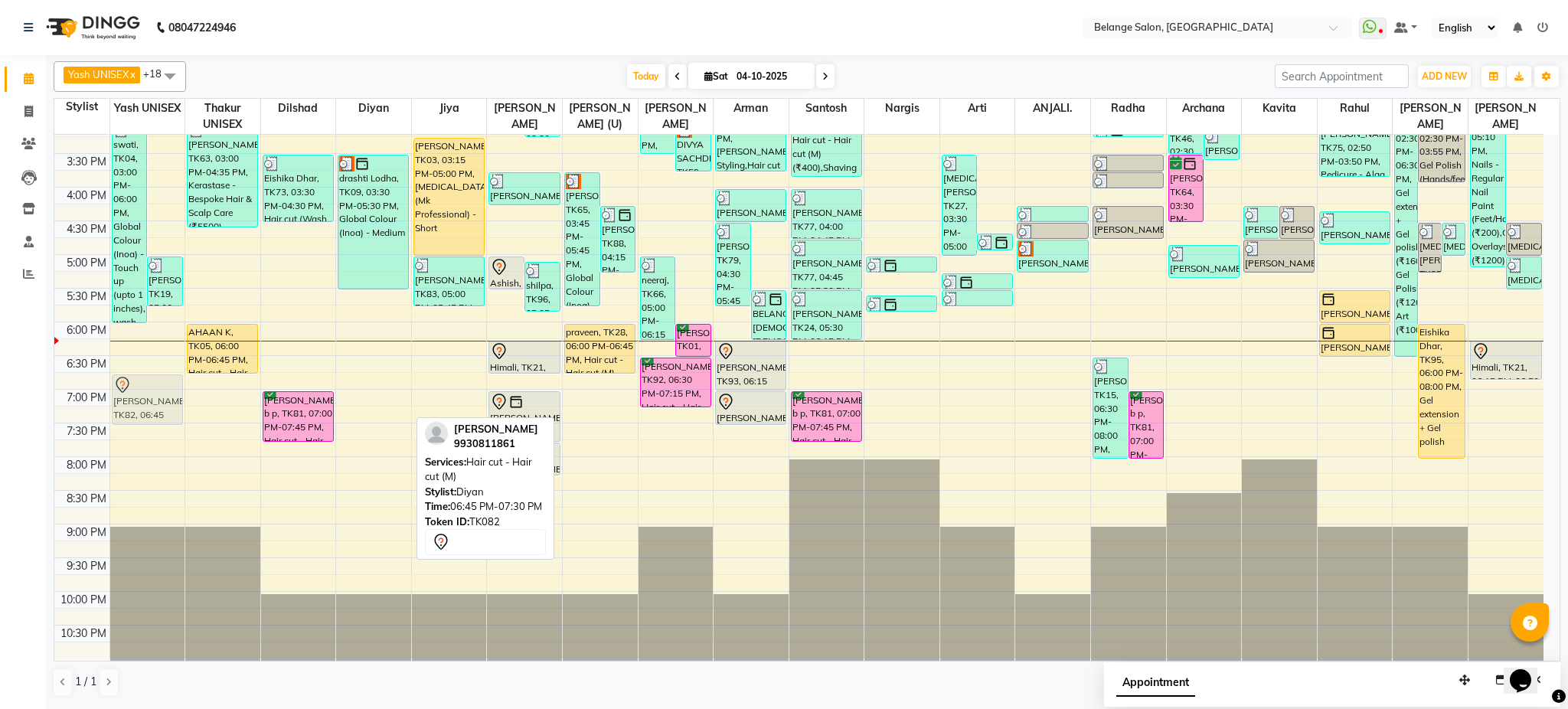
drag, startPoint x: 382, startPoint y: 399, endPoint x: 180, endPoint y: 392, distance: 202.1
click at [180, 392] on tr "Mareesha, TK50, 11:10 AM-01:10 PM, Innoa Hair colour - M (₹1500),Hair cut - Hai…" at bounding box center [799, 153] width 1490 height 1010
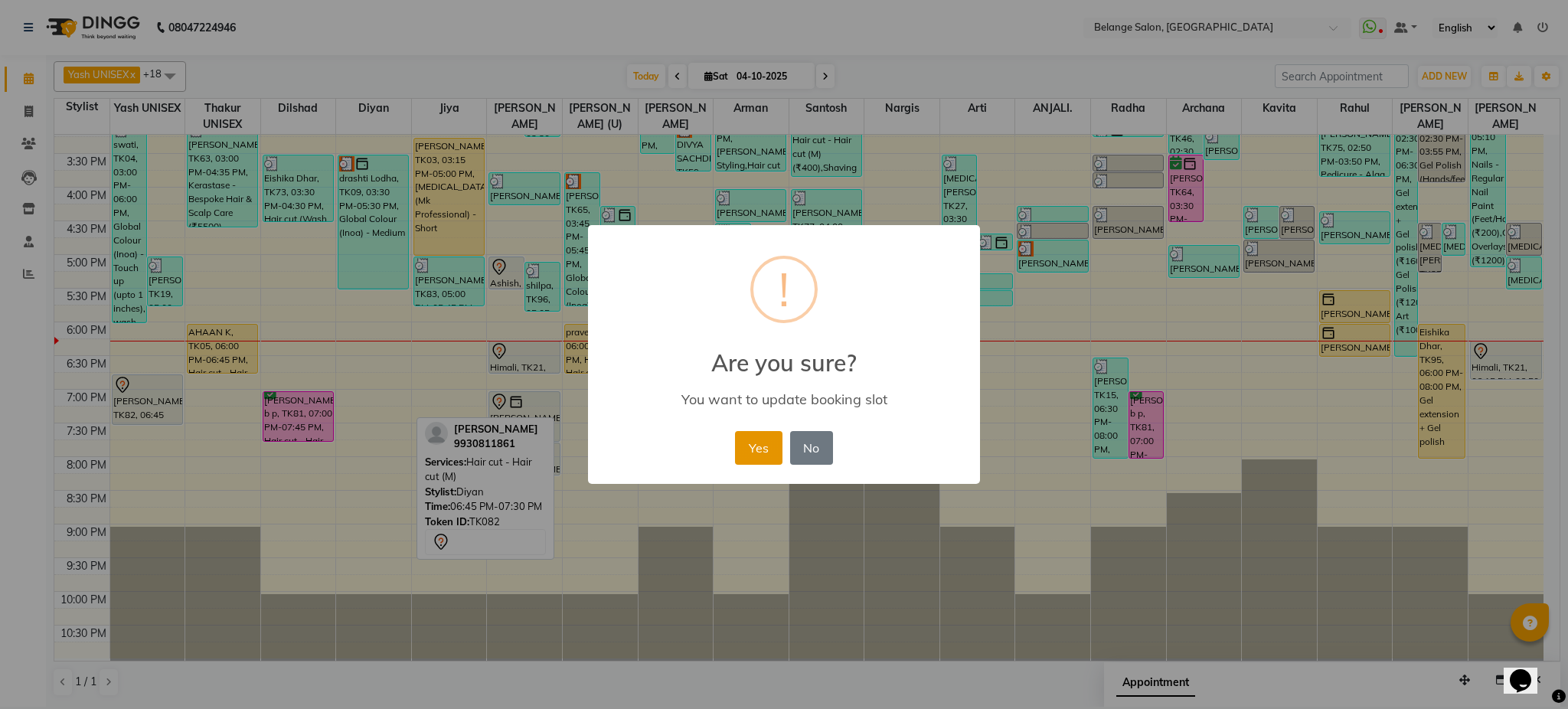
click at [758, 453] on button "Yes" at bounding box center [758, 448] width 47 height 34
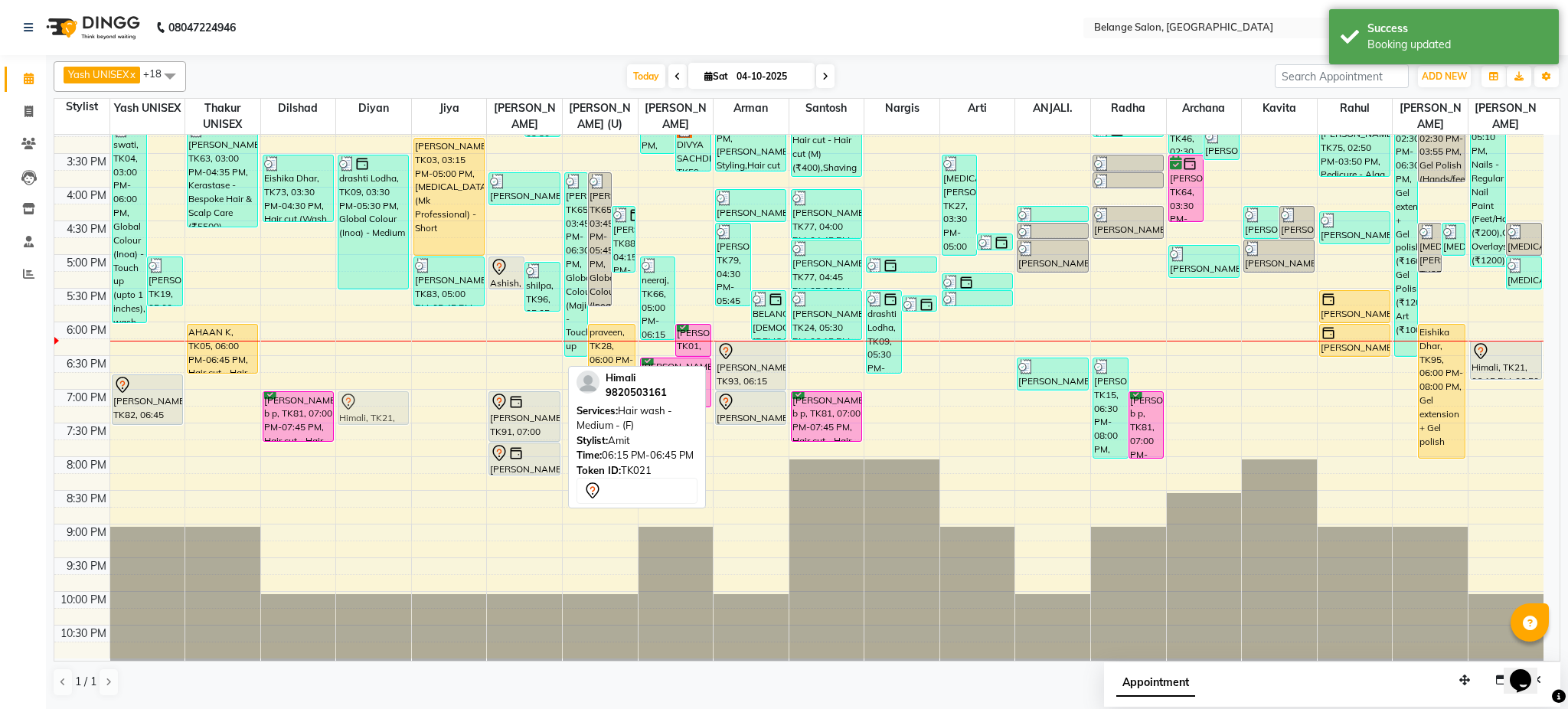
drag, startPoint x: 523, startPoint y: 364, endPoint x: 395, endPoint y: 418, distance: 138.9
click at [395, 418] on tr "Mareesha, TK50, 11:10 AM-01:10 PM, Innoa Hair colour - M (₹1500),Hair cut - Hai…" at bounding box center [799, 153] width 1490 height 1010
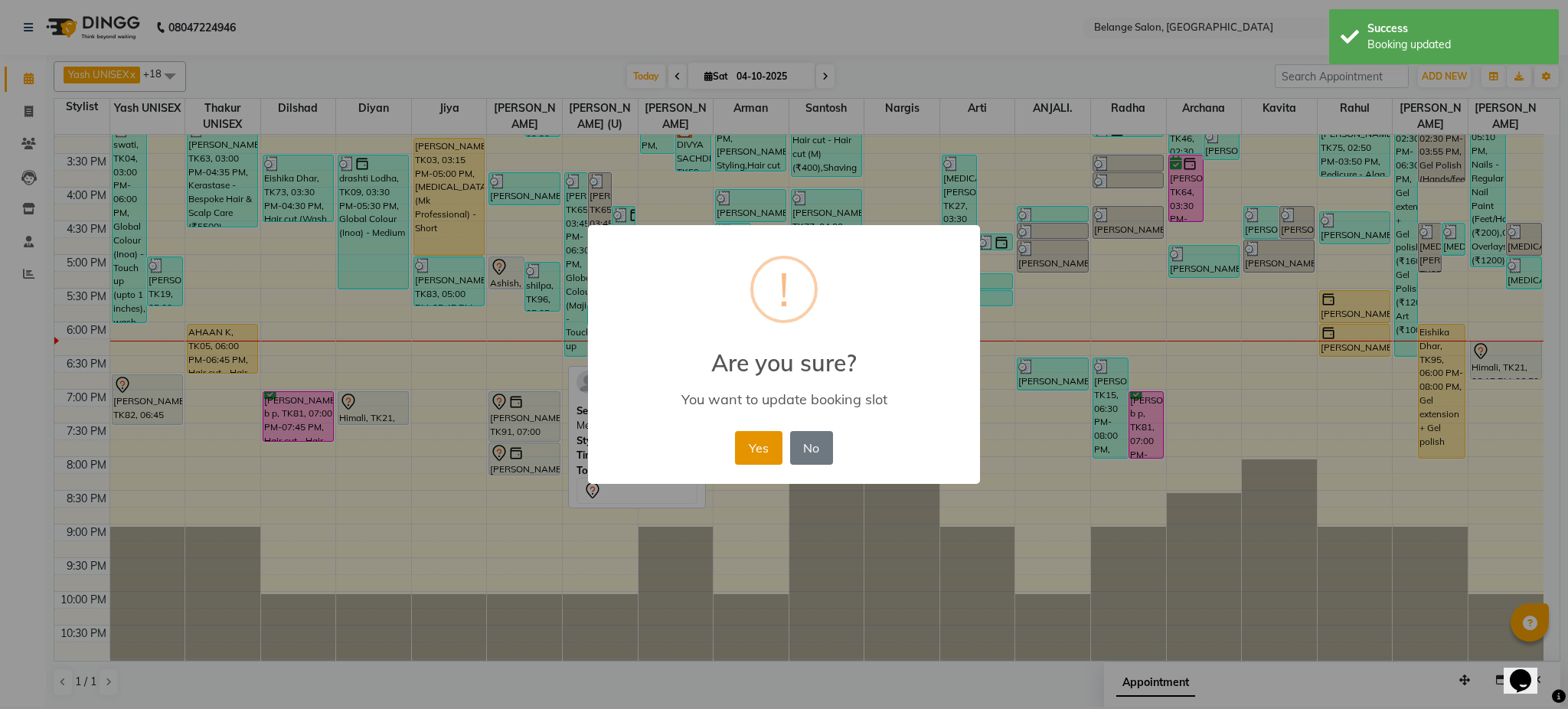
click at [745, 441] on button "Yes" at bounding box center [758, 448] width 47 height 34
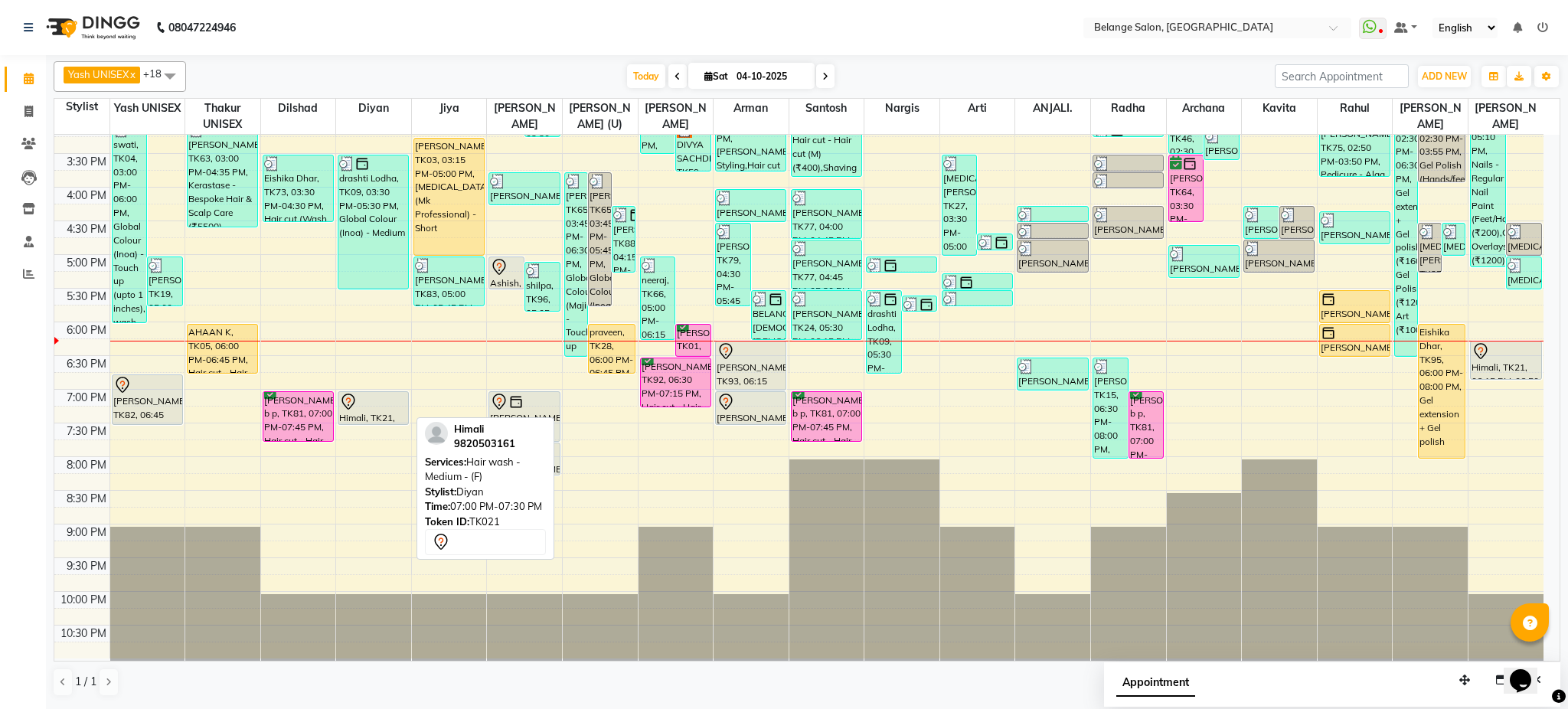
click at [378, 410] on div "Himali, TK21, 07:00 PM-07:30 PM, Hair wash - Medium - (F)" at bounding box center [374, 408] width 70 height 32
select select "7"
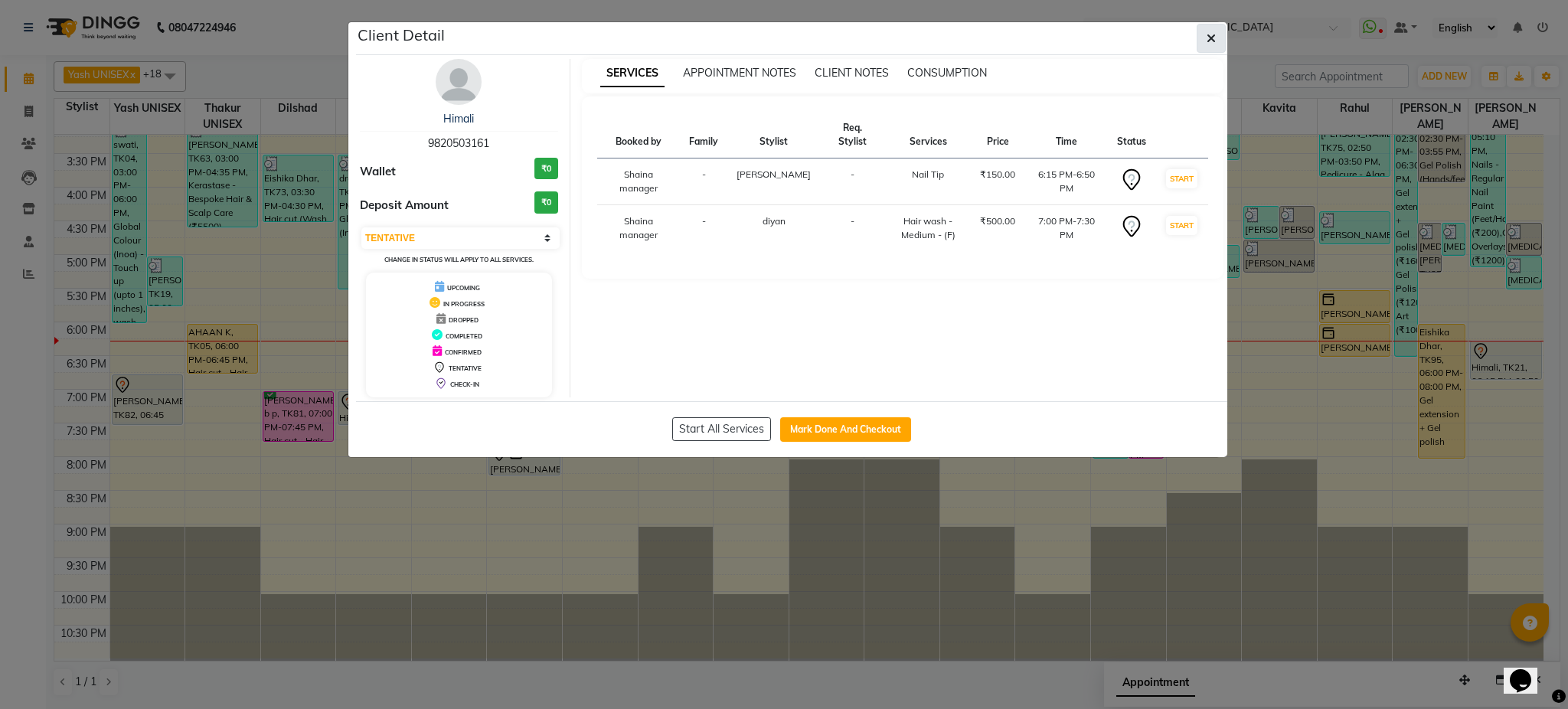
click at [1207, 40] on icon "button" at bounding box center [1211, 38] width 9 height 12
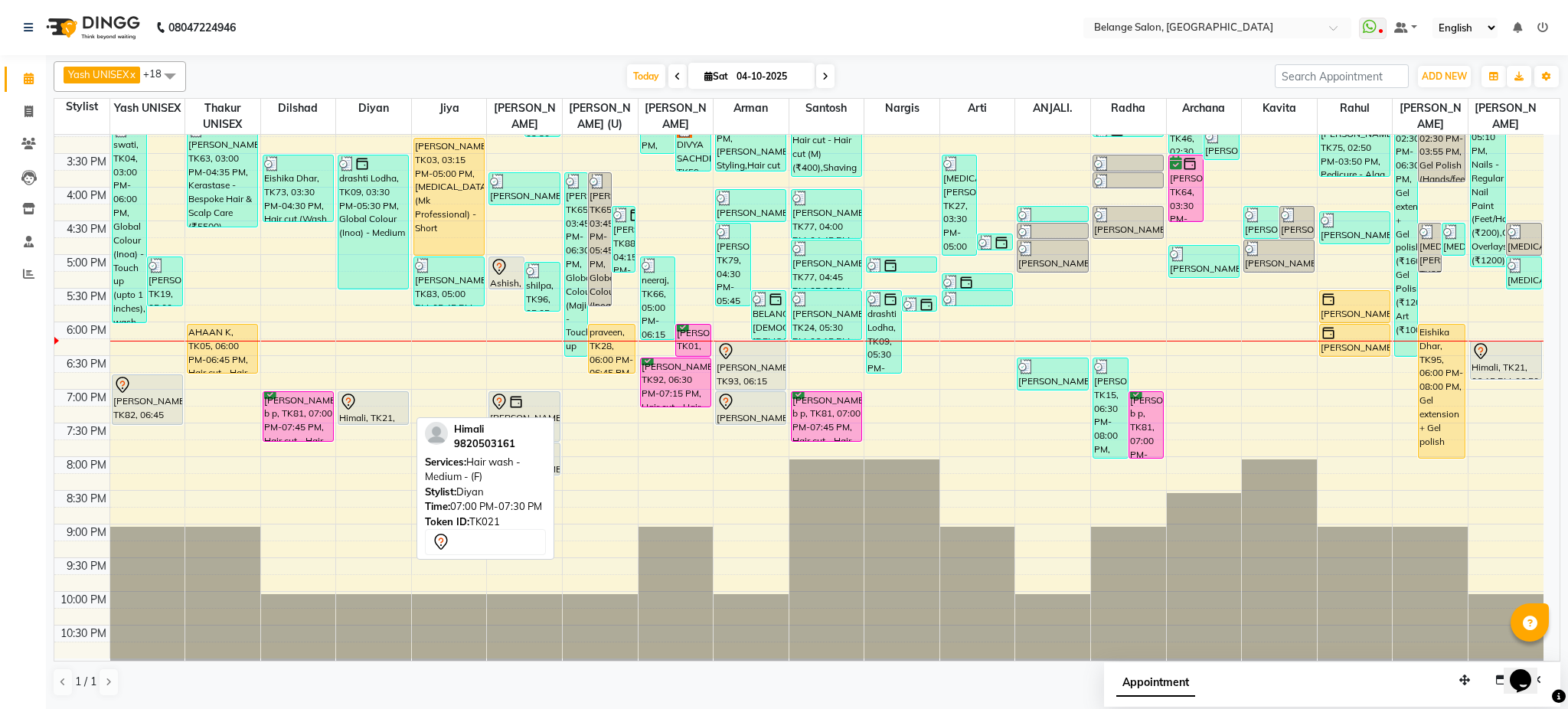
click at [370, 402] on div at bounding box center [373, 401] width 69 height 18
select select "7"
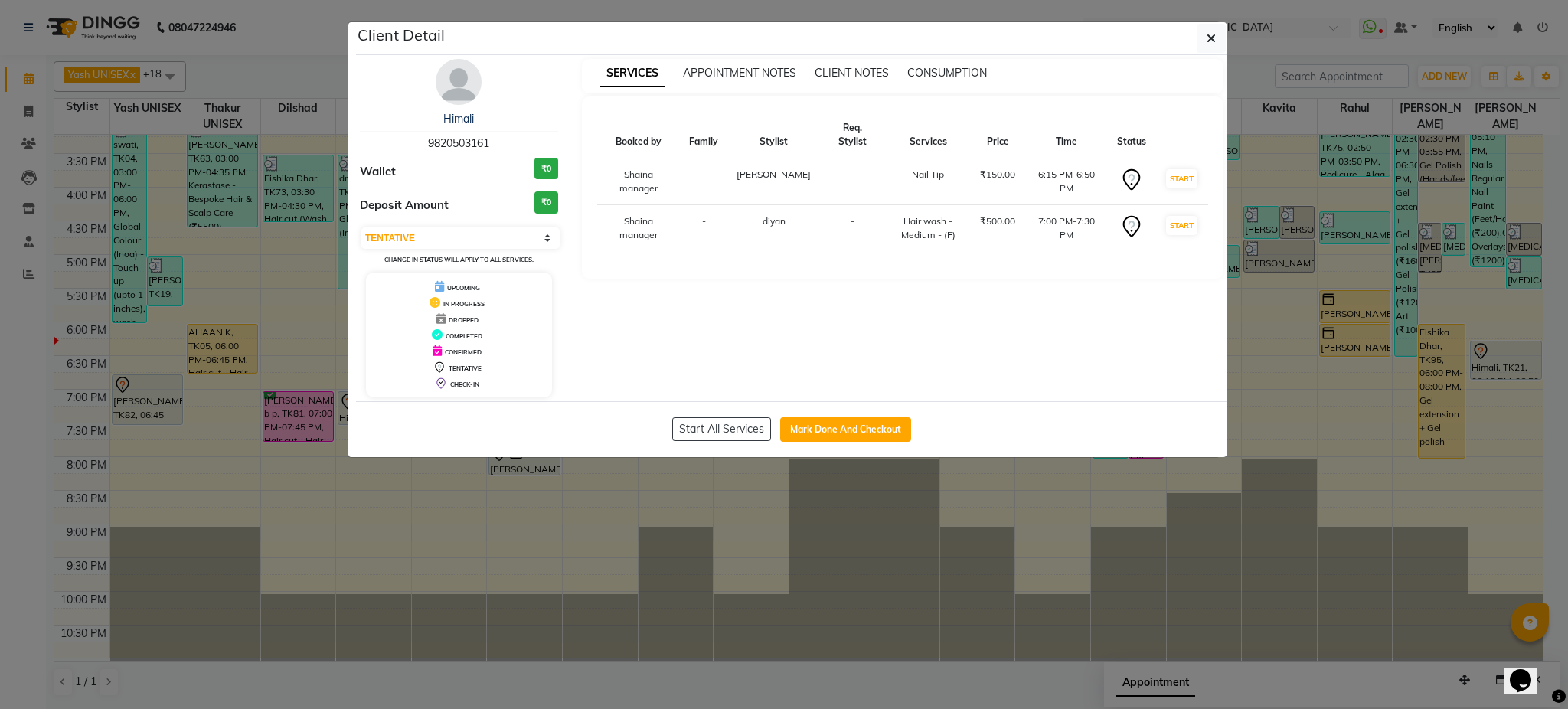
click at [381, 546] on ngb-modal-window "Client Detail Himali 9820503161 Wallet ₹0 Deposit Amount ₹0 Select IN SERVICE C…" at bounding box center [784, 354] width 1568 height 709
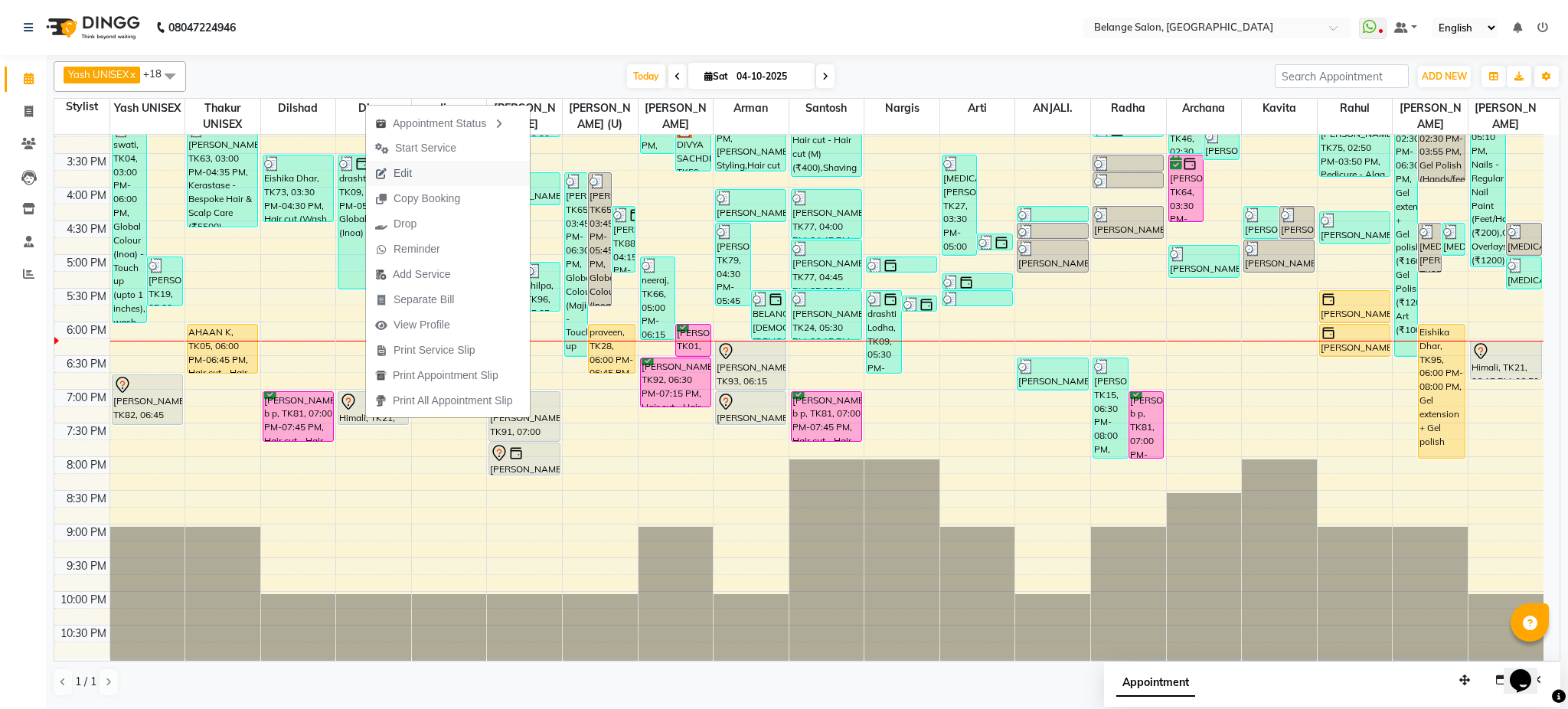
click at [416, 176] on span "Edit" at bounding box center [392, 173] width 55 height 25
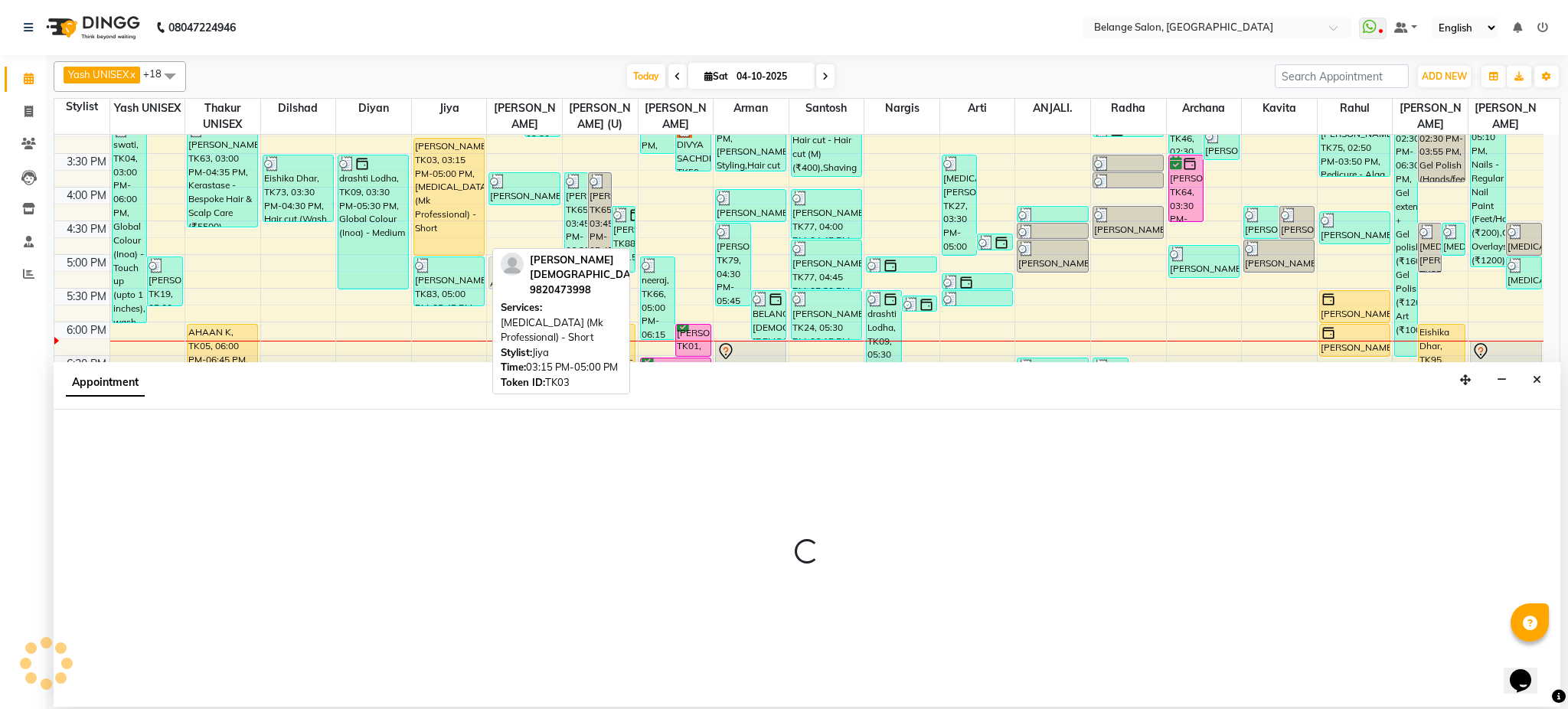
select select "91593"
select select "1095"
select select "tentative"
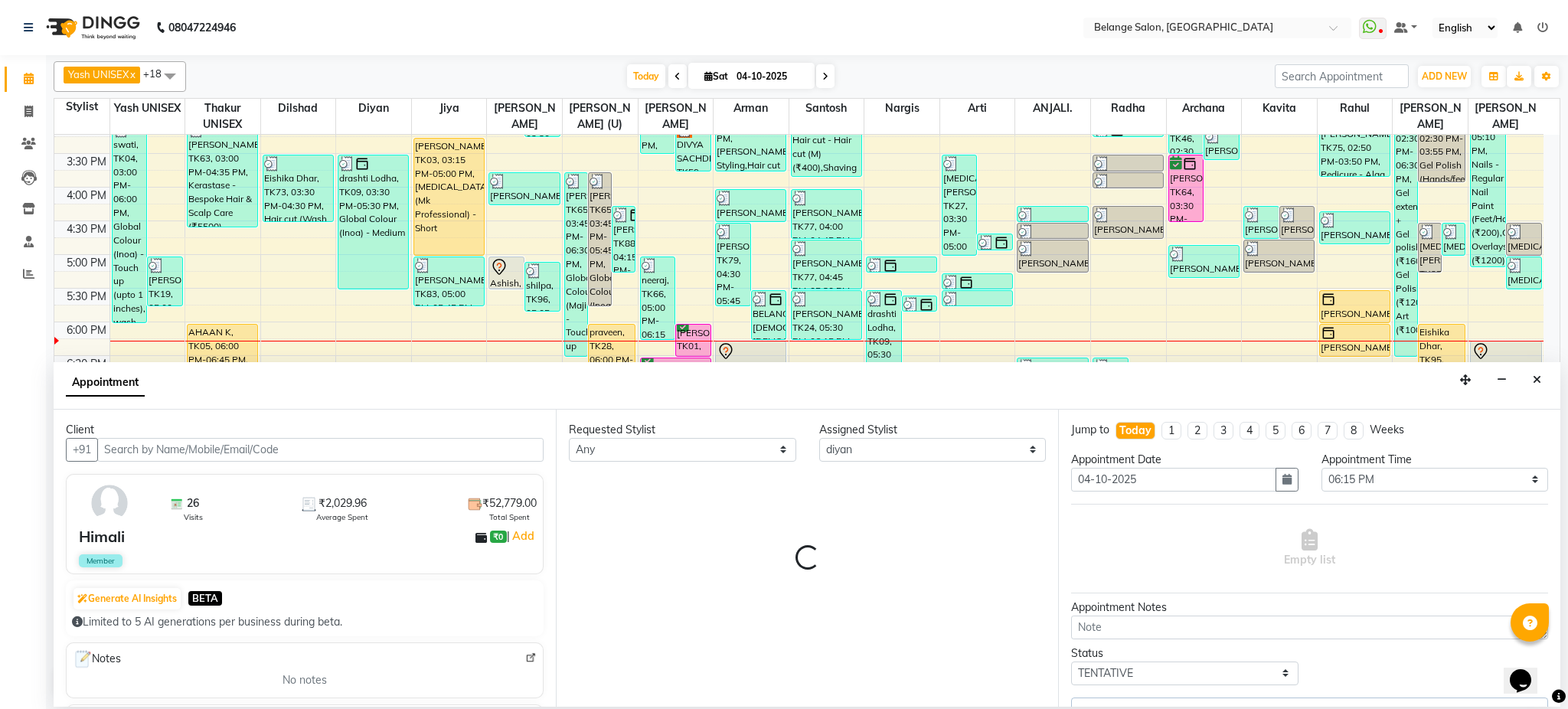
select select "2819"
select select "2816"
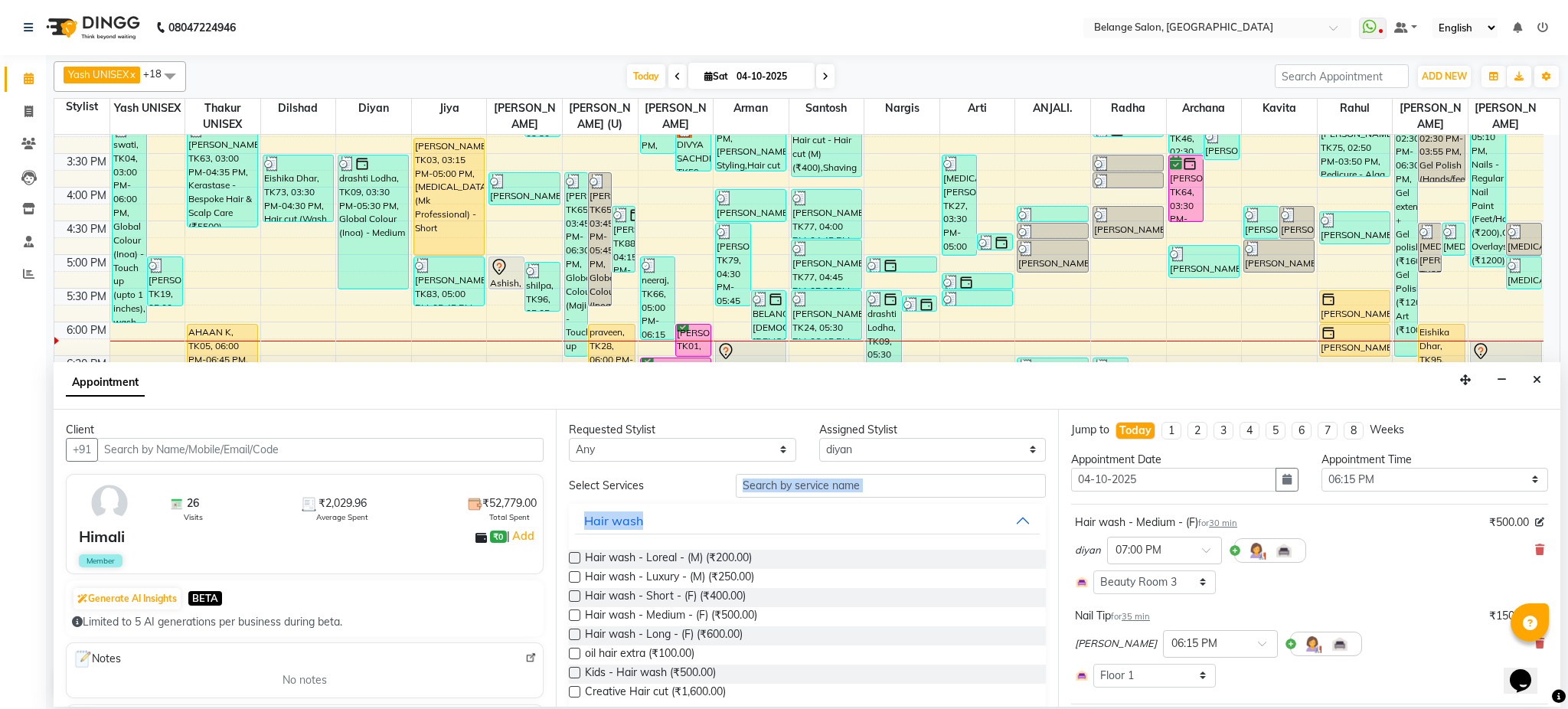
drag, startPoint x: 850, startPoint y: 502, endPoint x: 855, endPoint y: 483, distance: 19.6
click at [855, 483] on input "text" at bounding box center [891, 486] width 310 height 24
click at [871, 452] on select "Select aftab (U) Ali amit ANJALI. Archana Arman Arti Belange Billing deepali di…" at bounding box center [933, 450] width 228 height 24
select select "33845"
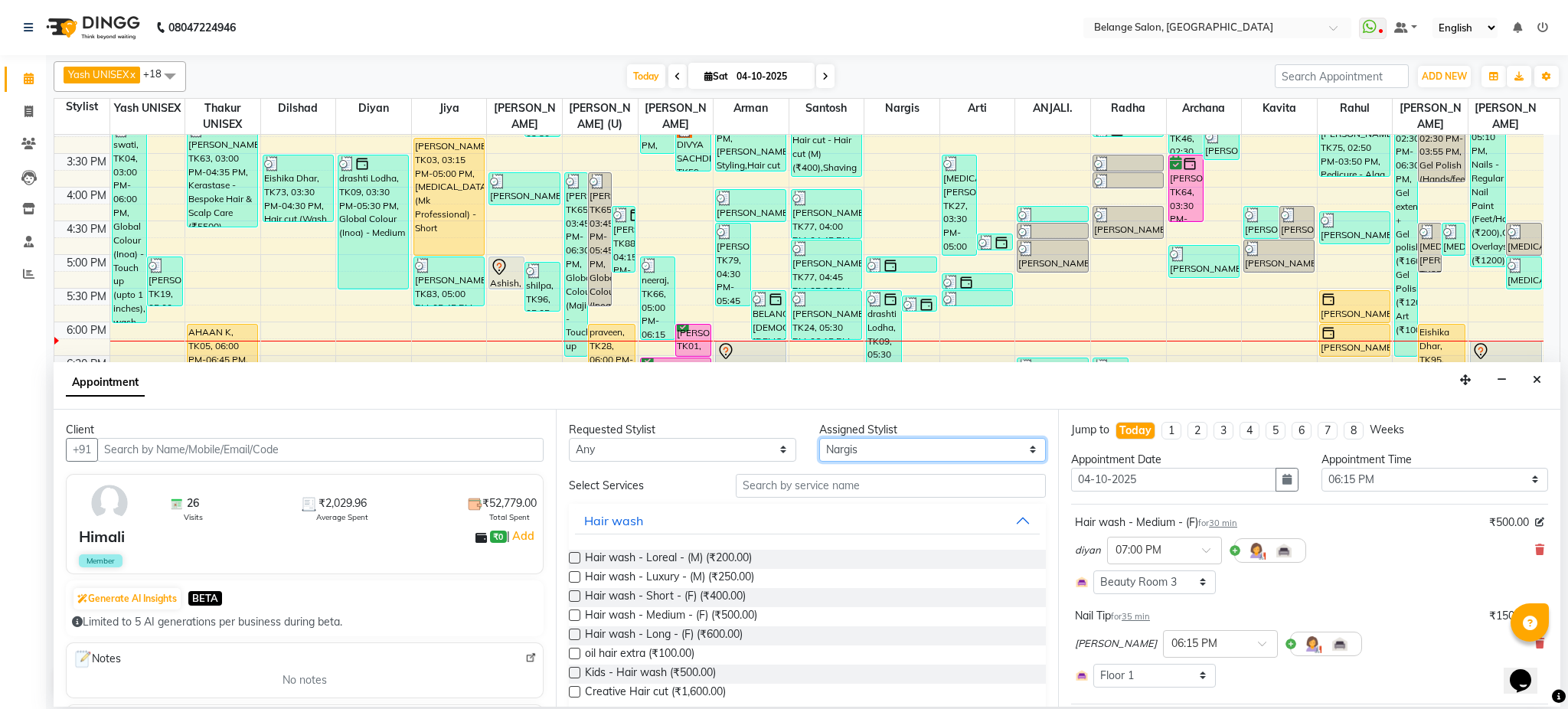
click at [820, 438] on select "Select aftab (U) Ali amit ANJALI. Archana Arman Arti Belange Billing deepali di…" at bounding box center [933, 450] width 228 height 24
click at [780, 490] on input "text" at bounding box center [891, 486] width 310 height 24
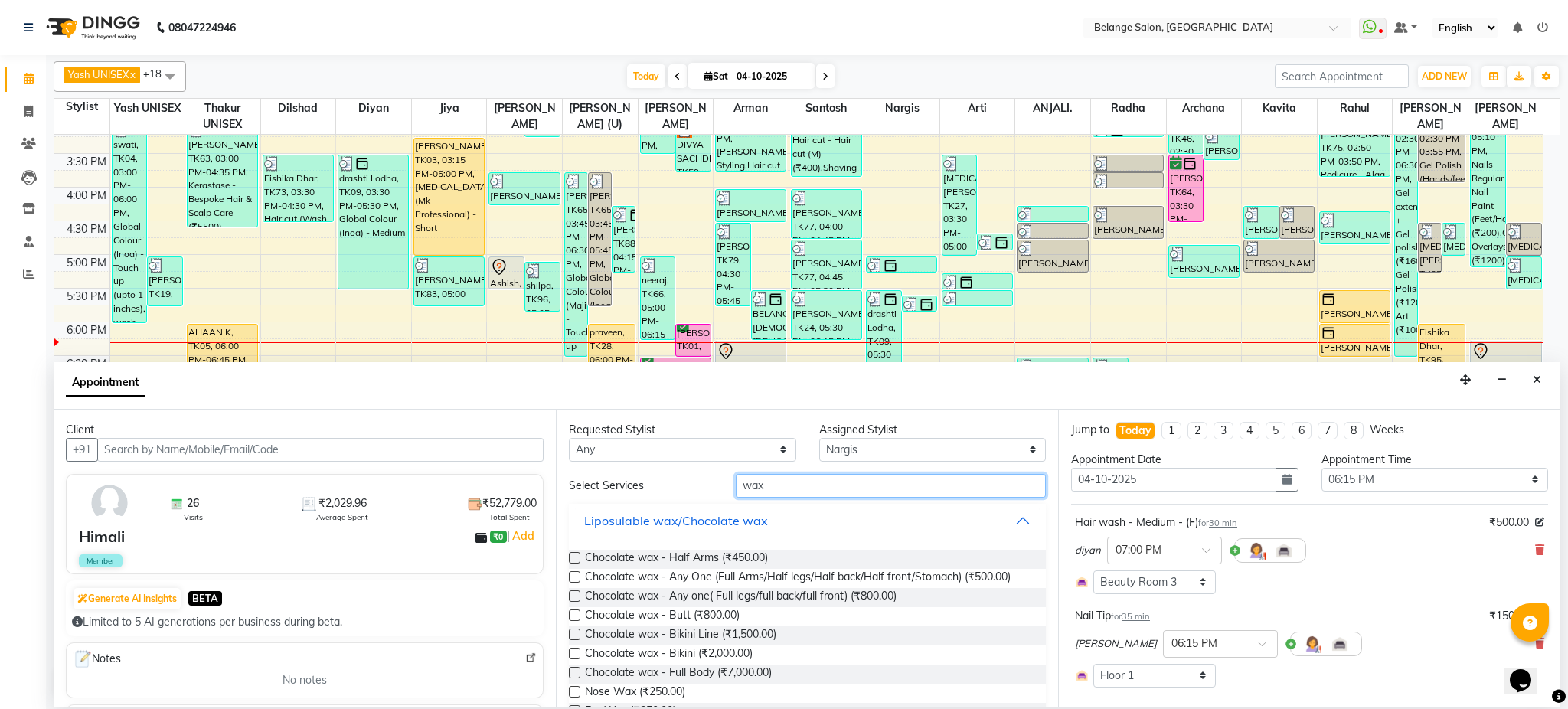
click at [798, 489] on input "wax" at bounding box center [891, 486] width 310 height 24
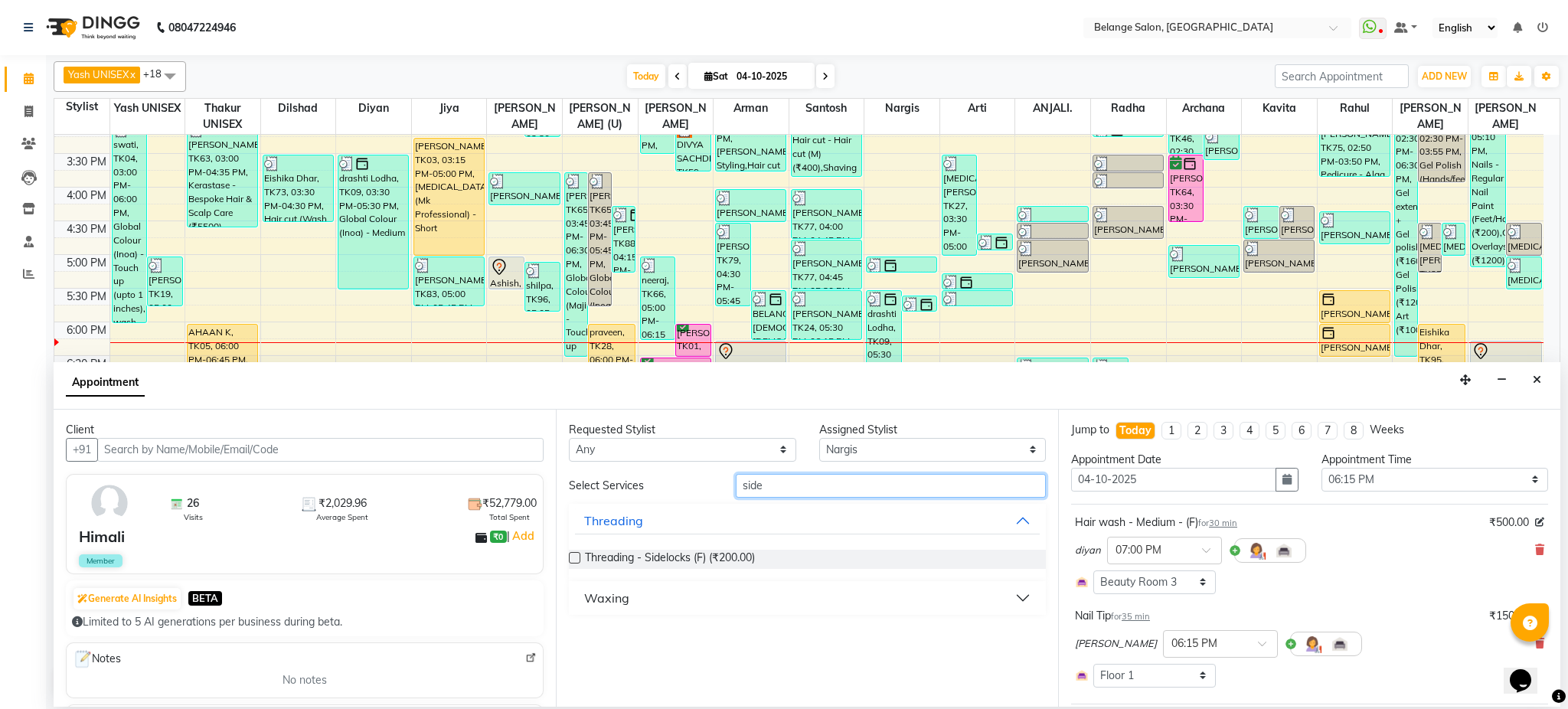
type input "side"
click at [692, 598] on button "Waxing" at bounding box center [808, 598] width 465 height 28
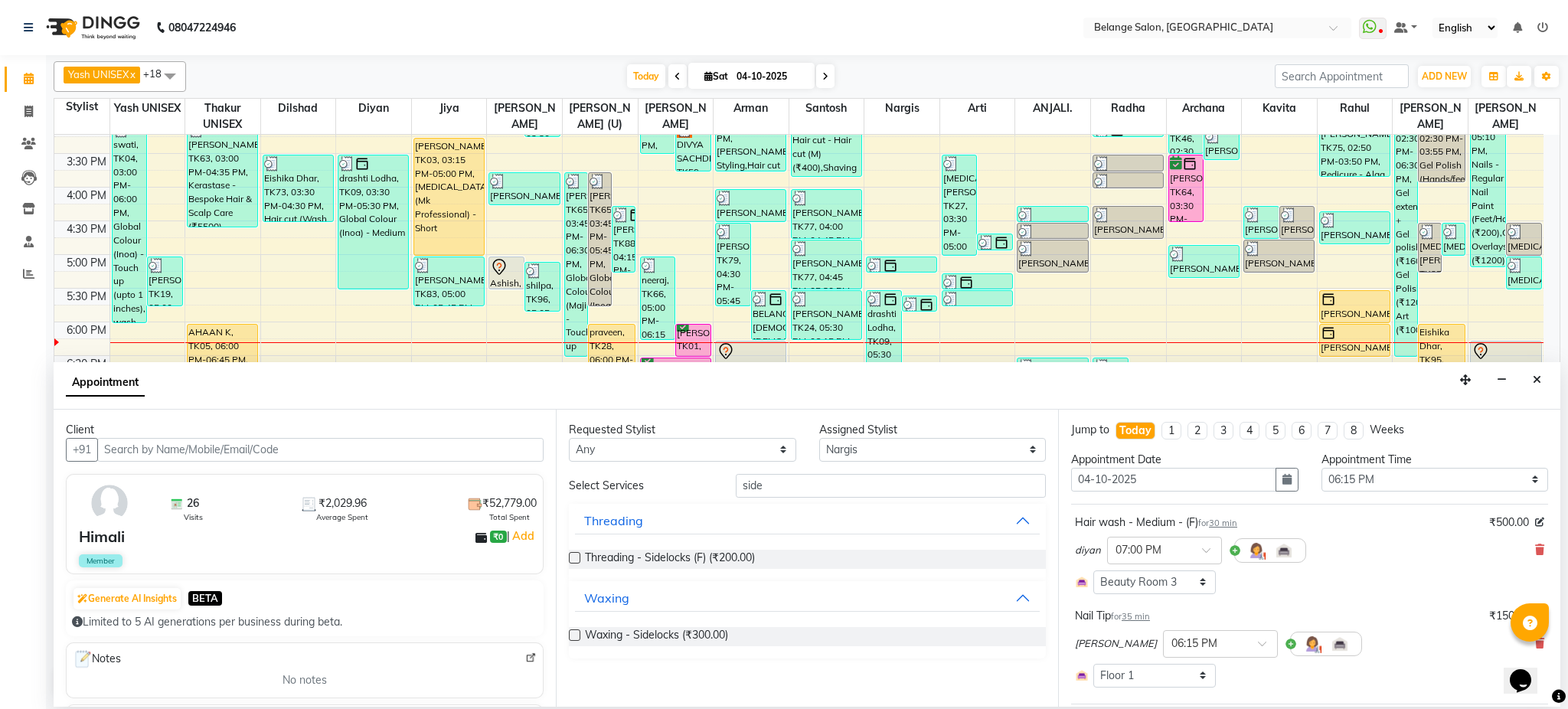
click at [578, 633] on label at bounding box center [575, 636] width 12 height 12
click at [578, 633] on input "checkbox" at bounding box center [574, 637] width 10 height 10
checkbox input "false"
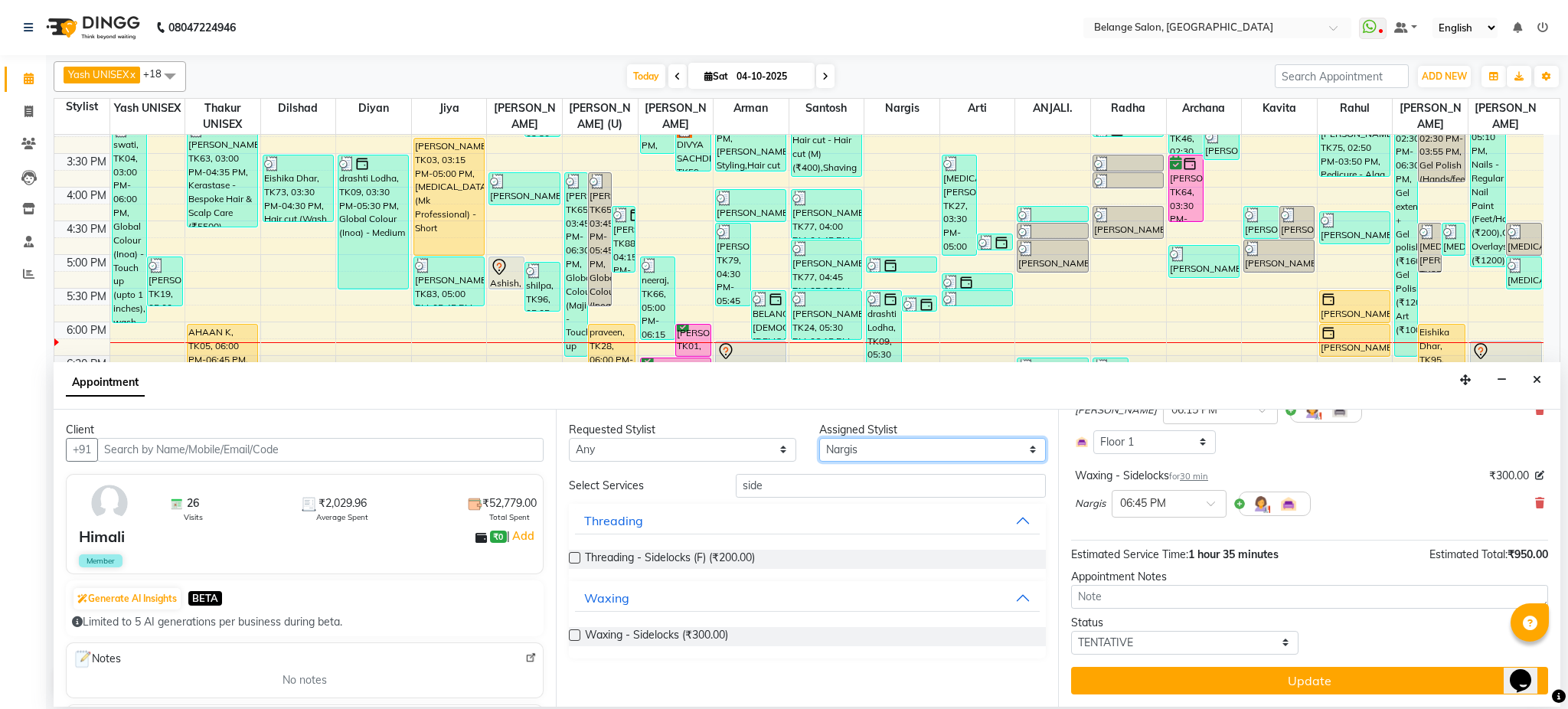
click at [904, 459] on select "Select aftab (U) Ali amit ANJALI. Archana Arman Arti Belange Billing deepali di…" at bounding box center [933, 450] width 228 height 24
select select "47452"
click at [820, 438] on select "Select aftab (U) Ali amit ANJALI. Archana Arman Arti Belange Billing deepali di…" at bounding box center [933, 450] width 228 height 24
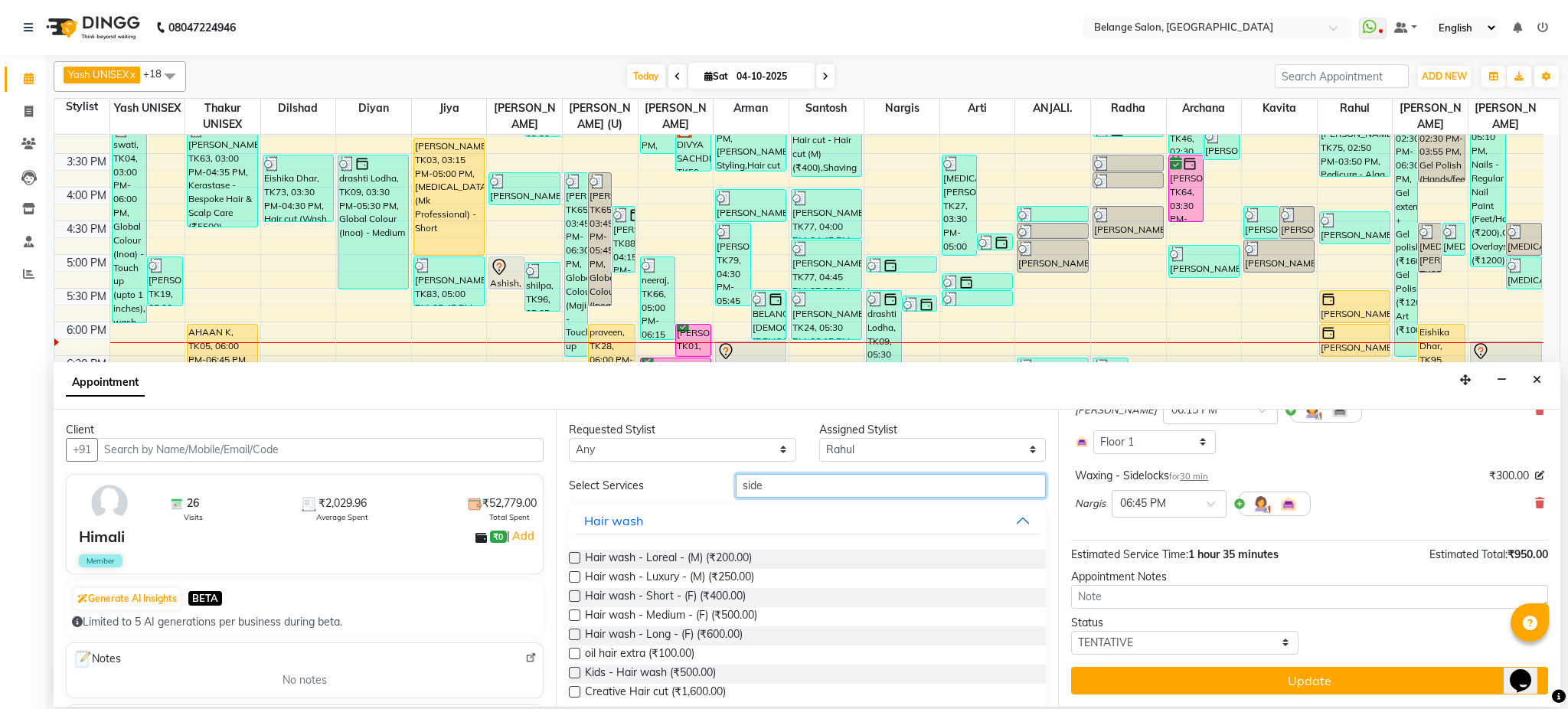
click at [835, 490] on input "side" at bounding box center [891, 486] width 310 height 24
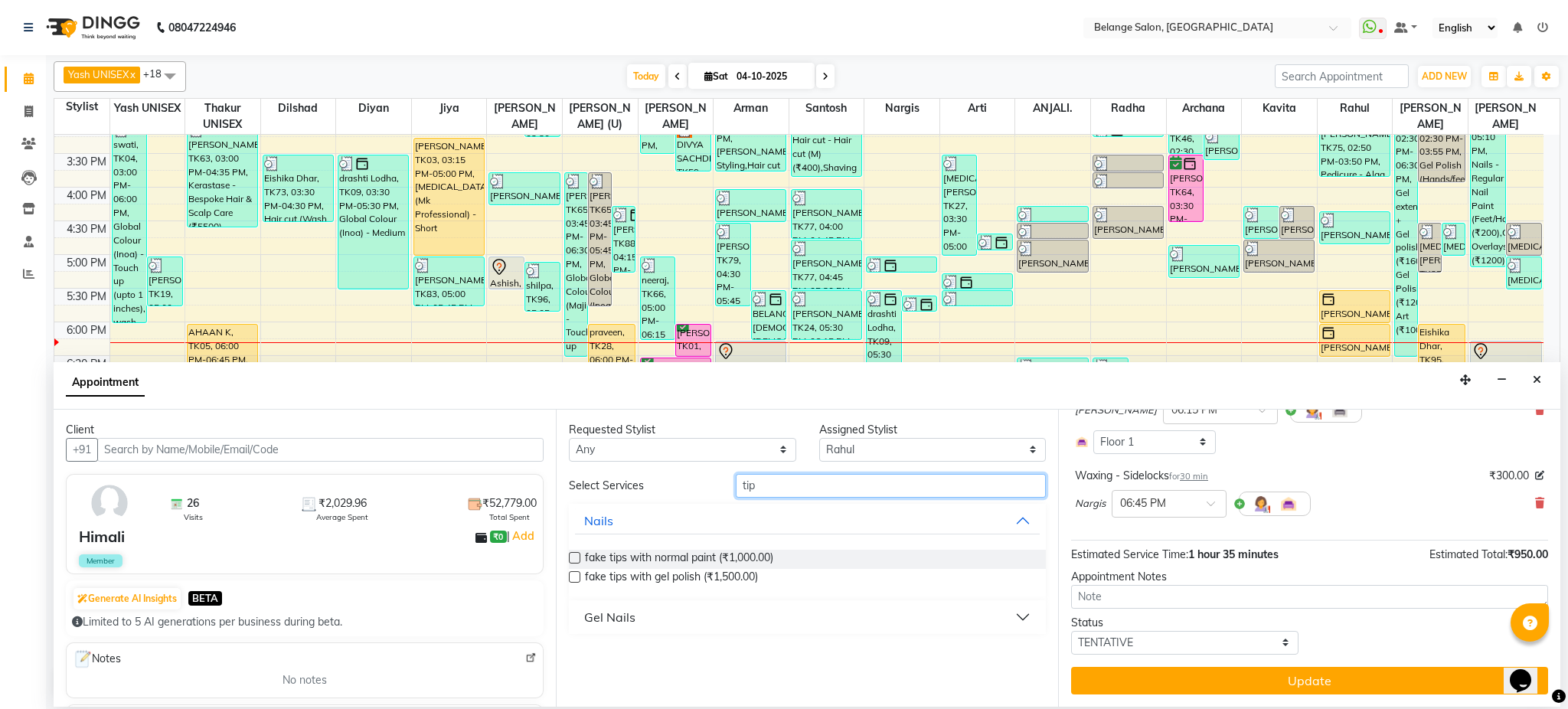
type input "tip"
click at [639, 621] on button "Gel Nails" at bounding box center [808, 617] width 465 height 28
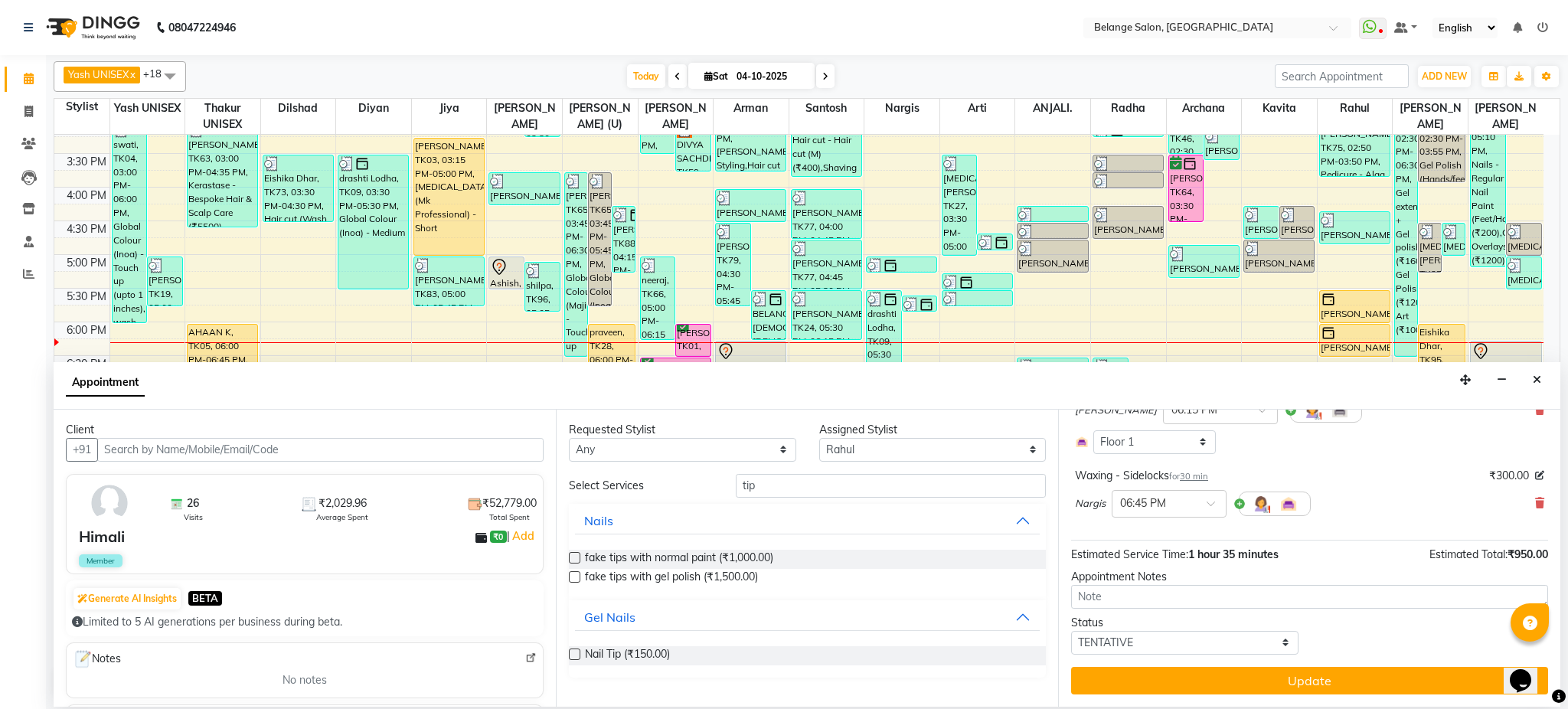
click at [578, 650] on label at bounding box center [575, 654] width 12 height 12
click at [578, 650] on input "checkbox" at bounding box center [574, 655] width 10 height 10
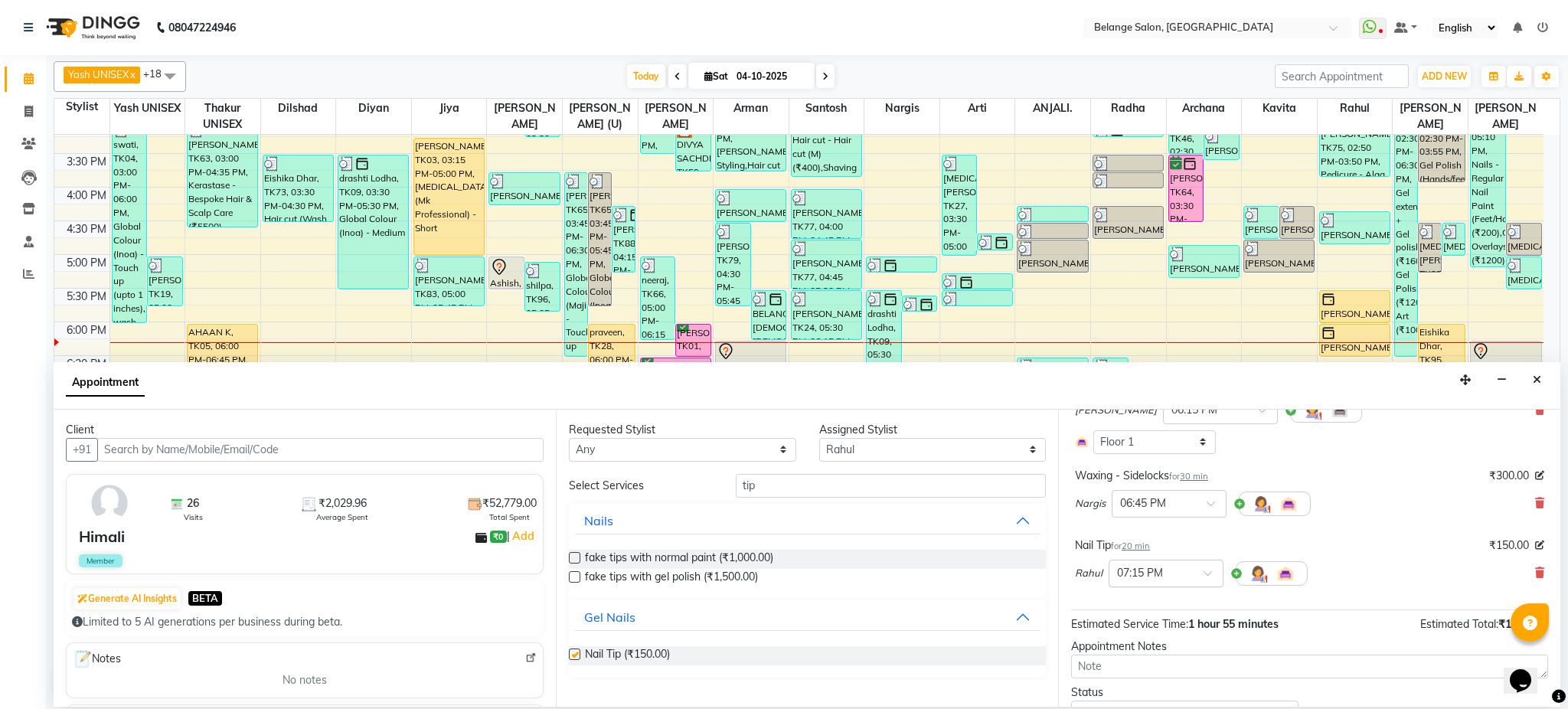
checkbox input "false"
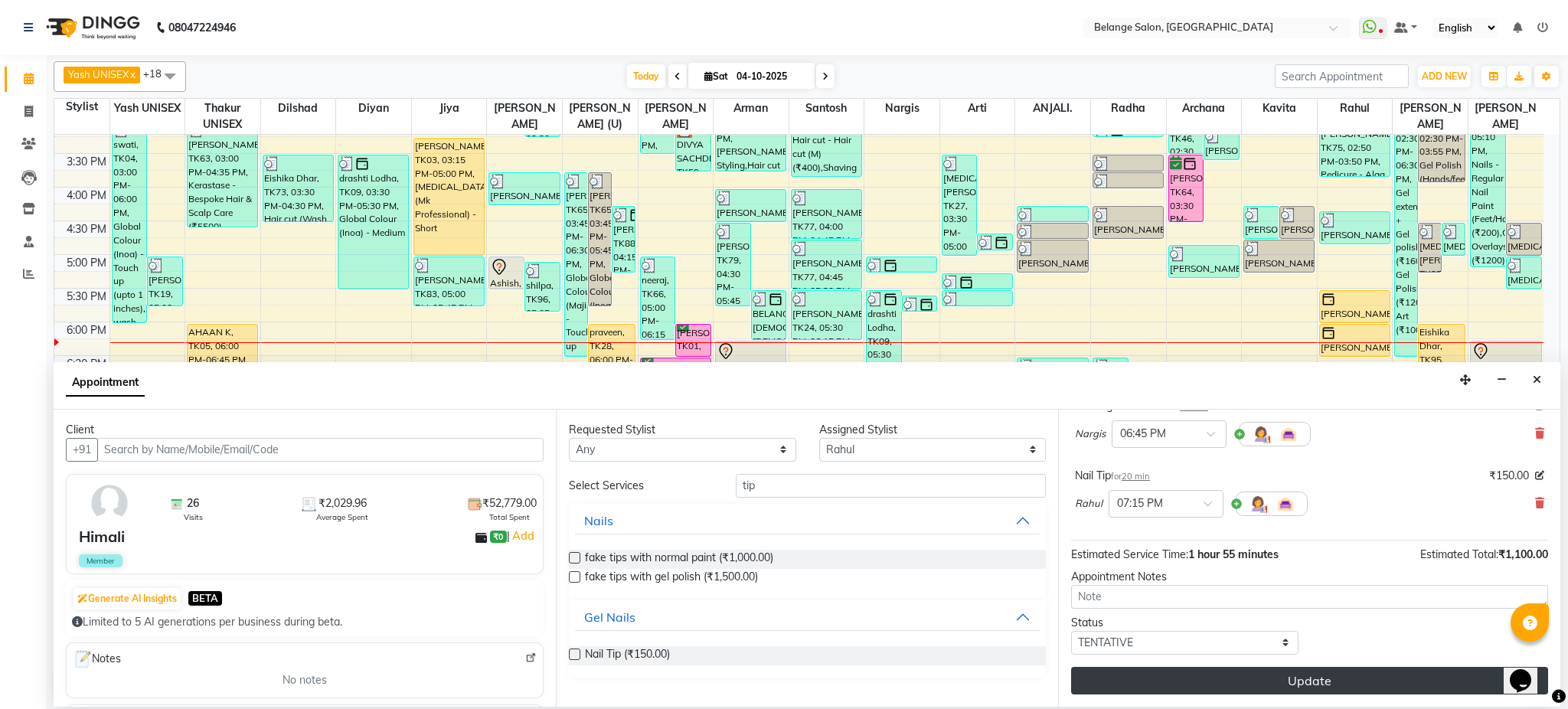
click at [1179, 684] on button "Update" at bounding box center [1310, 680] width 477 height 28
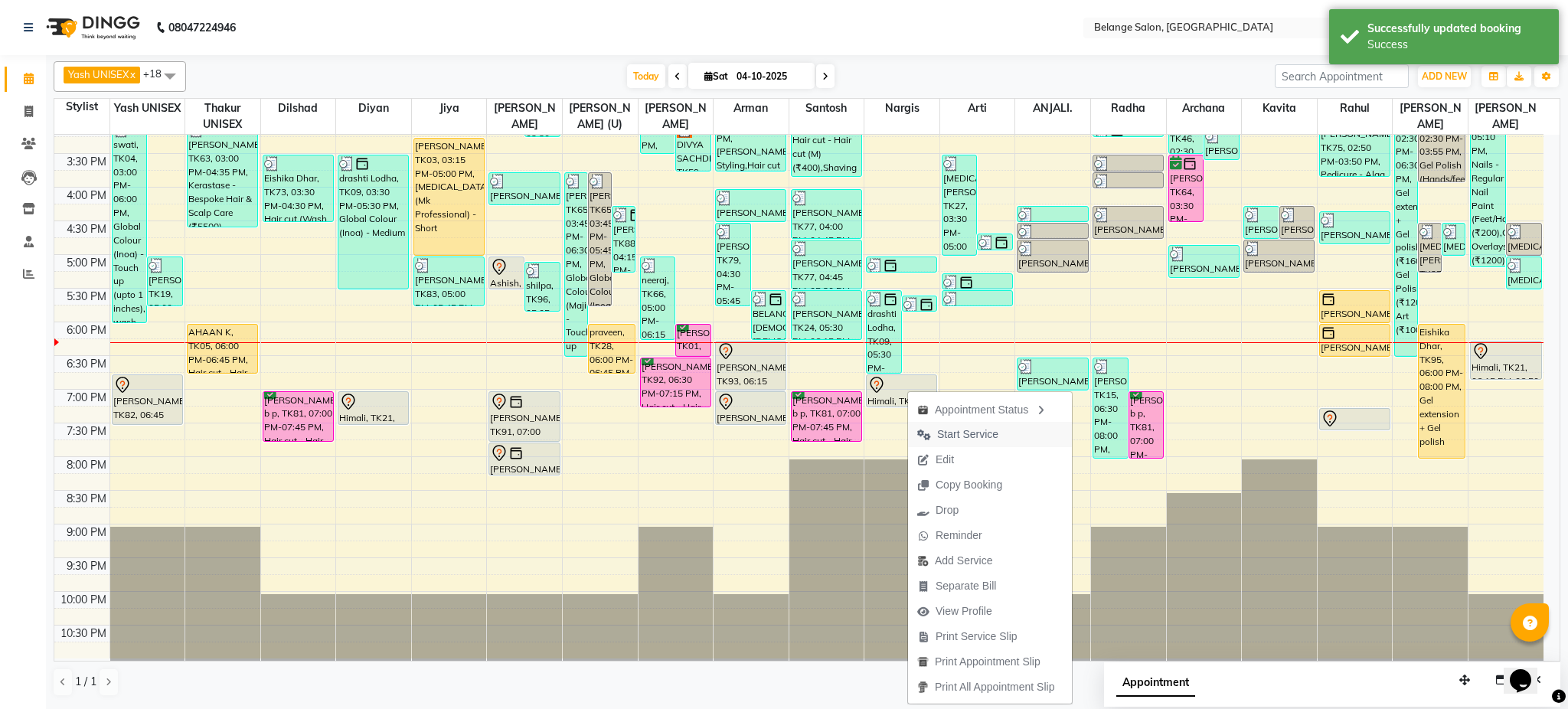
click at [981, 436] on span "Start Service" at bounding box center [968, 434] width 62 height 16
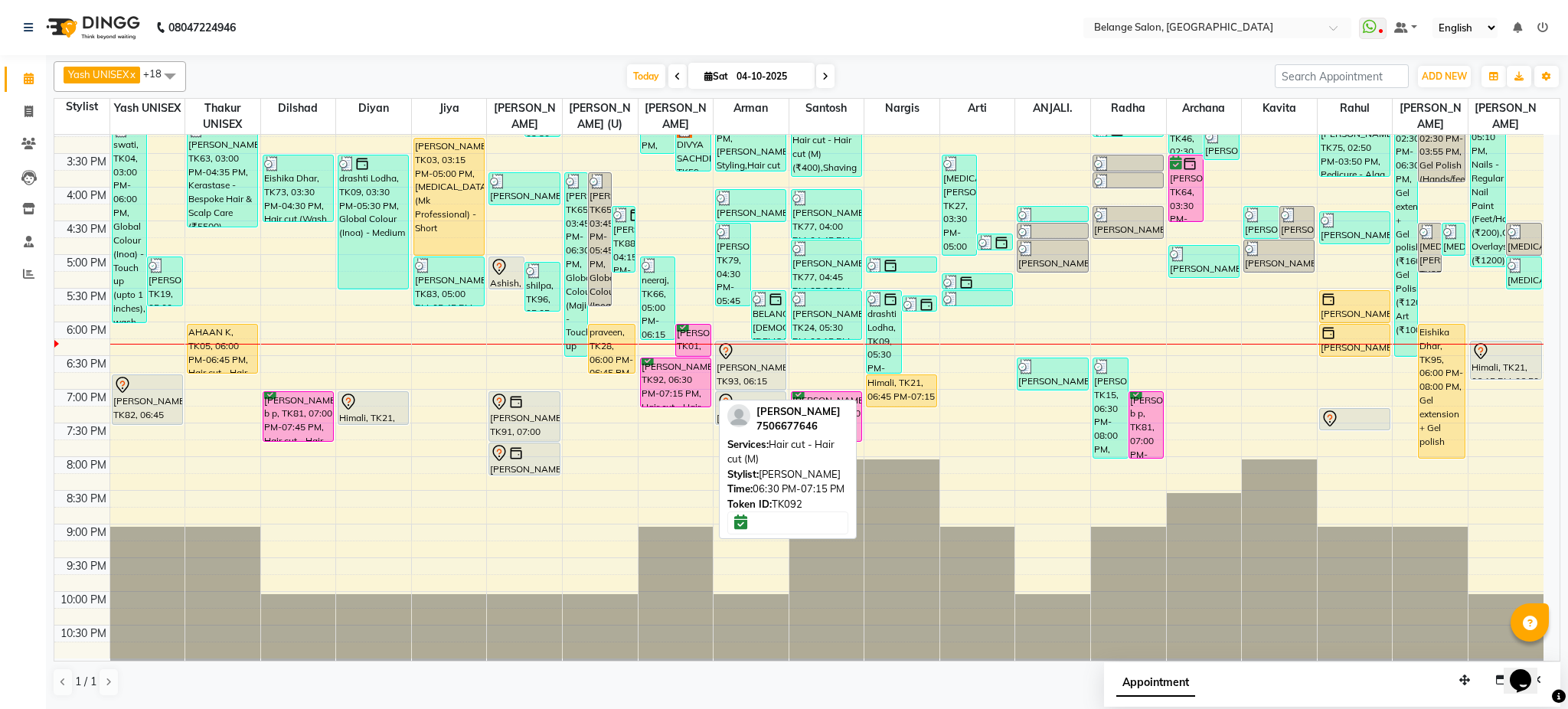
click at [671, 384] on div "Aditiya, TK92, 06:30 PM-07:15 PM, Hair cut - Hair cut (M)" at bounding box center [676, 382] width 70 height 49
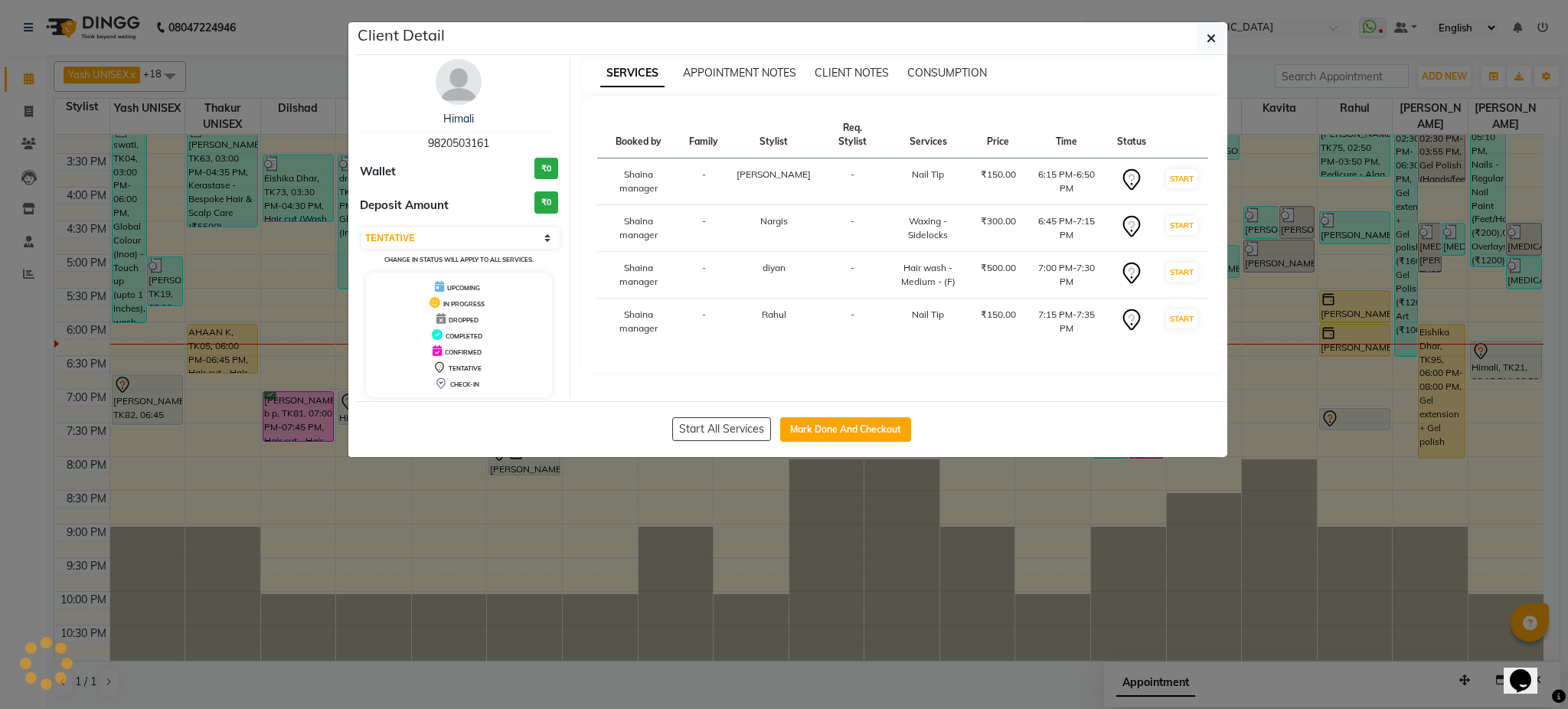
select select "6"
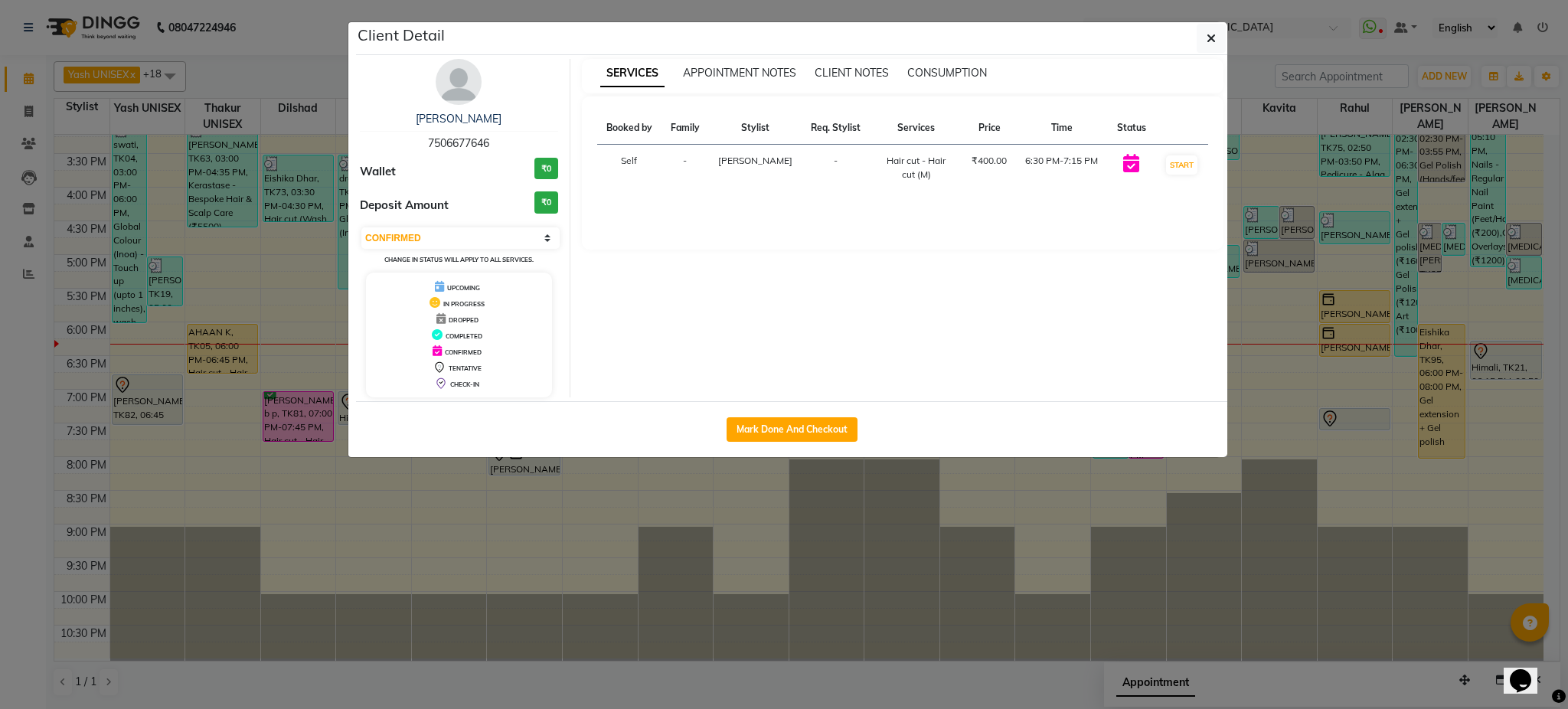
click at [694, 499] on ngb-modal-window "Client Detail Aditiya 7506677646 Wallet ₹0 Deposit Amount ₹0 Select IN SERVICE …" at bounding box center [784, 354] width 1568 height 709
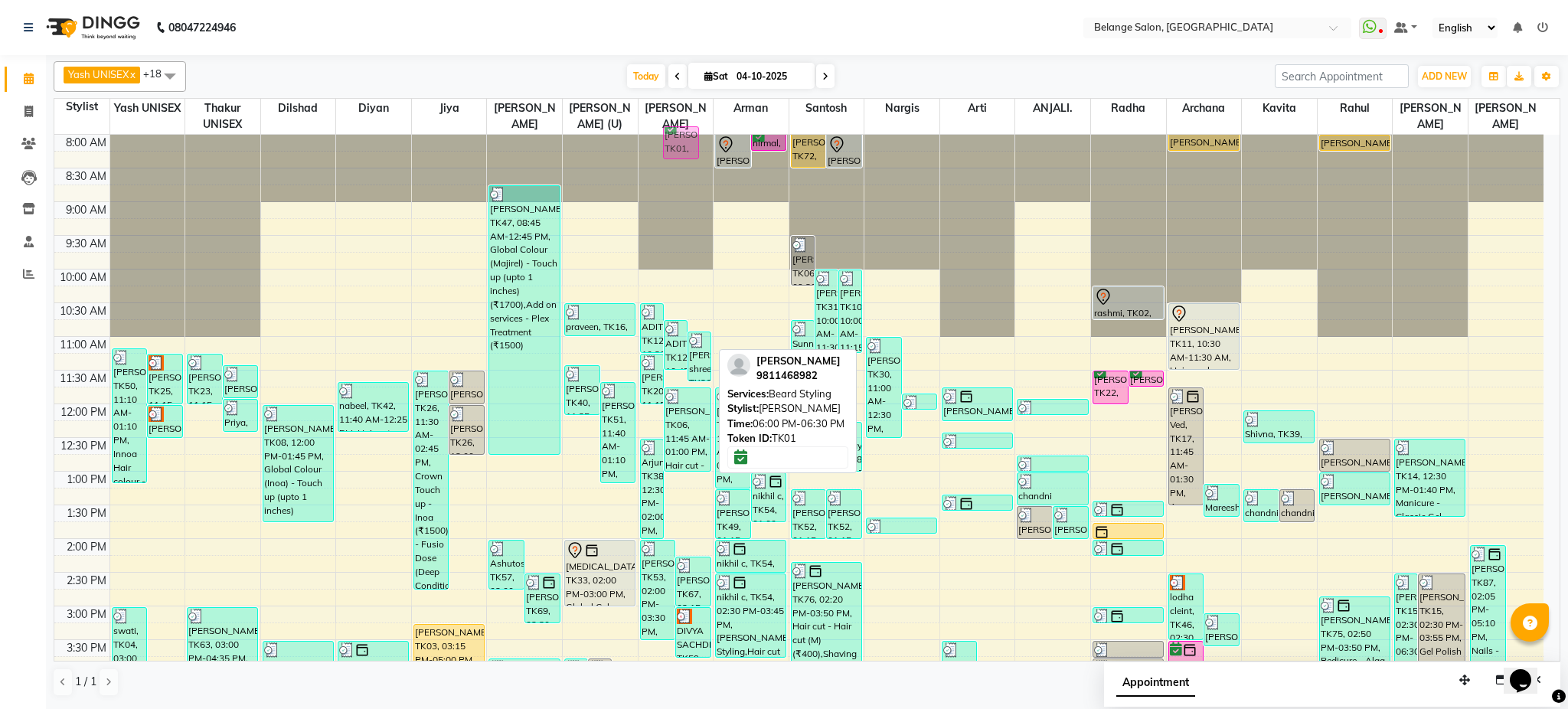
scroll to position [0, 0]
drag, startPoint x: 694, startPoint y: 339, endPoint x: 682, endPoint y: 148, distance: 191.4
click at [682, 148] on div "ADITYA, TK12, 10:30 AM-11:15 AM, Hair cut - Hair cut (M) ADITYA, TK12, 10:45 AM…" at bounding box center [677, 639] width 76 height 1010
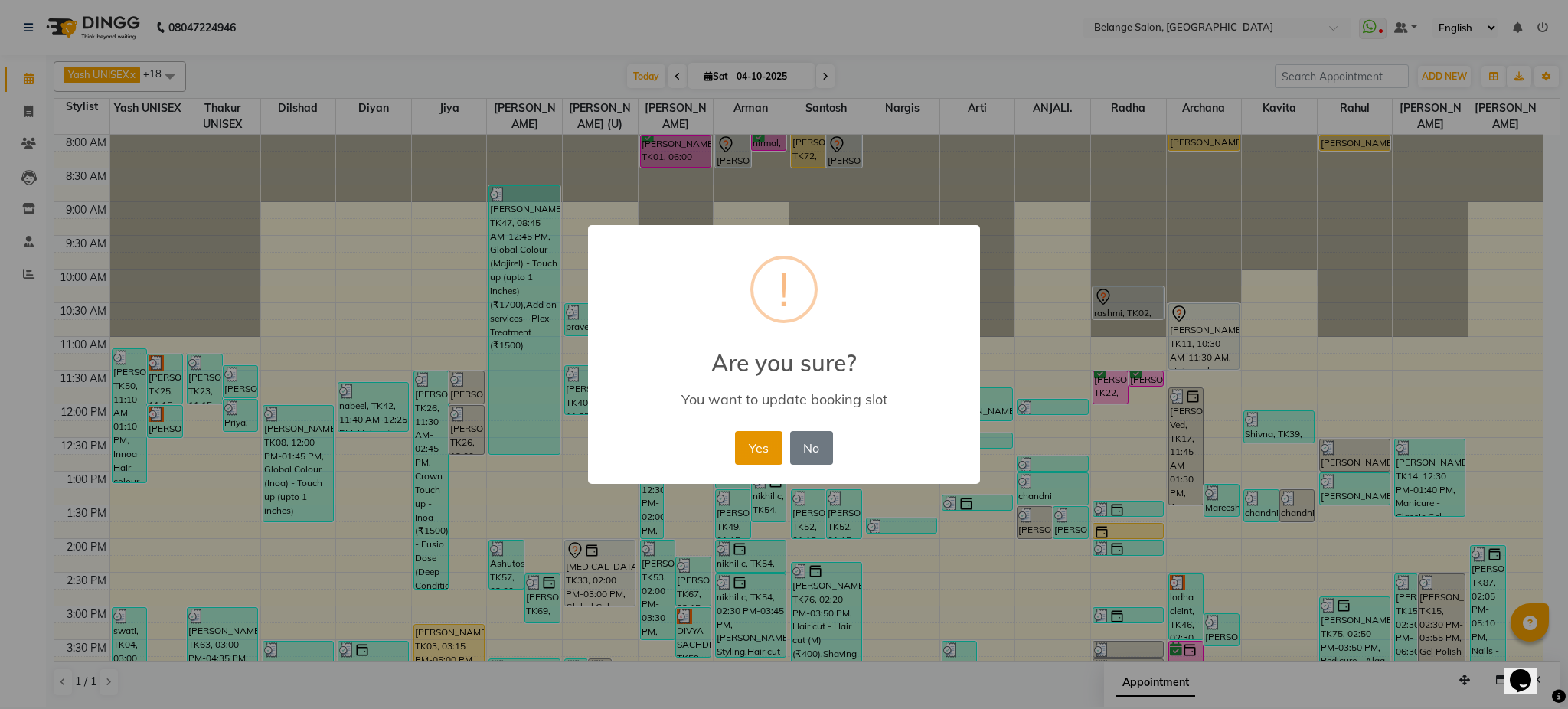
click at [756, 451] on button "Yes" at bounding box center [758, 448] width 47 height 34
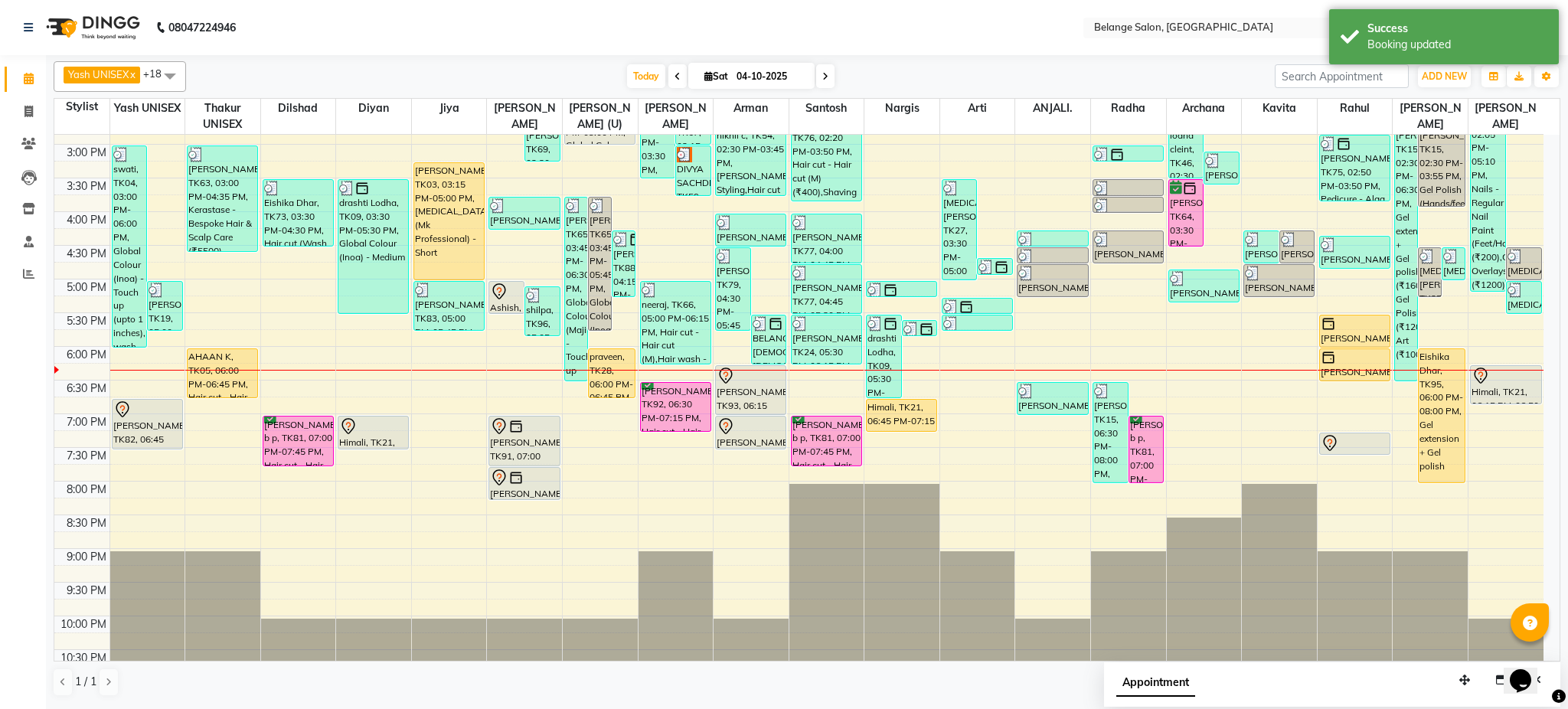
scroll to position [486, 0]
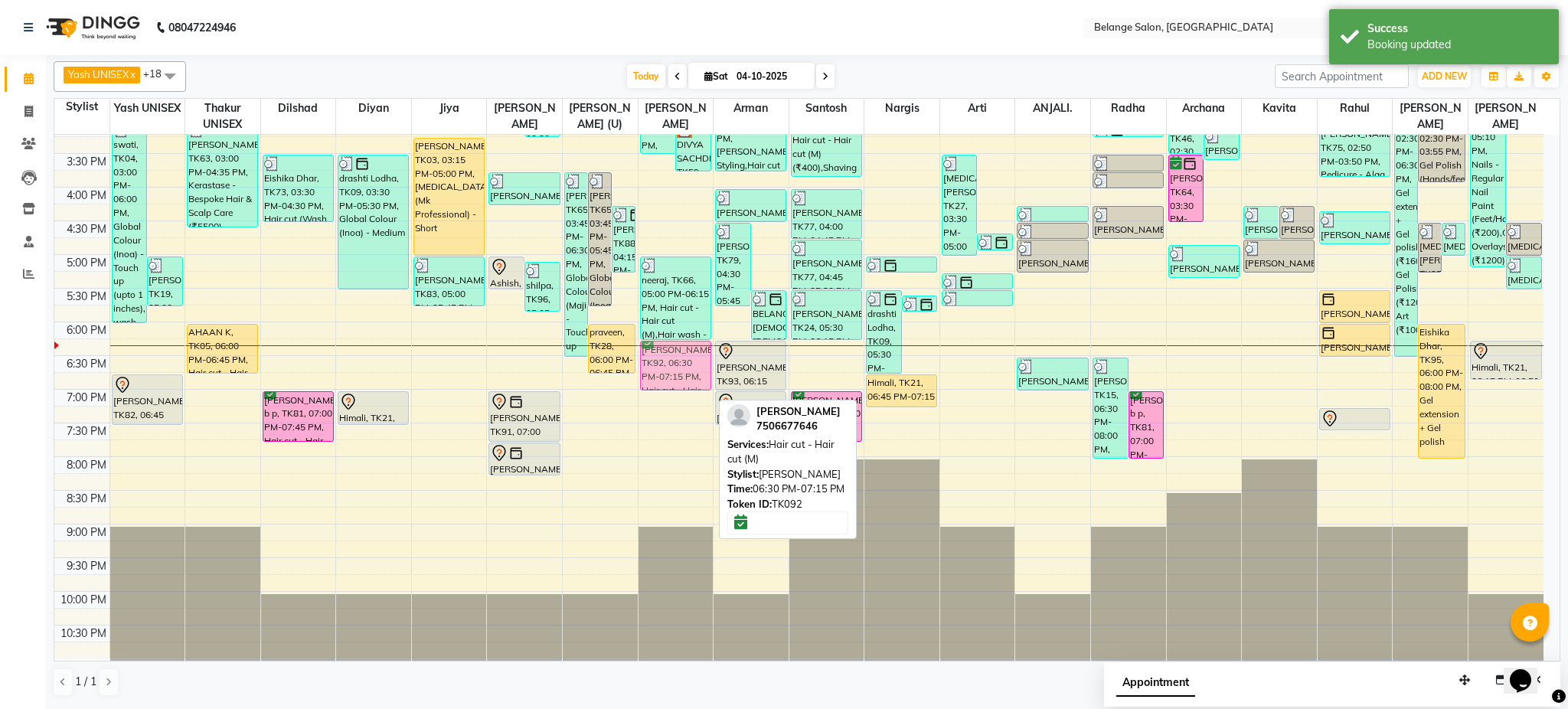
drag, startPoint x: 677, startPoint y: 381, endPoint x: 679, endPoint y: 362, distance: 19.1
click at [679, 362] on div "ADITYA, TK12, 10:30 AM-11:15 AM, Hair cut - Hair cut (M) ADITYA, TK12, 10:45 AM…" at bounding box center [677, 153] width 76 height 1010
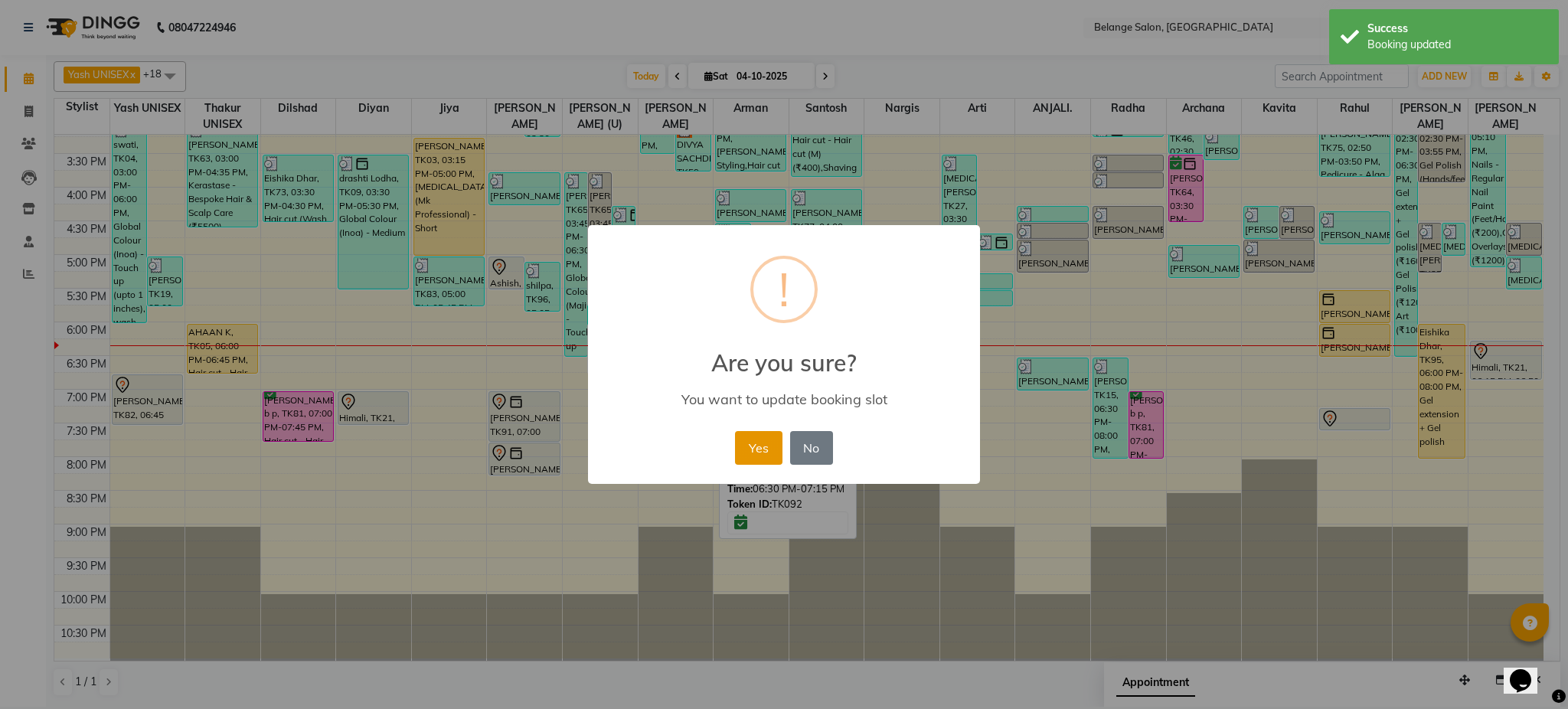
click at [758, 458] on button "Yes" at bounding box center [758, 448] width 47 height 34
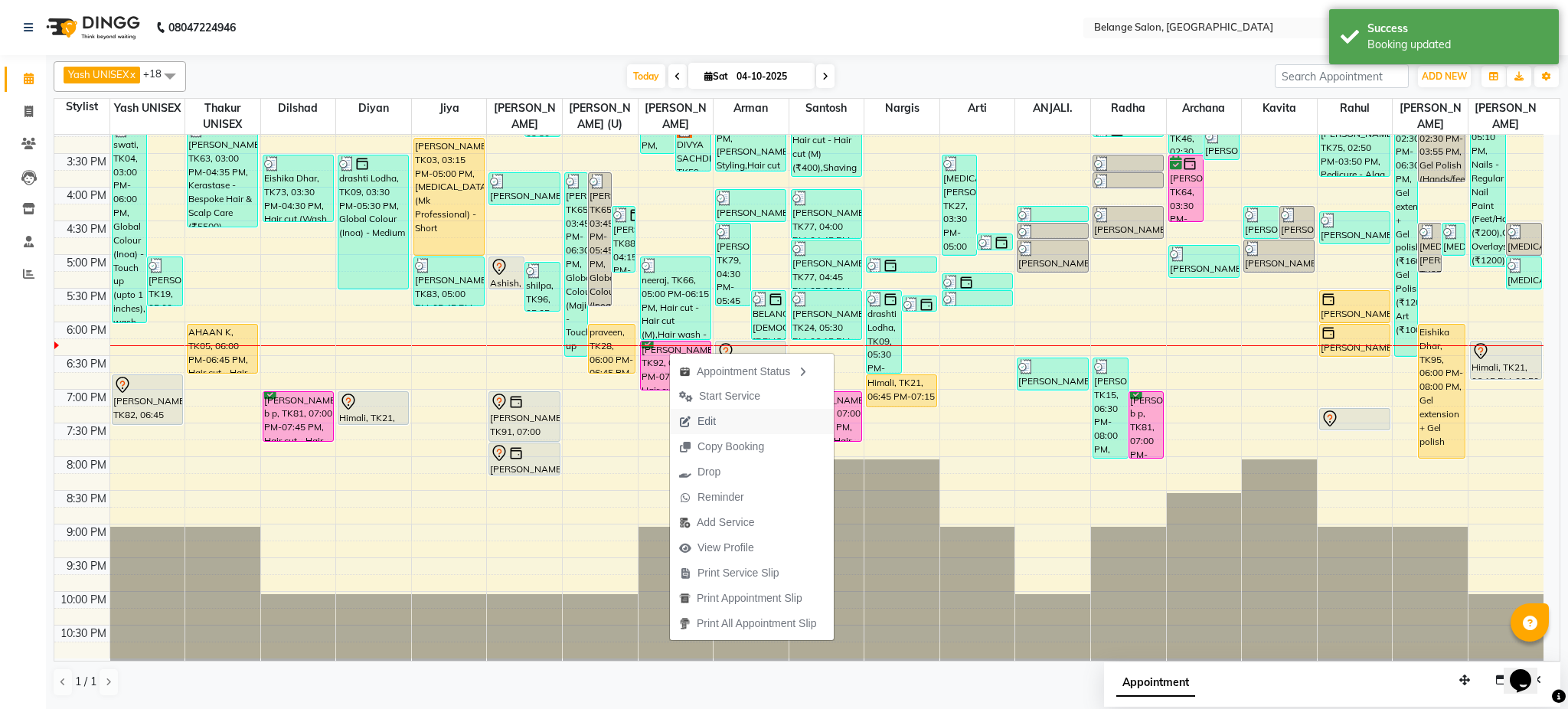
click at [750, 427] on button "Edit" at bounding box center [751, 421] width 164 height 25
select select "tentative"
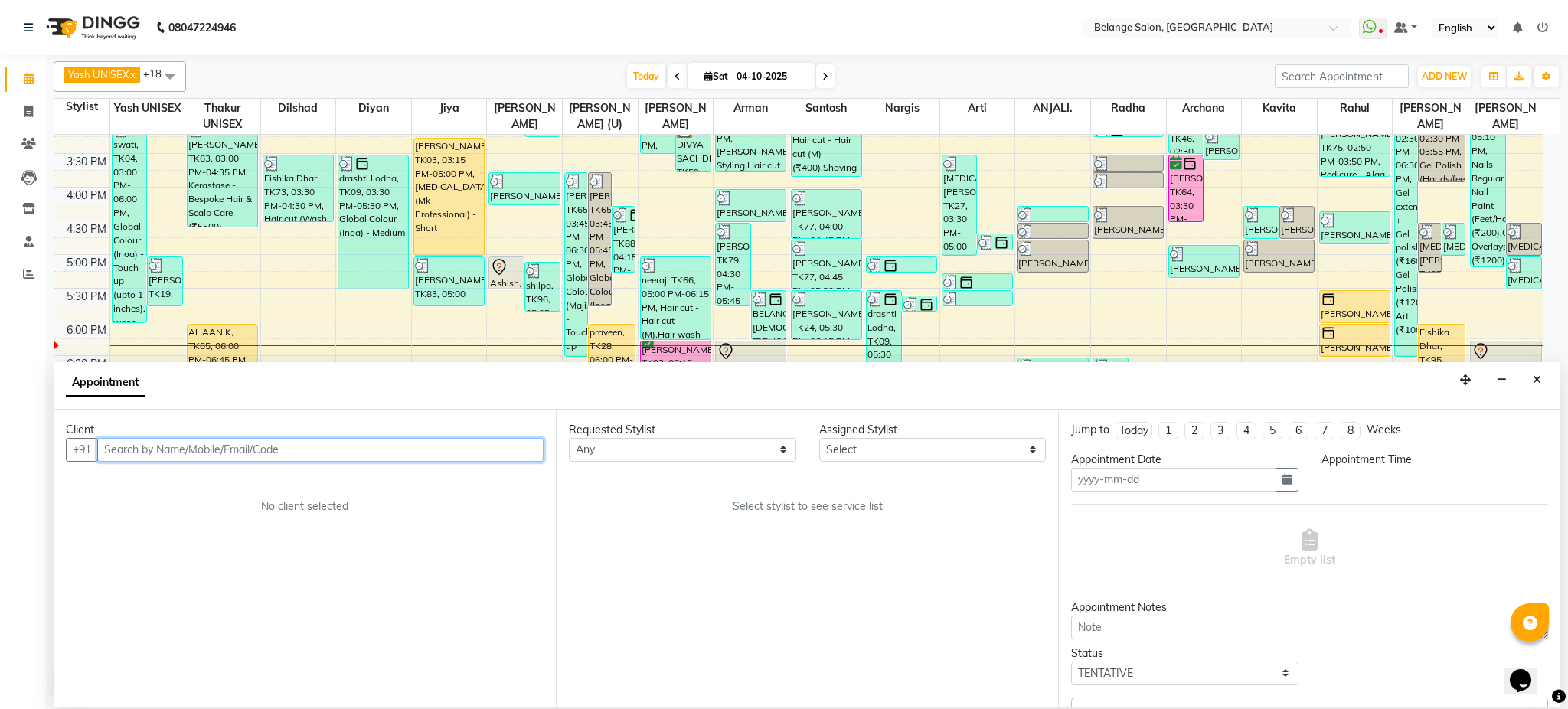
type input "04-10-2025"
select select "confirm booking"
select select "1095"
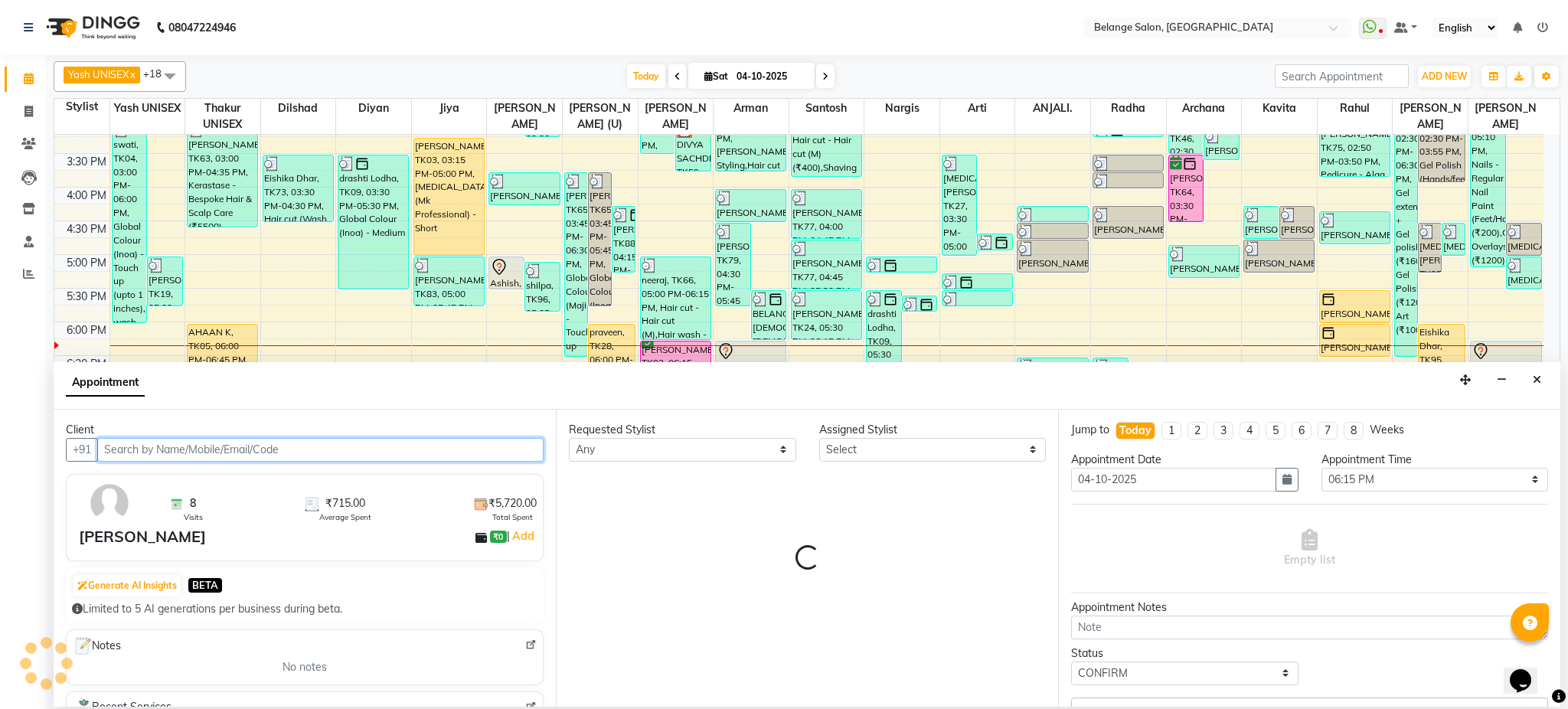
select select "54495"
select select "2818"
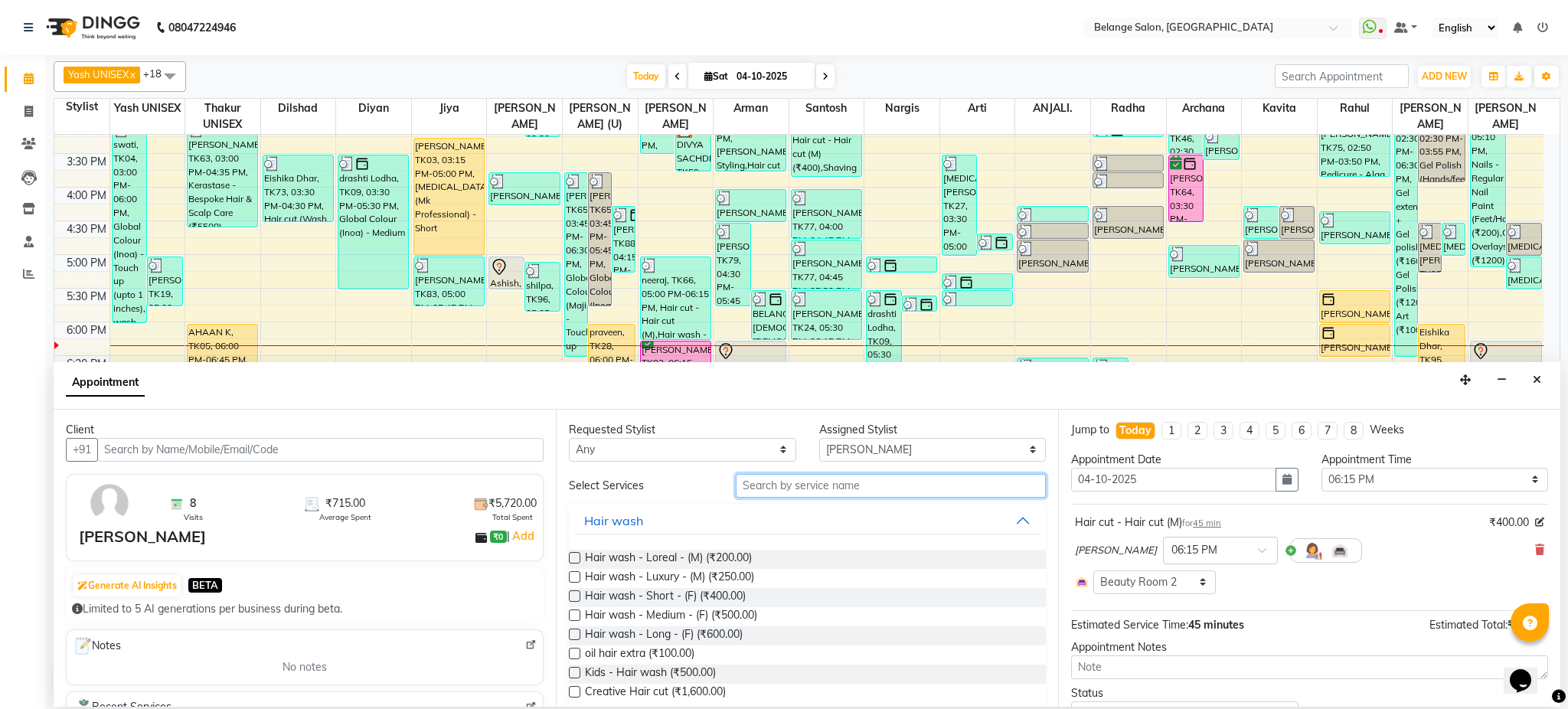
click at [888, 485] on input "text" at bounding box center [891, 486] width 310 height 24
click at [964, 486] on input "text" at bounding box center [891, 486] width 310 height 24
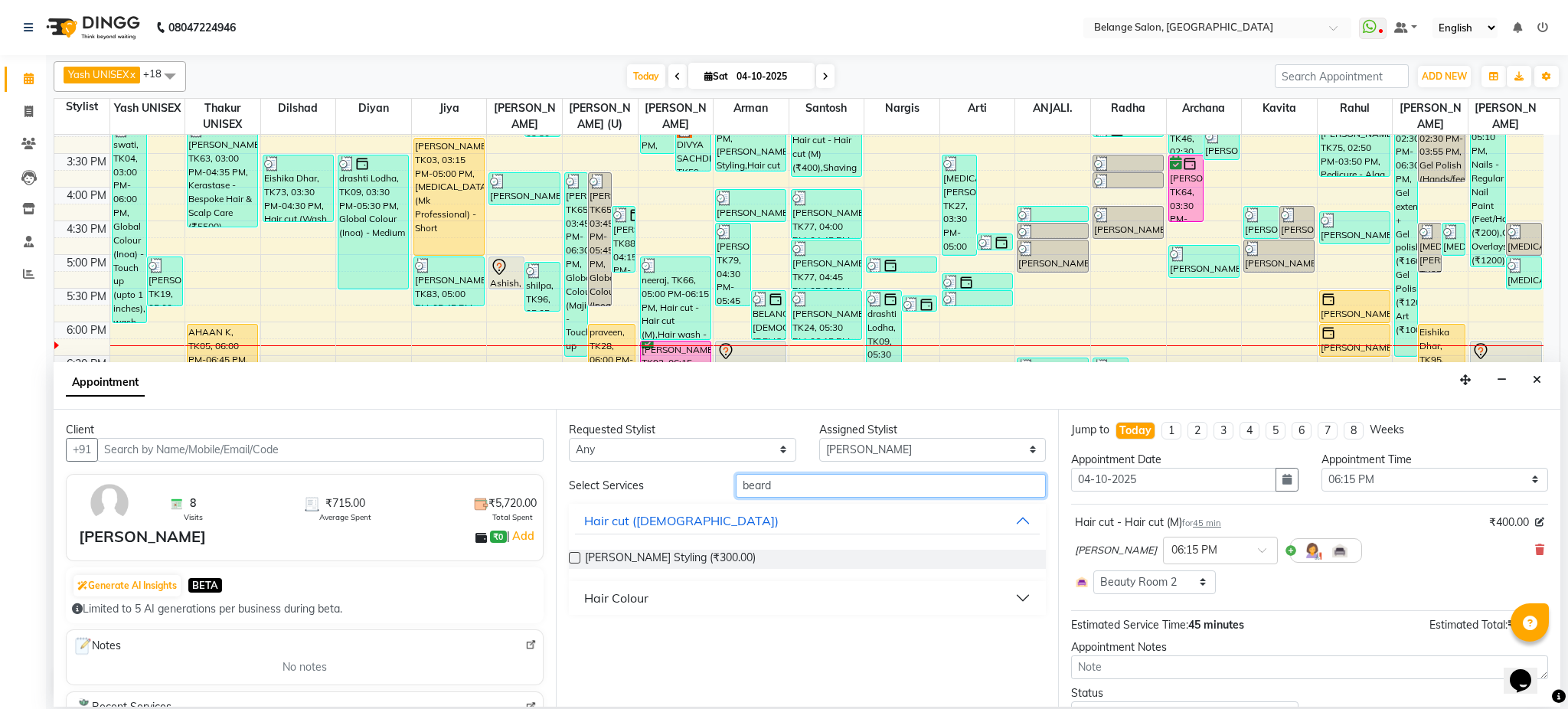
type input "beard"
click at [573, 552] on label at bounding box center [575, 558] width 12 height 12
click at [573, 554] on input "checkbox" at bounding box center [574, 559] width 10 height 10
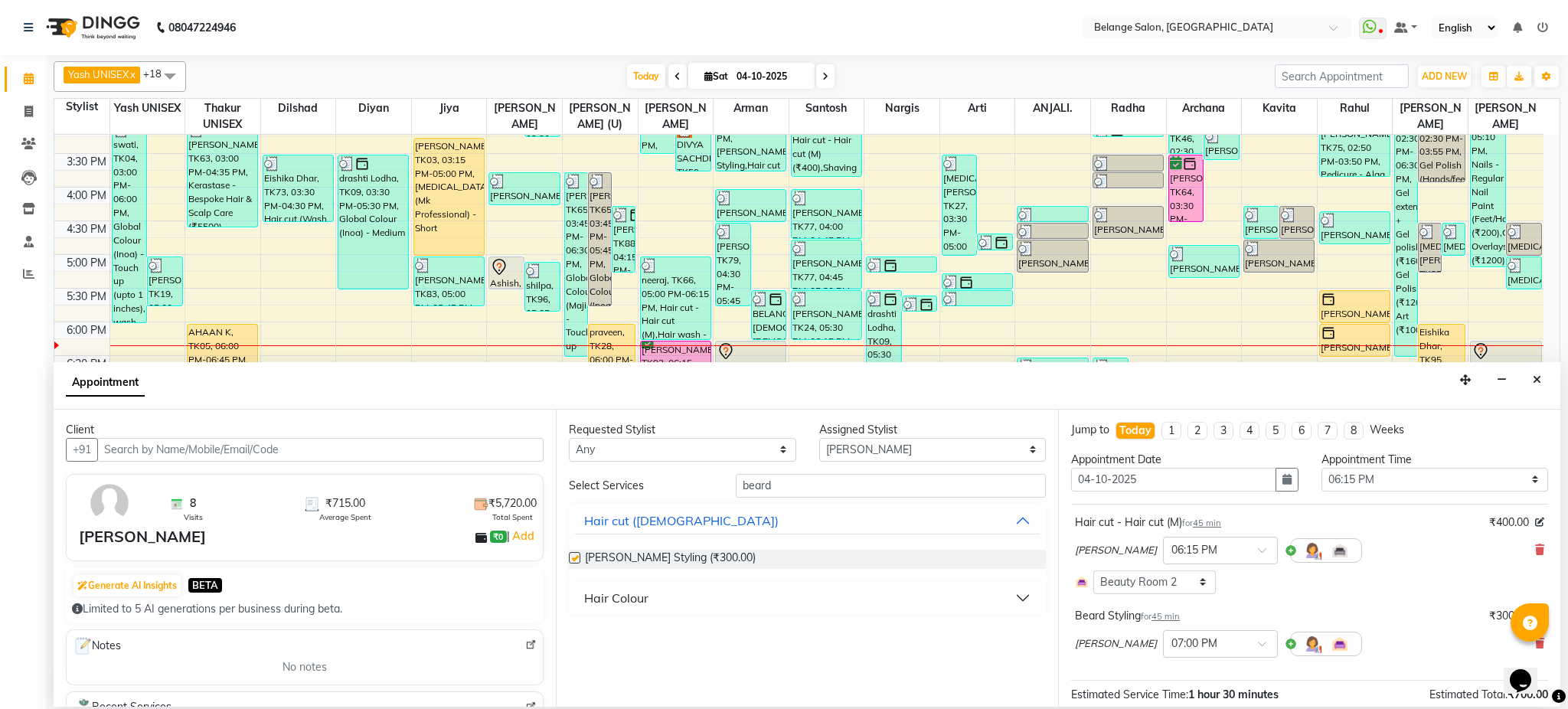
checkbox input "false"
click at [1535, 556] on span at bounding box center [1539, 550] width 9 height 16
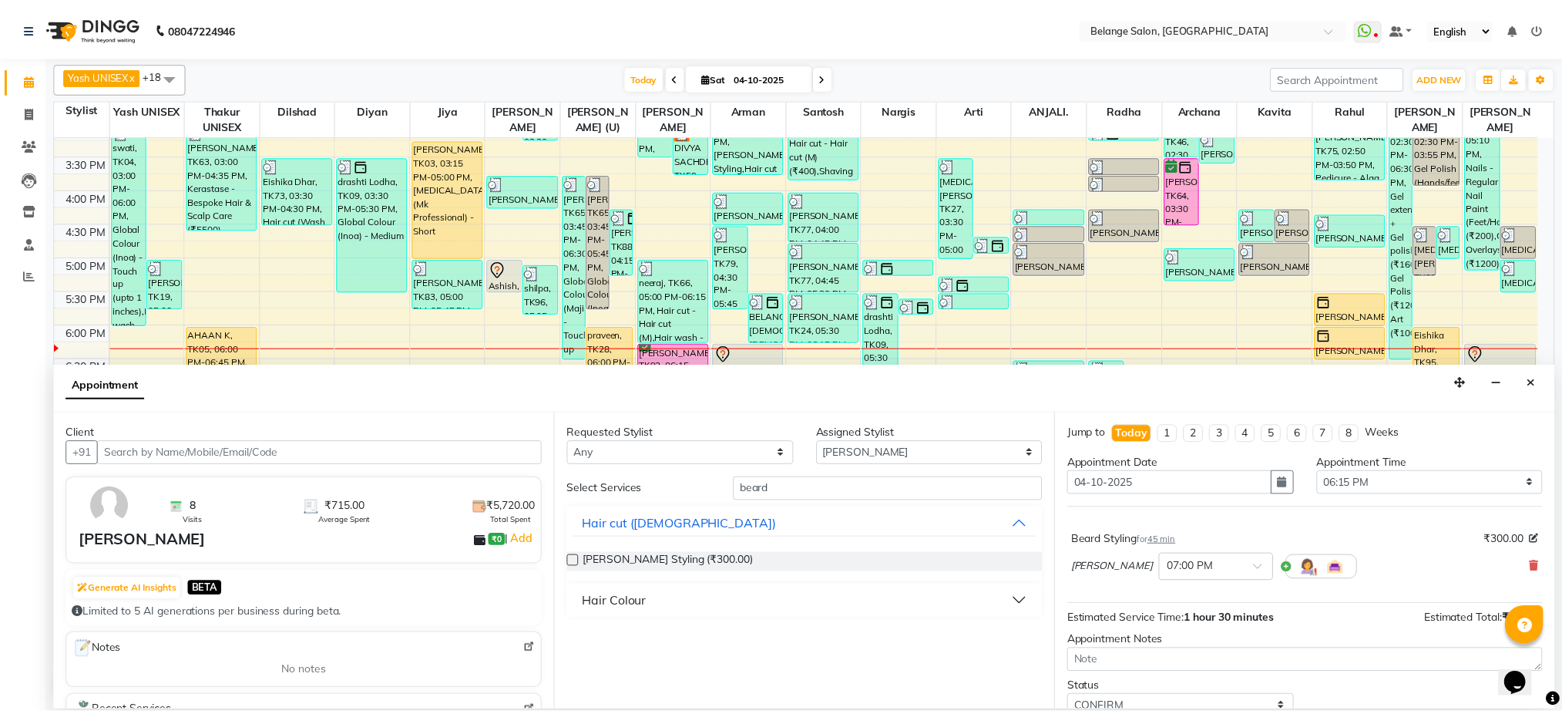
scroll to position [60, 0]
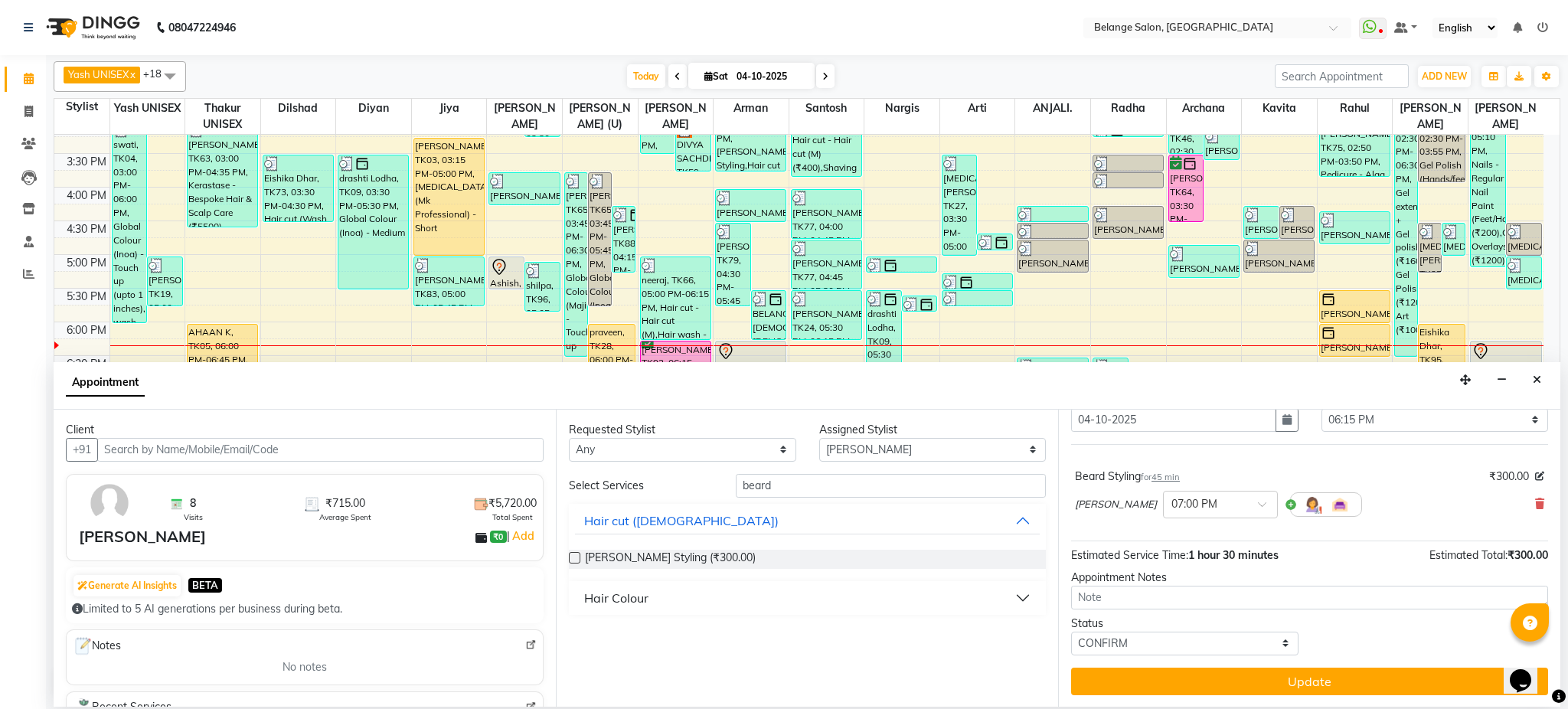
click at [1319, 673] on button "Update" at bounding box center [1310, 681] width 477 height 28
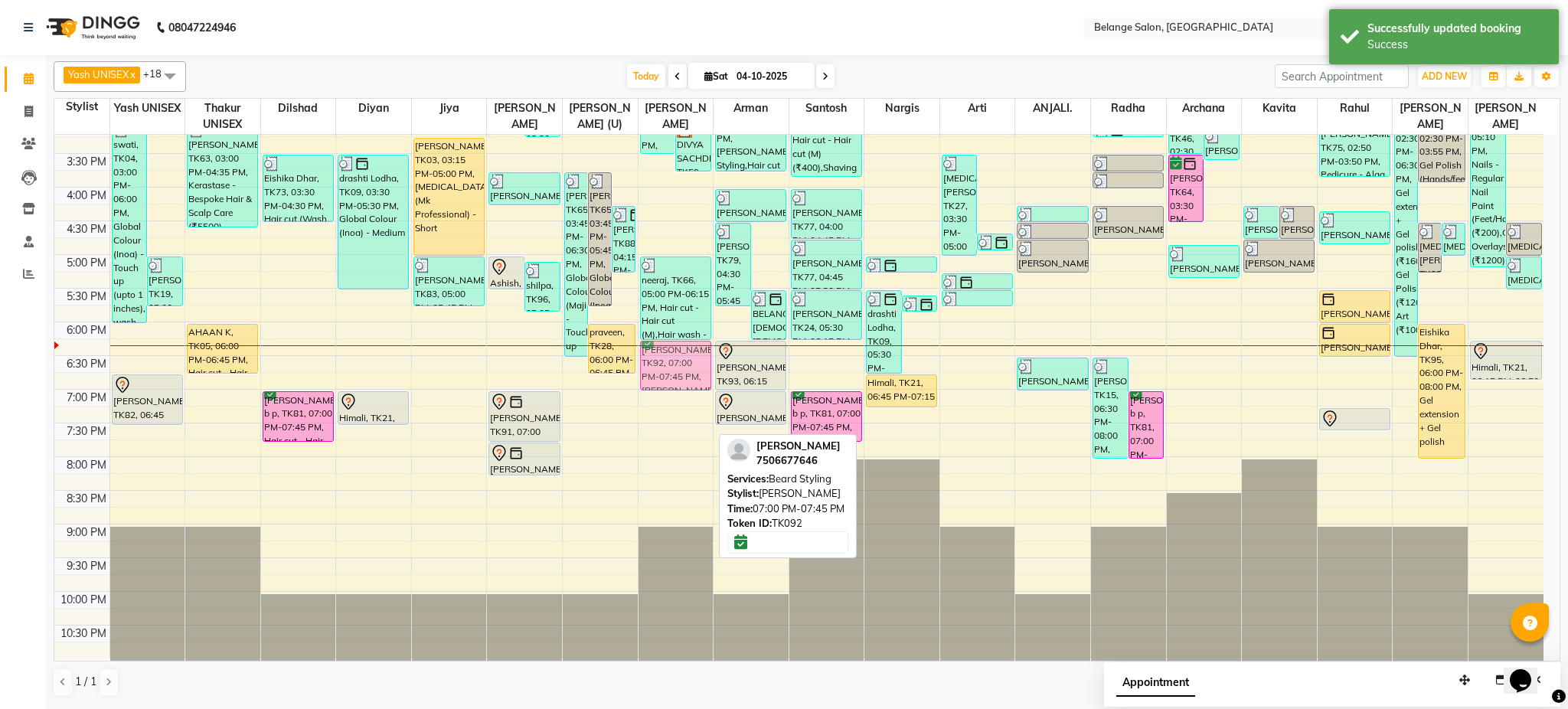
drag, startPoint x: 672, startPoint y: 412, endPoint x: 669, endPoint y: 363, distance: 49.1
click at [669, 363] on div "ADITYA, TK12, 10:30 AM-11:15 AM, Hair cut - Hair cut (M) ADITYA, TK12, 10:45 AM…" at bounding box center [677, 153] width 76 height 1010
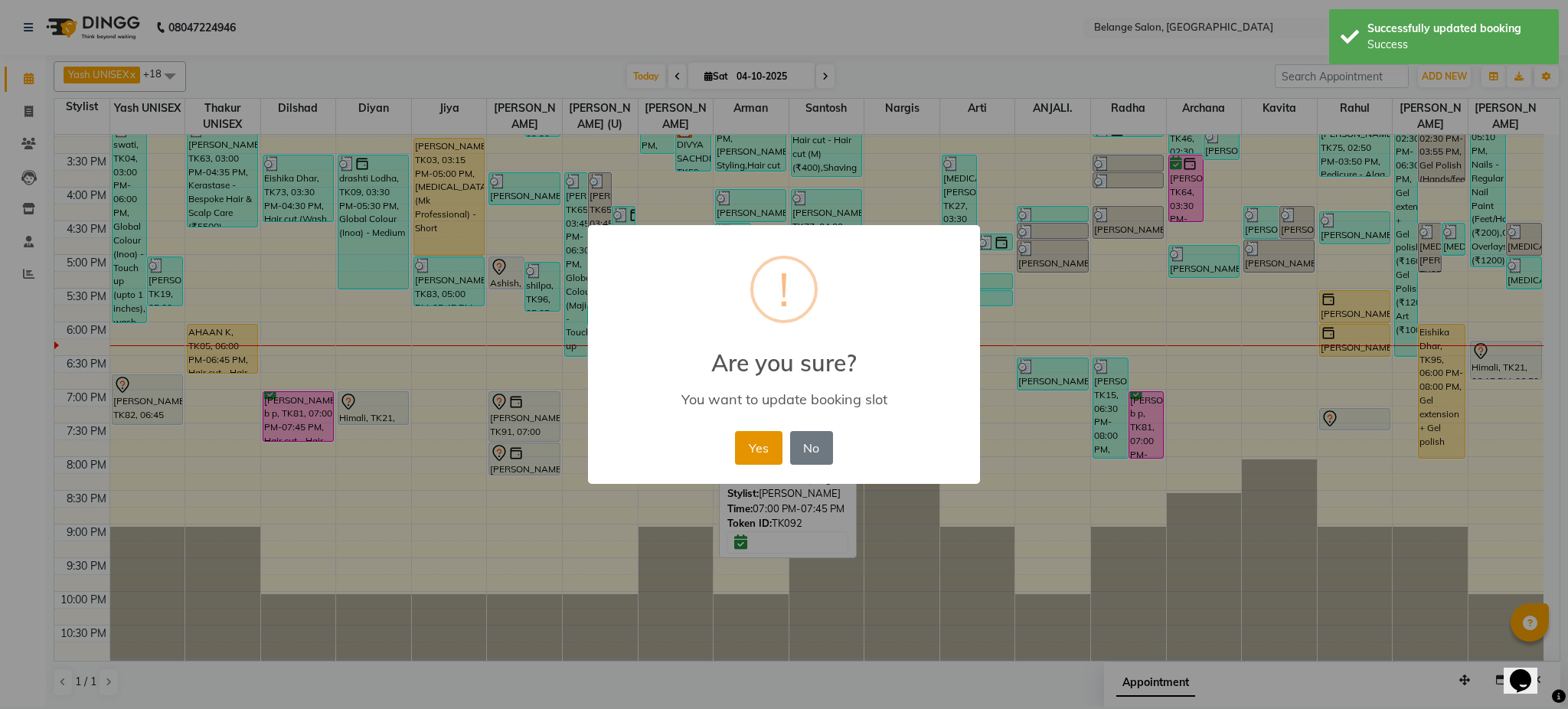
click at [755, 437] on button "Yes" at bounding box center [758, 448] width 47 height 34
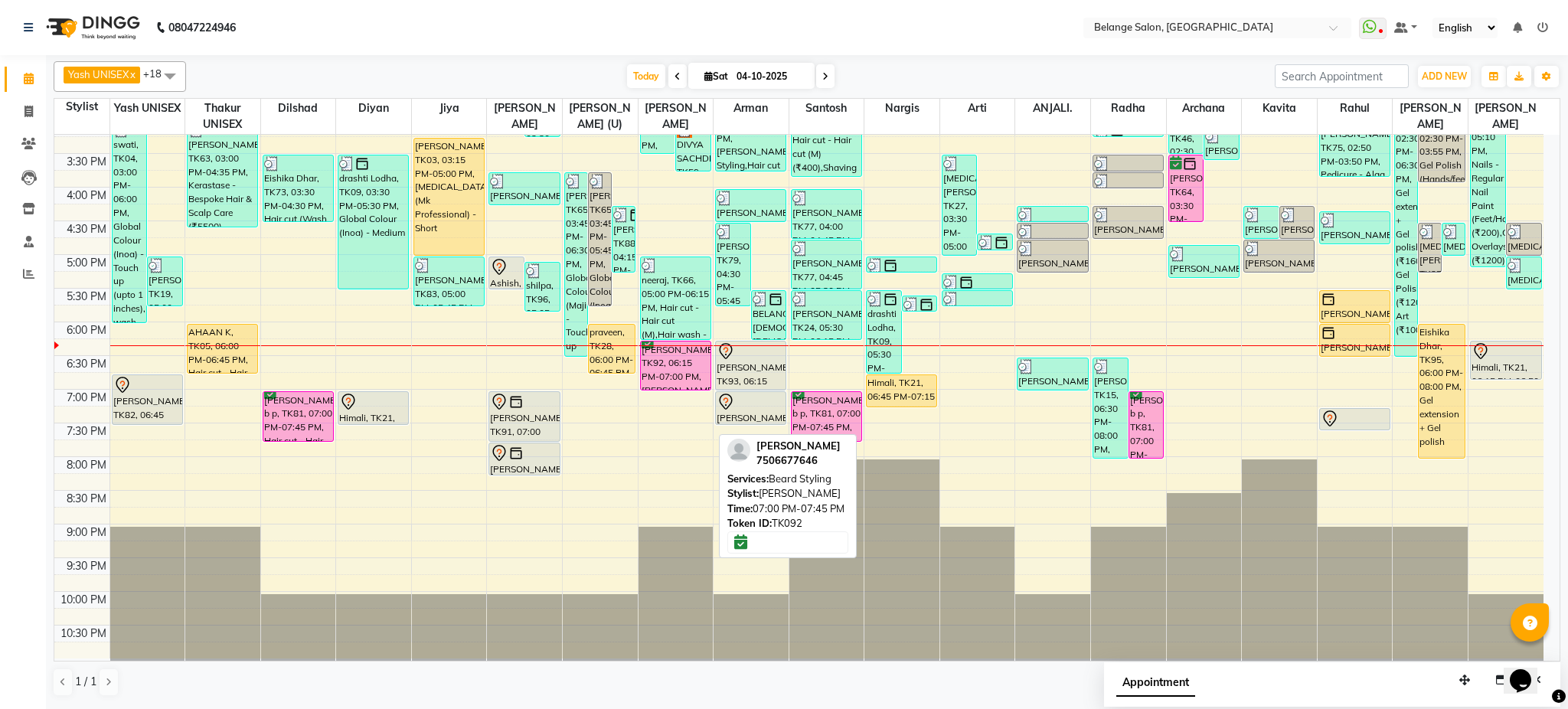
click at [755, 437] on div "Aditiya 7506677646 Services: Beard Styling Stylist: Ali Time: 07:00 PM-07:45 PM…" at bounding box center [788, 496] width 138 height 125
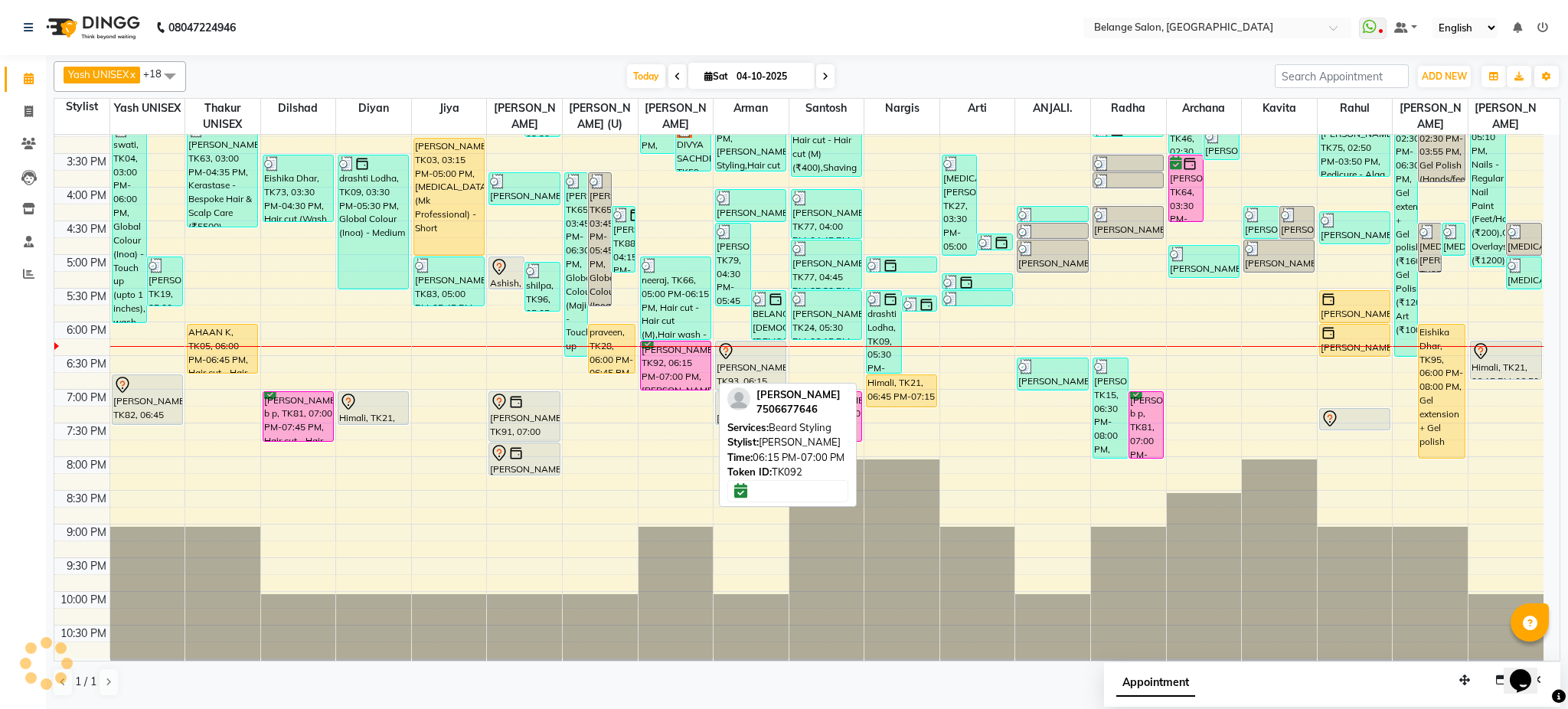
click at [670, 349] on div "[PERSON_NAME], TK92, 06:15 PM-07:00 PM, [PERSON_NAME] Styling" at bounding box center [676, 365] width 70 height 49
select select "6"
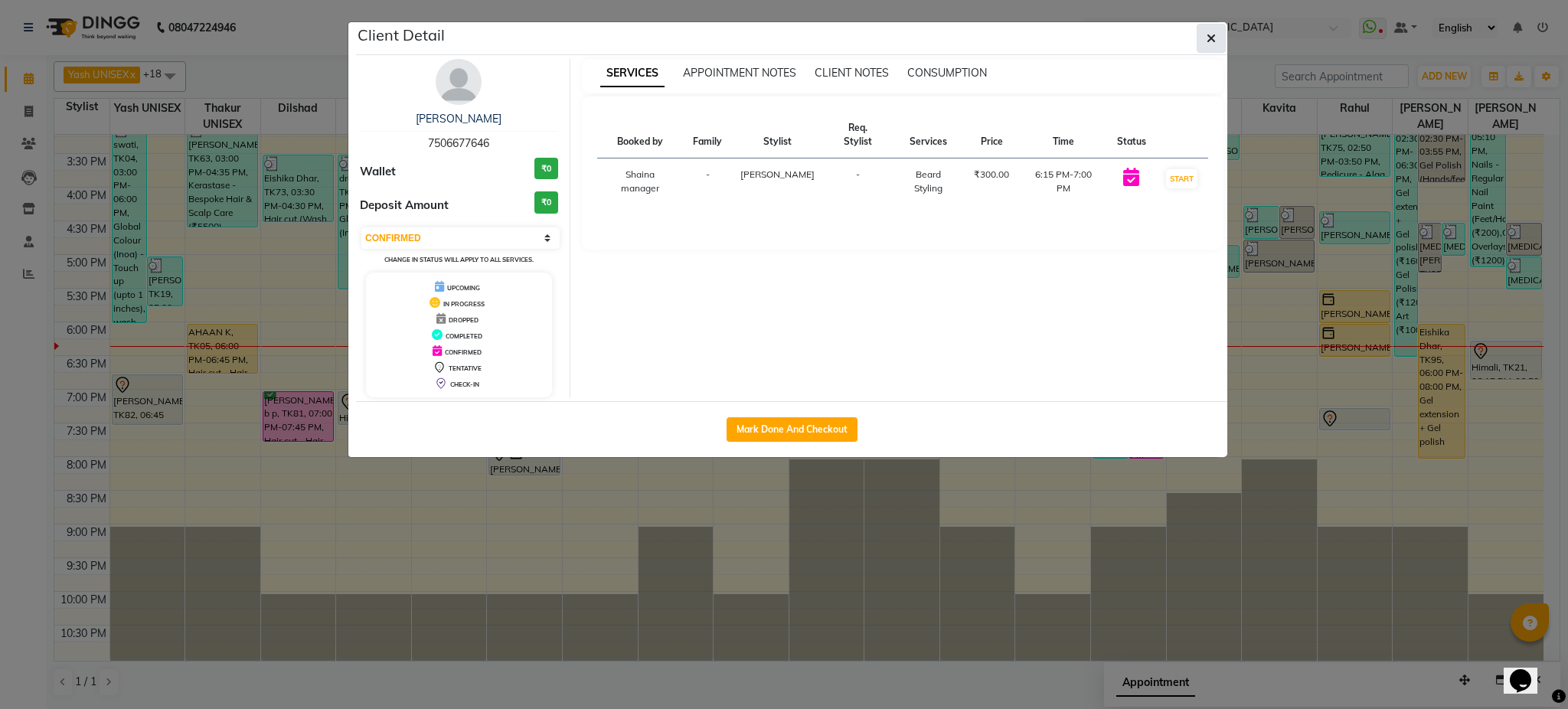
click at [1216, 42] on button "button" at bounding box center [1211, 38] width 29 height 29
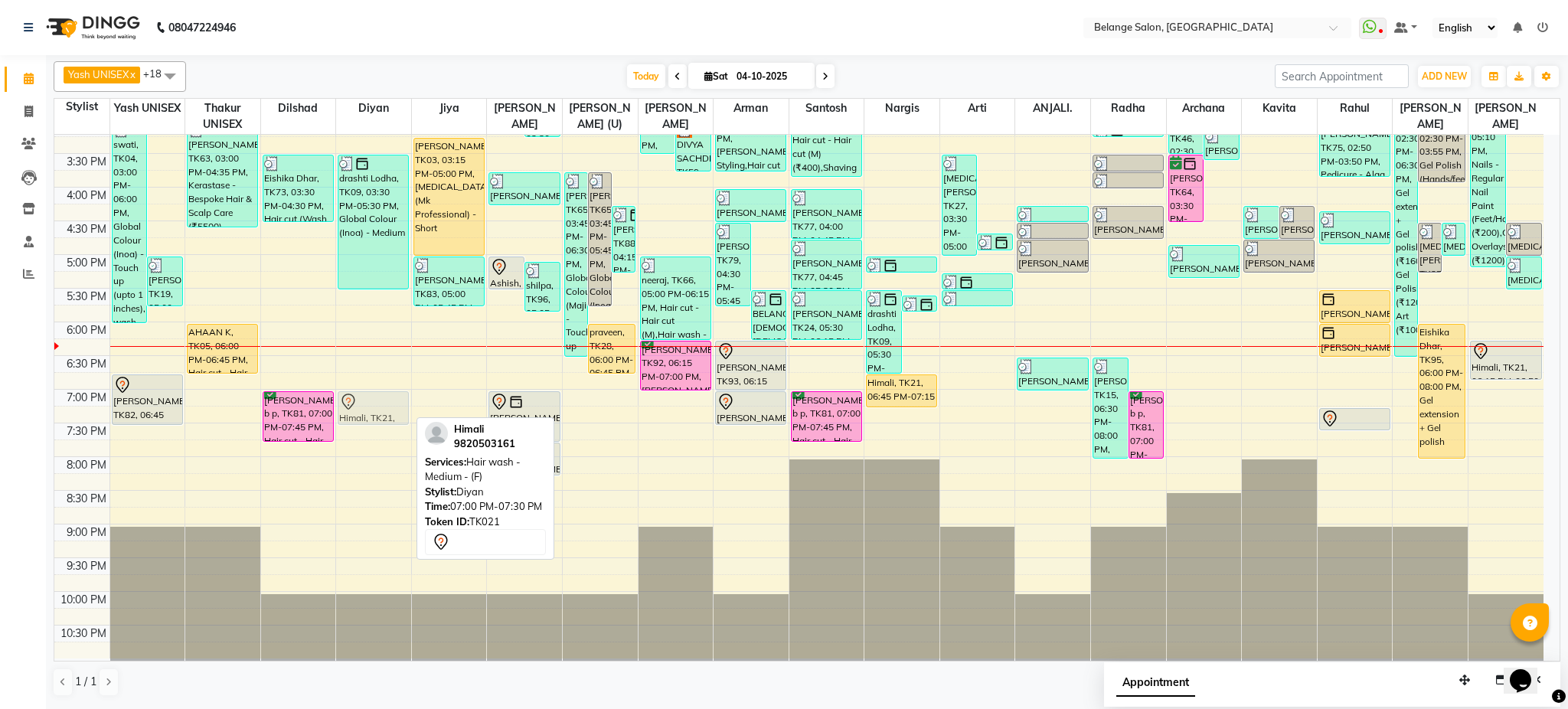
drag, startPoint x: 383, startPoint y: 411, endPoint x: 366, endPoint y: 414, distance: 17.3
click at [366, 414] on div "nabeel, TK42, 11:40 AM-12:25 PM, Hair cut - Hair cut (M) (₹400) drashti Lodha, …" at bounding box center [374, 153] width 76 height 1010
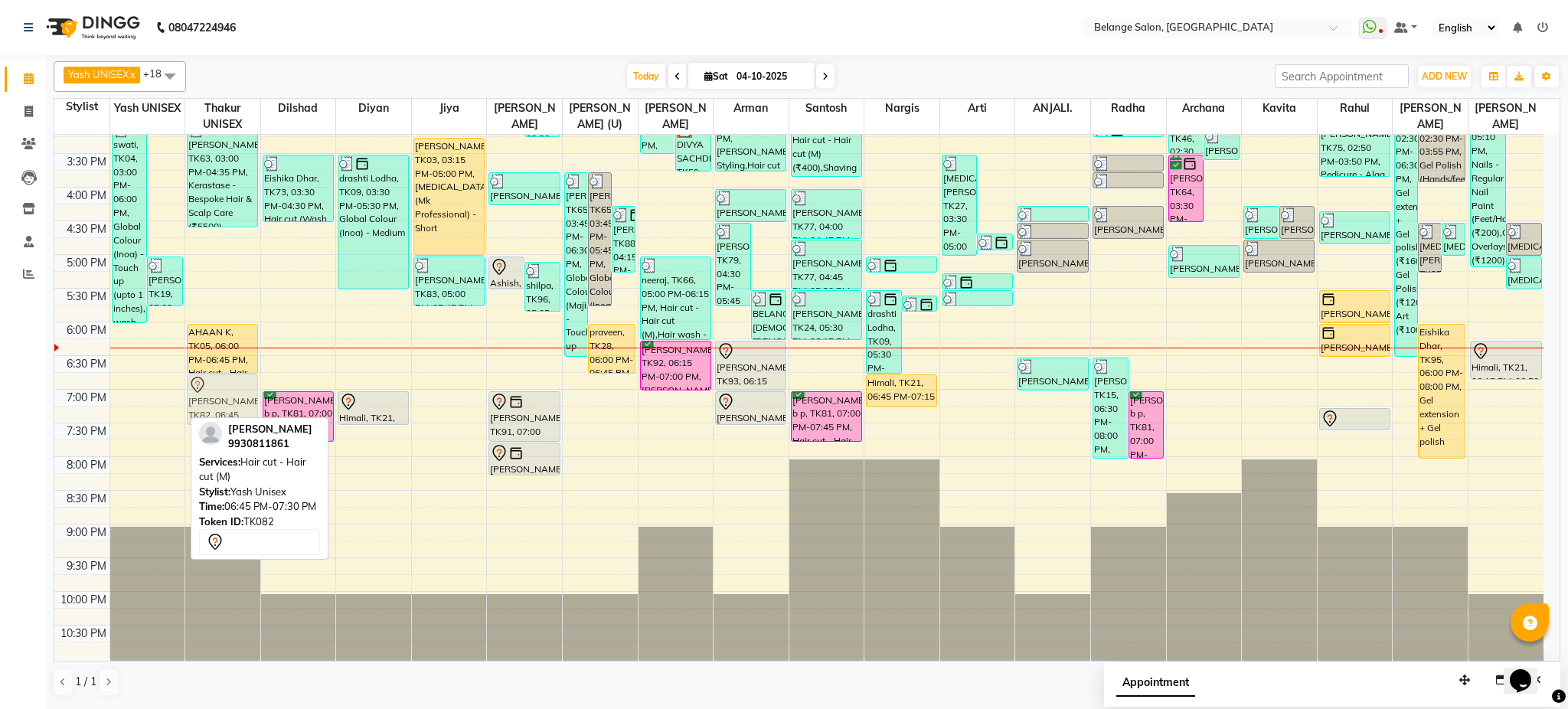
drag, startPoint x: 158, startPoint y: 400, endPoint x: 217, endPoint y: 404, distance: 59.1
click at [217, 404] on tr "Mareesha, TK50, 11:10 AM-01:10 PM, Innoa Hair colour - M (₹1500),Hair cut - Hai…" at bounding box center [799, 153] width 1490 height 1010
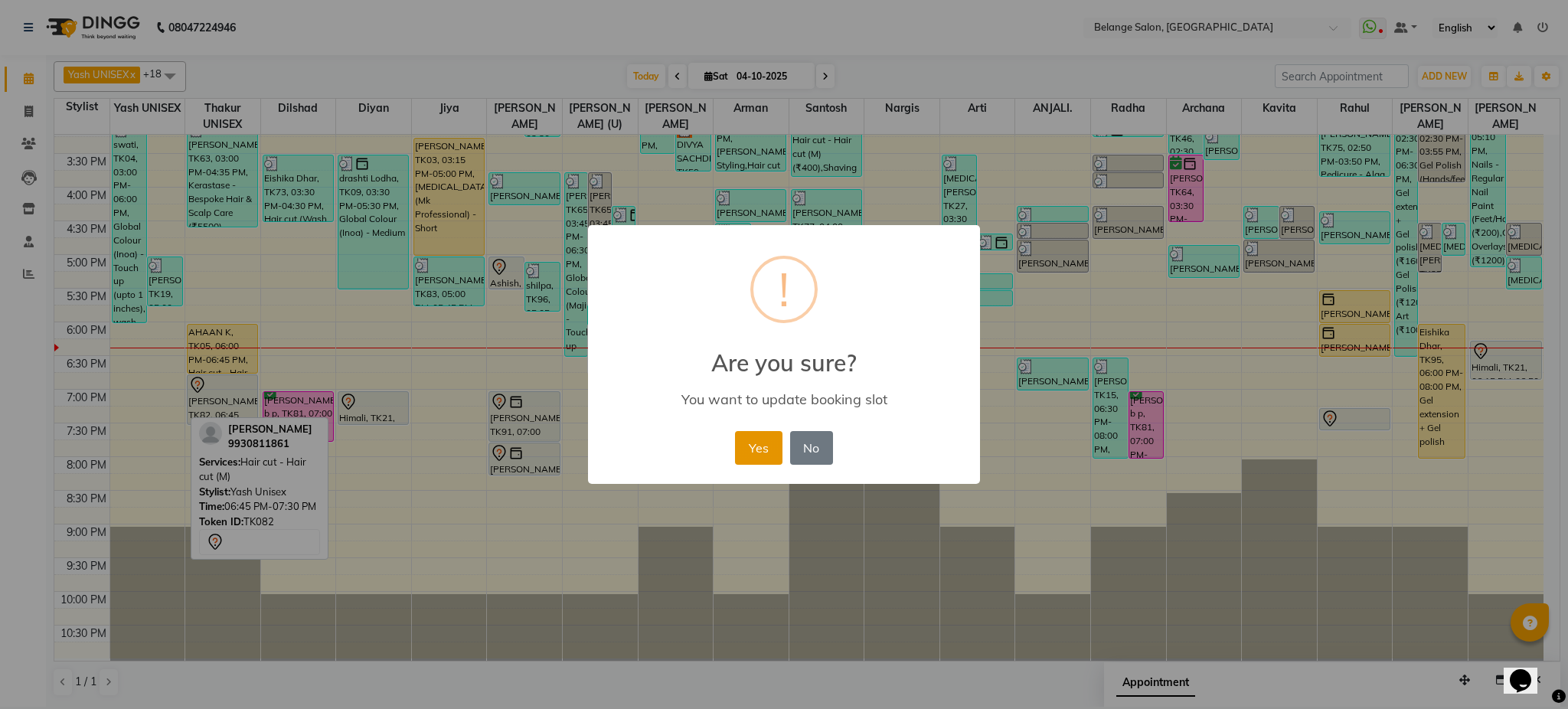
click at [767, 447] on button "Yes" at bounding box center [758, 448] width 47 height 34
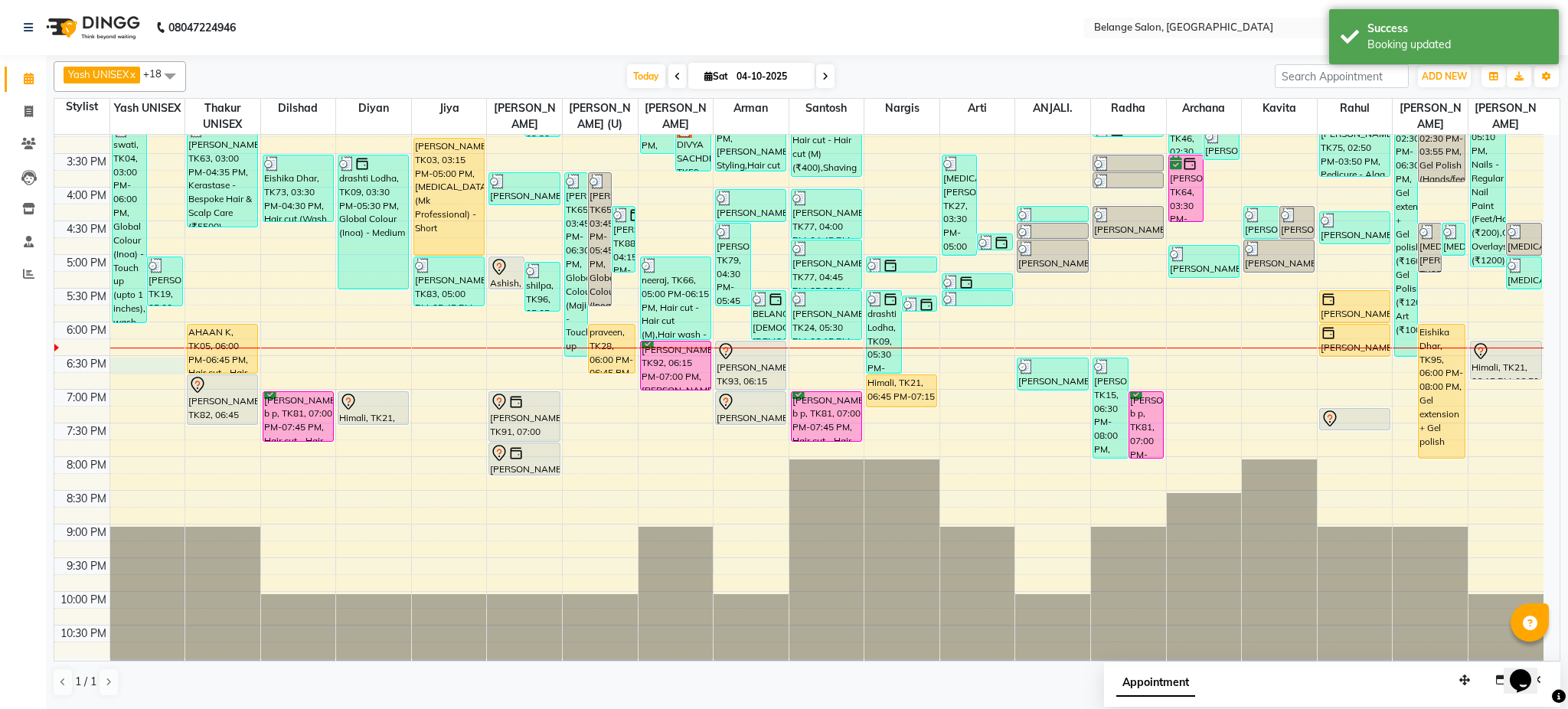
click at [145, 366] on div "8:00 AM 8:30 AM 9:00 AM 9:30 AM 10:00 AM 10:30 AM 11:00 AM 11:30 AM 12:00 PM 12…" at bounding box center [799, 153] width 1490 height 1010
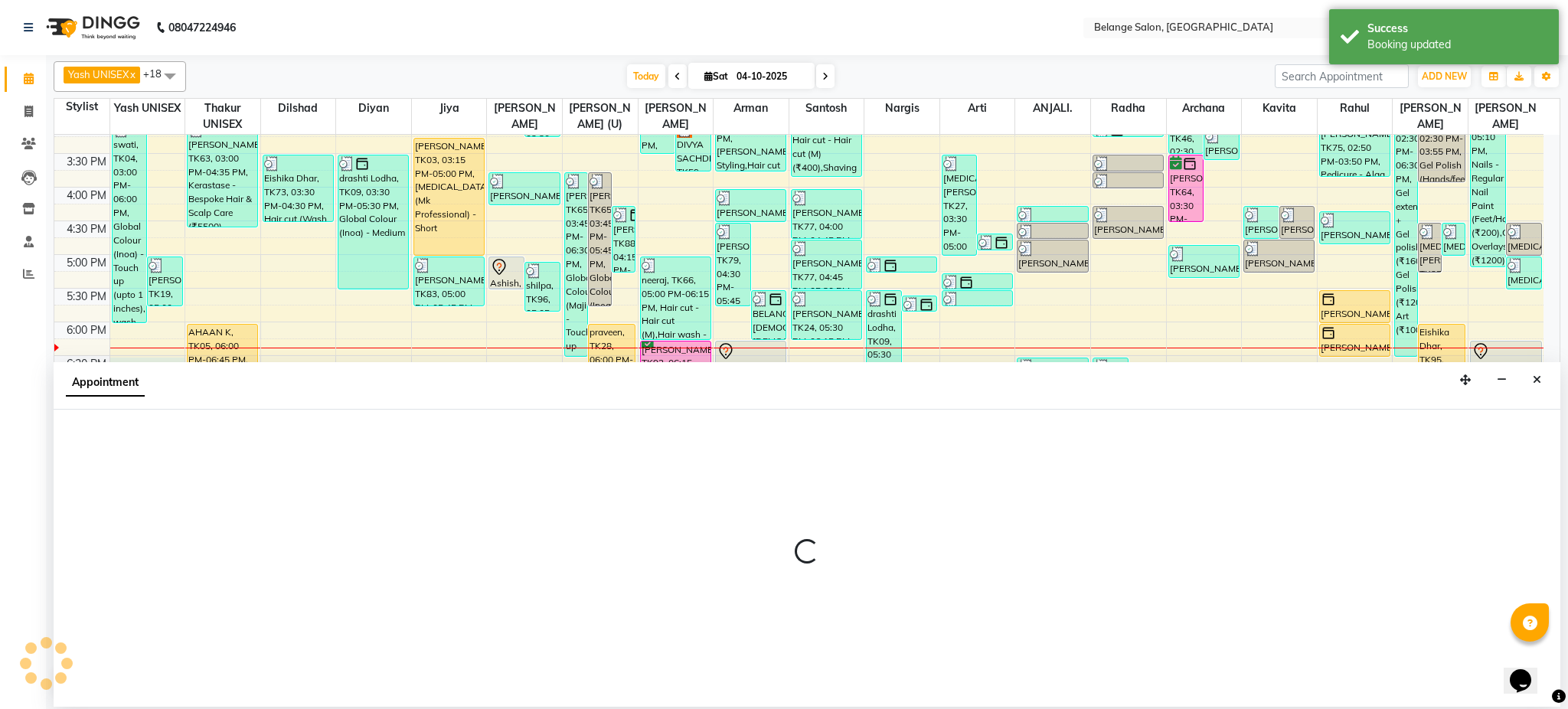
select select "66547"
select select "1110"
select select "tentative"
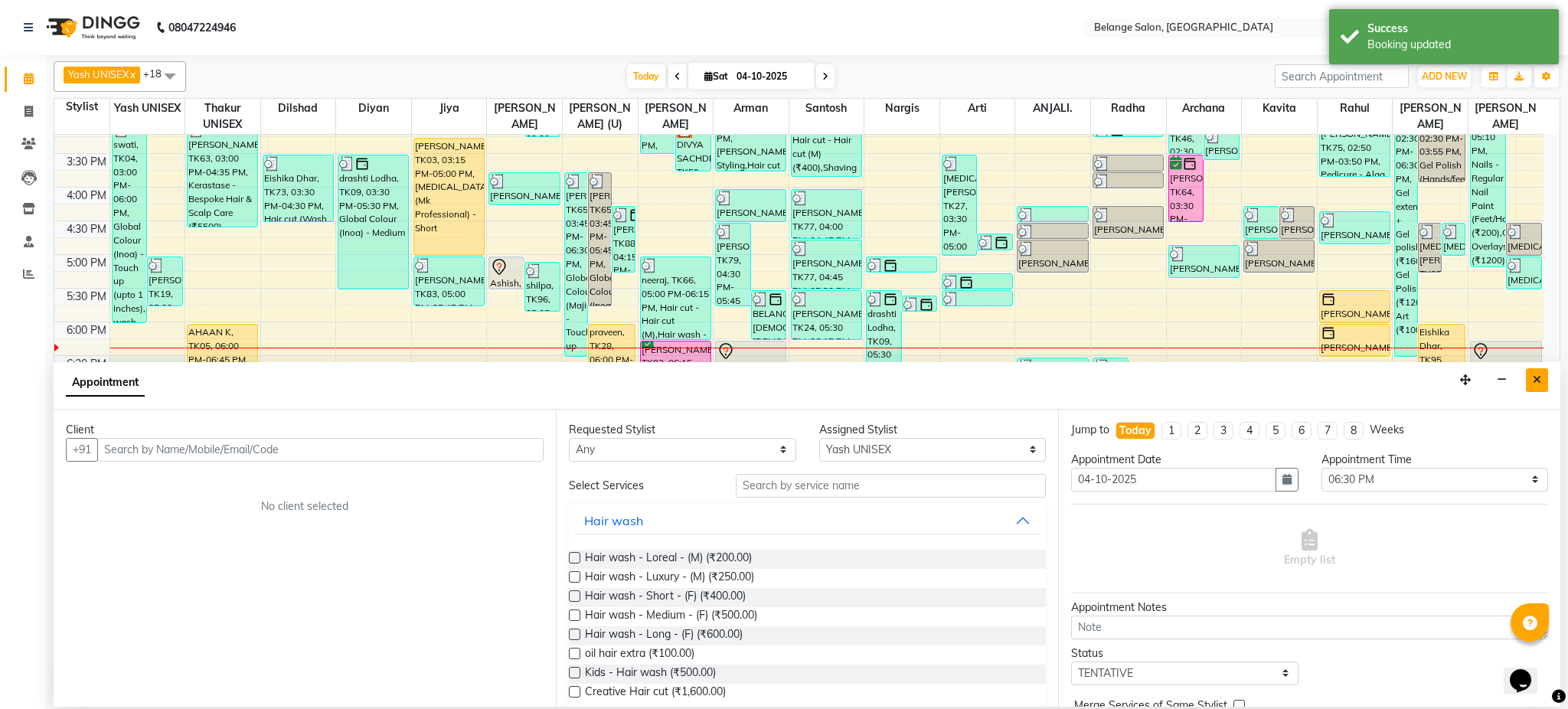
click at [1536, 376] on icon "Close" at bounding box center [1537, 379] width 8 height 11
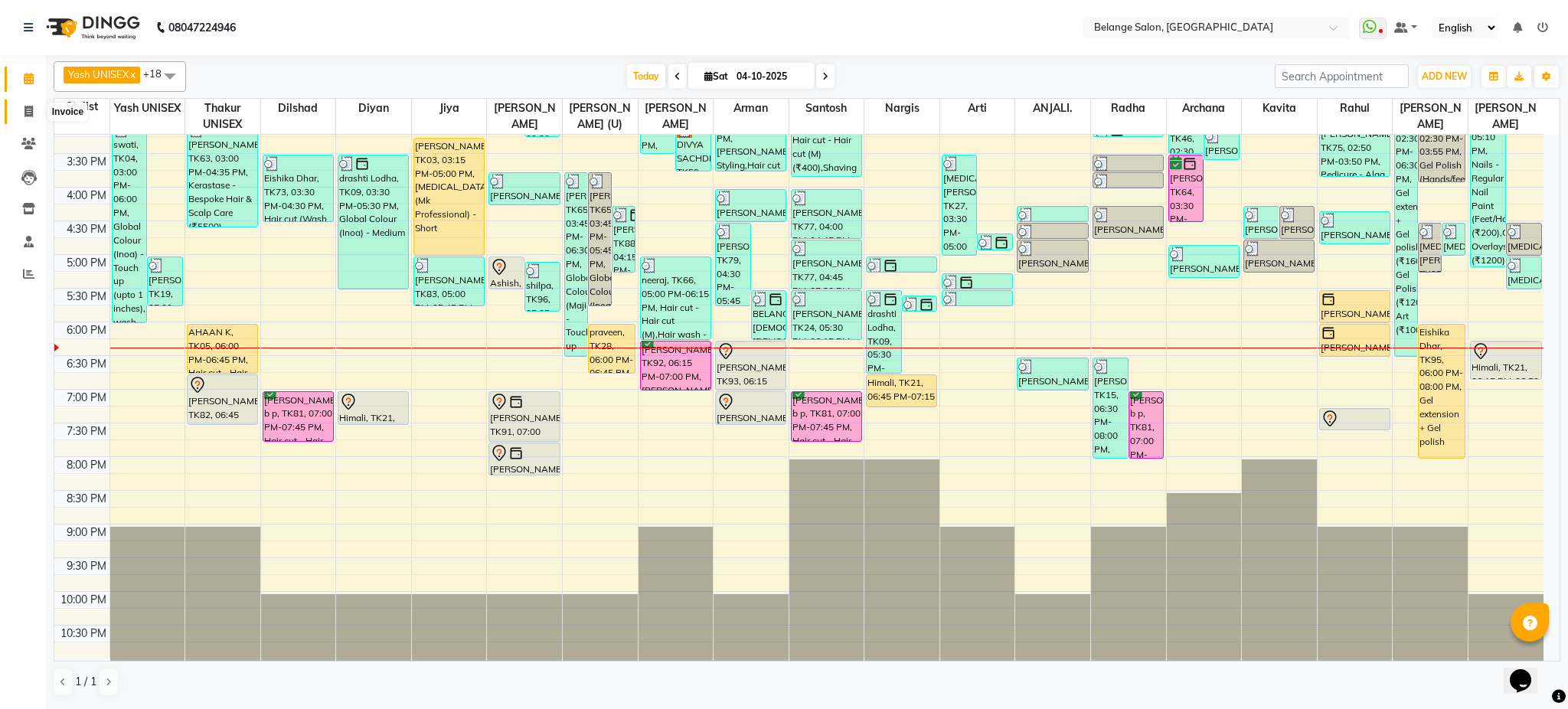
click at [30, 112] on icon at bounding box center [29, 111] width 8 height 12
select select "service"
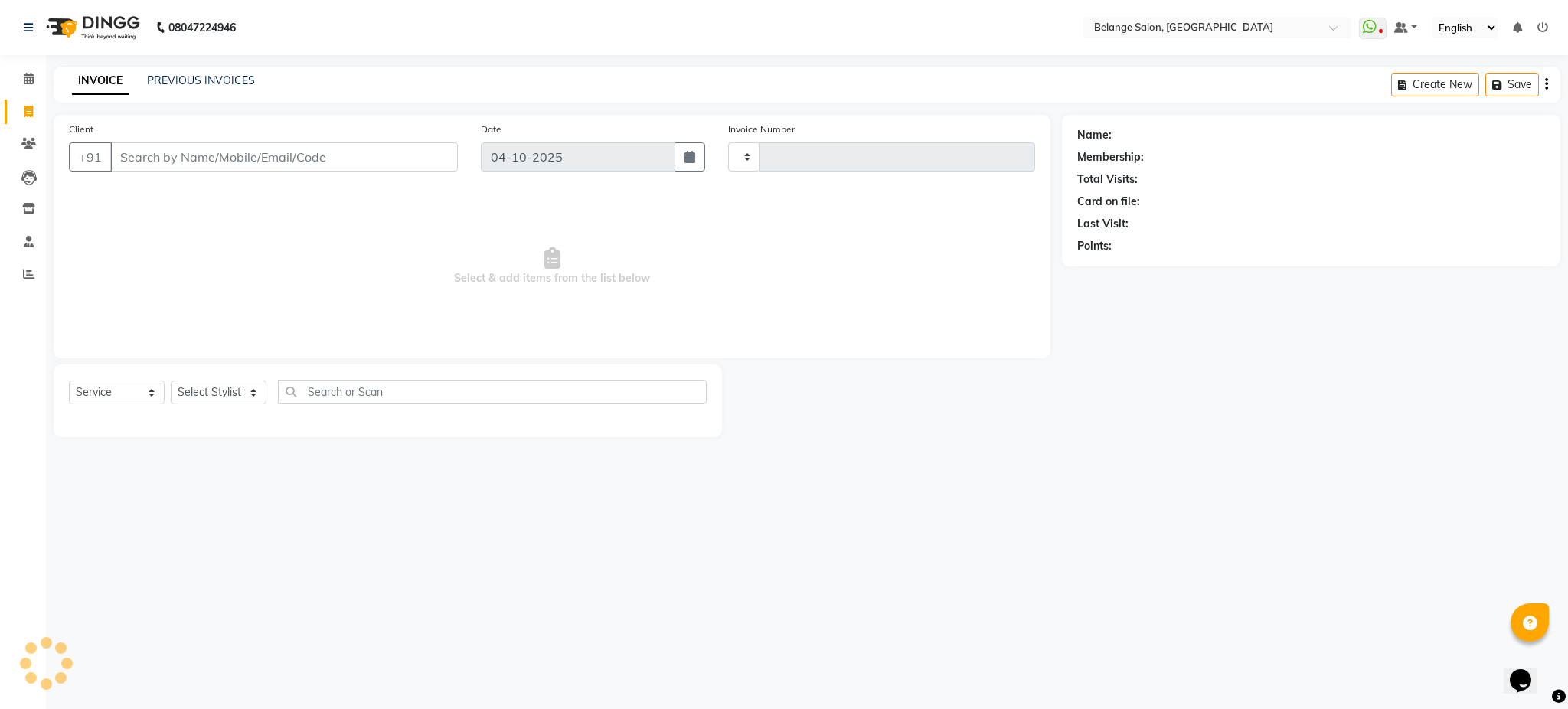
type input "13598"
select select "5076"
click at [154, 152] on input "Client" at bounding box center [284, 156] width 348 height 29
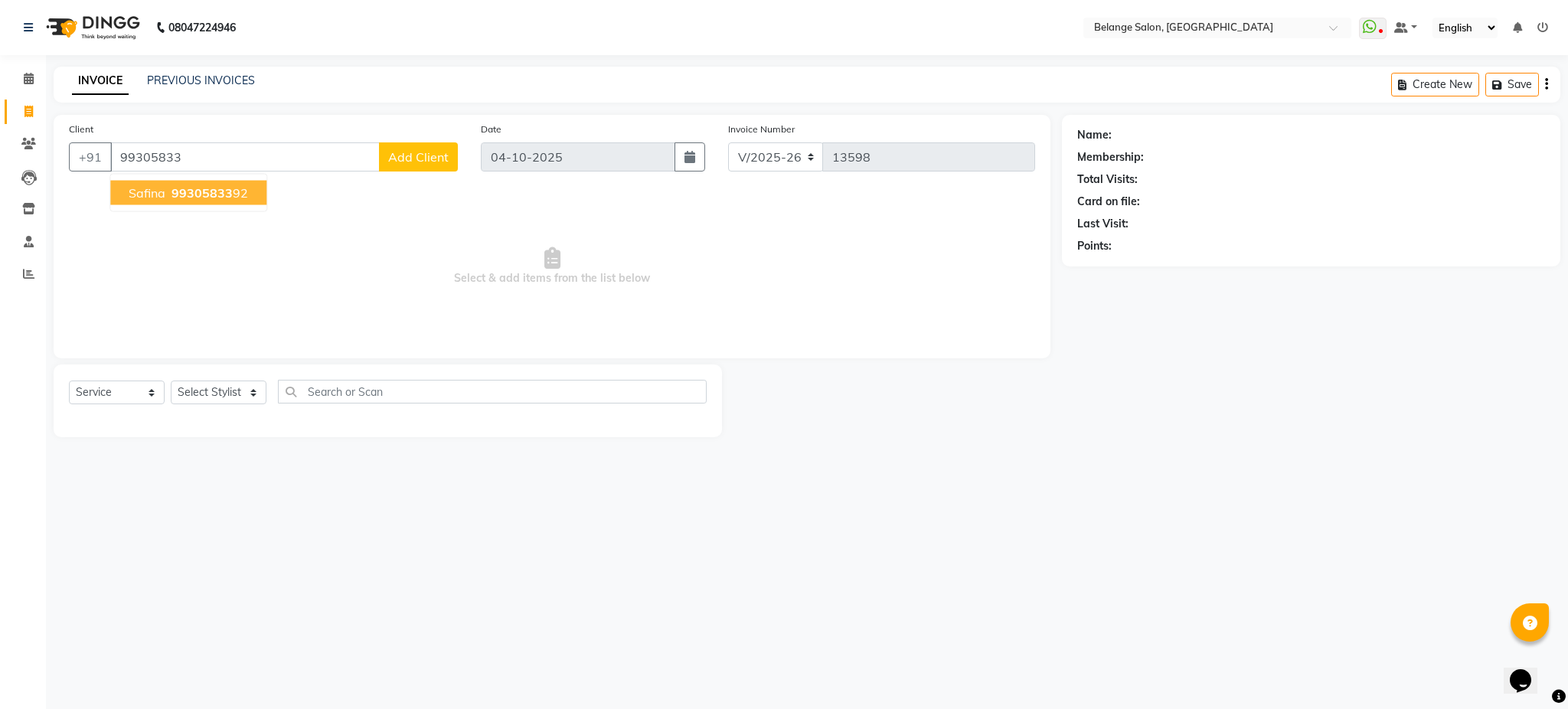
click at [193, 203] on button "Safina 99305833 92" at bounding box center [188, 193] width 156 height 25
type input "9930583392"
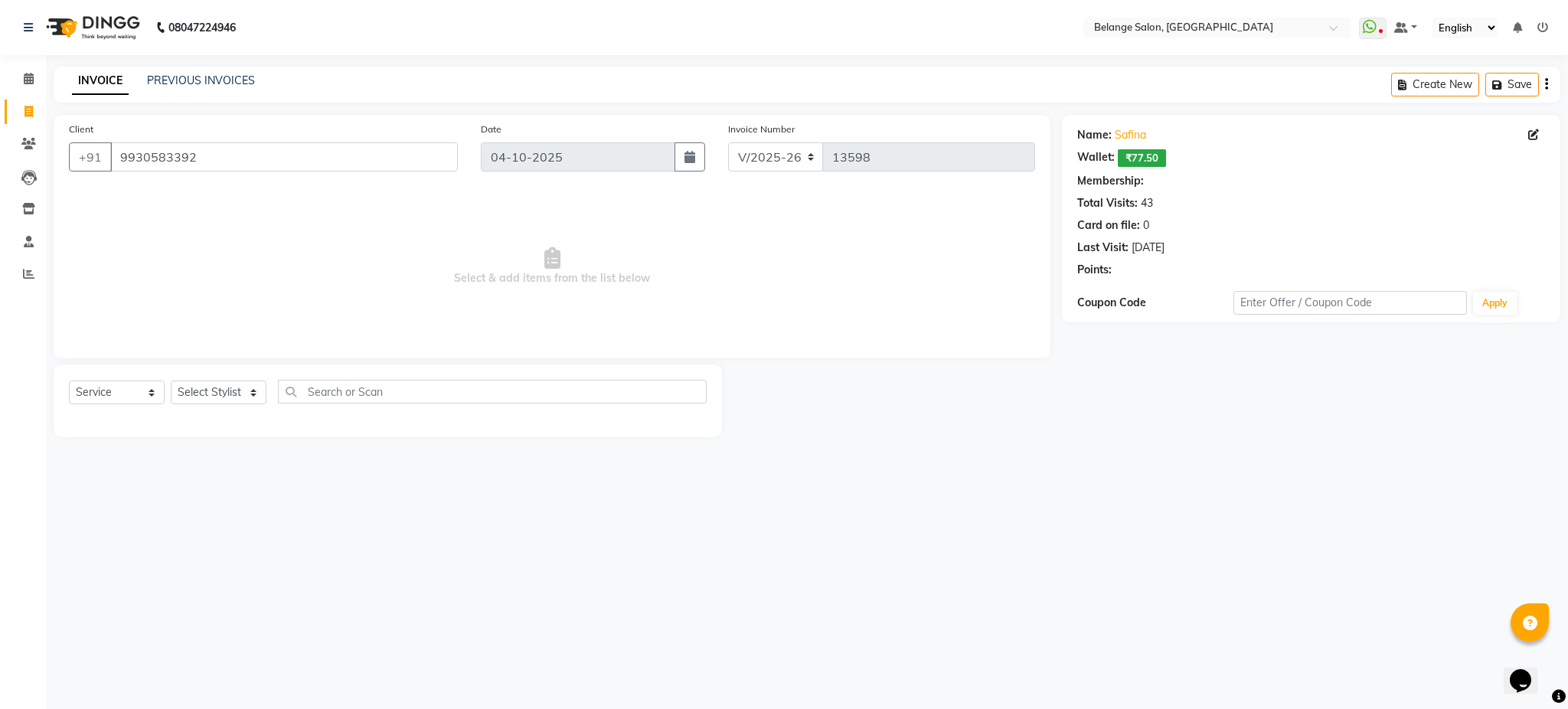
select select "1: Object"
click at [257, 400] on select "Select Stylist aftab (U) Ali amit ANJALI. Archana Arman Arti Belange Billing de…" at bounding box center [219, 392] width 95 height 24
select select "78262"
click at [171, 381] on select "Select Stylist aftab (U) Ali amit ANJALI. Archana Arman Arti Belange Billing de…" at bounding box center [219, 392] width 95 height 24
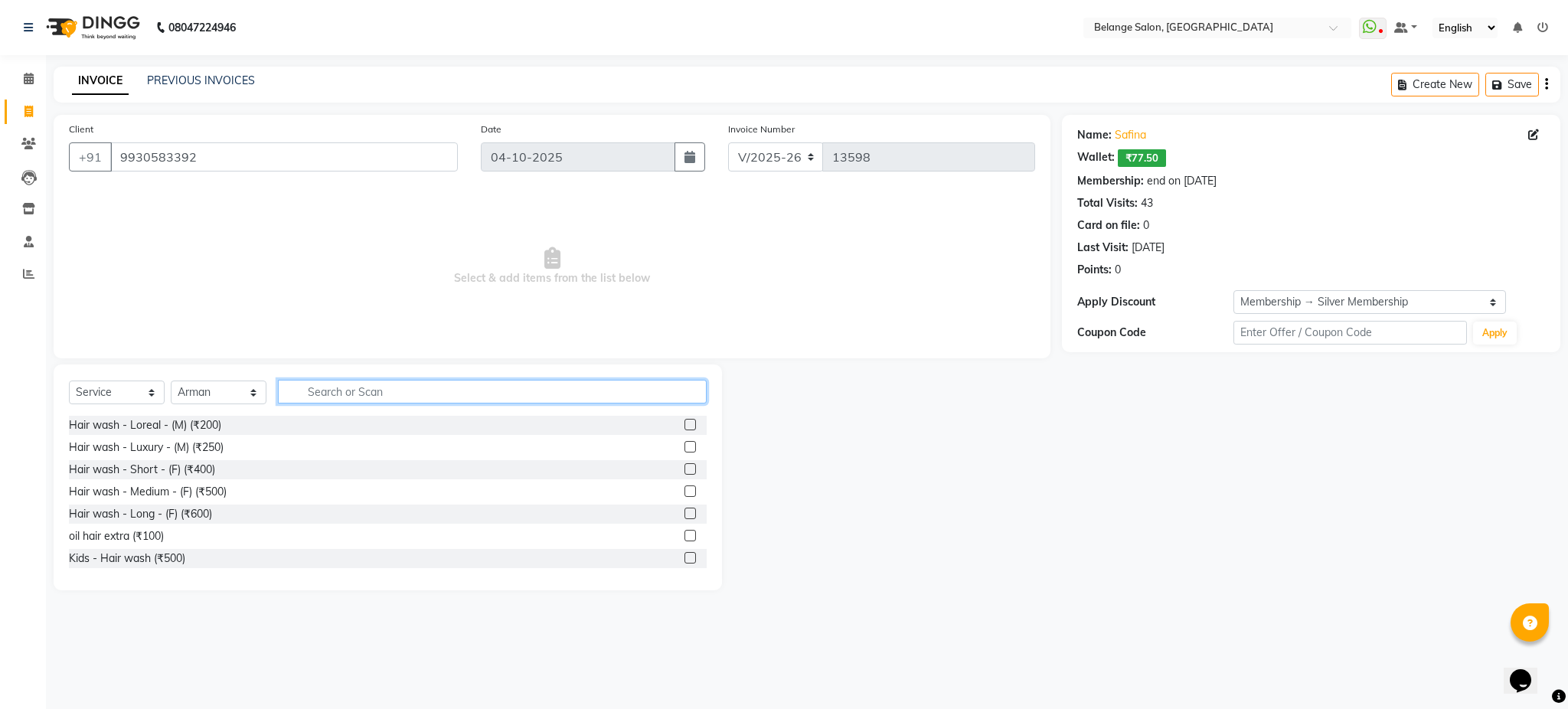
click at [316, 392] on input "text" at bounding box center [493, 391] width 429 height 24
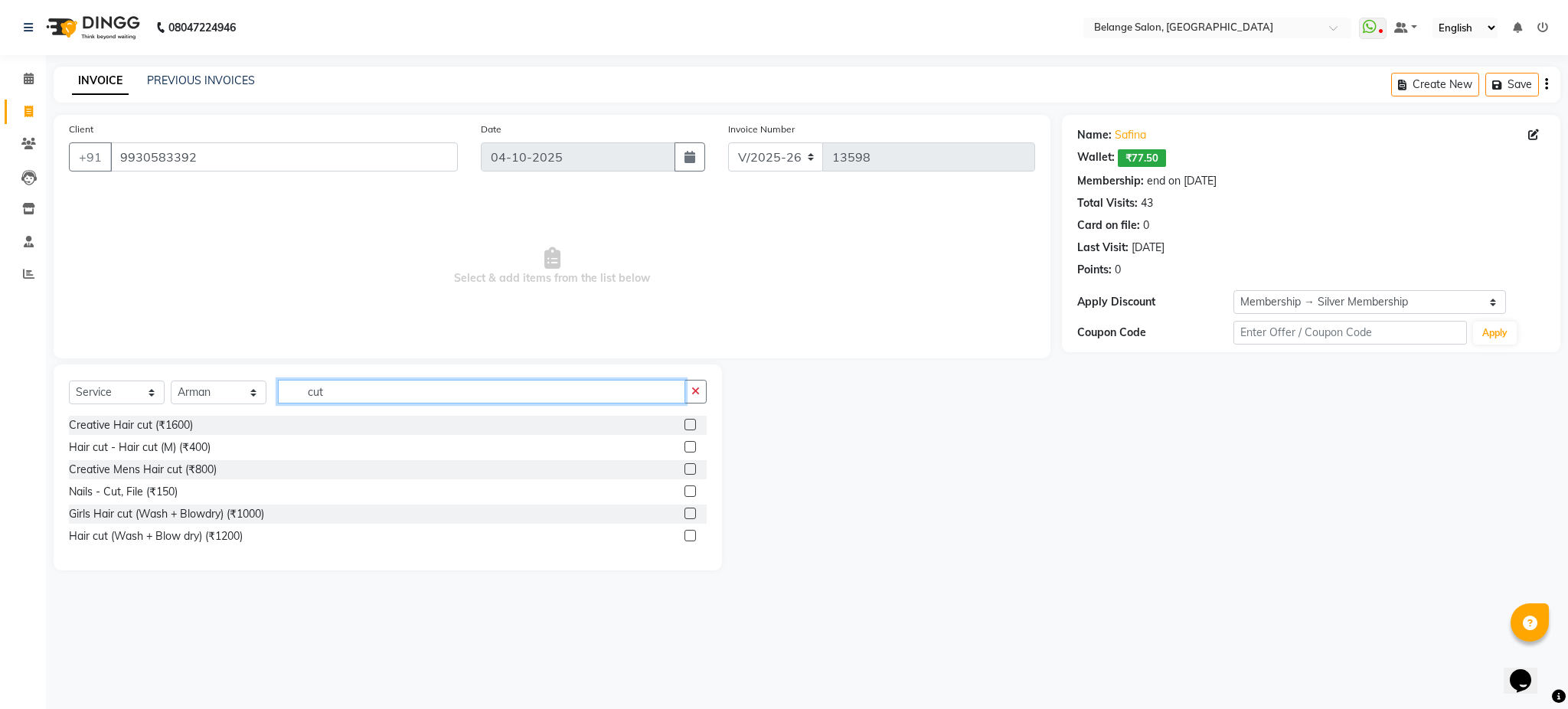
type input "cut"
click at [692, 442] on label at bounding box center [691, 447] width 12 height 12
click at [692, 442] on input "checkbox" at bounding box center [690, 447] width 10 height 10
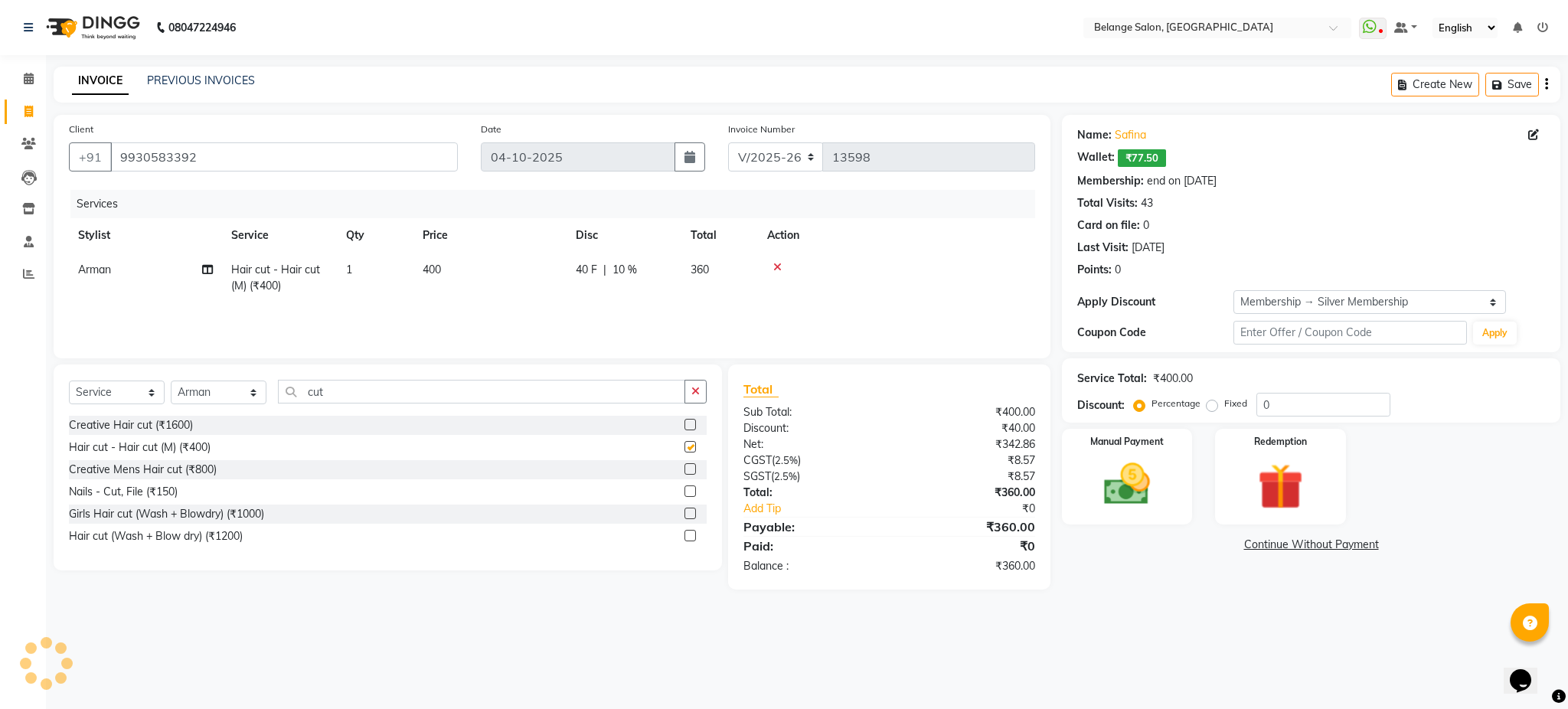
checkbox input "false"
click at [471, 386] on input "cut" at bounding box center [482, 391] width 407 height 24
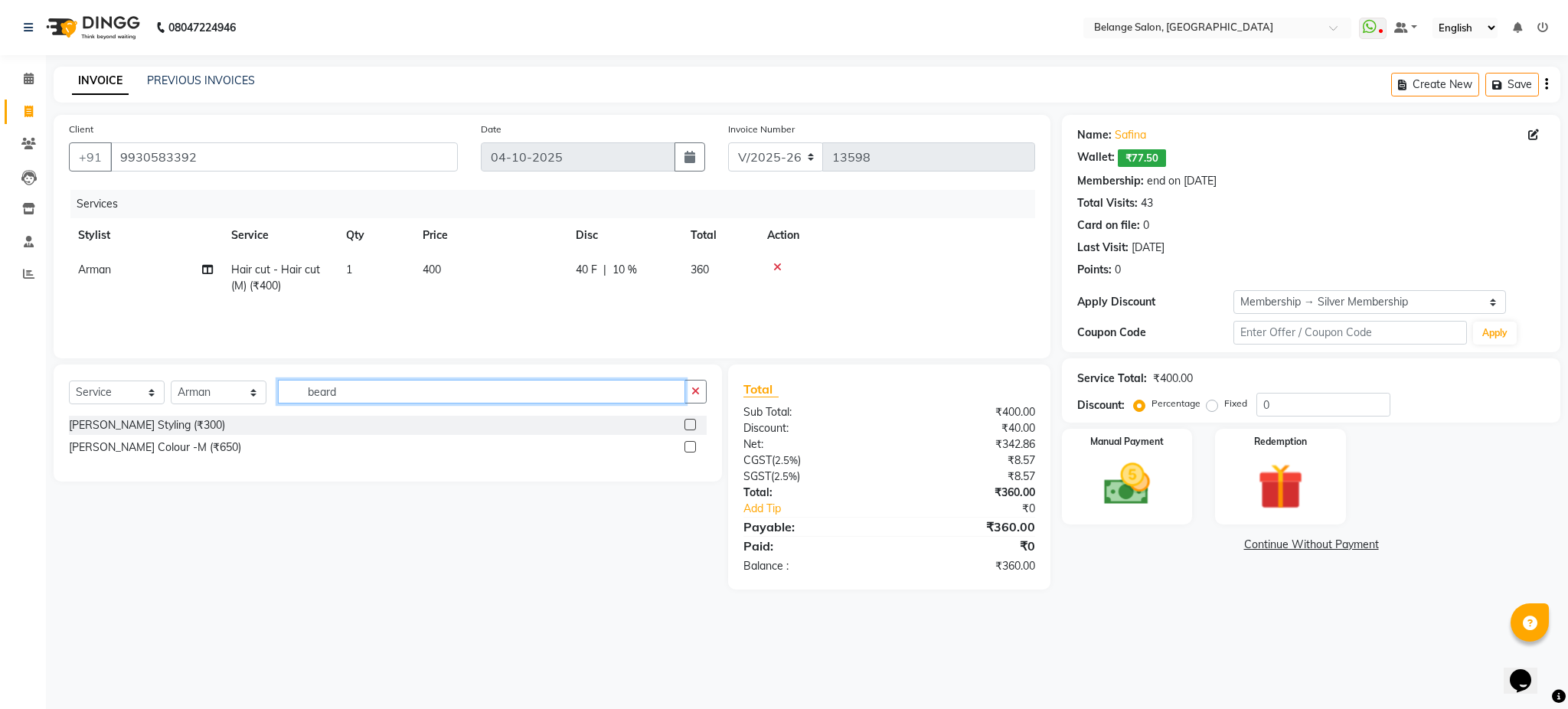
type input "beard"
click at [690, 424] on label at bounding box center [691, 425] width 12 height 12
click at [690, 424] on input "checkbox" at bounding box center [690, 425] width 10 height 10
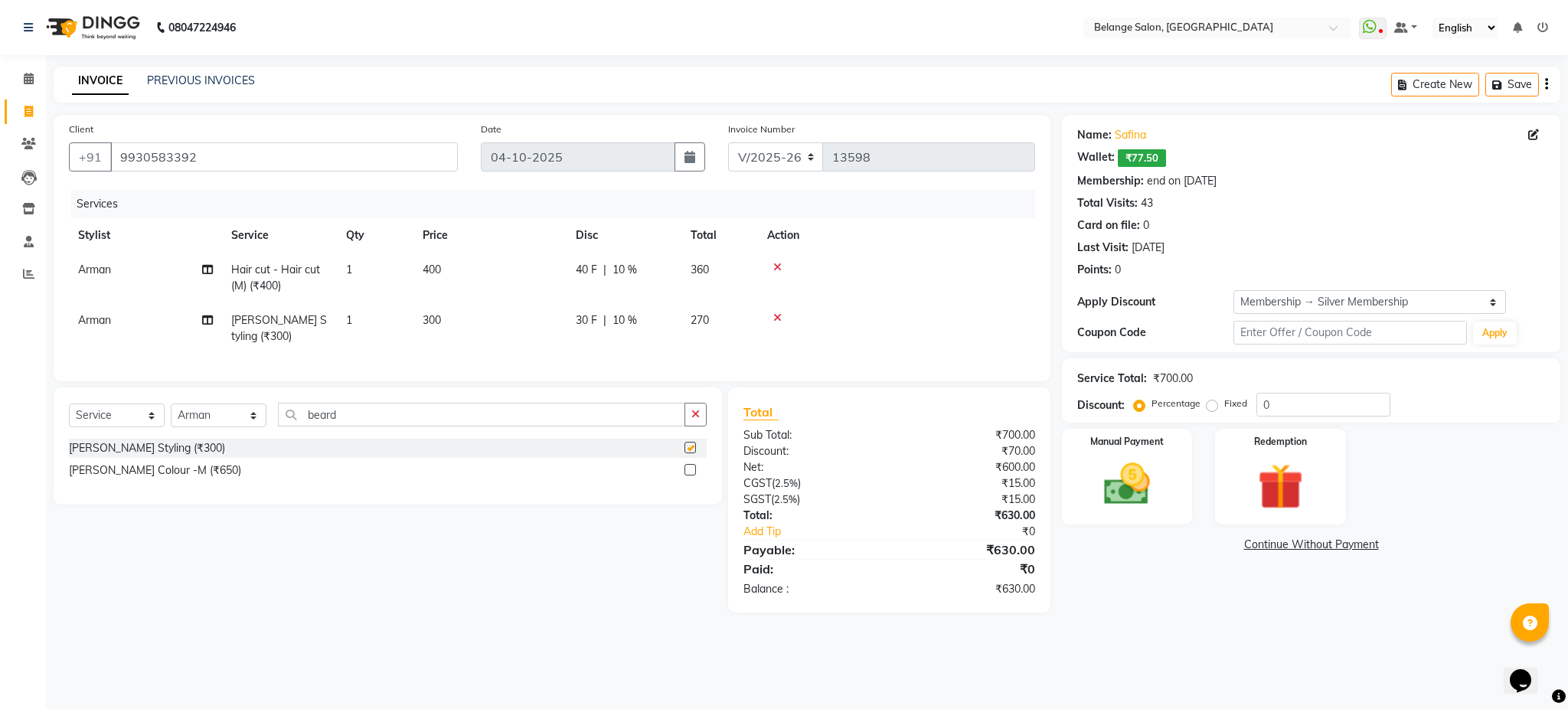
checkbox input "false"
click at [106, 262] on td "Arman" at bounding box center [145, 277] width 153 height 51
select select "78262"
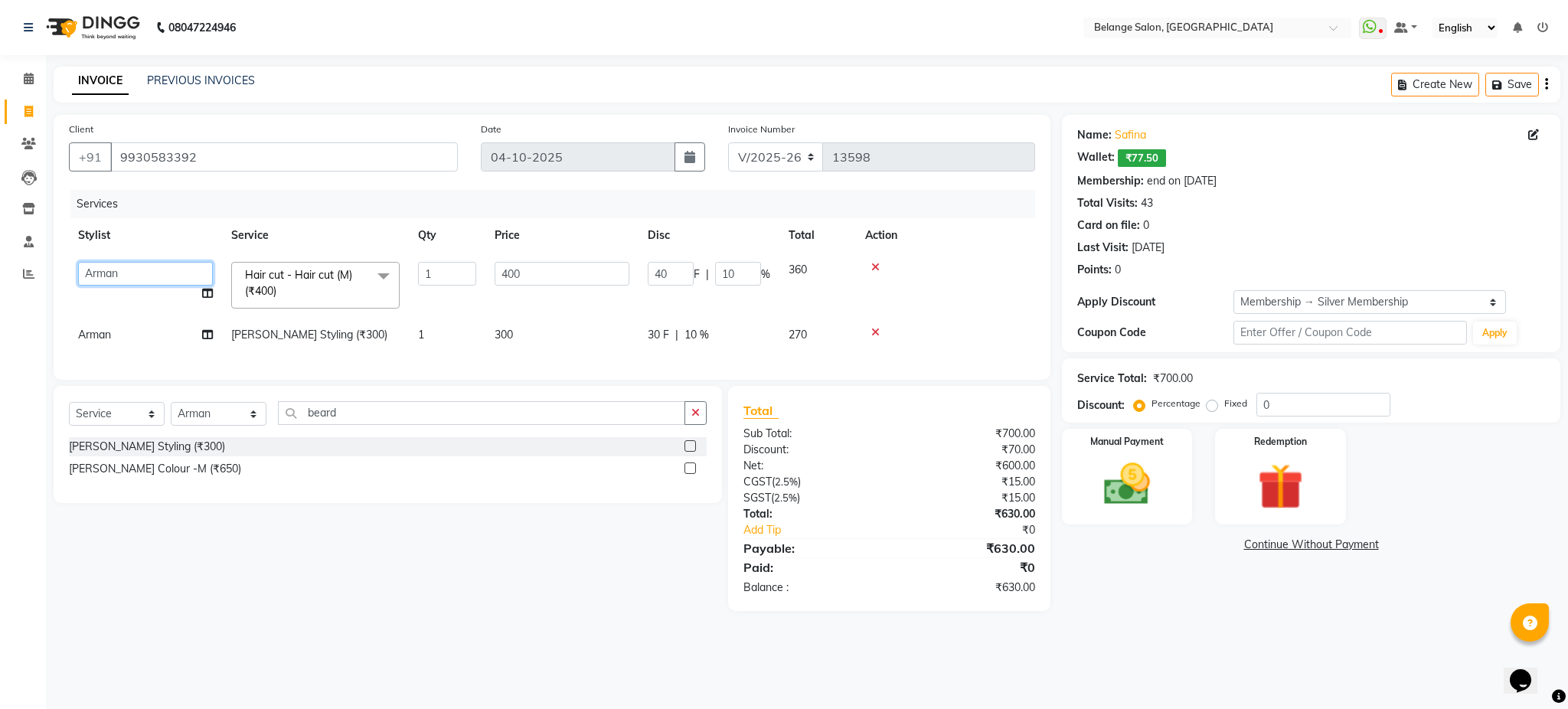
click at [120, 277] on select "[PERSON_NAME] (U) [PERSON_NAME]. [PERSON_NAME] [PERSON_NAME] Billing [PERSON_NA…" at bounding box center [146, 274] width 135 height 24
select select "82348"
click at [105, 337] on span "Arman" at bounding box center [94, 335] width 33 height 14
select select "78262"
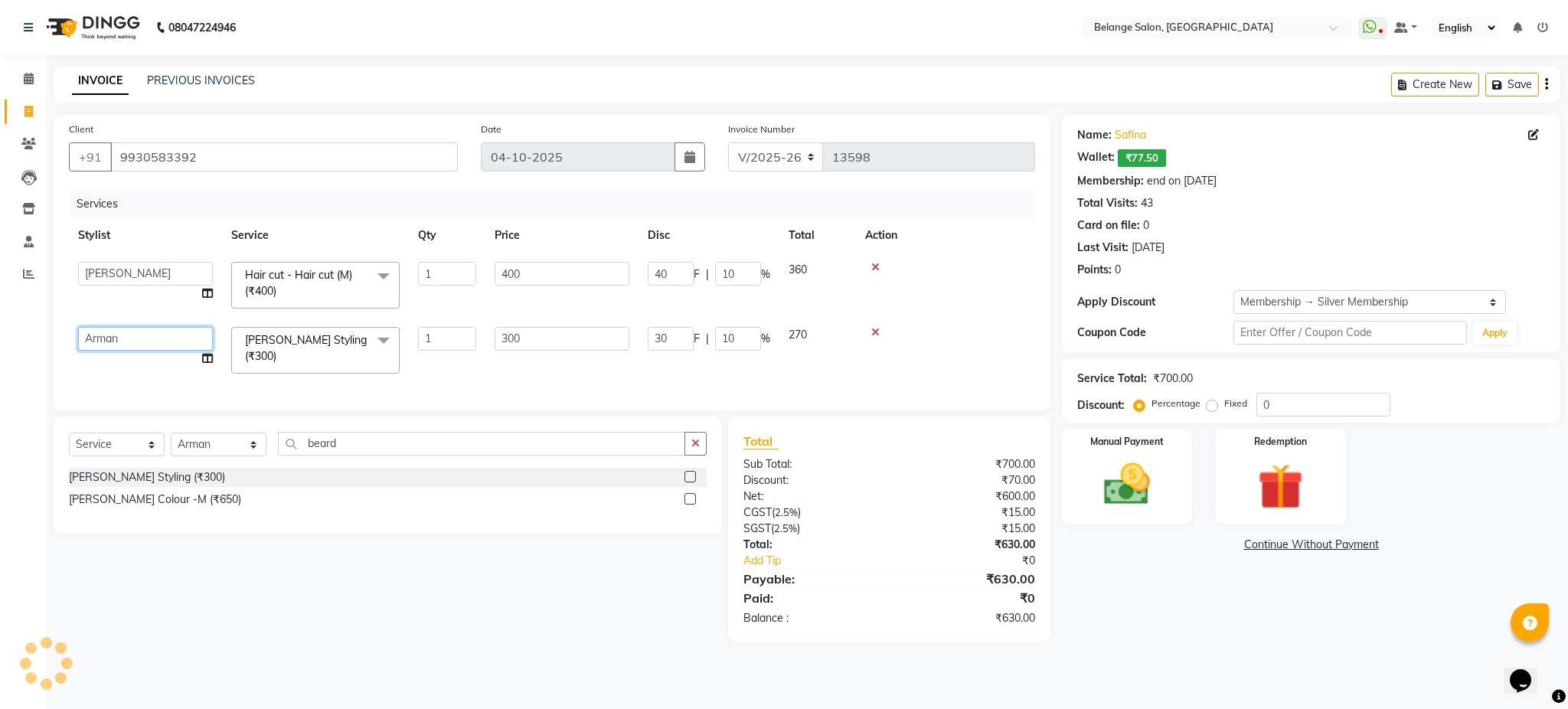
click at [105, 337] on select "[PERSON_NAME] (U) [PERSON_NAME]. [PERSON_NAME] [PERSON_NAME] Billing [PERSON_NA…" at bounding box center [146, 339] width 135 height 24
select select "82348"
click at [1134, 494] on img at bounding box center [1127, 484] width 78 height 55
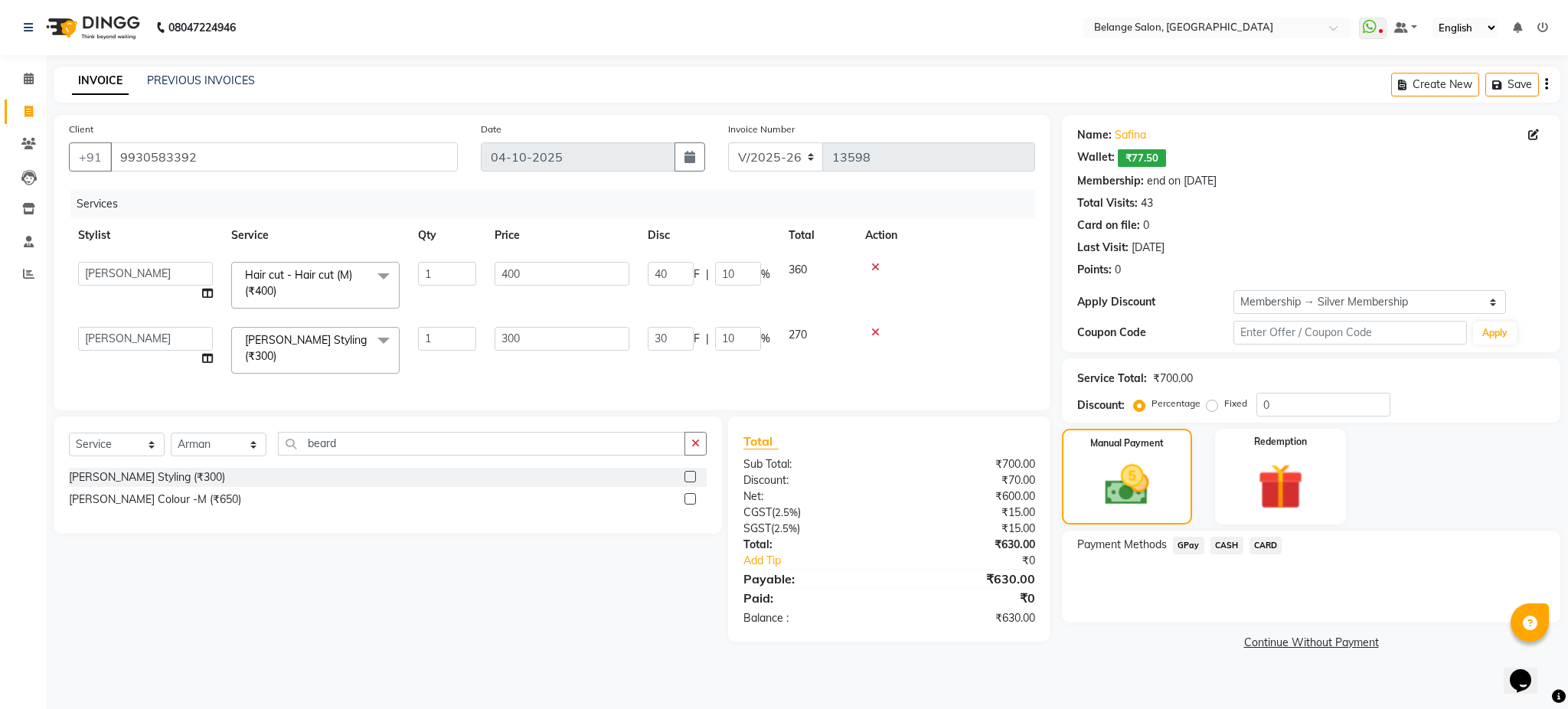
click at [1224, 546] on span "CASH" at bounding box center [1226, 545] width 33 height 18
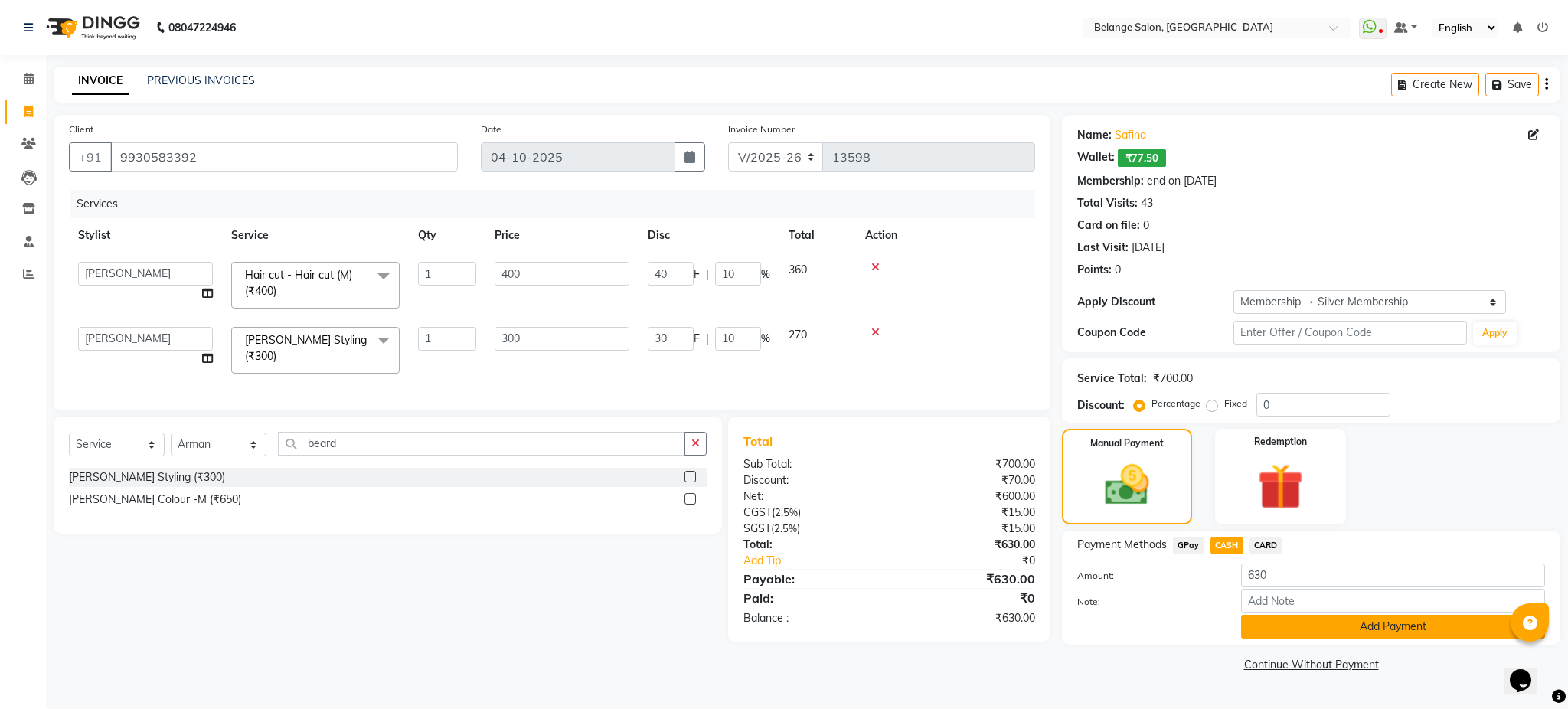
click at [1294, 630] on button "Add Payment" at bounding box center [1393, 627] width 304 height 24
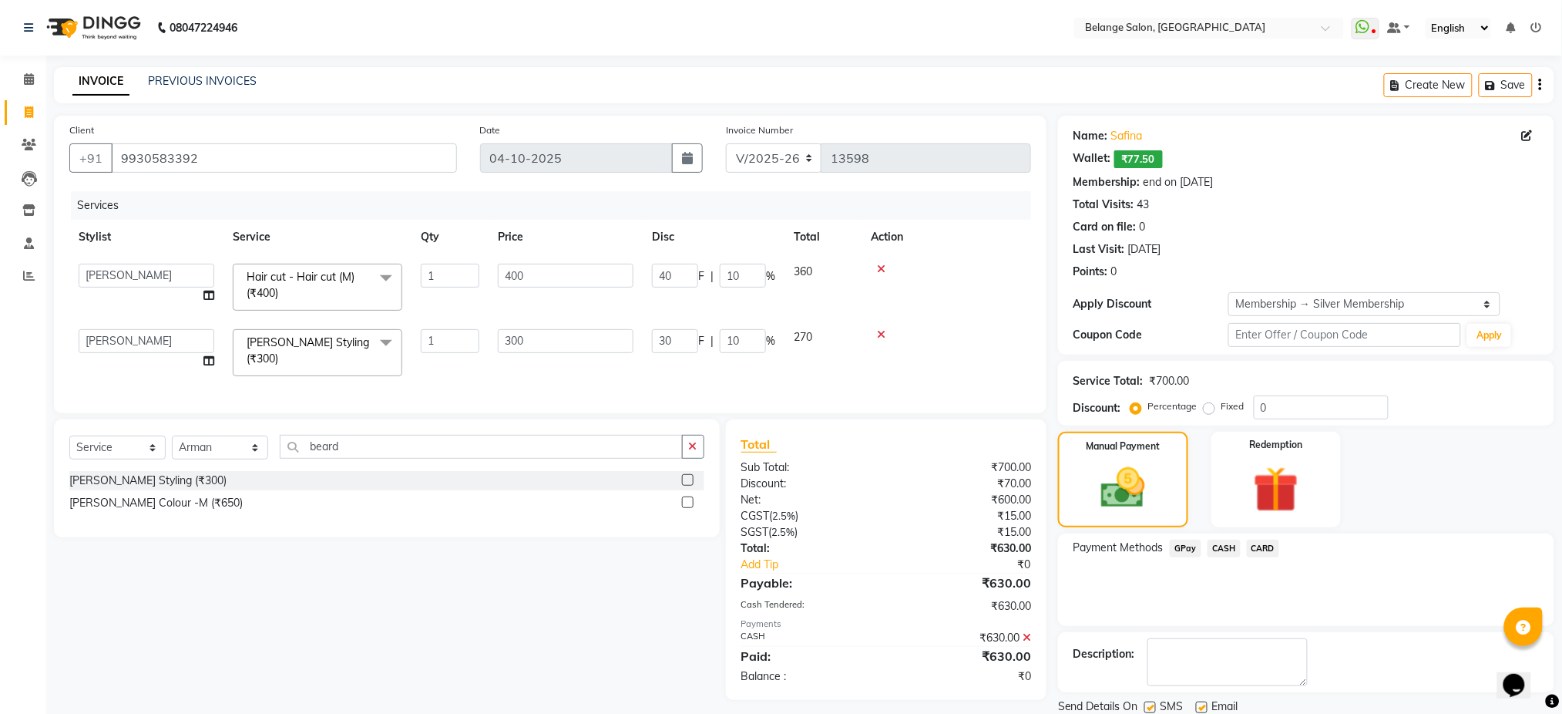
scroll to position [53, 0]
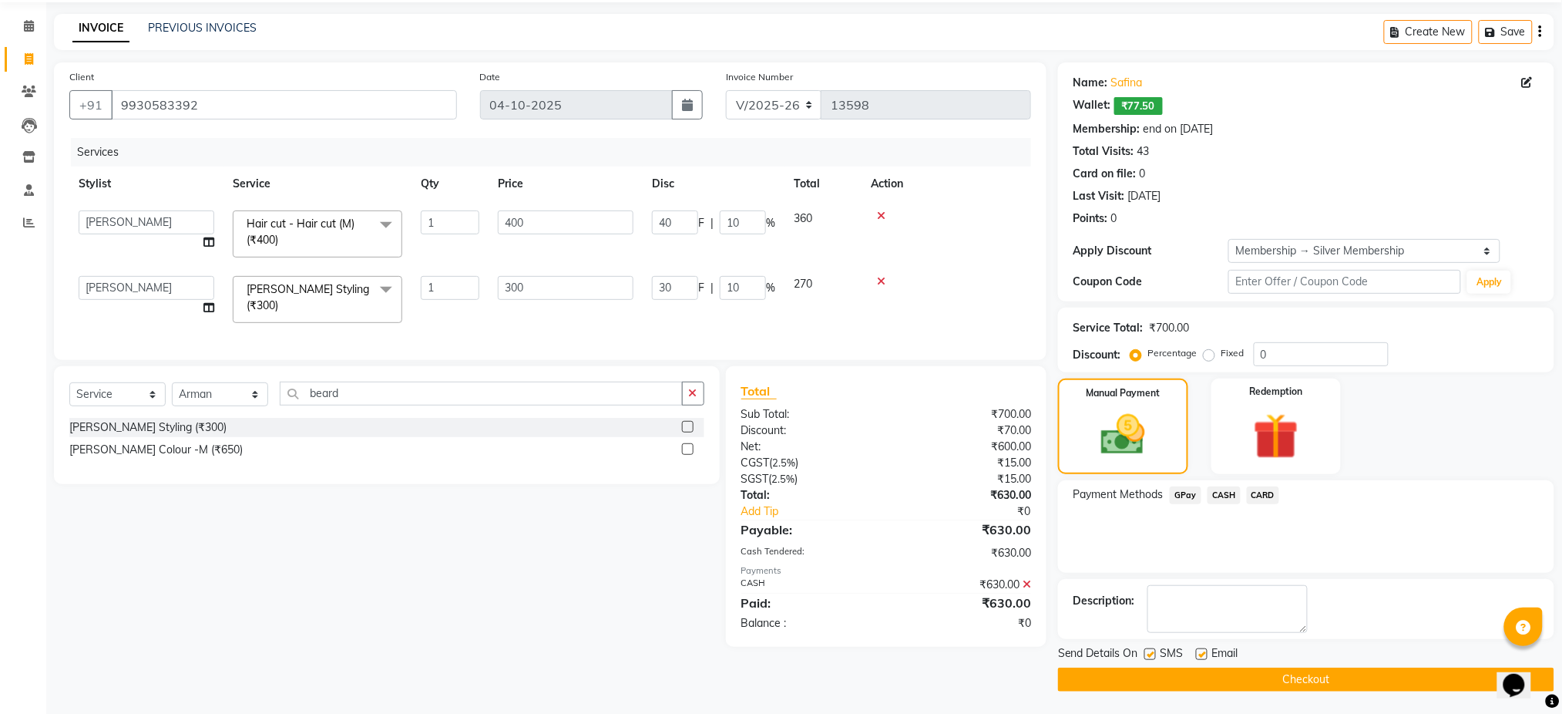
click at [1311, 674] on button "Checkout" at bounding box center [1306, 679] width 496 height 24
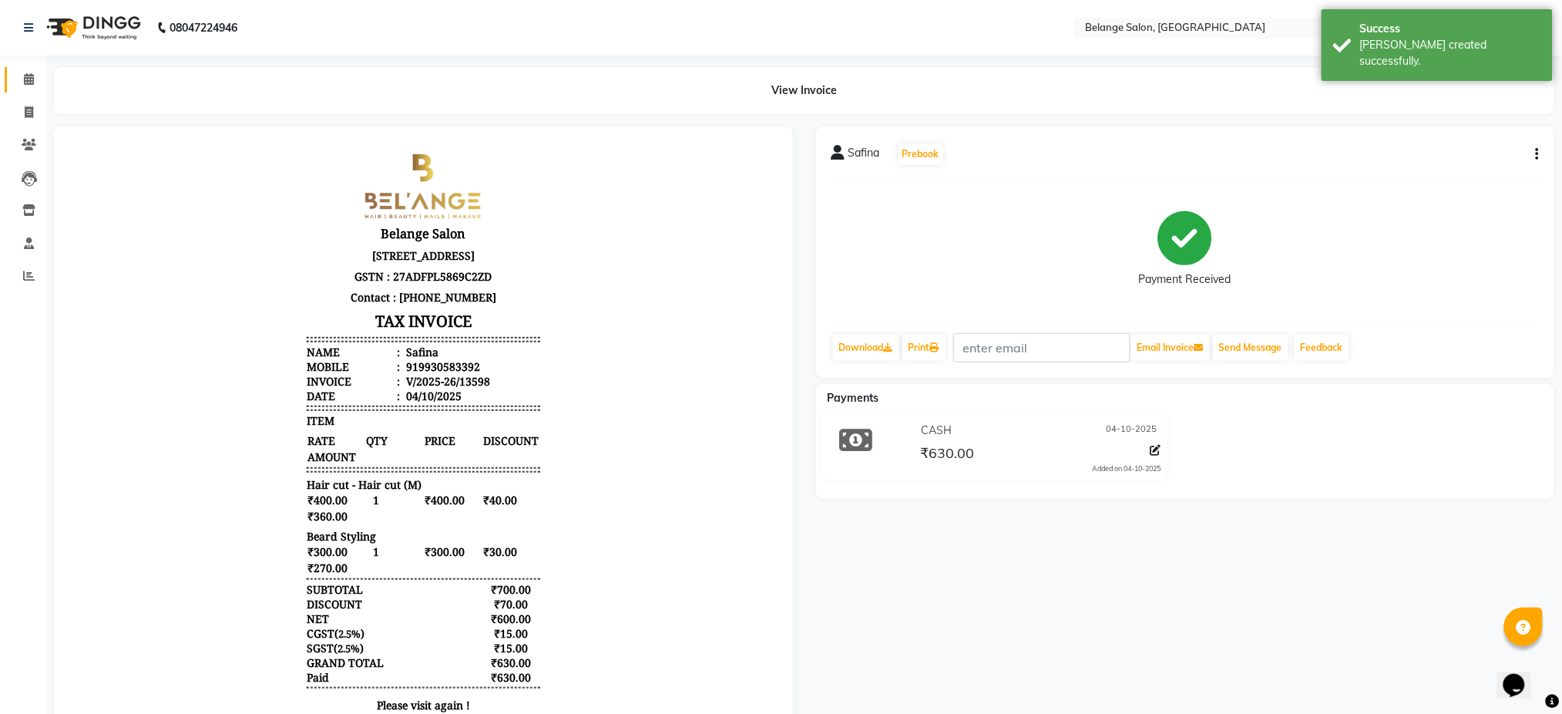
click at [15, 71] on span at bounding box center [28, 80] width 27 height 18
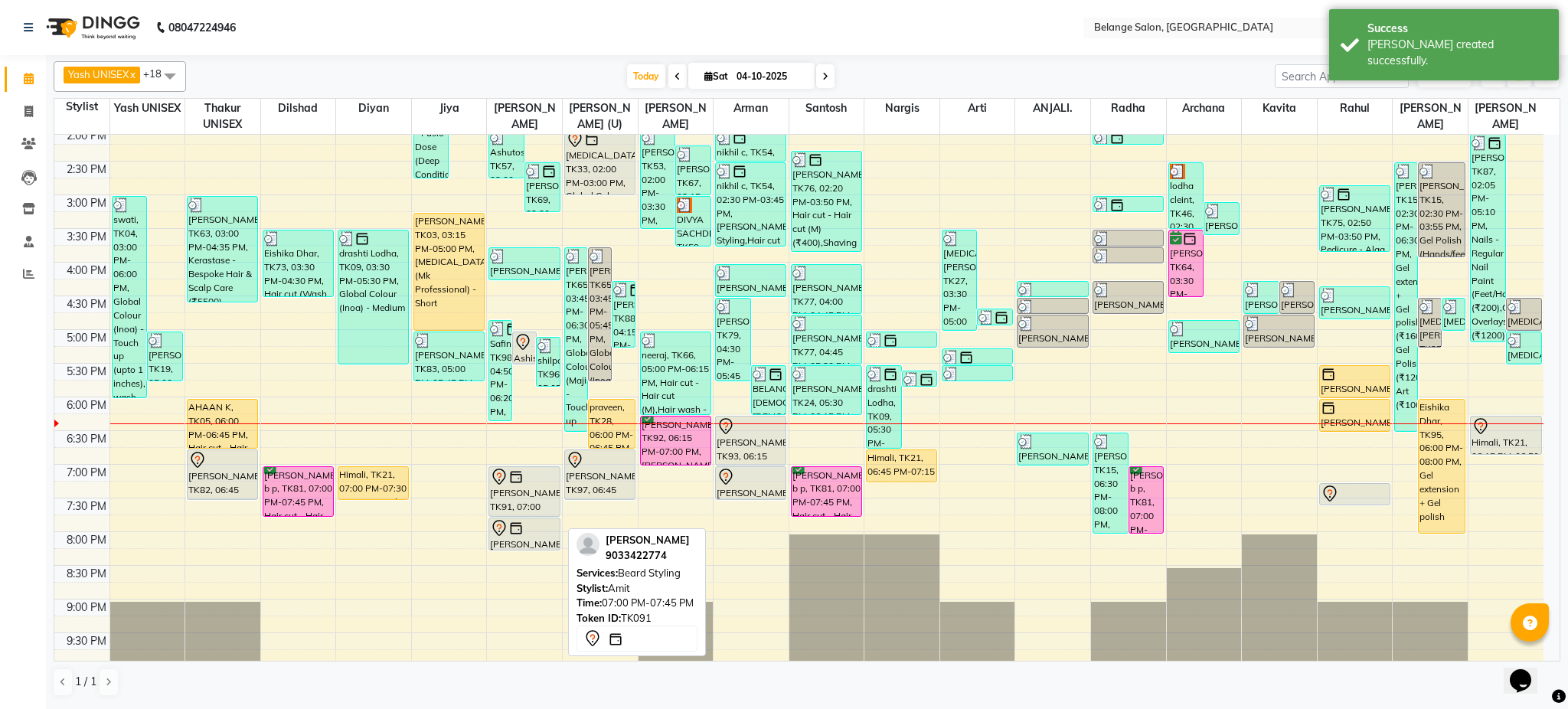
scroll to position [412, 0]
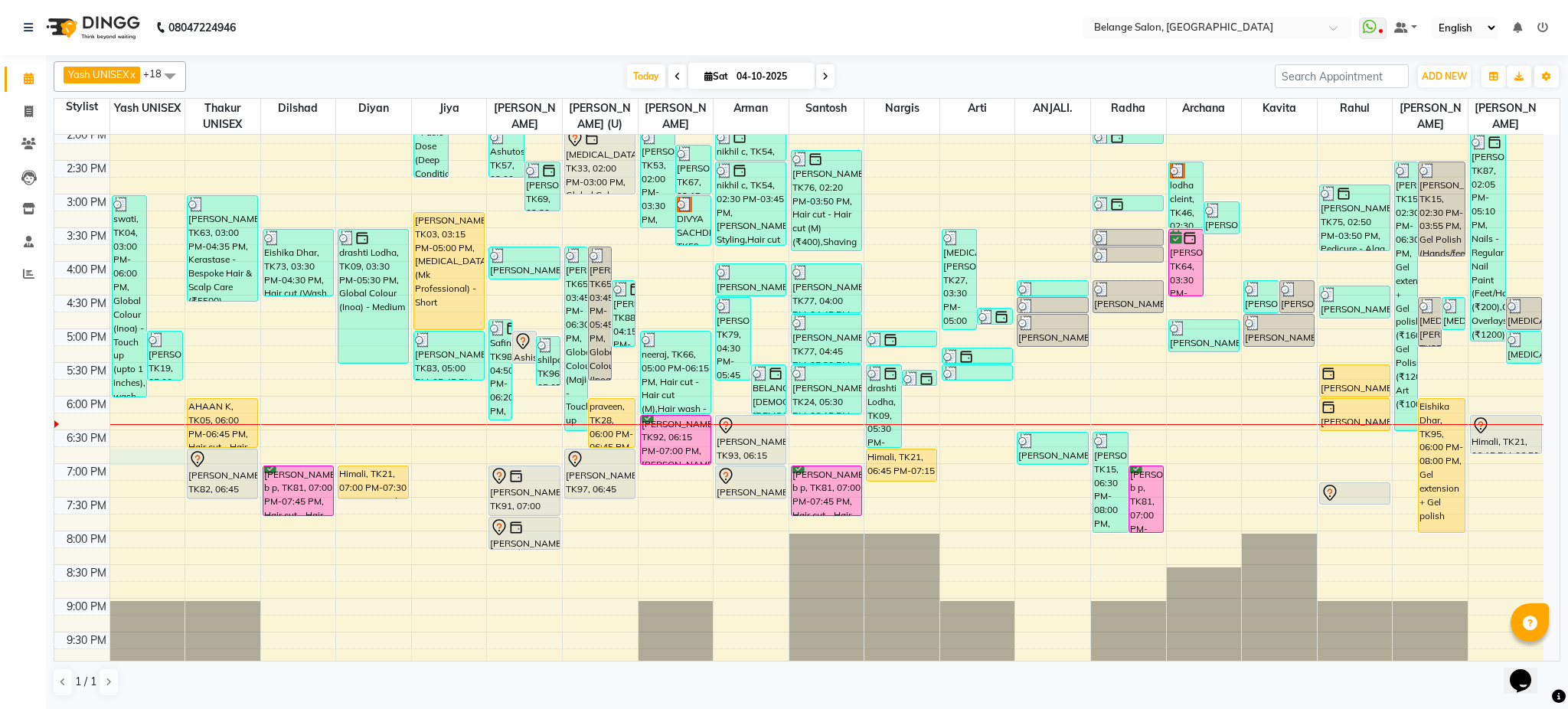
click at [135, 453] on div "8:00 AM 8:30 AM 9:00 AM 9:30 AM 10:00 AM 10:30 AM 11:00 AM 11:30 AM 12:00 PM 12…" at bounding box center [799, 227] width 1490 height 1010
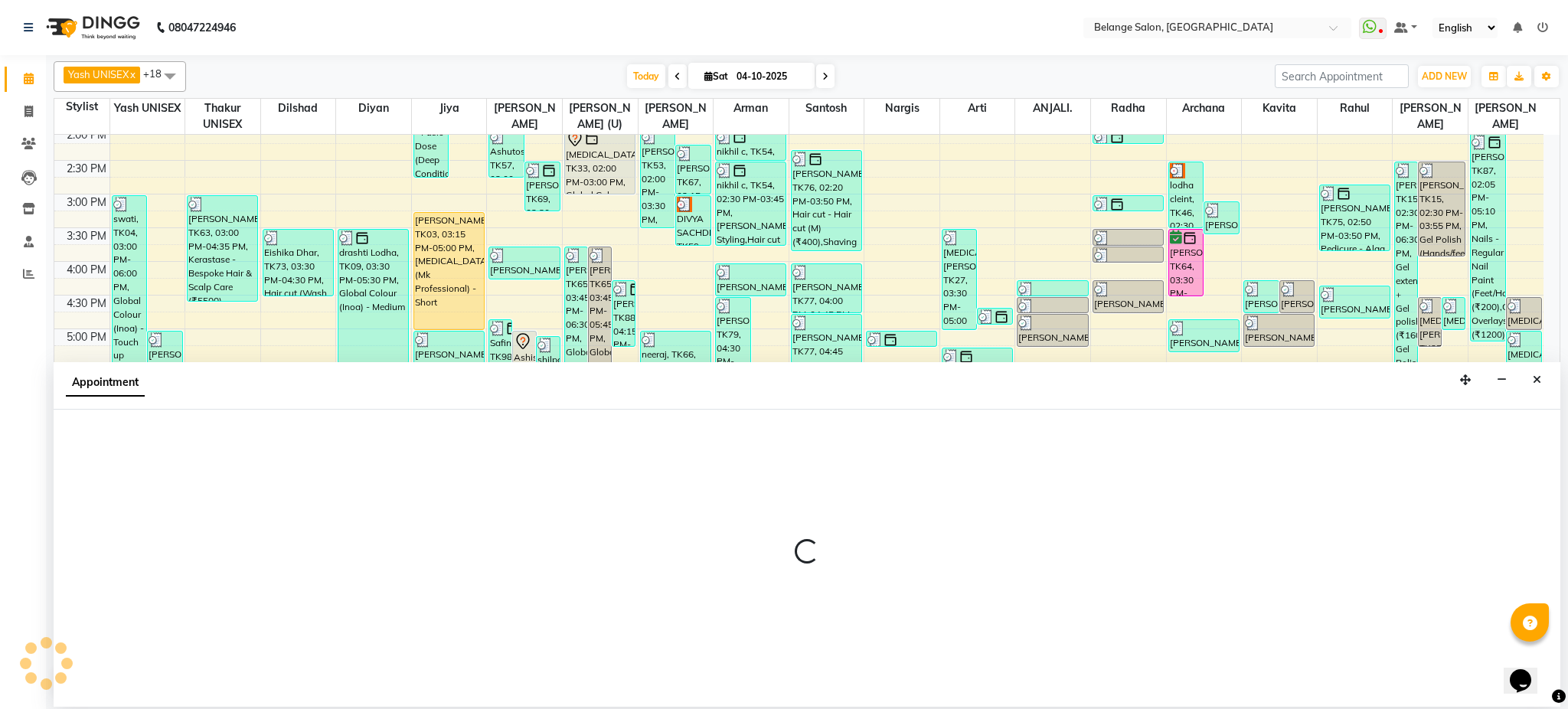
select select "66547"
select select "1125"
select select "tentative"
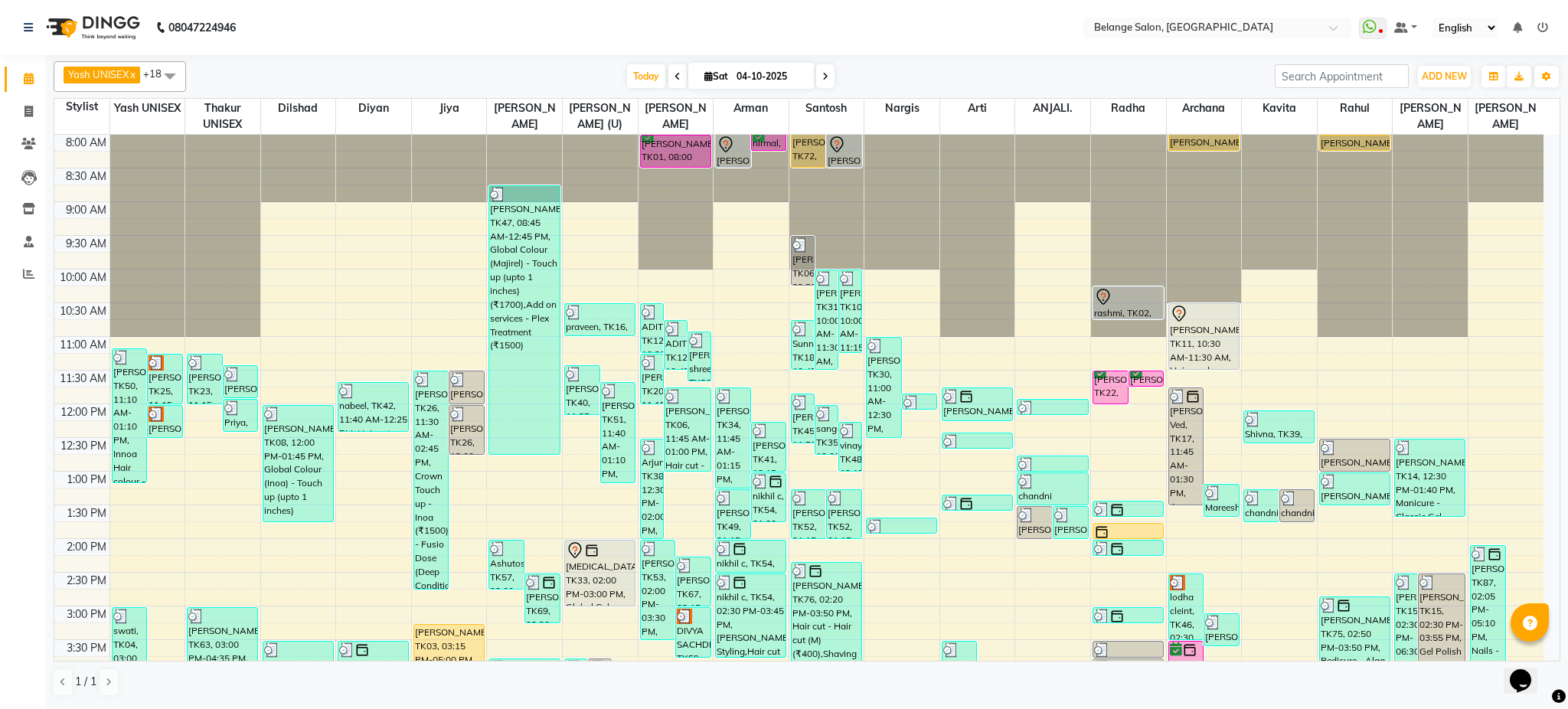
scroll to position [486, 0]
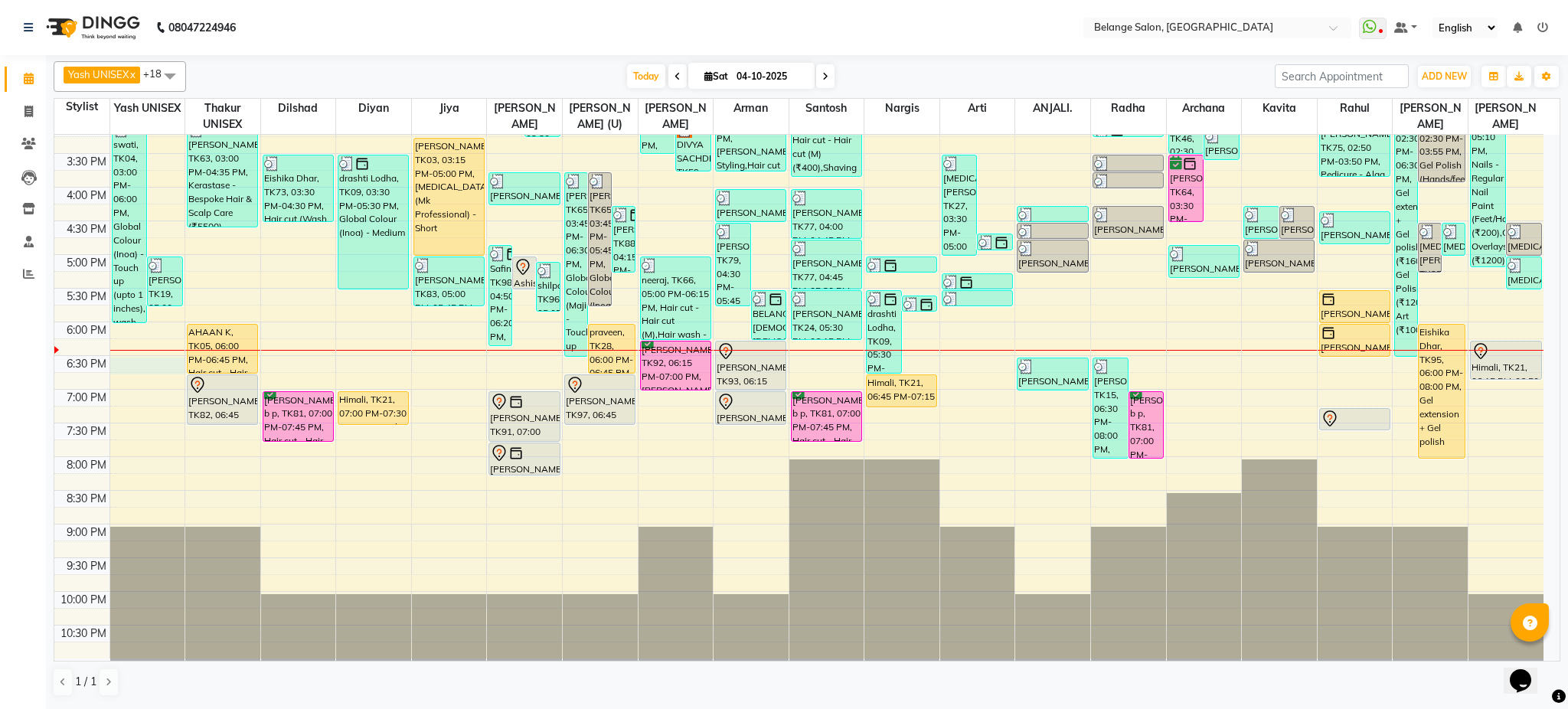
click at [127, 365] on div "8:00 AM 8:30 AM 9:00 AM 9:30 AM 10:00 AM 10:30 AM 11:00 AM 11:30 AM 12:00 PM 12…" at bounding box center [799, 153] width 1490 height 1010
select select "66547"
select select "1110"
select select "tentative"
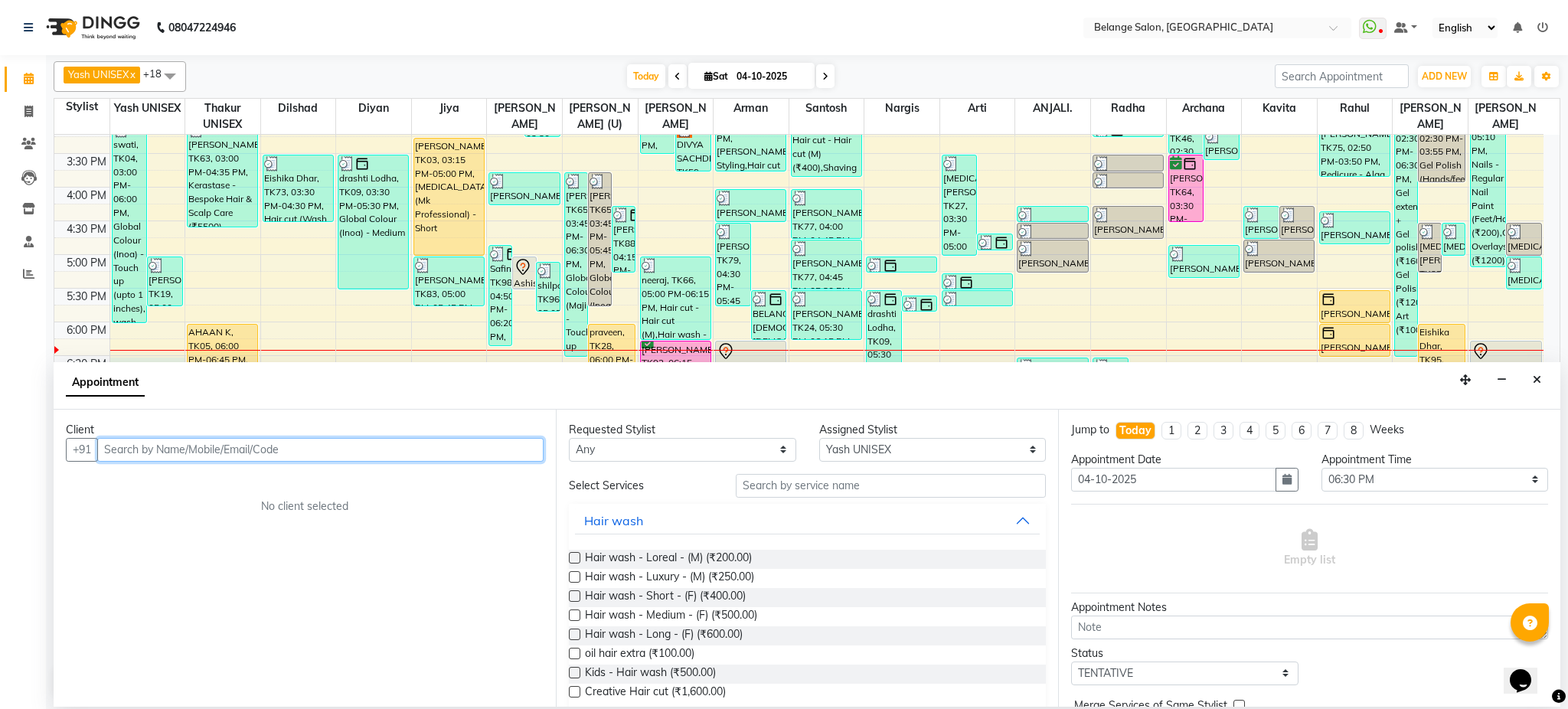
click at [165, 447] on input "text" at bounding box center [320, 450] width 446 height 24
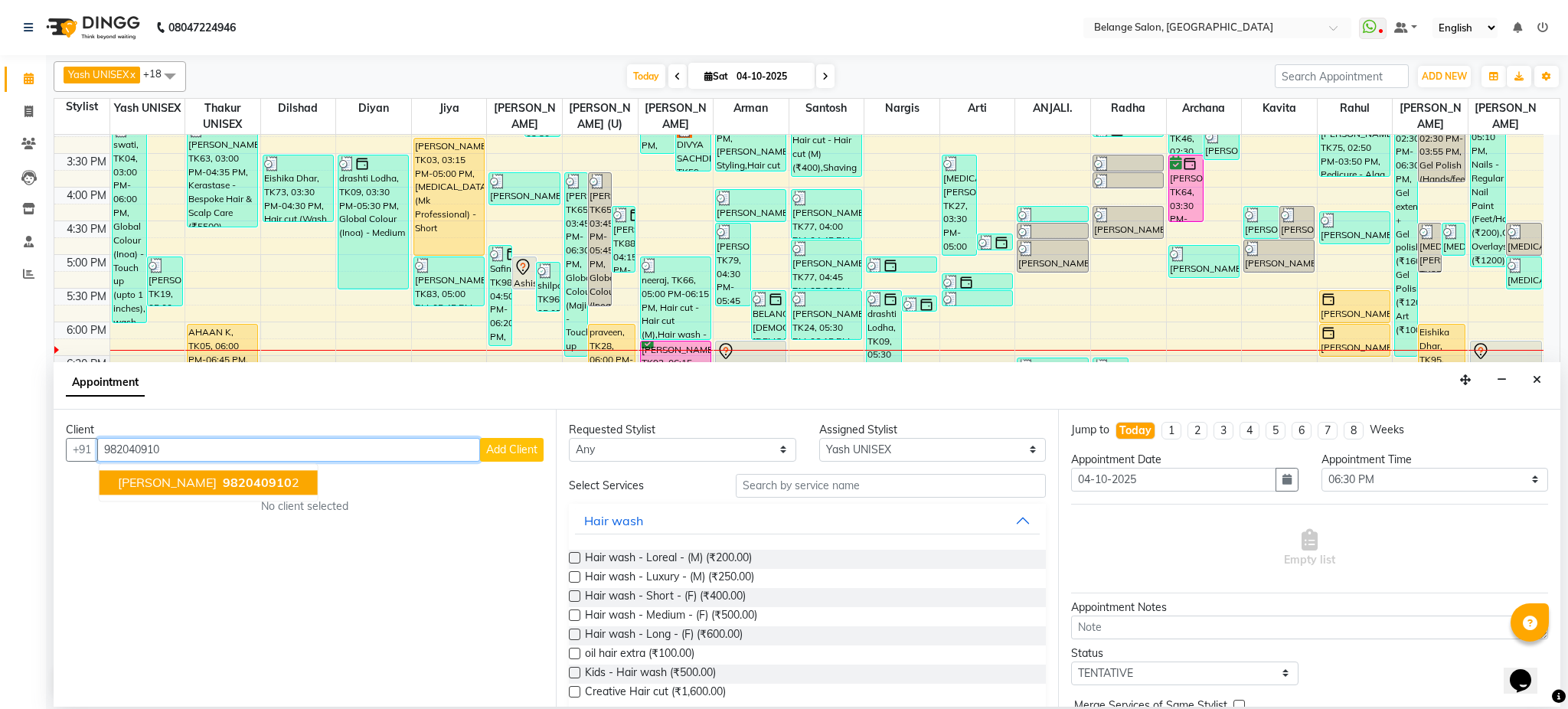
click at [186, 491] on button "[PERSON_NAME] 982040910 2" at bounding box center [209, 482] width 219 height 25
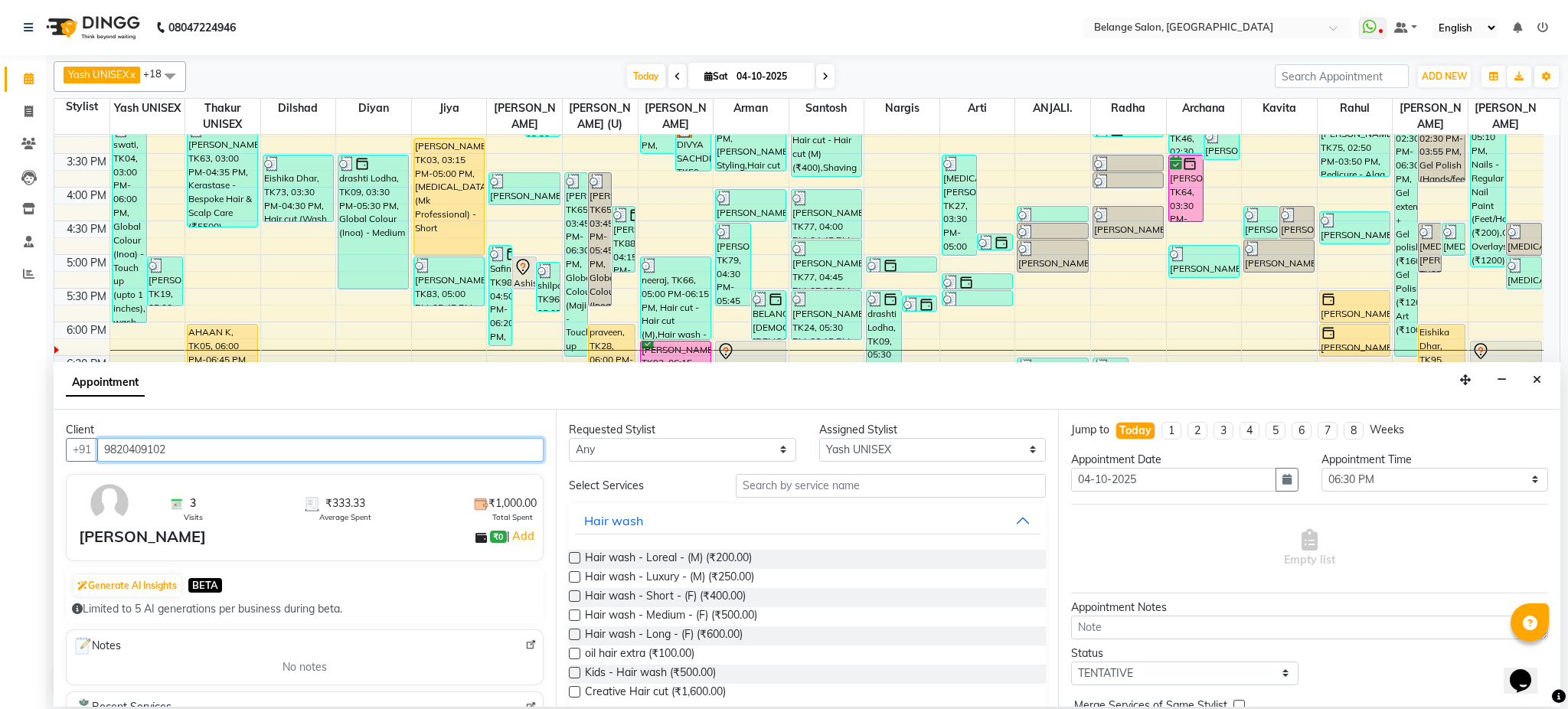
type input "9820409102"
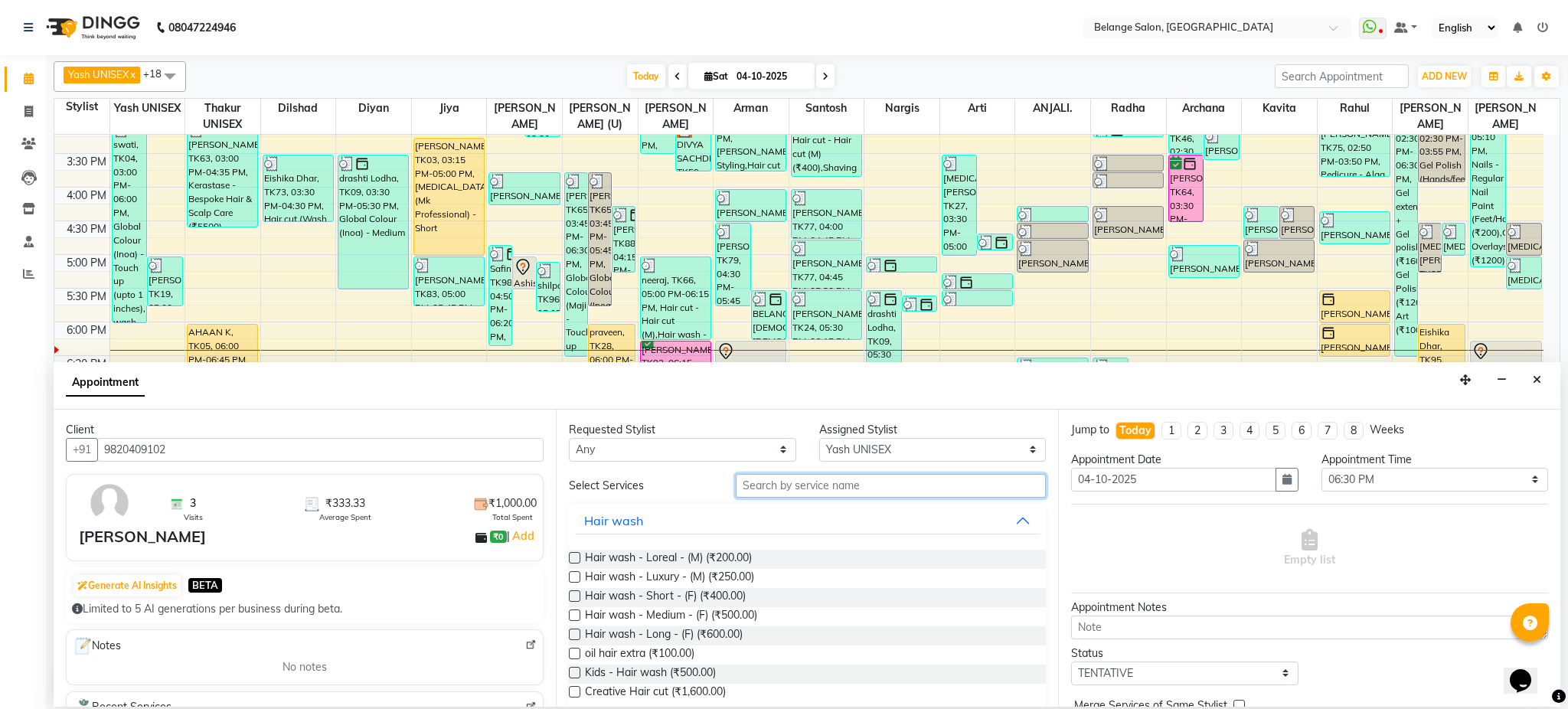
click at [767, 488] on input "text" at bounding box center [891, 486] width 310 height 24
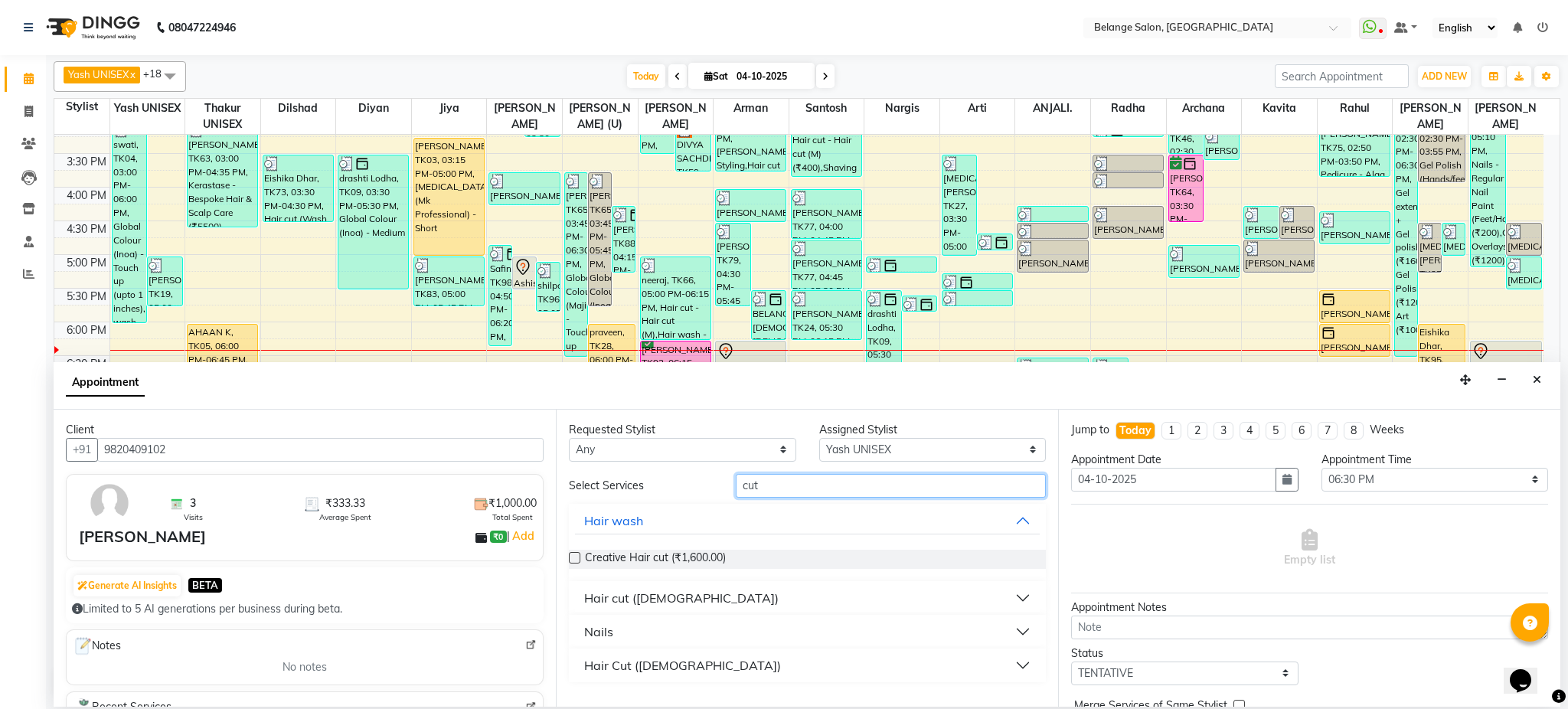
type input "cut"
click at [660, 603] on div "Hair cut ([DEMOGRAPHIC_DATA])" at bounding box center [682, 598] width 195 height 18
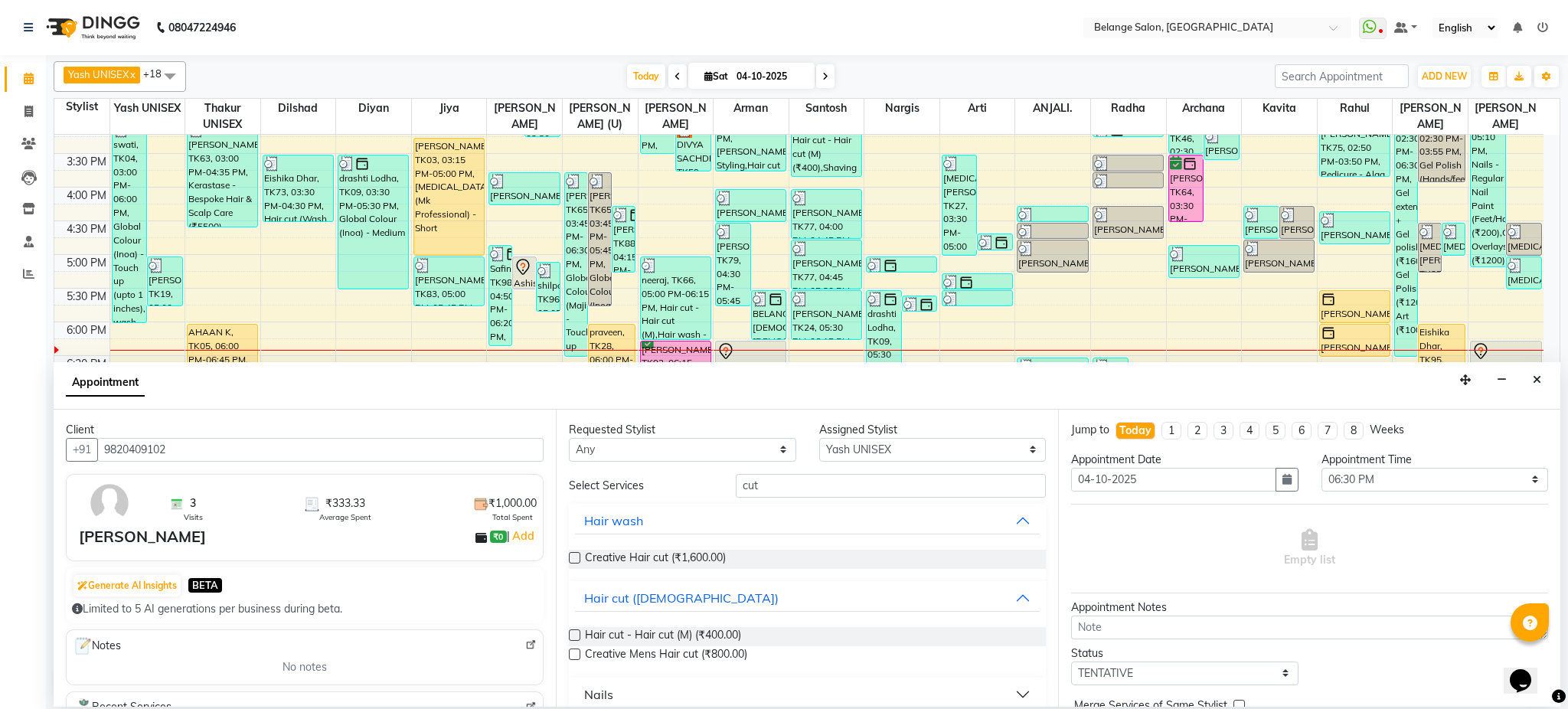
click at [573, 636] on label at bounding box center [575, 636] width 12 height 12
click at [573, 636] on input "checkbox" at bounding box center [574, 637] width 10 height 10
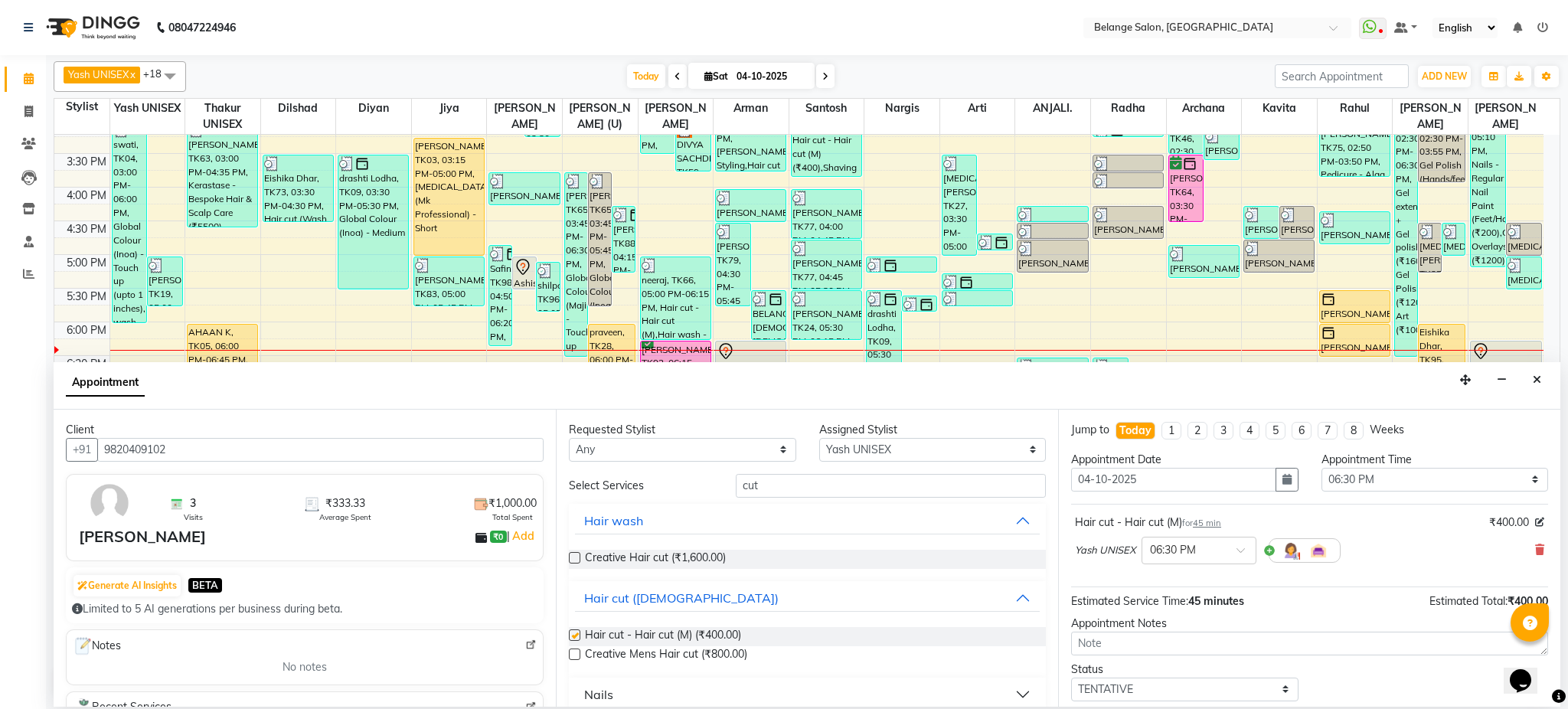
checkbox input "false"
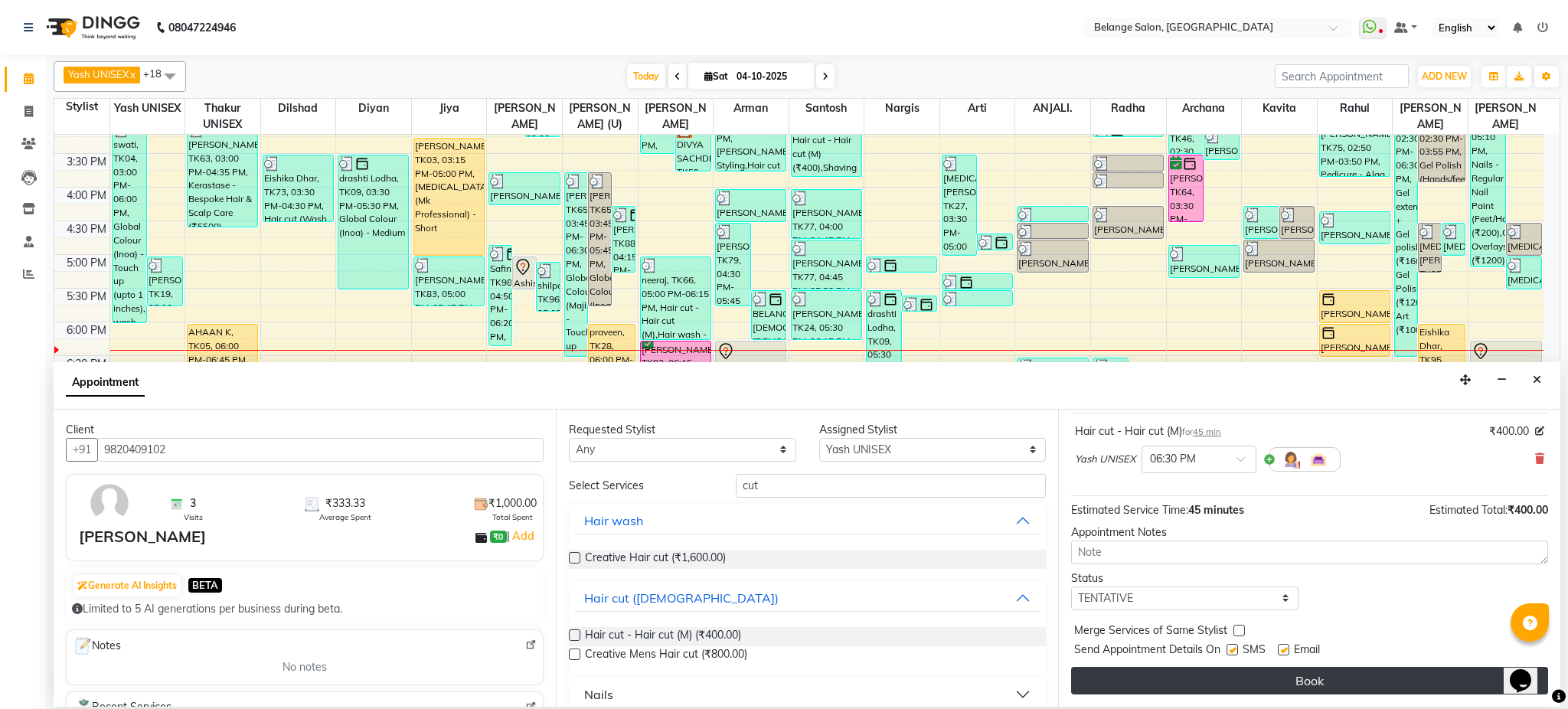
click at [1238, 679] on button "Book" at bounding box center [1310, 680] width 477 height 28
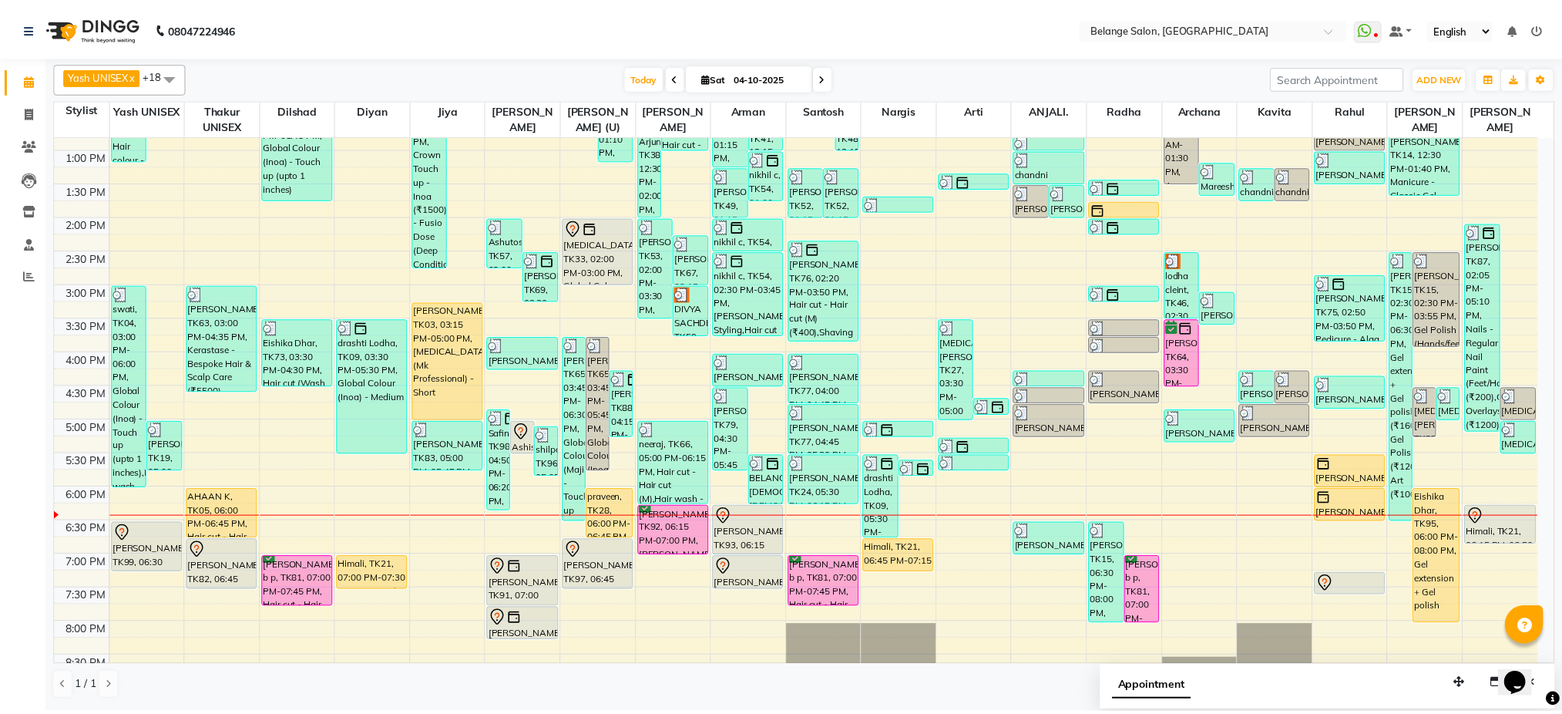
scroll to position [489, 0]
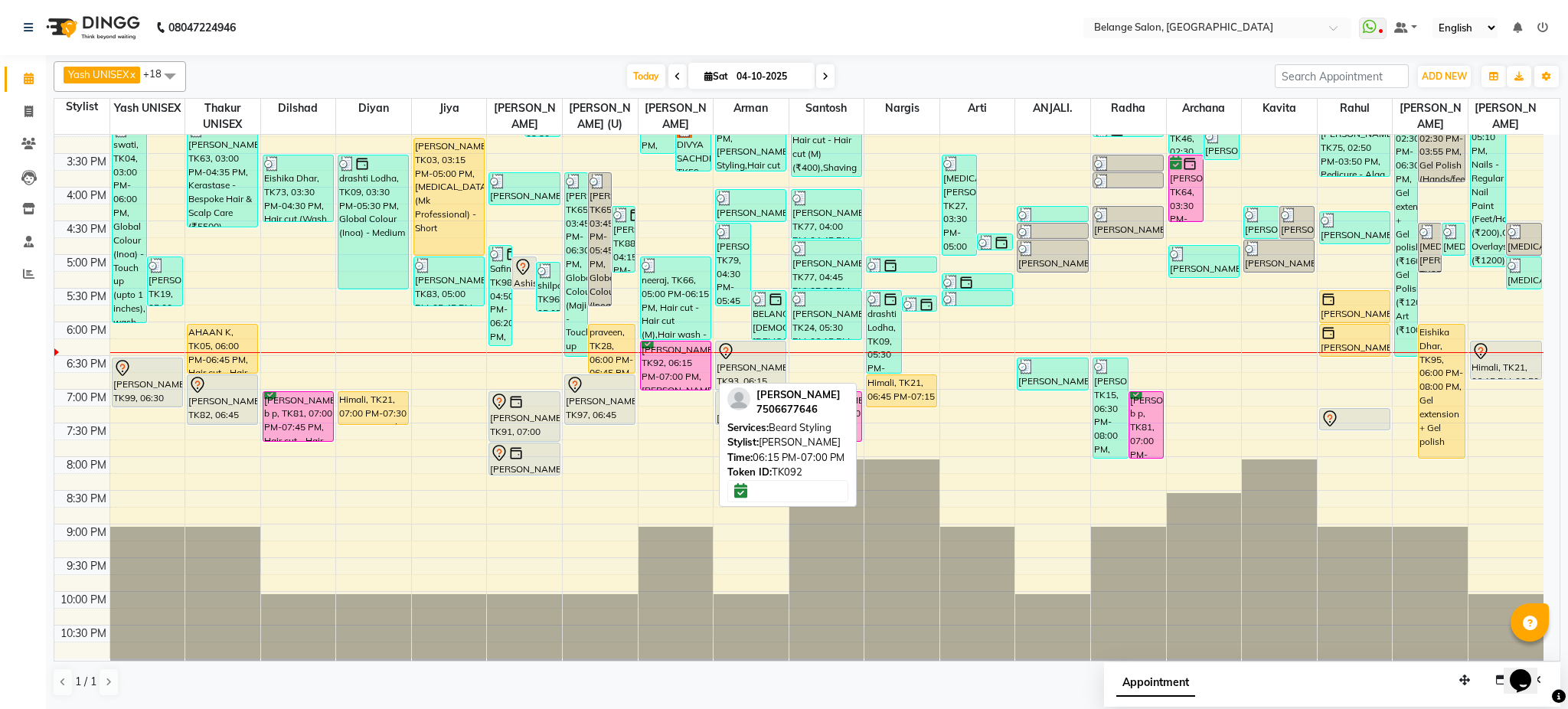
click at [683, 362] on div "[PERSON_NAME], TK92, 06:15 PM-07:00 PM, [PERSON_NAME] Styling" at bounding box center [676, 365] width 70 height 49
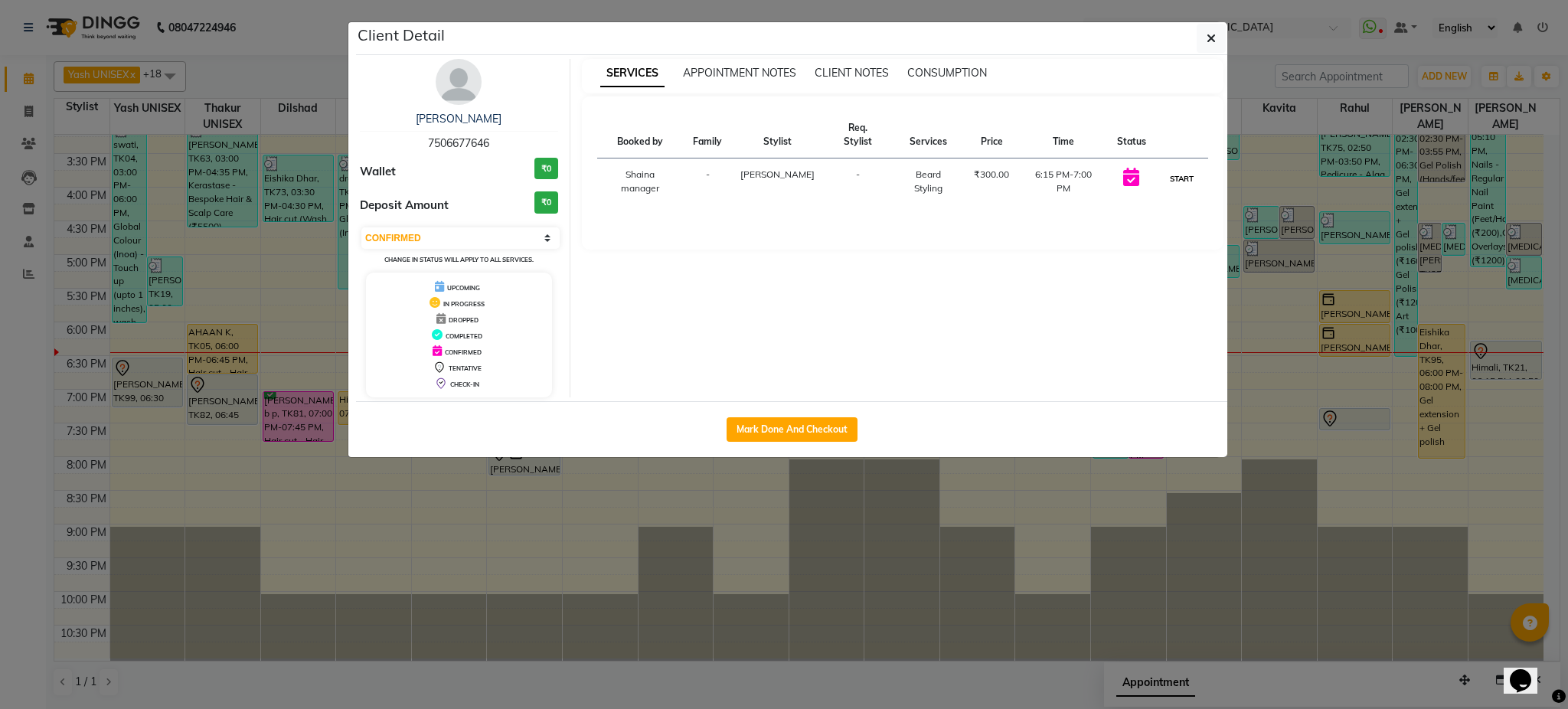
click at [1188, 169] on button "START" at bounding box center [1182, 178] width 32 height 19
select select "1"
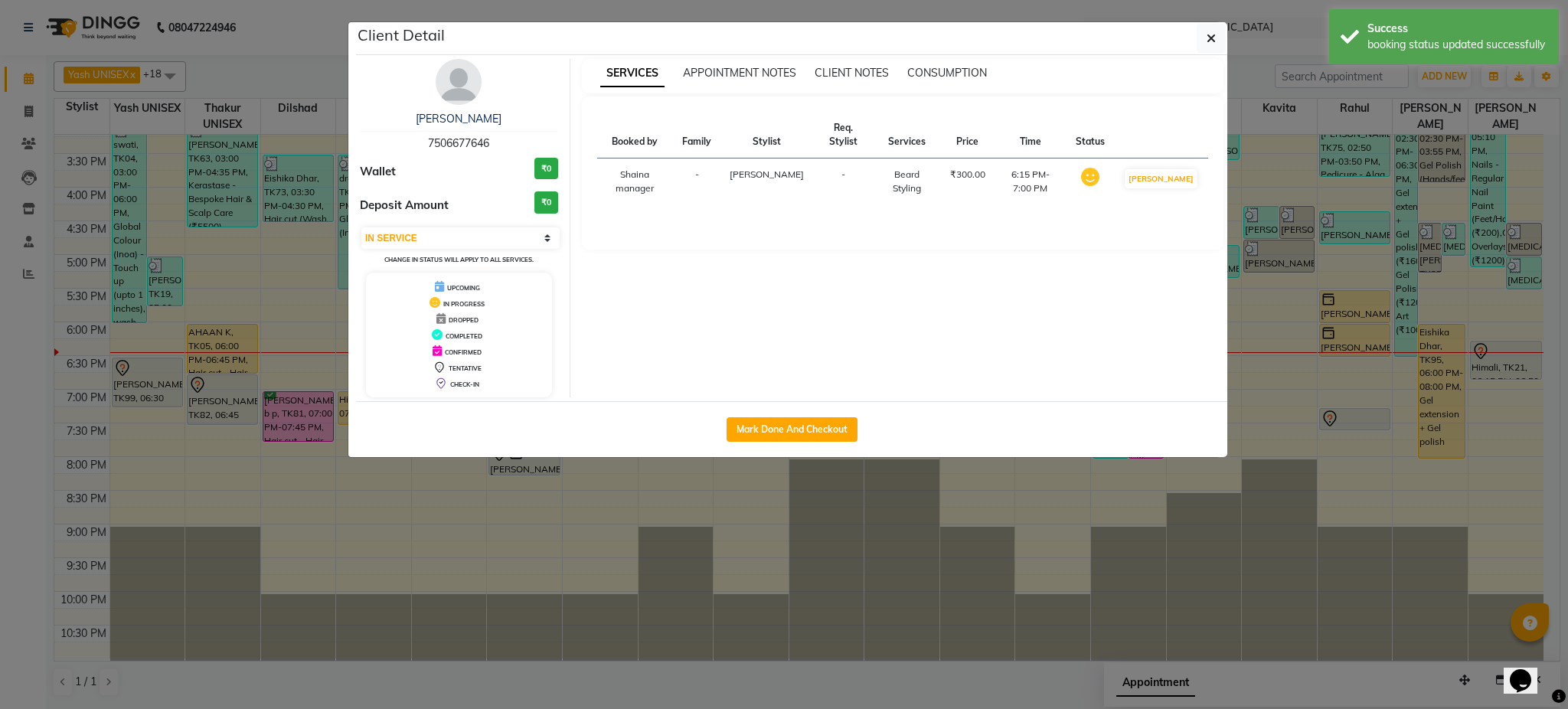
click at [1287, 138] on ngb-modal-window "Client Detail [PERSON_NAME] 7506677646 Wallet ₹0 Deposit Amount ₹0 Select IN SE…" at bounding box center [784, 354] width 1568 height 709
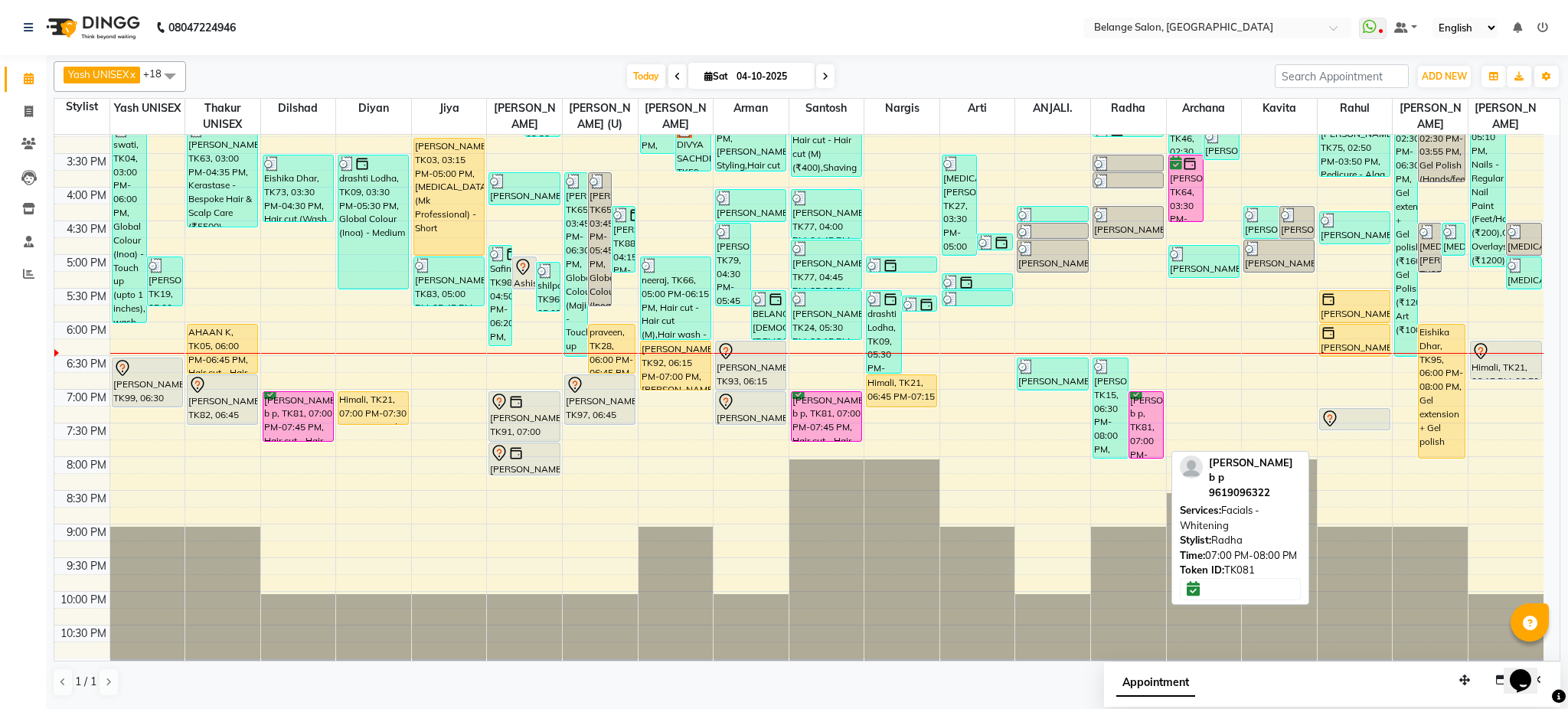
click at [1142, 440] on div "[PERSON_NAME] b p, TK81, 07:00 PM-08:00 PM, Facials - [MEDICAL_DATA]" at bounding box center [1147, 425] width 35 height 66
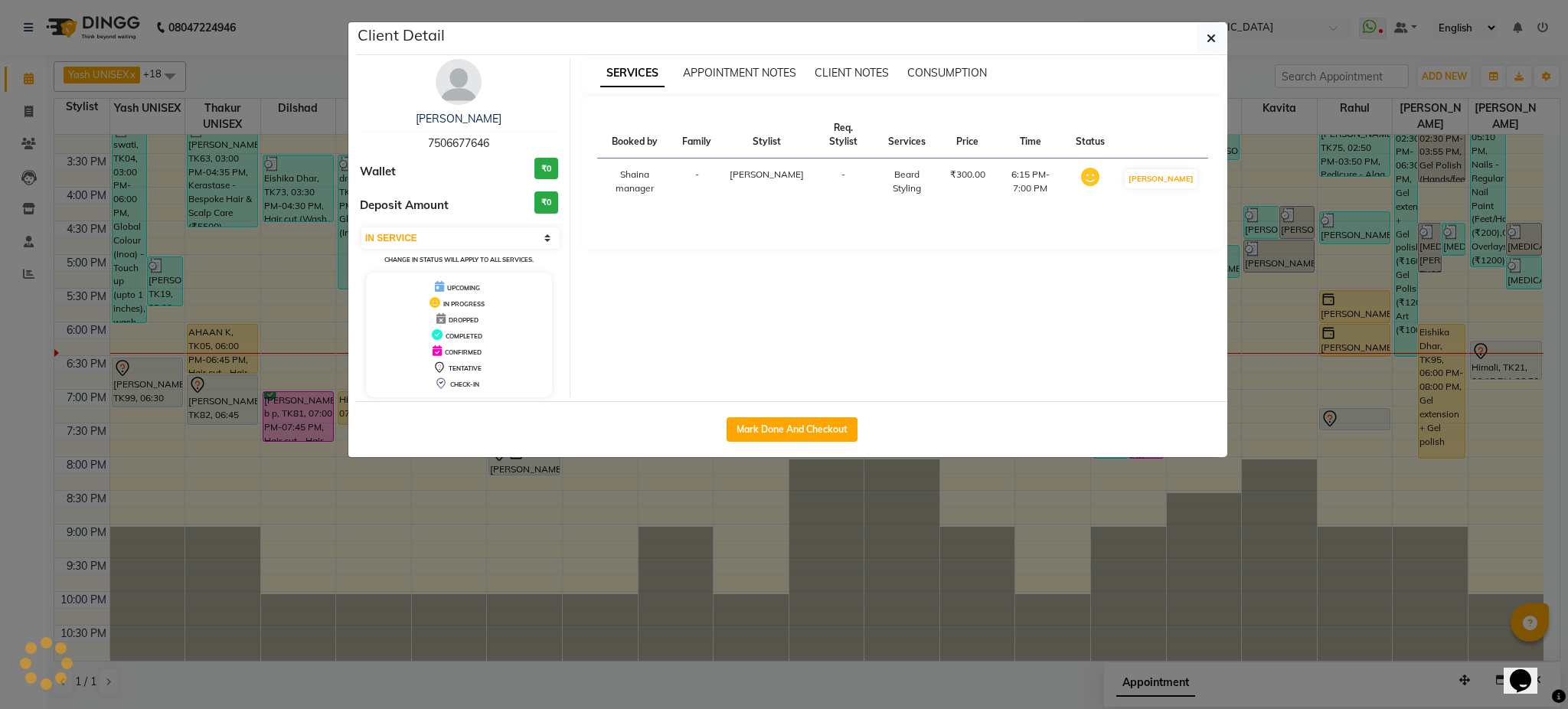
select select "6"
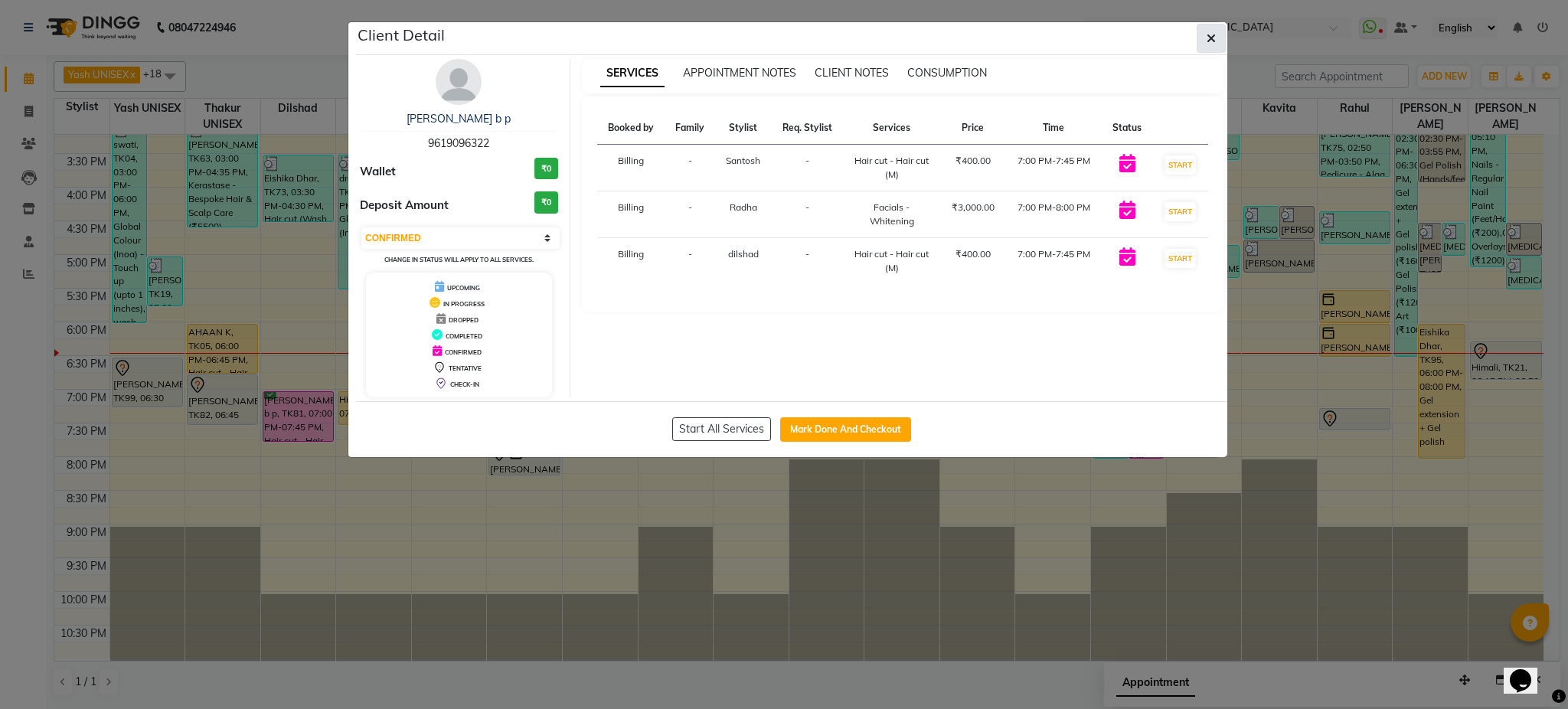
click at [1217, 37] on button "button" at bounding box center [1211, 38] width 29 height 29
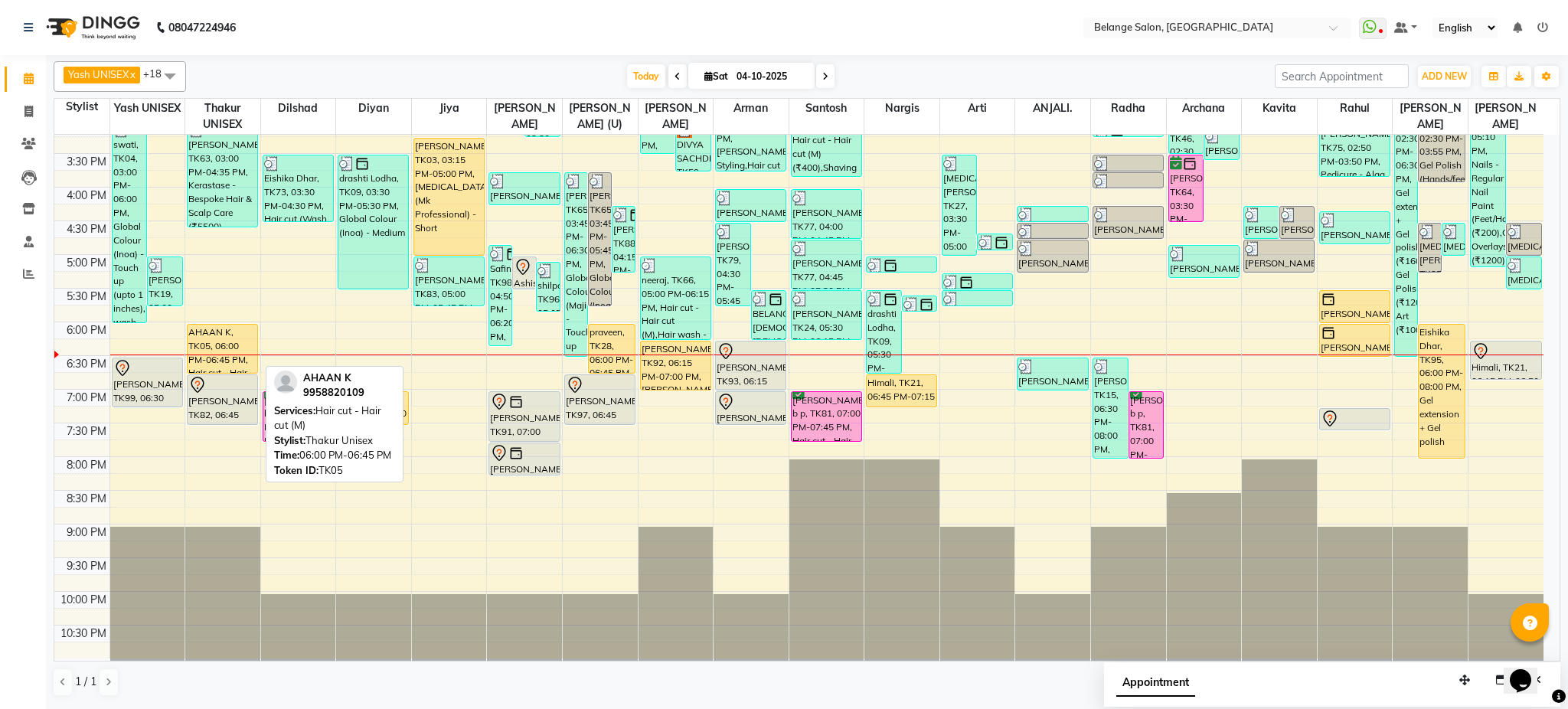
click at [238, 361] on div "AHAAN K, TK05, 06:00 PM-06:45 PM, Hair cut - Hair cut (M)" at bounding box center [223, 349] width 70 height 49
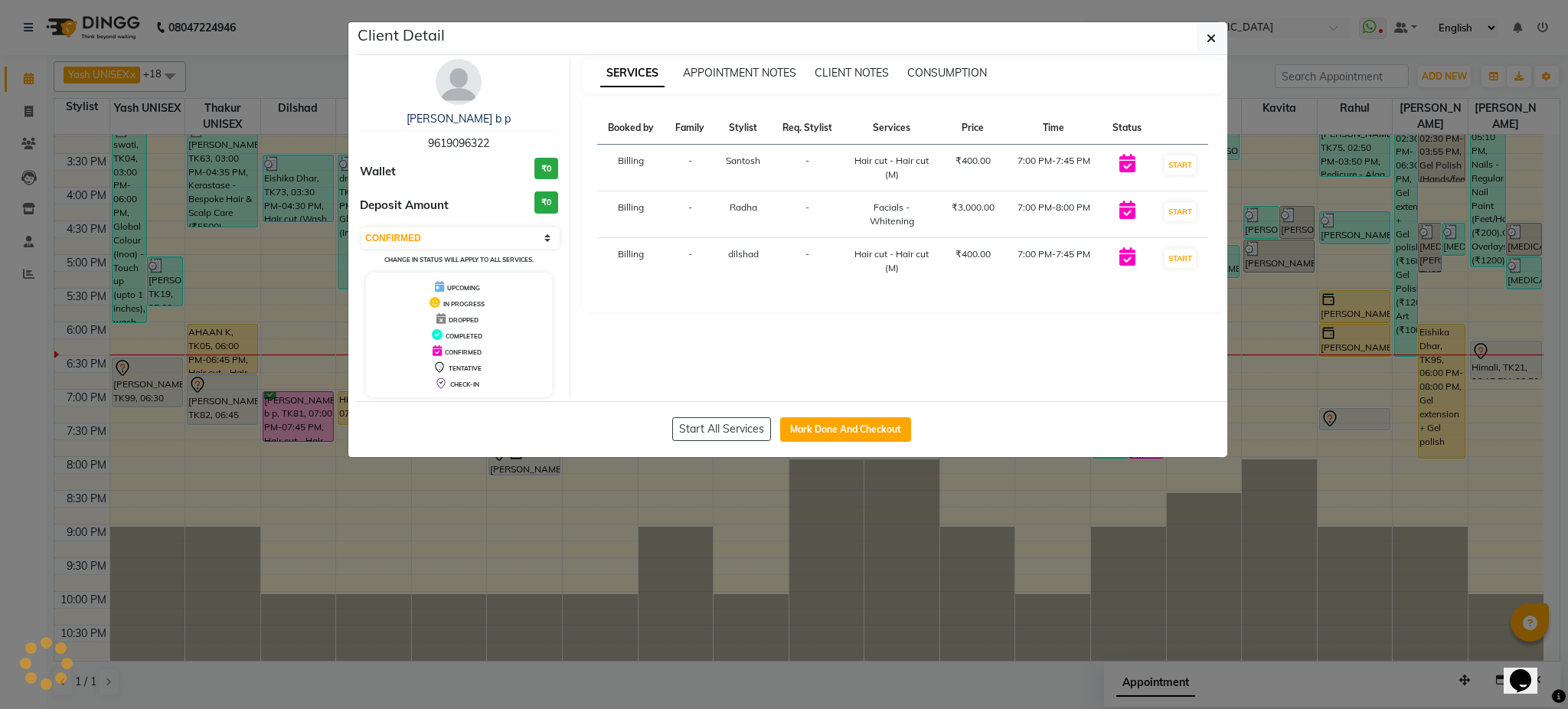
select select "1"
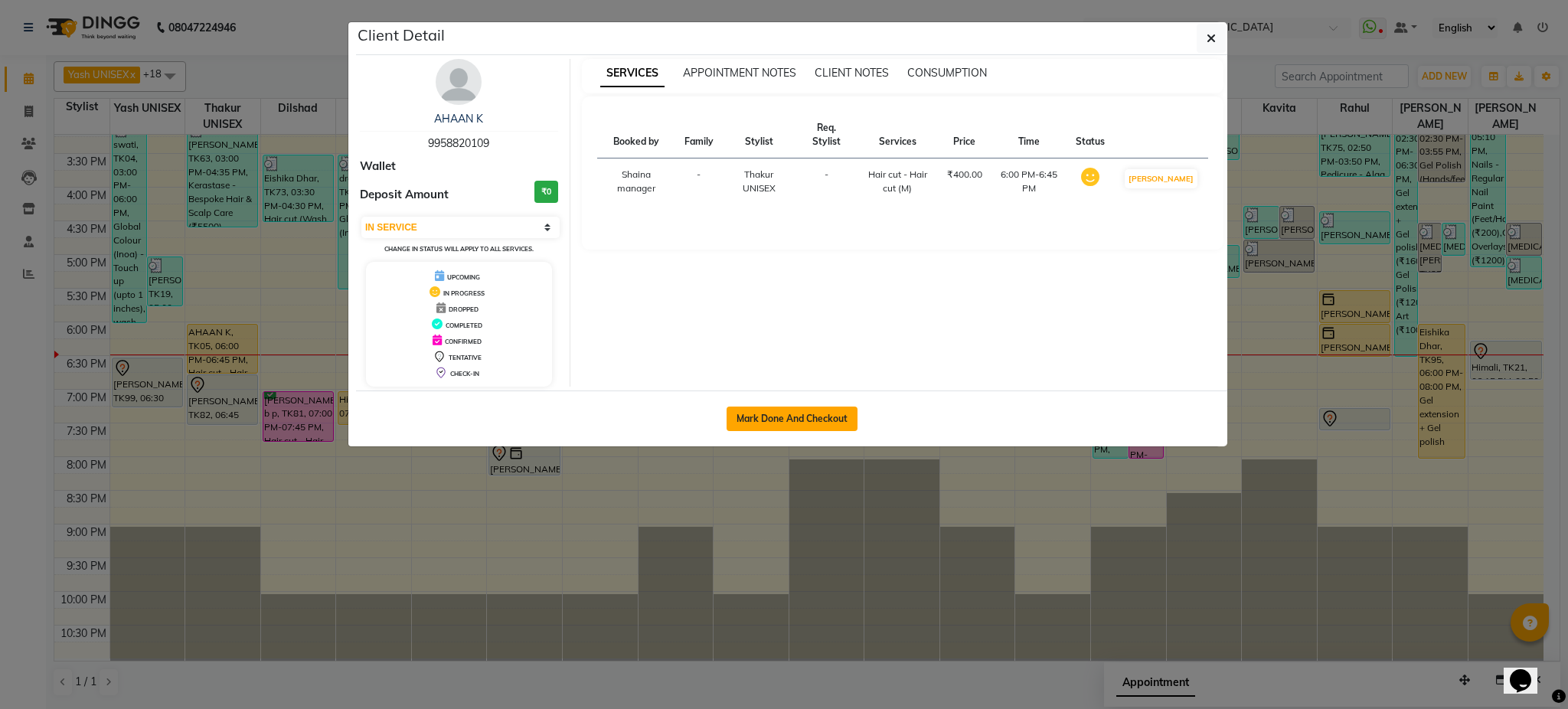
click at [756, 412] on button "Mark Done And Checkout" at bounding box center [792, 418] width 131 height 25
select select "service"
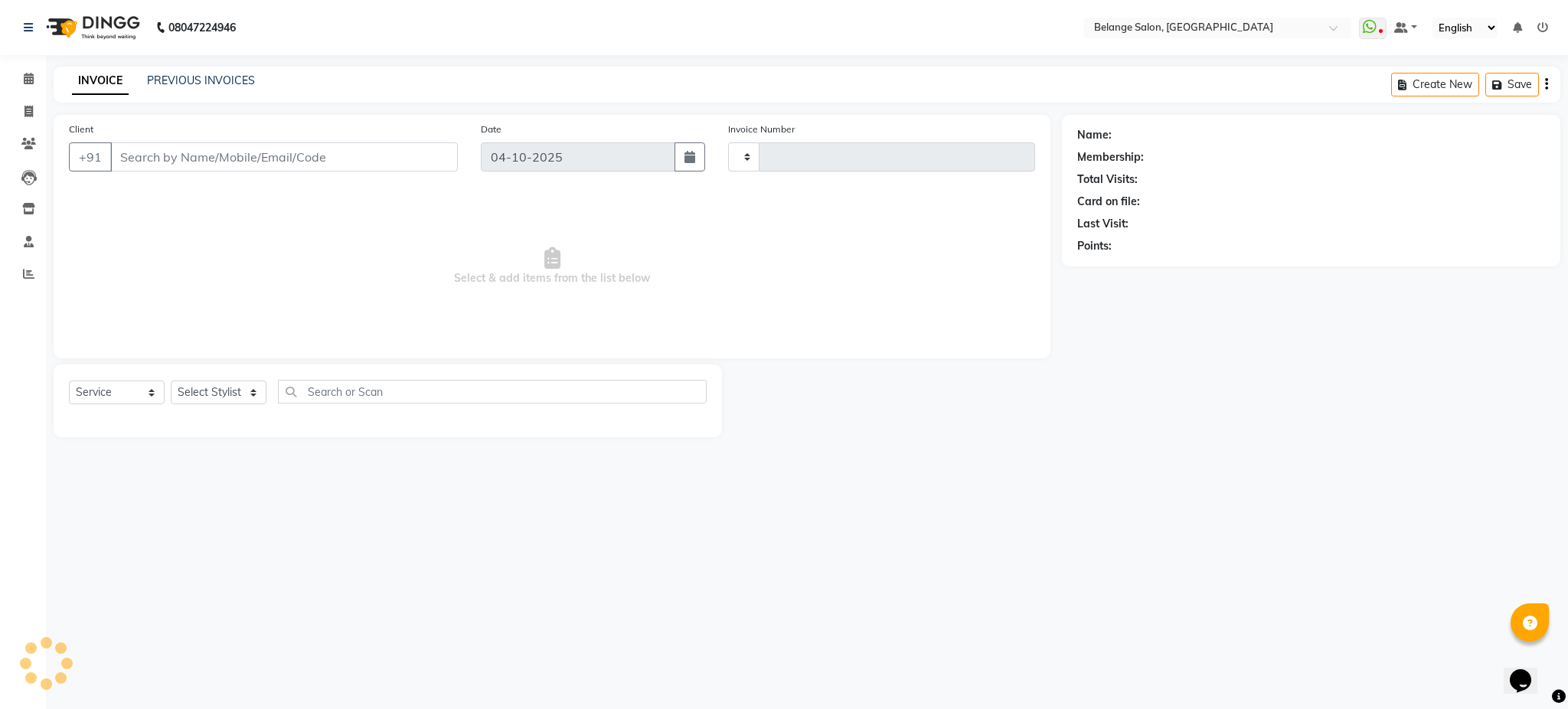
type input "13599"
select select "5076"
type input "9958820109"
select select "63887"
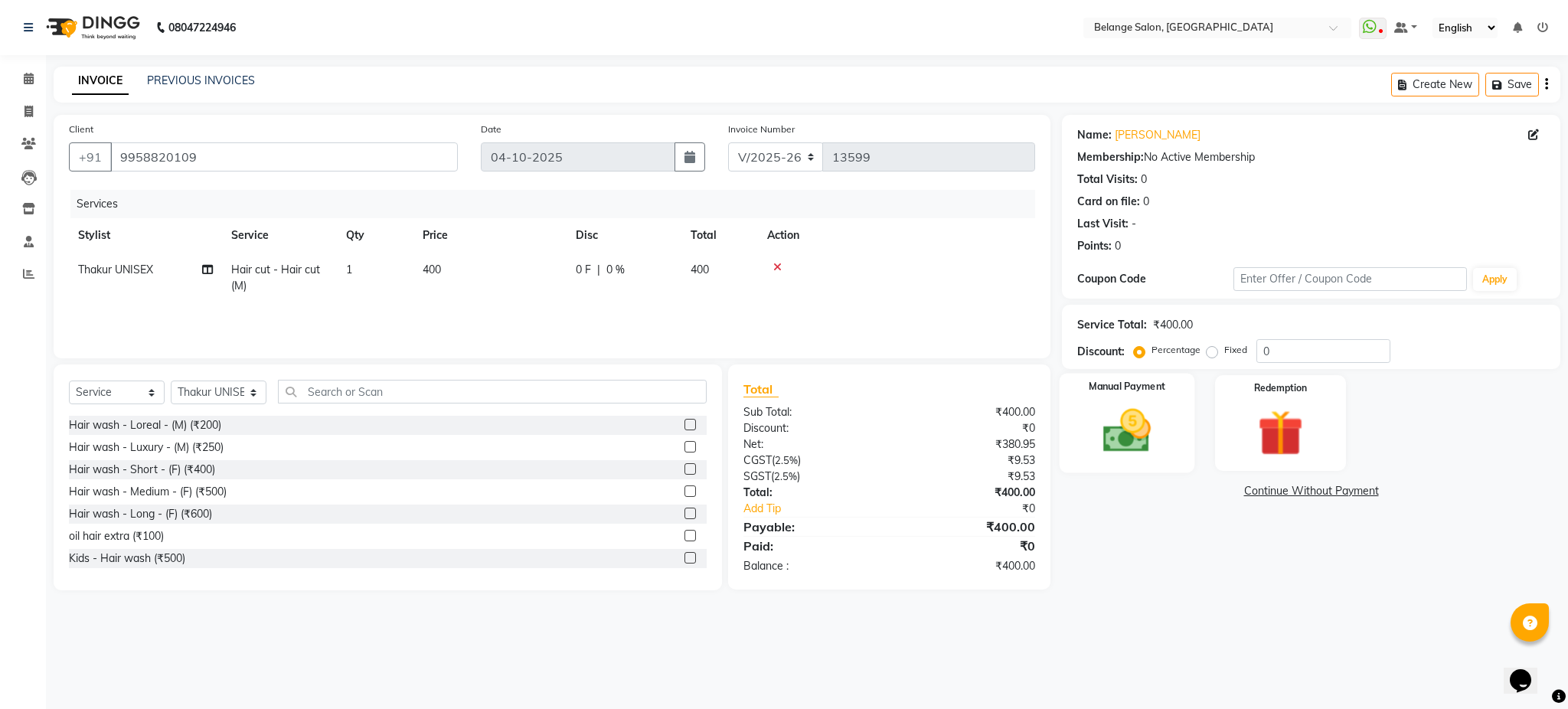
click at [1153, 430] on img at bounding box center [1127, 430] width 78 height 55
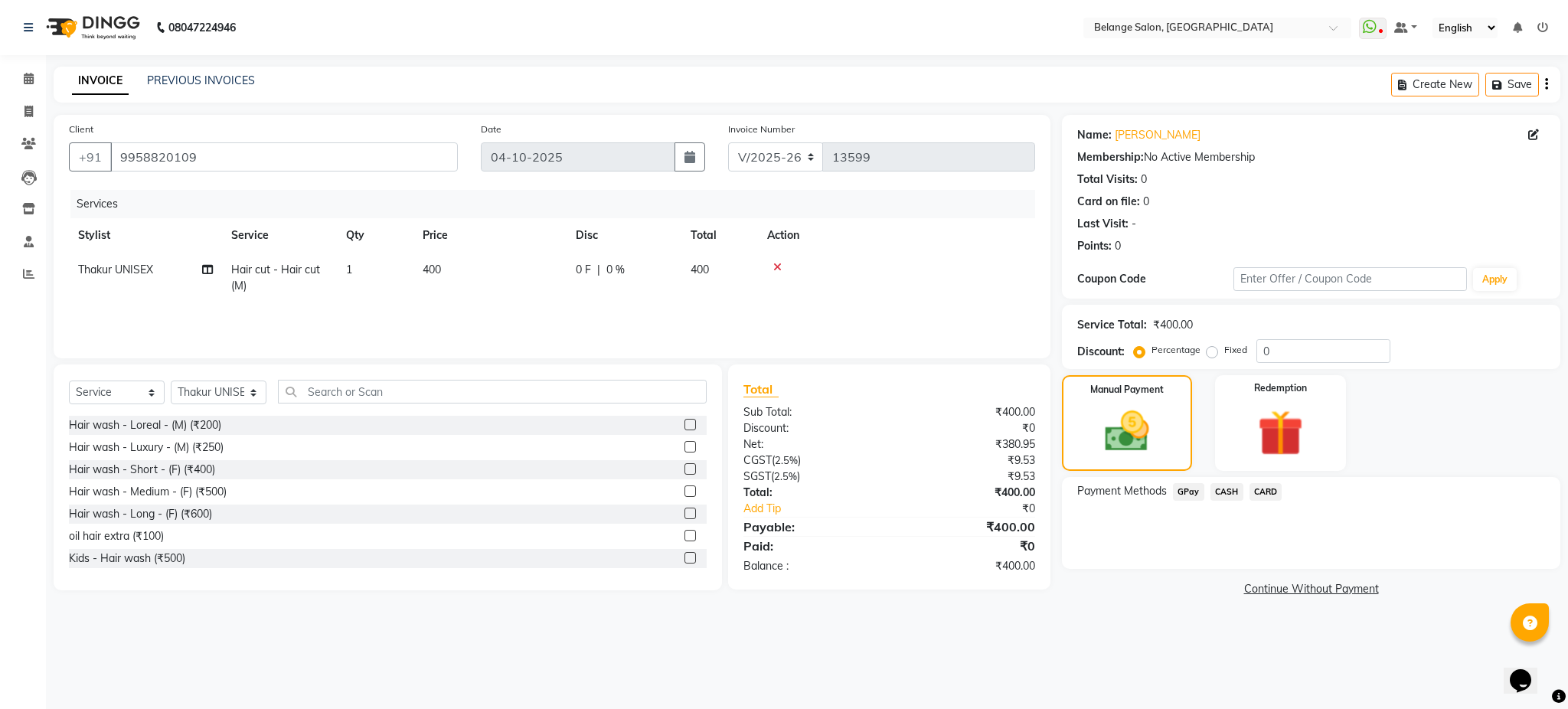
click at [1194, 486] on span "GPay" at bounding box center [1189, 492] width 32 height 18
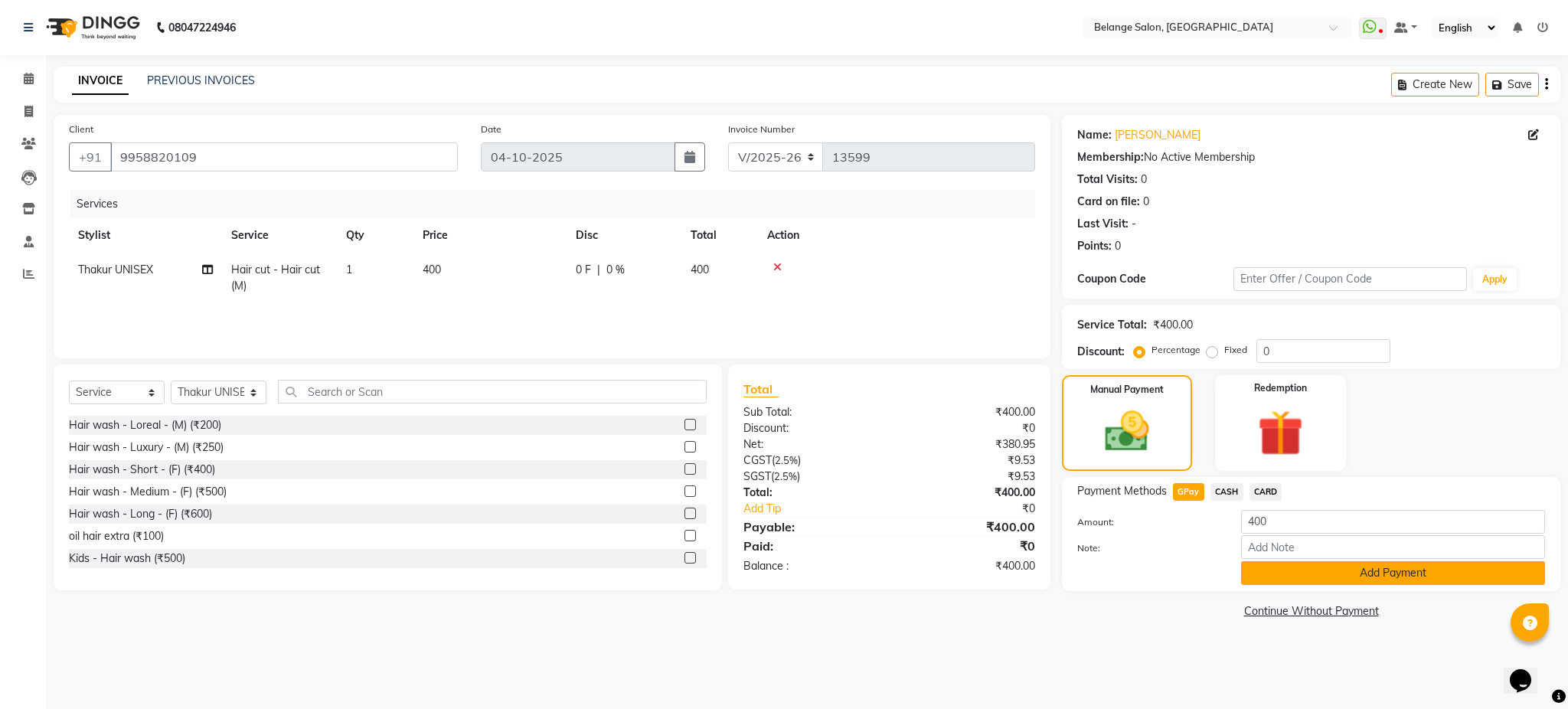
click at [1280, 565] on button "Add Payment" at bounding box center [1393, 573] width 304 height 24
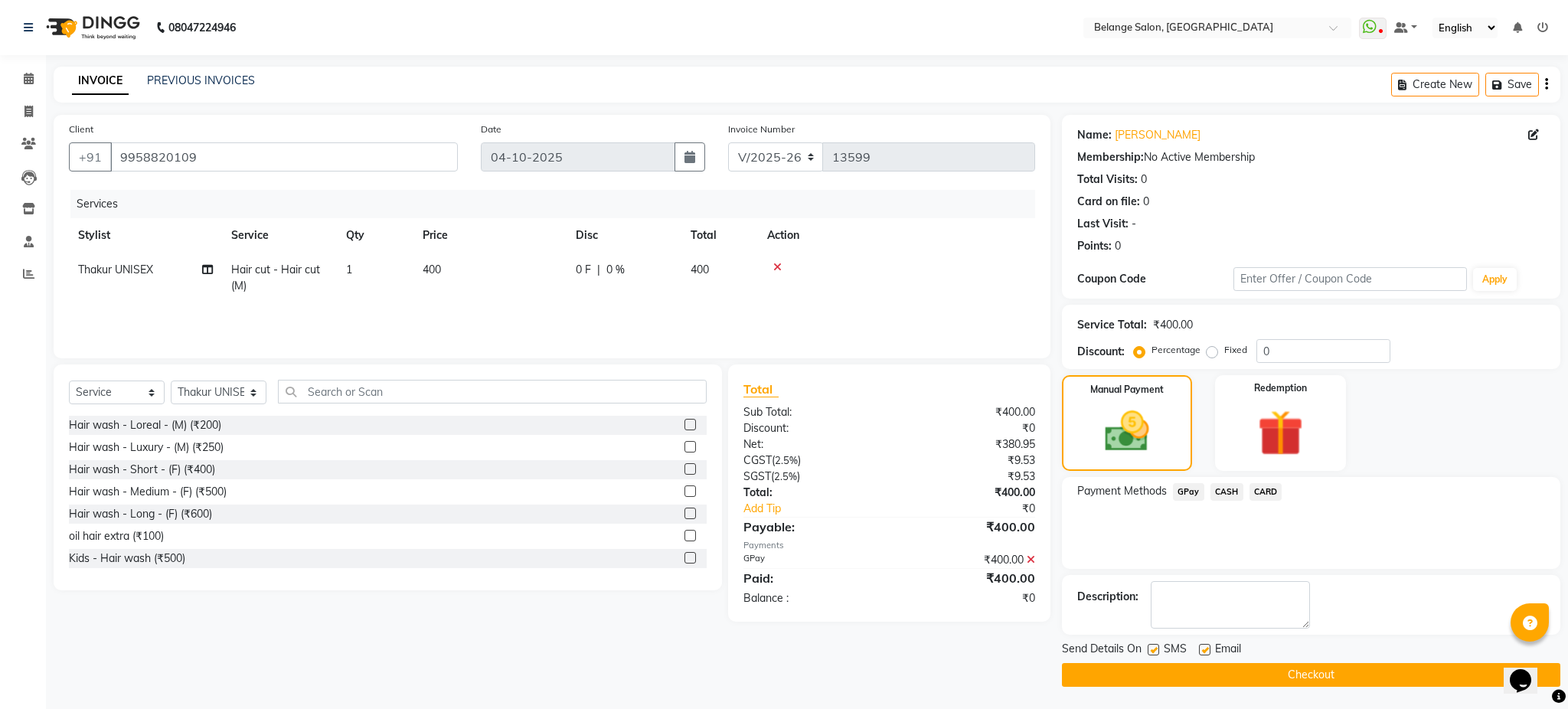
click at [1283, 676] on button "Checkout" at bounding box center [1312, 674] width 499 height 24
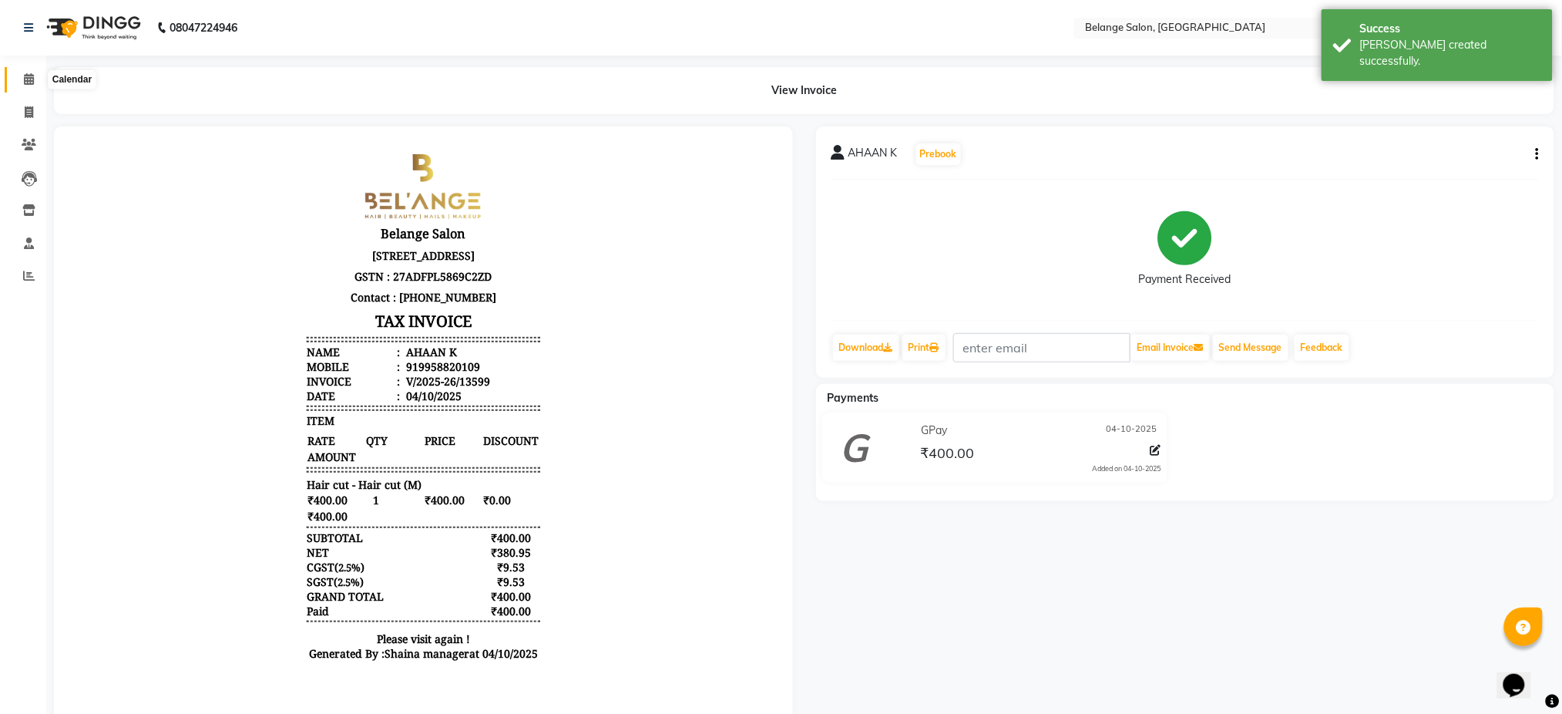
click at [37, 82] on span at bounding box center [28, 80] width 27 height 18
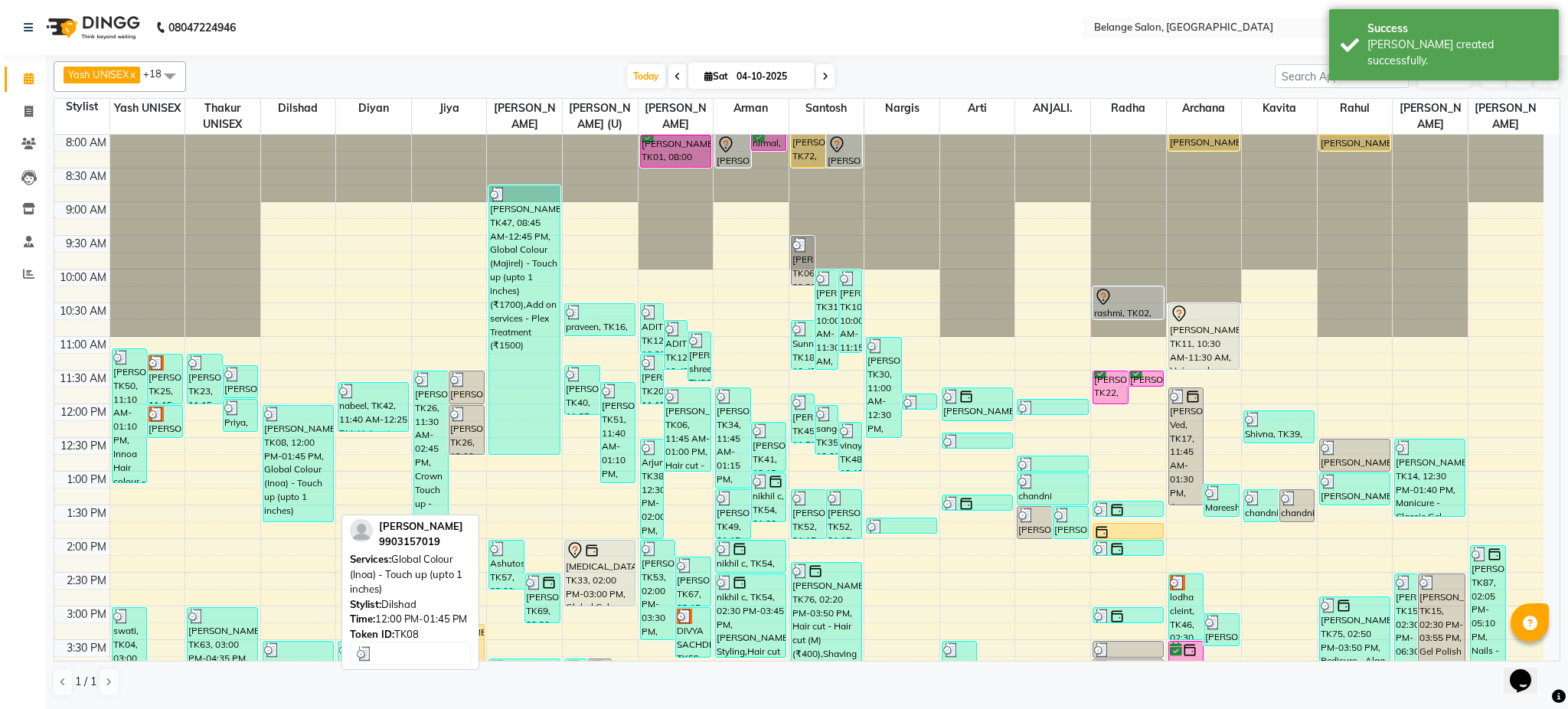
scroll to position [486, 0]
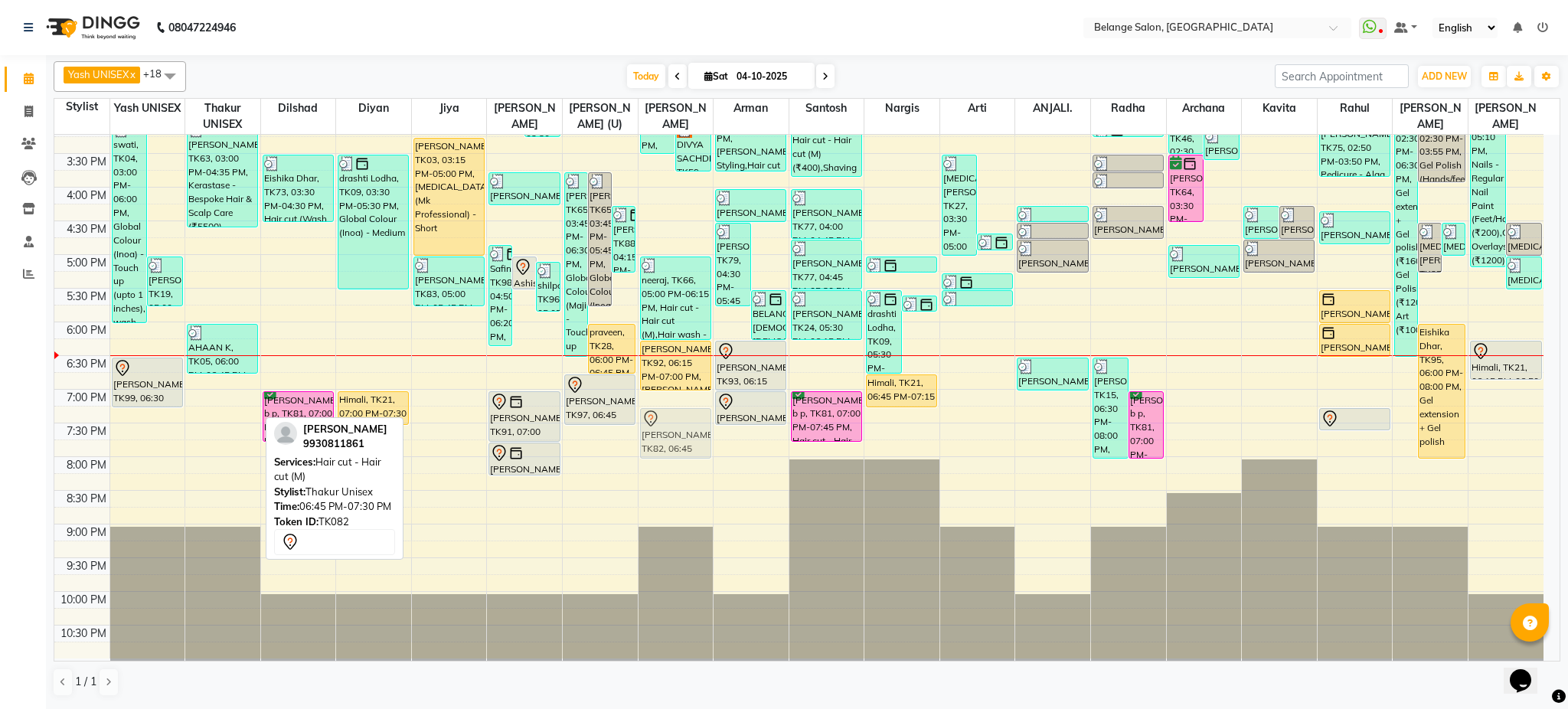
drag, startPoint x: 221, startPoint y: 403, endPoint x: 650, endPoint y: 437, distance: 430.3
click at [650, 437] on tr "Mareesha, TK50, 11:10 AM-01:10 PM, Innoa Hair colour - M (₹1500),Hair cut - Hai…" at bounding box center [799, 153] width 1490 height 1010
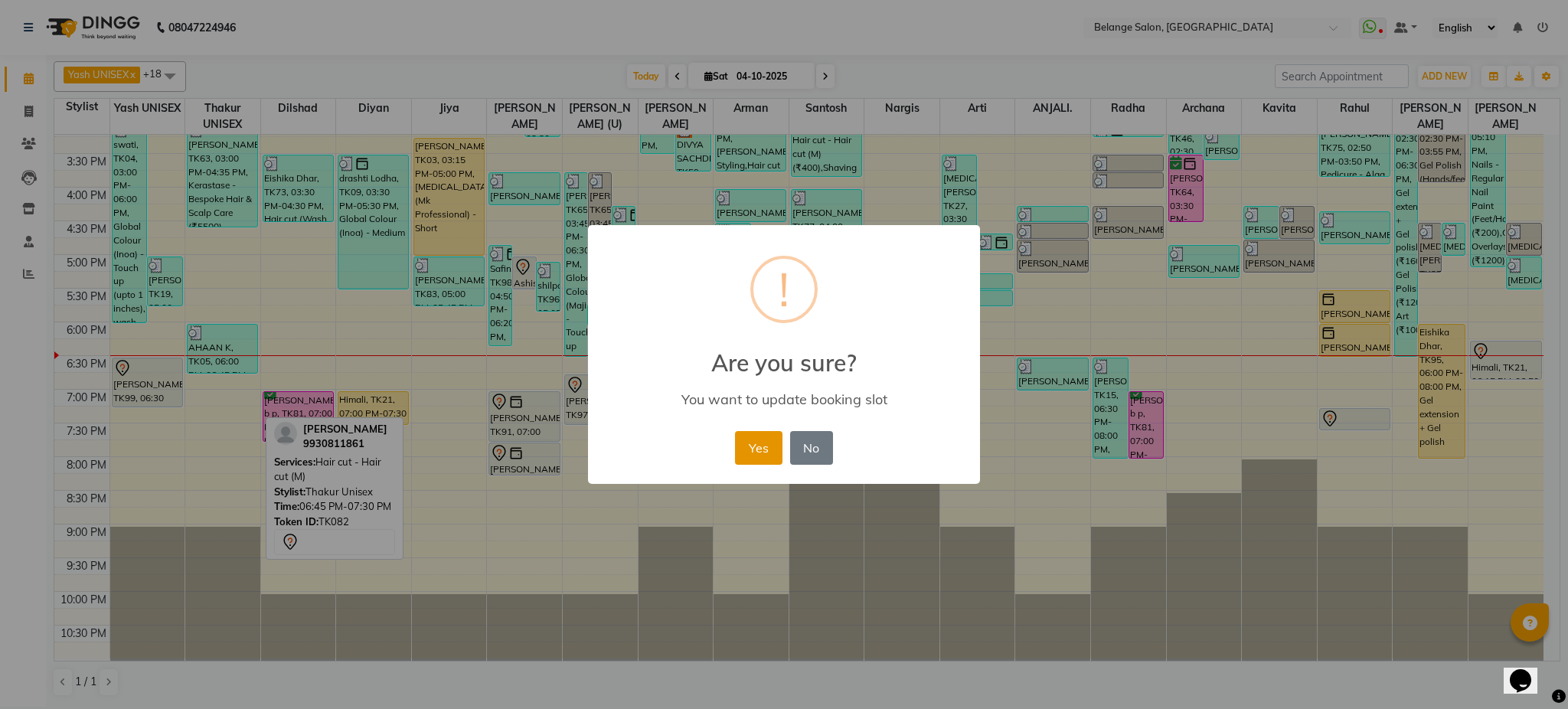
click at [746, 440] on button "Yes" at bounding box center [758, 448] width 47 height 34
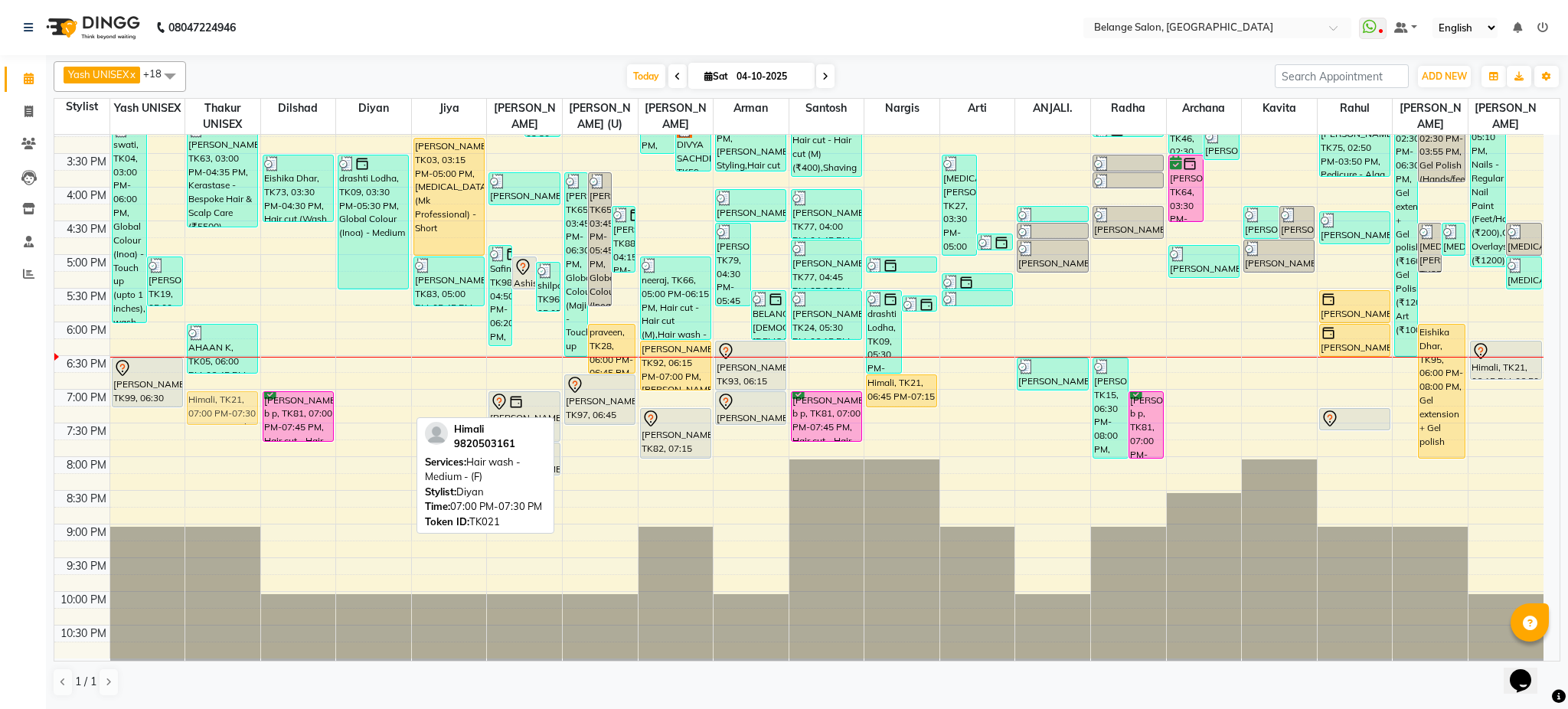
drag, startPoint x: 390, startPoint y: 412, endPoint x: 245, endPoint y: 409, distance: 145.0
click at [245, 409] on tr "Mareesha, TK50, 11:10 AM-01:10 PM, Innoa Hair colour - M (₹1500),Hair cut - Hai…" at bounding box center [799, 153] width 1490 height 1010
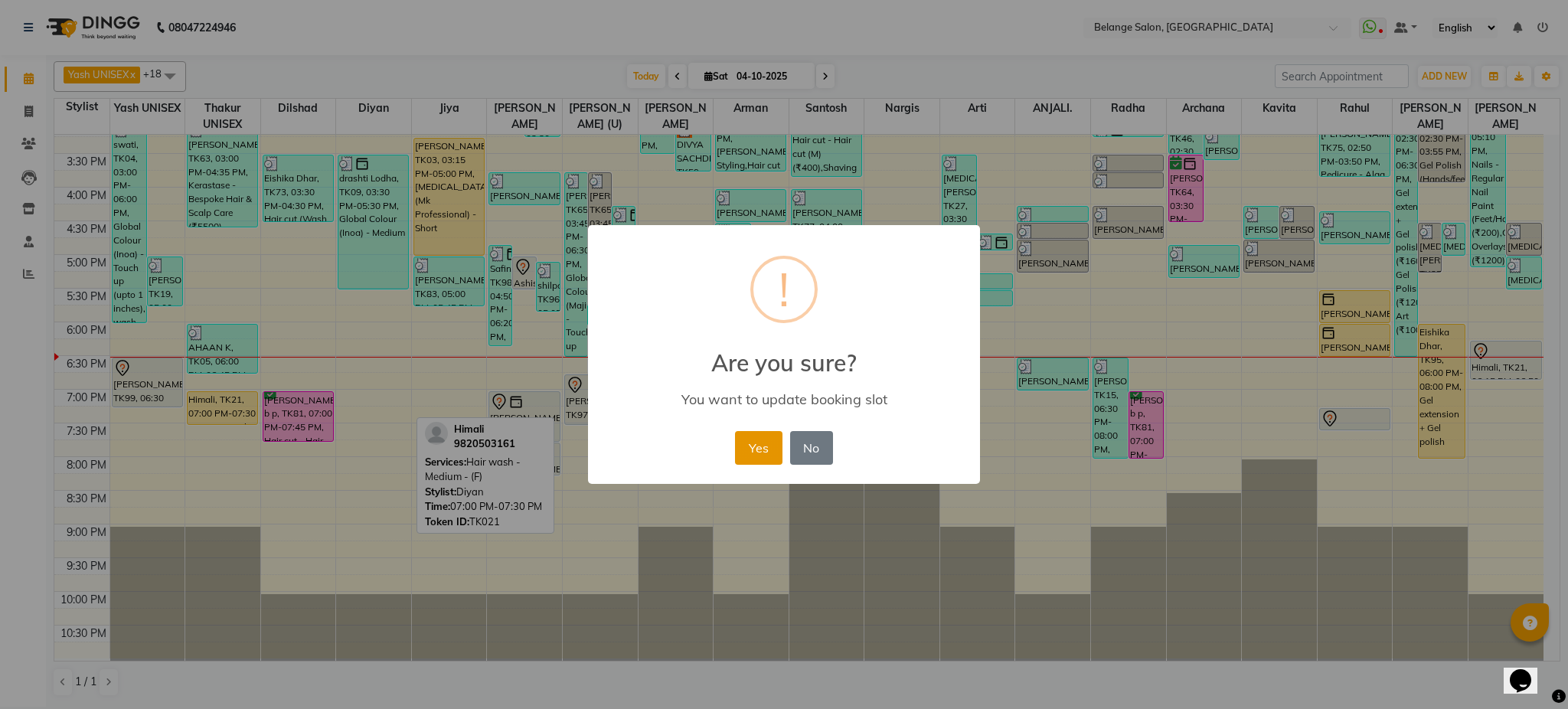
click at [748, 436] on button "Yes" at bounding box center [758, 448] width 47 height 34
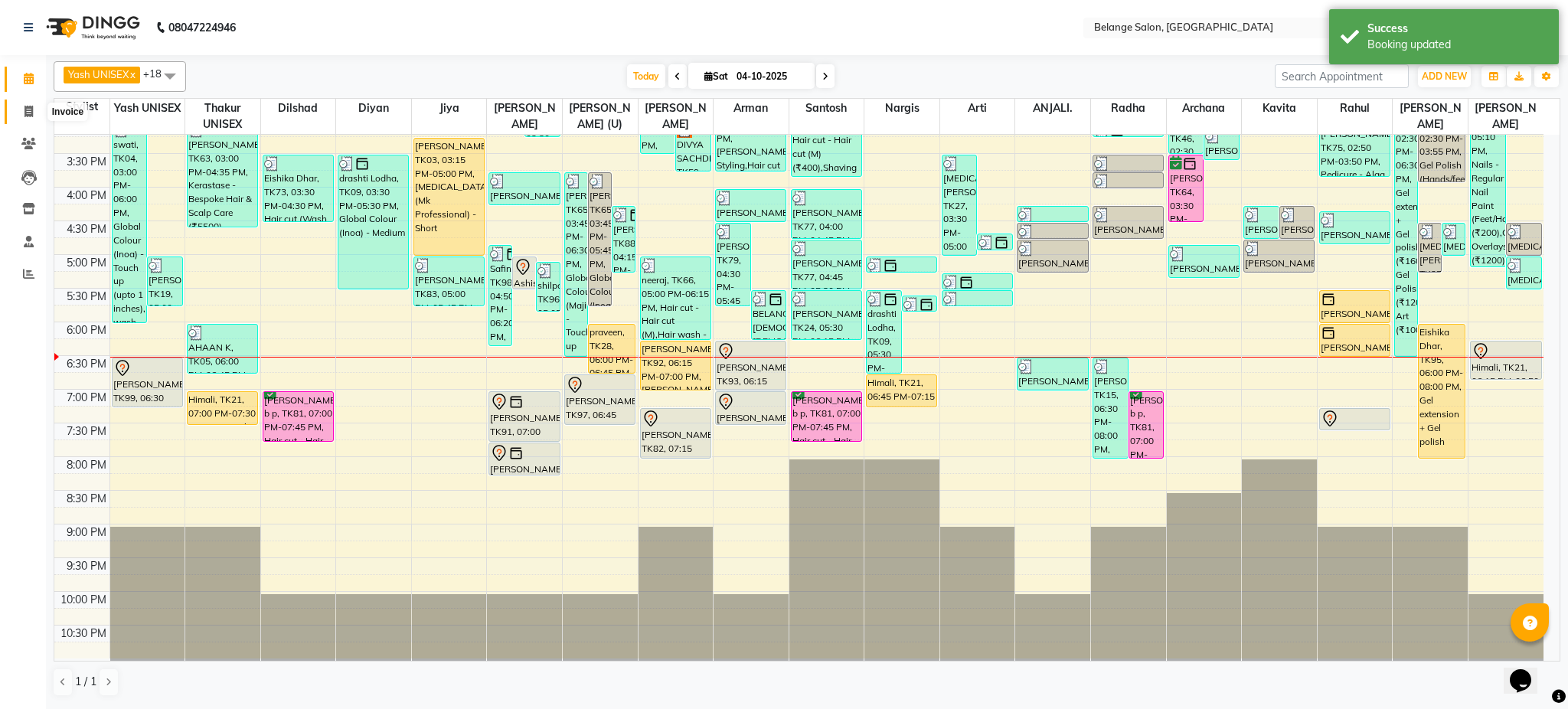
click at [25, 106] on icon at bounding box center [29, 111] width 8 height 12
select select "5076"
select select "service"
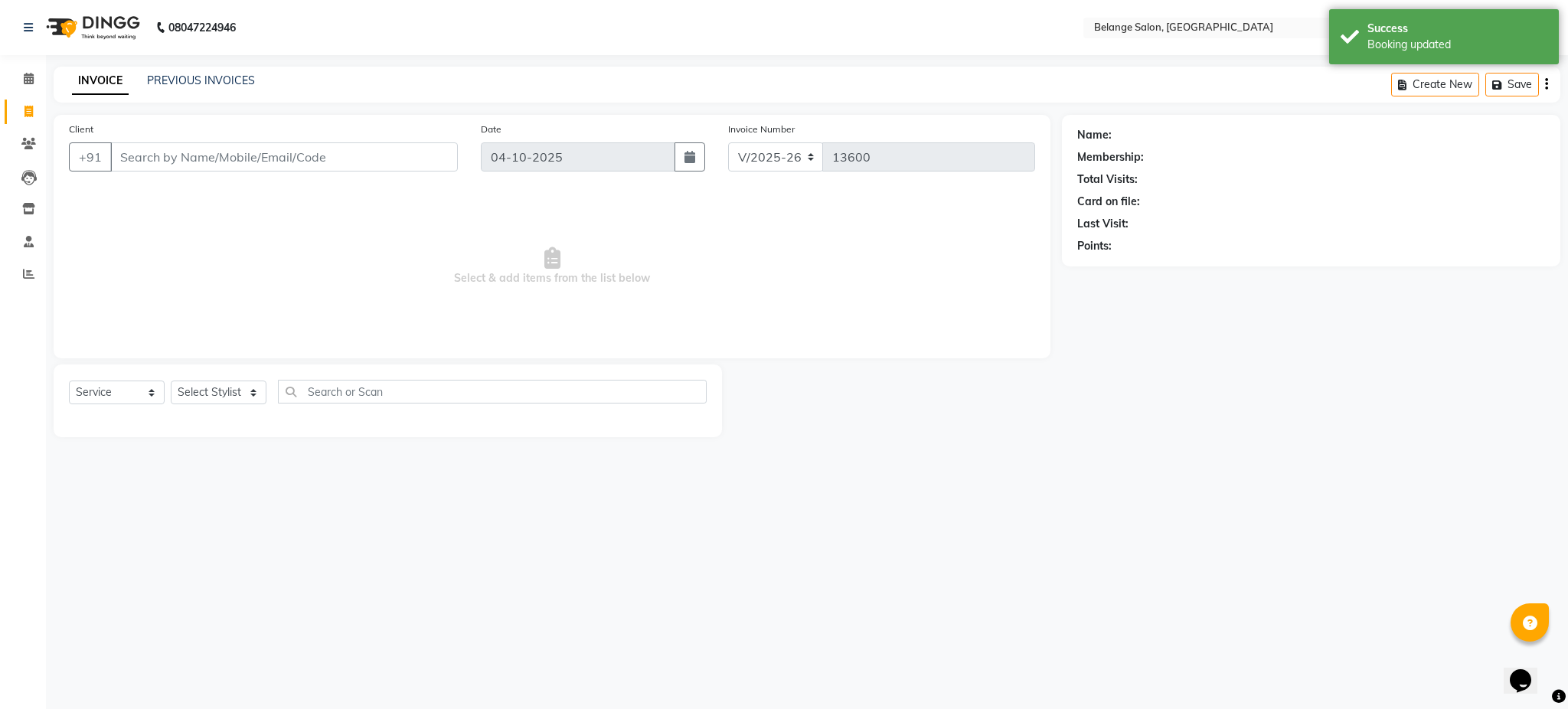
click at [155, 165] on input "Client" at bounding box center [284, 156] width 348 height 29
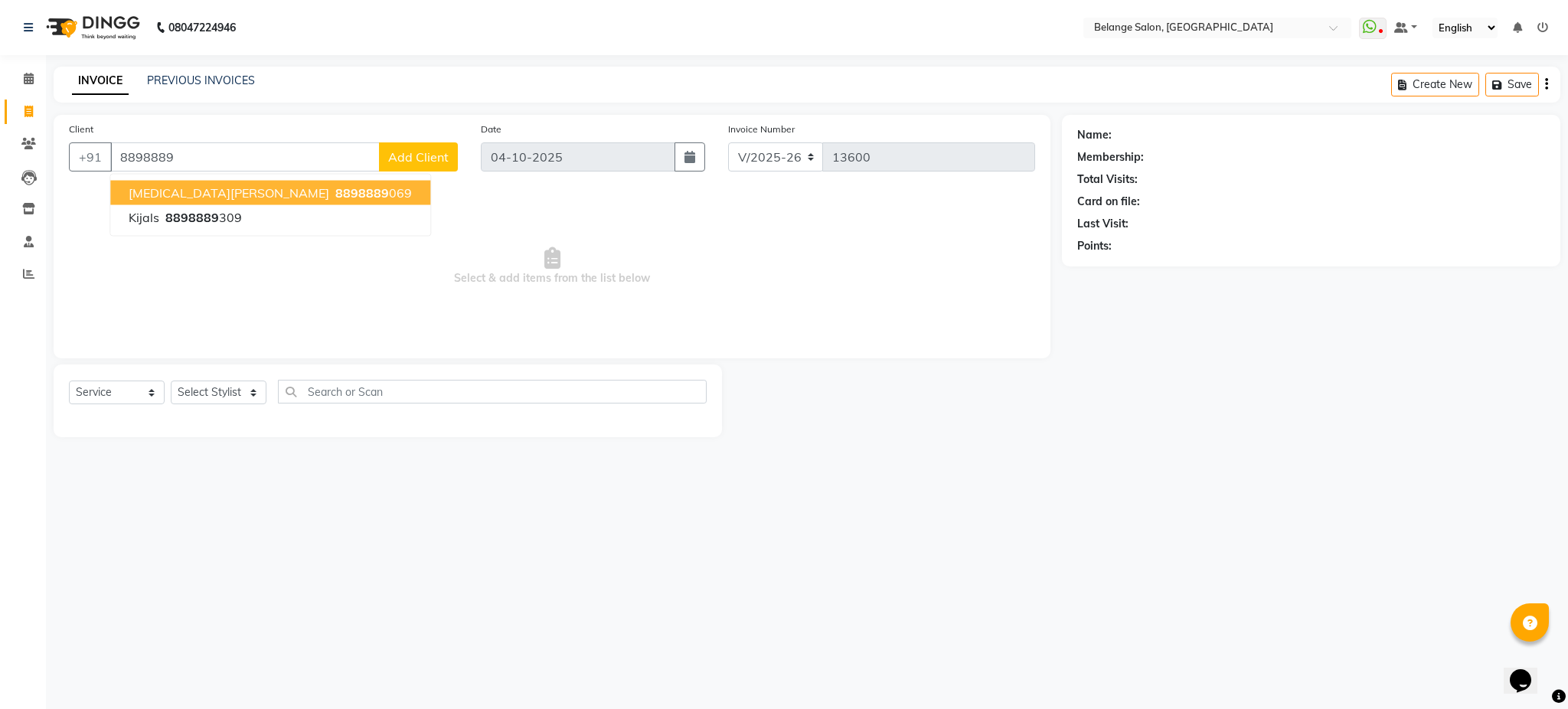
click at [336, 192] on span "8898889" at bounding box center [363, 193] width 54 height 15
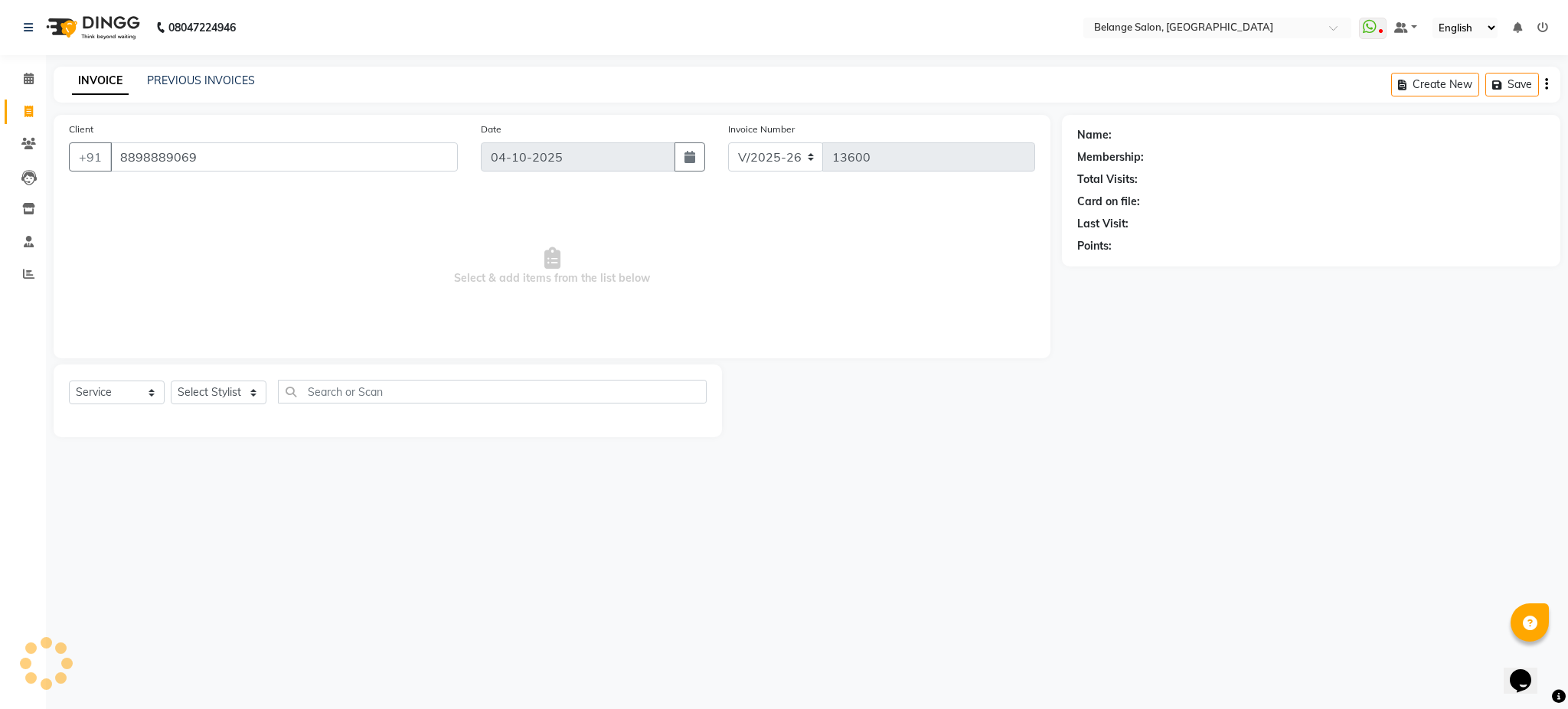
type input "8898889069"
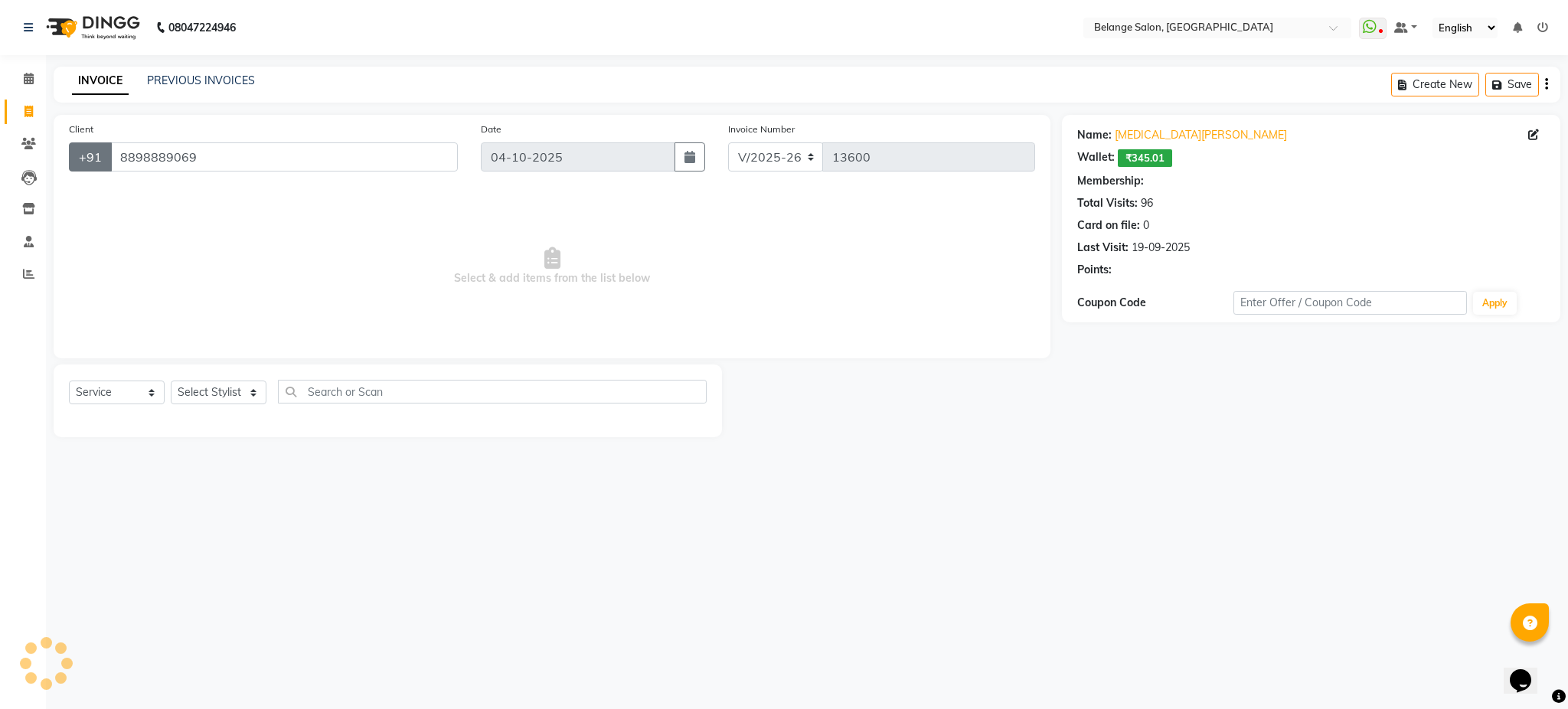
select select "1: Object"
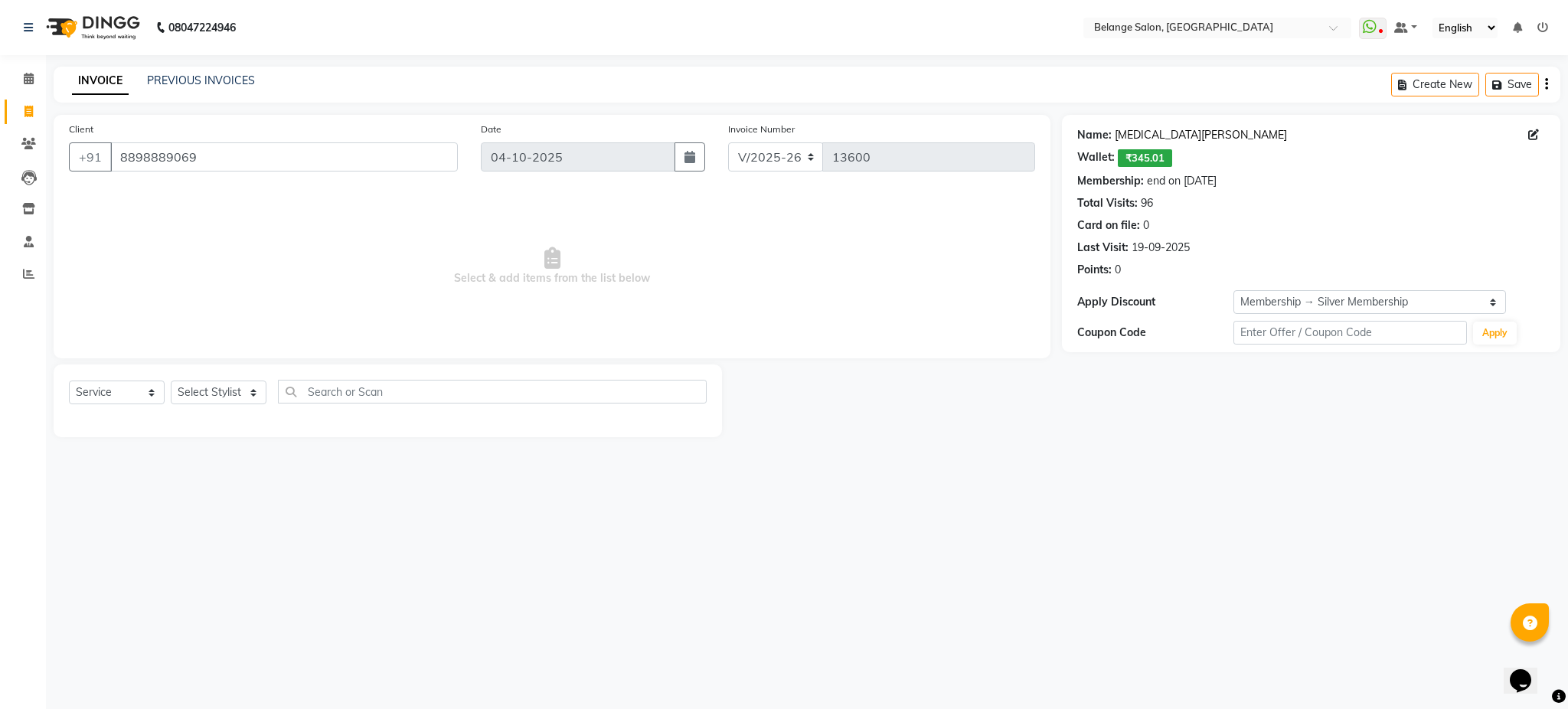
click at [1173, 140] on link "[MEDICAL_DATA][PERSON_NAME]" at bounding box center [1200, 135] width 172 height 16
click at [22, 85] on span at bounding box center [28, 79] width 27 height 18
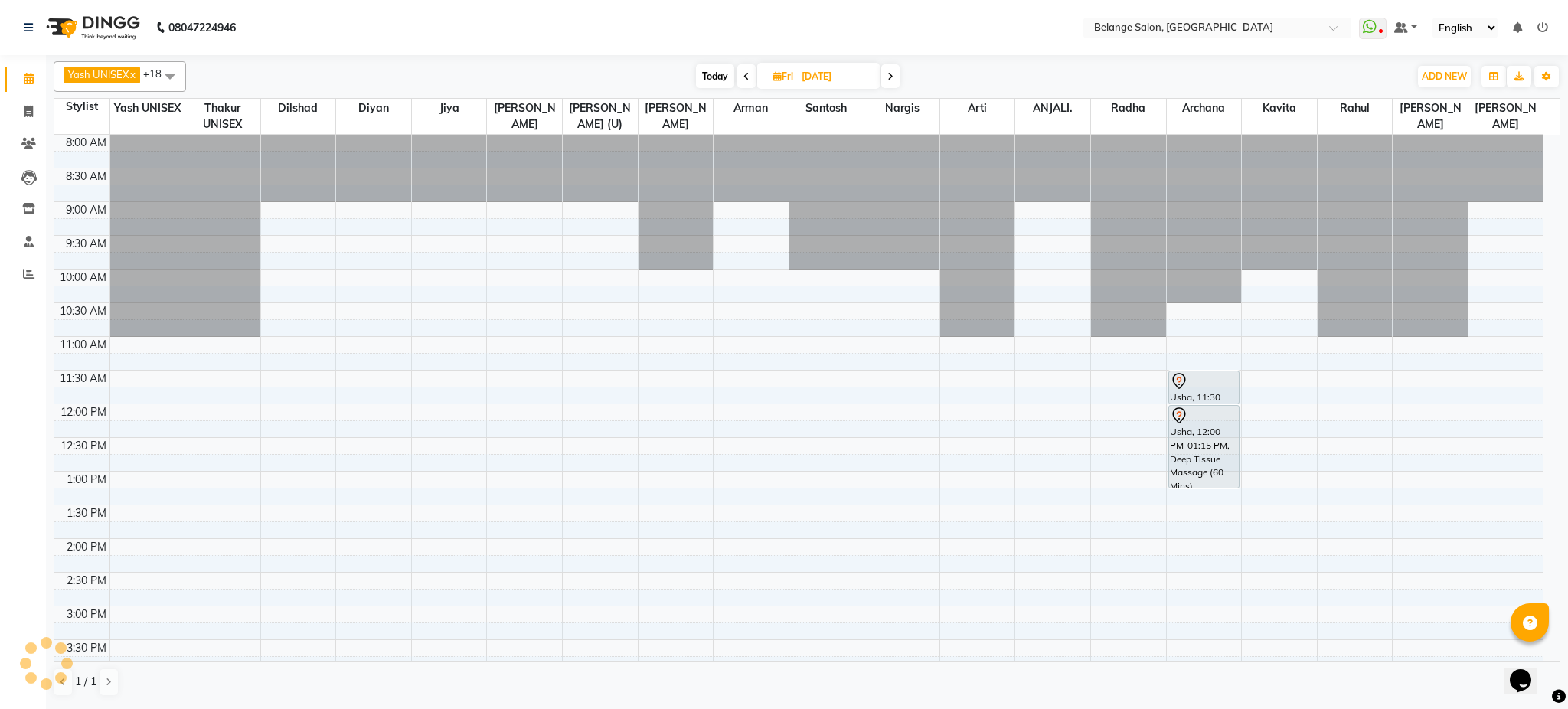
scroll to position [486, 0]
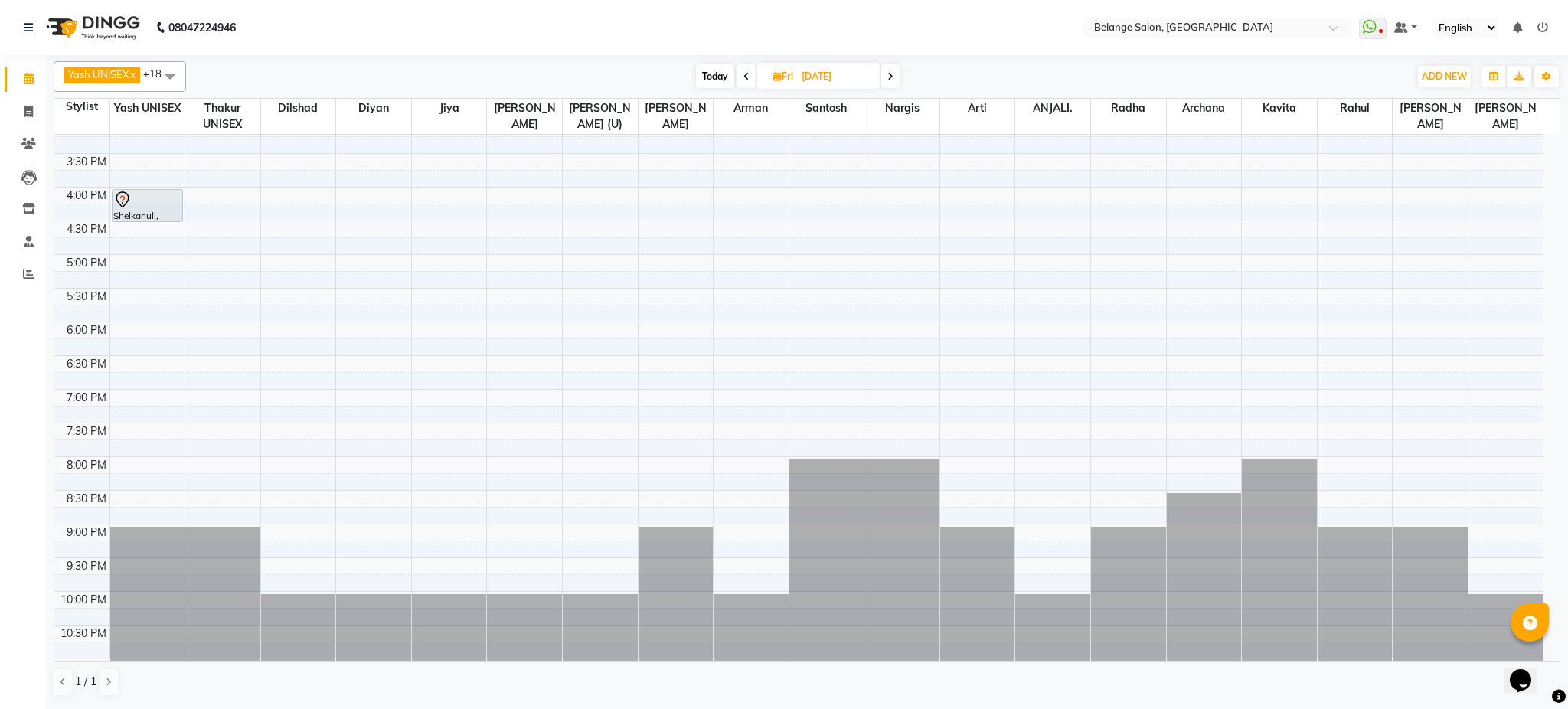
click at [713, 76] on span "Today" at bounding box center [715, 76] width 39 height 24
type input "04-10-2025"
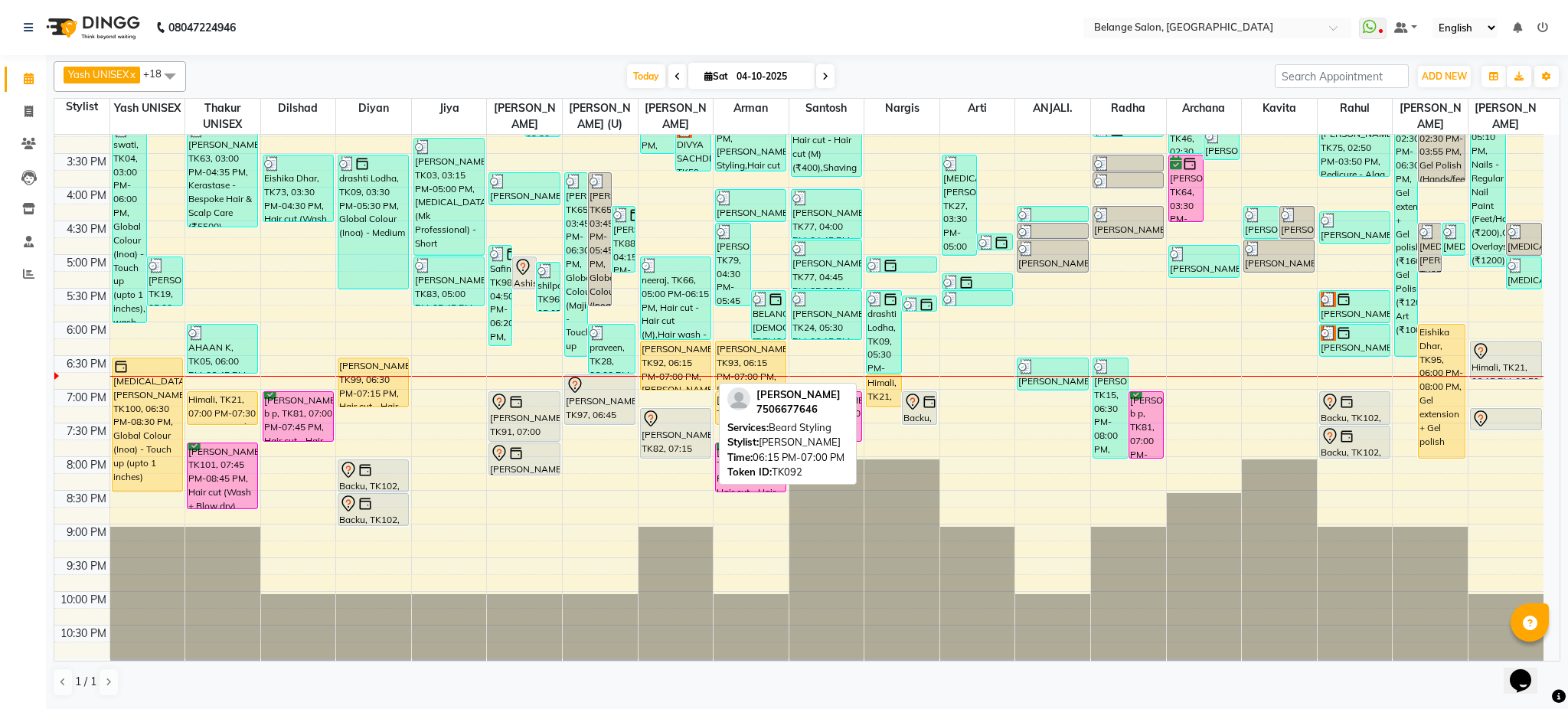
click at [687, 364] on div "[PERSON_NAME], TK92, 06:15 PM-07:00 PM, [PERSON_NAME] Styling" at bounding box center [676, 365] width 70 height 49
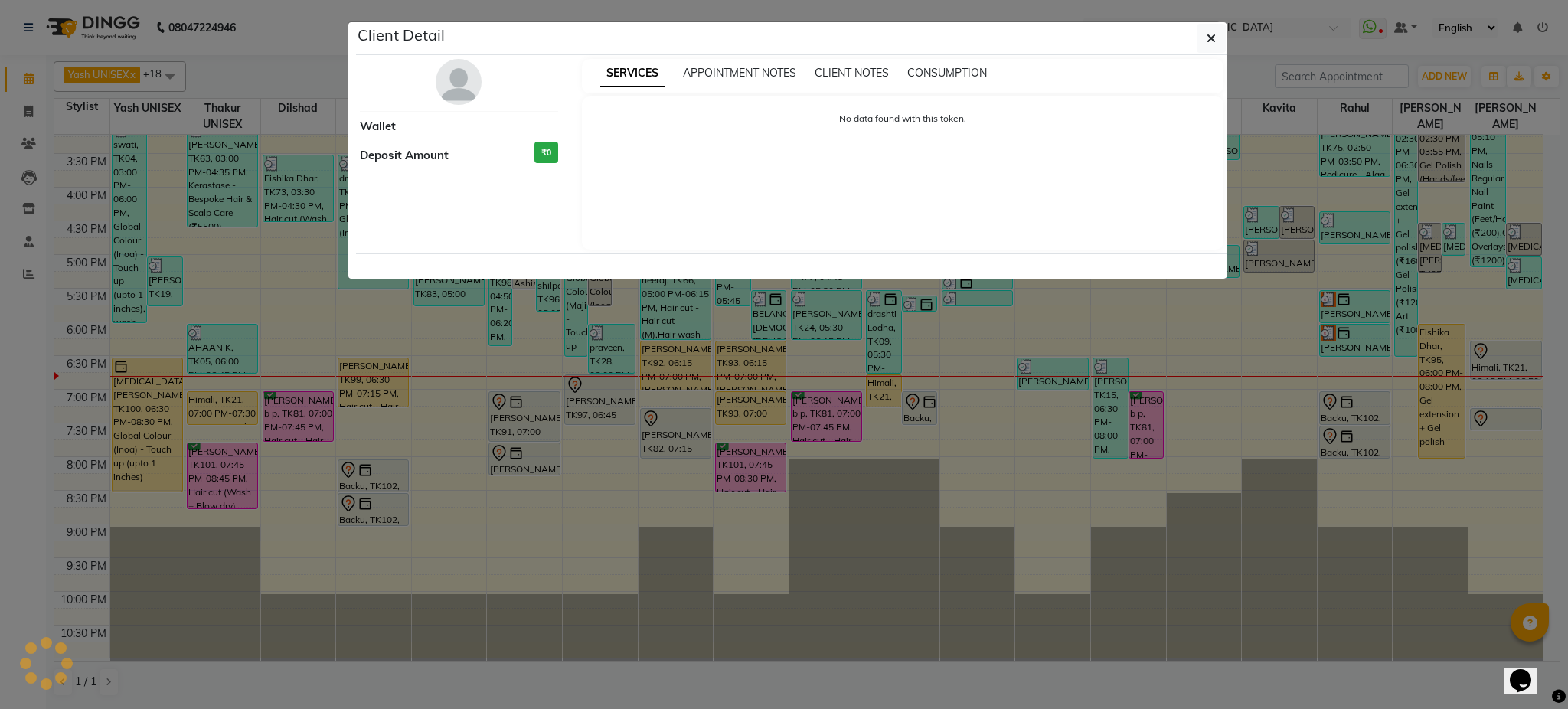
select select "1"
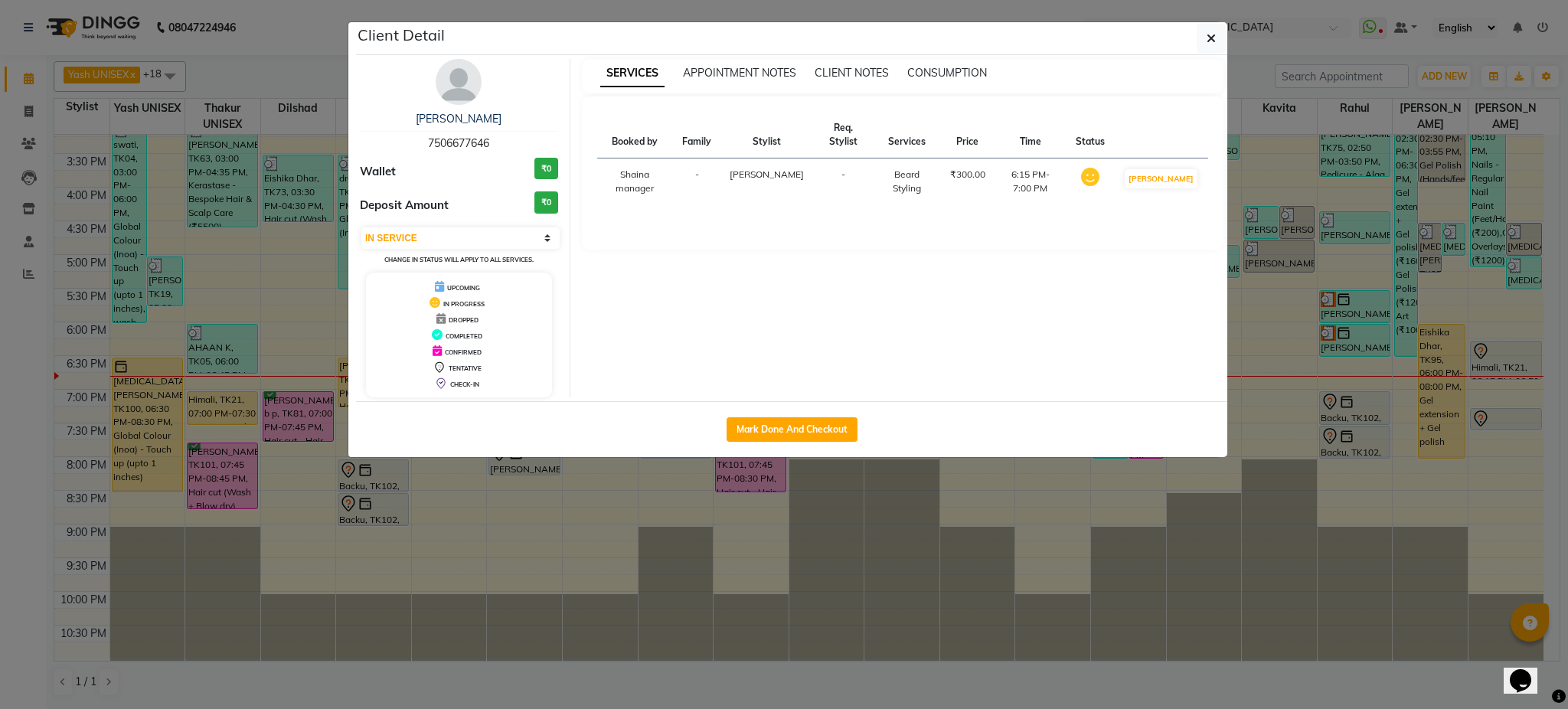
click at [450, 147] on span "7506677646" at bounding box center [459, 143] width 62 height 14
copy span "7506677646"
click at [1214, 38] on icon "button" at bounding box center [1211, 38] width 9 height 12
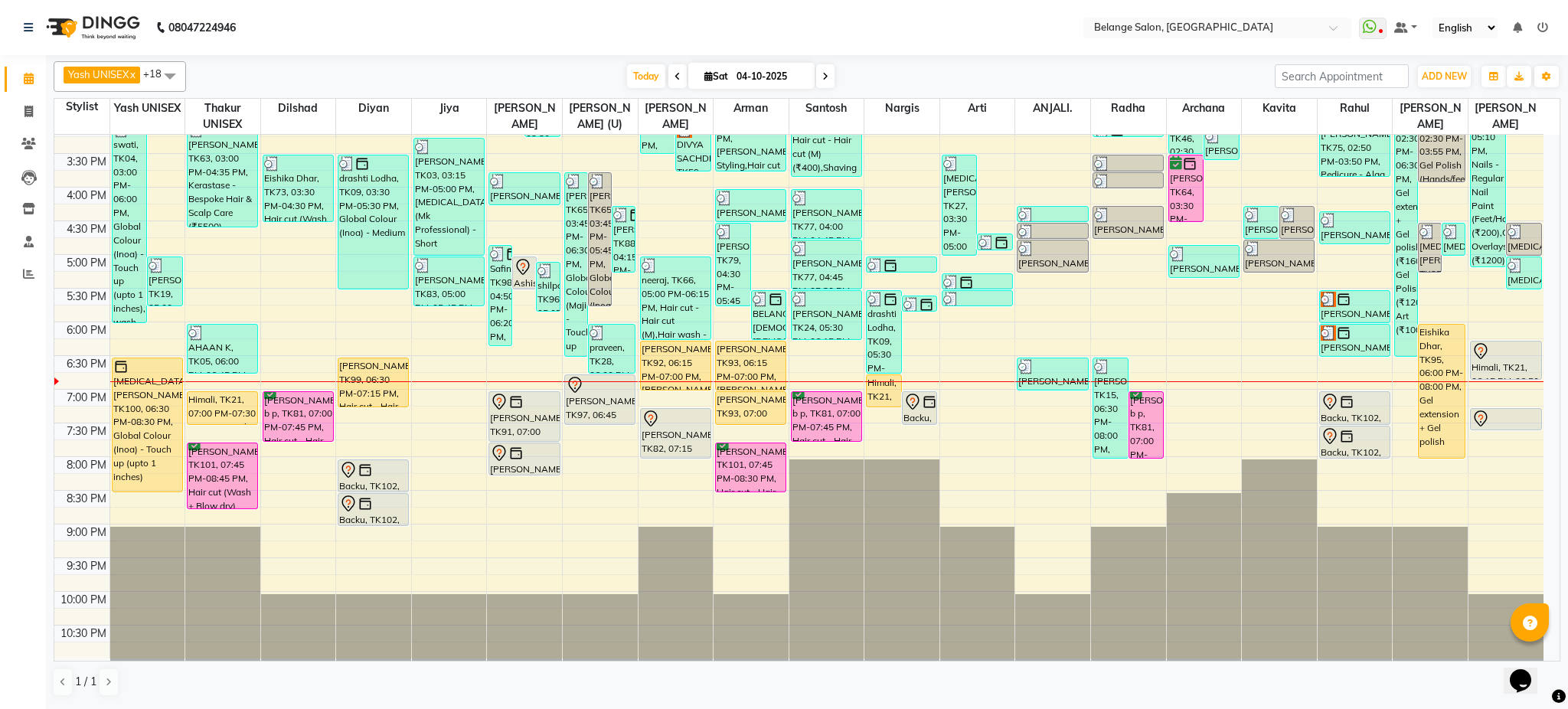
click at [1207, 396] on div "8:00 AM 8:30 AM 9:00 AM 9:30 AM 10:00 AM 10:30 AM 11:00 AM 11:30 AM 12:00 PM 12…" at bounding box center [799, 153] width 1490 height 1010
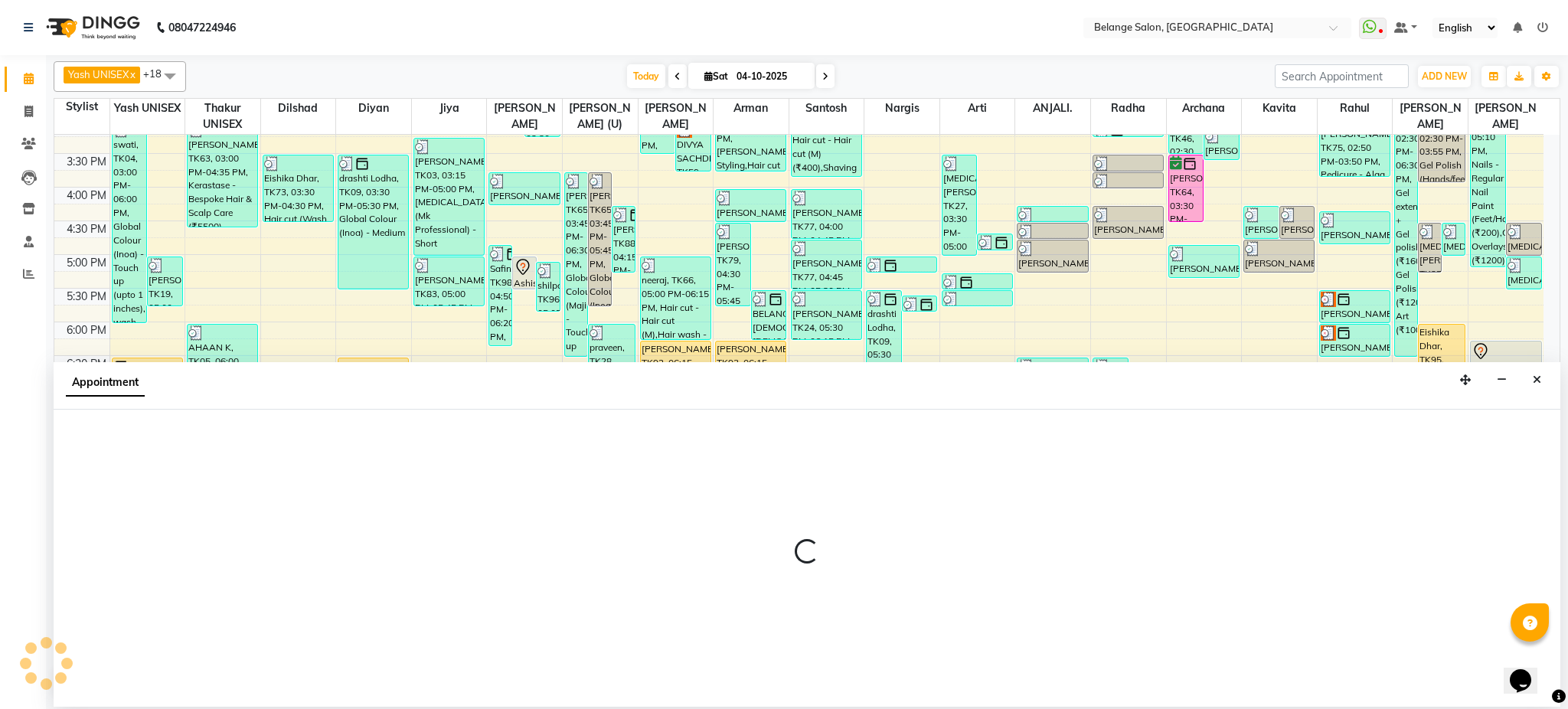
select select "70102"
select select "tentative"
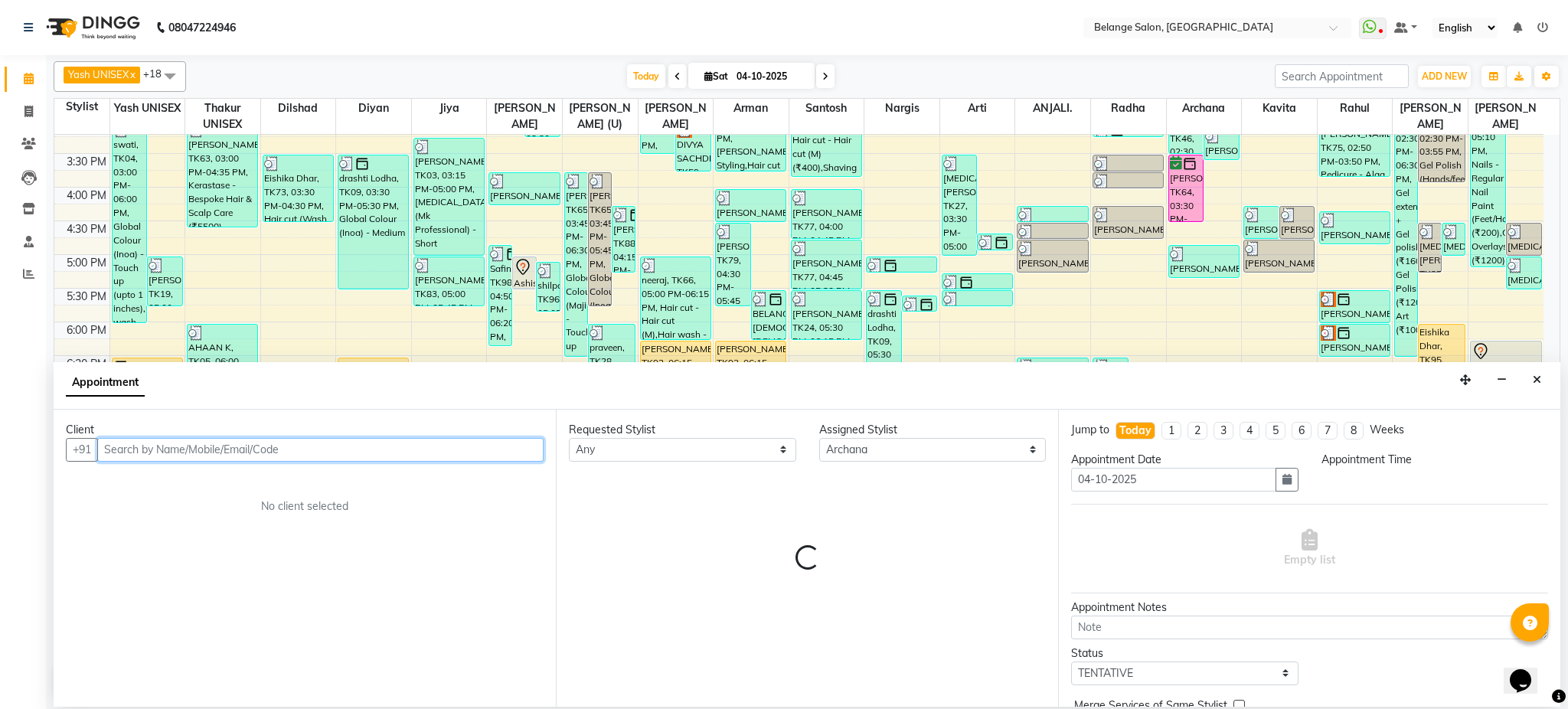
select select "1140"
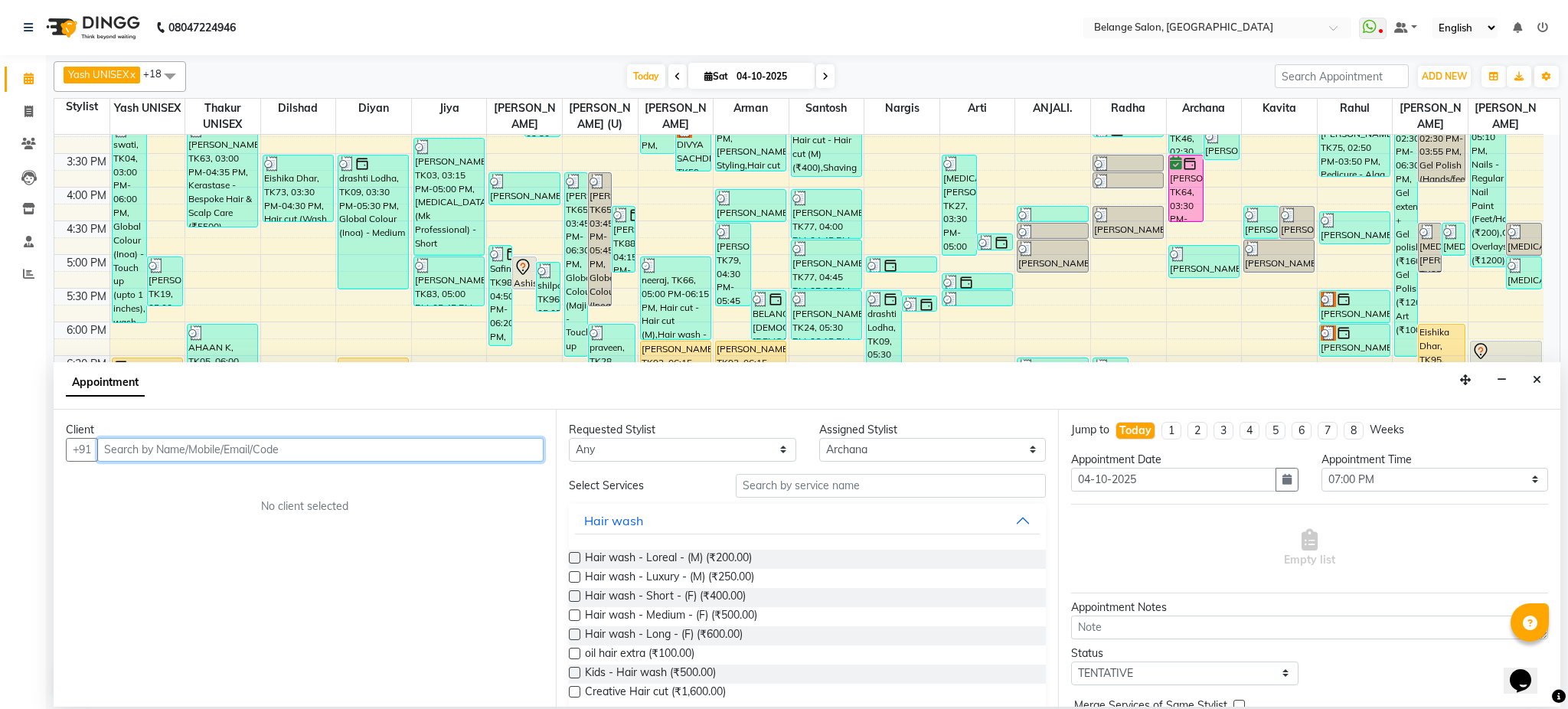
click at [235, 446] on input "text" at bounding box center [320, 450] width 446 height 24
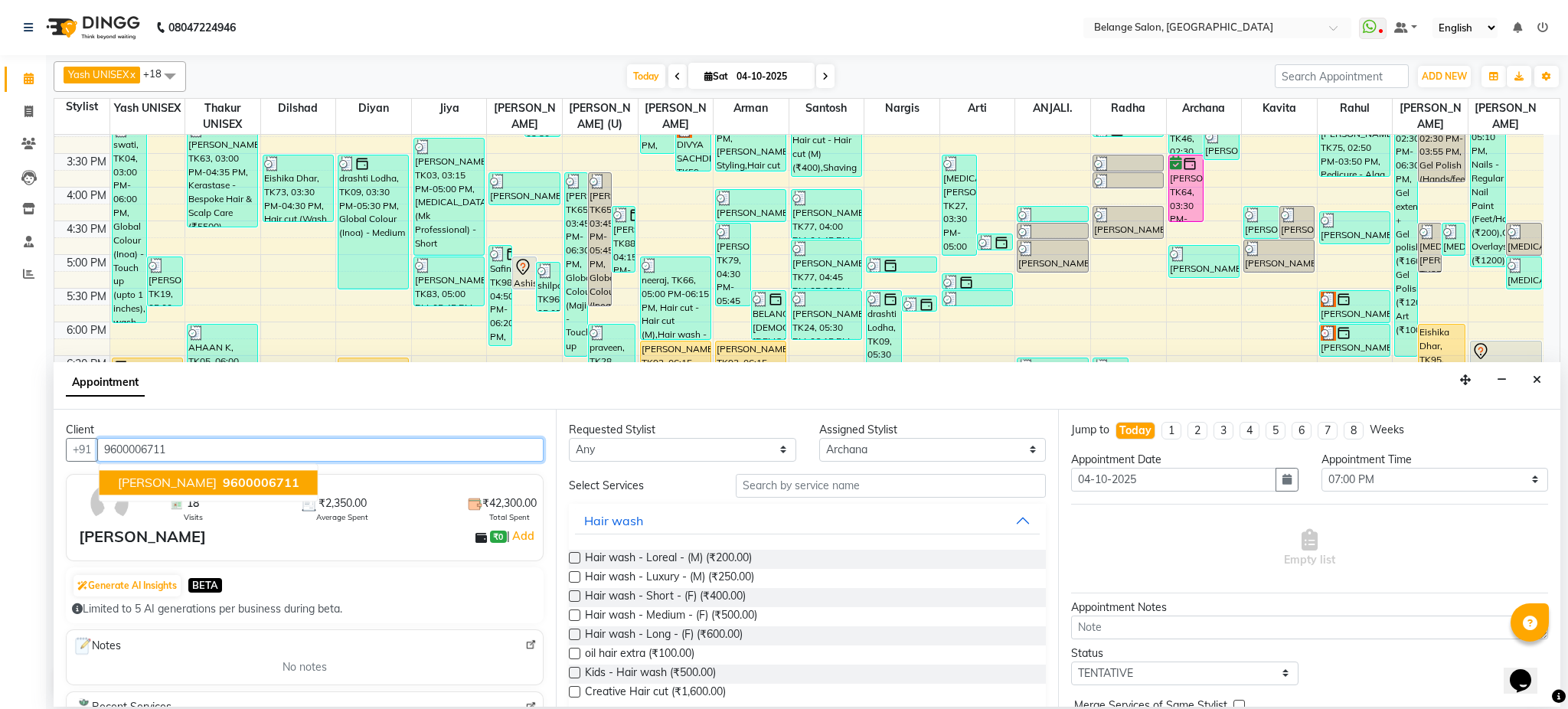
click at [223, 483] on span "9600006711" at bounding box center [260, 482] width 77 height 15
type input "9600006711"
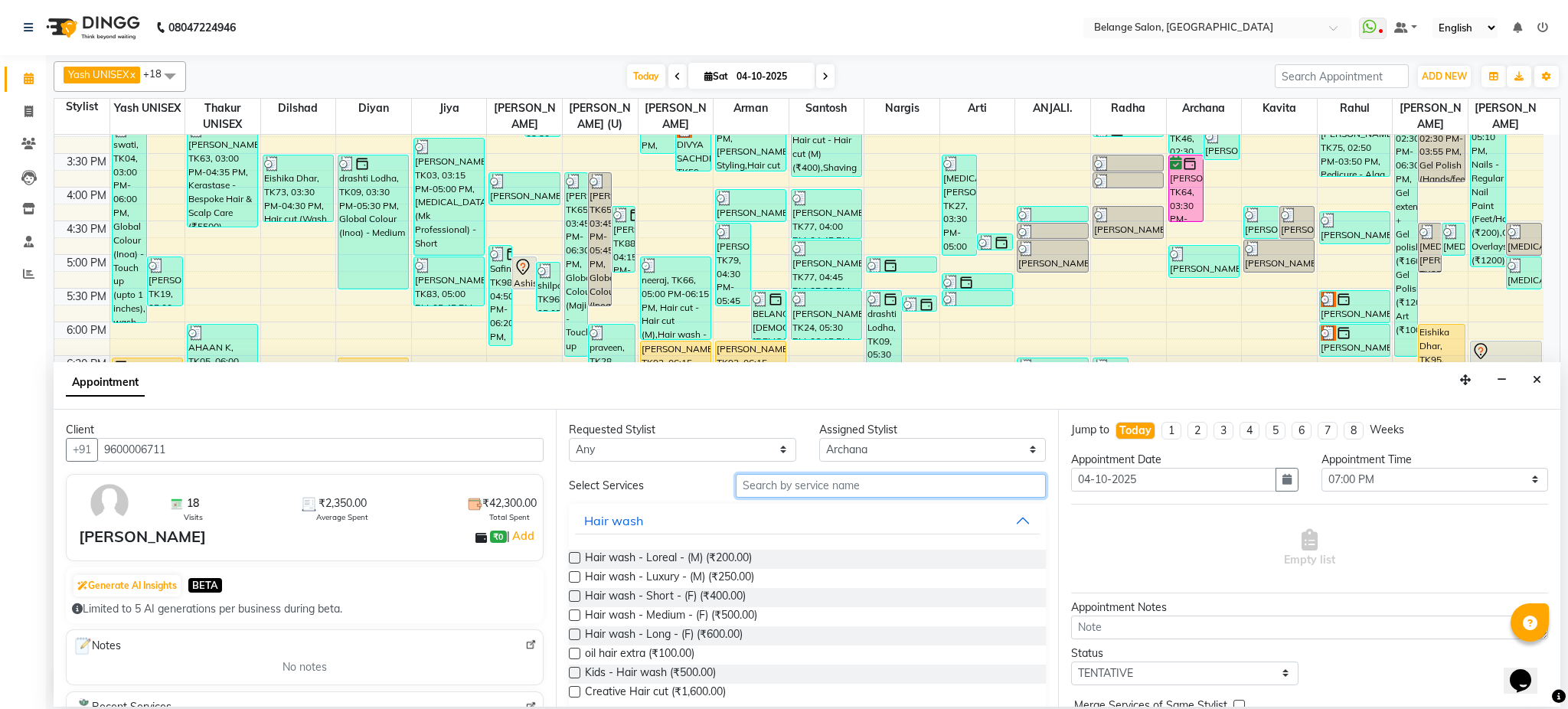
click at [765, 484] on input "text" at bounding box center [891, 486] width 310 height 24
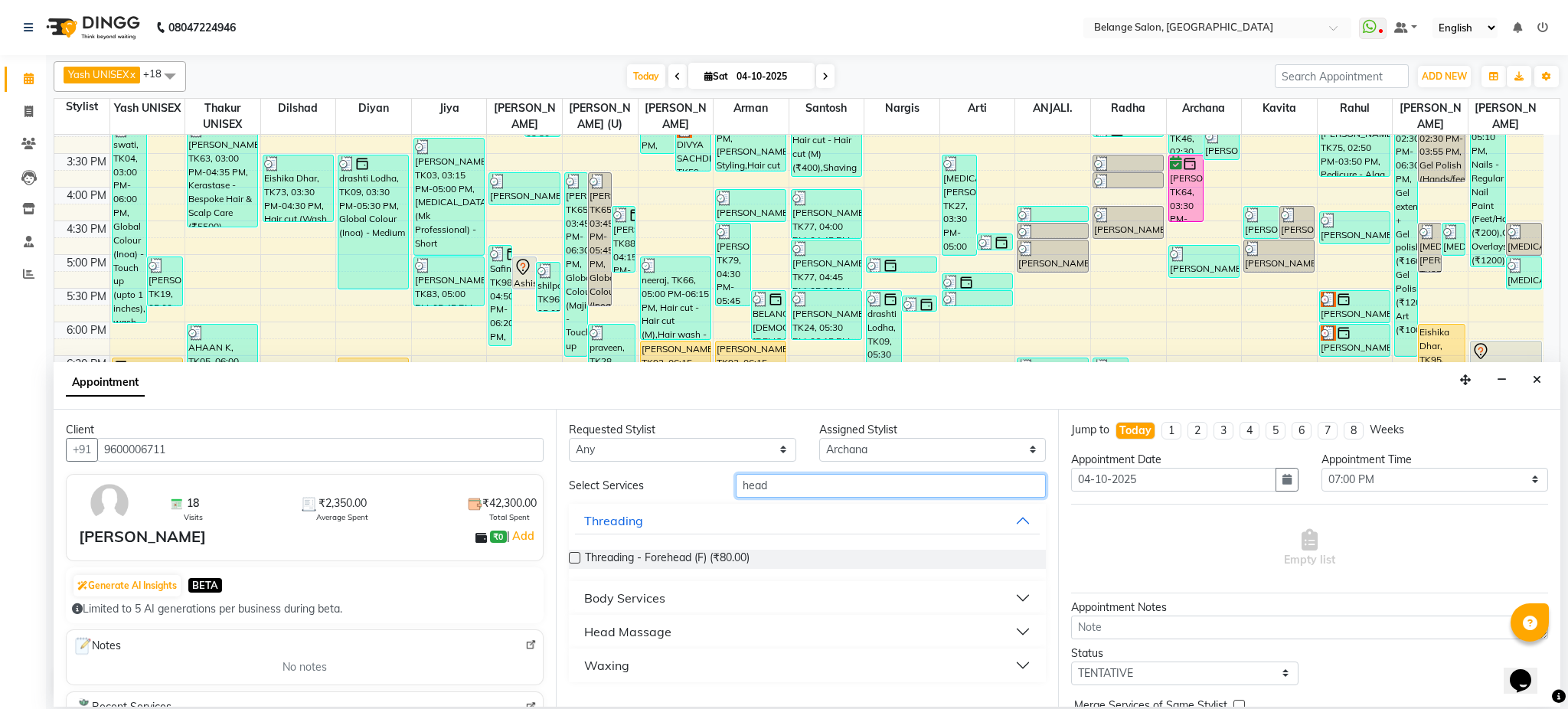
type input "head"
click at [631, 633] on div "Head Massage" at bounding box center [628, 632] width 87 height 18
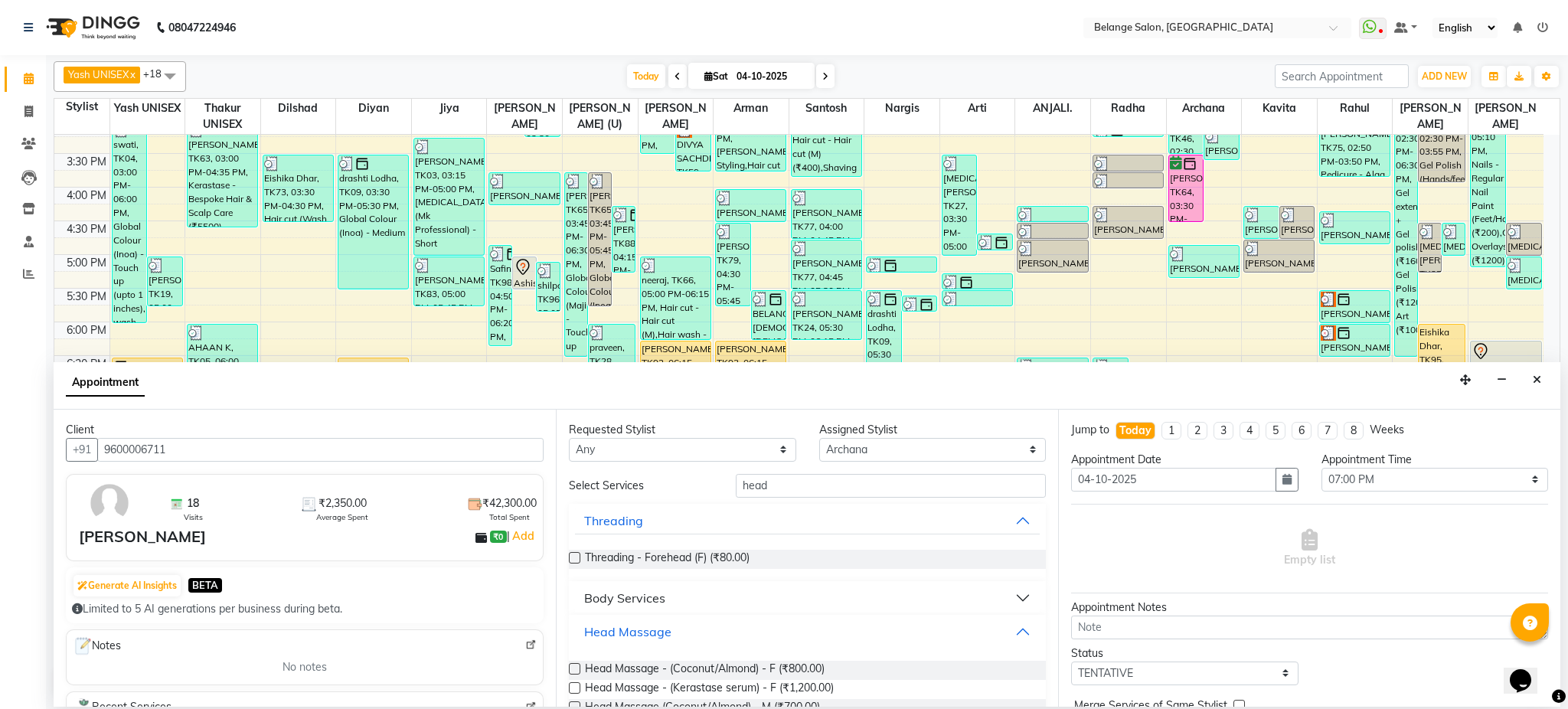
scroll to position [69, 0]
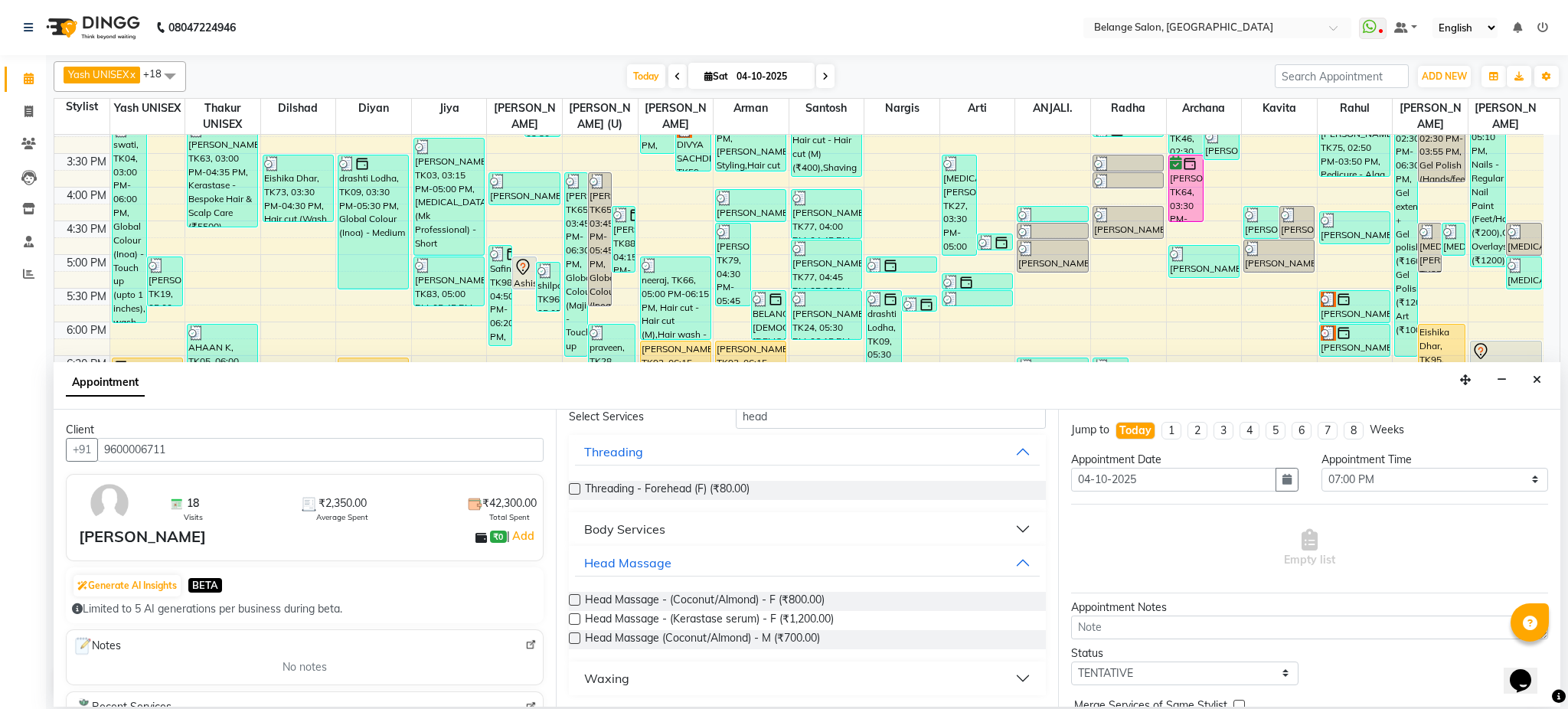
click at [576, 636] on label at bounding box center [575, 638] width 12 height 12
click at [576, 636] on input "checkbox" at bounding box center [574, 639] width 10 height 10
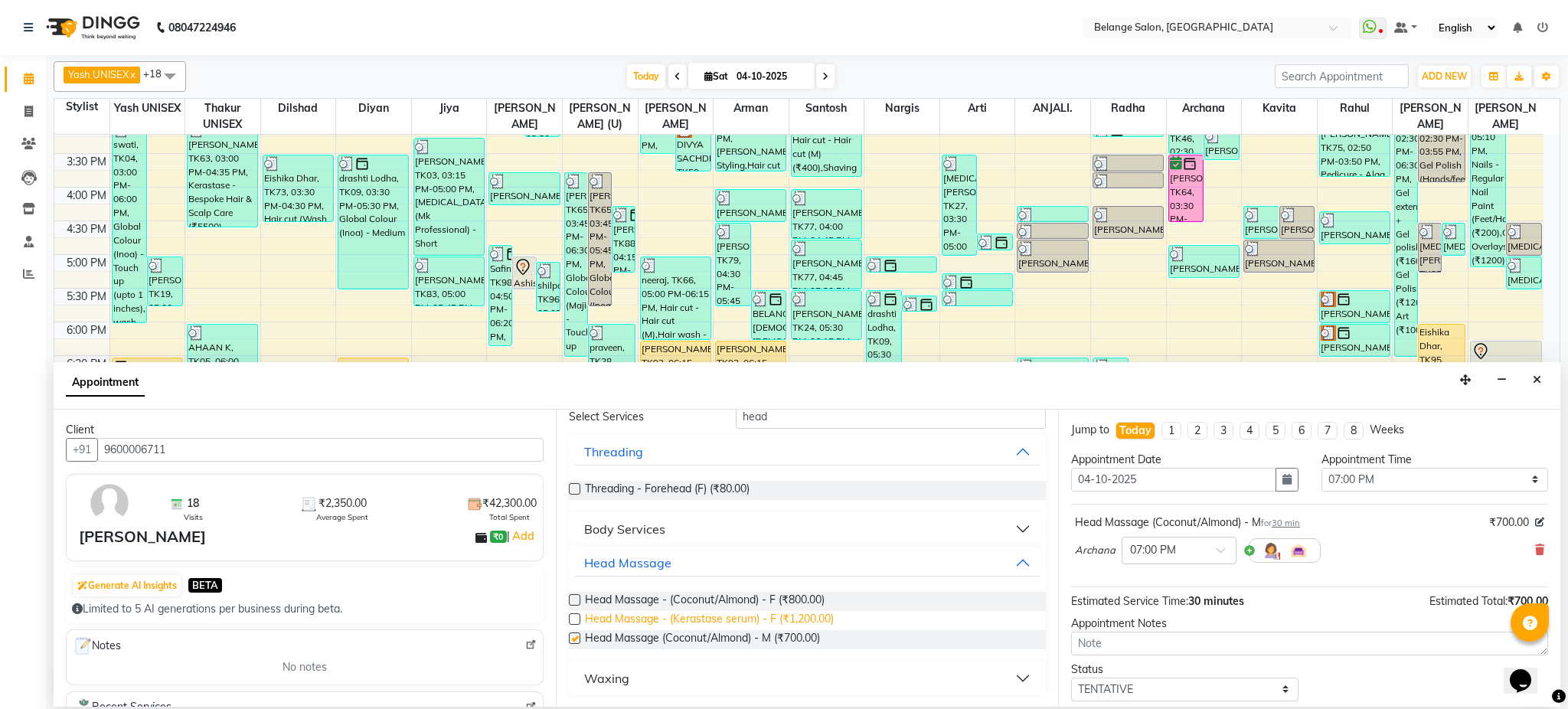
checkbox input "false"
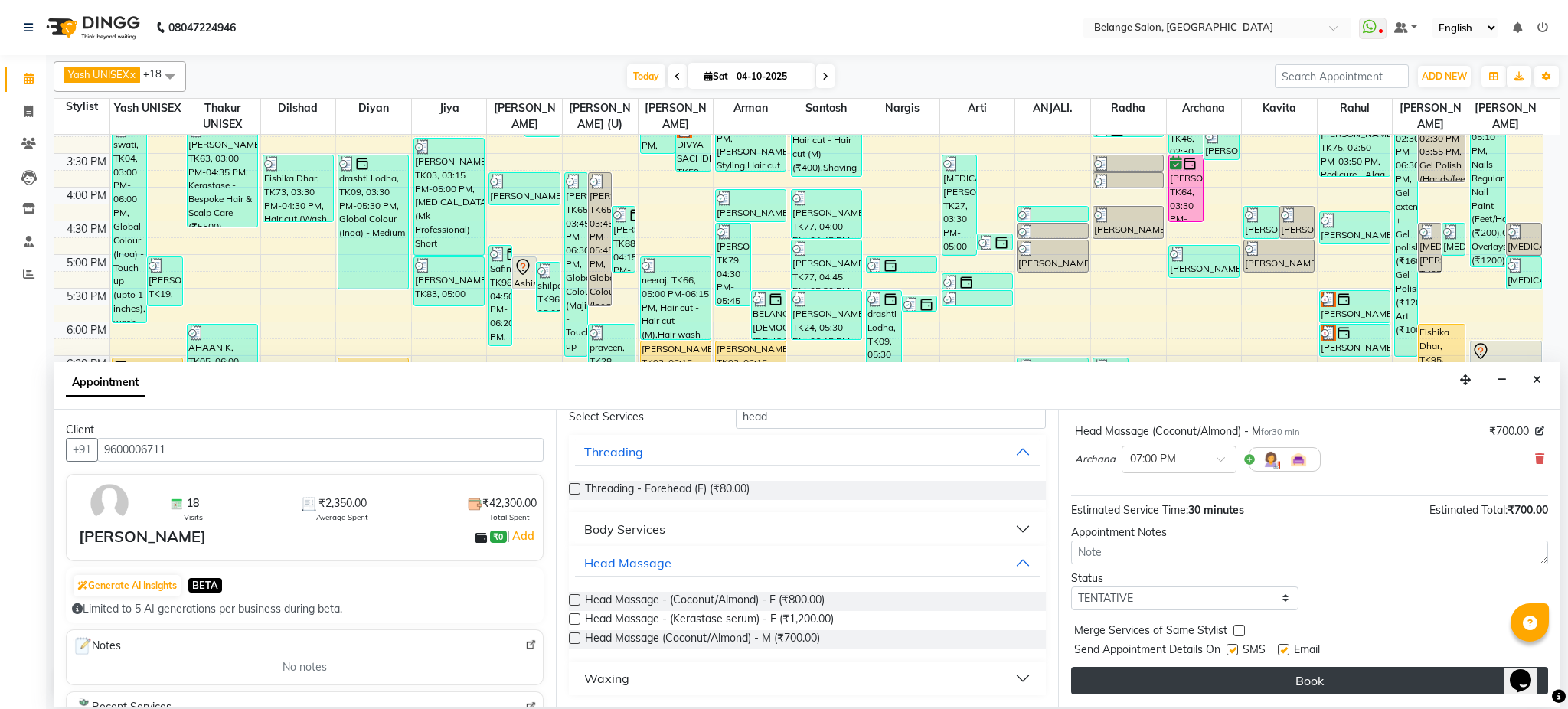
click at [1153, 689] on button "Book" at bounding box center [1310, 680] width 477 height 28
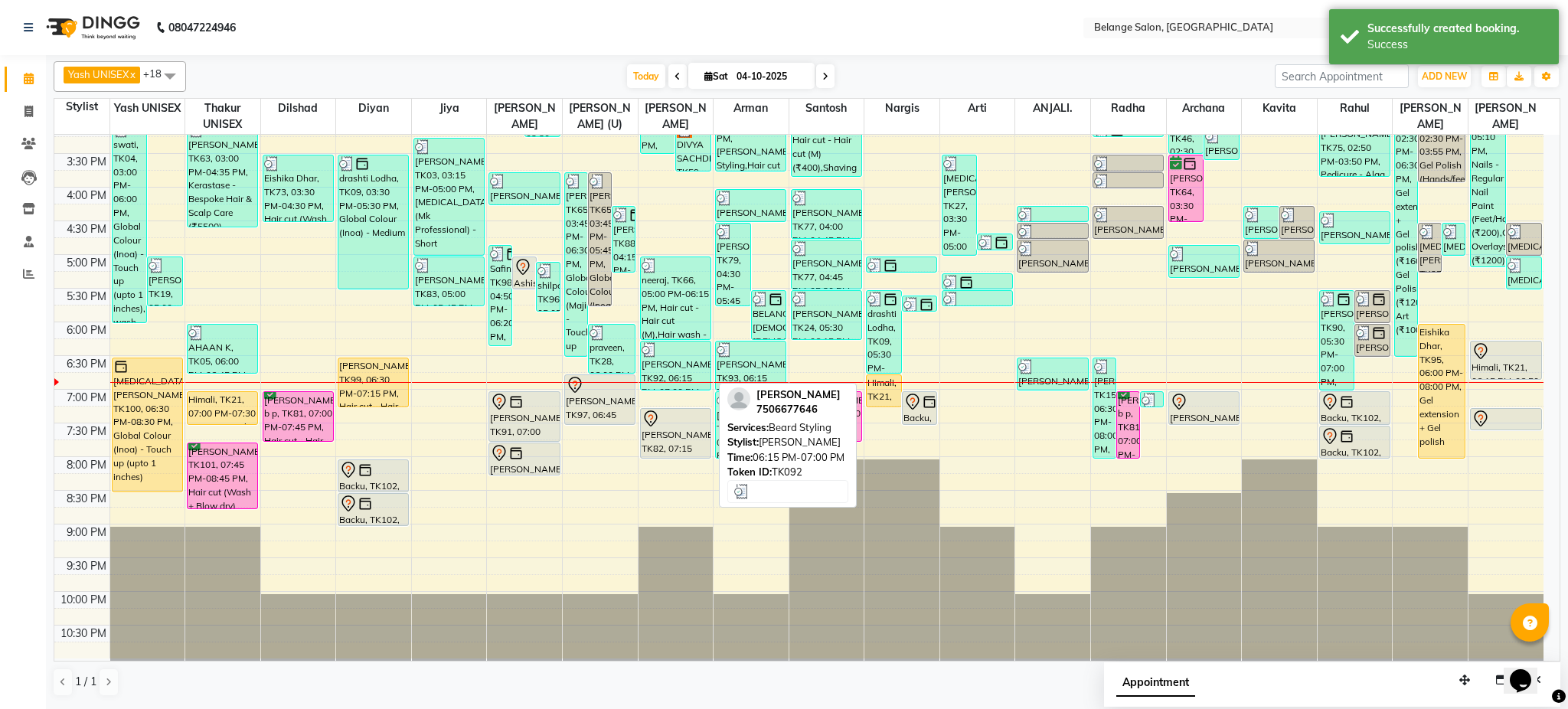
click at [657, 374] on div "[PERSON_NAME], TK92, 06:15 PM-07:00 PM, [PERSON_NAME] Styling" at bounding box center [676, 365] width 70 height 49
select select "3"
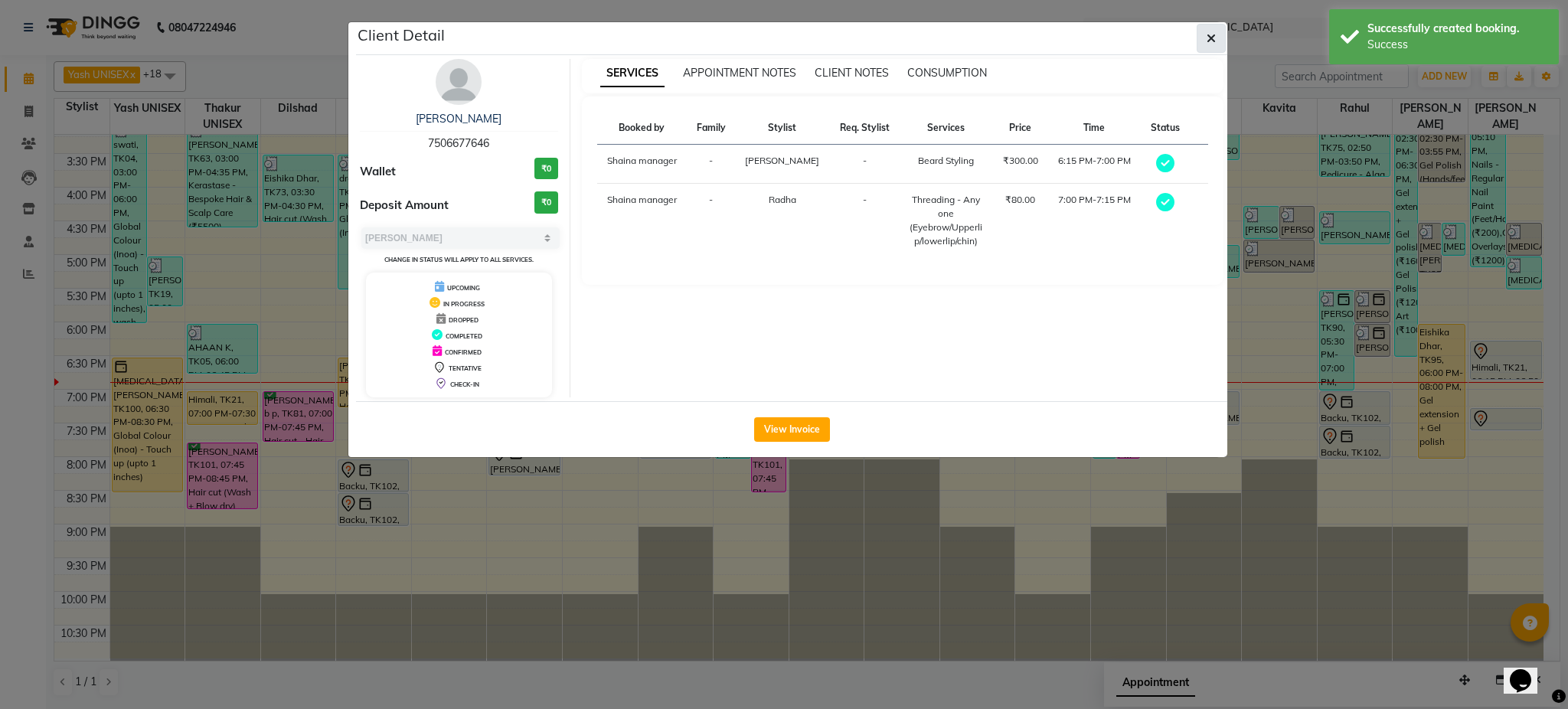
click at [1207, 49] on button "button" at bounding box center [1211, 38] width 29 height 29
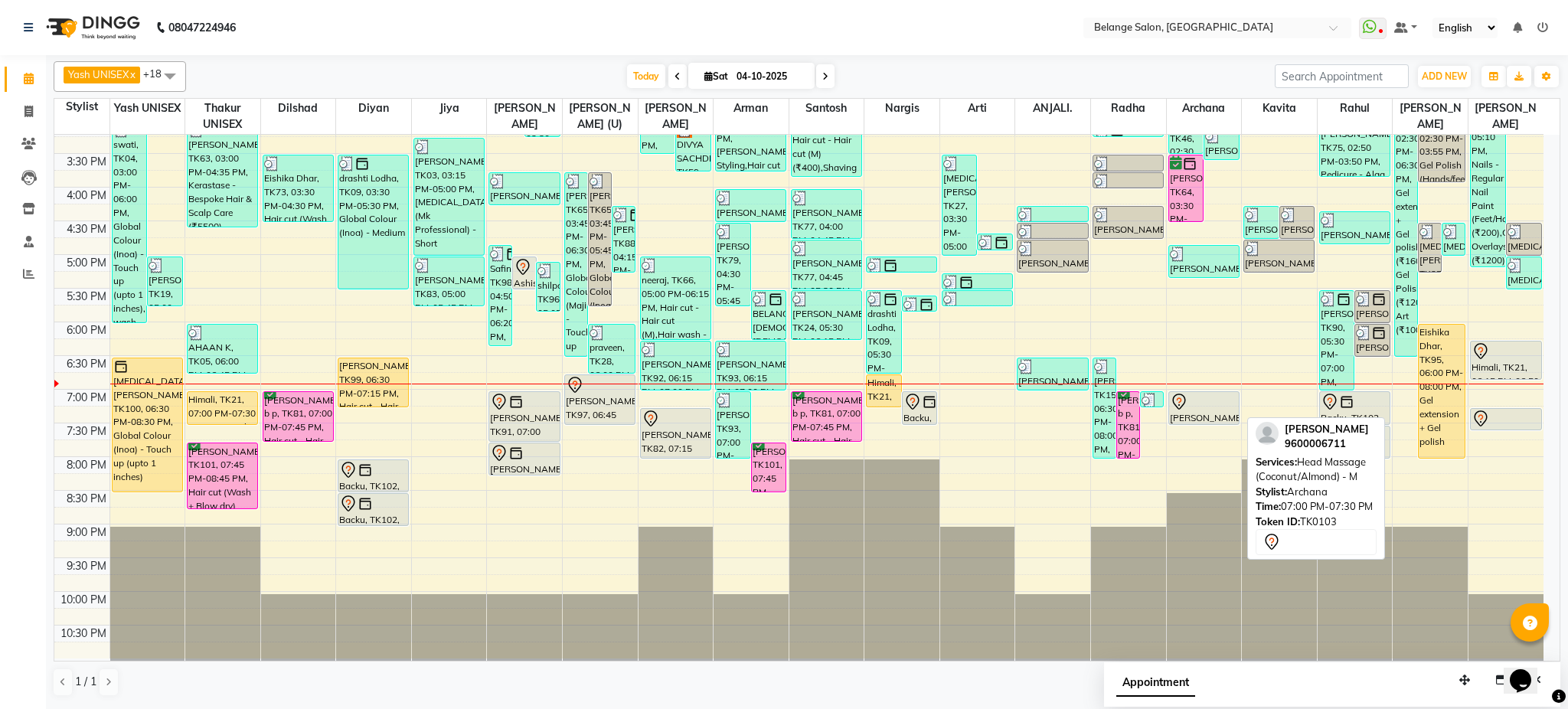
click at [1217, 413] on div "[PERSON_NAME], TK103, 07:00 PM-07:30 PM, Head Massage (Coconut/[GEOGRAPHIC_DATA…" at bounding box center [1204, 408] width 70 height 32
select select "3"
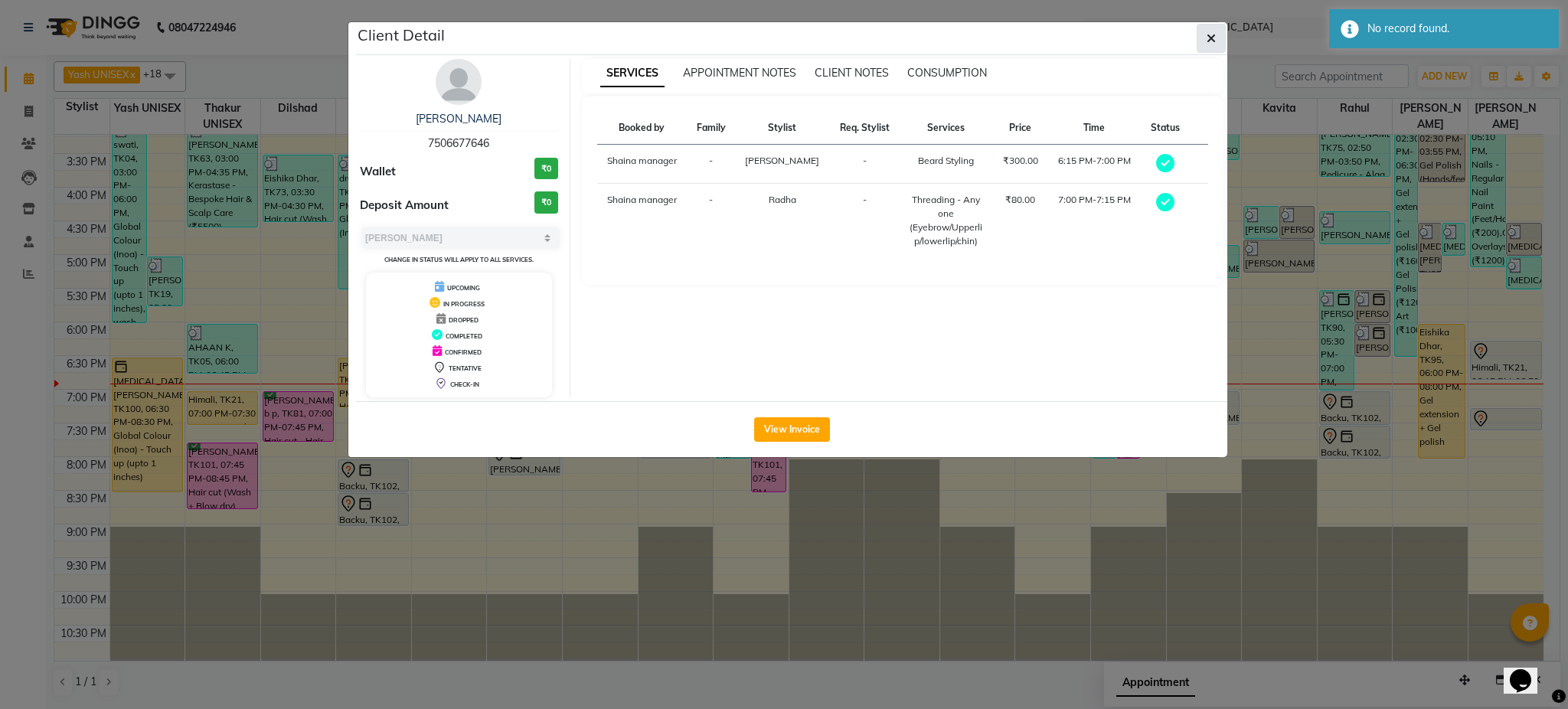
click at [1204, 42] on button "button" at bounding box center [1211, 38] width 29 height 29
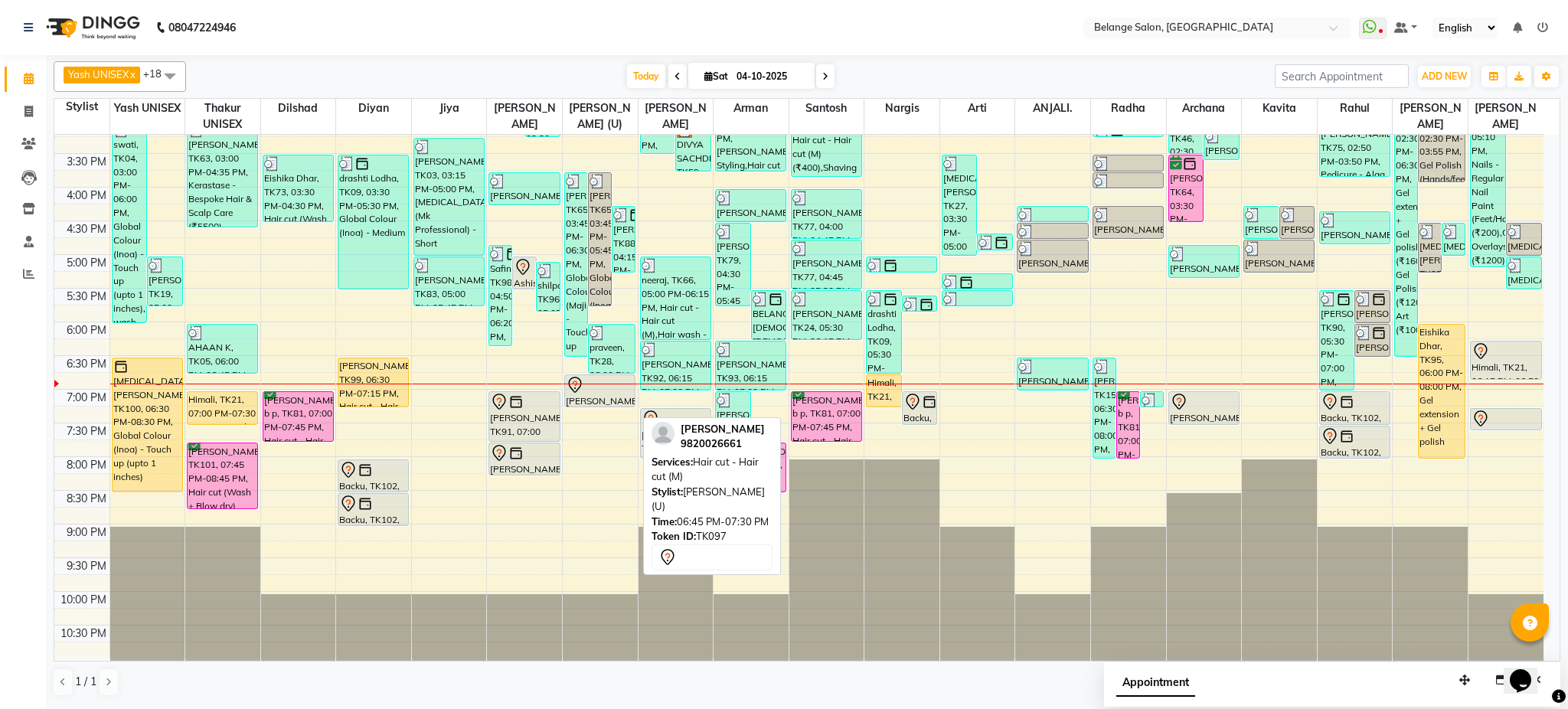
drag, startPoint x: 609, startPoint y: 422, endPoint x: 609, endPoint y: 409, distance: 13.0
click at [609, 409] on div "[PERSON_NAME], TK65, 03:45 PM-06:30 PM, Global Colour (Majirel) - Touch up (upt…" at bounding box center [600, 153] width 76 height 1010
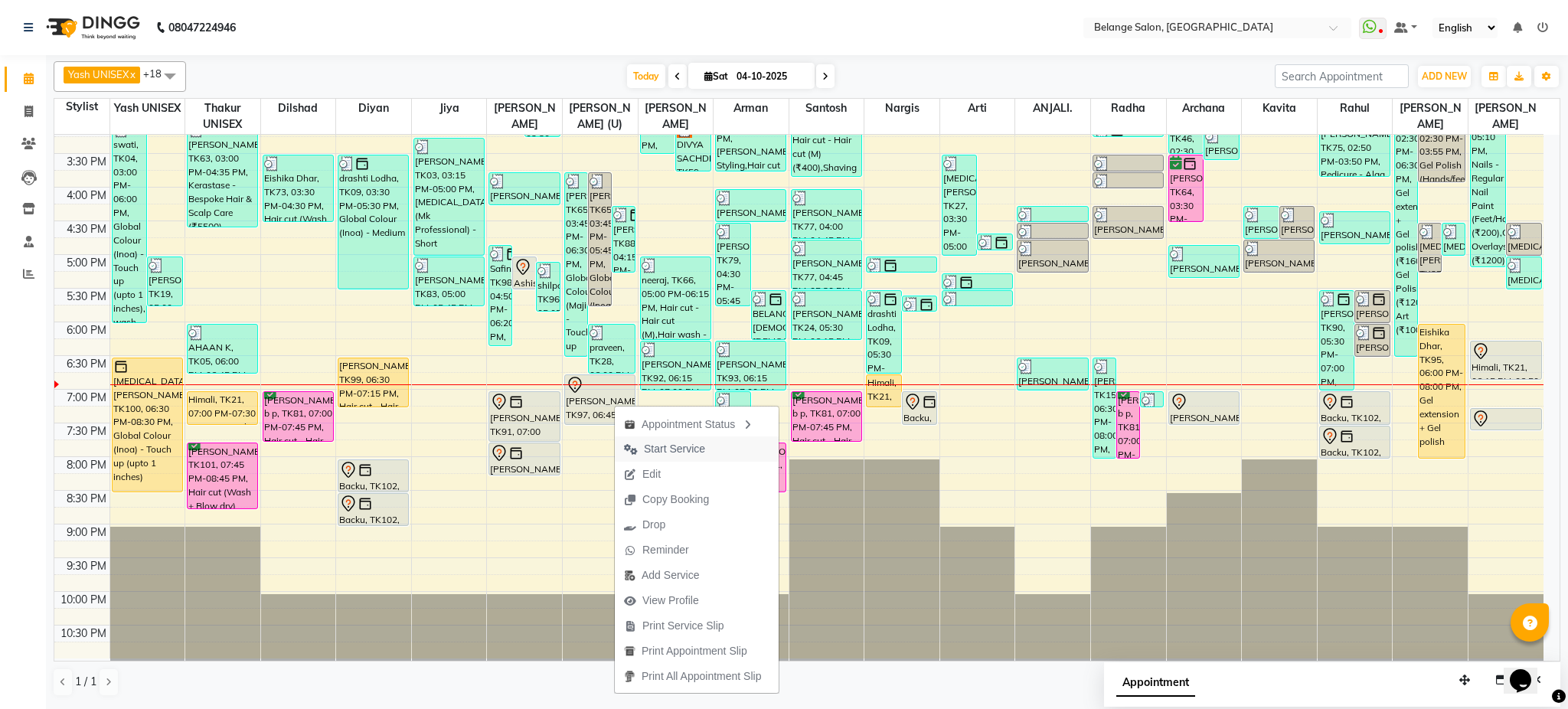
click at [699, 455] on span "Start Service" at bounding box center [675, 449] width 62 height 16
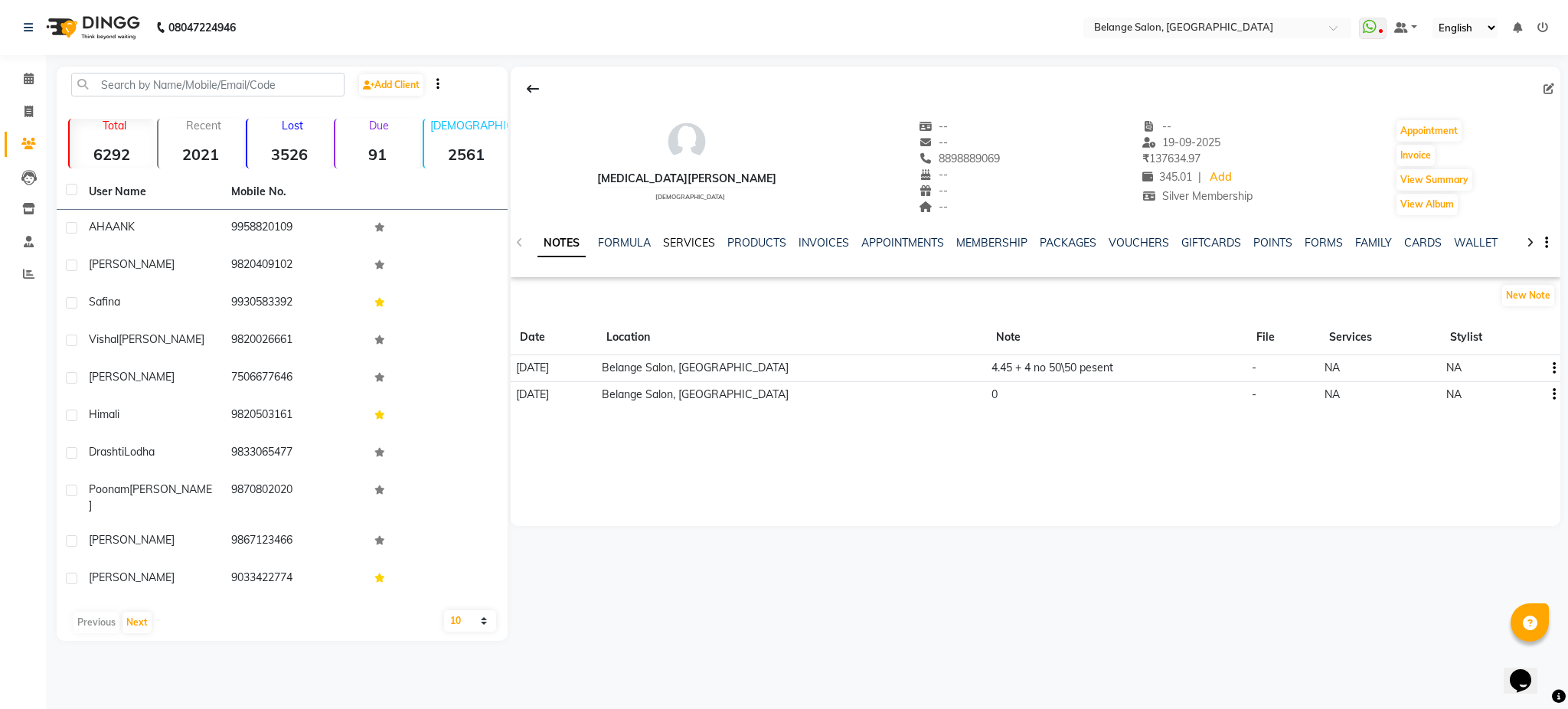
click at [697, 237] on link "SERVICES" at bounding box center [689, 242] width 52 height 14
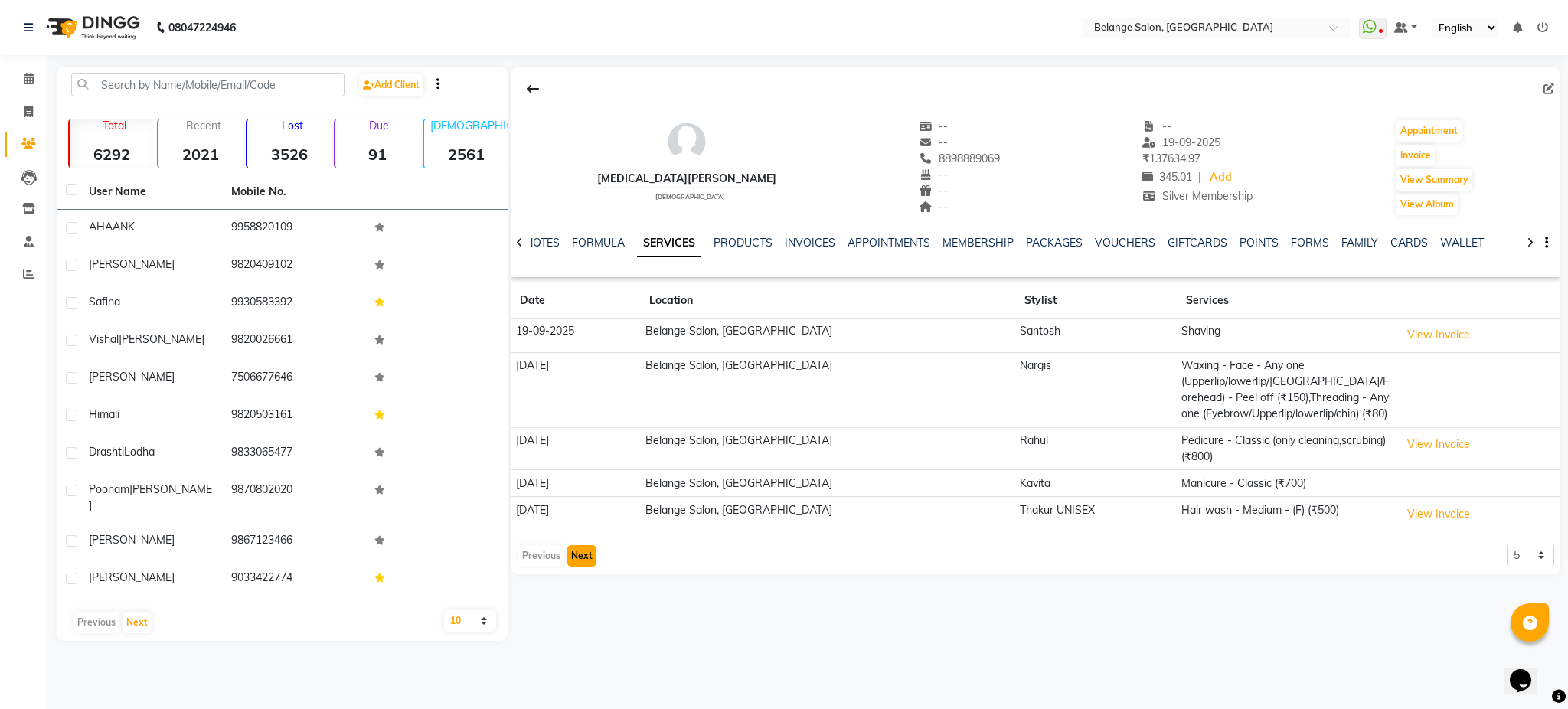
click at [580, 556] on button "Next" at bounding box center [581, 556] width 29 height 22
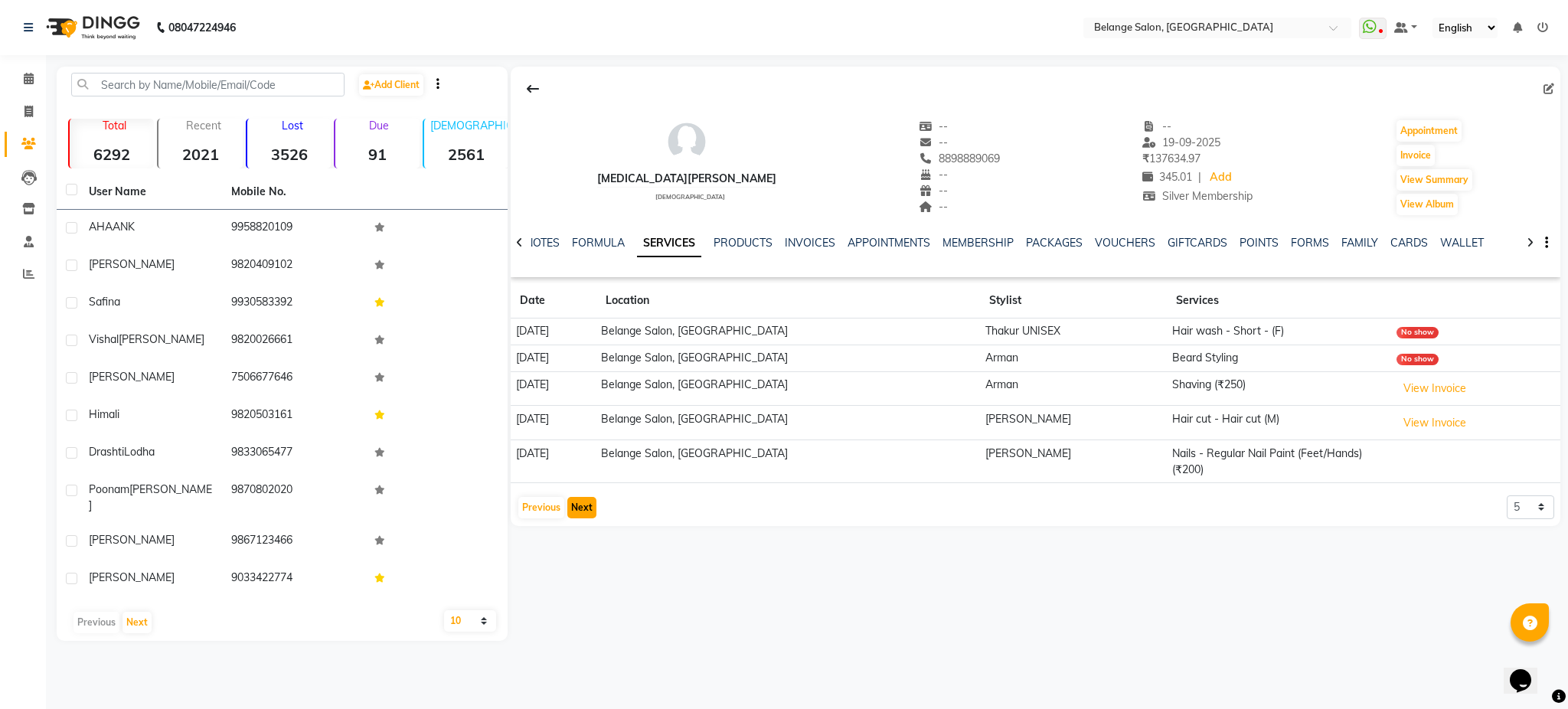
click at [584, 496] on button "Next" at bounding box center [581, 507] width 29 height 22
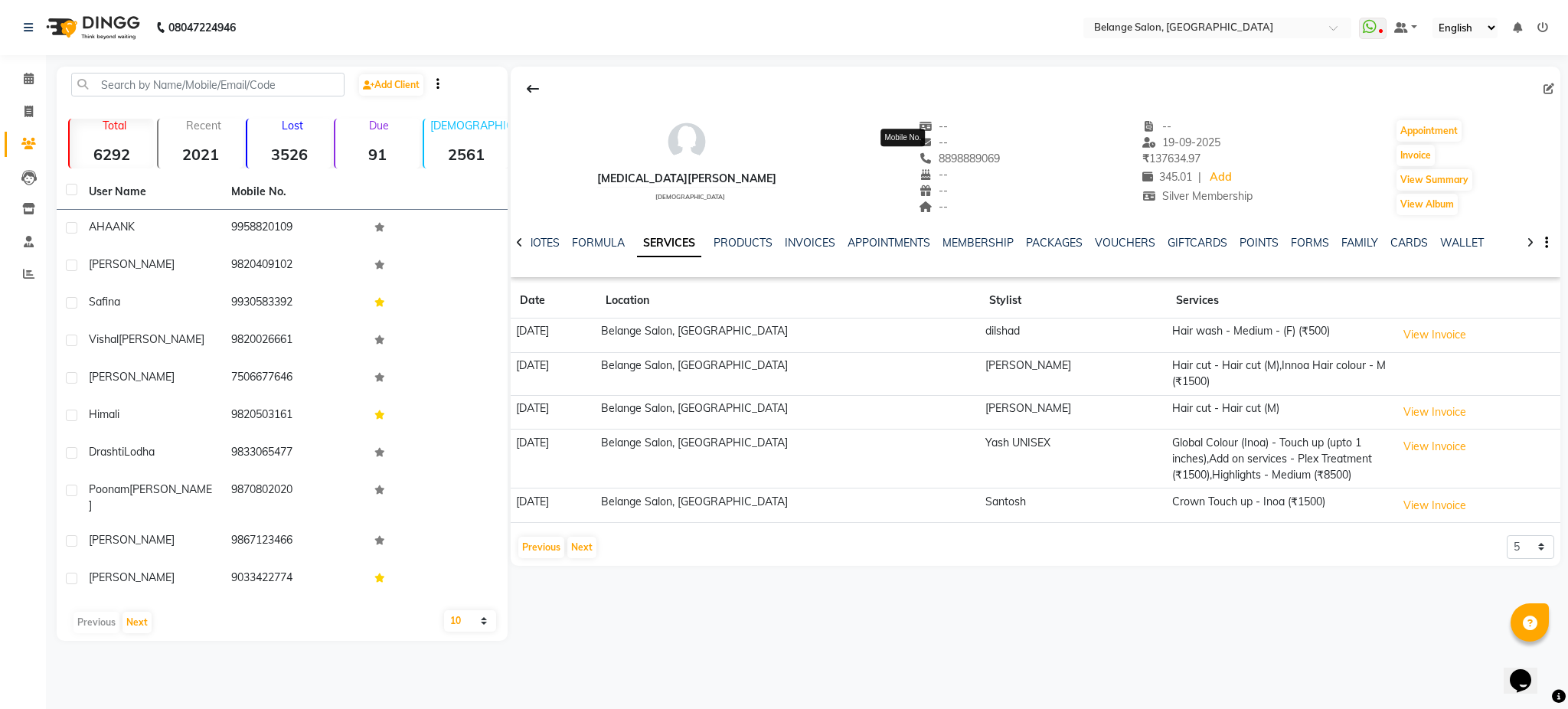
drag, startPoint x: 957, startPoint y: 158, endPoint x: 878, endPoint y: 160, distance: 79.0
click at [878, 160] on div "[MEDICAL_DATA][PERSON_NAME] [DEMOGRAPHIC_DATA] -- -- [PHONE_NUMBER] Mobile No. …" at bounding box center [1035, 160] width 1050 height 113
copy span "8898889069"
click at [33, 76] on span at bounding box center [28, 79] width 27 height 18
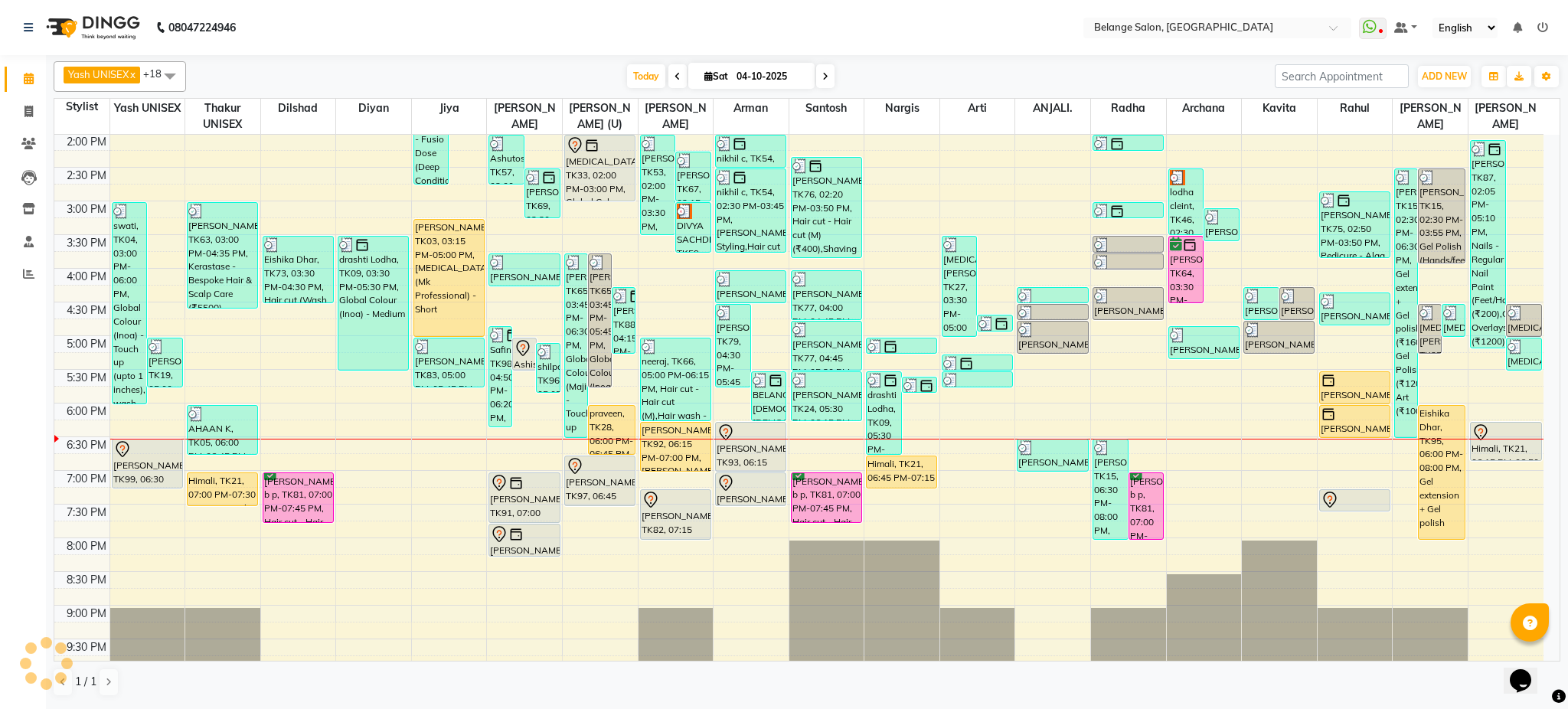
scroll to position [486, 0]
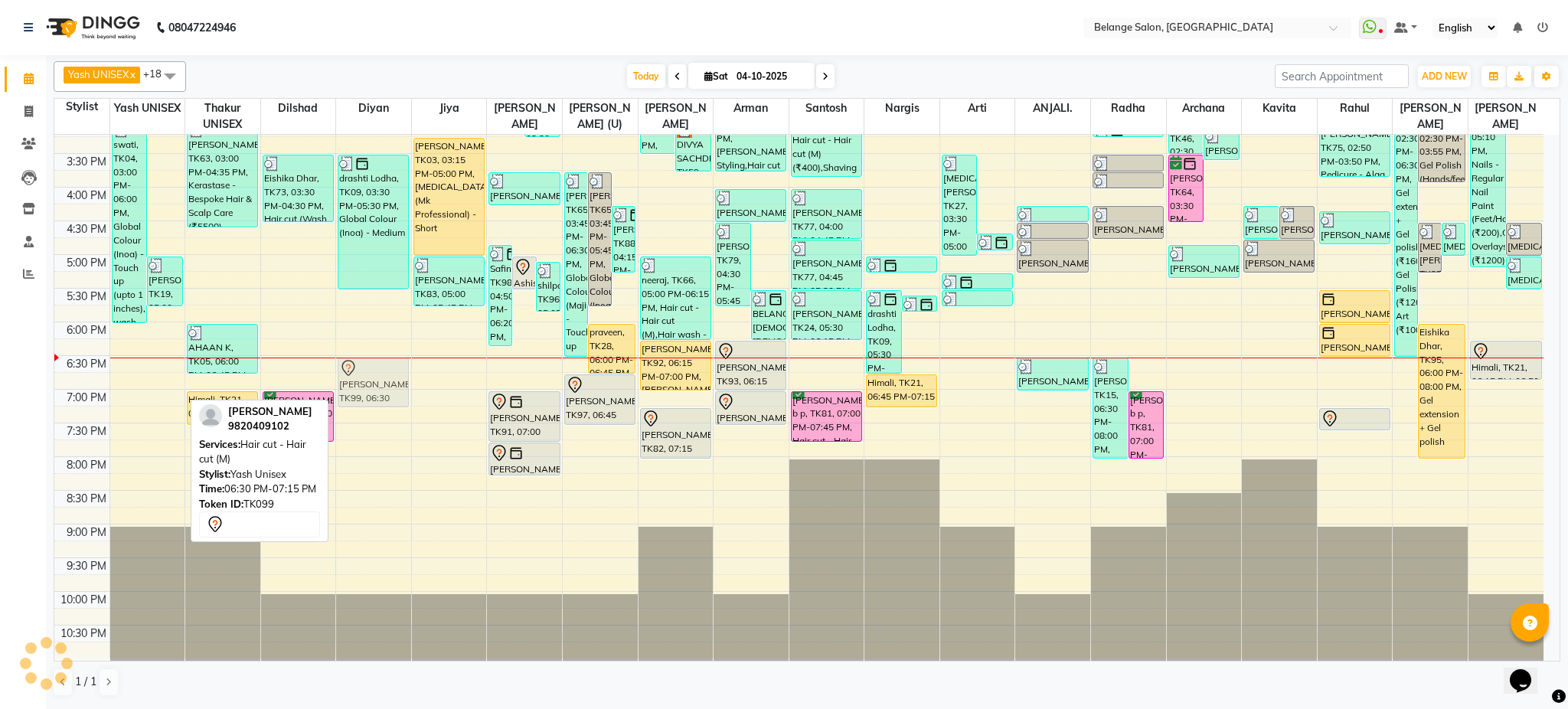
drag, startPoint x: 132, startPoint y: 387, endPoint x: 349, endPoint y: 389, distance: 217.0
click at [349, 389] on tr "Mareesha, TK50, 11:10 AM-01:10 PM, Innoa Hair colour - M (₹1500),Hair cut - Hai…" at bounding box center [799, 153] width 1490 height 1010
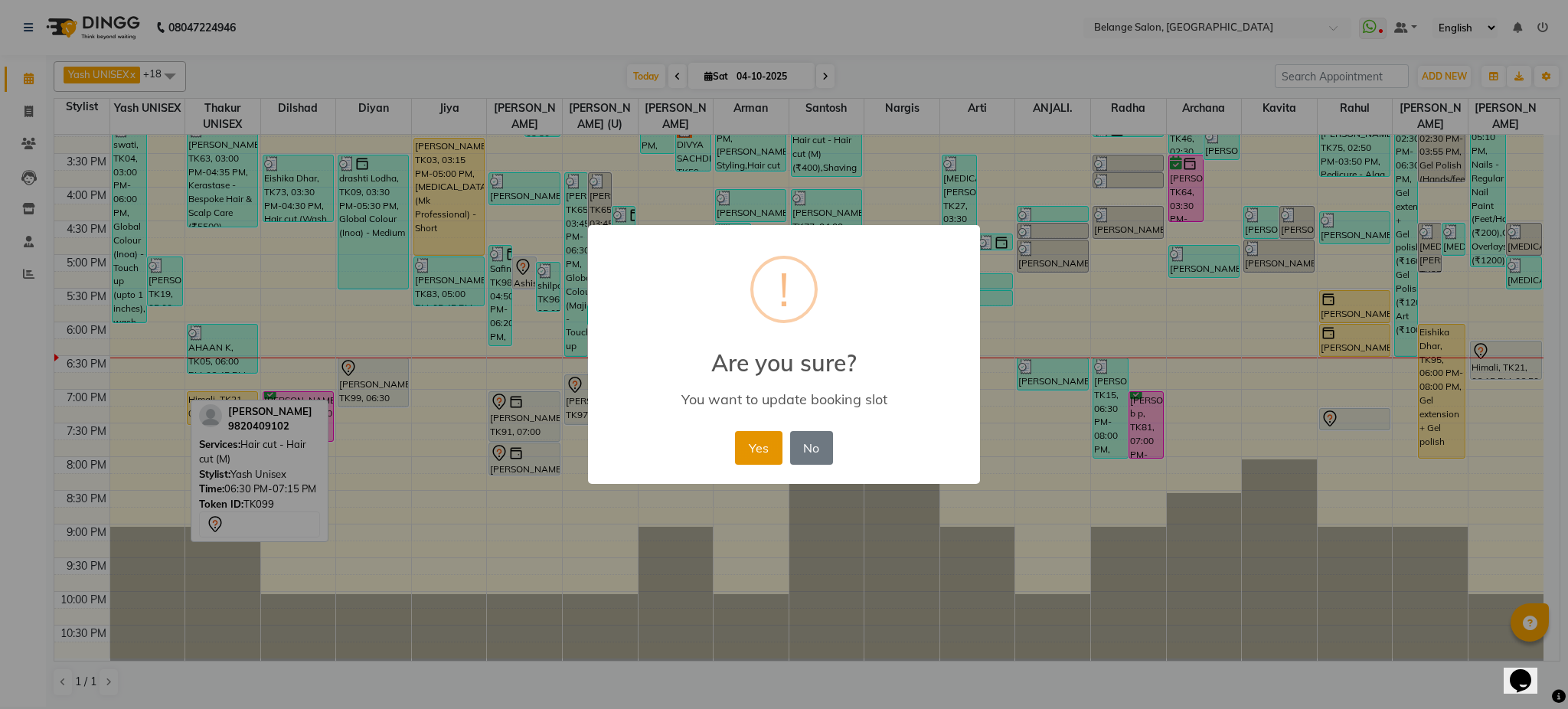
click at [745, 444] on button "Yes" at bounding box center [758, 448] width 47 height 34
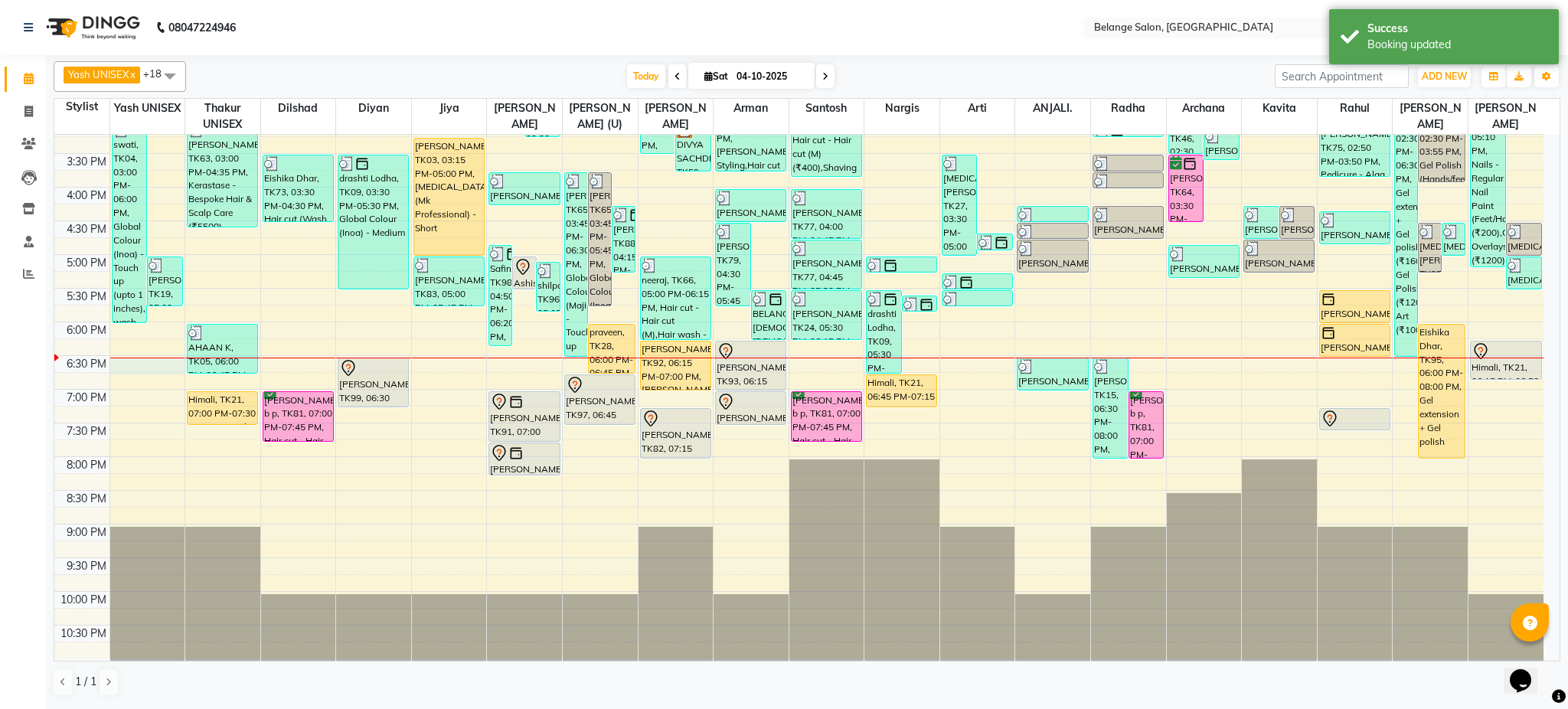
click at [145, 367] on div "8:00 AM 8:30 AM 9:00 AM 9:30 AM 10:00 AM 10:30 AM 11:00 AM 11:30 AM 12:00 PM 12…" at bounding box center [799, 153] width 1490 height 1010
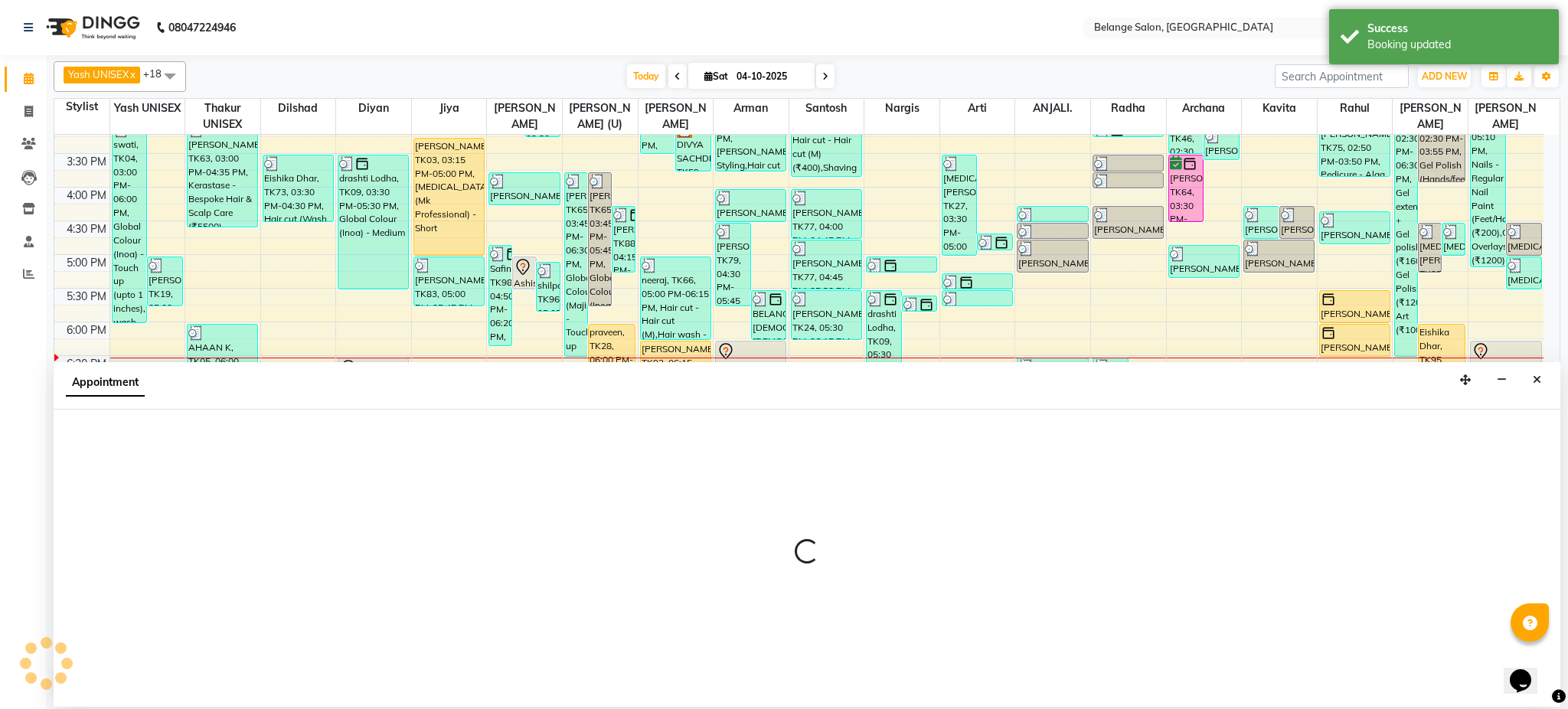
select select "66547"
select select "1110"
select select "tentative"
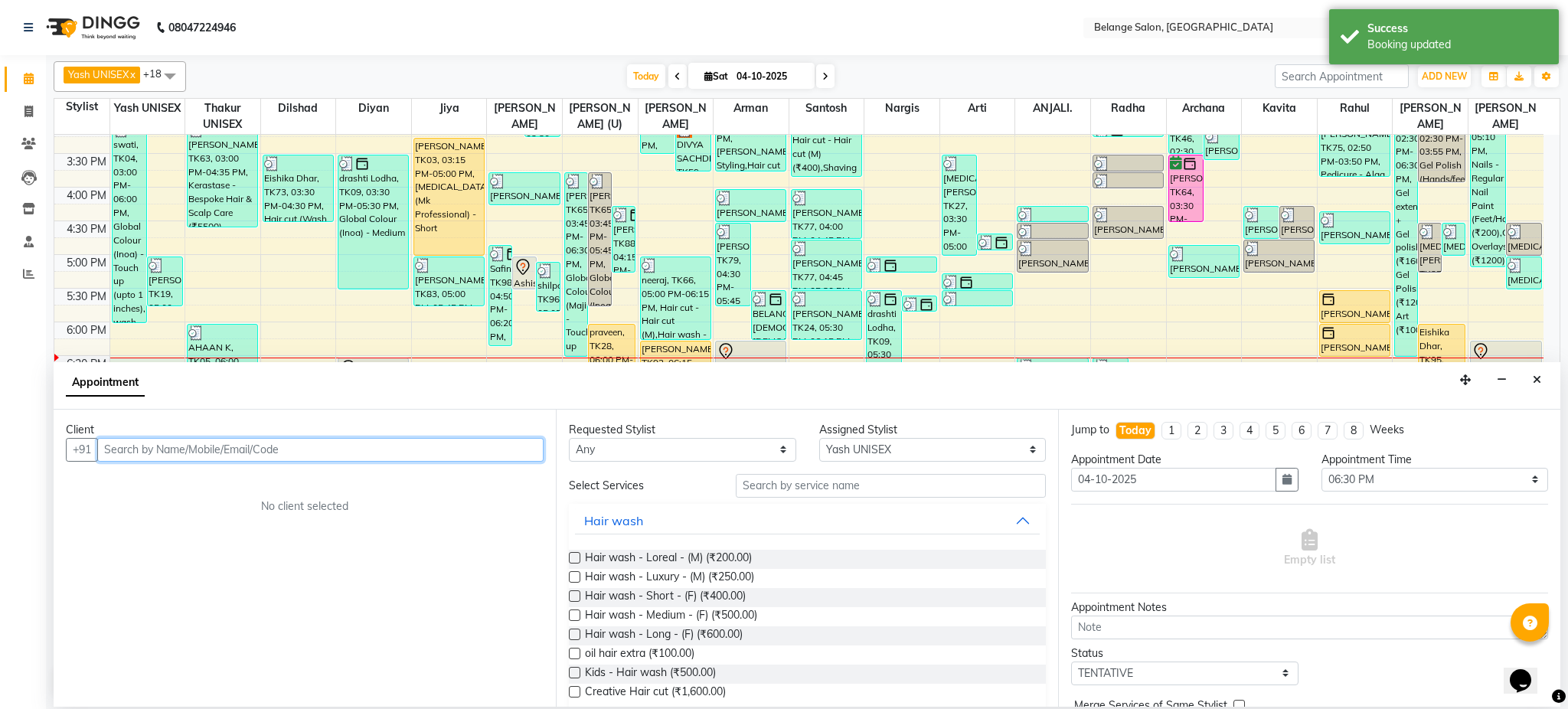
click at [295, 457] on input "text" at bounding box center [320, 450] width 446 height 24
paste input "8898889069"
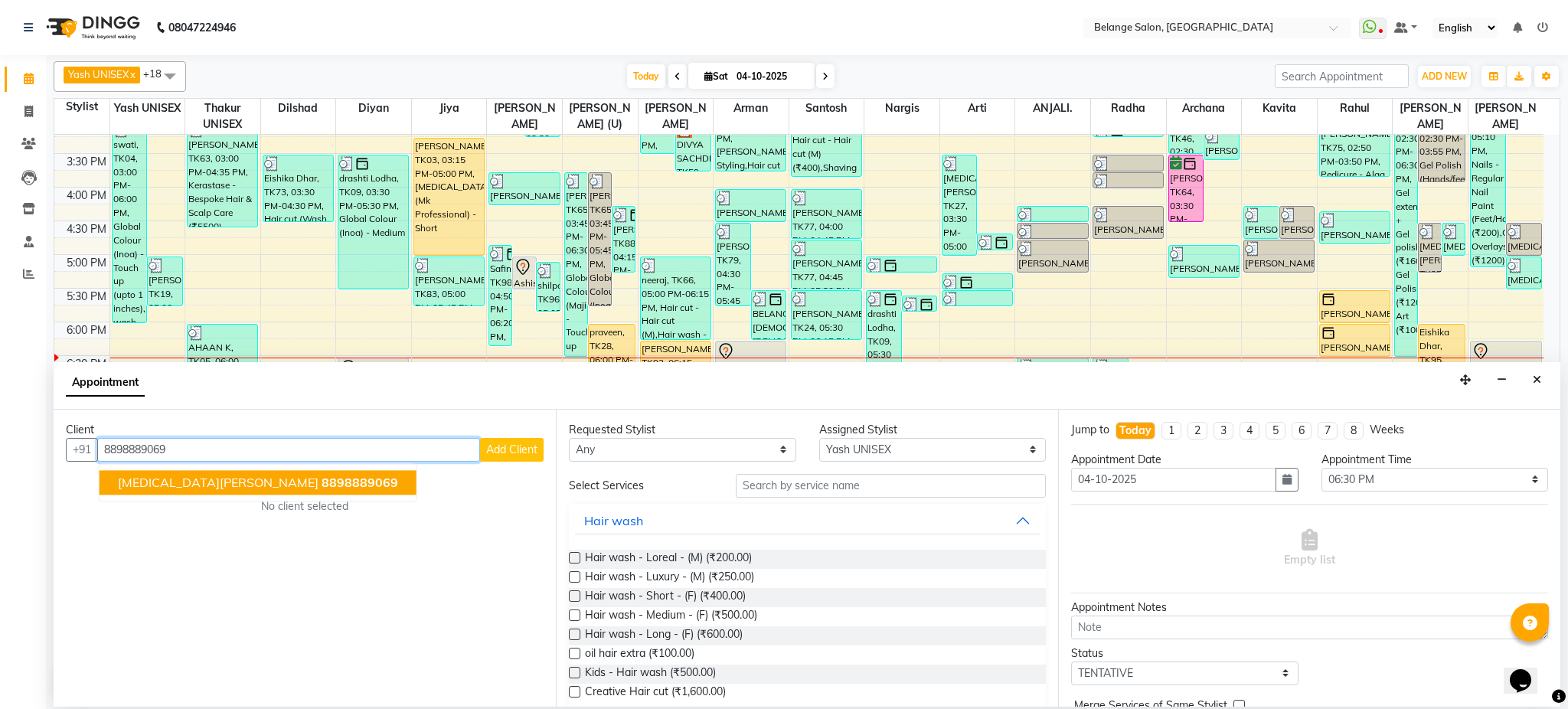
click at [322, 479] on span "8898889069" at bounding box center [360, 482] width 77 height 15
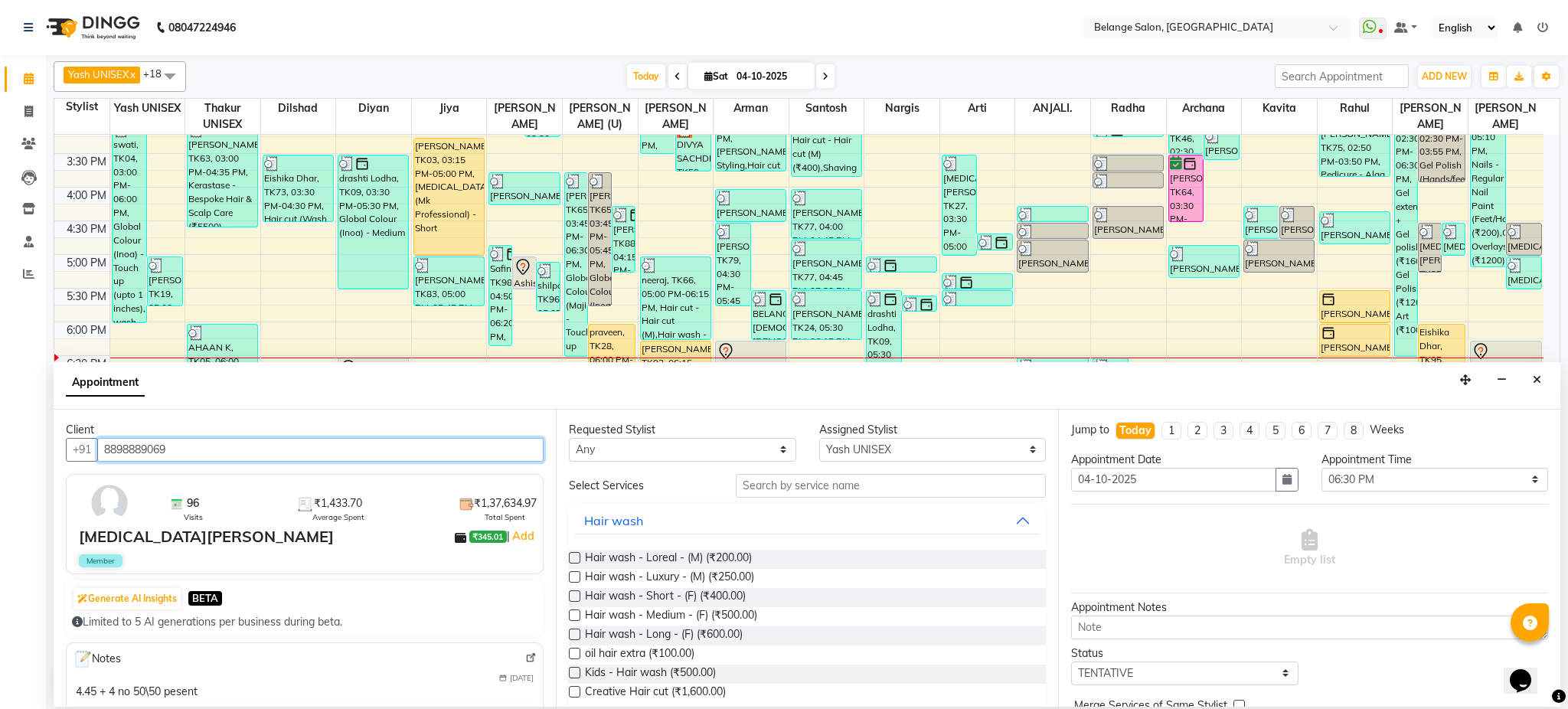
type input "8898889069"
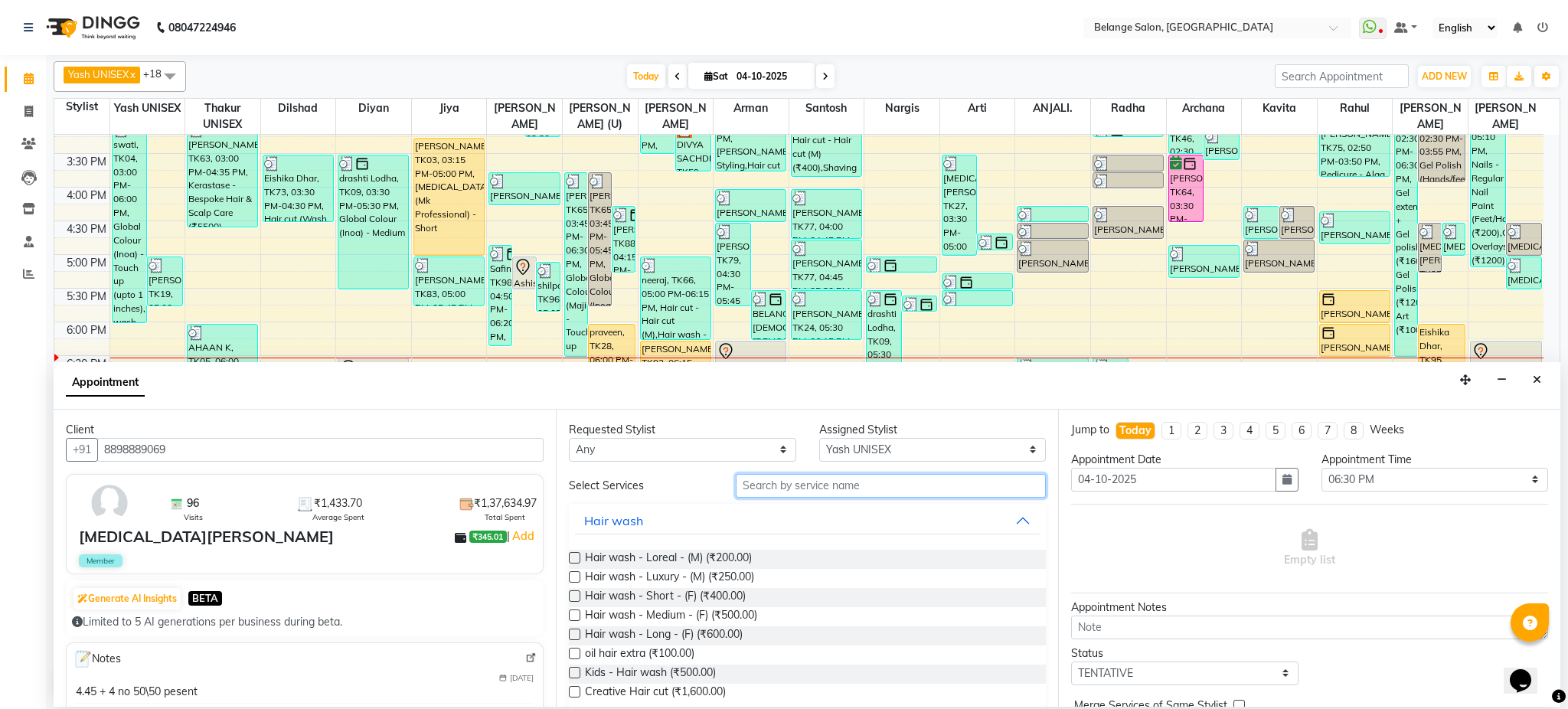
click at [818, 489] on input "text" at bounding box center [891, 486] width 310 height 24
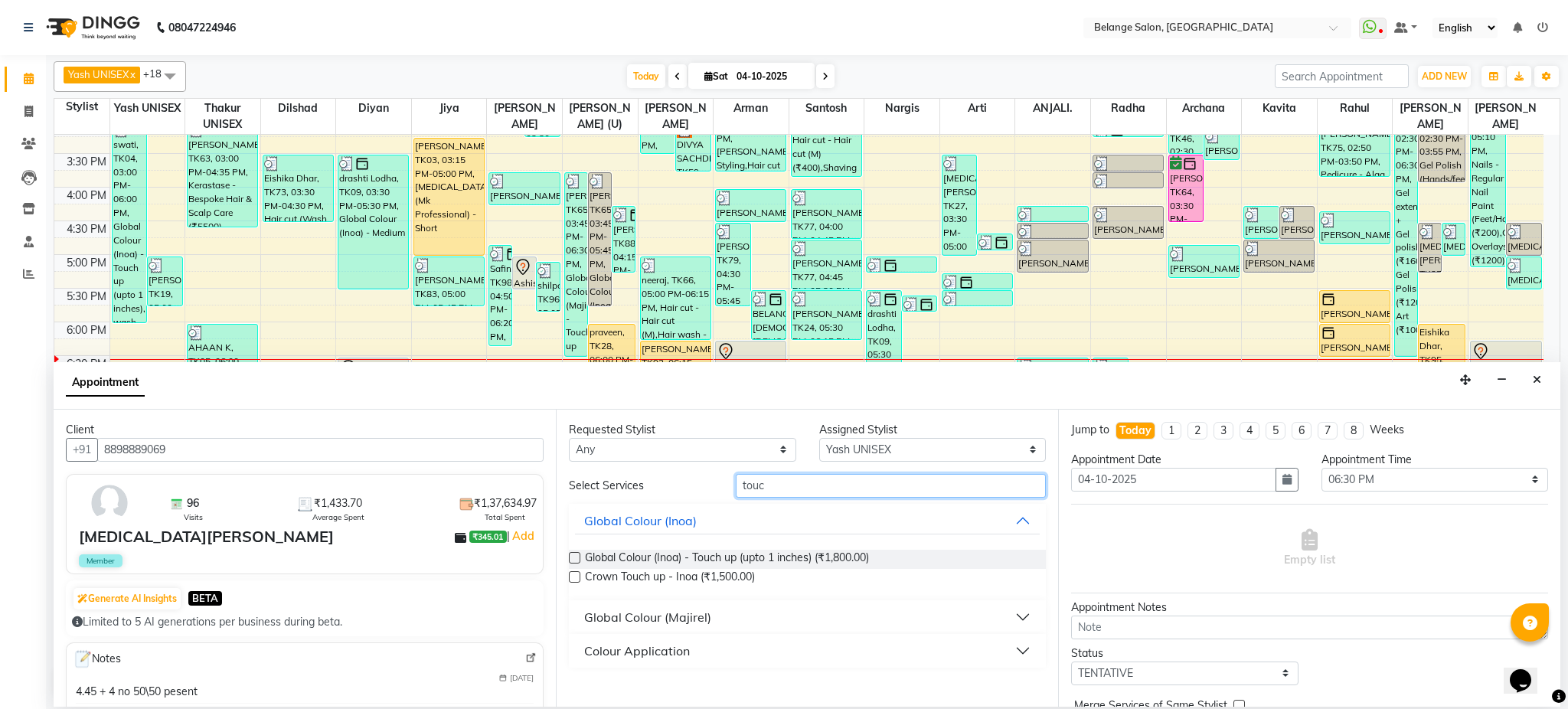
type input "touc"
click at [571, 554] on label at bounding box center [575, 558] width 12 height 12
click at [571, 554] on input "checkbox" at bounding box center [574, 559] width 10 height 10
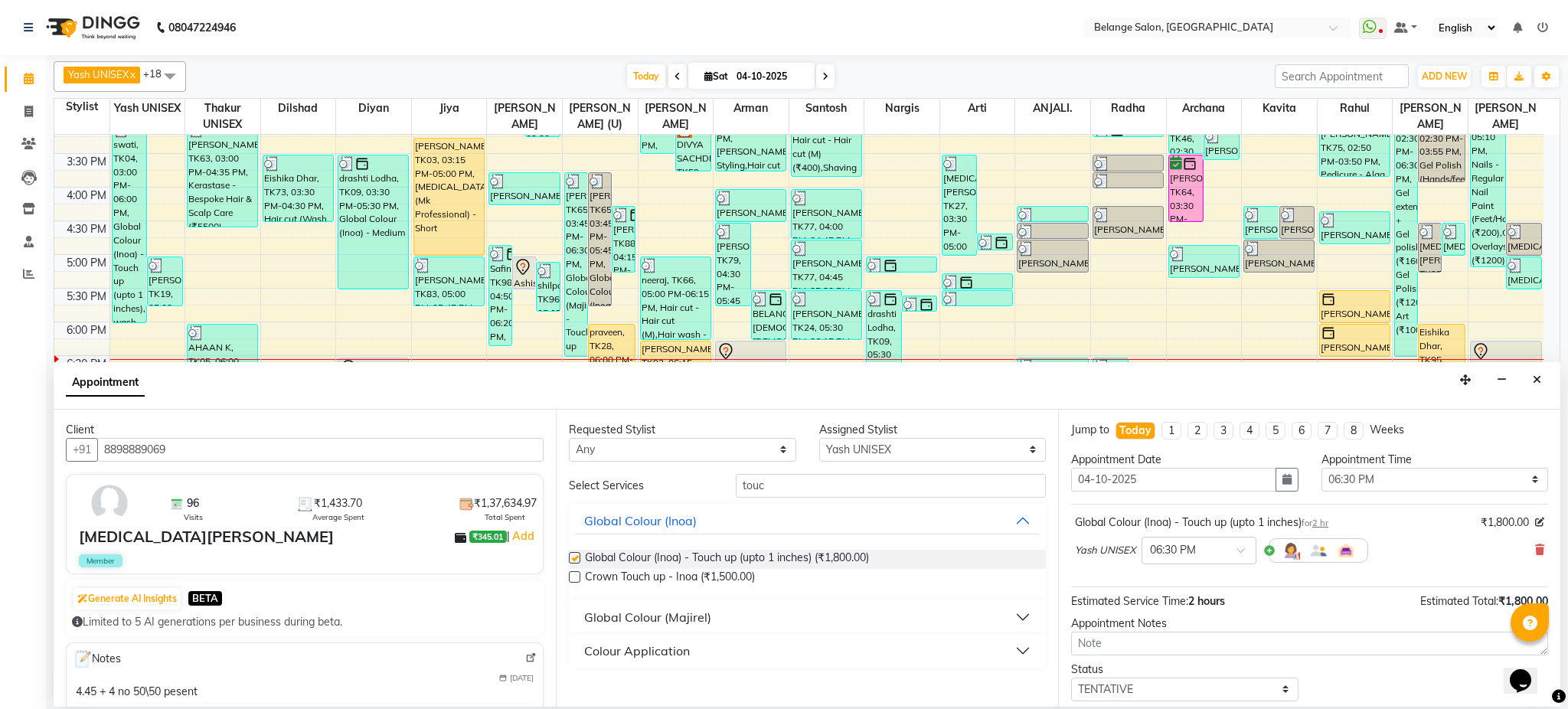
checkbox input "false"
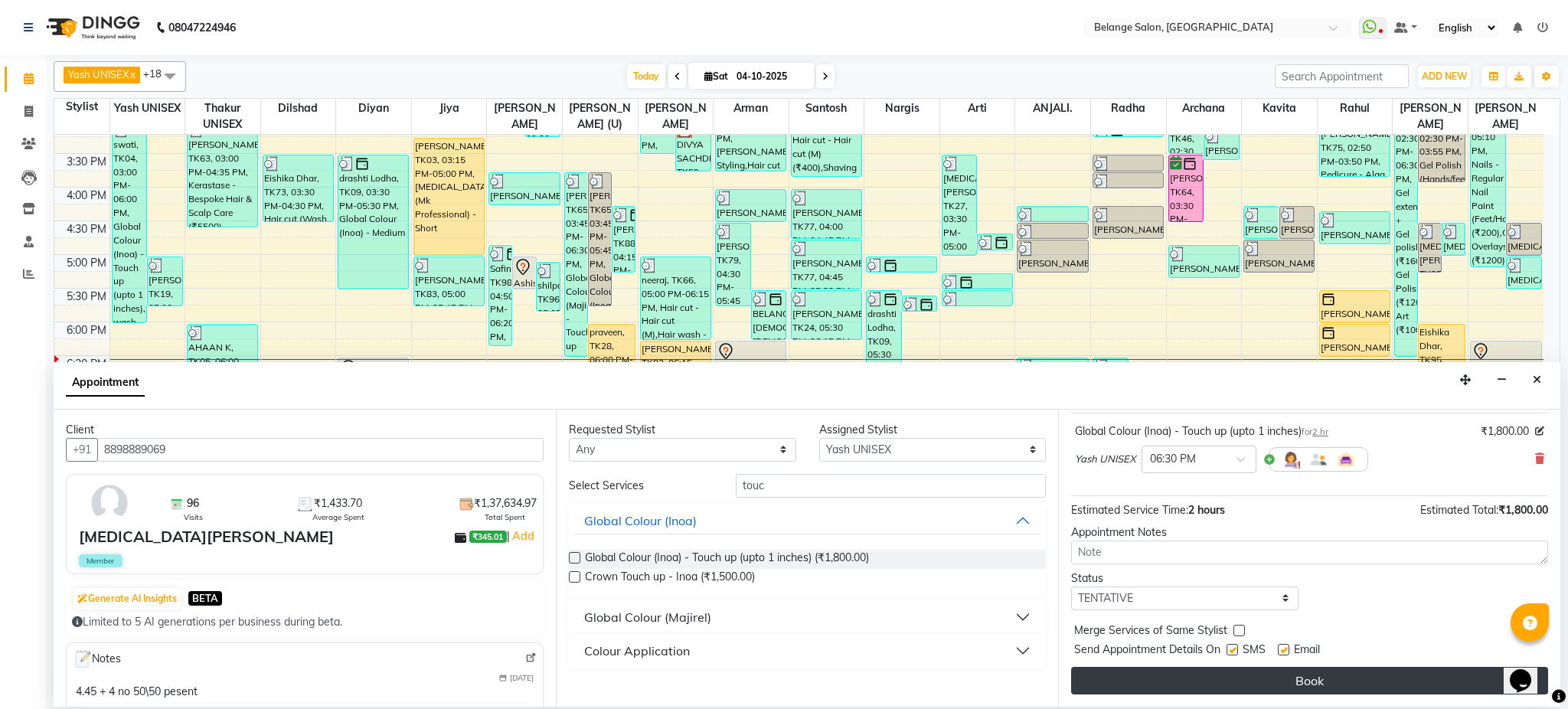
click at [1261, 675] on button "Book" at bounding box center [1310, 680] width 477 height 28
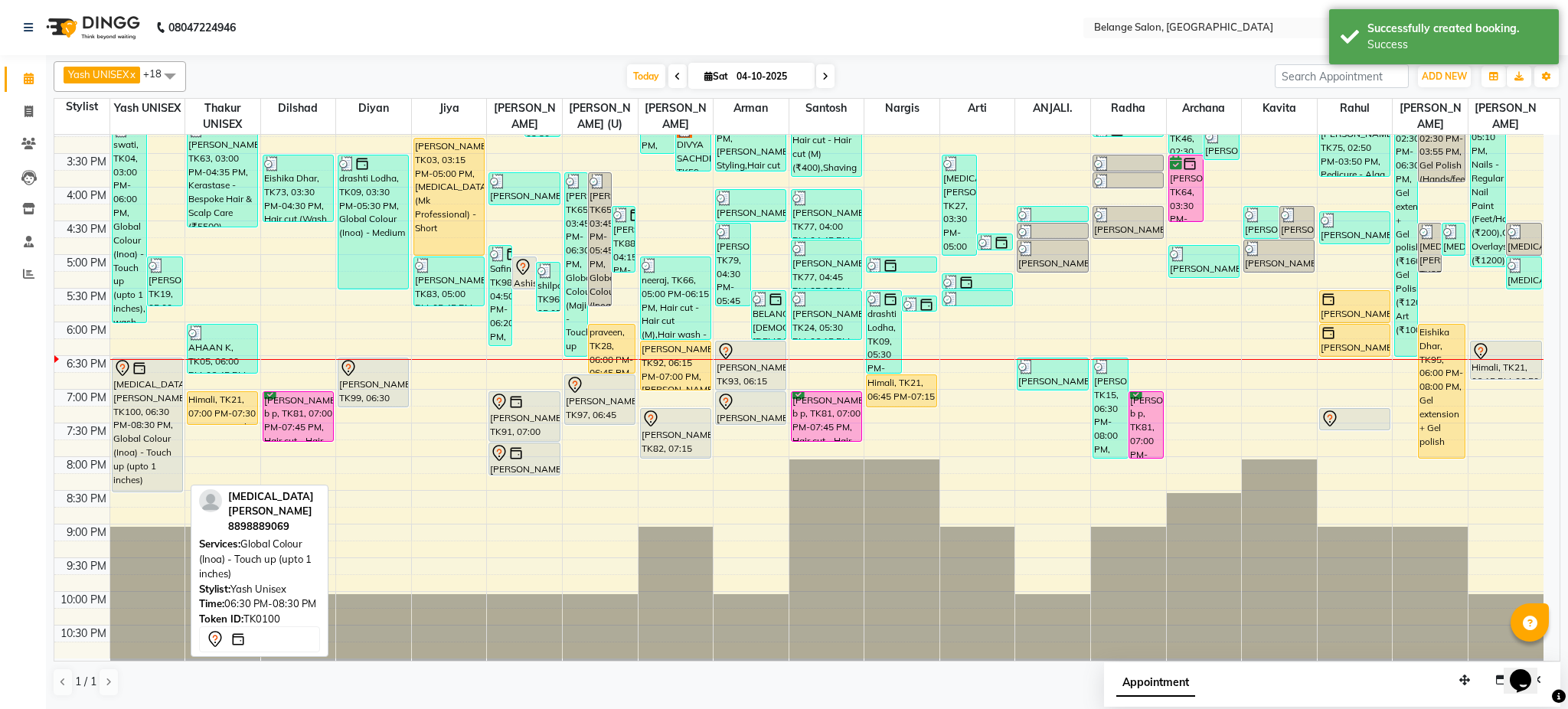
click at [143, 409] on div "[MEDICAL_DATA][PERSON_NAME], TK100, 06:30 PM-08:30 PM, Global Colour (Inoa) - T…" at bounding box center [147, 425] width 70 height 133
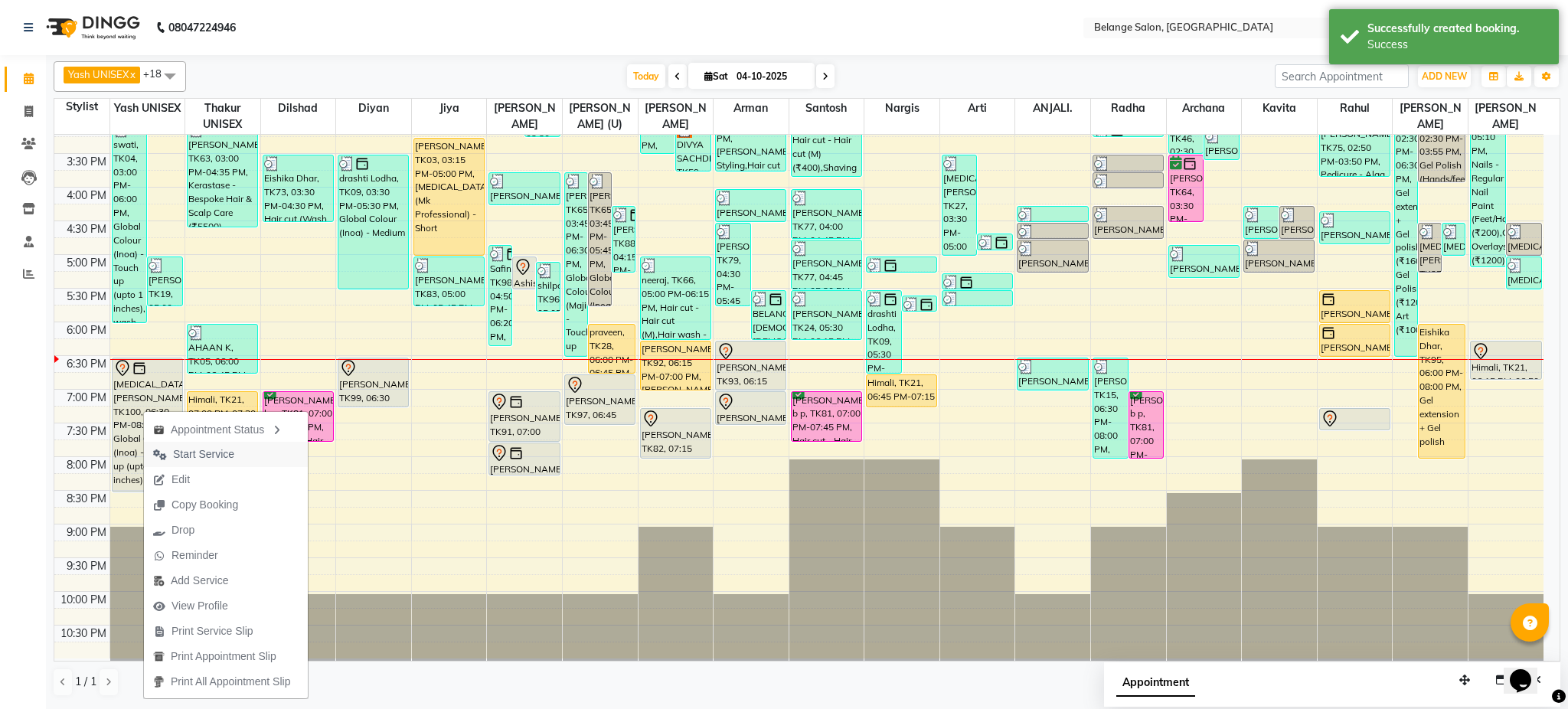
click at [206, 456] on span "Start Service" at bounding box center [204, 454] width 62 height 16
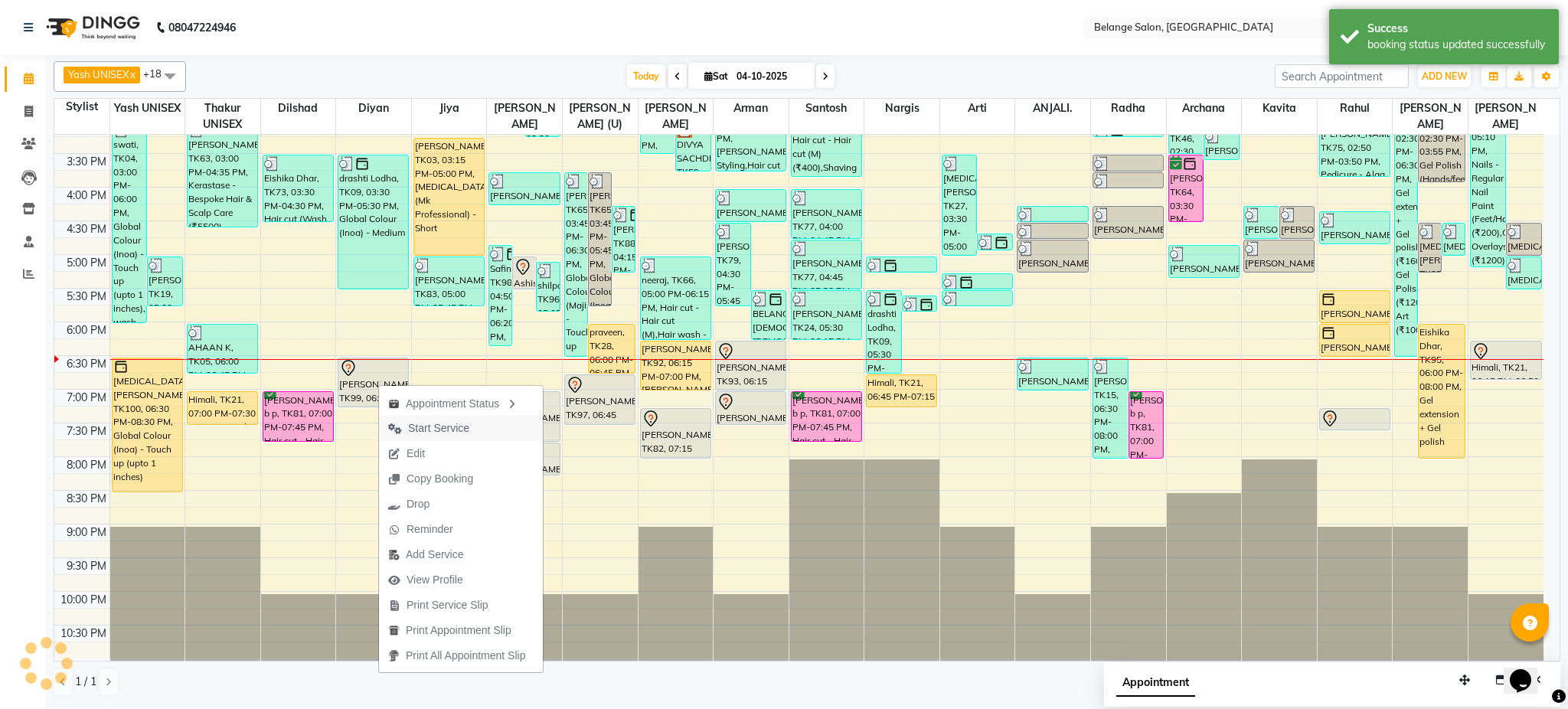
click at [438, 433] on span "Start Service" at bounding box center [439, 428] width 62 height 16
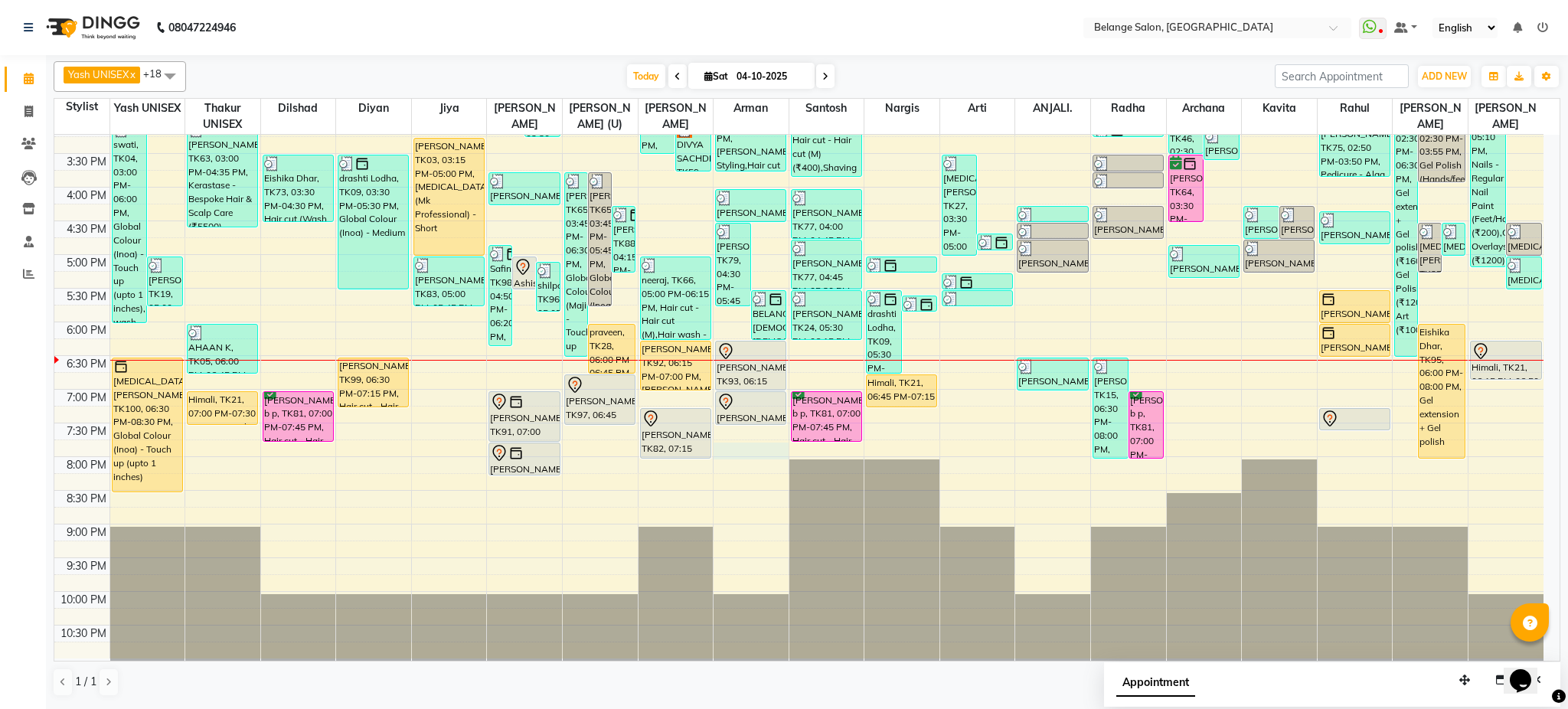
click at [754, 449] on div "8:00 AM 8:30 AM 9:00 AM 9:30 AM 10:00 AM 10:30 AM 11:00 AM 11:30 AM 12:00 PM 12…" at bounding box center [799, 153] width 1490 height 1010
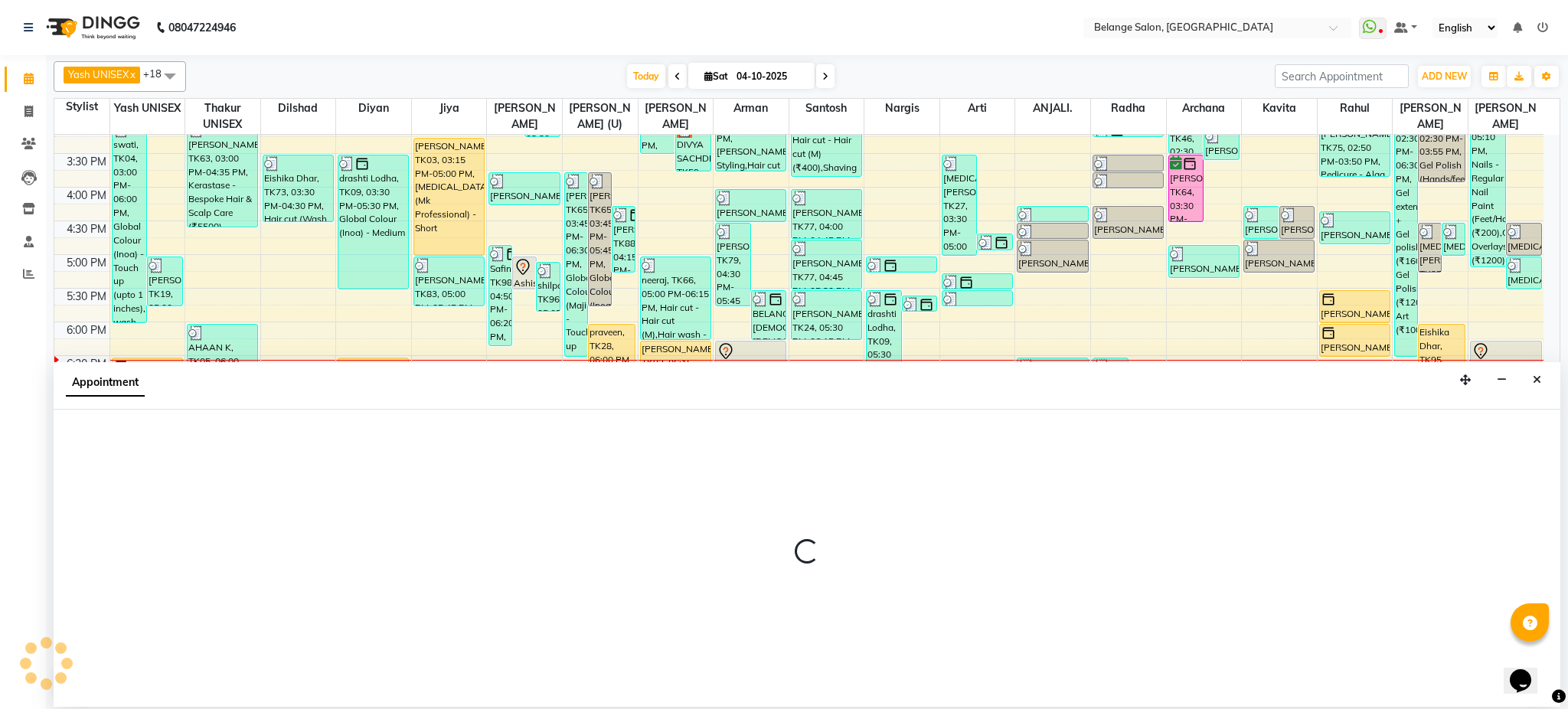
select select "78262"
select select "tentative"
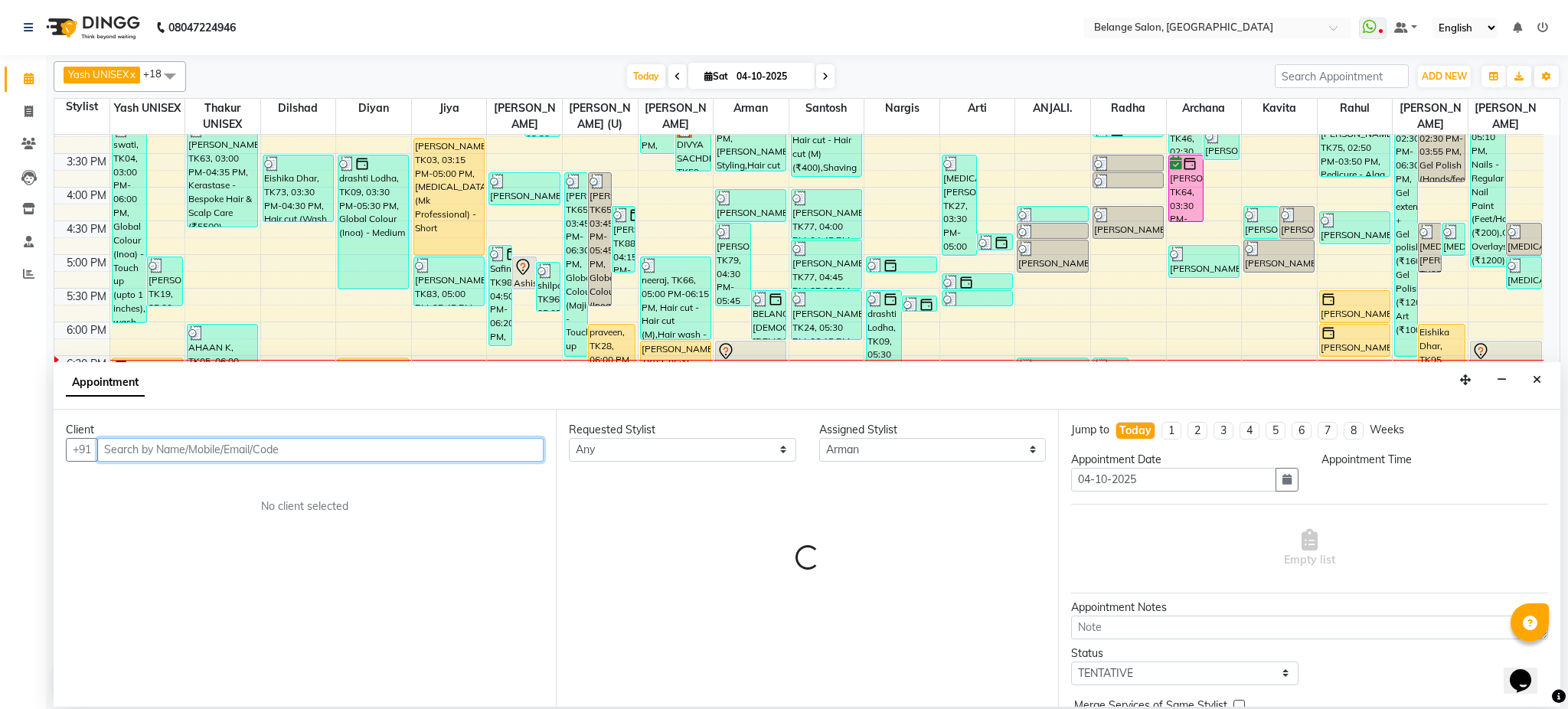
select select "1185"
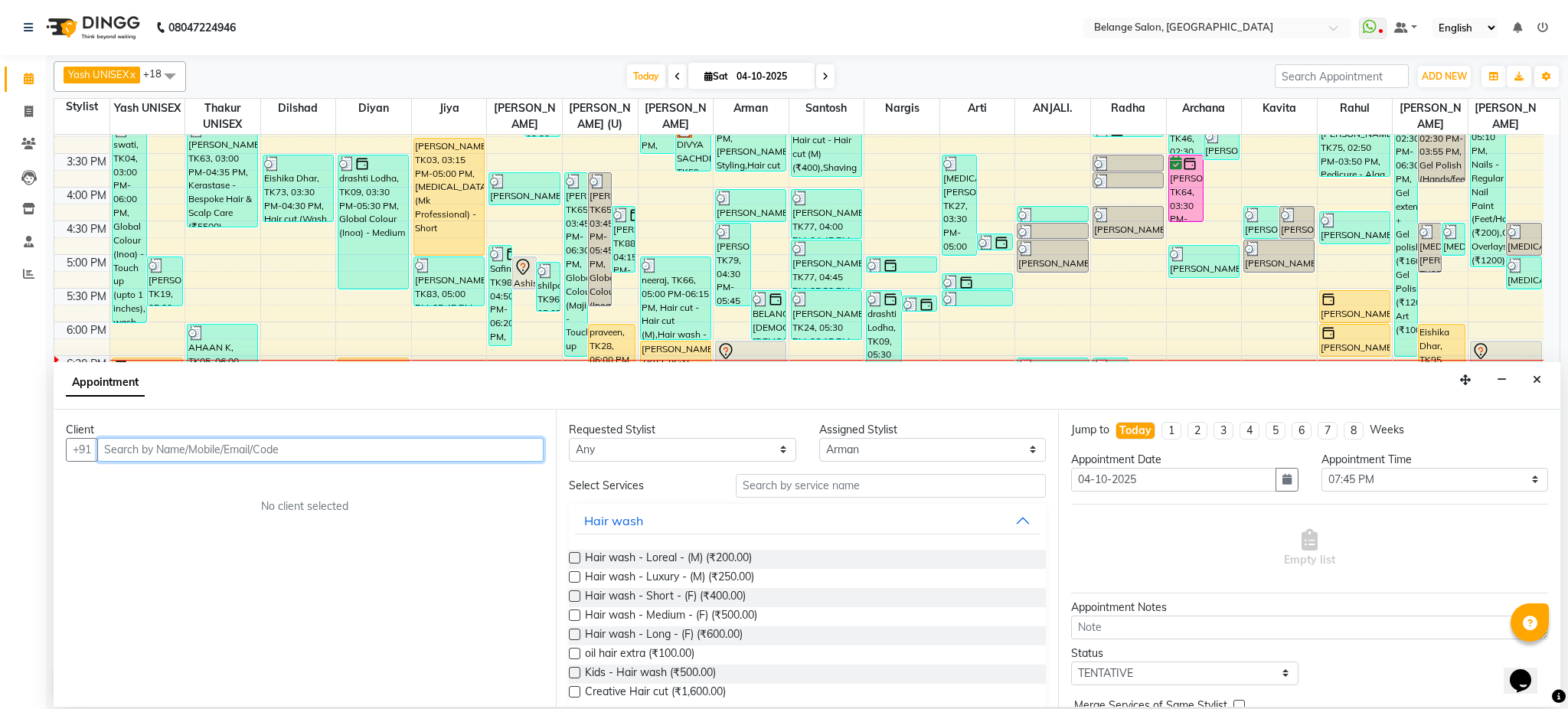
click at [346, 452] on input "text" at bounding box center [320, 450] width 446 height 24
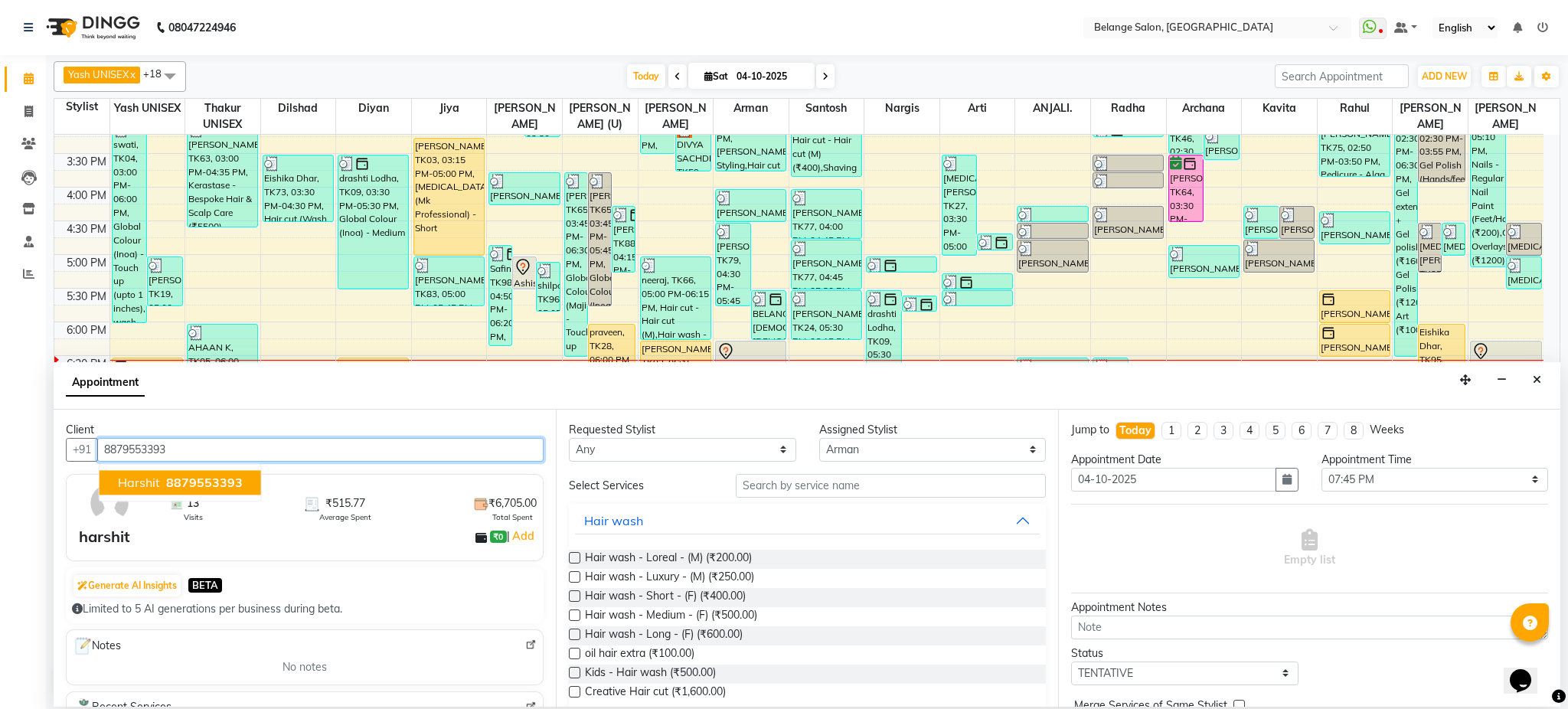
click at [217, 477] on span "8879553393" at bounding box center [204, 482] width 77 height 15
type input "8879553393"
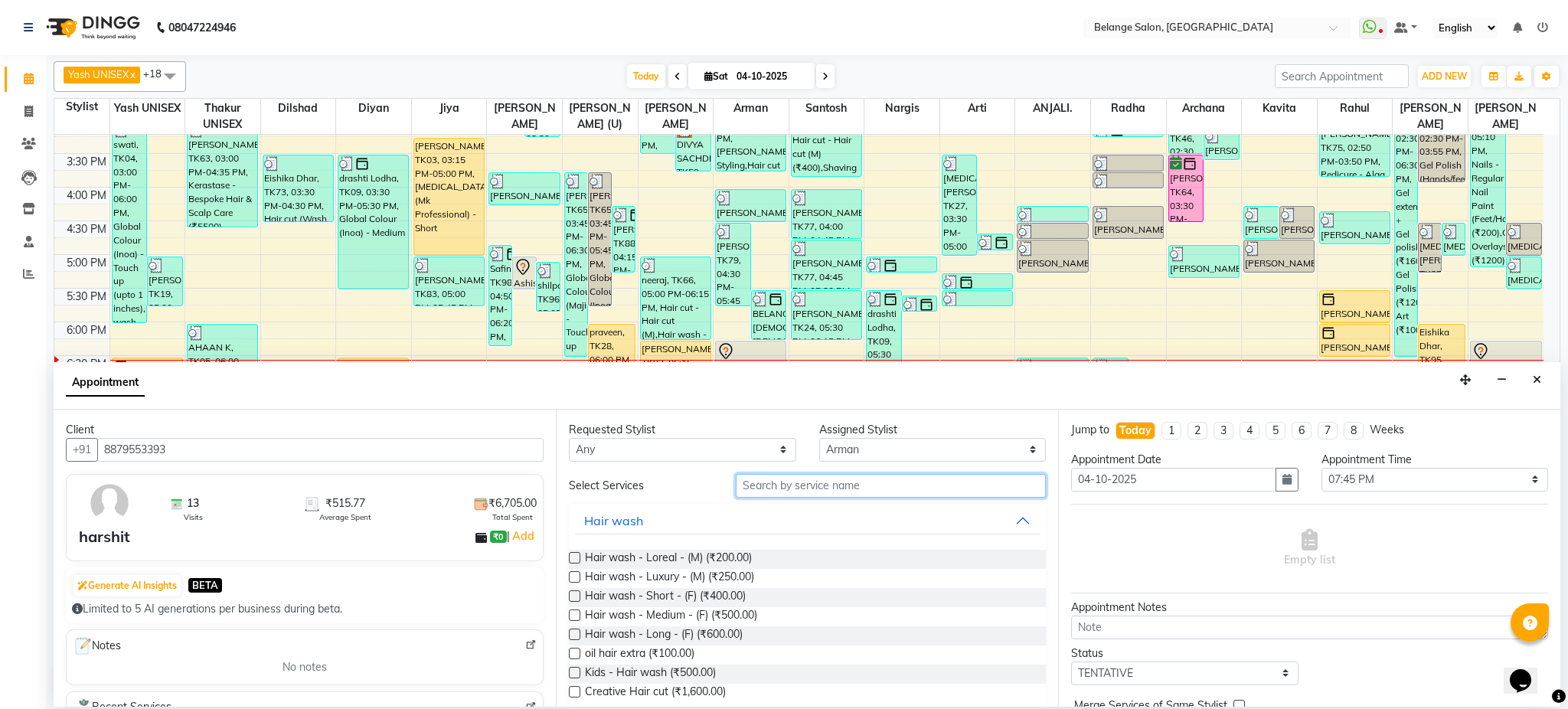
click at [838, 486] on input "text" at bounding box center [891, 486] width 310 height 24
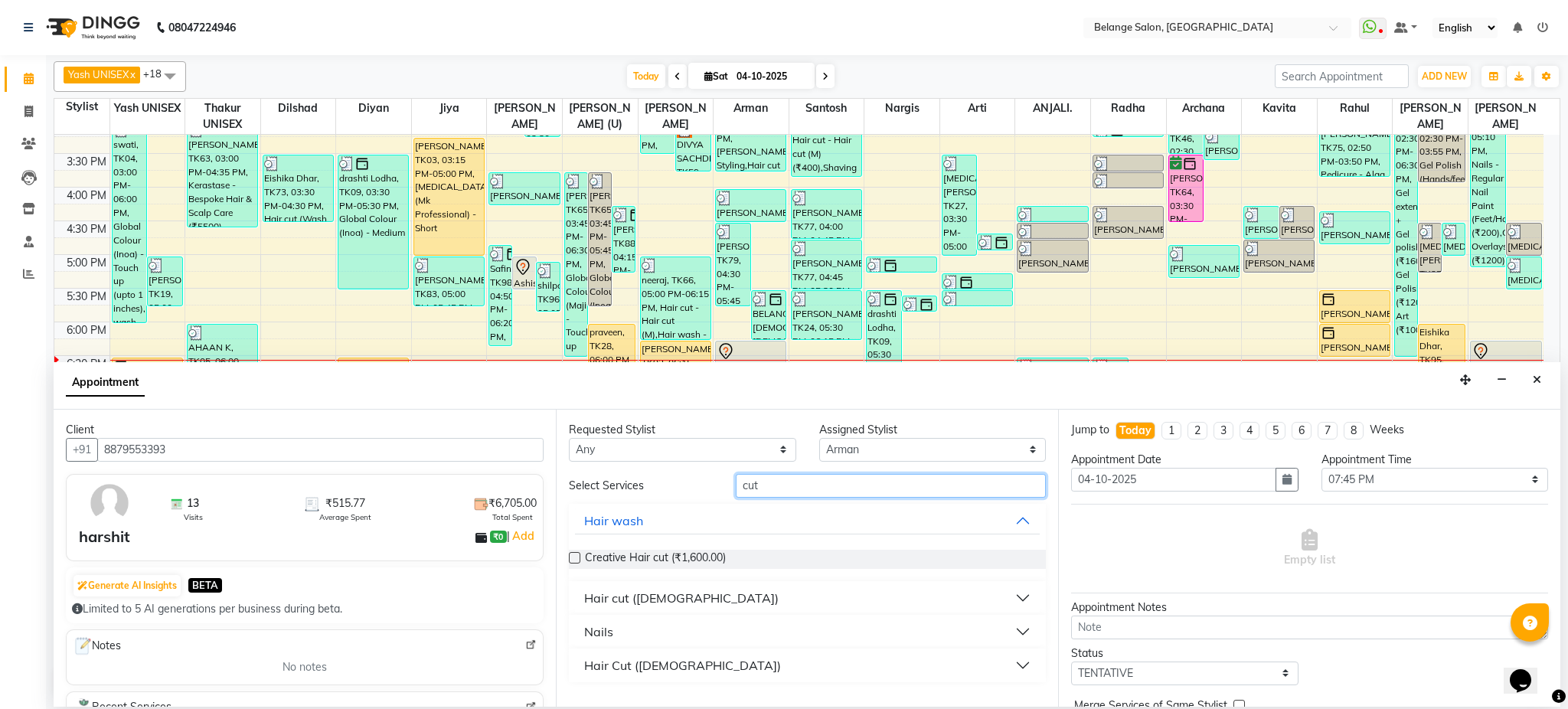
type input "cut"
click at [650, 596] on div "Hair cut ([DEMOGRAPHIC_DATA])" at bounding box center [682, 598] width 195 height 18
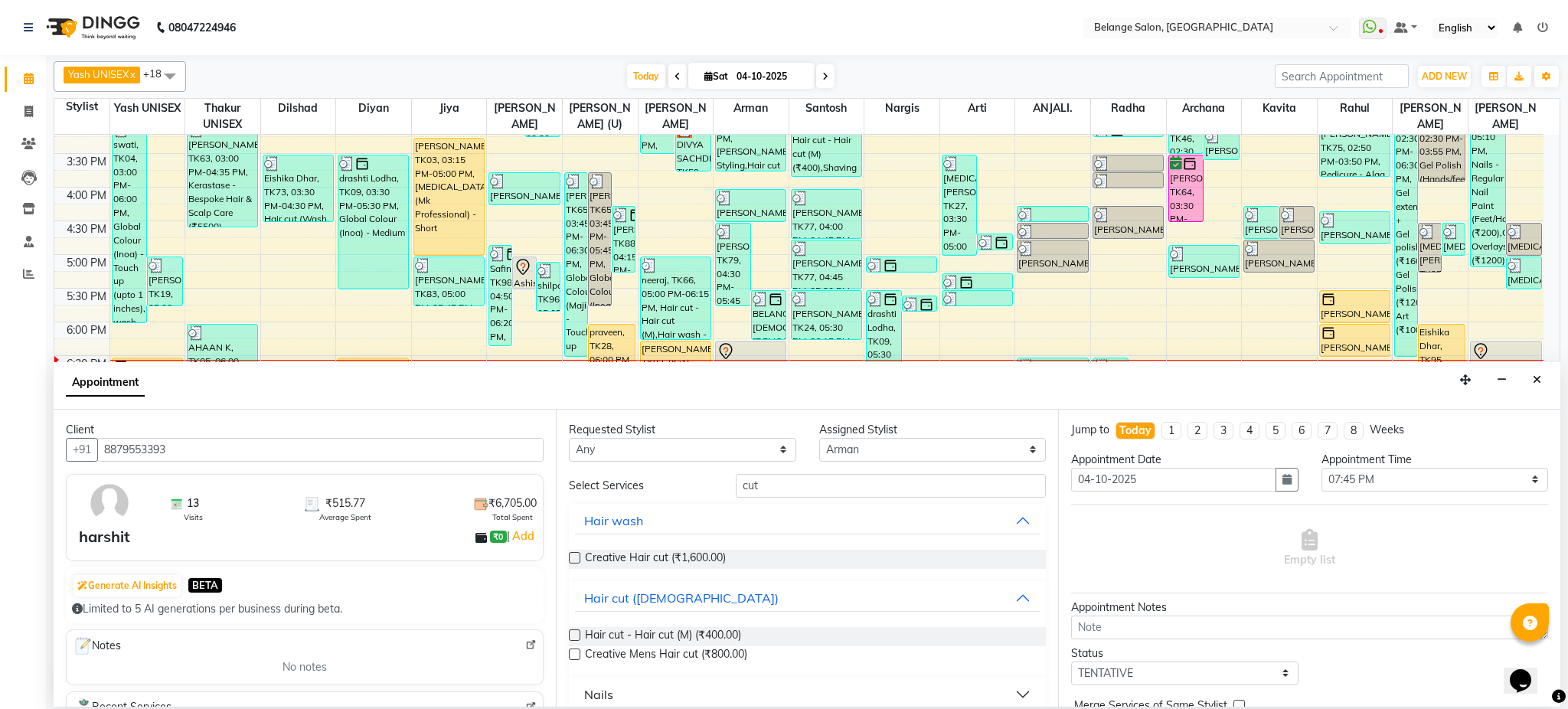
click at [569, 636] on label at bounding box center [575, 636] width 12 height 12
click at [569, 636] on input "checkbox" at bounding box center [574, 637] width 10 height 10
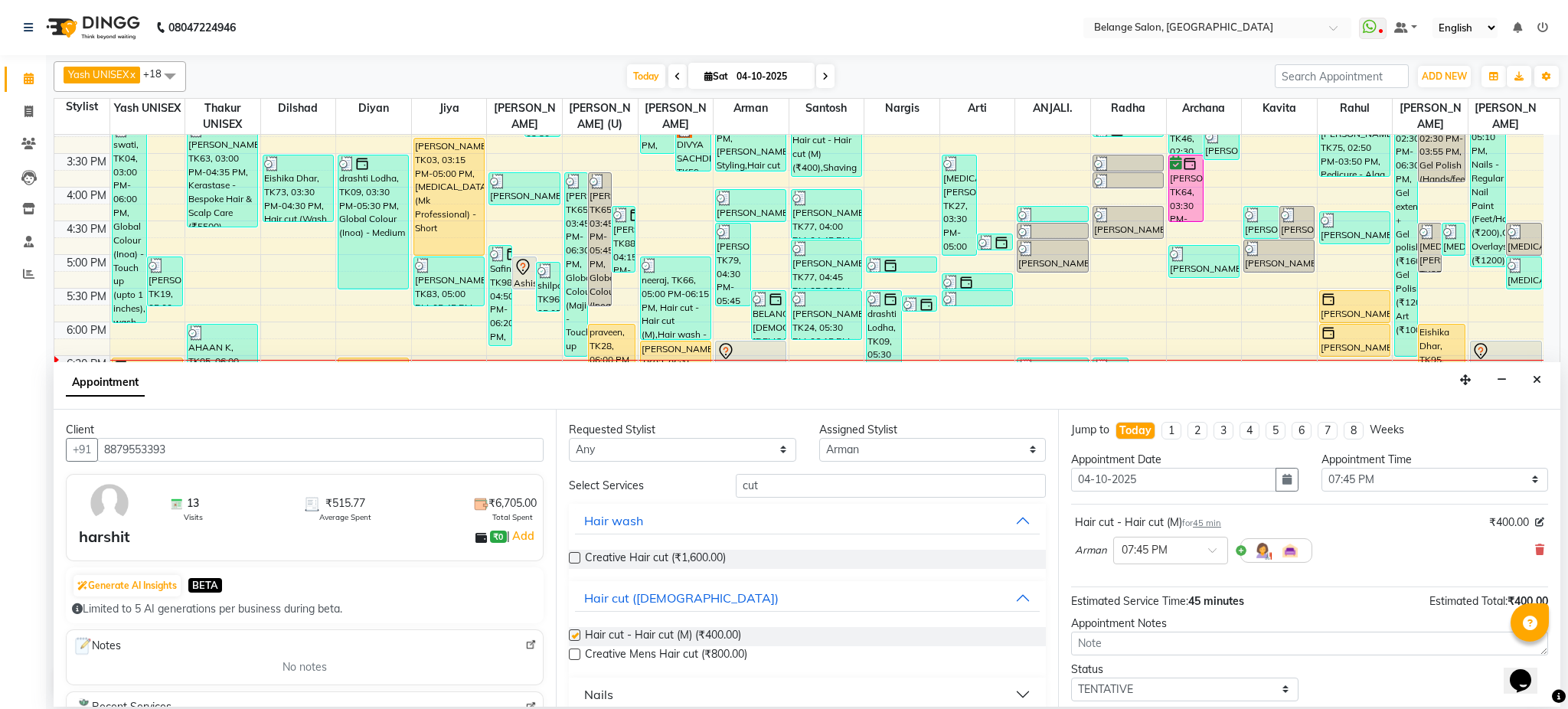
checkbox input "false"
click at [916, 490] on input "cut" at bounding box center [891, 486] width 310 height 24
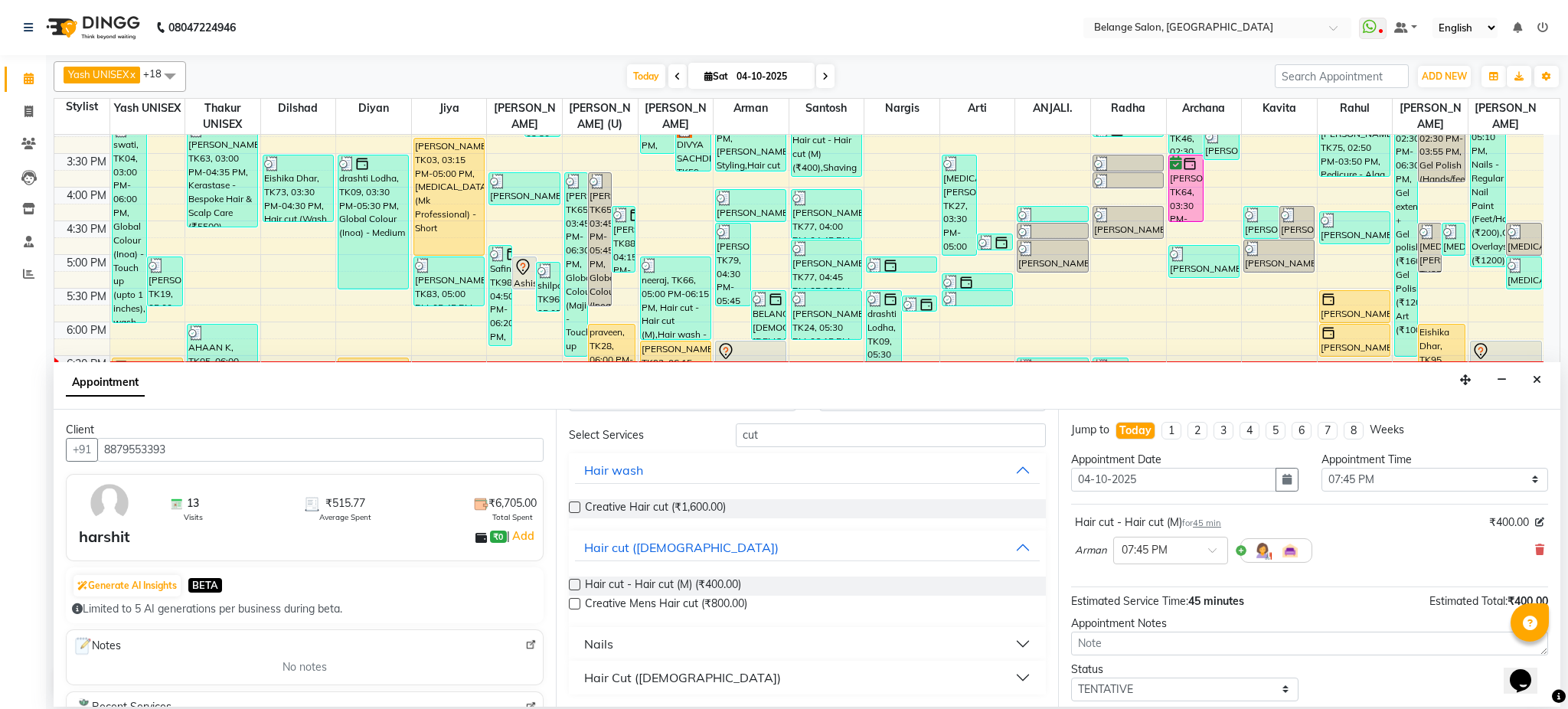
click at [962, 675] on button "Hair Cut ([DEMOGRAPHIC_DATA])" at bounding box center [808, 677] width 465 height 28
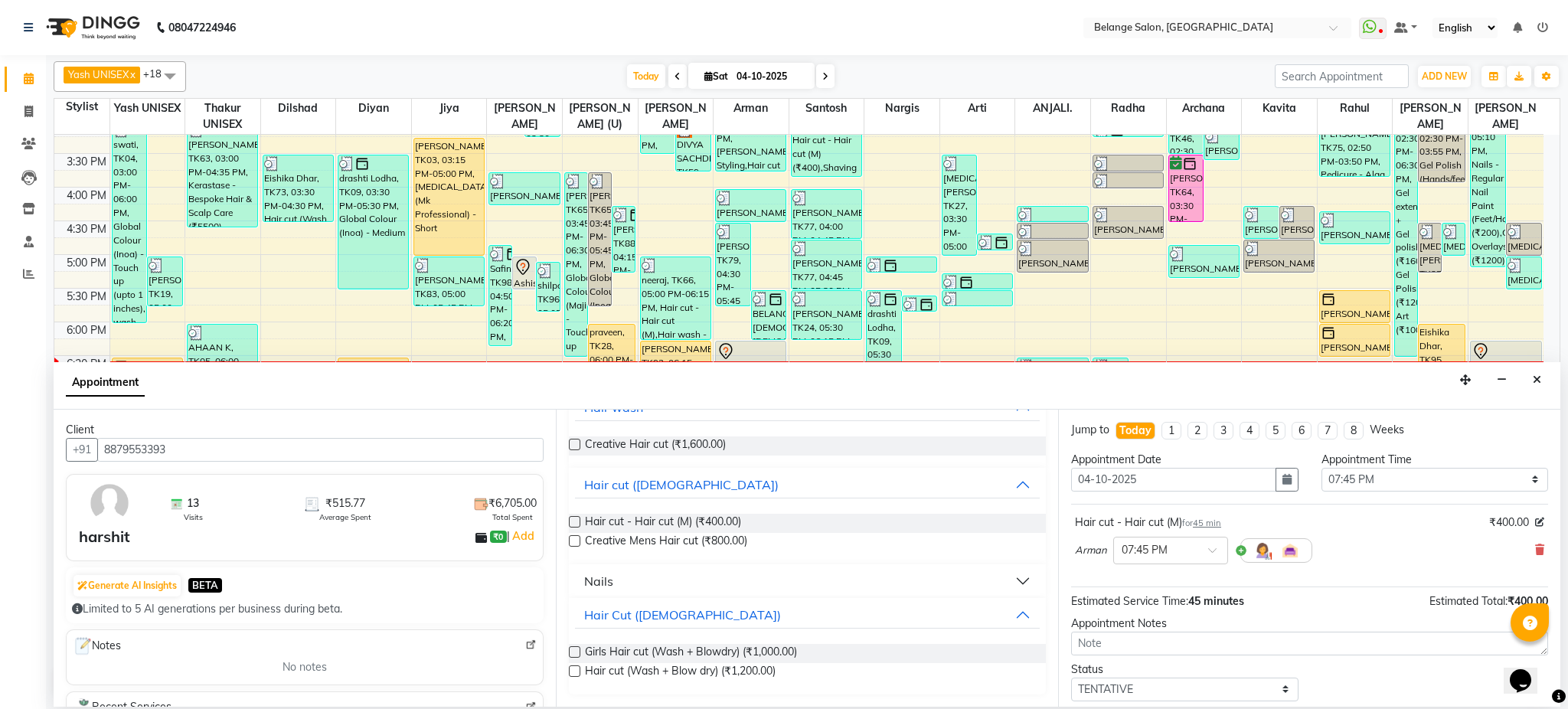
click at [576, 668] on label at bounding box center [575, 671] width 12 height 12
click at [576, 668] on input "checkbox" at bounding box center [574, 672] width 10 height 10
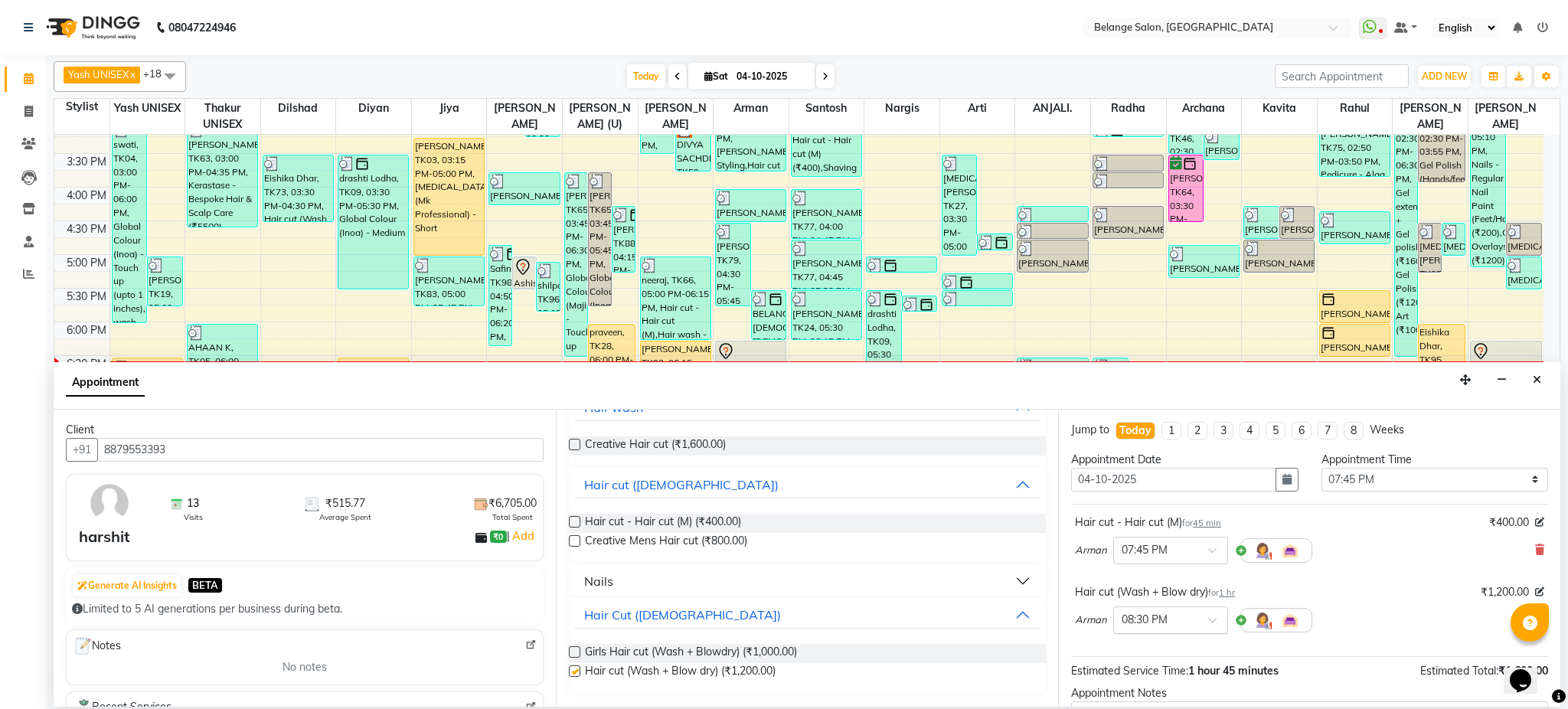
checkbox input "false"
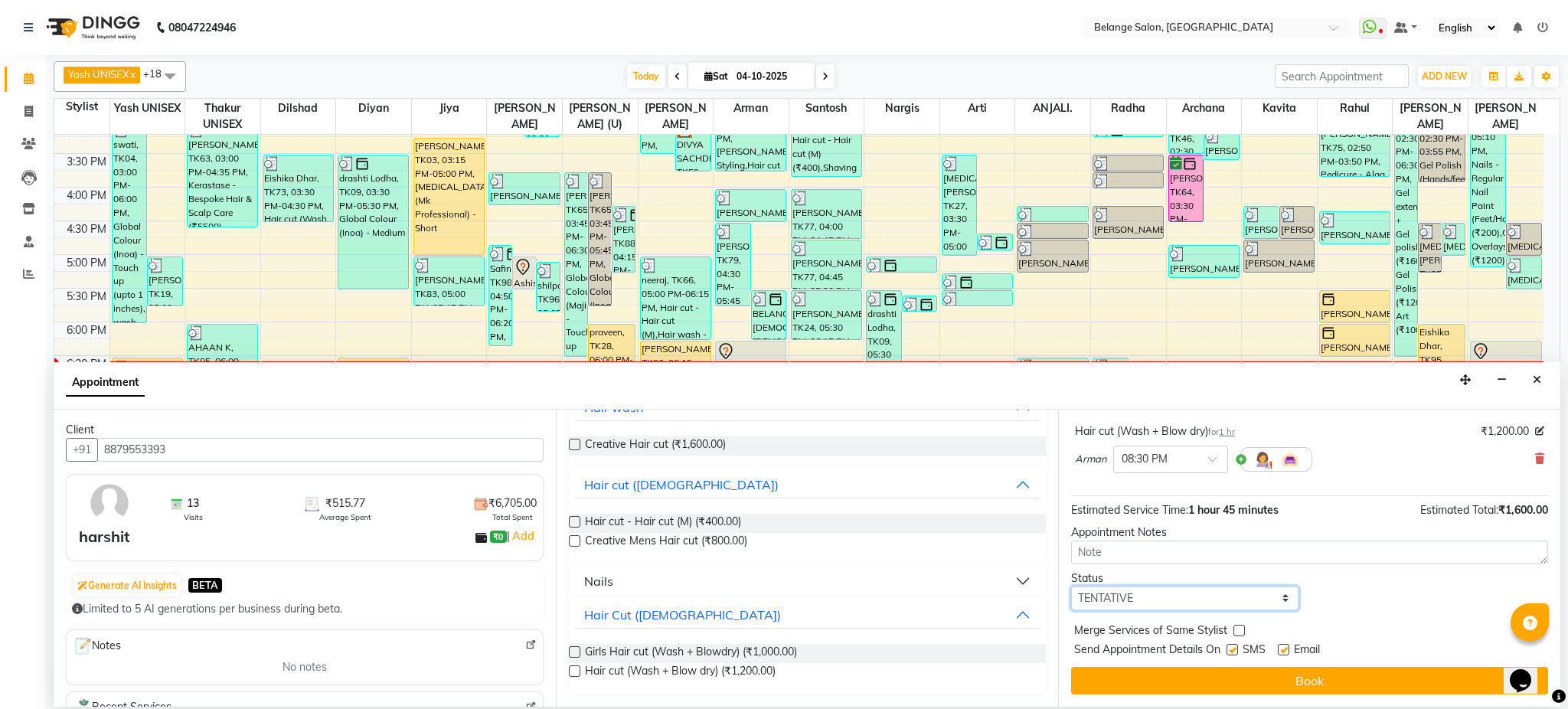
click at [1199, 589] on select "Select TENTATIVE CONFIRM CHECK-IN UPCOMING" at bounding box center [1184, 598] width 228 height 24
select select "confirm booking"
click at [1071, 586] on select "Select TENTATIVE CONFIRM CHECK-IN UPCOMING" at bounding box center [1184, 598] width 228 height 24
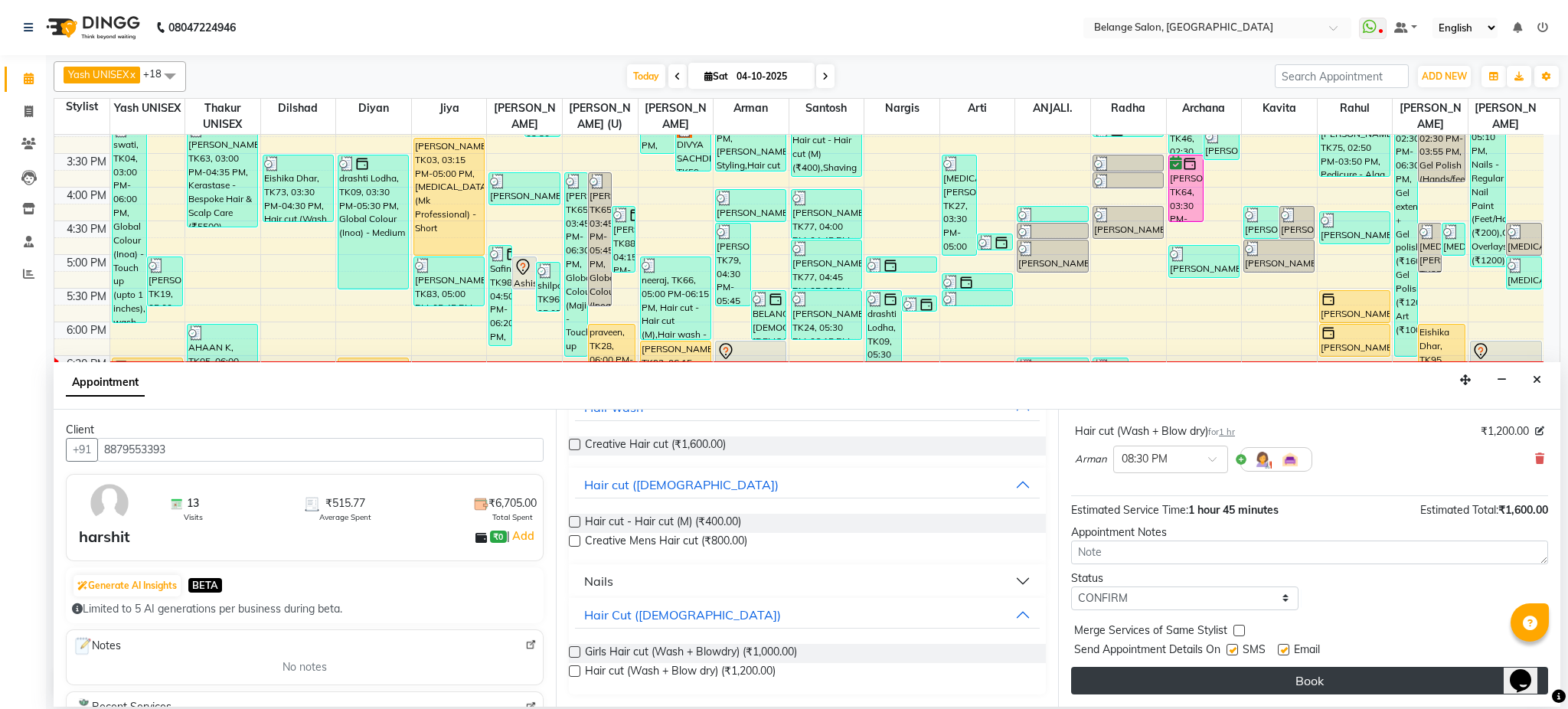
click at [1201, 673] on button "Book" at bounding box center [1310, 680] width 477 height 28
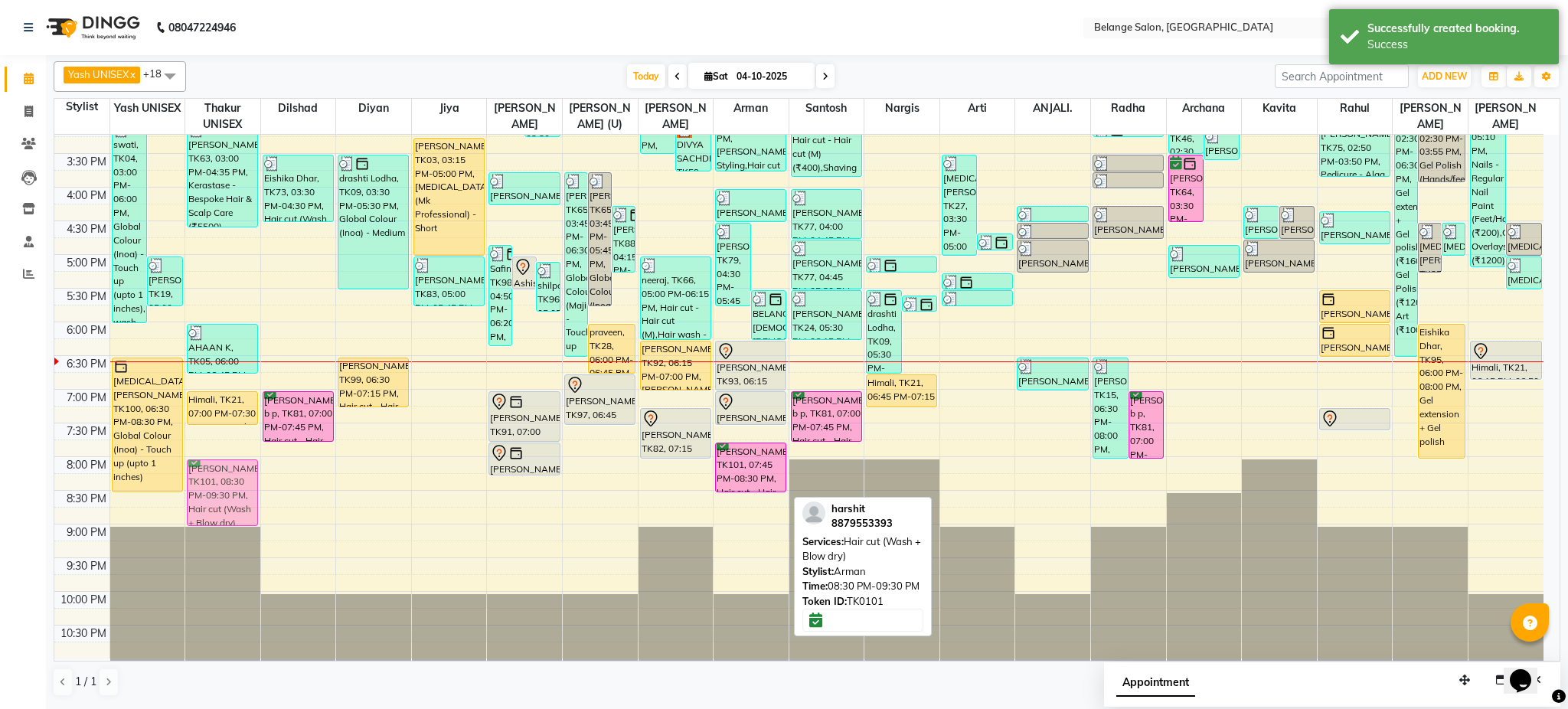
drag, startPoint x: 753, startPoint y: 514, endPoint x: 252, endPoint y: 473, distance: 502.7
click at [252, 473] on tr "Mareesha, TK50, 11:10 AM-01:10 PM, Innoa Hair colour - M (₹1500),Hair cut - Hai…" at bounding box center [799, 153] width 1490 height 1010
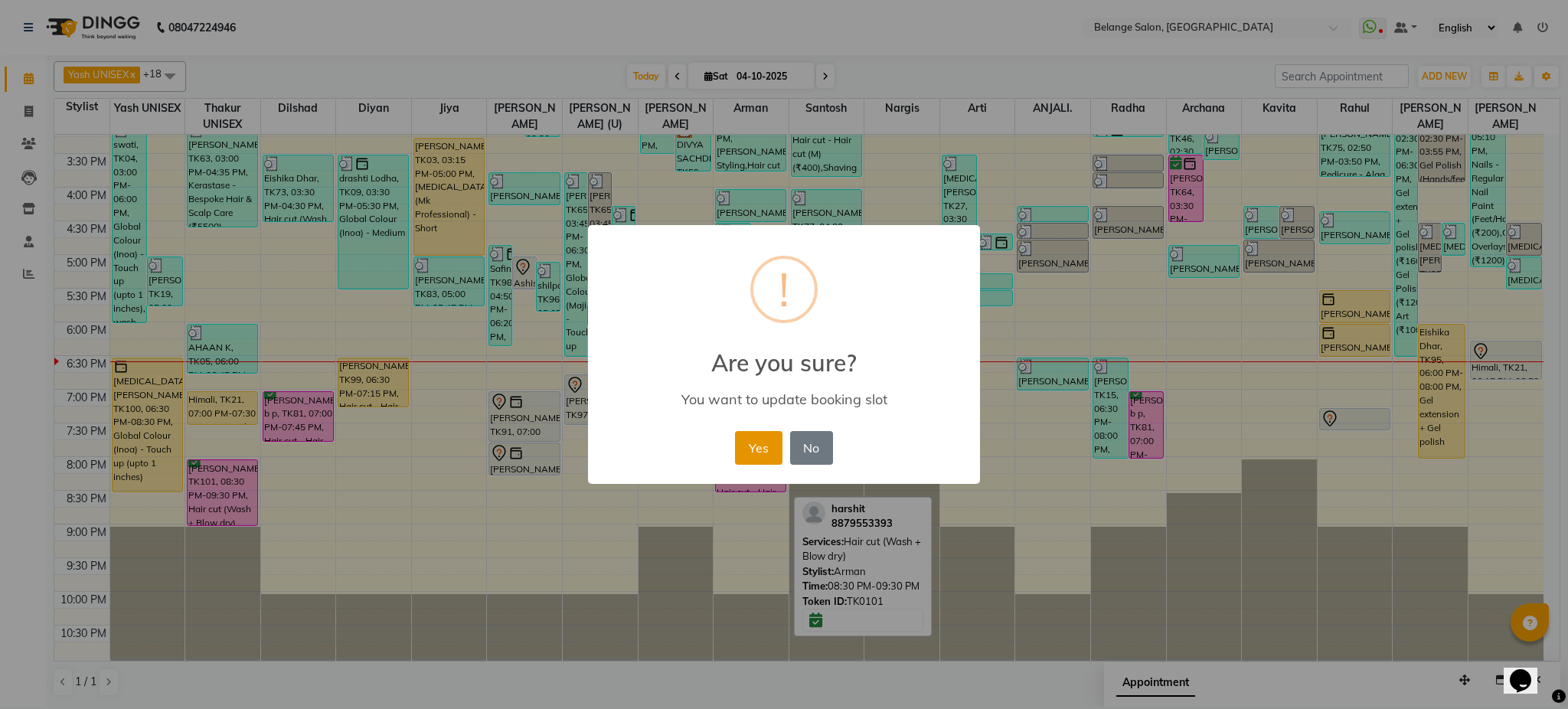
click at [753, 447] on button "Yes" at bounding box center [758, 448] width 47 height 34
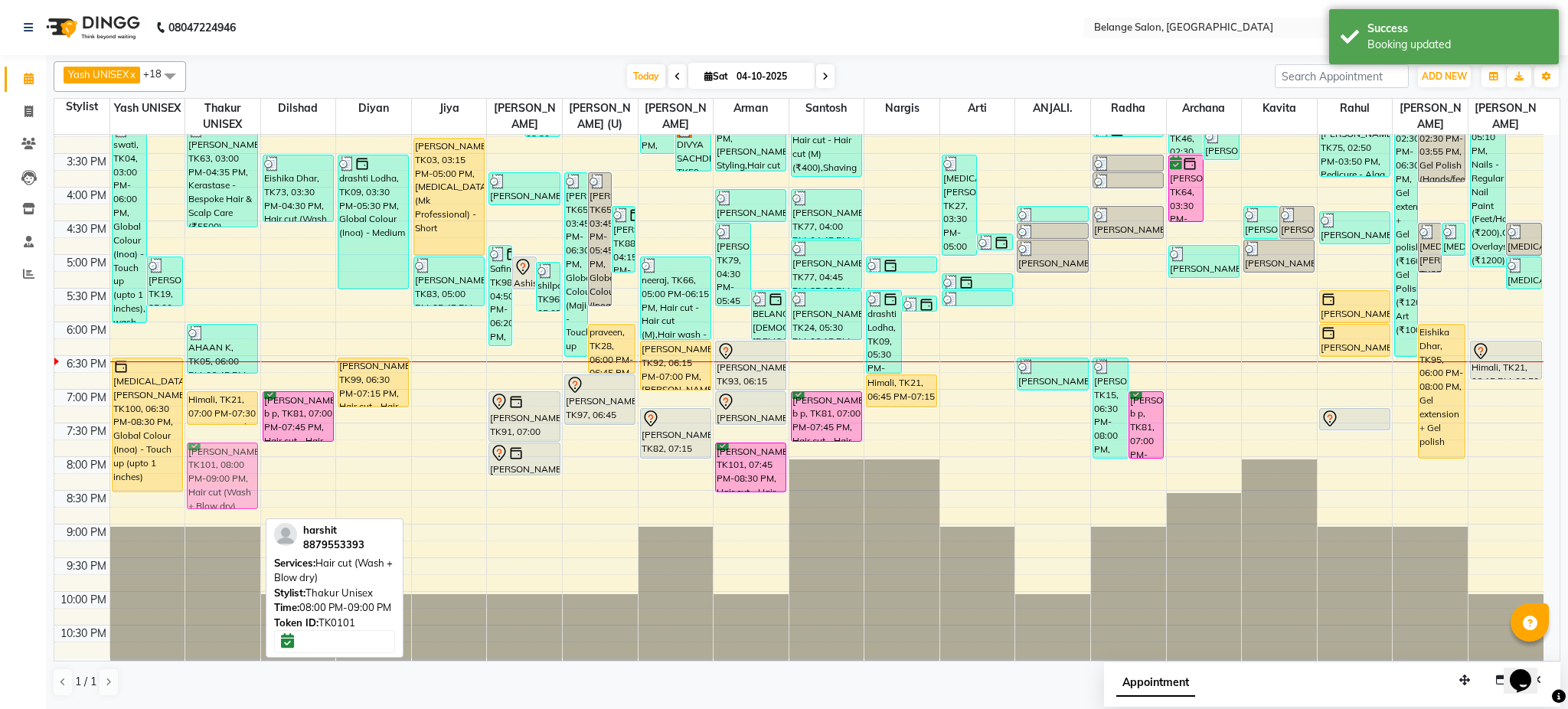
drag, startPoint x: 228, startPoint y: 496, endPoint x: 229, endPoint y: 487, distance: 9.1
click at [229, 487] on div "ashini, TK23, 11:15 AM-12:00 PM, Beard Styling (₹300) Preet Chanani, TK37, 11:2…" at bounding box center [224, 153] width 76 height 1010
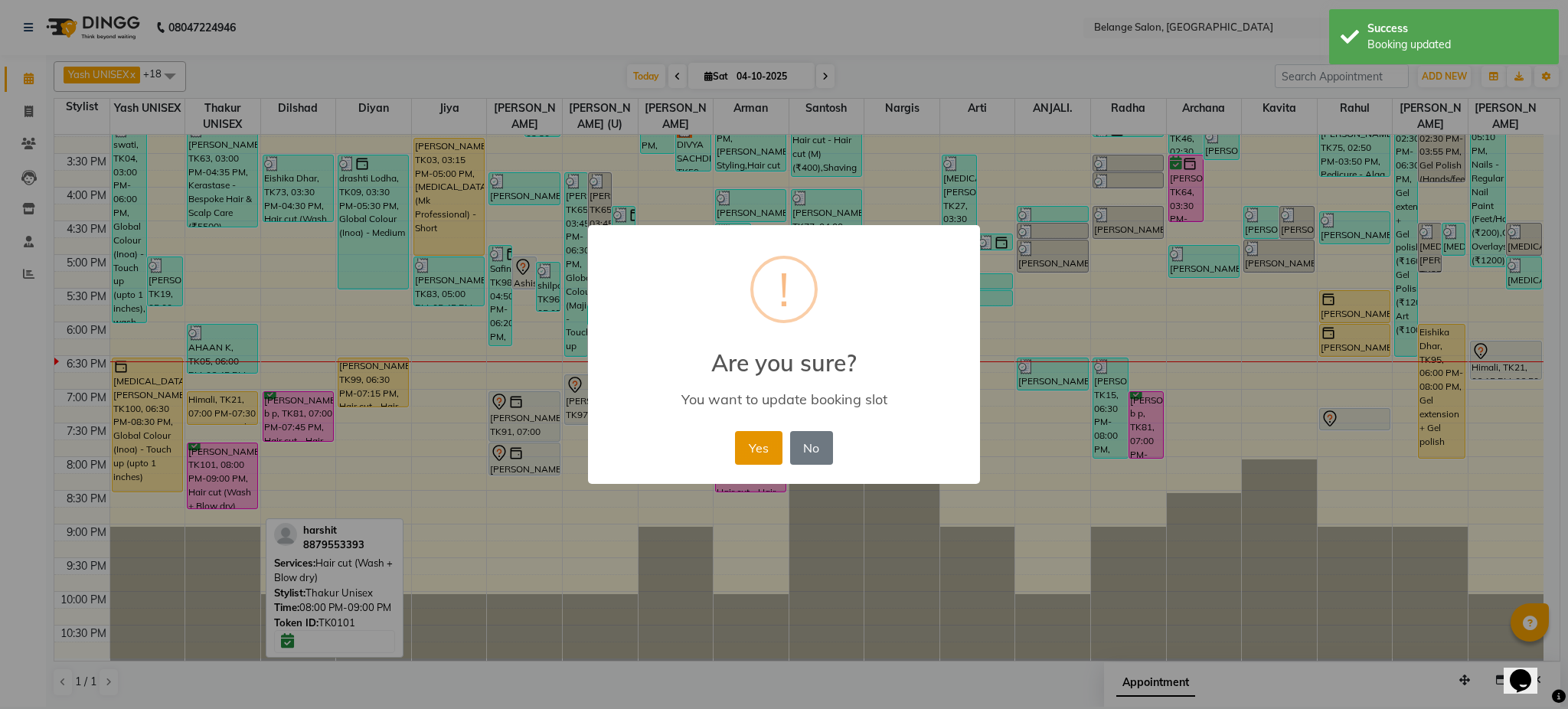
click at [763, 434] on button "Yes" at bounding box center [758, 448] width 47 height 34
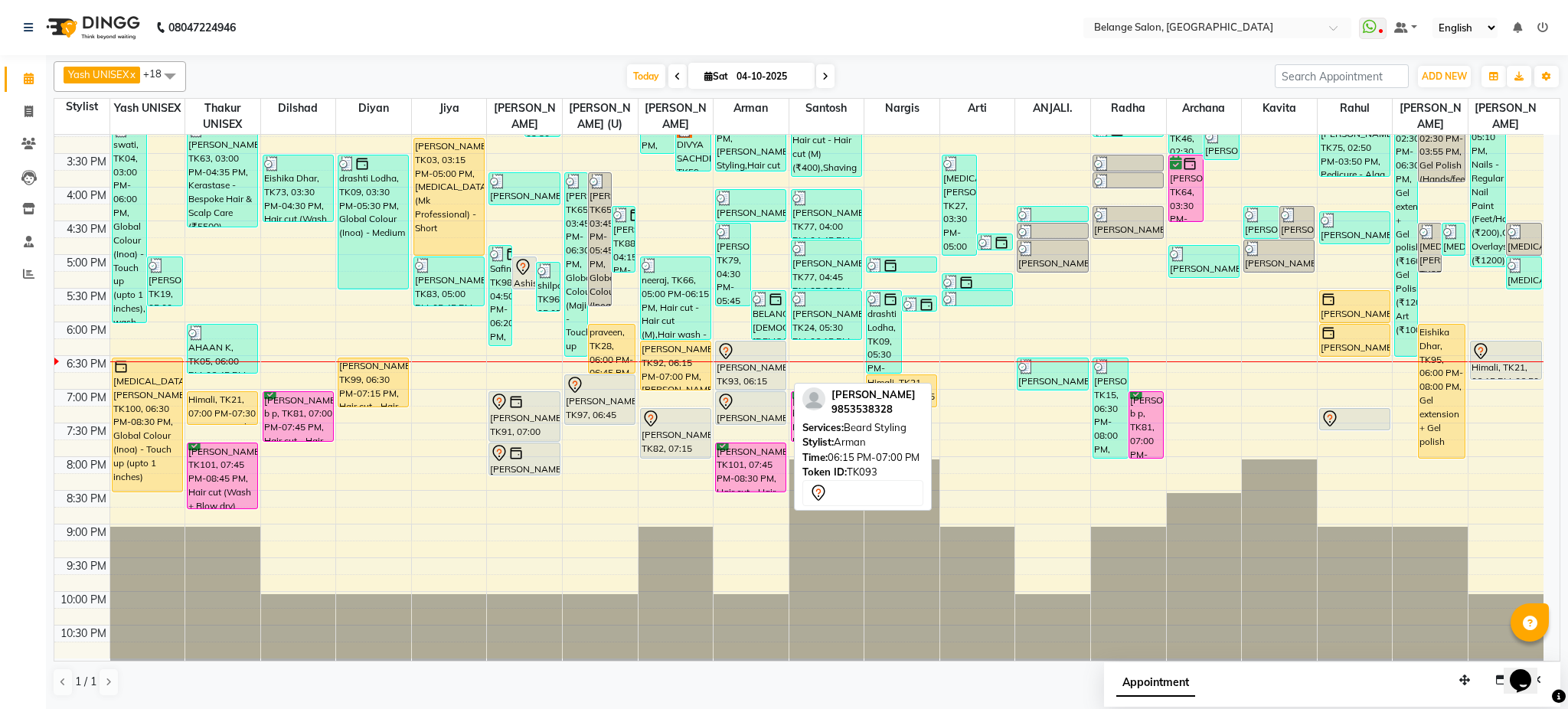
click at [755, 365] on div "[PERSON_NAME], TK93, 06:15 PM-07:00 PM, [PERSON_NAME] Styling" at bounding box center [751, 365] width 70 height 49
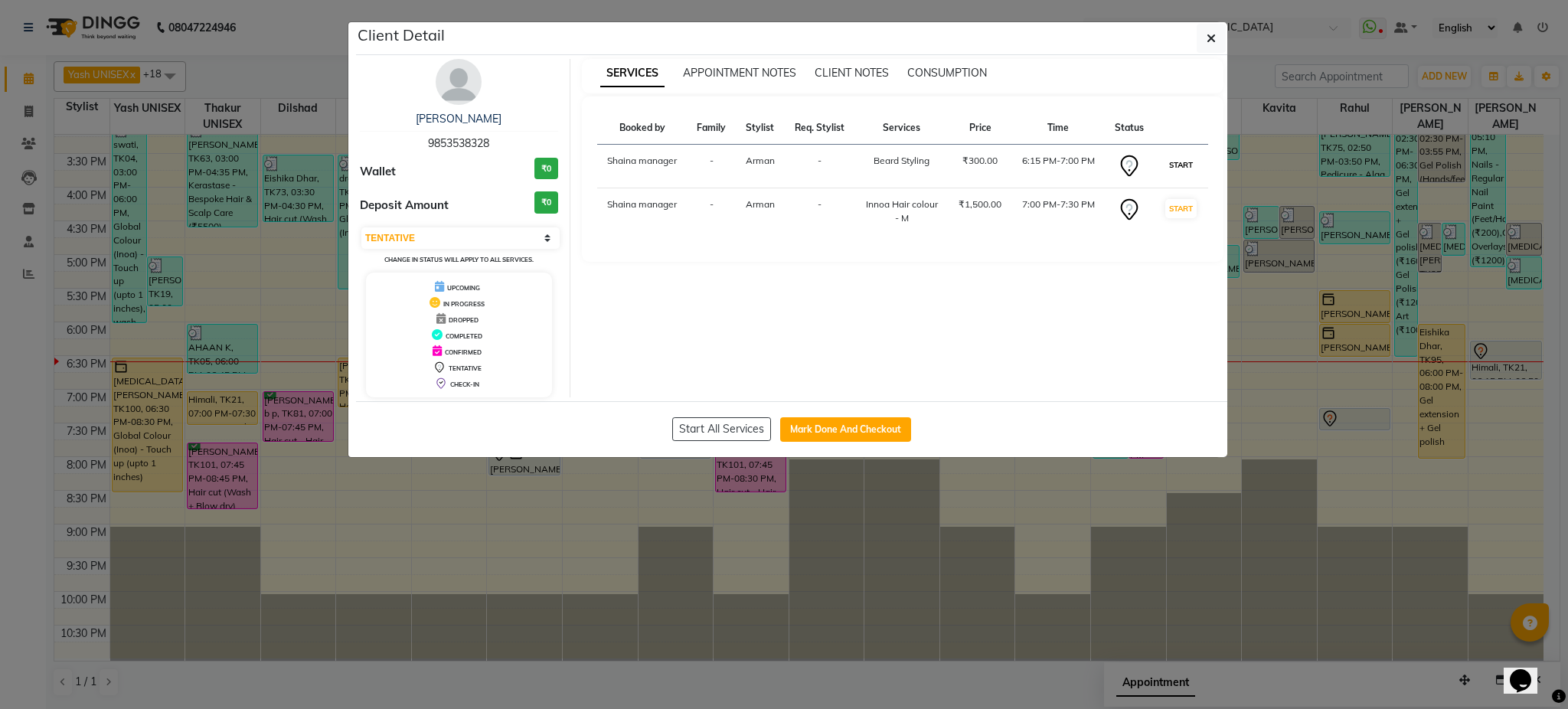
click at [1182, 156] on button "START" at bounding box center [1181, 164] width 32 height 19
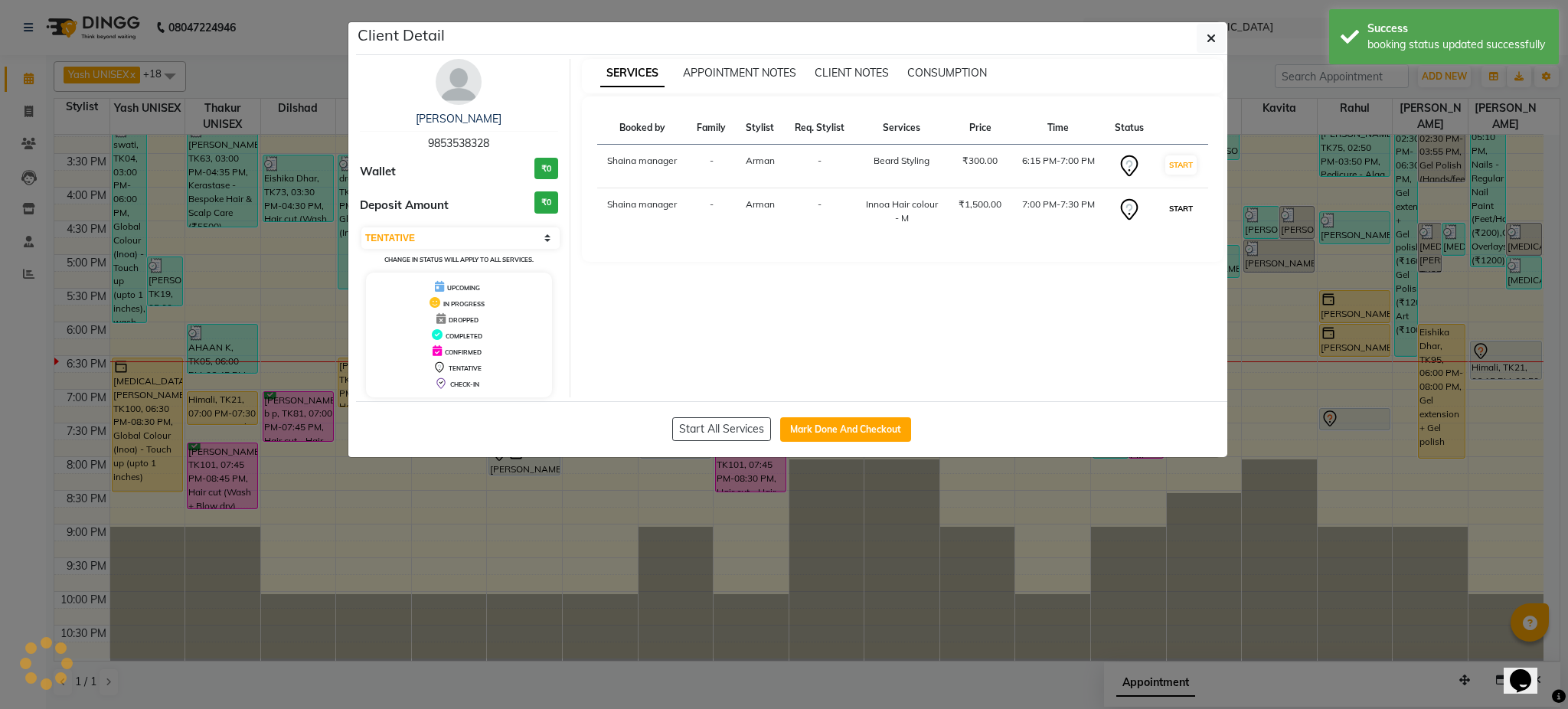
click at [1189, 216] on button "START" at bounding box center [1181, 208] width 32 height 19
select select "1"
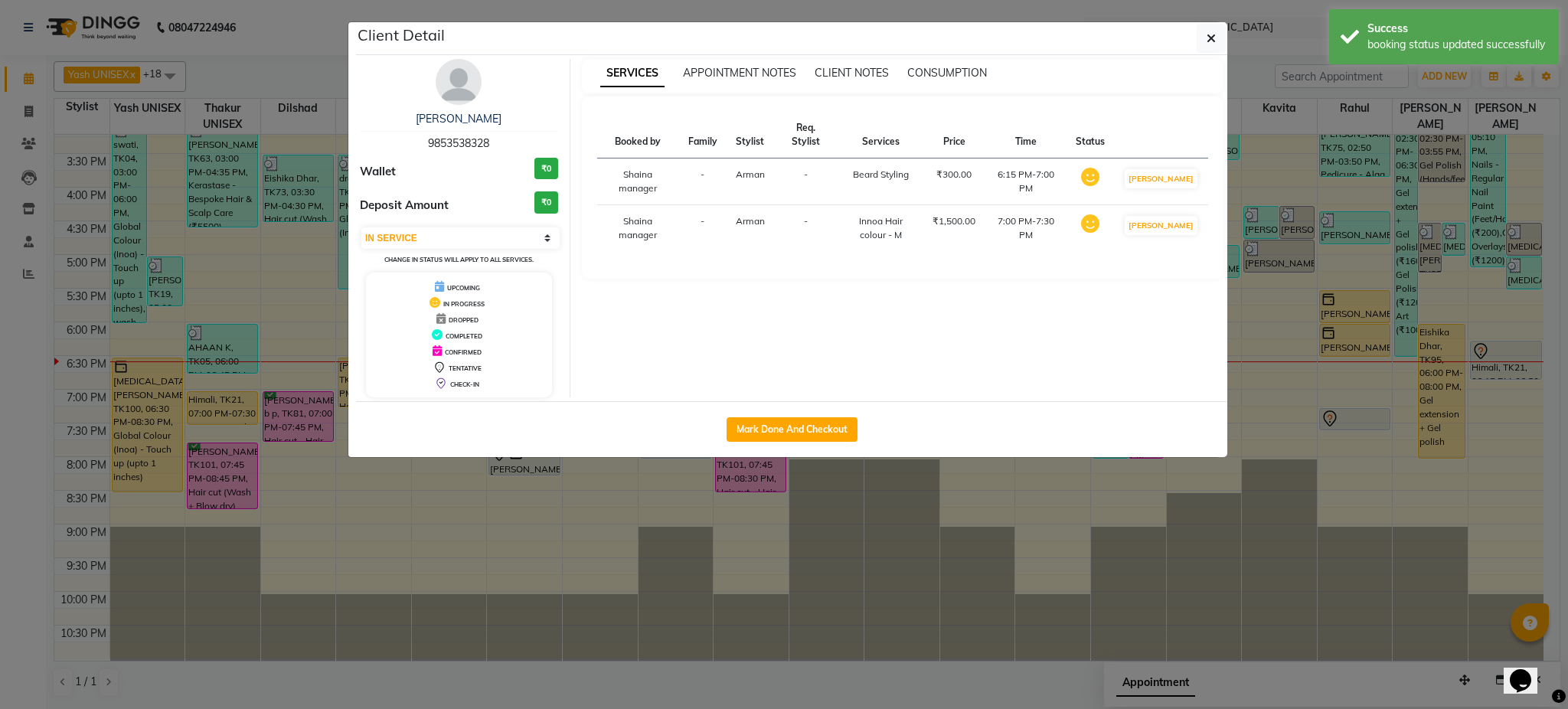
click at [1259, 192] on ngb-modal-window "Client Detail arinjay 9853538328 Wallet ₹0 Deposit Amount ₹0 Select IN SERVICE …" at bounding box center [784, 354] width 1568 height 709
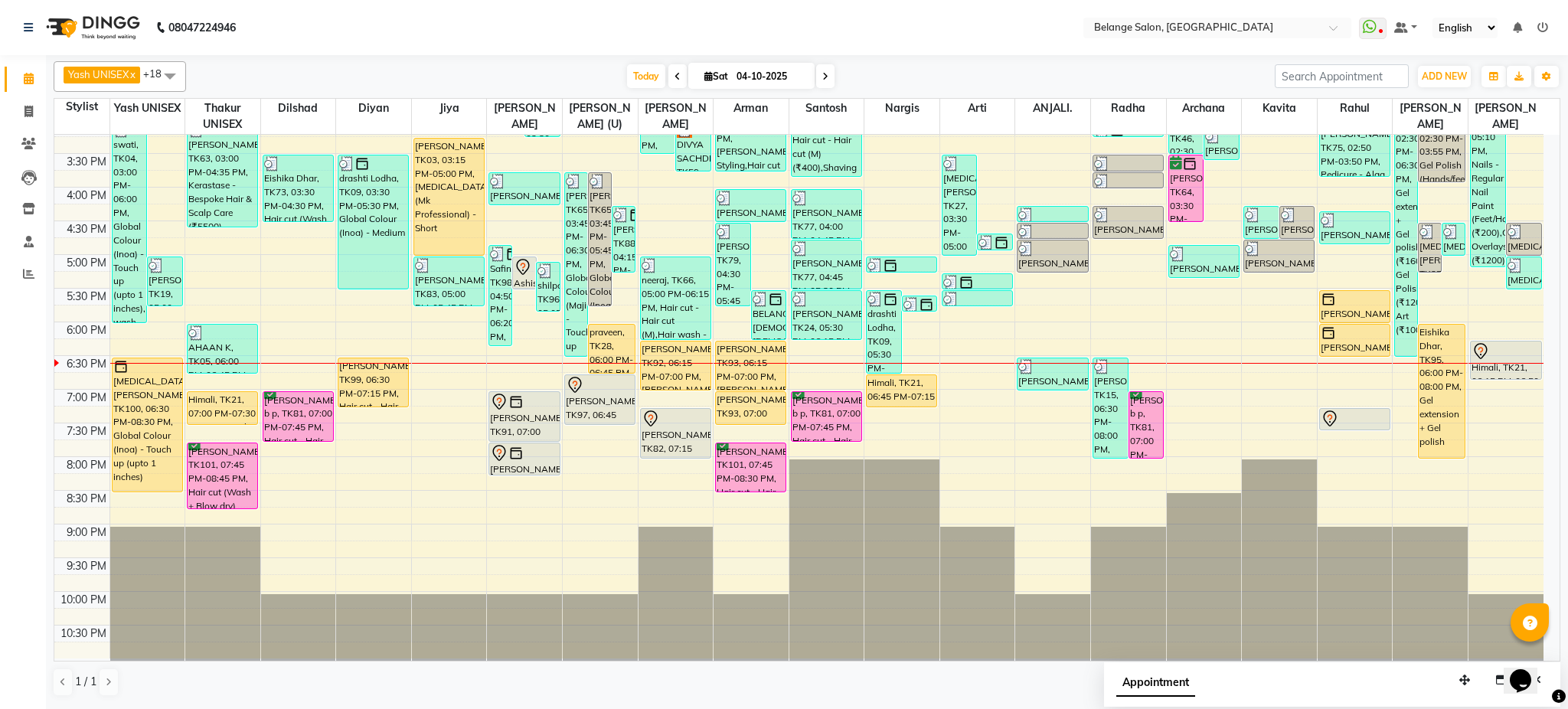
click at [1233, 469] on div "8:00 AM 8:30 AM 9:00 AM 9:30 AM 10:00 AM 10:30 AM 11:00 AM 11:30 AM 12:00 PM 12…" at bounding box center [799, 153] width 1490 height 1010
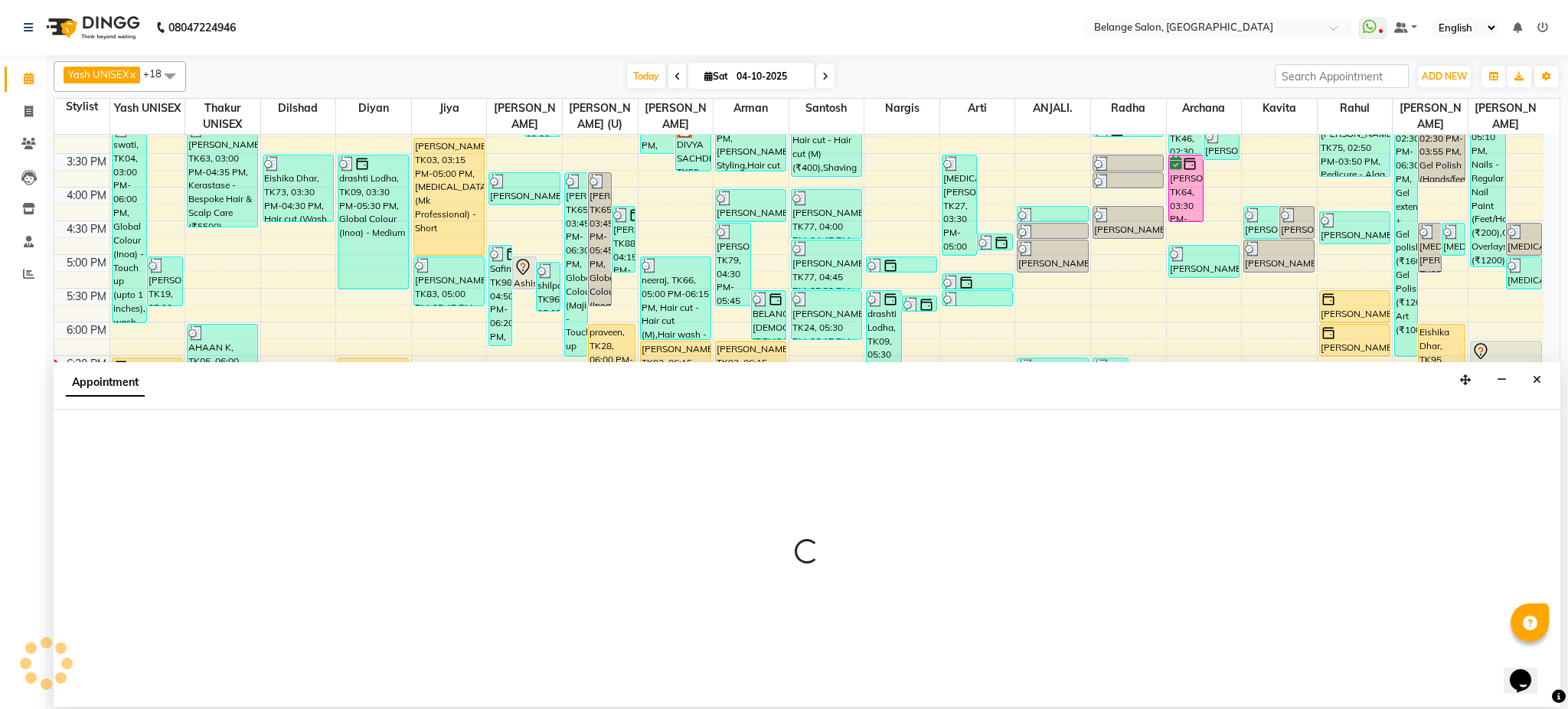
select select "70102"
select select "tentative"
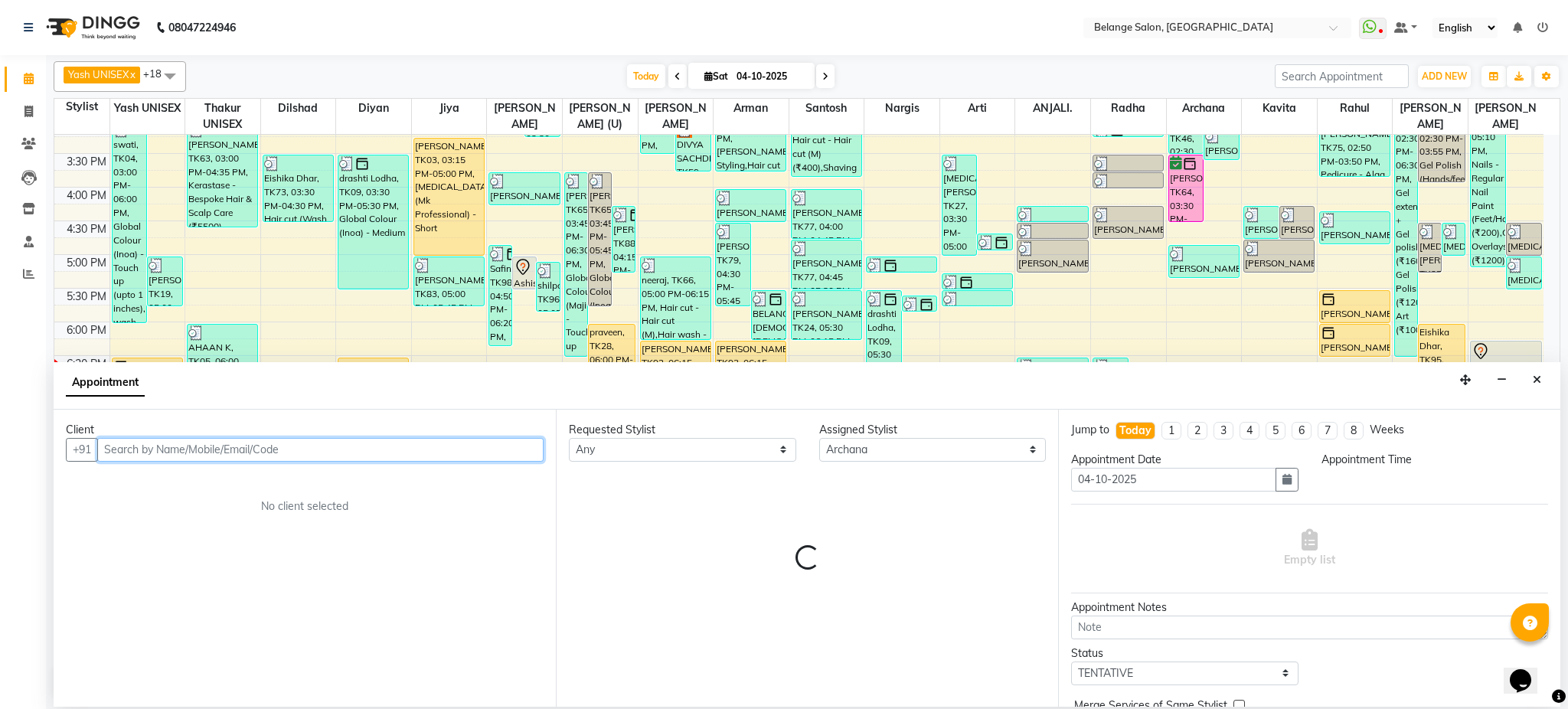
select select "1200"
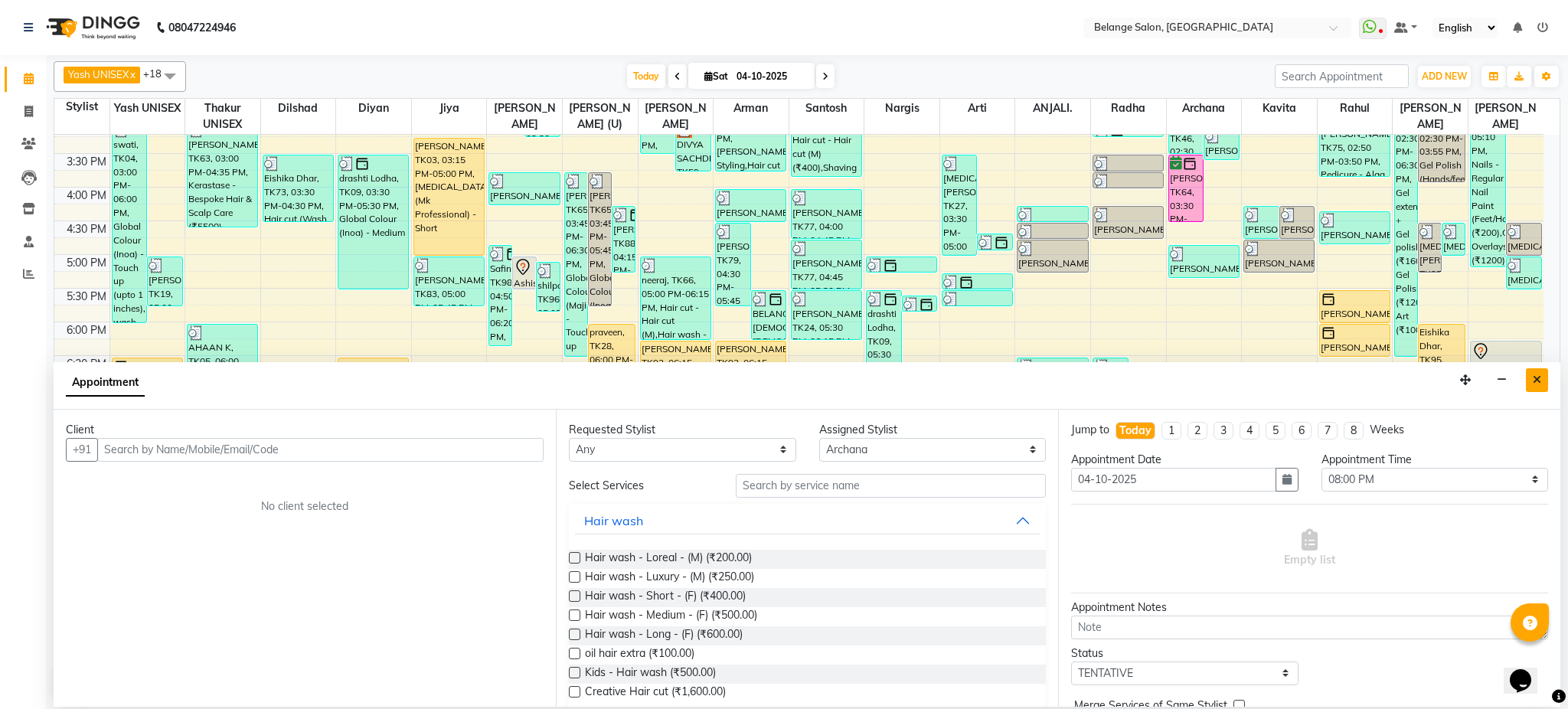
click at [1534, 379] on icon "Close" at bounding box center [1537, 379] width 8 height 11
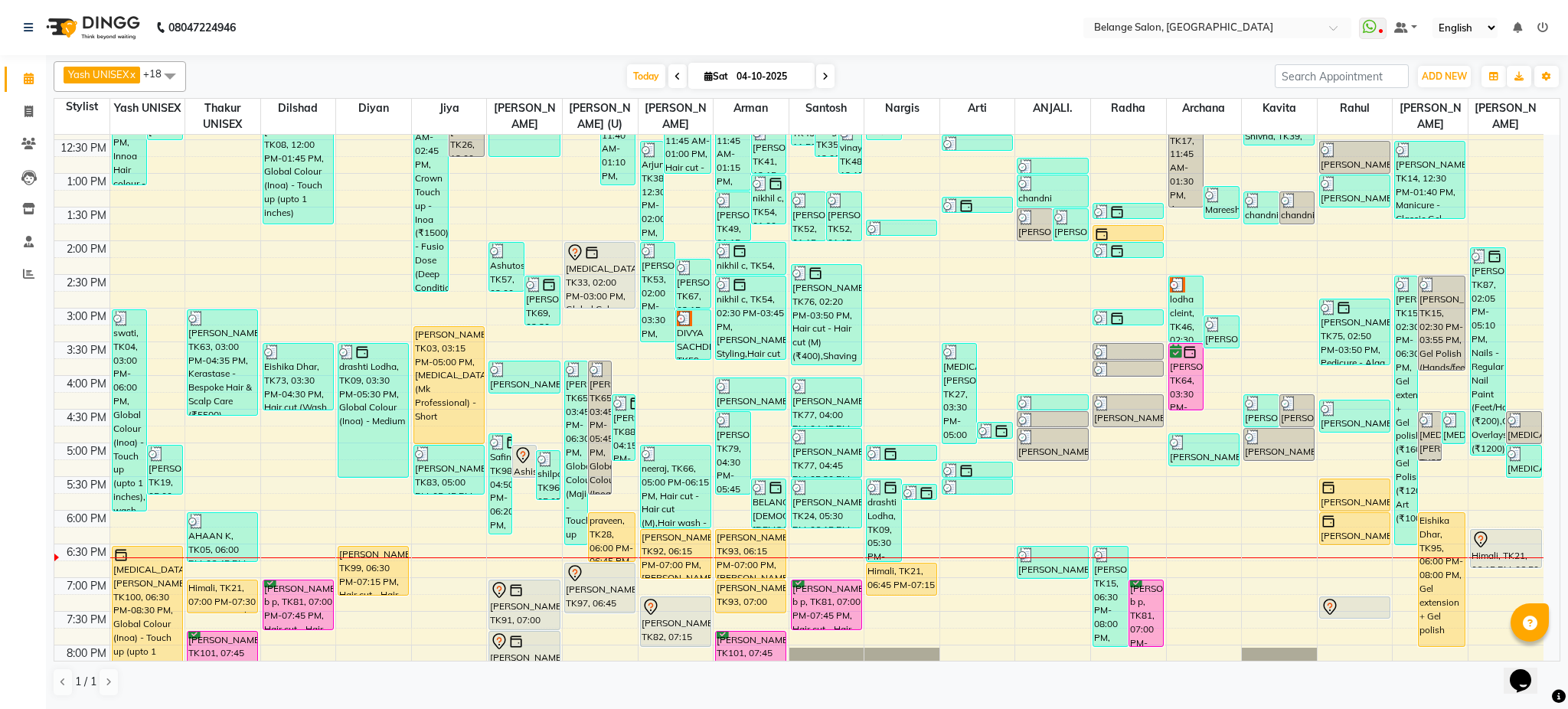
scroll to position [299, 0]
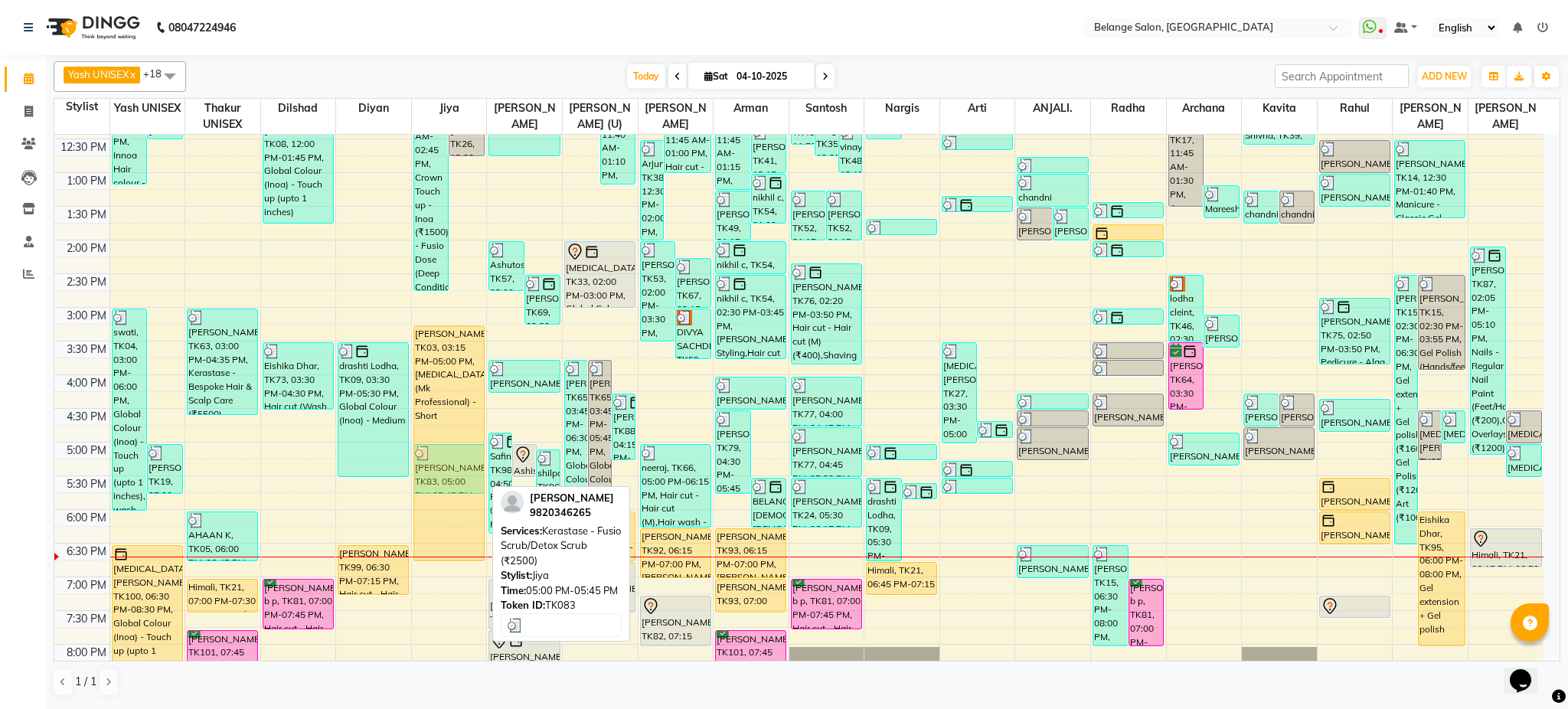
drag, startPoint x: 445, startPoint y: 441, endPoint x: 450, endPoint y: 559, distance: 118.1
click at [450, 559] on div "Rekha Sheety, TK26, 11:30 AM-02:45 PM, Crown Touch up - Inoa (₹1500),Kerastase …" at bounding box center [450, 341] width 76 height 1010
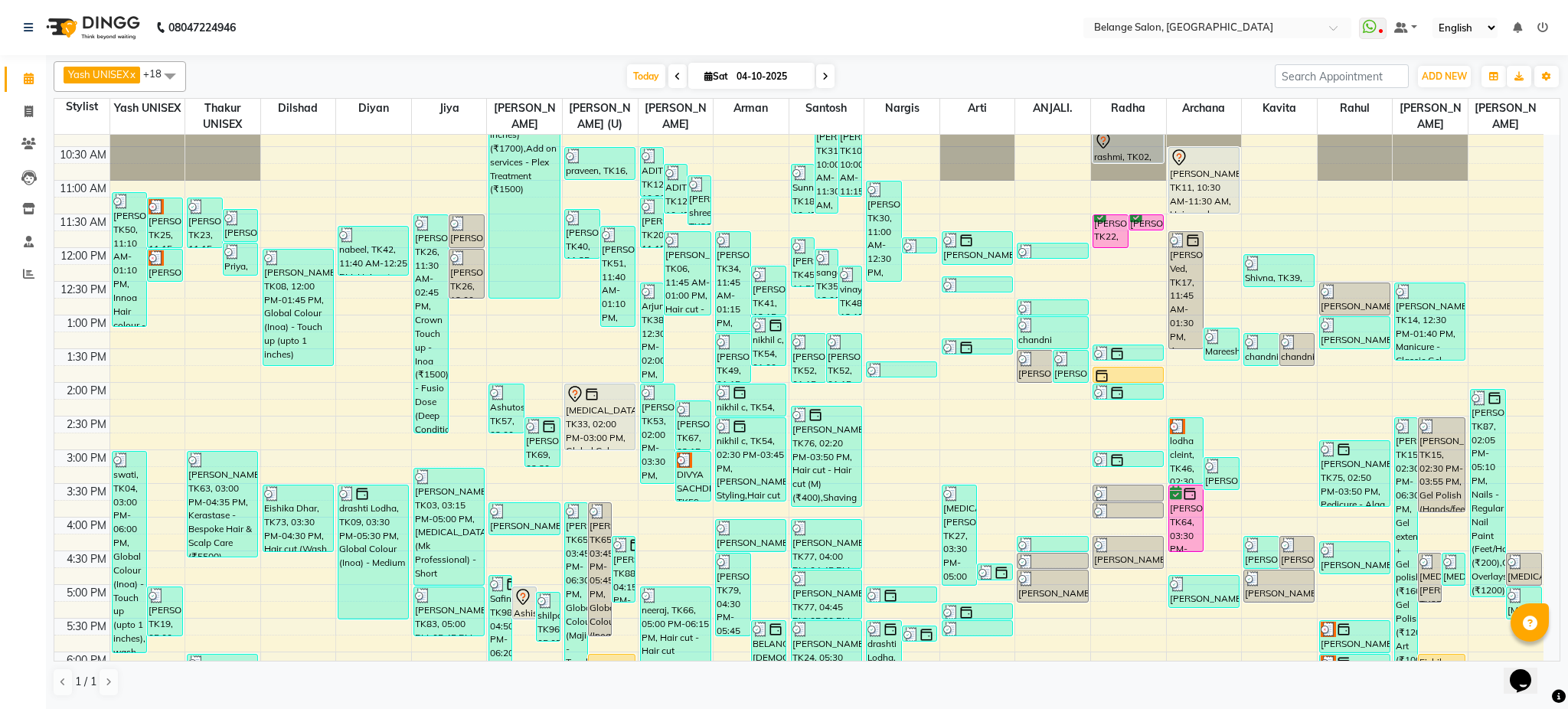
scroll to position [486, 0]
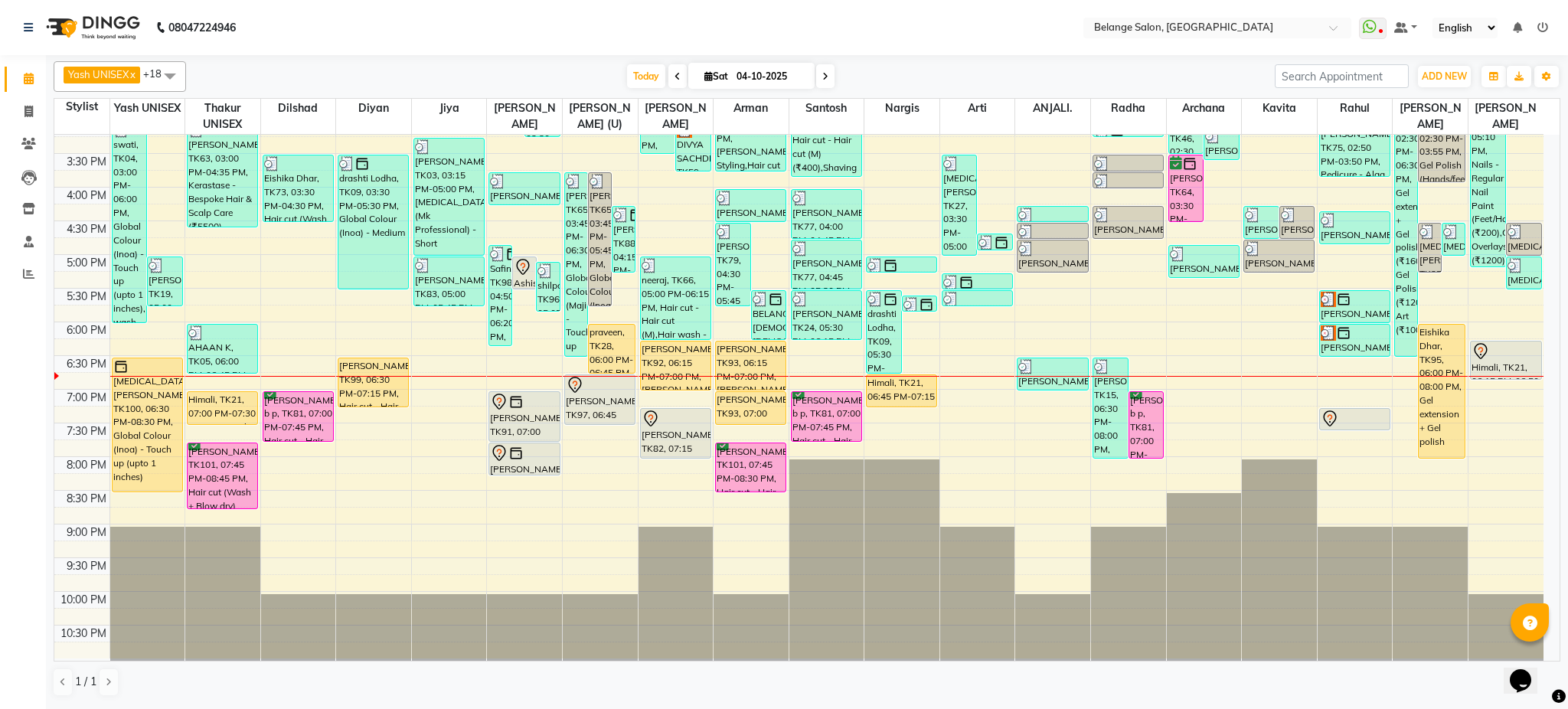
click at [751, 72] on input "04-10-2025" at bounding box center [770, 76] width 77 height 23
select select "10"
select select "2025"
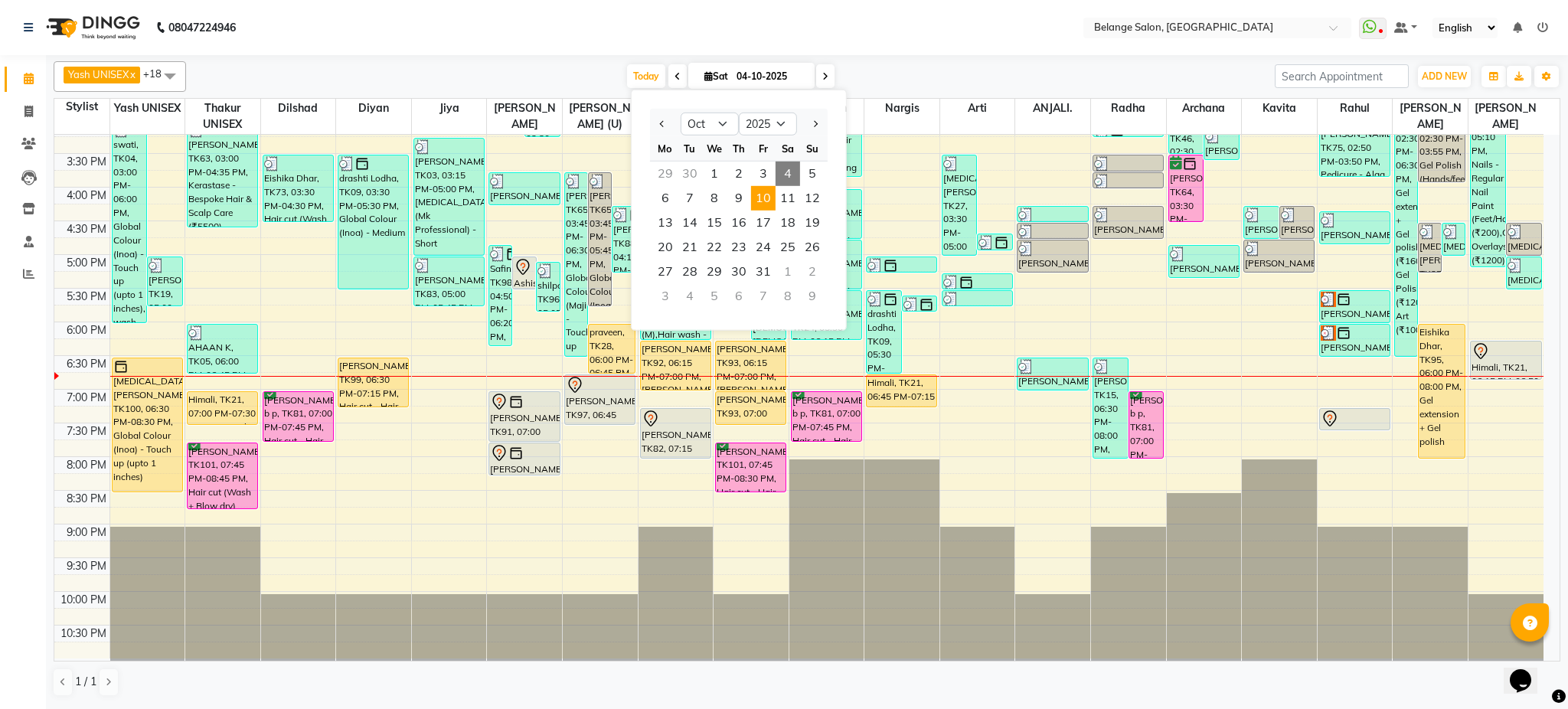
click at [766, 192] on span "10" at bounding box center [763, 198] width 25 height 25
type input "[DATE]"
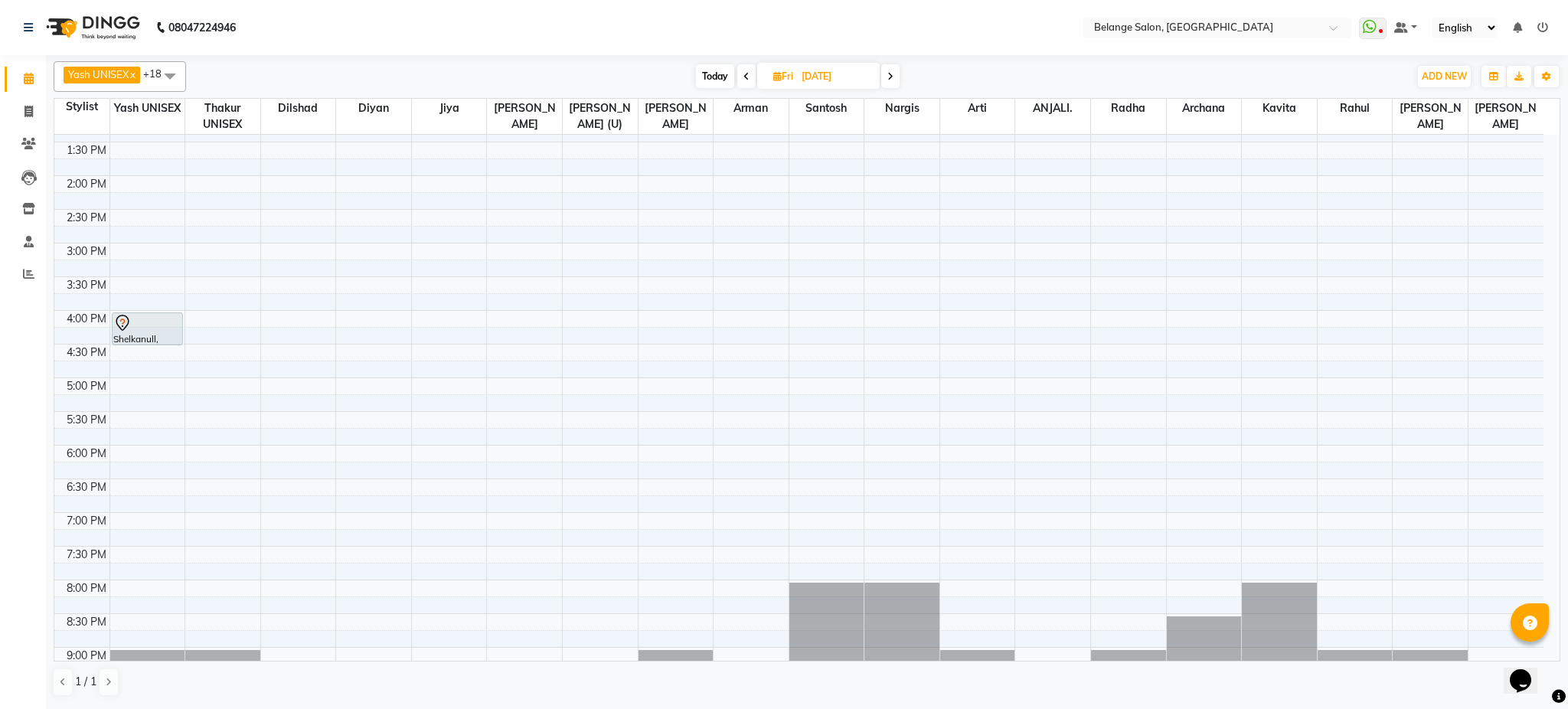
scroll to position [364, 0]
click at [589, 389] on div "8:00 AM 8:30 AM 9:00 AM 9:30 AM 10:00 AM 10:30 AM 11:00 AM 11:30 AM 12:00 PM 12…" at bounding box center [799, 275] width 1490 height 1010
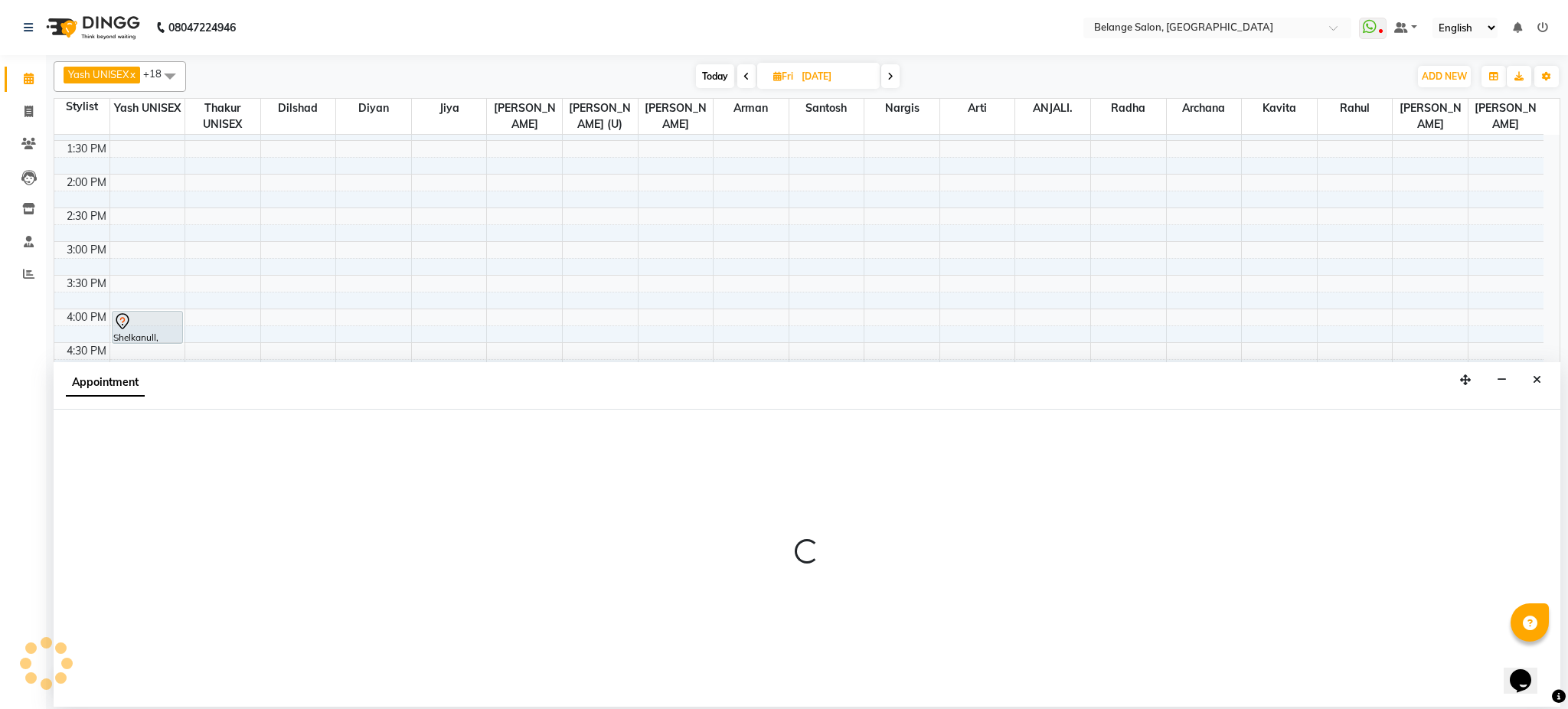
select select "61784"
select select "tentative"
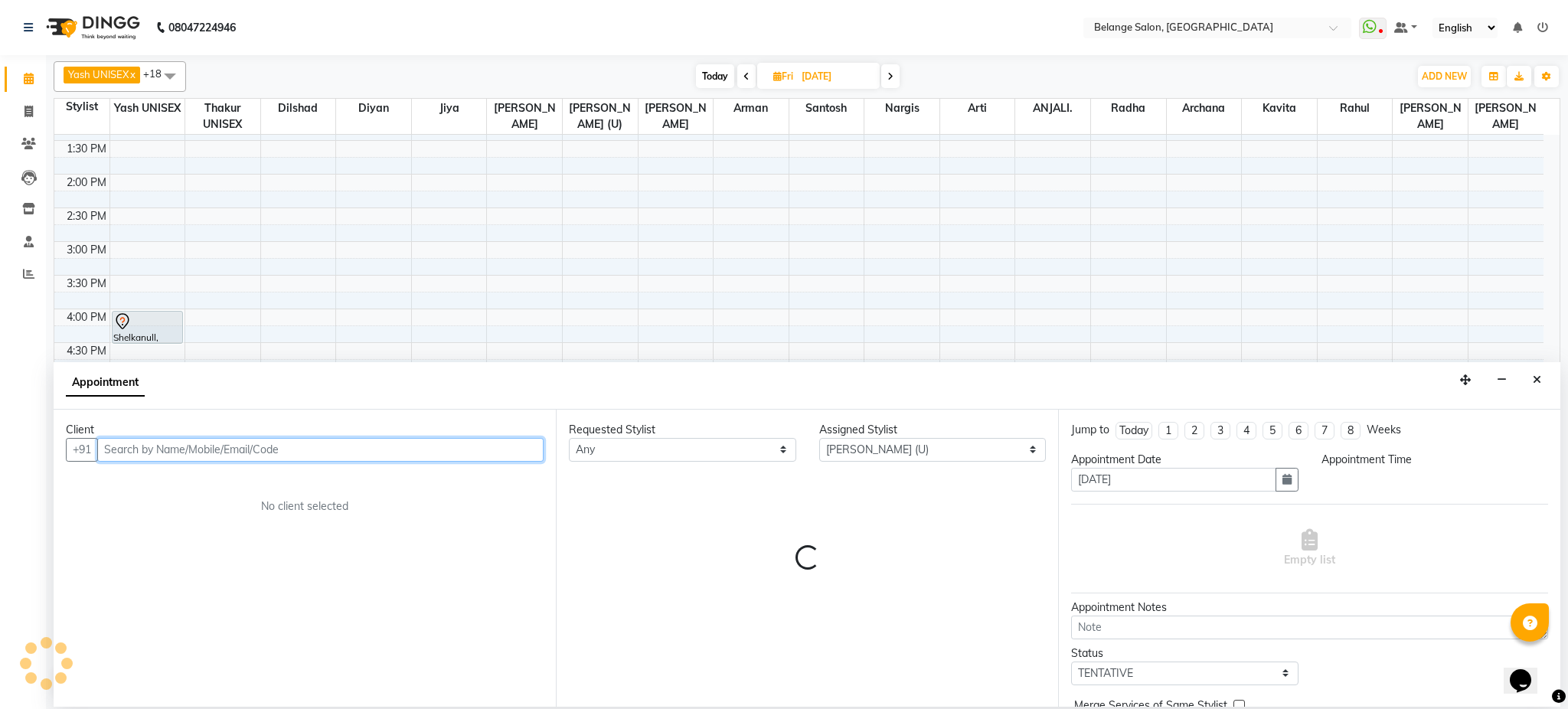
select select "1020"
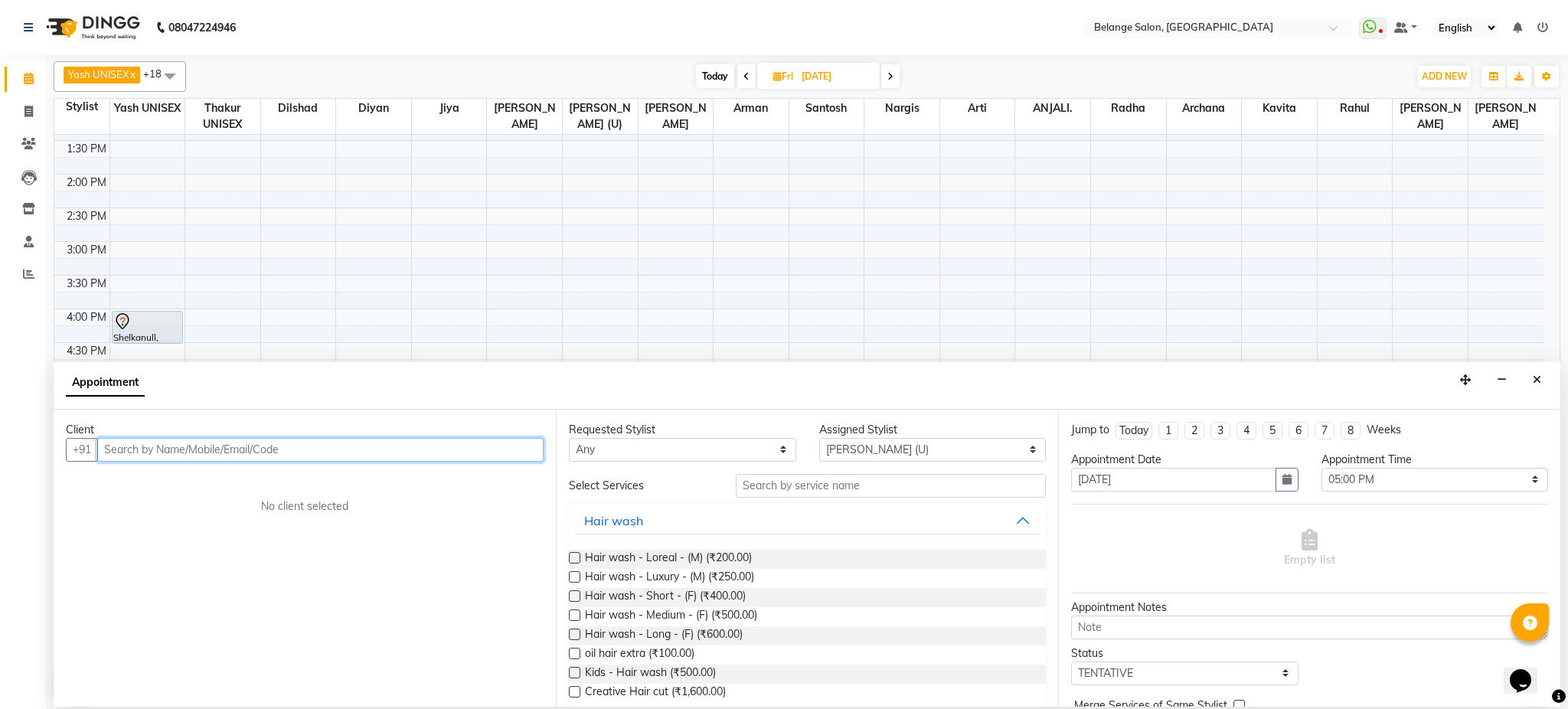
click at [285, 447] on input "text" at bounding box center [320, 450] width 446 height 24
paste input "7506677646"
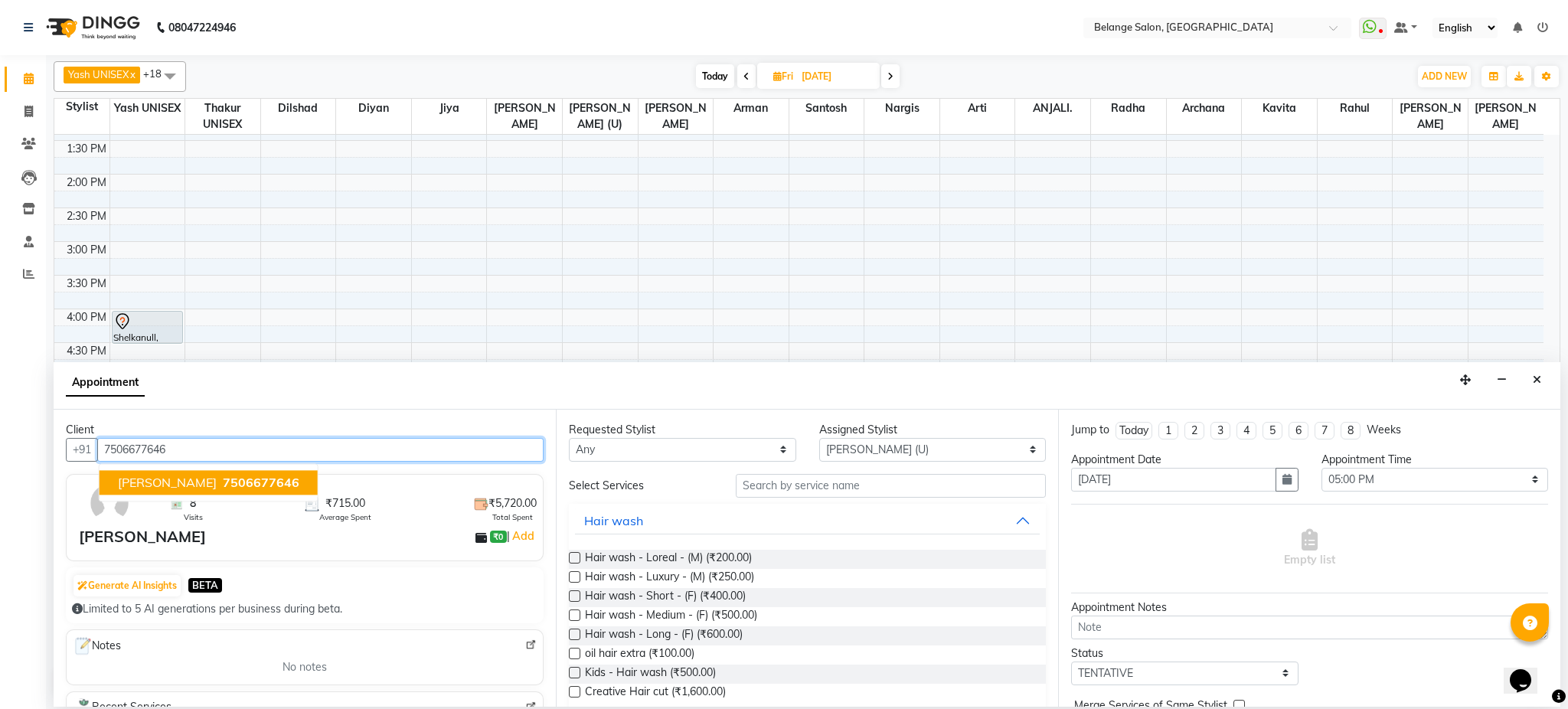
click at [223, 482] on span "7506677646" at bounding box center [260, 482] width 77 height 15
type input "7506677646"
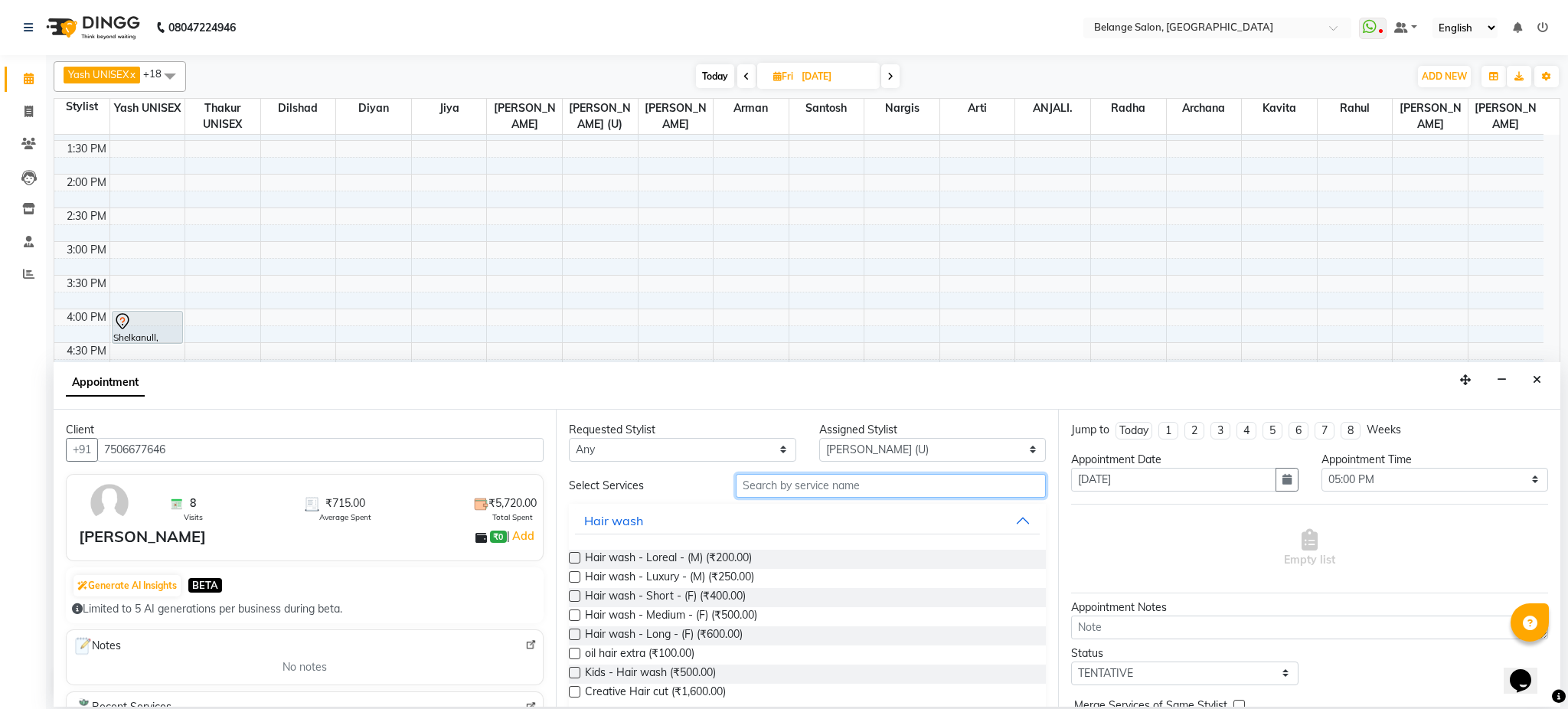
click at [824, 489] on input "text" at bounding box center [891, 486] width 310 height 24
click at [860, 485] on input "text" at bounding box center [891, 486] width 310 height 24
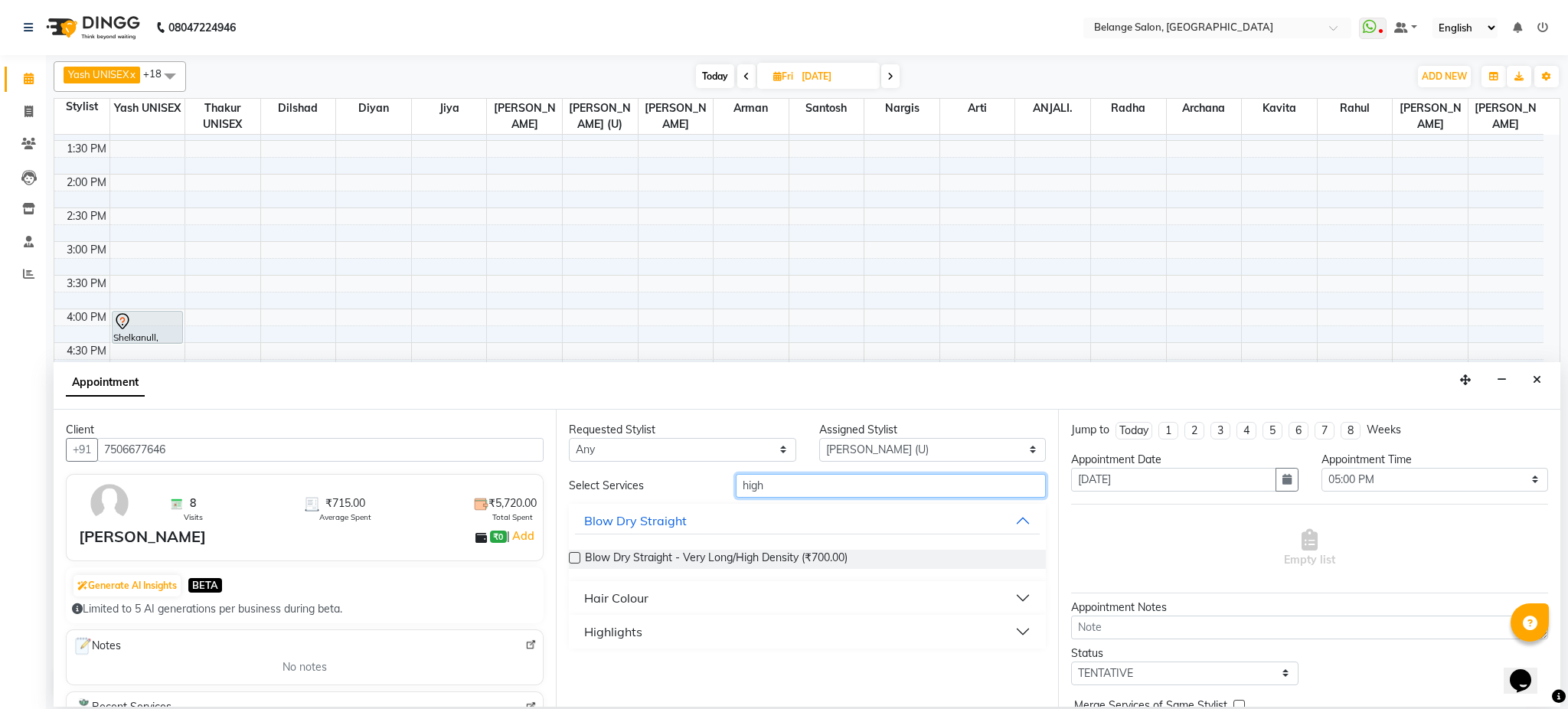
type input "high"
click at [647, 633] on button "Highlights" at bounding box center [808, 632] width 465 height 28
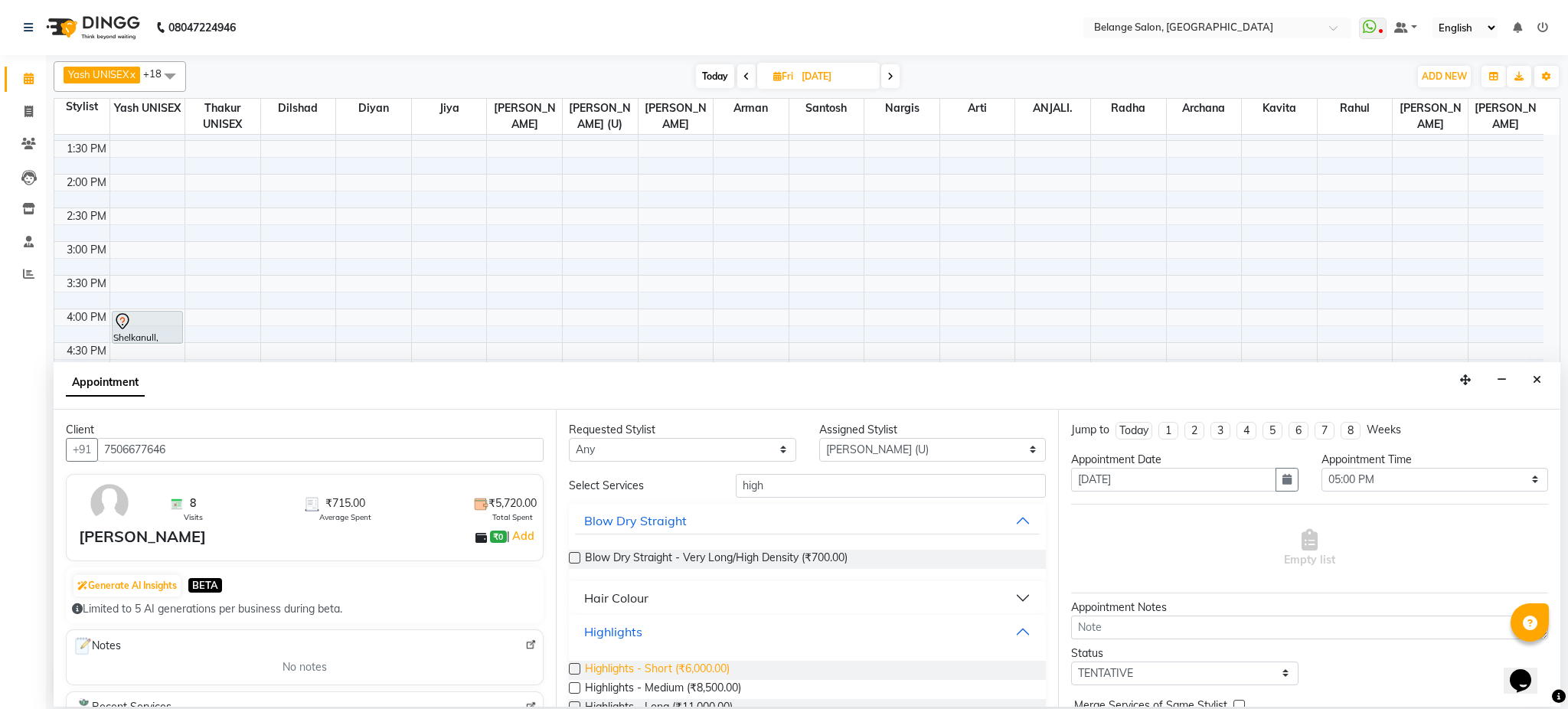
scroll to position [35, 0]
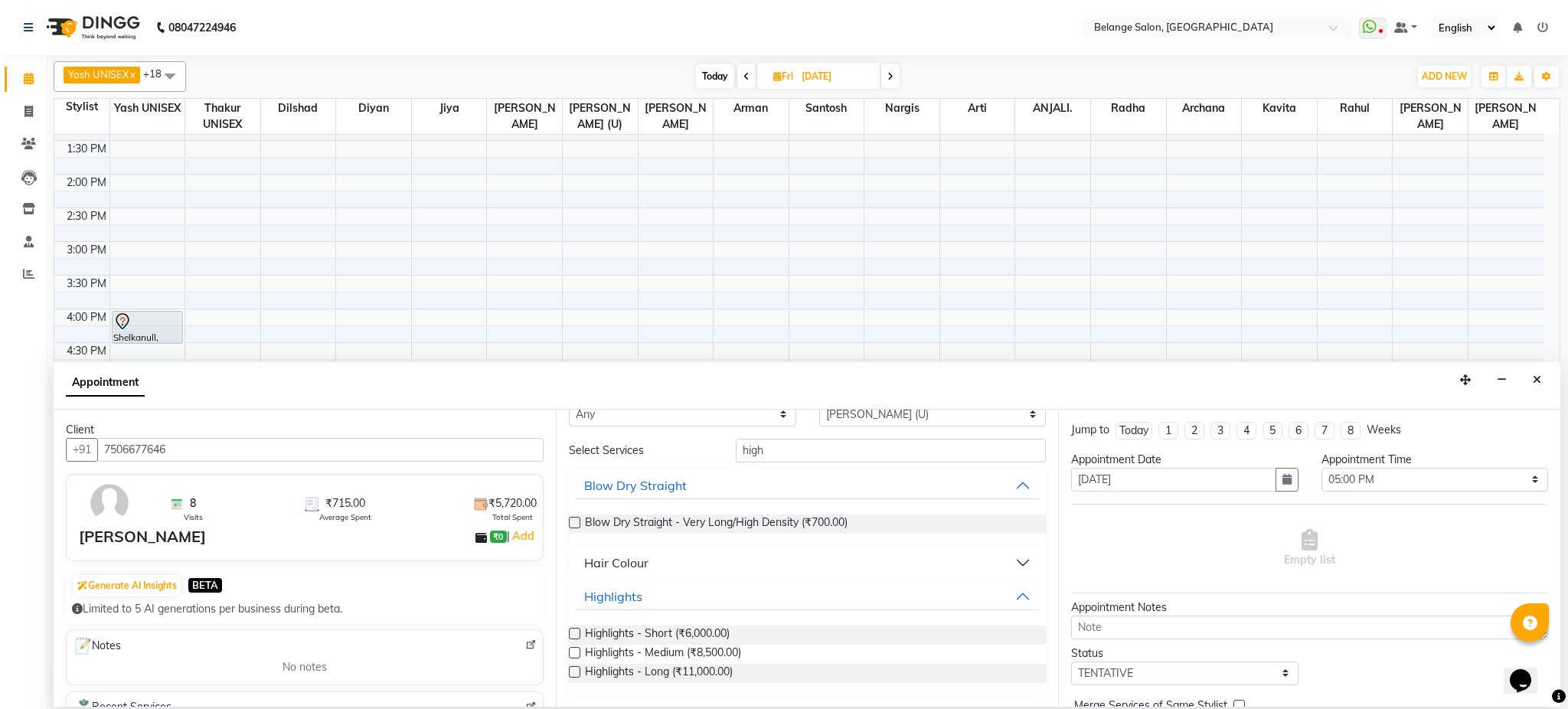
click at [576, 635] on label at bounding box center [575, 634] width 12 height 12
click at [576, 635] on input "checkbox" at bounding box center [574, 635] width 10 height 10
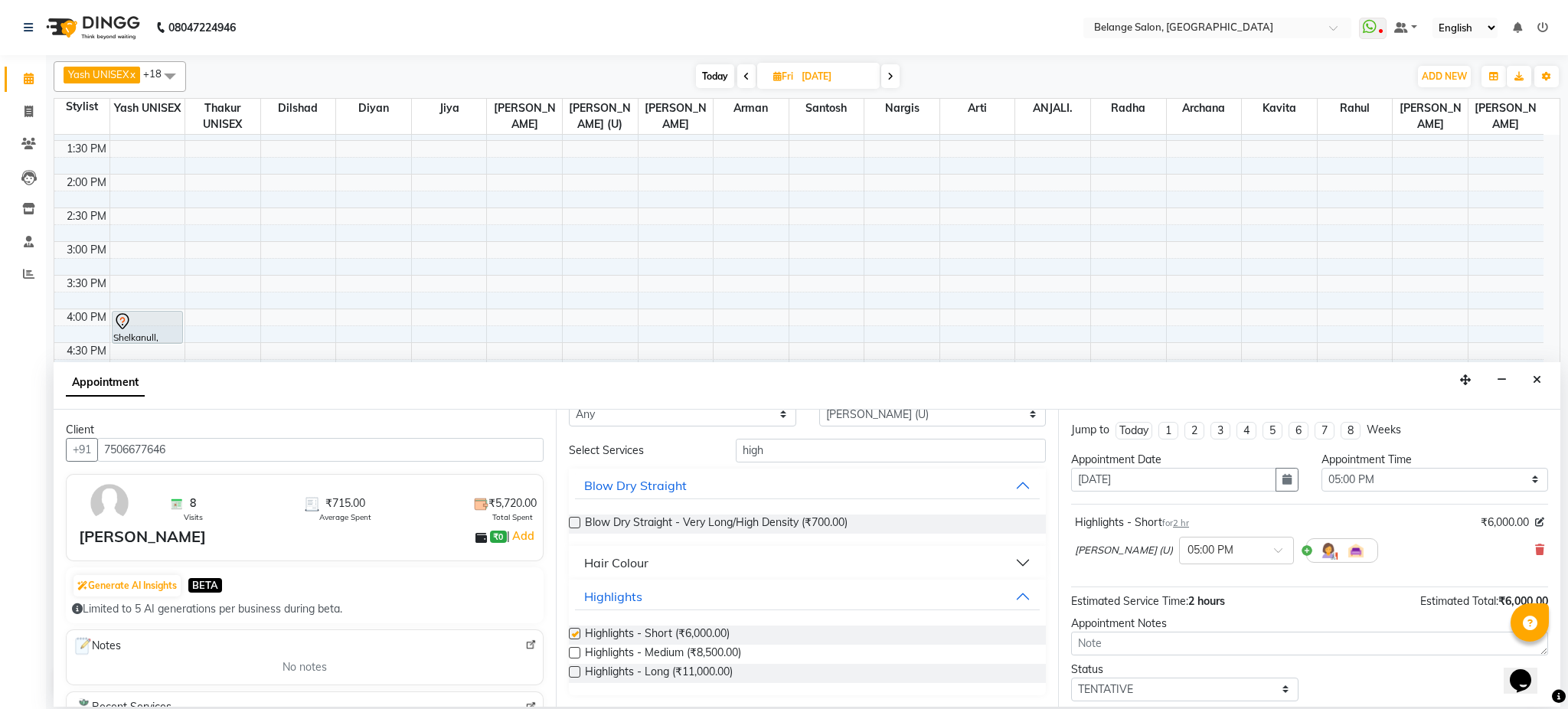
checkbox input "false"
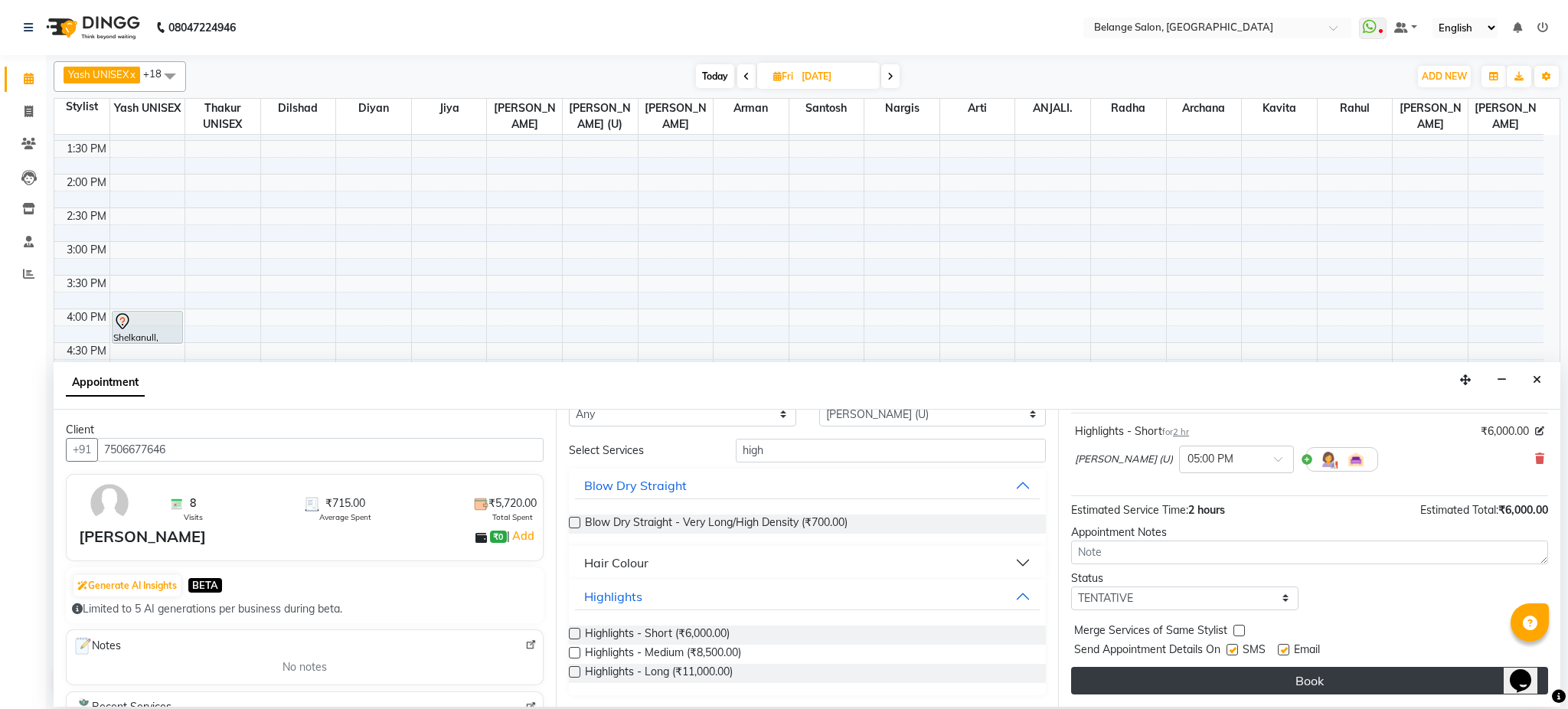
click at [1281, 689] on button "Book" at bounding box center [1310, 680] width 477 height 28
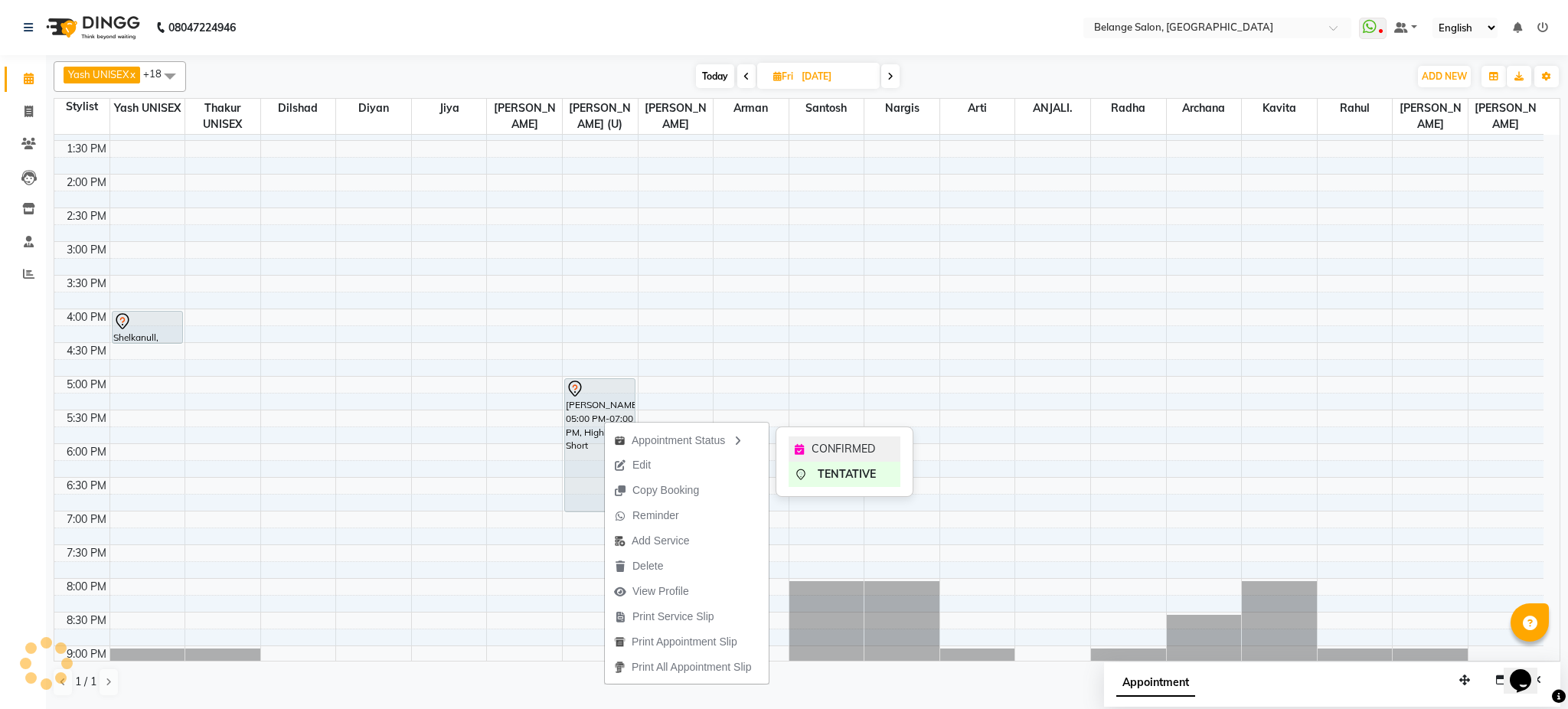
click at [817, 453] on span "CONFIRMED" at bounding box center [844, 449] width 64 height 16
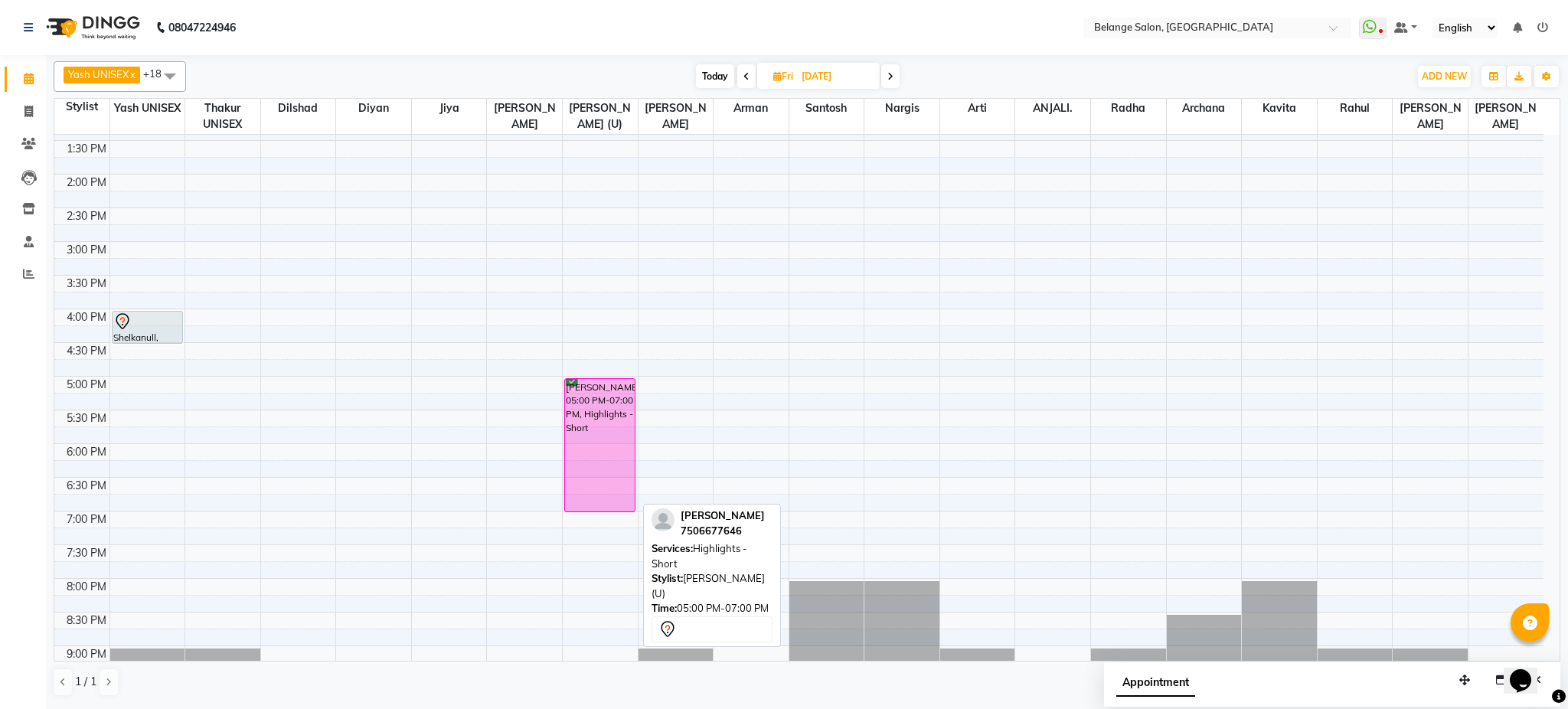
click at [594, 509] on div at bounding box center [600, 511] width 70 height 6
select select "6"
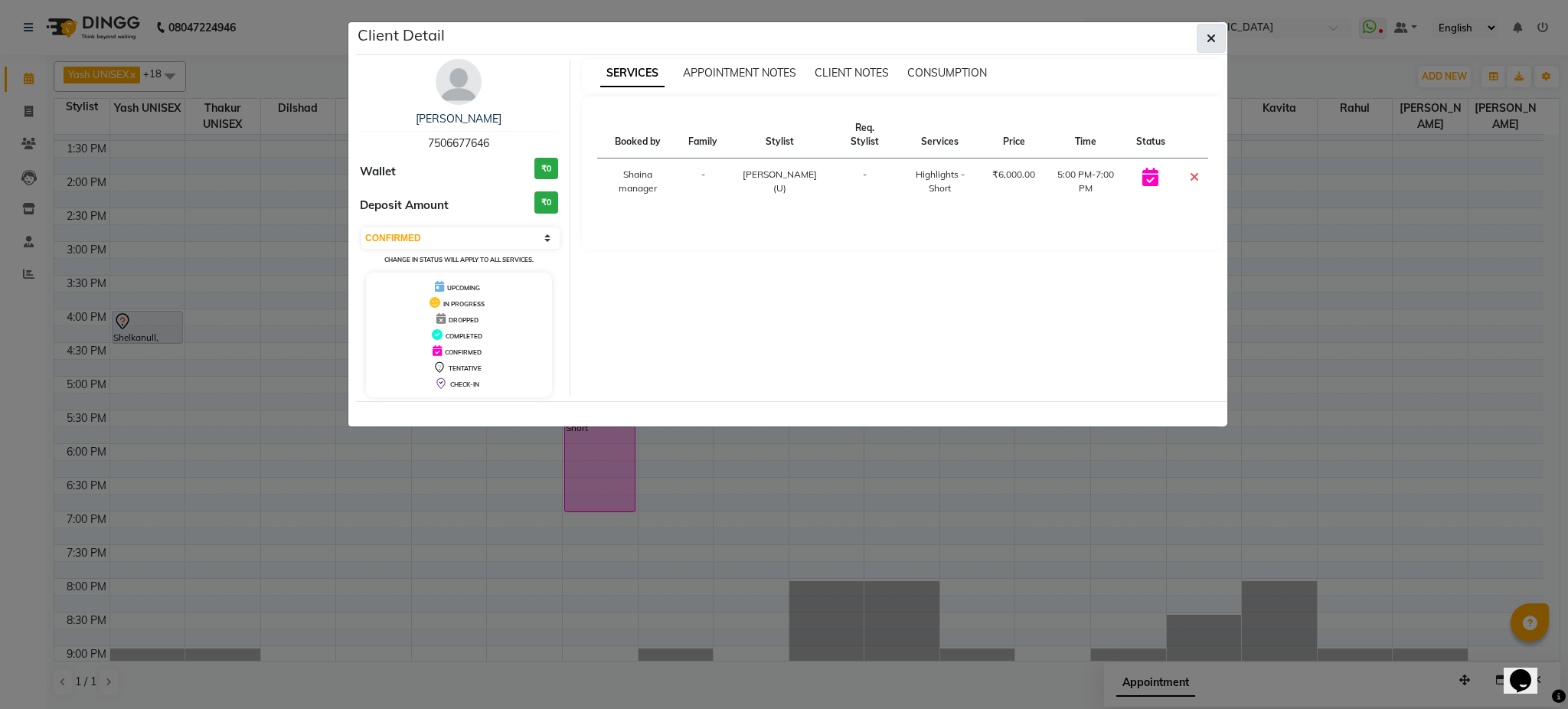
click at [1214, 43] on icon "button" at bounding box center [1211, 38] width 9 height 12
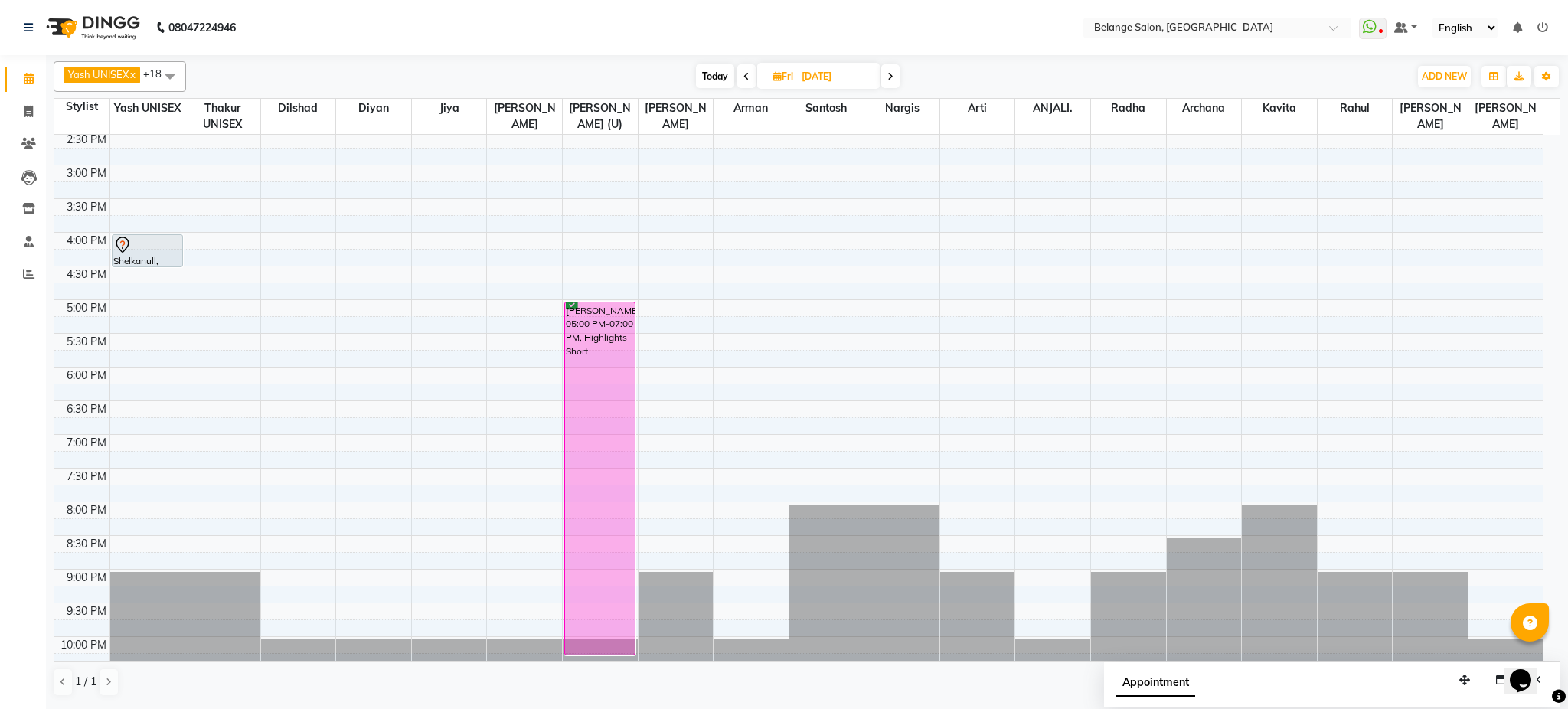
scroll to position [447, 0]
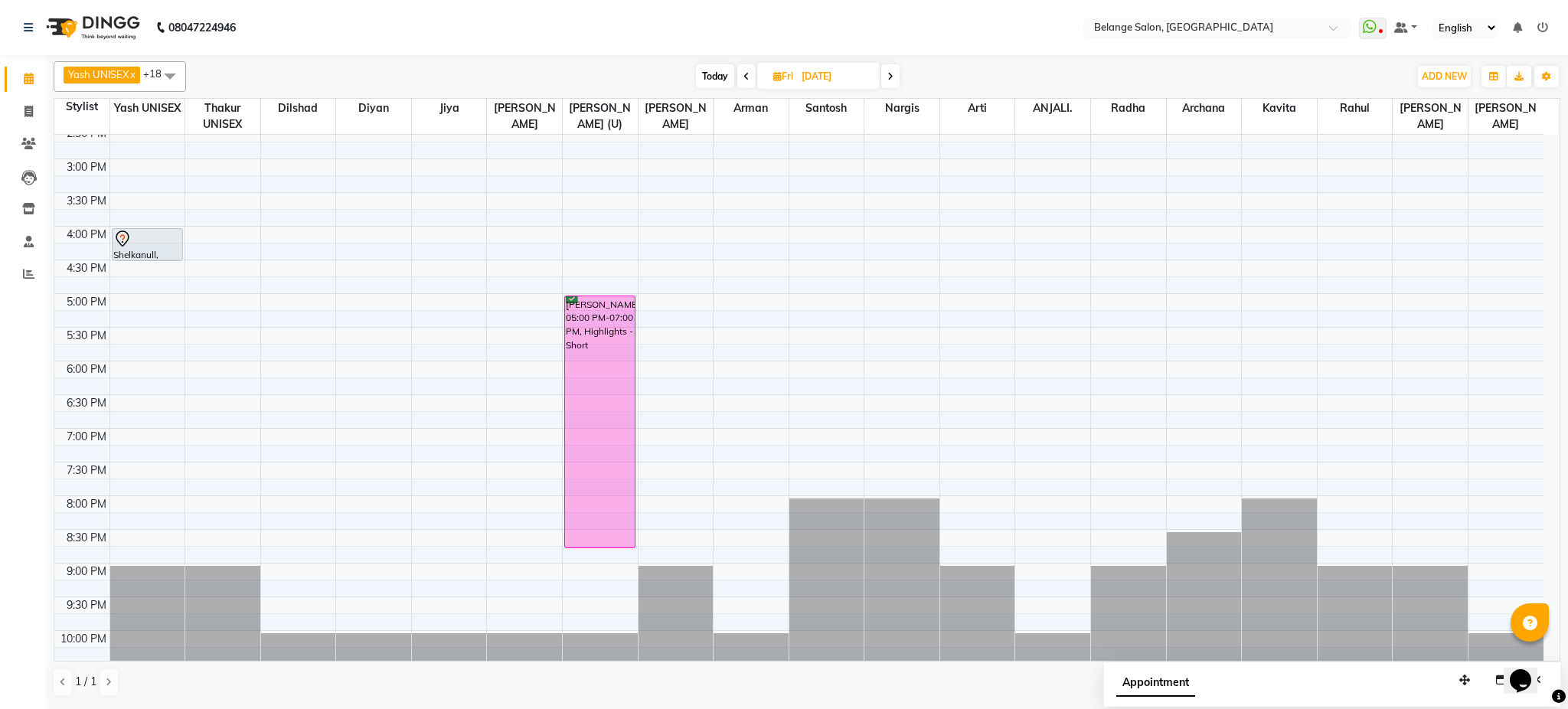
drag, startPoint x: 593, startPoint y: 510, endPoint x: 595, endPoint y: 545, distance: 35.1
click at [595, 545] on div "[PERSON_NAME], 05:00 PM-07:00 PM, Highlights - [PERSON_NAME], 05:00 PM-07:00 PM…" at bounding box center [600, 193] width 76 height 1010
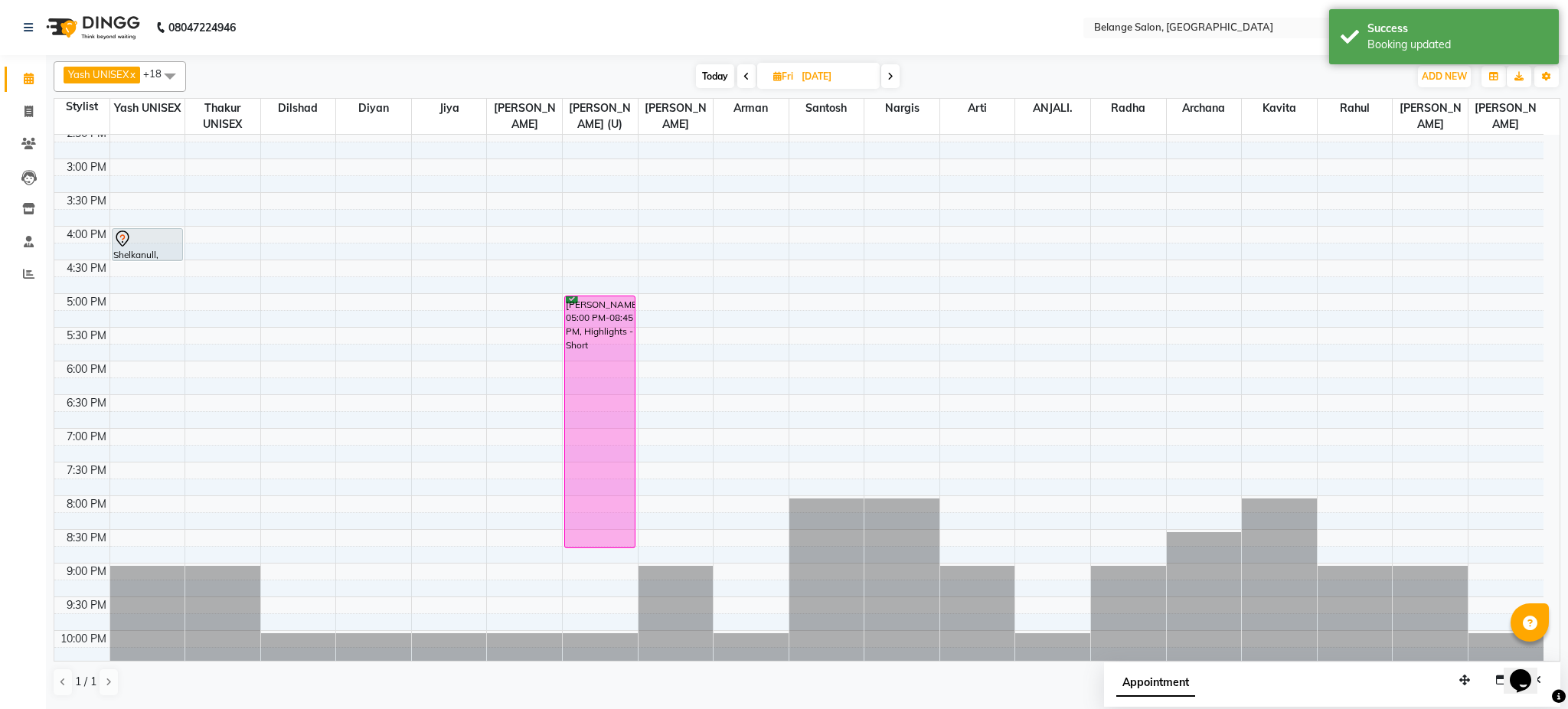
click at [713, 82] on span "Today" at bounding box center [715, 76] width 39 height 24
type input "04-10-2025"
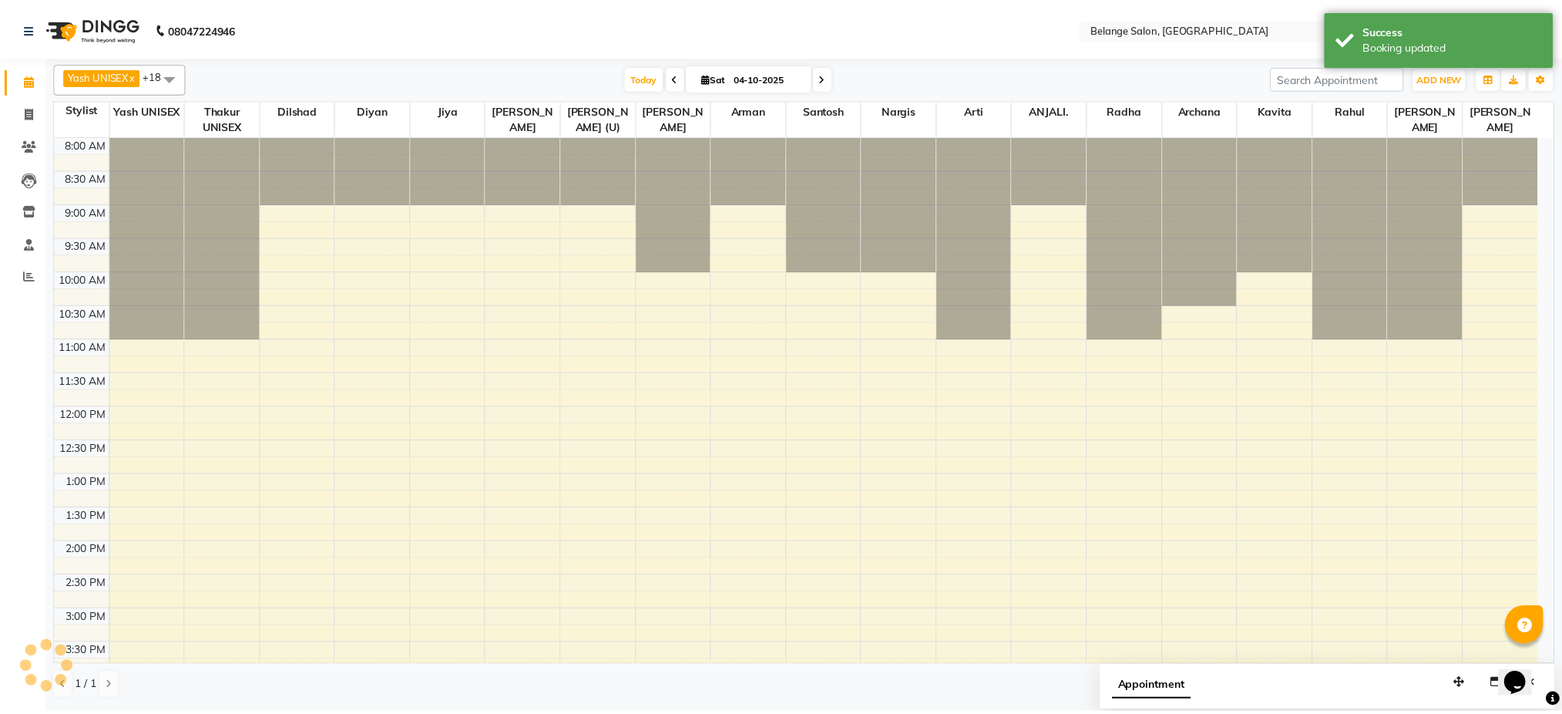
scroll to position [489, 0]
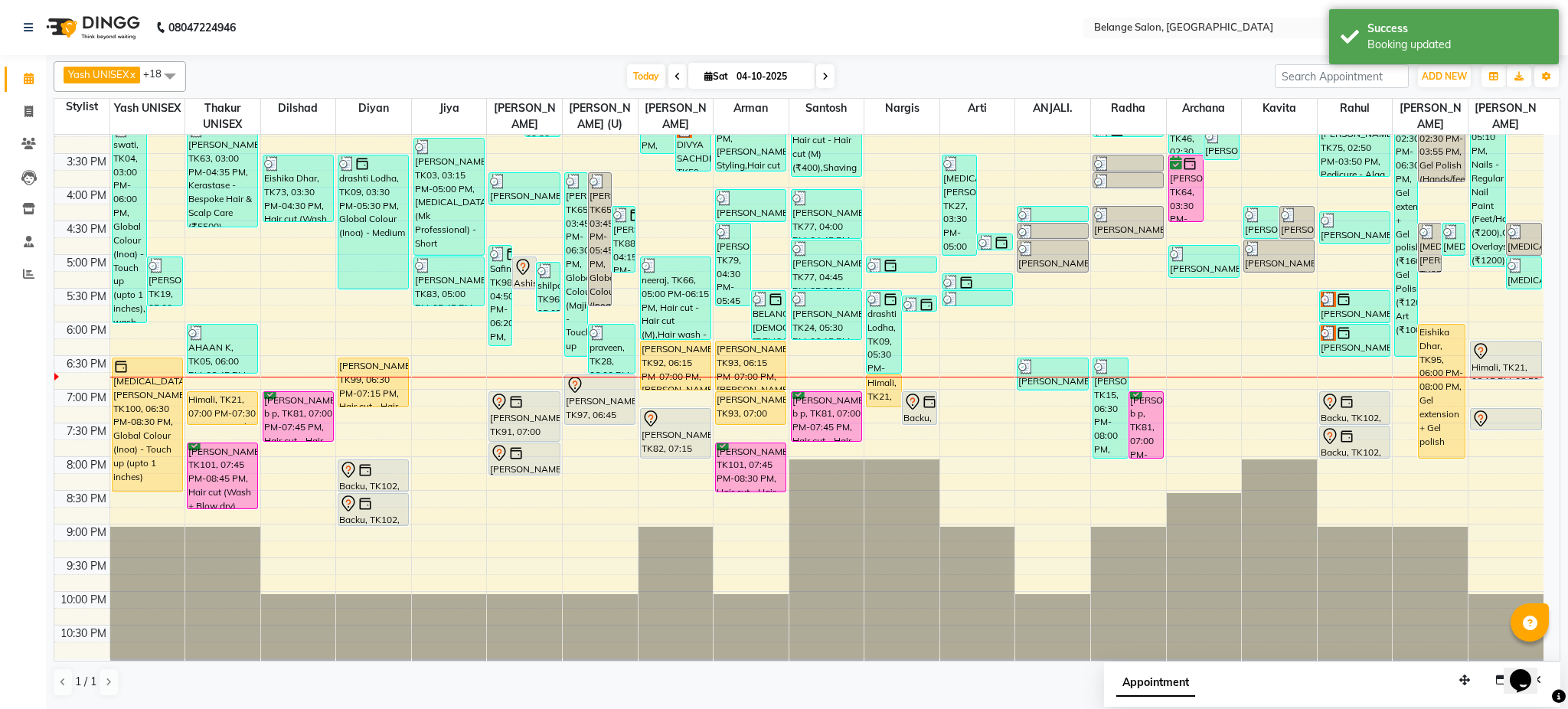
click at [735, 71] on input "04-10-2025" at bounding box center [770, 76] width 77 height 23
select select "10"
select select "2025"
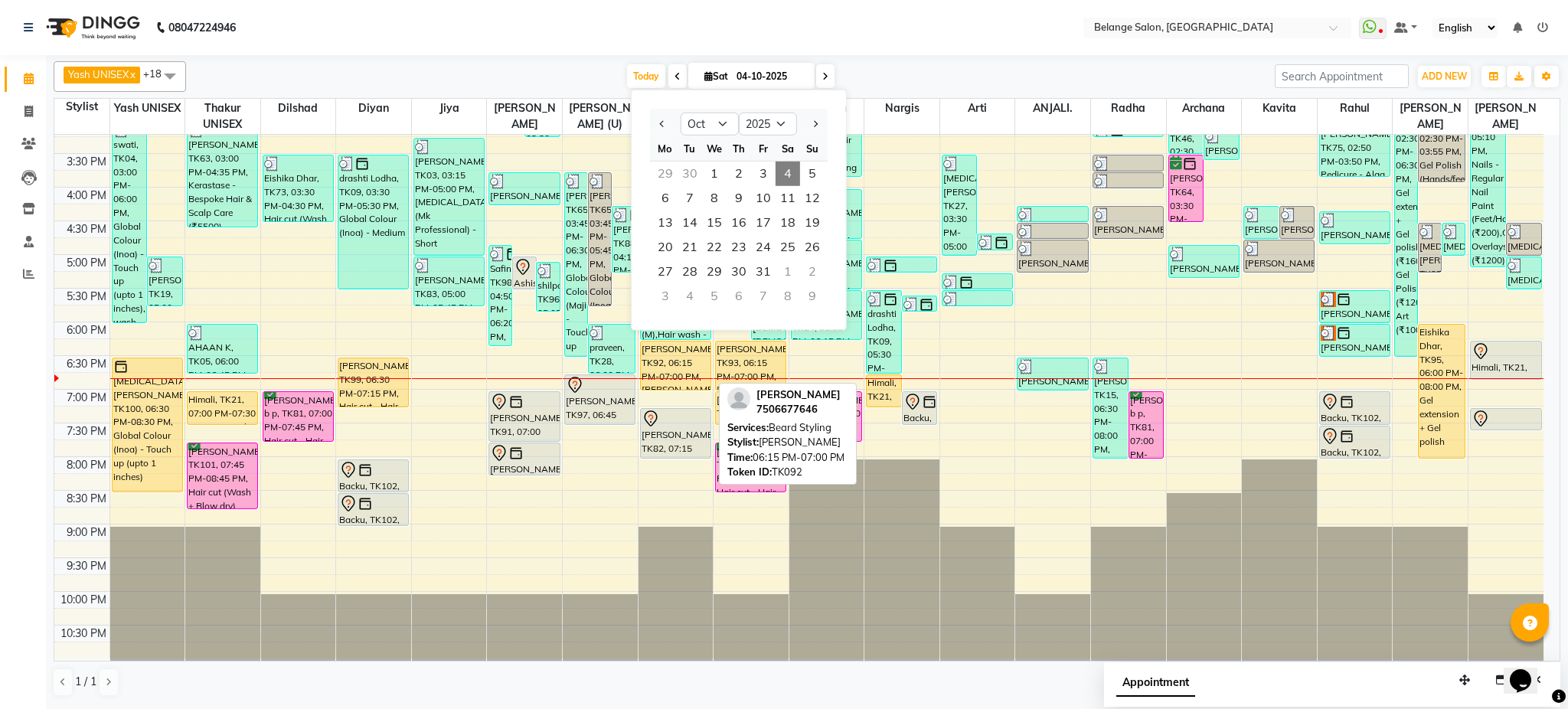
click at [683, 350] on div "[PERSON_NAME], TK92, 06:15 PM-07:00 PM, [PERSON_NAME] Styling" at bounding box center [676, 365] width 70 height 49
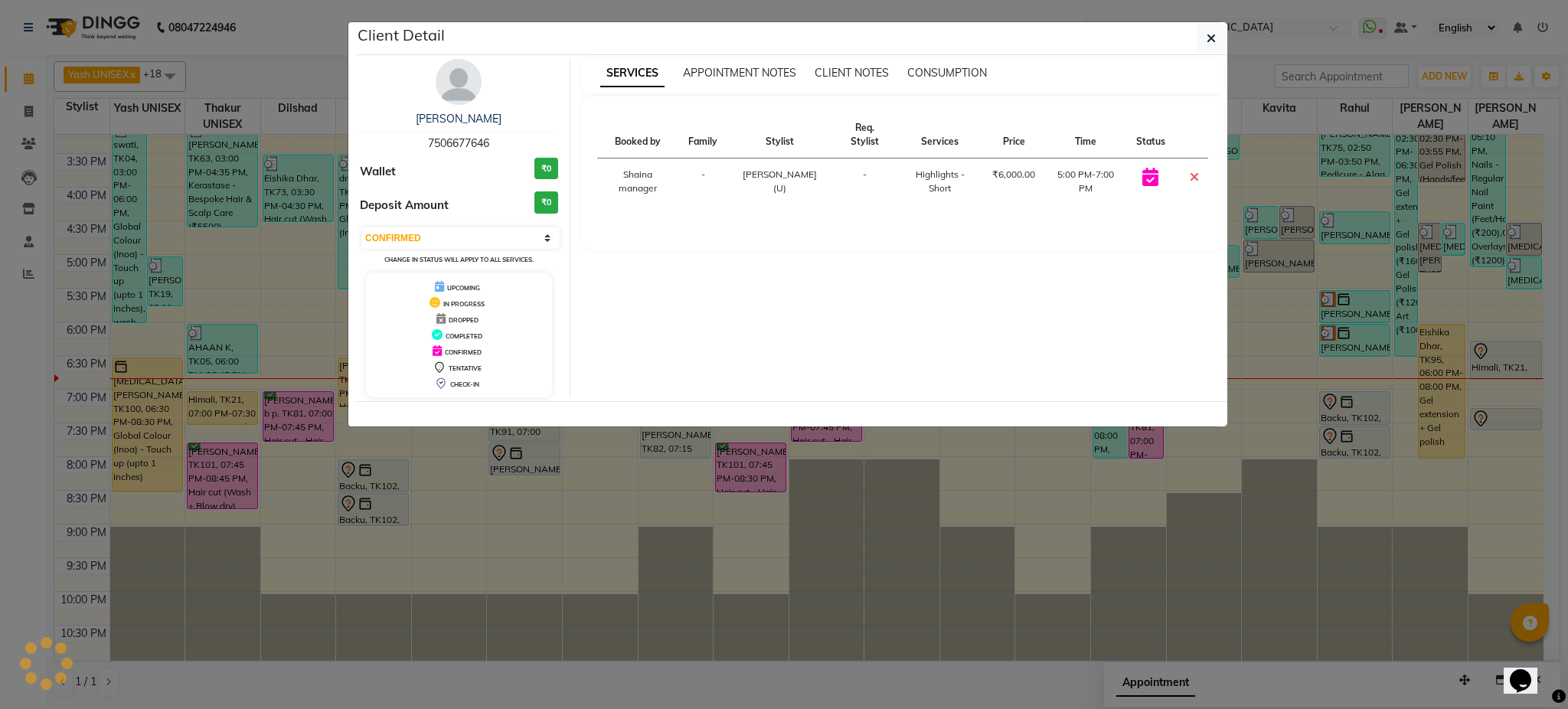
select select "1"
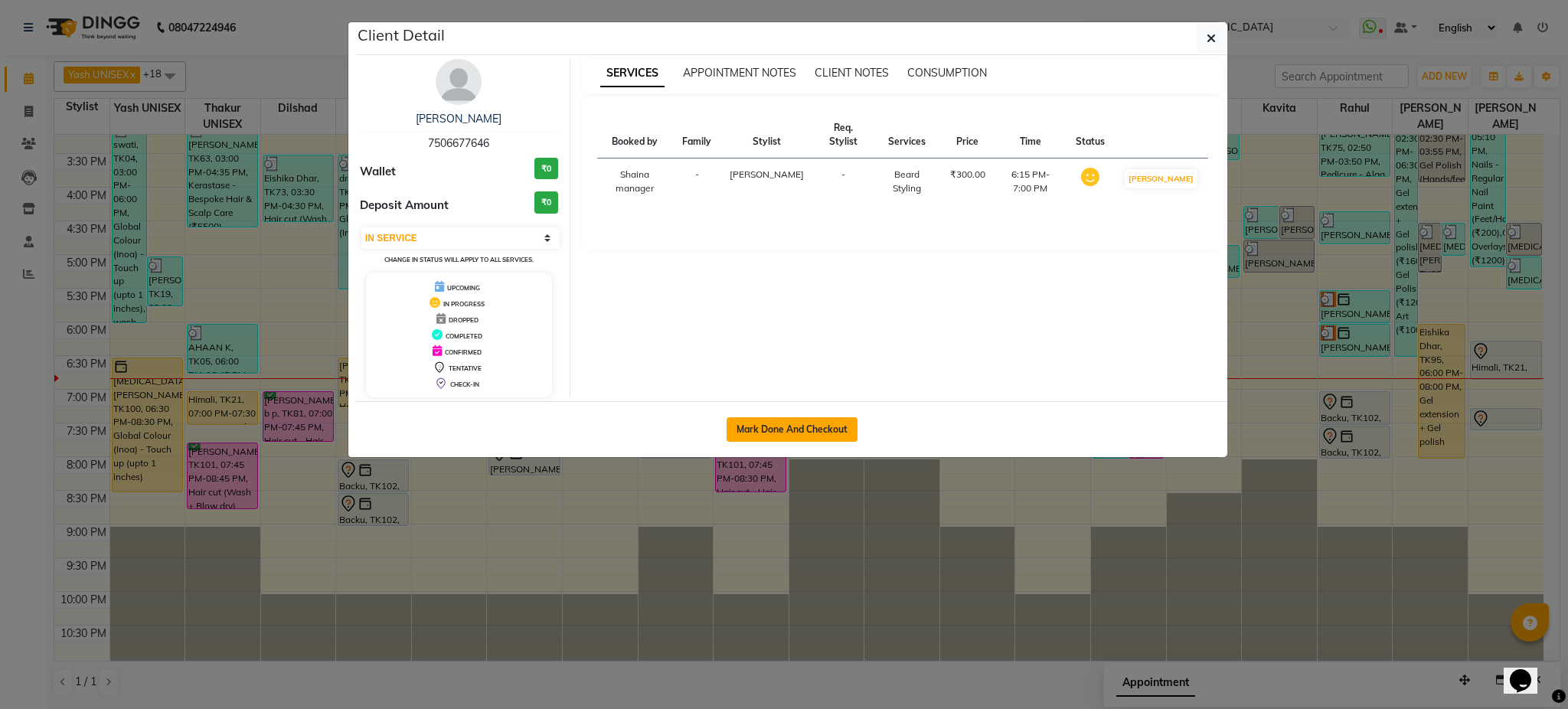
click at [790, 433] on button "Mark Done And Checkout" at bounding box center [792, 429] width 131 height 25
select select "5076"
select select "service"
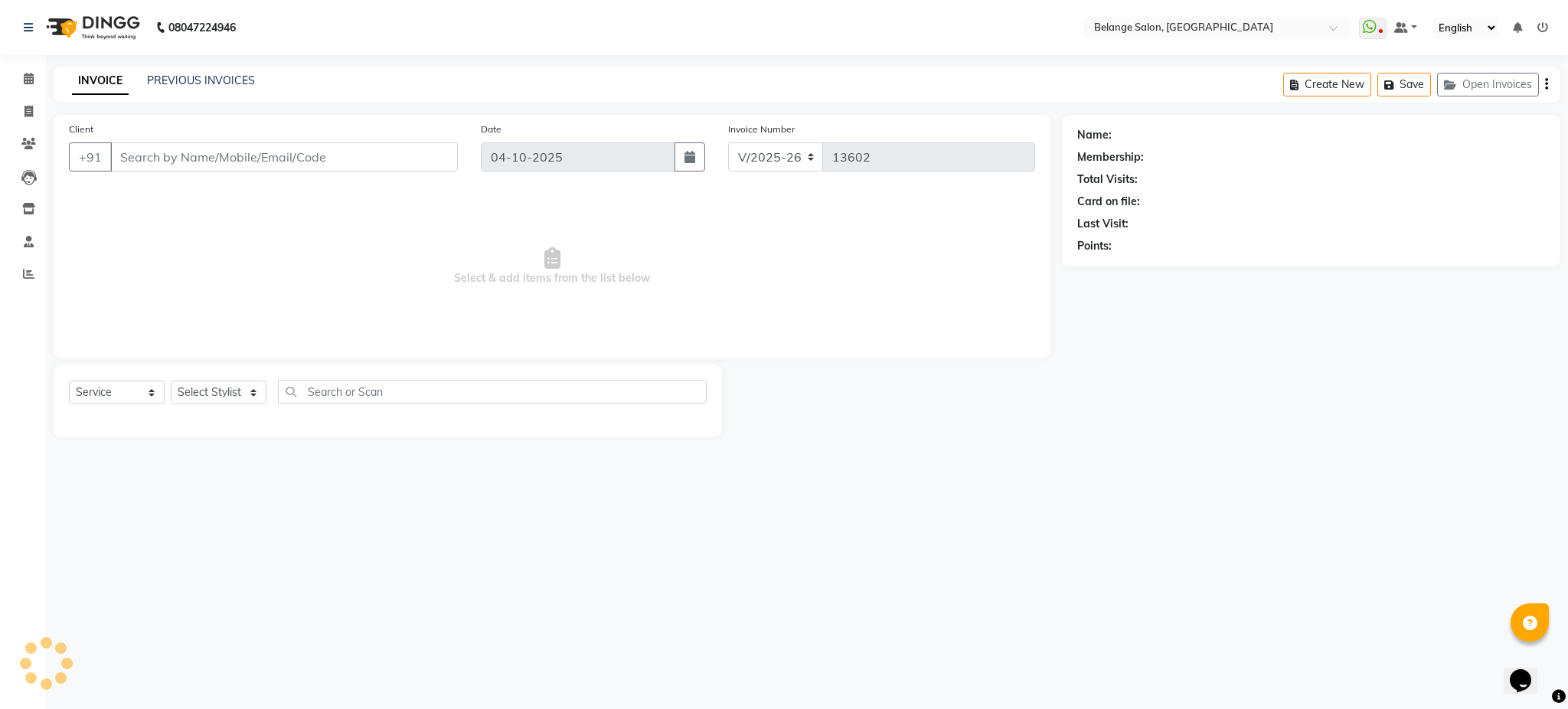
type input "7506677646"
select select "54495"
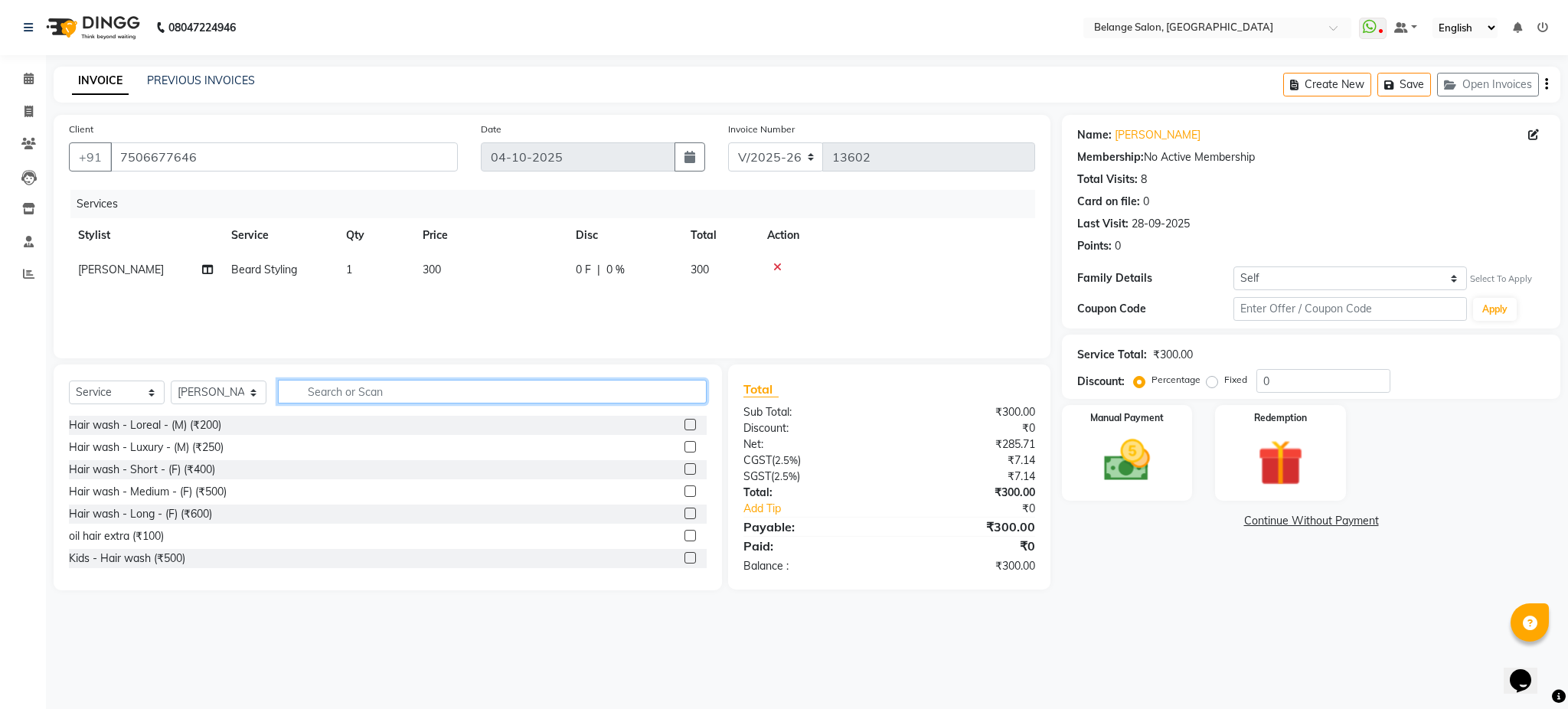
click at [476, 399] on input "text" at bounding box center [493, 391] width 429 height 24
type input "eye"
click at [685, 428] on label at bounding box center [691, 425] width 12 height 12
click at [685, 428] on input "checkbox" at bounding box center [690, 425] width 10 height 10
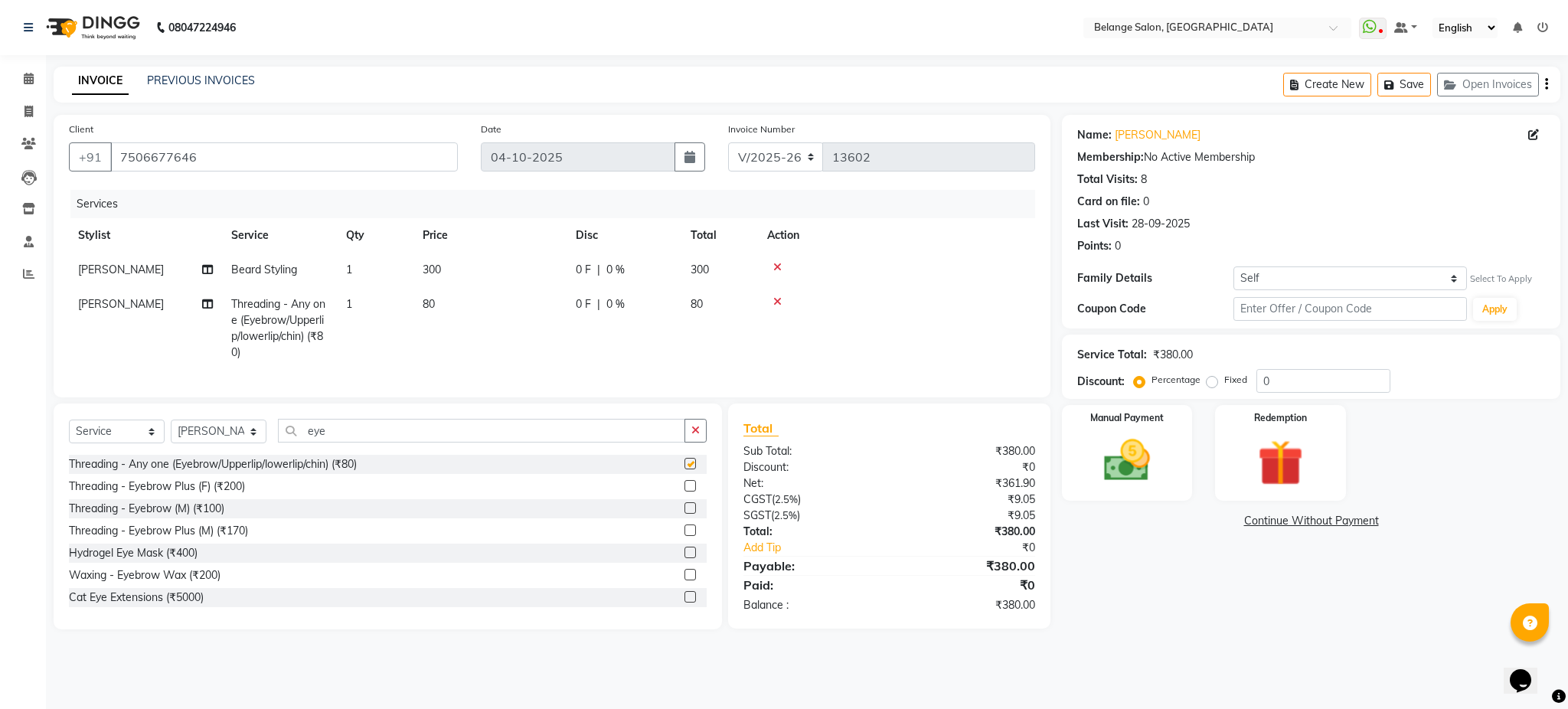
checkbox input "false"
click at [94, 306] on td "[PERSON_NAME]" at bounding box center [145, 328] width 153 height 82
select select "54495"
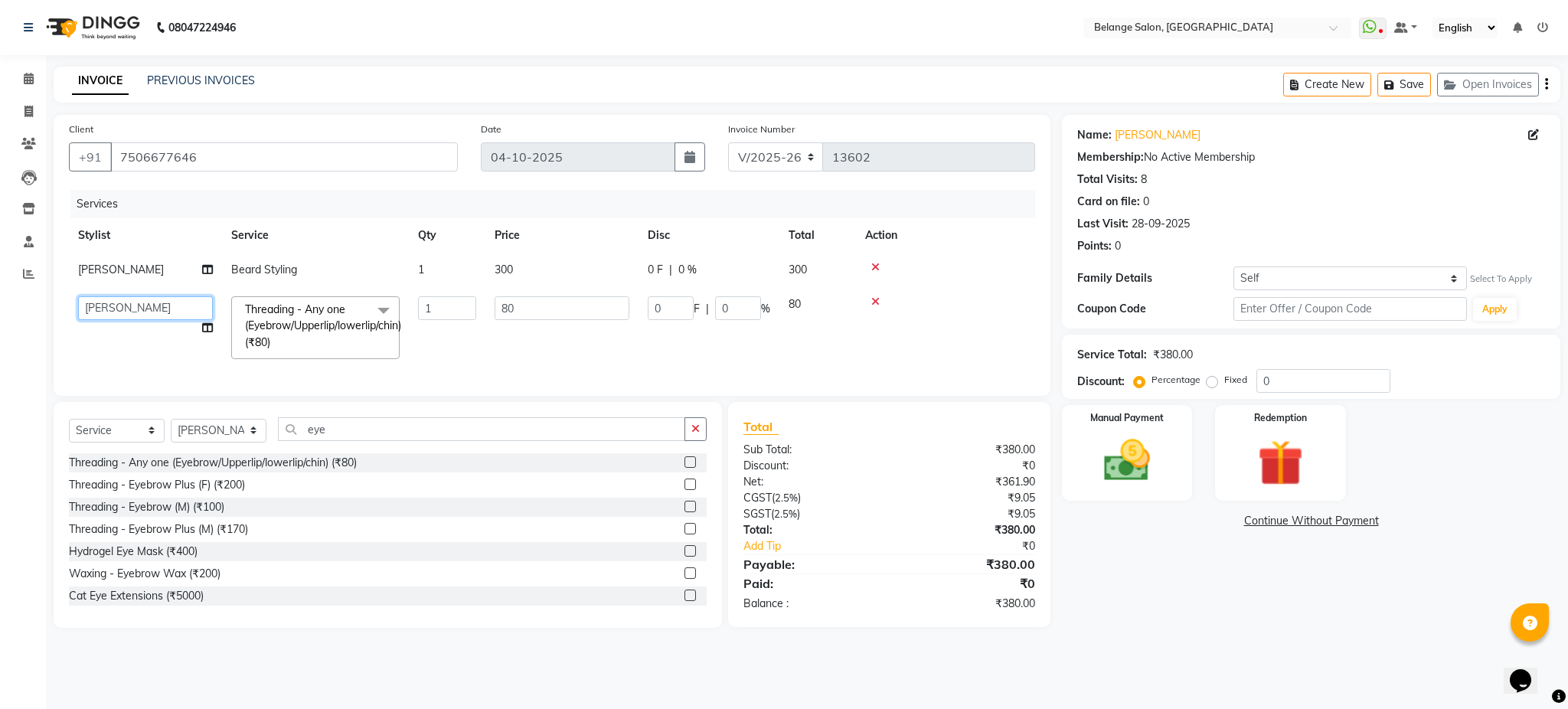
click at [94, 306] on select "[PERSON_NAME] (U) [PERSON_NAME]. [PERSON_NAME] [PERSON_NAME] Billing [PERSON_NA…" at bounding box center [146, 308] width 135 height 24
select select "61428"
click at [446, 304] on input "1" at bounding box center [447, 308] width 59 height 24
type input "2"
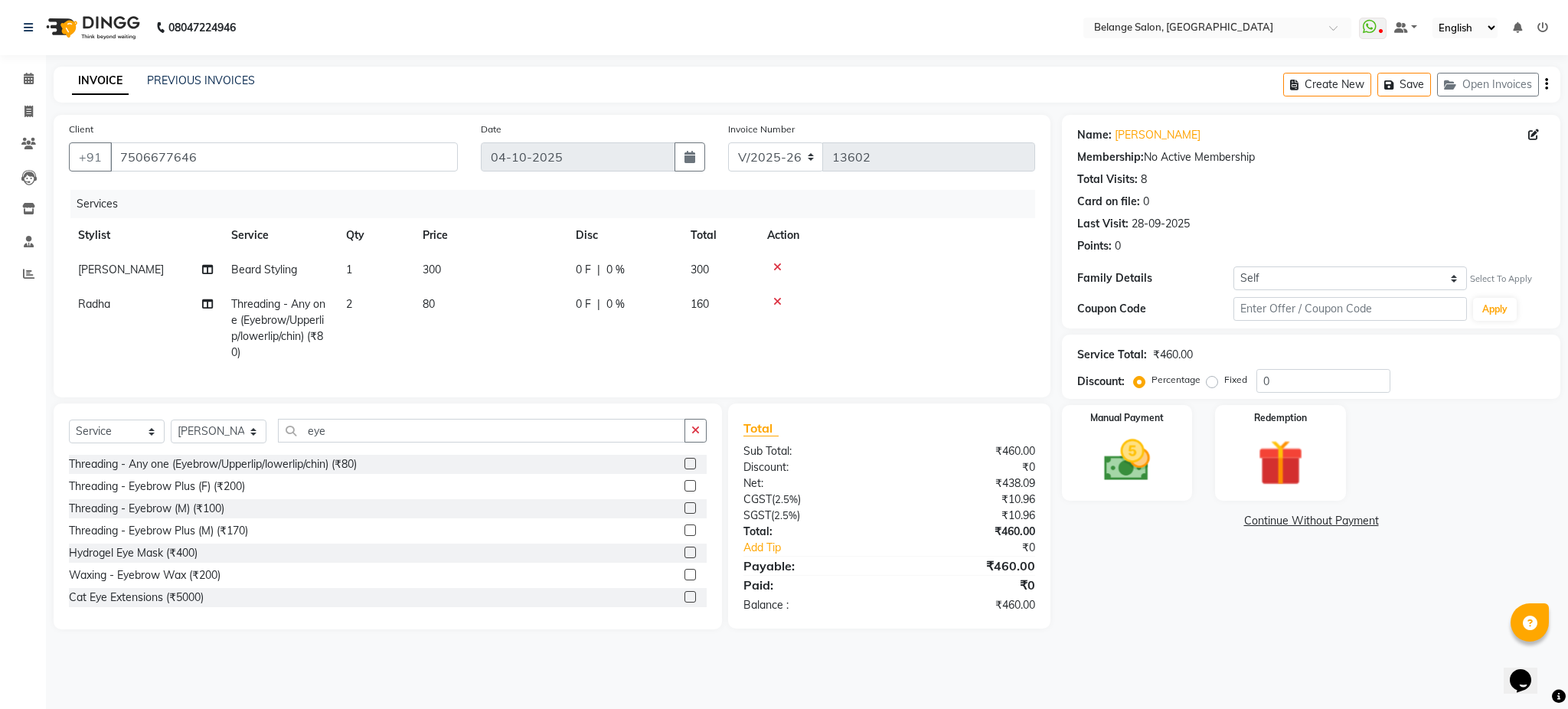
click at [481, 344] on tr "Radha Threading - Any one (Eyebrow/Upperlip/lowerlip/chin) (₹80) 2 80 0 F | 0 %…" at bounding box center [551, 328] width 967 height 82
click at [1152, 473] on img at bounding box center [1127, 460] width 78 height 55
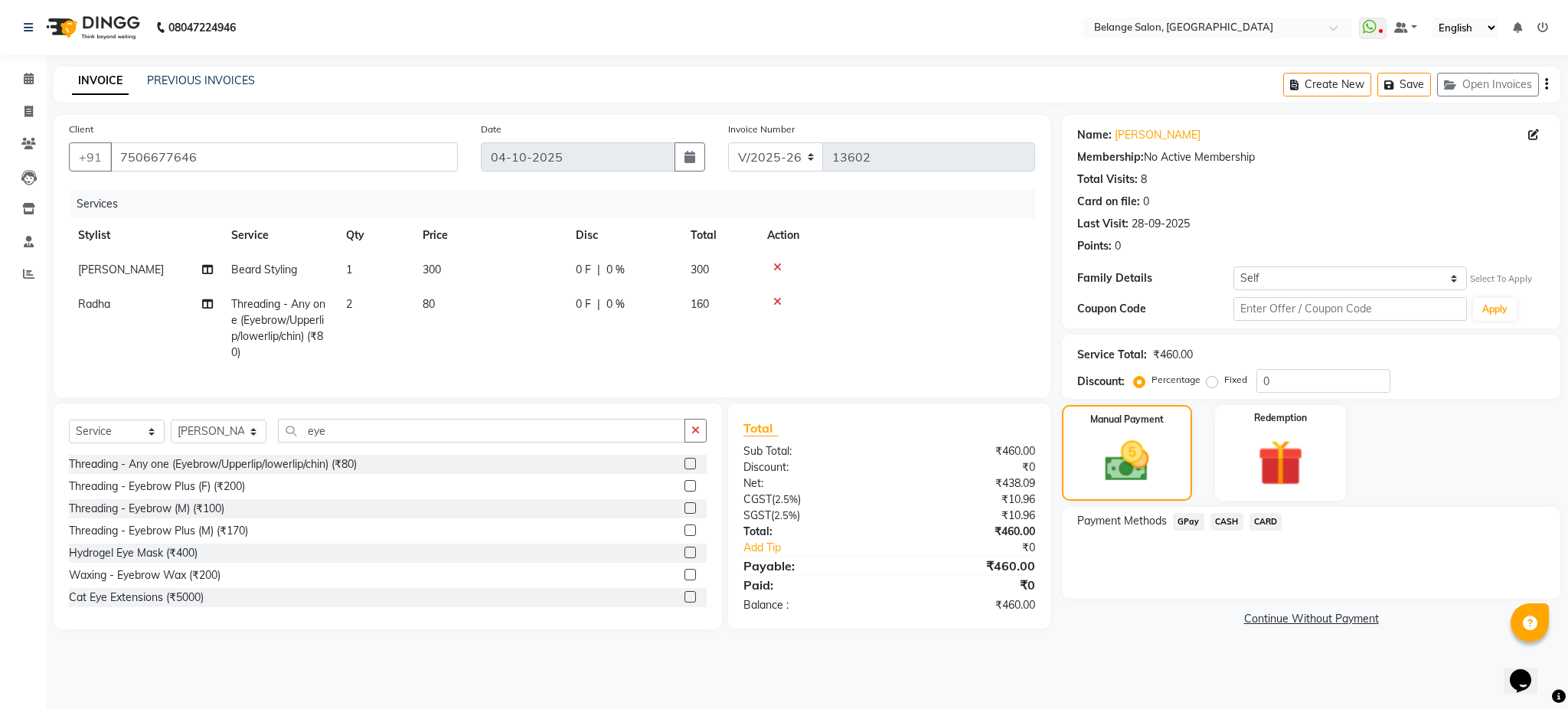
click at [1183, 522] on span "GPay" at bounding box center [1189, 521] width 32 height 18
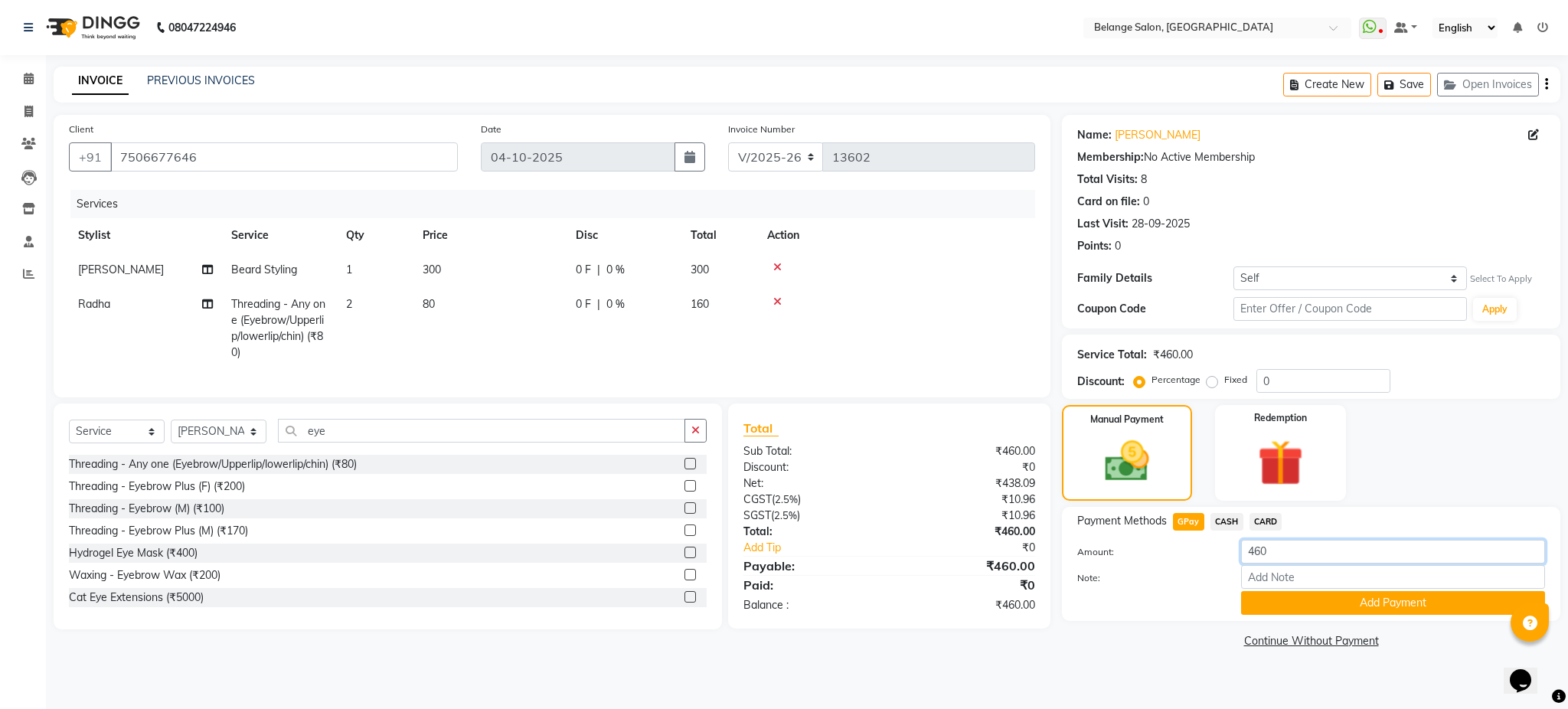
click at [1256, 551] on input "460" at bounding box center [1393, 551] width 304 height 24
type input "560"
click at [1431, 603] on button "Add Payment" at bounding box center [1393, 603] width 304 height 24
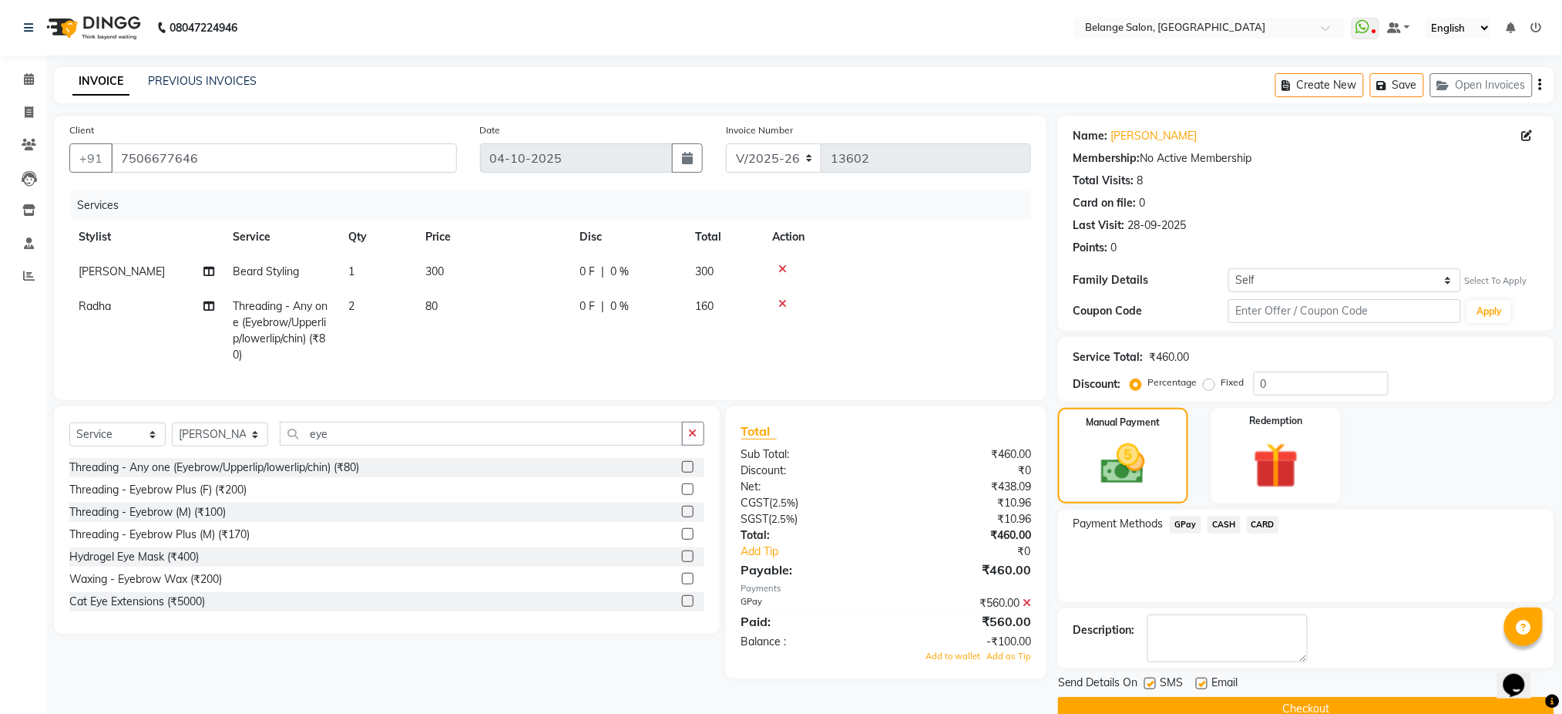
scroll to position [29, 0]
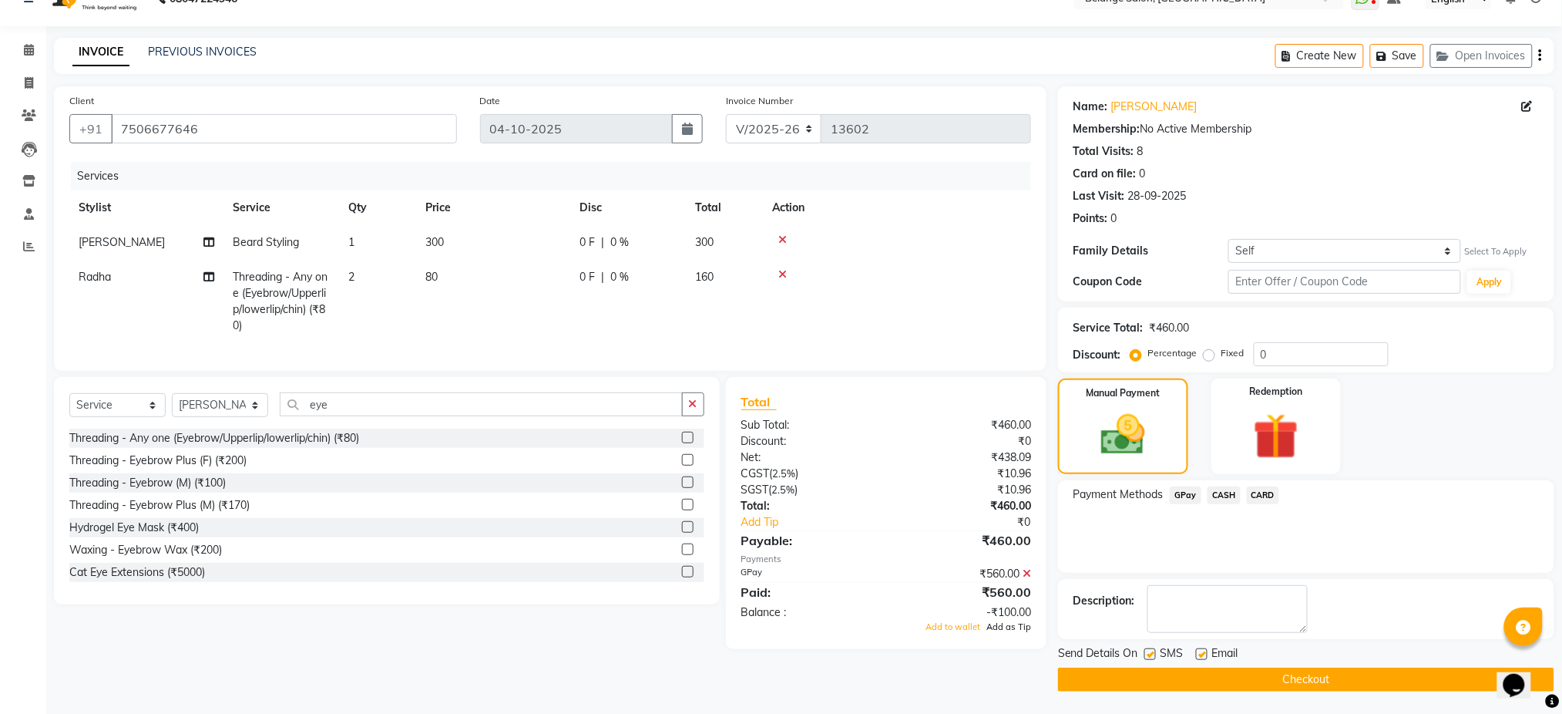
click at [1026, 632] on span "Add as Tip" at bounding box center [1009, 626] width 45 height 11
click at [1217, 673] on button "Checkout" at bounding box center [1306, 679] width 496 height 24
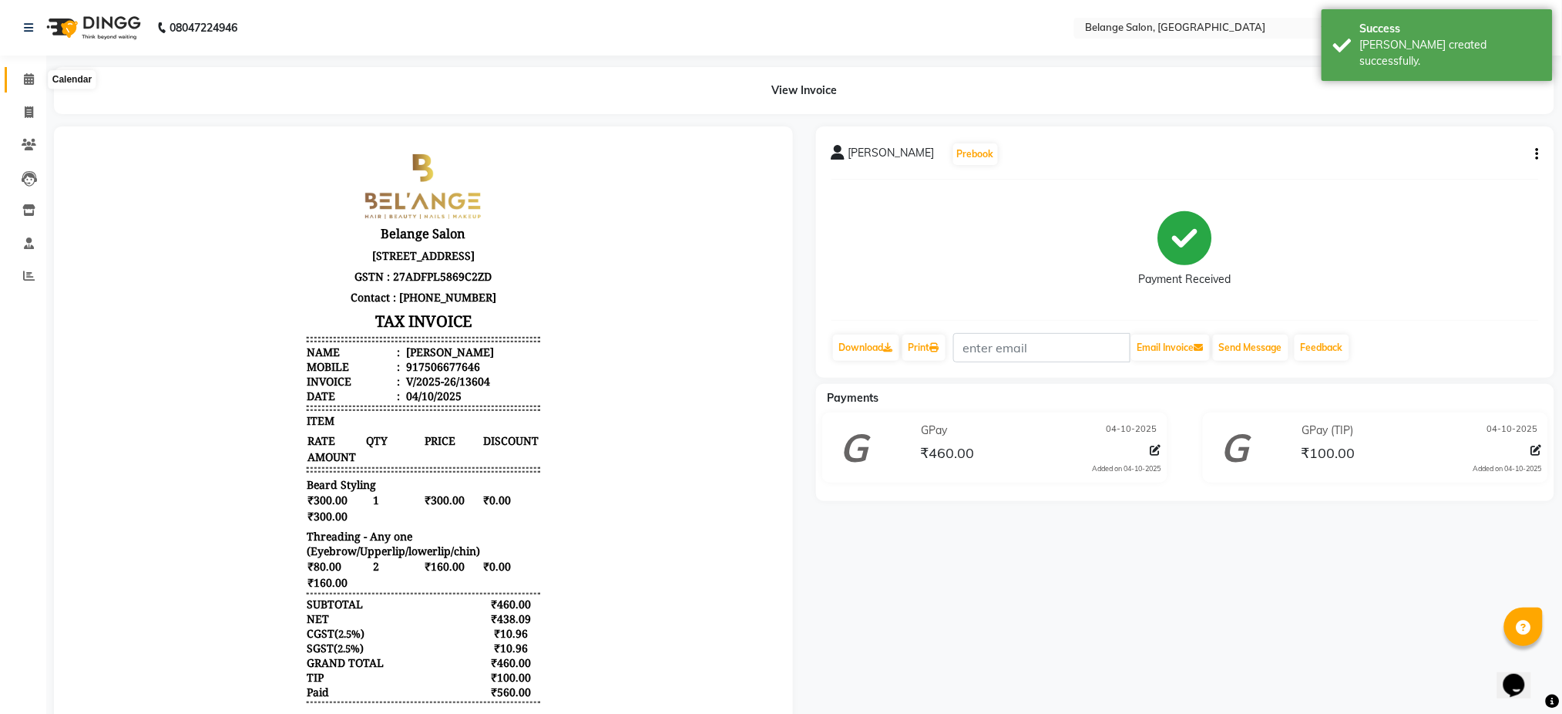
click at [16, 72] on span at bounding box center [28, 80] width 27 height 18
